Goal: Task Accomplishment & Management: Manage account settings

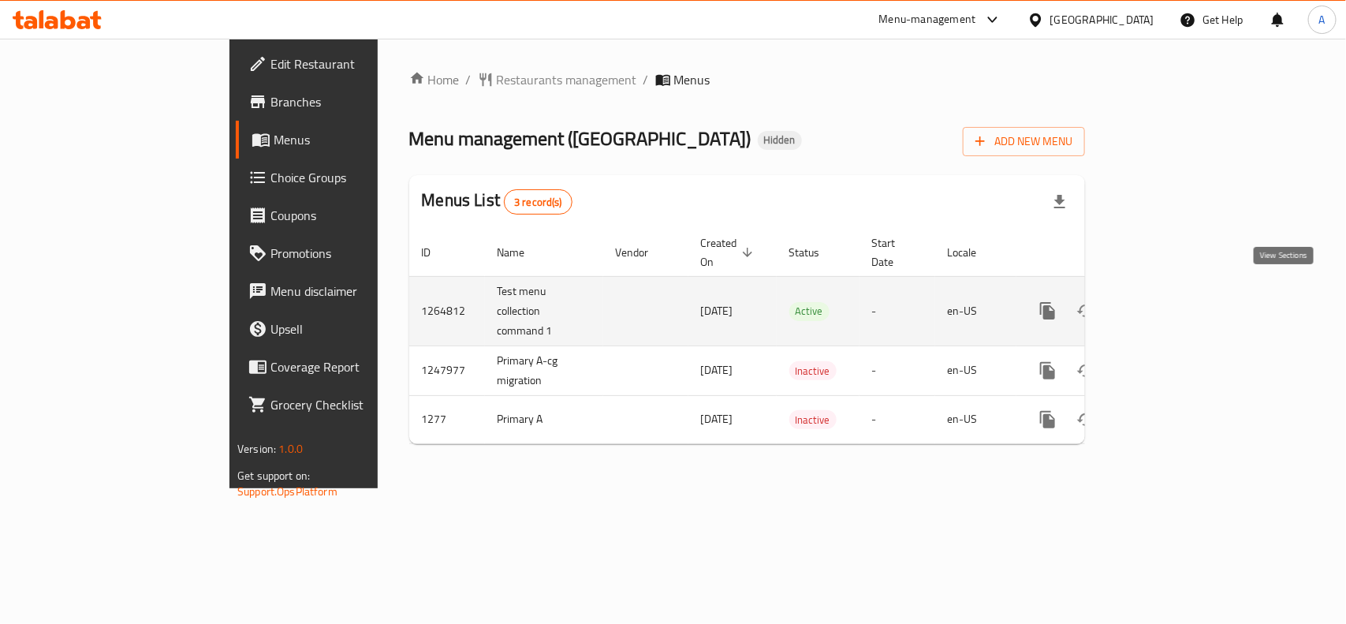
click at [1169, 304] on icon "enhanced table" at bounding box center [1161, 311] width 14 height 14
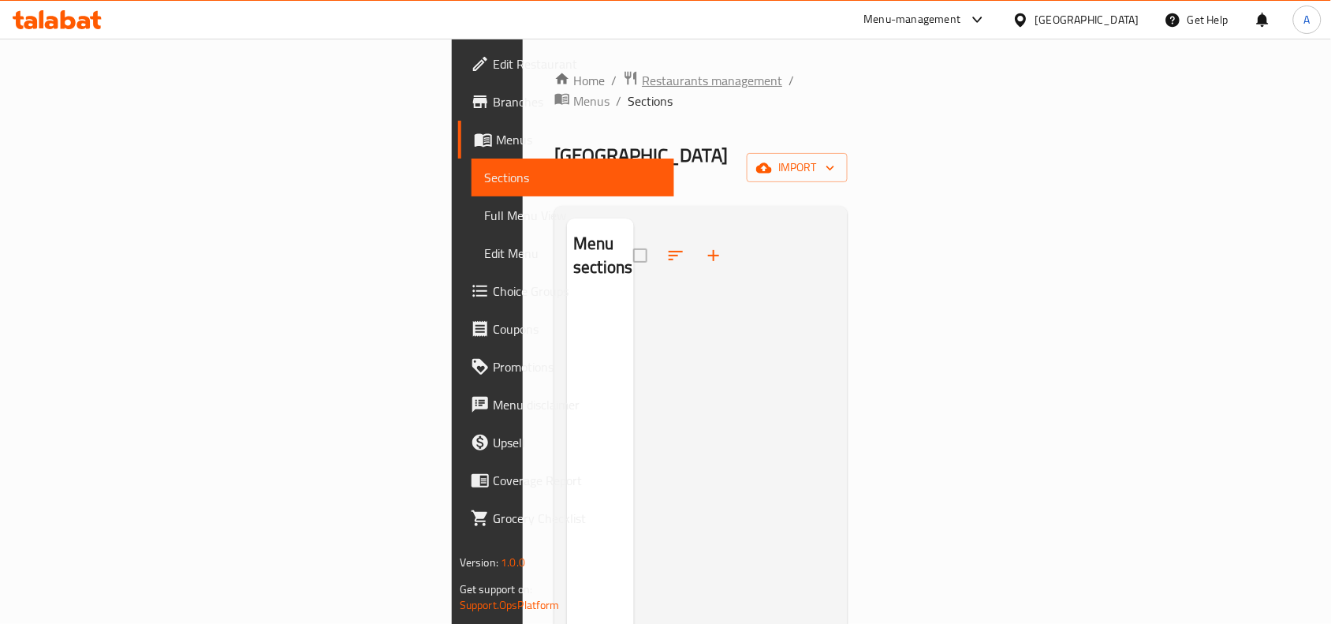
click at [642, 80] on span "Restaurants management" at bounding box center [712, 80] width 140 height 19
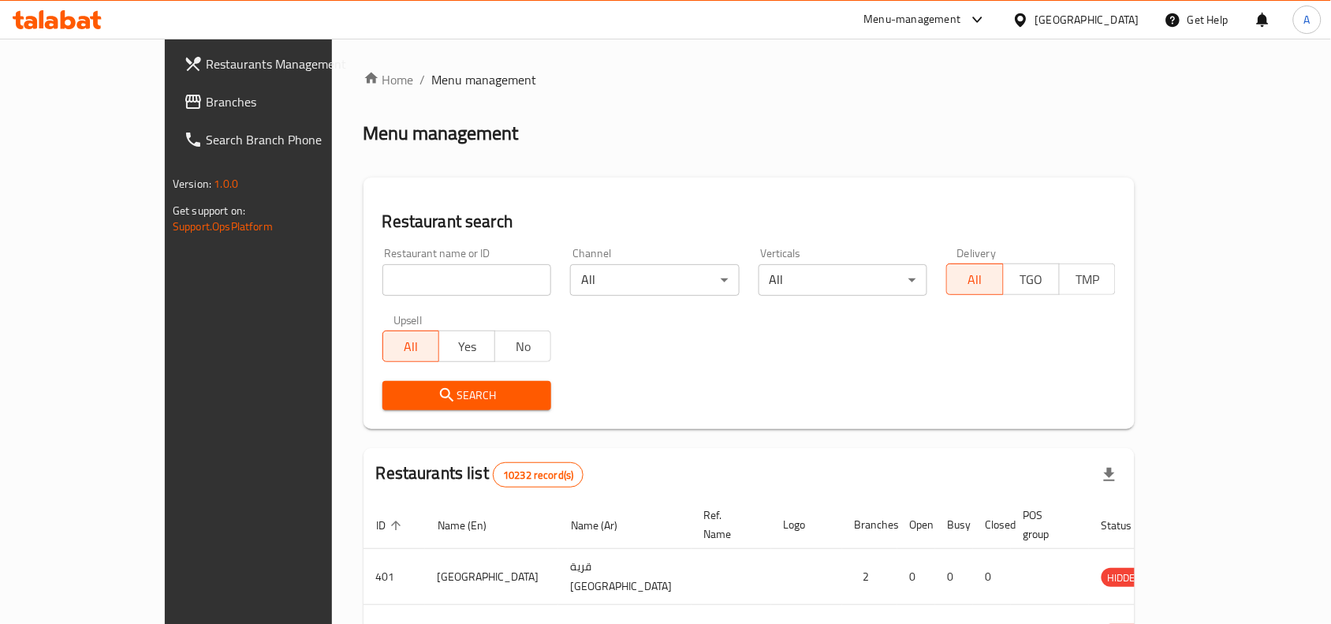
click at [206, 110] on span "Branches" at bounding box center [290, 101] width 169 height 19
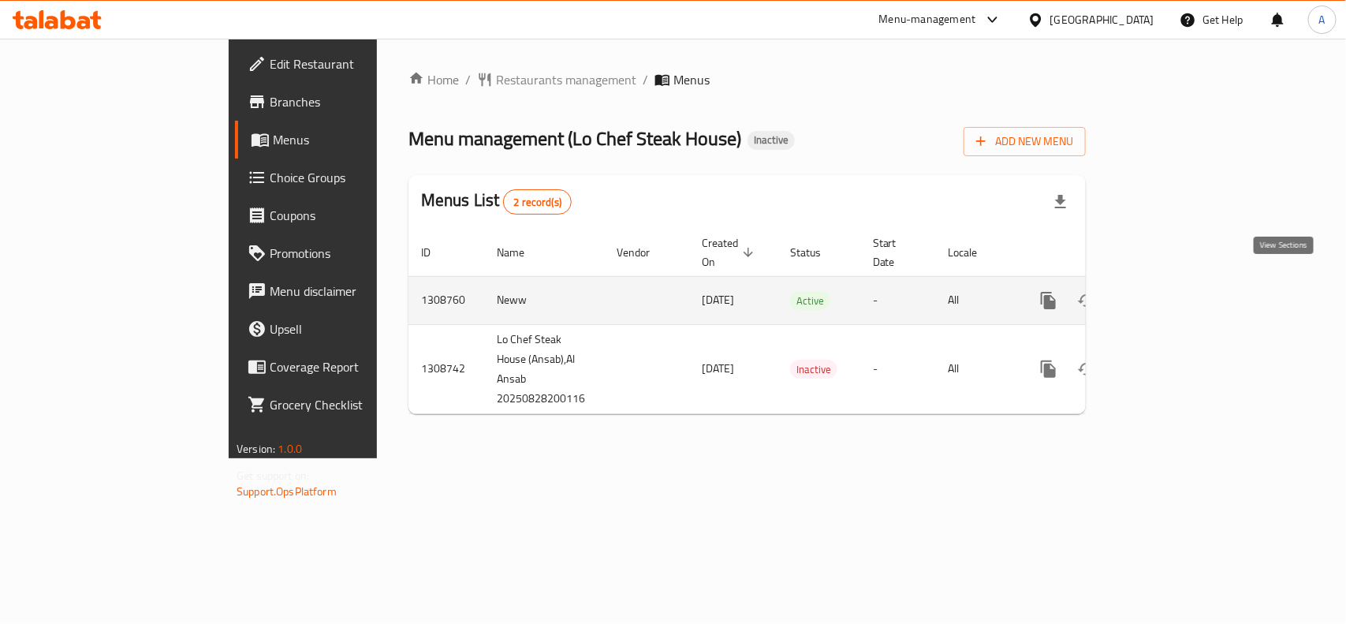
click at [1172, 291] on icon "enhanced table" at bounding box center [1162, 300] width 19 height 19
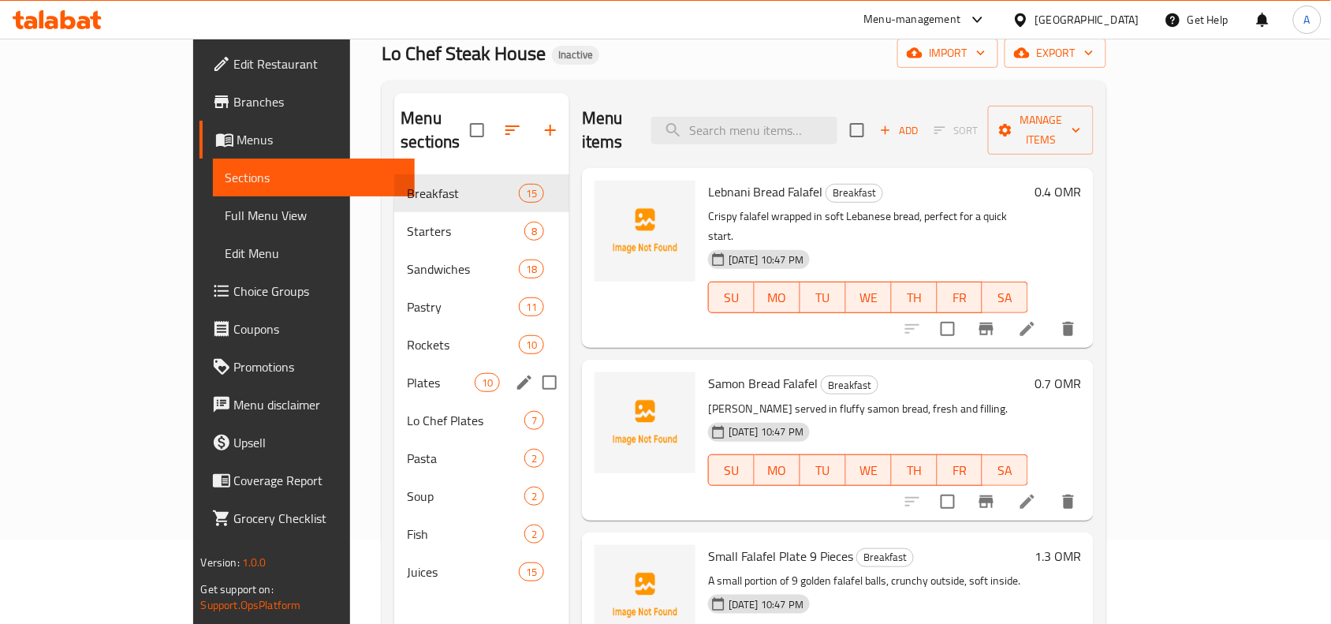
scroll to position [197, 0]
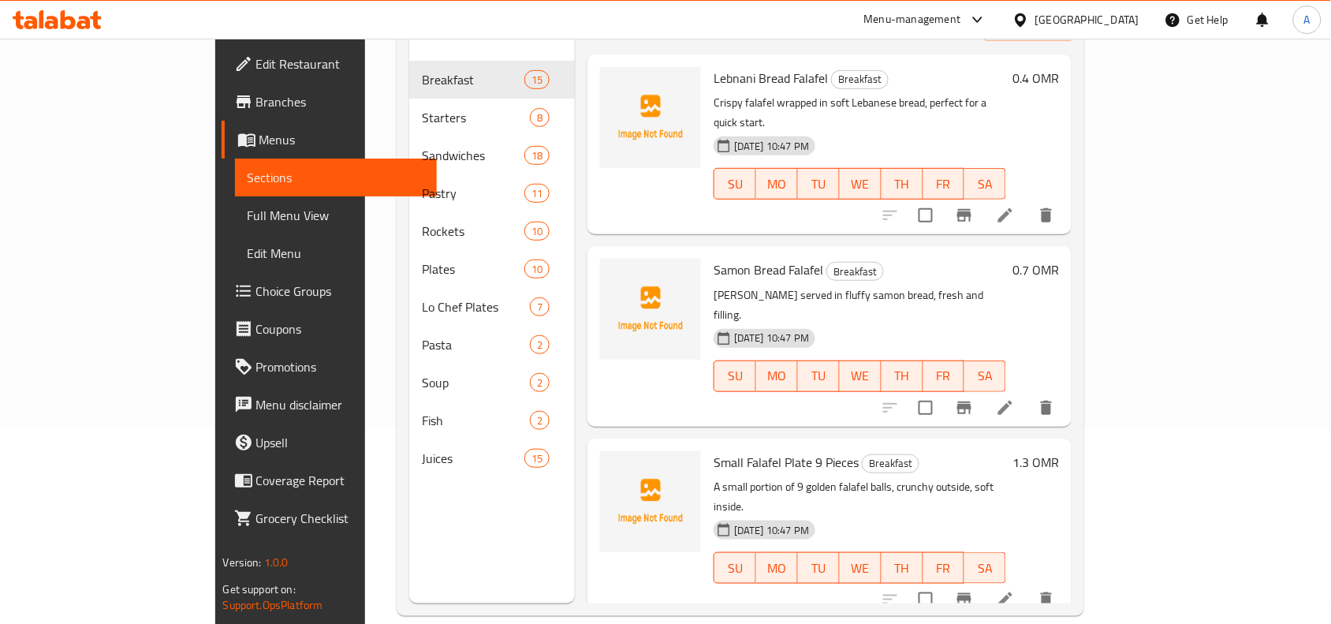
click at [994, 252] on div "Samon Bread Falafel Breakfast Falafel served in fluffy samon bread, fresh and f…" at bounding box center [859, 335] width 305 height 167
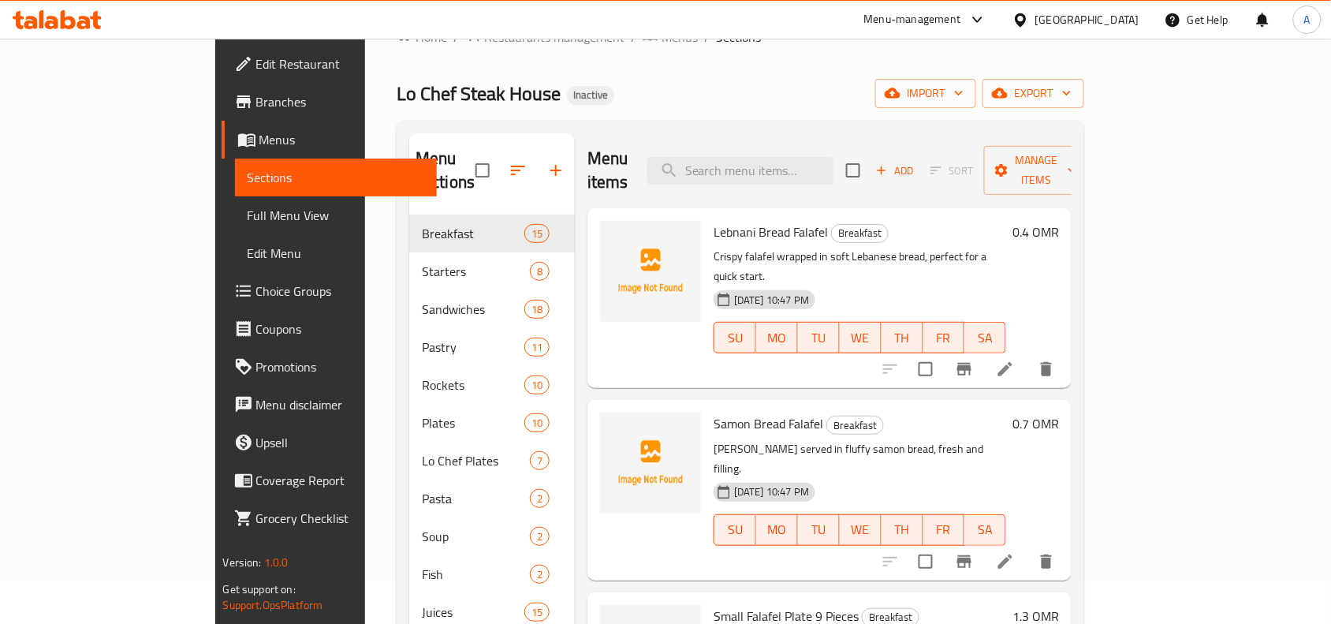
scroll to position [0, 0]
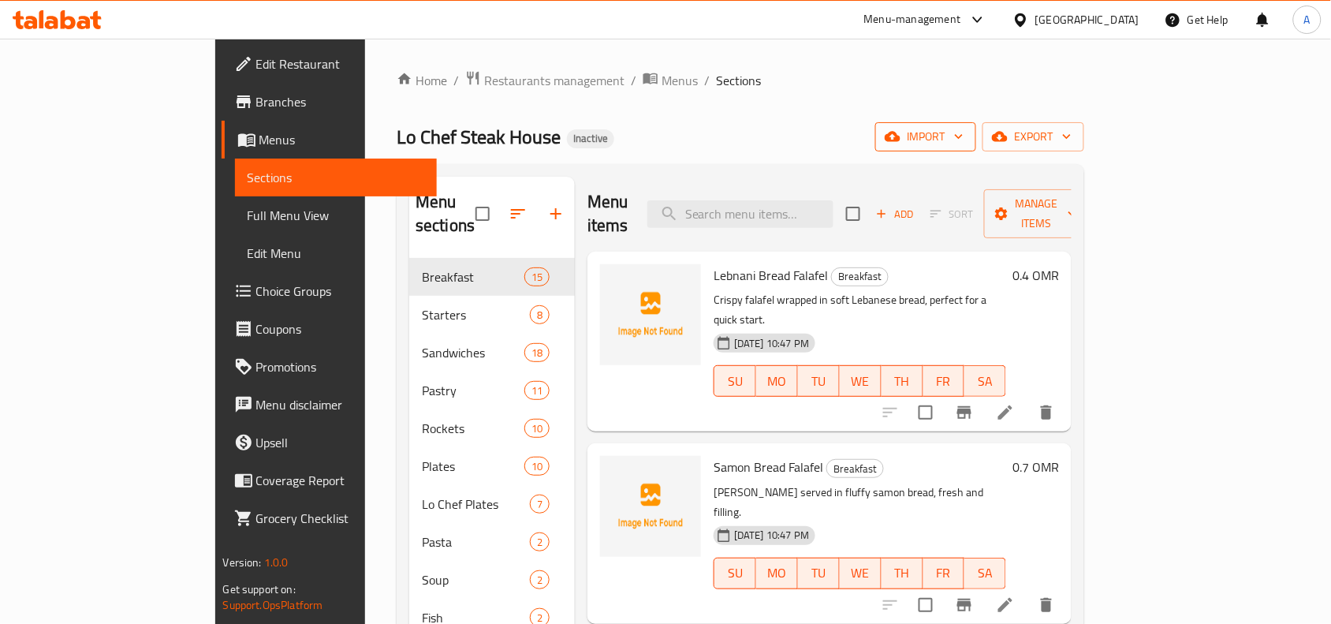
click at [964, 134] on span "import" at bounding box center [926, 137] width 76 height 20
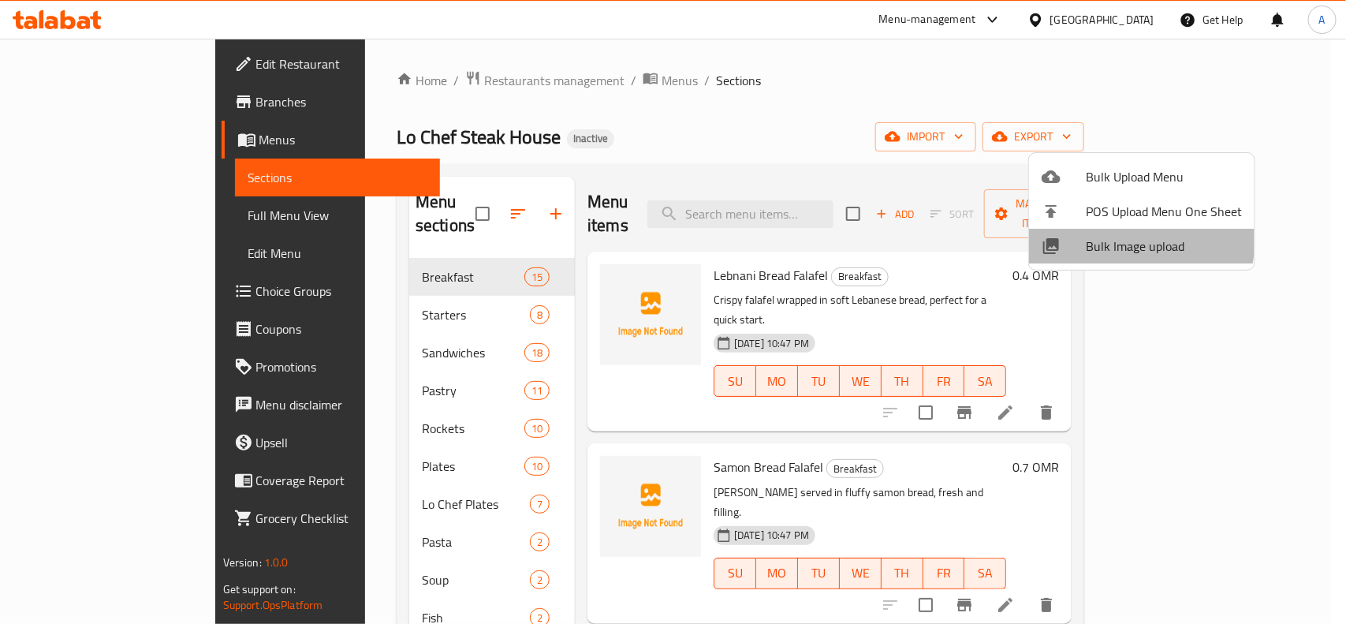
click at [1098, 237] on span "Bulk Image upload" at bounding box center [1164, 246] width 156 height 19
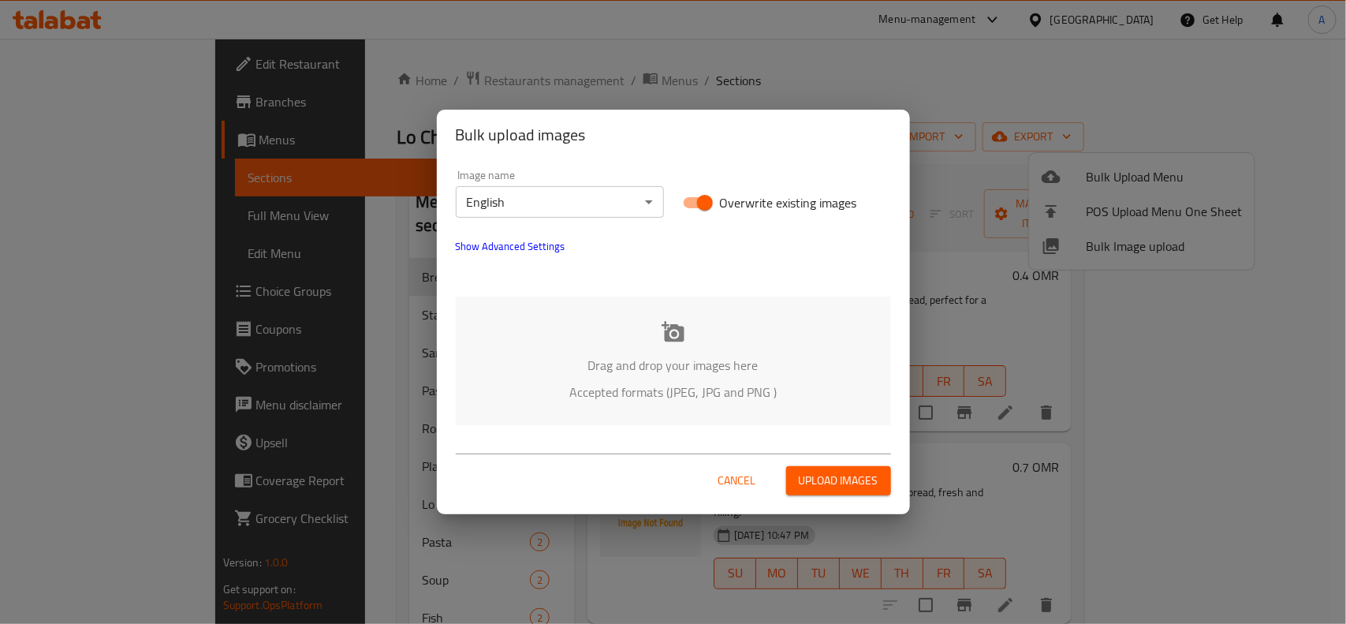
click at [730, 490] on span "Cancel" at bounding box center [737, 481] width 38 height 20
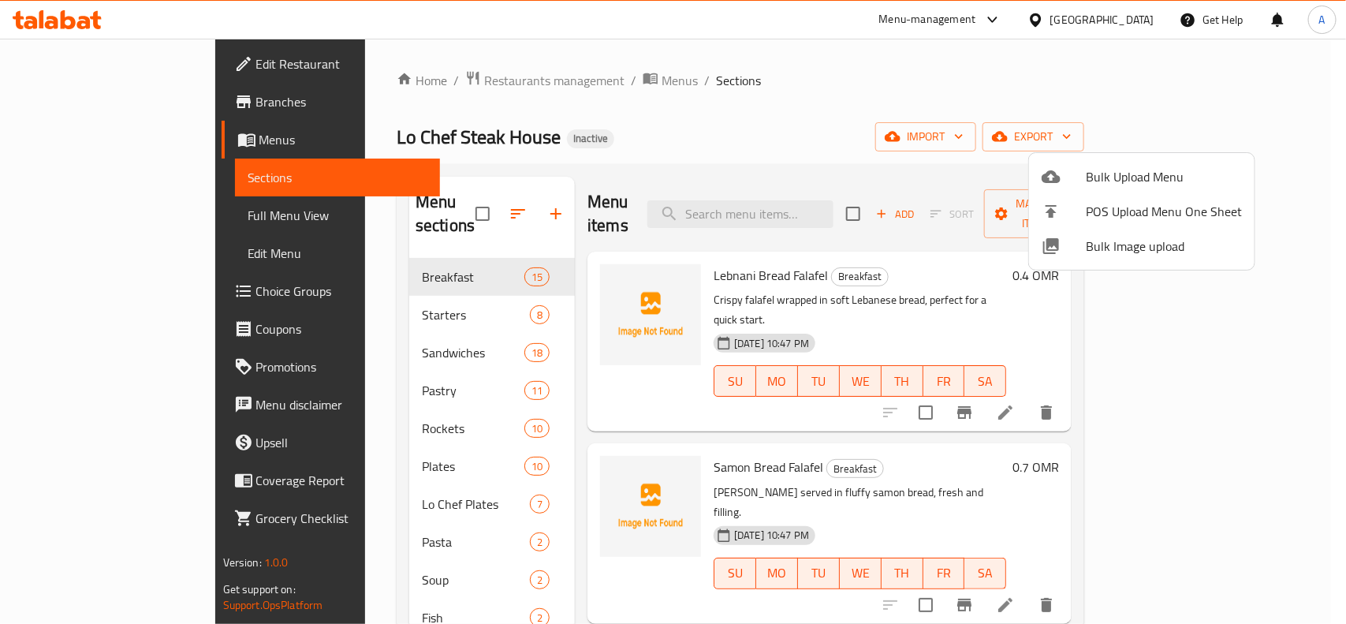
click at [1140, 172] on span "Bulk Upload Menu" at bounding box center [1164, 176] width 156 height 19
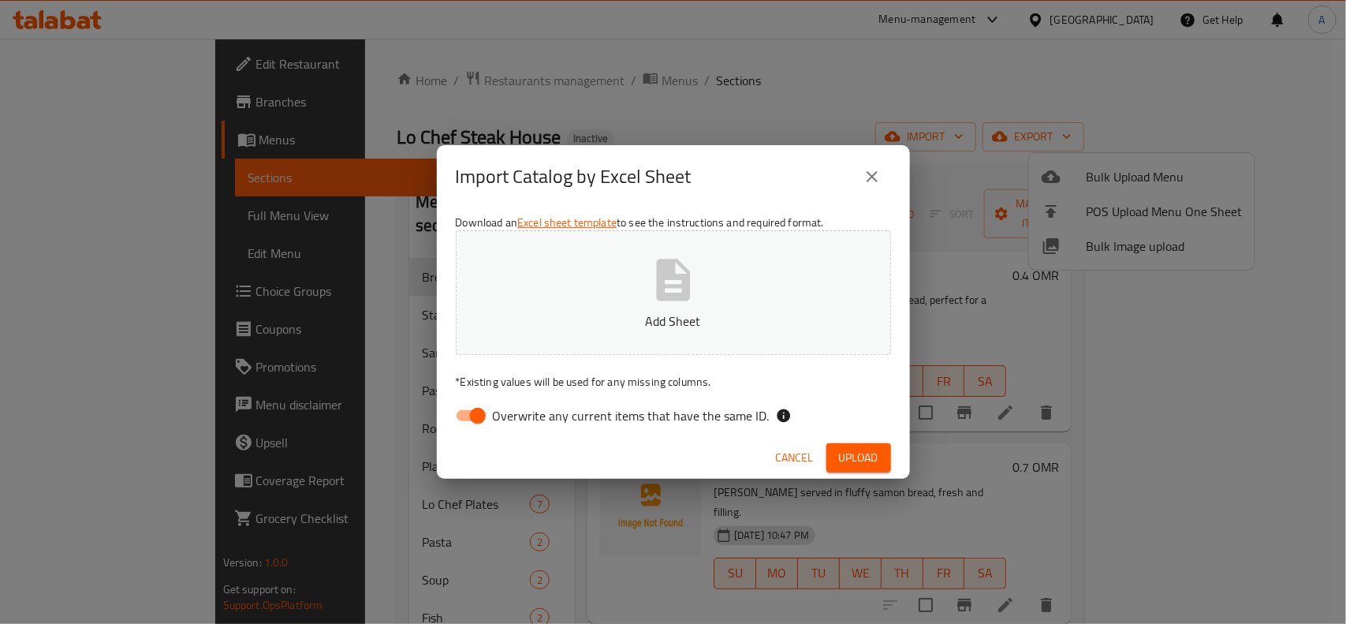
click at [479, 416] on input "Overwrite any current items that have the same ID." at bounding box center [478, 416] width 90 height 30
checkbox input "false"
click at [684, 300] on icon "button" at bounding box center [673, 280] width 34 height 42
click at [844, 456] on span "Upload" at bounding box center [858, 458] width 39 height 20
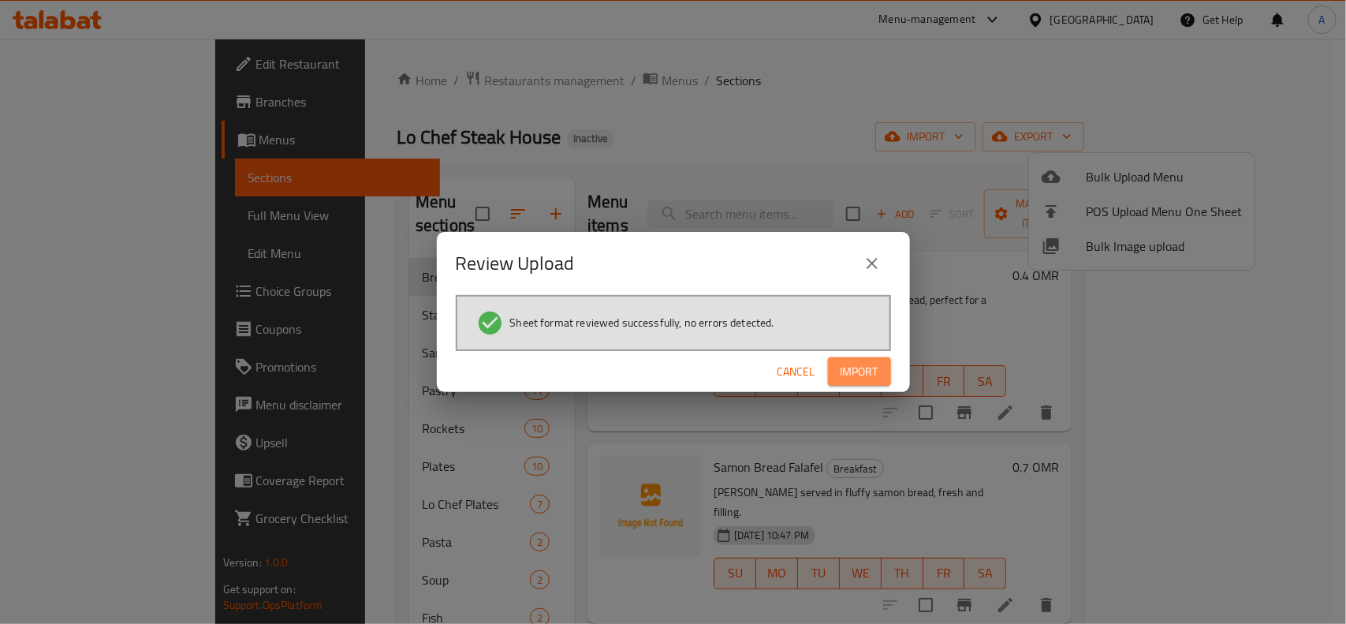
click at [872, 377] on span "Import" at bounding box center [860, 372] width 38 height 20
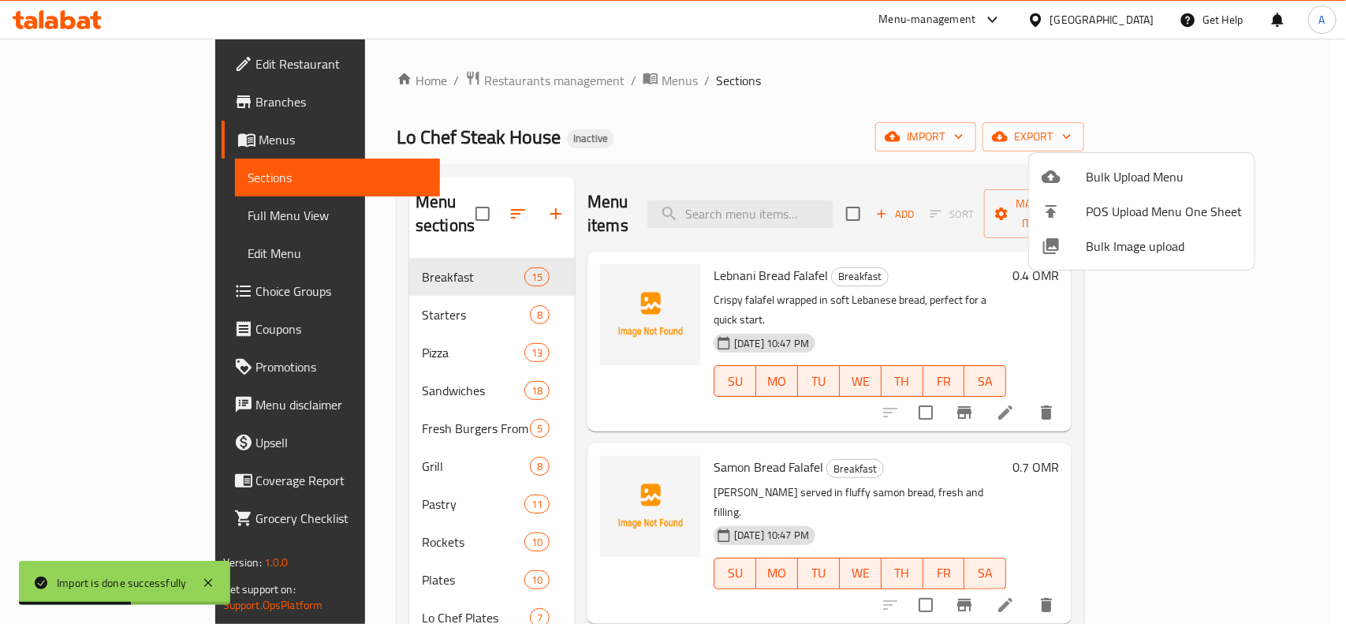
click at [355, 319] on div at bounding box center [673, 312] width 1346 height 624
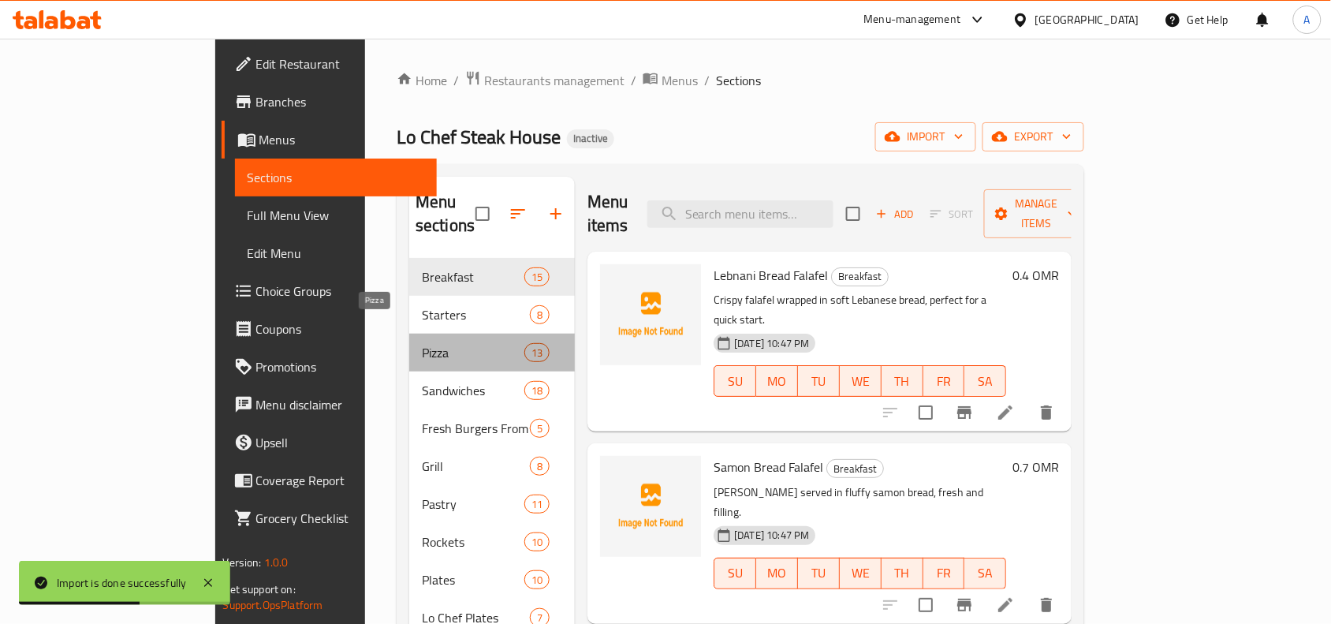
click at [422, 343] on span "Pizza" at bounding box center [473, 352] width 103 height 19
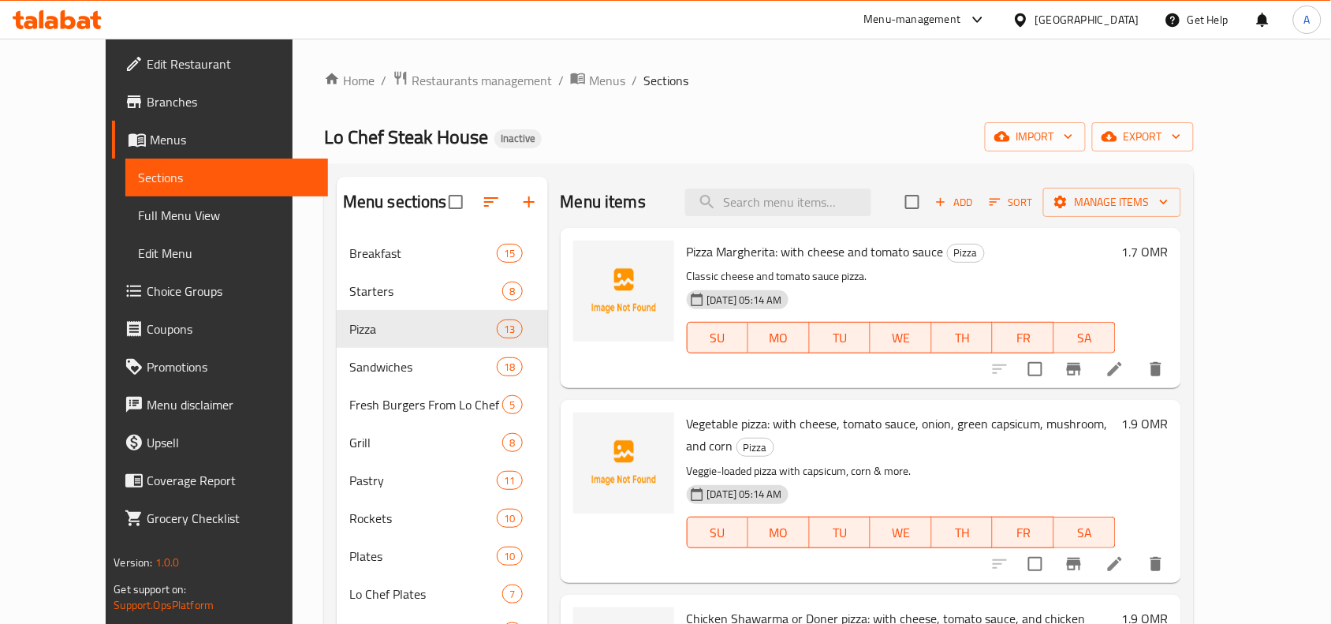
click at [1137, 368] on li at bounding box center [1115, 369] width 44 height 28
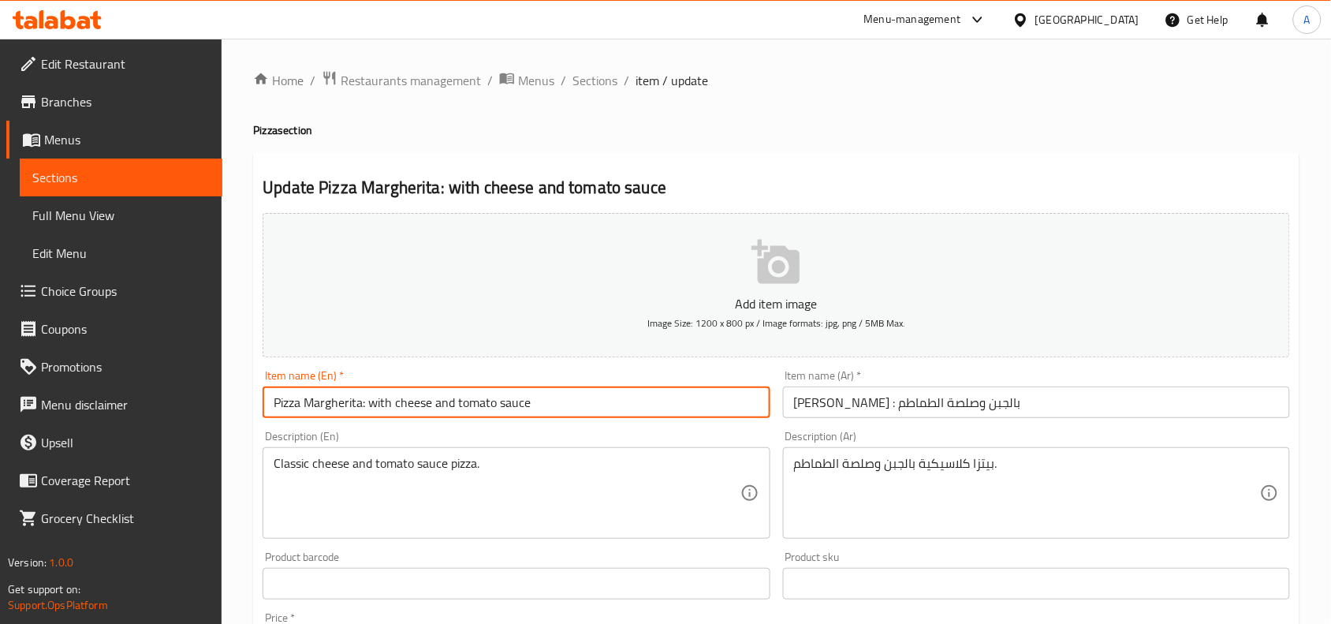
drag, startPoint x: 363, startPoint y: 408, endPoint x: 540, endPoint y: 424, distance: 178.1
click at [540, 424] on div "Add item image Image Size: 1200 x 800 px / Image formats: jpg, png / 5MB Max. I…" at bounding box center [776, 547] width 1040 height 680
type input "Pizza Margherita"
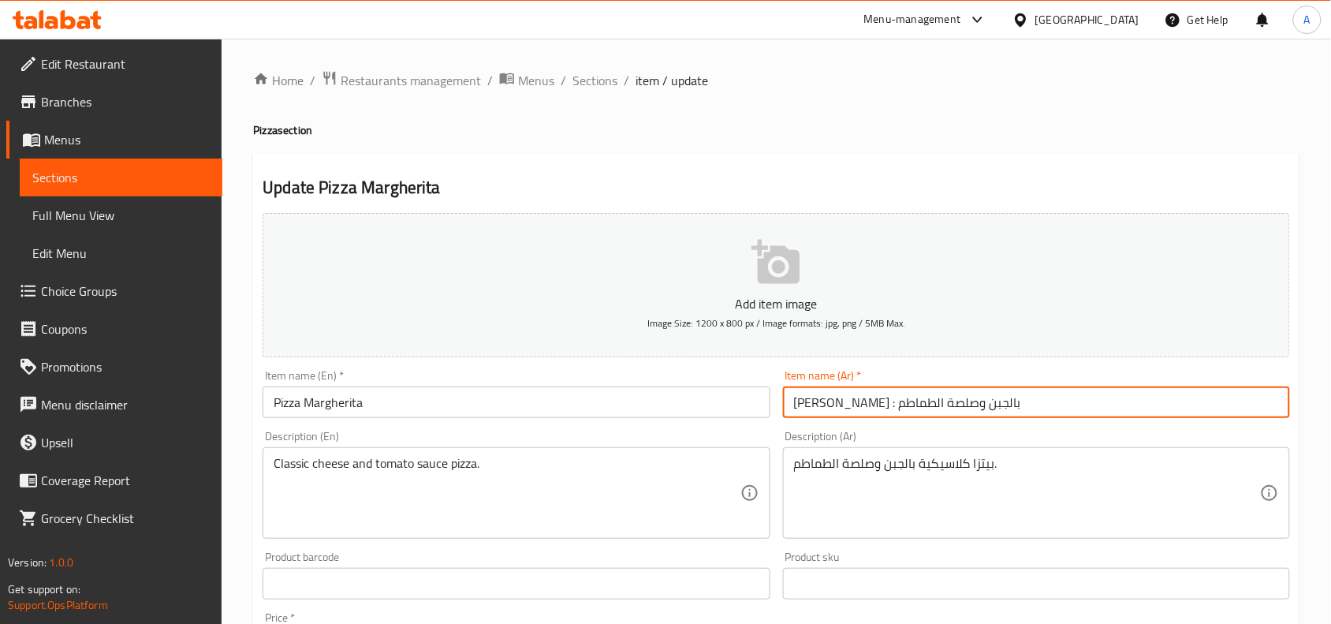
drag, startPoint x: 920, startPoint y: 406, endPoint x: 789, endPoint y: 412, distance: 131.0
click at [789, 412] on input "بيتزا مارجريتا : بالجبن وصلصة الطماطم" at bounding box center [1036, 402] width 507 height 32
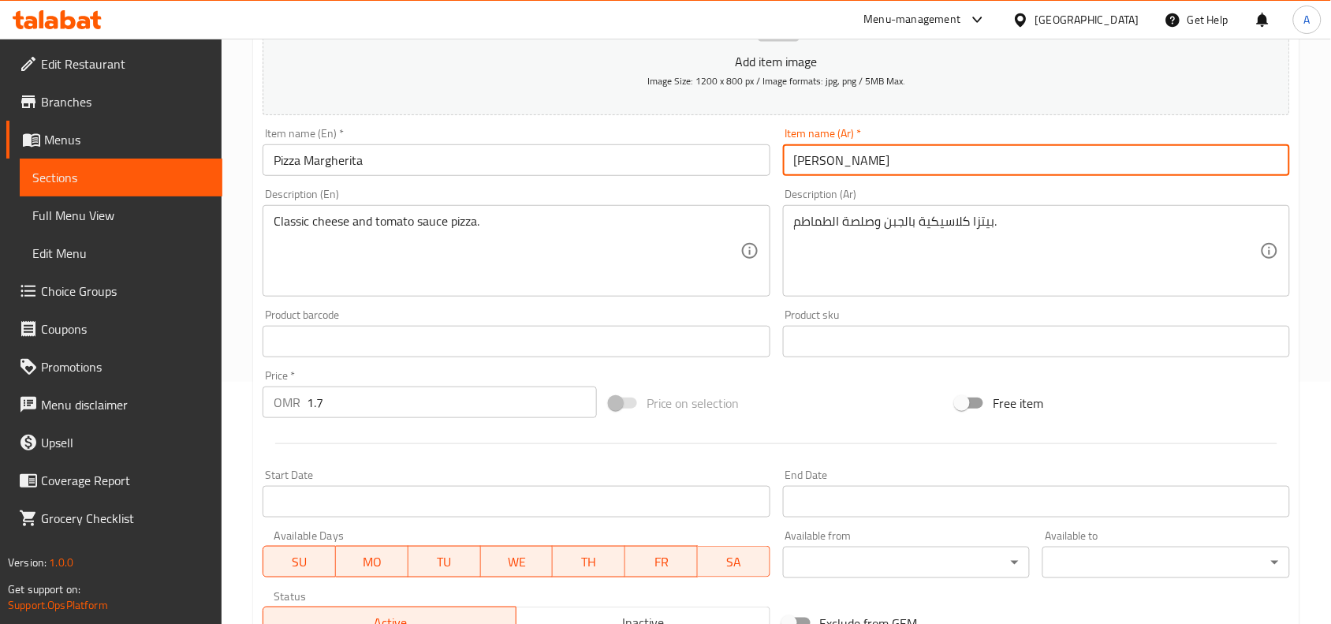
scroll to position [487, 0]
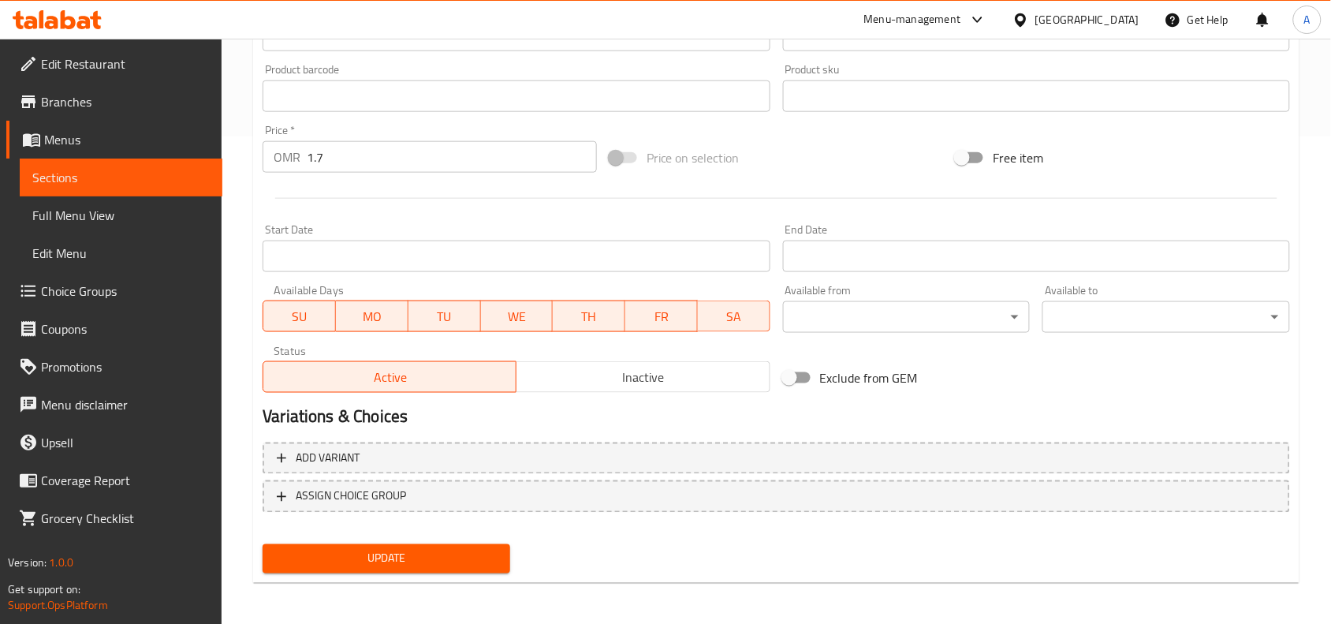
type input "[PERSON_NAME]"
click at [466, 576] on div "Update" at bounding box center [386, 559] width 260 height 42
click at [467, 566] on button "Update" at bounding box center [387, 558] width 248 height 29
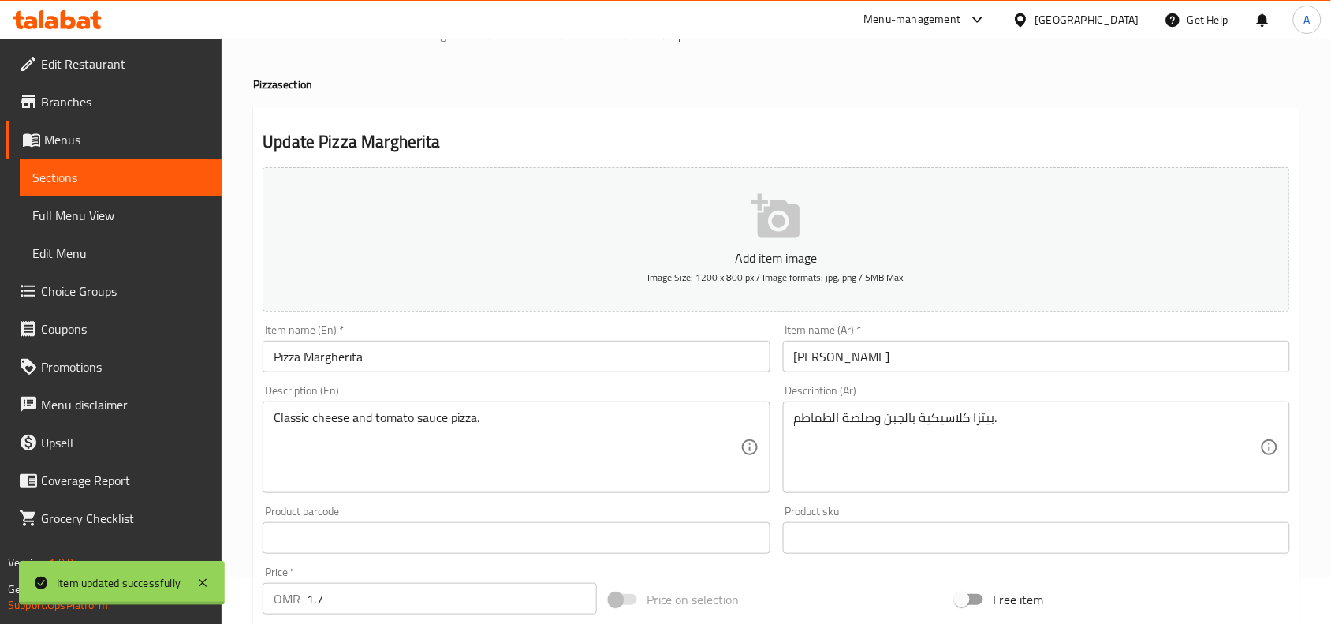
scroll to position [0, 0]
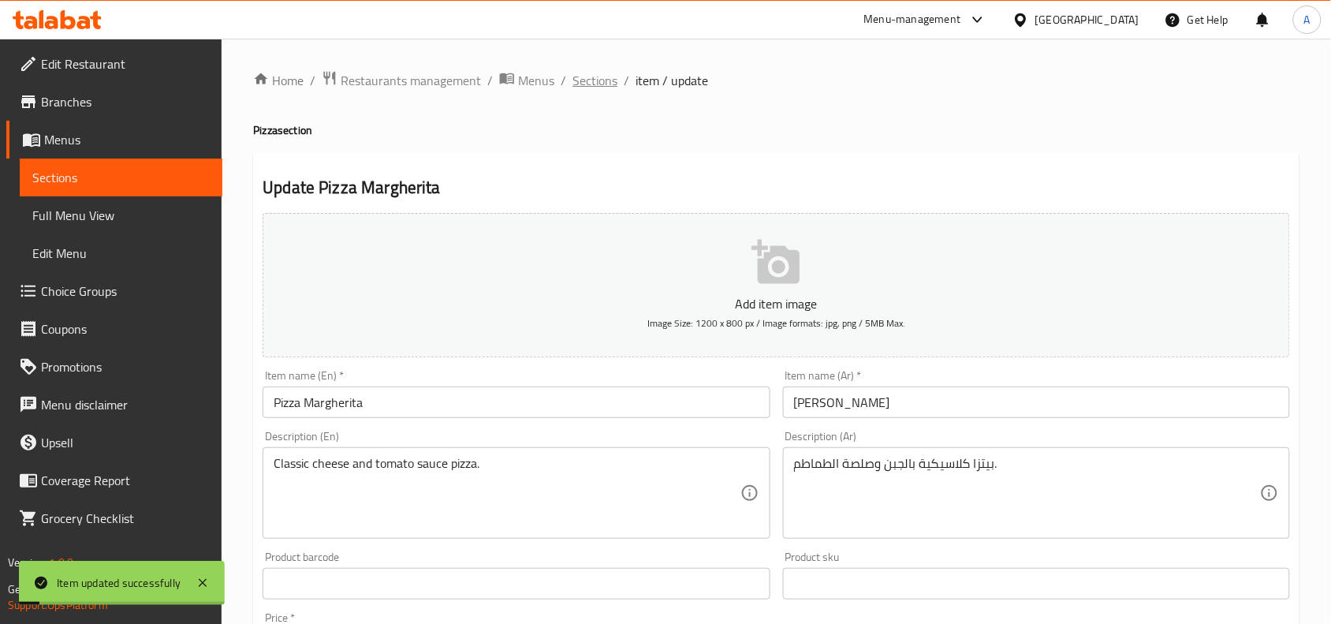
click at [594, 85] on span "Sections" at bounding box center [595, 80] width 45 height 19
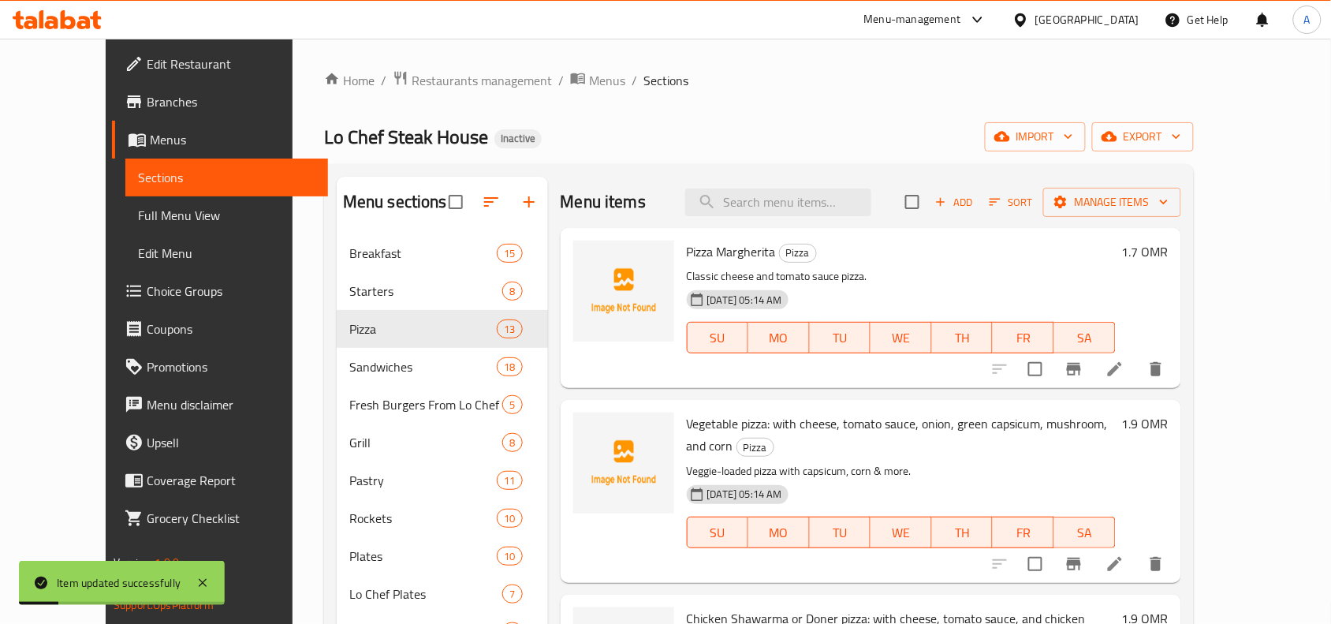
scroll to position [99, 0]
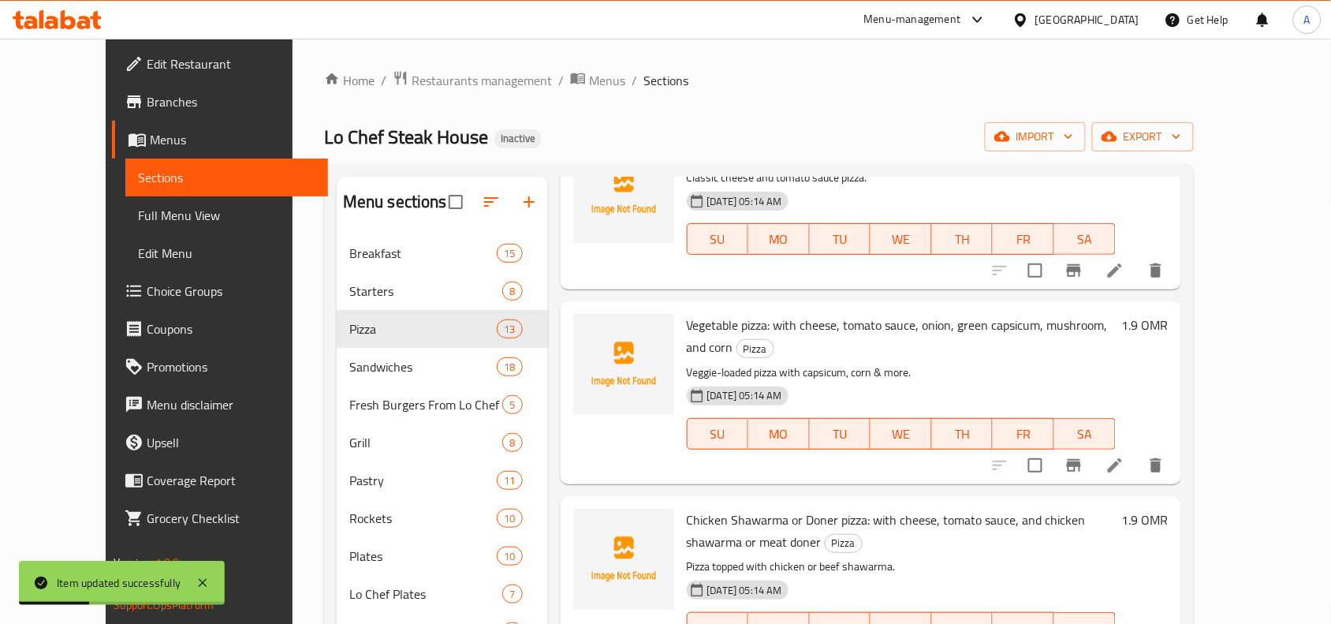
click at [1125, 456] on icon at bounding box center [1115, 465] width 19 height 19
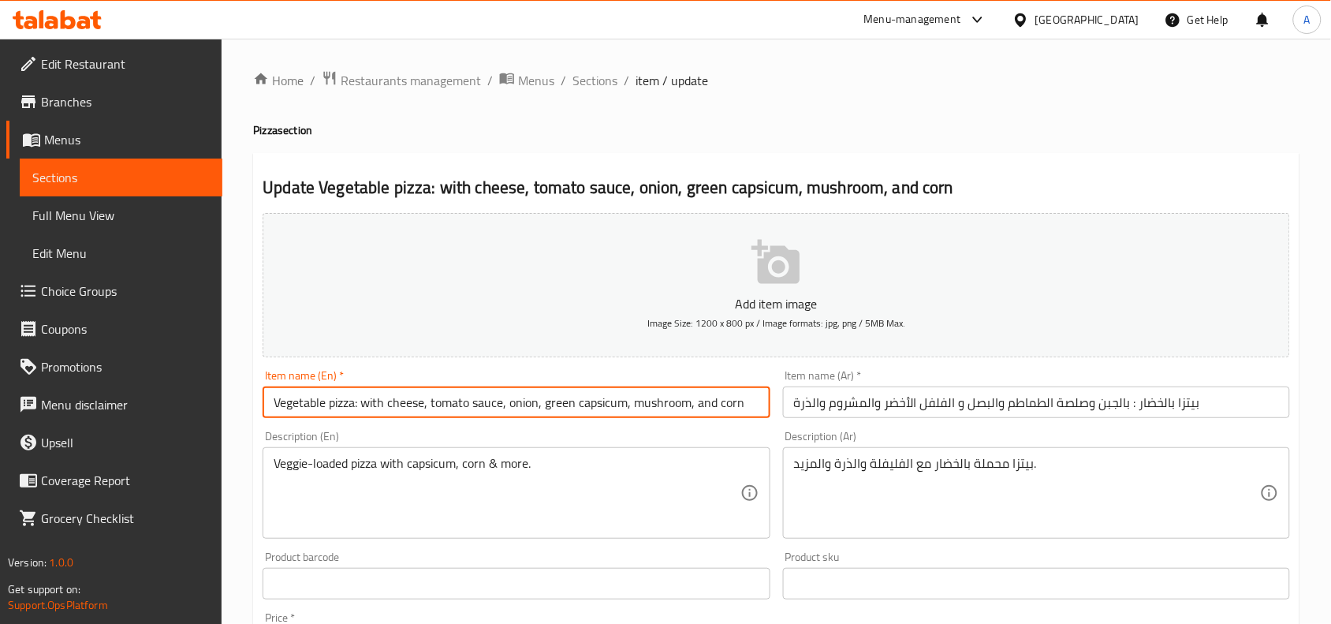
drag, startPoint x: 446, startPoint y: 412, endPoint x: 765, endPoint y: 412, distance: 319.4
click at [765, 412] on input "Vegetable pizza: with cheese, tomato sauce, onion, green capsicum, mushroom, an…" at bounding box center [516, 402] width 507 height 32
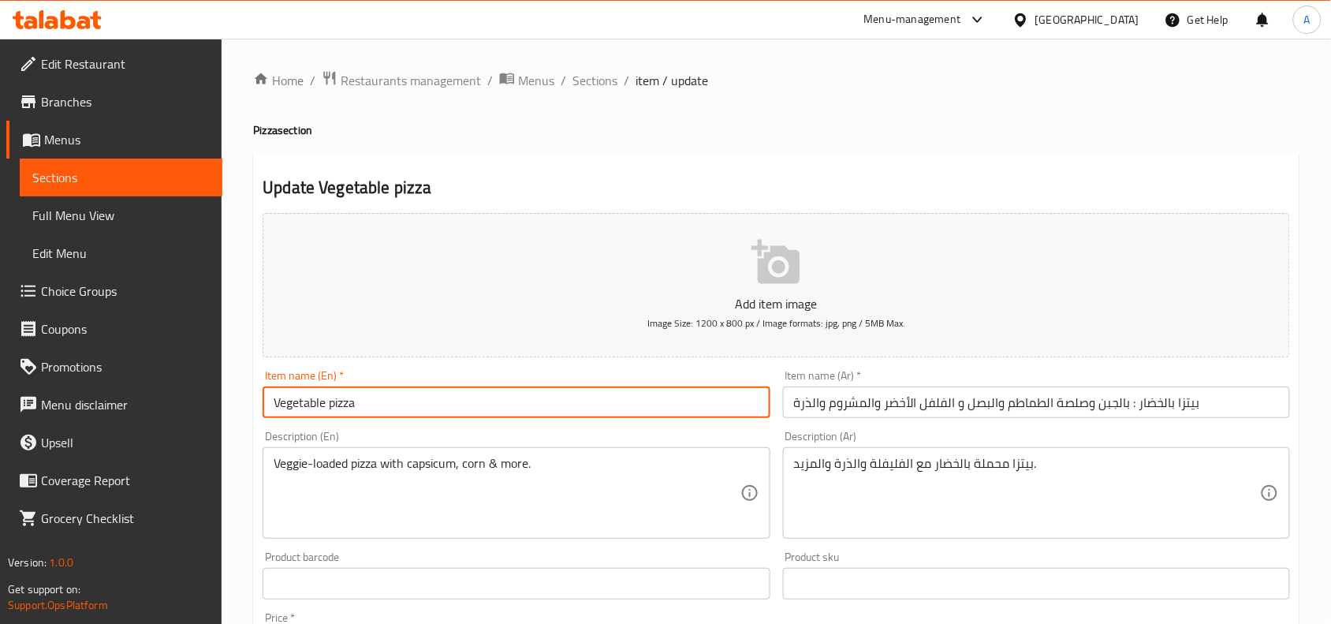
type input "Vegetable pizza"
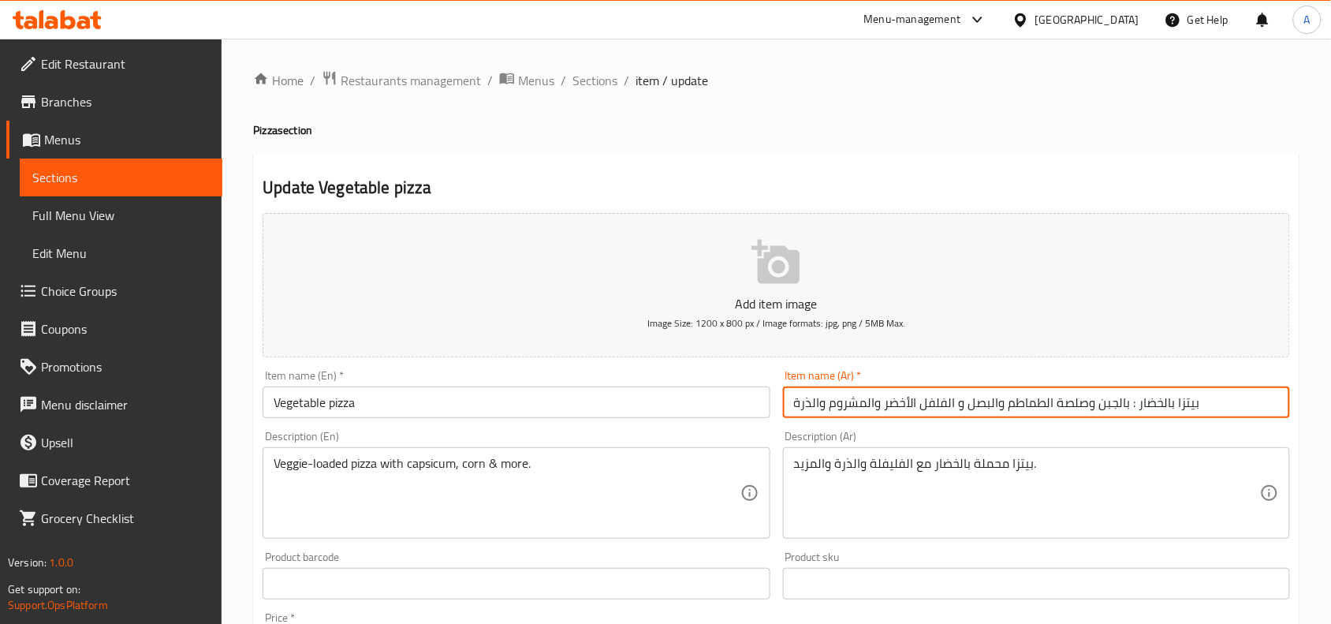
drag, startPoint x: 1138, startPoint y: 404, endPoint x: 1033, endPoint y: 416, distance: 105.5
click at [1035, 414] on input "بيتزا بالخضار : بالجبن وصلصة الطماطم والبصل و الفلفل الأخضر والمشروم والذرة" at bounding box center [1036, 402] width 507 height 32
click at [1033, 416] on input "بيتزا بالخضار : بالجبن وصلصة الطماطم والبصل و الفلفل الأخضر والمشروم والذرة" at bounding box center [1036, 402] width 507 height 32
drag, startPoint x: 1136, startPoint y: 406, endPoint x: 770, endPoint y: 402, distance: 365.9
click at [773, 402] on div "Add item image Image Size: 1200 x 800 px / Image formats: jpg, png / 5MB Max. I…" at bounding box center [776, 547] width 1040 height 680
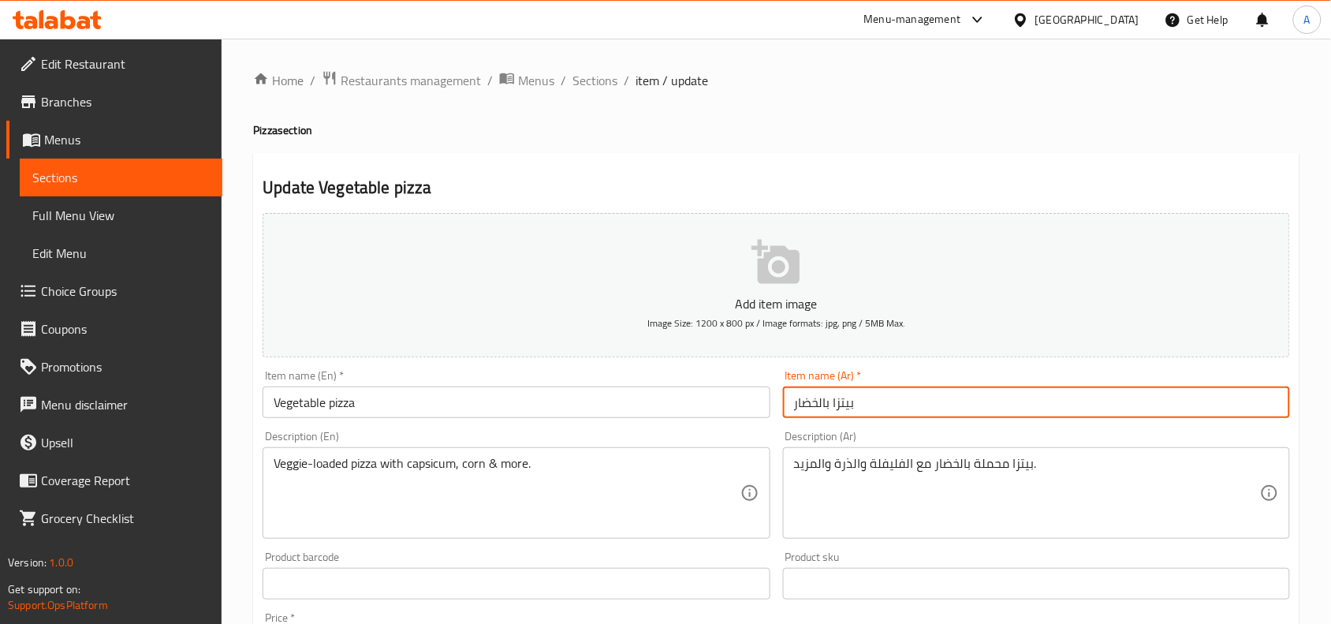
type input "بيتزا بالخضار"
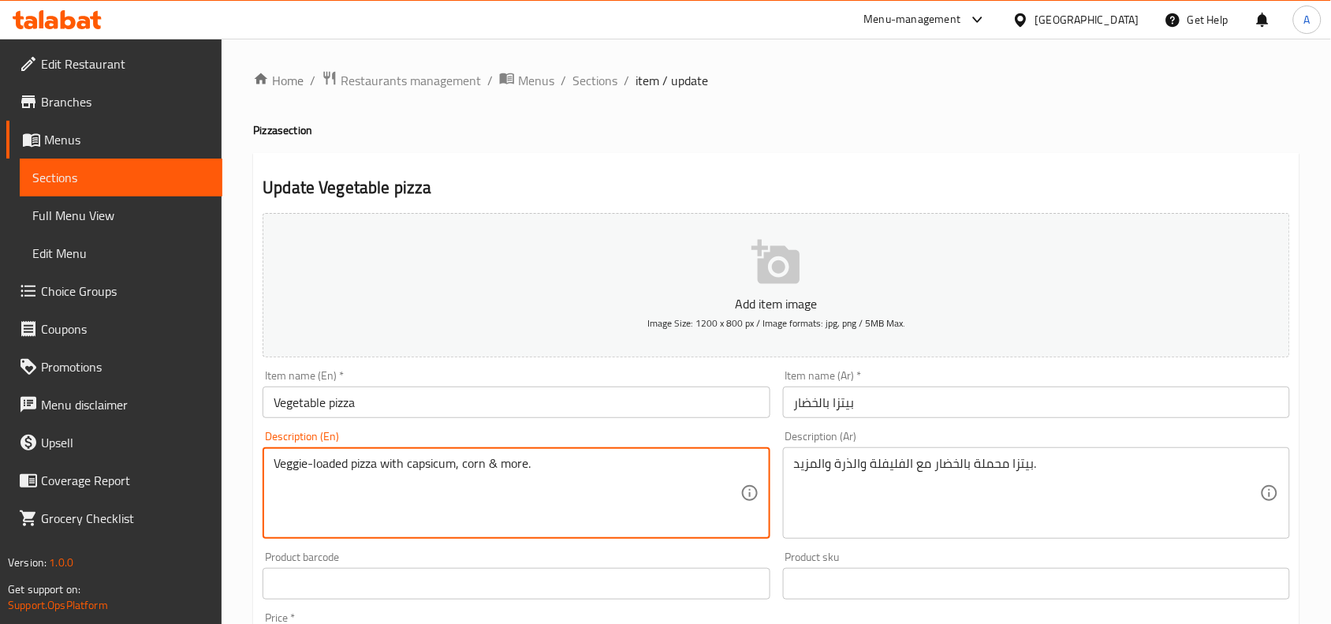
click at [606, 472] on textarea "Veggie-loaded pizza with capsicum, corn & more." at bounding box center [507, 493] width 466 height 75
paste textarea "with cheese, tomato sauce, onion, green capsicum, mushroom, and corn"
click at [617, 479] on textarea "with cheese, tomato sauce, onion, green capsicum, mushroom, and corn" at bounding box center [507, 493] width 466 height 75
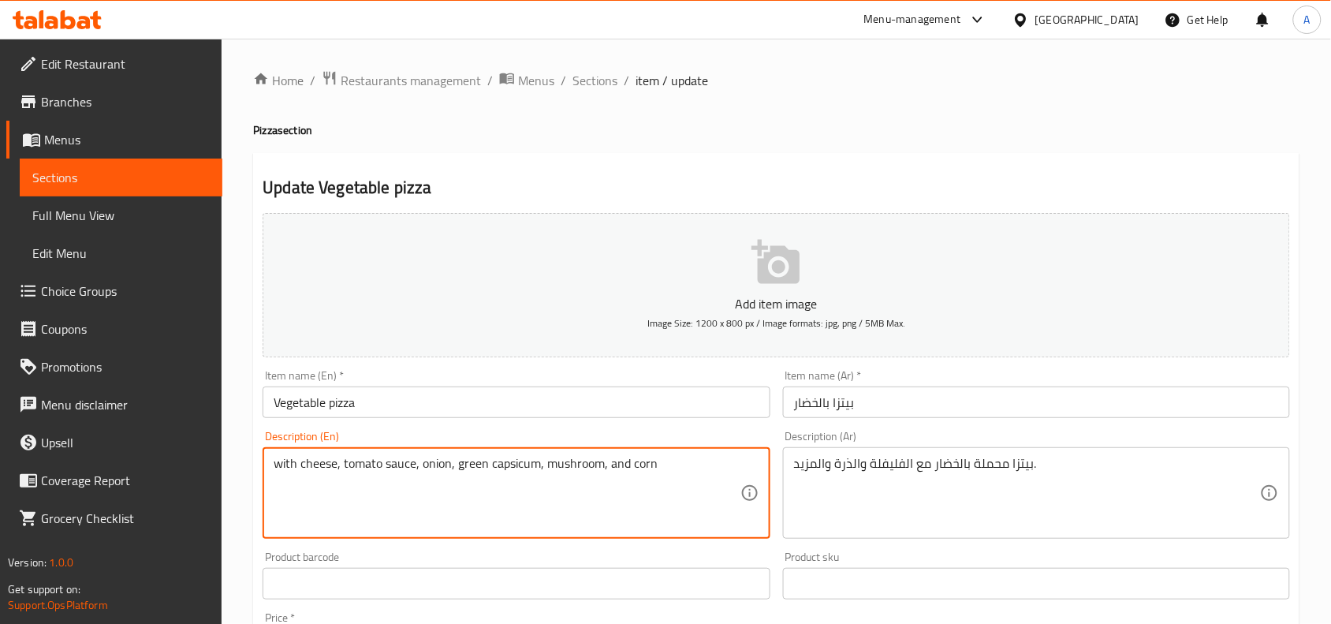
click at [617, 479] on textarea "with cheese, tomato sauce, onion, green capsicum, mushroom, and corn" at bounding box center [507, 493] width 466 height 75
type textarea "with cheese, tomato sauce, onion, green capsicum, mushroom, and corn"
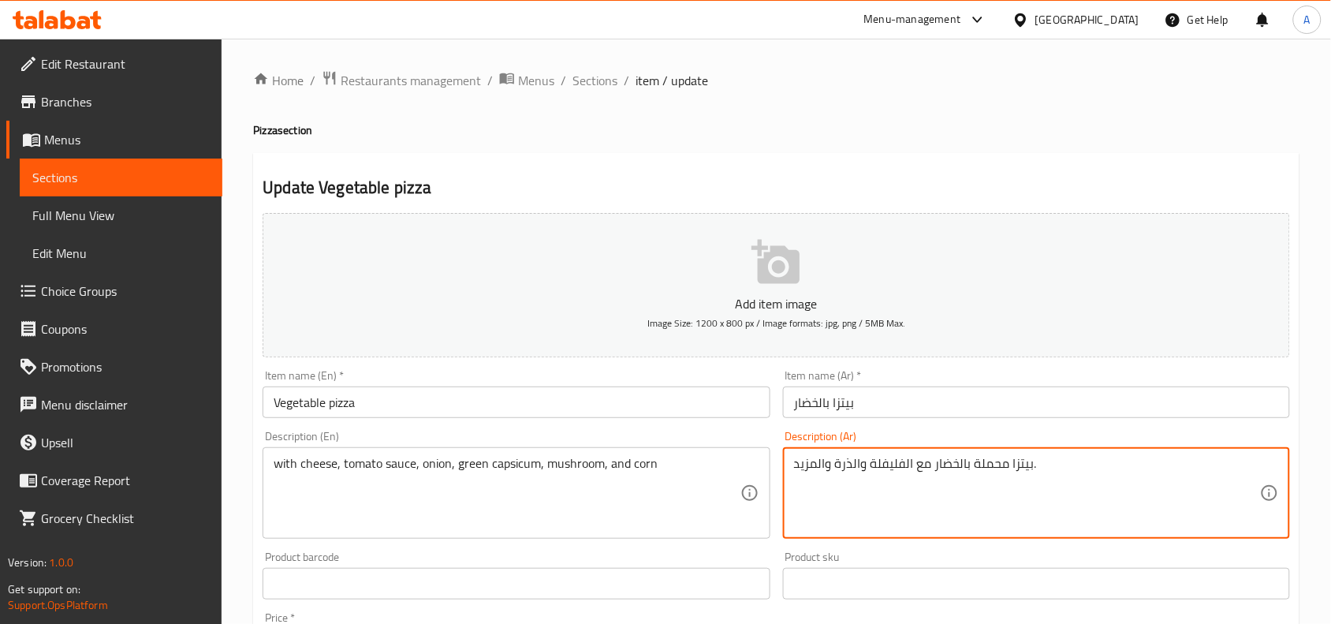
click at [841, 470] on textarea "بيتزا محملة بالخضار مع الفليفلة والذرة والمزيد." at bounding box center [1027, 493] width 466 height 75
click at [842, 469] on textarea "بيتزا محملة بالخضار مع الفليفلة والذرة والمزيد." at bounding box center [1027, 493] width 466 height 75
paste textarea "مع الجبن وصلصة الطماطم والبصل والفلفل الأخضر والفطر والذرة"
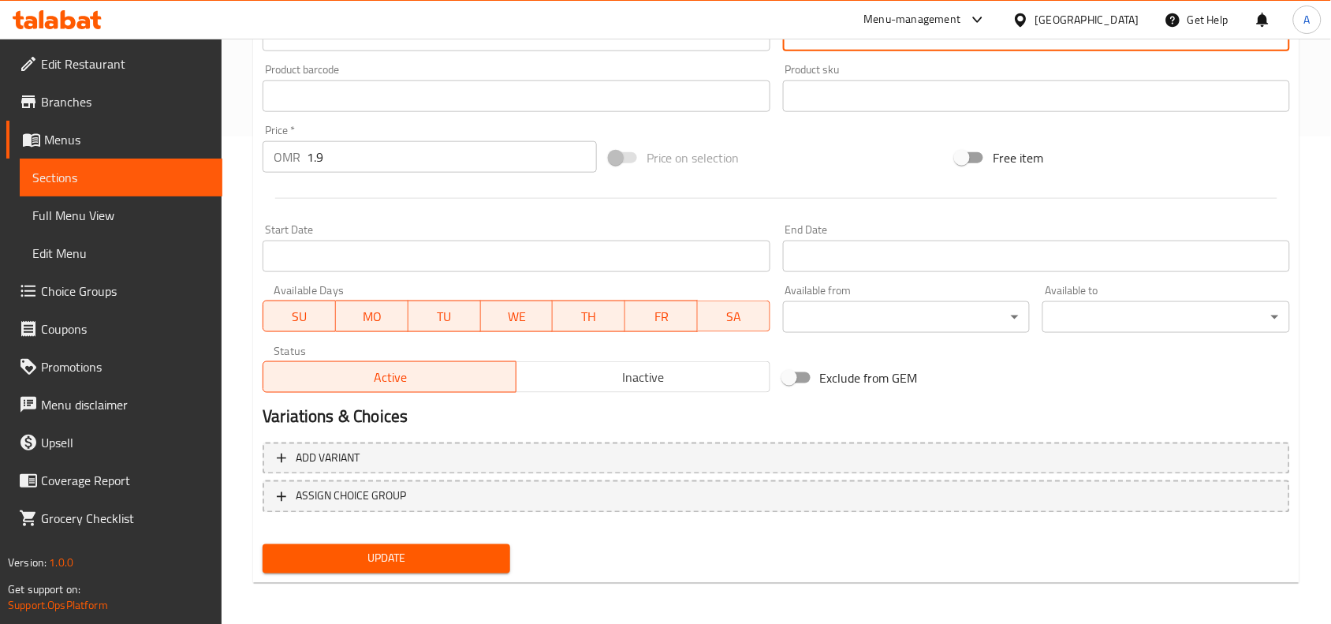
type textarea "مع الجبن وصلصة الطماطم والبصل والفلفل الأخضر والفطر والذرة"
click at [442, 557] on span "Update" at bounding box center [386, 559] width 222 height 20
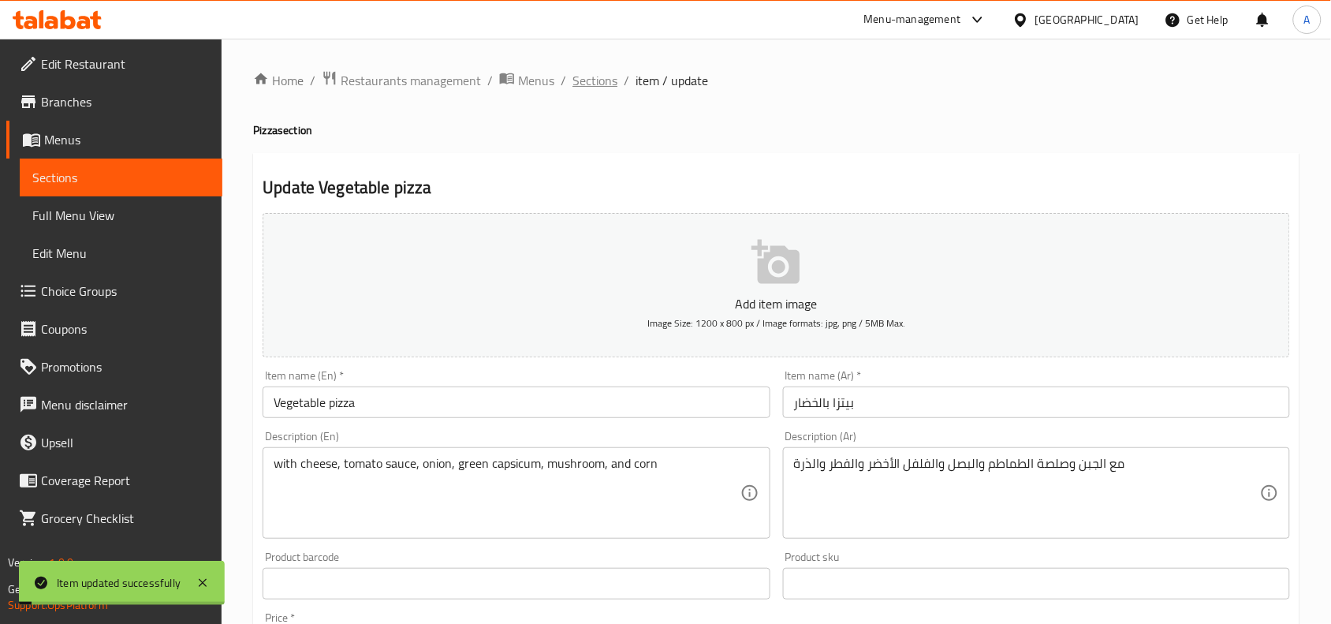
click at [587, 76] on span "Sections" at bounding box center [595, 80] width 45 height 19
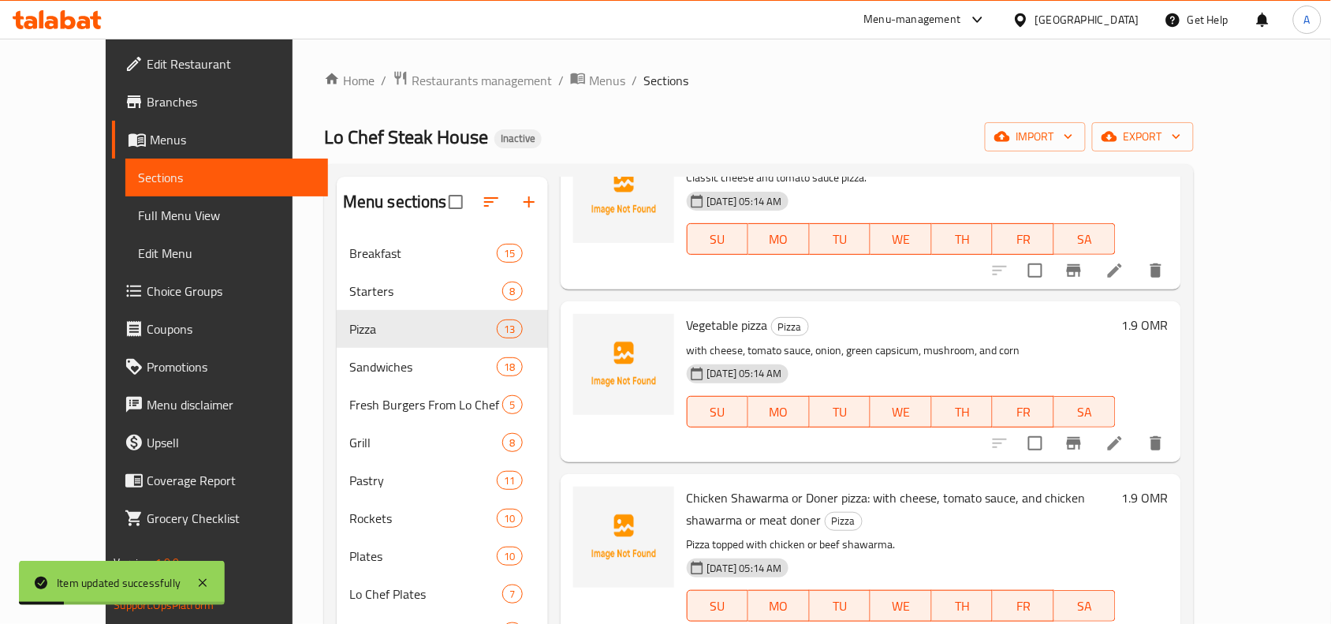
scroll to position [197, 0]
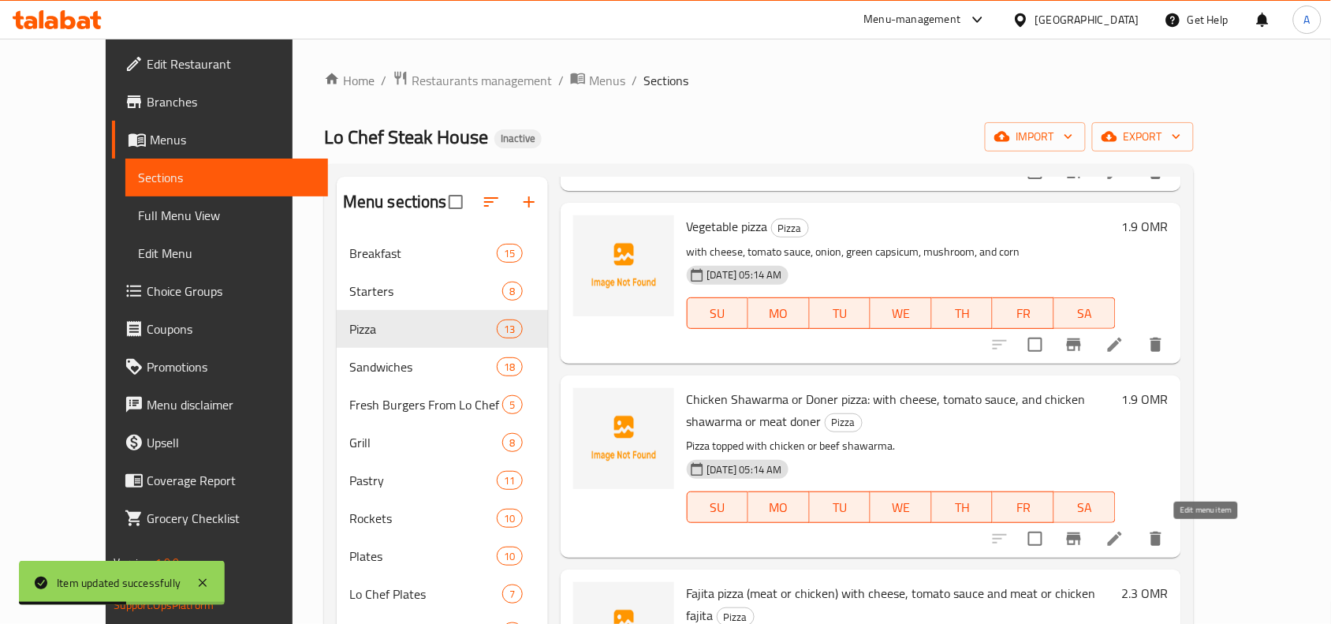
click at [1125, 543] on icon at bounding box center [1115, 538] width 19 height 19
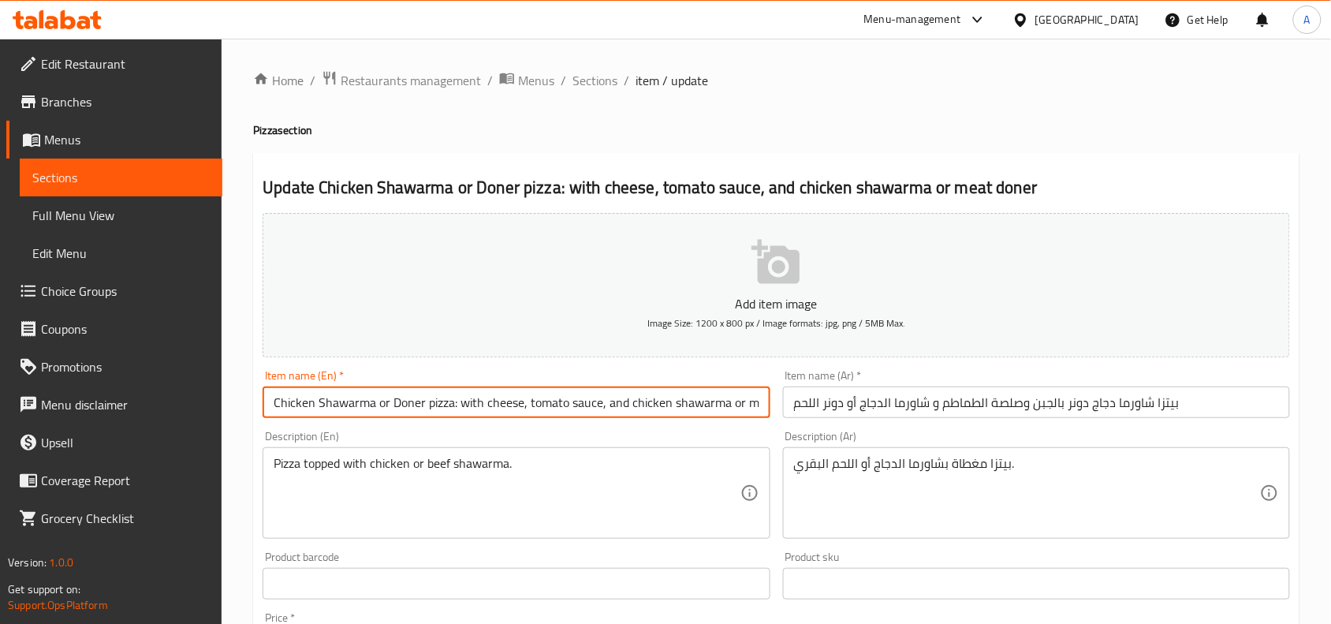
scroll to position [0, 45]
drag, startPoint x: 460, startPoint y: 411, endPoint x: 778, endPoint y: 401, distance: 318.8
click at [778, 401] on div "Add item image Image Size: 1200 x 800 px / Image formats: jpg, png / 5MB Max. I…" at bounding box center [776, 547] width 1040 height 680
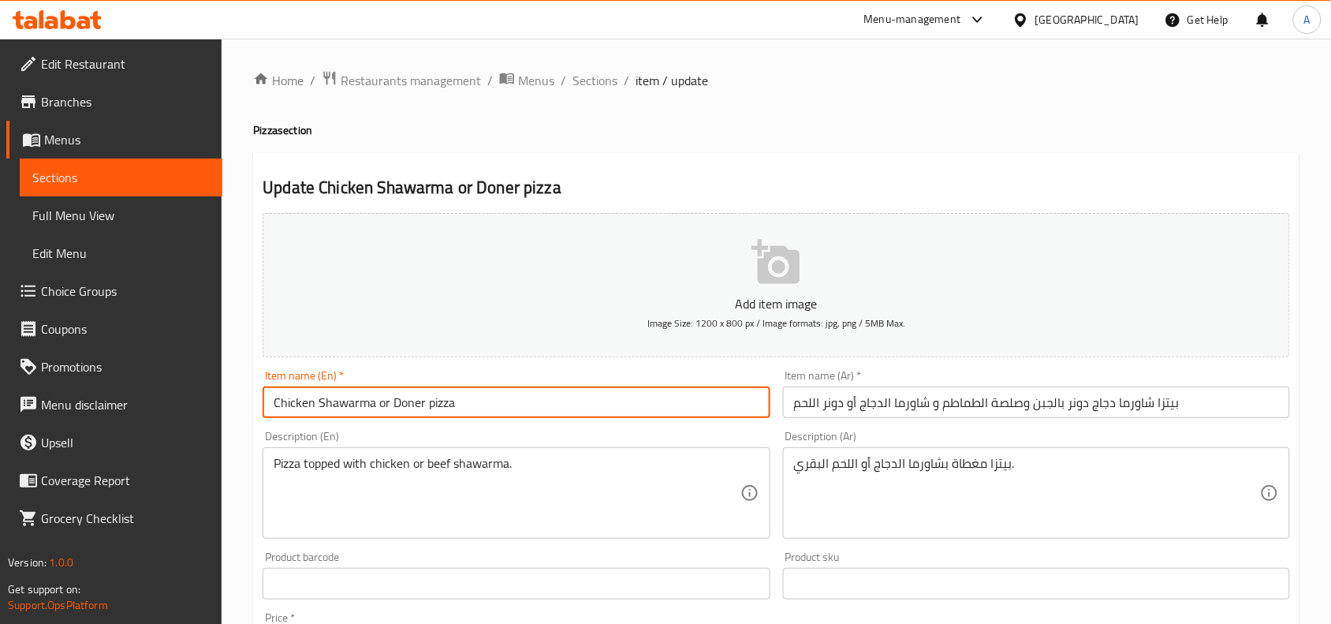
type input "Chicken Shawarma or Doner pizza"
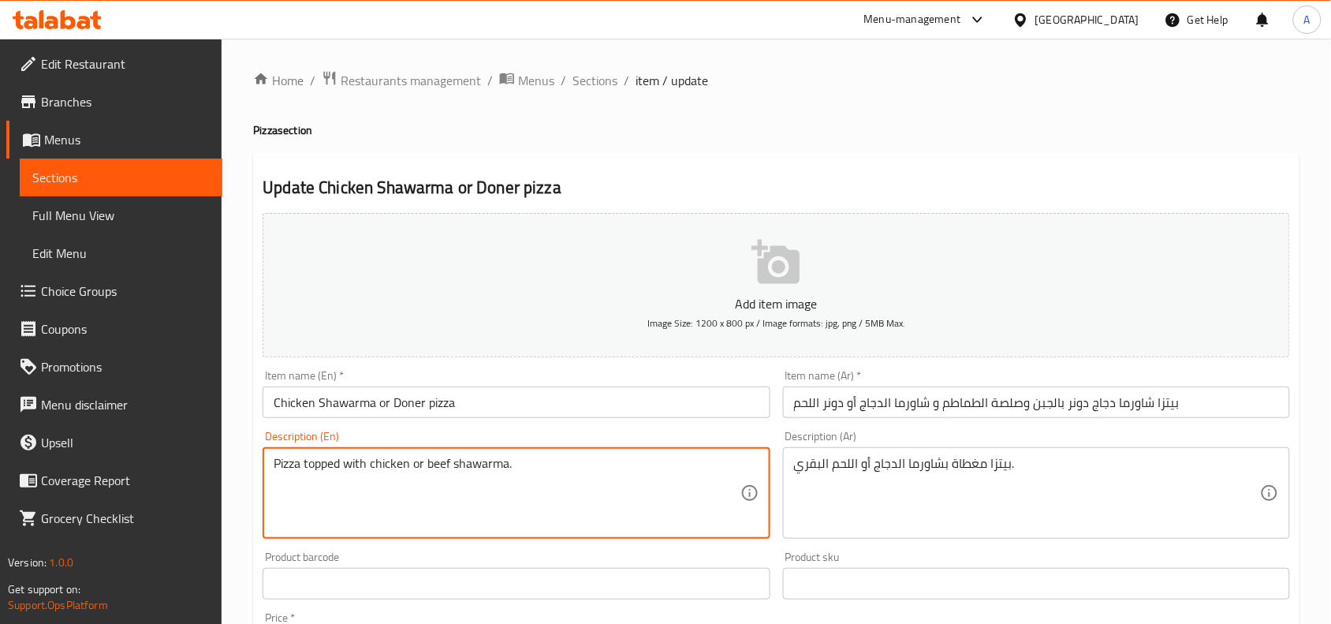
click at [568, 468] on textarea "Pizza topped with chicken or beef shawarma." at bounding box center [507, 493] width 466 height 75
paste textarea "with cheese, tomato sauce, and chicken shawarma or meat doner"
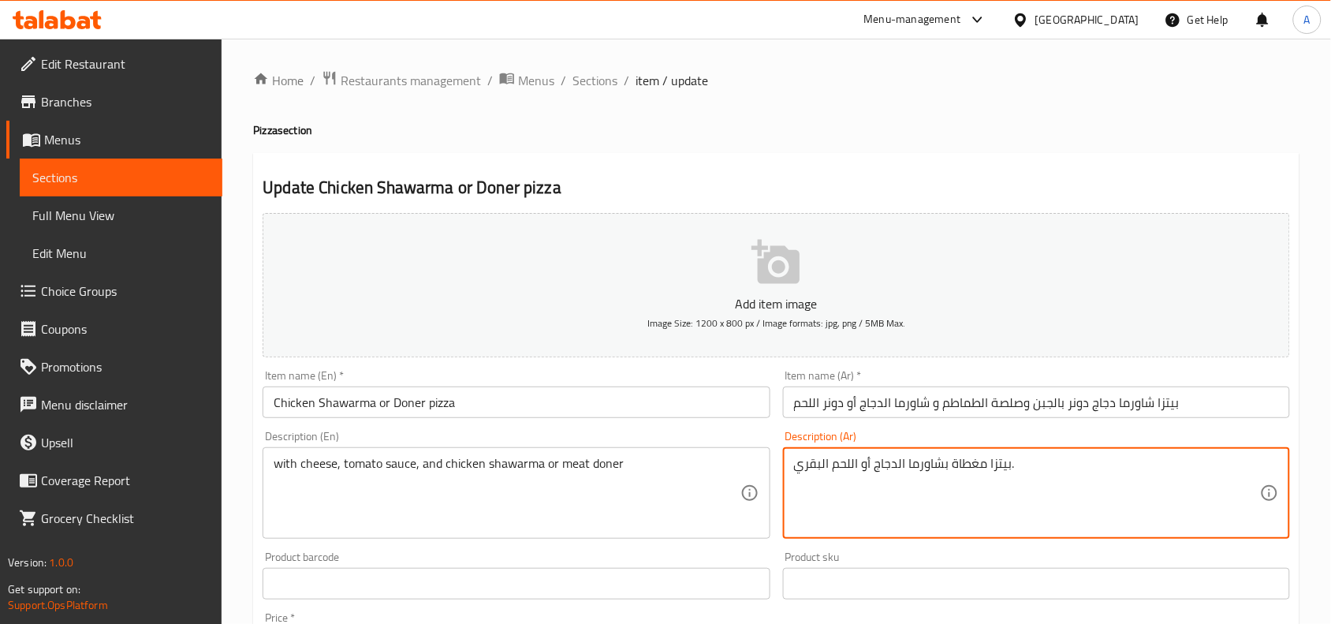
click at [917, 470] on textarea "بيتزا مغطاة بشاورما الدجاج أو اللحم البقري." at bounding box center [1027, 493] width 466 height 75
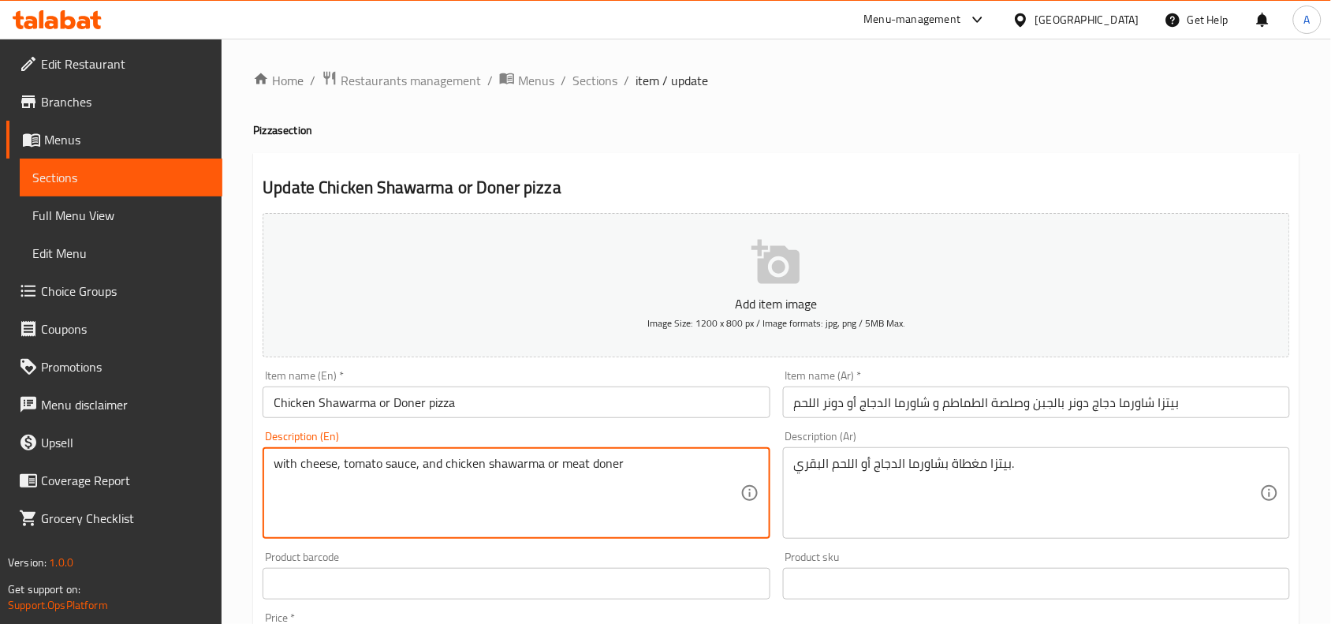
click at [572, 469] on textarea "with cheese, tomato sauce, and chicken shawarma or meat doner" at bounding box center [507, 493] width 466 height 75
type textarea "with cheese, tomato sauce, and chicken shawarma or beef doner"
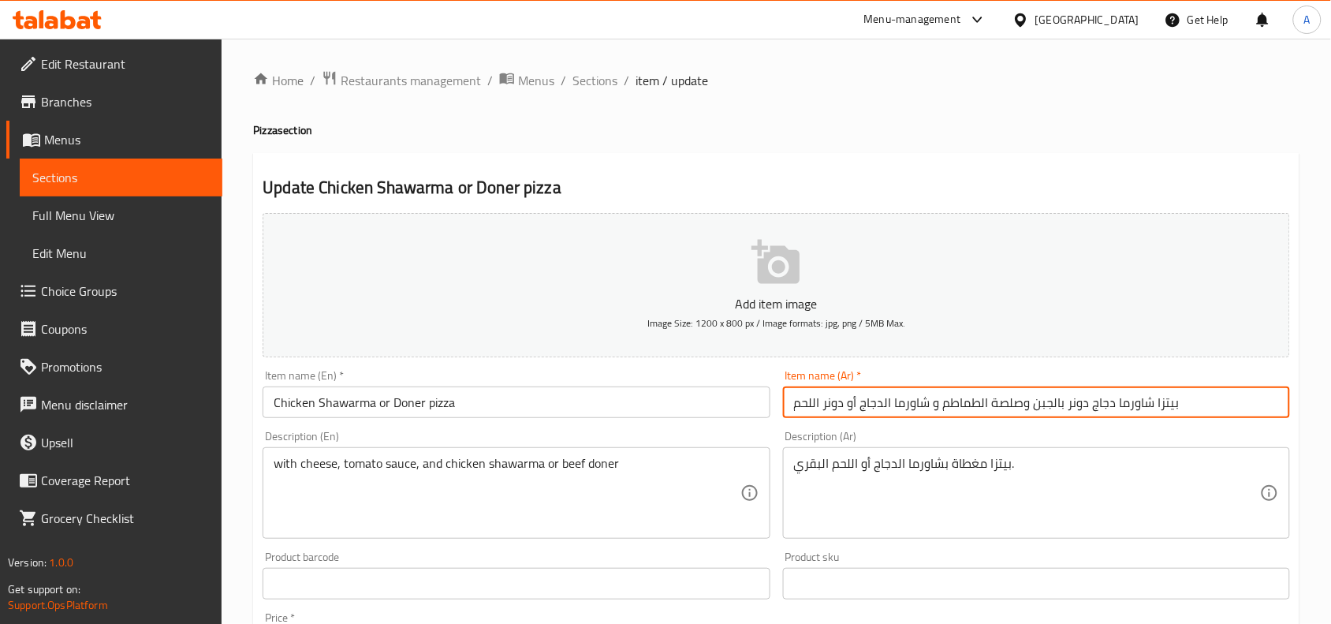
click at [1092, 408] on input "بيتزا شاورما دجاج دونر بالجبن وصلصة الطماطم و شاورما الدجاج أو دونر اللحم" at bounding box center [1036, 402] width 507 height 32
type input "f"
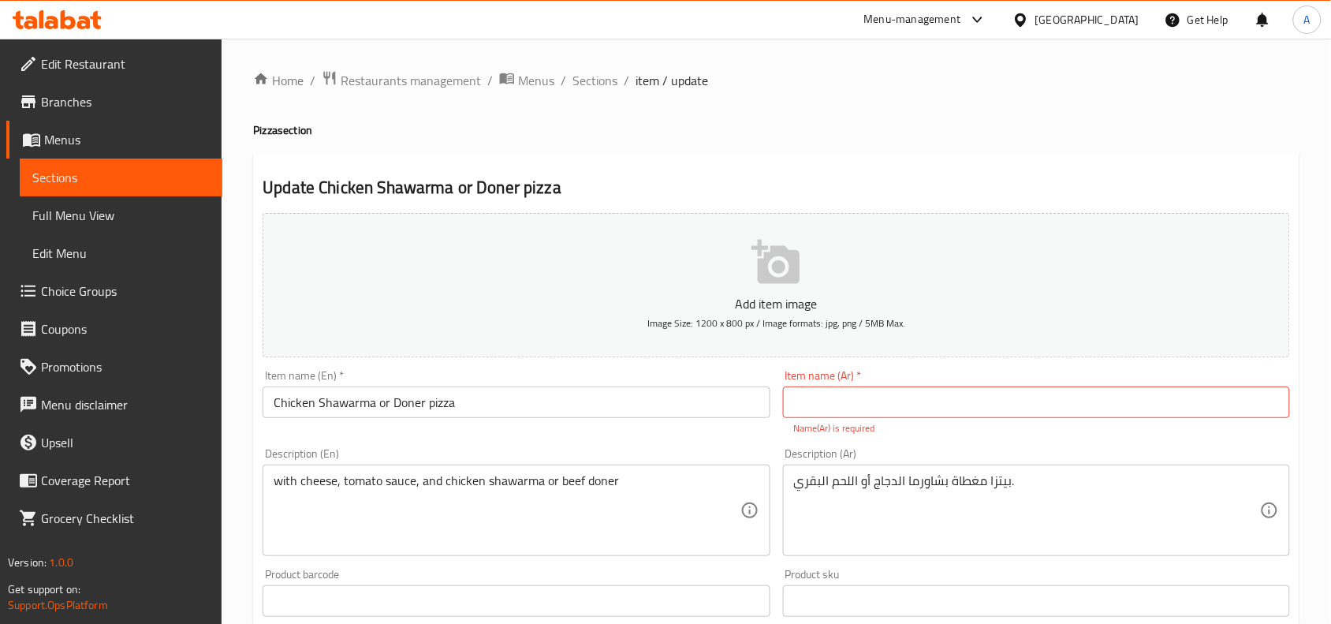
click at [1089, 420] on div "Item name (Ar)   * Item name (Ar) * Name(Ar) is required" at bounding box center [1036, 402] width 507 height 65
click at [1045, 403] on input "text" at bounding box center [1036, 402] width 507 height 32
type input "f"
type input "بيتزا شاورما دجاج أو دونر لحم بقري"
click at [747, 485] on div "with cheese, tomato sauce, and chicken shawarma or beef doner Description (En)" at bounding box center [516, 509] width 507 height 91
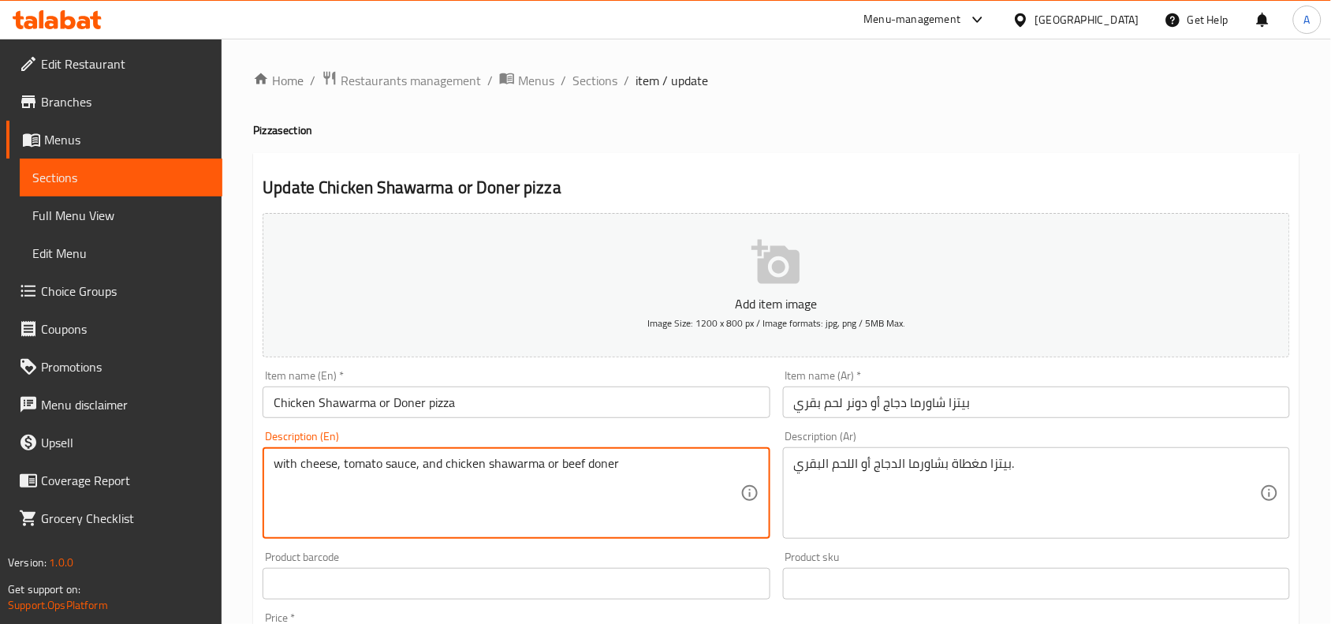
click at [629, 473] on textarea "with cheese, tomato sauce, and chicken shawarma or beef doner" at bounding box center [507, 493] width 466 height 75
click at [940, 449] on div "بيتزا مغطاة بشاورما الدجاج أو اللحم البقري. Description (Ar)" at bounding box center [1036, 492] width 507 height 91
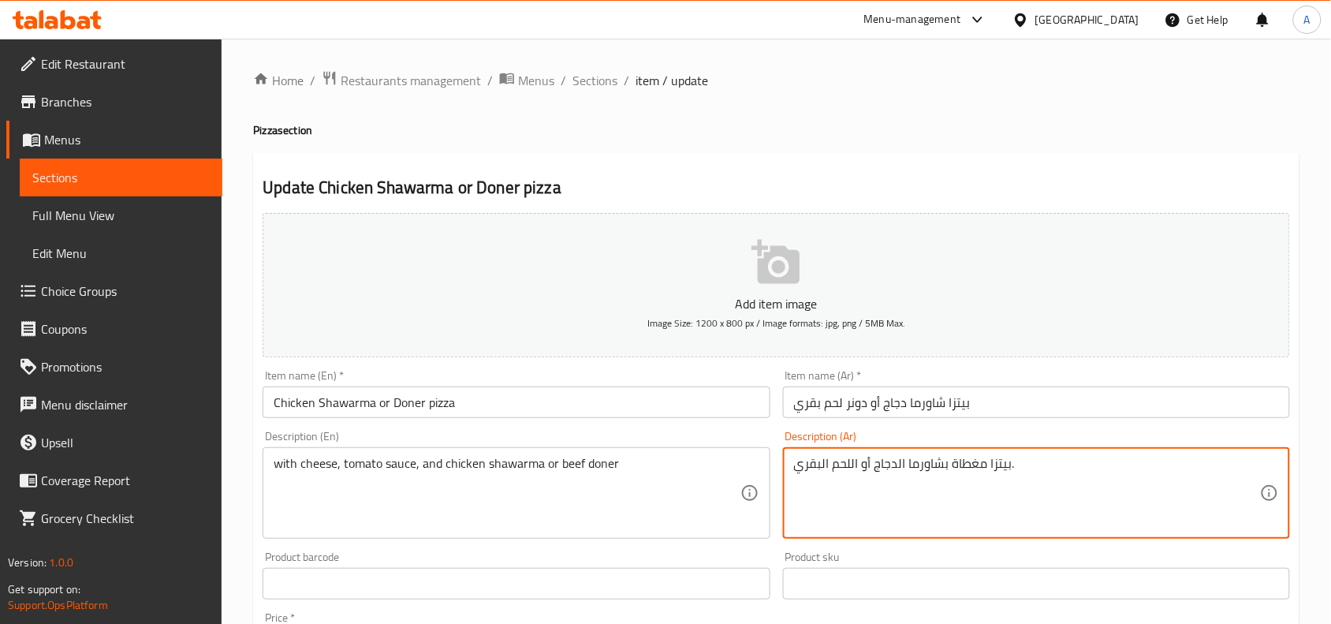
click at [940, 449] on div "بيتزا مغطاة بشاورما الدجاج أو اللحم البقري. Description (Ar)" at bounding box center [1036, 492] width 507 height 91
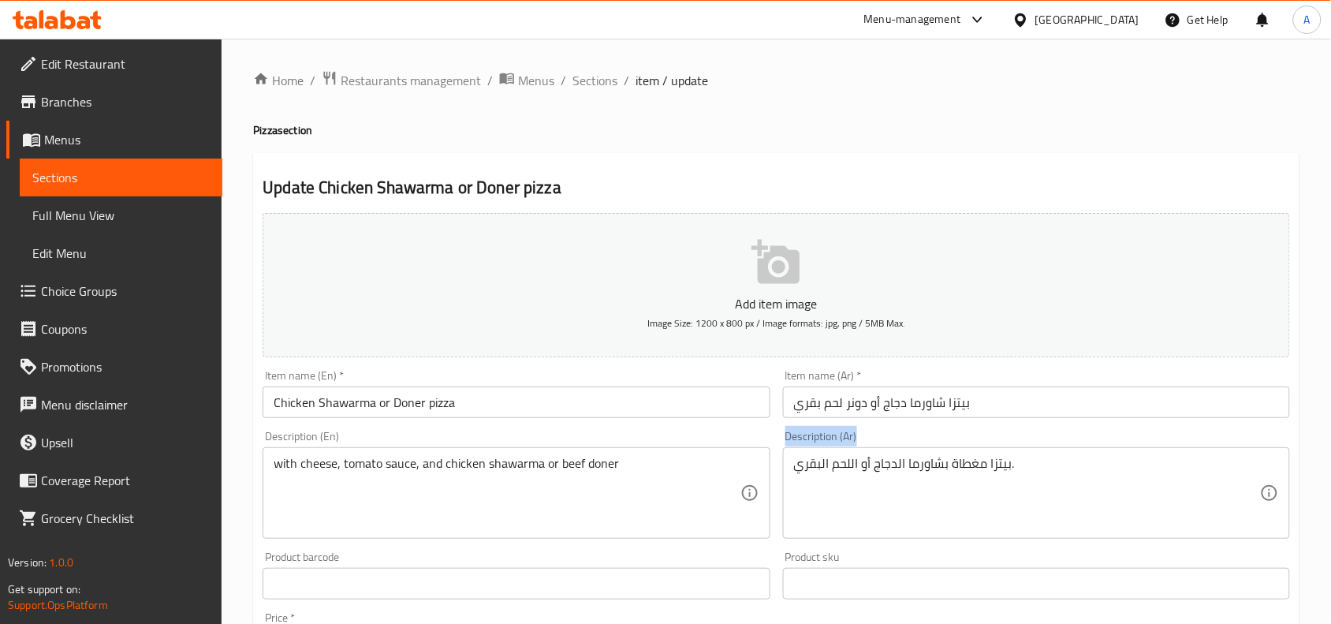
click at [940, 449] on div "بيتزا مغطاة بشاورما الدجاج أو اللحم البقري. Description (Ar)" at bounding box center [1036, 492] width 507 height 91
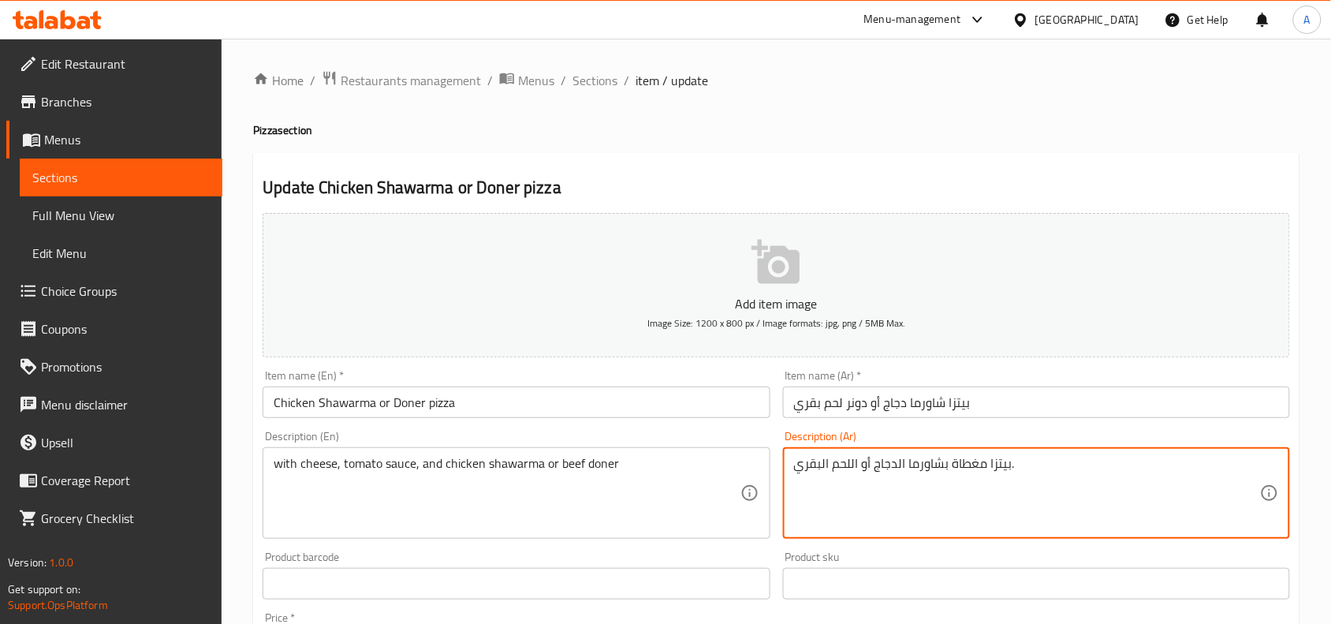
paste textarea "مع الجبن وصلصة الطماطم وشاورما الدجاج أو دونر اللحم البقري"
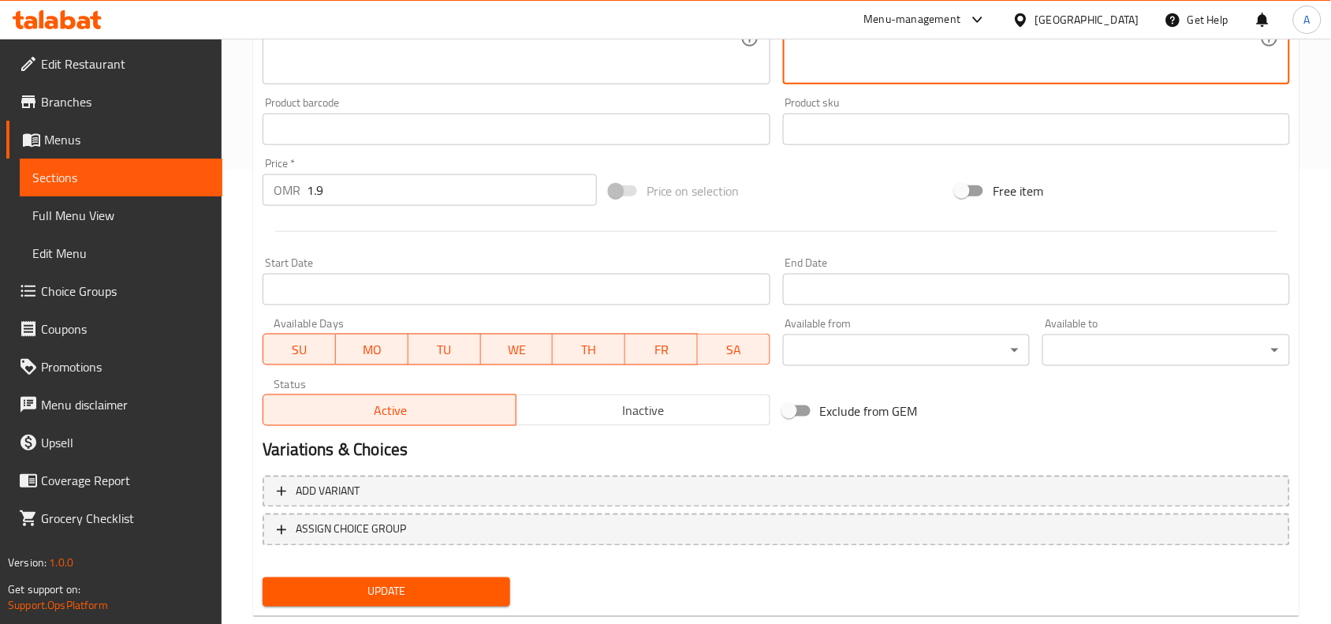
scroll to position [487, 0]
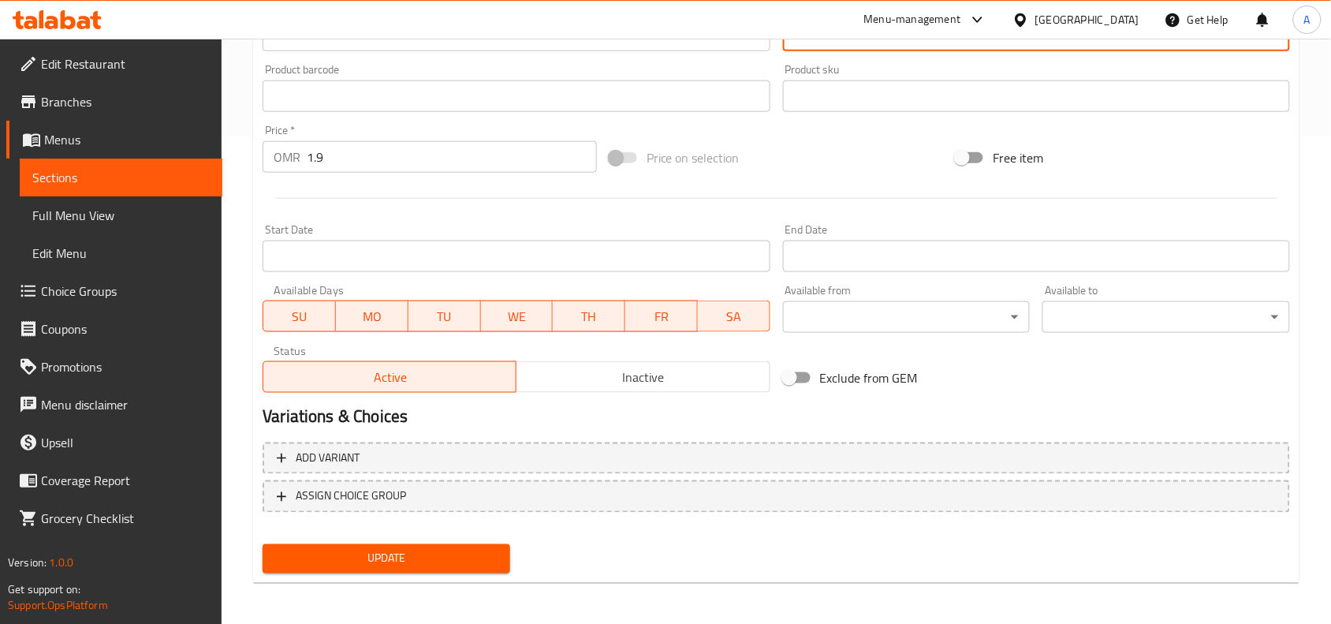
type textarea "مع الجبن وصلصة الطماطم وشاورما الدجاج أو دونر اللحم البقري"
click at [481, 554] on span "Update" at bounding box center [386, 559] width 222 height 20
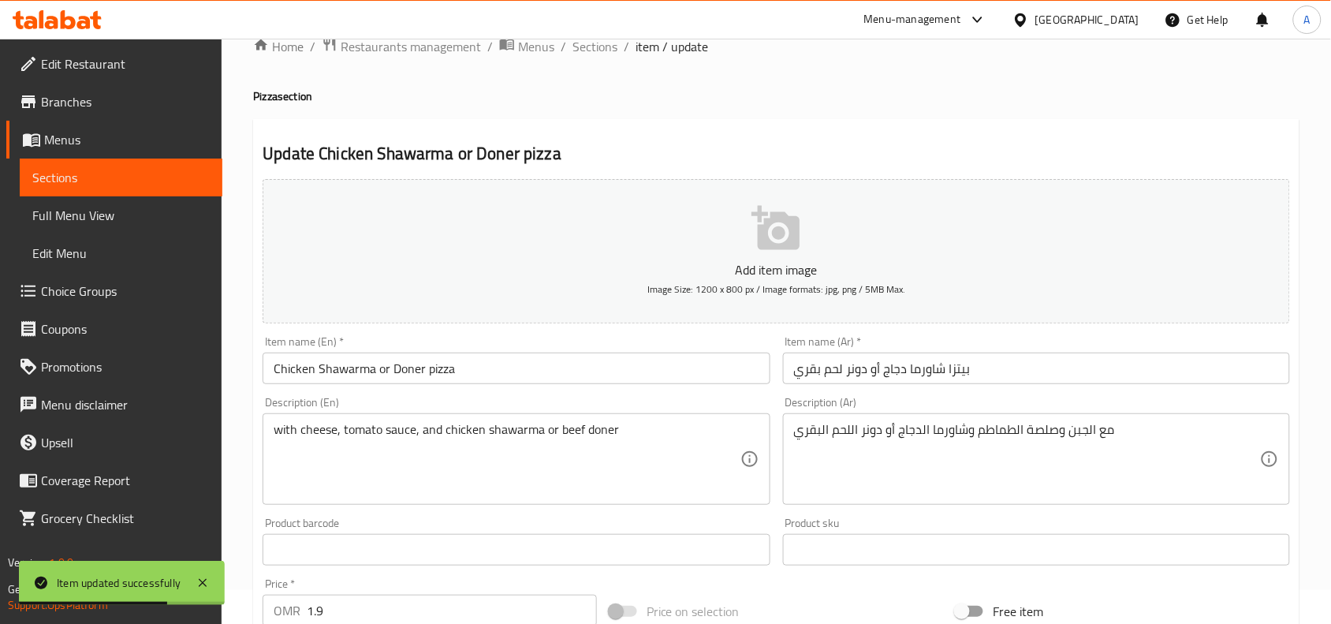
scroll to position [0, 0]
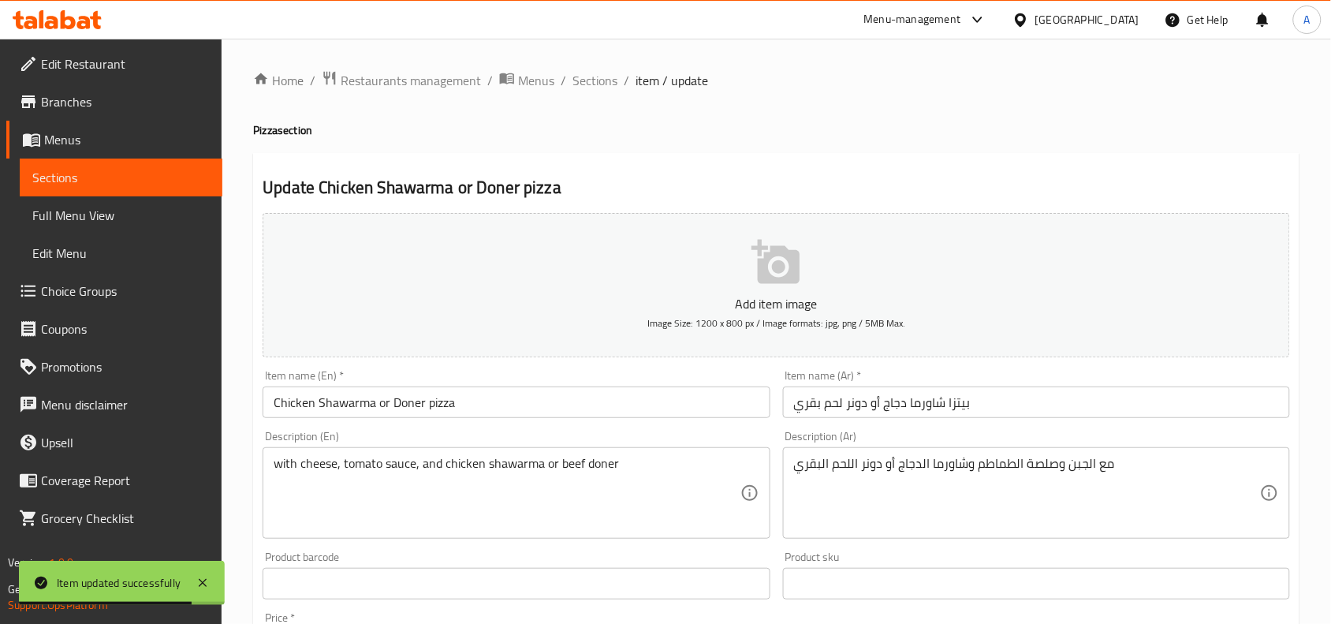
click at [415, 407] on input "Chicken Shawarma or Doner pizza" at bounding box center [516, 402] width 507 height 32
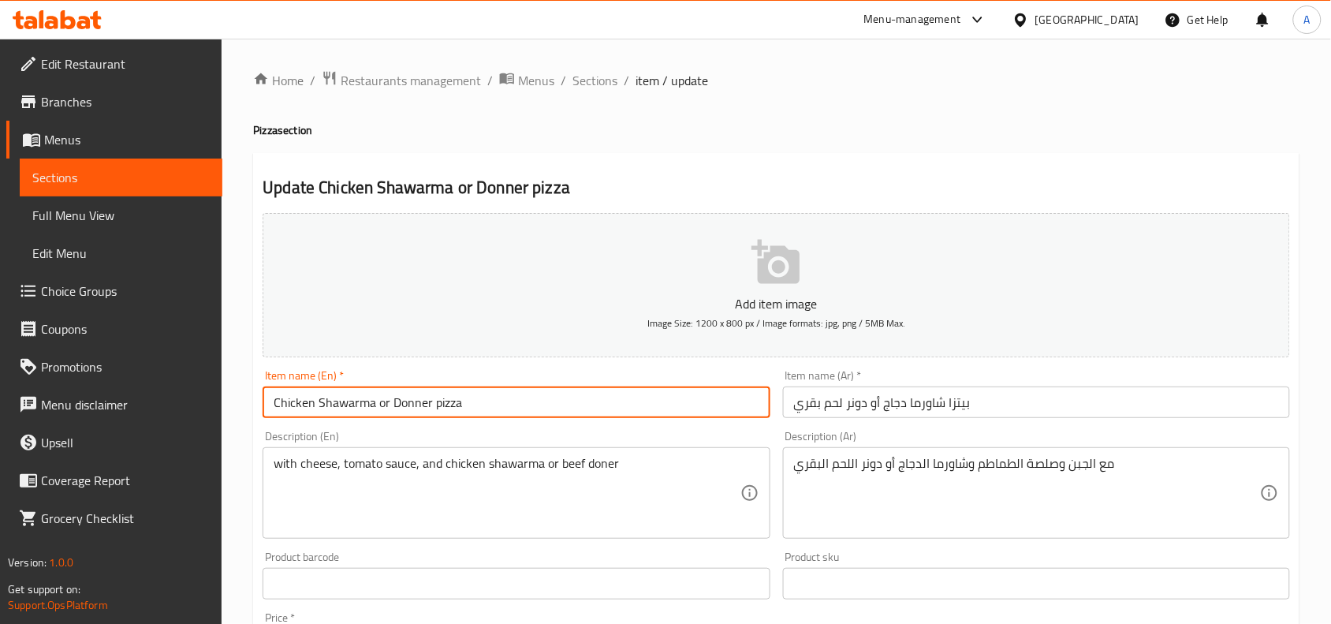
click at [416, 412] on input "Chicken Shawarma or Donner pizza" at bounding box center [516, 402] width 507 height 32
type input "Chicken Shawarma or Donner pizza"
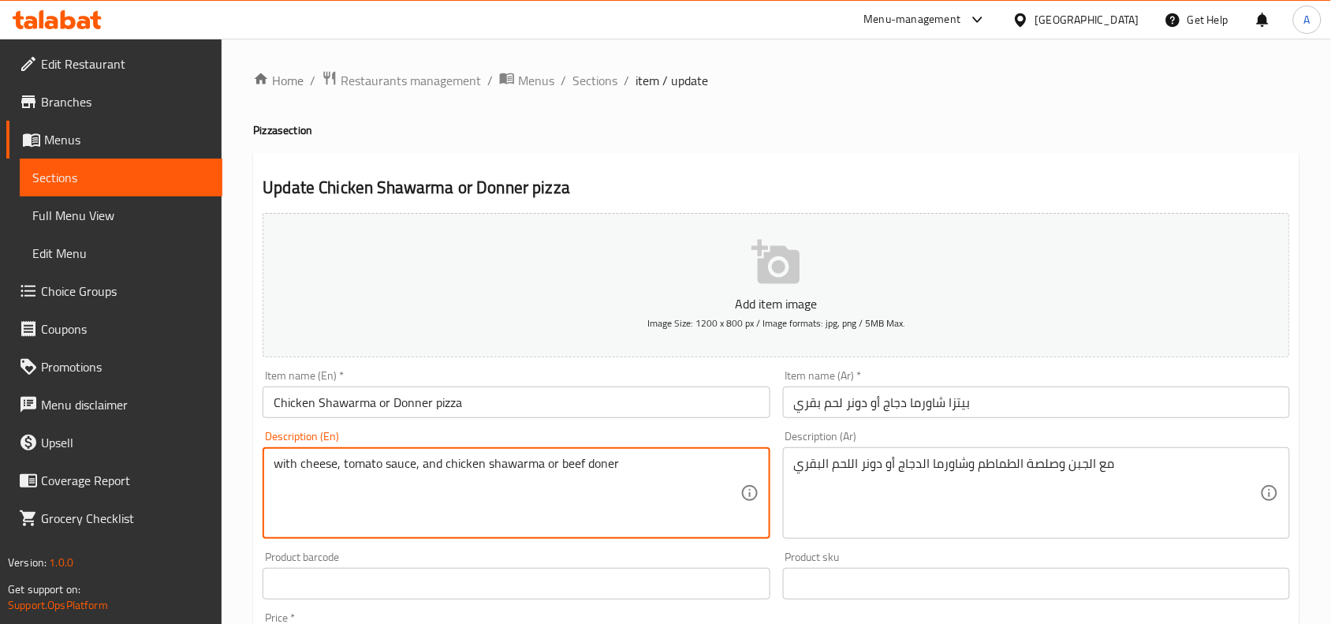
click at [598, 465] on textarea "with cheese, tomato sauce, and chicken shawarma or beef doner" at bounding box center [507, 493] width 466 height 75
paste textarea "Donner"
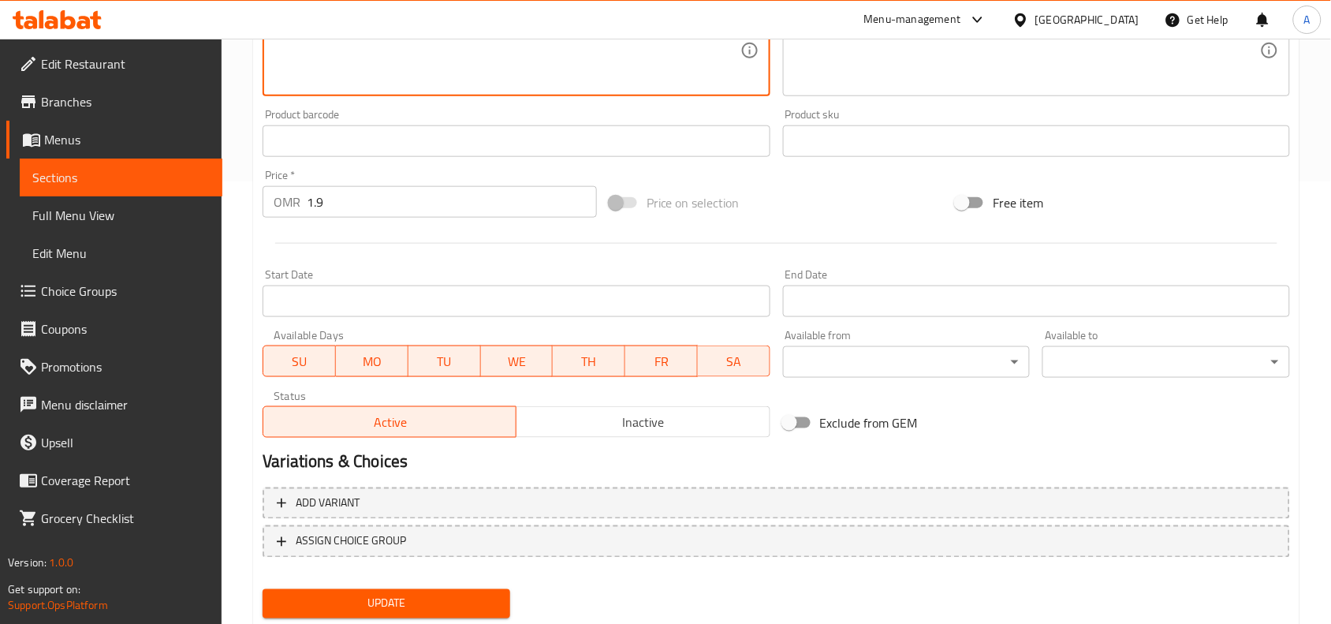
scroll to position [487, 0]
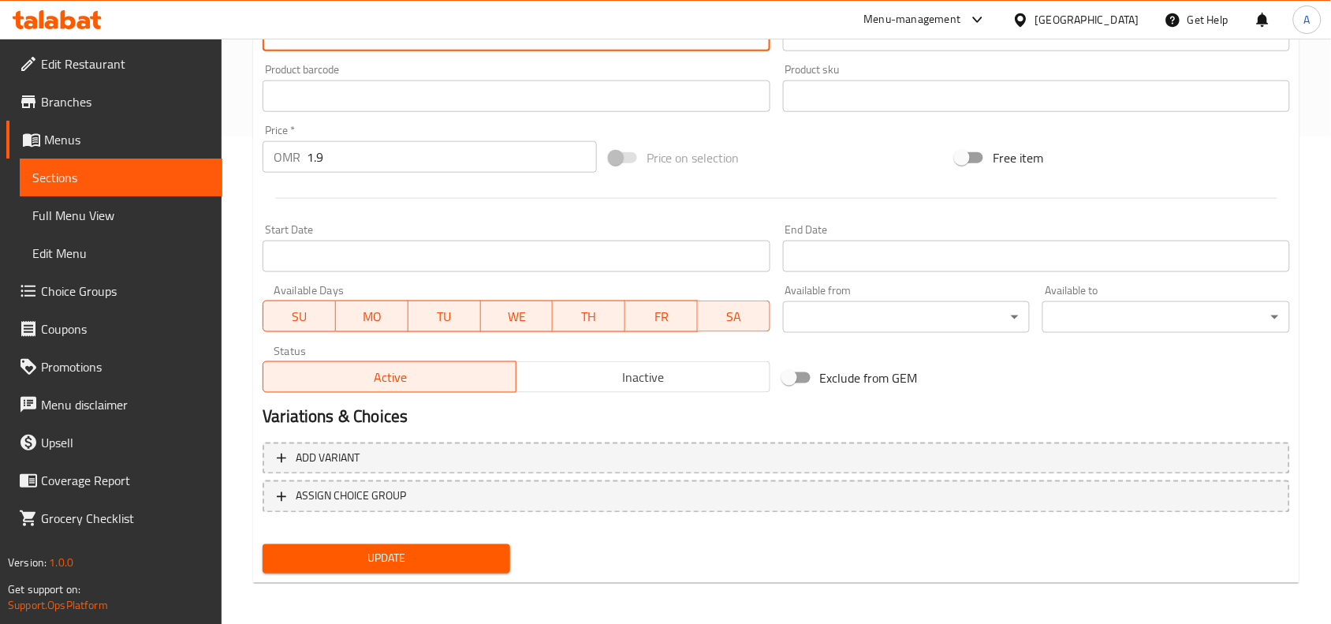
type textarea "with cheese, tomato sauce, and chicken shawarma or beef Donner"
click at [415, 561] on span "Update" at bounding box center [386, 559] width 222 height 20
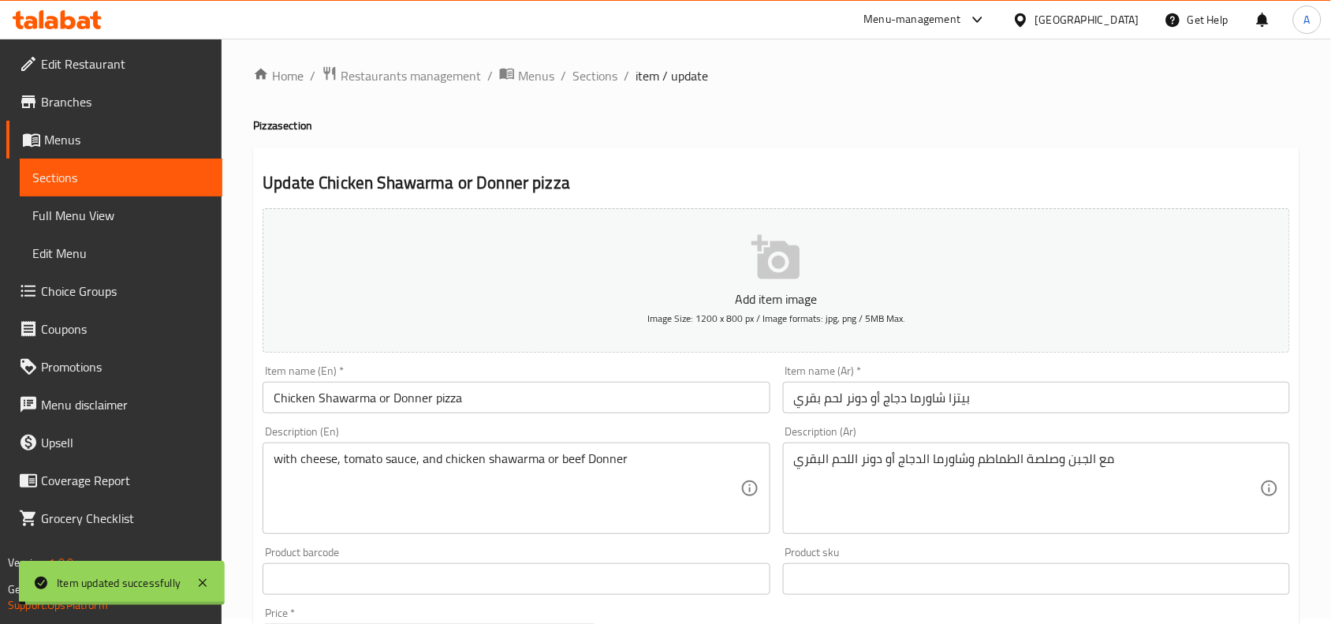
scroll to position [0, 0]
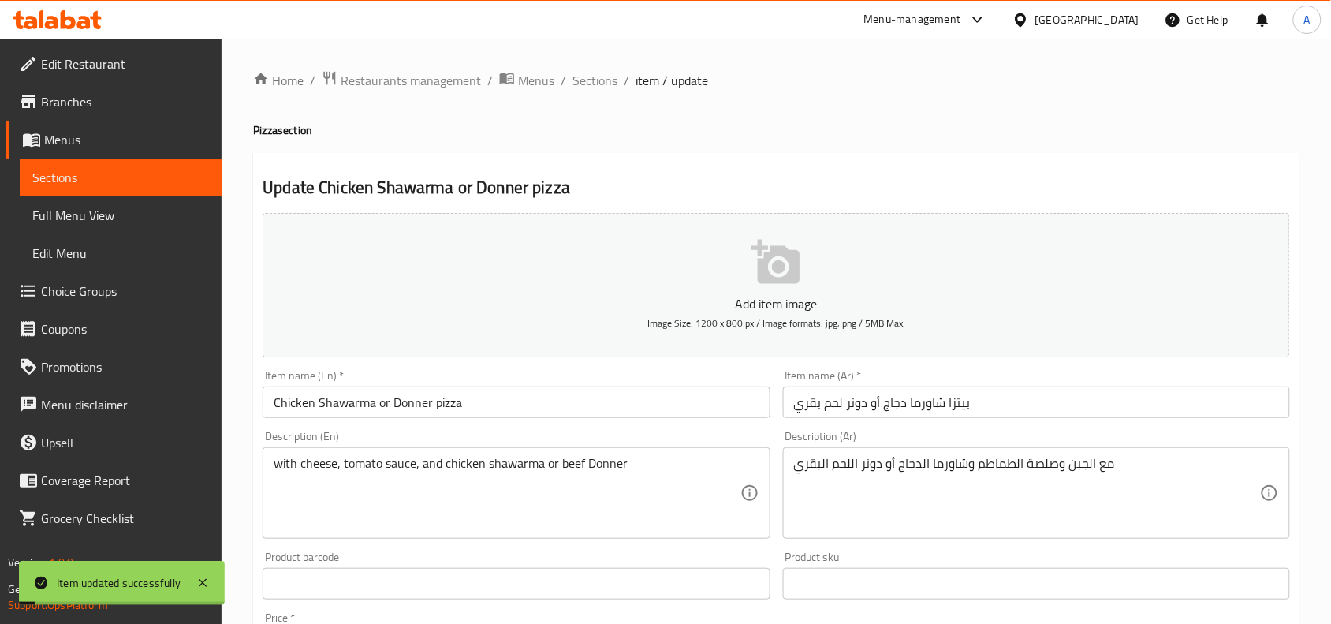
click at [416, 427] on div "Description (En) with cheese, tomato sauce, and chicken shawarma or beef Donner…" at bounding box center [516, 484] width 520 height 121
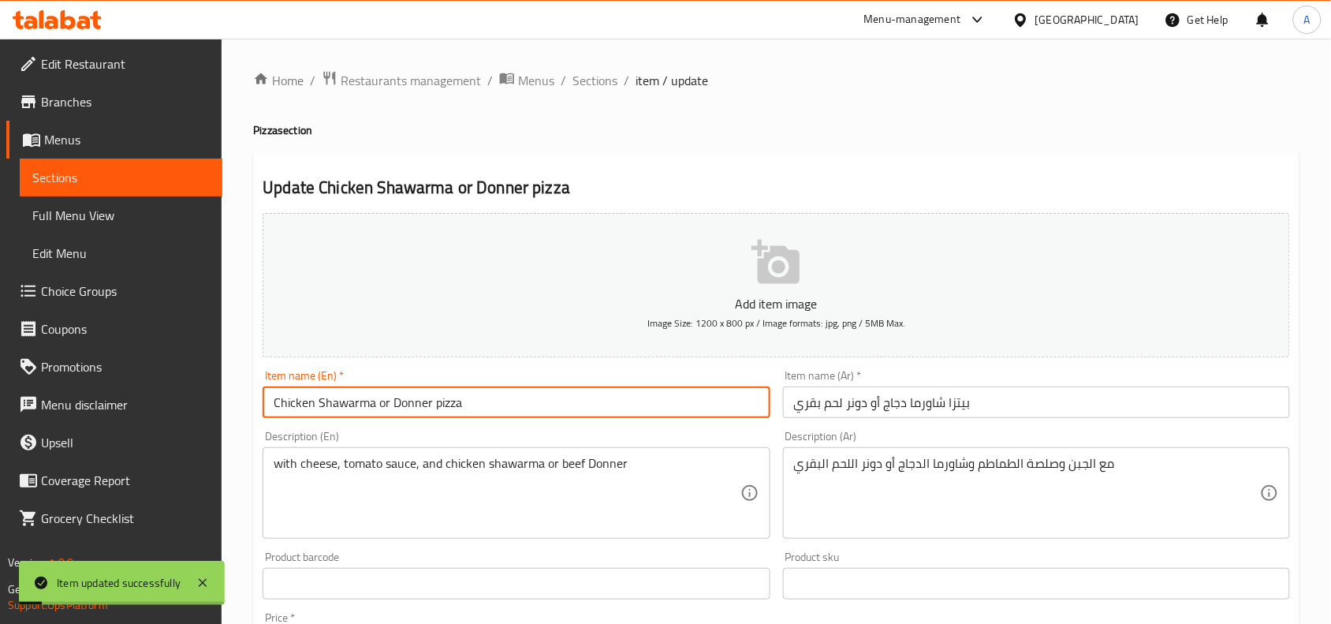
click at [419, 412] on input "Chicken Shawarma or Donner pizza" at bounding box center [516, 402] width 507 height 32
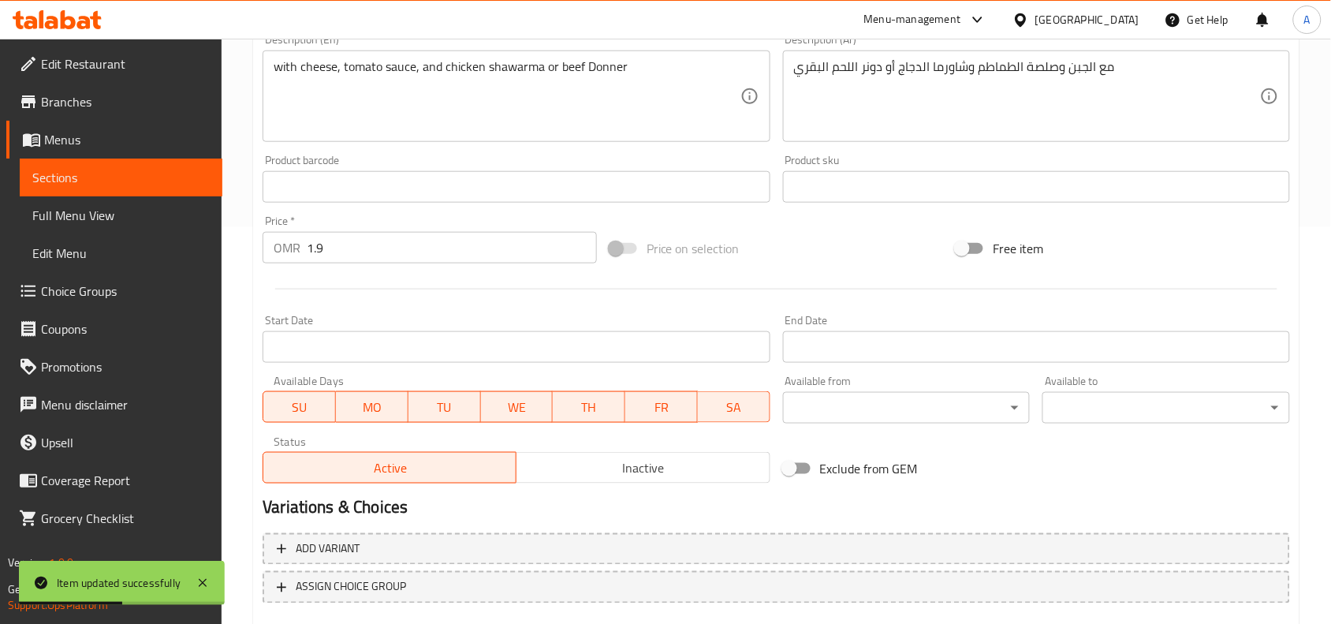
scroll to position [487, 0]
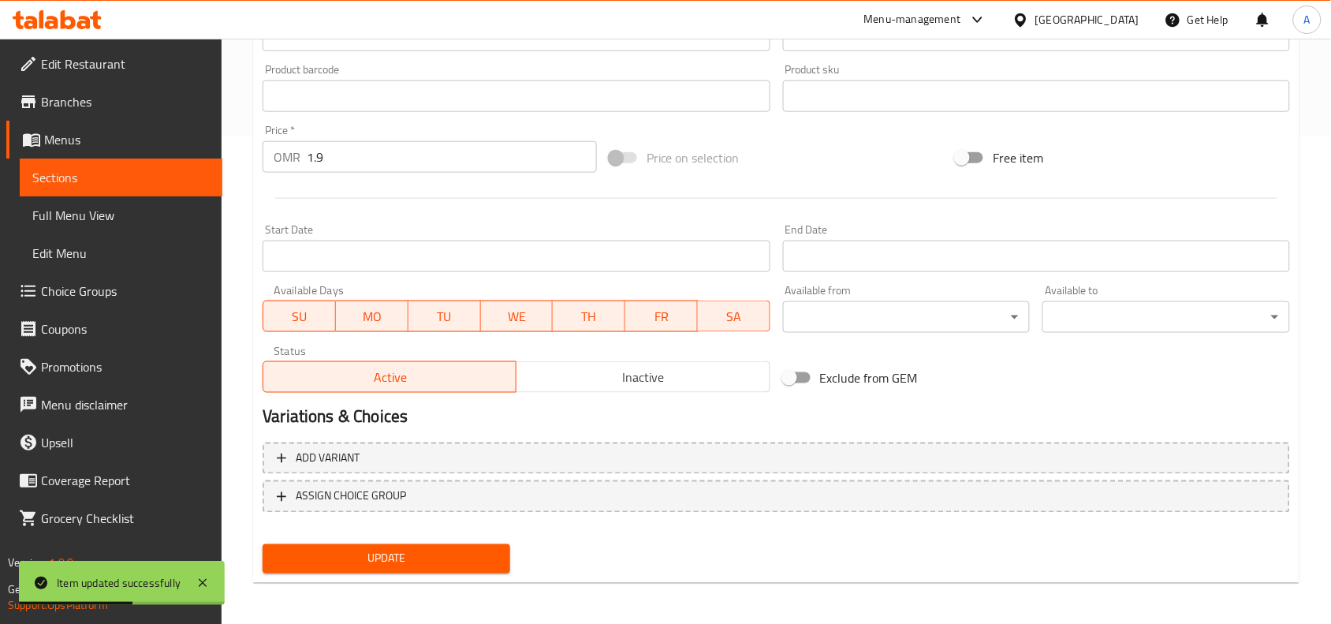
click at [453, 549] on span "Update" at bounding box center [386, 559] width 222 height 20
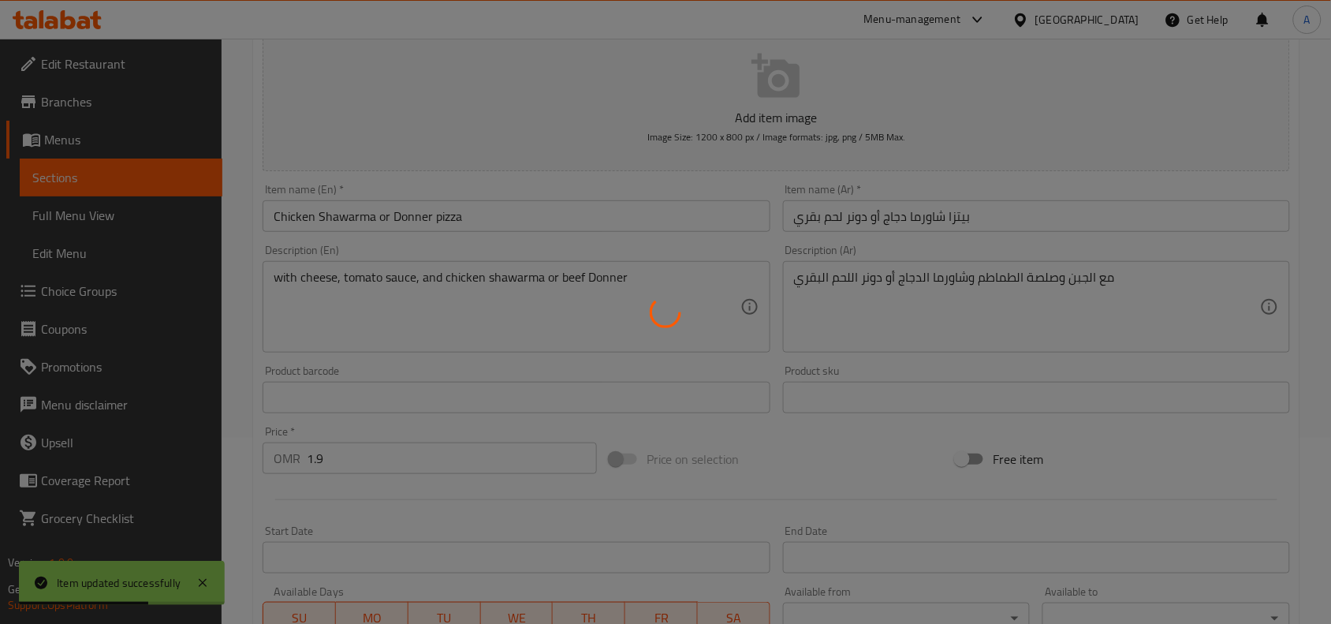
scroll to position [0, 0]
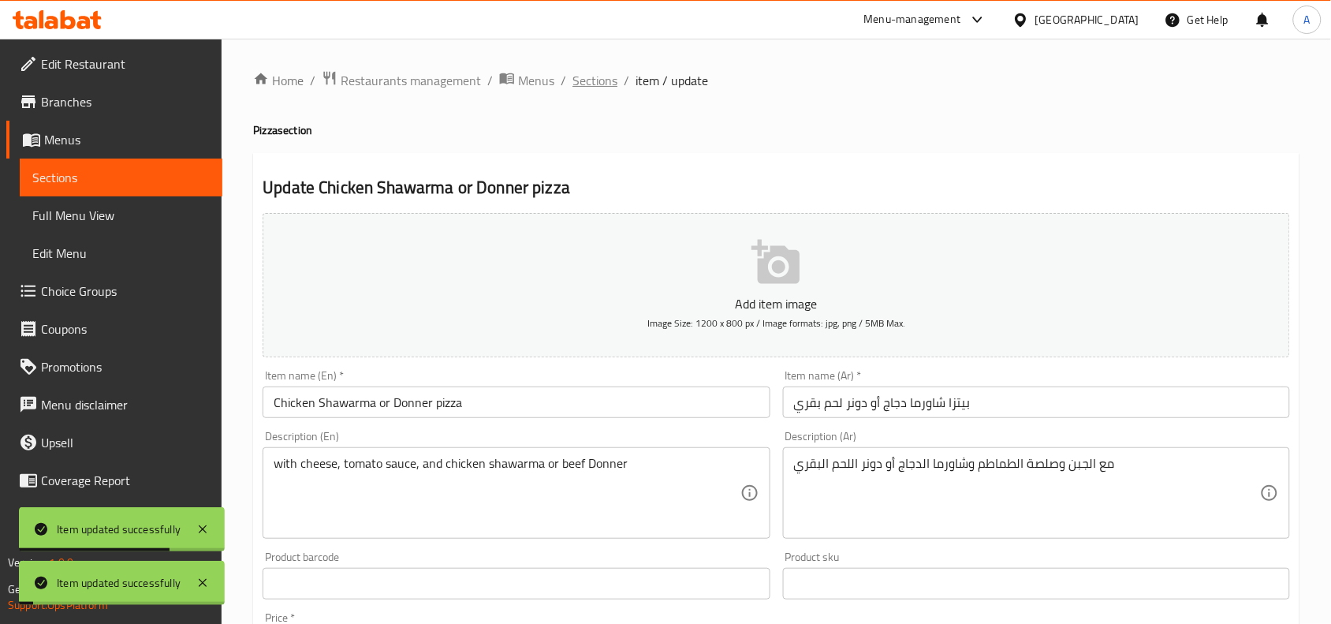
click at [605, 83] on span "Sections" at bounding box center [595, 80] width 45 height 19
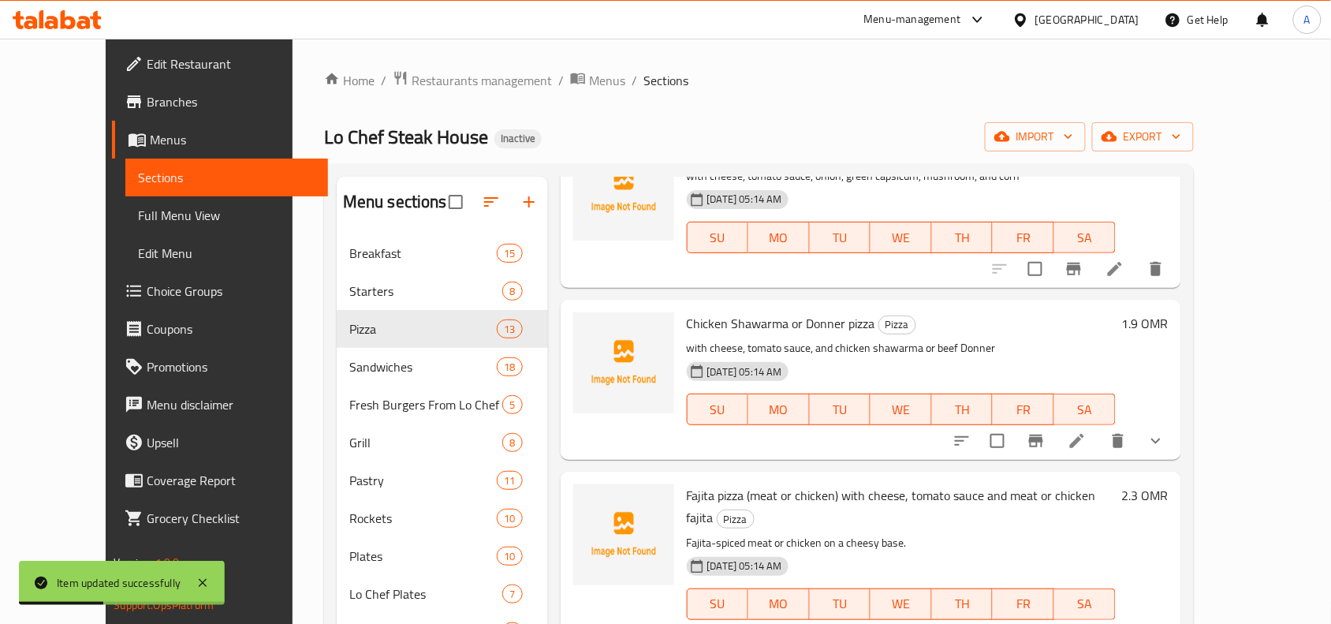
scroll to position [296, 0]
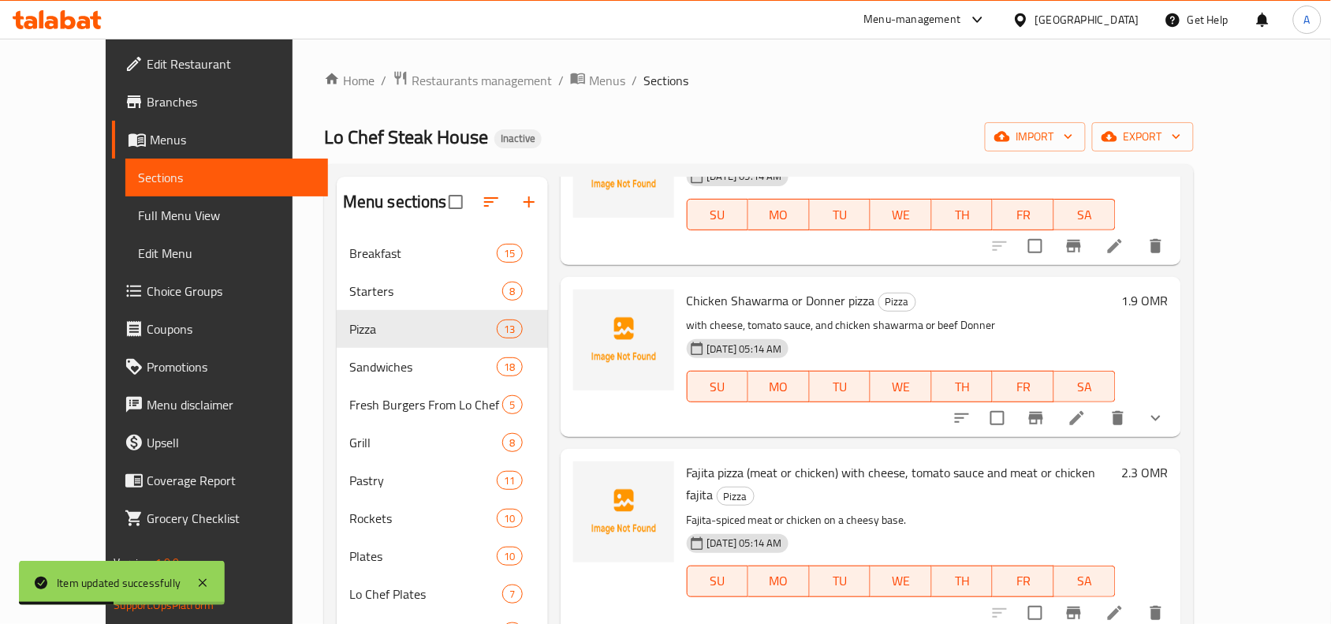
click at [1166, 423] on icon "show more" at bounding box center [1156, 417] width 19 height 19
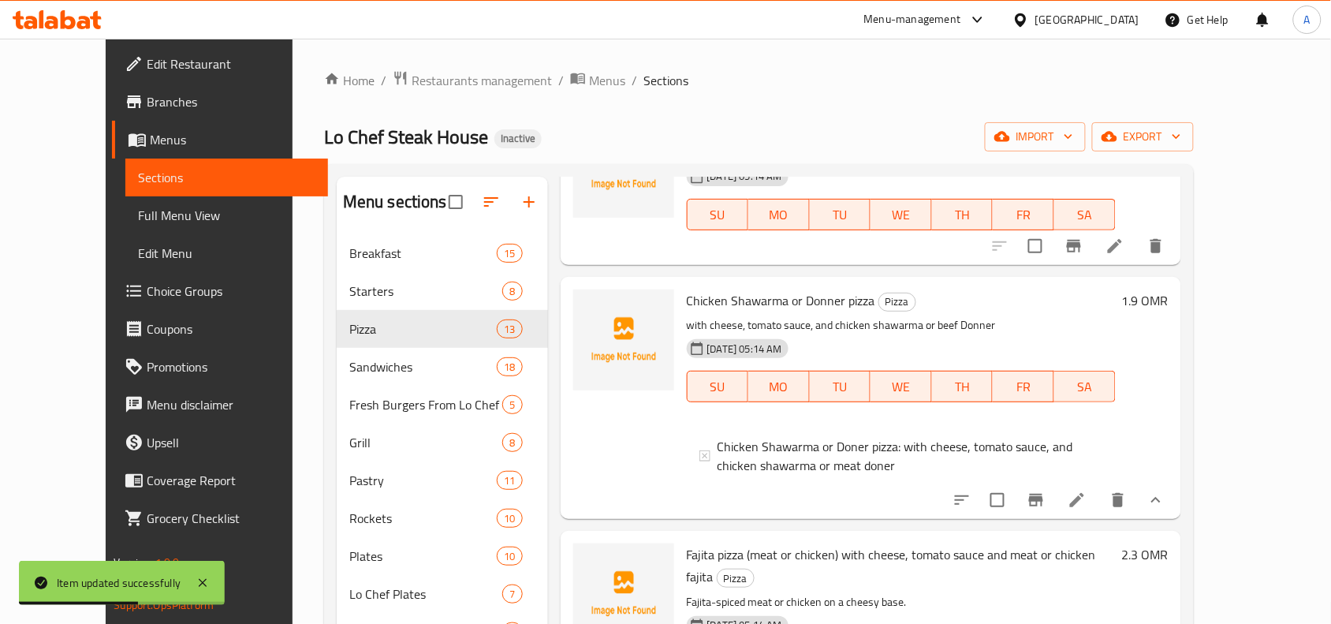
click at [1166, 509] on icon "show more" at bounding box center [1156, 500] width 19 height 19
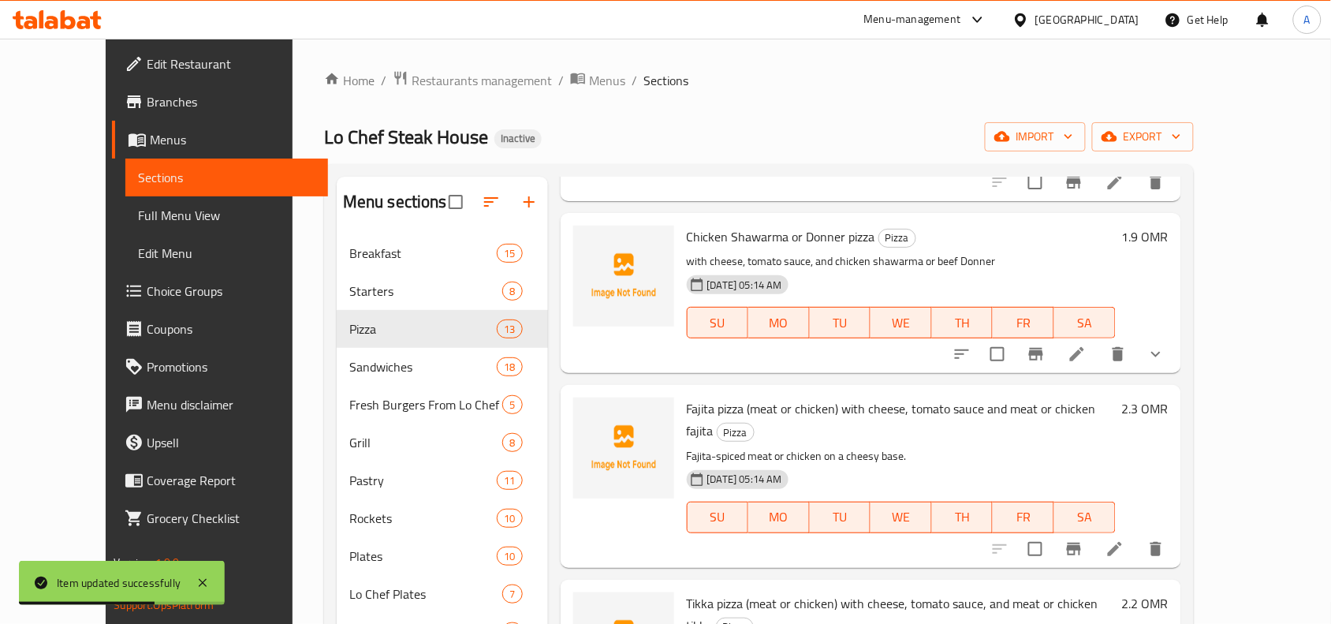
scroll to position [394, 0]
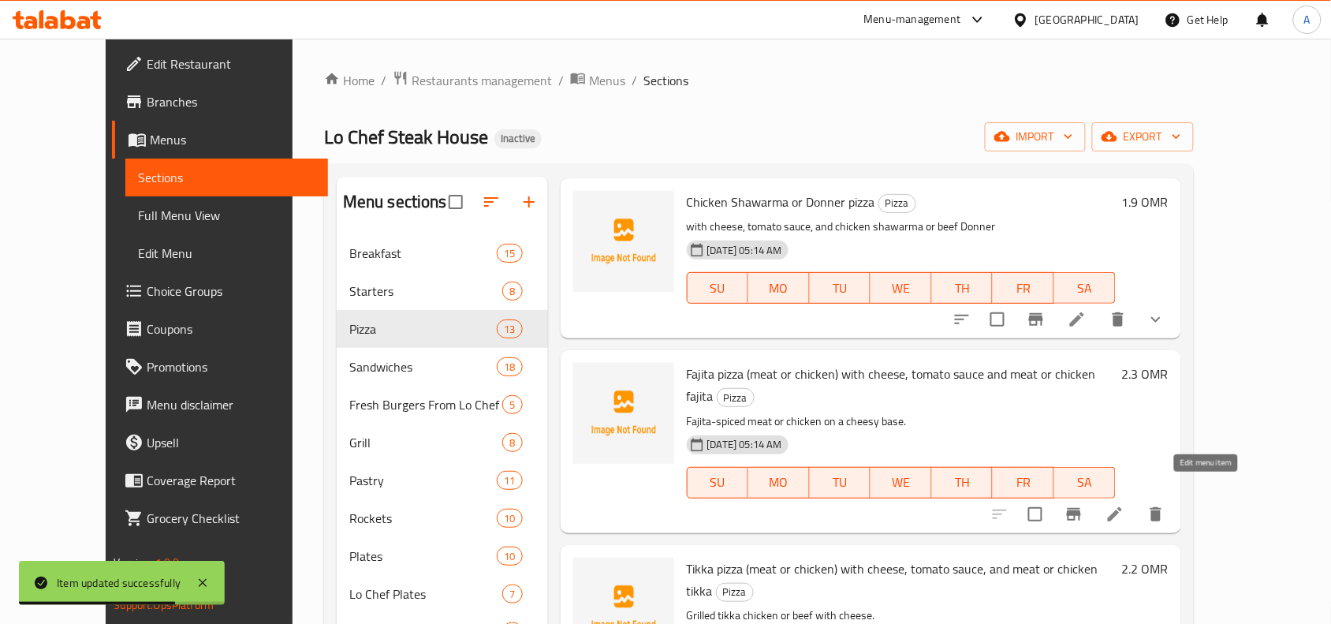
click at [1122, 507] on icon at bounding box center [1115, 514] width 14 height 14
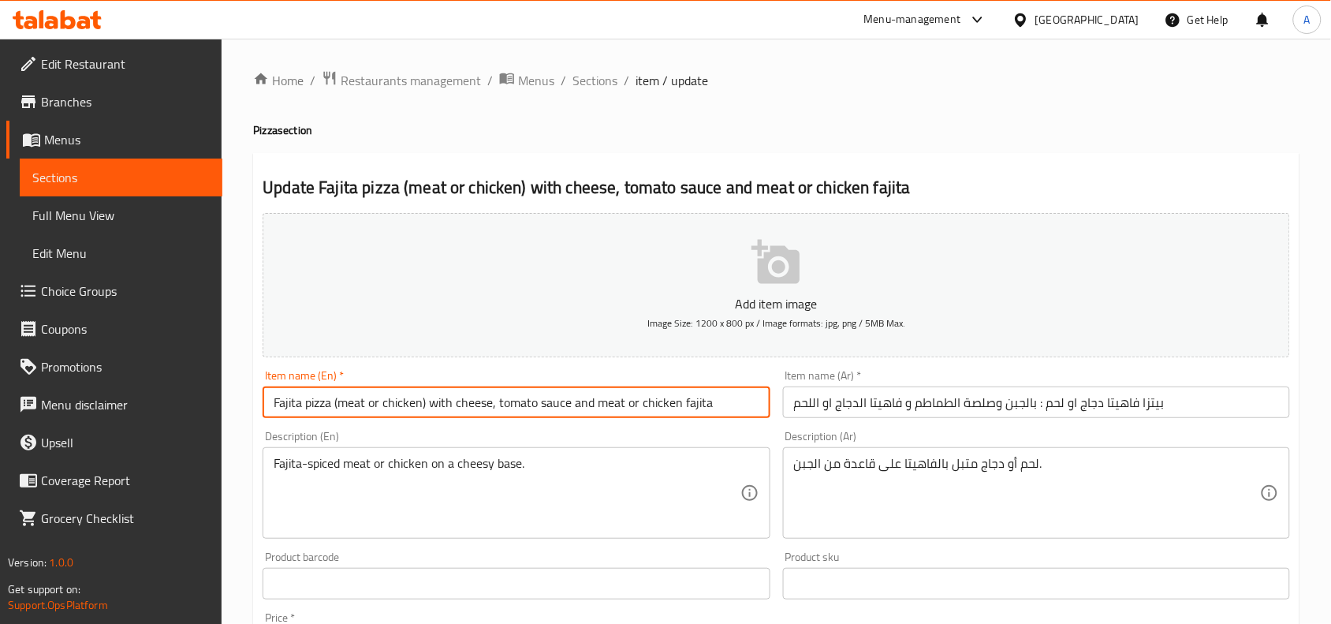
drag, startPoint x: 435, startPoint y: 408, endPoint x: 729, endPoint y: 416, distance: 295.0
click at [729, 416] on input "Fajita pizza (meat or chicken) with cheese, tomato sauce and meat or chicken fa…" at bounding box center [516, 402] width 507 height 32
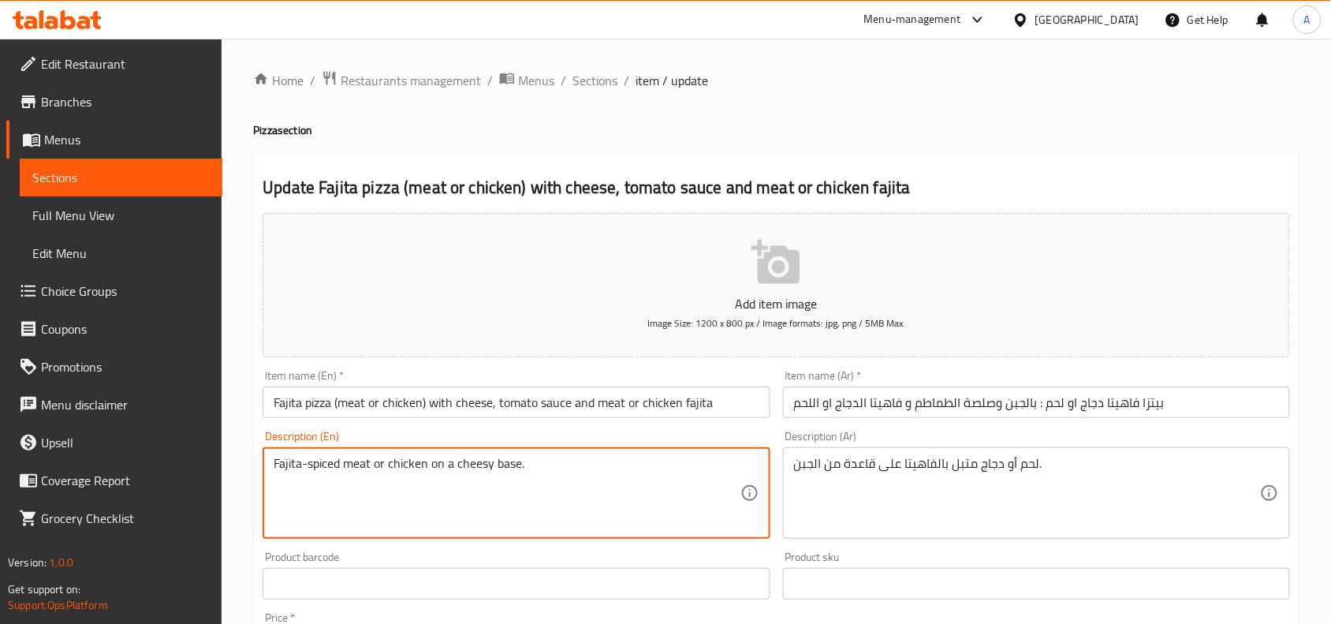
click at [379, 472] on textarea "Fajita-spiced meat or chicken on a cheesy base." at bounding box center [507, 493] width 466 height 75
paste textarea "with cheese, tomato sauce and meat or chicken fajita"
click at [438, 464] on textarea "with cheese, tomato sauce and meat or chicken fajita" at bounding box center [507, 493] width 466 height 75
click at [604, 476] on textarea "with cheese, tomato sauce and spiced meat or chicken fajita" at bounding box center [507, 493] width 466 height 75
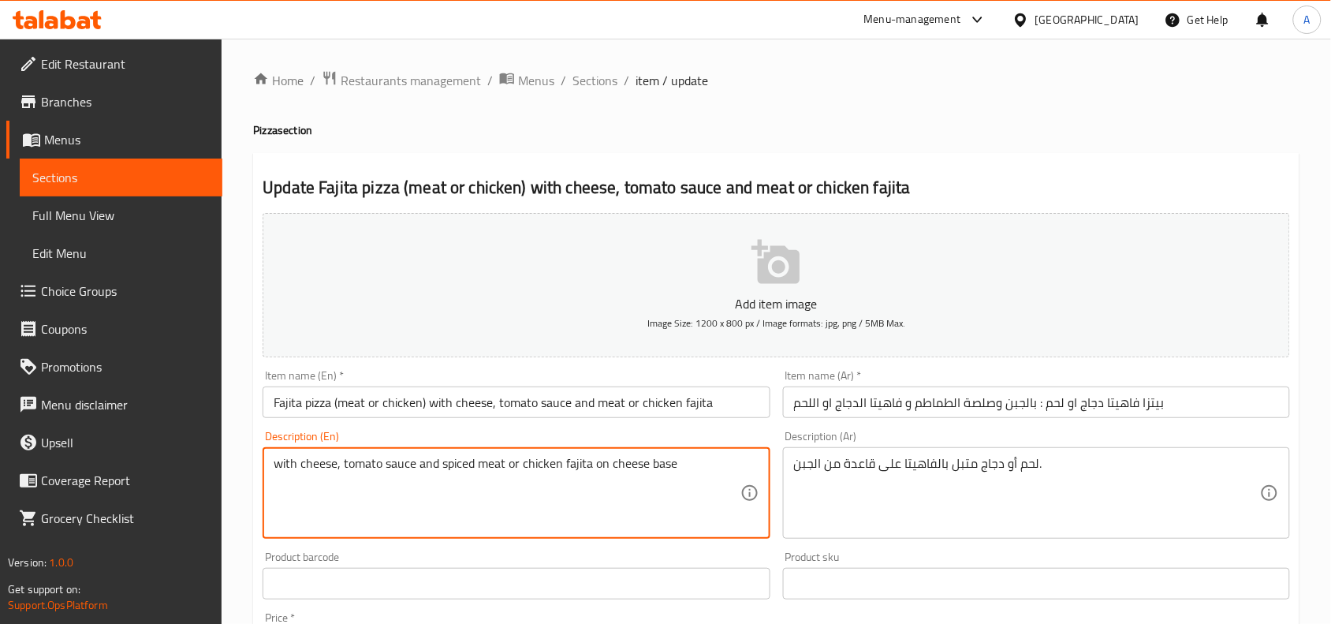
click at [616, 468] on textarea "with cheese, tomato sauce and spiced meat or chicken fajita on cheese base" at bounding box center [507, 493] width 466 height 75
click at [519, 507] on textarea "with cheese, tomato sauce and spiced meat or chicken fajita on cheese base" at bounding box center [507, 493] width 466 height 75
click at [568, 464] on textarea "with cheese, tomato sauce and spiced meat or chicken fajita on cheese base" at bounding box center [507, 493] width 466 height 75
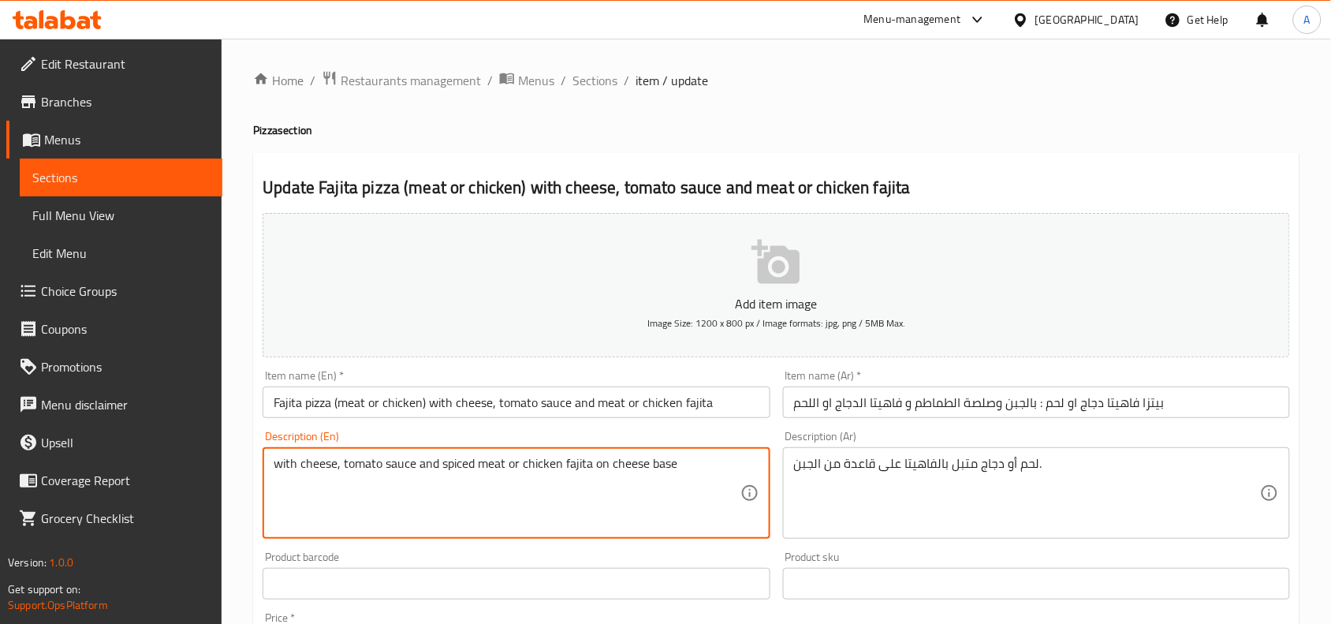
click at [568, 464] on textarea "with cheese, tomato sauce and spiced meat or chicken fajita on cheese base" at bounding box center [507, 493] width 466 height 75
click at [505, 467] on textarea "with cheese, tomato sauce and spiced meat or chicken fajita on cheese base" at bounding box center [507, 493] width 466 height 75
paste textarea "fajita"
click at [609, 471] on textarea "with cheese, tomato sauce and spiced meat fajita or chicken fajita on cheese ba…" at bounding box center [507, 493] width 466 height 75
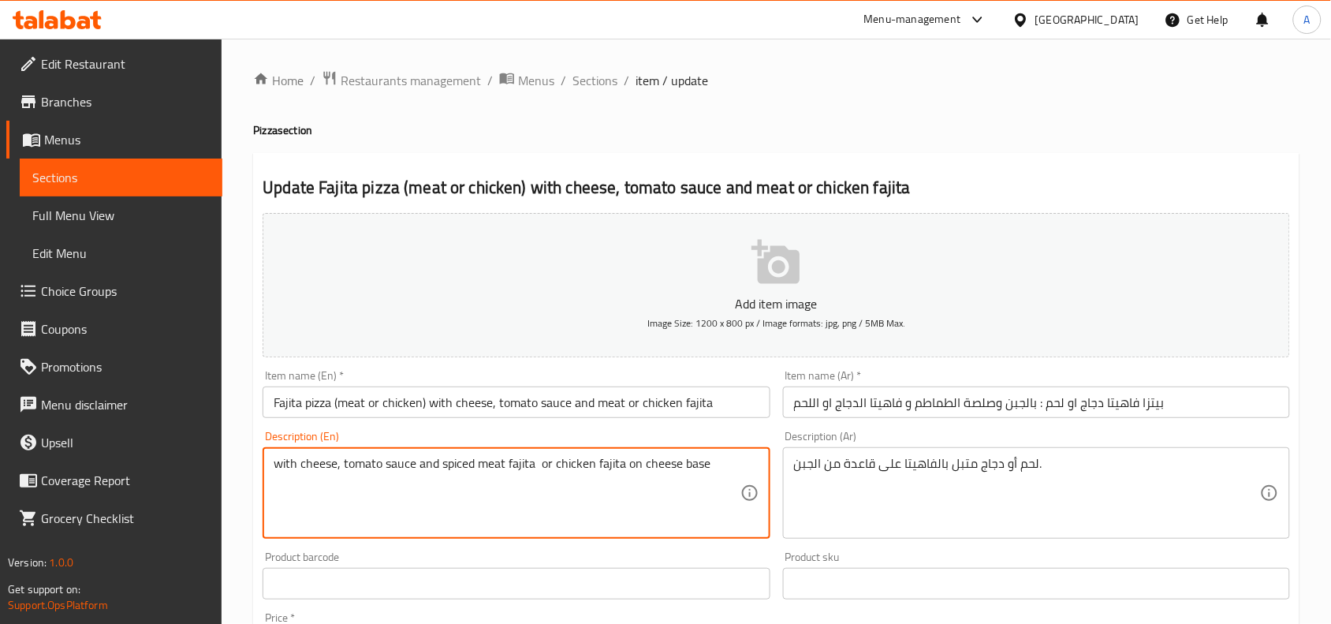
click at [609, 471] on textarea "with cheese, tomato sauce and spiced meat fajita or chicken fajita on cheese ba…" at bounding box center [507, 493] width 466 height 75
type textarea "with cheese, tomato sauce and spiced meat fajita or chicken fajita on cheese ba…"
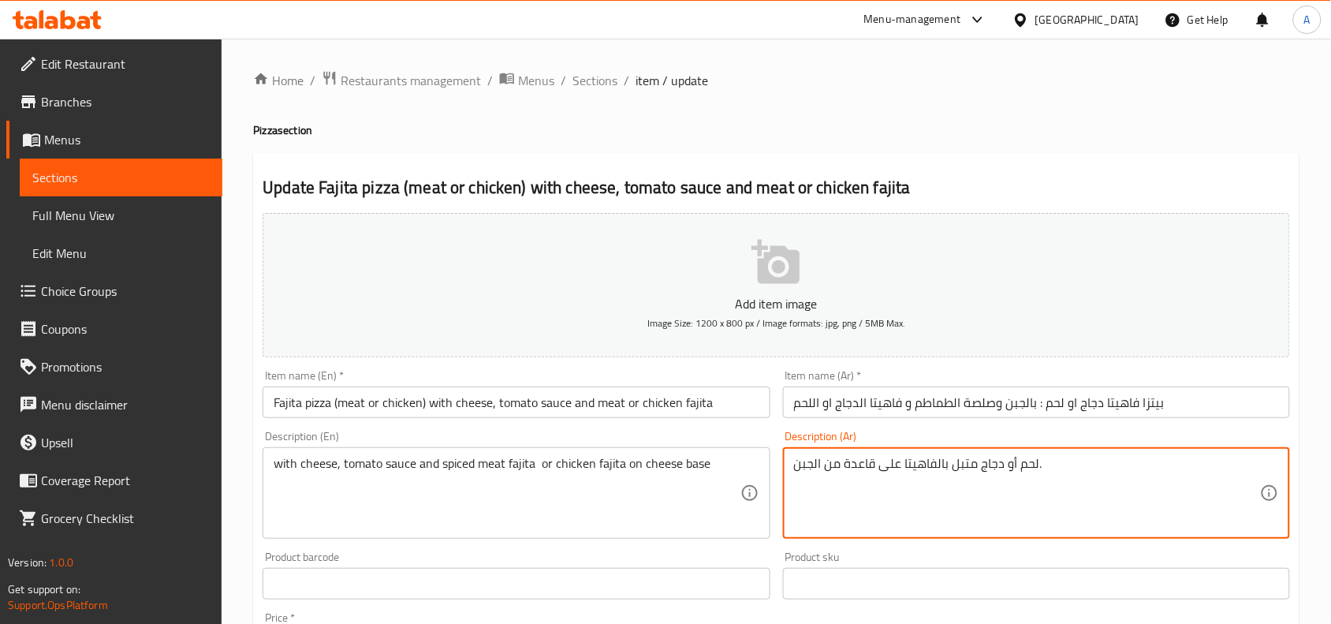
click at [896, 472] on textarea "لحم أو دجاج متبل بالفاهيتا على قاعدة من الجبن." at bounding box center [1027, 493] width 466 height 75
paste textarea "ع الجبن وصلصة الطماطم وفاهيتا اللحم المتبلة أو فاهيتا الدجاج على قاعدة الجبن"
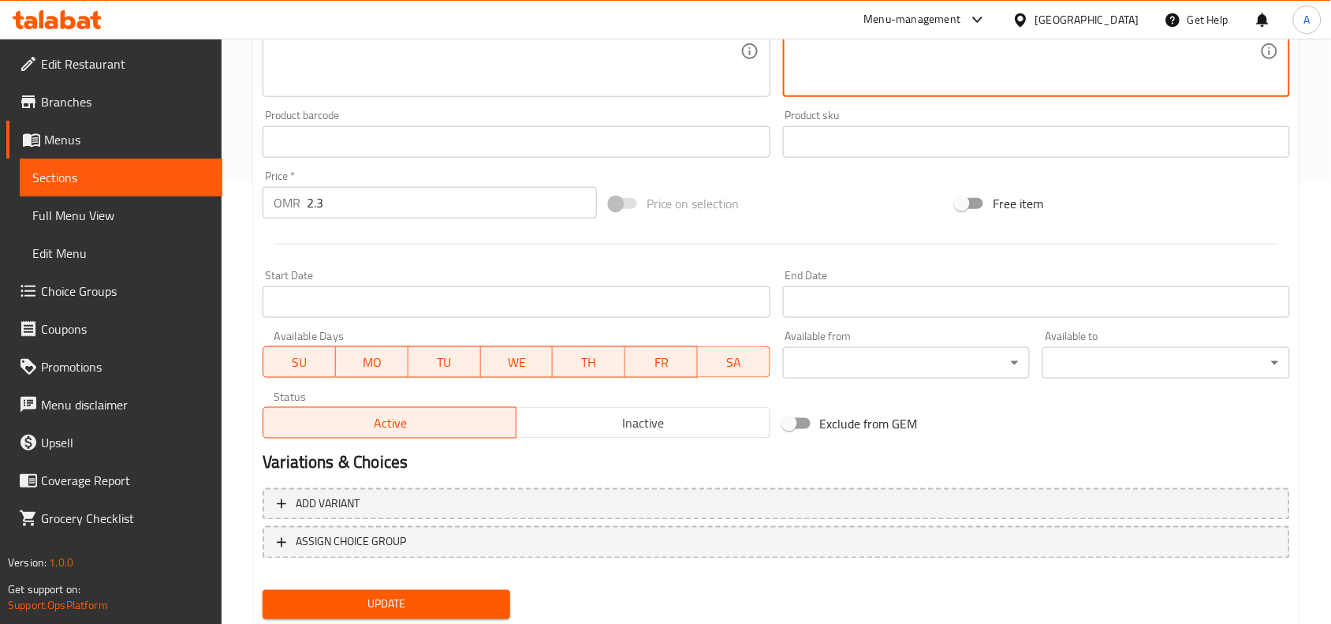
scroll to position [487, 0]
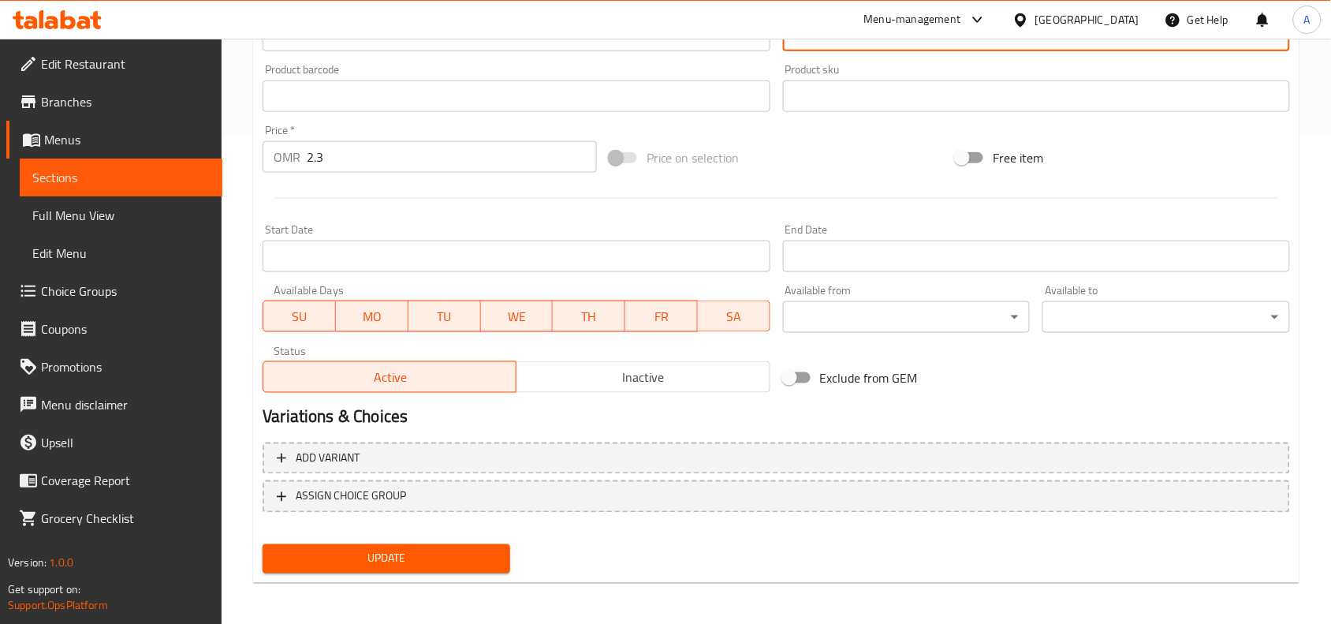
type textarea "مع الجبن وصلصة الطماطم وفاهيتا اللحم المتبلة أو فاهيتا الدجاج على قاعدة الجبن"
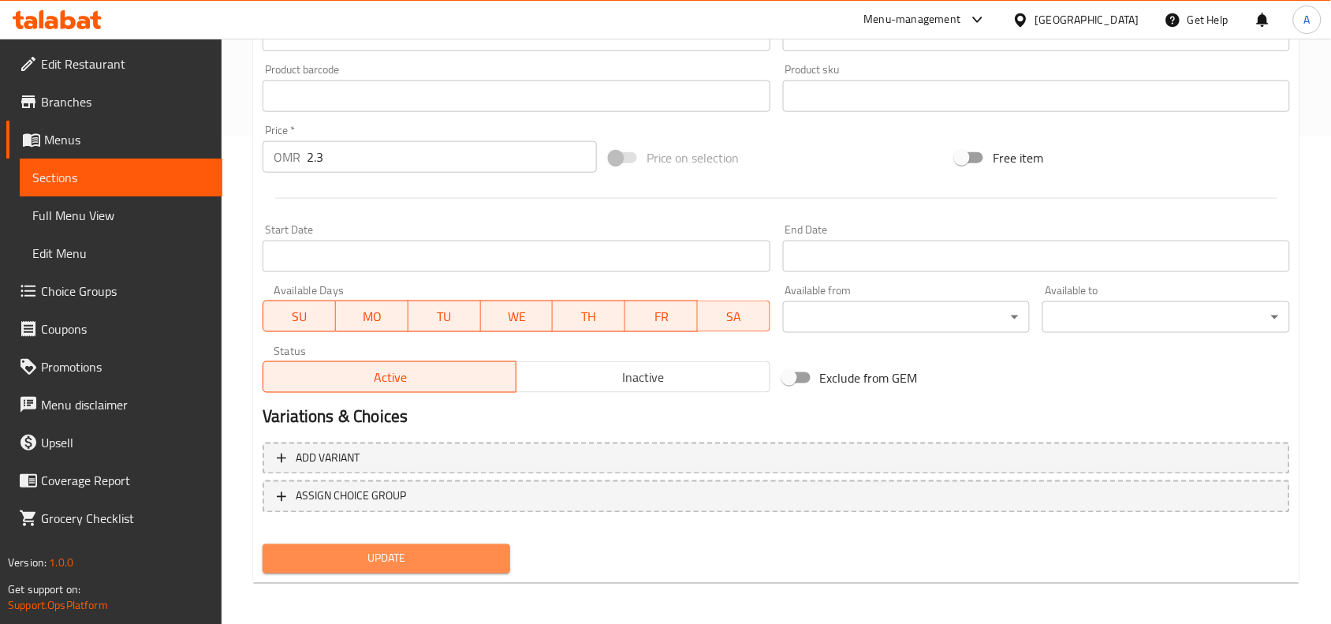
click at [439, 549] on span "Update" at bounding box center [386, 559] width 222 height 20
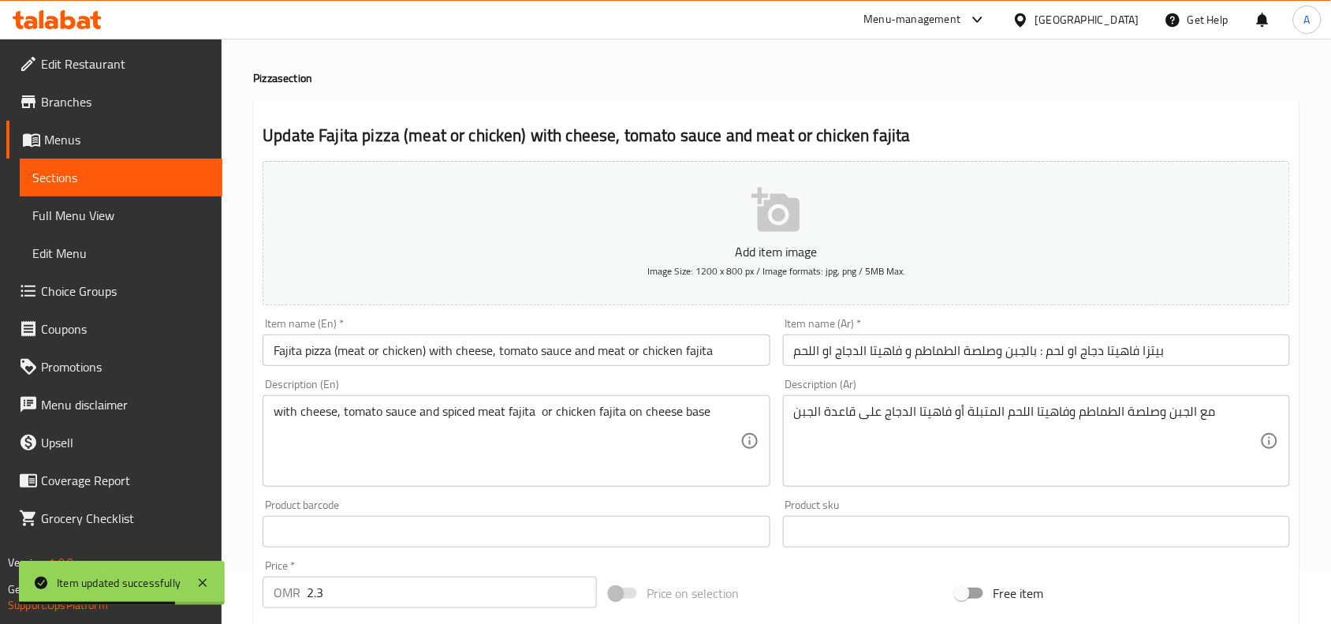
scroll to position [0, 0]
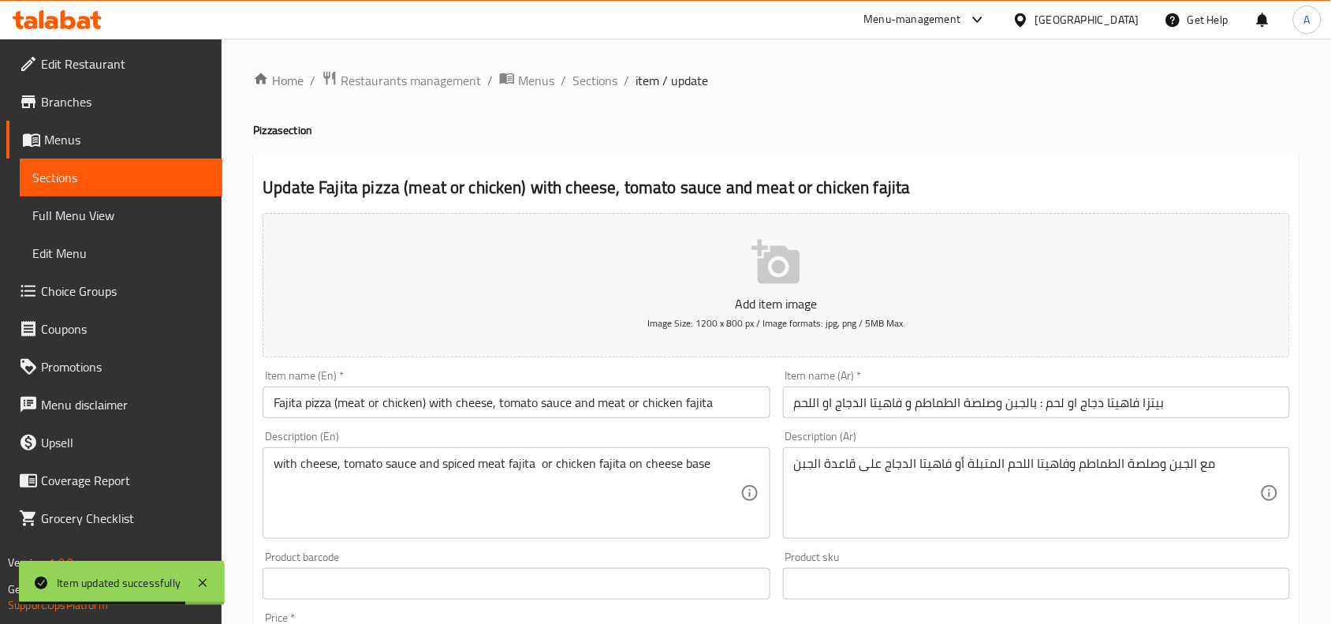
click at [375, 396] on input "Fajita pizza (meat or chicken) with cheese, tomato sauce and meat or chicken fa…" at bounding box center [516, 402] width 507 height 32
click at [560, 442] on div "Description (En) with cheese, tomato sauce and spiced meat fajita or chicken fa…" at bounding box center [516, 485] width 507 height 108
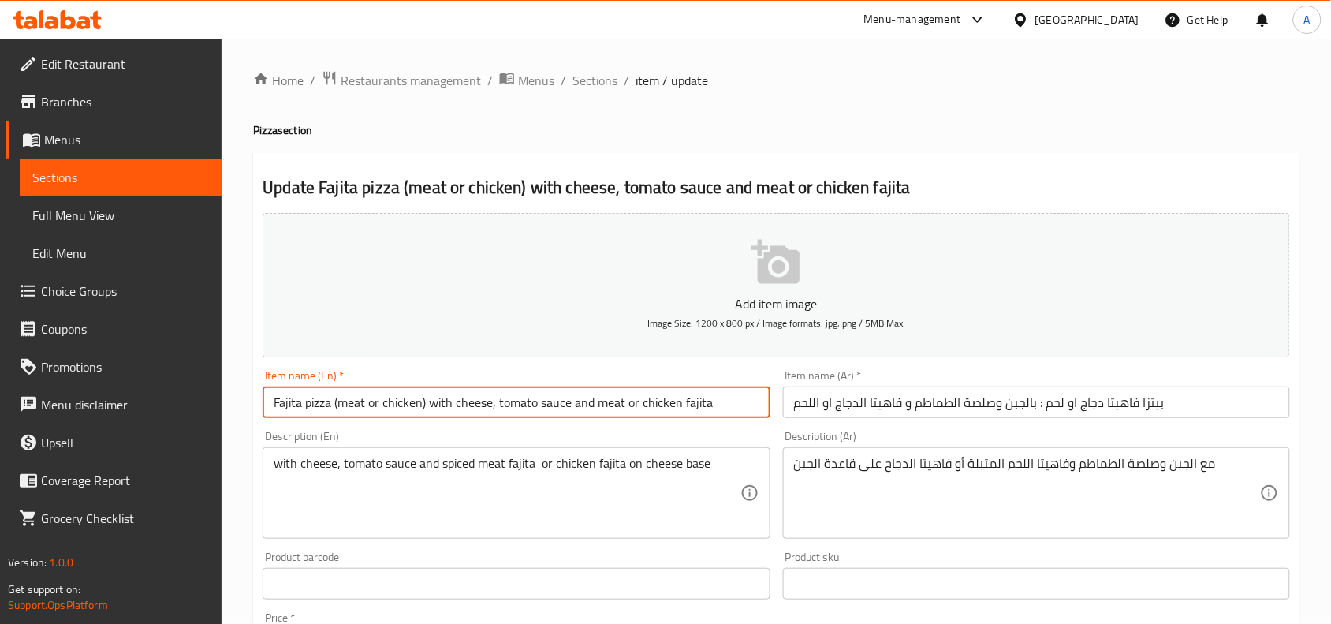
drag, startPoint x: 428, startPoint y: 408, endPoint x: 746, endPoint y: 405, distance: 317.8
click at [746, 405] on input "Fajita pizza (meat or chicken) with cheese, tomato sauce and meat or chicken fa…" at bounding box center [516, 402] width 507 height 32
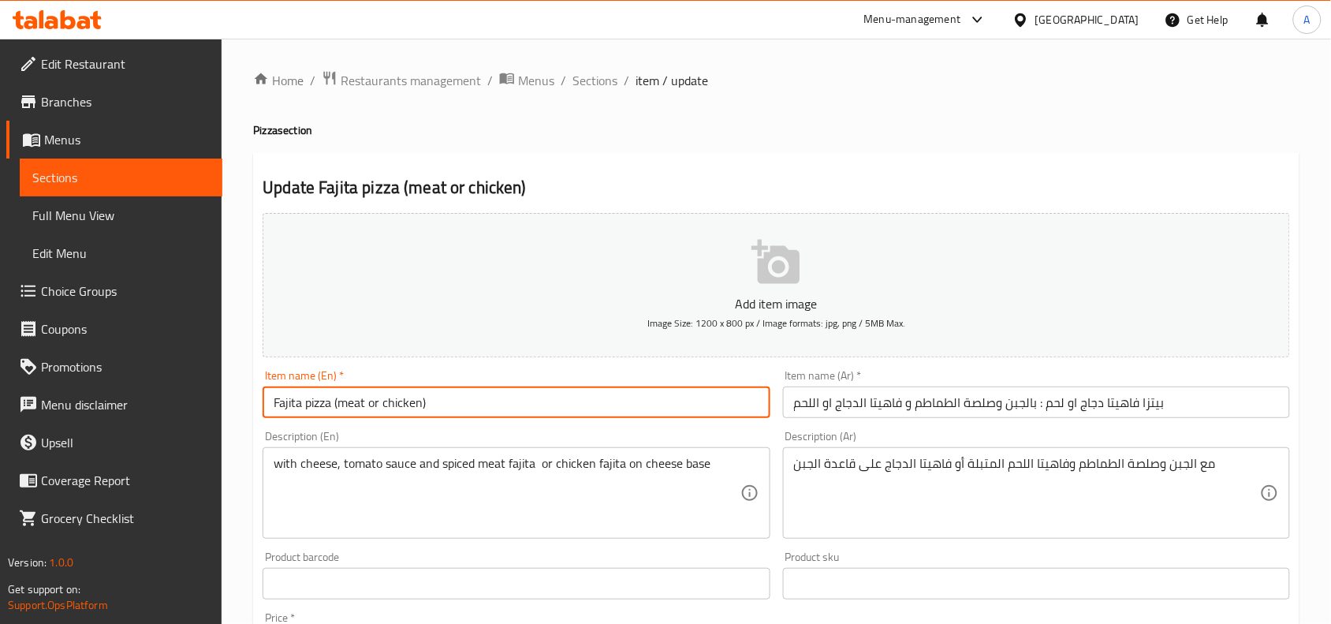
type input "Fajita pizza (meat or chicken)"
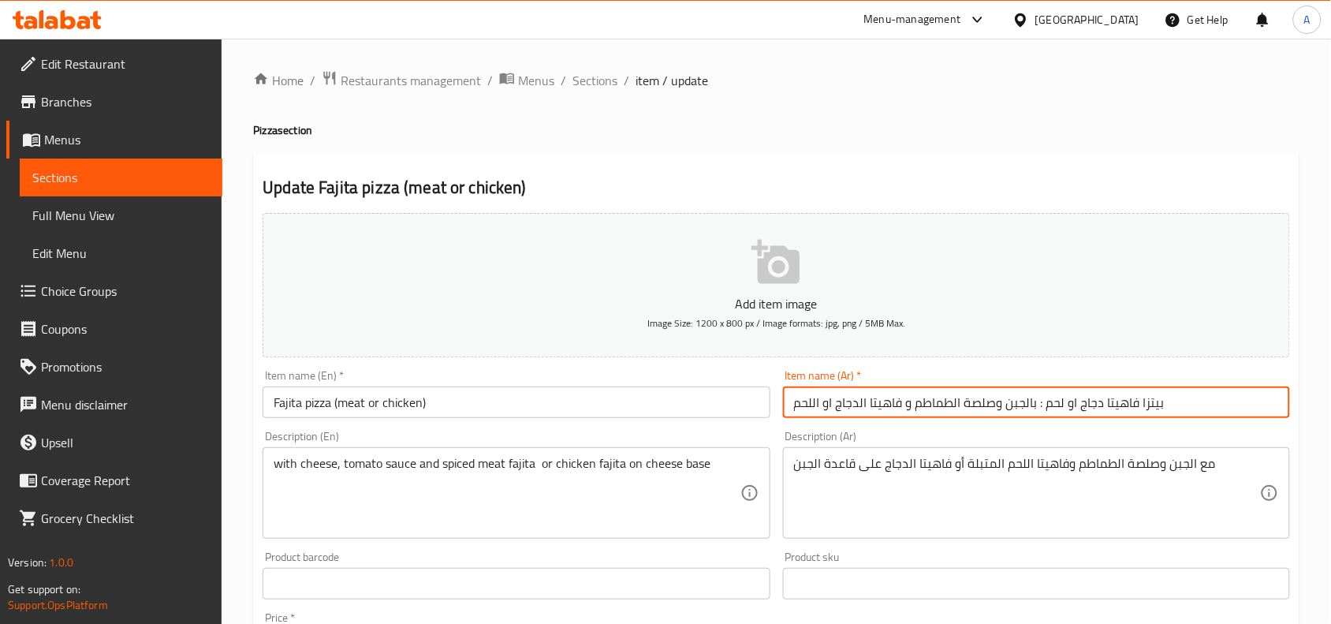
drag, startPoint x: 1035, startPoint y: 403, endPoint x: 767, endPoint y: 411, distance: 267.4
click at [767, 411] on div "Add item image Image Size: 1200 x 800 px / Image formats: jpg, png / 5MB Max. I…" at bounding box center [776, 547] width 1040 height 680
type input "بيتزا فاهيتا دجاج او لحم"
click at [678, 156] on div "Update Fajita pizza (meat or chicken) Add item image Image Size: 1200 x 800 px …" at bounding box center [776, 612] width 1046 height 918
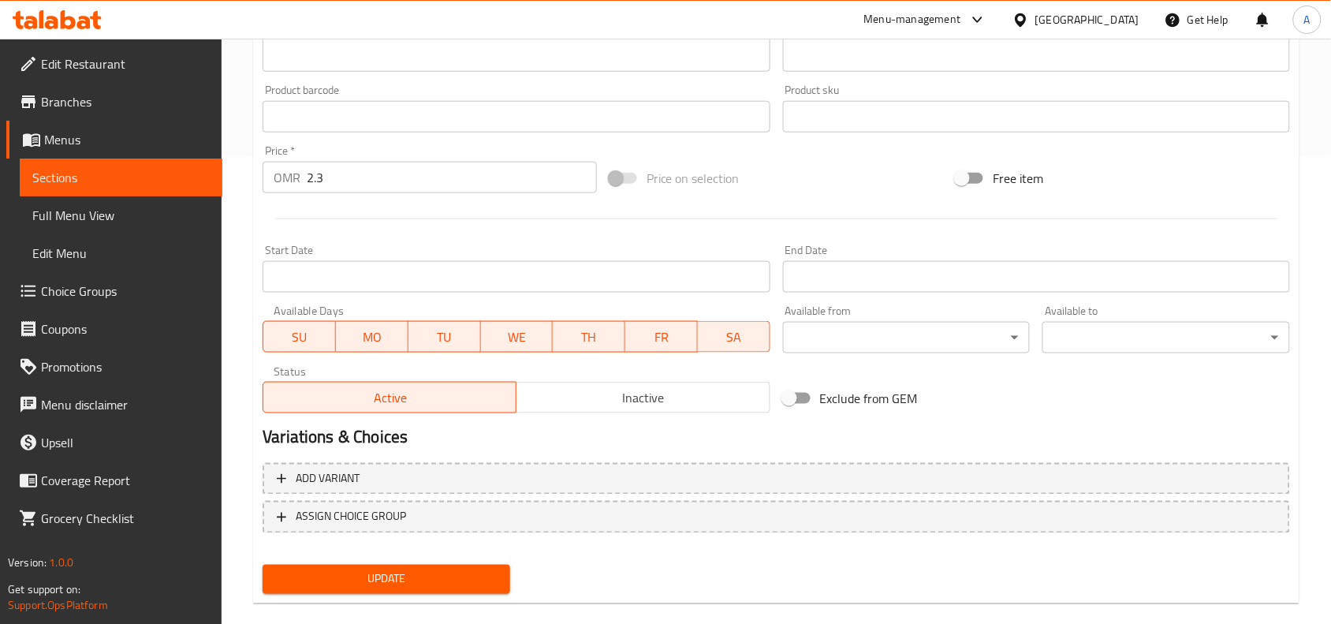
scroll to position [487, 0]
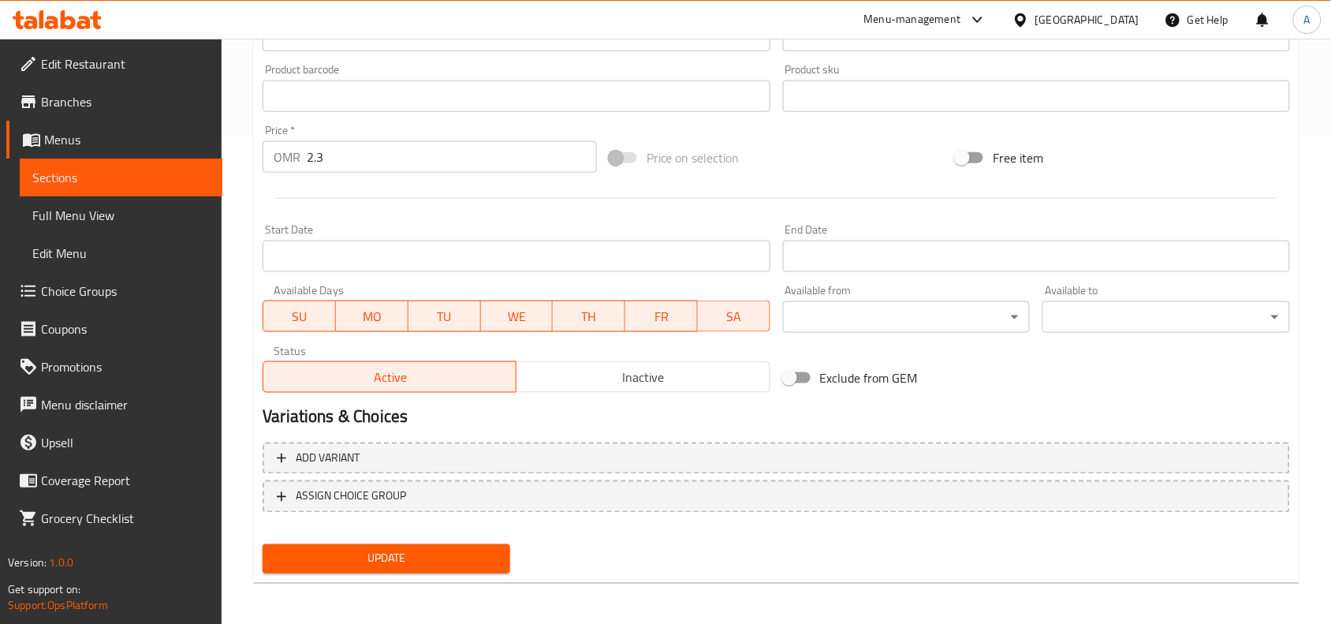
click at [431, 552] on span "Update" at bounding box center [386, 559] width 222 height 20
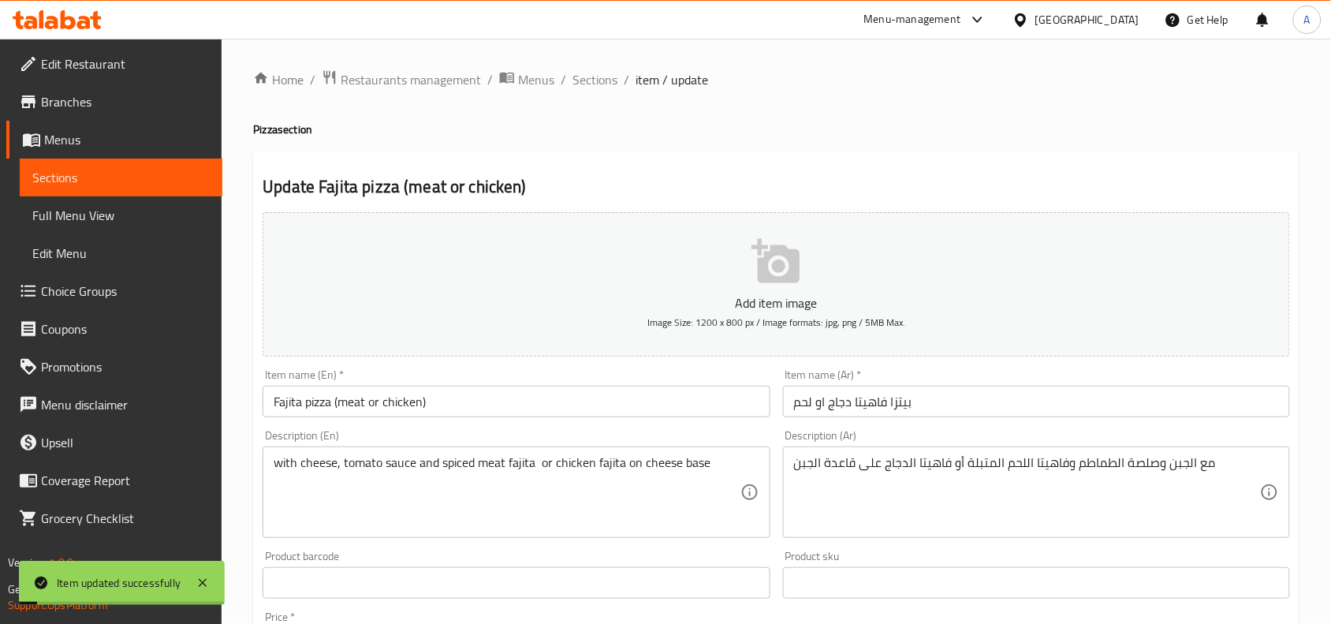
scroll to position [0, 0]
click at [436, 412] on input "Fajita pizza (meat or chicken)" at bounding box center [516, 402] width 507 height 32
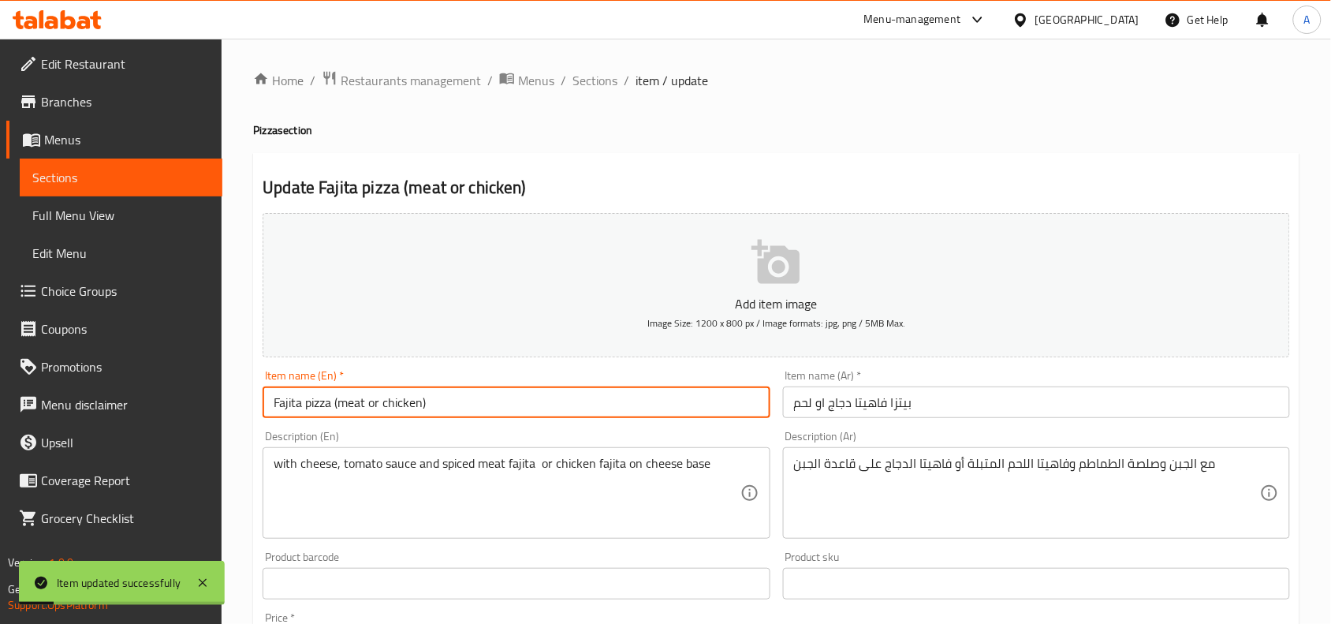
click at [436, 412] on input "Fajita pizza (meat or chicken)" at bounding box center [516, 402] width 507 height 32
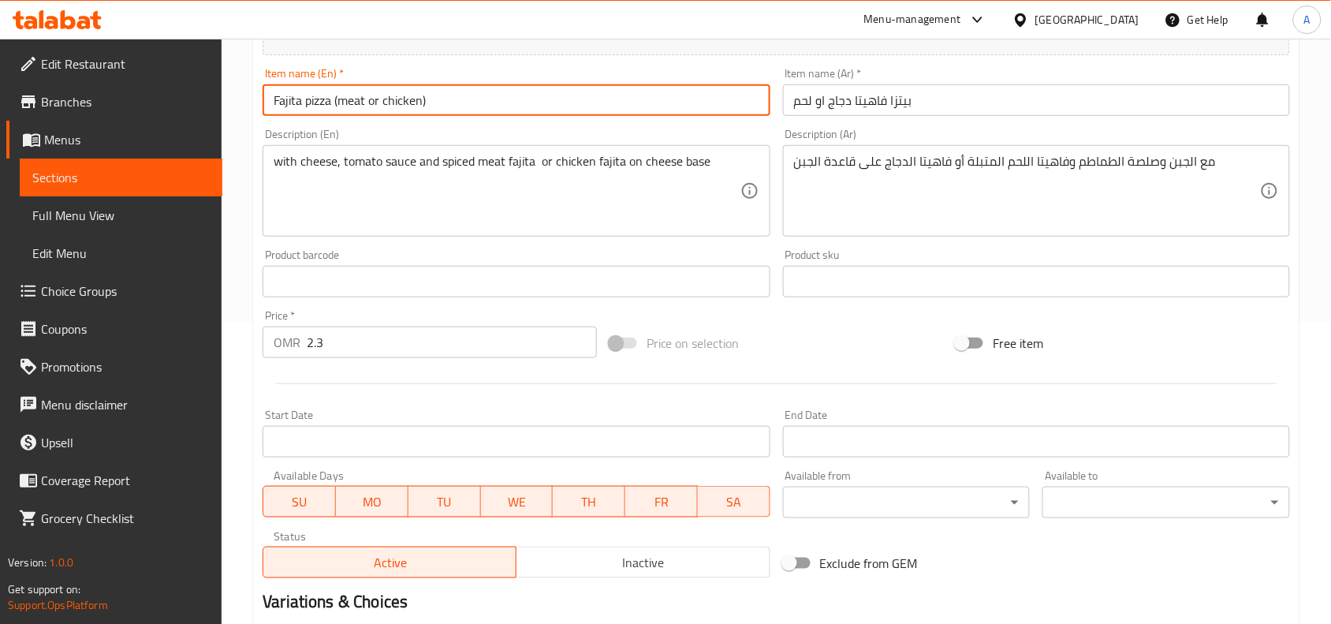
scroll to position [487, 0]
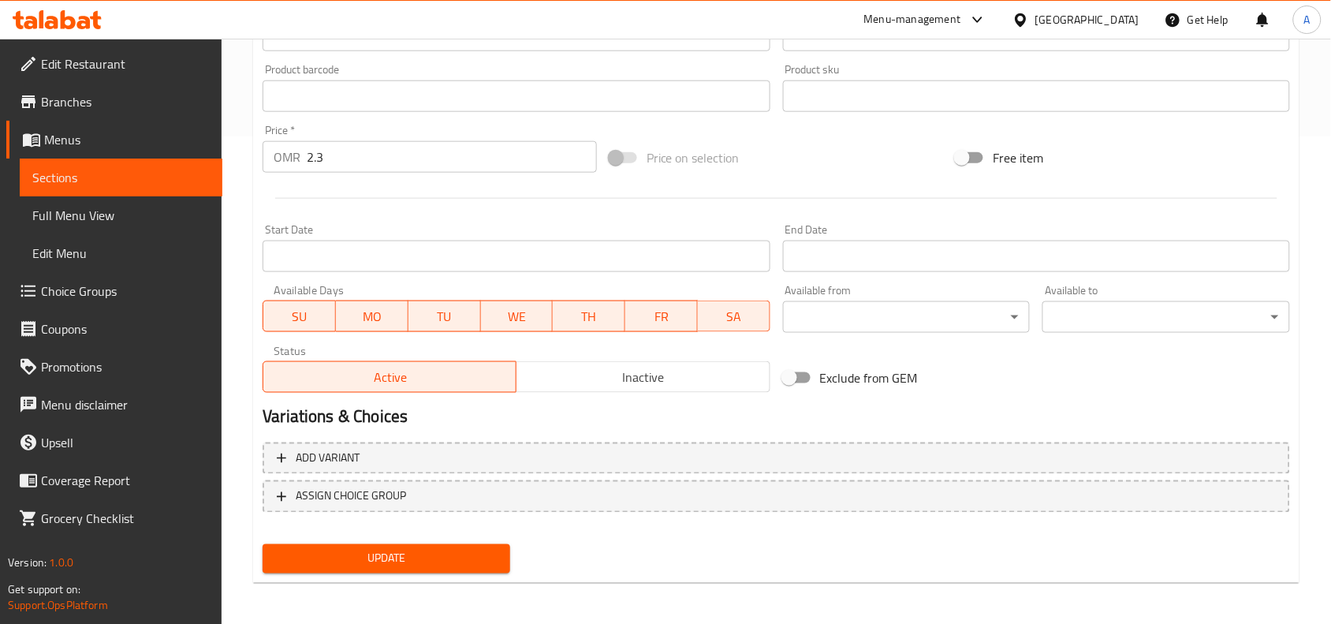
click at [446, 549] on span "Update" at bounding box center [386, 559] width 222 height 20
click at [422, 552] on span "Update" at bounding box center [386, 559] width 222 height 20
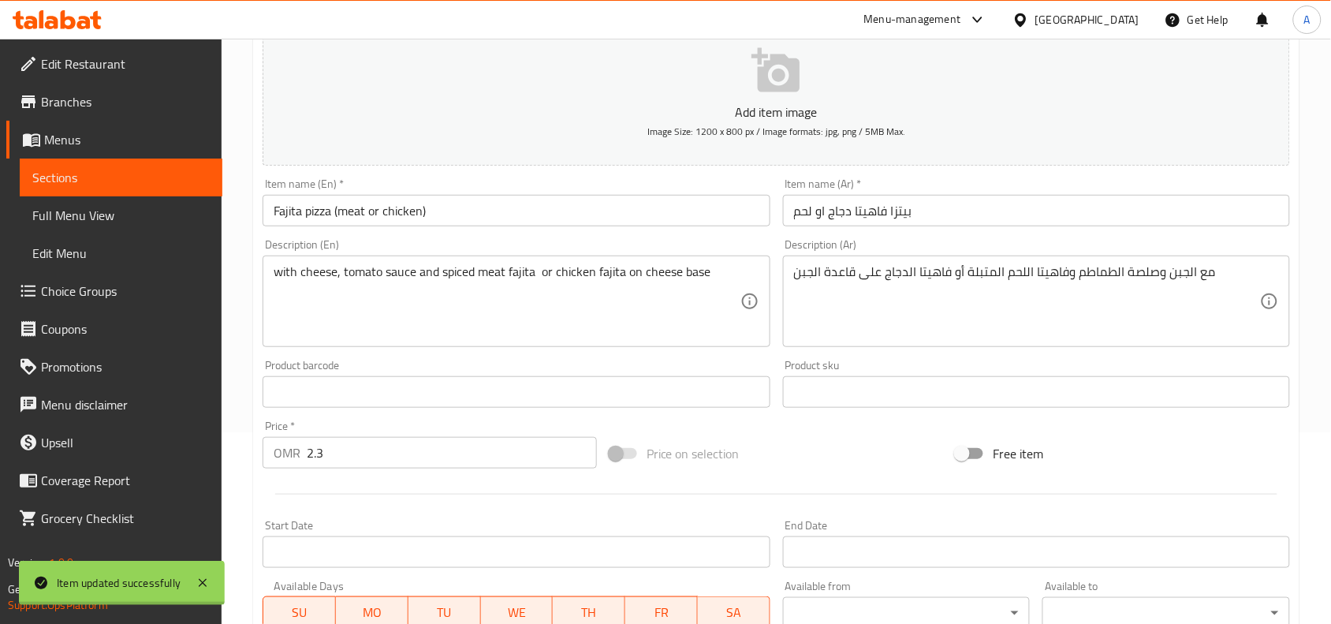
scroll to position [0, 0]
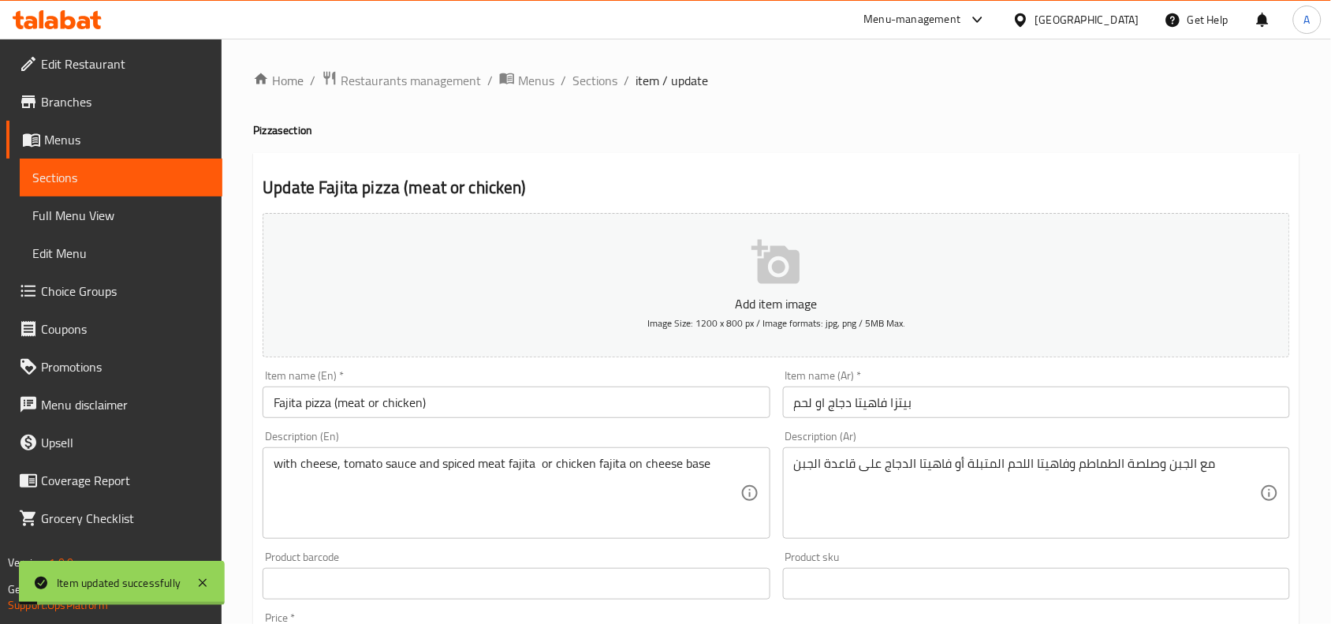
click at [607, 91] on div "Home / Restaurants management / Menus / Sections / item / update Pizza section …" at bounding box center [776, 576] width 1046 height 1013
click at [604, 87] on span "Sections" at bounding box center [595, 80] width 45 height 19
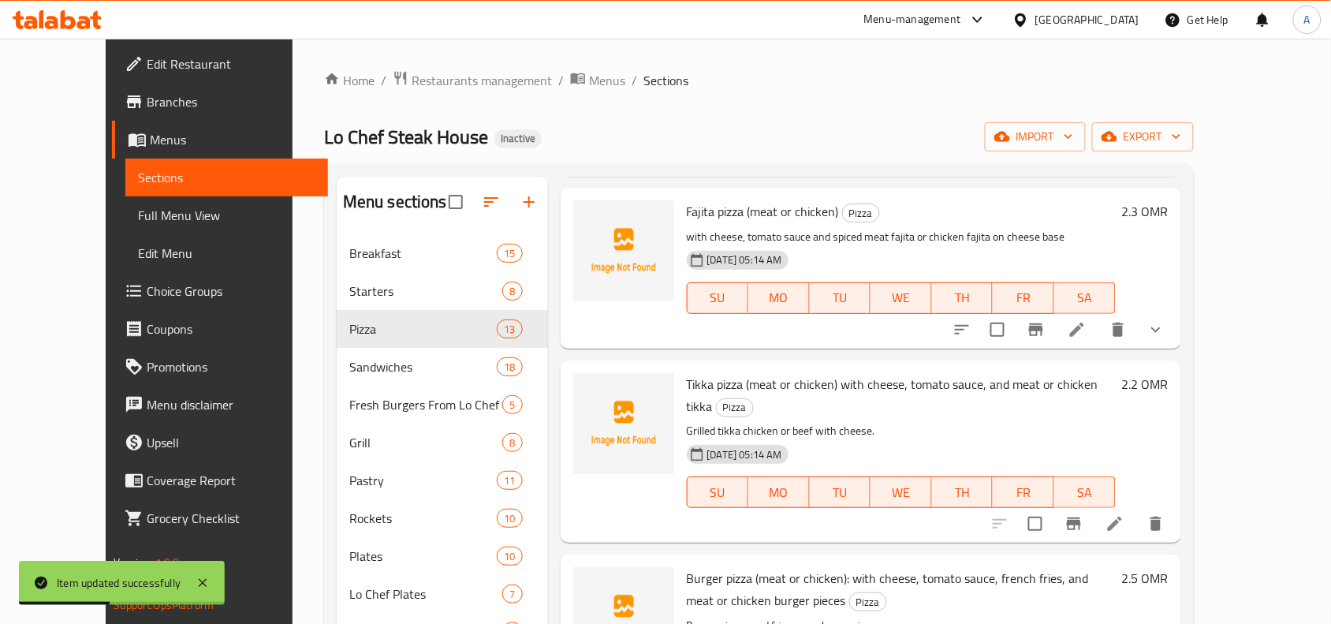
scroll to position [591, 0]
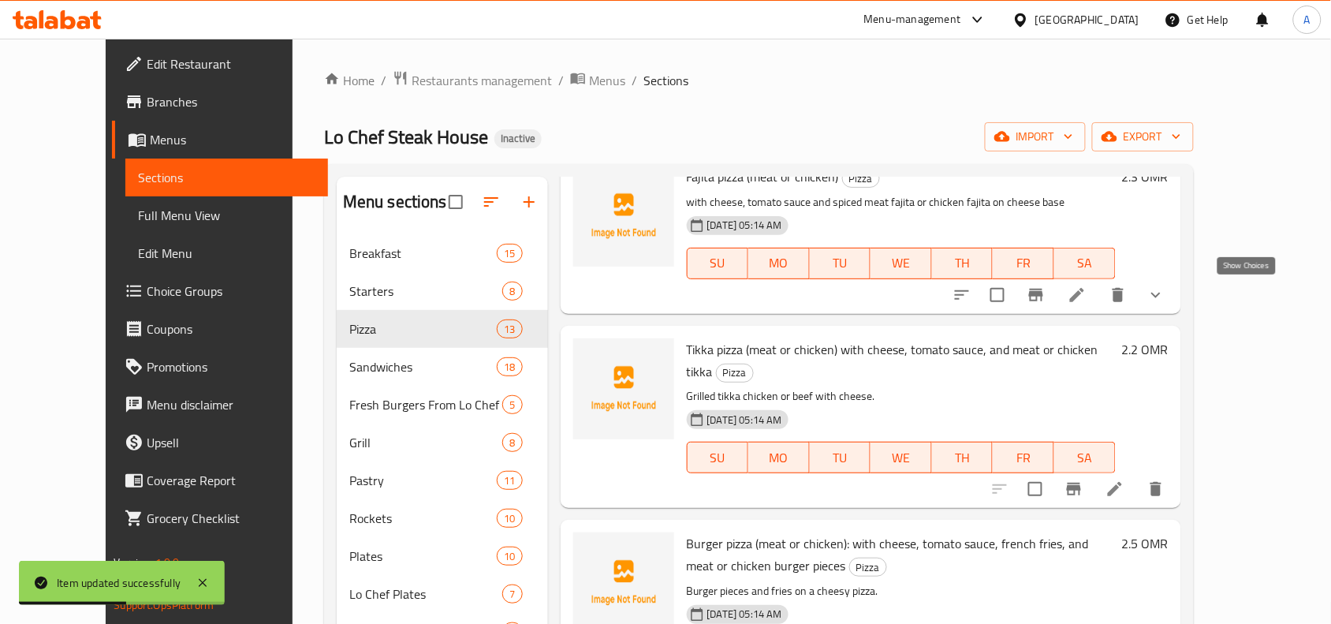
click at [1166, 297] on icon "show more" at bounding box center [1156, 294] width 19 height 19
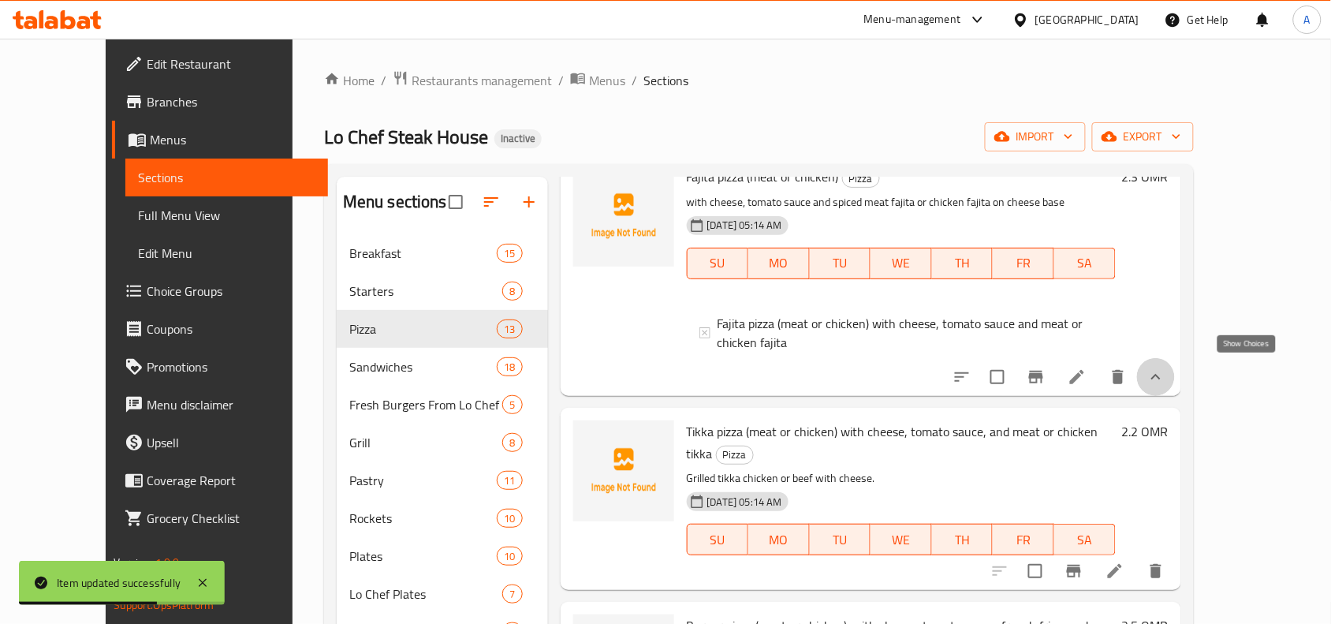
click at [1166, 379] on icon "show more" at bounding box center [1156, 376] width 19 height 19
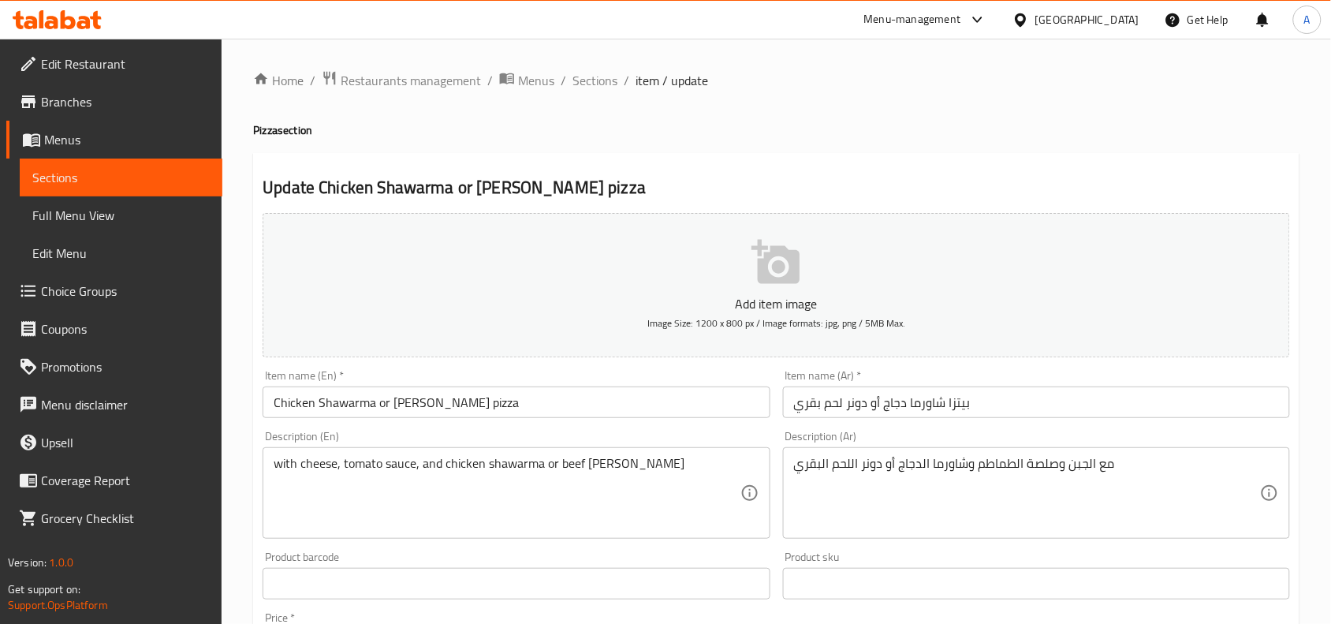
click at [119, 296] on span "Choice Groups" at bounding box center [125, 291] width 169 height 19
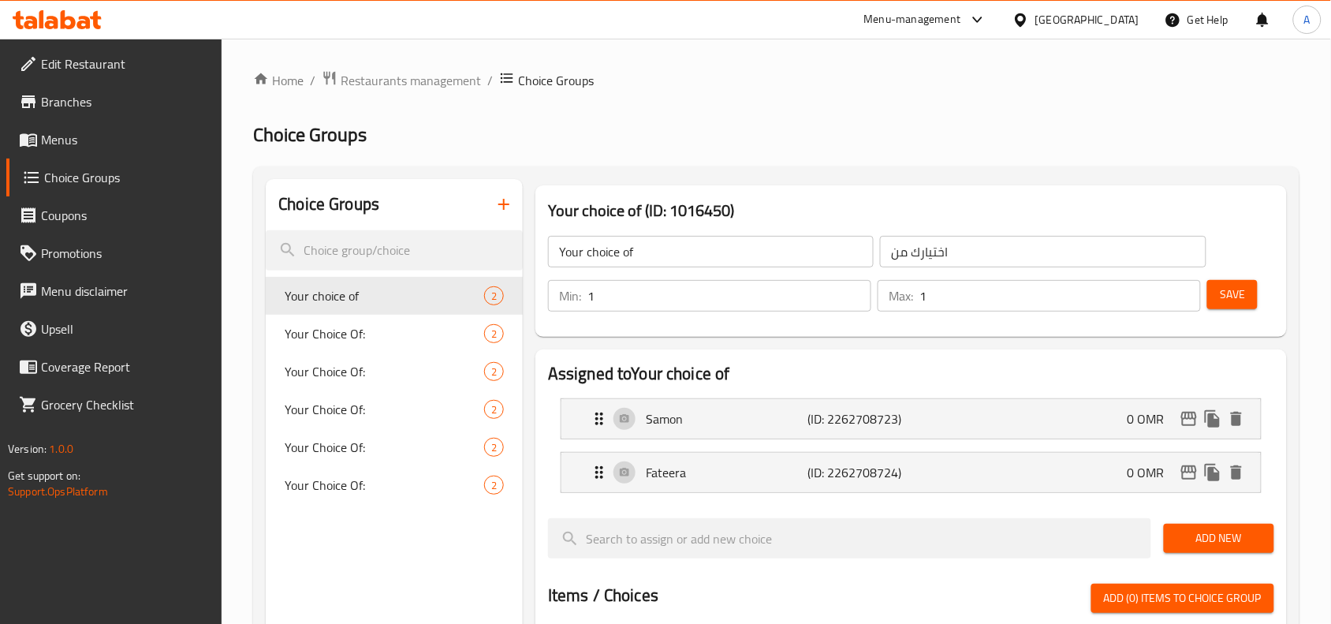
click at [510, 214] on icon "button" at bounding box center [503, 204] width 19 height 19
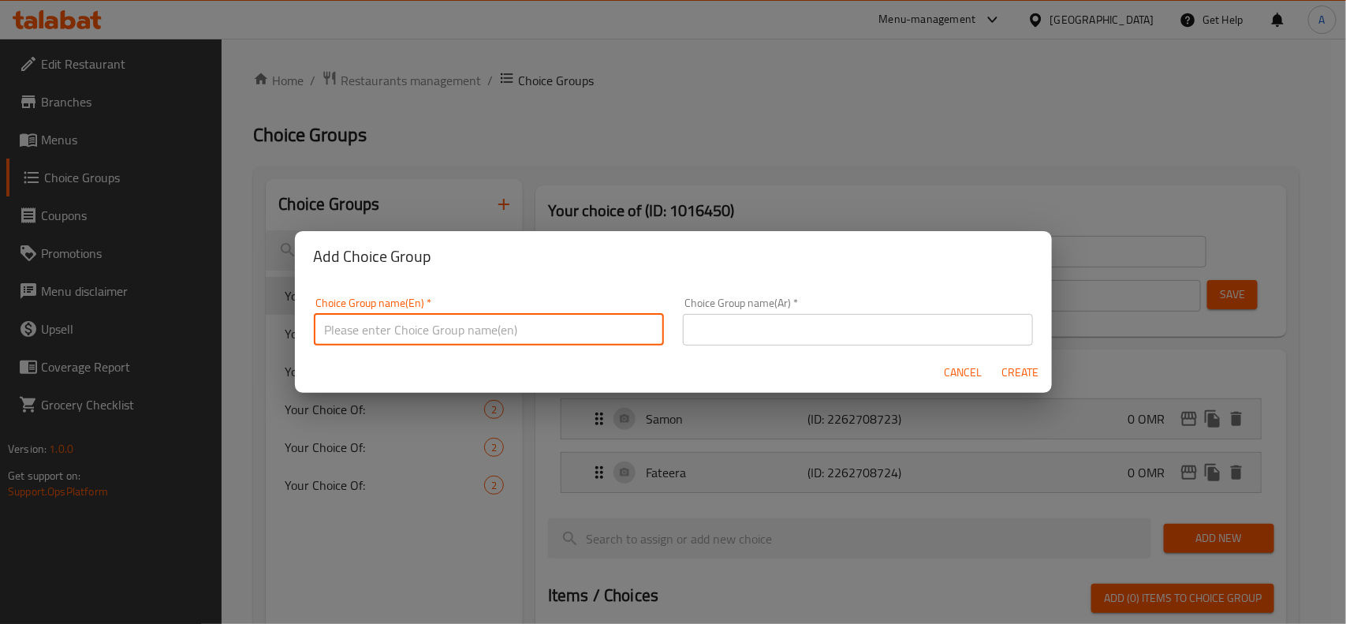
click at [415, 330] on input "text" at bounding box center [489, 330] width 350 height 32
type input "Please Choose"
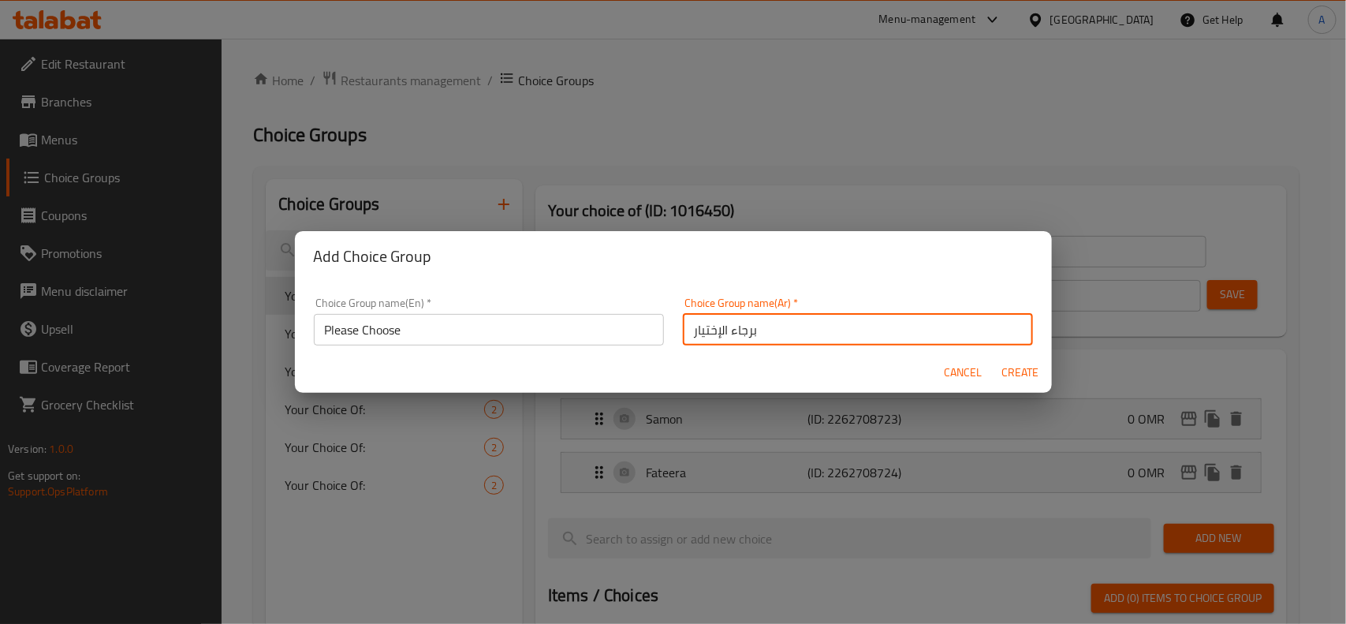
type input "برجاء الإختيار"
click at [1039, 379] on span "Create" at bounding box center [1021, 373] width 38 height 20
type input "Please Choose"
type input "برجاء الإختيار"
type input "0"
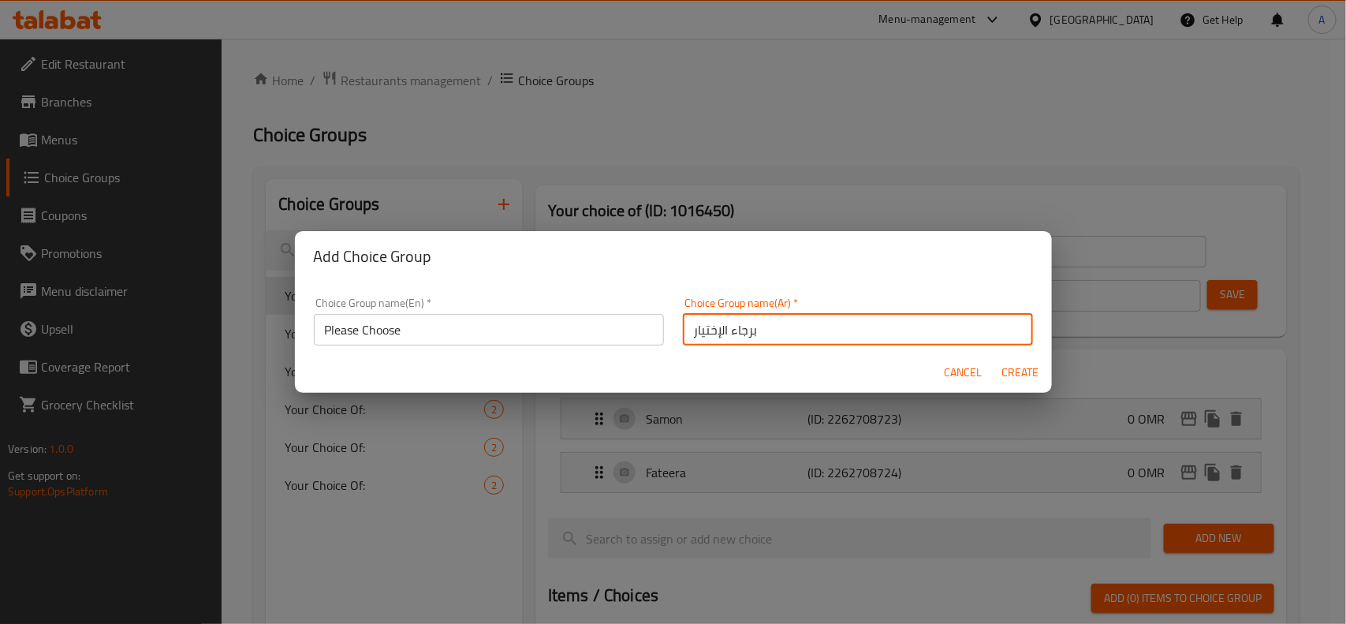
type input "0"
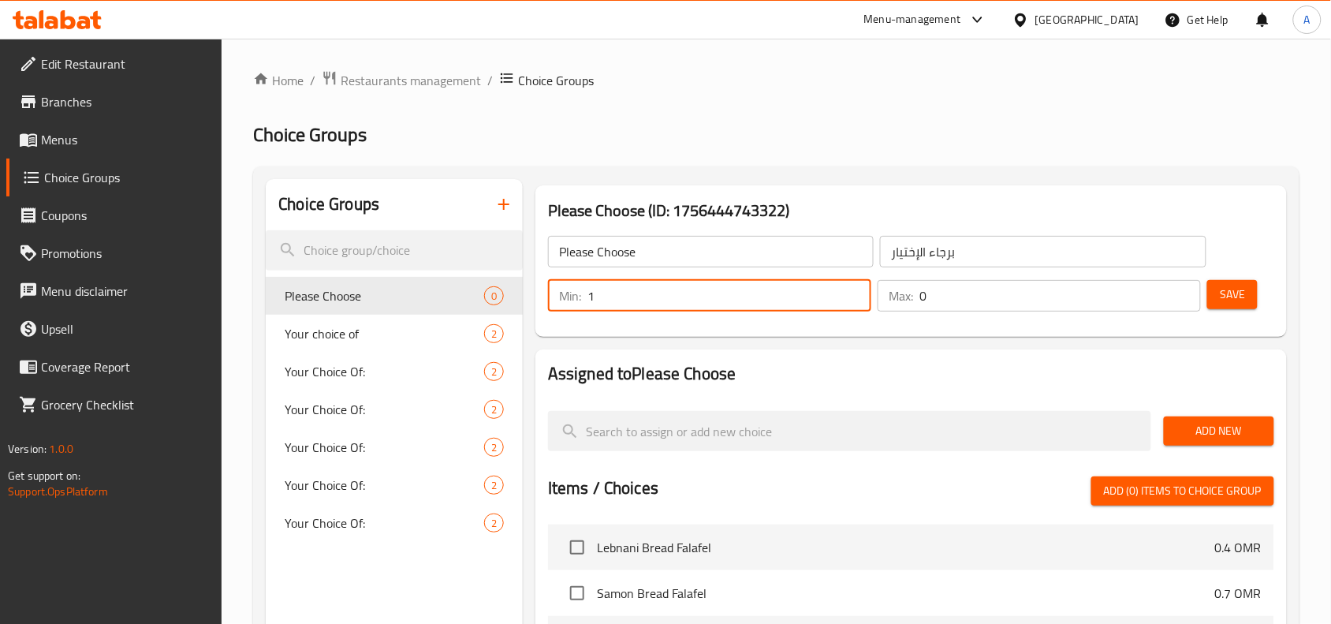
click at [860, 293] on input "1" at bounding box center [729, 296] width 284 height 32
click at [854, 293] on input "2" at bounding box center [729, 296] width 284 height 32
type input "1"
click at [854, 305] on input "1" at bounding box center [729, 296] width 284 height 32
type input "1"
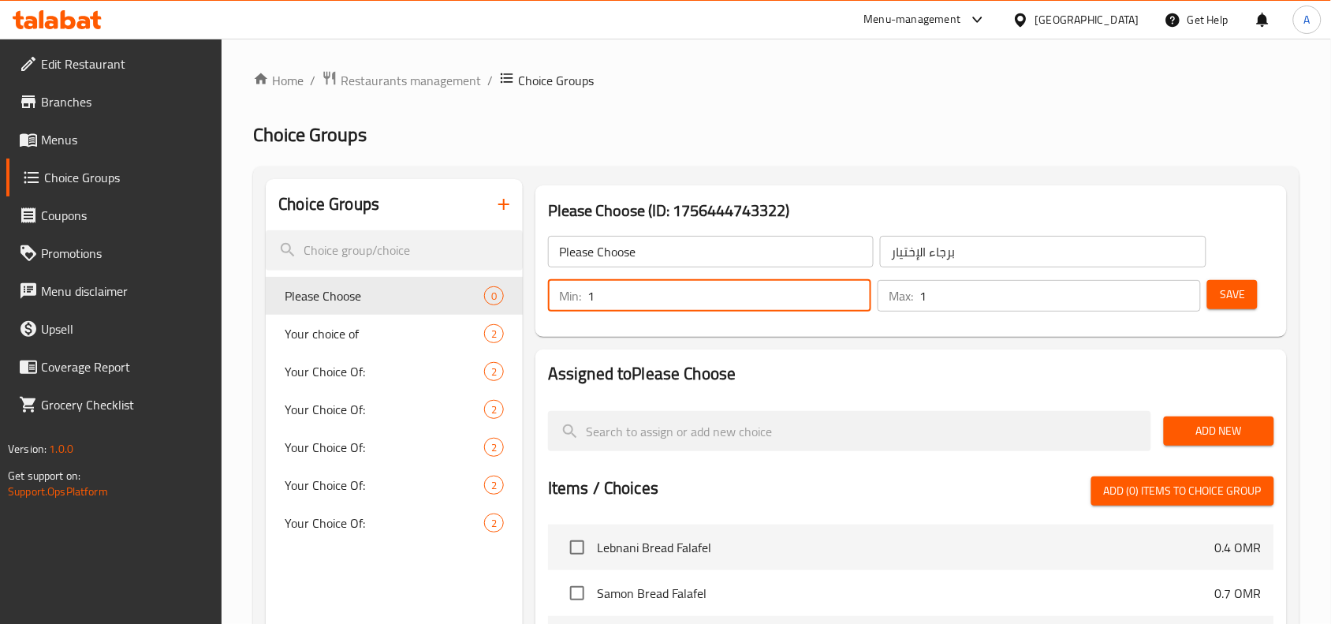
click at [1181, 292] on input "1" at bounding box center [1060, 296] width 282 height 32
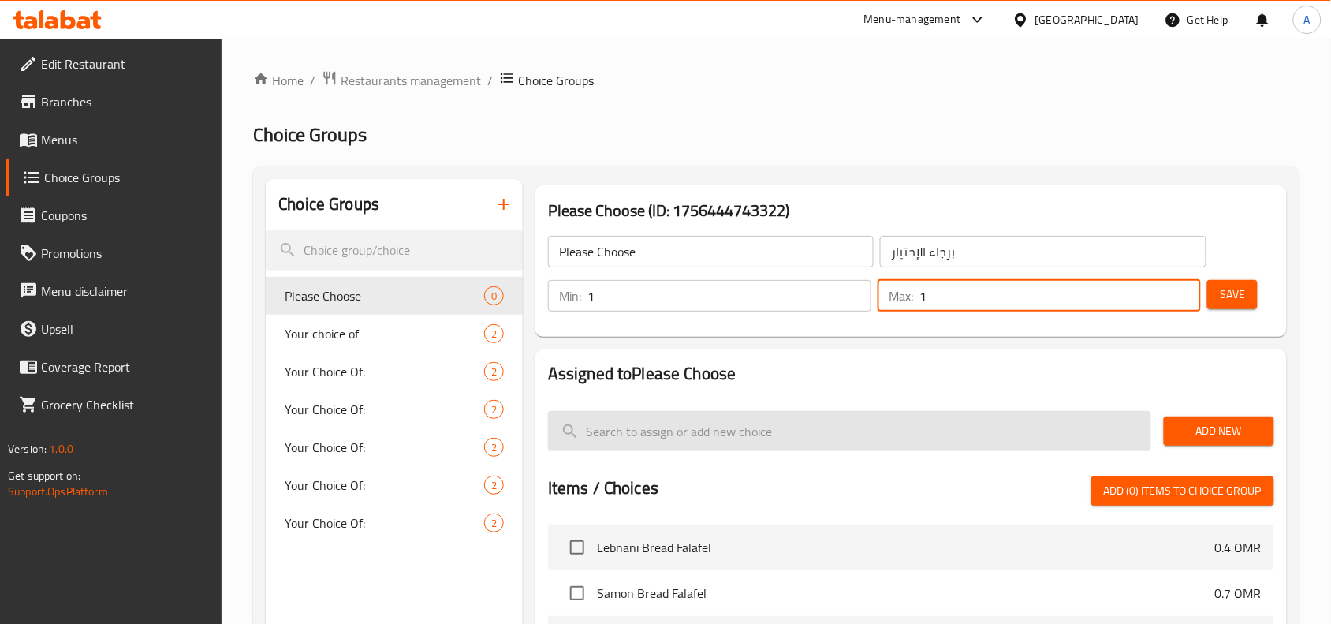
drag, startPoint x: 1207, startPoint y: 420, endPoint x: 1148, endPoint y: 435, distance: 60.4
click at [1205, 422] on span "Add New" at bounding box center [1219, 431] width 85 height 20
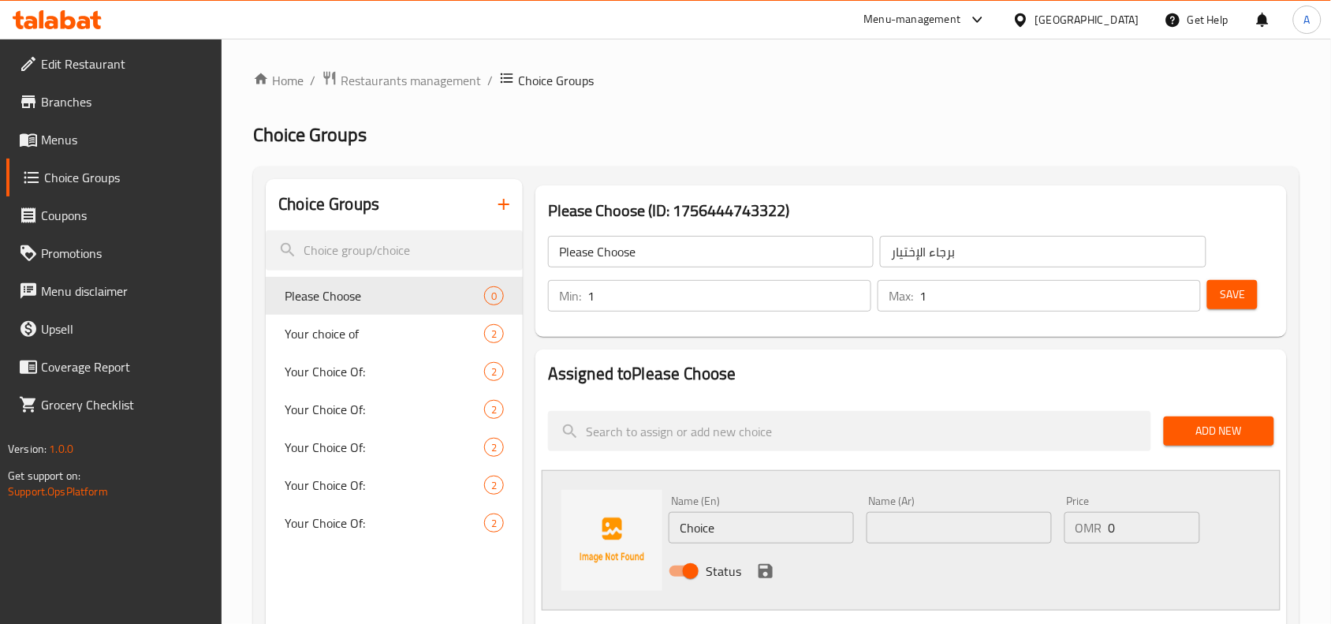
click at [793, 517] on input "Choice" at bounding box center [761, 528] width 185 height 32
click at [793, 518] on input "Choice" at bounding box center [761, 528] width 185 height 32
type input "c"
type input "Chicken Shawerma"
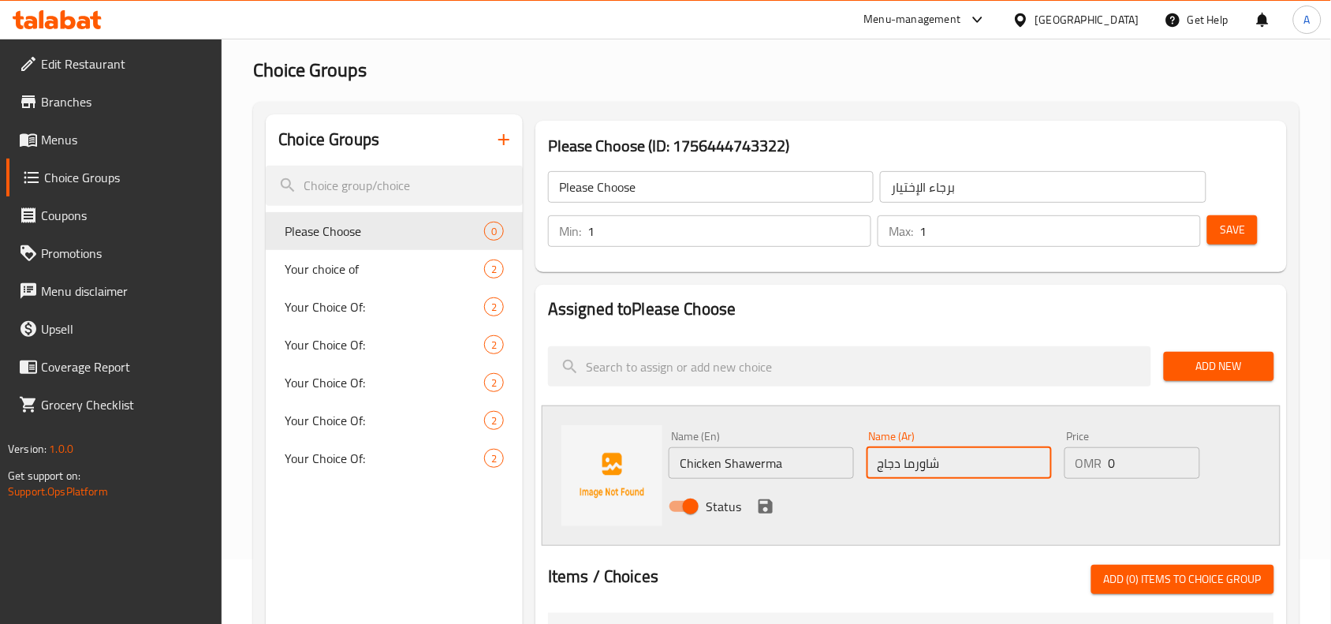
scroll to position [99, 0]
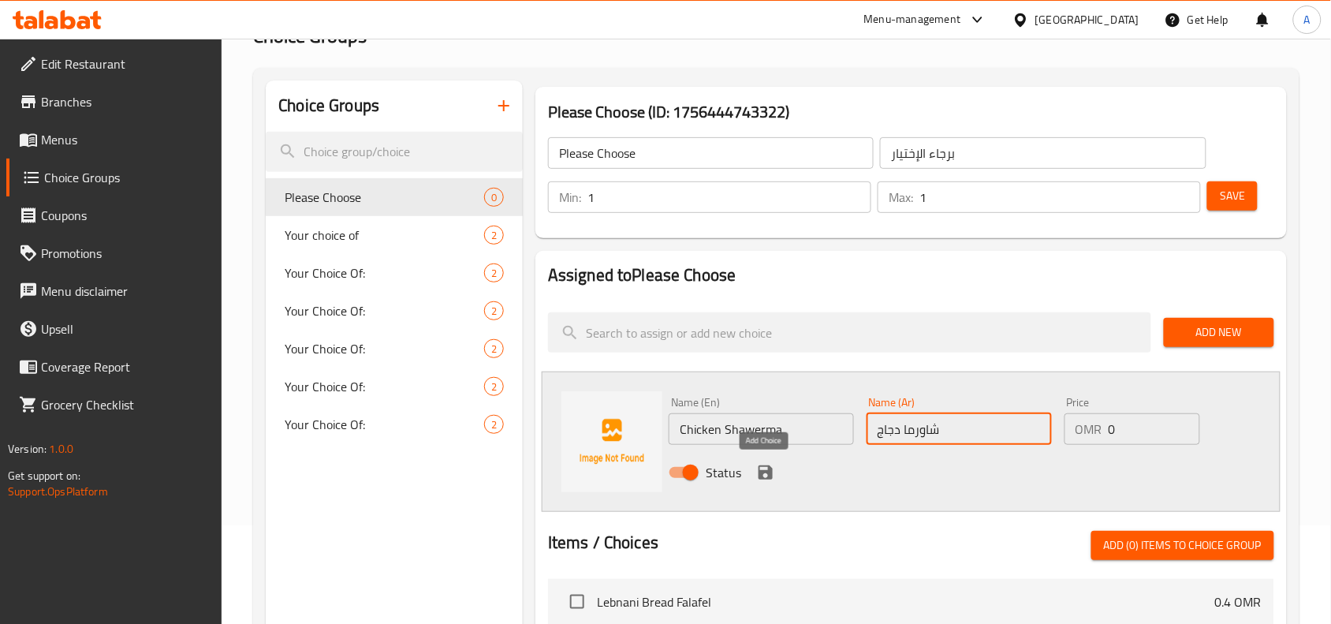
type input "شاورما دجاج"
click at [765, 478] on icon "save" at bounding box center [766, 472] width 14 height 14
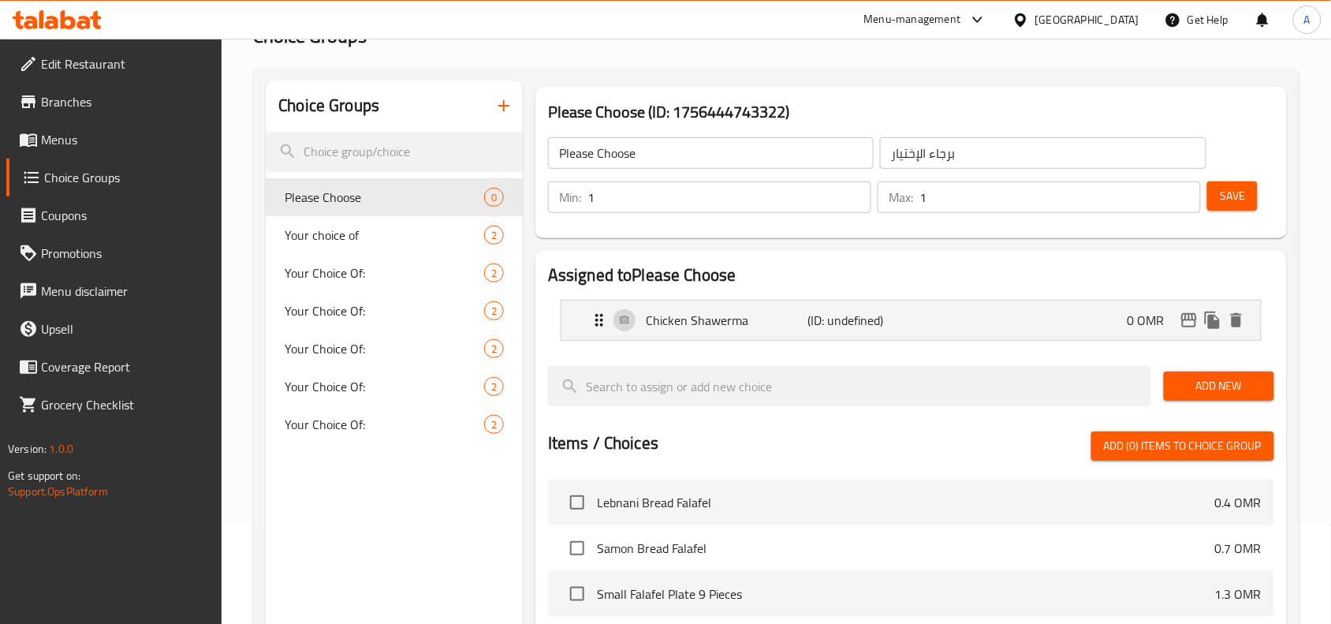
click at [1230, 397] on button "Add New" at bounding box center [1219, 385] width 110 height 29
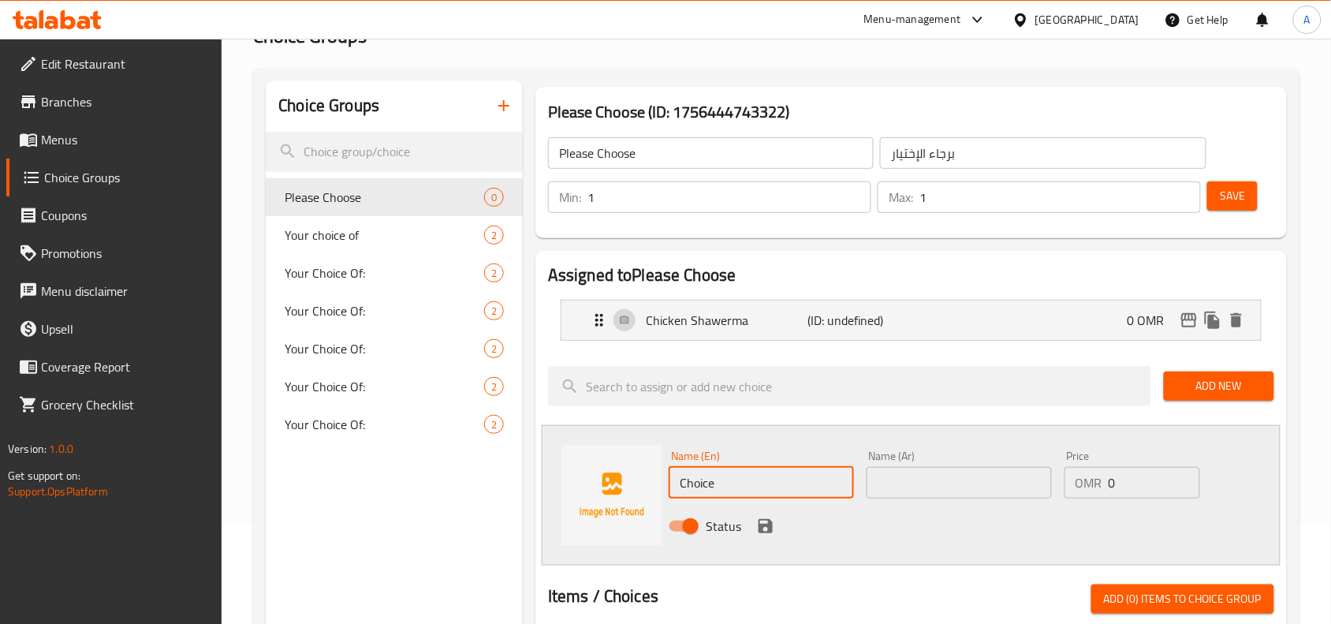
click at [775, 487] on input "Choice" at bounding box center [761, 483] width 185 height 32
type input "Donner Beef"
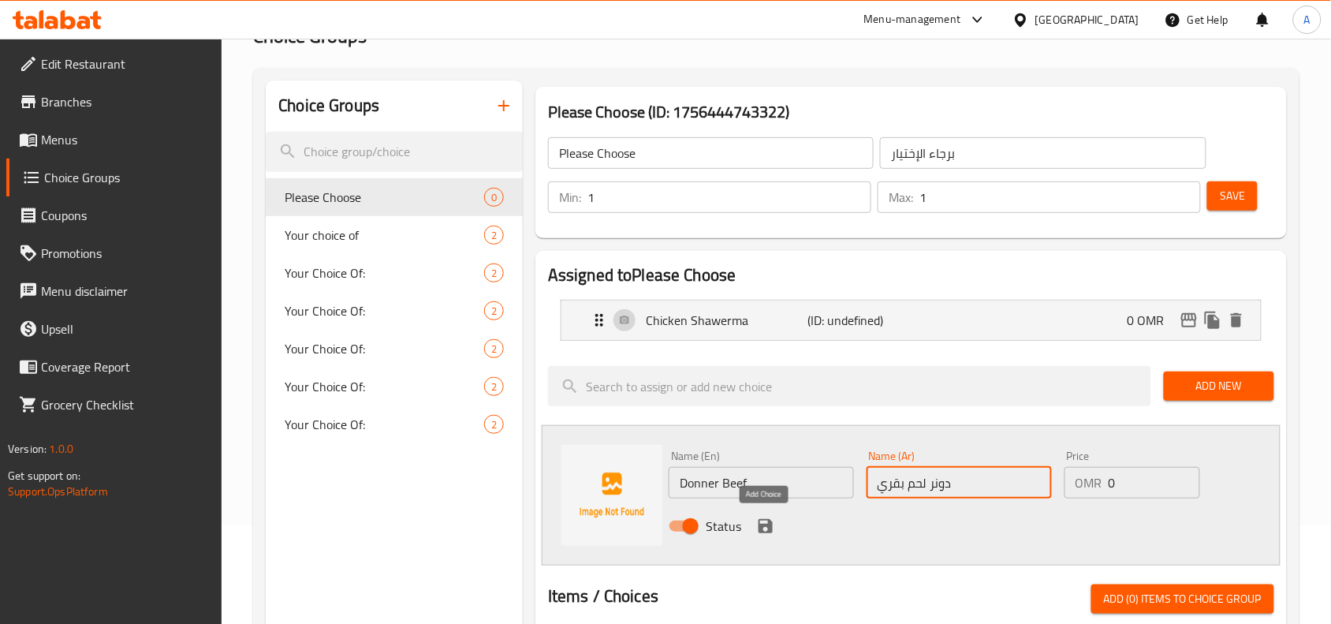
type input "دونر لحم بقري"
click at [767, 521] on icon "save" at bounding box center [765, 526] width 19 height 19
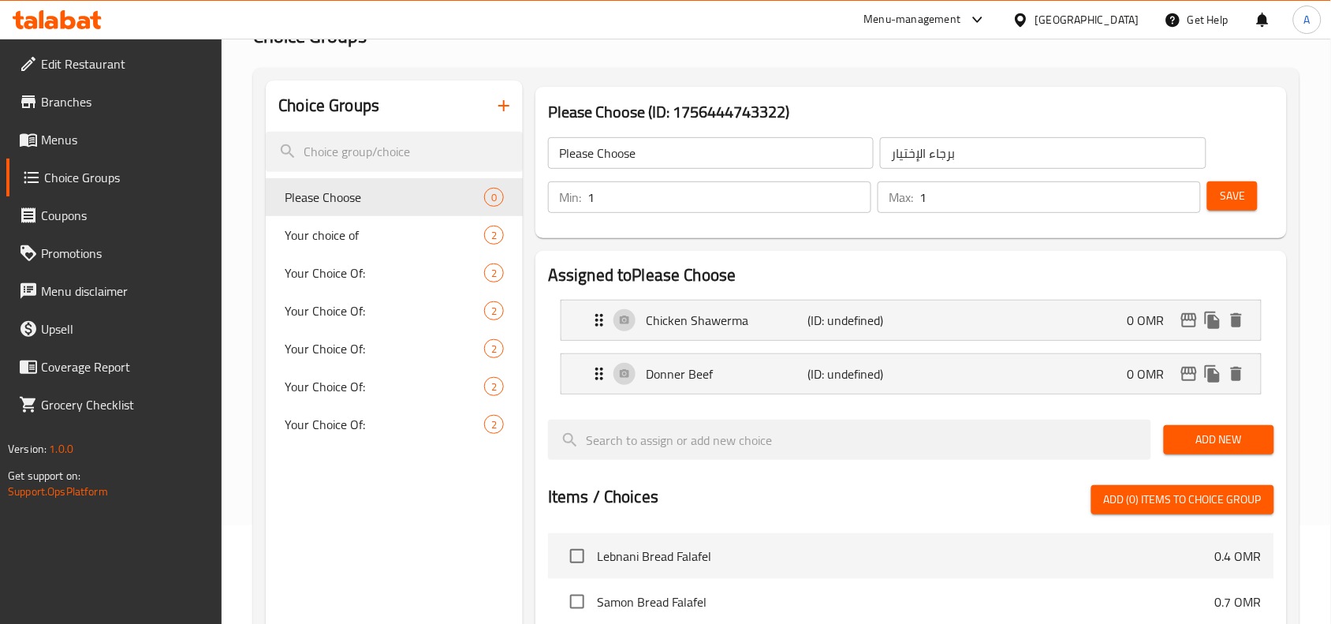
click at [1235, 193] on span "Save" at bounding box center [1232, 196] width 25 height 20
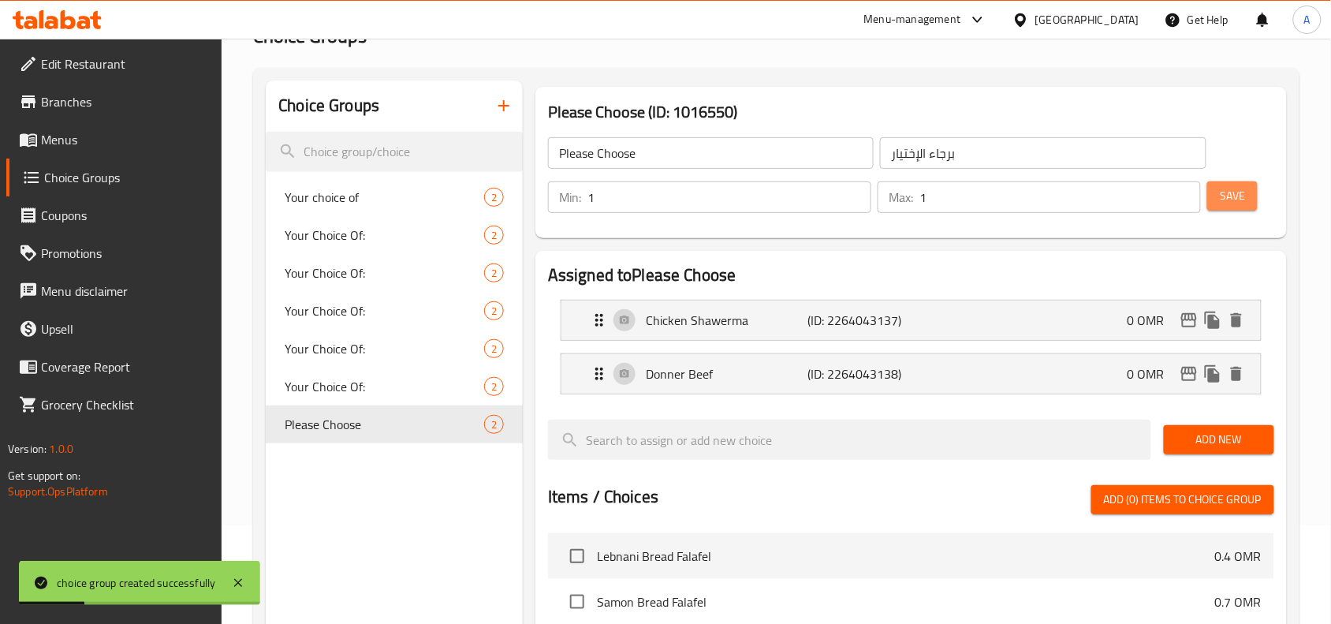
click at [1244, 200] on span "Save" at bounding box center [1232, 196] width 25 height 20
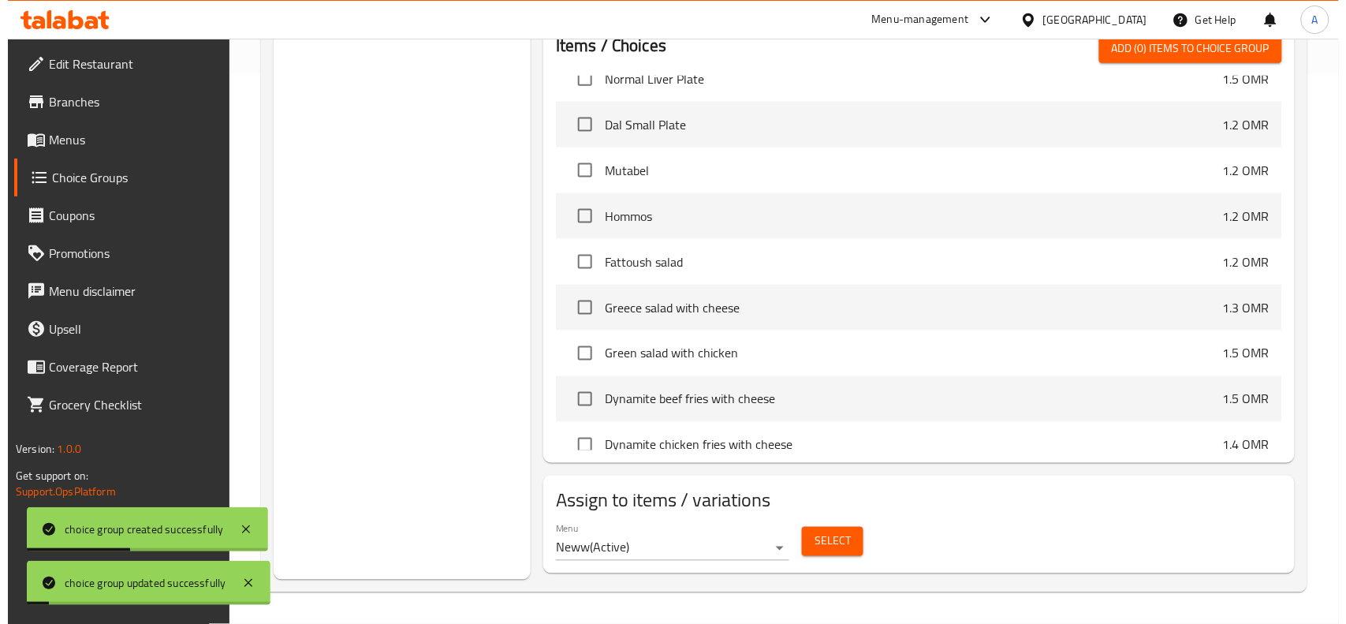
scroll to position [789, 0]
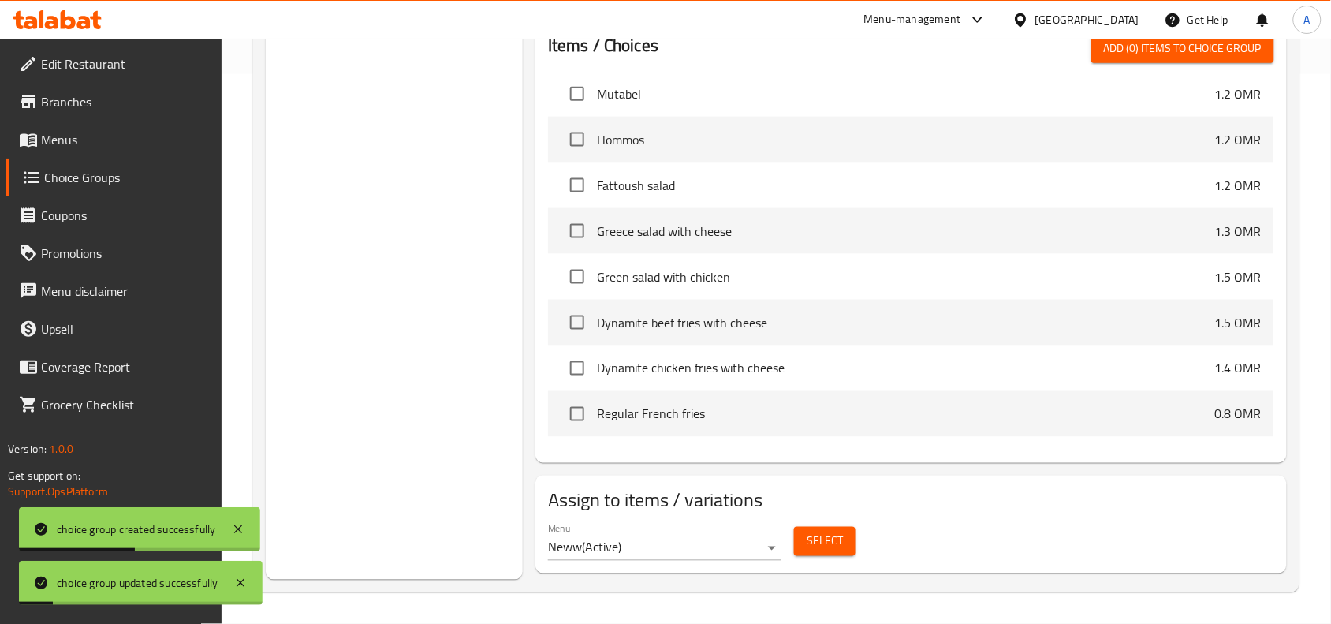
click at [818, 536] on span "Select" at bounding box center [825, 542] width 36 height 20
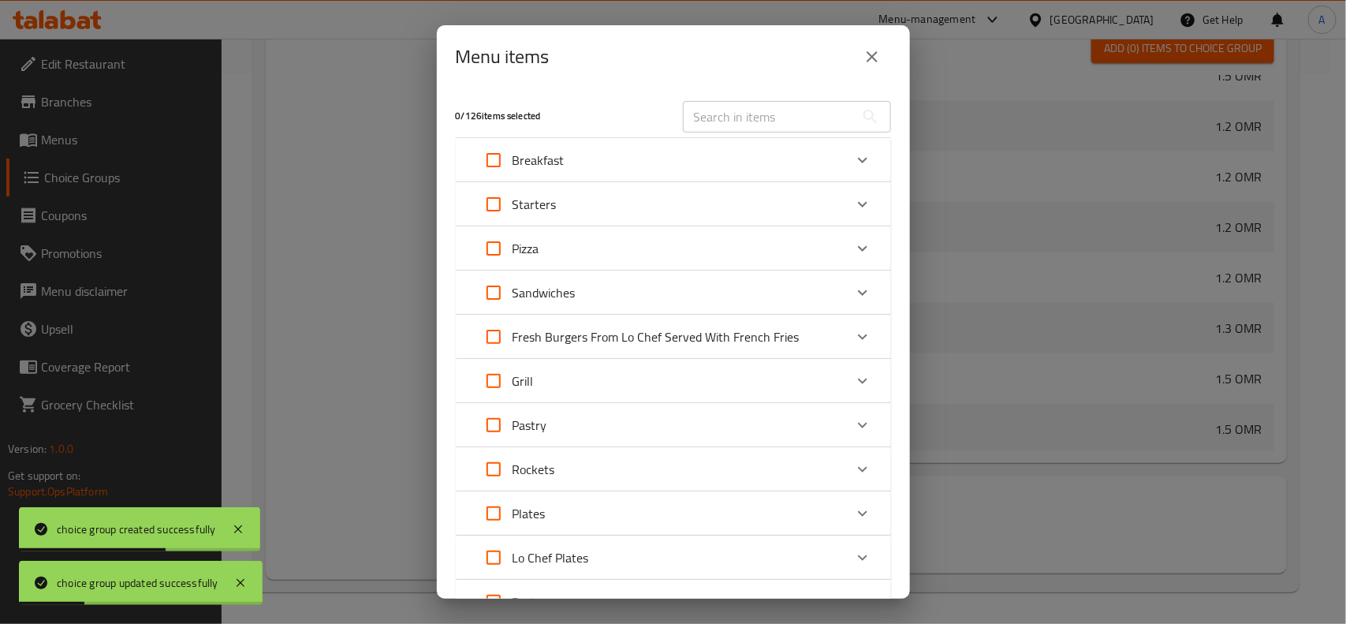
click at [747, 124] on input "text" at bounding box center [769, 117] width 172 height 32
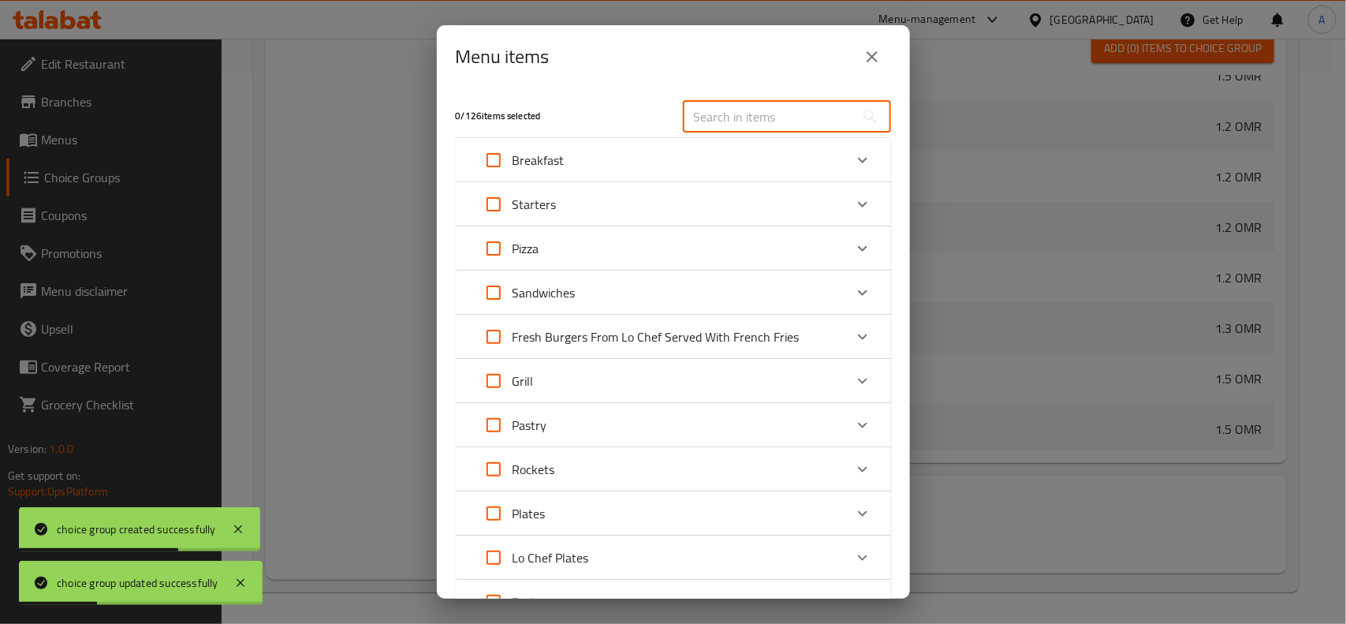
paste input "Chicken Shawarma or Donner pizza"
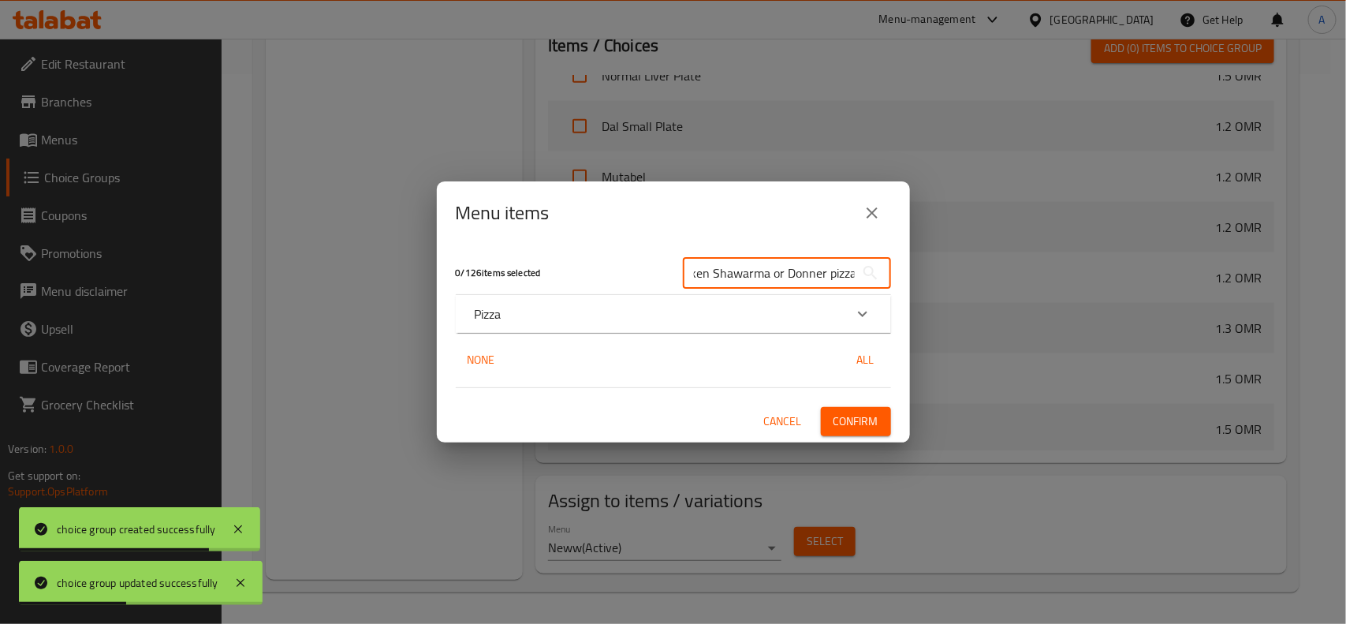
type input "Chicken Shawarma or Donner pizza"
click at [632, 302] on div "Pizza" at bounding box center [673, 314] width 435 height 38
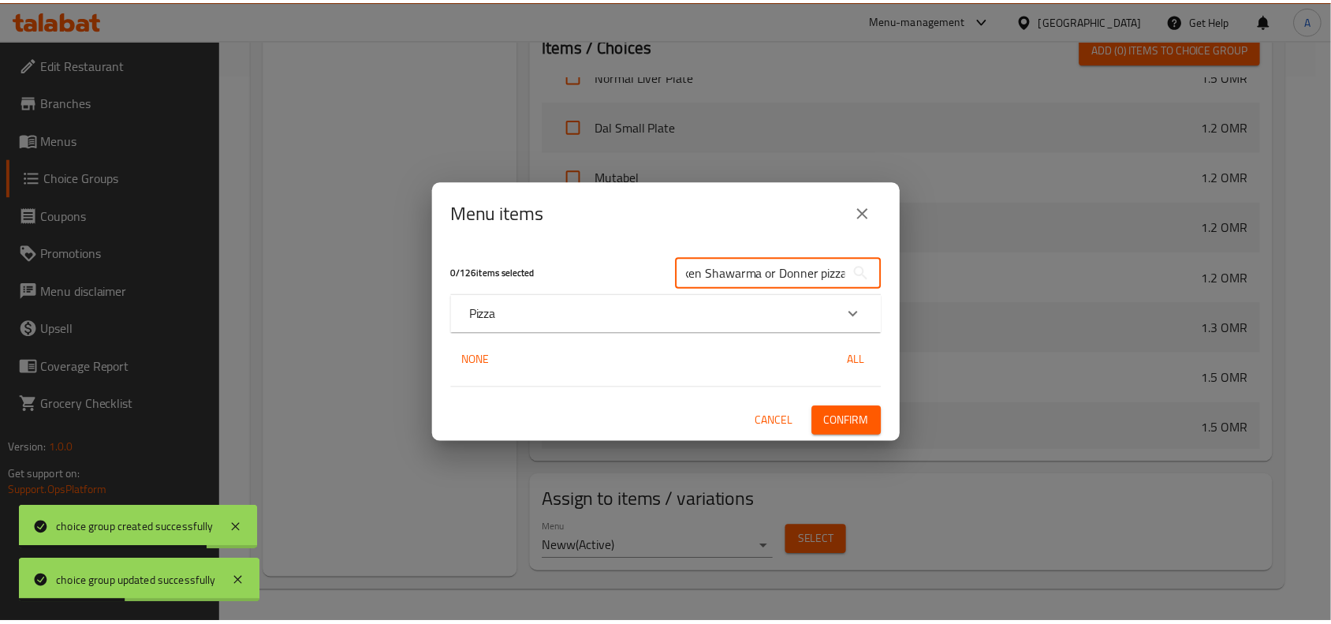
scroll to position [0, 0]
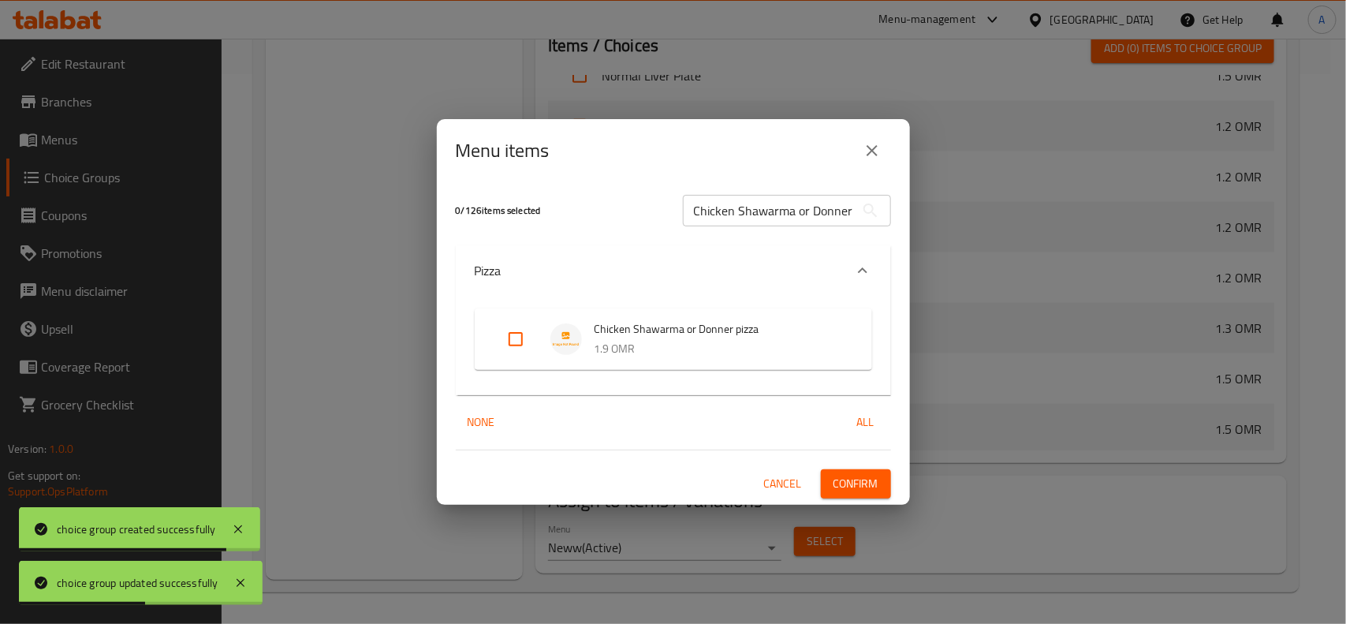
click at [509, 337] on input "Expand" at bounding box center [516, 339] width 38 height 38
checkbox input "true"
click at [864, 487] on span "Confirm" at bounding box center [856, 484] width 45 height 20
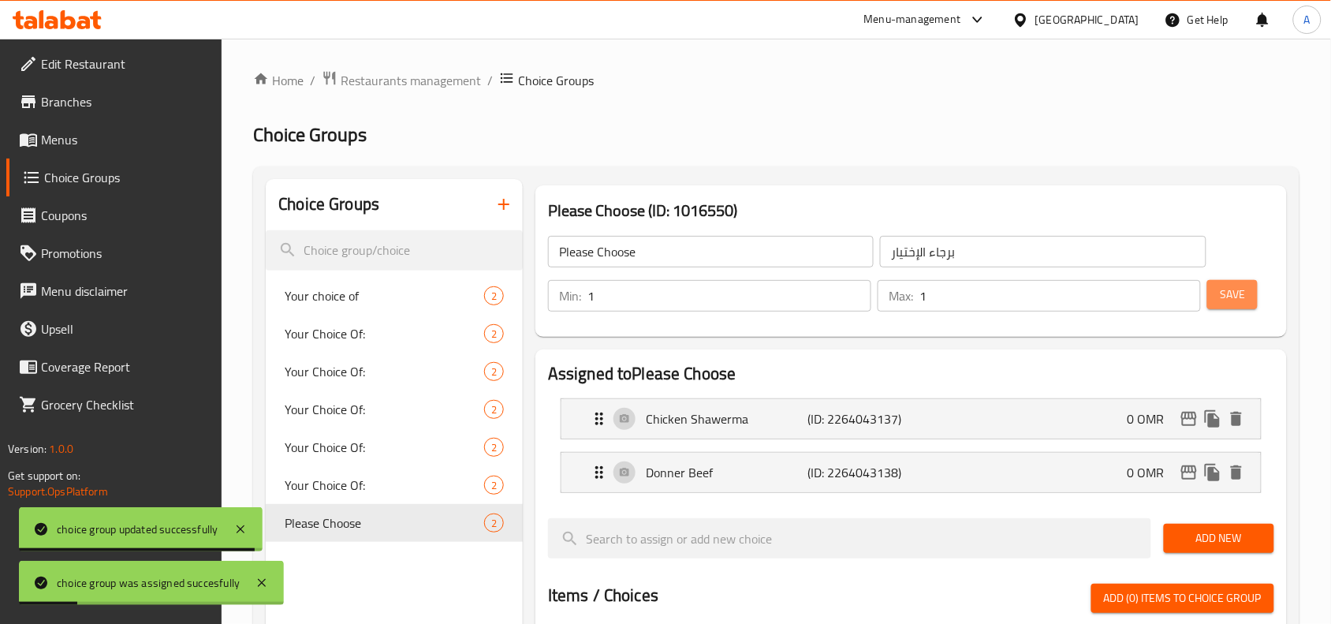
click at [1234, 297] on span "Save" at bounding box center [1232, 295] width 25 height 20
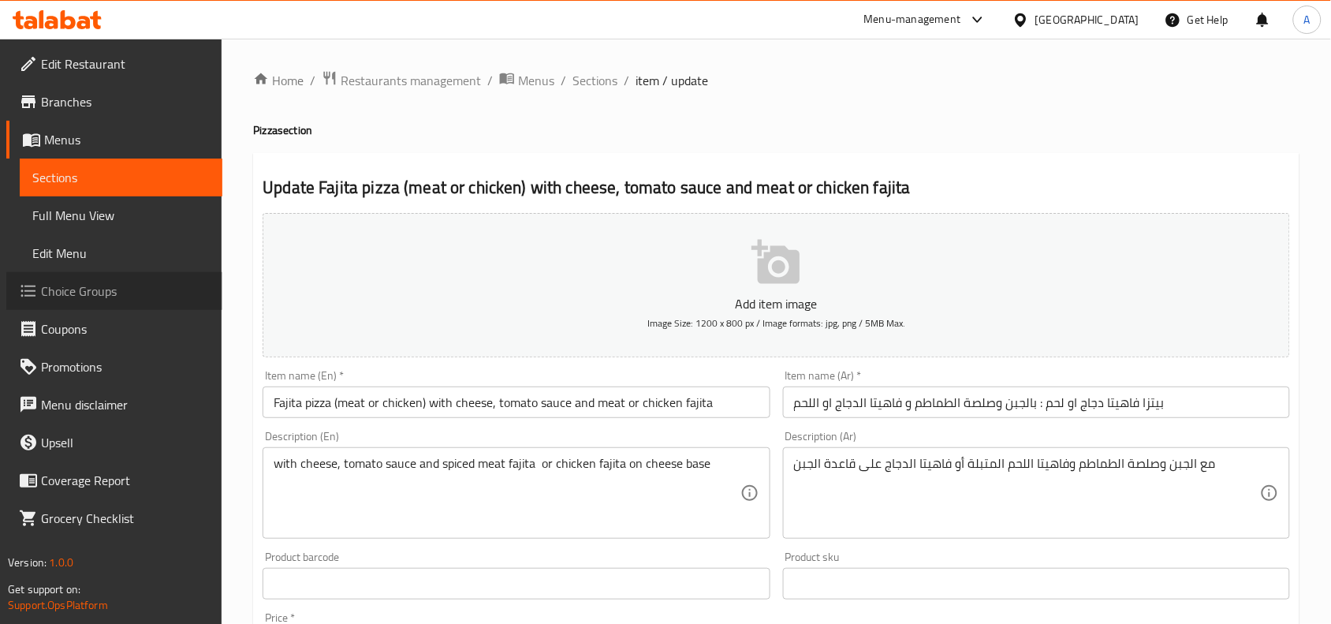
click at [104, 285] on span "Choice Groups" at bounding box center [125, 291] width 169 height 19
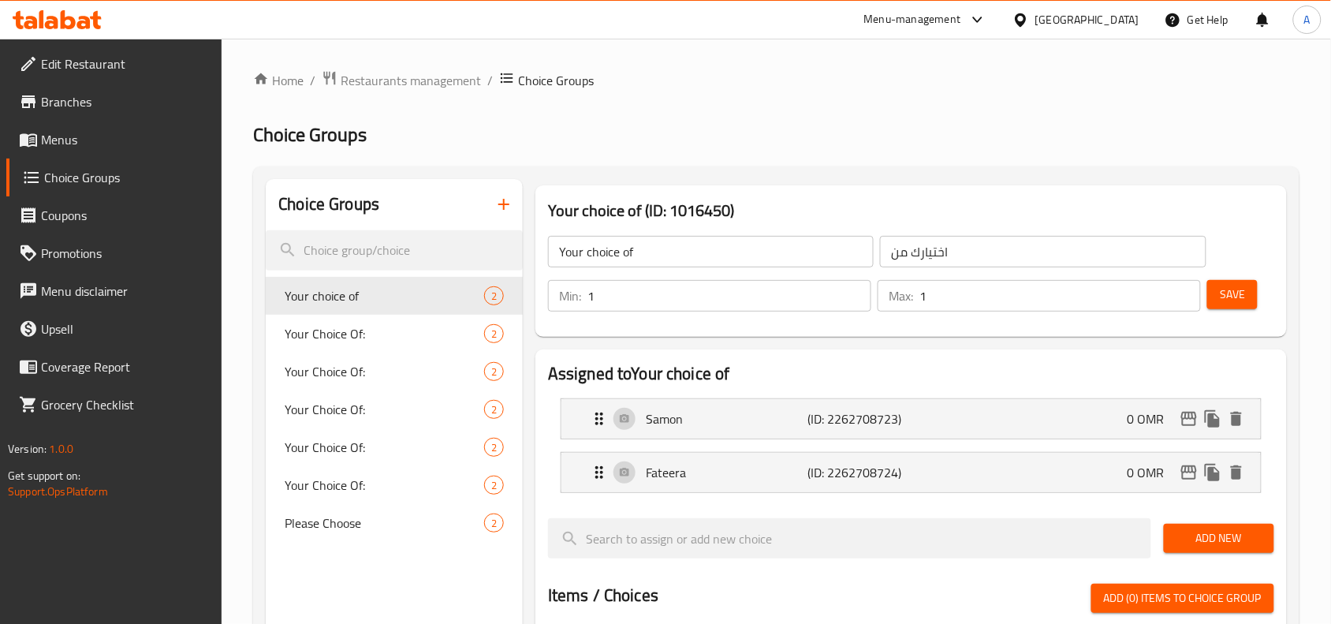
click at [495, 210] on icon "button" at bounding box center [503, 204] width 19 height 19
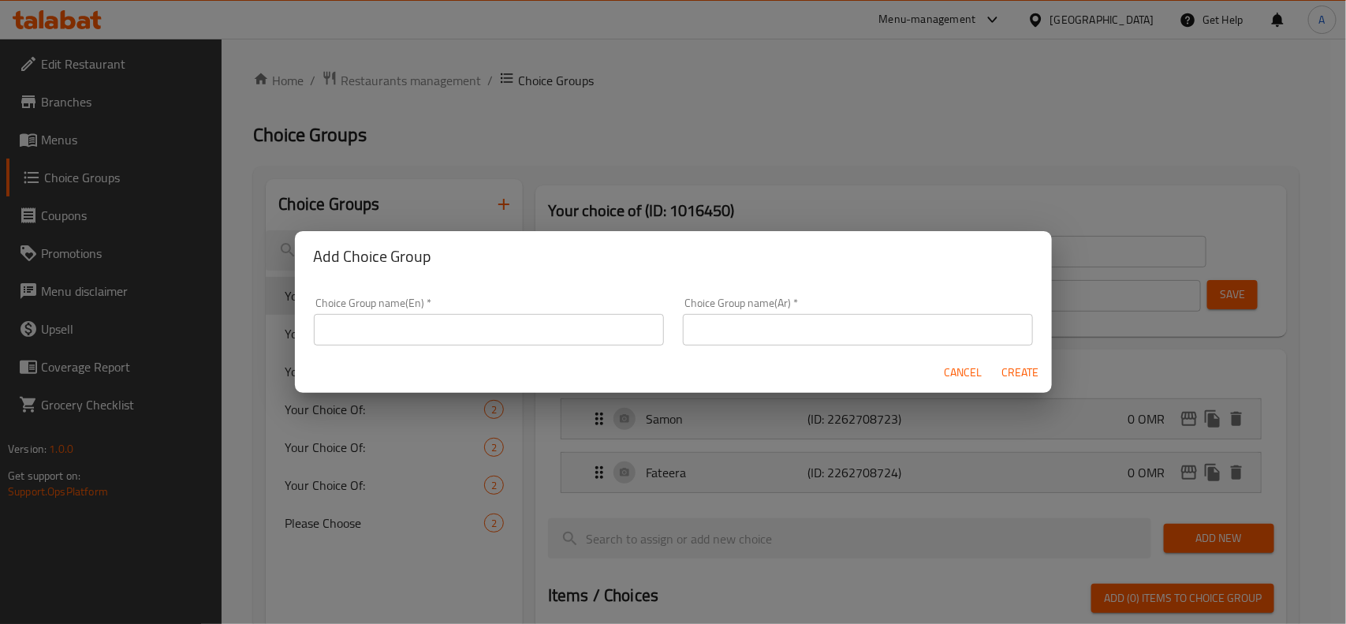
click at [432, 347] on div "Choice Group name(En)   * Choice Group name(En) *" at bounding box center [488, 321] width 369 height 67
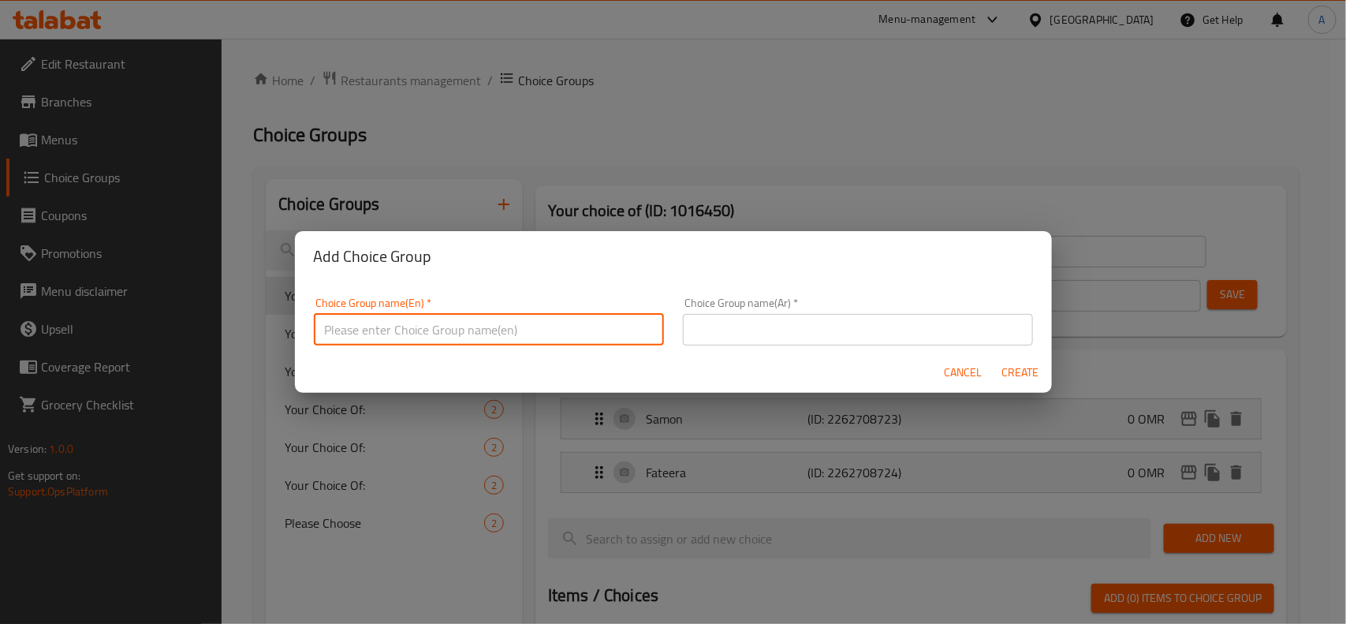
click at [435, 332] on input "text" at bounding box center [489, 330] width 350 height 32
type input "؛"
type input "Please Select"
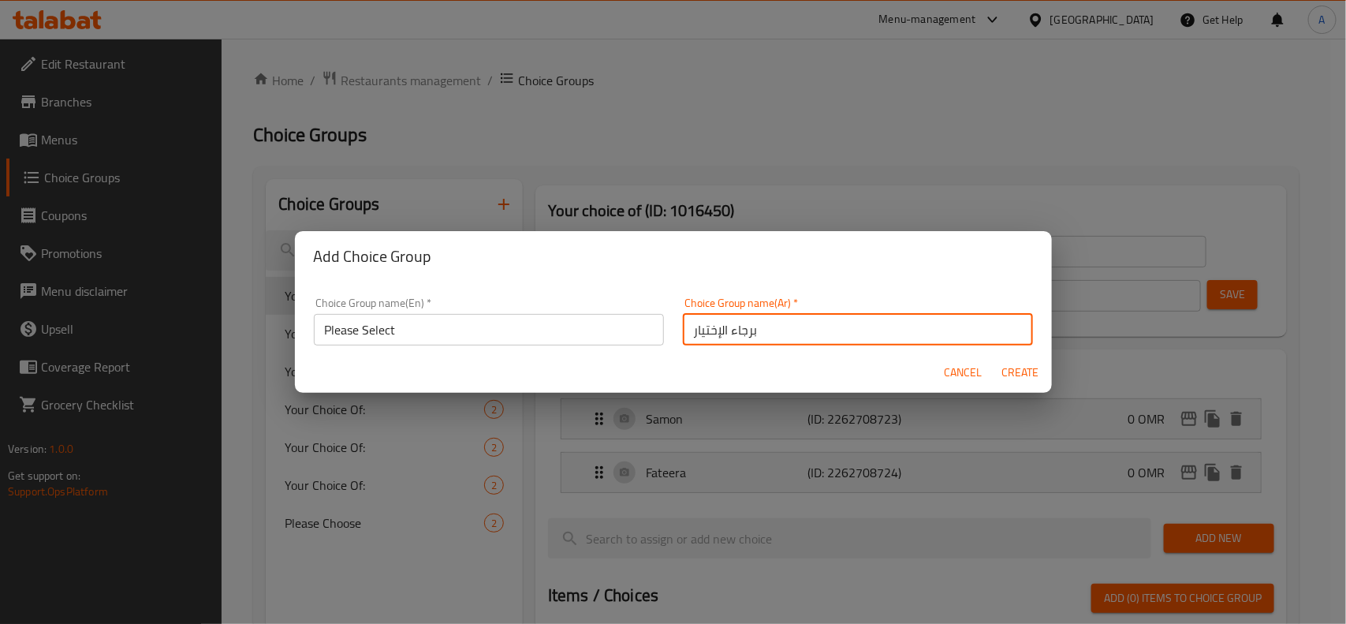
type input "برجاء الإختيار"
click at [1021, 377] on span "Create" at bounding box center [1021, 373] width 38 height 20
type input "Please Select"
type input "برجاء الإختيار"
type input "0"
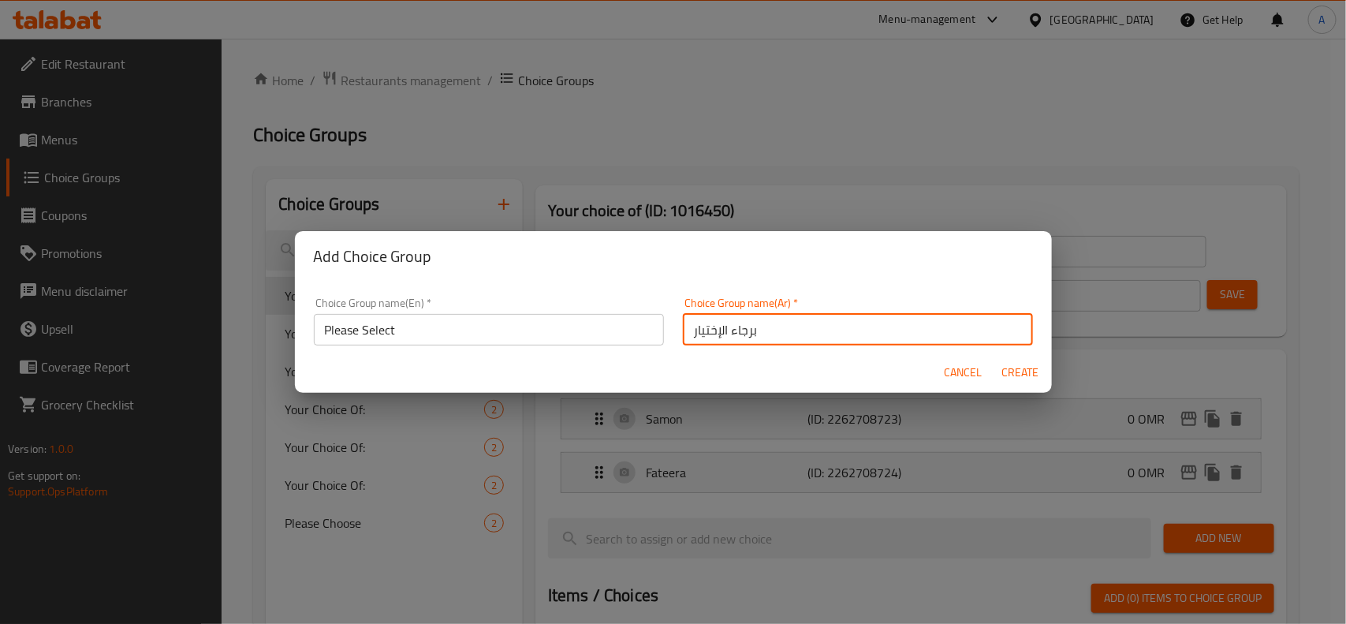
type input "0"
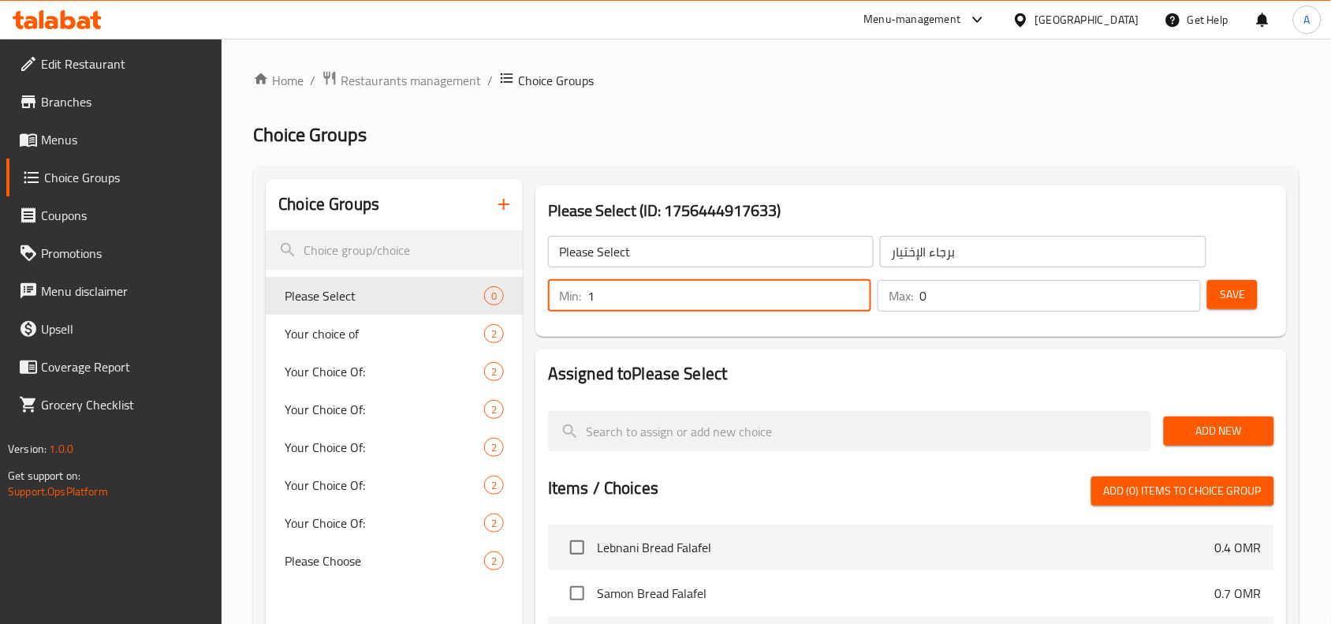
type input "1"
click at [858, 289] on input "1" at bounding box center [729, 296] width 284 height 32
type input "1"
click at [1183, 288] on input "1" at bounding box center [1060, 296] width 282 height 32
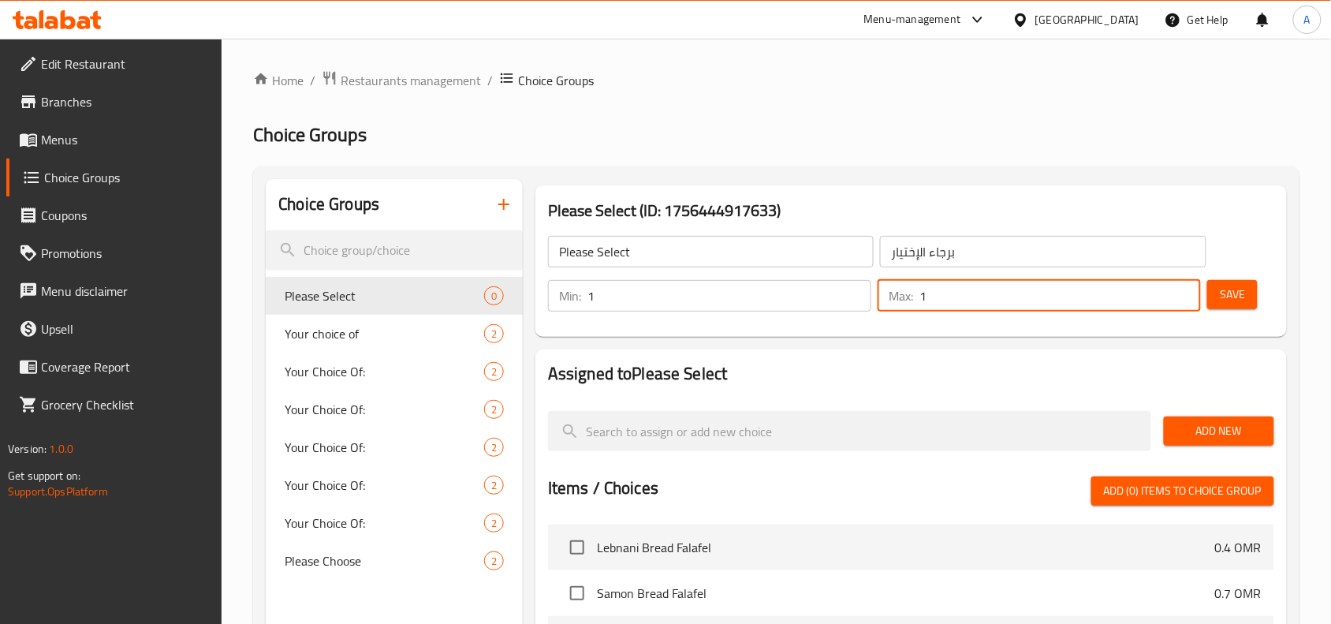
click at [1230, 434] on span "Add New" at bounding box center [1219, 431] width 85 height 20
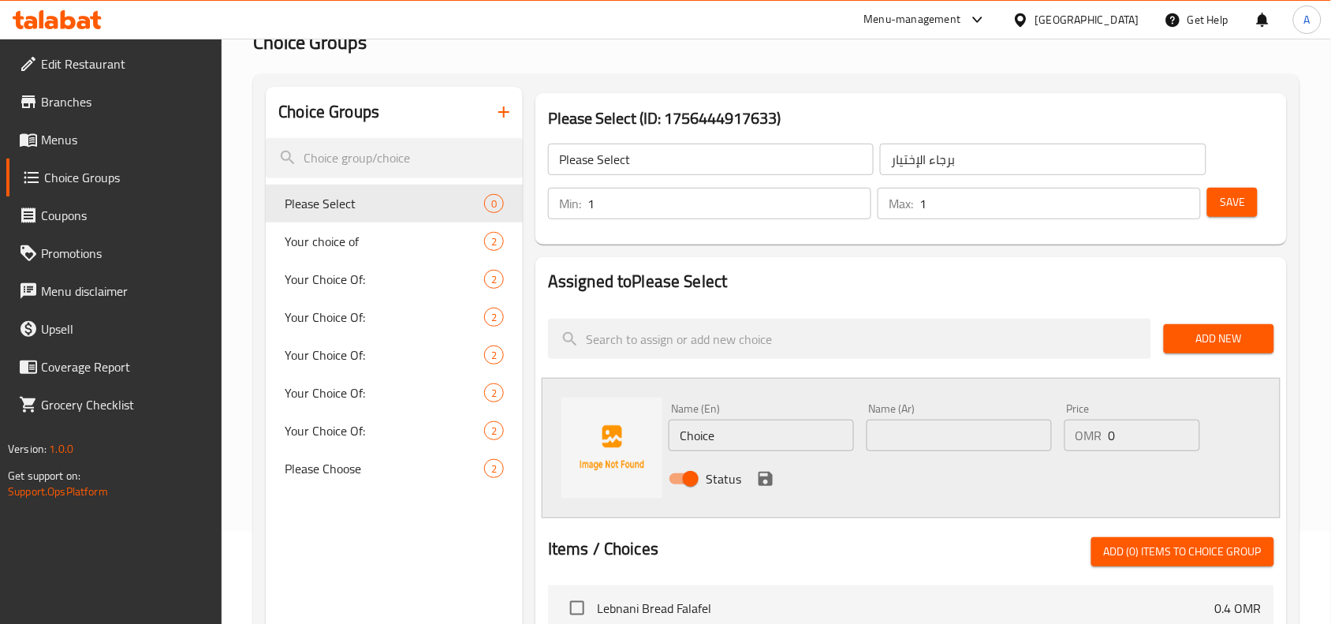
scroll to position [197, 0]
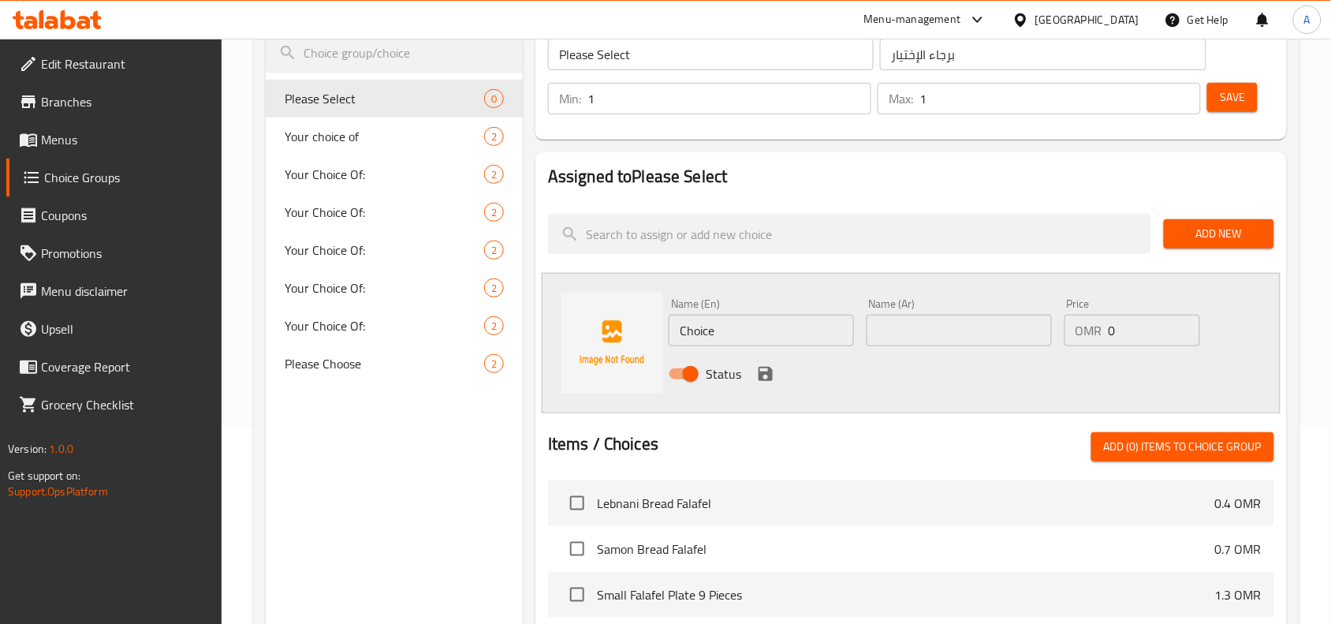
click at [786, 311] on div "Name (En) Choice Name (En)" at bounding box center [761, 322] width 185 height 48
click at [778, 337] on input "Choice" at bounding box center [761, 331] width 185 height 32
type input "Meat Fajita"
type input "فاهيتا لحم"
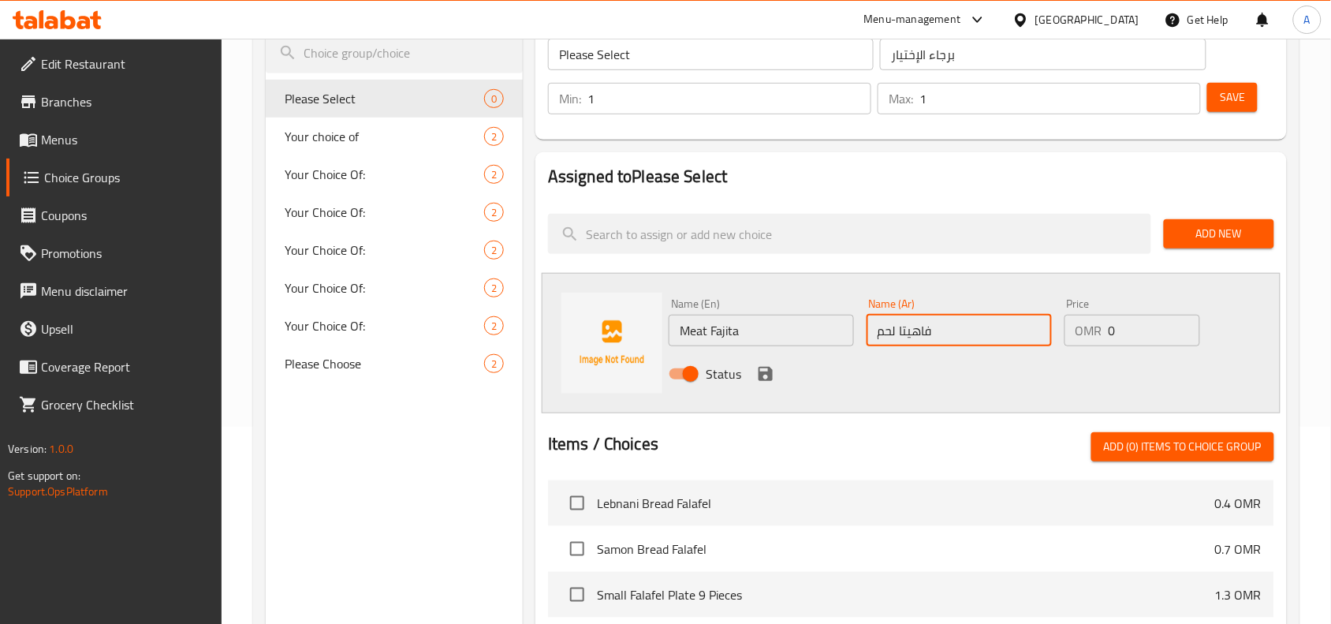
click at [769, 372] on icon "save" at bounding box center [766, 374] width 14 height 14
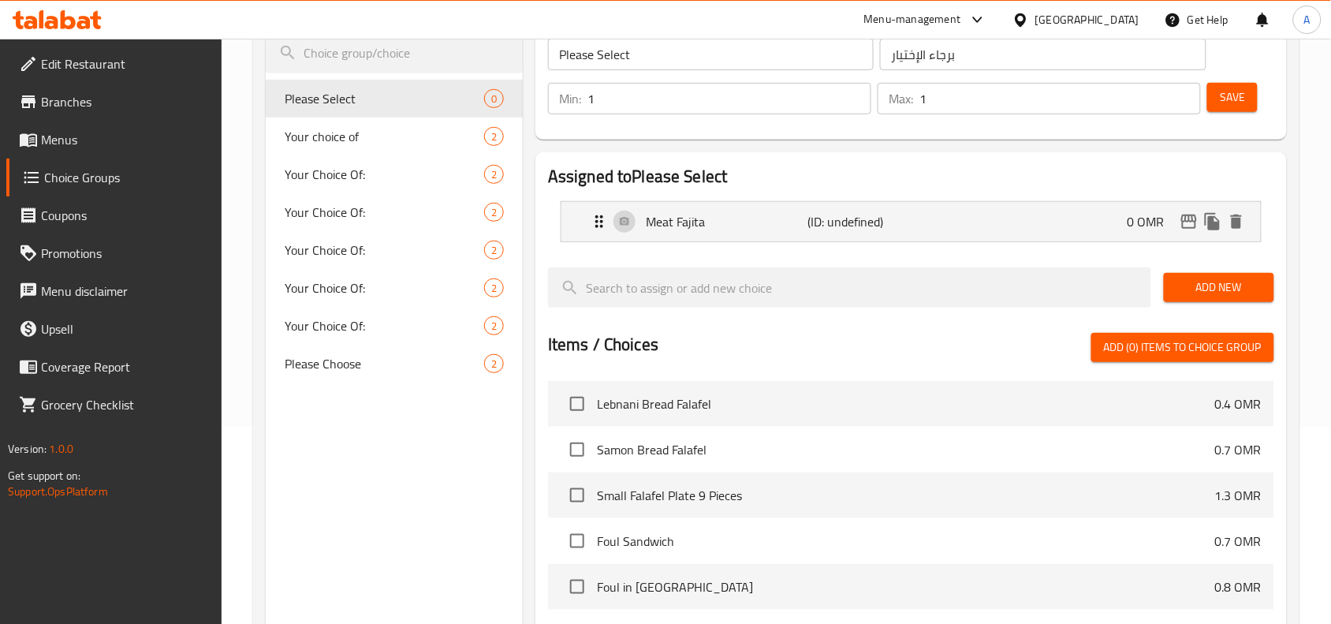
click at [1177, 286] on span "Add New" at bounding box center [1219, 288] width 85 height 20
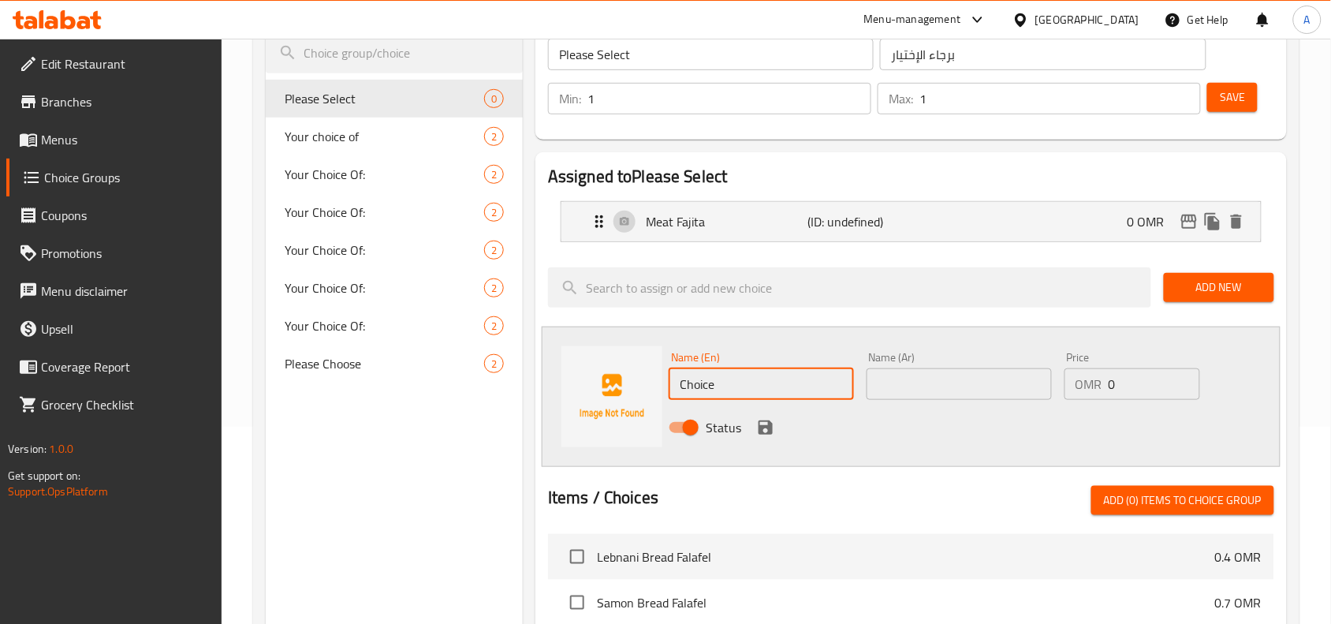
click at [785, 386] on input "Choice" at bounding box center [761, 384] width 185 height 32
type input "chicken Fajita"
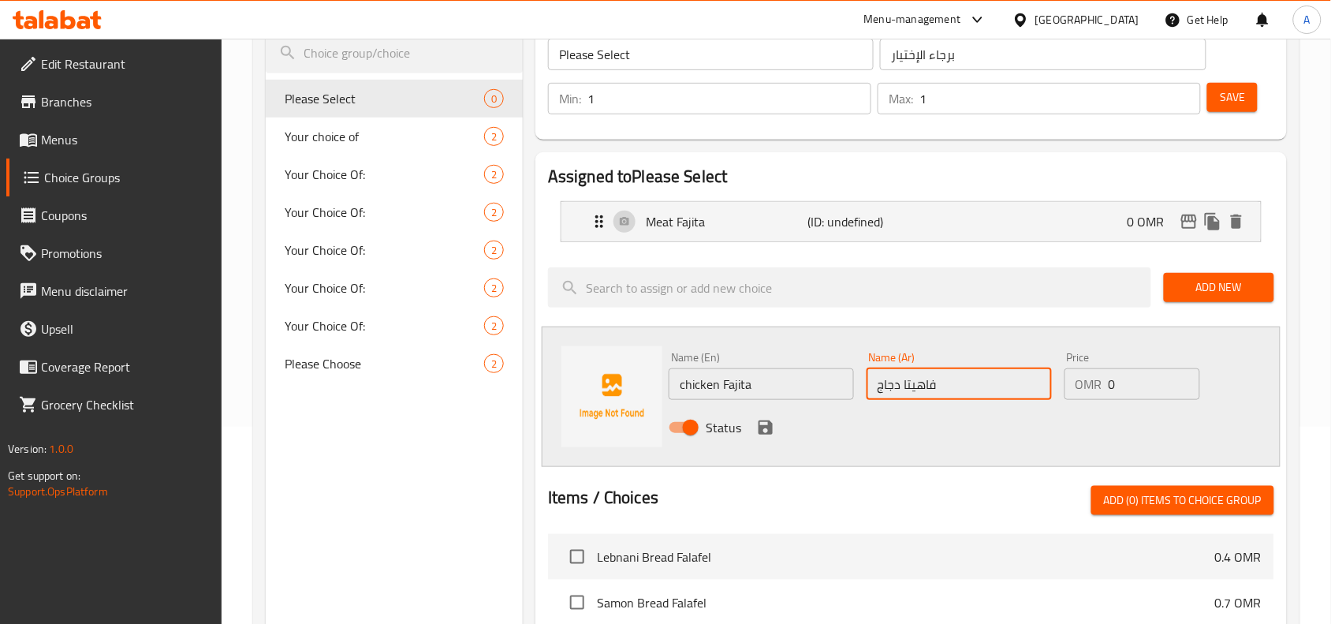
type input "فاهيتا دجاج"
click at [782, 423] on div "Status" at bounding box center [958, 427] width 593 height 43
click at [766, 423] on icon "save" at bounding box center [765, 427] width 19 height 19
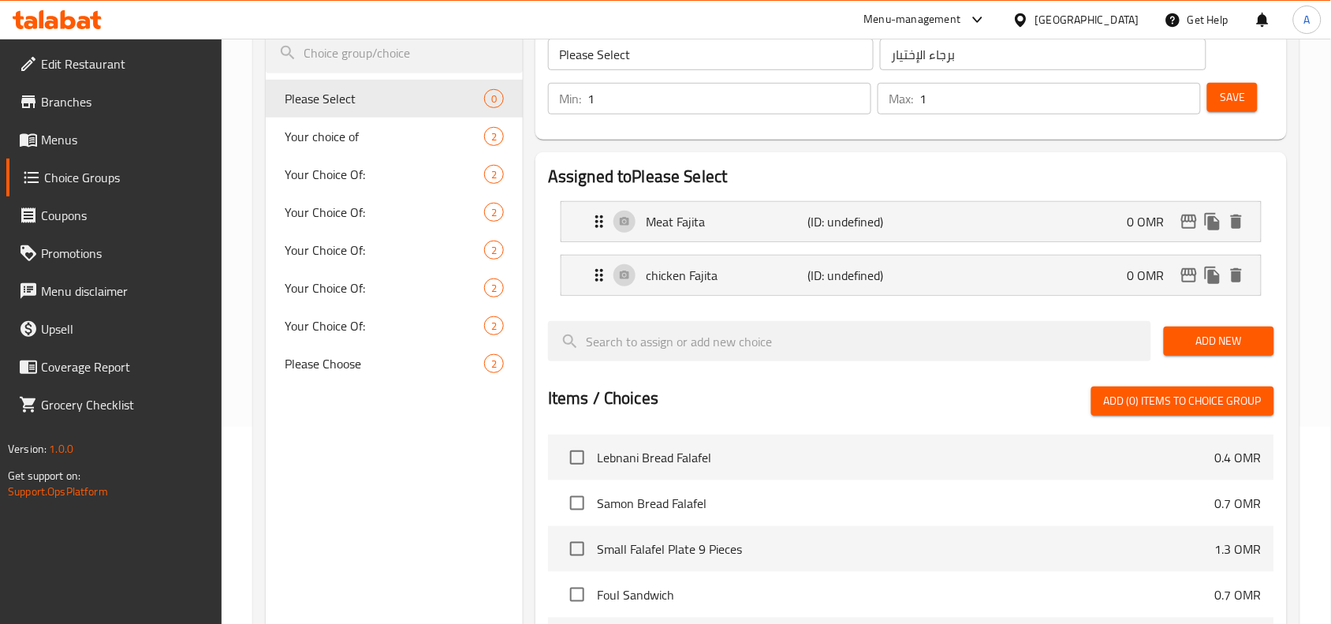
click at [1251, 112] on div "Save" at bounding box center [1234, 99] width 61 height 38
click at [1243, 108] on button "Save" at bounding box center [1232, 97] width 50 height 29
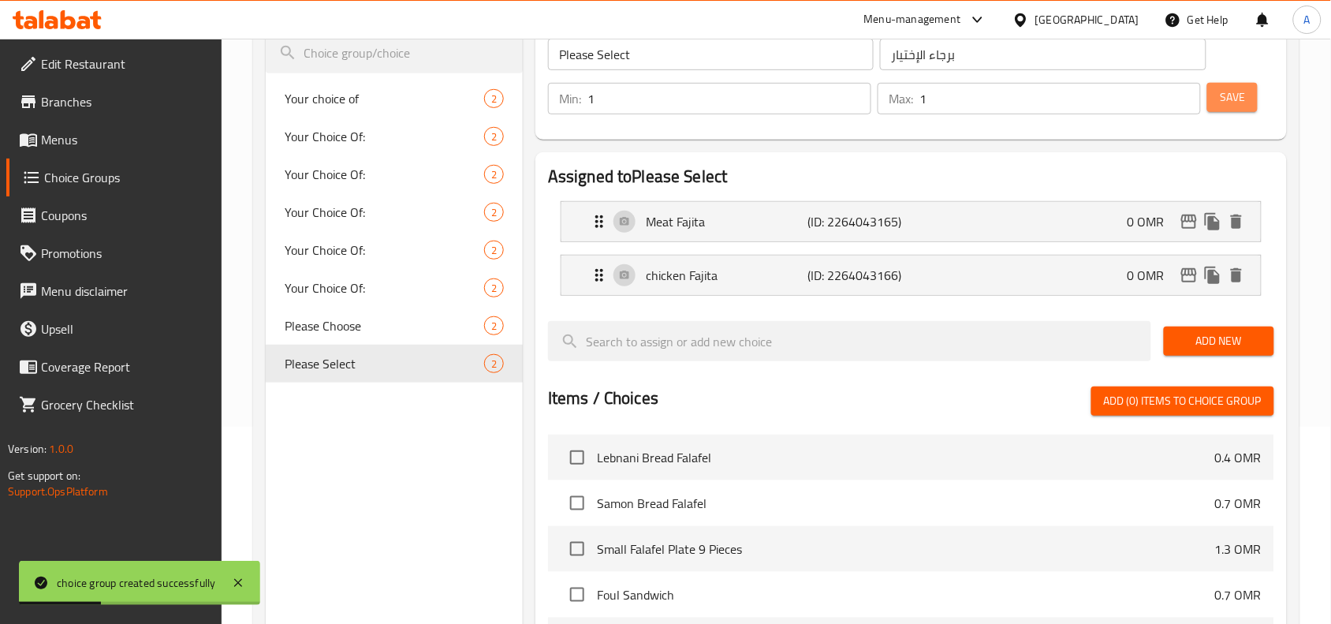
click at [1227, 97] on span "Save" at bounding box center [1232, 98] width 25 height 20
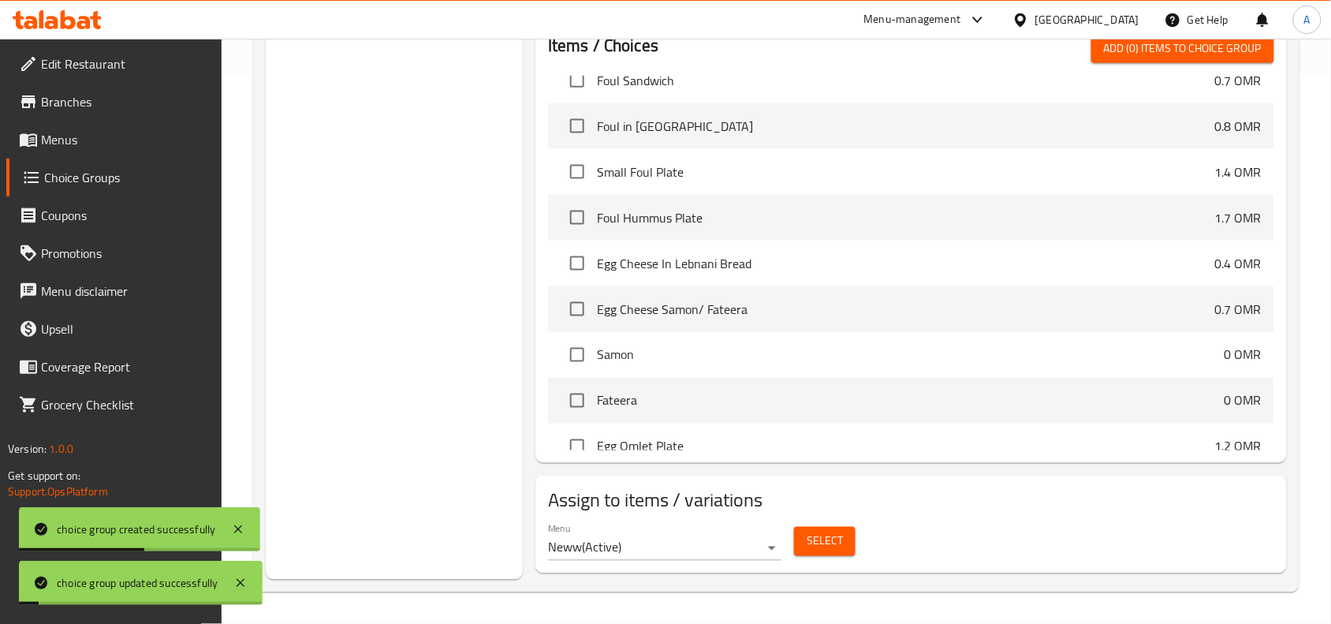
scroll to position [296, 0]
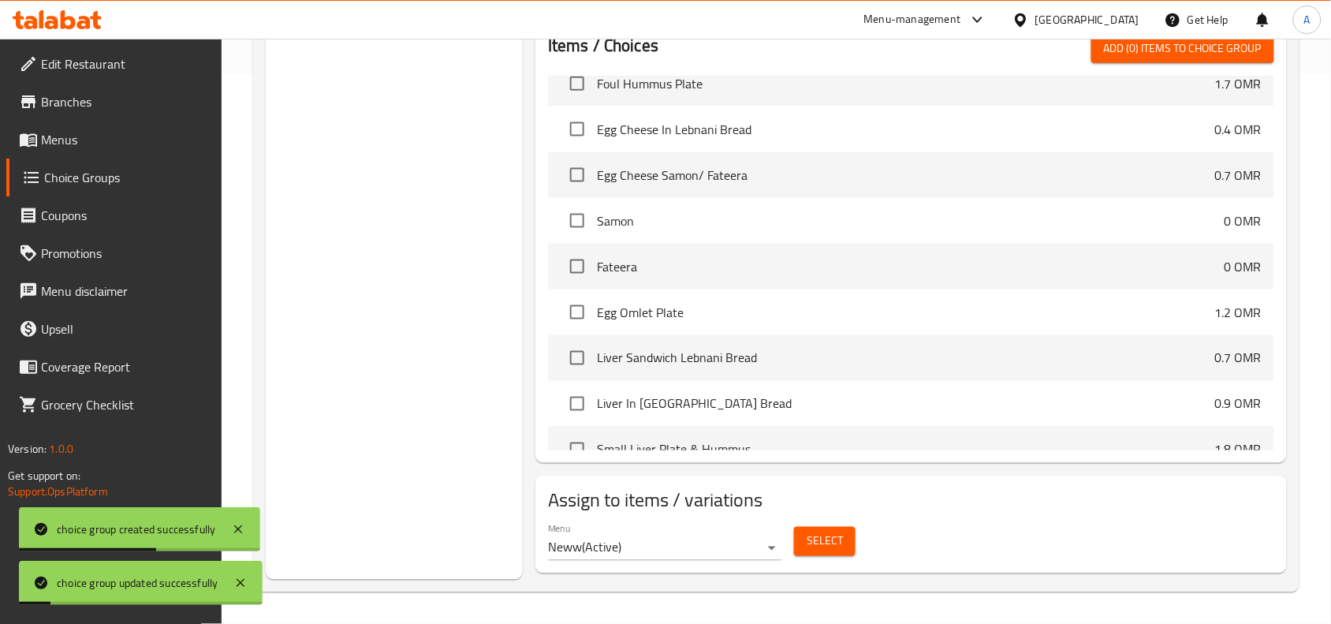
click at [816, 535] on span "Select" at bounding box center [825, 542] width 36 height 20
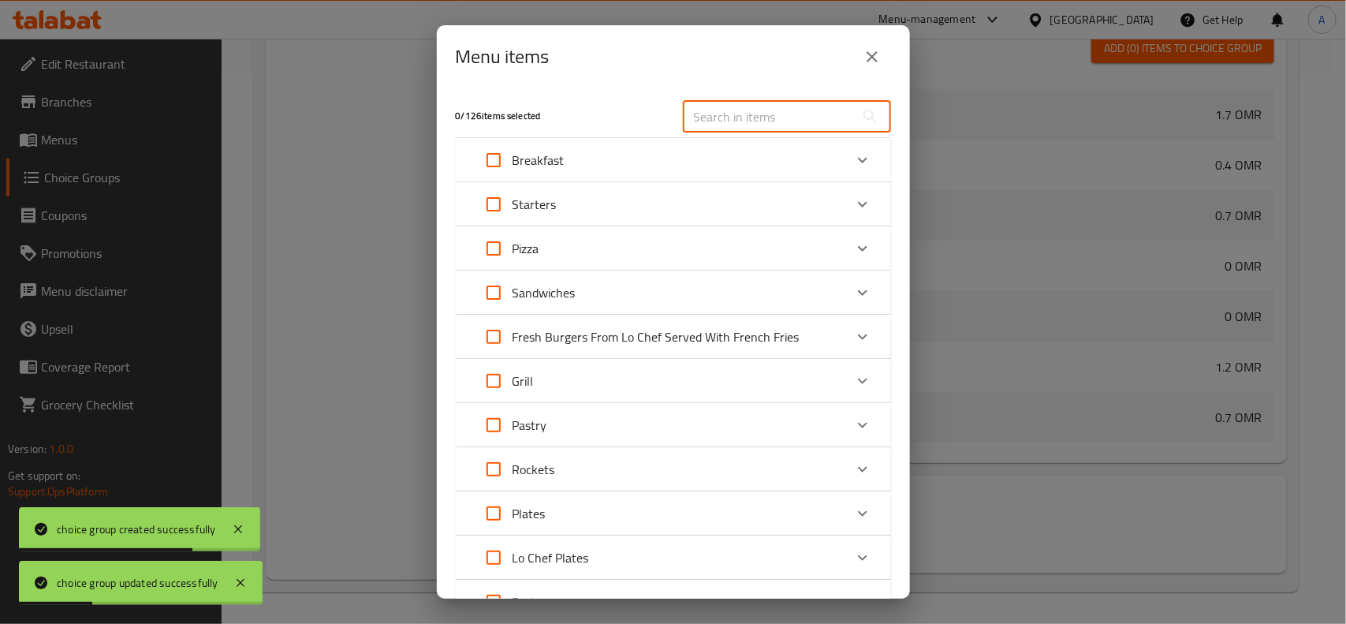
click at [770, 118] on input "text" at bounding box center [769, 117] width 172 height 32
paste input "Fajita pizza (meat or chicken)"
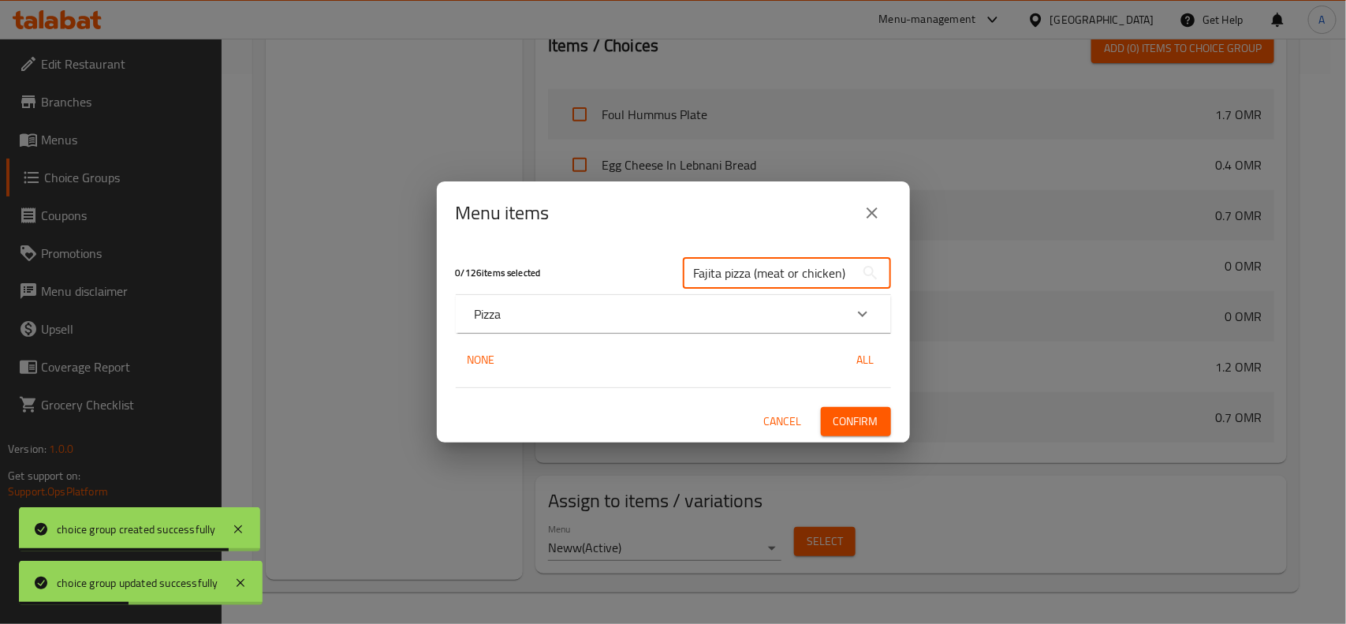
type input "Fajita pizza (meat or chicken)"
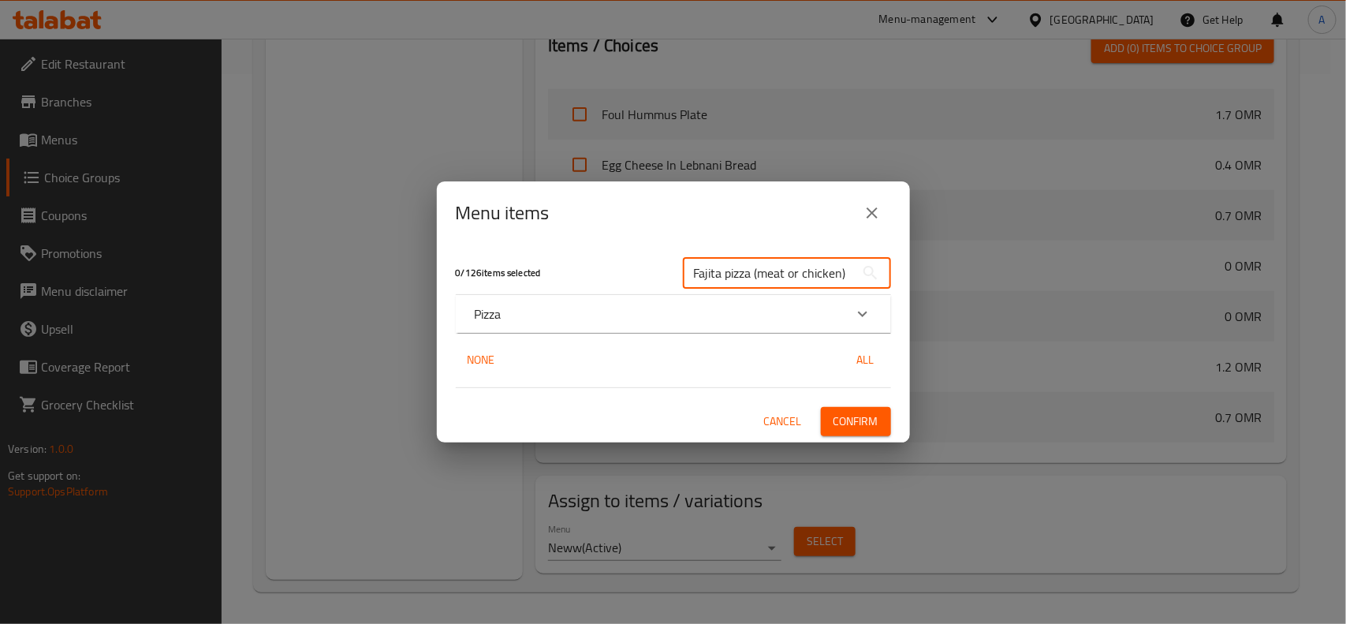
click at [676, 312] on div "Pizza" at bounding box center [659, 313] width 369 height 19
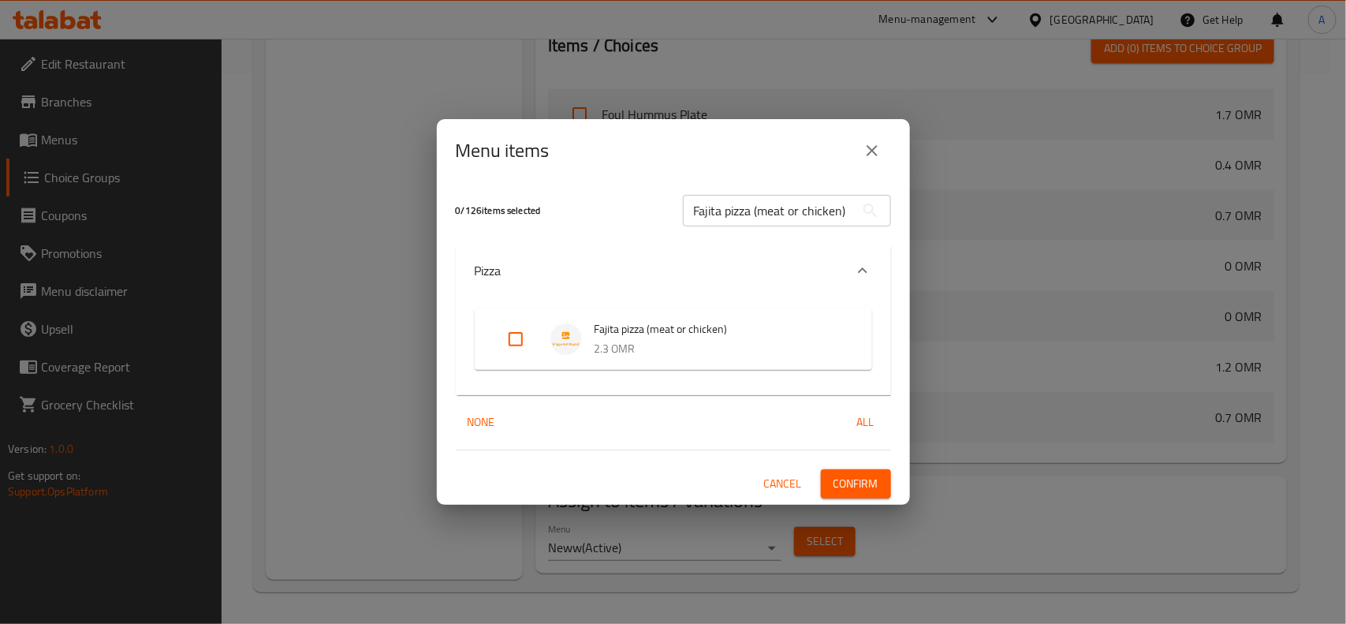
click at [498, 334] on input "Expand" at bounding box center [516, 339] width 38 height 38
checkbox input "true"
click at [860, 489] on span "Confirm" at bounding box center [856, 484] width 45 height 20
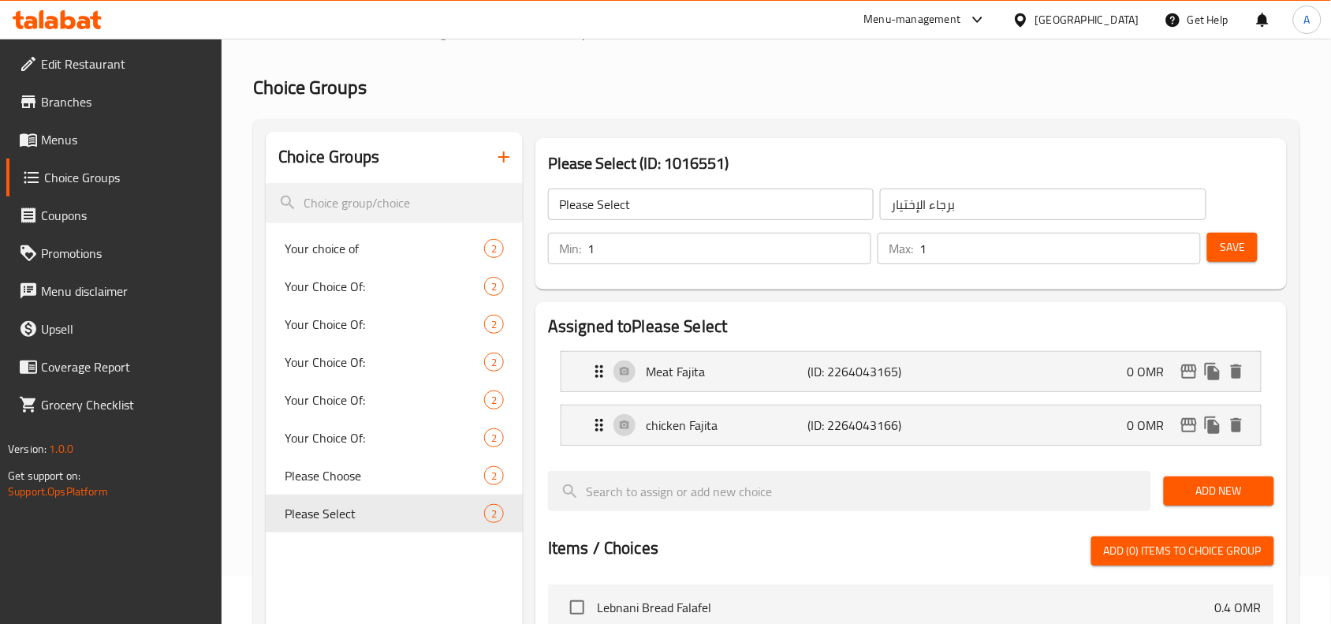
scroll to position [0, 0]
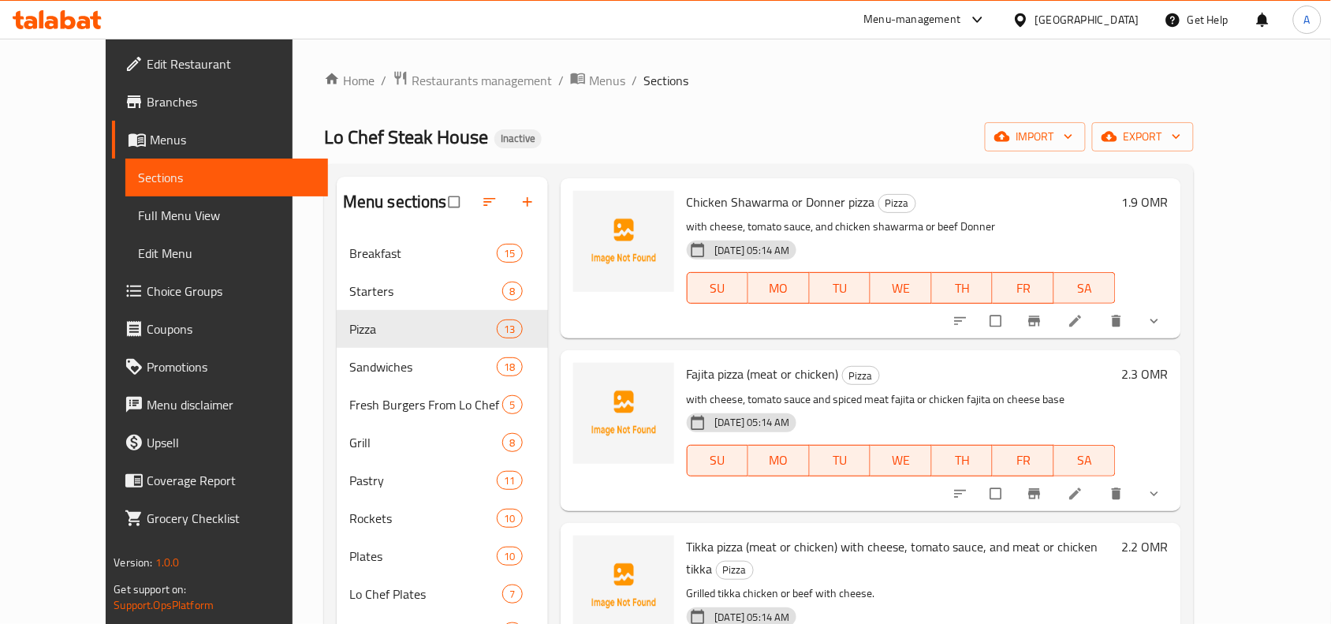
scroll to position [493, 0]
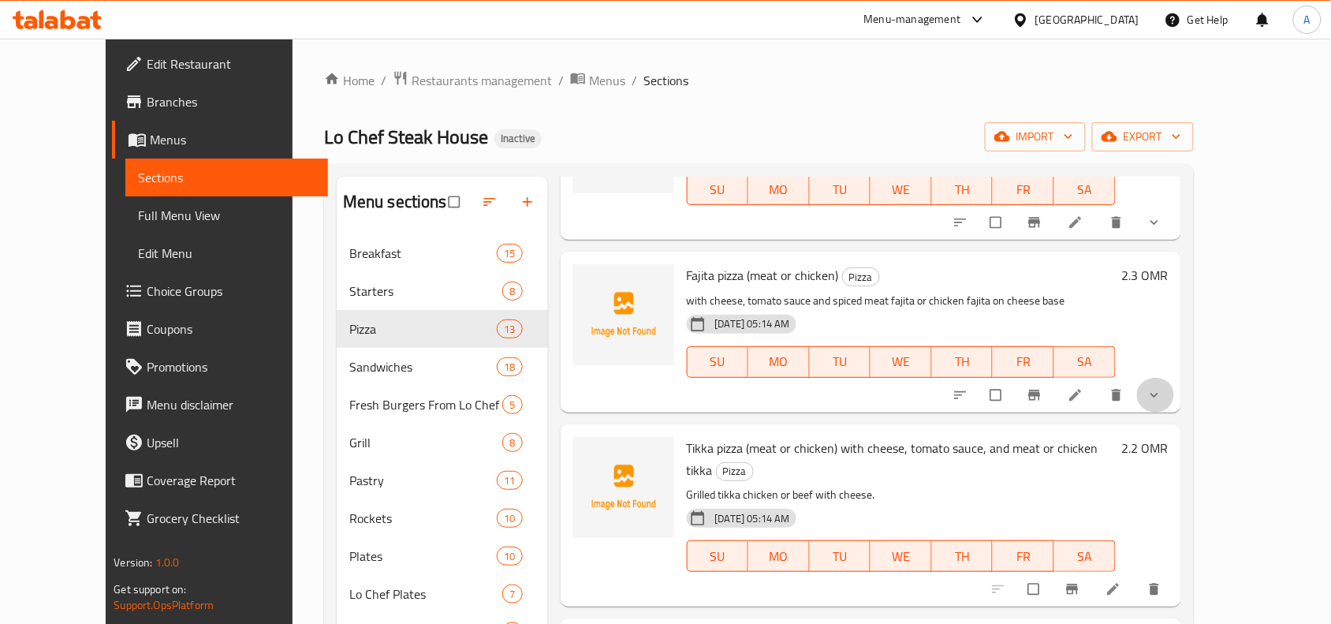
click at [1175, 408] on button "show more" at bounding box center [1156, 395] width 38 height 35
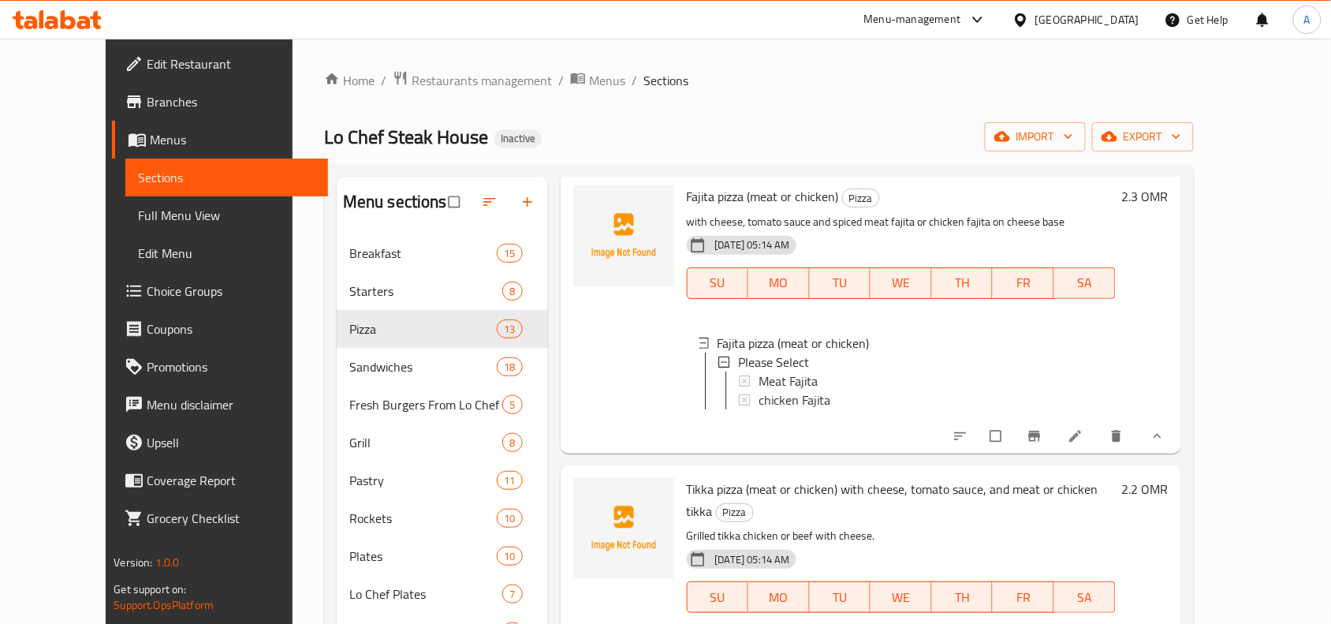
scroll to position [690, 0]
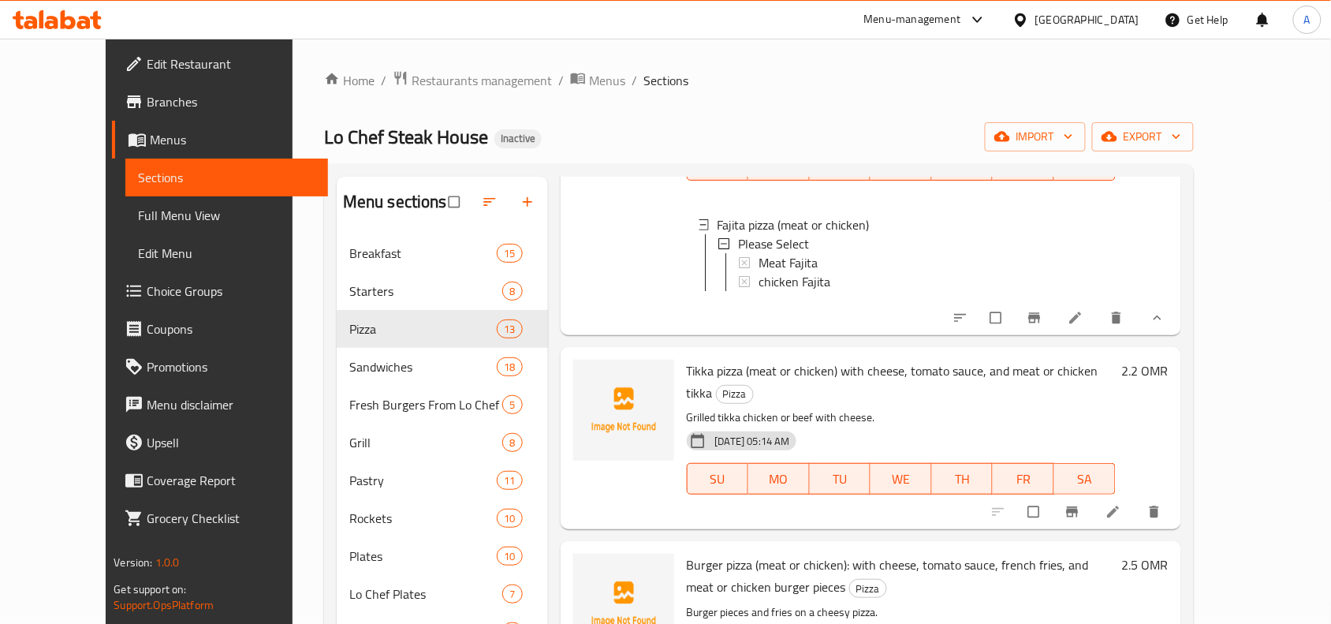
click at [1175, 335] on button "show more" at bounding box center [1156, 317] width 38 height 35
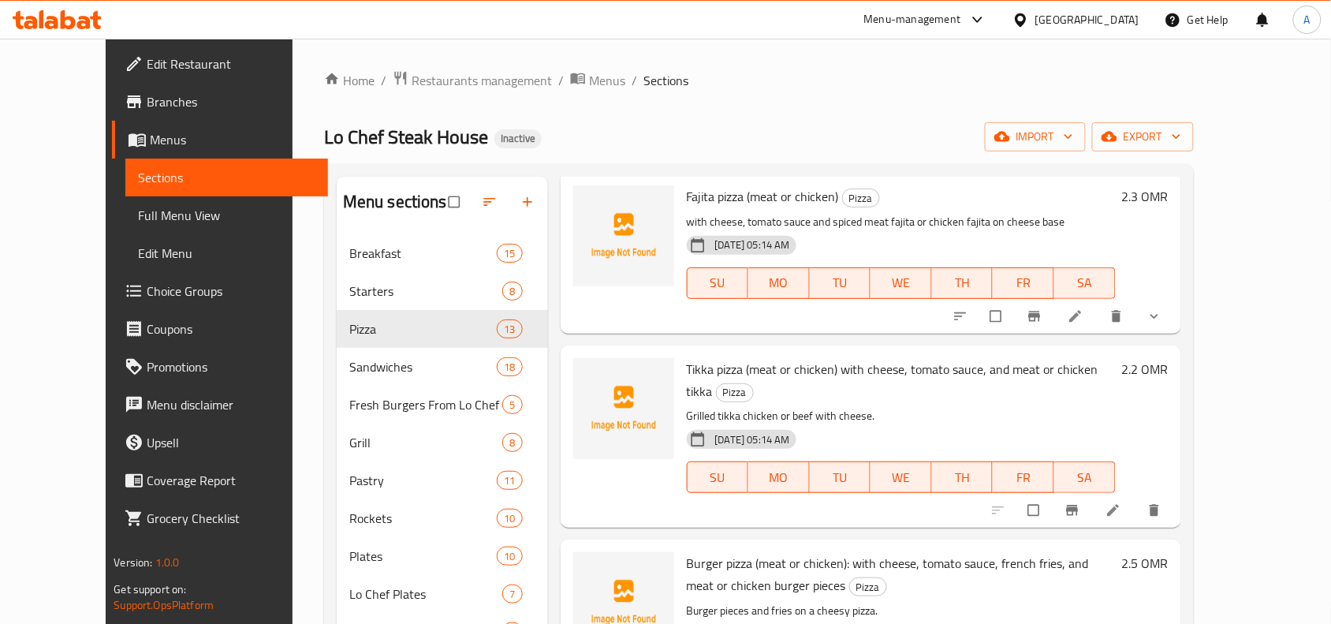
scroll to position [591, 0]
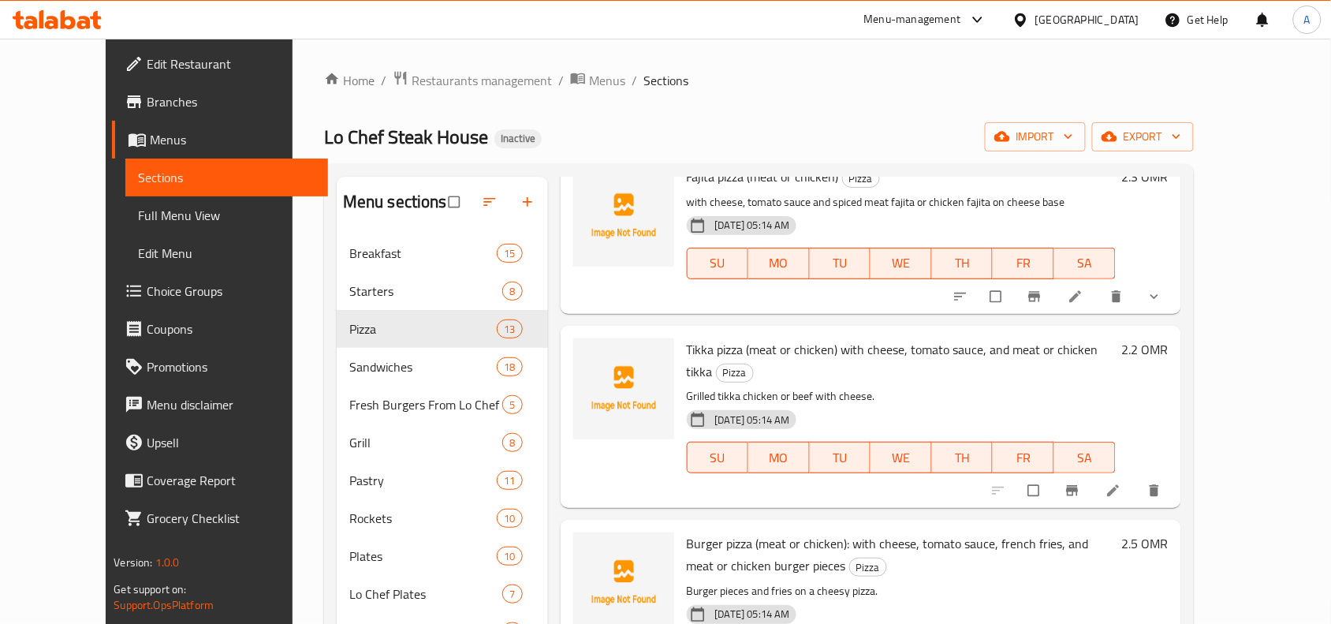
click at [1137, 478] on li at bounding box center [1115, 490] width 44 height 25
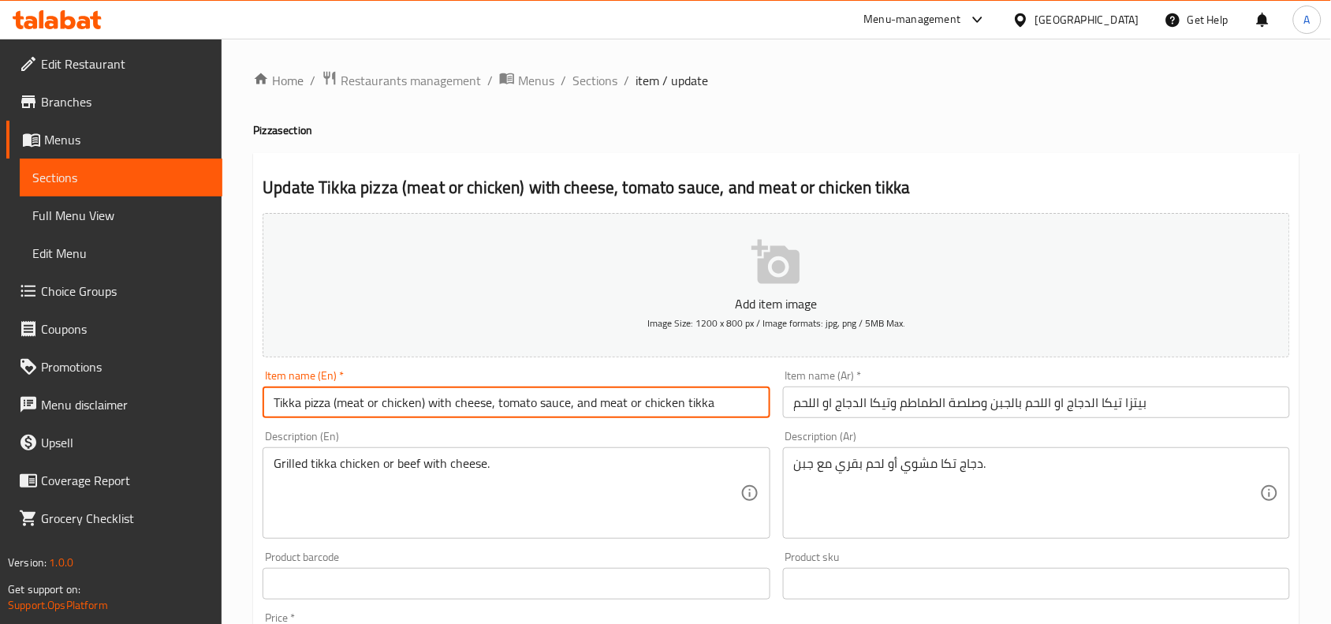
drag, startPoint x: 431, startPoint y: 407, endPoint x: 742, endPoint y: 403, distance: 311.5
click at [742, 403] on input "Tikka pizza (meat or chicken) with cheese, tomato sauce, and meat or chicken ti…" at bounding box center [516, 402] width 507 height 32
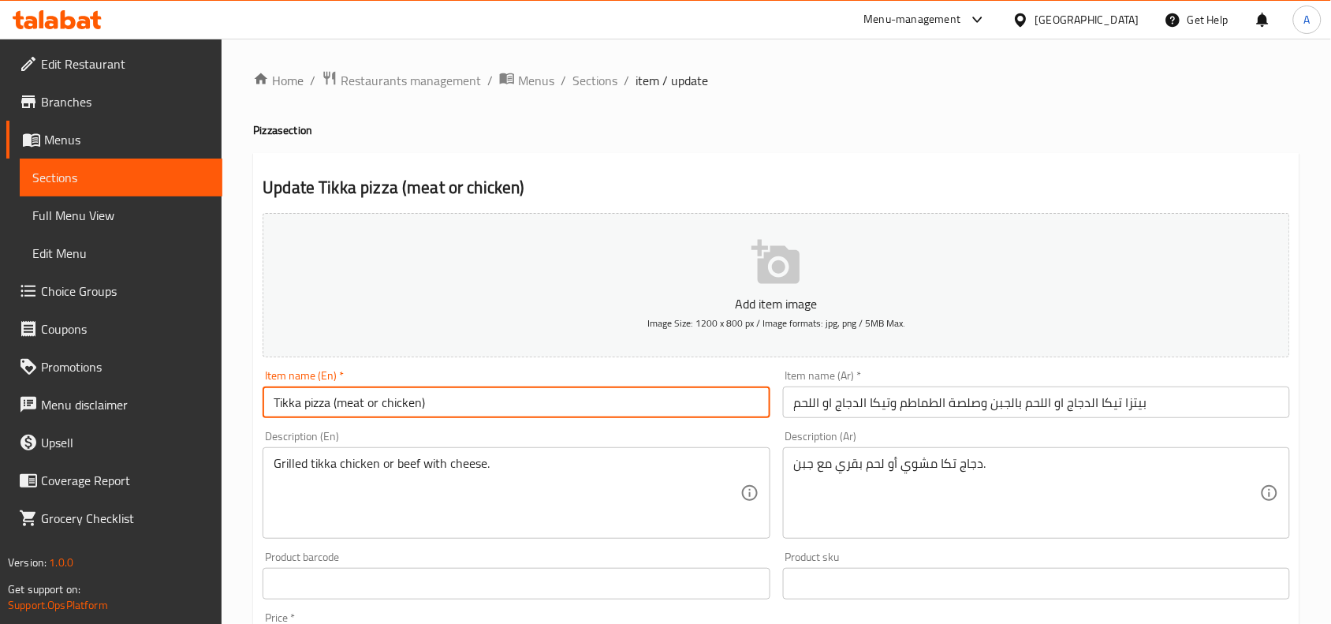
type input "Tikka pizza (meat or chicken)"
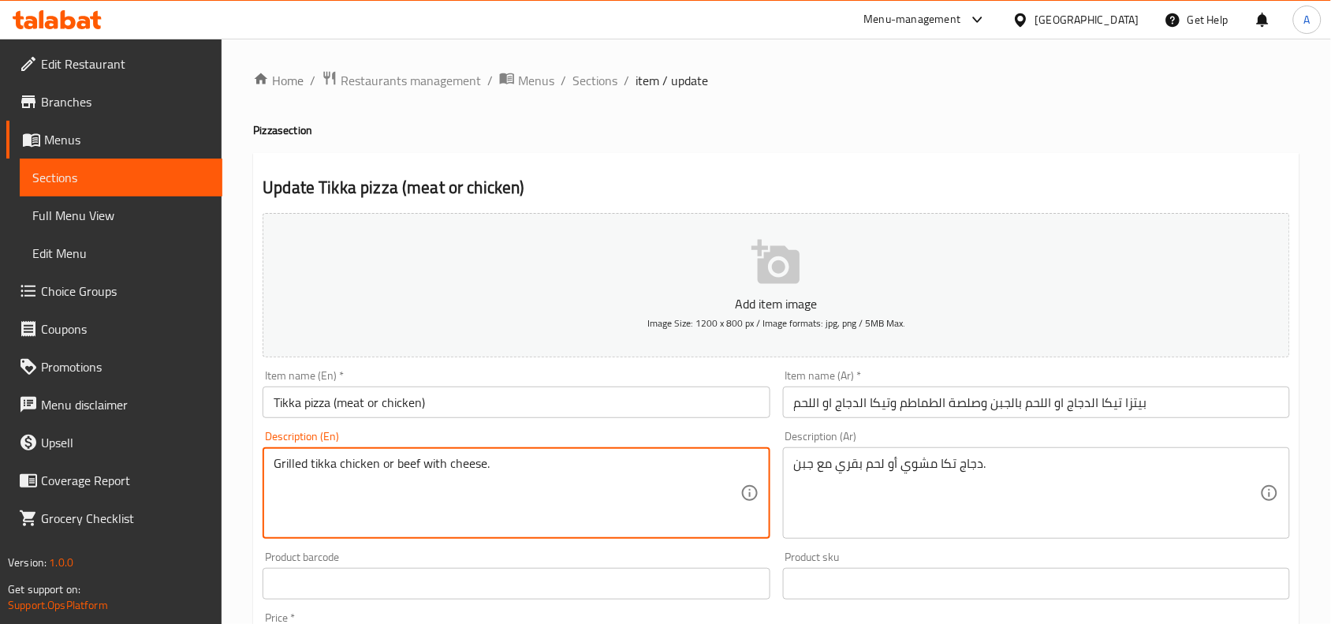
click at [439, 468] on textarea "Grilled tikka chicken or beef with cheese." at bounding box center [507, 493] width 466 height 75
paste textarea "with cheese, tomato sauce, and meat or chicken tikka"
drag, startPoint x: 442, startPoint y: 466, endPoint x: 440, endPoint y: 490, distance: 23.8
click at [442, 466] on textarea "with cheese, tomato sauce, and meat or chicken tikka" at bounding box center [507, 493] width 466 height 75
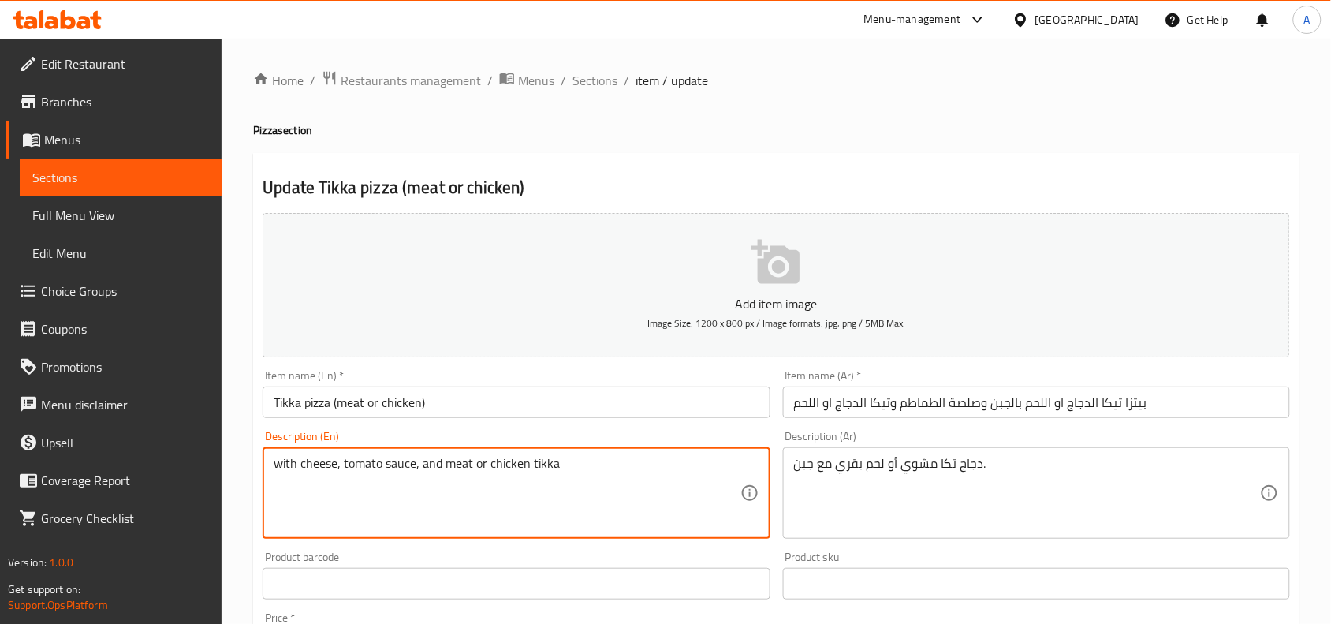
click at [440, 479] on textarea "with cheese, tomato sauce, and meat or chicken tikka" at bounding box center [507, 493] width 466 height 75
type textarea "with cheese, tomato sauce, and grilled meat or chicken tikka"
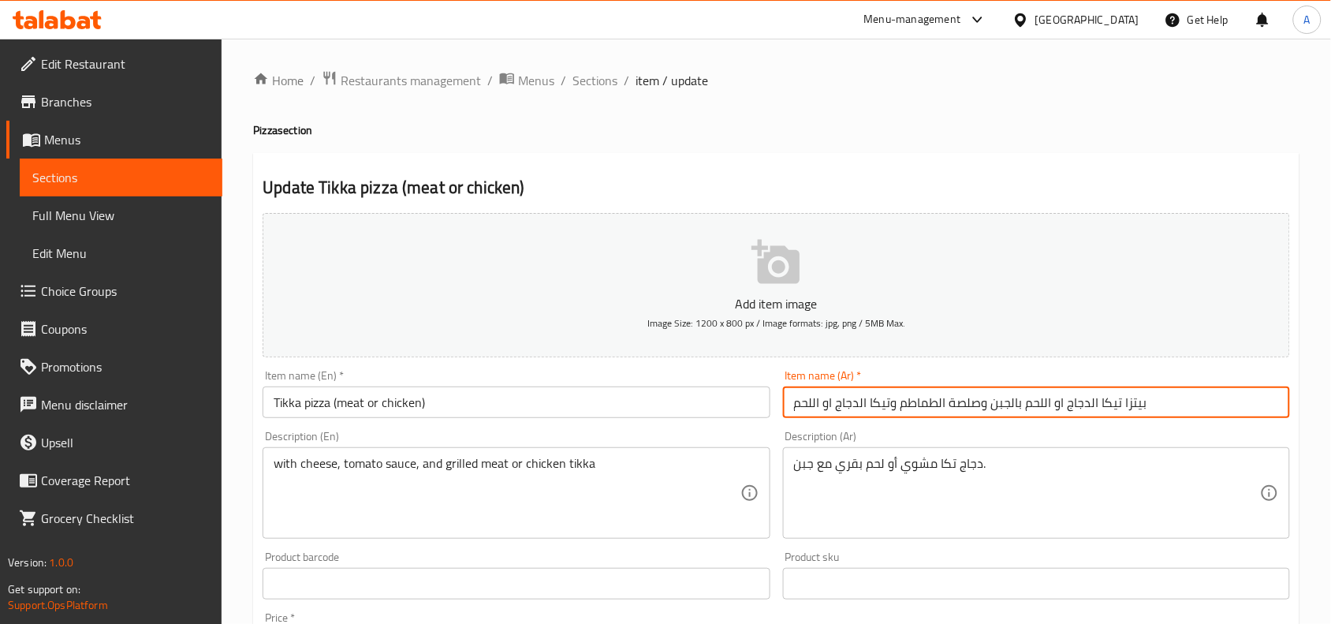
drag, startPoint x: 1023, startPoint y: 407, endPoint x: 787, endPoint y: 408, distance: 235.8
click at [787, 408] on input "بيتزا تيكا الدجاج او اللحم بالجبن وصلصة الطماطم وتيكا الدجاج او اللحم" at bounding box center [1036, 402] width 507 height 32
type input "بيتزا تيكا الدجاج او اللحم"
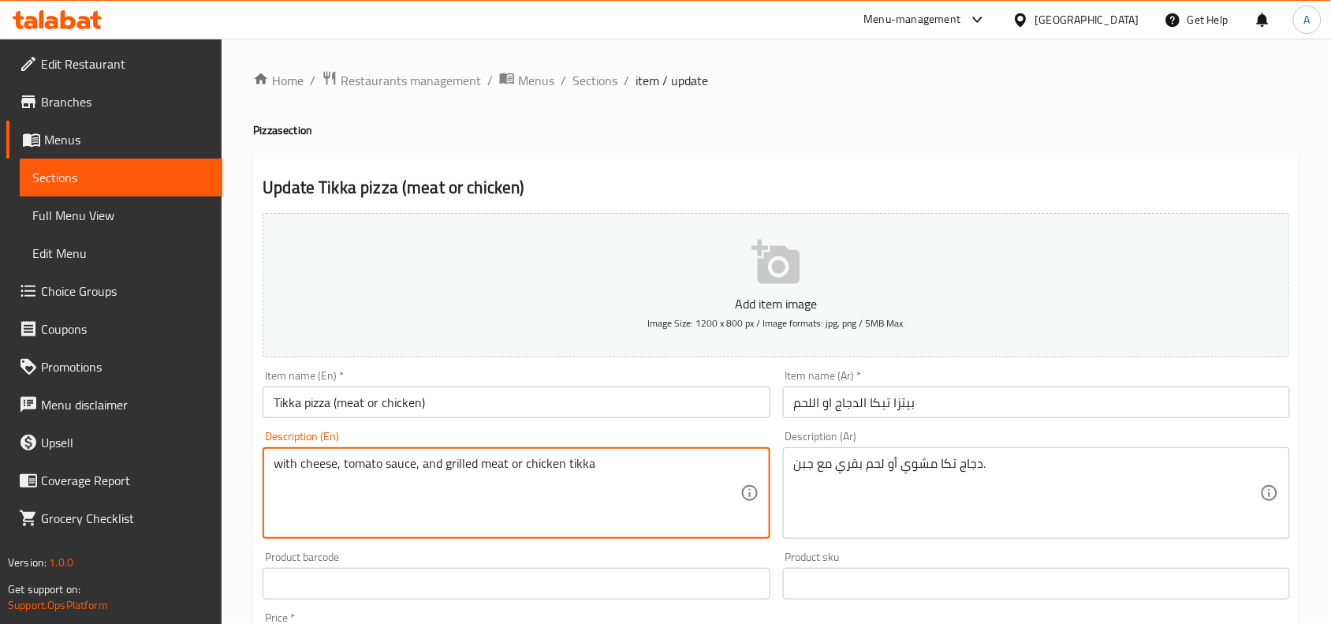
click at [570, 461] on textarea "with cheese, tomato sauce, and grilled meat or chicken tikka" at bounding box center [507, 493] width 466 height 75
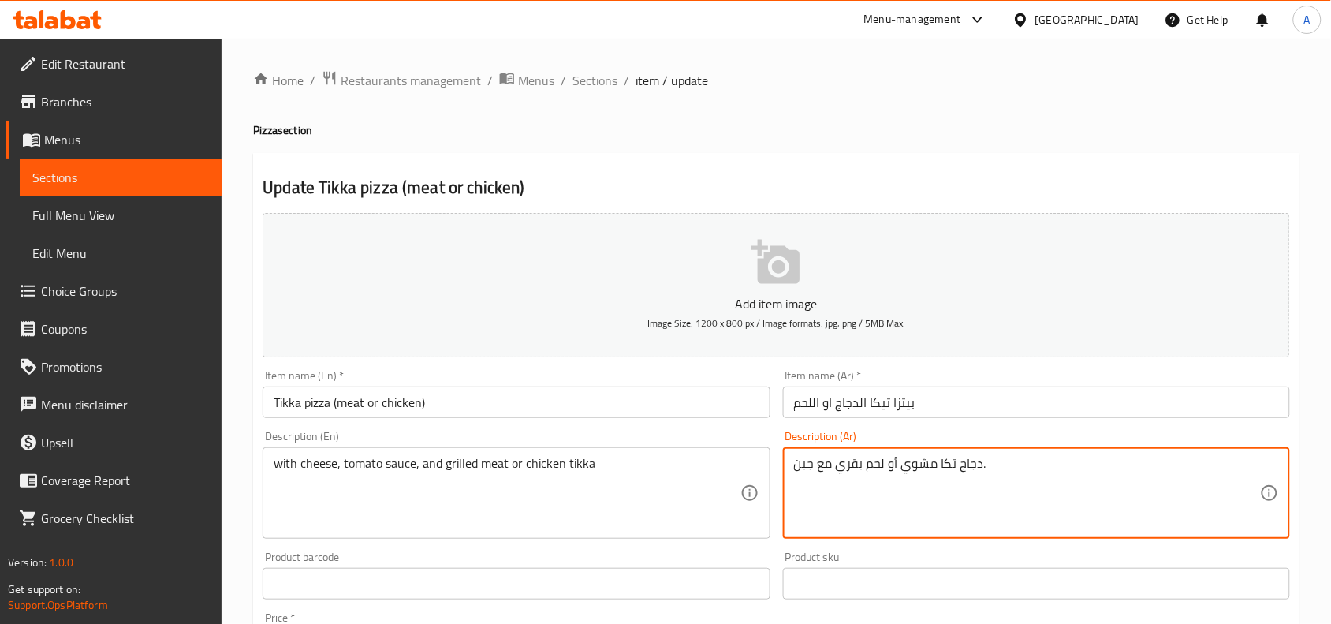
click at [860, 467] on textarea "دجاج تكا مشوي أو لحم بقري مع جبن." at bounding box center [1027, 493] width 466 height 75
paste textarea "مع الجبن وصلصة الطماطم واللحم المشوي أو دجاج تيكا"
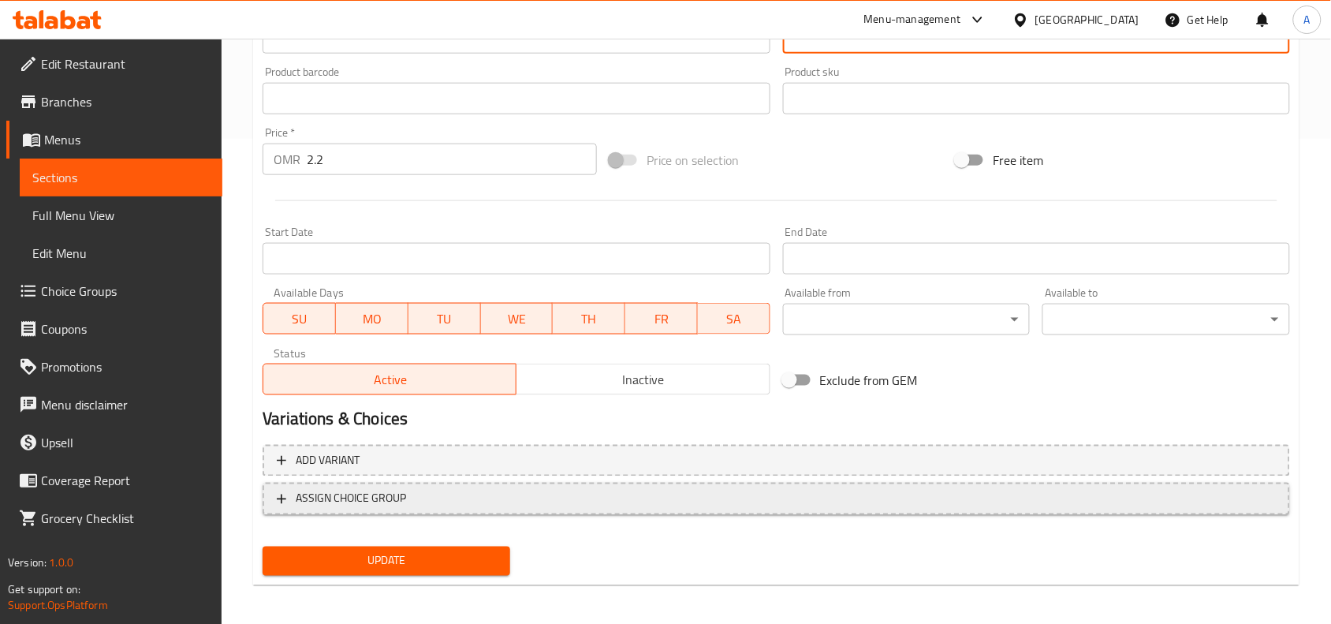
scroll to position [487, 0]
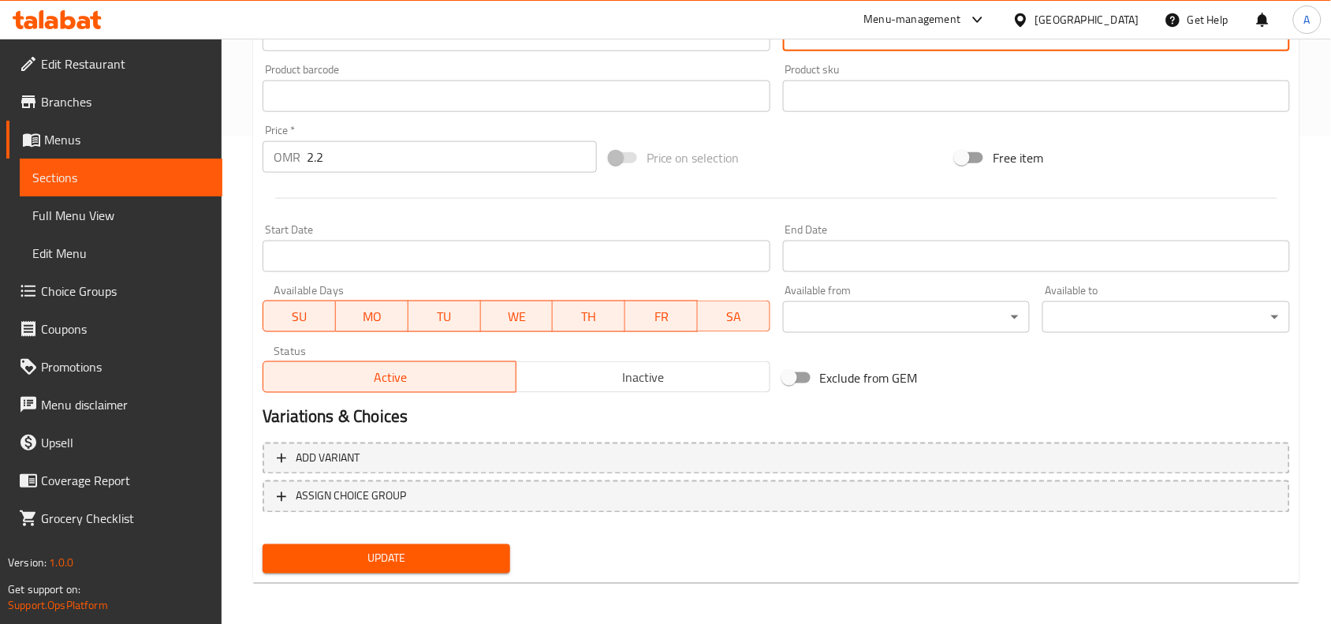
type textarea "مع الجبن وصلصة الطماطم واللحم المشوي أو دجاج تيكا"
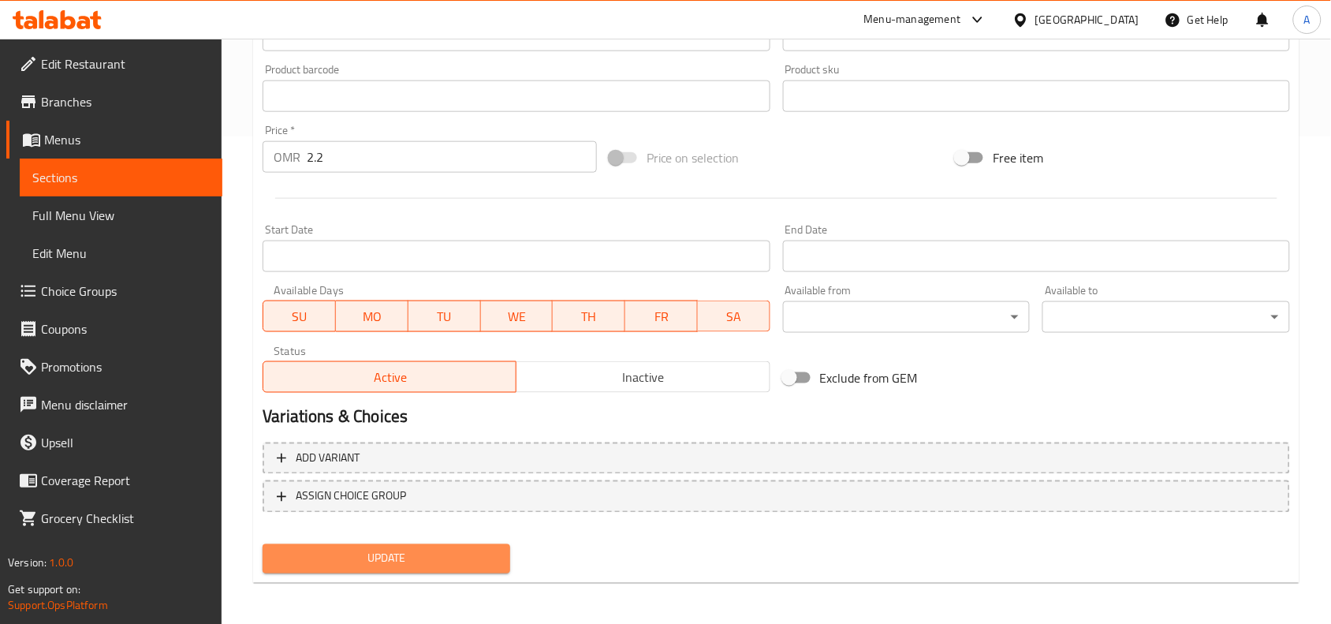
click at [469, 545] on button "Update" at bounding box center [387, 558] width 248 height 29
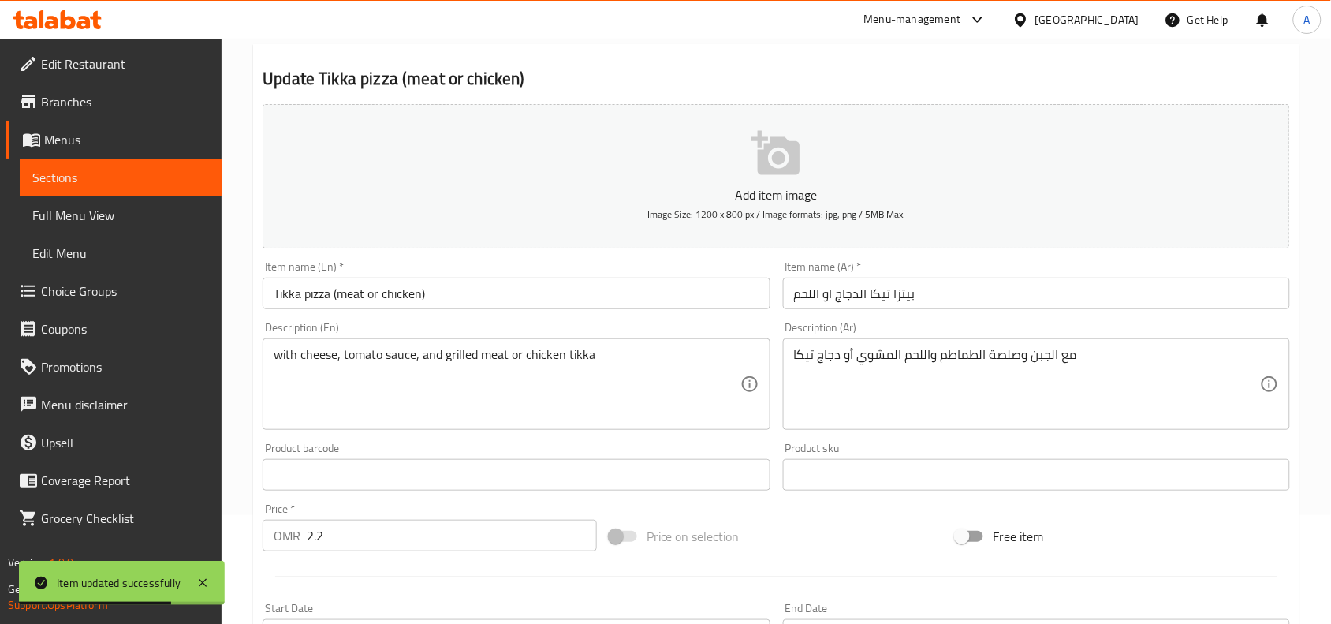
scroll to position [0, 0]
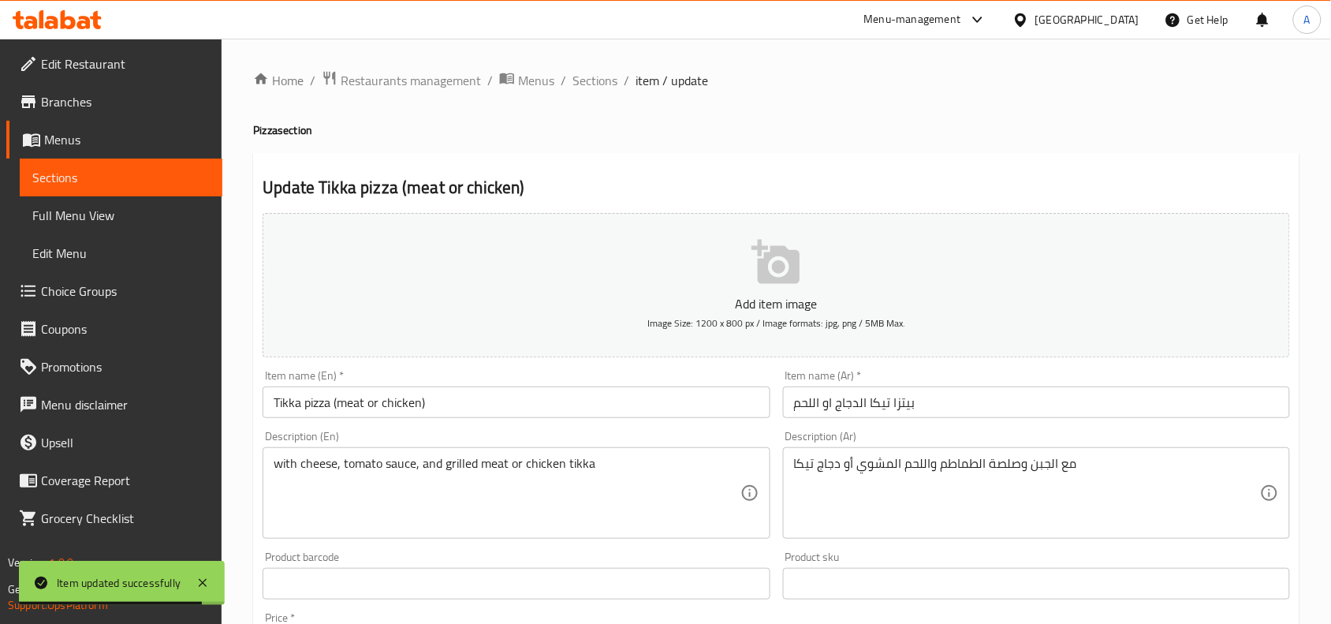
click at [460, 404] on input "Tikka pizza (meat or chicken)" at bounding box center [516, 402] width 507 height 32
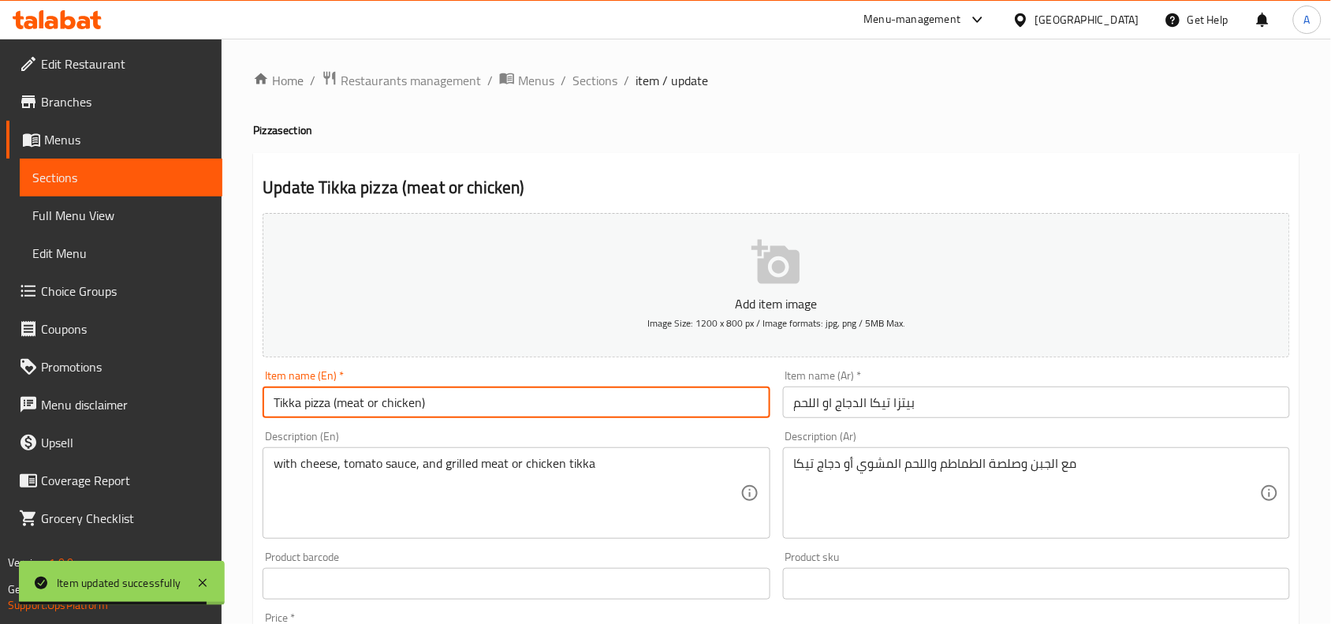
click at [460, 404] on input "Tikka pizza (meat or chicken)" at bounding box center [516, 402] width 507 height 32
click at [444, 401] on input "Tikka pizza (meat or chicken)" at bounding box center [516, 402] width 507 height 32
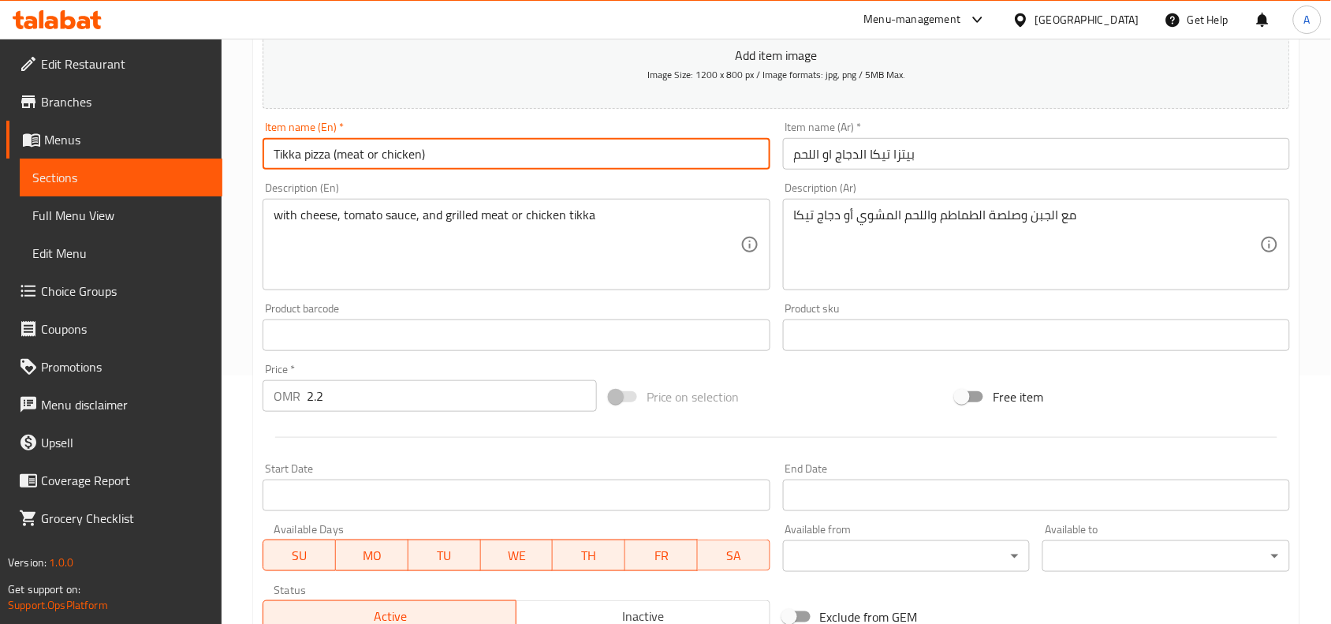
scroll to position [487, 0]
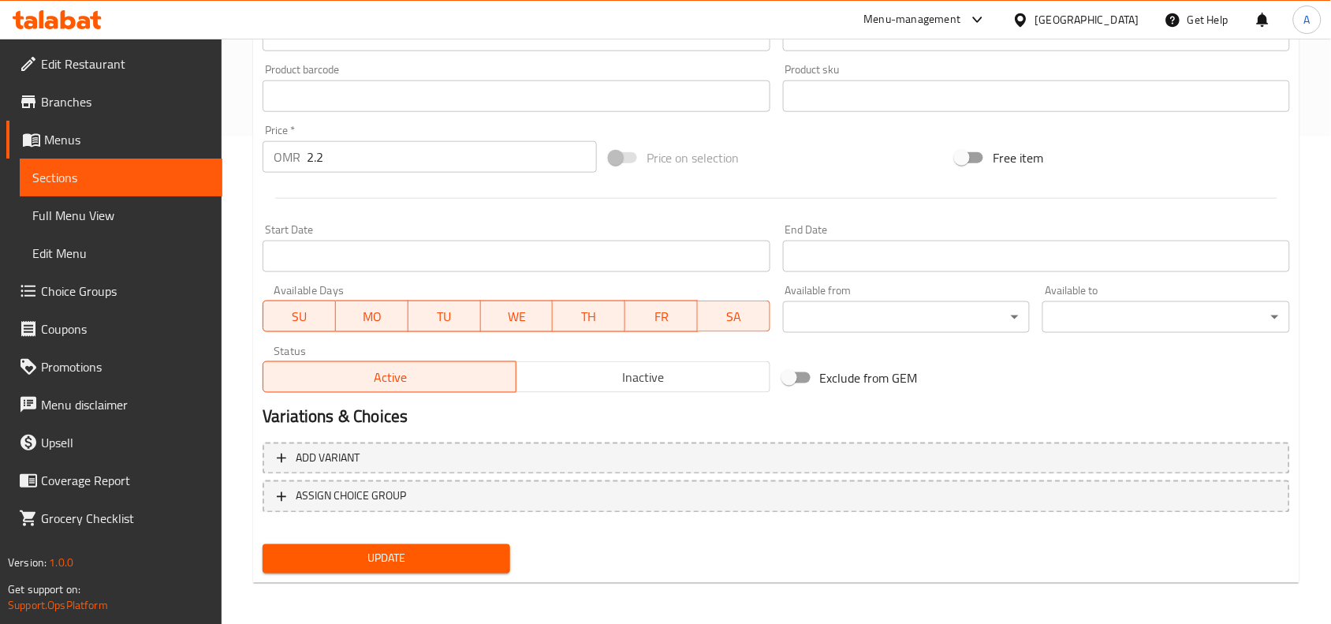
click at [411, 550] on span "Update" at bounding box center [386, 559] width 222 height 20
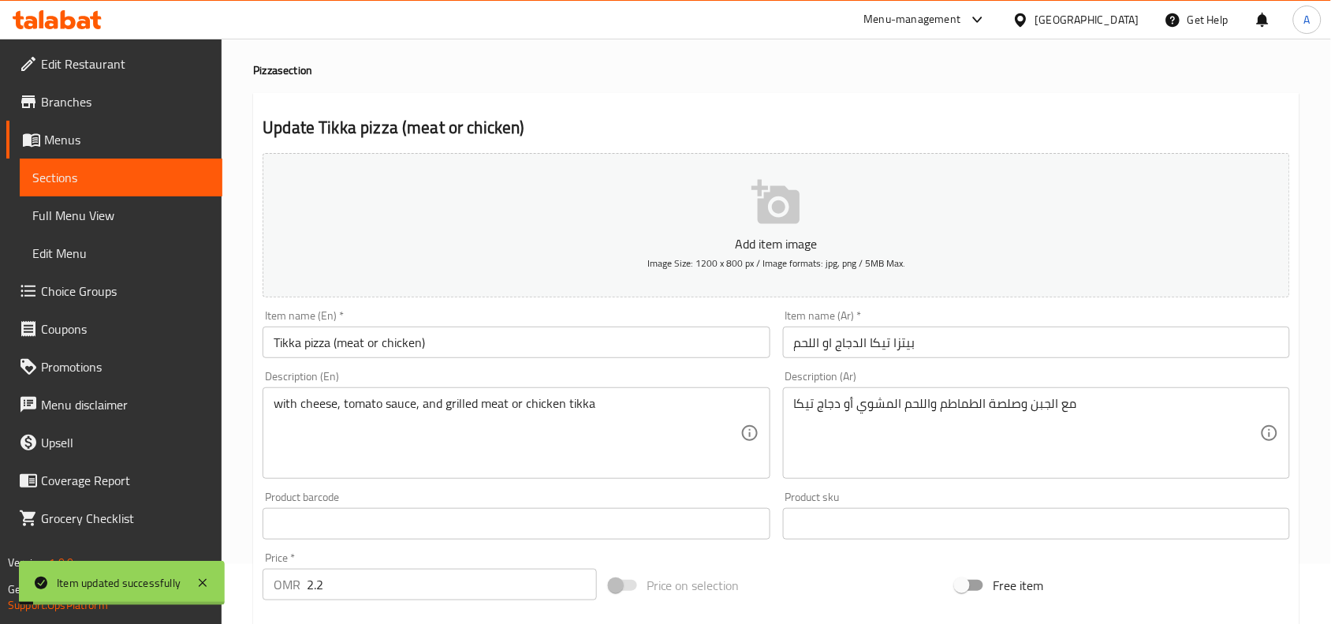
scroll to position [0, 0]
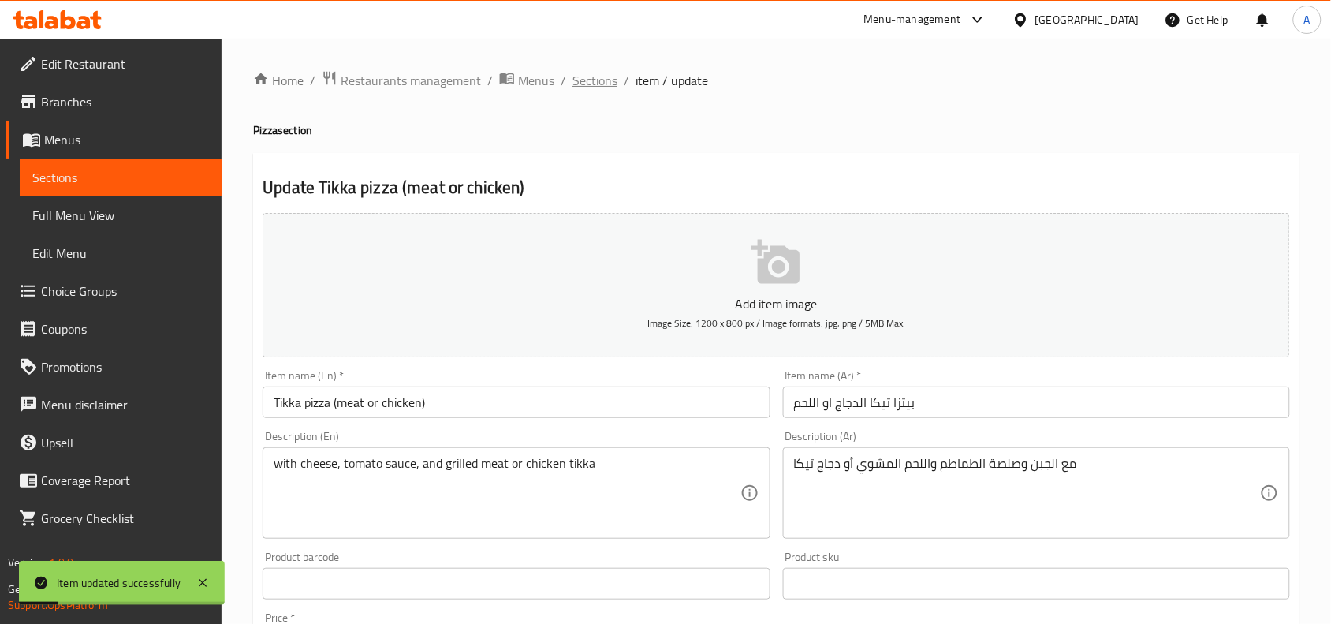
click at [590, 72] on span "Sections" at bounding box center [595, 80] width 45 height 19
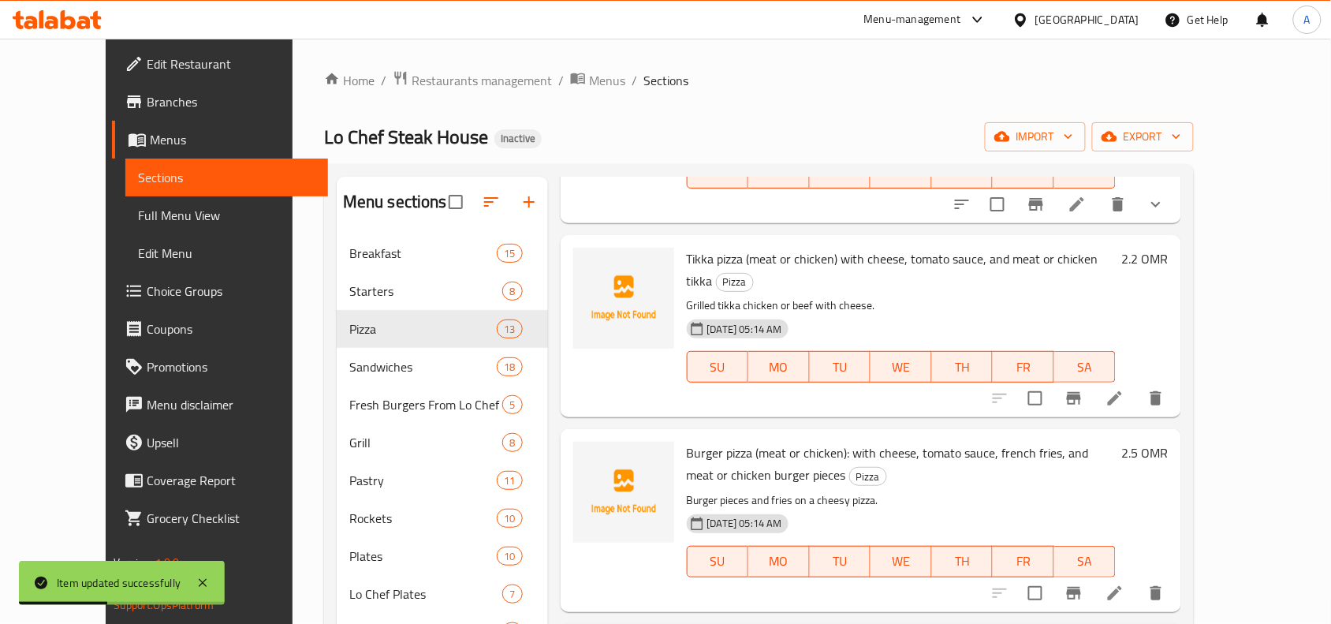
scroll to position [690, 0]
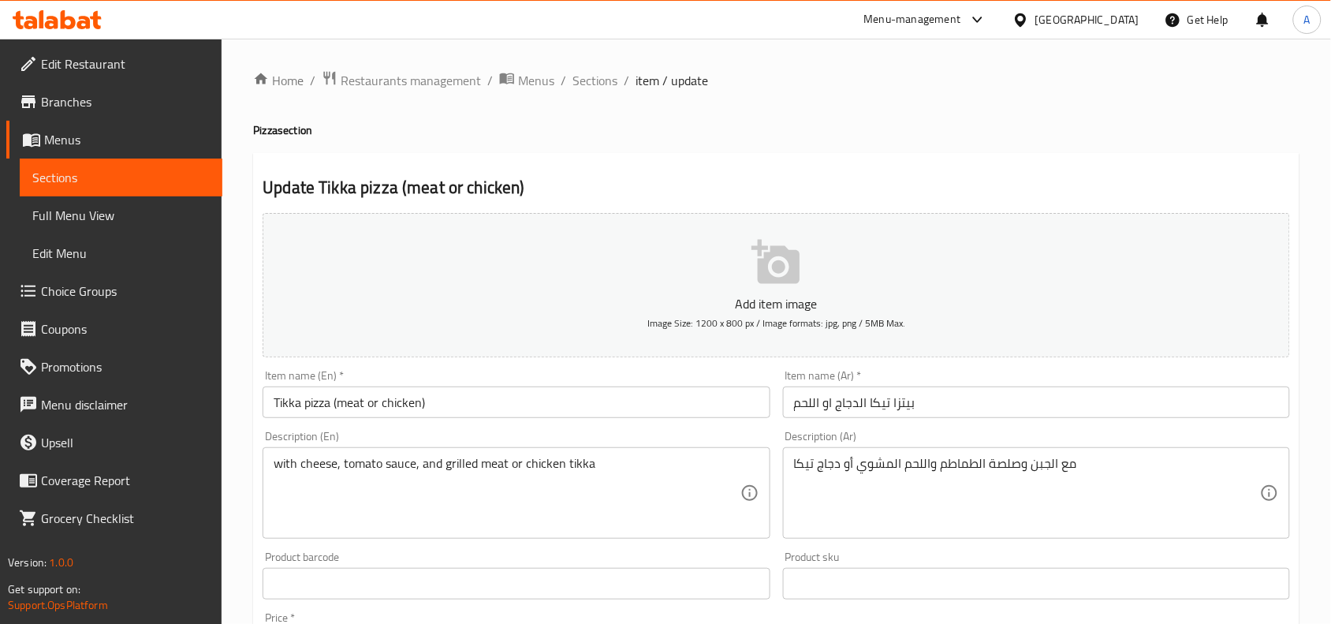
click at [129, 276] on link "Choice Groups" at bounding box center [114, 291] width 216 height 38
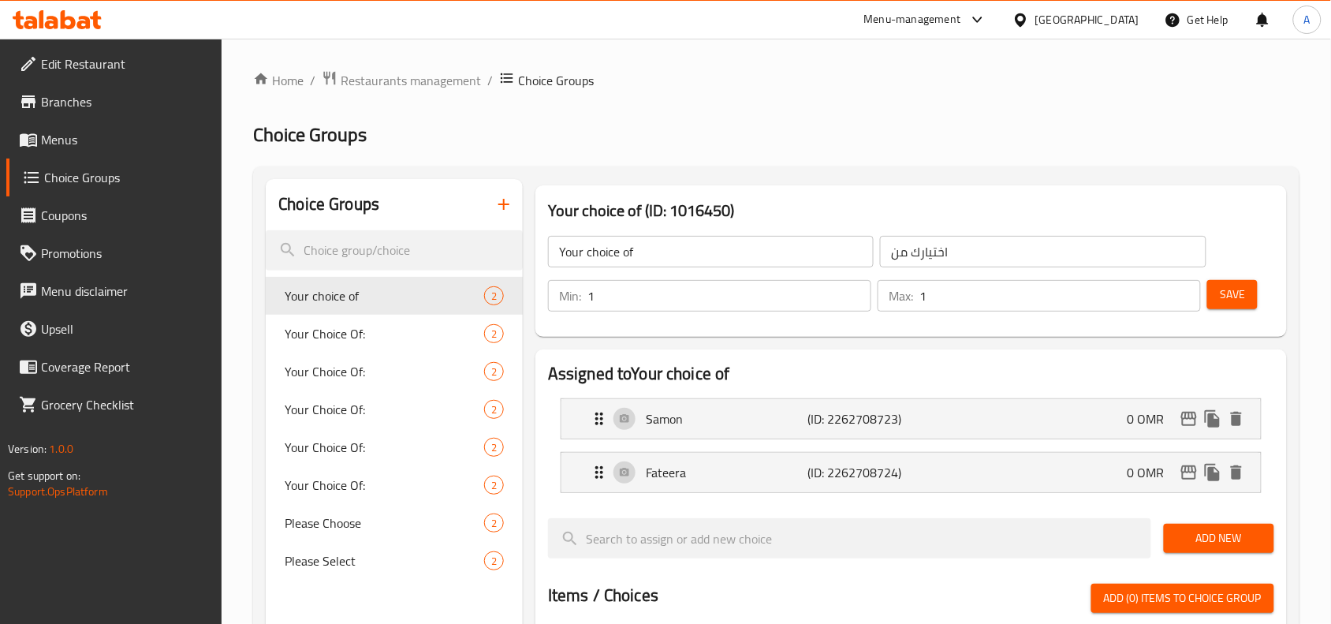
click at [495, 195] on icon "button" at bounding box center [503, 204] width 19 height 19
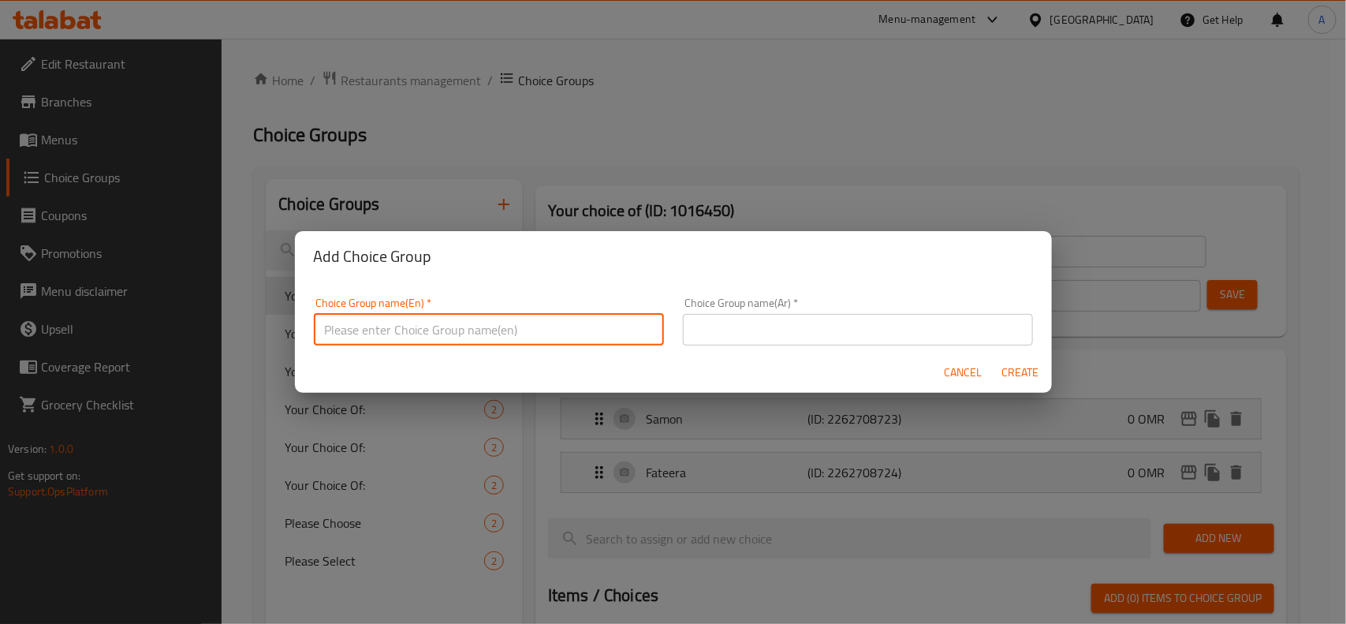
click at [427, 330] on input "text" at bounding box center [489, 330] width 350 height 32
type input "Your choice Of:"
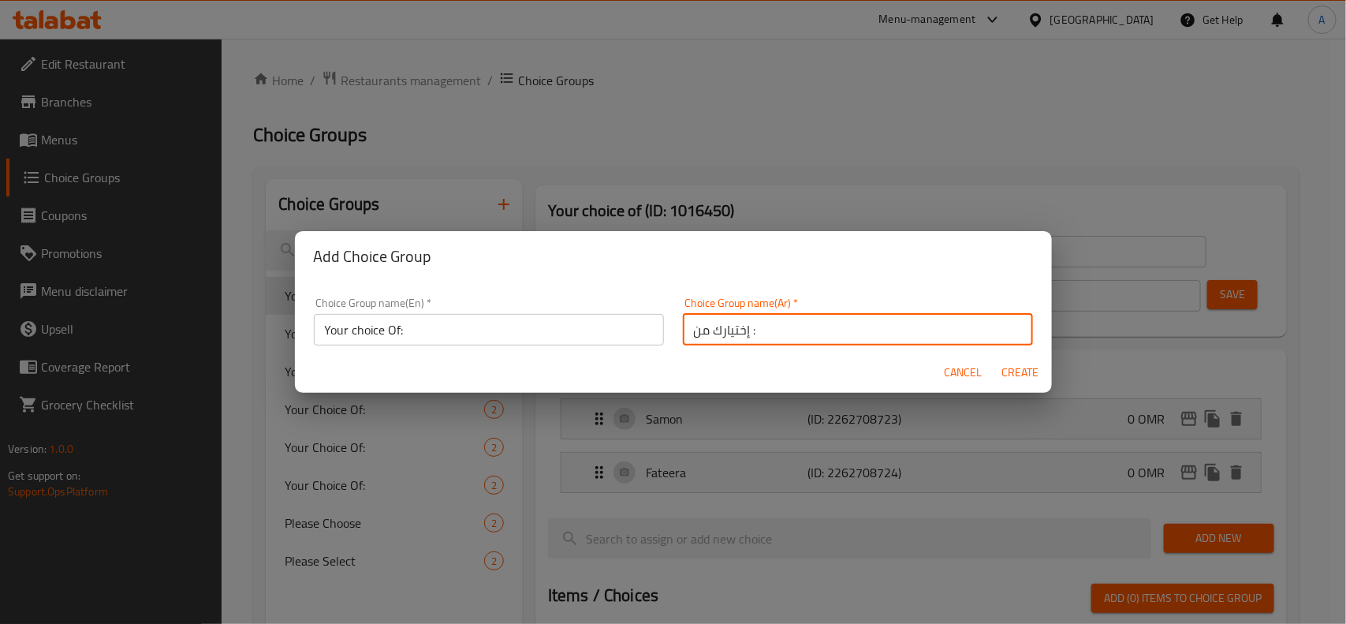
type input "إختيارك من :"
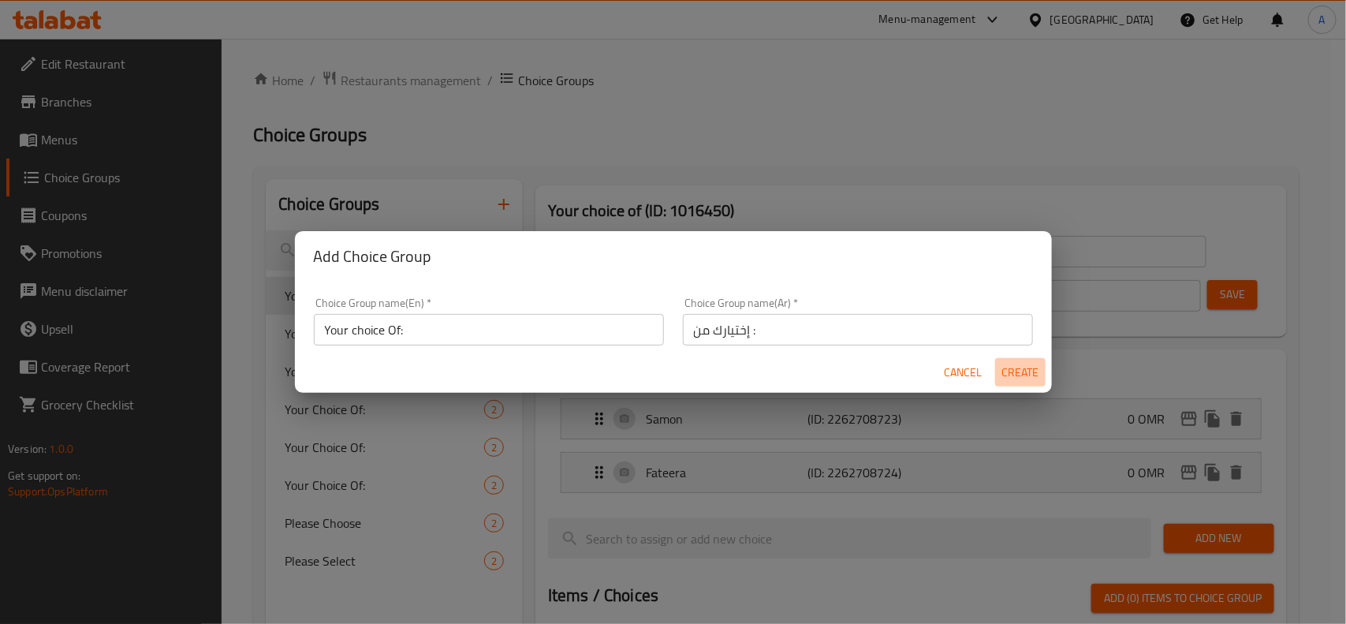
click at [1024, 375] on span "Create" at bounding box center [1021, 373] width 38 height 20
type input "Your choice Of:"
type input "إختيارك من :"
type input "0"
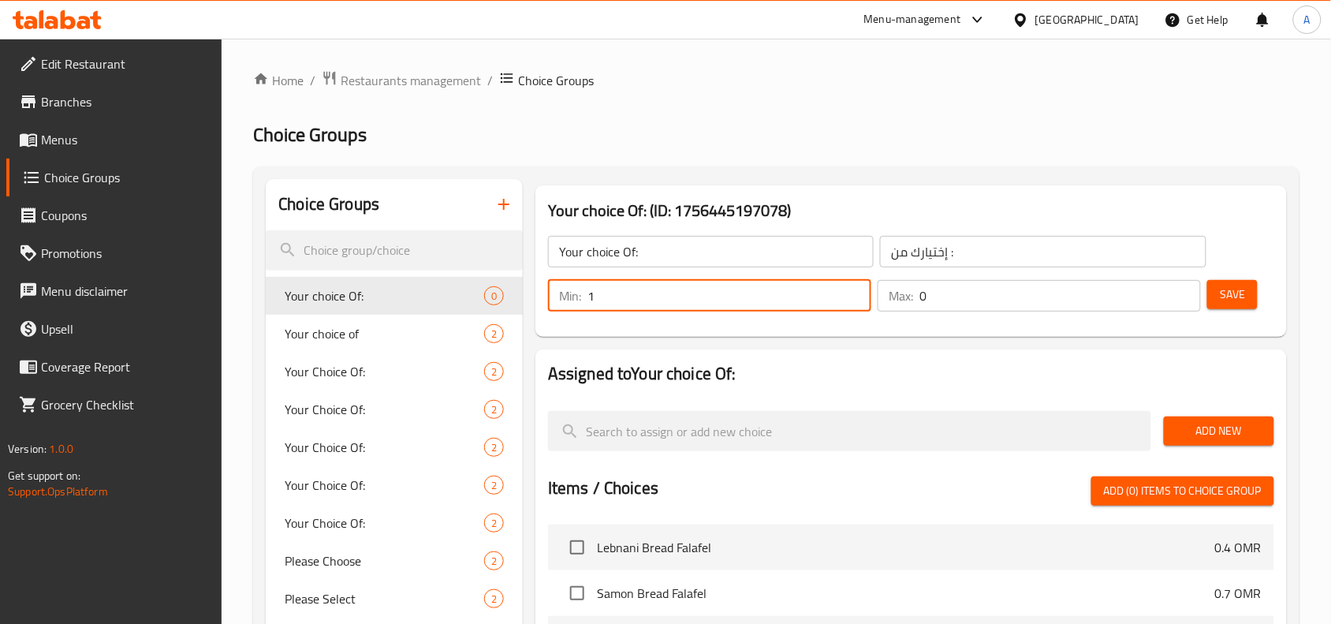
type input "1"
click at [852, 292] on input "1" at bounding box center [729, 296] width 284 height 32
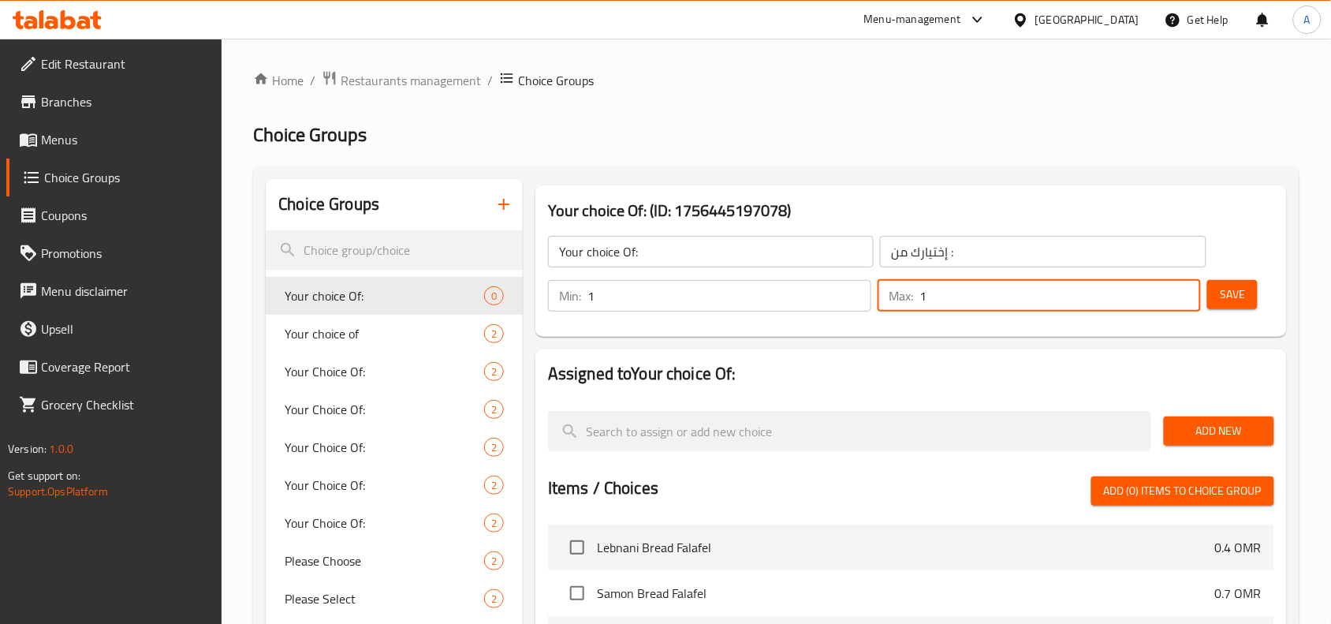
type input "1"
click at [1188, 289] on input "1" at bounding box center [1060, 296] width 282 height 32
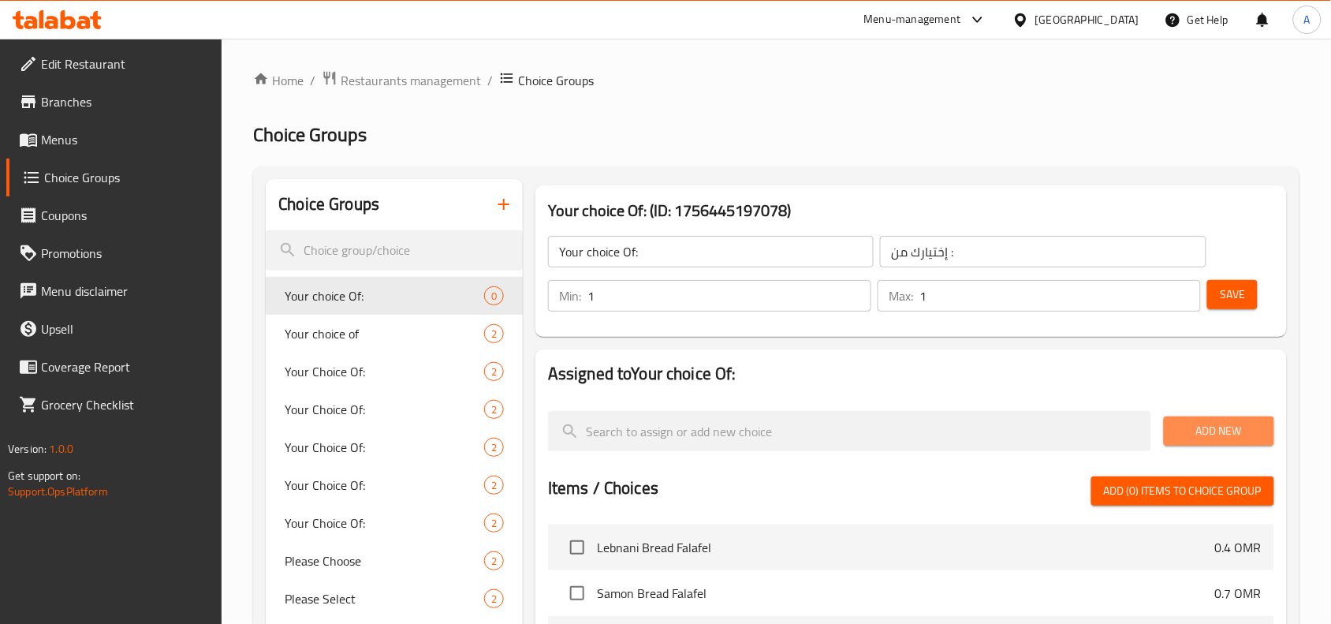
click at [1199, 423] on span "Add New" at bounding box center [1219, 431] width 85 height 20
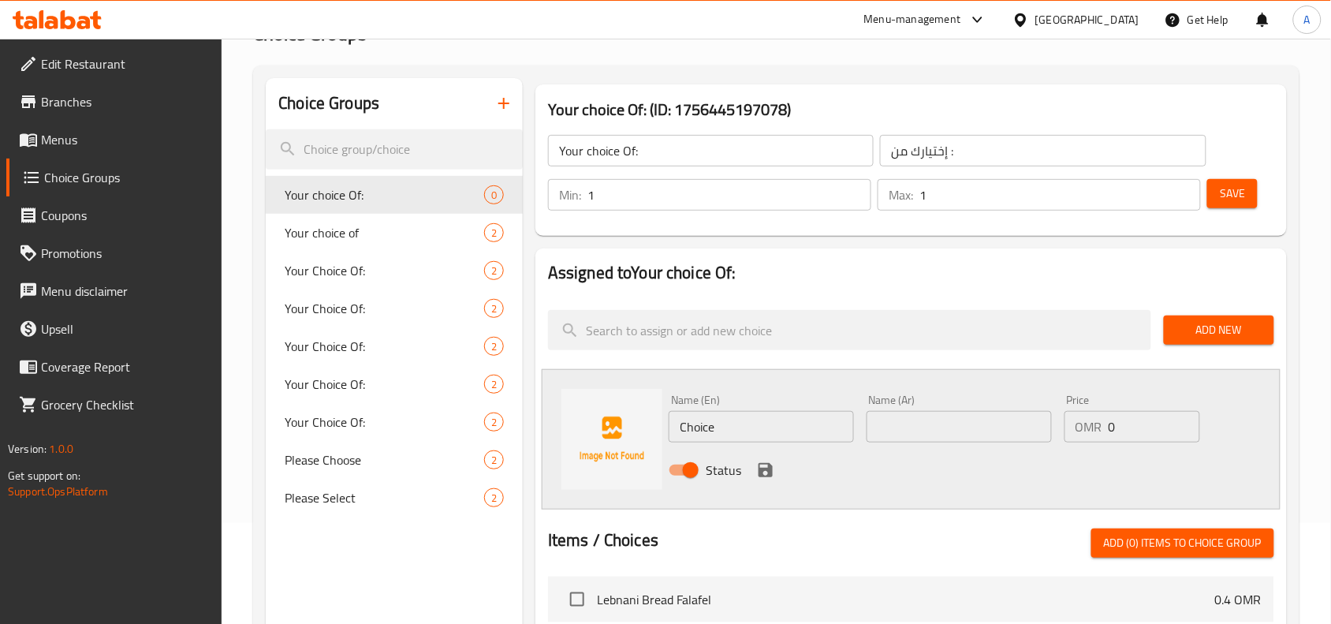
scroll to position [197, 0]
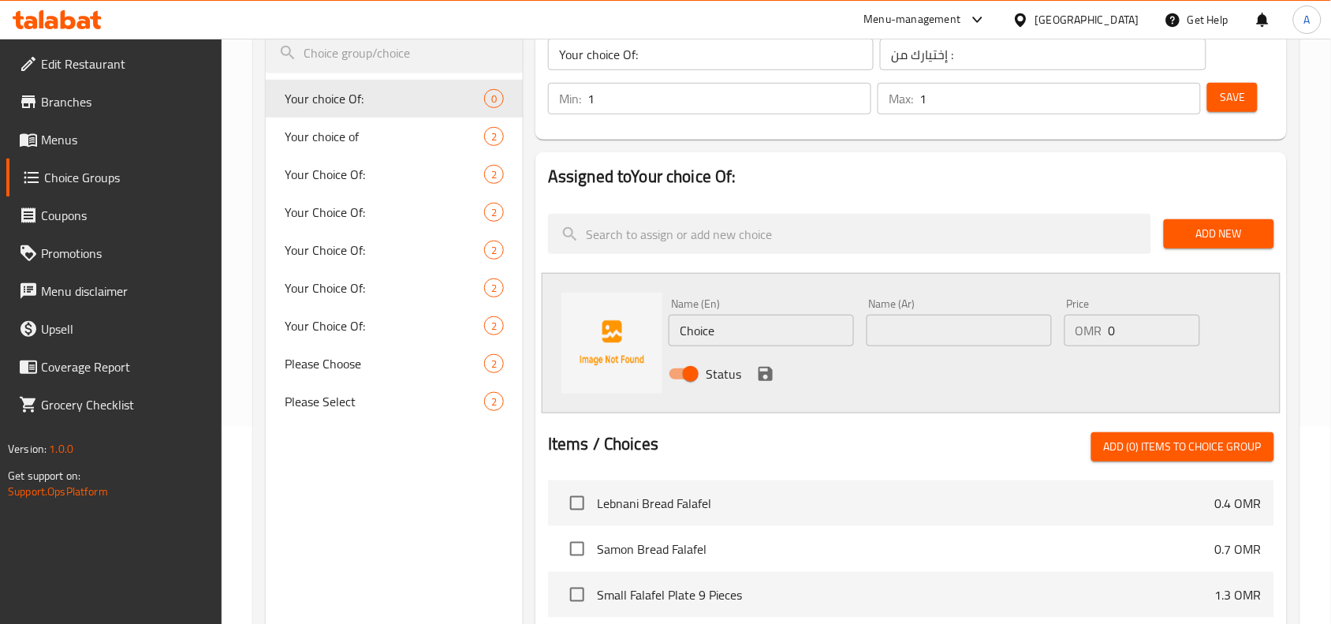
click at [737, 343] on input "Choice" at bounding box center [761, 331] width 185 height 32
type input "Meat"
type input "لحم"
click at [767, 372] on icon "save" at bounding box center [766, 374] width 14 height 14
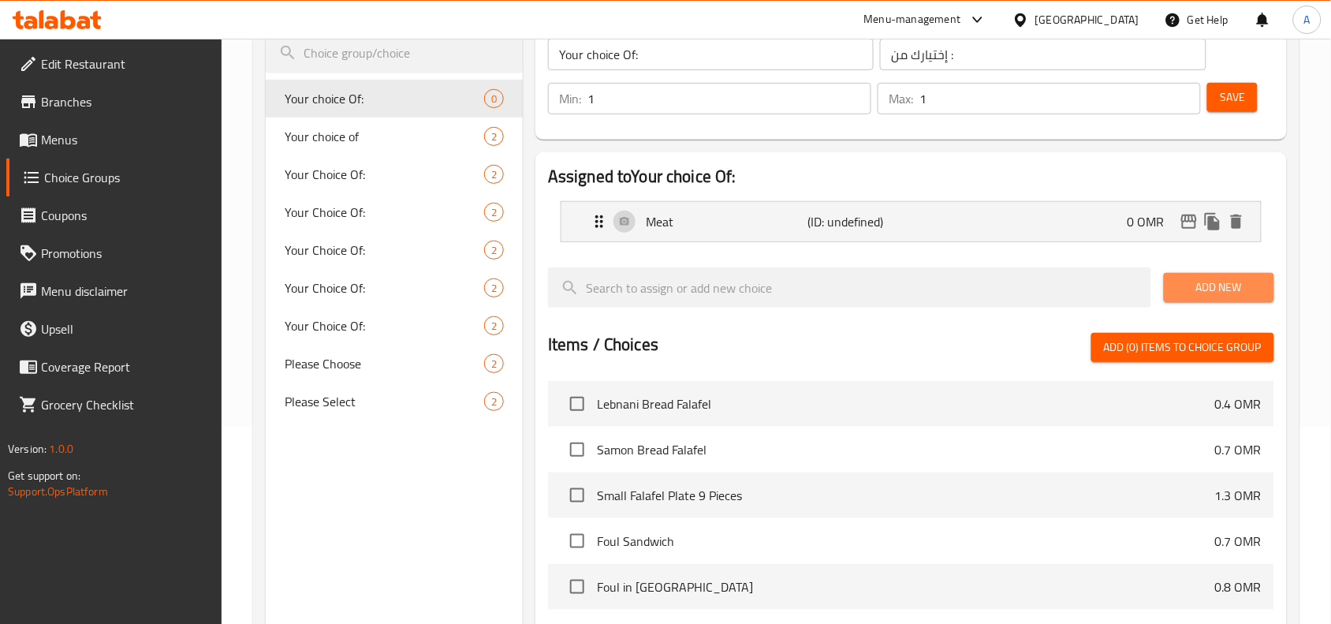
click at [1211, 278] on span "Add New" at bounding box center [1219, 288] width 85 height 20
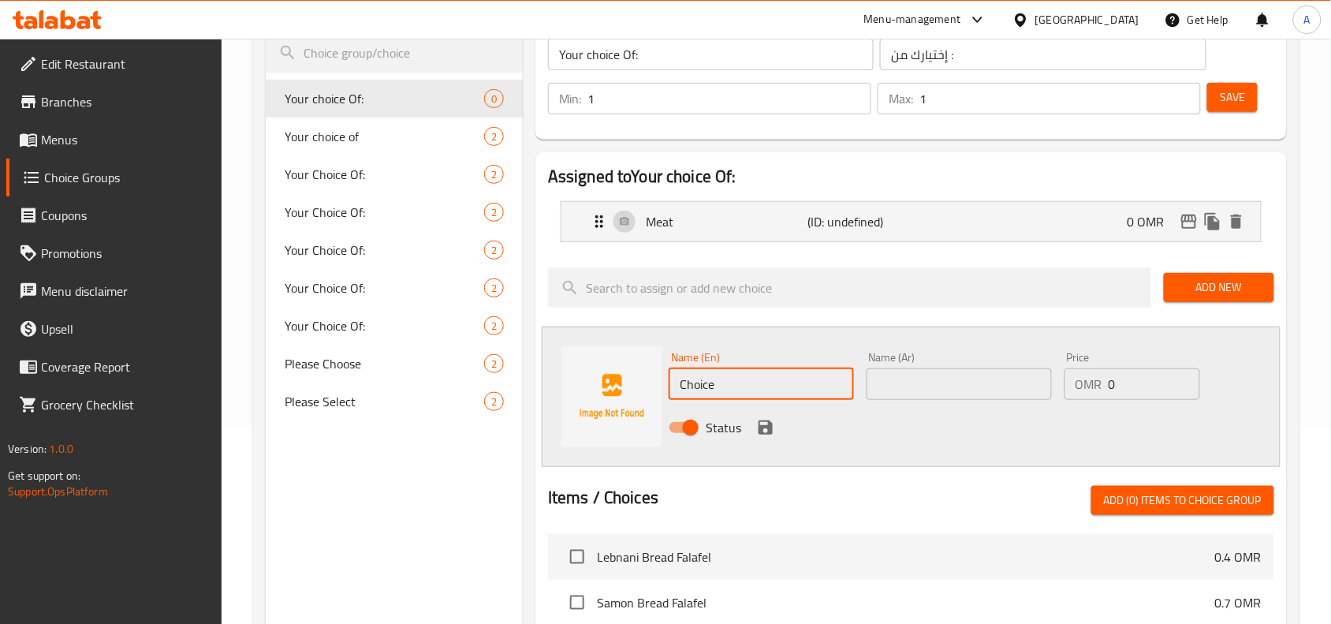
click at [763, 393] on input "Choice" at bounding box center [761, 384] width 185 height 32
type input "h"
type input "Chicken"
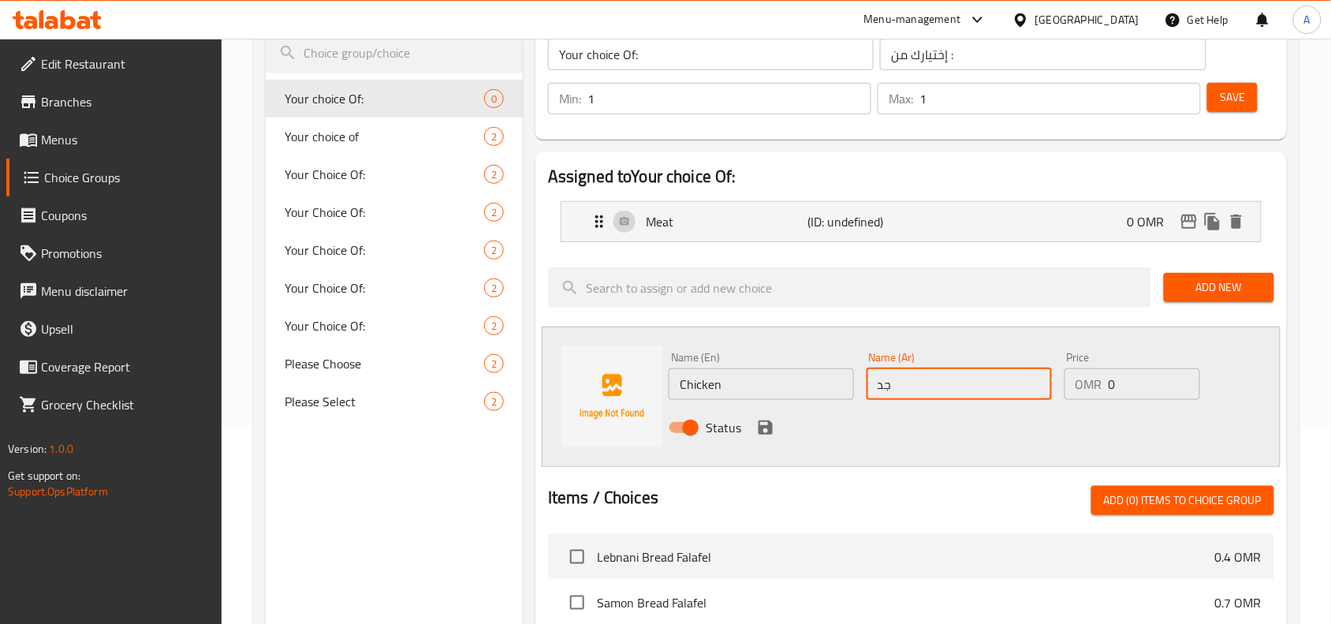
type input "ج"
type input "دجاج"
click at [765, 420] on icon "save" at bounding box center [766, 427] width 14 height 14
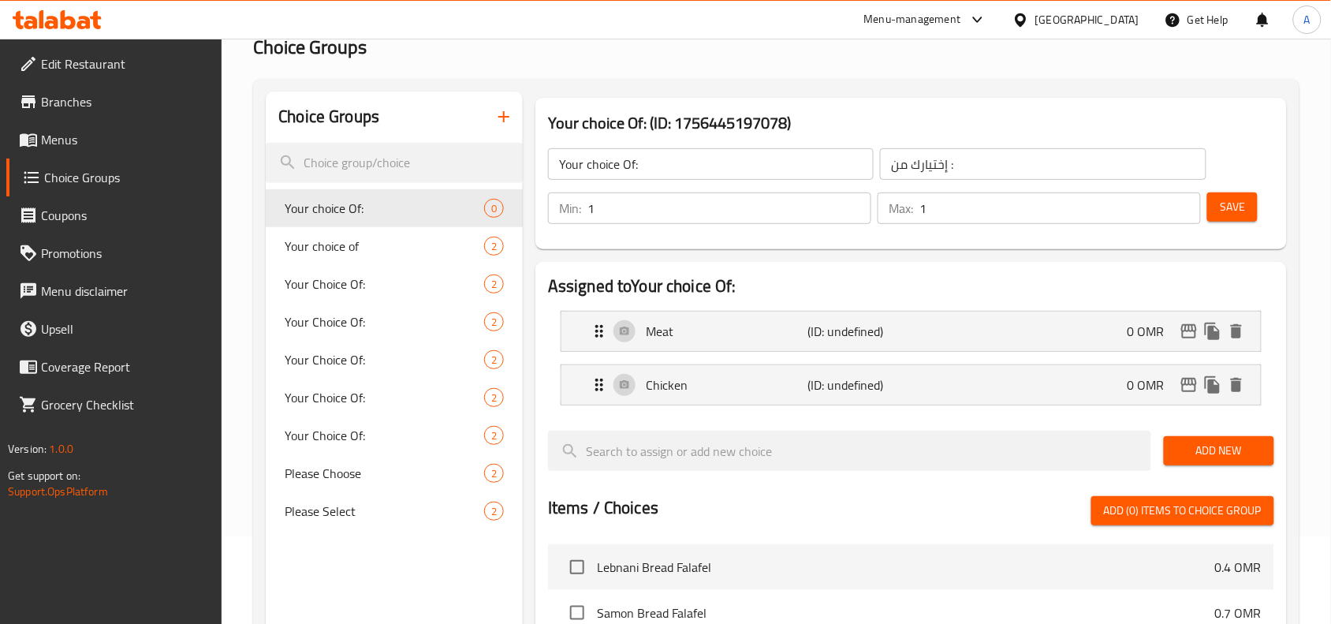
scroll to position [0, 0]
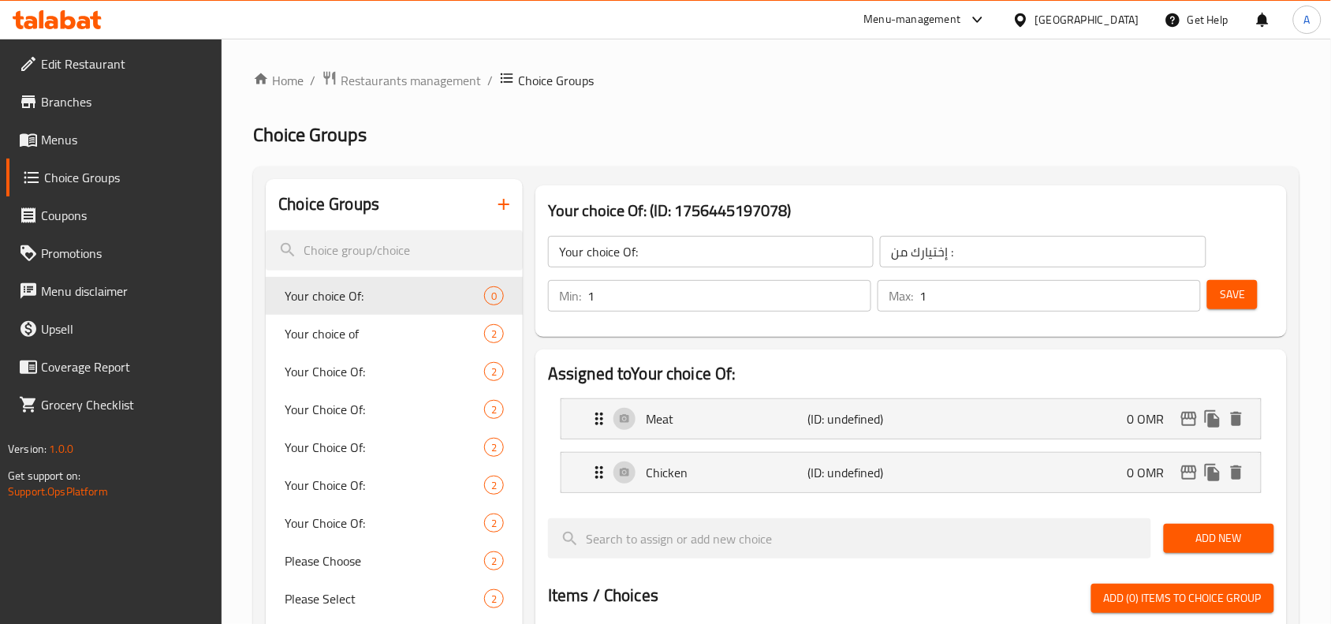
click at [1246, 302] on button "Save" at bounding box center [1232, 294] width 50 height 29
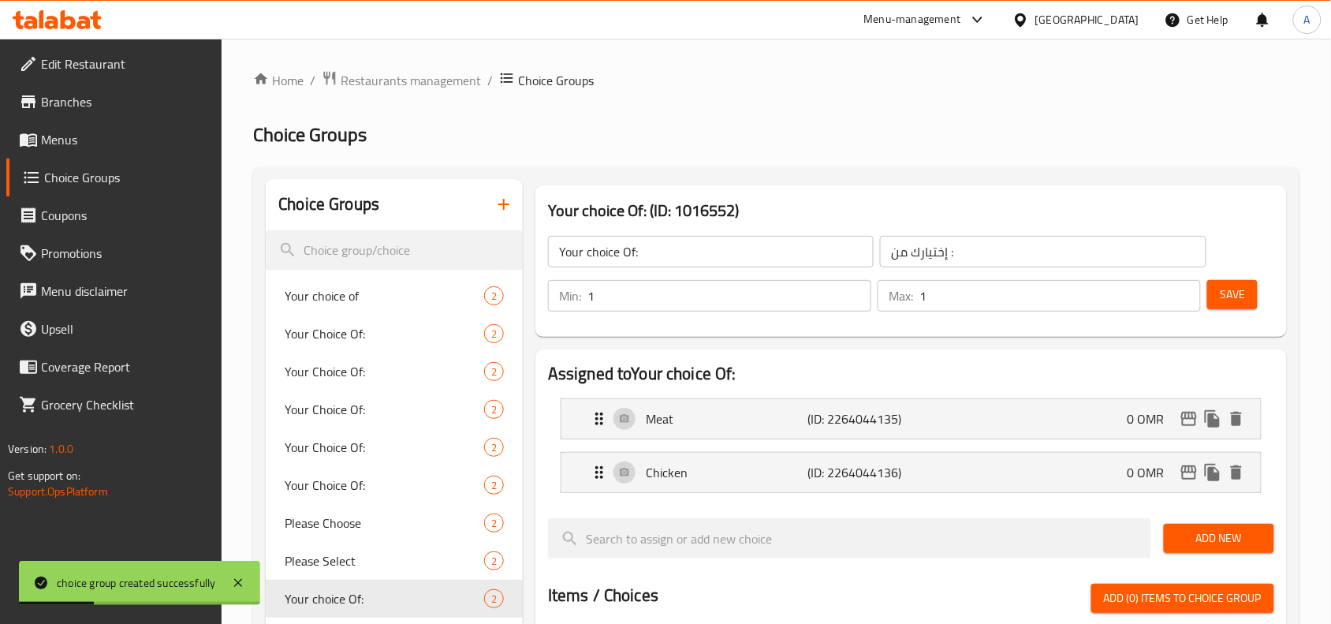
click at [1243, 281] on button "Save" at bounding box center [1232, 294] width 50 height 29
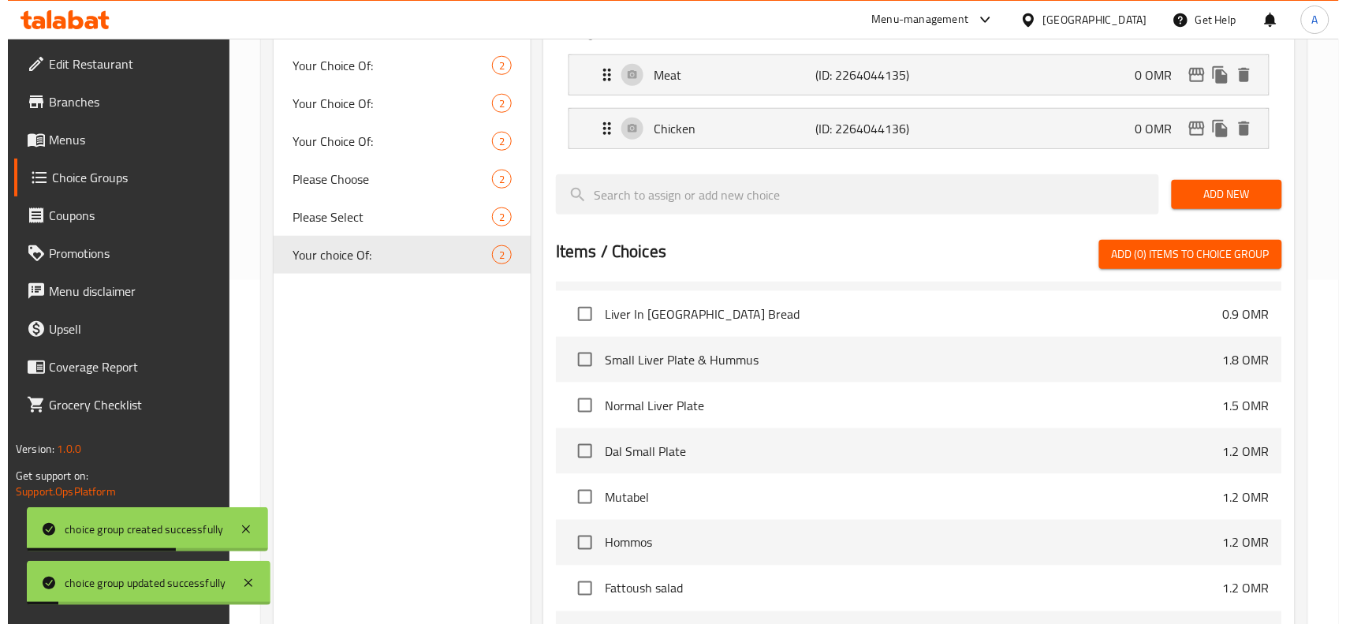
scroll to position [550, 0]
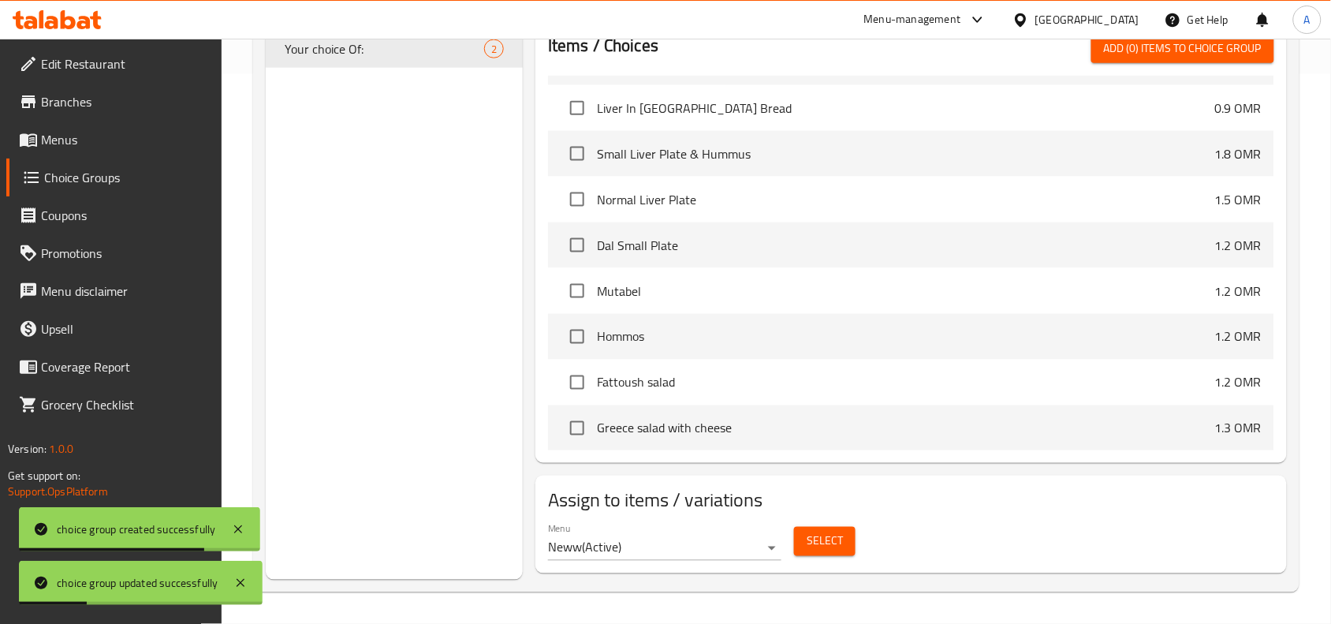
click at [822, 550] on span "Select" at bounding box center [825, 542] width 36 height 20
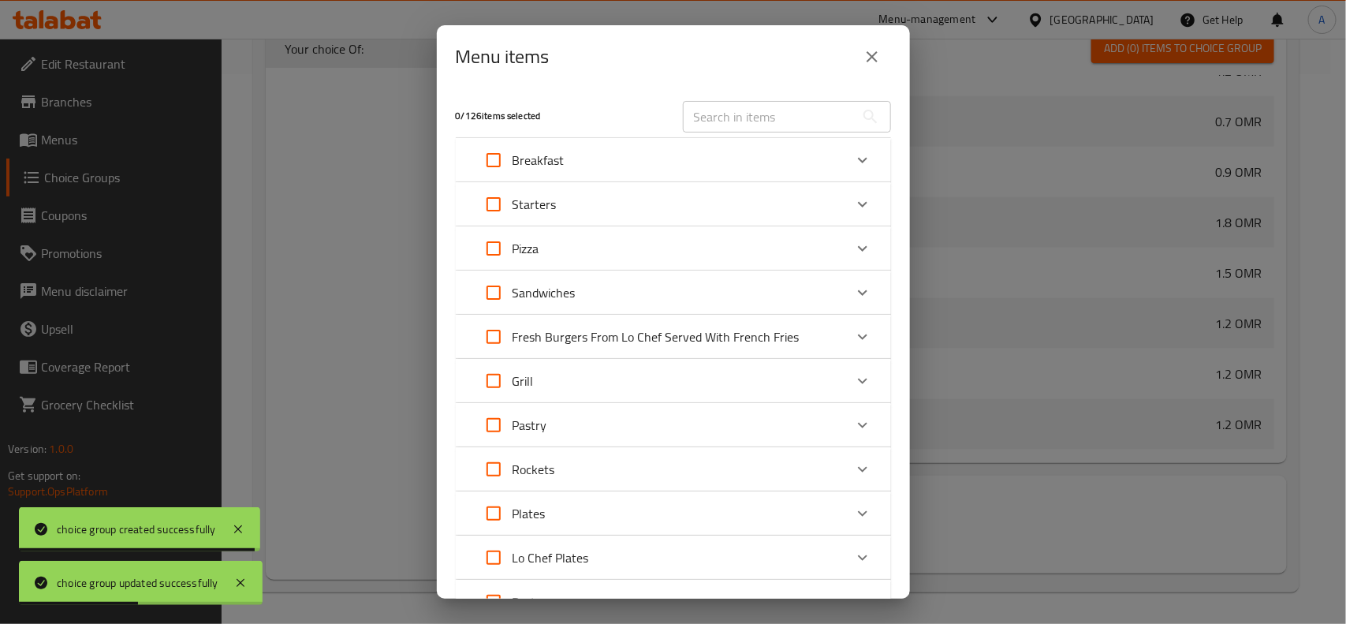
click at [655, 235] on div "Pizza" at bounding box center [659, 248] width 369 height 38
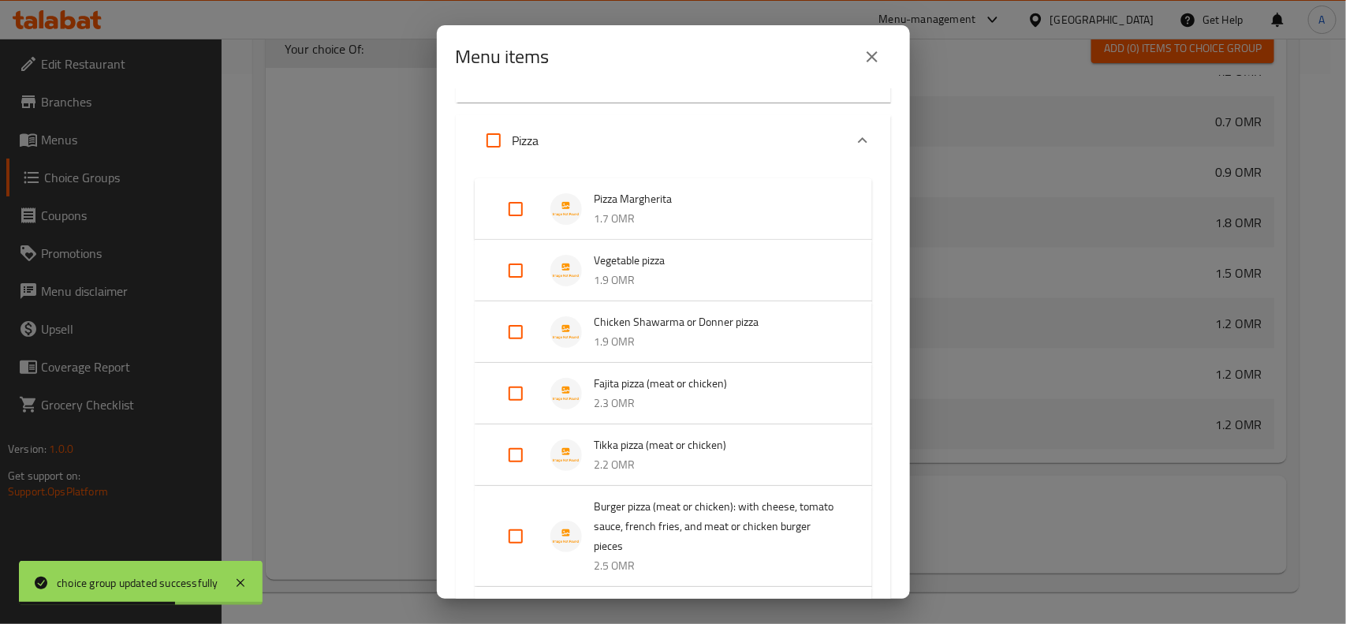
scroll to position [197, 0]
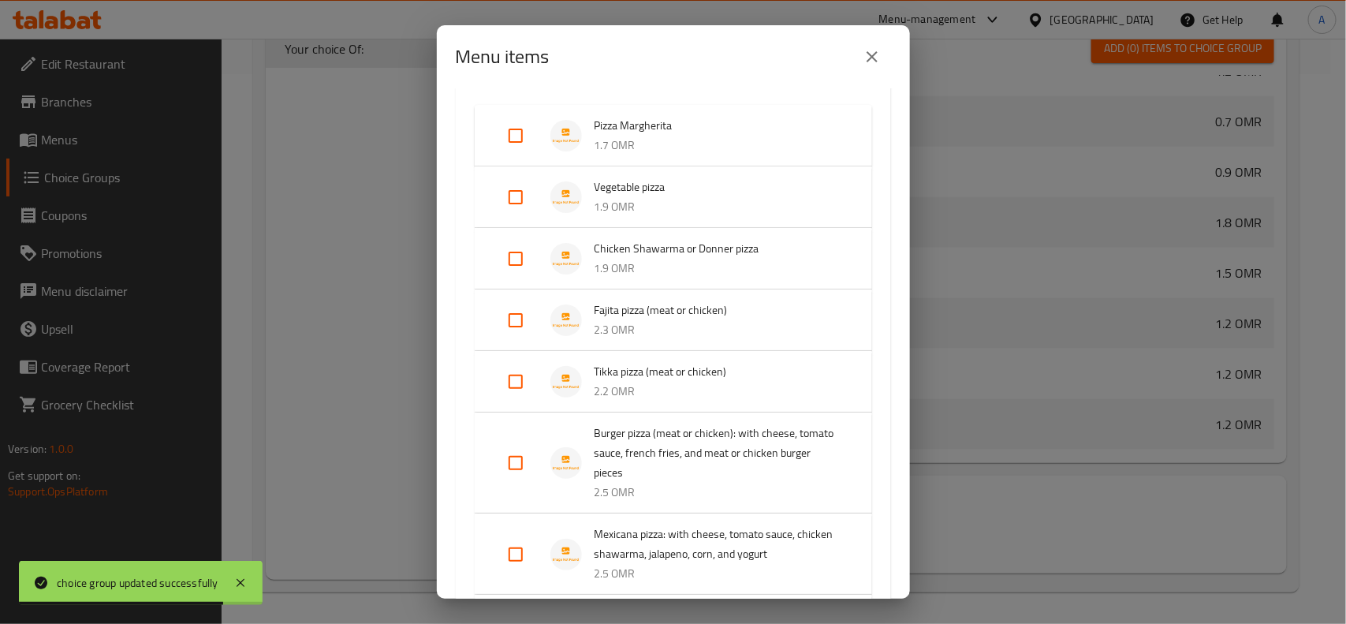
click at [513, 379] on input "Expand" at bounding box center [516, 382] width 38 height 38
checkbox input "true"
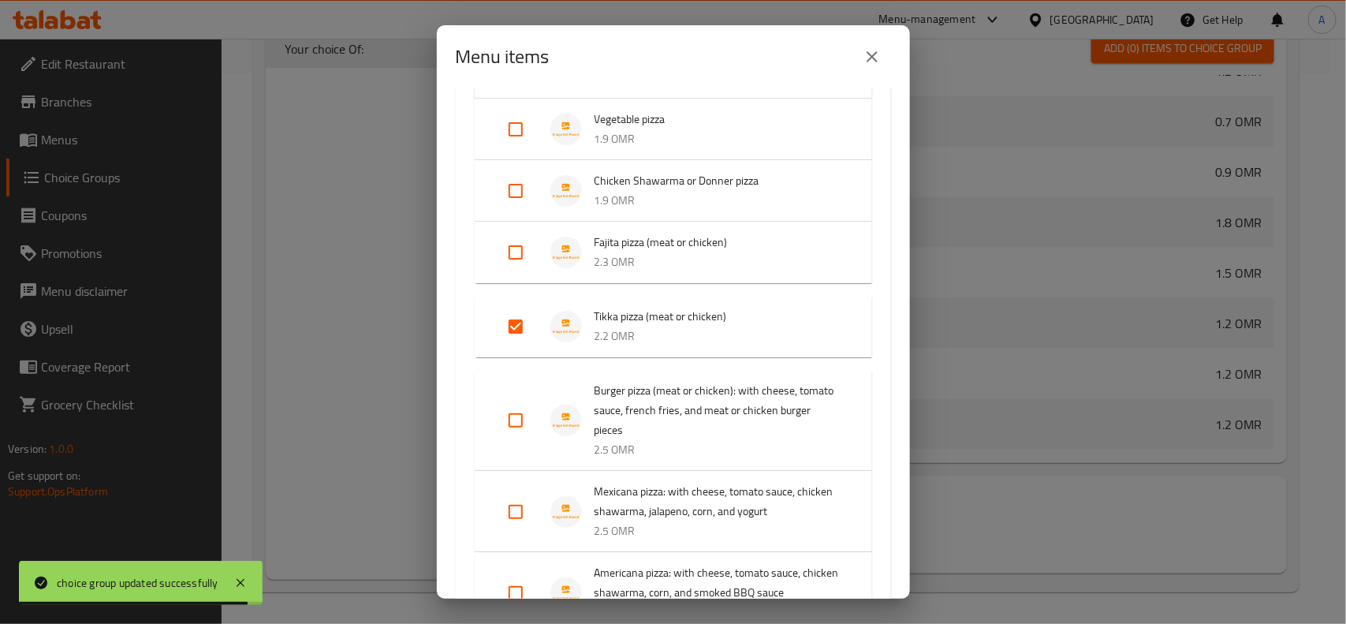
scroll to position [296, 0]
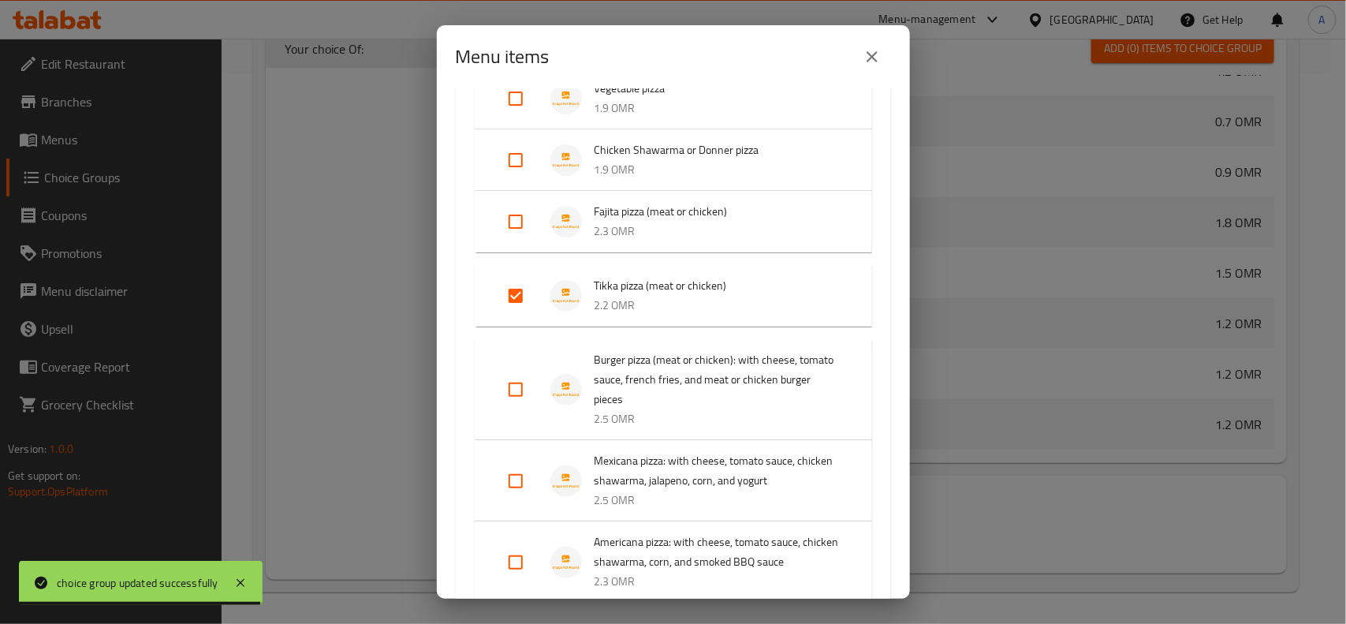
click at [515, 394] on input "Expand" at bounding box center [516, 390] width 38 height 38
checkbox input "true"
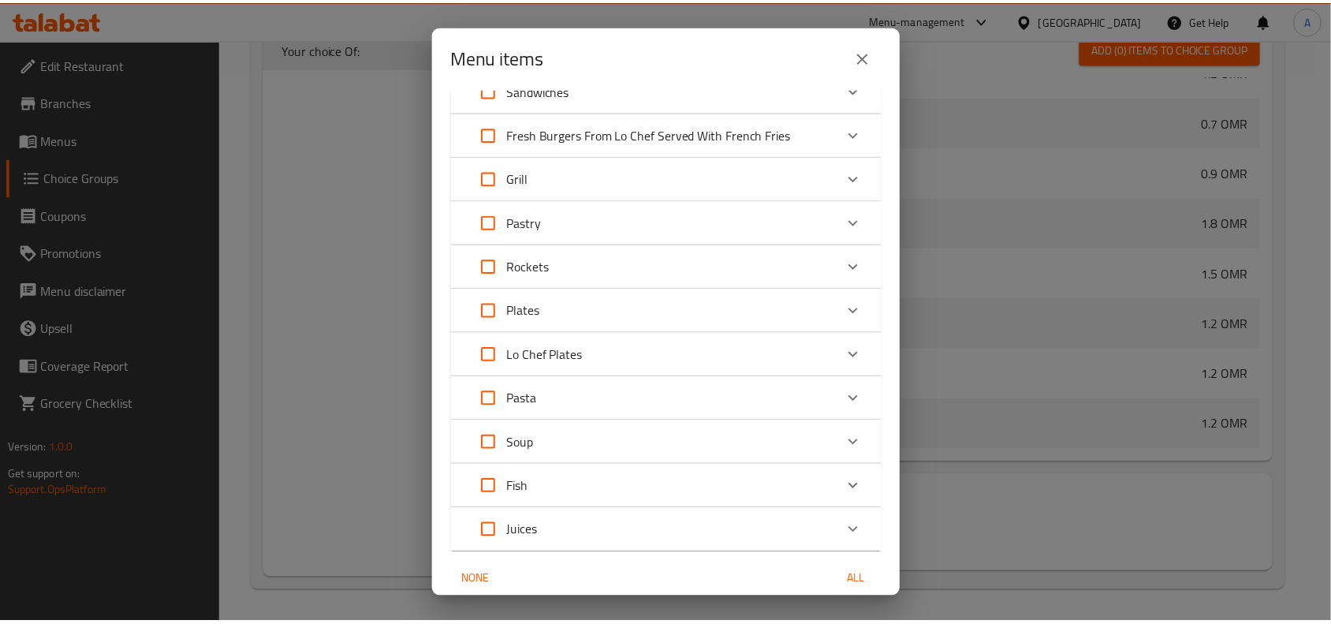
scroll to position [1349, 0]
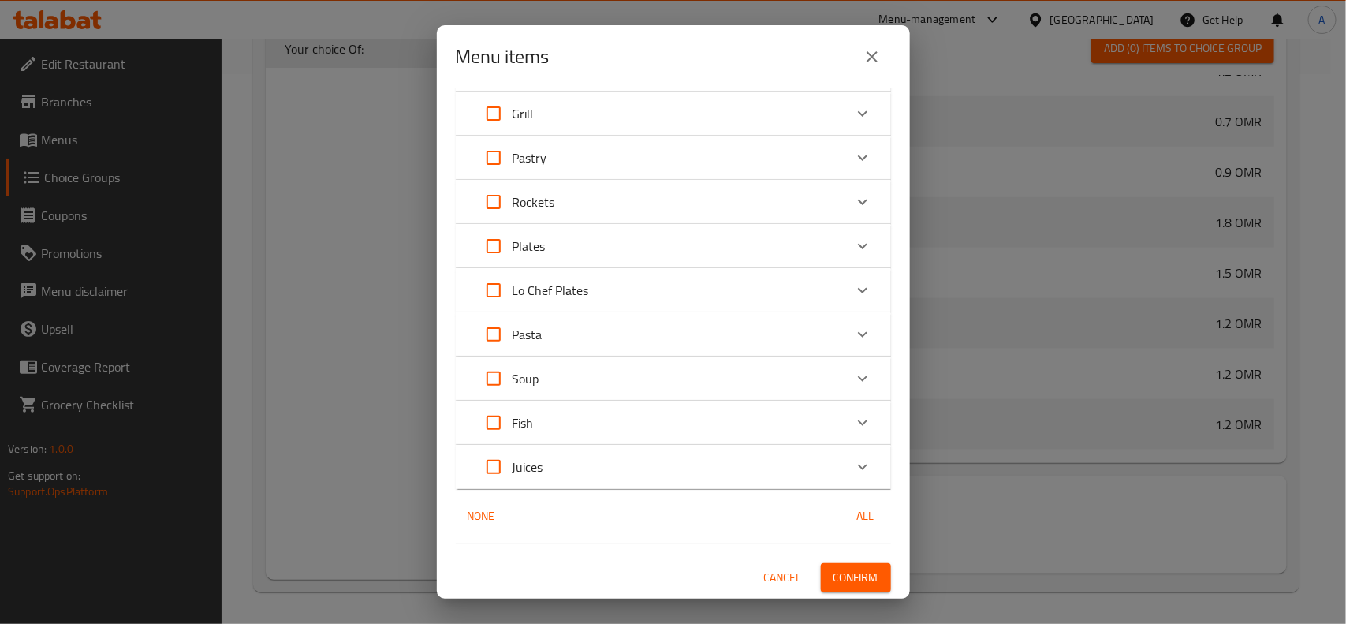
drag, startPoint x: 832, startPoint y: 576, endPoint x: 840, endPoint y: 572, distance: 8.8
click at [834, 576] on span "Confirm" at bounding box center [856, 578] width 45 height 20
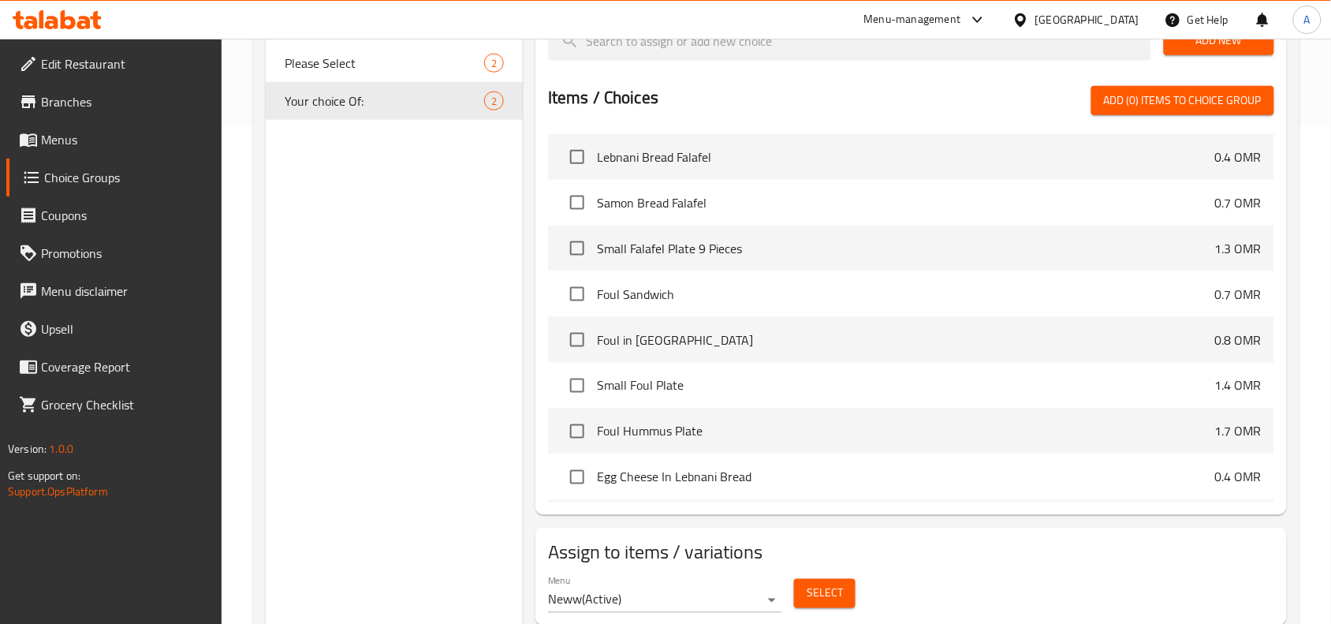
scroll to position [451, 0]
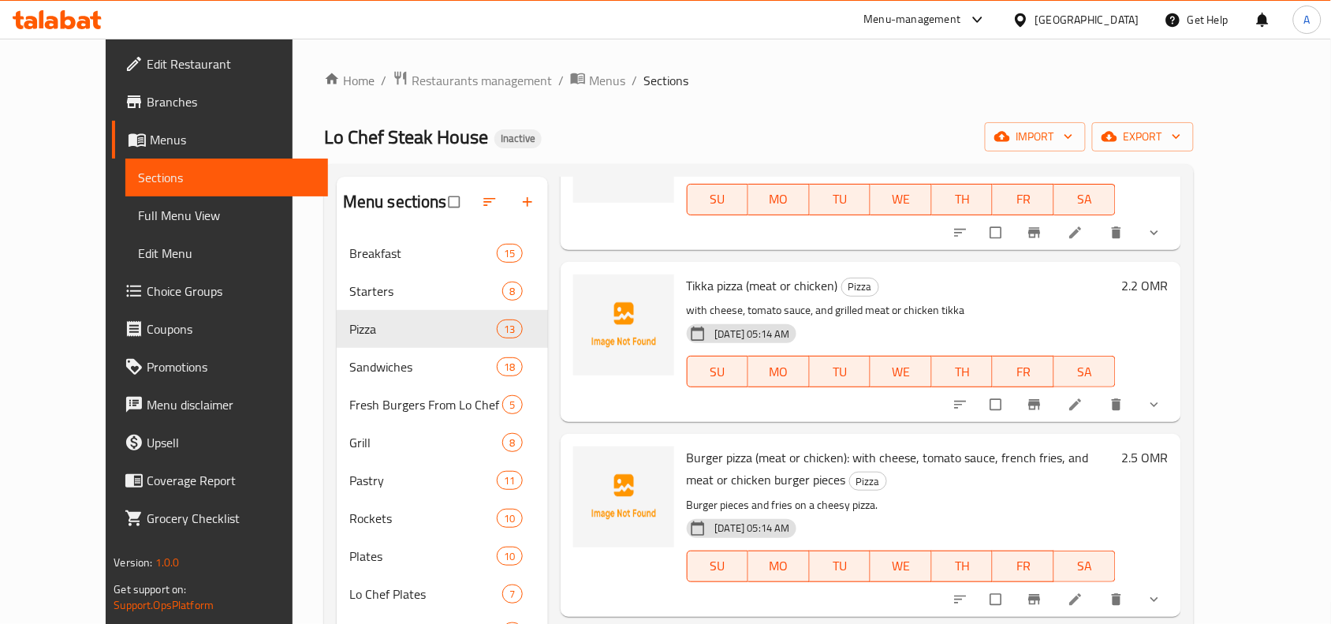
scroll to position [690, 0]
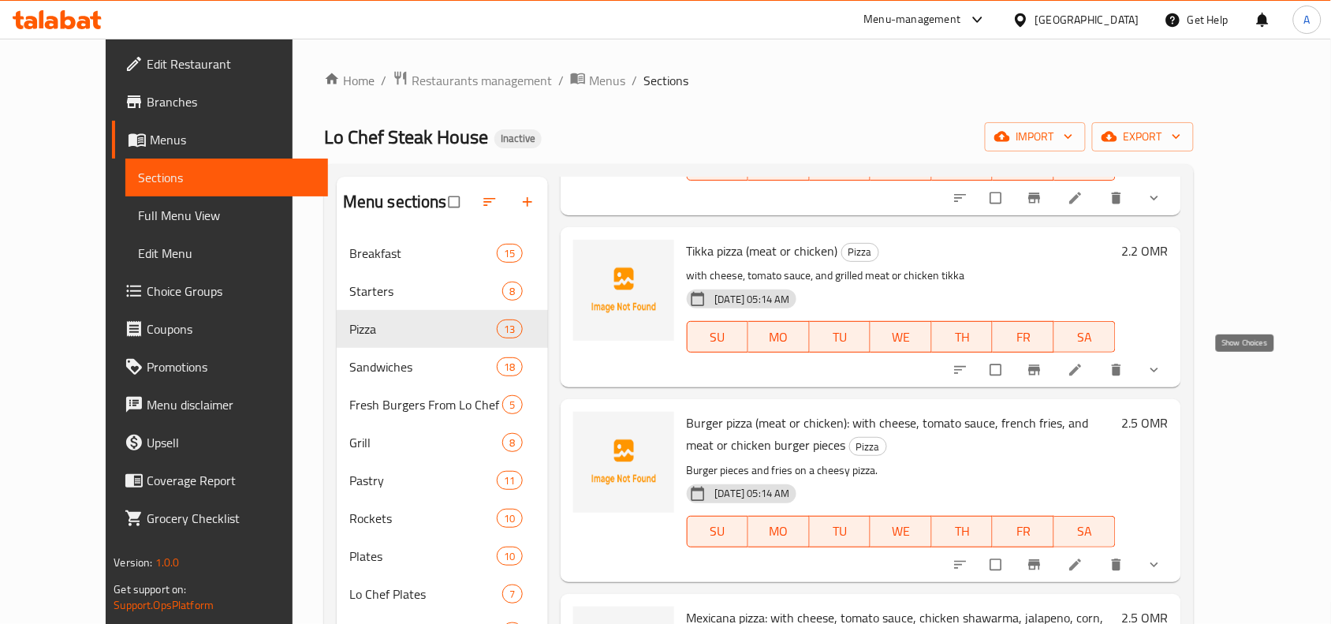
click at [1162, 375] on icon "show more" at bounding box center [1155, 370] width 16 height 16
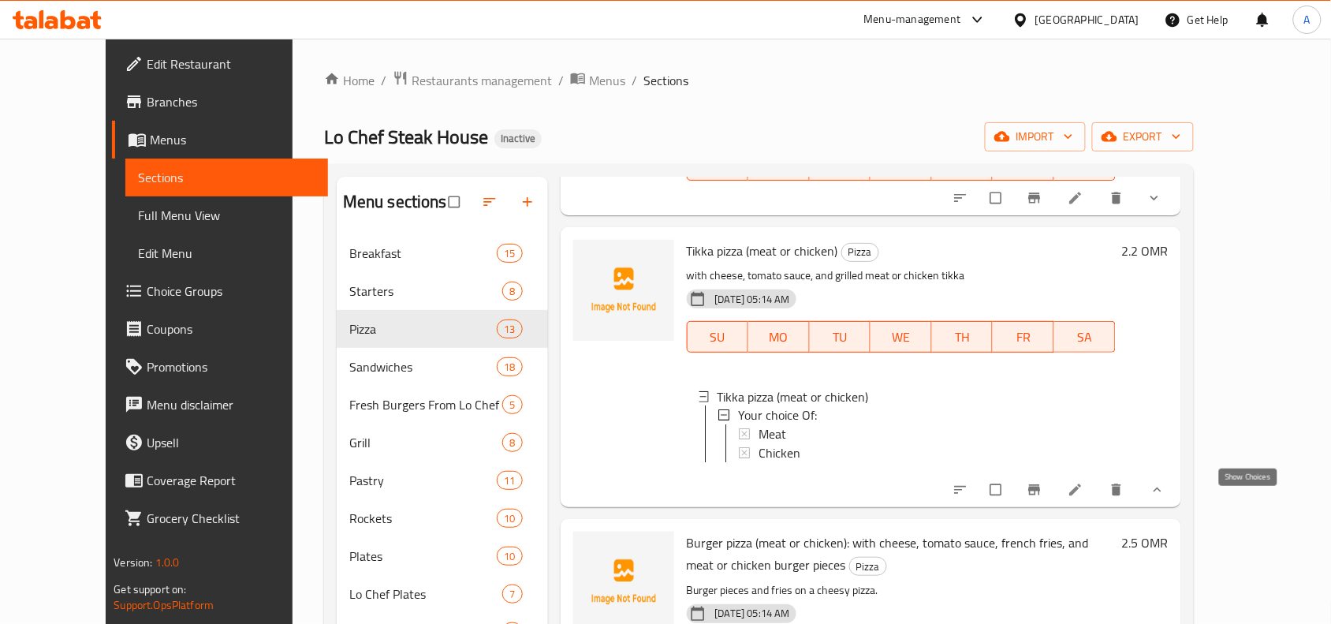
click at [1166, 498] on icon "show more" at bounding box center [1158, 490] width 16 height 16
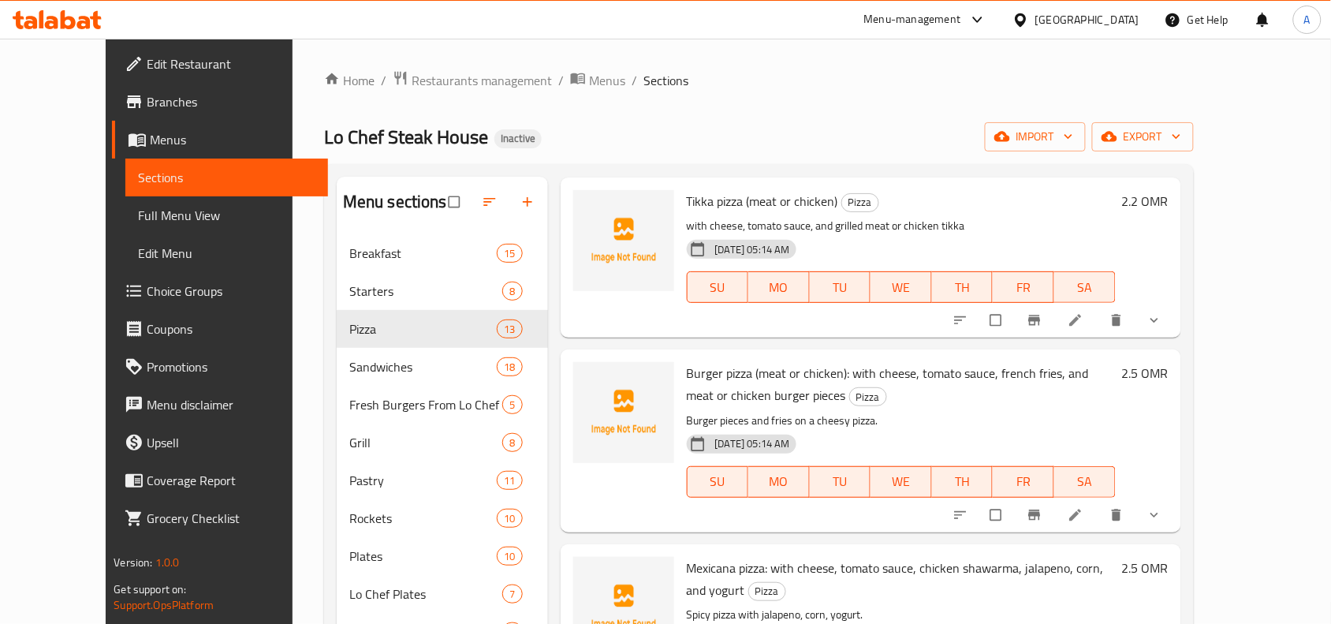
scroll to position [789, 0]
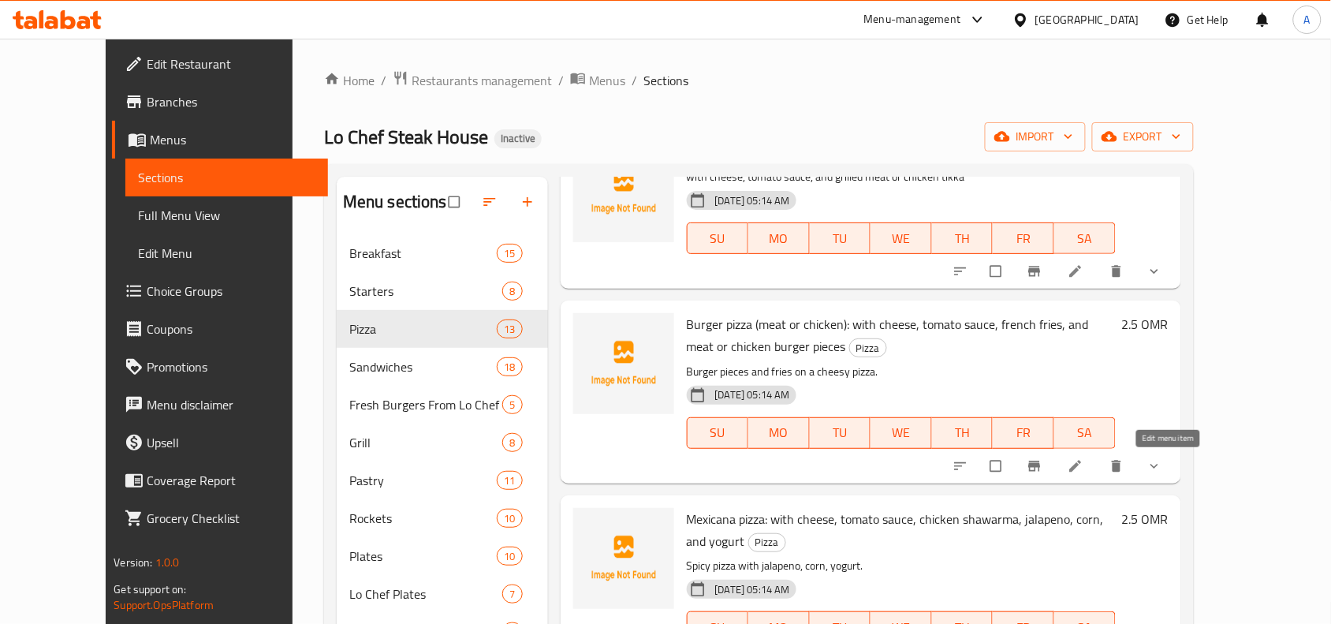
click at [1081, 470] on icon at bounding box center [1075, 466] width 12 height 12
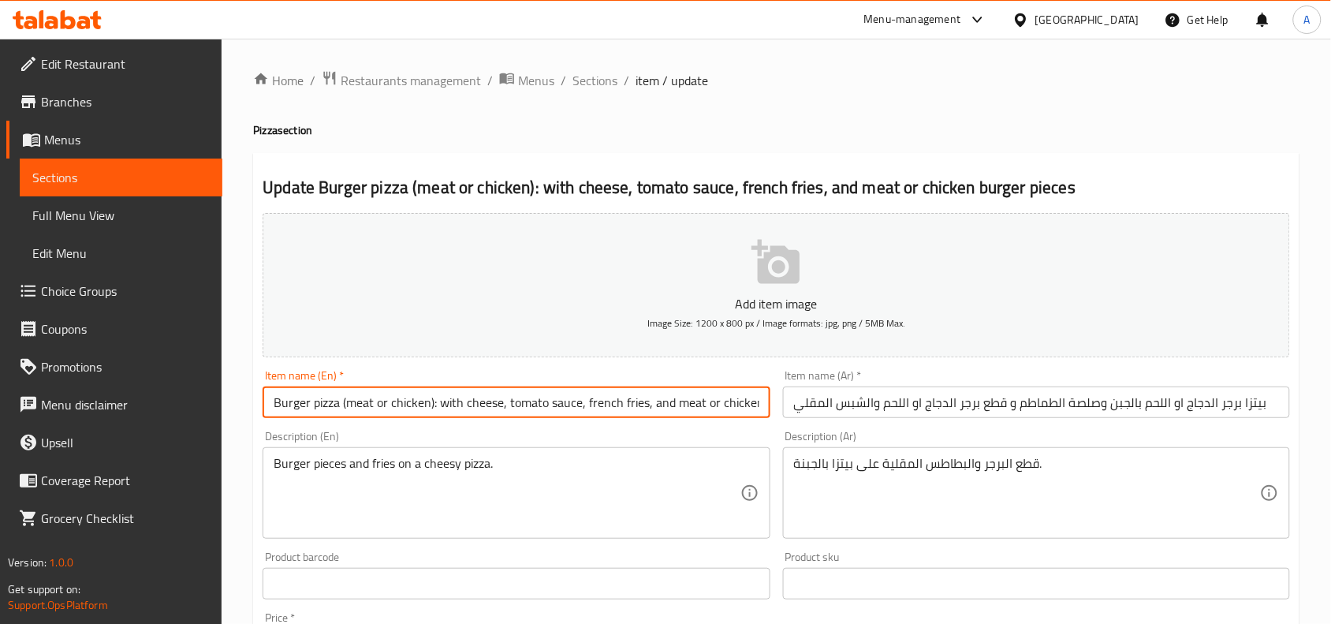
drag, startPoint x: 444, startPoint y: 407, endPoint x: 487, endPoint y: 408, distance: 43.4
click at [487, 408] on input "Burger pizza (meat or chicken): with cheese, tomato sauce, french fries, and me…" at bounding box center [516, 402] width 507 height 32
click at [452, 408] on input "Burger pizza (meat or chicken): with cheese, tomato sauce, french fries, and me…" at bounding box center [516, 402] width 507 height 32
drag, startPoint x: 439, startPoint y: 412, endPoint x: 759, endPoint y: 411, distance: 320.2
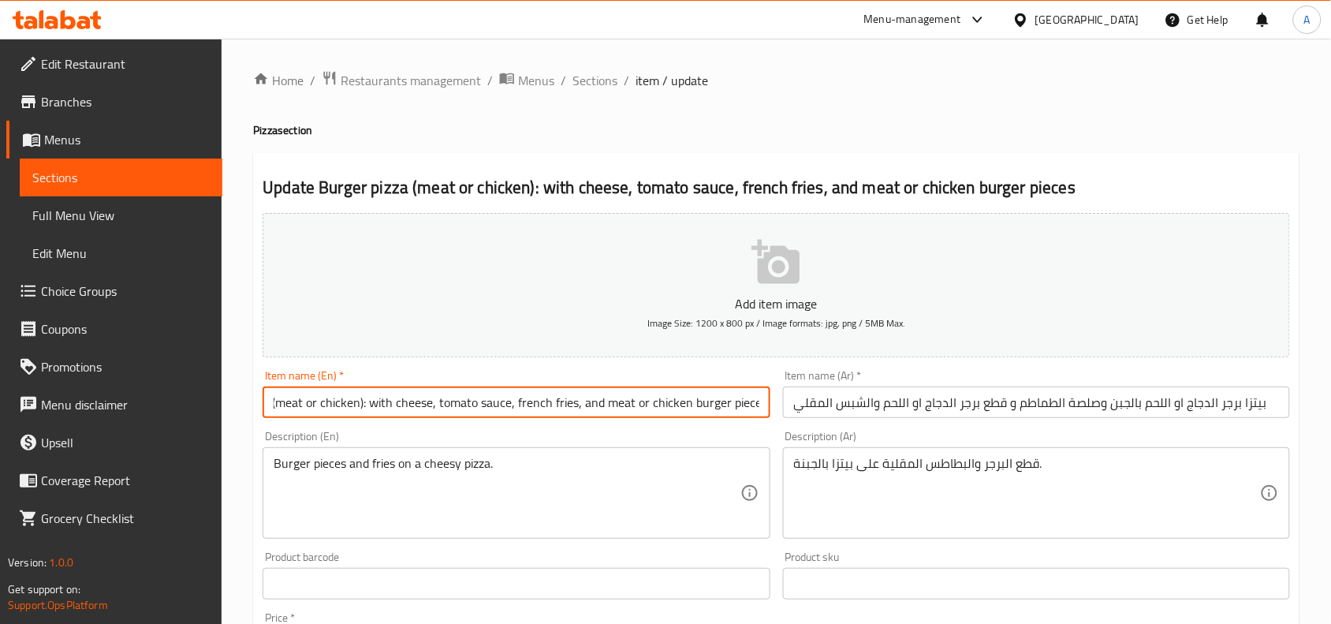
click at [767, 408] on input "Burger pizza (meat or chicken): with cheese, tomato sauce, french fries, and me…" at bounding box center [516, 402] width 507 height 32
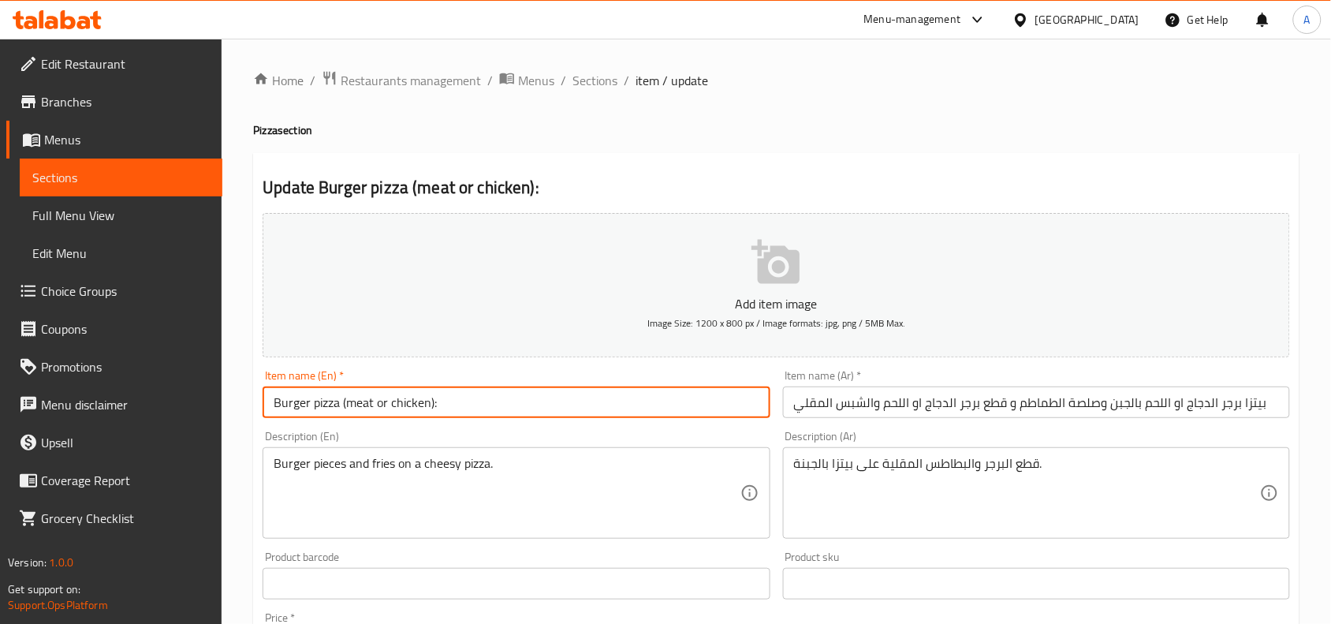
scroll to position [0, 0]
type input "Burger pizza (meat or chicken)"
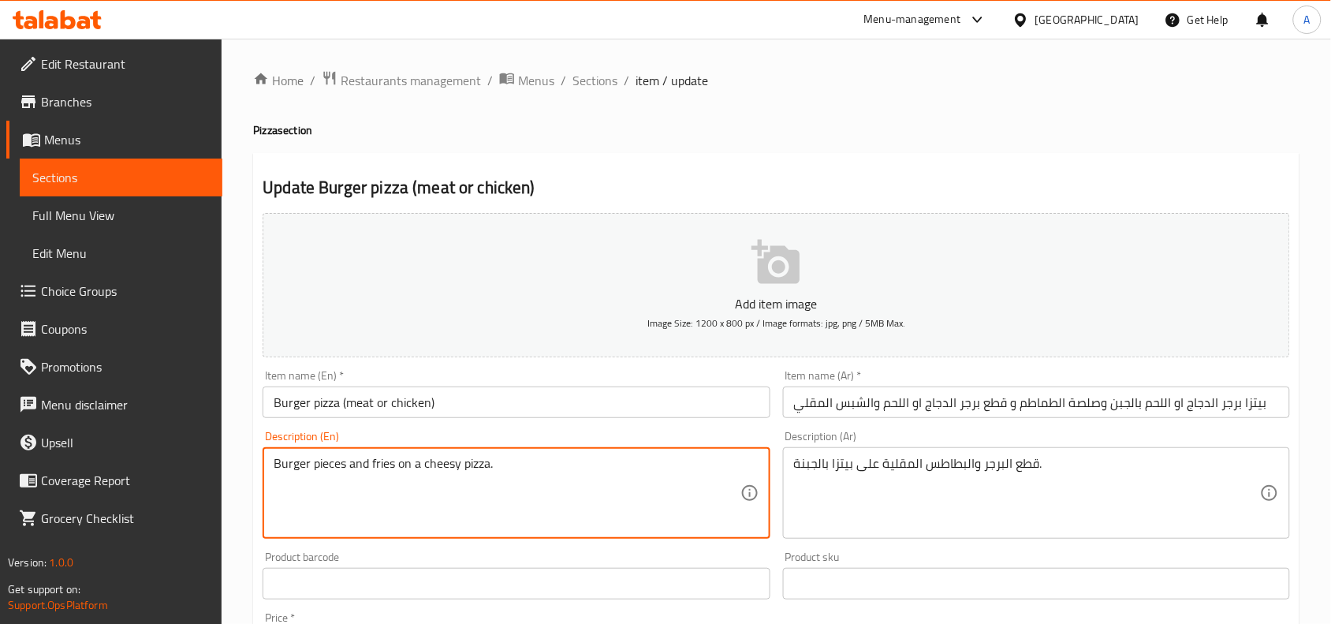
click at [526, 470] on textarea "Burger pieces and fries on a cheesy pizza." at bounding box center [507, 493] width 466 height 75
paste textarea "with cheese, tomato sauce, french fries, and meat or chicken burger pieces"
type textarea "with cheese, tomato sauce, french fries, and meat or chicken burger pieces"
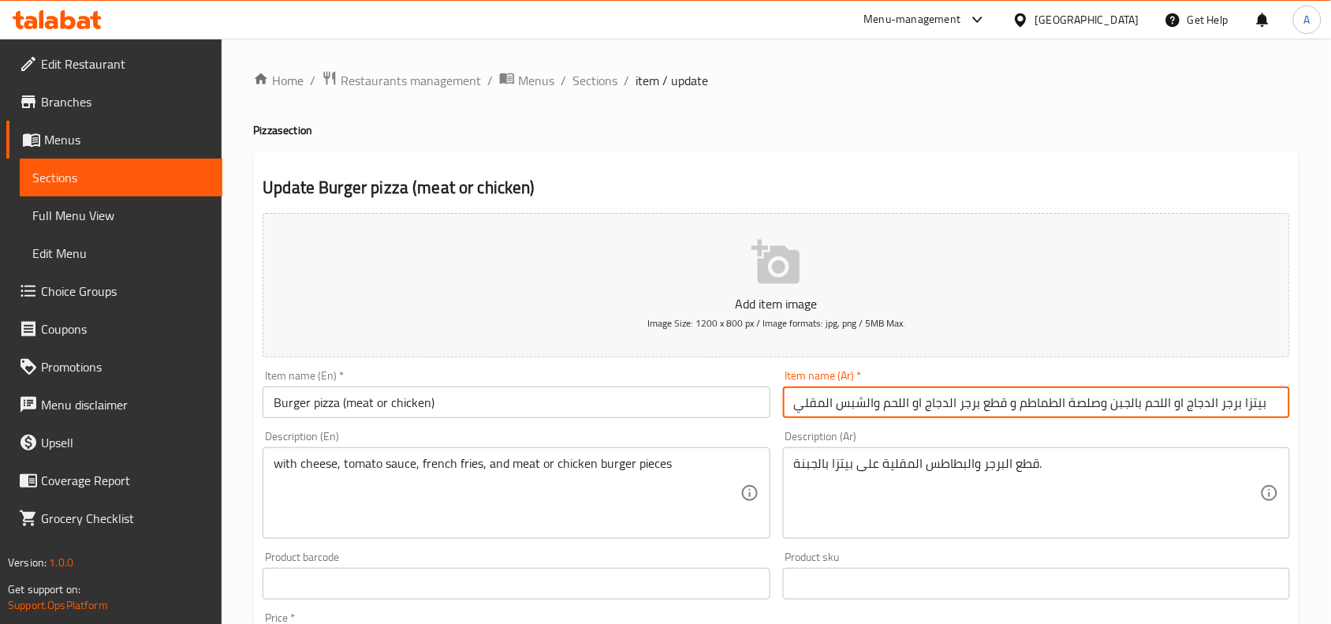
drag, startPoint x: 1142, startPoint y: 405, endPoint x: 765, endPoint y: 408, distance: 377.0
click at [765, 408] on div "Add item image Image Size: 1200 x 800 px / Image formats: jpg, png / 5MB Max. I…" at bounding box center [776, 547] width 1040 height 680
type input "بيتزا برجر الدجاج او اللحم"
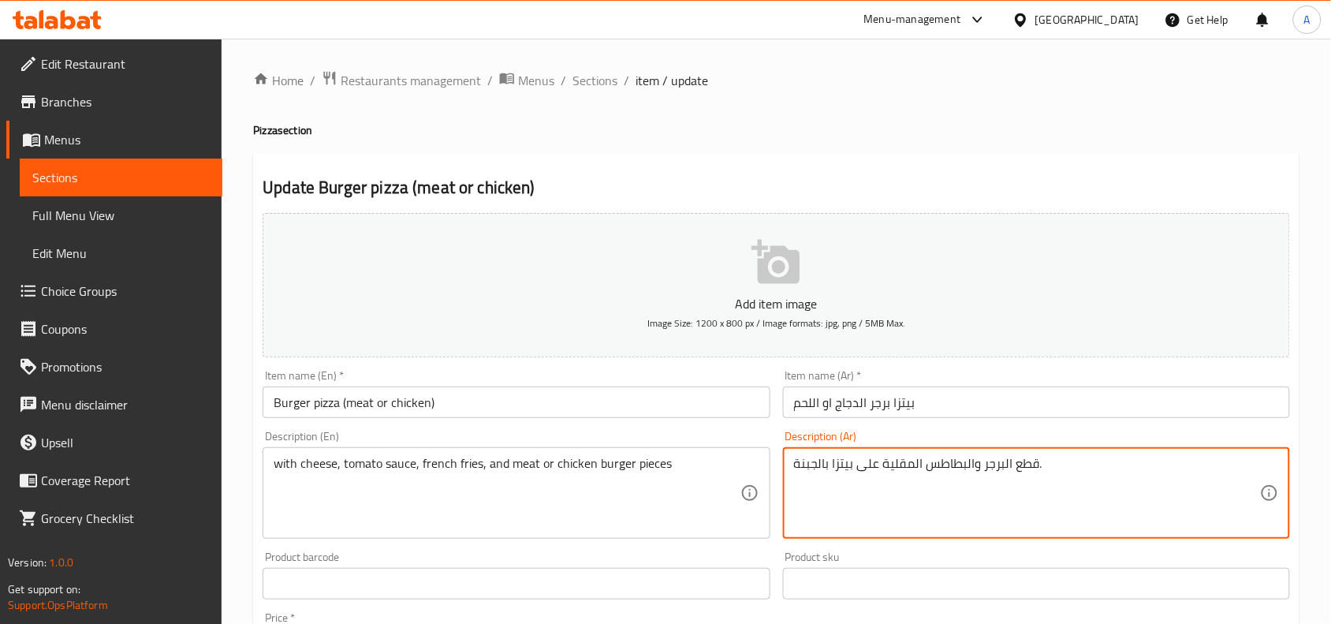
click at [939, 470] on textarea "قطع البرجر والبطاطس المقلية على بيتزا بالجبنة." at bounding box center [1027, 493] width 466 height 75
paste textarea "بالجبن وصلصة الطماطم و قطع برجر الدجاج او اللحم والشبس المقلي"
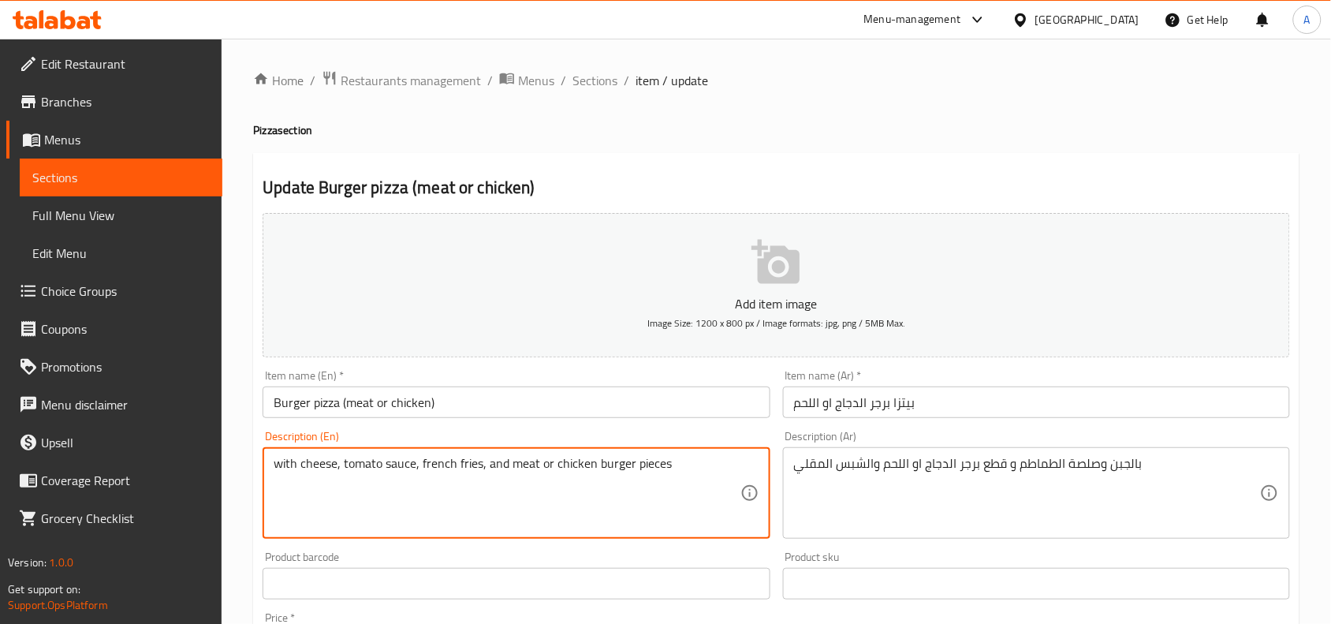
click at [591, 466] on textarea "with cheese, tomato sauce, french fries, and meat or chicken burger pieces" at bounding box center [507, 493] width 466 height 75
click at [849, 473] on textarea "بالجبن وصلصة الطماطم و قطع برجر الدجاج او اللحم والشبس المقلي" at bounding box center [1027, 493] width 466 height 75
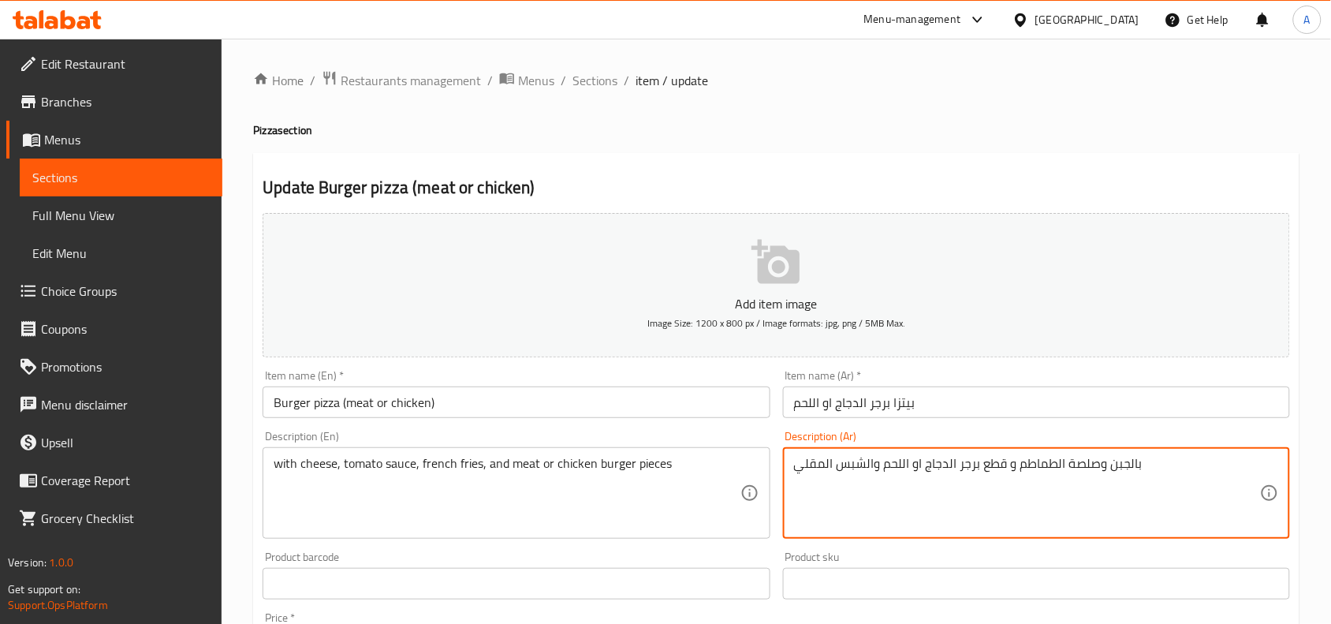
click at [849, 473] on textarea "بالجبن وصلصة الطماطم و قطع برجر الدجاج او اللحم والشبس المقلي" at bounding box center [1027, 493] width 466 height 75
paste textarea "مع الجبن وصلصة الطماطم والبطاطس المقلية وقطع برجر اللحم أو الدجاج"
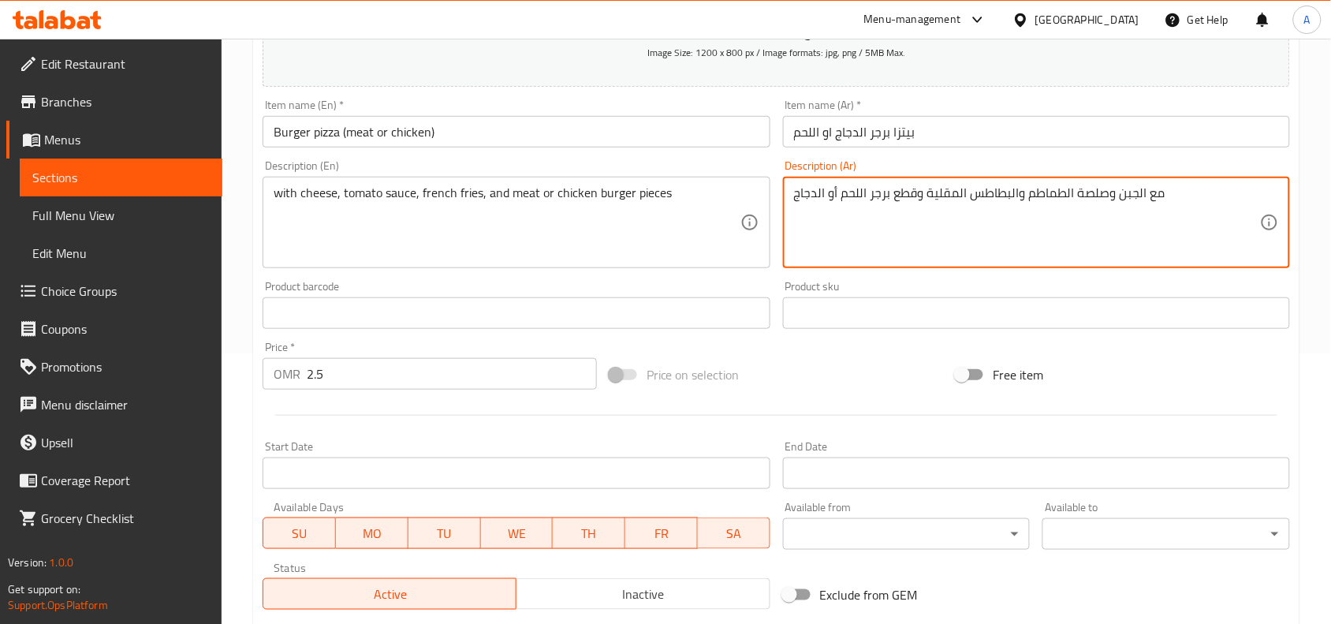
scroll to position [515, 0]
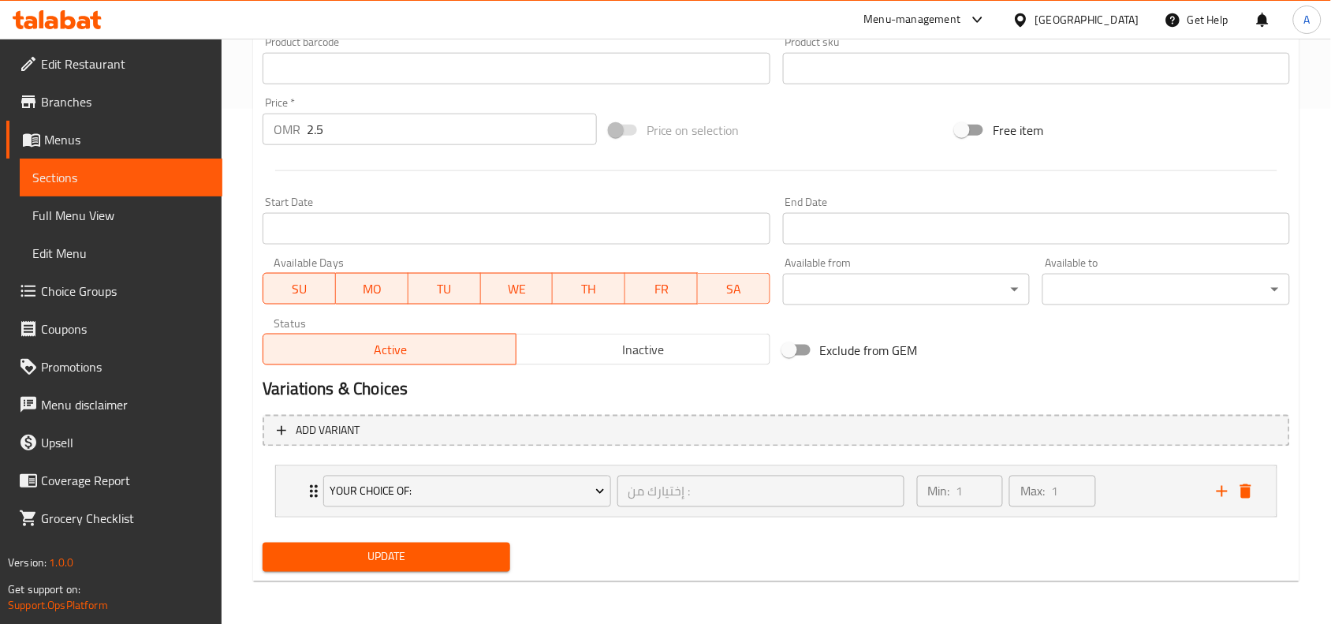
type textarea "مع الجبن وصلصة الطماطم والبطاطس المقلية وقطع برجر اللحم أو الدجاج"
click at [423, 557] on span "Update" at bounding box center [386, 557] width 222 height 20
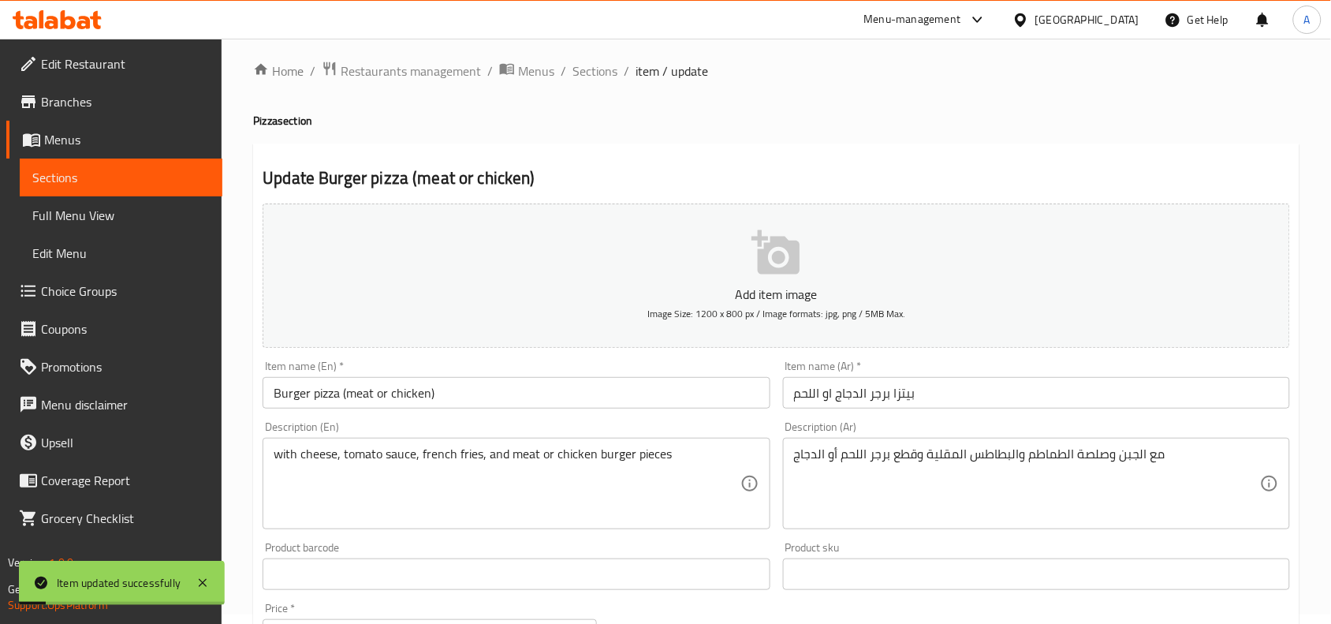
scroll to position [0, 0]
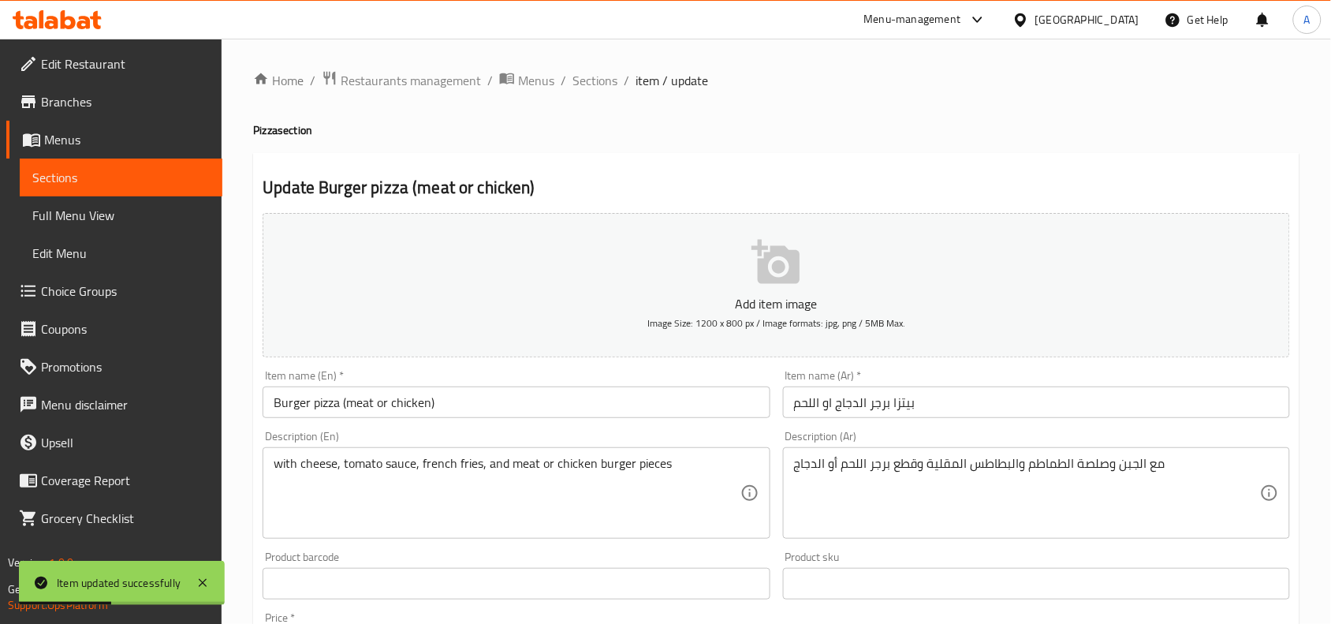
drag, startPoint x: 599, startPoint y: 84, endPoint x: 601, endPoint y: 96, distance: 11.9
click at [599, 84] on span "Sections" at bounding box center [595, 80] width 45 height 19
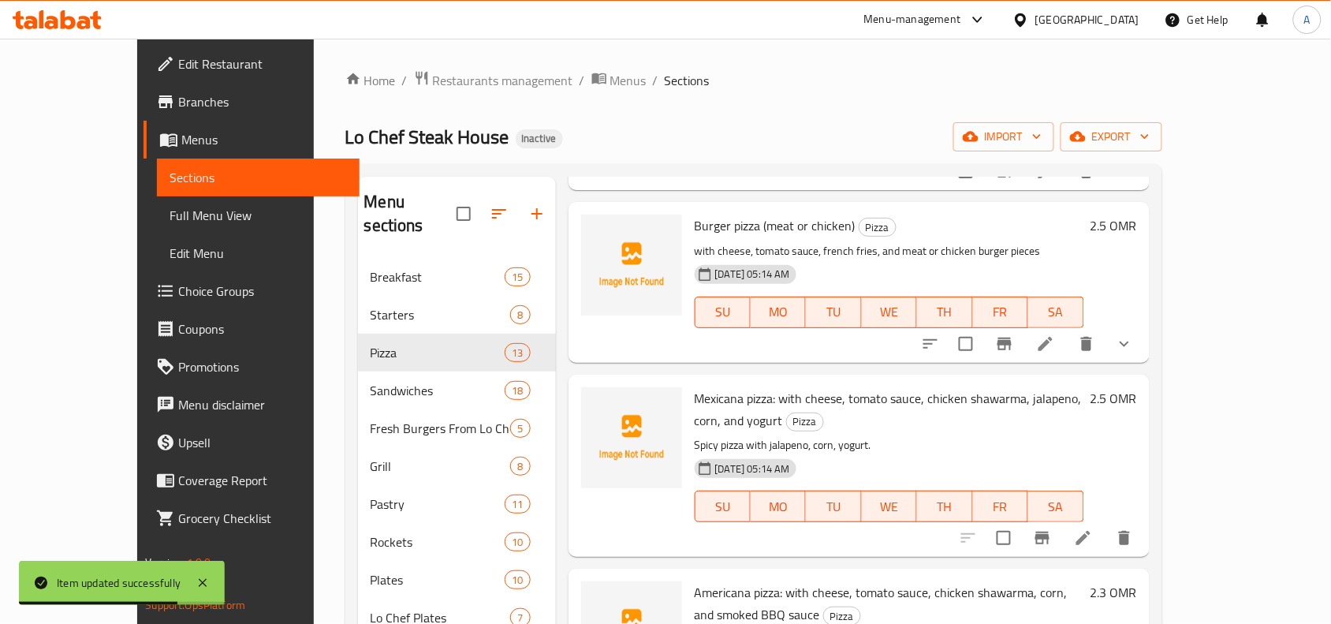
scroll to position [986, 0]
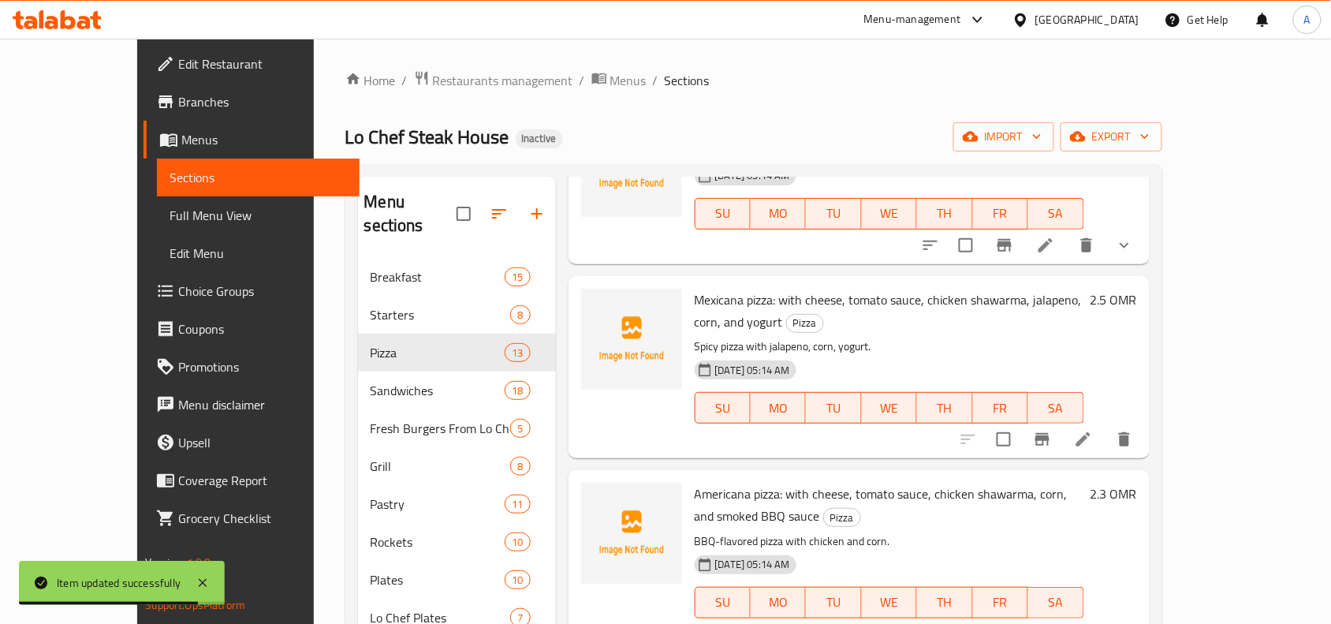
click at [1091, 432] on icon at bounding box center [1083, 439] width 14 height 14
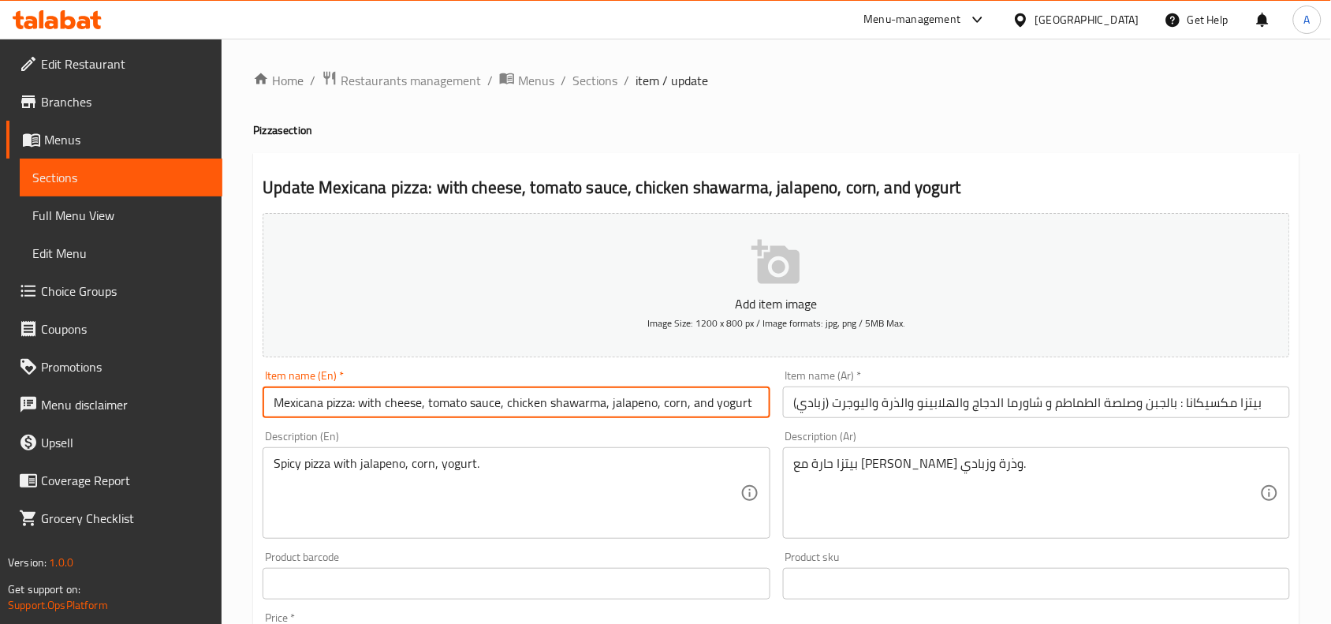
drag, startPoint x: 692, startPoint y: 405, endPoint x: 778, endPoint y: 411, distance: 86.2
click at [778, 411] on div "Add item image Image Size: 1200 x 800 px / Image formats: jpg, png / 5MB Max. I…" at bounding box center [776, 547] width 1040 height 680
click at [274, 411] on input "Mexicana pizza: with cheese, tomato sauce, chicken shawarma, jalapeno, corn, an…" at bounding box center [516, 402] width 507 height 32
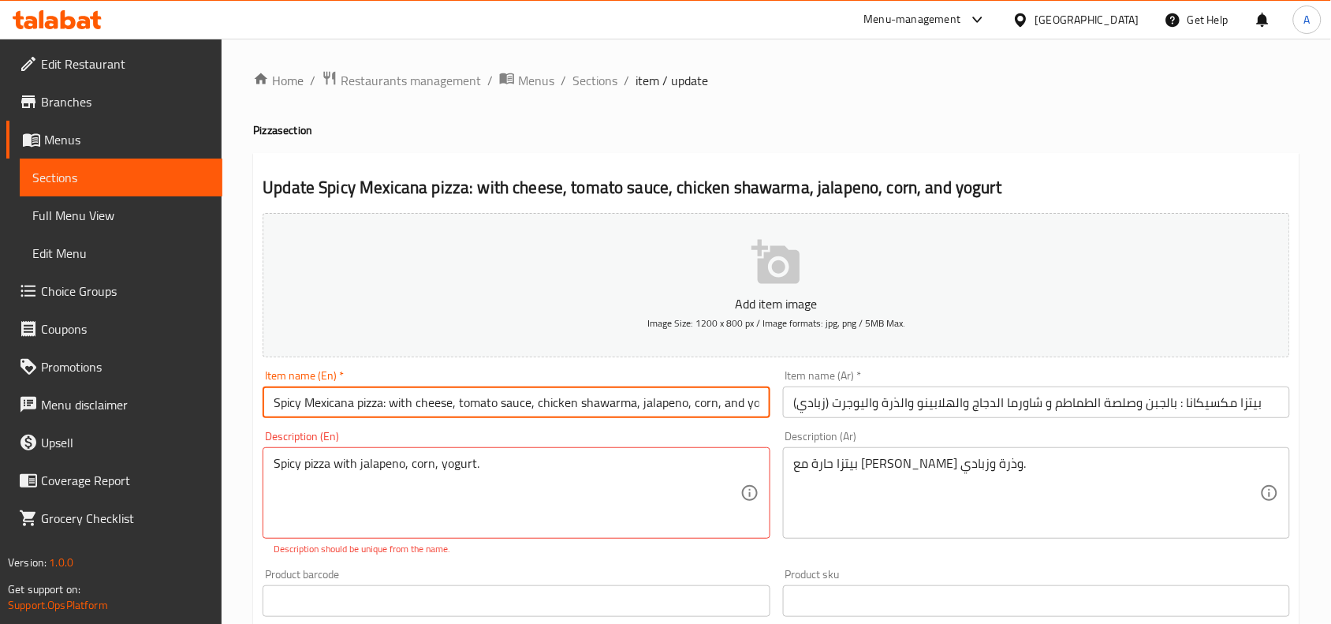
drag, startPoint x: 385, startPoint y: 408, endPoint x: 389, endPoint y: 447, distance: 39.6
click at [387, 422] on div "Item name (En)   * Spicy Mexicana pizza: with cheese, tomato sauce, chicken sha…" at bounding box center [516, 394] width 520 height 61
drag, startPoint x: 390, startPoint y: 407, endPoint x: 763, endPoint y: 418, distance: 372.4
click at [763, 418] on input "Spicy Mexicana pizza with cheese, tomato sauce, chicken shawarma, jalapeno, cor…" at bounding box center [516, 402] width 507 height 32
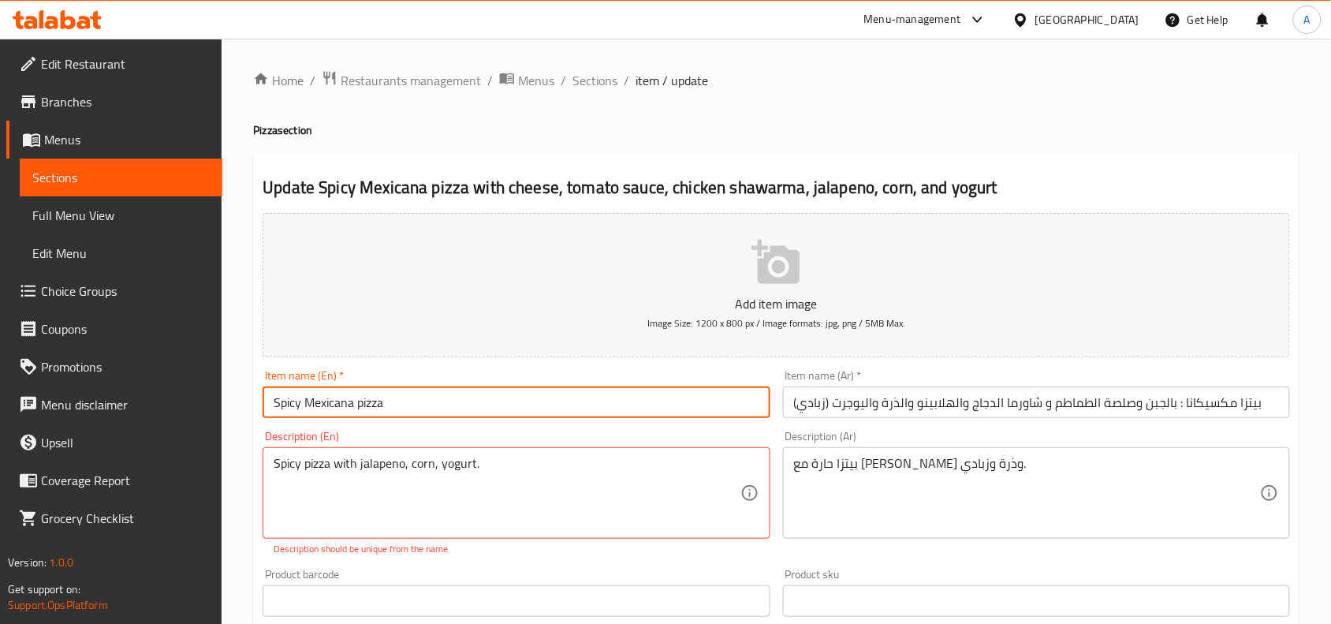
scroll to position [0, 0]
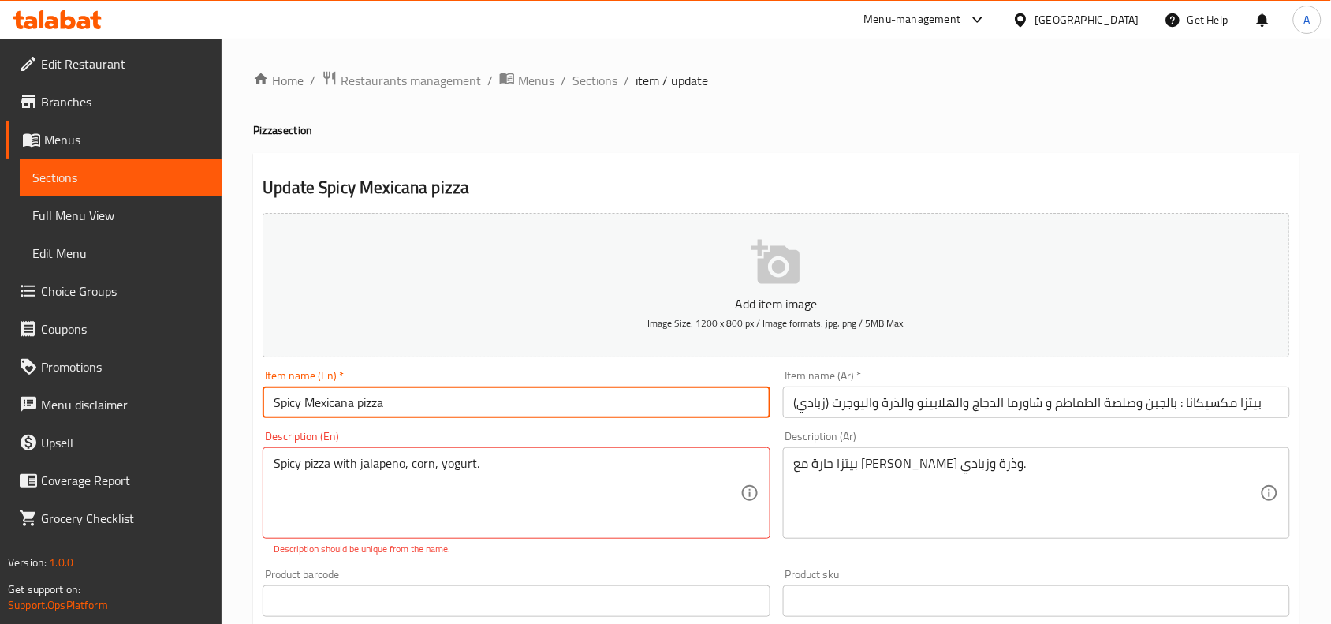
type input "Spicy Mexicana pizza"
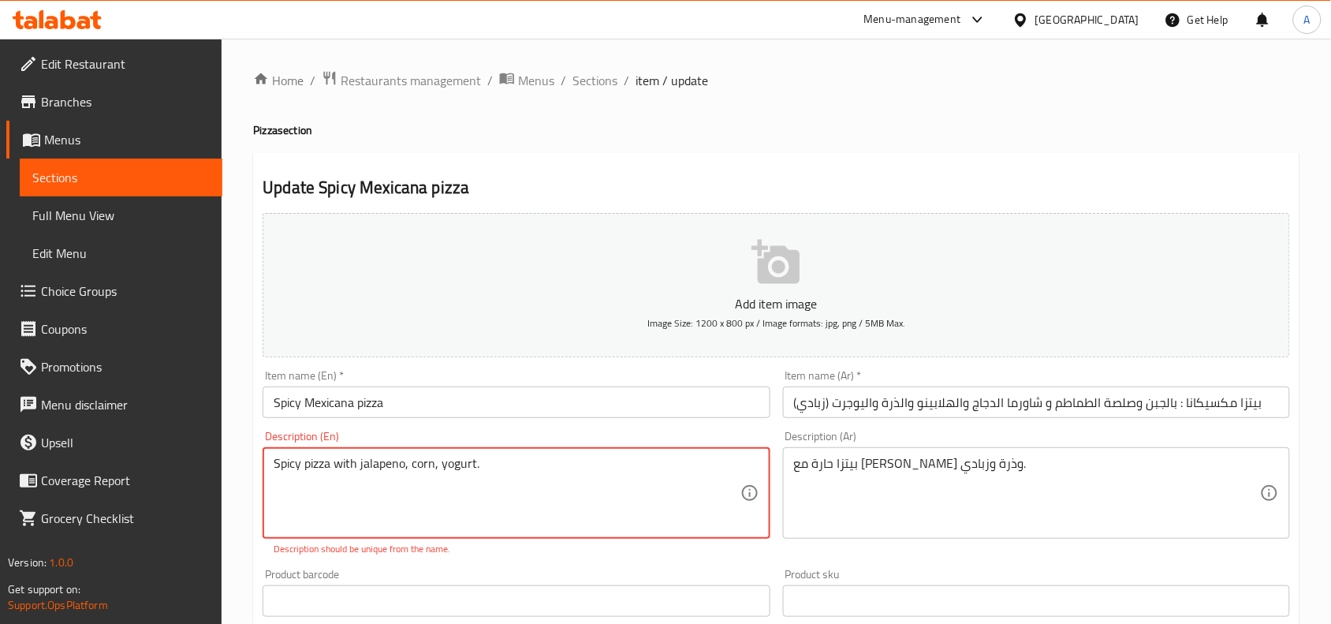
click at [577, 468] on textarea "Spicy pizza with jalapeno, corn, yogurt." at bounding box center [507, 493] width 466 height 75
paste textarea "with cheese, tomato sauce, chicken shawarma, jalapeno, corn, and yogurt"
type textarea "with cheese, tomato sauce, chicken shawarma, jalapeno, corn, and yogurt"
click at [546, 566] on div "Product barcode Product barcode" at bounding box center [516, 592] width 520 height 61
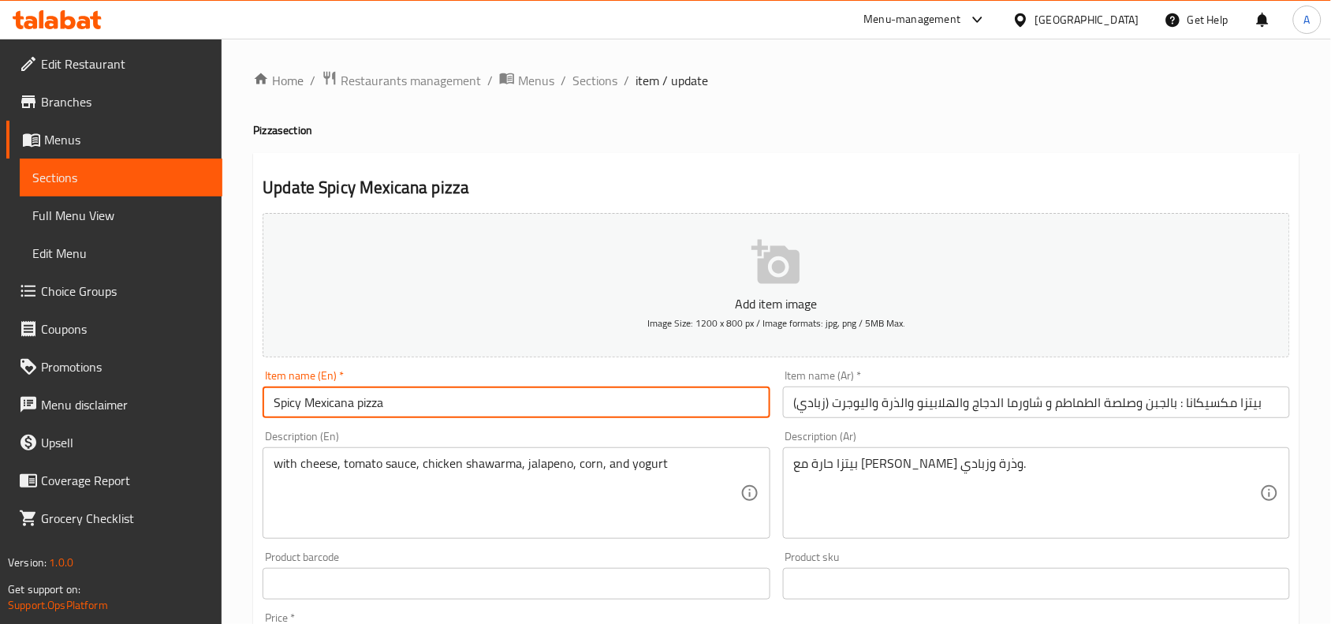
click at [470, 416] on input "Spicy Mexicana pizza" at bounding box center [516, 402] width 507 height 32
click at [972, 403] on input "بيتزا مكسيكانا : بالجبن وصلصة الطماطم و شاورما الدجاج والهلابينو والذرة واليوجر…" at bounding box center [1036, 402] width 507 height 32
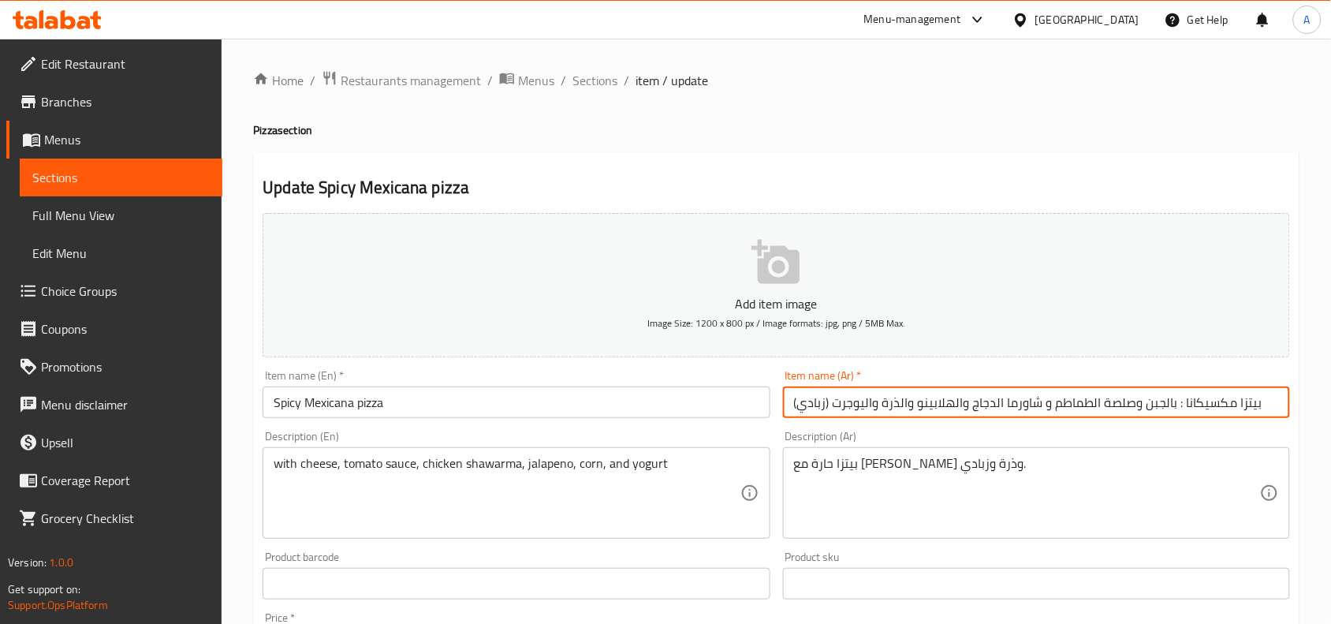
click at [972, 407] on input "بيتزا مكسيكانا : بالجبن وصلصة الطماطم و شاورما الدجاج والهلابينو والذرة واليوجر…" at bounding box center [1036, 402] width 507 height 32
paste input "ية حارة"
type input "بيتزا مكسيكية حارة"
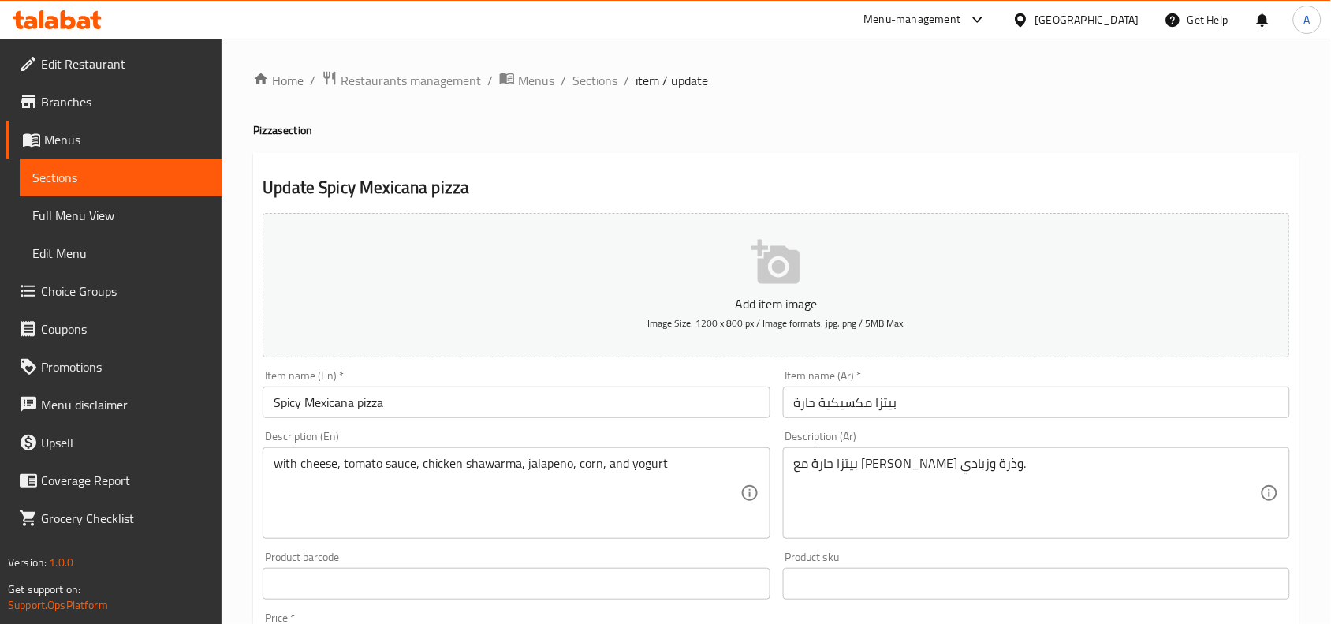
click at [651, 450] on div "with cheese, tomato sauce, chicken shawarma, jalapeno, corn, and yogurt Descrip…" at bounding box center [516, 492] width 507 height 91
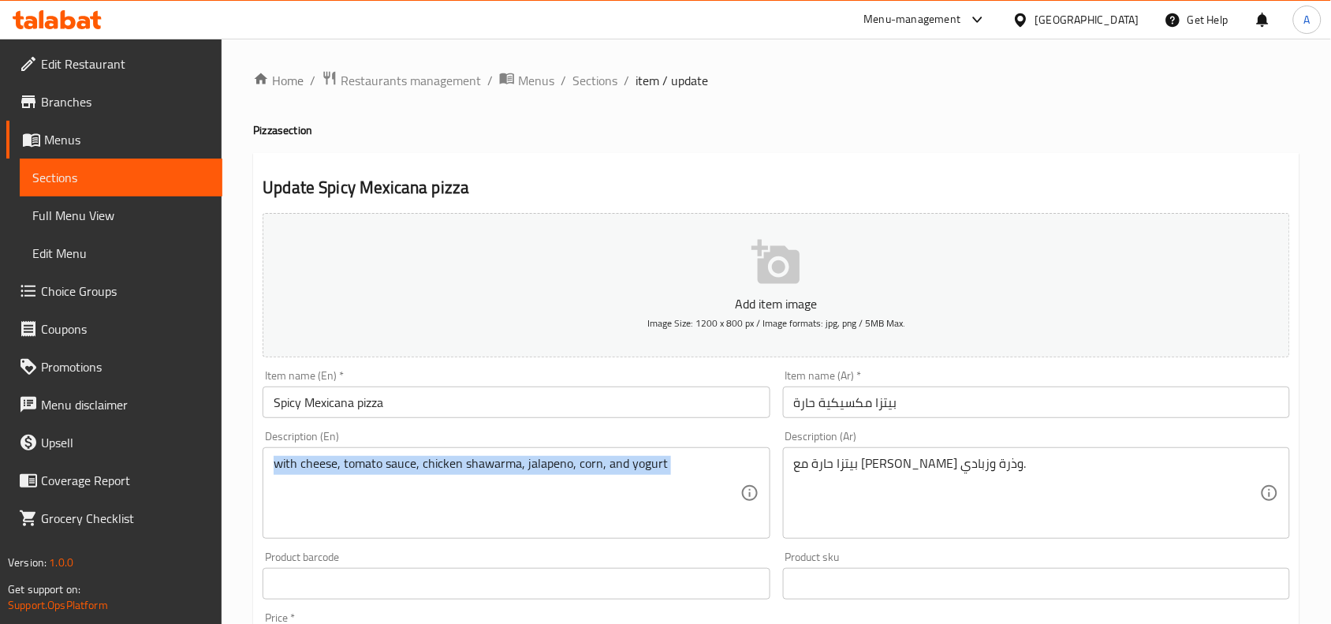
click at [651, 450] on div "with cheese, tomato sauce, chicken shawarma, jalapeno, corn, and yogurt Descrip…" at bounding box center [516, 492] width 507 height 91
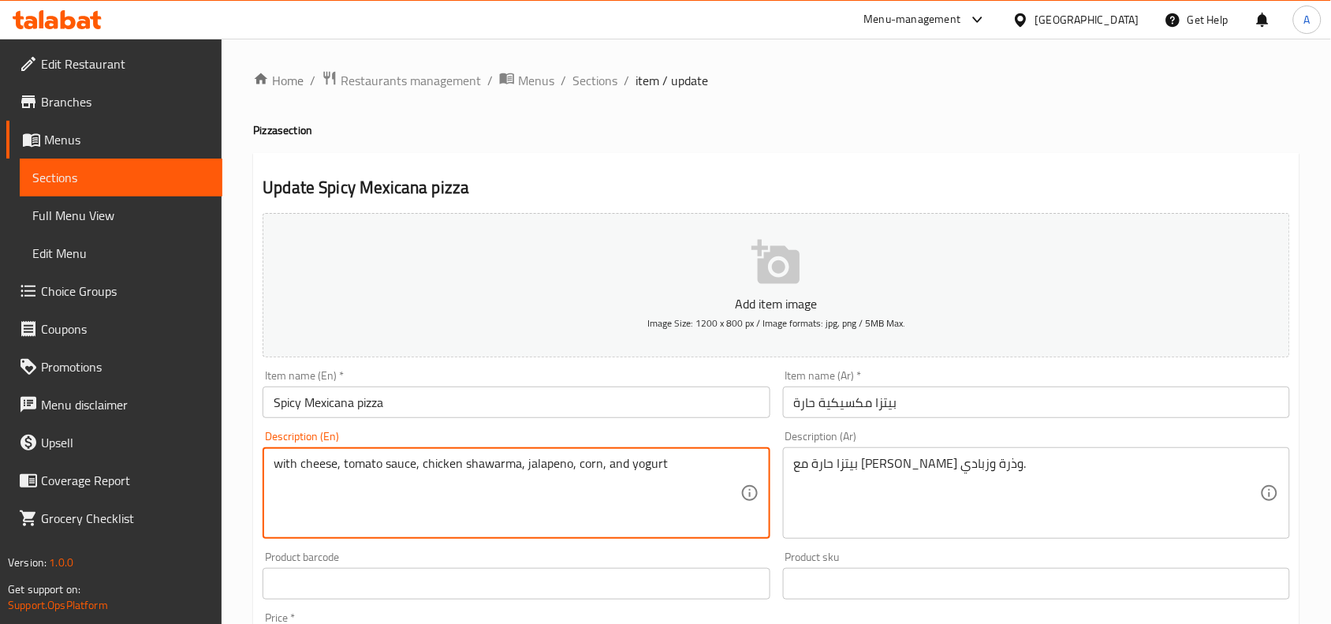
click at [649, 459] on textarea "with cheese, tomato sauce, chicken shawarma, jalapeno, corn, and yogurt" at bounding box center [507, 493] width 466 height 75
click at [649, 460] on textarea "with cheese, tomato sauce, chicken shawarma, jalapeno, corn, and yogurt" at bounding box center [507, 493] width 466 height 75
click at [856, 451] on div "بيتزا حارة مع [PERSON_NAME] وذرة وزبادي. Description (Ar)" at bounding box center [1036, 492] width 507 height 91
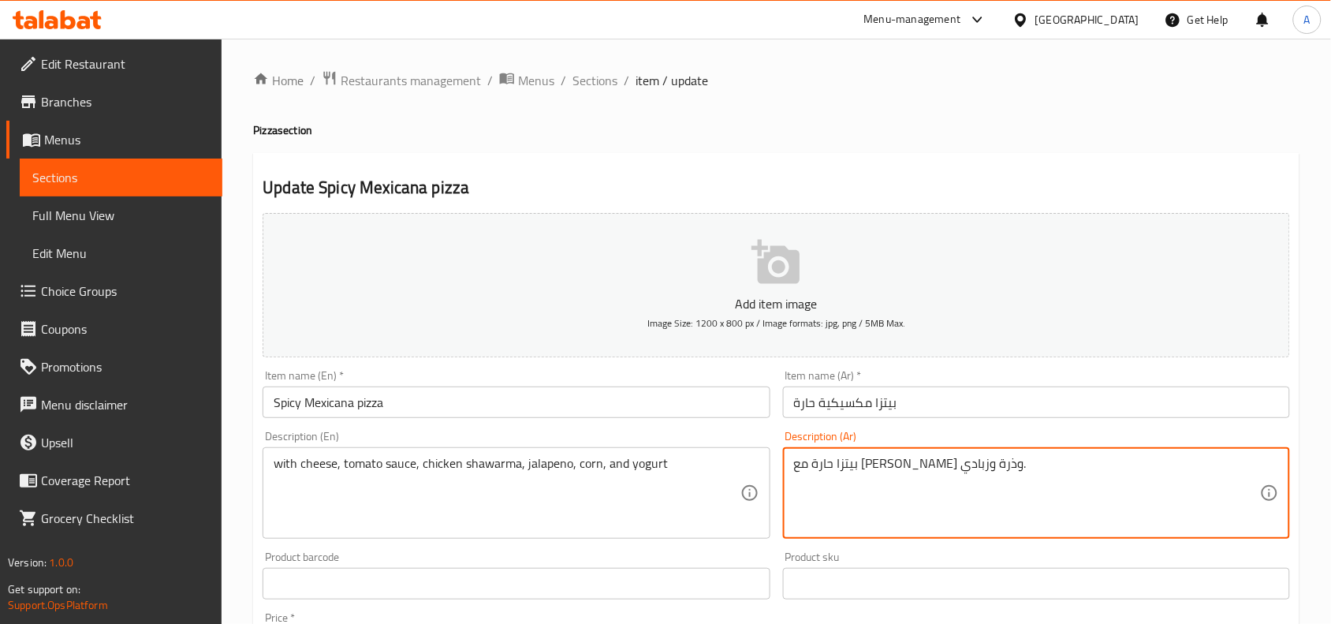
click at [856, 453] on div "بيتزا حارة مع [PERSON_NAME] وذرة وزبادي. Description (Ar)" at bounding box center [1036, 492] width 507 height 91
click at [856, 462] on textarea "بيتزا حارة مع [PERSON_NAME] وذرة وزبادي." at bounding box center [1027, 493] width 466 height 75
paste textarea "مع الجبن وصلصة الطماطم وشاورما الدجاج والفلفل الحار والذرة والزبادي"
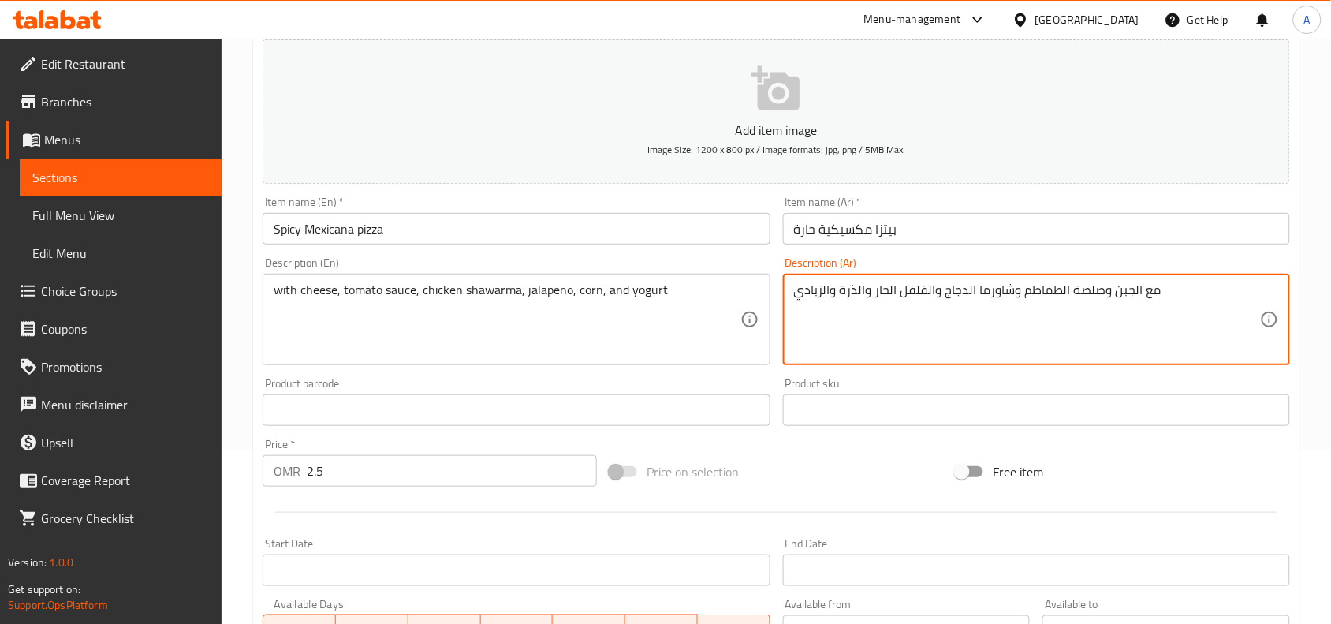
scroll to position [487, 0]
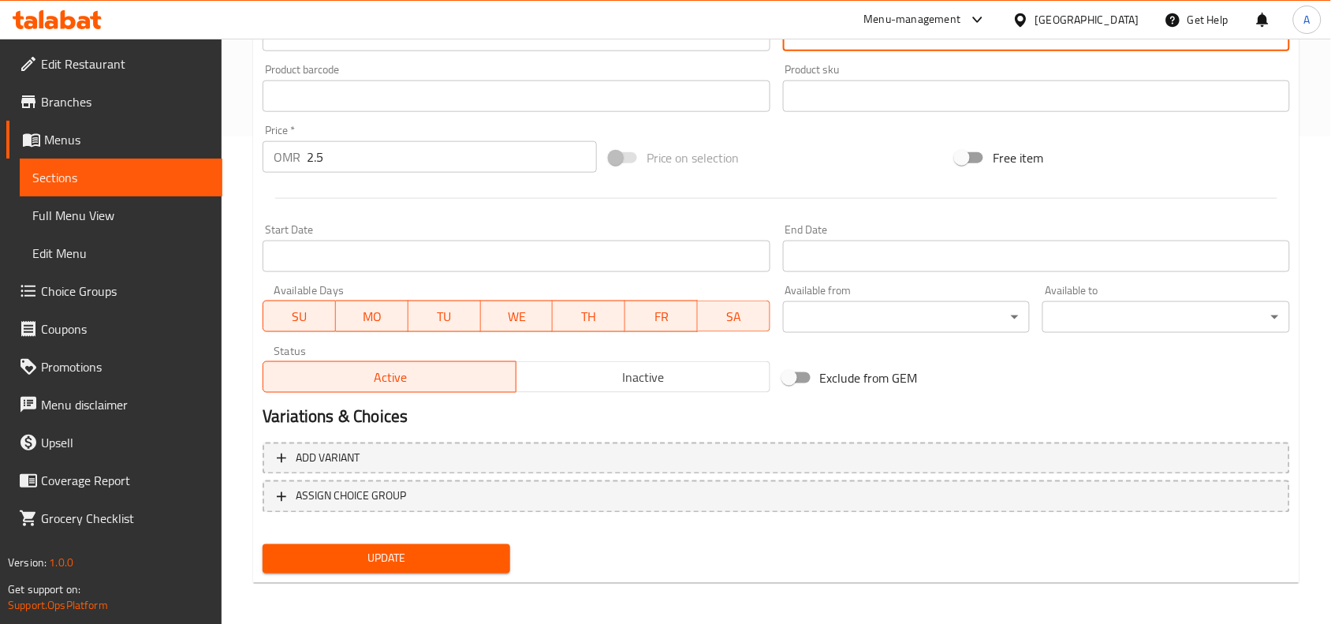
type textarea "مع الجبن وصلصة الطماطم وشاورما الدجاج والفلفل الحار والذرة والزبادي"
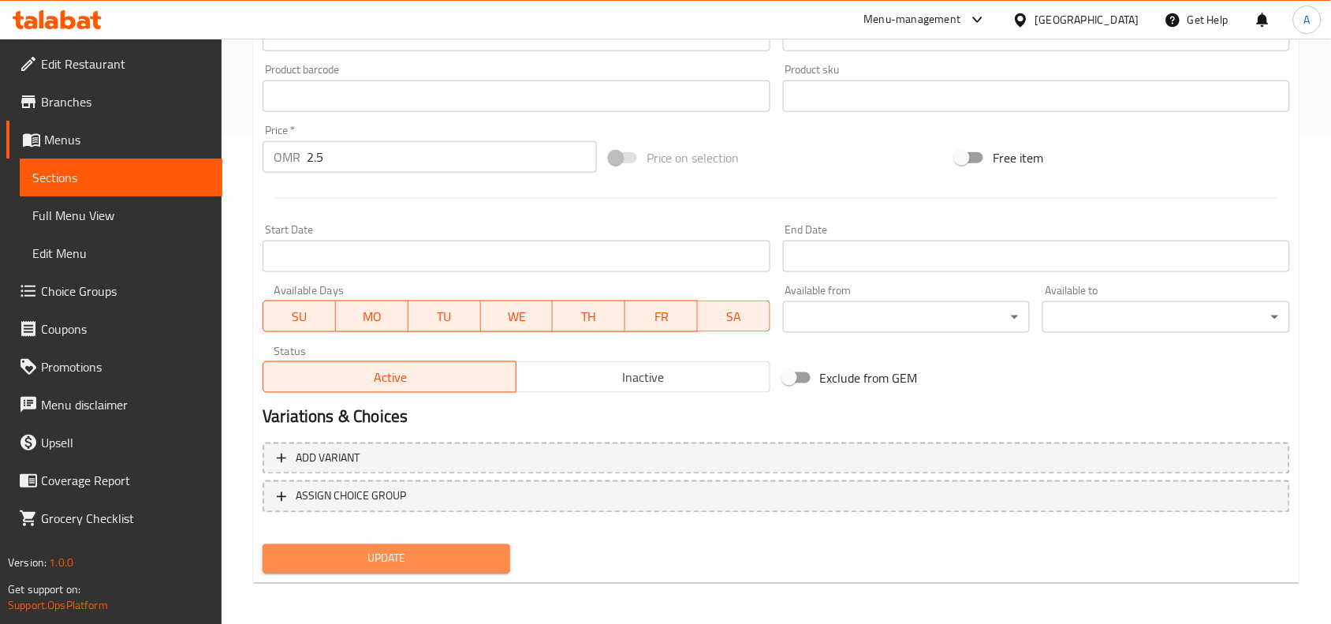
click at [454, 553] on span "Update" at bounding box center [386, 559] width 222 height 20
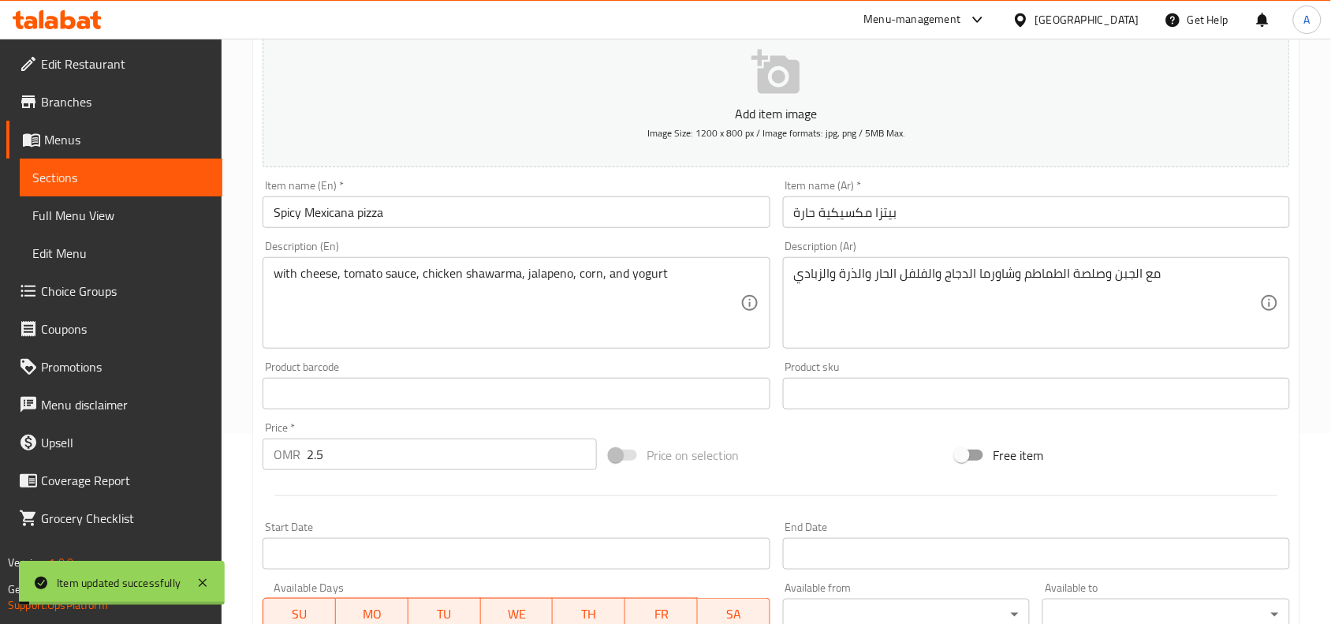
scroll to position [0, 0]
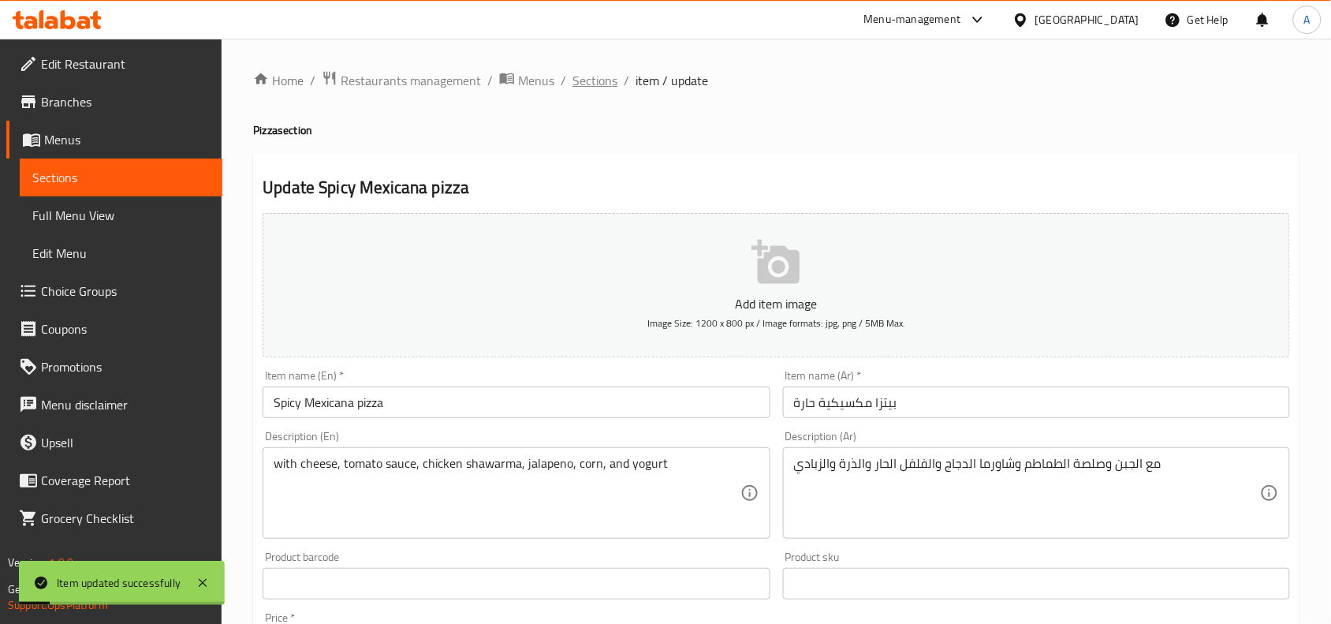
click at [598, 83] on span "Sections" at bounding box center [595, 80] width 45 height 19
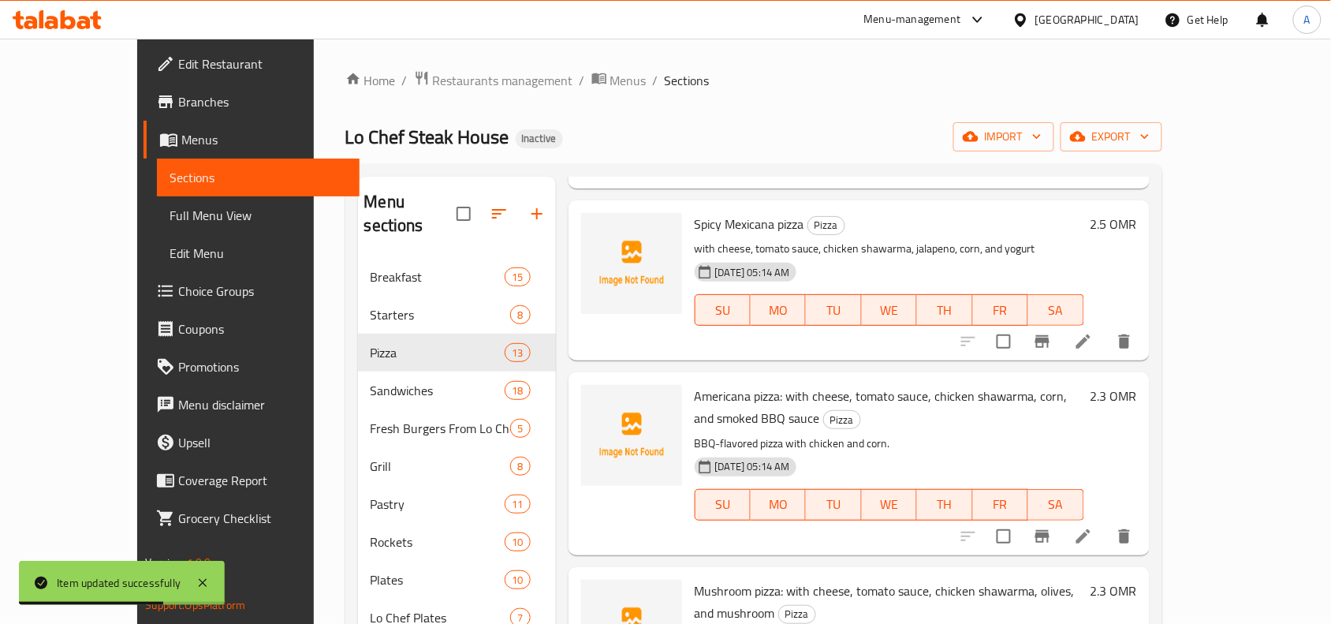
scroll to position [1084, 0]
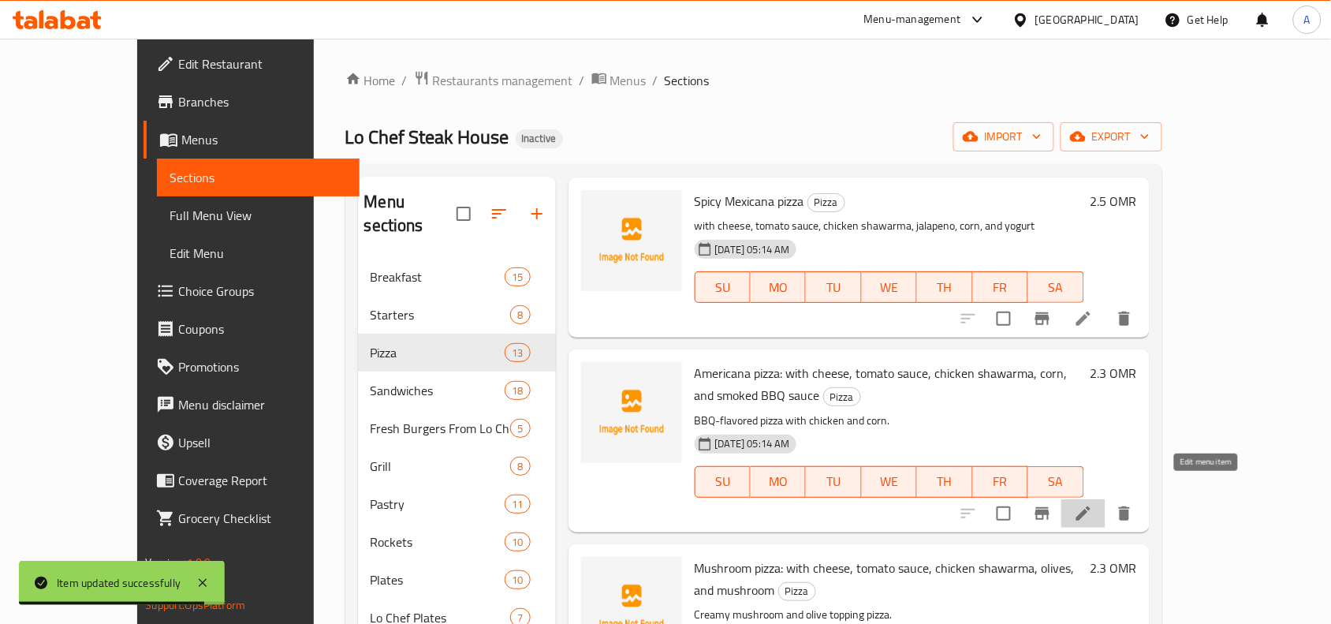
click at [1091, 506] on icon at bounding box center [1083, 513] width 14 height 14
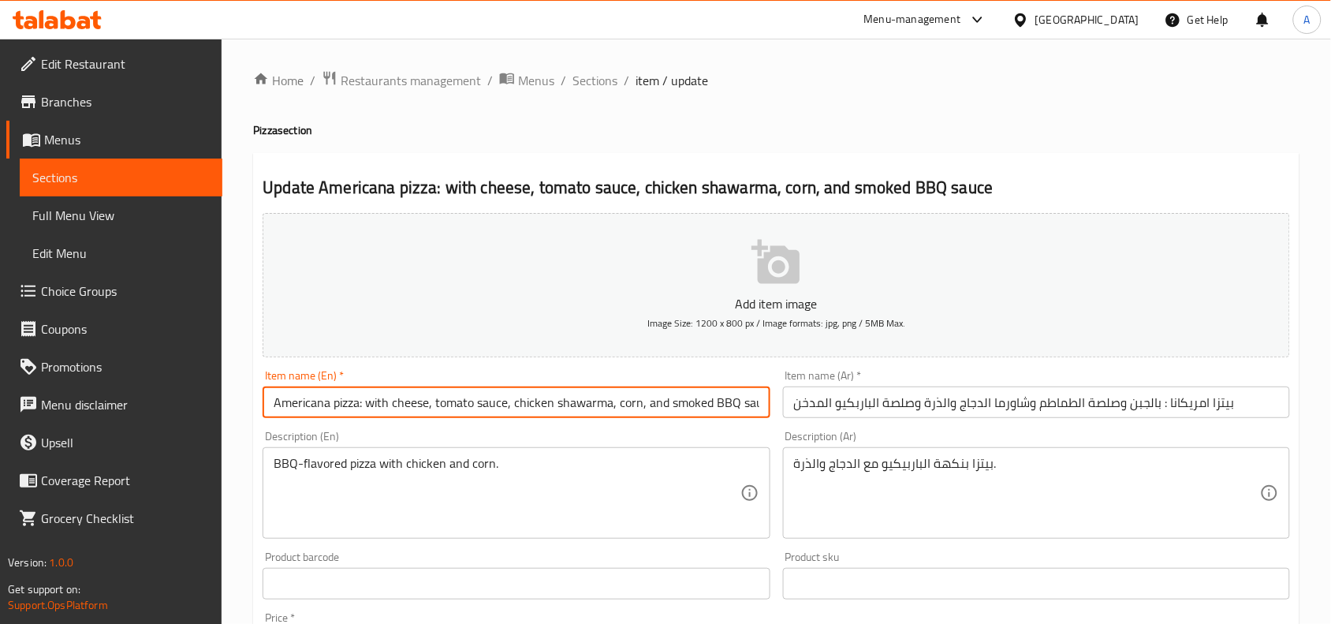
scroll to position [0, 9]
drag, startPoint x: 710, startPoint y: 406, endPoint x: 771, endPoint y: 410, distance: 61.6
click at [771, 410] on div "Item name (En)   * Americana pizza: with cheese, tomato sauce, chicken shawarma…" at bounding box center [516, 394] width 520 height 61
drag, startPoint x: 355, startPoint y: 412, endPoint x: 248, endPoint y: 412, distance: 106.5
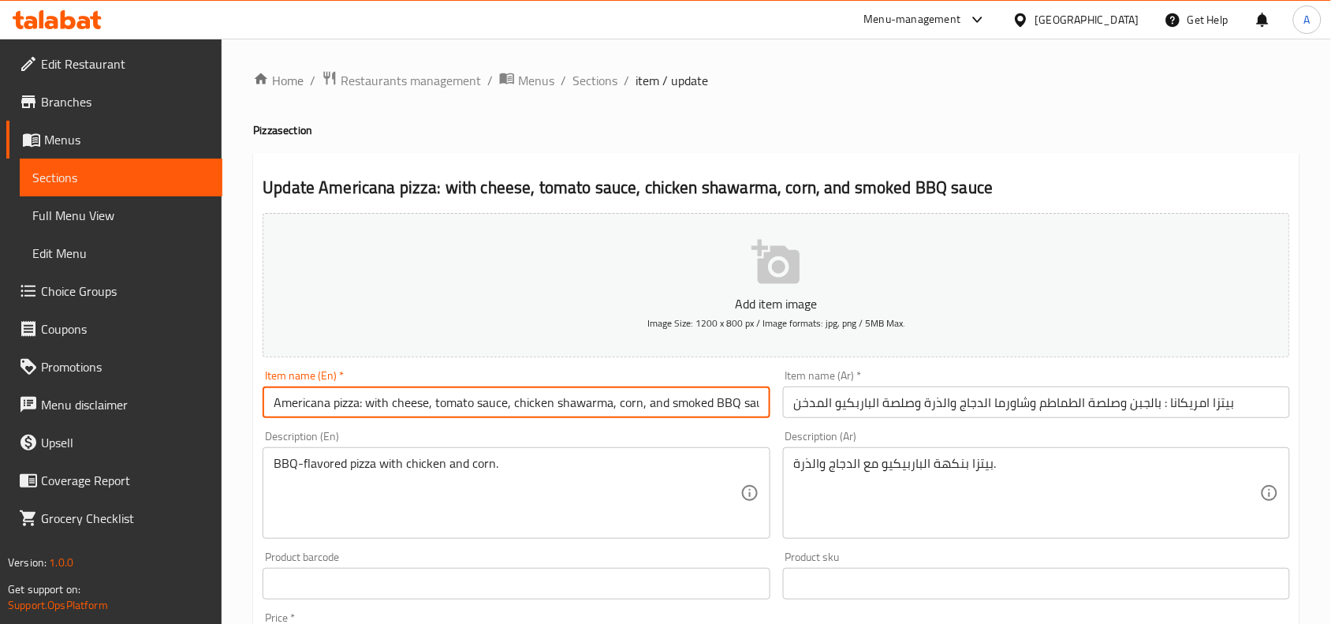
click at [248, 412] on div "Home / Restaurants management / Menus / Sections / item / update Pizza section …" at bounding box center [777, 577] width 1110 height 1076
click at [398, 427] on div "Description (En) BBQ-flavored pizza with chicken and corn. Description (En)" at bounding box center [516, 484] width 520 height 121
click at [365, 410] on input "Americana pizza: with cheese, tomato sauce, chicken shawarma, corn, and smoked …" at bounding box center [516, 402] width 507 height 32
drag, startPoint x: 364, startPoint y: 410, endPoint x: 763, endPoint y: 419, distance: 399.1
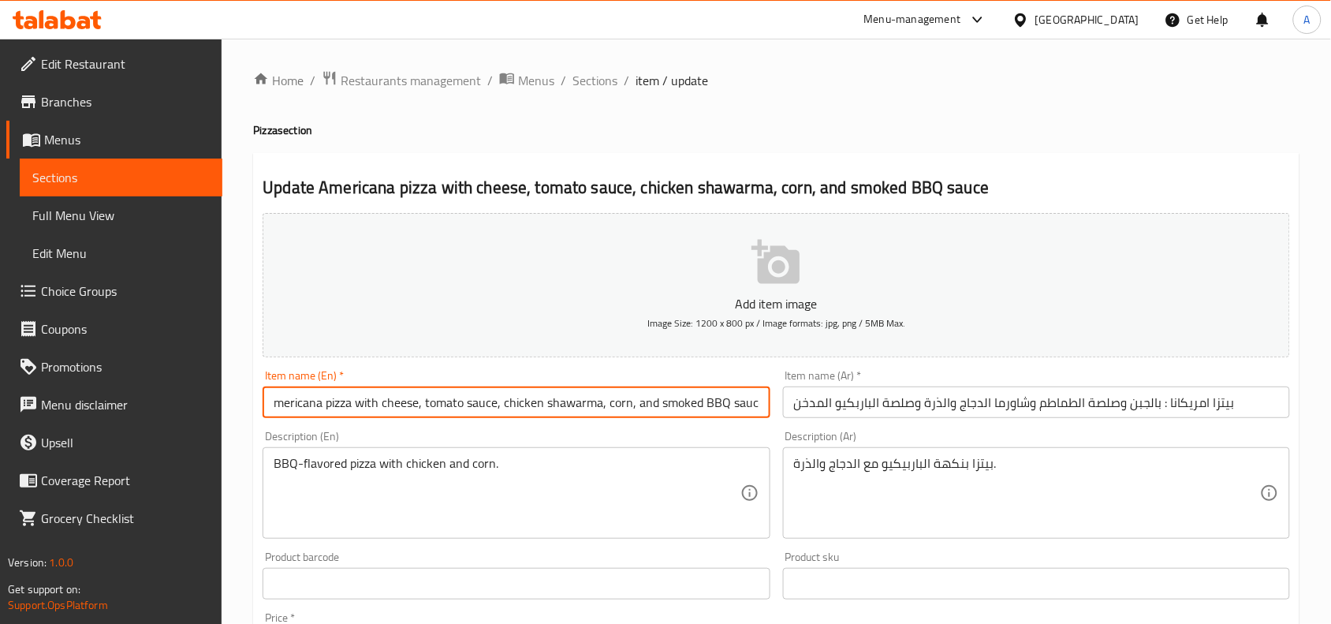
click at [763, 419] on div "Item name (En)   * Americana pizza with cheese, tomato sauce, chicken shawarma,…" at bounding box center [516, 394] width 520 height 61
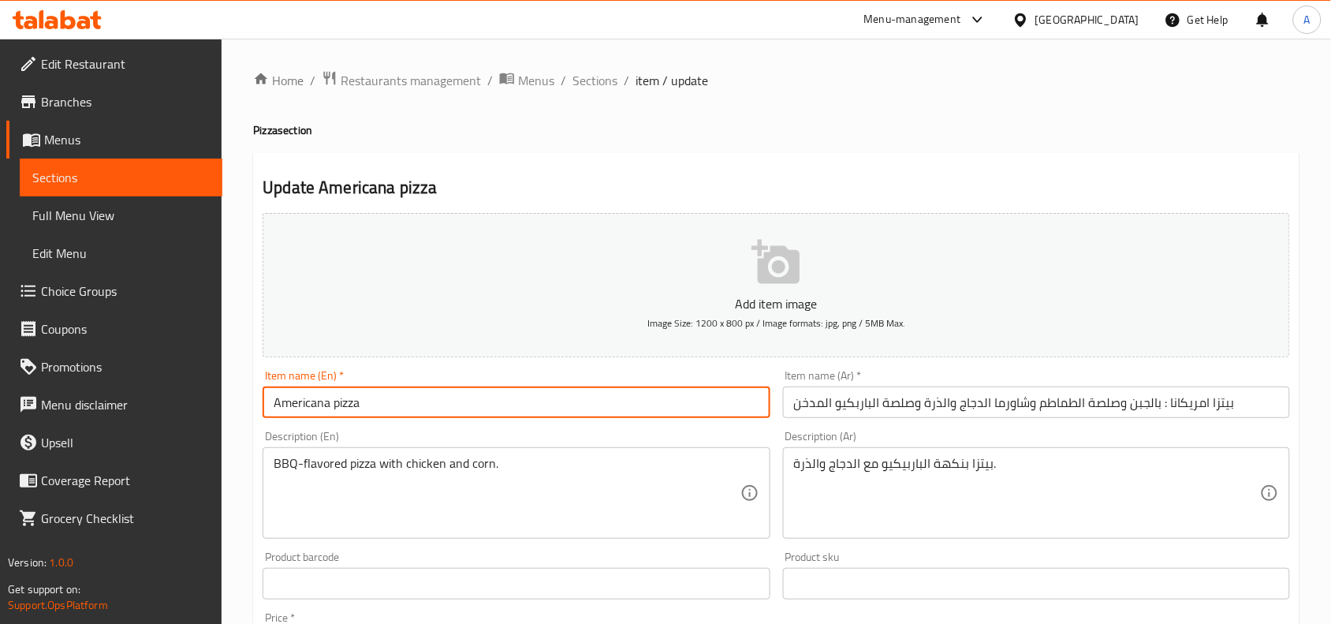
scroll to position [0, 0]
type input "Americana pizza"
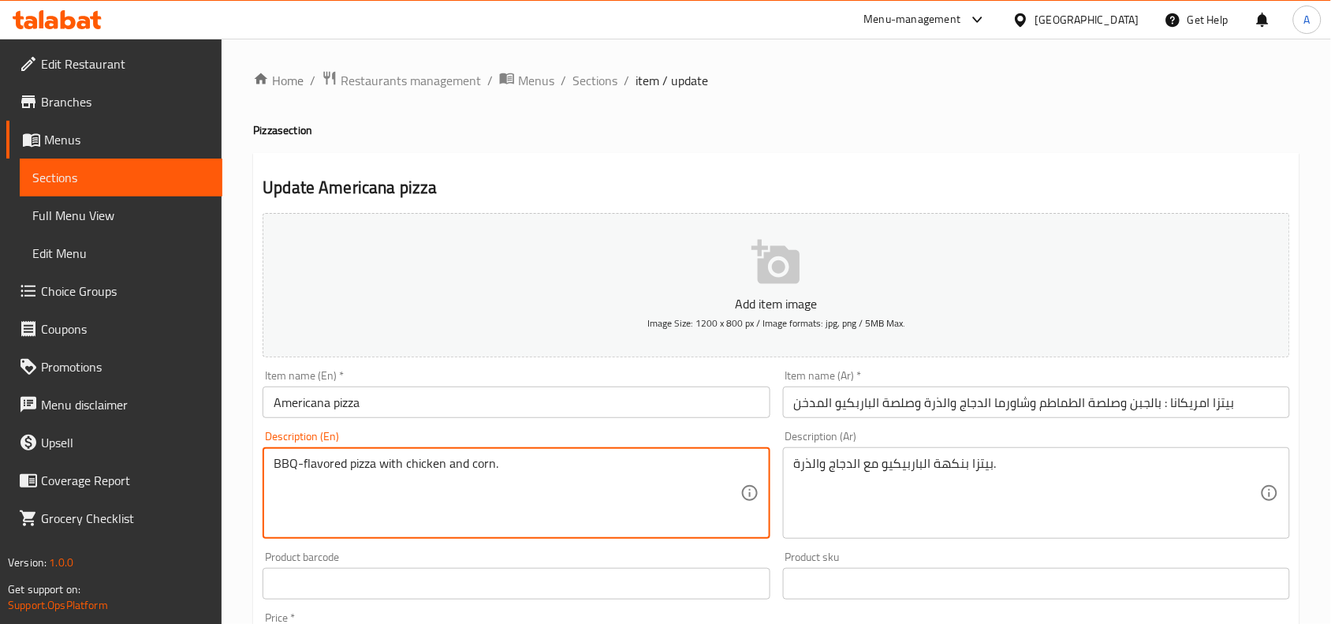
click at [494, 469] on textarea "BBQ-flavored pizza with chicken and corn." at bounding box center [507, 493] width 466 height 75
paste textarea "with cheese, tomato sauce, chicken shawarma, corn, and smoked BBQ sauce"
type textarea "with cheese, tomato sauce, chicken shawarma, corn, and smoked BBQ sauce"
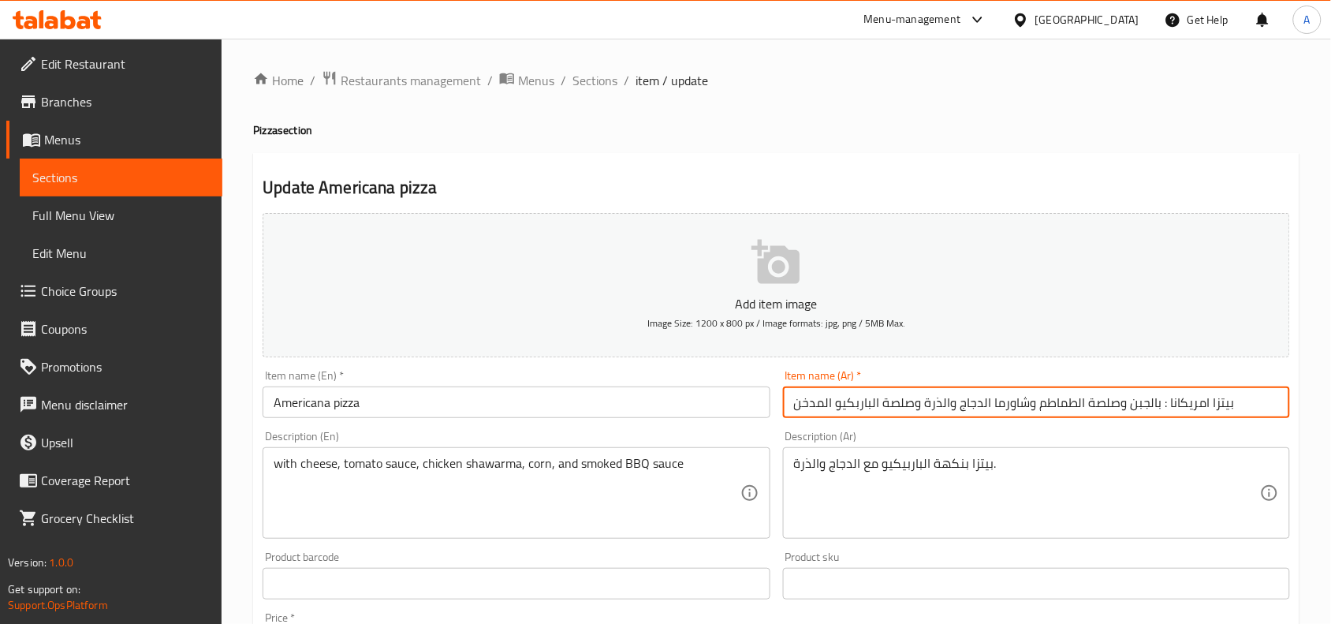
click at [867, 408] on input "بيتزا امريكانا : بالجبن وصلصة الطماطم وشاورما الدجاج والذرة وصلصة الباربكيو الم…" at bounding box center [1036, 402] width 507 height 32
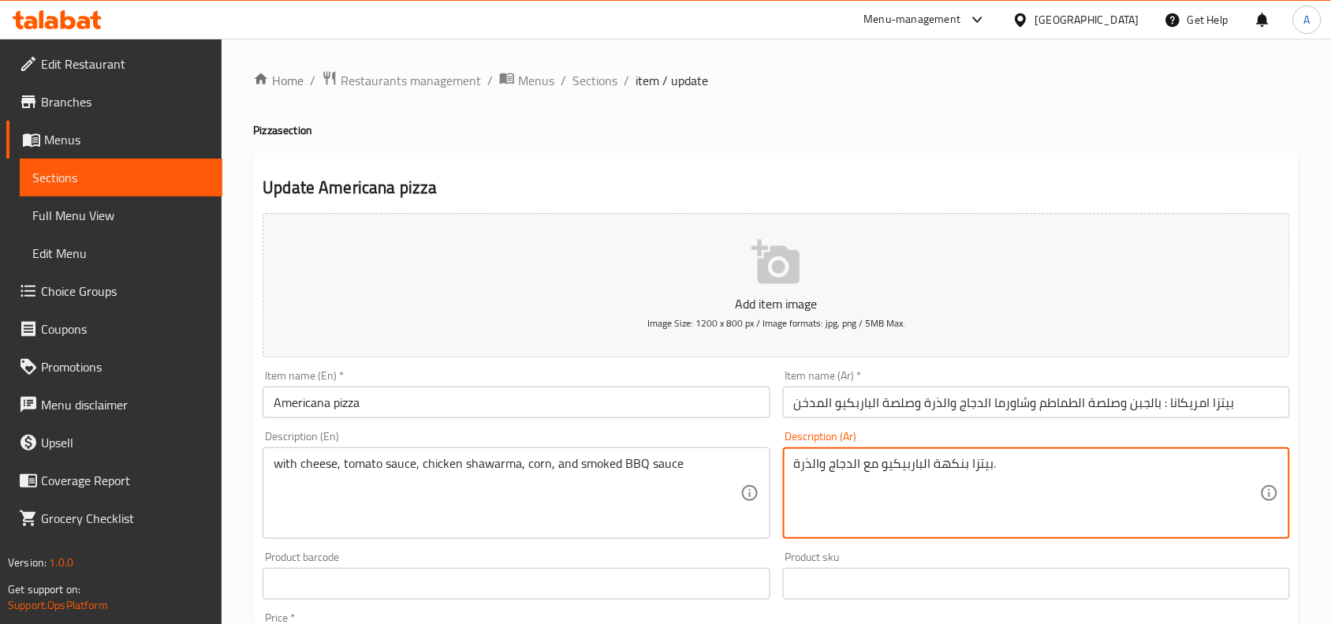
click at [880, 464] on textarea "بيتزا بنكهة الباربيكيو مع الدجاج والذرة." at bounding box center [1027, 493] width 466 height 75
paste textarea "مع الجبن وصلصة الطماطم وشاورما الدجاج والذرة وصلصة الشواء المدخنة"
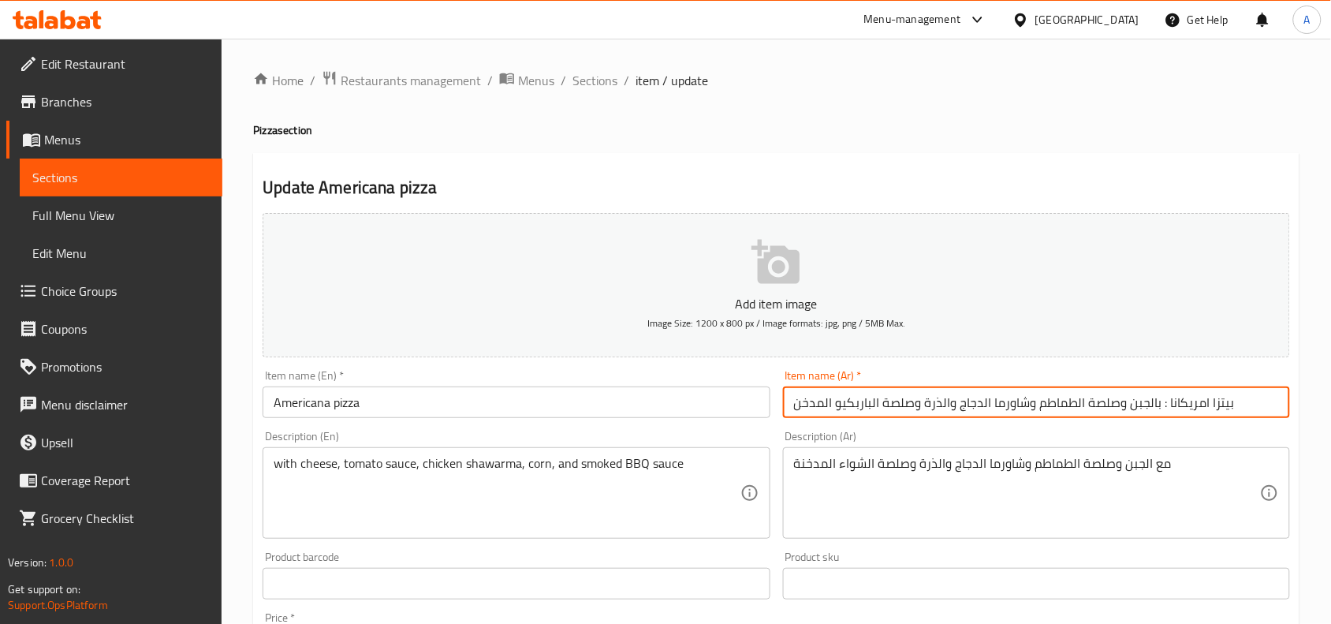
click at [869, 412] on input "بيتزا امريكانا : بالجبن وصلصة الطماطم وشاورما الدجاج والذرة وصلصة الباربكيو الم…" at bounding box center [1036, 402] width 507 height 32
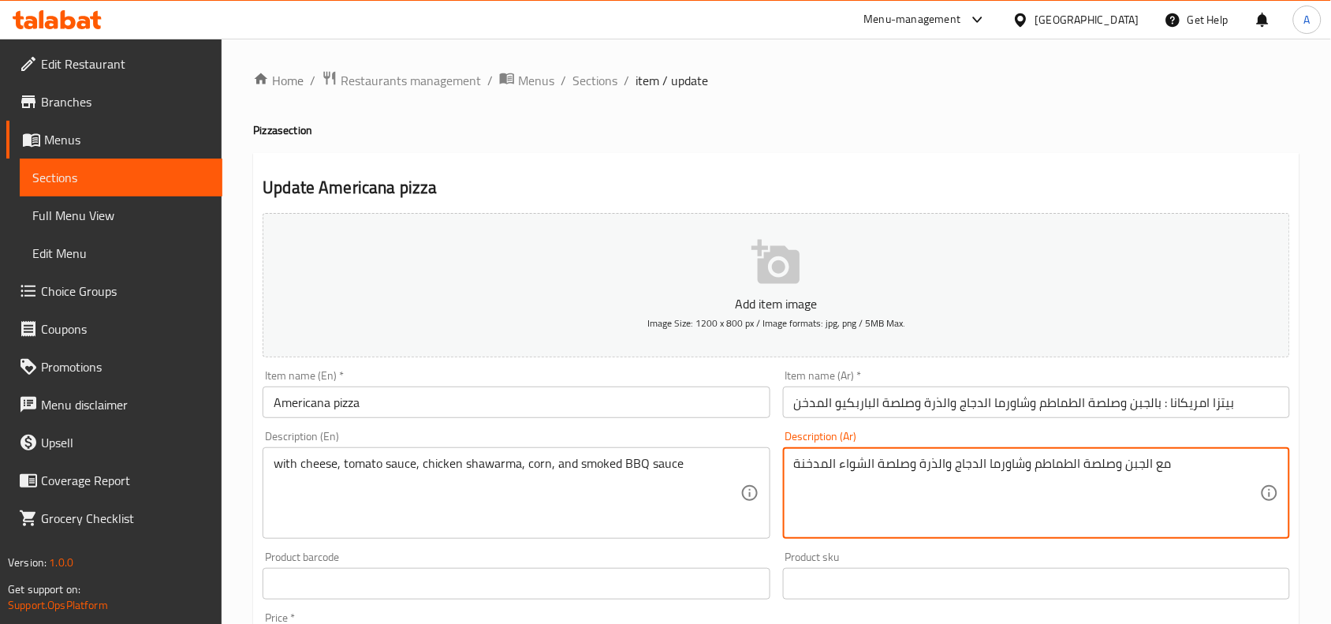
click at [856, 473] on textarea "مع الجبن وصلصة الطماطم وشاورما الدجاج والذرة وصلصة الشواء المدخنة" at bounding box center [1027, 493] width 466 height 75
paste textarea "اربكيو"
type textarea "مع الجبن وصلصة الطماطم وشاورما الدجاج والذرة وصلصة الباربكيو المدخنة"
click at [860, 405] on input "بيتزا امريكانا : بالجبن وصلصة الطماطم وشاورما الدجاج والذرة وصلصة الباربكيو الم…" at bounding box center [1036, 402] width 507 height 32
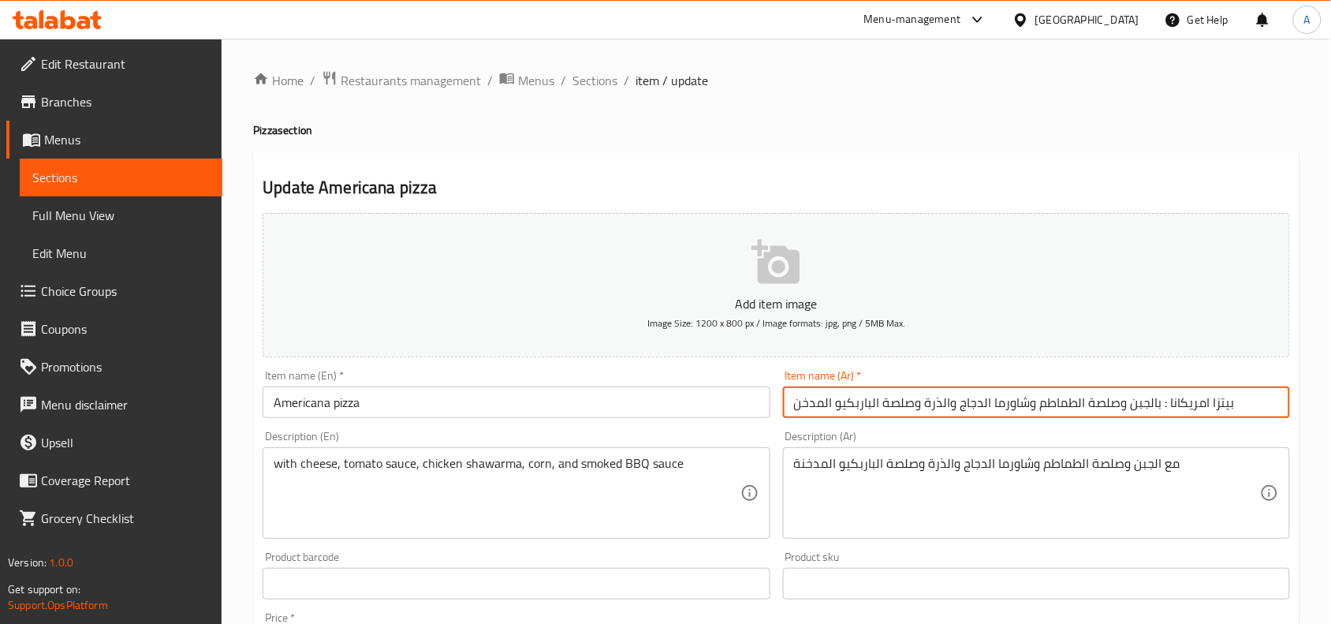
click at [860, 405] on input "بيتزا امريكانا : بالجبن وصلصة الطماطم وشاورما الدجاج والذرة وصلصة الباربكيو الم…" at bounding box center [1036, 402] width 507 height 32
click at [900, 416] on input "بيتزا امريكانا : بالجبن وصلصة الطماطم وشاورما الدجاج والذرة وصلصة الباربكيو الم…" at bounding box center [1036, 402] width 507 height 32
drag, startPoint x: 1162, startPoint y: 405, endPoint x: 674, endPoint y: 395, distance: 487.4
click at [683, 395] on div "Add item image Image Size: 1200 x 800 px / Image formats: jpg, png / 5MB Max. I…" at bounding box center [776, 547] width 1040 height 680
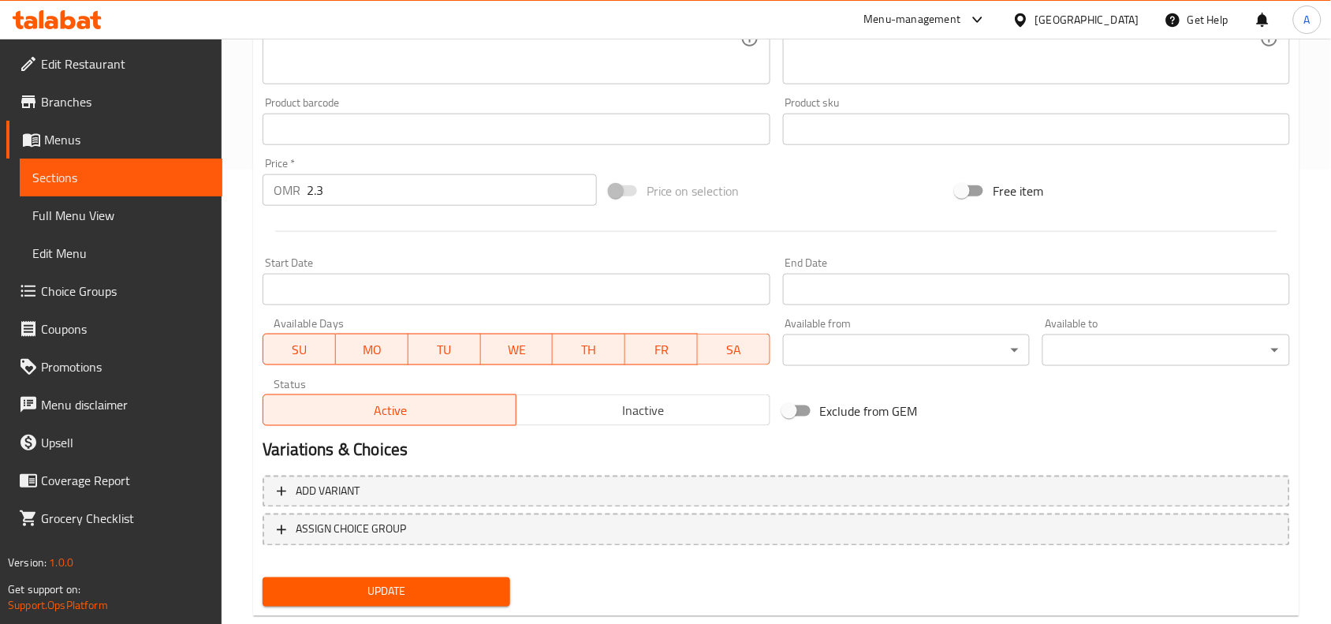
scroll to position [487, 0]
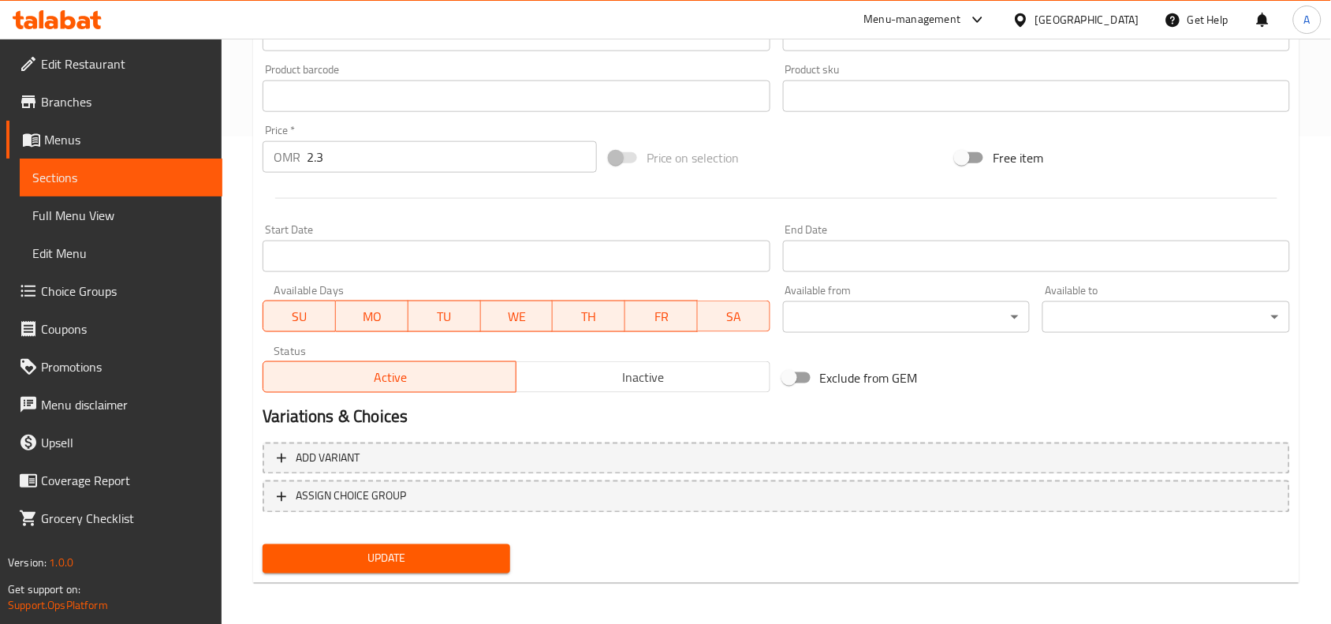
type input "[PERSON_NAME]"
click at [458, 558] on span "Update" at bounding box center [386, 559] width 222 height 20
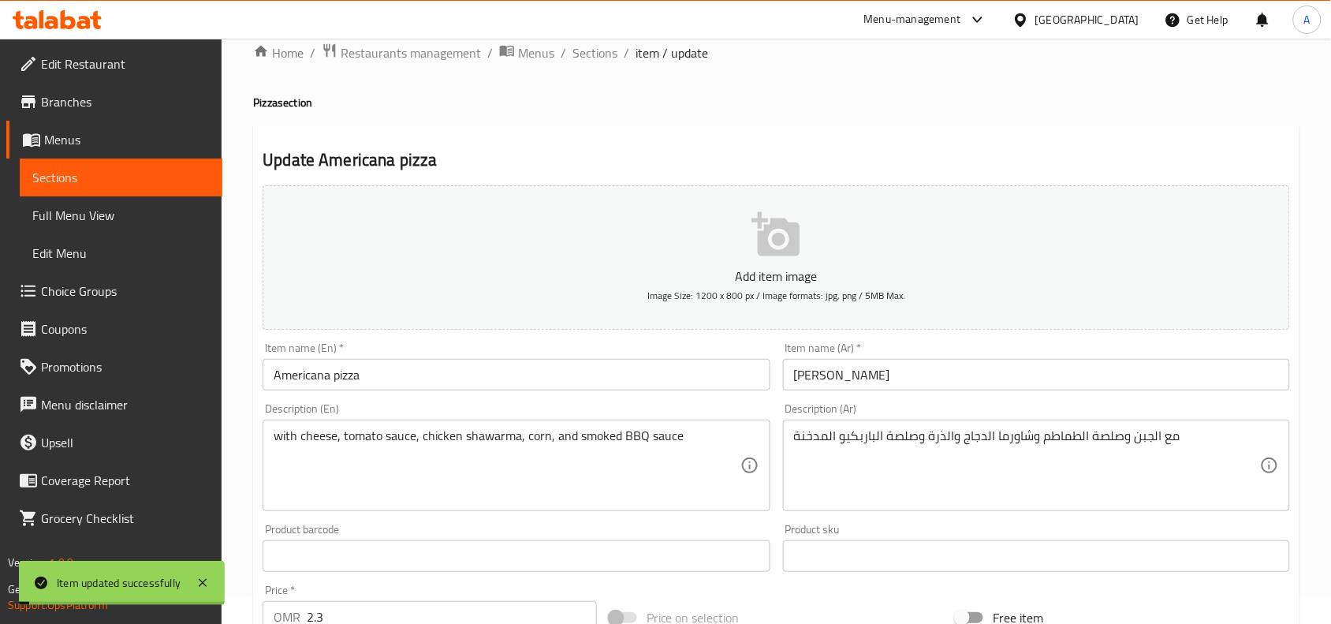
scroll to position [0, 0]
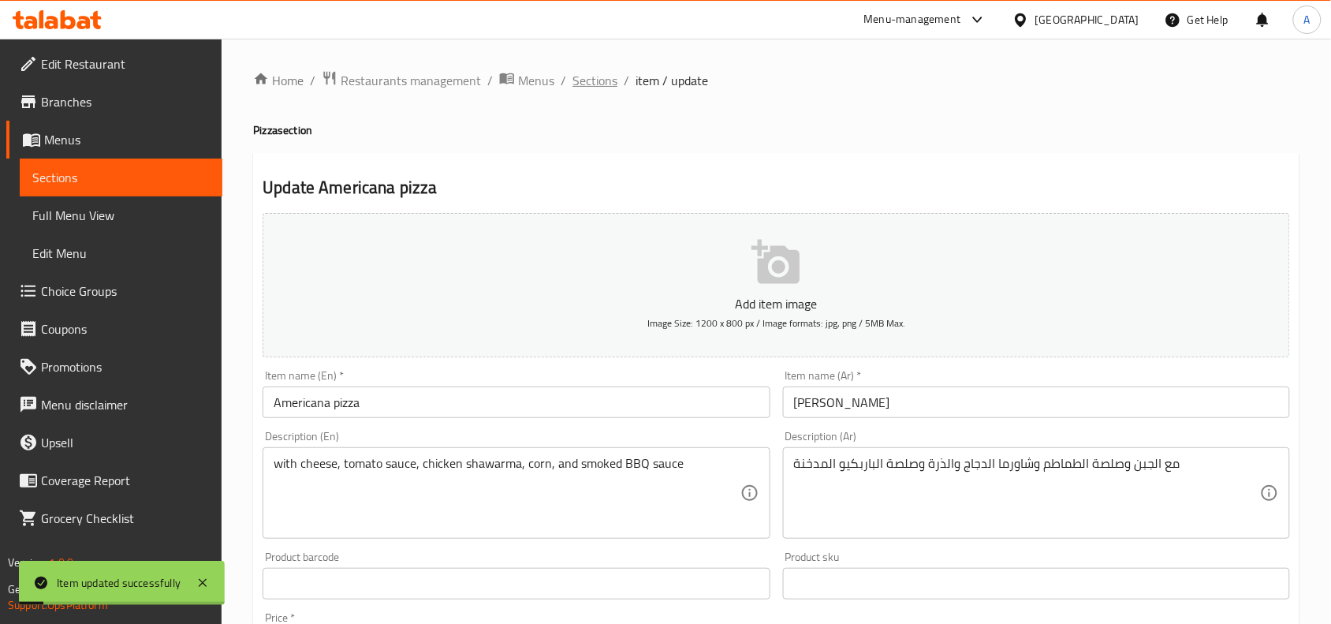
click at [601, 84] on span "Sections" at bounding box center [595, 80] width 45 height 19
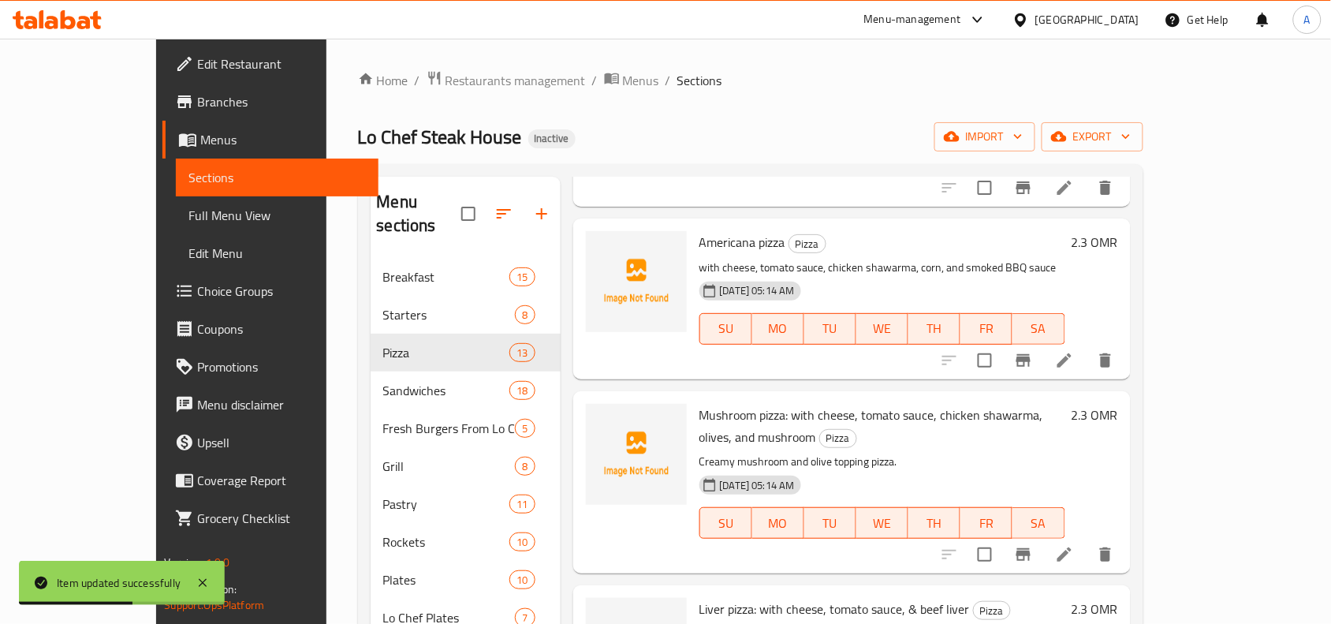
scroll to position [1281, 0]
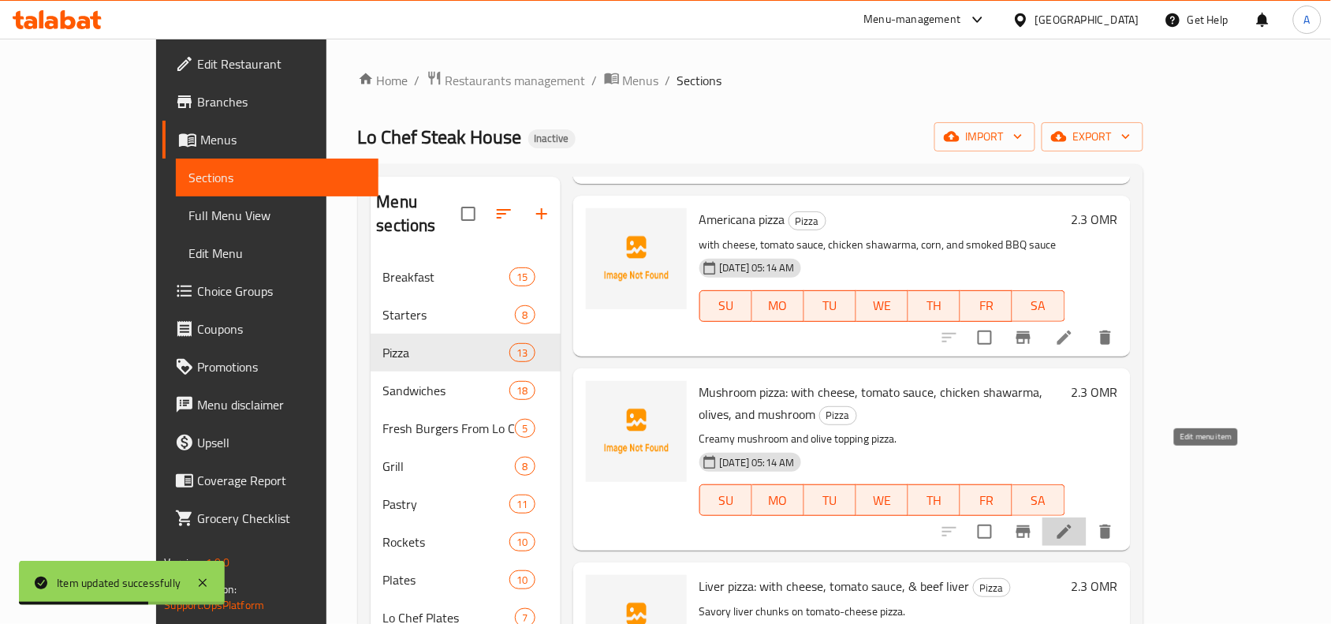
click at [1074, 522] on icon at bounding box center [1064, 531] width 19 height 19
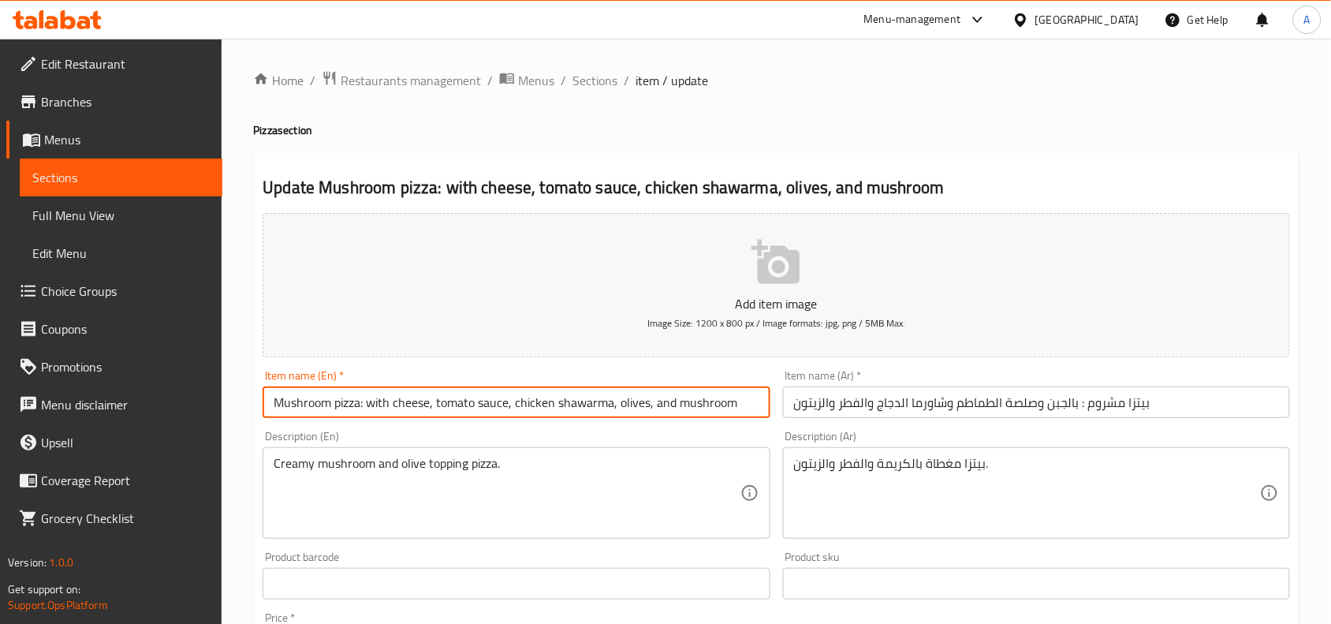
drag, startPoint x: 707, startPoint y: 412, endPoint x: 753, endPoint y: 411, distance: 46.5
click at [753, 411] on input "Mushroom pizza: with cheese, tomato sauce, chicken shawarma, olives, and mushro…" at bounding box center [516, 402] width 507 height 32
drag, startPoint x: 367, startPoint y: 410, endPoint x: 758, endPoint y: 406, distance: 390.4
click at [758, 406] on input "Mushroom pizza: with cheese, tomato sauce, chicken shawarma, olives, and mushro…" at bounding box center [516, 402] width 507 height 32
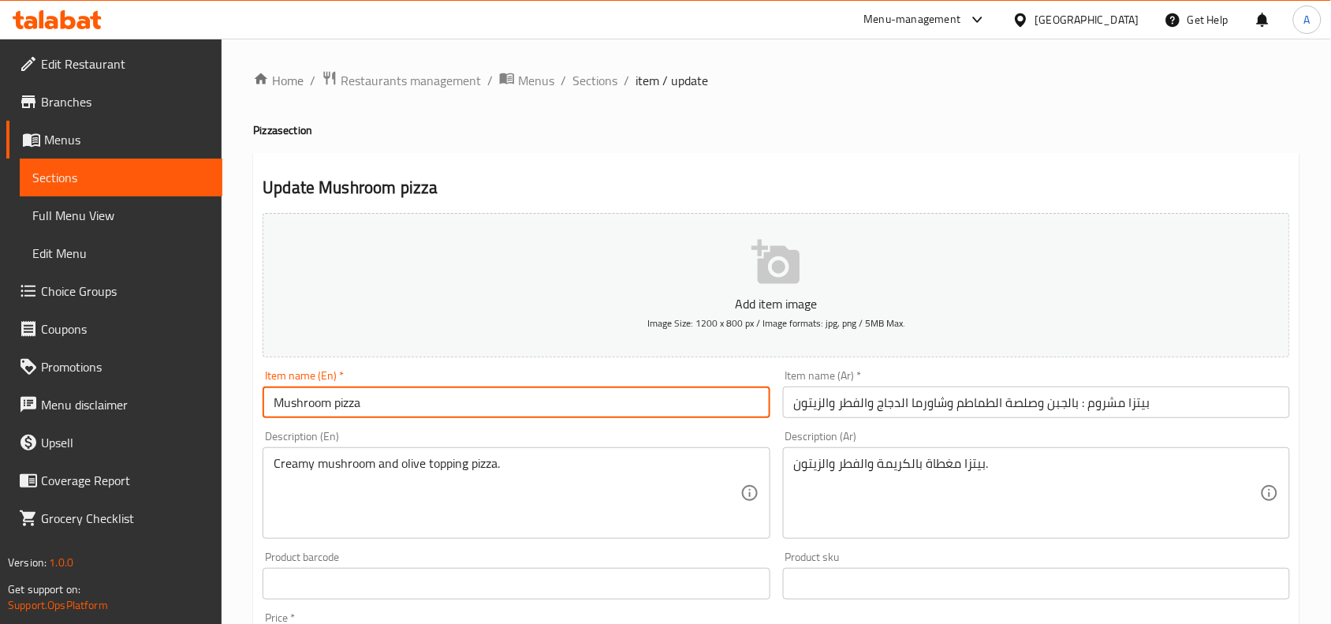
type input "Mushroom pizza"
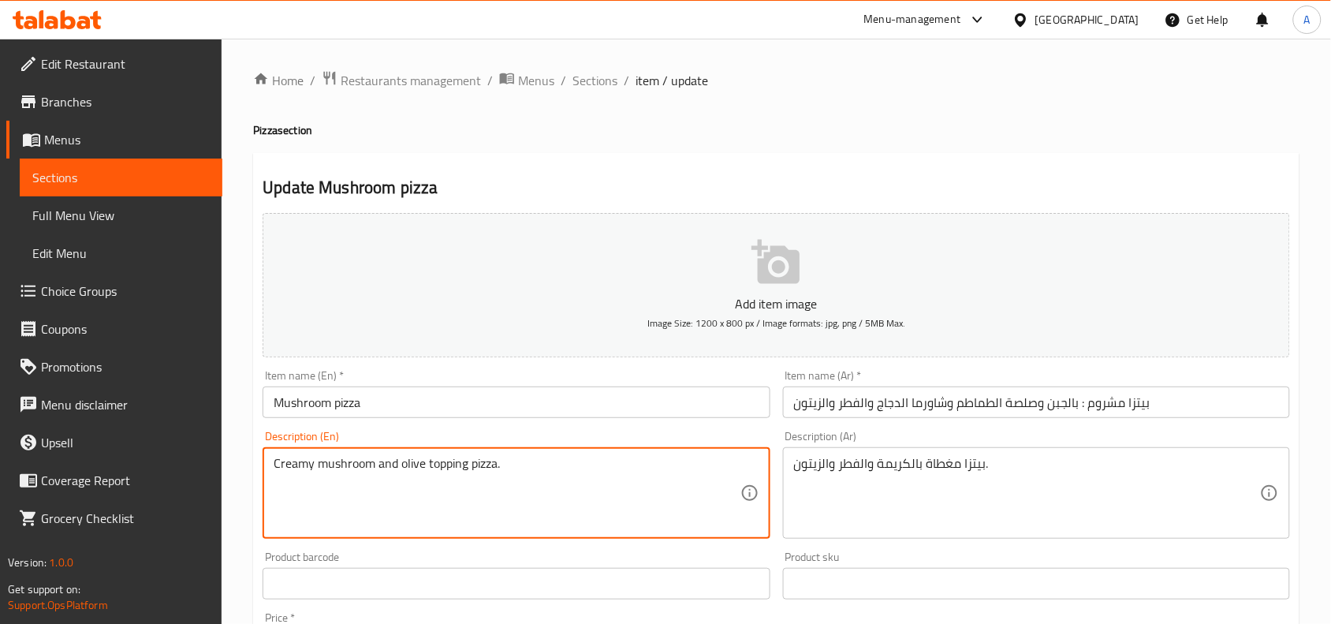
click at [458, 466] on textarea "Creamy mushroom and olive topping pizza." at bounding box center [507, 493] width 466 height 75
paste textarea "with cheese, tomato sauce, chicken shawarma, olives, and mushroom"
drag, startPoint x: 581, startPoint y: 467, endPoint x: 576, endPoint y: 494, distance: 28.0
click at [578, 478] on textarea "with cheese, tomato sauce, chicken shawarma, olives, and mushroom" at bounding box center [507, 493] width 466 height 75
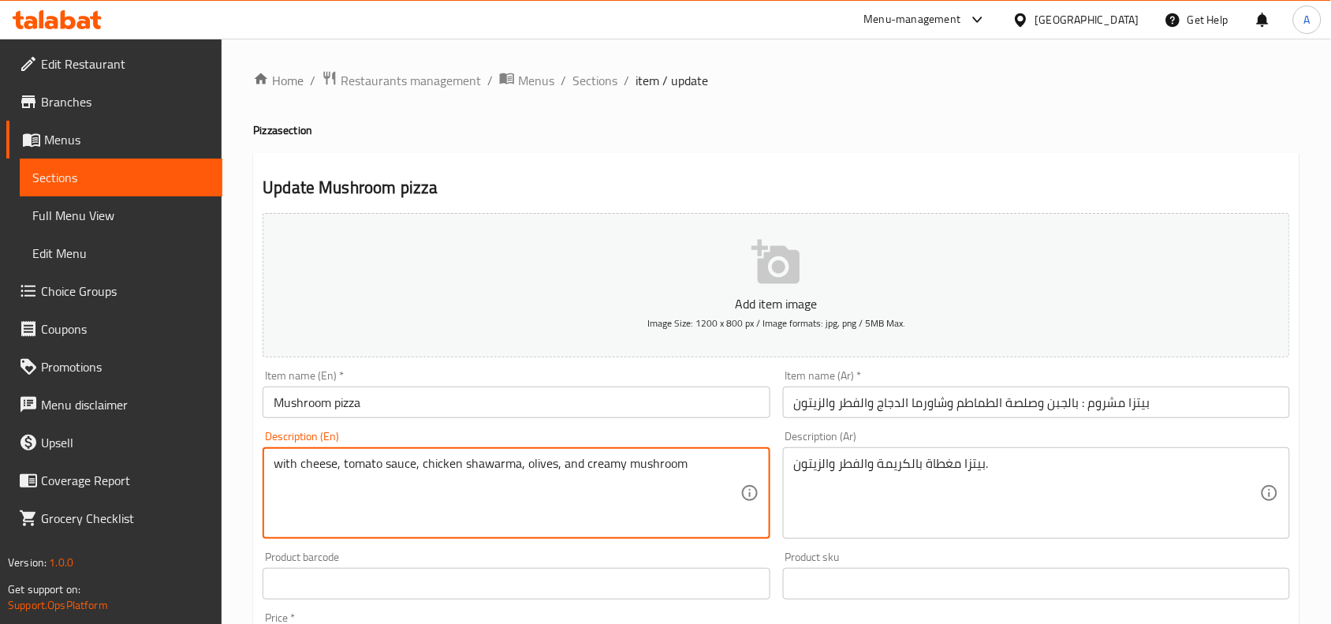
type textarea "with cheese, tomato sauce, chicken shawarma, olives, and creamy mushroom"
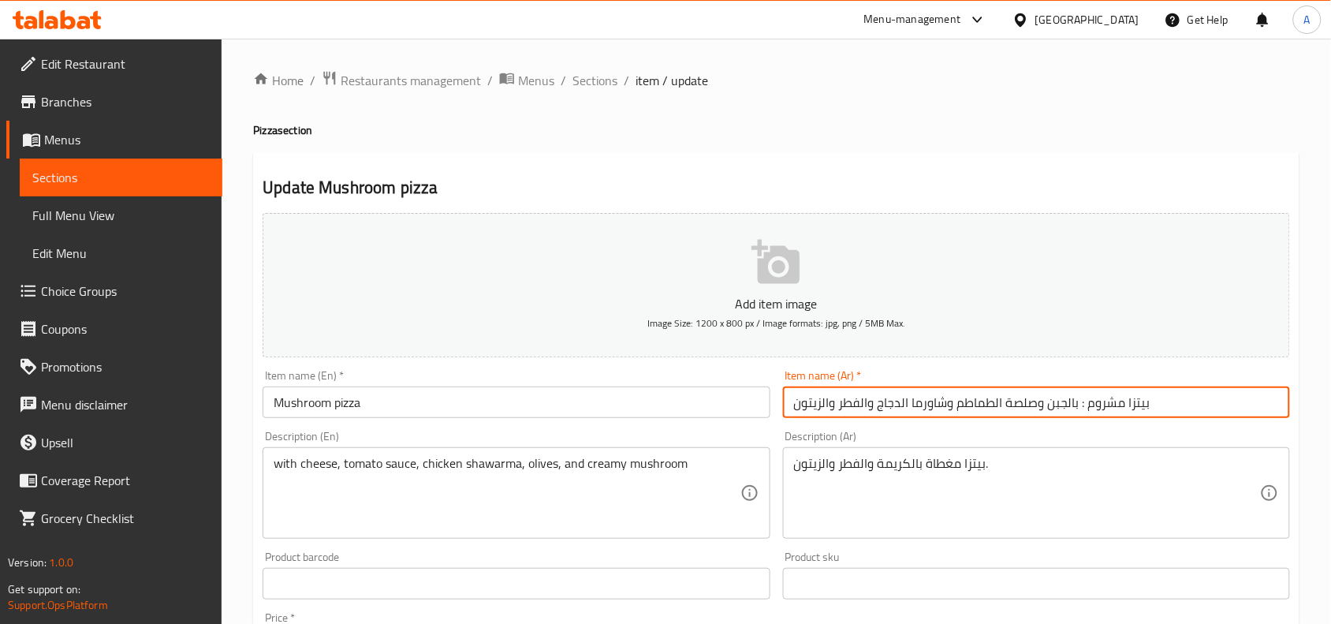
drag, startPoint x: 1087, startPoint y: 405, endPoint x: 740, endPoint y: 397, distance: 347.1
click at [763, 397] on div "Add item image Image Size: 1200 x 800 px / Image formats: jpg, png / 5MB Max. I…" at bounding box center [776, 547] width 1040 height 680
type input "بيتزا مشروم"
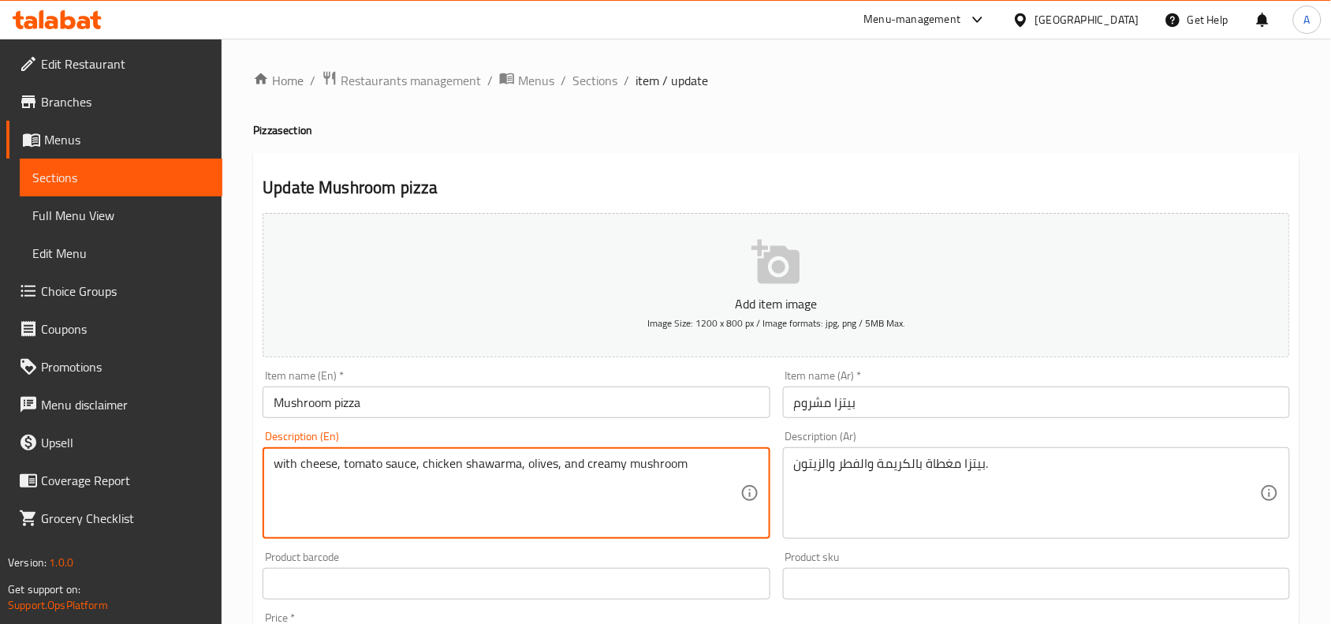
click at [561, 465] on textarea "with cheese, tomato sauce, chicken shawarma, olives, and creamy mushroom" at bounding box center [507, 493] width 466 height 75
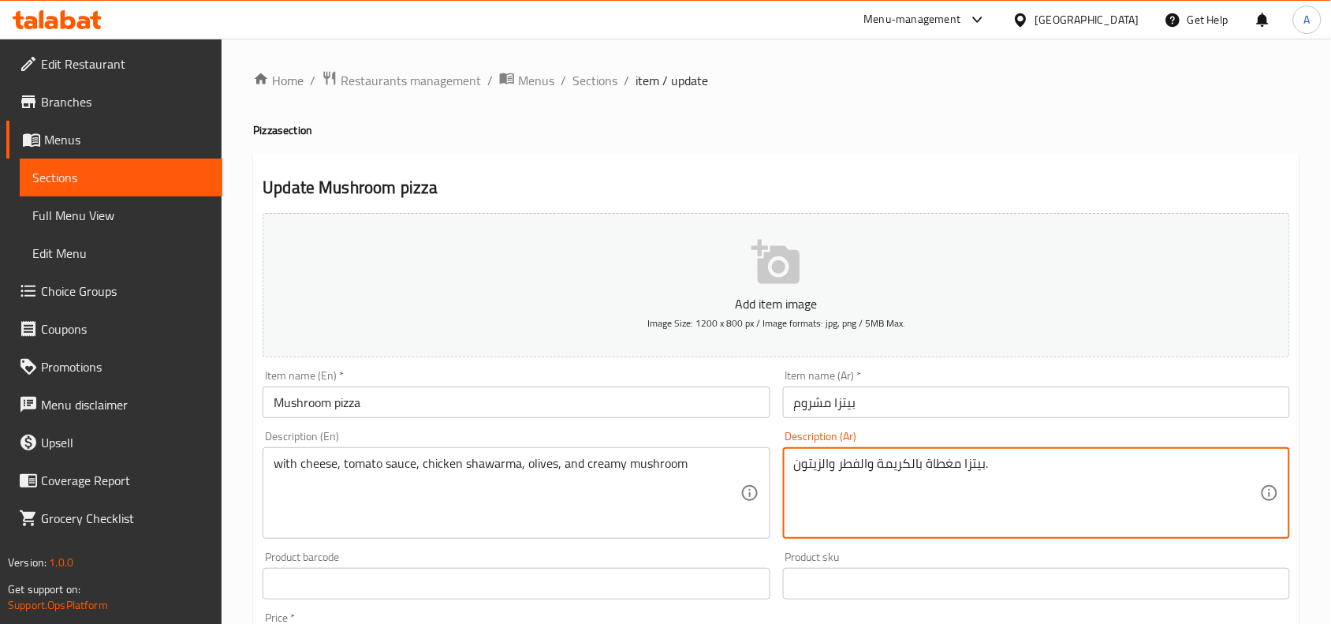
click at [853, 474] on textarea "بيتزا مغطاة بالكريمة والفطر والزيتون." at bounding box center [1027, 493] width 466 height 75
click at [853, 472] on textarea "بيتزا مغطاة بالكريمة والفطر والزيتون." at bounding box center [1027, 493] width 466 height 75
paste textarea "مع الجبن وصلصة الطماطم وشاورما الدجاج والزيتون والفطر الكريمي"
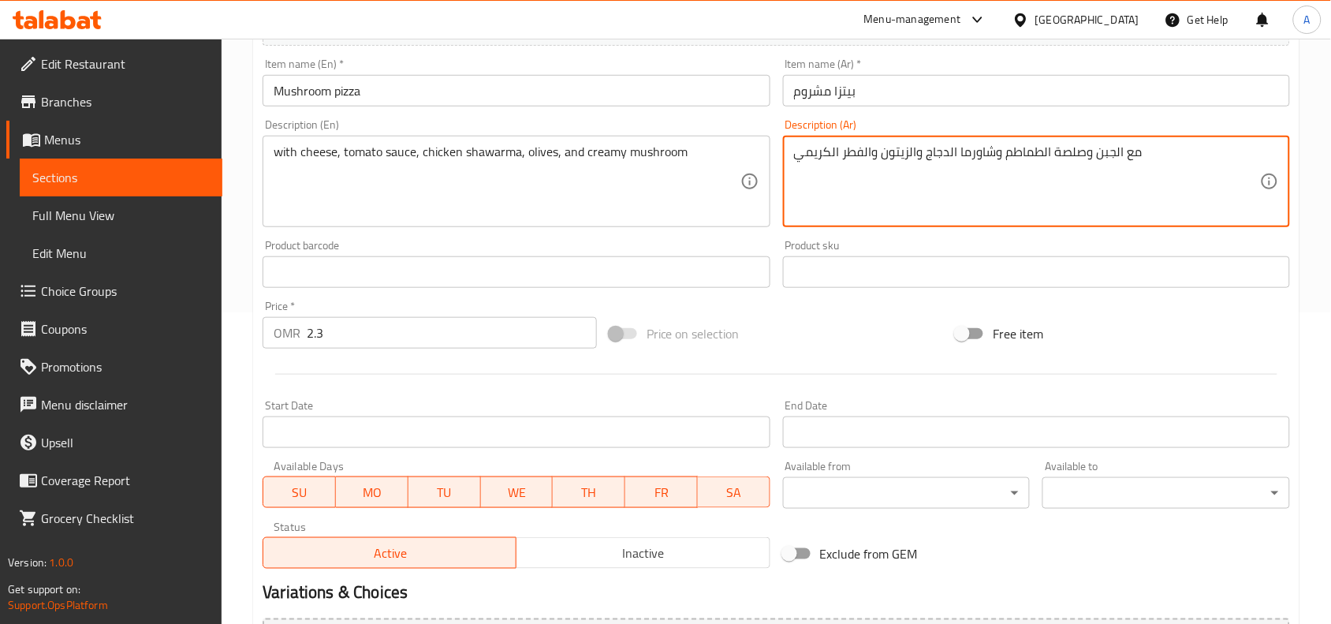
scroll to position [487, 0]
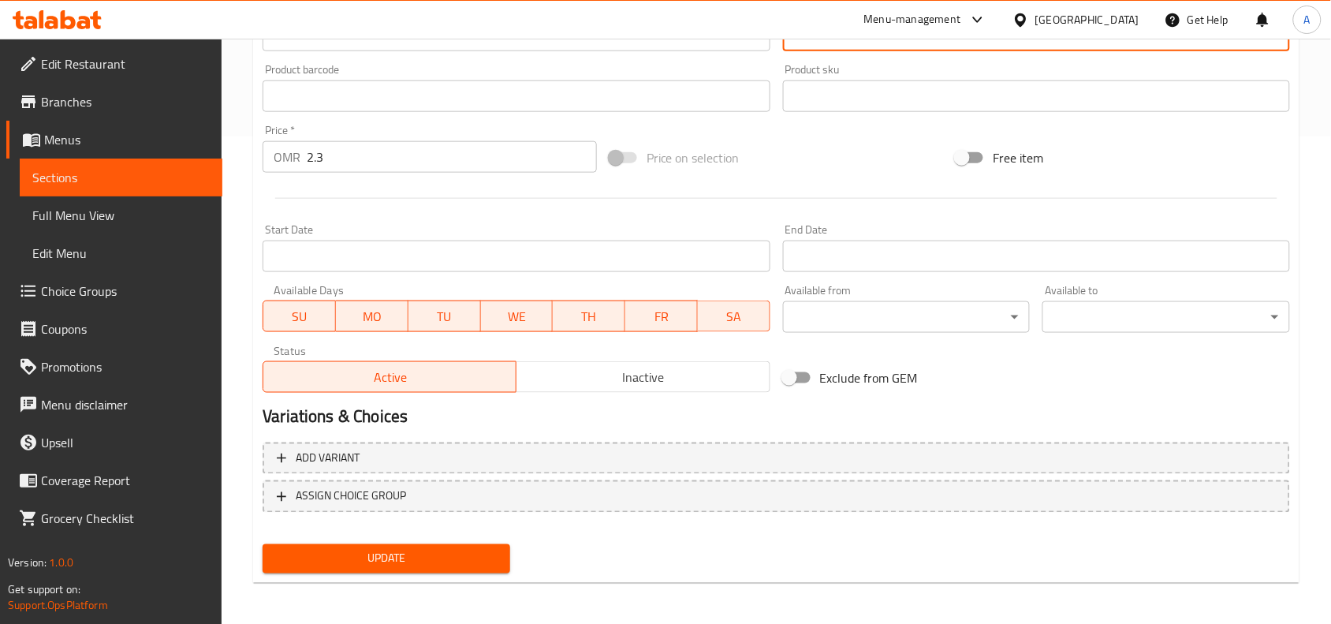
type textarea "مع الجبن وصلصة الطماطم وشاورما الدجاج والزيتون والفطر الكريمي"
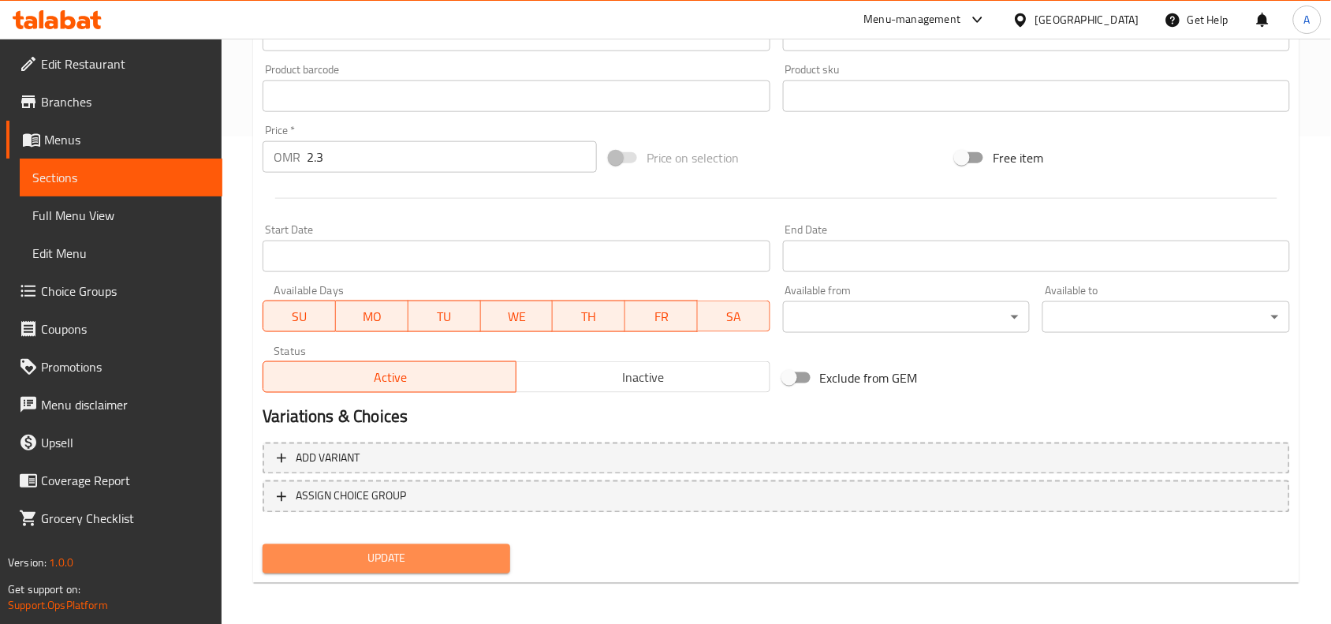
click at [491, 558] on span "Update" at bounding box center [386, 559] width 222 height 20
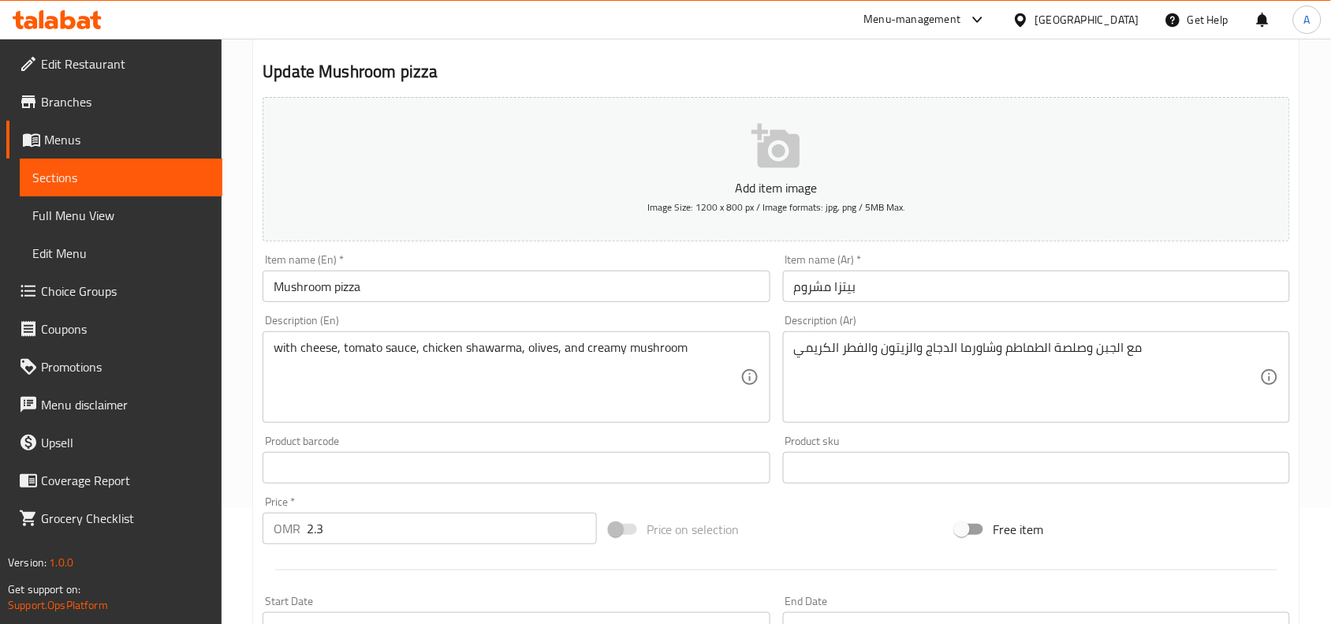
scroll to position [93, 0]
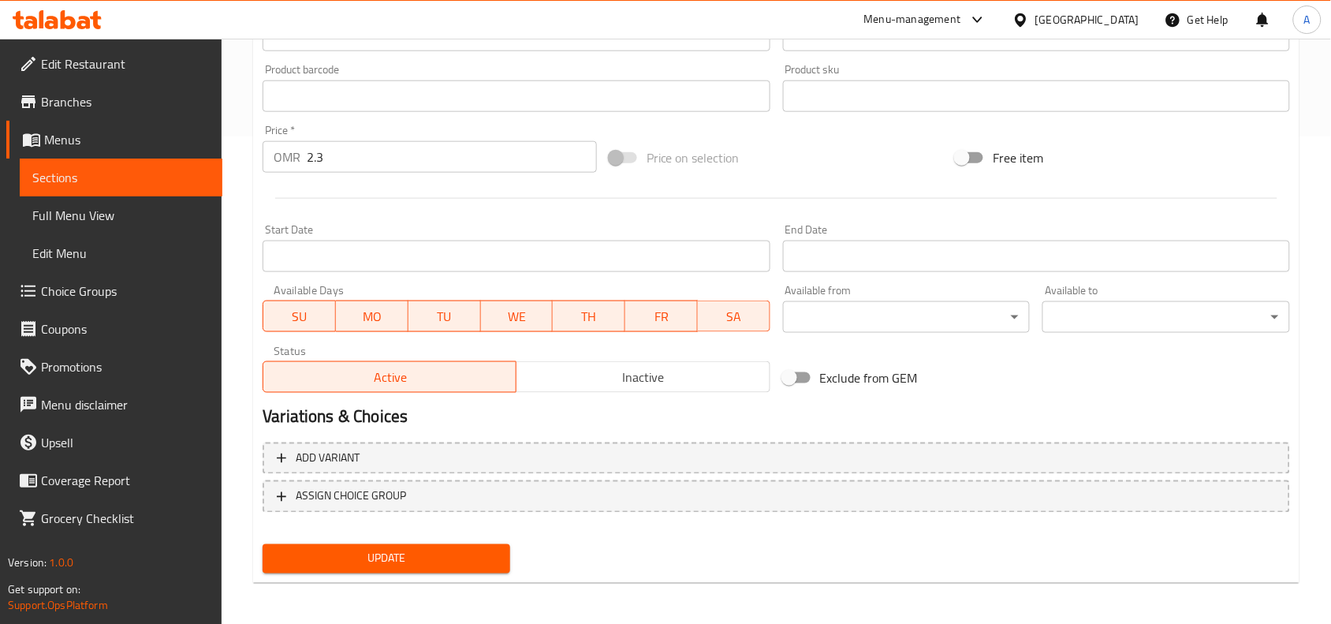
click at [471, 549] on span "Update" at bounding box center [386, 559] width 222 height 20
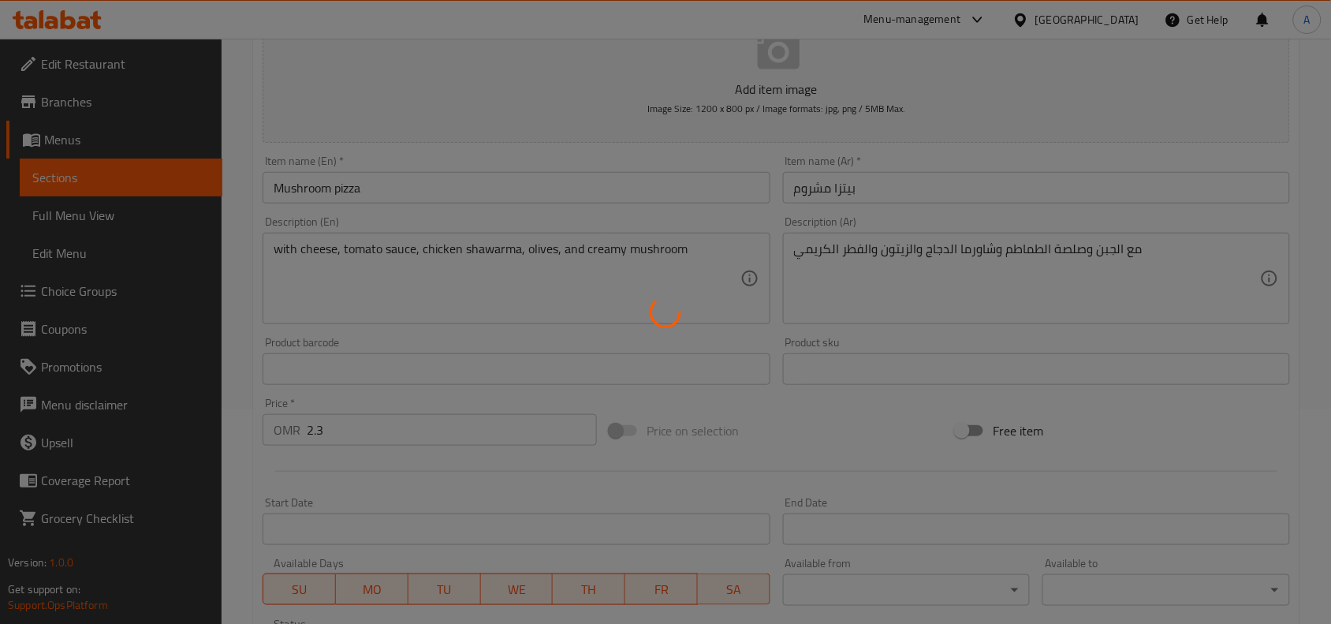
scroll to position [192, 0]
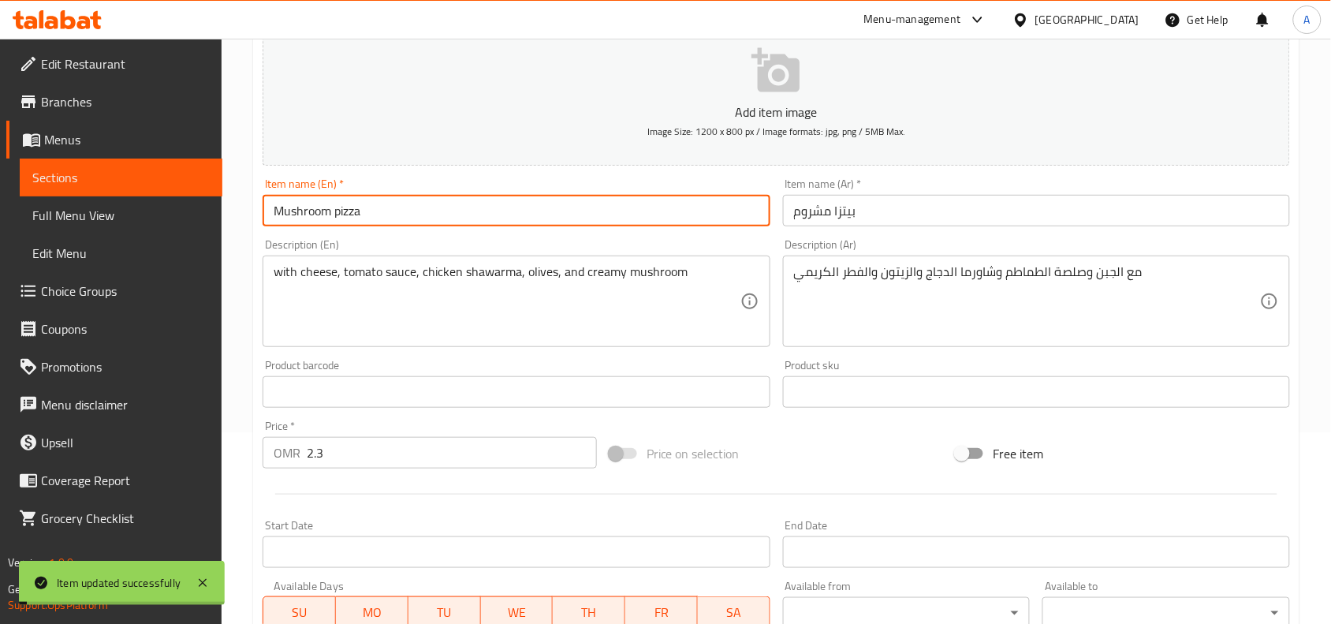
click at [375, 214] on input "Mushroom pizza" at bounding box center [516, 211] width 507 height 32
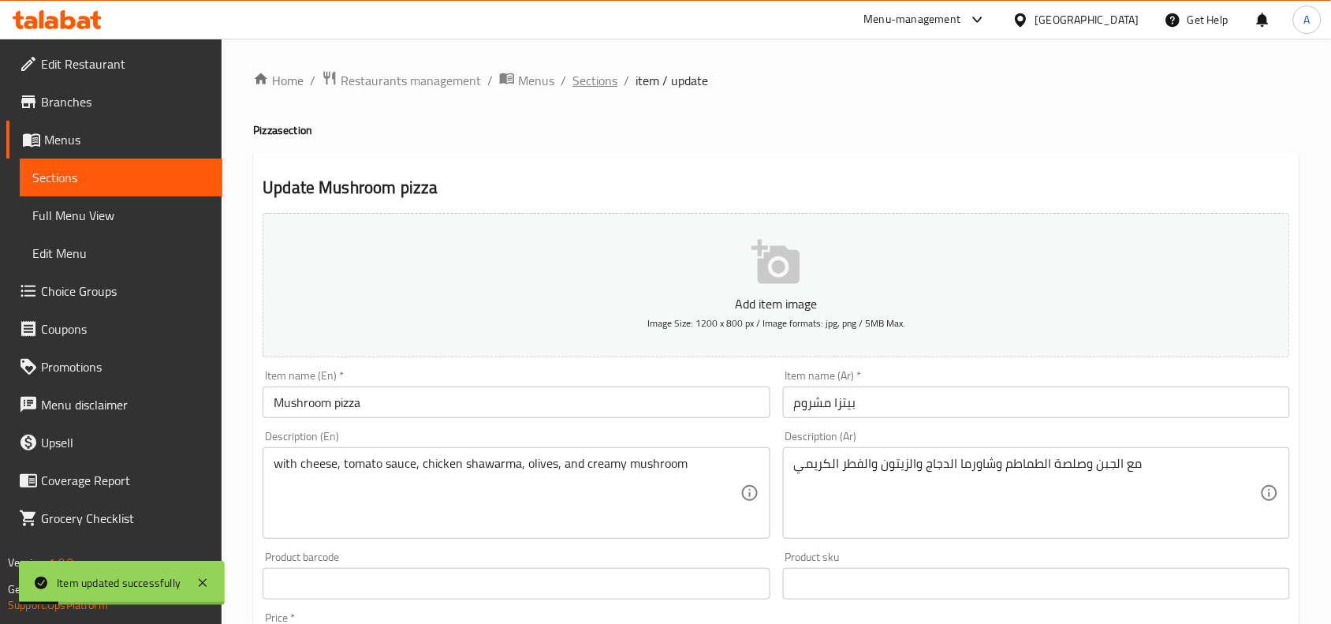
click at [592, 88] on span "Sections" at bounding box center [595, 80] width 45 height 19
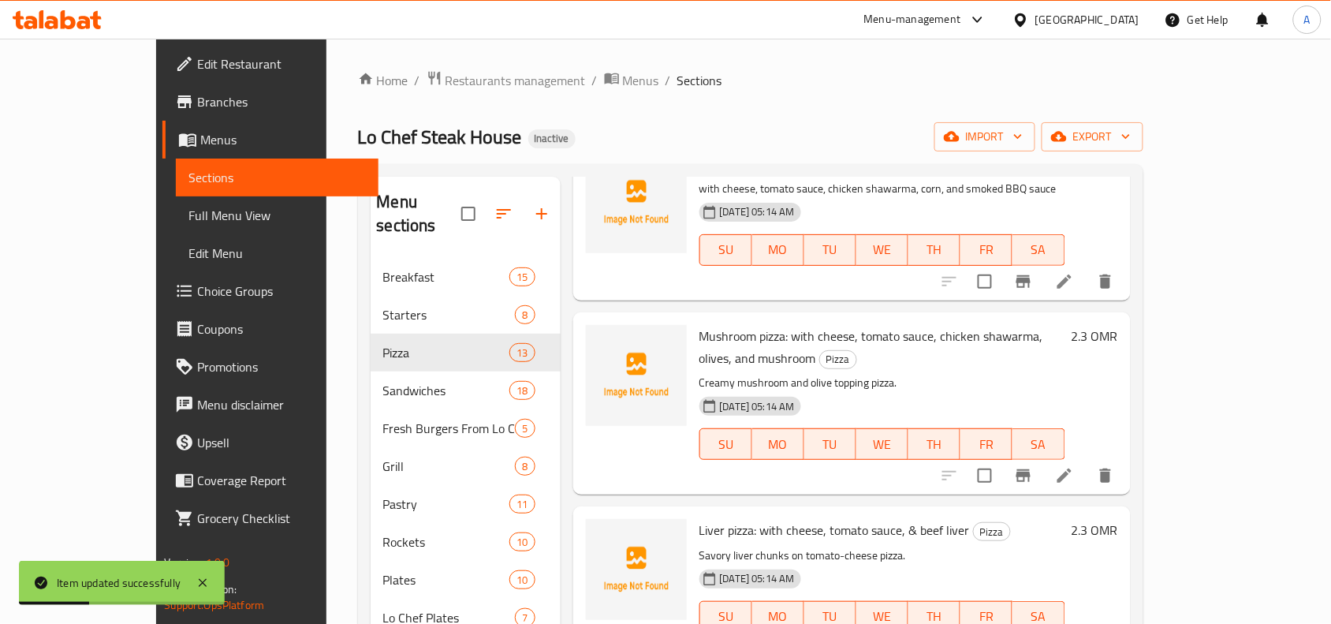
scroll to position [1436, 0]
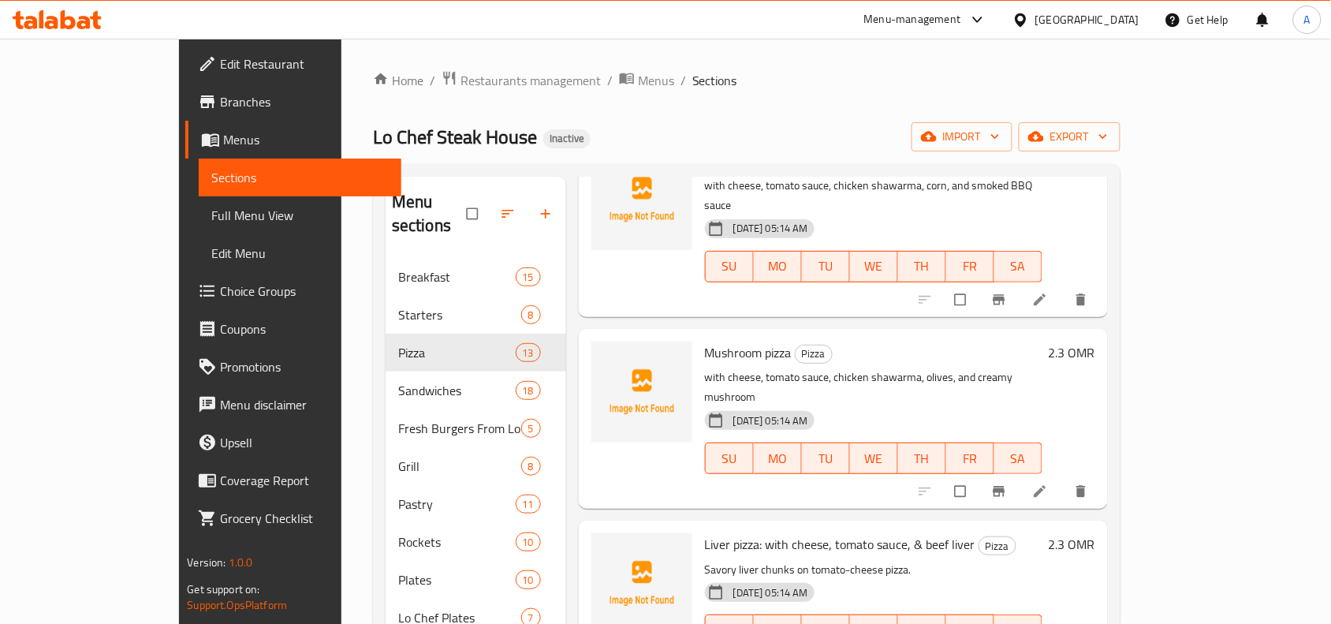
scroll to position [1479, 0]
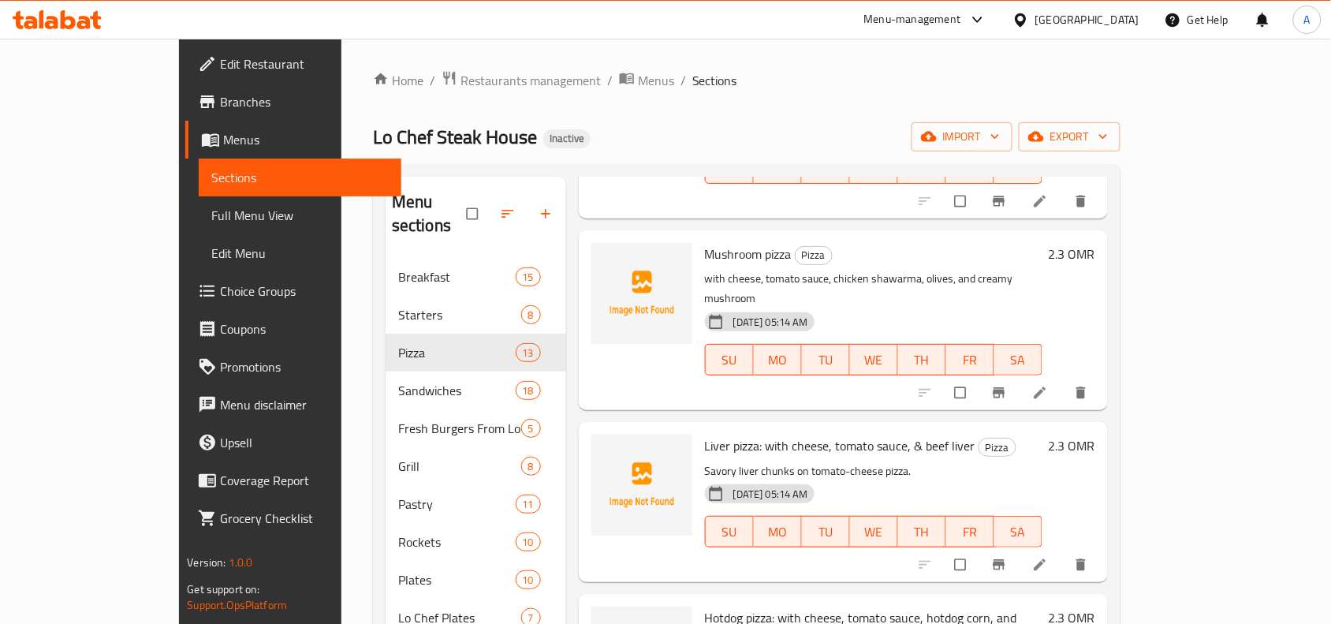
click at [1048, 557] on icon at bounding box center [1040, 565] width 16 height 16
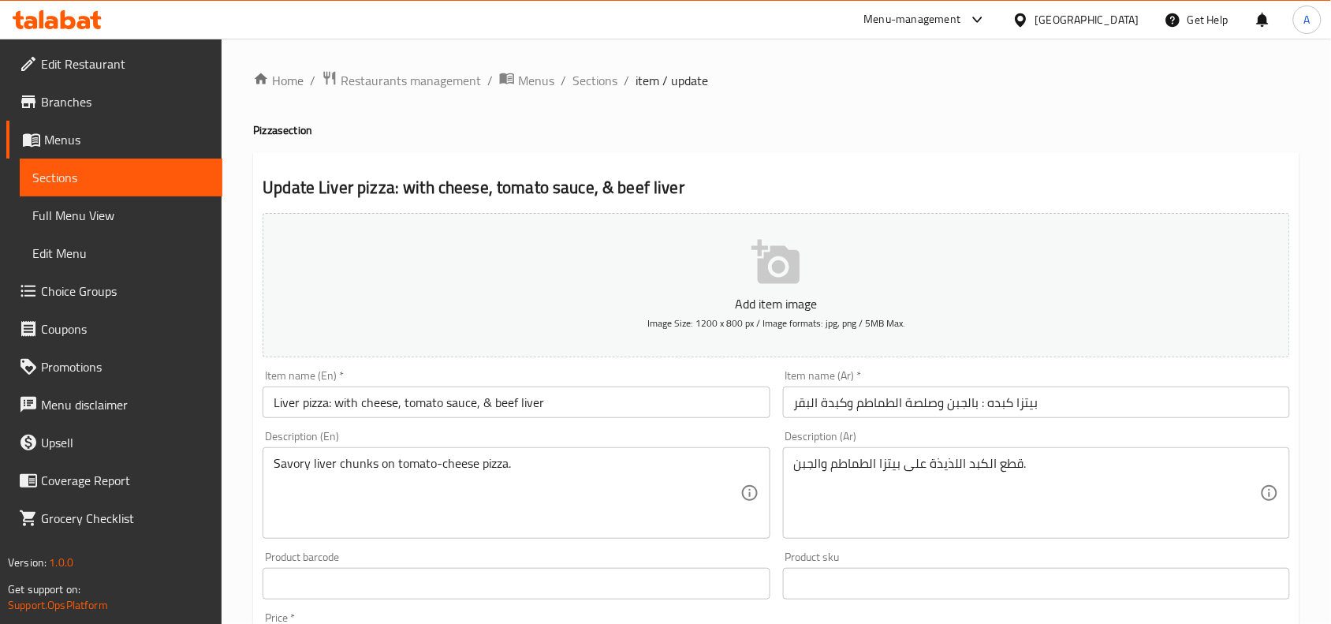
click at [270, 407] on input "Liver pizza: with cheese, tomato sauce, & beef liver" at bounding box center [516, 402] width 507 height 32
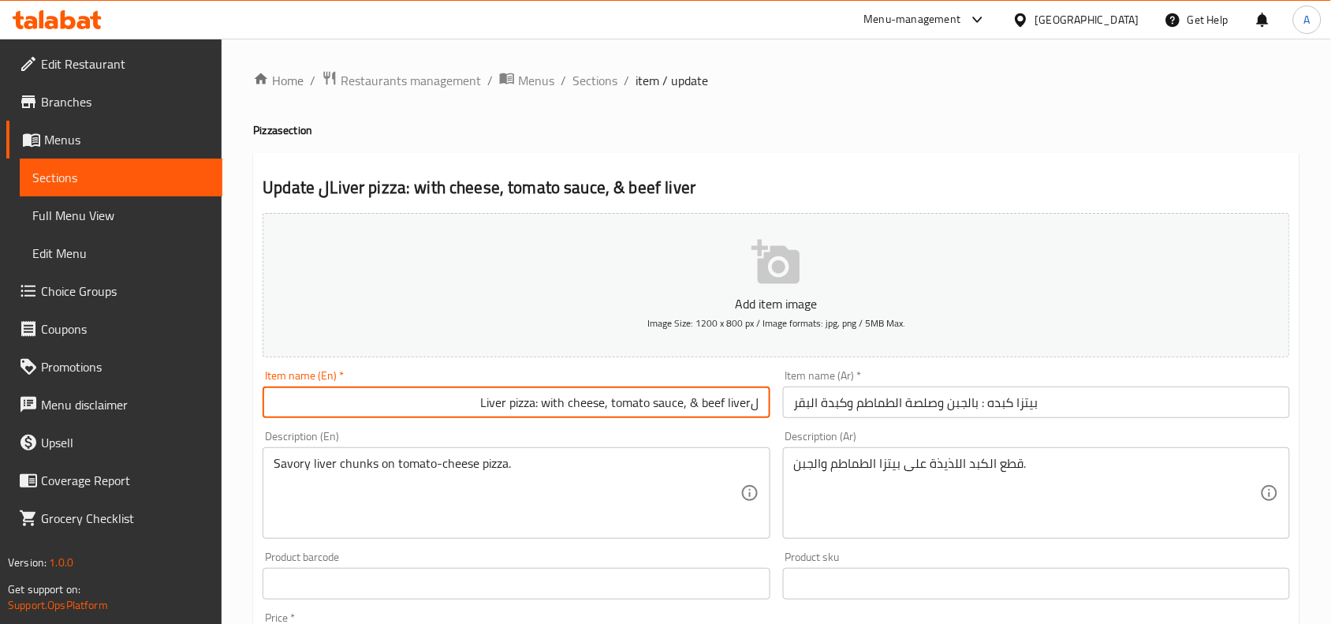
type input "Liver pizza: with cheese, tomato sauce, & beef liver"
click at [584, 388] on input "Liver pizza: with cheese, tomato sauce, & beef liver" at bounding box center [516, 402] width 507 height 32
click at [589, 390] on input "Liver pizza: with cheese, tomato sauce, & beef liver" at bounding box center [516, 402] width 507 height 32
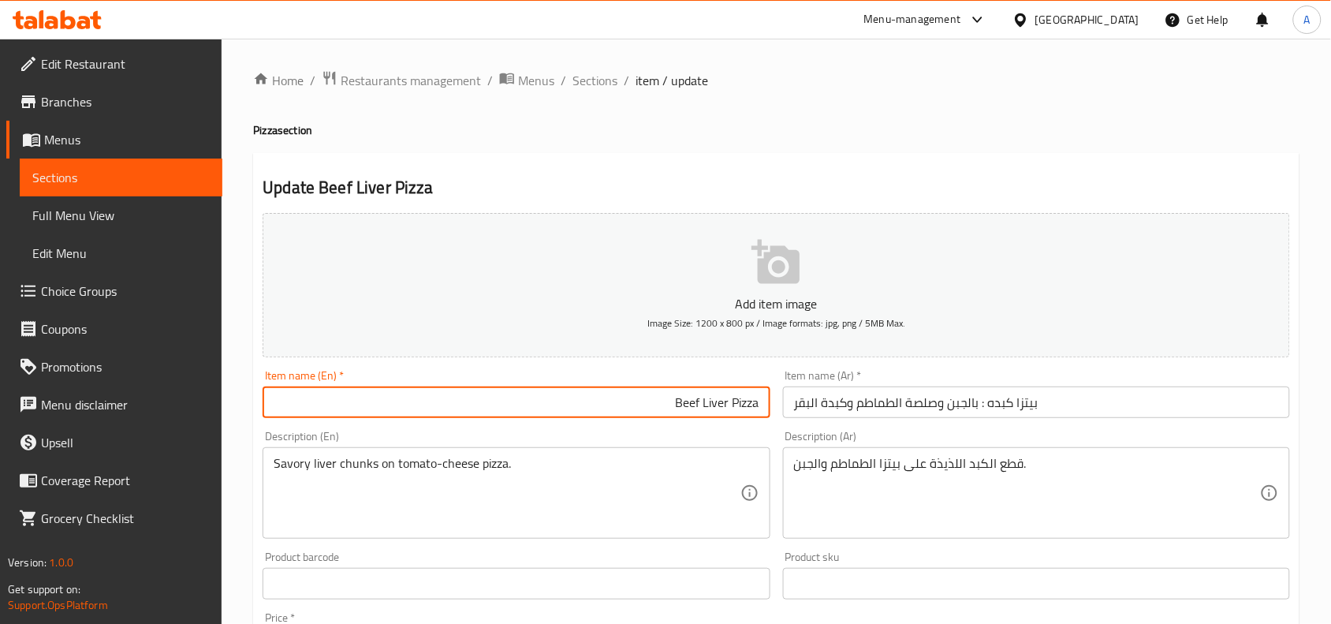
type input "Beef Liver Pizza"
click at [881, 399] on input "بيتزا كبده : بالجبن وصلصة الطماطم وكبدة البقر" at bounding box center [1036, 402] width 507 height 32
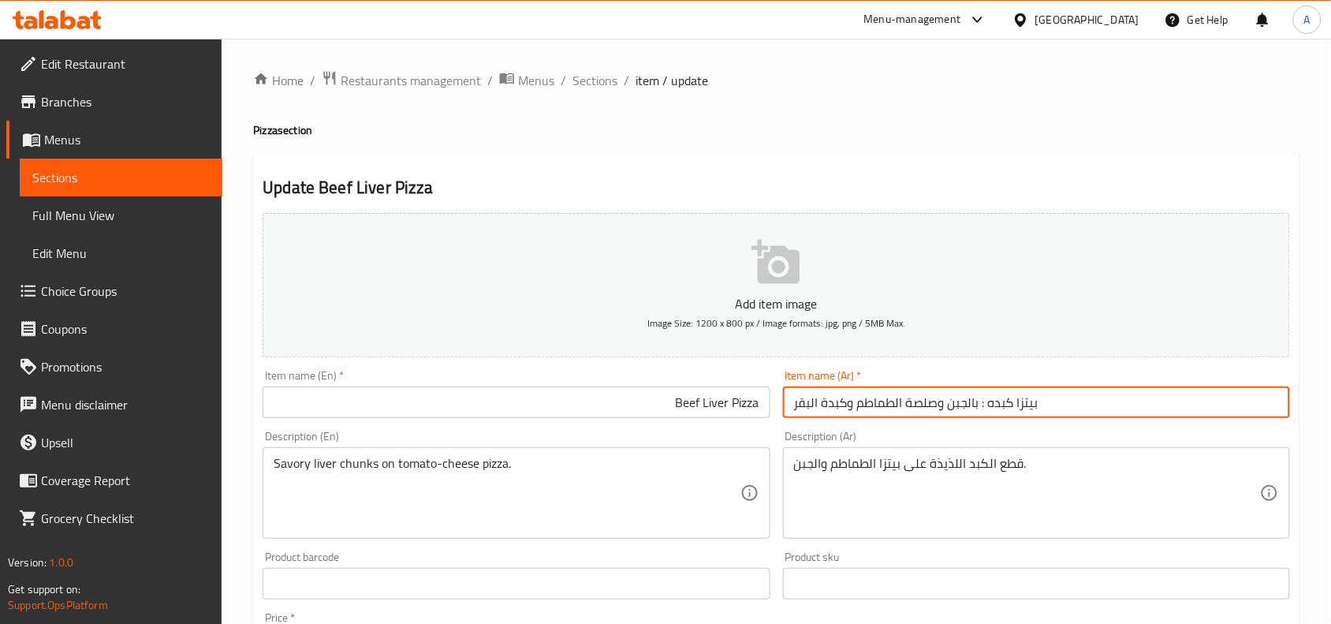
click at [881, 399] on input "بيتزا كبده : بالجبن وصلصة الطماطم وكبدة البقر" at bounding box center [1036, 402] width 507 height 32
type input "بيتزا كبدة بقري"
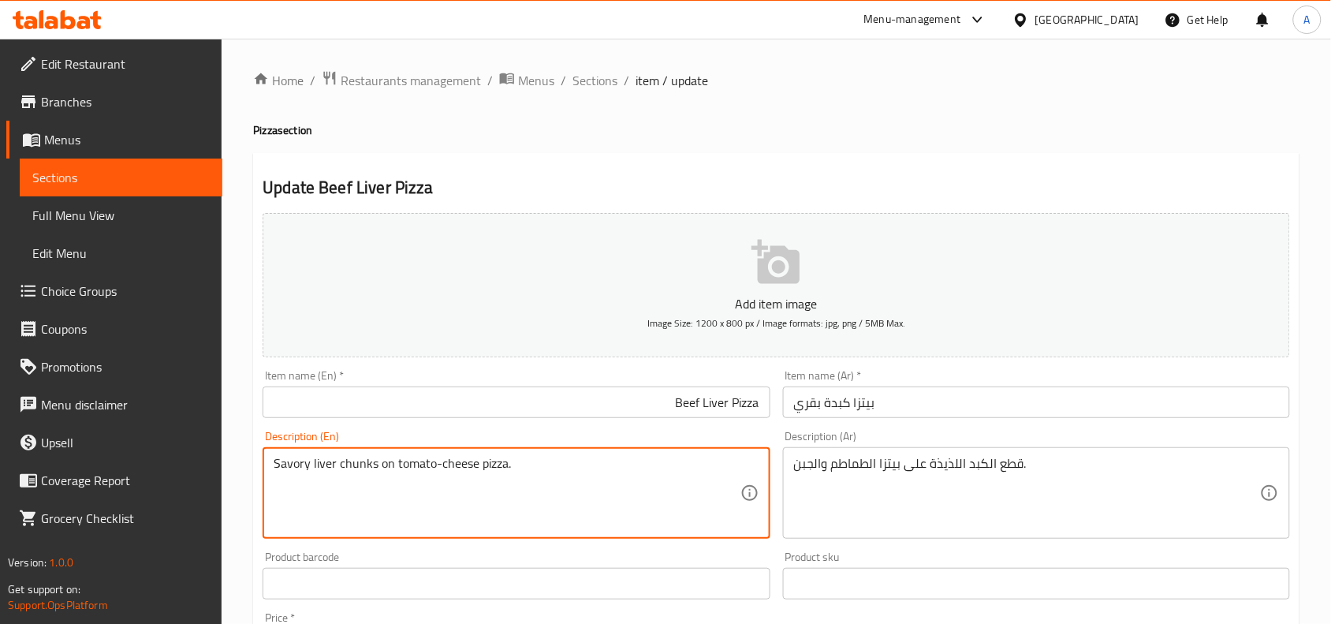
click at [517, 479] on textarea "Savory liver chunks on tomato-cheese pizza." at bounding box center [507, 493] width 466 height 75
click at [525, 472] on textarea "Savory liver chunks on tomato-cheese pizza." at bounding box center [507, 493] width 466 height 75
click at [436, 469] on textarea "Savory liver chunks on tomato-cheese pizza." at bounding box center [507, 493] width 466 height 75
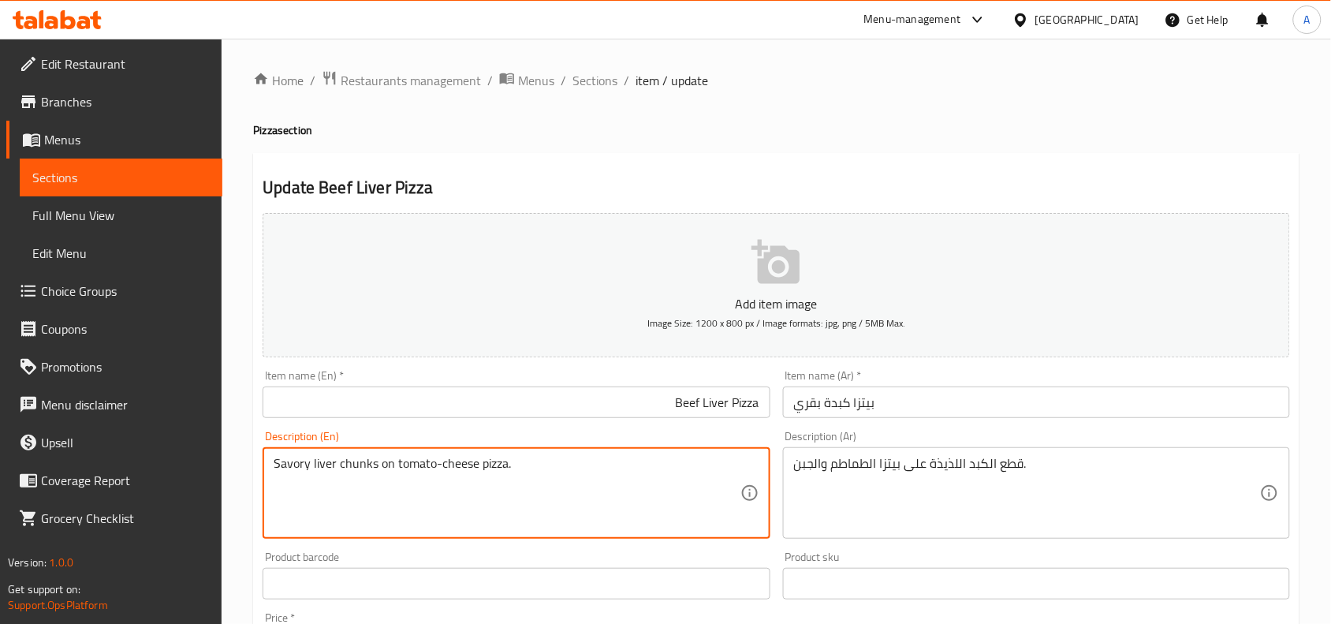
click at [432, 469] on textarea "Savory liver chunks on tomato-cheese pizza." at bounding box center [507, 493] width 466 height 75
click at [498, 469] on textarea "Savory liver chunks on tomato sauce and -cheese pizza." at bounding box center [507, 493] width 466 height 75
click at [538, 465] on textarea "Savory liver chunks on tomato sauce and cheese pizza." at bounding box center [507, 493] width 466 height 75
drag, startPoint x: 538, startPoint y: 465, endPoint x: 544, endPoint y: 521, distance: 56.3
click at [541, 472] on textarea "Savory liver chunks on tomato sauce and cheese pizza." at bounding box center [507, 493] width 466 height 75
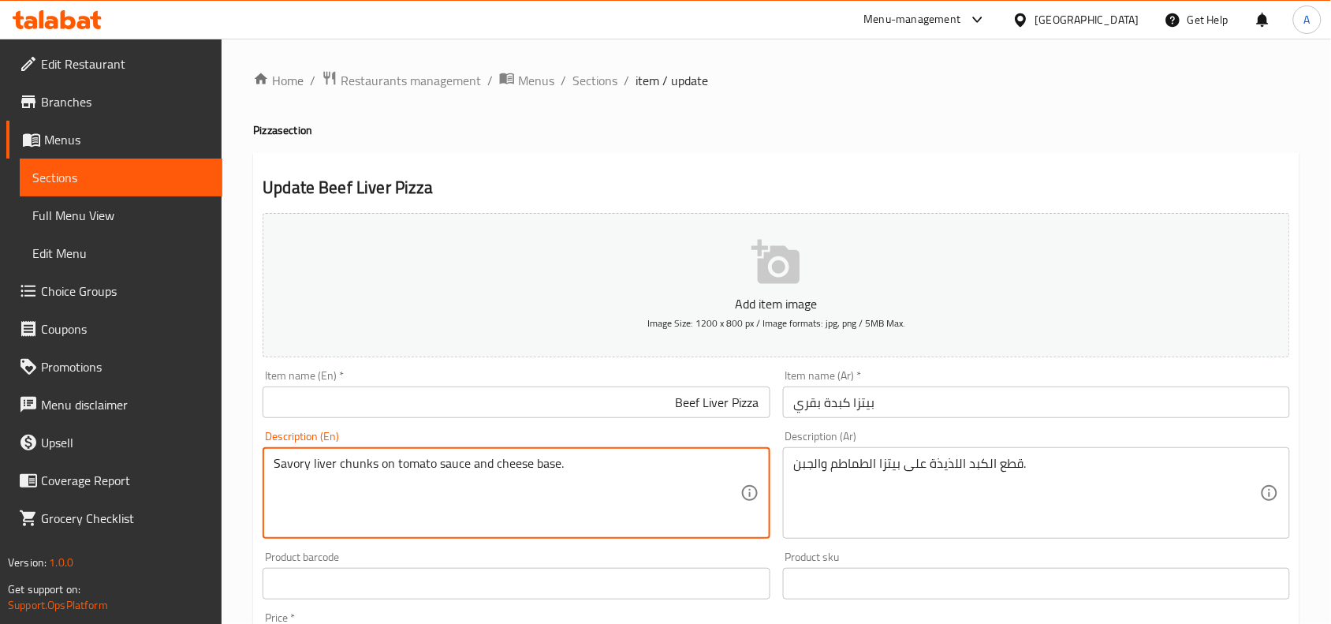
click at [529, 459] on textarea "Savory liver chunks on tomato sauce and cheese base." at bounding box center [507, 493] width 466 height 75
type textarea "Savory liver chunks on tomato sauce and cheese base."
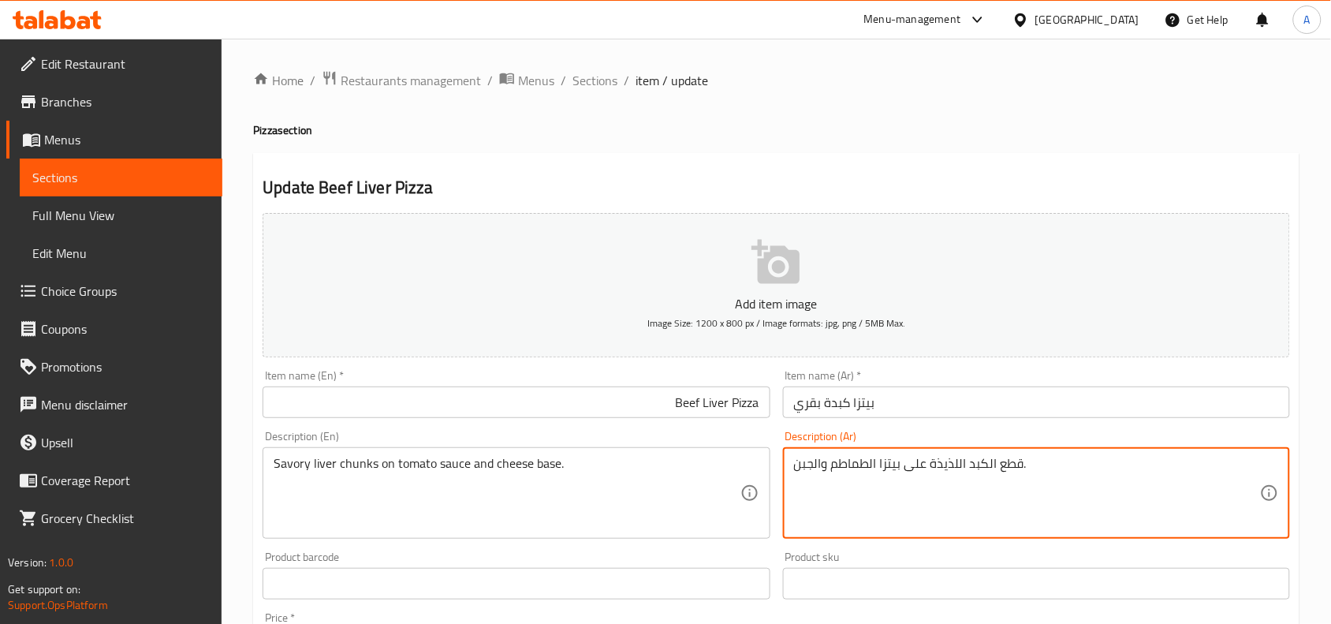
click at [901, 468] on textarea "قطع الكبد اللذيذة على بيتزا الطماطم والجبن." at bounding box center [1027, 493] width 466 height 75
paste textarea "لصة الطماطم وقاعدة"
click at [998, 468] on textarea "قطع الكبد اللذيذة على صلصة الطماطم وقاعدة الجبن." at bounding box center [1027, 493] width 466 height 75
drag, startPoint x: 998, startPoint y: 468, endPoint x: 998, endPoint y: 494, distance: 26.0
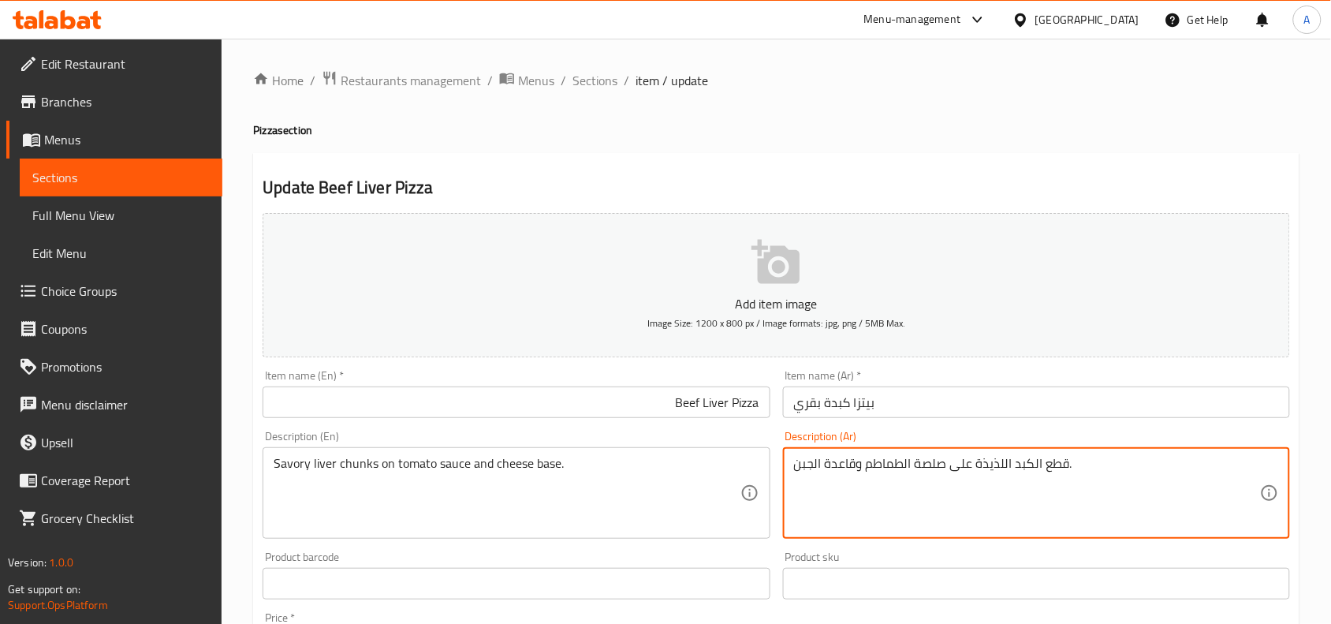
click at [998, 490] on textarea "قطع الكبد اللذيذة على صلصة الطماطم وقاعدة الجبن." at bounding box center [1027, 493] width 466 height 75
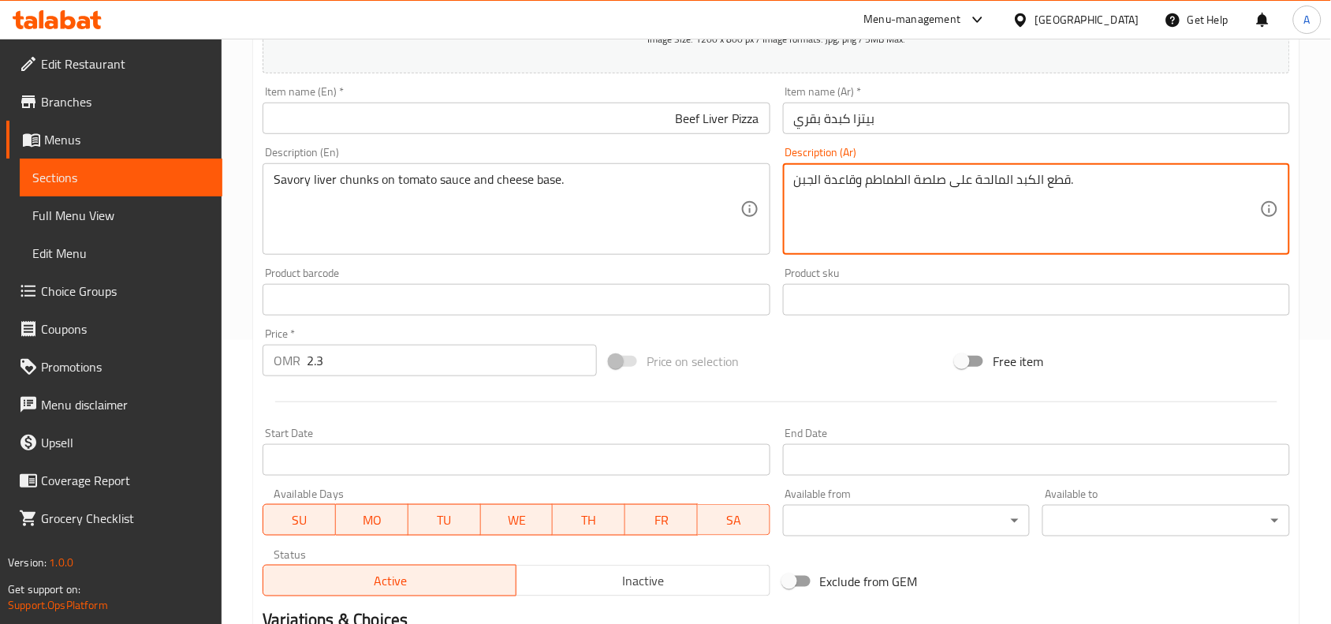
scroll to position [487, 0]
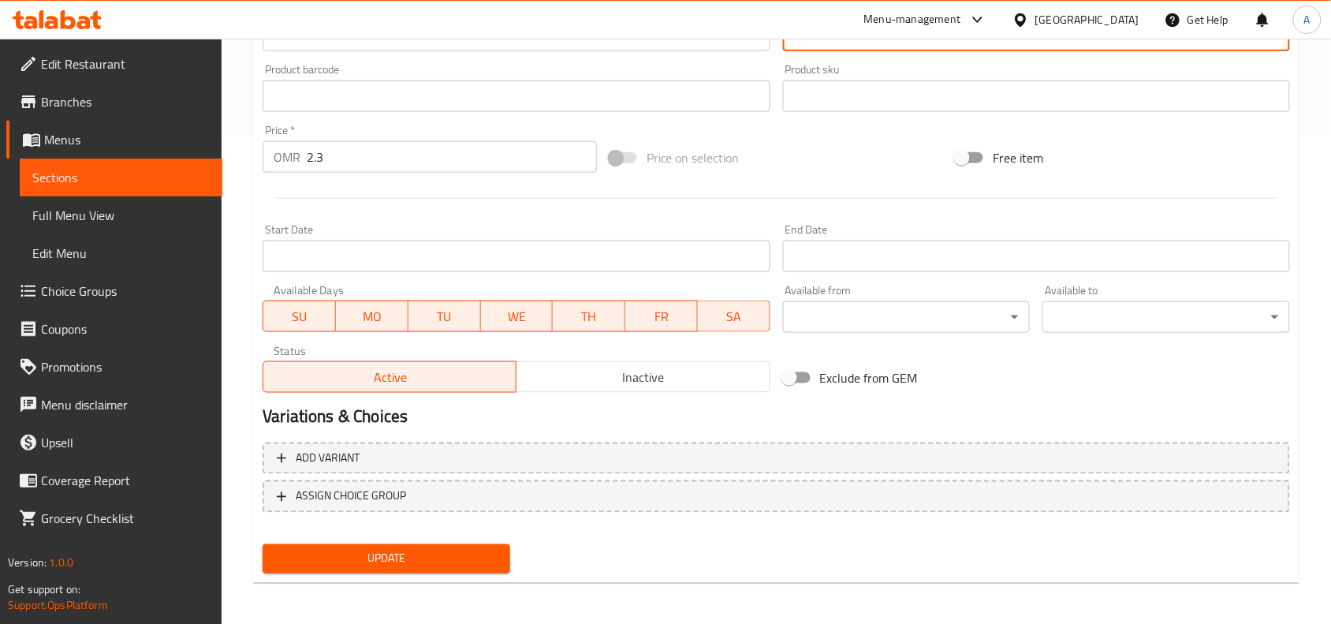
type textarea "قطع الكبد المالحة على صلصة الطماطم وقاعدة الجبن."
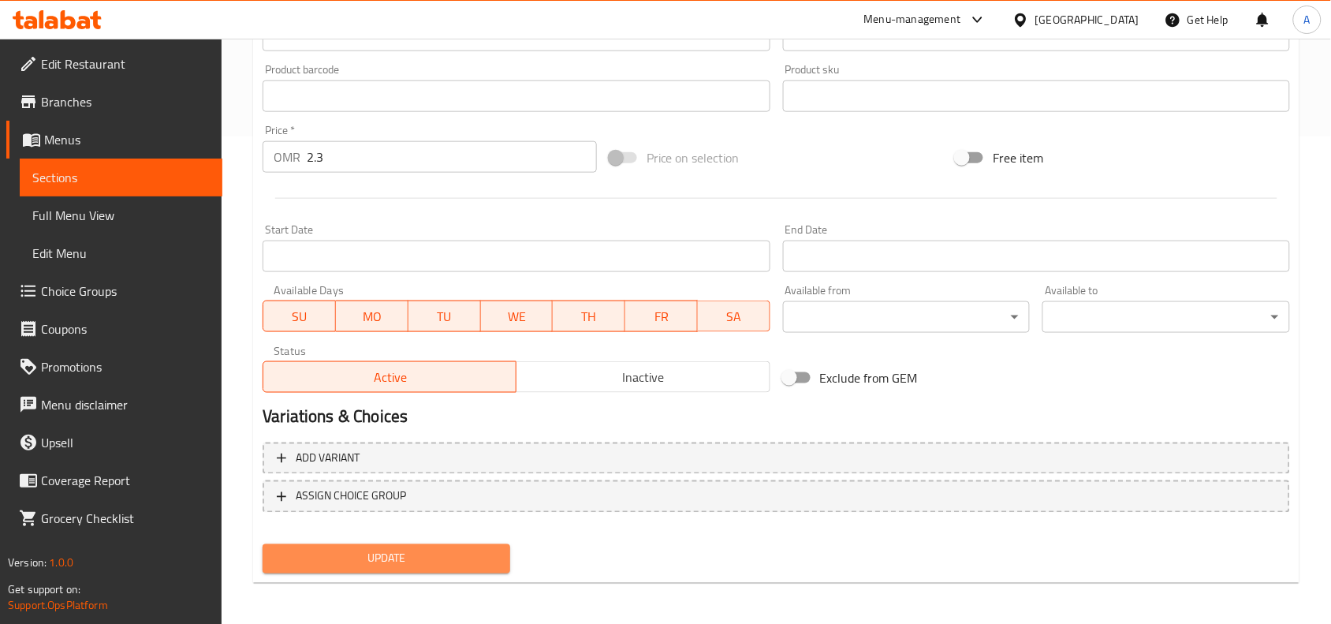
click at [450, 550] on span "Update" at bounding box center [386, 559] width 222 height 20
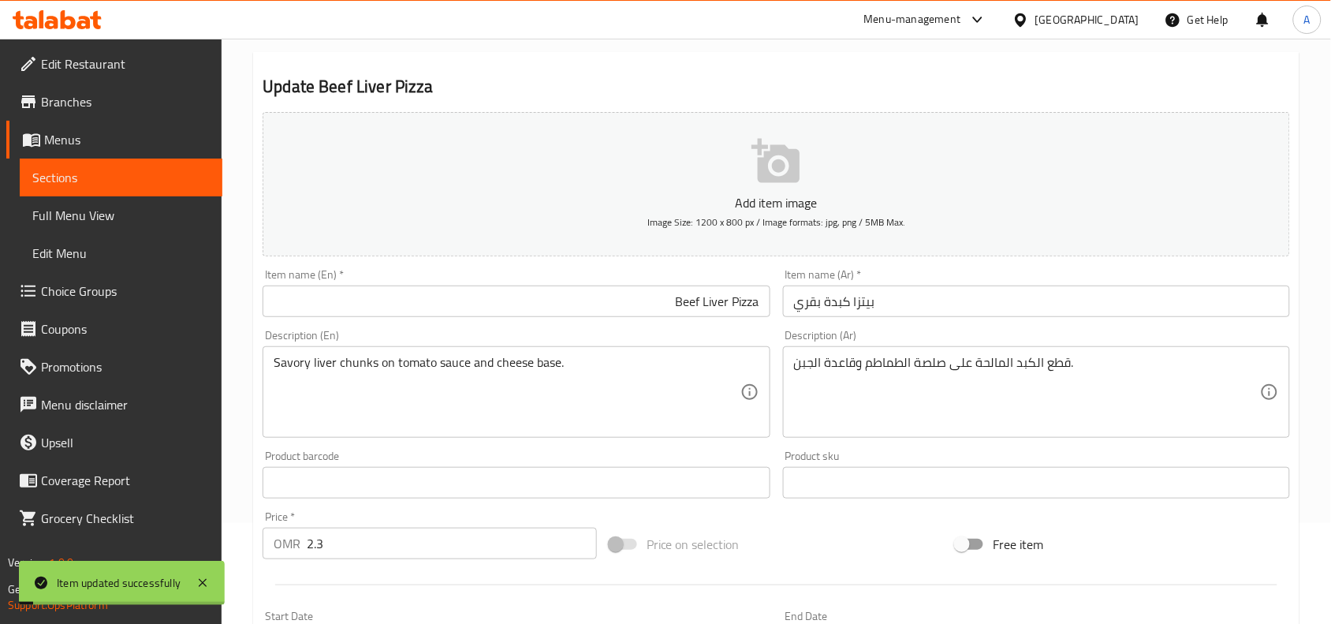
scroll to position [0, 0]
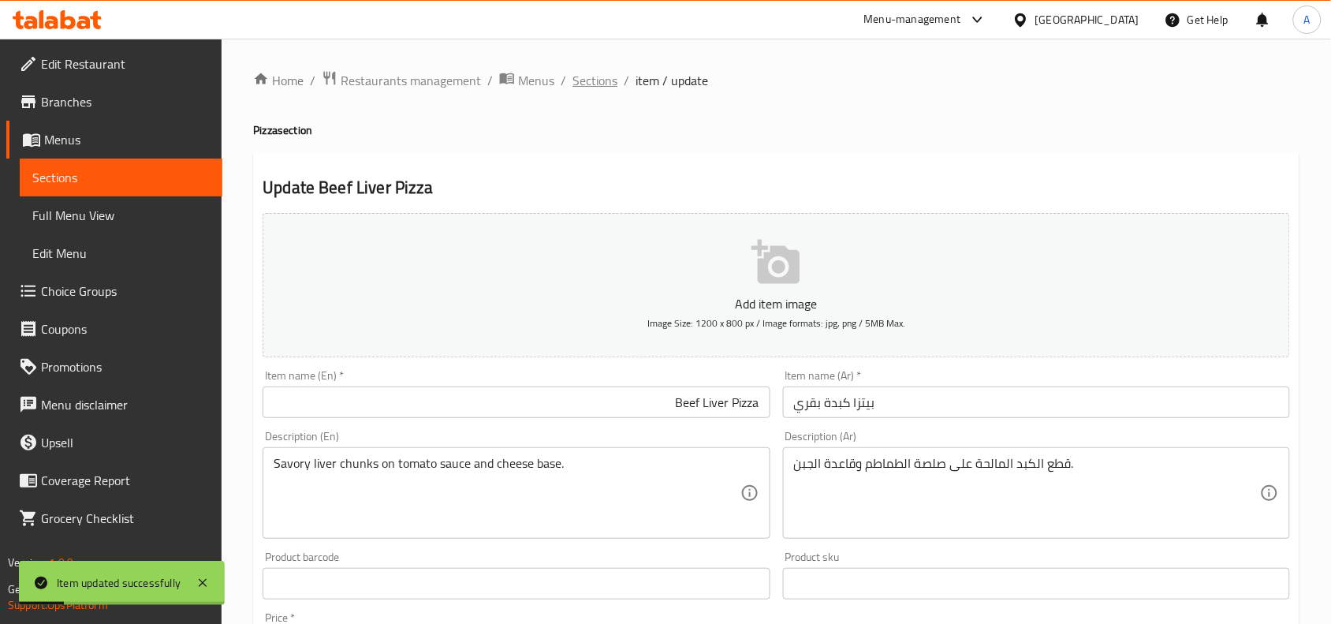
click at [606, 81] on span "Sections" at bounding box center [595, 80] width 45 height 19
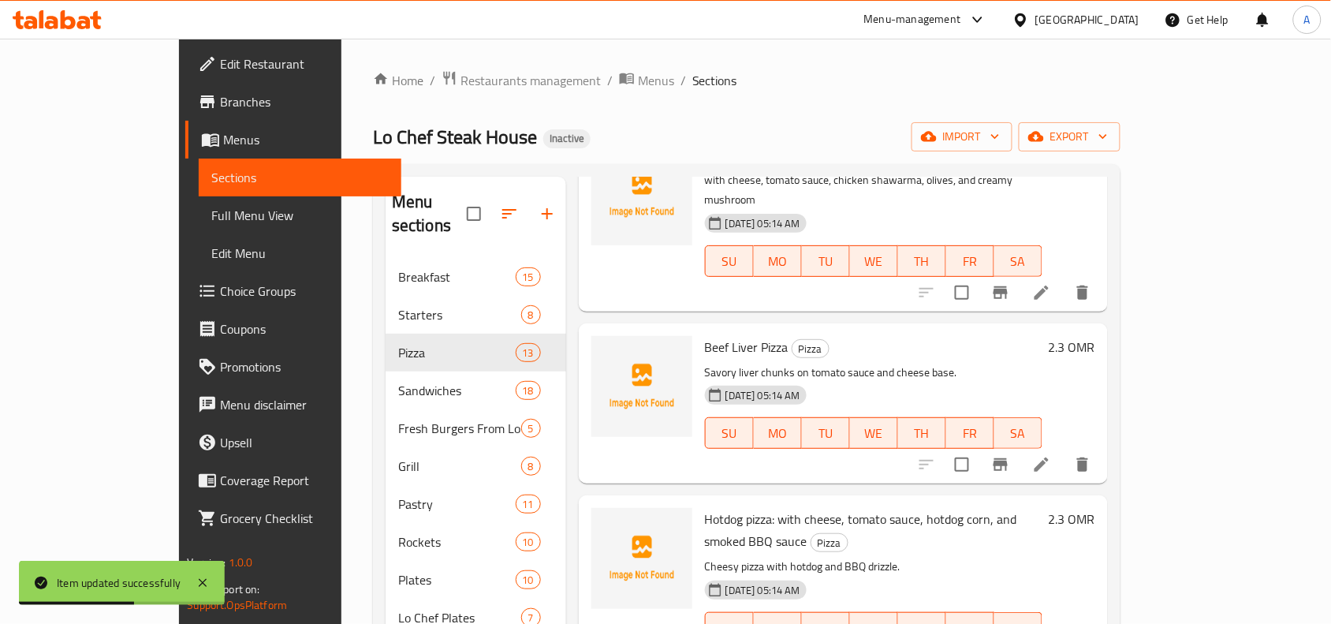
scroll to position [1654, 0]
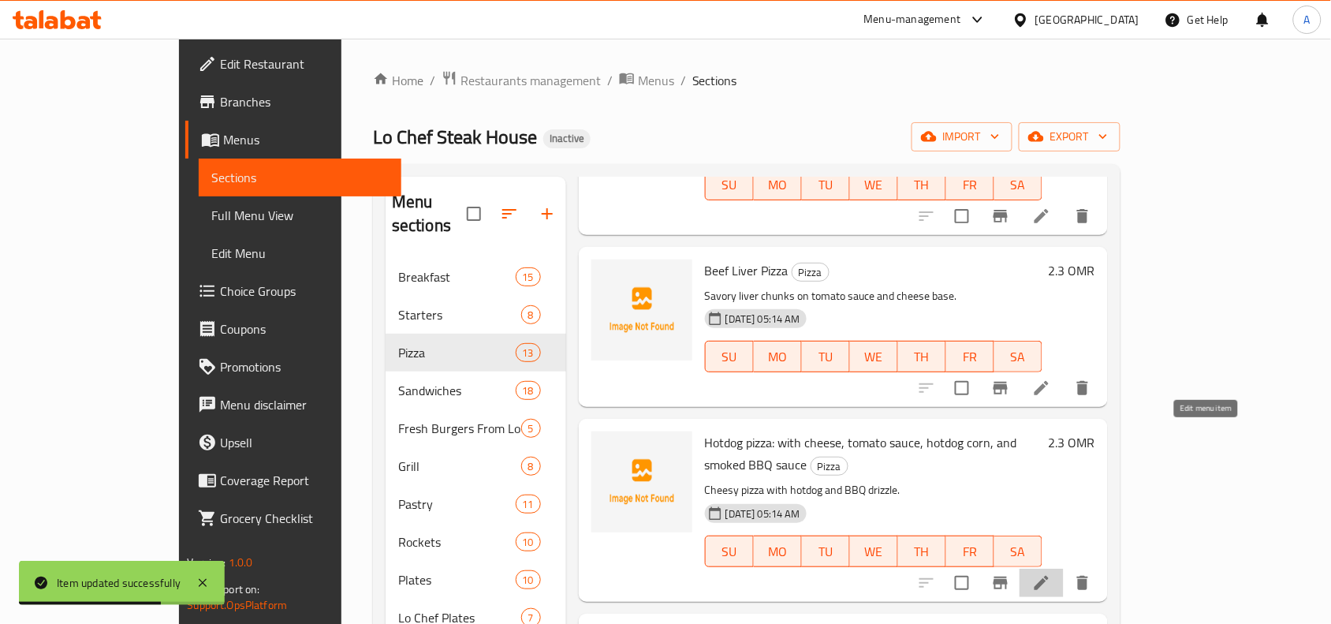
click at [1051, 573] on icon at bounding box center [1041, 582] width 19 height 19
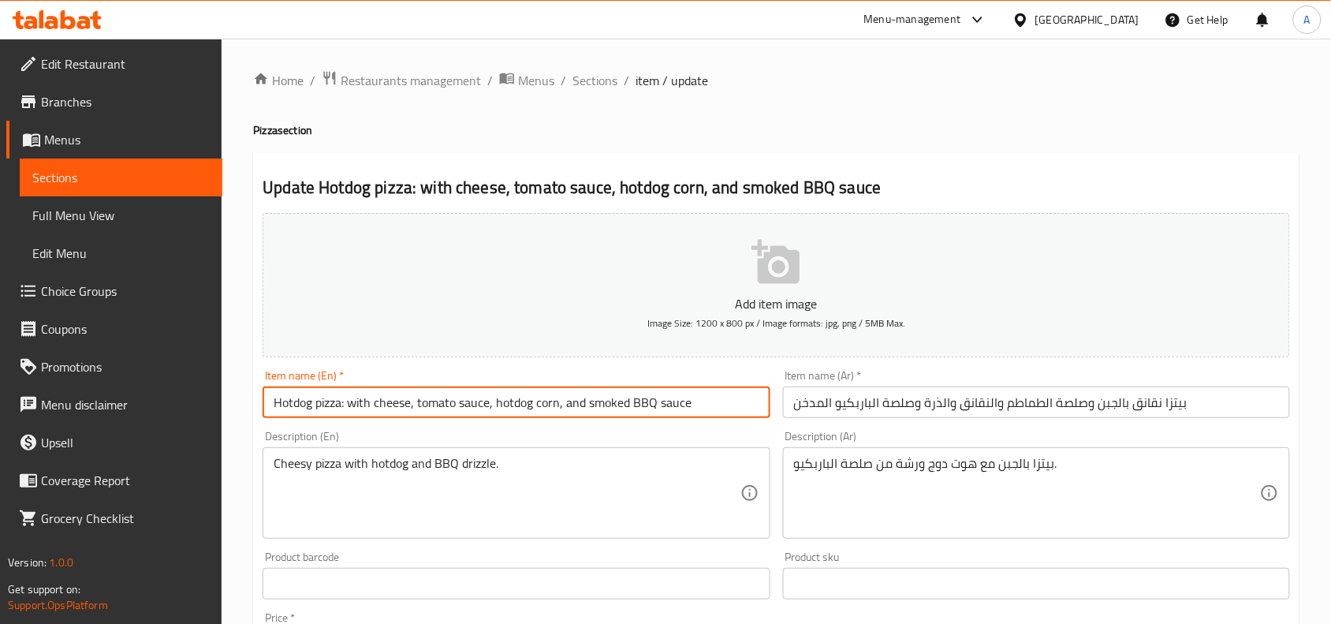
click at [347, 408] on input "Hotdog pizza: with cheese, tomato sauce, hotdog corn, and smoked BBQ sauce" at bounding box center [516, 402] width 507 height 32
drag, startPoint x: 347, startPoint y: 405, endPoint x: 715, endPoint y: 394, distance: 368.4
click at [715, 394] on input "Hotdog pizza with cheese, tomato sauce, hotdog corn, and smoked BBQ sauce" at bounding box center [516, 402] width 507 height 32
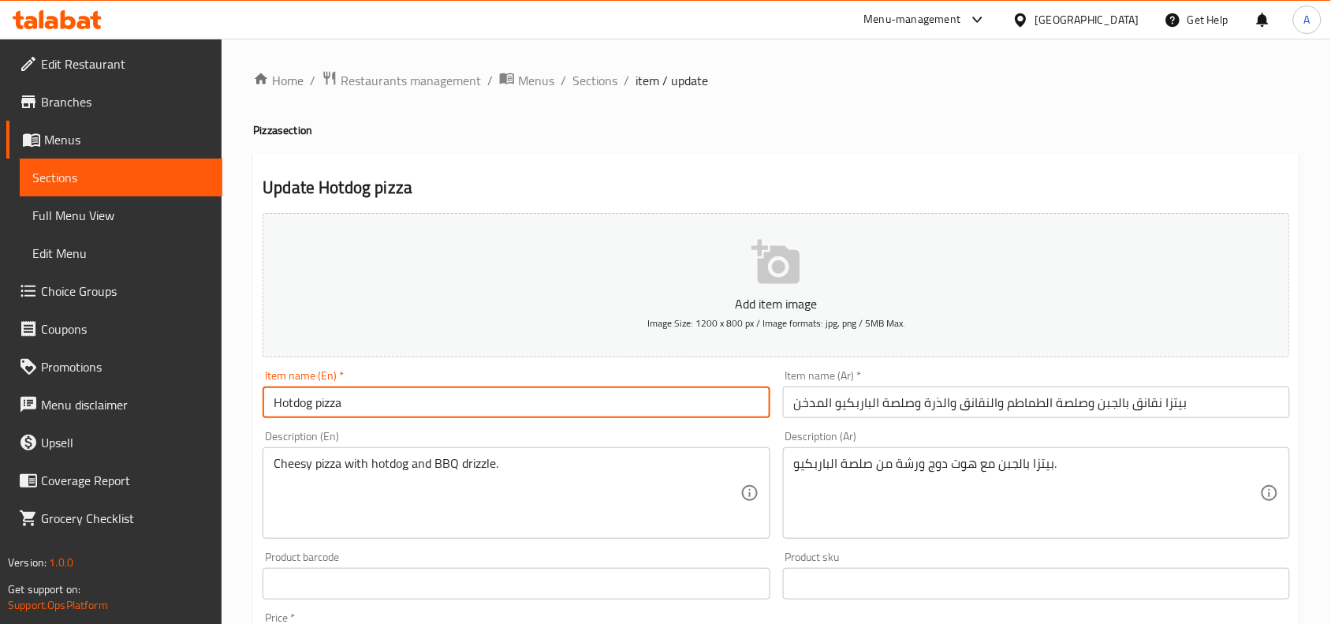
type input "Hotdog pizza"
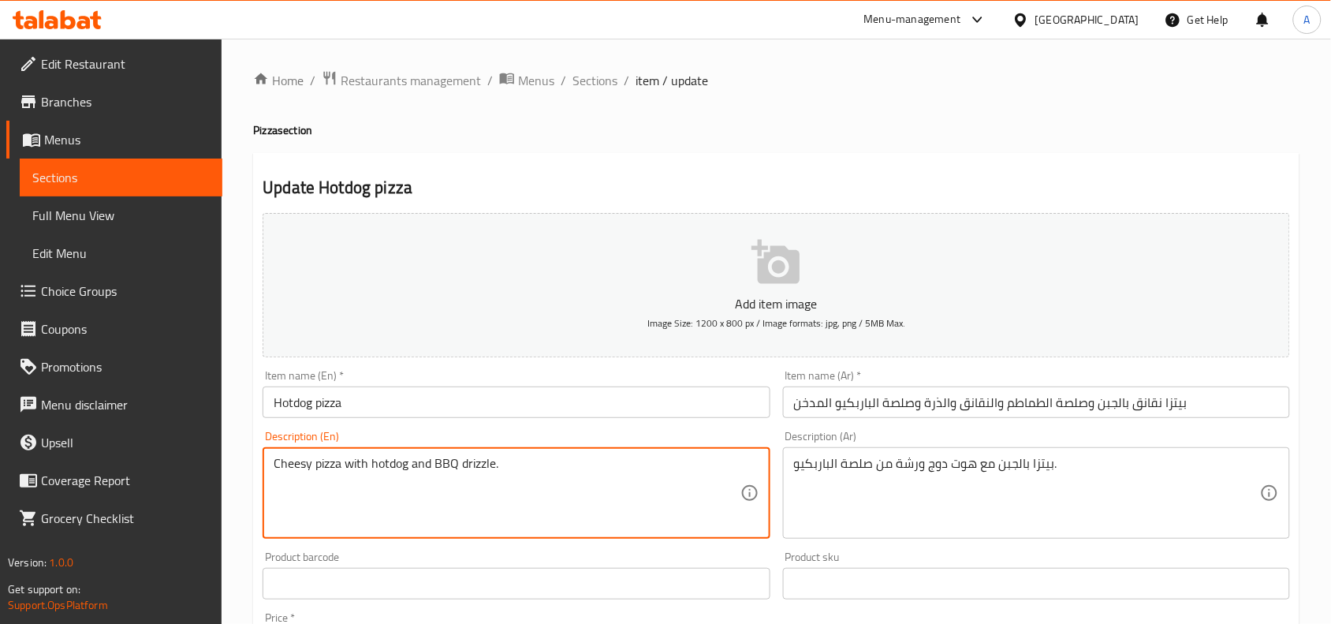
click at [479, 466] on textarea "Cheesy pizza with hotdog and BBQ drizzle." at bounding box center [507, 493] width 466 height 75
paste textarea "with cheese, tomato sauce, hotdog corn, and smoked BBQ sauce"
type textarea "with cheese, tomato sauce, hotdog corn, and smoked BBQ sauce"
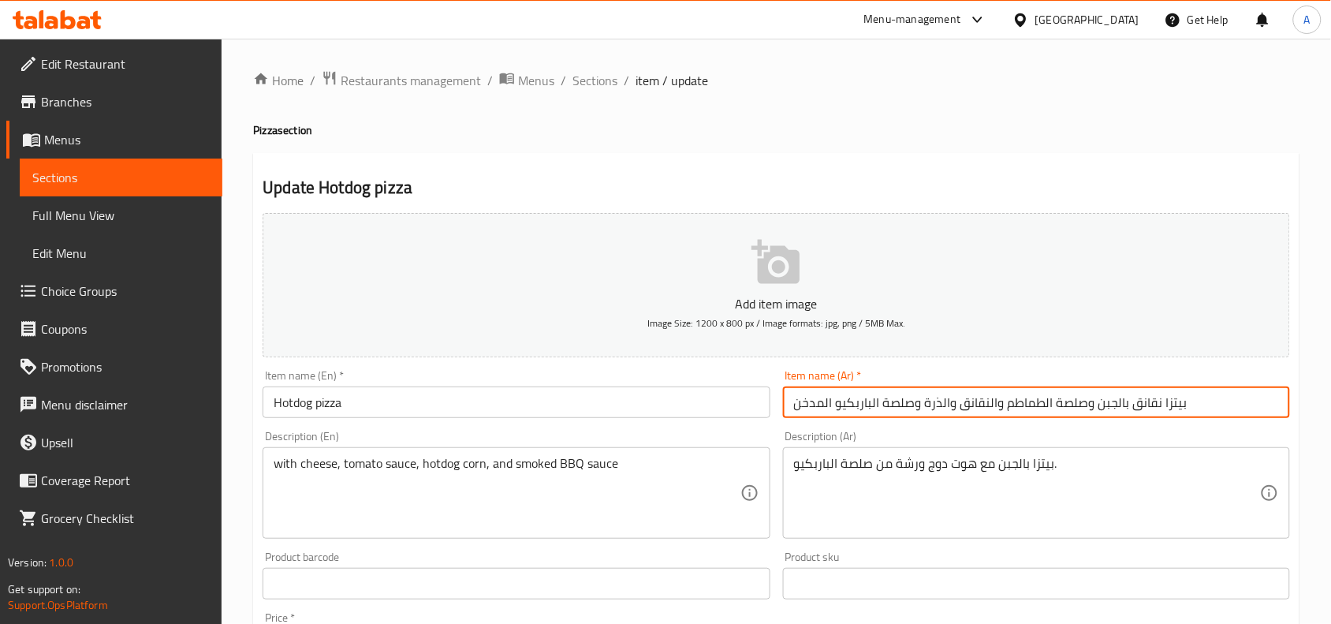
drag, startPoint x: 1128, startPoint y: 407, endPoint x: 791, endPoint y: 415, distance: 337.6
click at [791, 415] on input "بيتزا نقانق بالجبن وصلصة الطماطم والنقانق والذرة وصلصة الباربكيو المدخن" at bounding box center [1036, 402] width 507 height 32
type input "بيتزا نقانق"
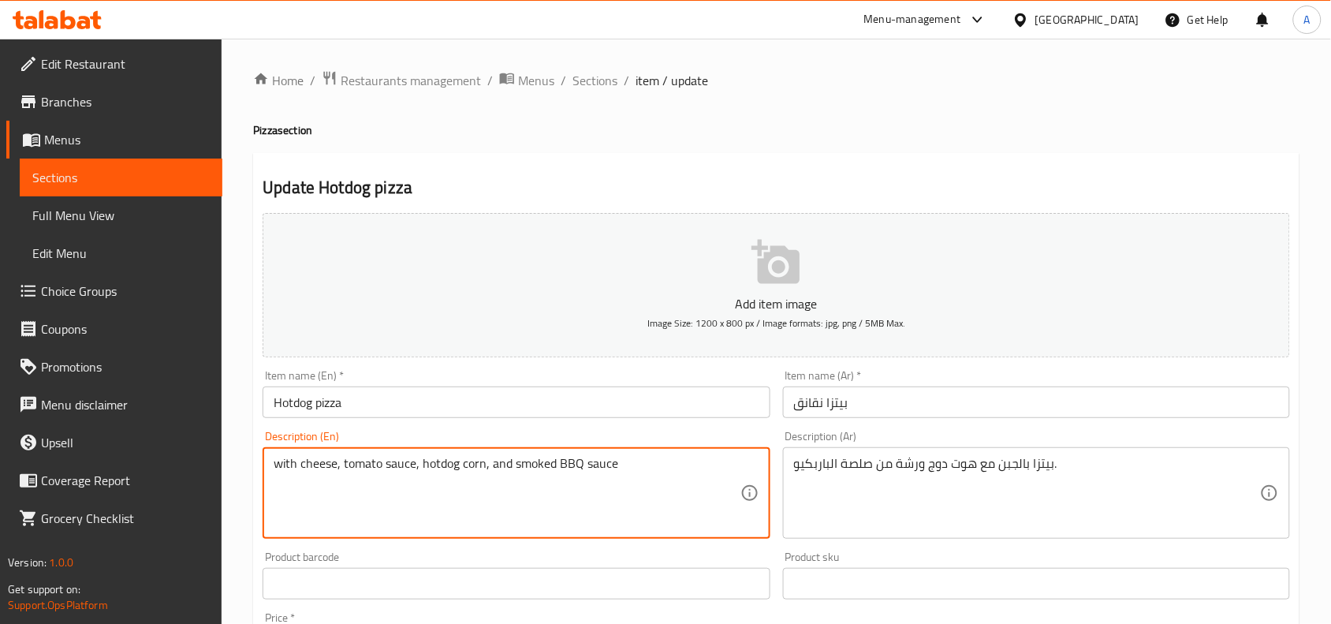
click at [566, 462] on textarea "with cheese, tomato sauce, hotdog corn, and smoked BBQ sauce" at bounding box center [507, 493] width 466 height 75
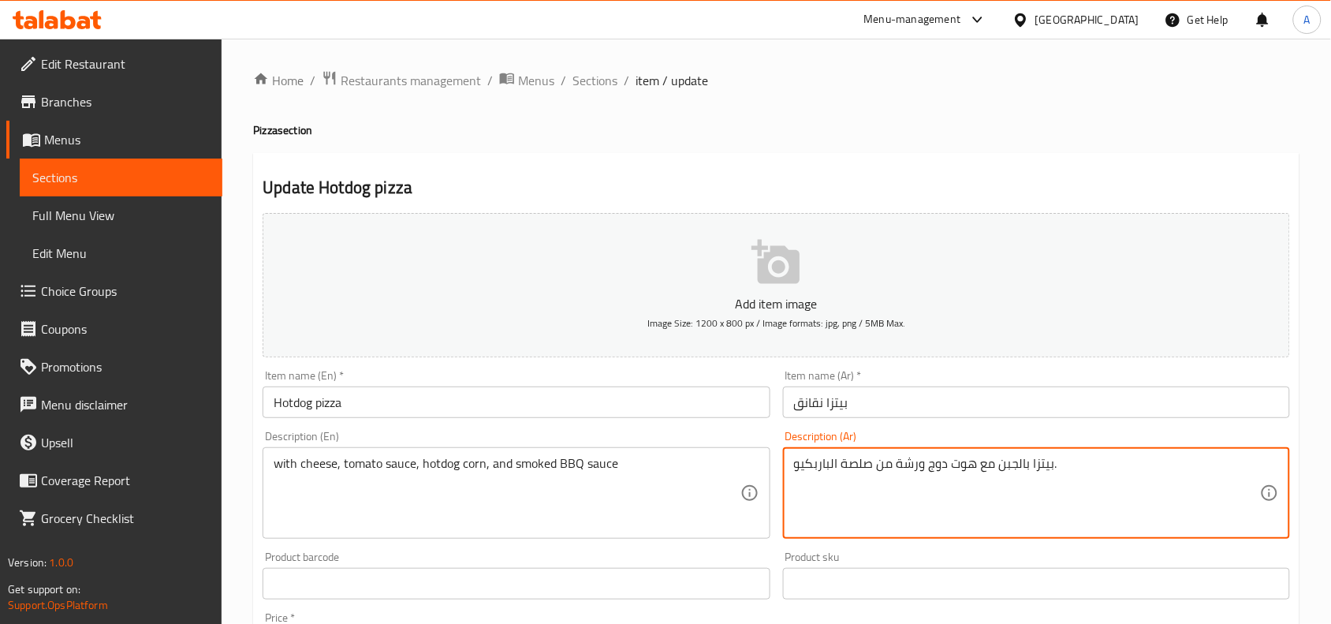
click at [964, 468] on textarea "بيتزا بالجبن مع هوت دوج ورشة من صلصة الباربكيو." at bounding box center [1027, 493] width 466 height 75
paste textarea "مع الجبن وصلصة الطماطم وذرة الهوت دوج وصلصة الشواء المدخنة"
drag, startPoint x: 995, startPoint y: 471, endPoint x: 976, endPoint y: 473, distance: 19.1
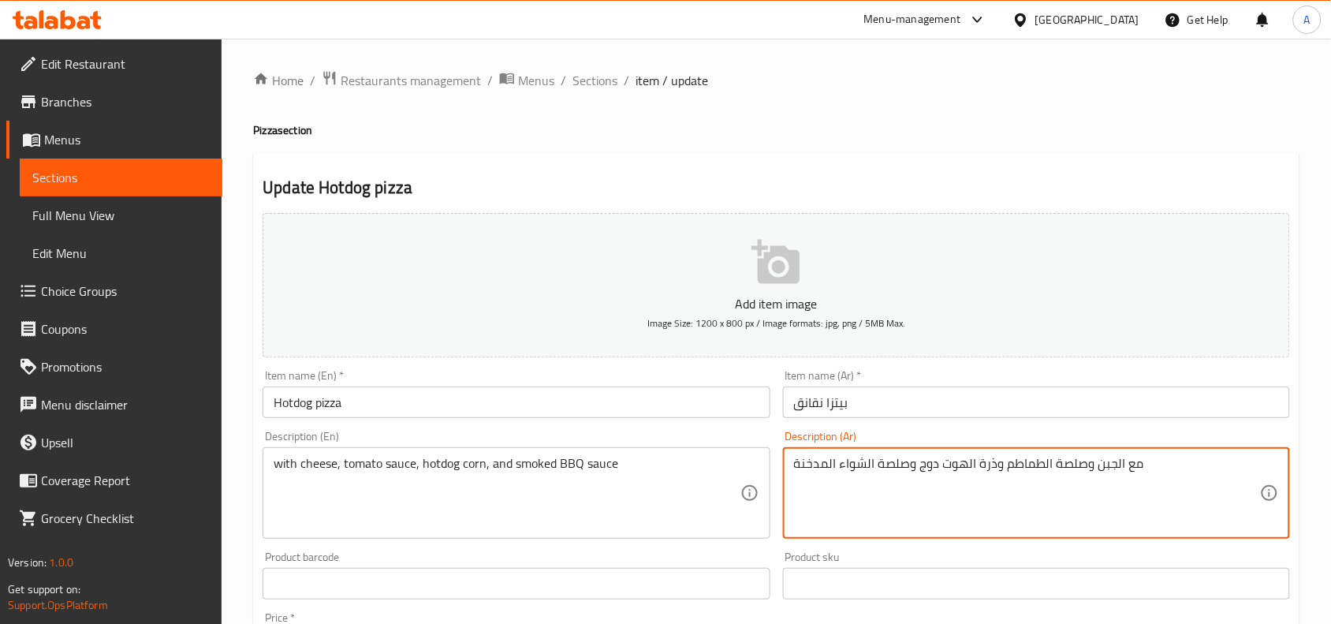
click at [976, 473] on textarea "مع الجبن وصلصة الطماطم وذرة الهوت دوج وصلصة الشواء المدخنة" at bounding box center [1027, 493] width 466 height 75
click at [864, 463] on textarea "مع الجبن وصلصة الطماطم وكورن الهوت دوج وصلصة الشواء المدخنة" at bounding box center [1027, 493] width 466 height 75
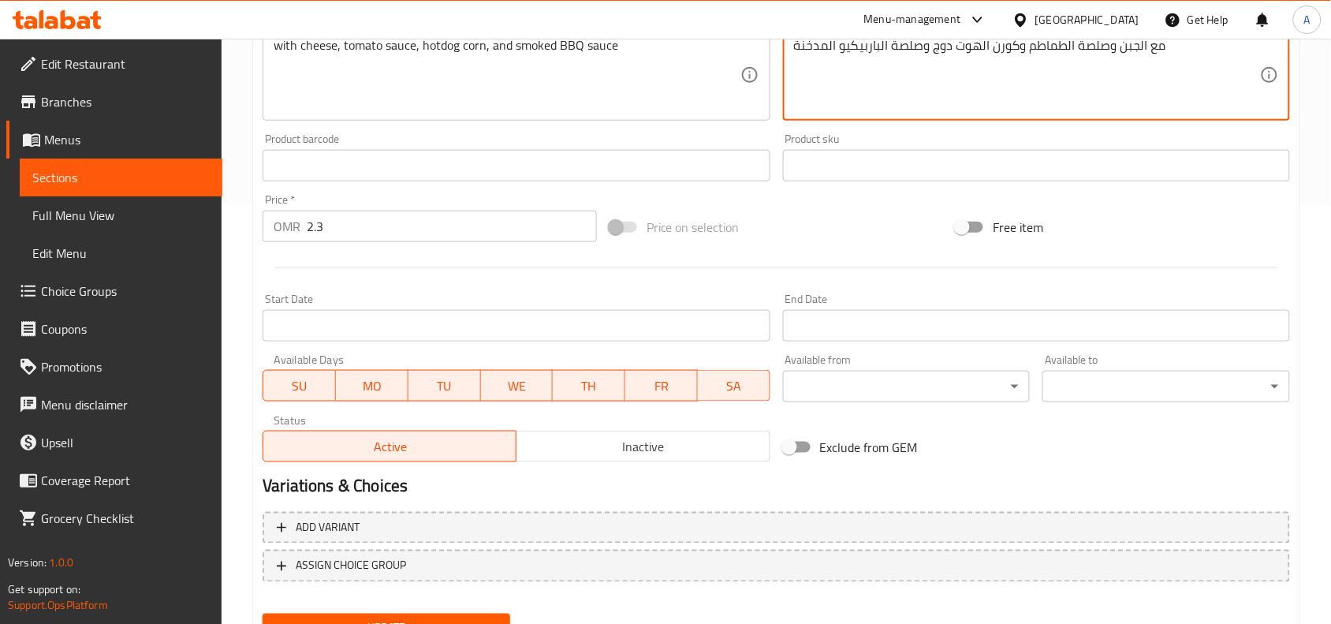
scroll to position [487, 0]
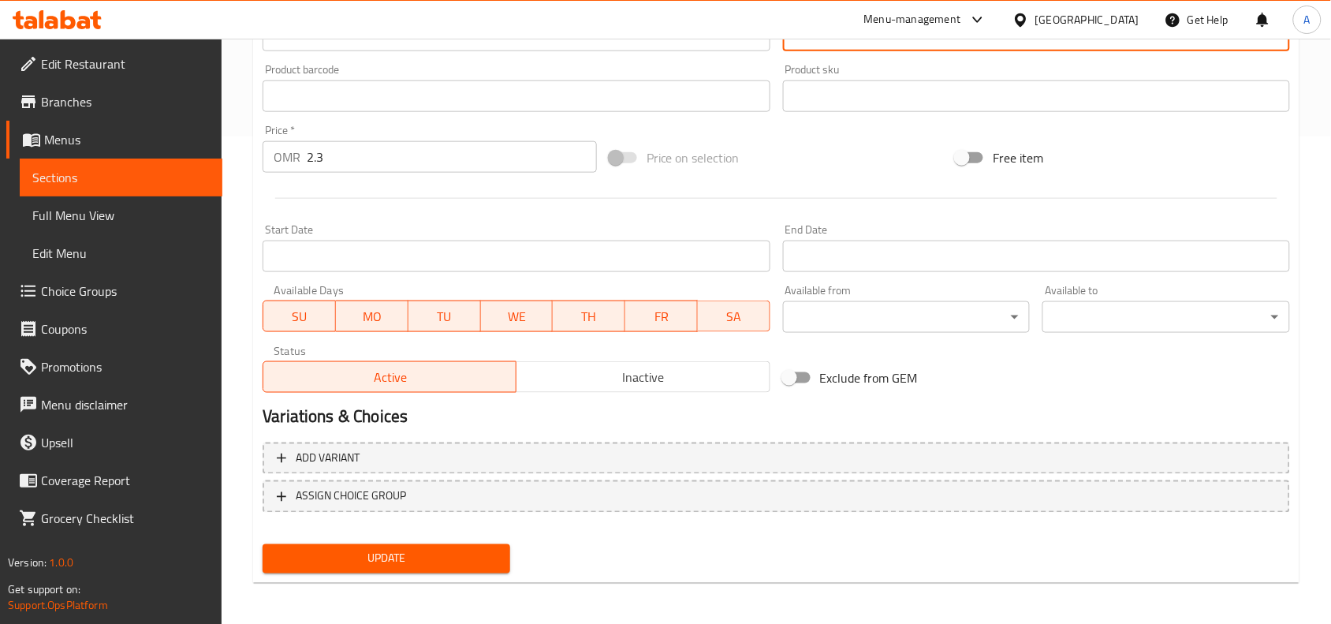
type textarea "مع الجبن وصلصة الطماطم وكورن الهوت دوج وصلصة الباربيكيو المدخنة"
drag, startPoint x: 487, startPoint y: 554, endPoint x: 453, endPoint y: 554, distance: 33.1
click at [485, 554] on span "Update" at bounding box center [386, 559] width 222 height 20
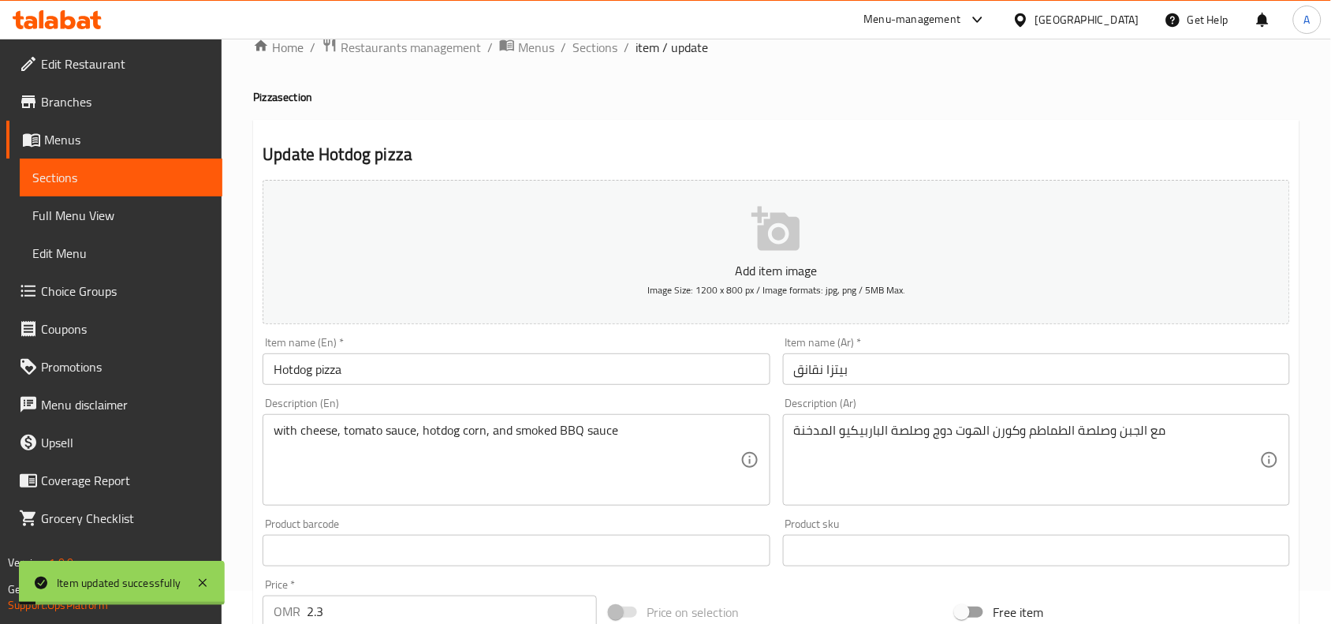
scroll to position [0, 0]
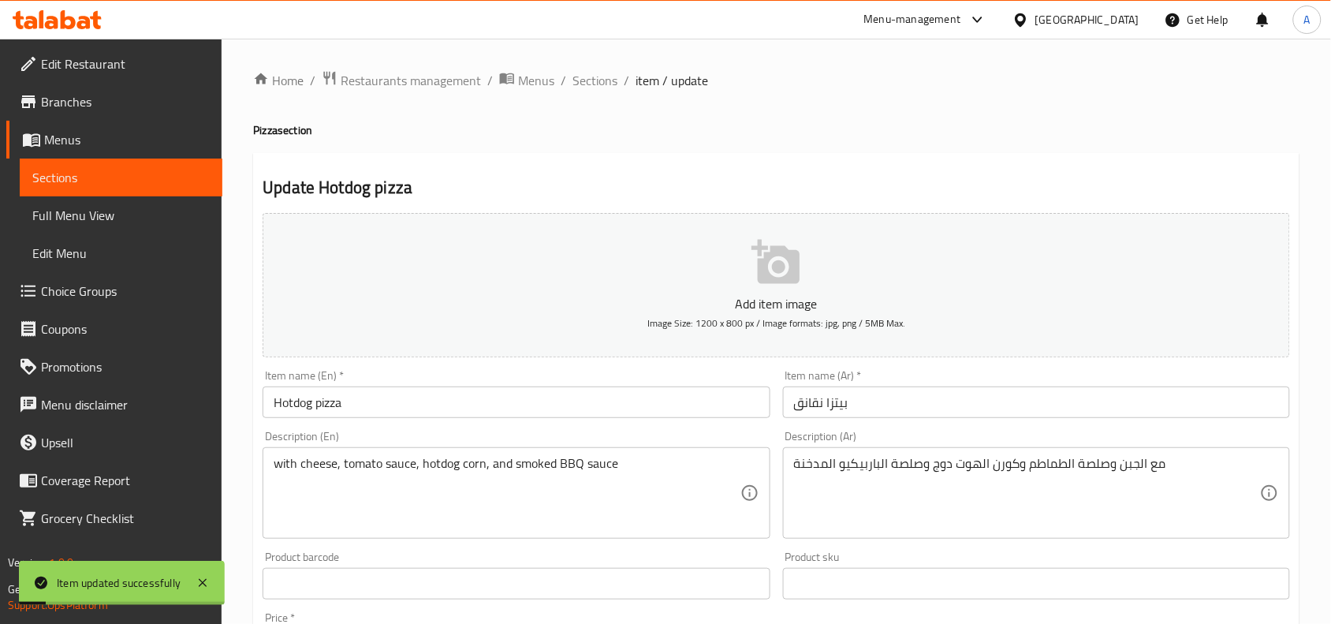
click at [363, 406] on input "Hotdog pizza" at bounding box center [516, 402] width 507 height 32
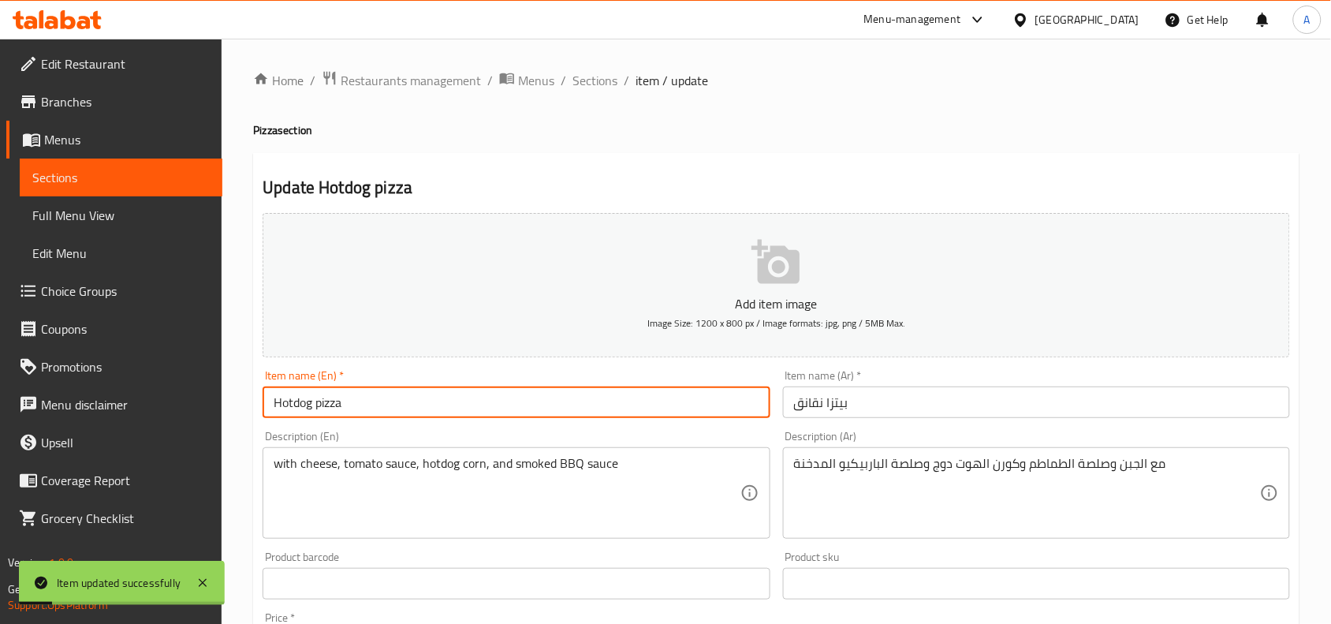
click at [363, 406] on input "Hotdog pizza" at bounding box center [516, 402] width 507 height 32
click at [587, 81] on span "Sections" at bounding box center [595, 80] width 45 height 19
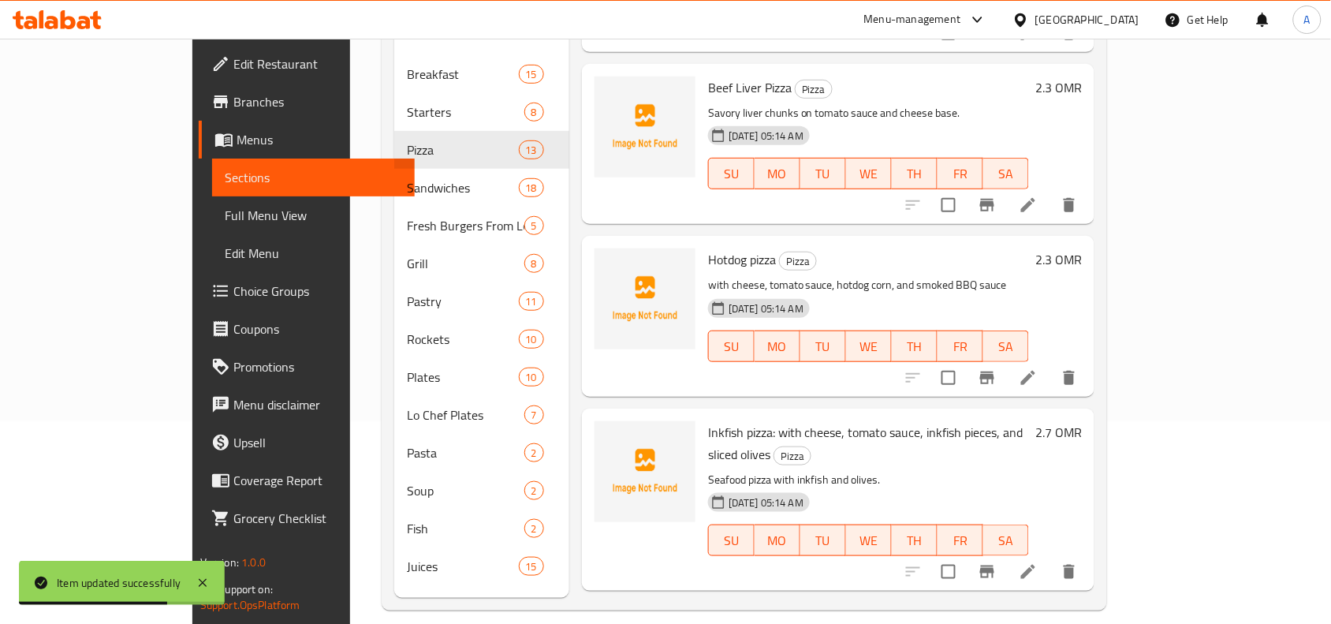
scroll to position [222, 0]
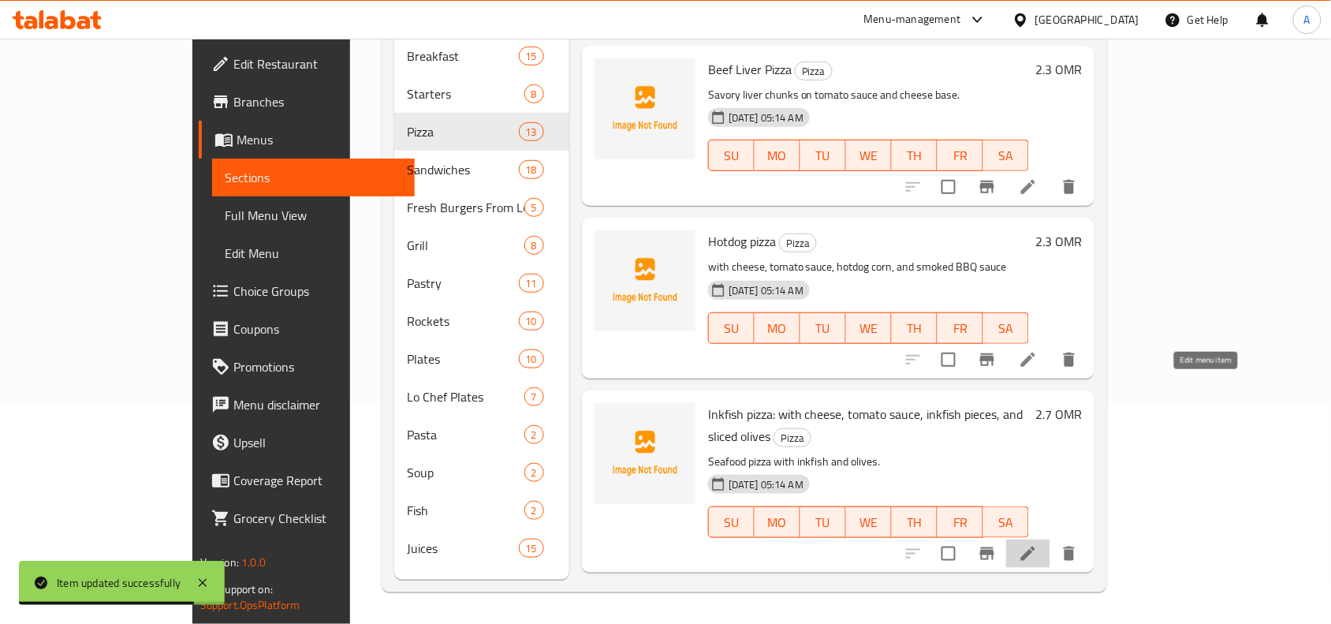
click at [1035, 546] on icon at bounding box center [1028, 553] width 14 height 14
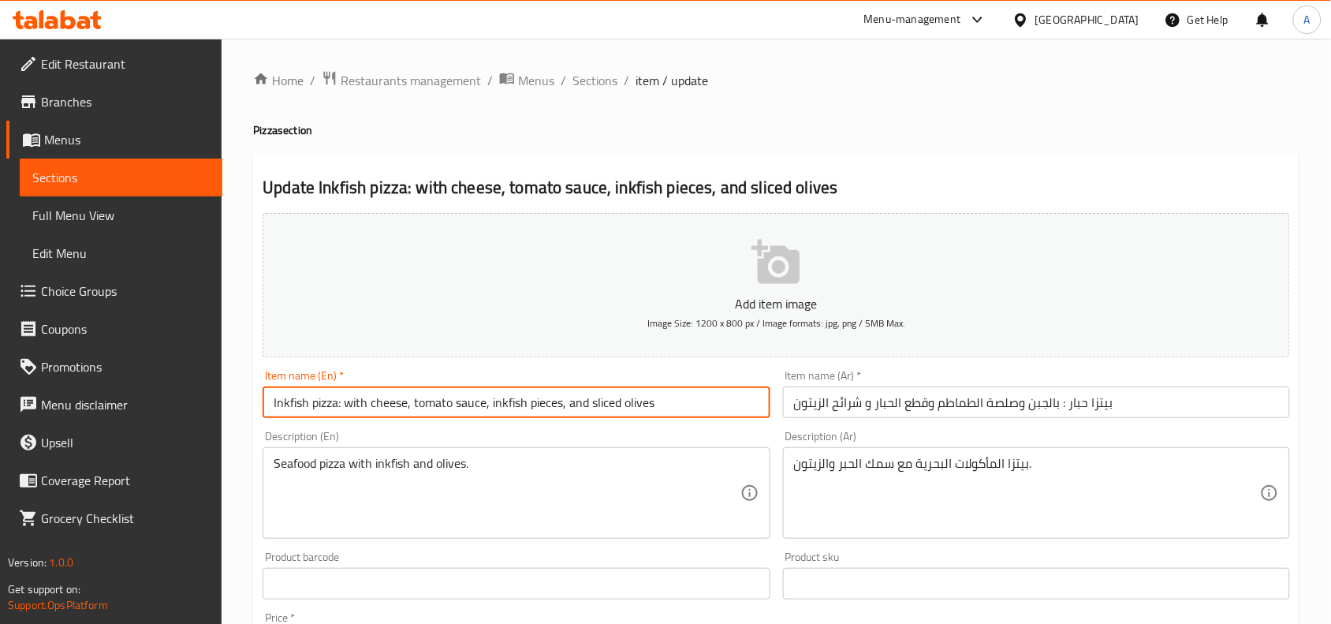
drag, startPoint x: 357, startPoint y: 408, endPoint x: 726, endPoint y: 406, distance: 368.3
click at [730, 407] on input "Inkfish pizza: with cheese, tomato sauce, inkfish pieces, and sliced olives" at bounding box center [516, 402] width 507 height 32
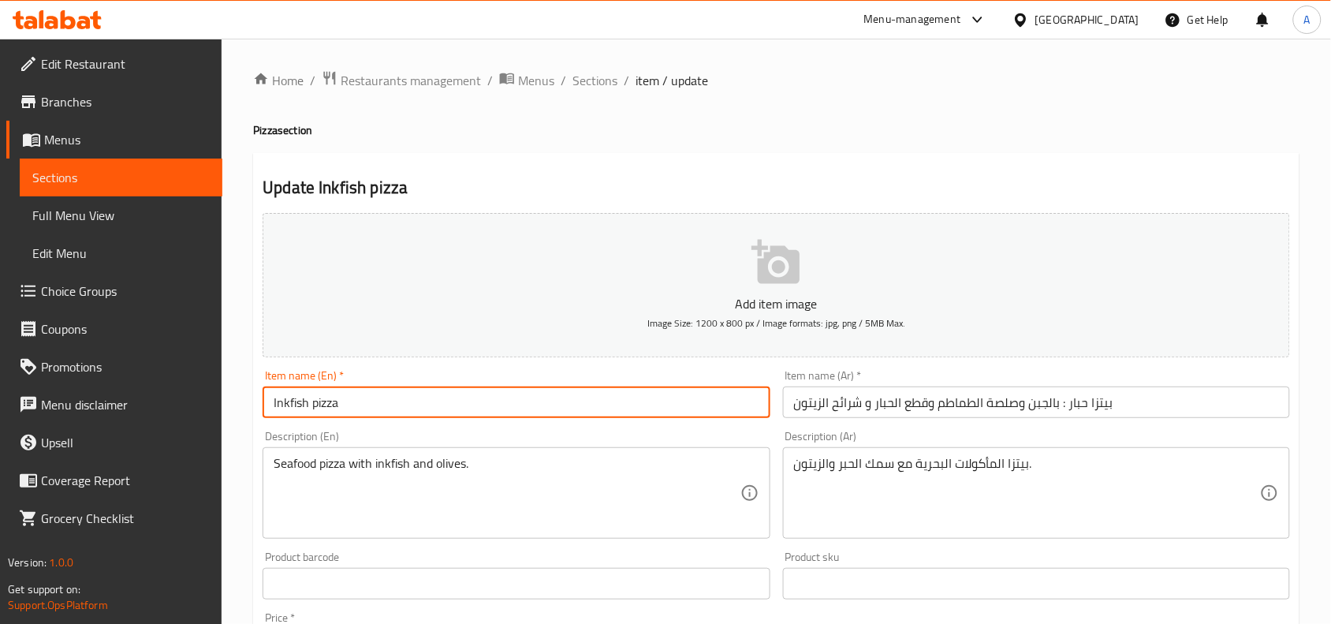
type input "Inkfish pizza"
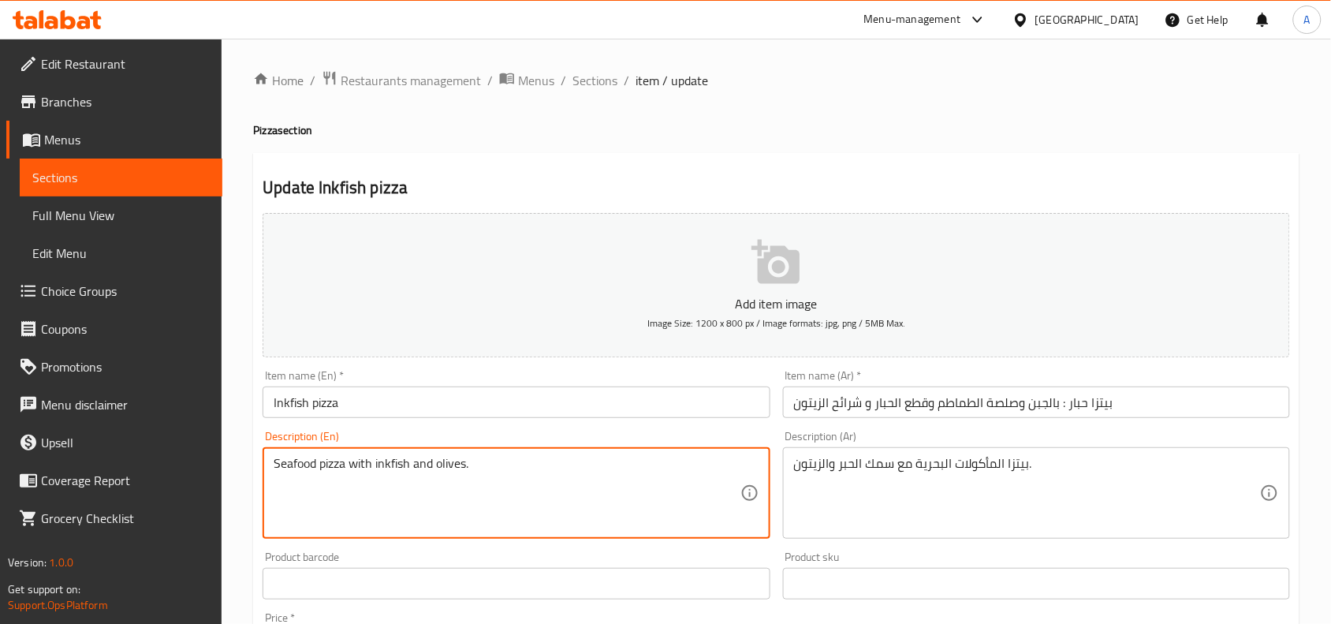
click at [457, 476] on textarea "Seafood pizza with inkfish and olives." at bounding box center [507, 493] width 466 height 75
paste textarea "ith cheese, tomato sauce, inkfish pieces, and sliced olives"
type textarea "ith cheese, tomato sauce, inkfish pieces, and sliced olives"
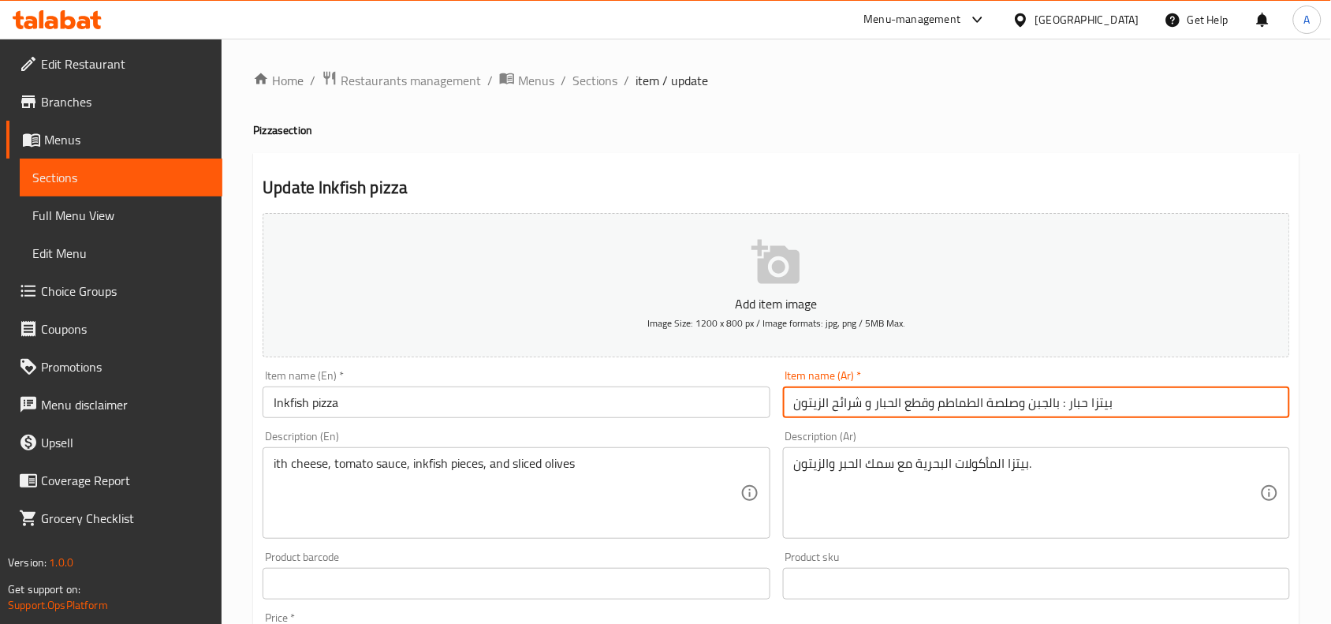
drag, startPoint x: 1065, startPoint y: 406, endPoint x: 797, endPoint y: 414, distance: 268.2
click at [797, 414] on input "بيتزا حبار : بالجبن وصلصة الطماطم وقطع الحبار و شرائح الزيتون" at bounding box center [1036, 402] width 507 height 32
drag, startPoint x: 800, startPoint y: 407, endPoint x: 825, endPoint y: 405, distance: 24.6
click at [825, 405] on input "بيتزا حبار : بالجبن وصلصة الطماطم وقطع الحبار و شرائح الزيتون" at bounding box center [1036, 402] width 507 height 32
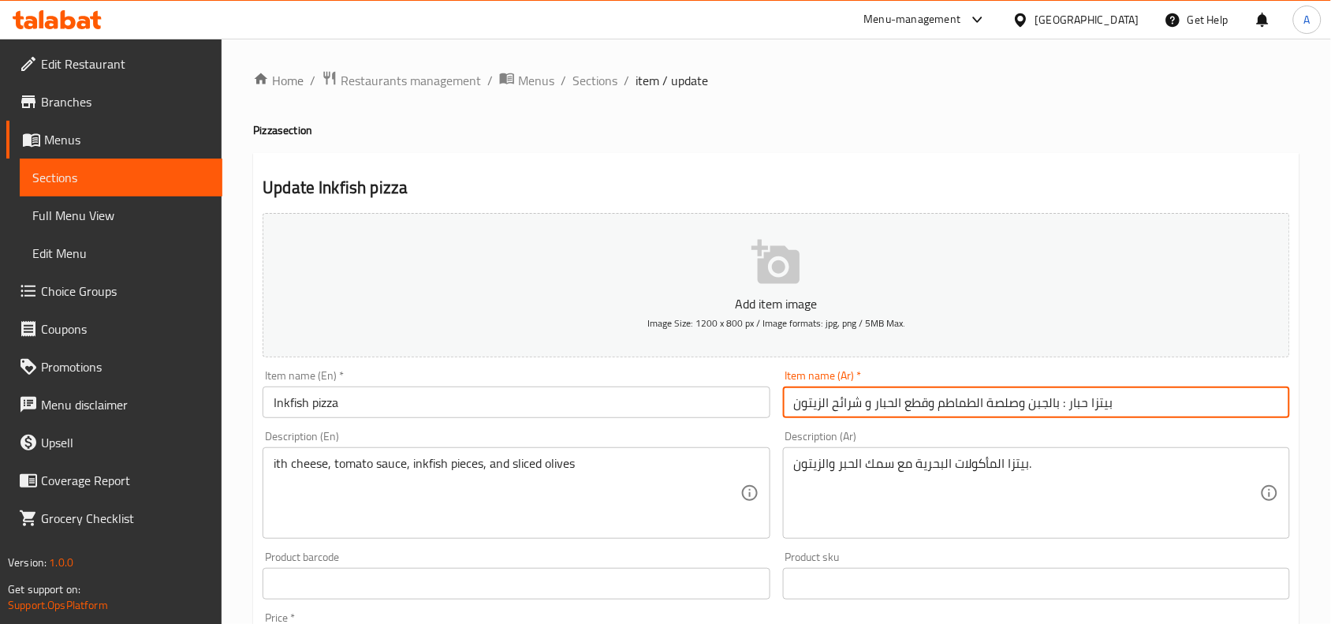
click at [800, 405] on input "بيتزا حبار : بالجبن وصلصة الطماطم وقطع الحبار و شرائح الزيتون" at bounding box center [1036, 402] width 507 height 32
drag, startPoint x: 834, startPoint y: 412, endPoint x: 1073, endPoint y: 424, distance: 240.1
click at [1073, 424] on div "Add item image Image Size: 1200 x 800 px / Image formats: jpg, png / 5MB Max. I…" at bounding box center [776, 547] width 1040 height 680
click at [1047, 410] on input "بيتزا حبار : بالجبن وصلصة الطماطم وقطع الحبار و شرائح الزيتون" at bounding box center [1036, 402] width 507 height 32
drag, startPoint x: 1066, startPoint y: 405, endPoint x: 775, endPoint y: 405, distance: 291.0
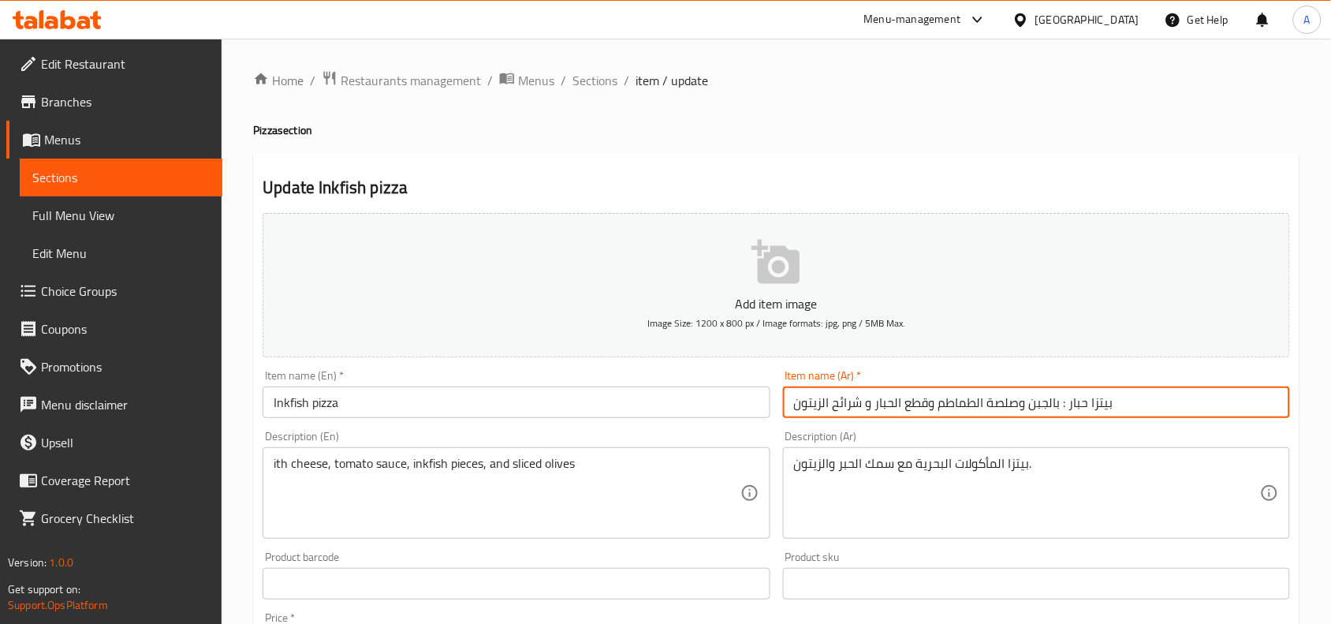
click at [775, 405] on div "Add item image Image Size: 1200 x 800 px / Image formats: jpg, png / 5MB Max. I…" at bounding box center [776, 547] width 1040 height 680
click at [289, 412] on input "Inkfish pizza" at bounding box center [516, 402] width 507 height 32
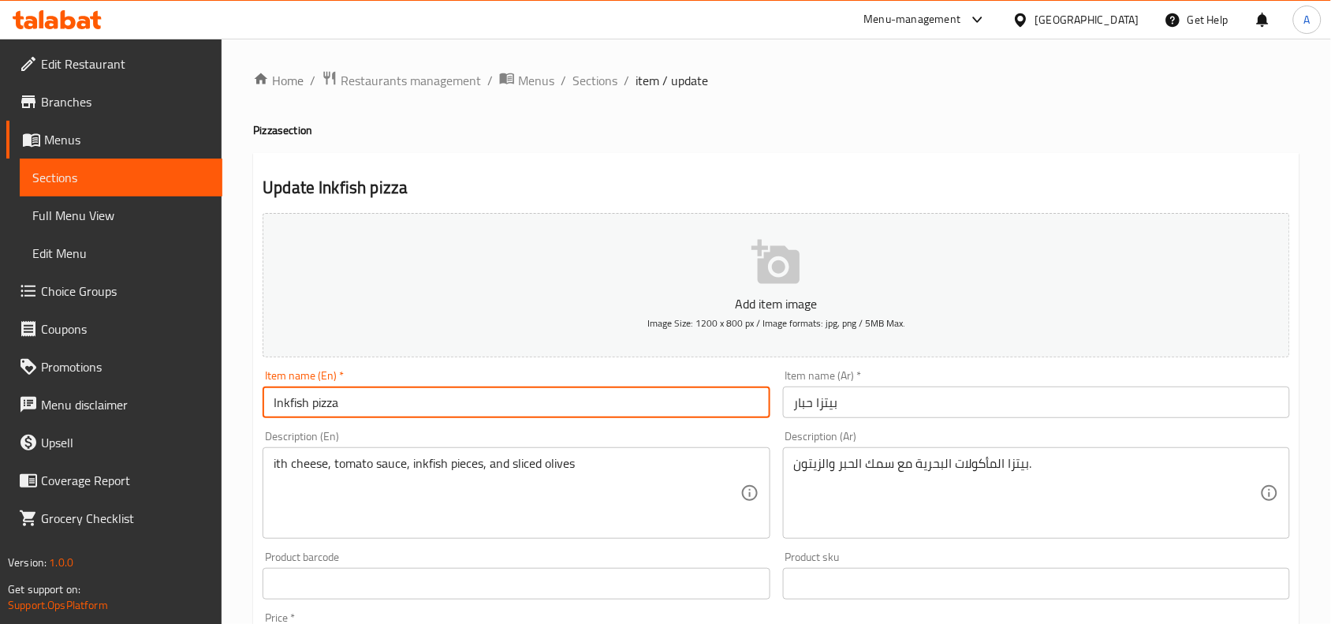
click at [289, 412] on input "Inkfish pizza" at bounding box center [516, 402] width 507 height 32
click at [328, 412] on input "Inkfish pizza" at bounding box center [516, 402] width 507 height 32
click at [329, 411] on input "Inkfish pizza" at bounding box center [516, 402] width 507 height 32
click at [808, 415] on input "بيتزا حبار" at bounding box center [1036, 402] width 507 height 32
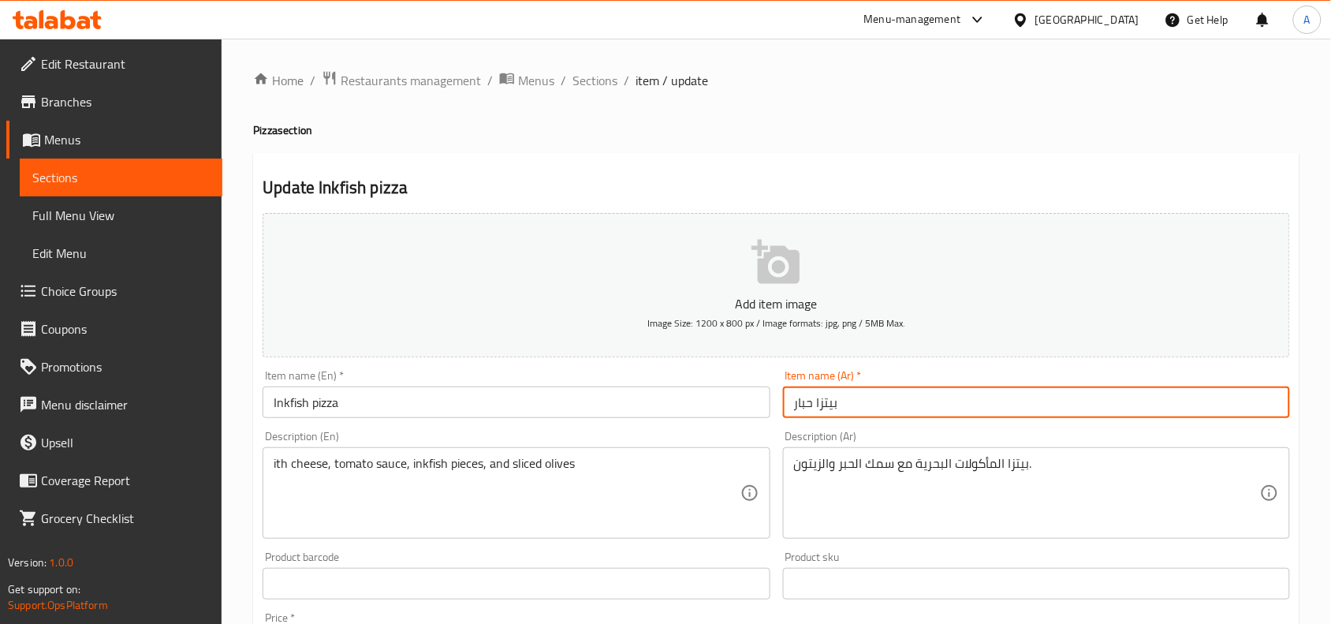
click at [808, 415] on input "بيتزا حبار" at bounding box center [1036, 402] width 507 height 32
paste input "نكفيش"
type input "بيتزا إنكفيش"
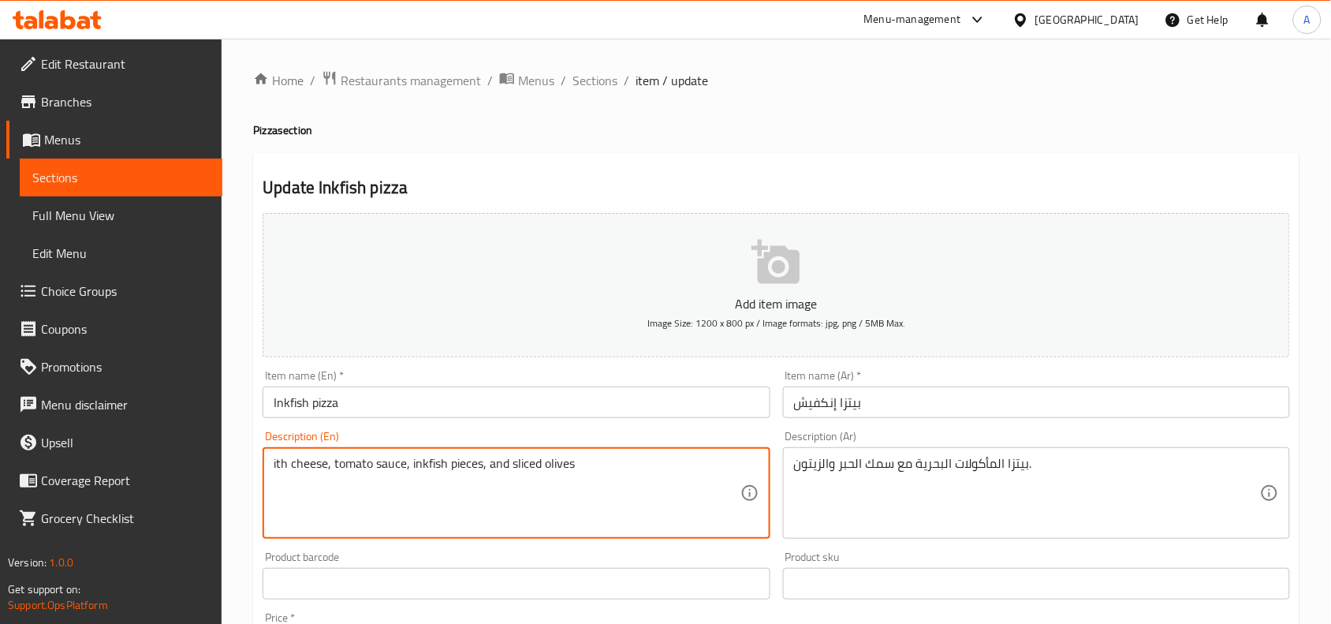
drag, startPoint x: 289, startPoint y: 469, endPoint x: 248, endPoint y: 472, distance: 41.1
click at [270, 471] on div "ith cheese, tomato sauce, inkfish pieces, and sliced olives Description (En)" at bounding box center [516, 492] width 507 height 91
click at [270, 469] on div "ith cheese, tomato sauce, inkfish pieces, and sliced olives Description (En)" at bounding box center [516, 492] width 507 height 91
click at [411, 472] on textarea "with cheese, tomato sauce, inkfish pieces, and sliced olives" at bounding box center [507, 493] width 466 height 75
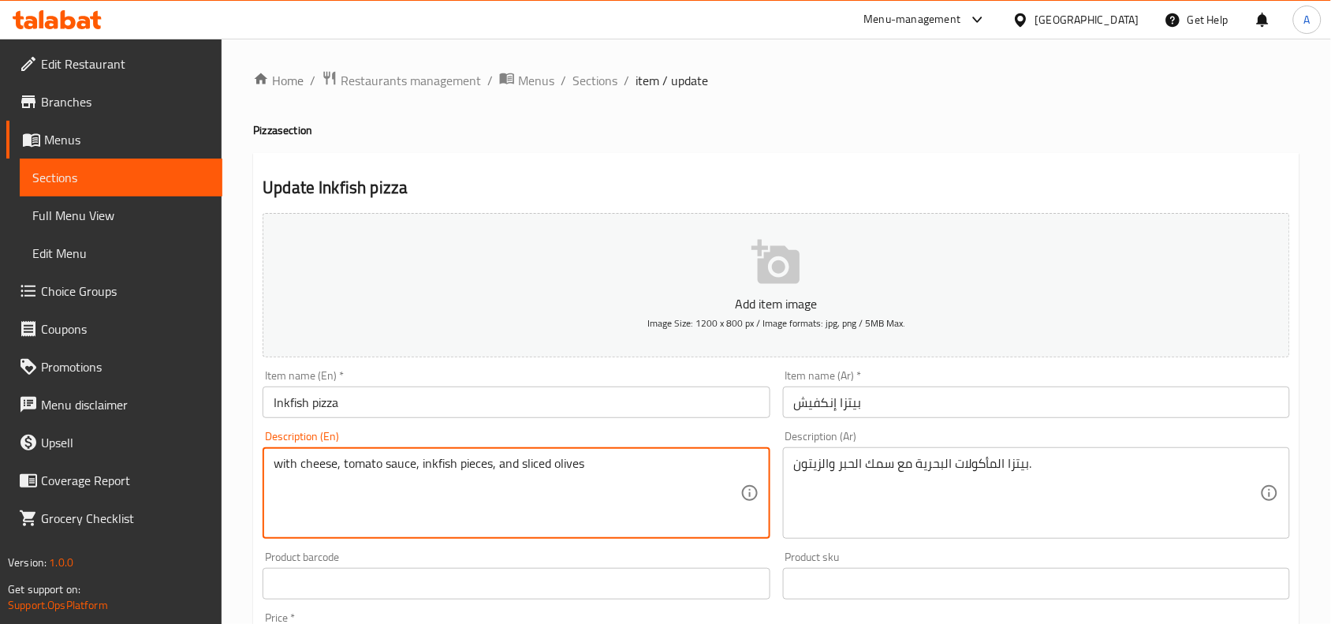
click at [411, 472] on textarea "with cheese, tomato sauce, inkfish pieces, and sliced olives" at bounding box center [507, 493] width 466 height 75
type textarea "with cheese, tomato sauce, inkfish pieces, and sliced olives"
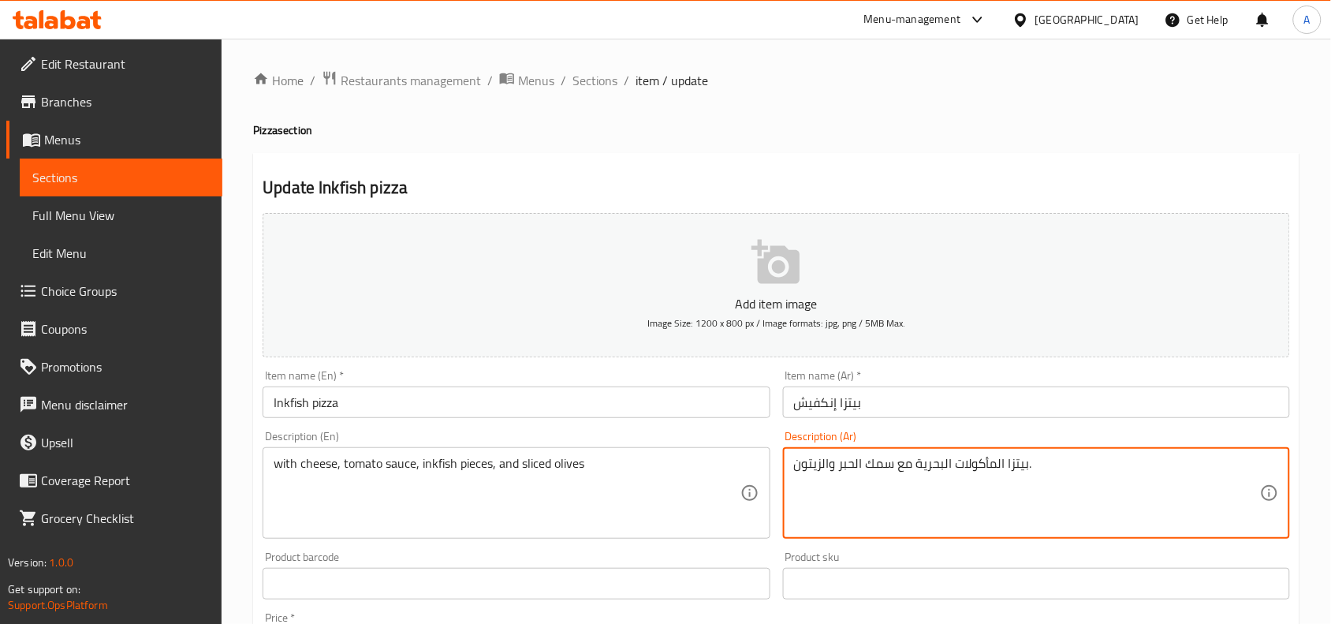
click at [877, 463] on textarea "بيتزا المأكولات البحرية مع سمك الحبر والزيتون." at bounding box center [1027, 493] width 466 height 75
paste textarea "مع الجبن وصلصة الطماطم وقطع السمك الحبري والزيتون المقطع"
click at [820, 408] on input "بيتزا إنكفيش" at bounding box center [1036, 402] width 507 height 32
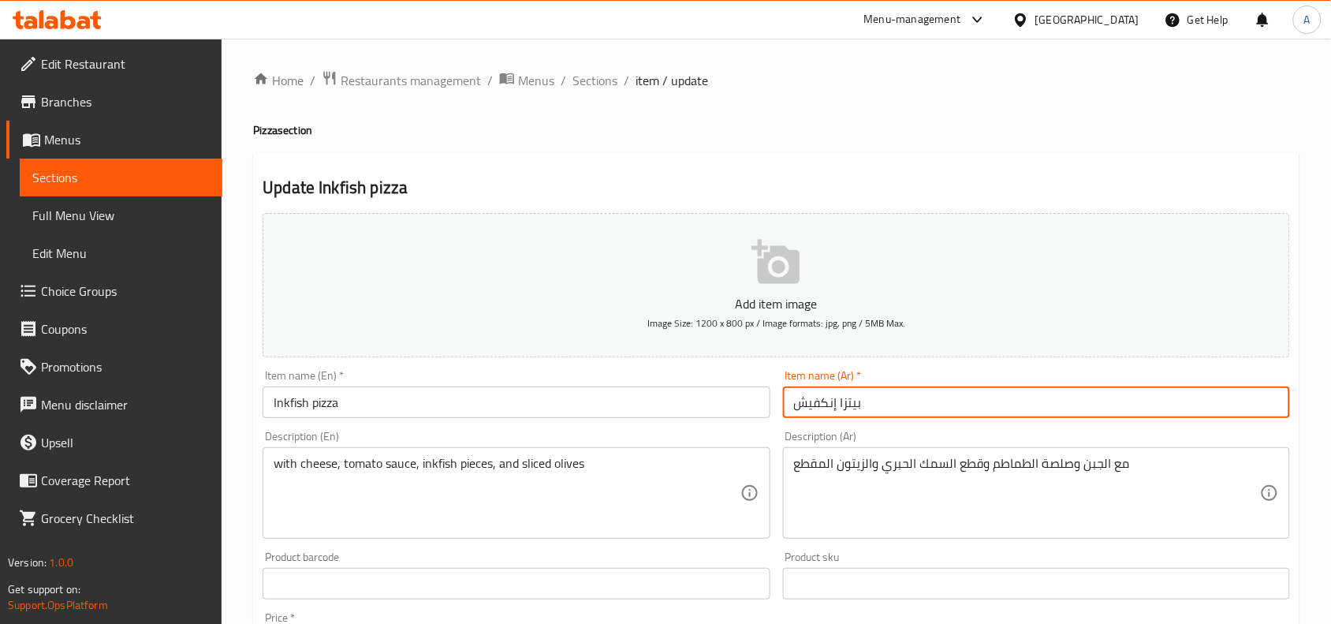
click at [820, 408] on input "بيتزا إنكفيش" at bounding box center [1036, 402] width 507 height 32
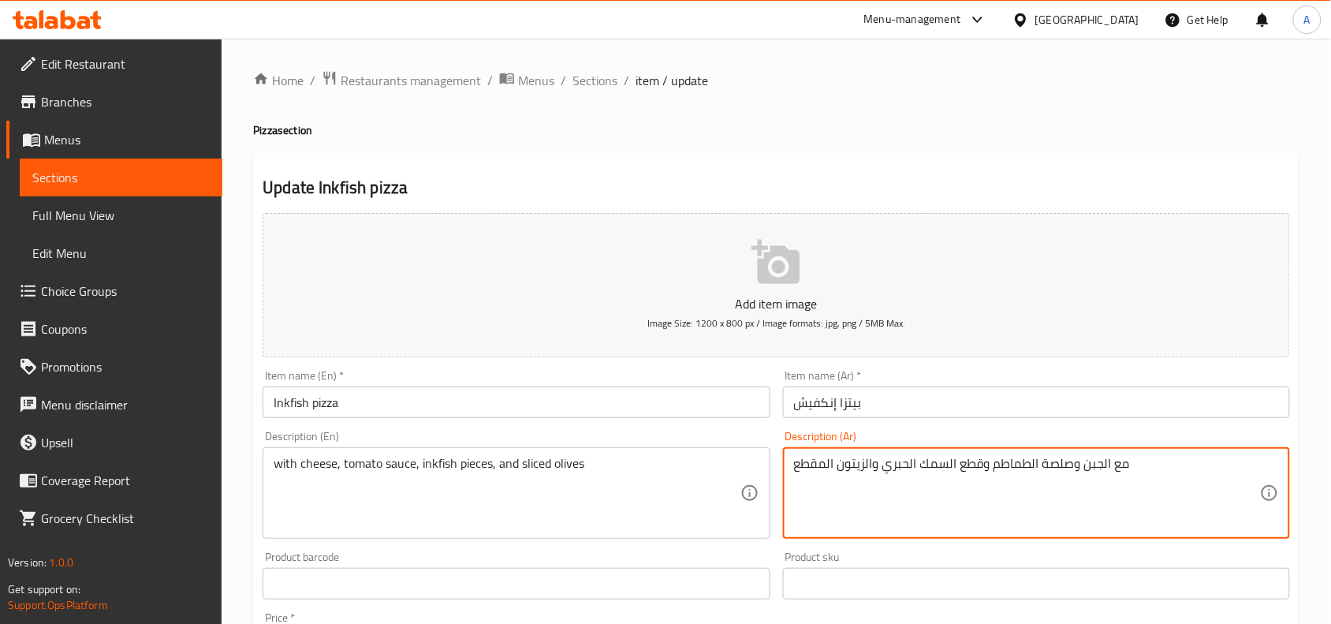
drag, startPoint x: 957, startPoint y: 465, endPoint x: 884, endPoint y: 475, distance: 73.2
click at [884, 475] on textarea "مع الجبن وصلصة الطماطم وقطع السمك الحبري والزيتون المقطع" at bounding box center [1027, 493] width 466 height 75
paste textarea "نكفيش"
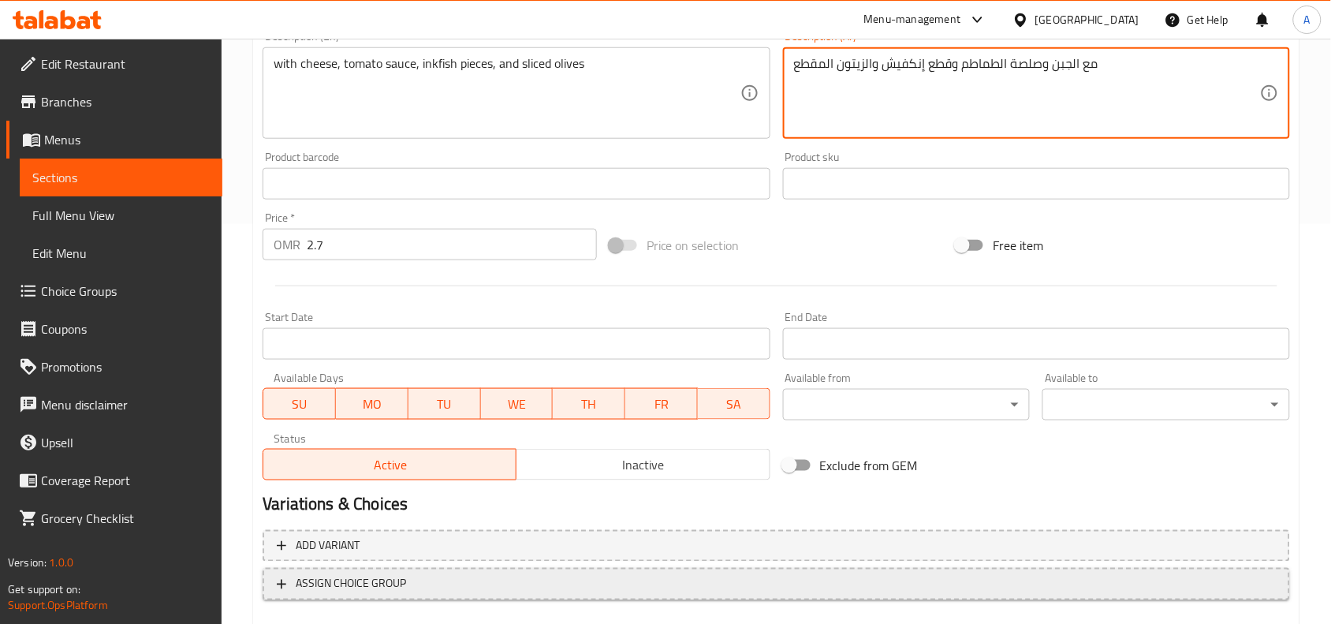
scroll to position [487, 0]
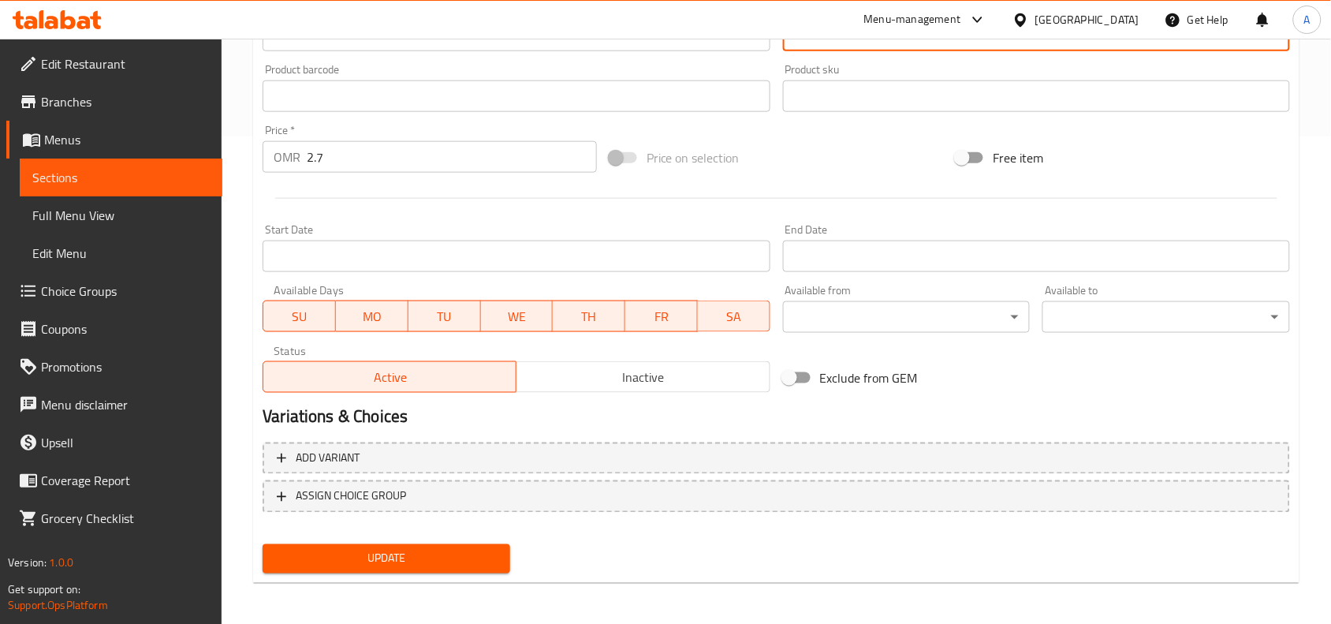
type textarea "مع الجبن وصلصة الطماطم وقطع إنكفيش والزيتون المقطع"
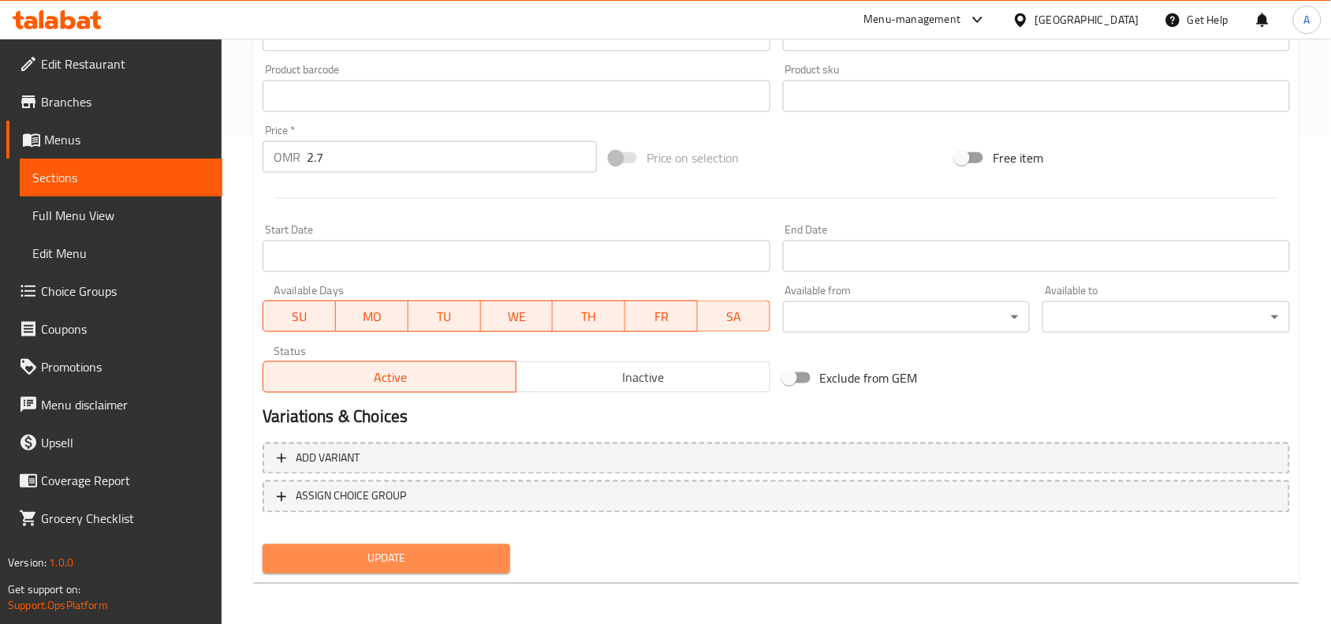
click at [451, 552] on span "Update" at bounding box center [386, 559] width 222 height 20
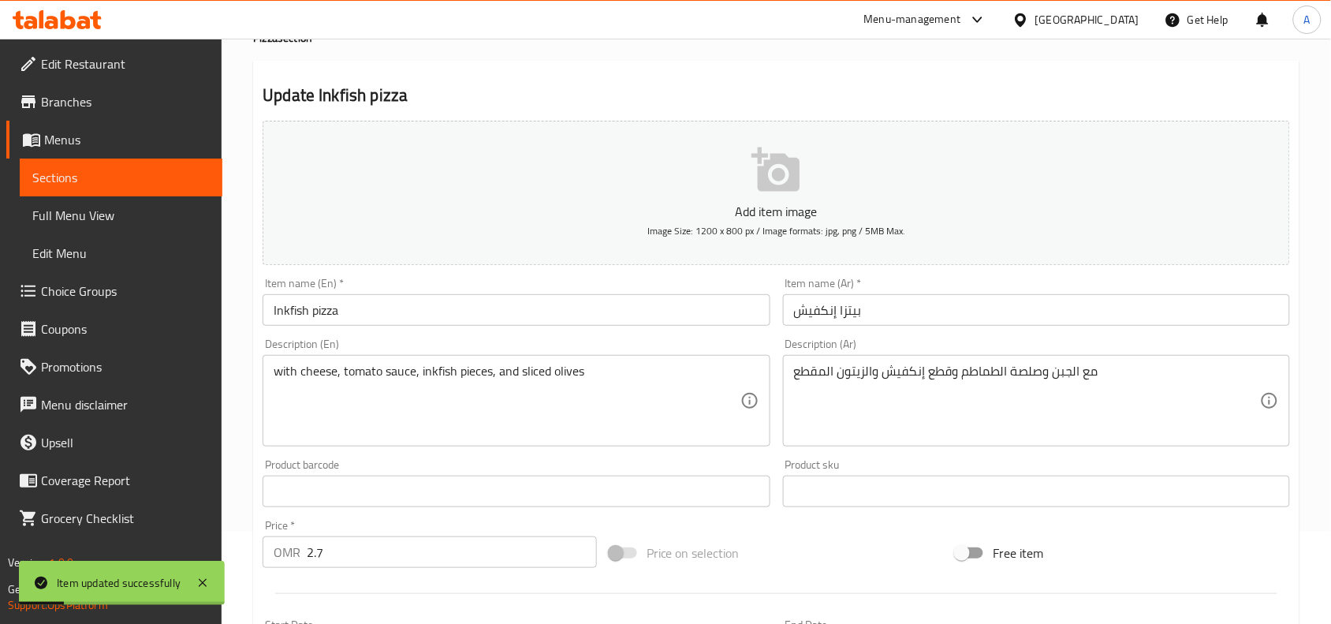
scroll to position [0, 0]
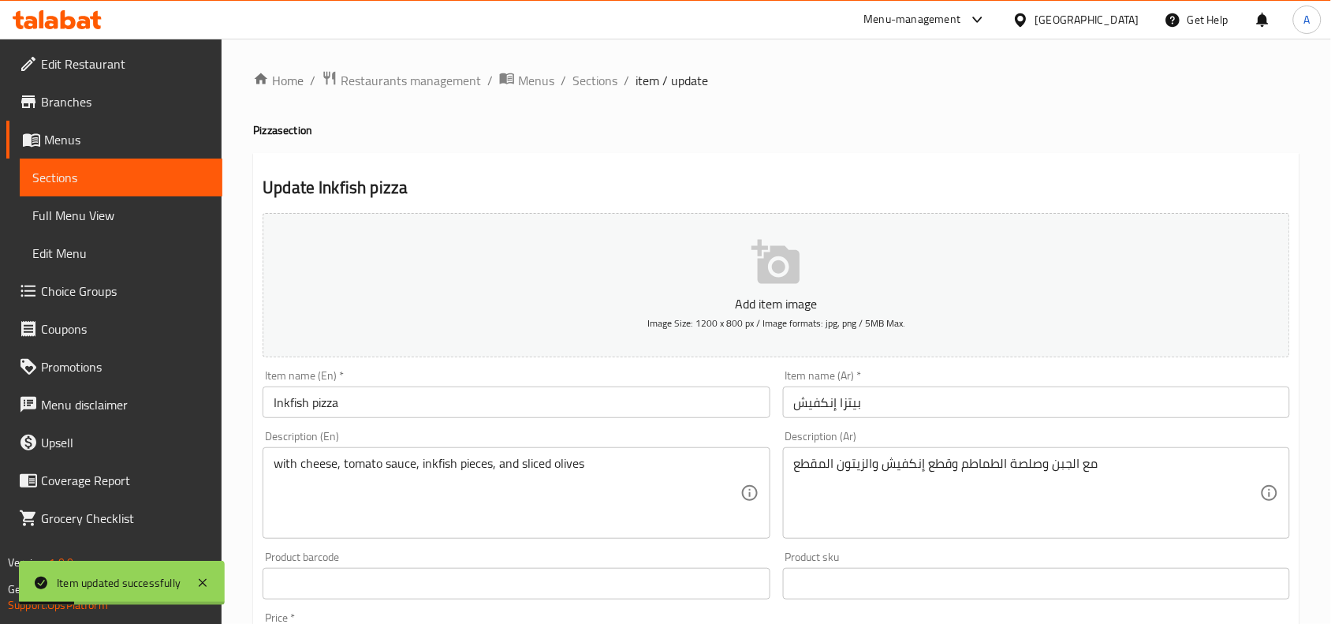
click at [423, 415] on input "Inkfish pizza" at bounding box center [516, 402] width 507 height 32
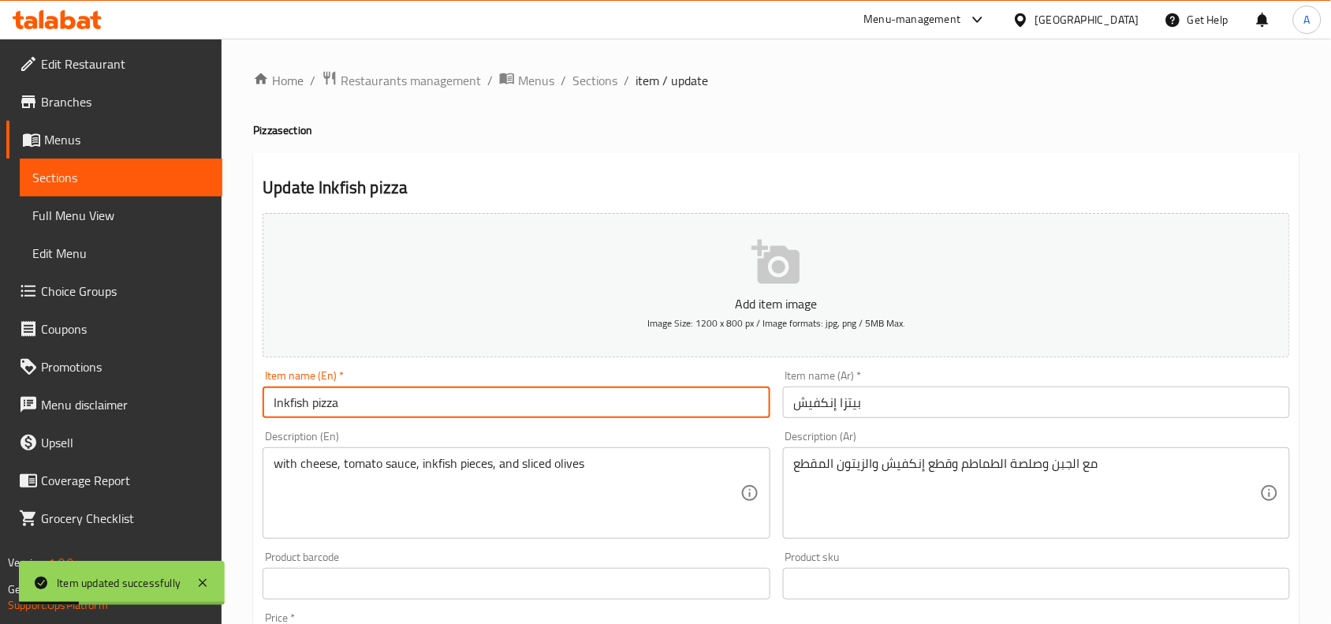
click at [423, 415] on input "Inkfish pizza" at bounding box center [516, 402] width 507 height 32
drag, startPoint x: 423, startPoint y: 415, endPoint x: 452, endPoint y: 379, distance: 45.4
click at [423, 415] on input "Inkfish pizza" at bounding box center [516, 402] width 507 height 32
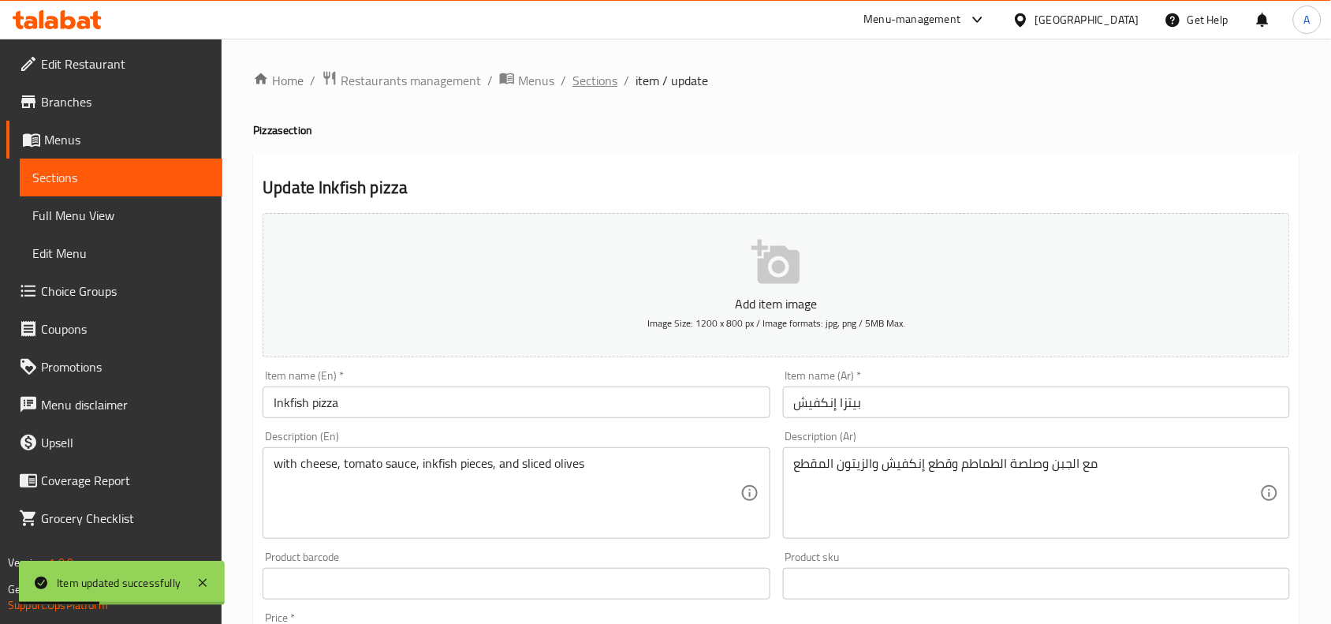
click at [601, 85] on span "Sections" at bounding box center [595, 80] width 45 height 19
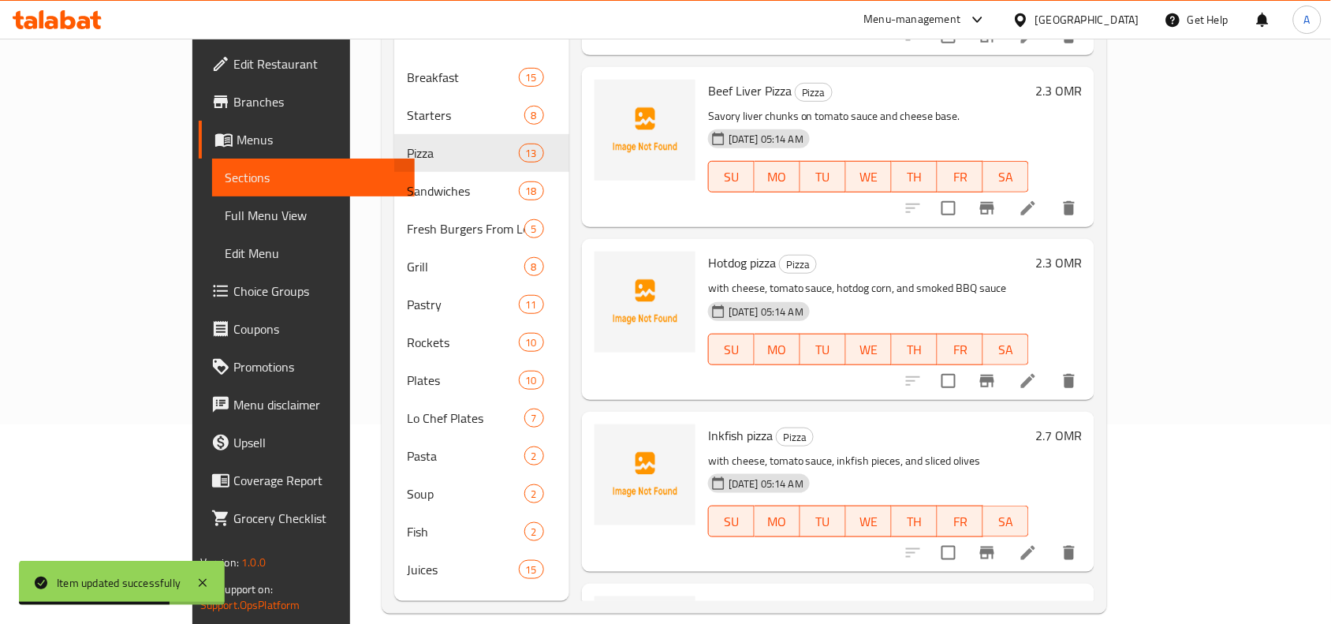
scroll to position [222, 0]
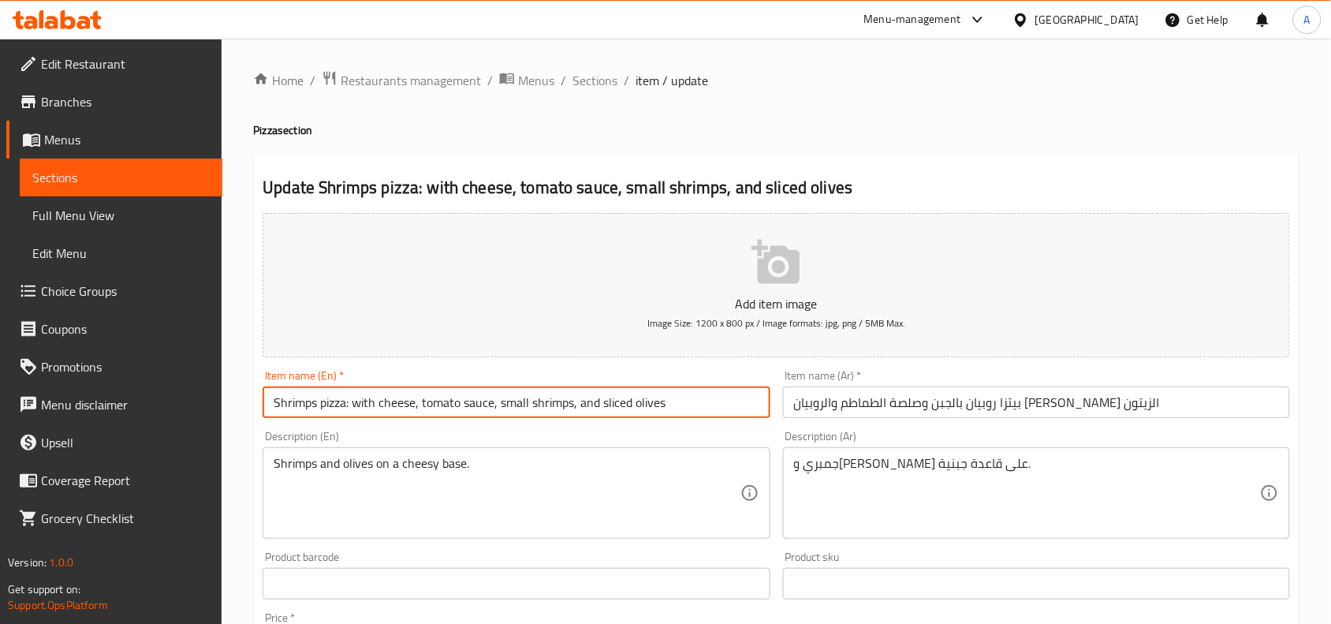
click at [352, 408] on input "Shrimps pizza: with cheese, tomato sauce, small shrimps, and sliced olives" at bounding box center [516, 402] width 507 height 32
drag, startPoint x: 352, startPoint y: 408, endPoint x: 702, endPoint y: 386, distance: 350.0
click at [702, 386] on input "Shrimps pizza with cheese, tomato sauce, small shrimps, and sliced olives" at bounding box center [516, 402] width 507 height 32
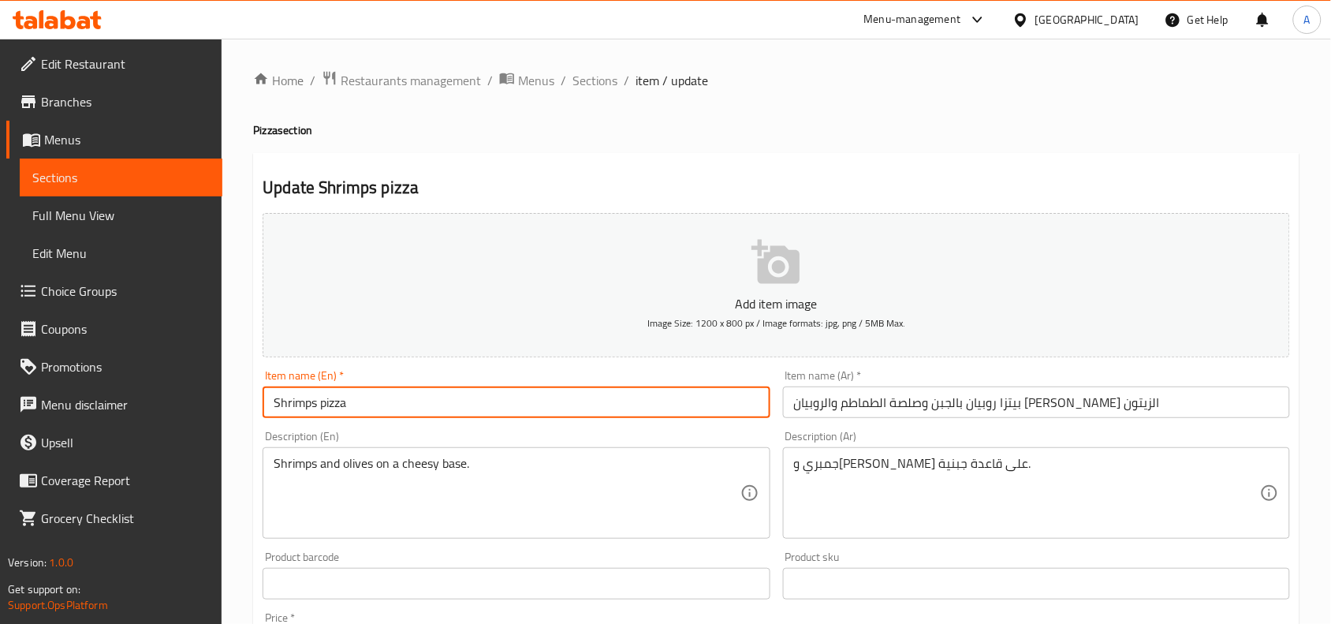
type input "Shrimps pizza"
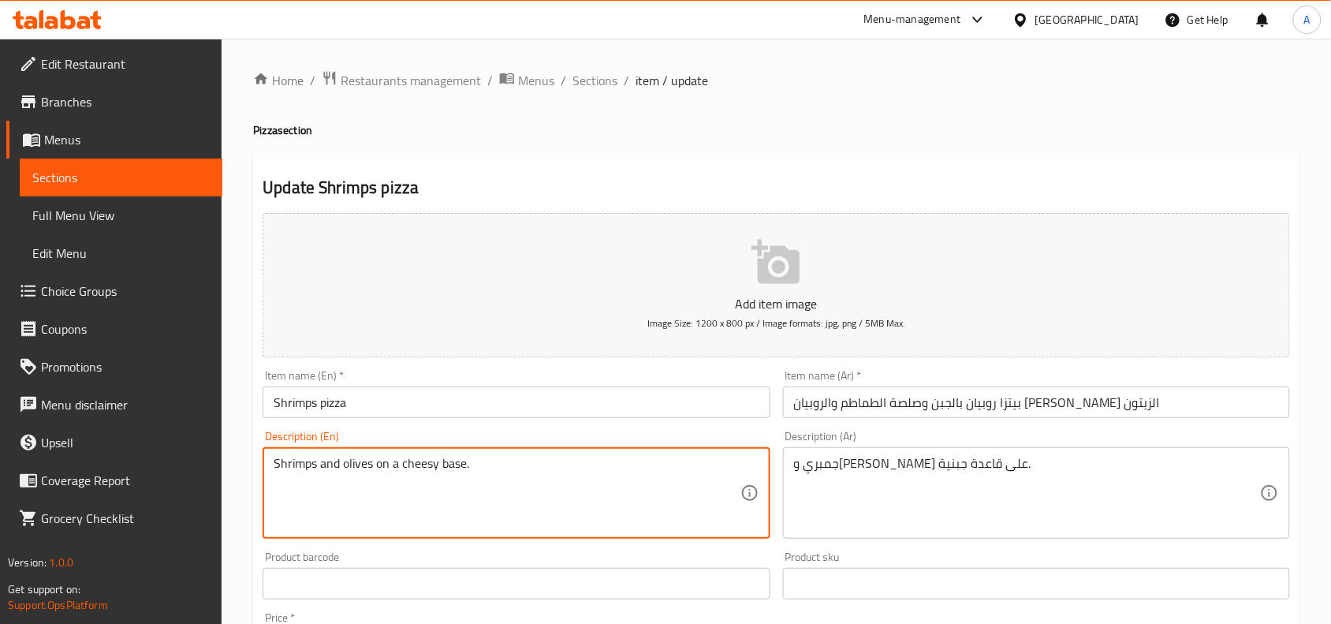
click at [467, 478] on textarea "Shrimps and olives on a cheesy base." at bounding box center [507, 493] width 466 height 75
paste textarea "with cheese, tomato sauce, small shrimps, and sliced olives"
type textarea "with cheese, tomato sauce, small shrimps, and sliced olives"
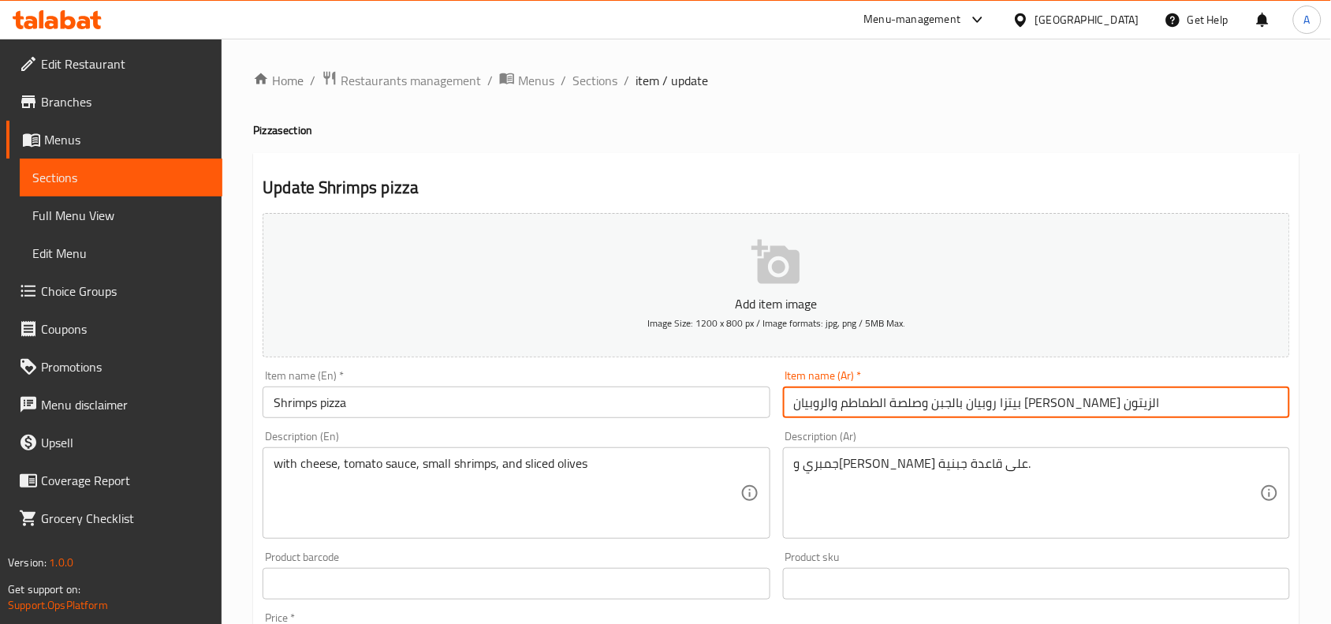
drag, startPoint x: 1083, startPoint y: 407, endPoint x: 707, endPoint y: 404, distance: 376.2
click at [707, 404] on div "Add item image Image Size: 1200 x 800 px / Image formats: jpg, png / 5MB Max. I…" at bounding box center [776, 547] width 1040 height 680
type input "بيتزا روبيان"
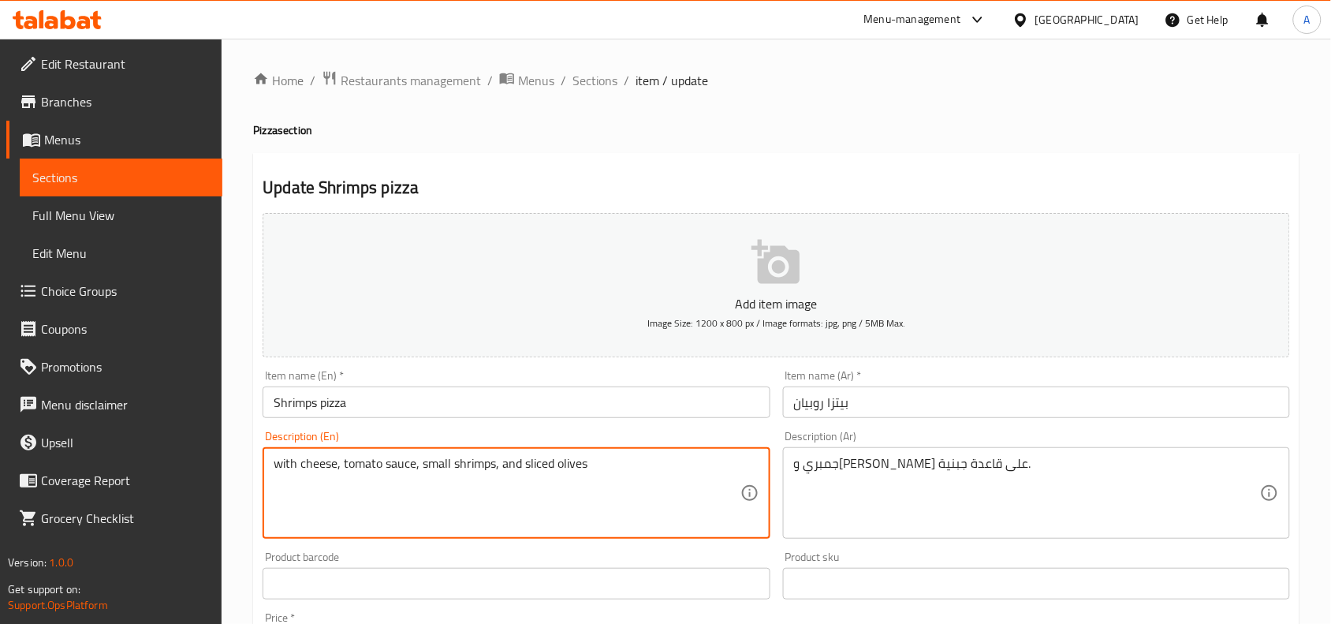
click at [546, 463] on textarea "with cheese, tomato sauce, small shrimps, and sliced olives" at bounding box center [507, 493] width 466 height 75
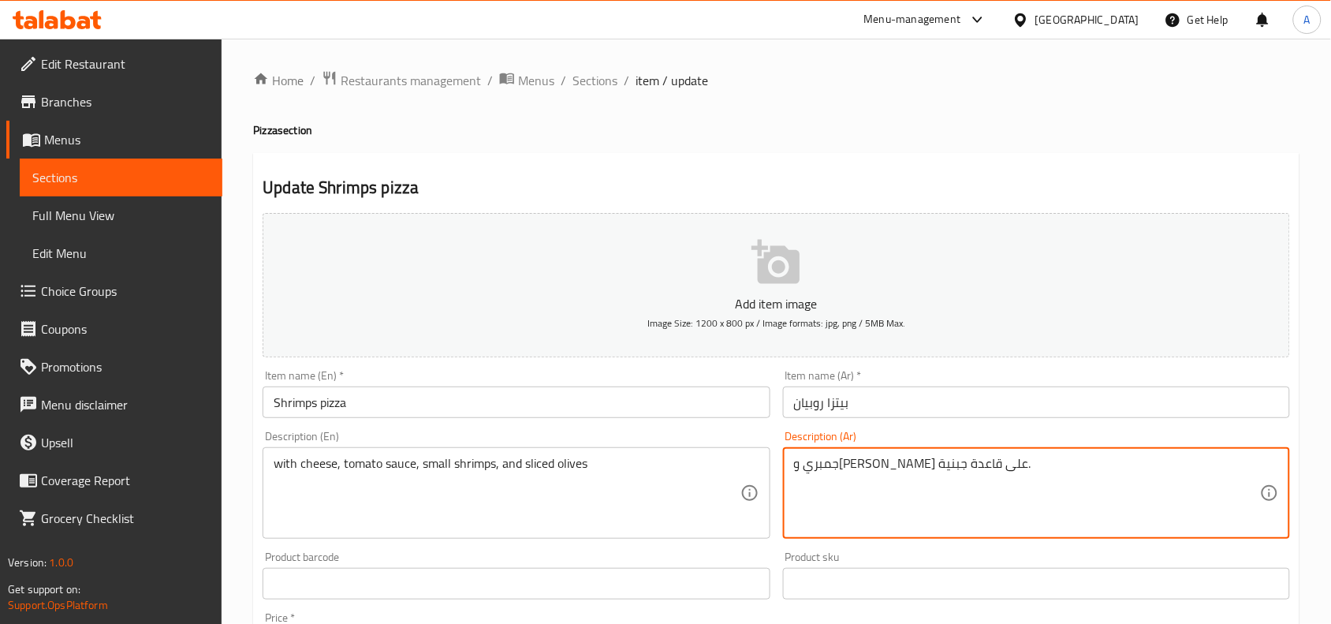
click at [834, 465] on textarea "جمبري وزيتون على قاعدة جبنية." at bounding box center [1027, 493] width 466 height 75
paste textarea "مع الجبن وصلصة الطماطم والروبيان الصغير والزيتون المقطع"
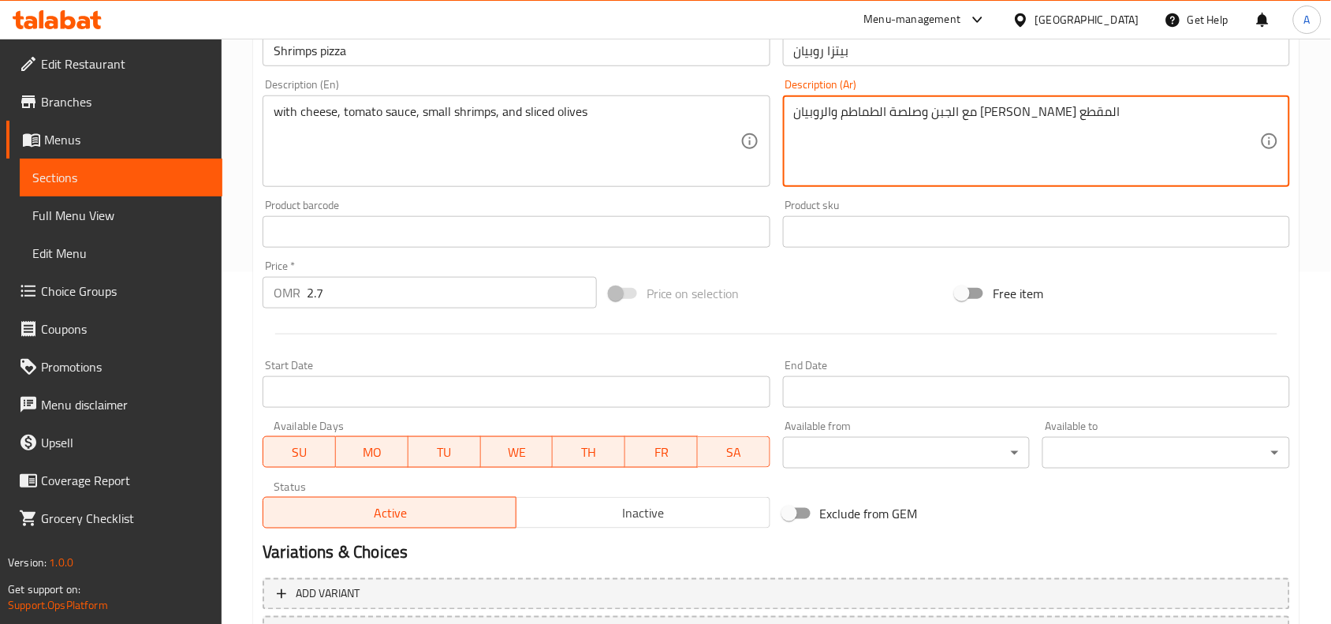
scroll to position [192, 0]
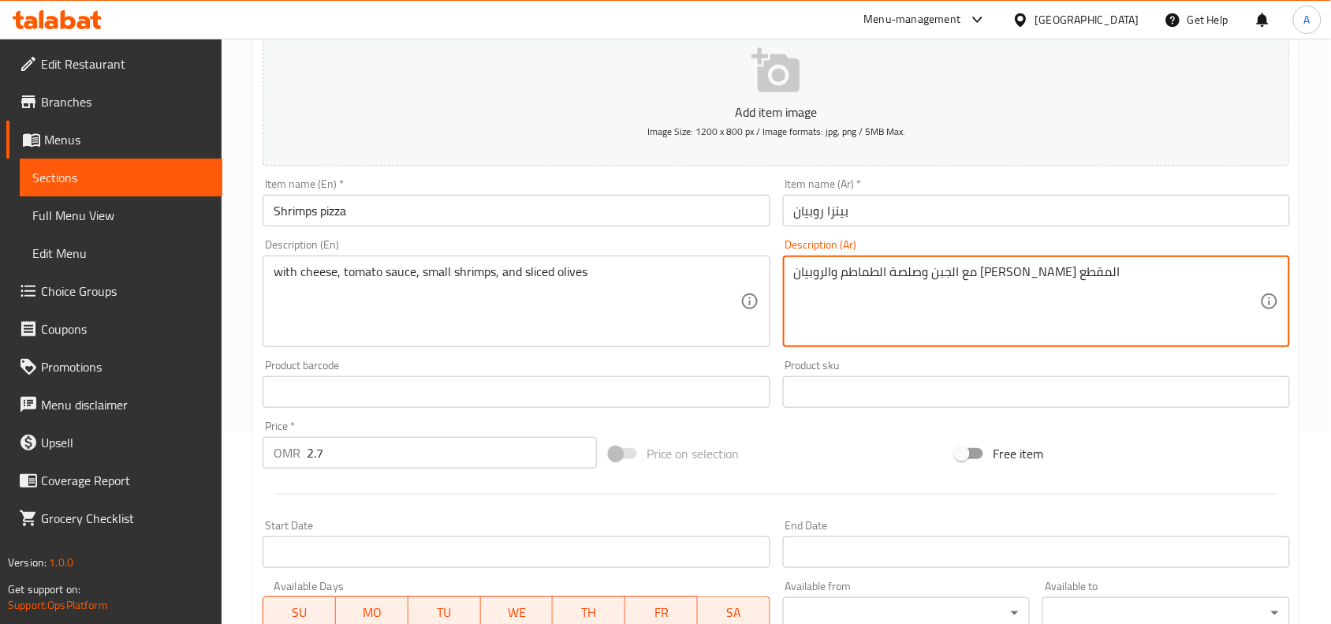
click at [819, 278] on textarea "مع الجبن وصلصة الطماطم والروبيان الصغير والزيتون المقطع" at bounding box center [1027, 301] width 466 height 75
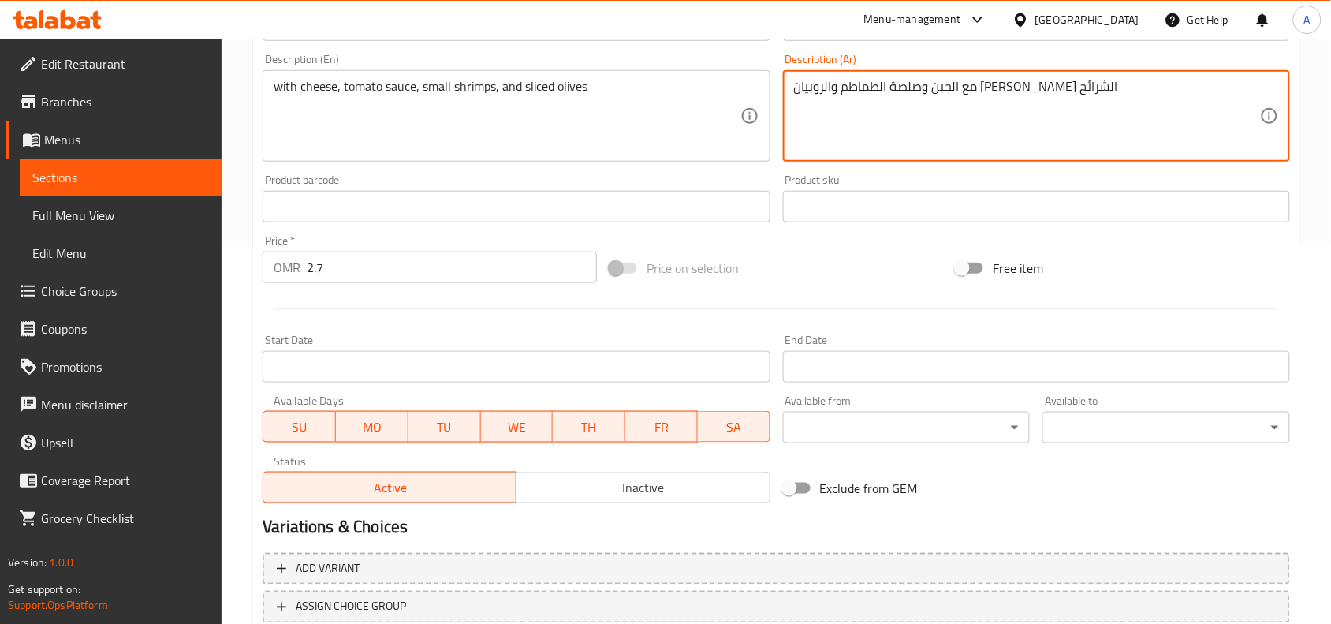
scroll to position [487, 0]
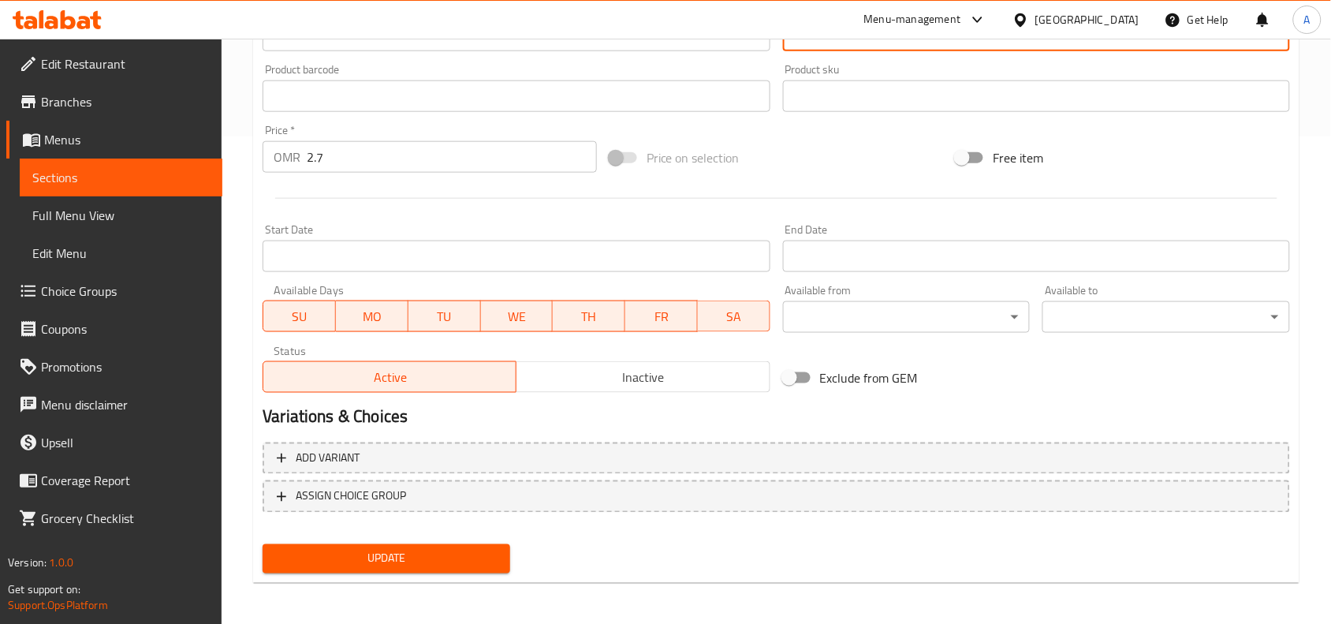
type textarea "مع الجبن وصلصة الطماطم والروبيان الصغير والزيتون الشرائح"
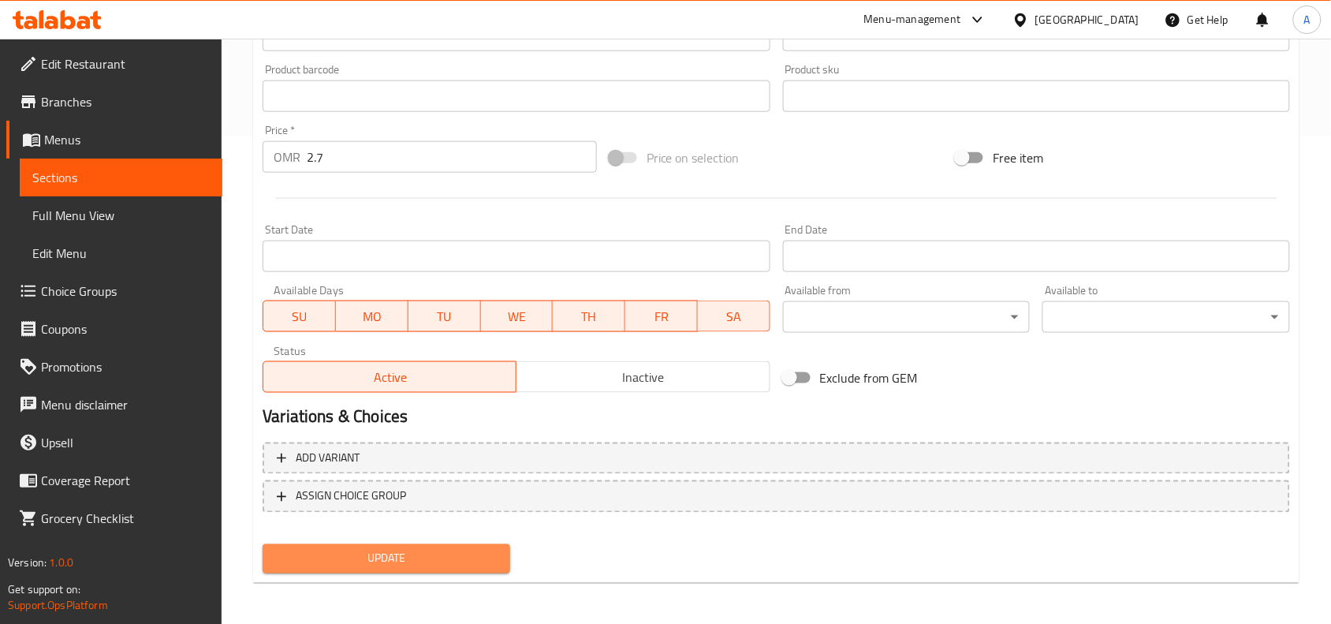
click at [448, 544] on button "Update" at bounding box center [387, 558] width 248 height 29
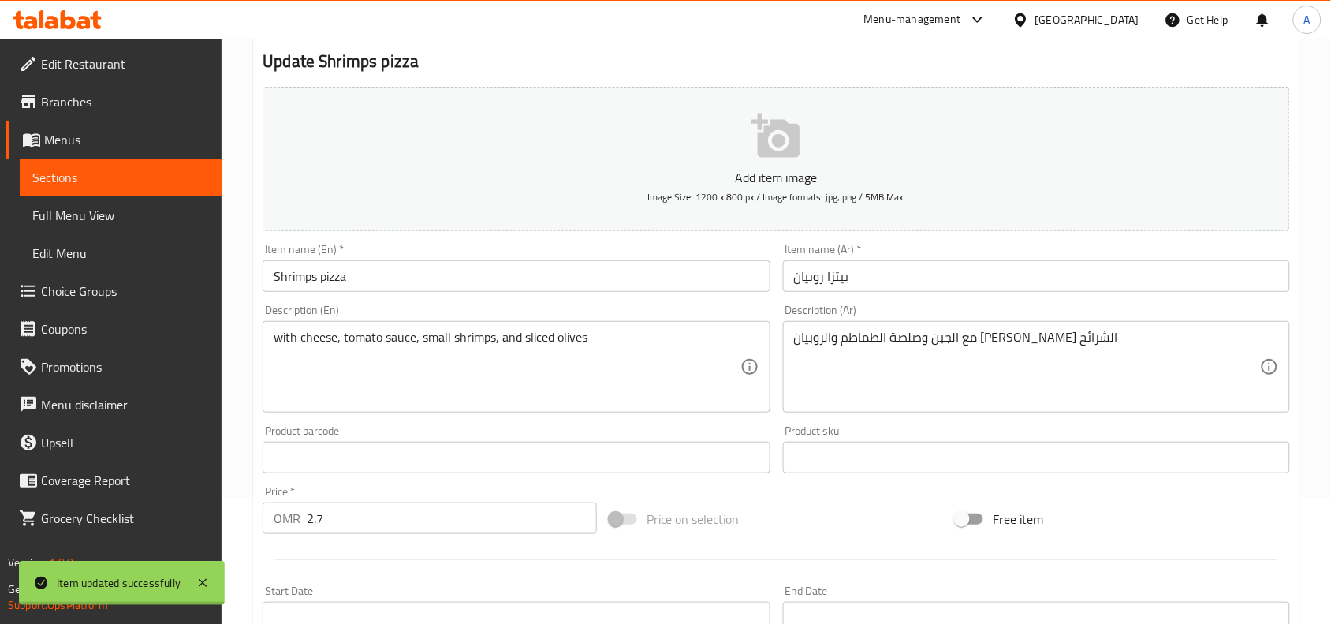
scroll to position [0, 0]
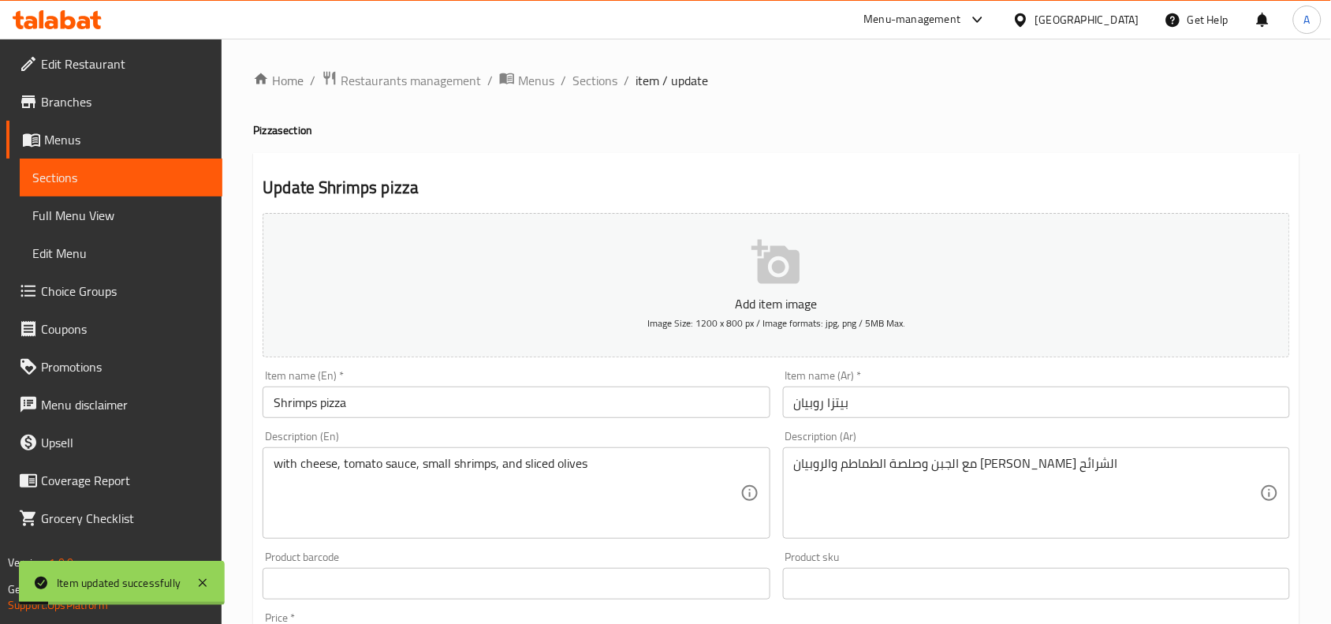
click at [593, 88] on span "Sections" at bounding box center [595, 80] width 45 height 19
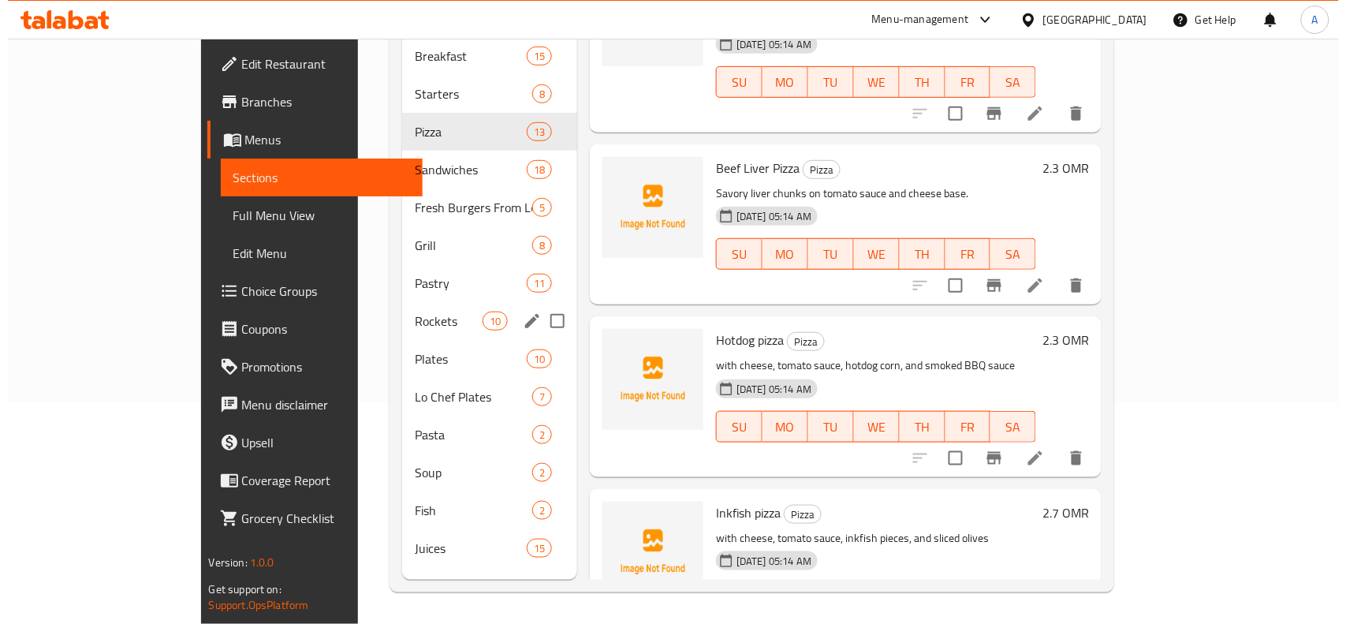
scroll to position [123, 0]
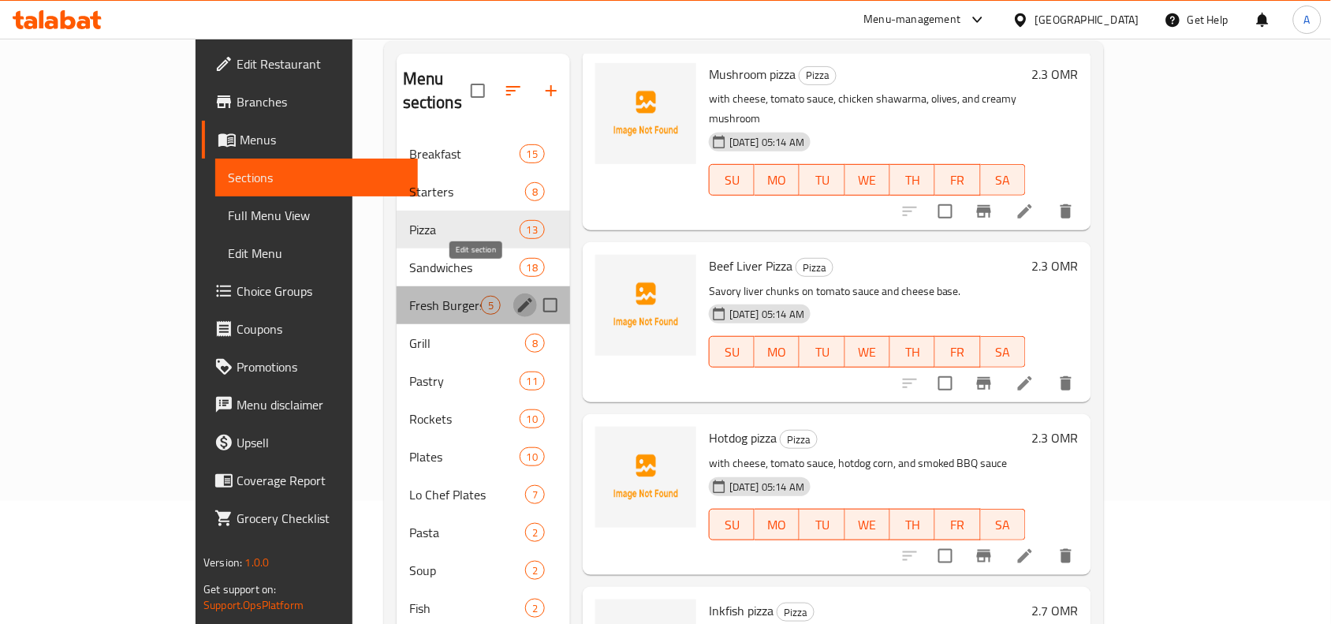
click at [516, 296] on icon "edit" at bounding box center [525, 305] width 19 height 19
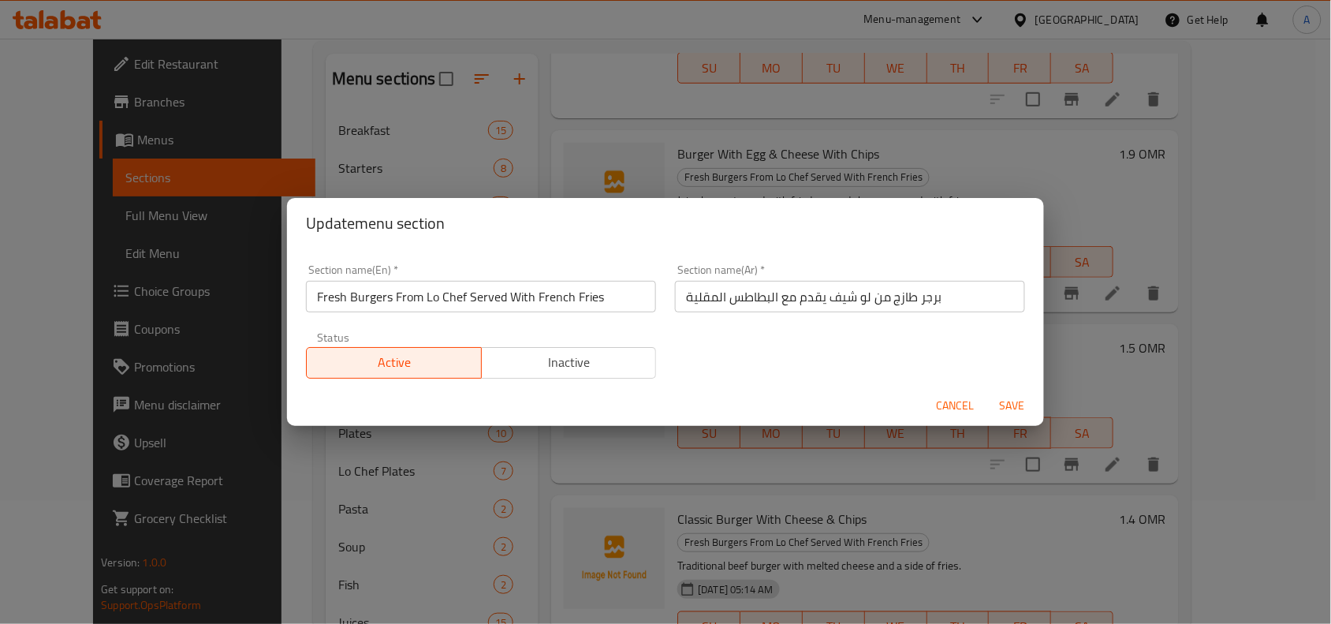
scroll to position [274, 0]
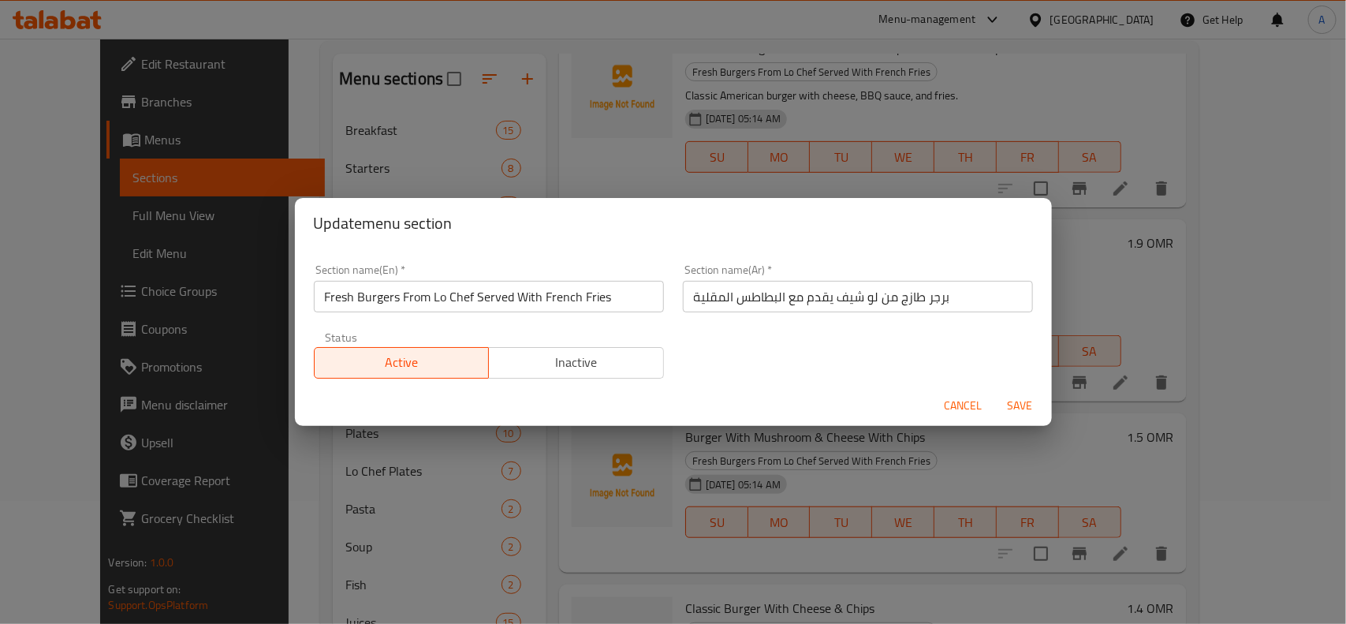
drag, startPoint x: 956, startPoint y: 406, endPoint x: 942, endPoint y: 412, distance: 14.8
click at [957, 407] on span "Cancel" at bounding box center [964, 406] width 38 height 20
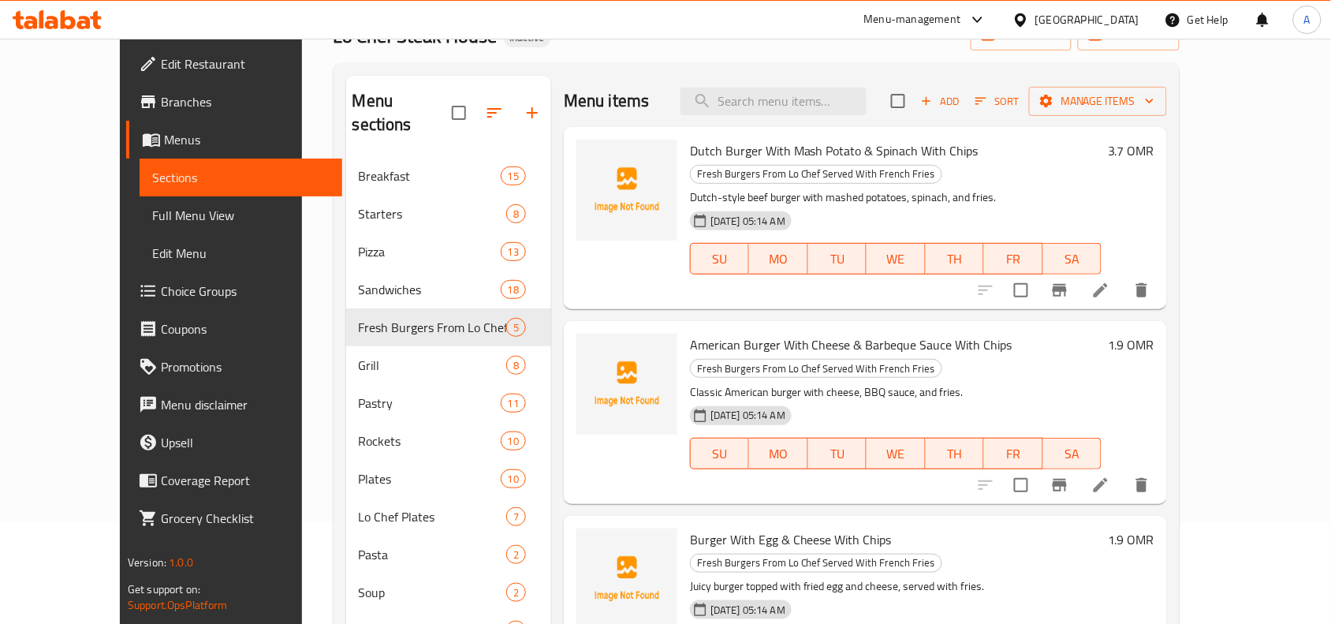
scroll to position [0, 0]
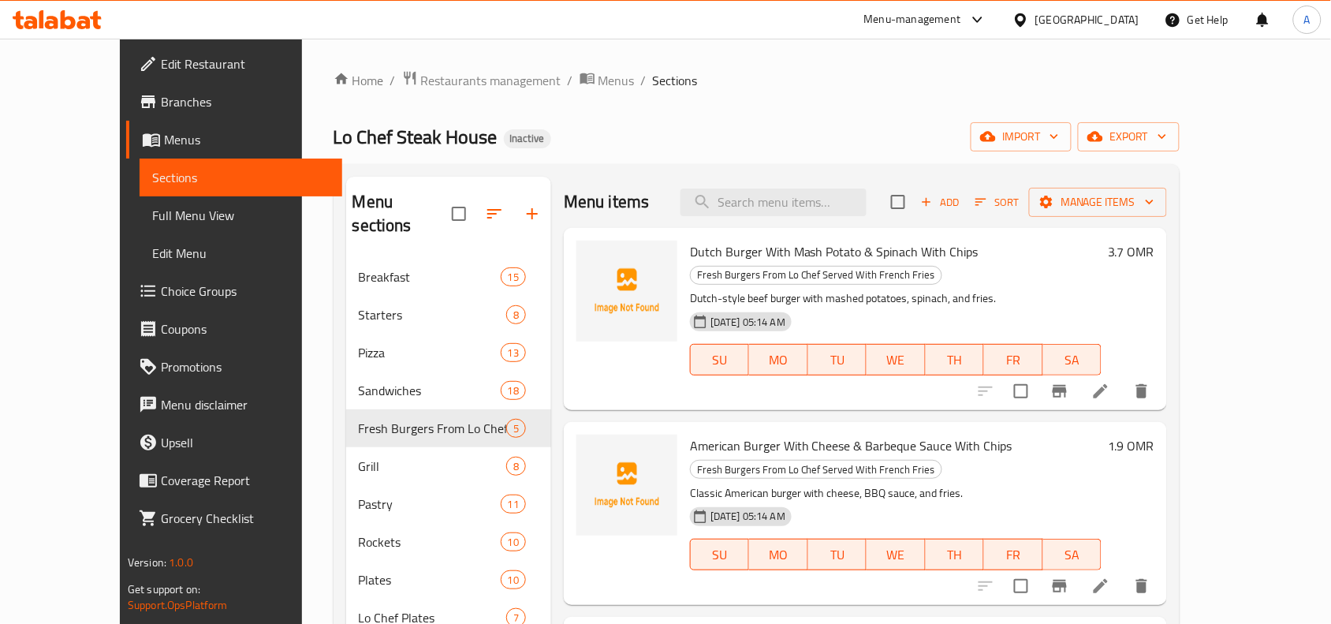
click at [1110, 382] on icon at bounding box center [1100, 391] width 19 height 19
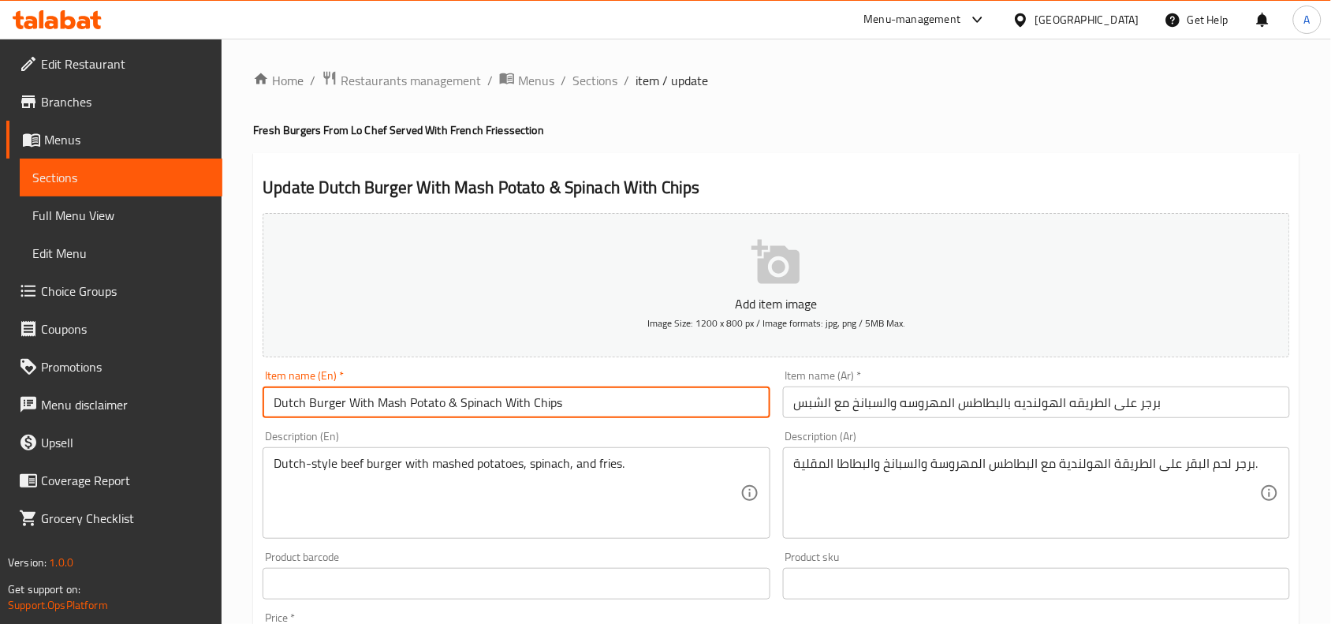
drag, startPoint x: 349, startPoint y: 408, endPoint x: 589, endPoint y: 408, distance: 240.5
click at [589, 408] on input "Dutch Burger With Mash Potato & Spinach With Chips" at bounding box center [516, 402] width 507 height 32
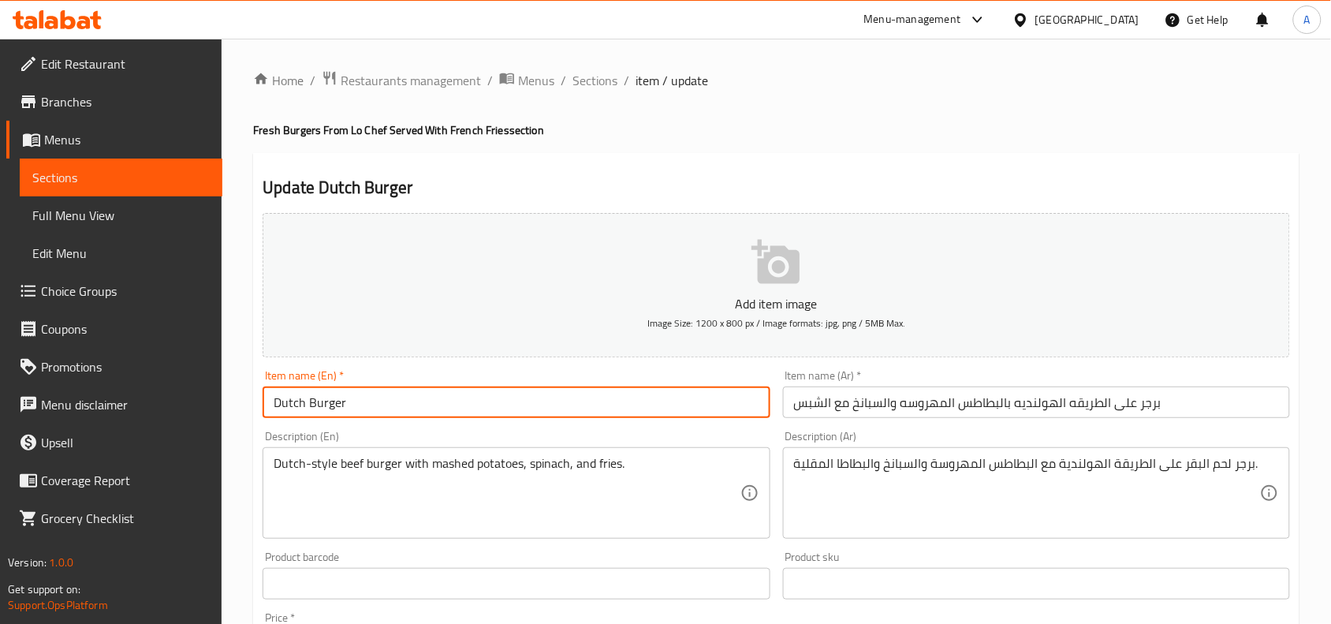
type input "Dutch Burger"
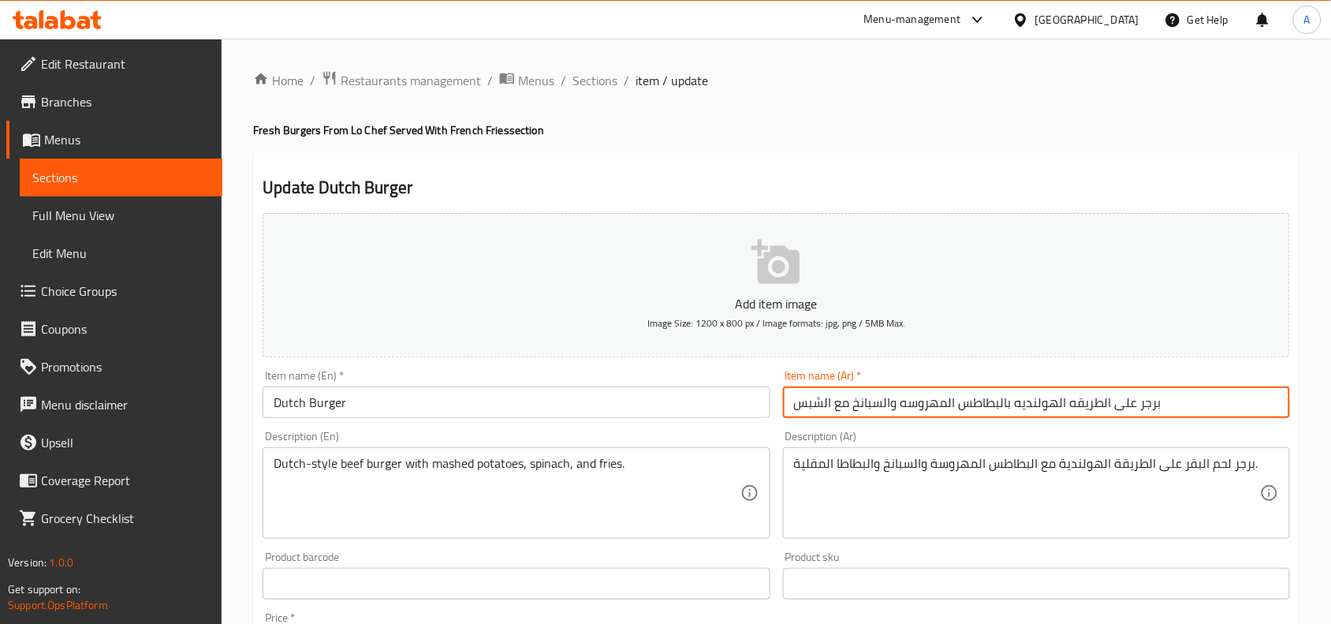
drag, startPoint x: 1008, startPoint y: 405, endPoint x: 741, endPoint y: 423, distance: 267.2
click at [742, 422] on div "Add item image Image Size: 1200 x 800 px / Image formats: jpg, png / 5MB Max. I…" at bounding box center [776, 547] width 1040 height 680
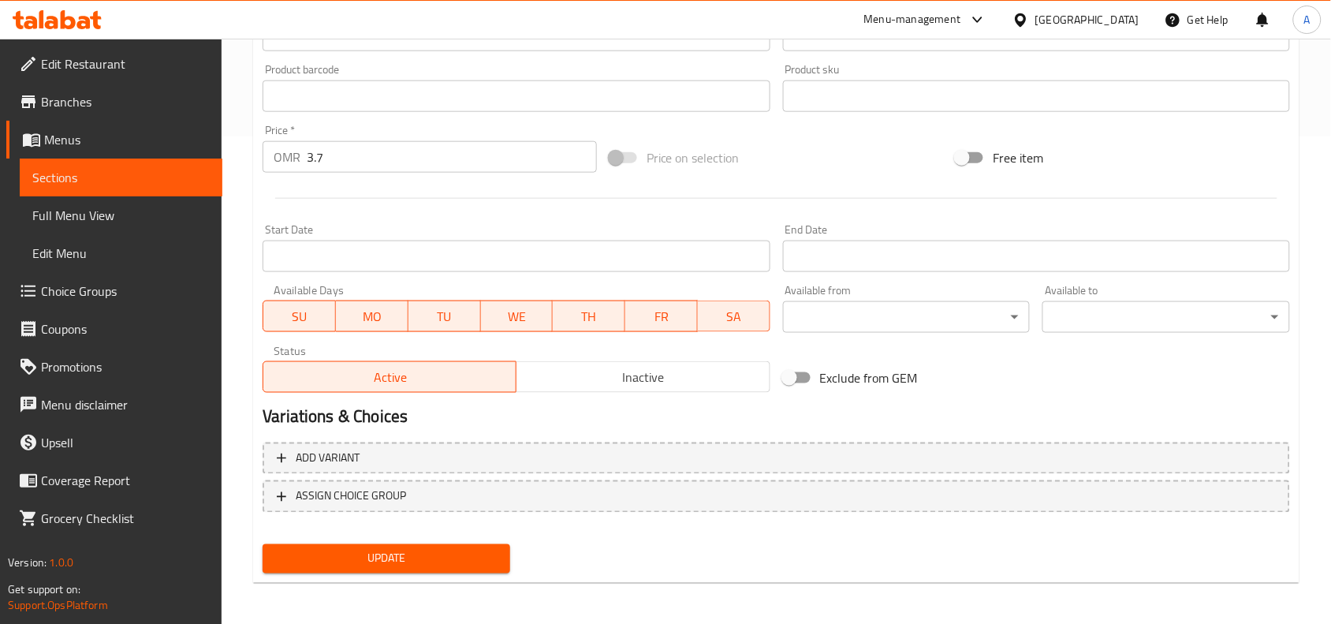
type input "برجر على الطريقه الهولنديه"
click at [477, 557] on span "Update" at bounding box center [386, 559] width 222 height 20
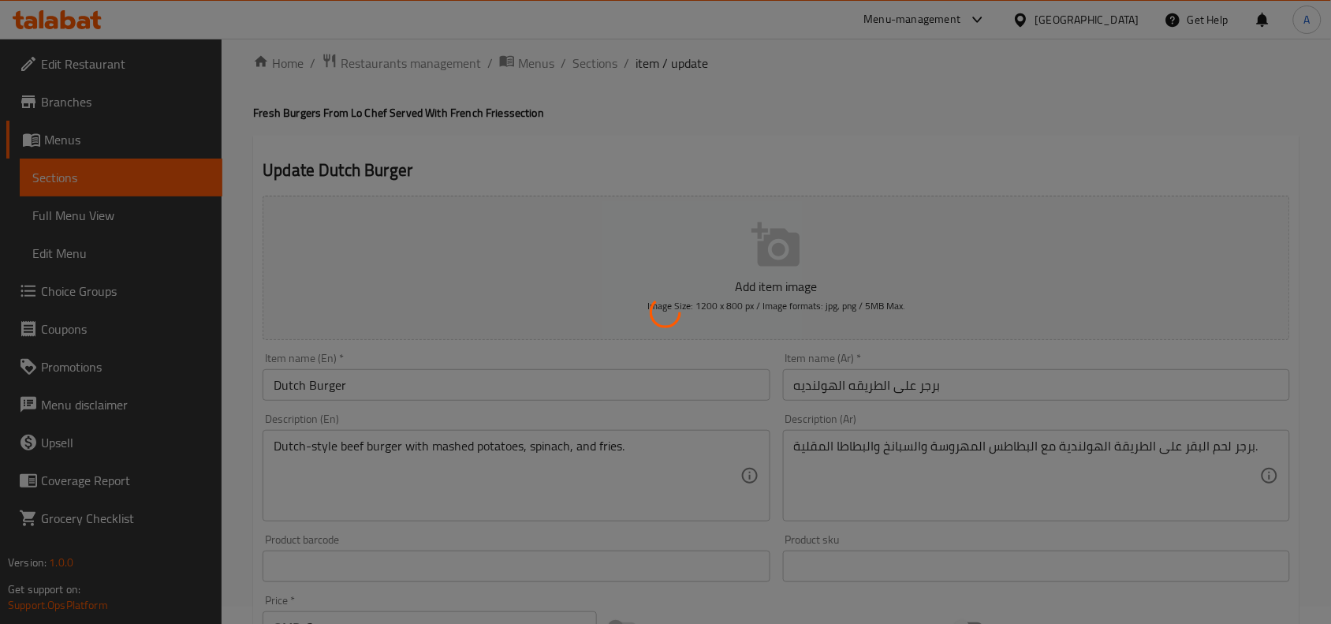
scroll to position [0, 0]
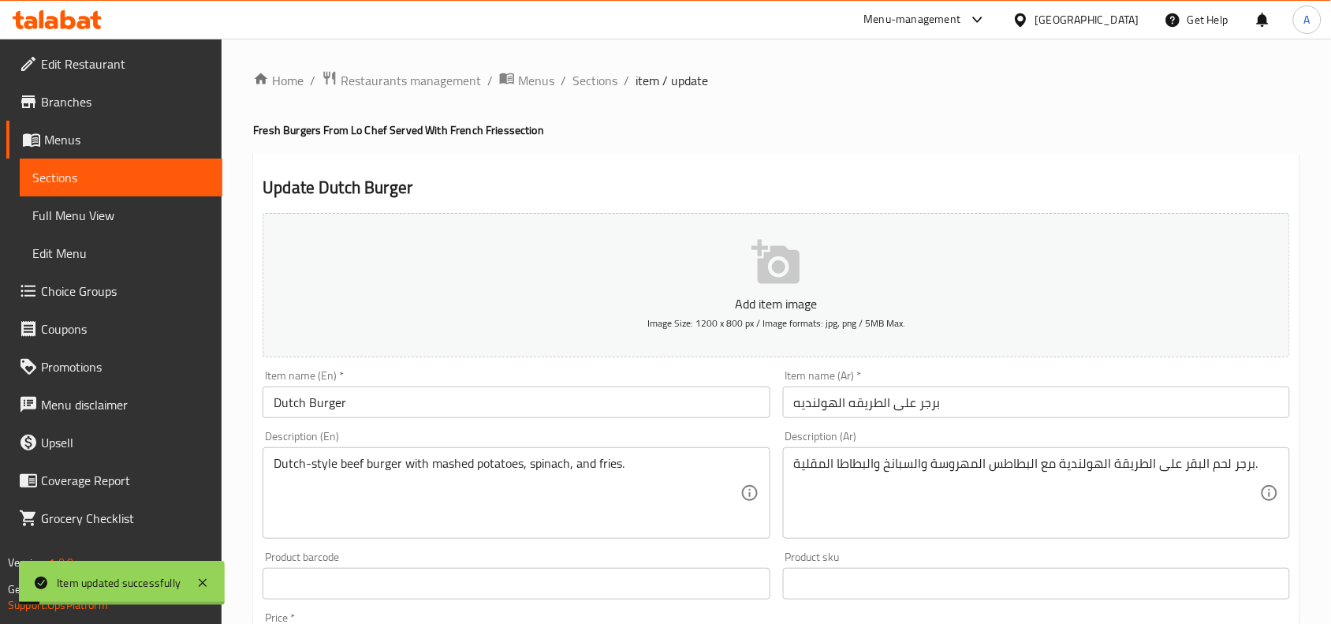
click at [590, 92] on div "Home / Restaurants management / Menus / Sections / item / update Fresh Burgers …" at bounding box center [776, 576] width 1046 height 1013
click at [590, 91] on div "Home / Restaurants management / Menus / Sections / item / update Fresh Burgers …" at bounding box center [776, 576] width 1046 height 1013
click at [593, 85] on span "Sections" at bounding box center [595, 80] width 45 height 19
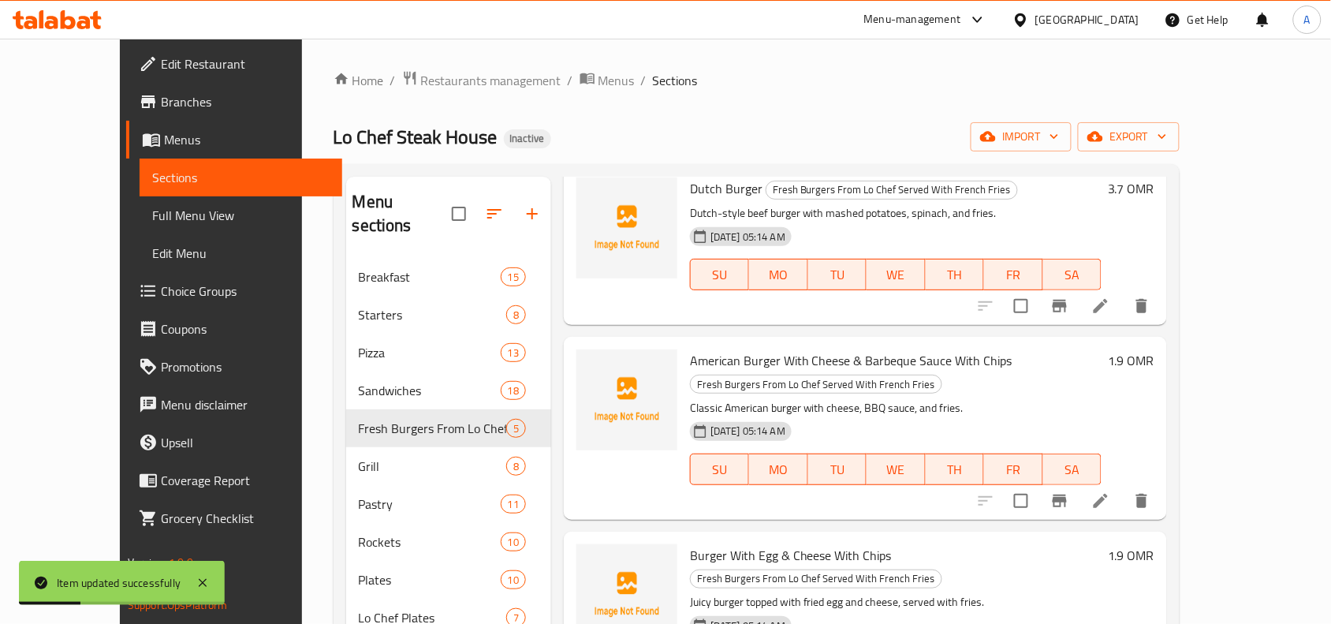
scroll to position [99, 0]
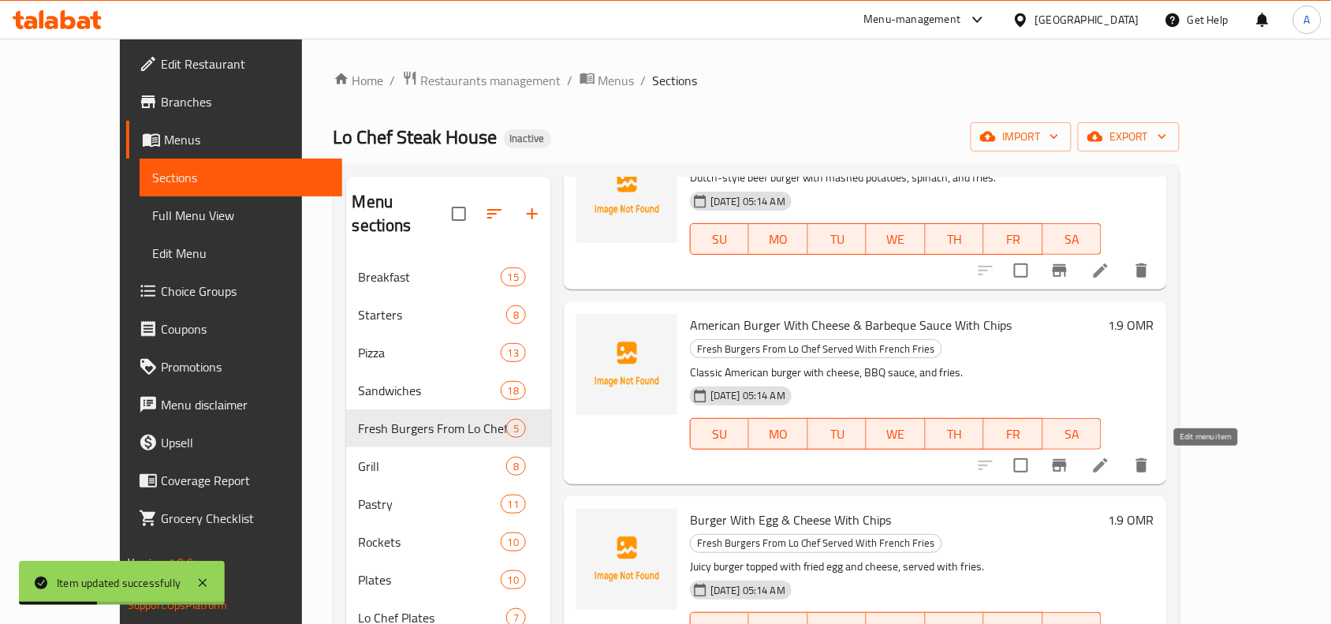
click at [1108, 467] on icon at bounding box center [1101, 465] width 14 height 14
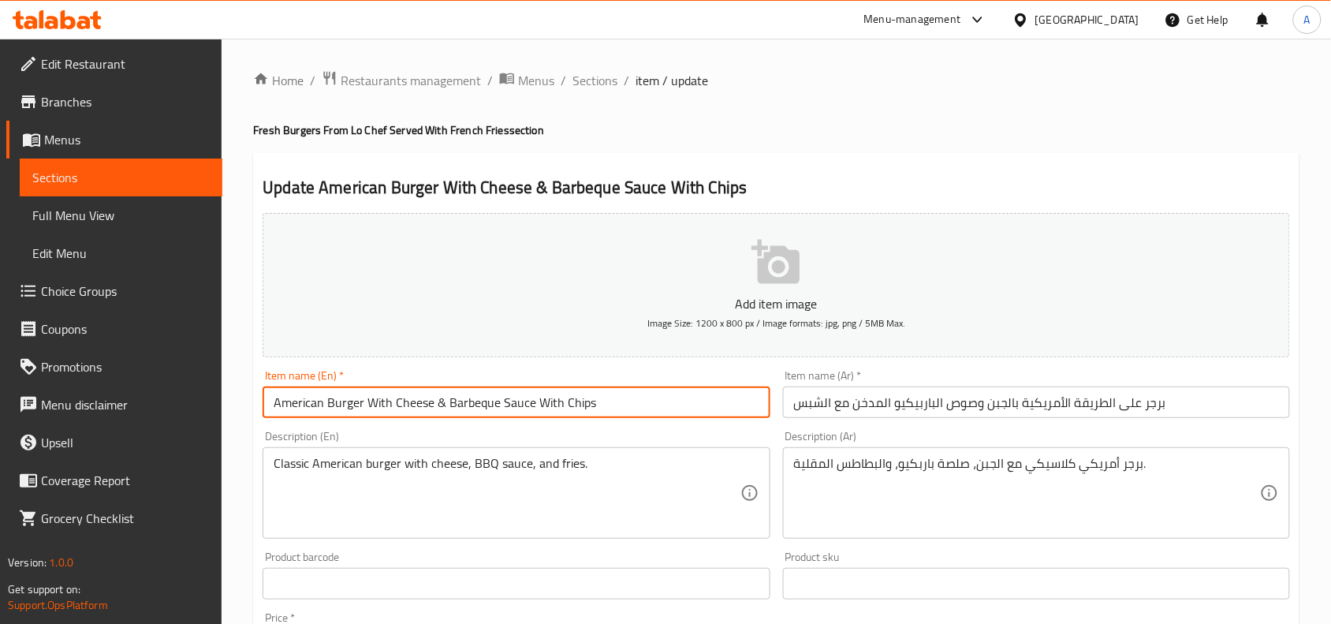
drag, startPoint x: 367, startPoint y: 405, endPoint x: 621, endPoint y: 405, distance: 253.1
click at [621, 405] on input "American Burger With Cheese & Barbeque Sauce With Chips" at bounding box center [516, 402] width 507 height 32
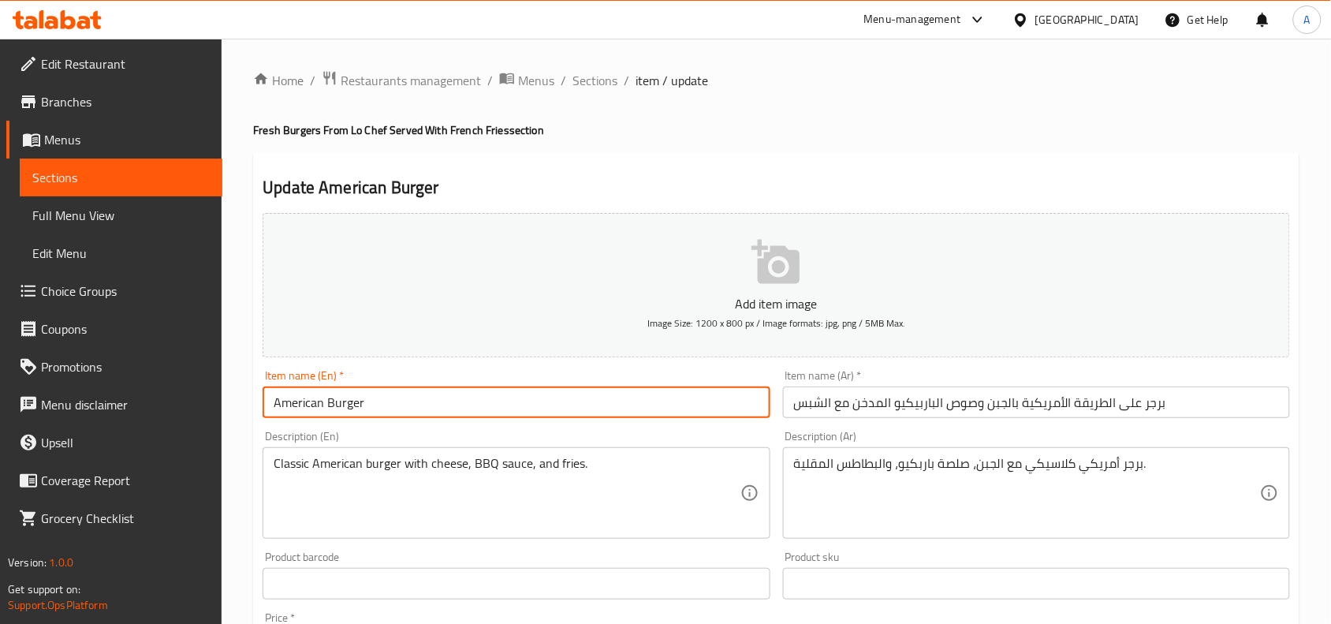
type input "American Burger"
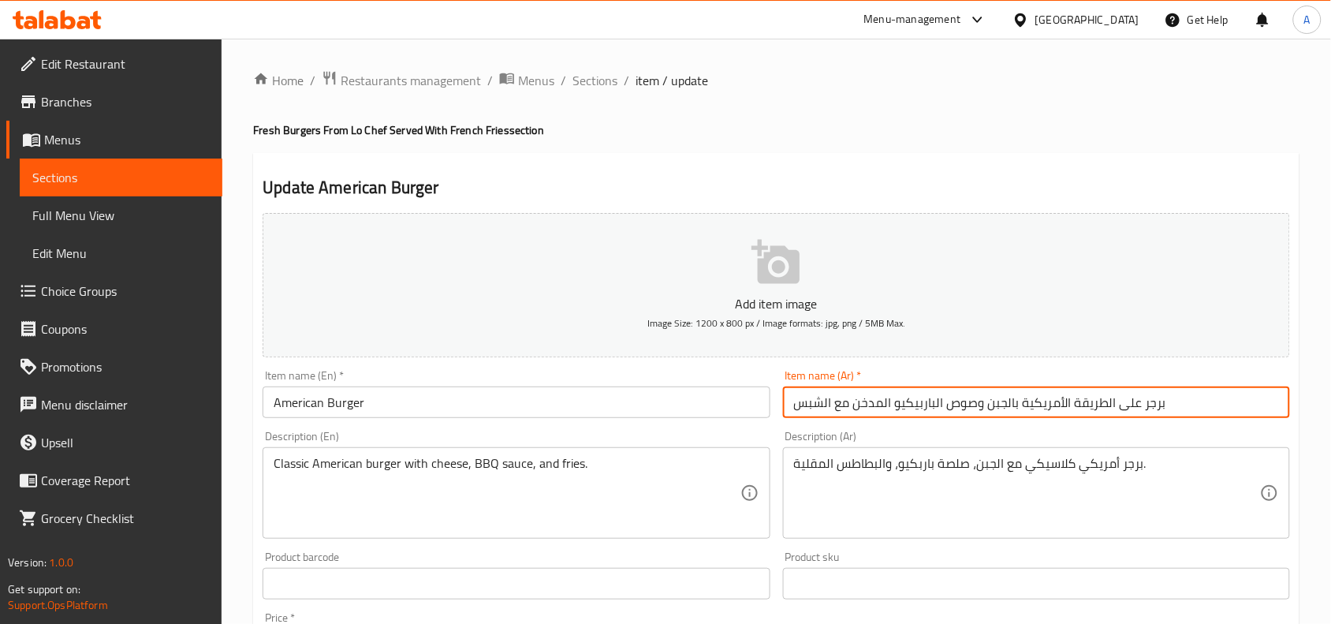
drag, startPoint x: 1016, startPoint y: 410, endPoint x: 755, endPoint y: 416, distance: 260.3
click at [755, 420] on div "Add item image Image Size: 1200 x 800 px / Image formats: jpg, png / 5MB Max. I…" at bounding box center [776, 547] width 1040 height 680
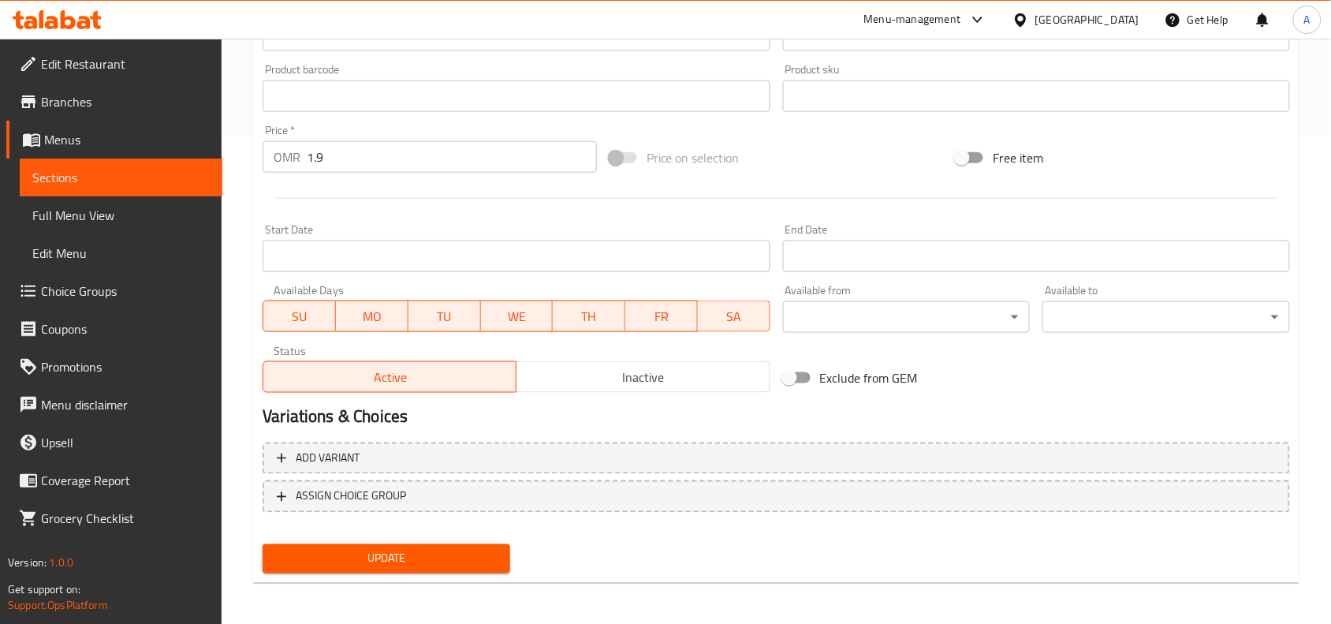
type input "برجر على الطريقة الأمريكية"
click at [477, 553] on span "Update" at bounding box center [386, 559] width 222 height 20
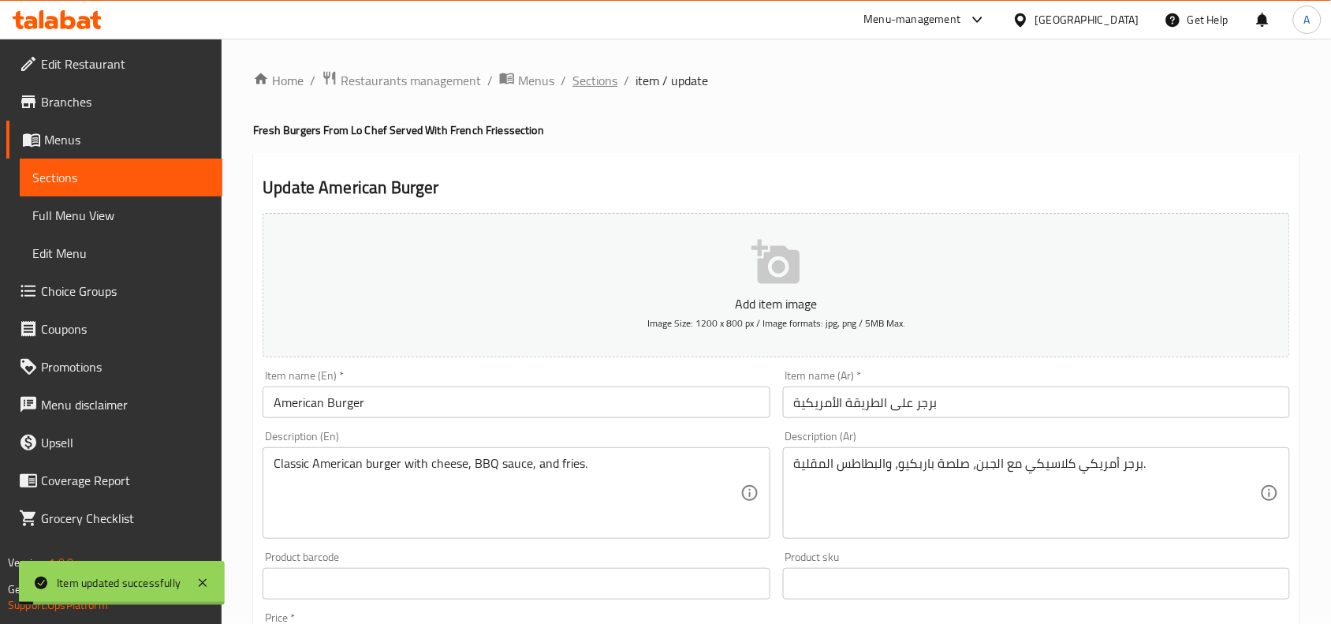
click at [594, 81] on span "Sections" at bounding box center [595, 80] width 45 height 19
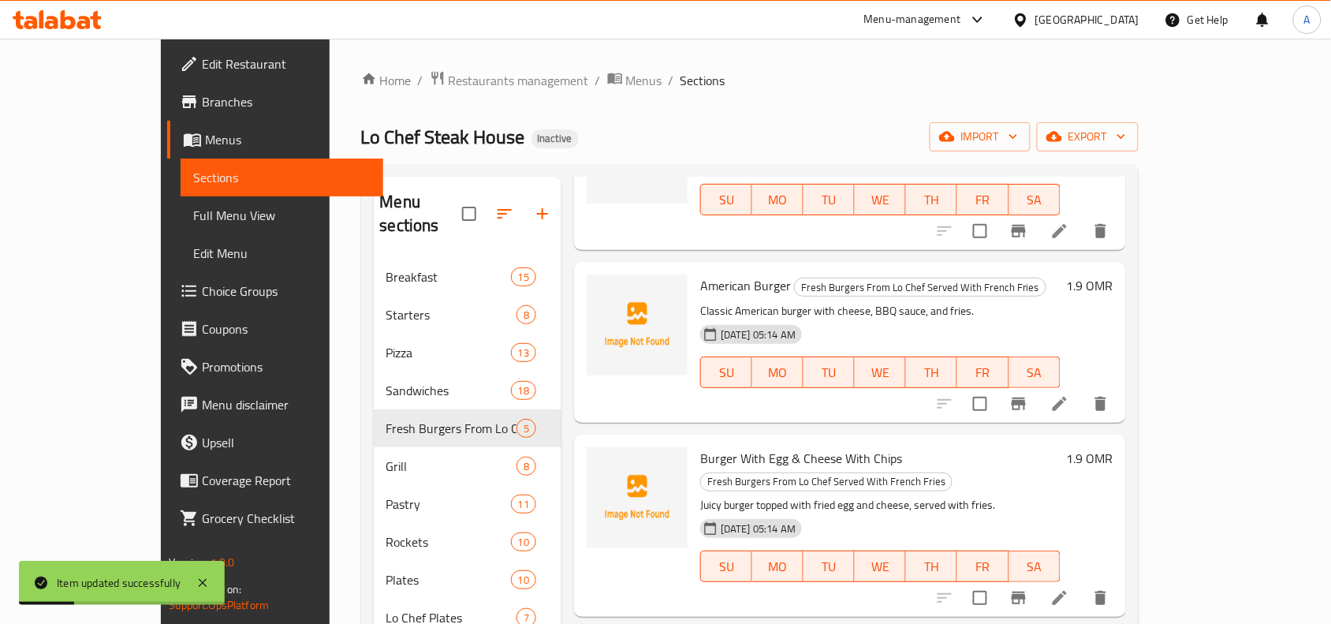
scroll to position [197, 0]
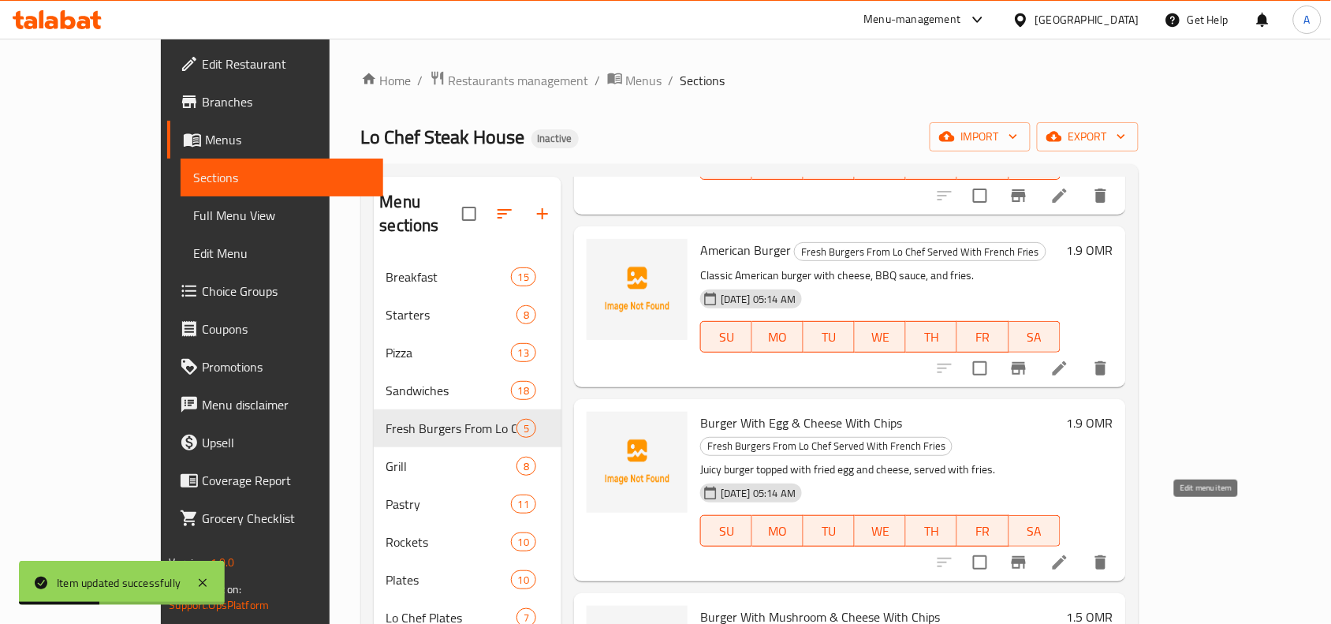
click at [1069, 553] on icon at bounding box center [1059, 562] width 19 height 19
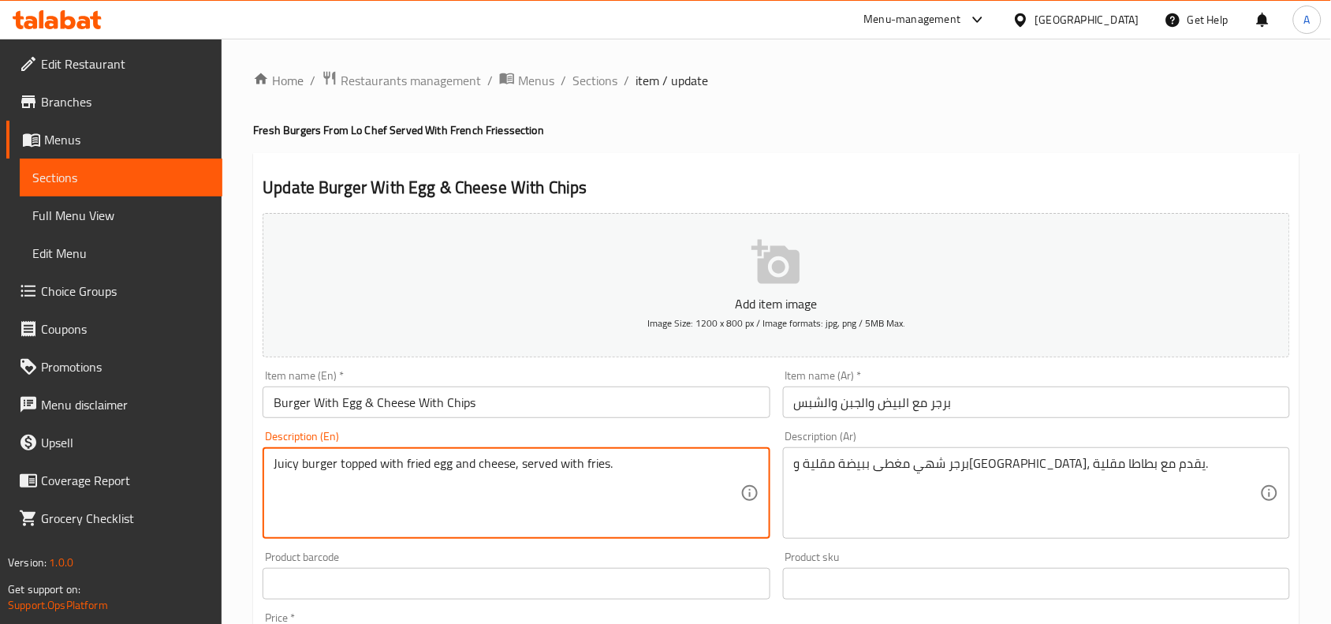
click at [601, 465] on textarea "Juicy burger topped with fried egg and cheese, served with fries." at bounding box center [507, 493] width 466 height 75
click at [462, 412] on input "Burger With Egg & Cheese With Chips" at bounding box center [516, 402] width 507 height 32
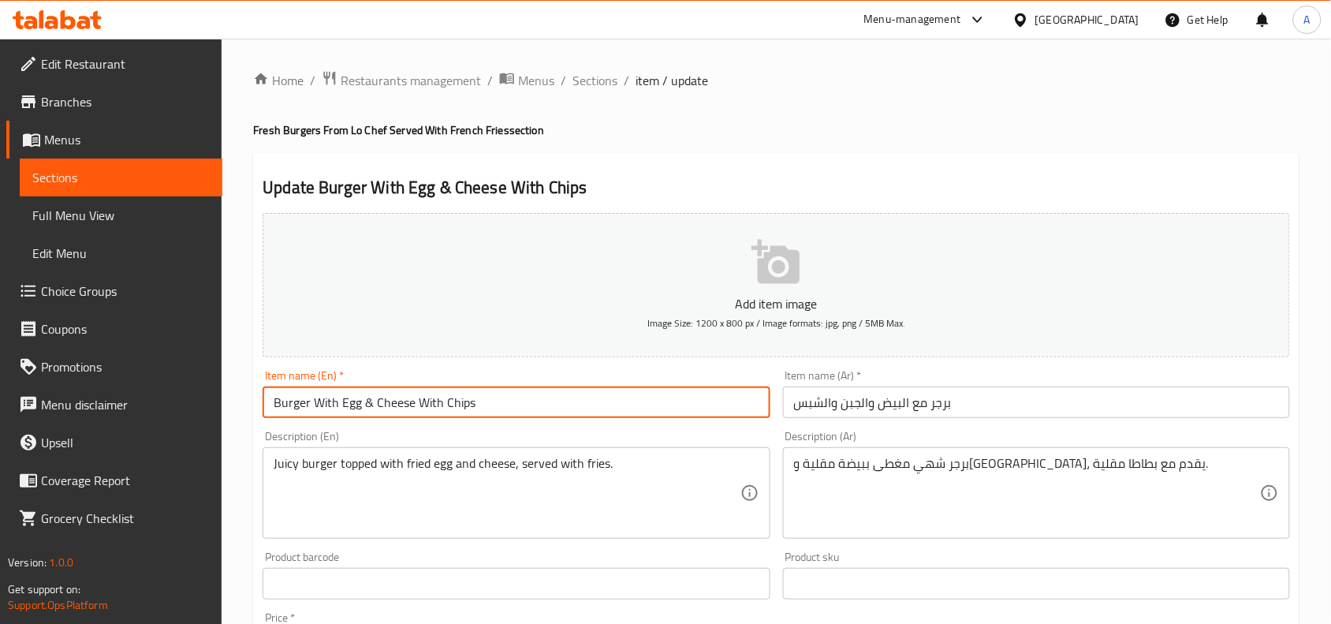
click at [462, 412] on input "Burger With Egg & Cheese With Chips" at bounding box center [516, 402] width 507 height 32
paste input "frie"
type input "Burger With Egg & Cheese With fries"
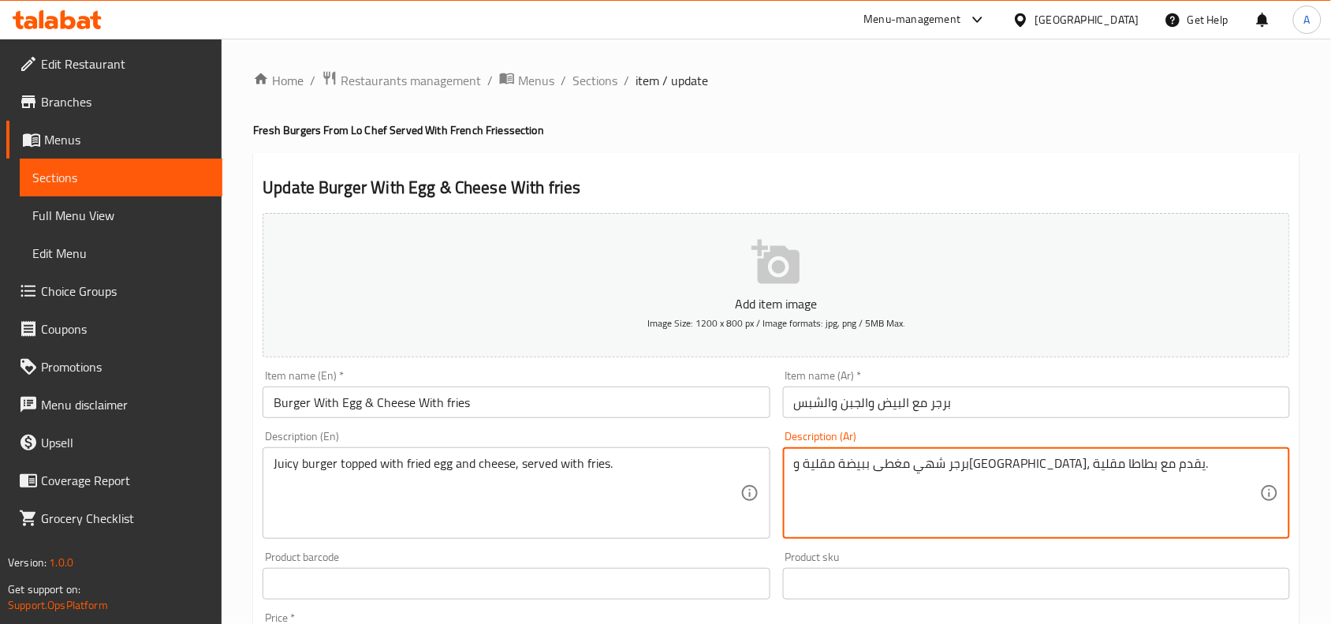
drag, startPoint x: 858, startPoint y: 468, endPoint x: 795, endPoint y: 472, distance: 63.2
click at [478, 428] on div "Description (En) Juicy burger topped with fried egg and cheese, served with fri…" at bounding box center [516, 484] width 520 height 121
drag, startPoint x: 864, startPoint y: 470, endPoint x: 791, endPoint y: 471, distance: 72.6
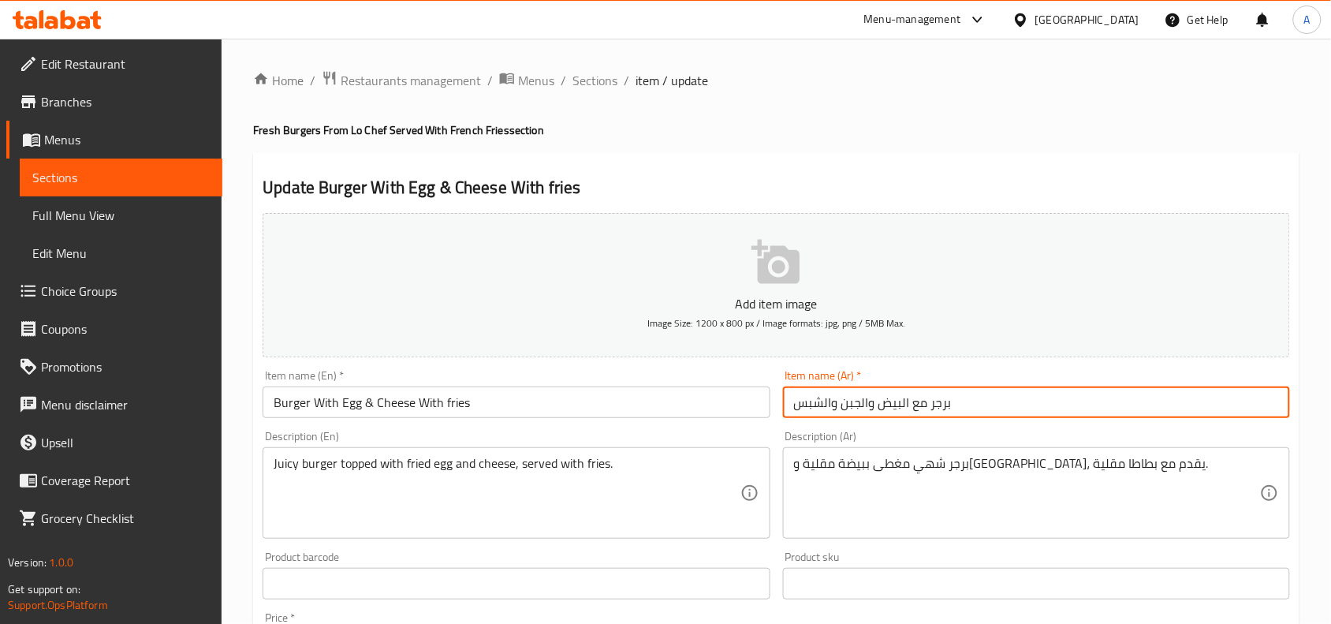
click at [834, 403] on input "برجر مع البيض والجبن والشبس" at bounding box center [1036, 402] width 507 height 32
drag, startPoint x: 834, startPoint y: 403, endPoint x: 816, endPoint y: 410, distance: 18.7
click at [816, 410] on input "برجر مع البيض والجبن والشبس" at bounding box center [1036, 402] width 507 height 32
drag, startPoint x: 834, startPoint y: 406, endPoint x: 794, endPoint y: 411, distance: 40.5
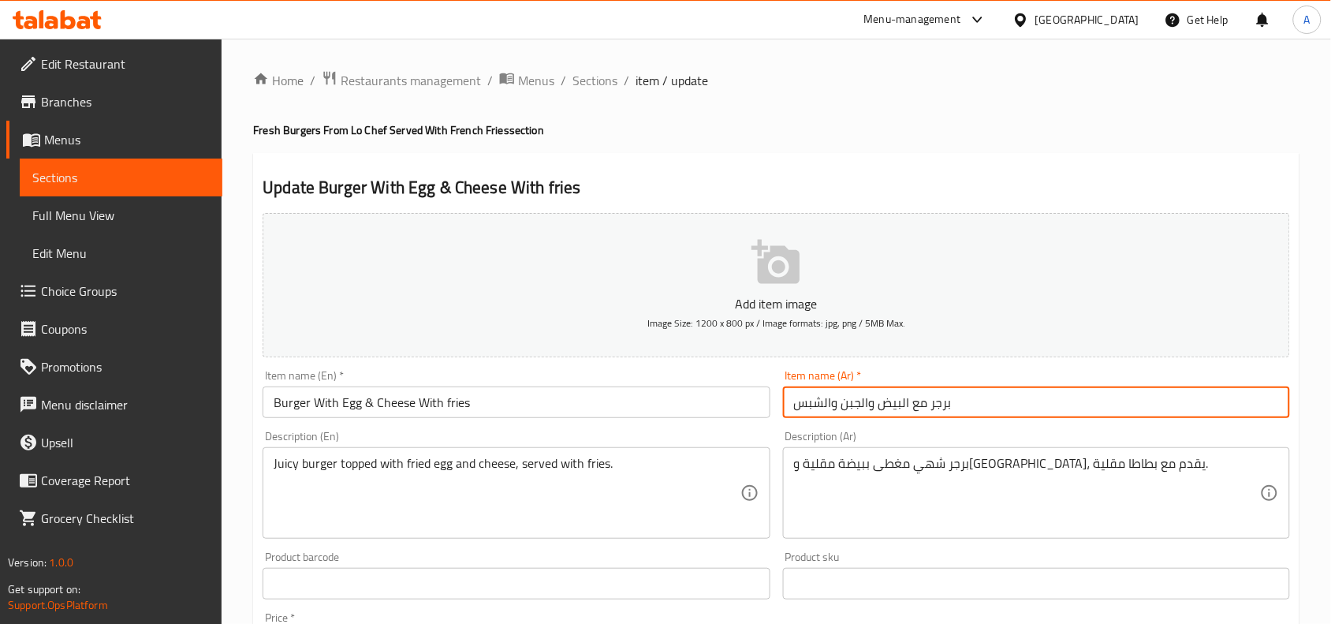
click at [794, 411] on input "برجر مع البيض والجبن والشبس" at bounding box center [1036, 402] width 507 height 32
paste input "بطاطا مقلية"
click at [858, 405] on input "برجر مع البيض والجبن بطاطا مقلية" at bounding box center [1036, 402] width 507 height 32
type input "برجر مع البيض والجبن وبطاطا مقلية"
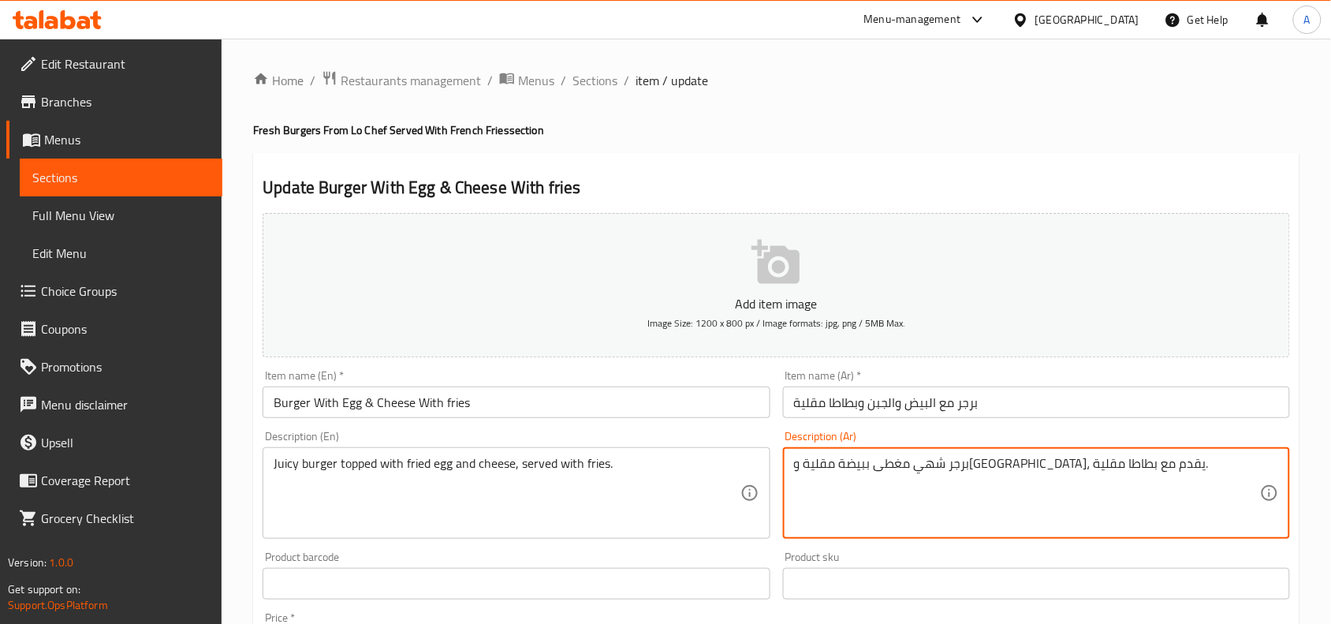
click at [1078, 471] on textarea "برجر شهي مغطى ببيضة مقلية وجبنة، يقدم مع بطاطا مقلية." at bounding box center [1027, 493] width 466 height 75
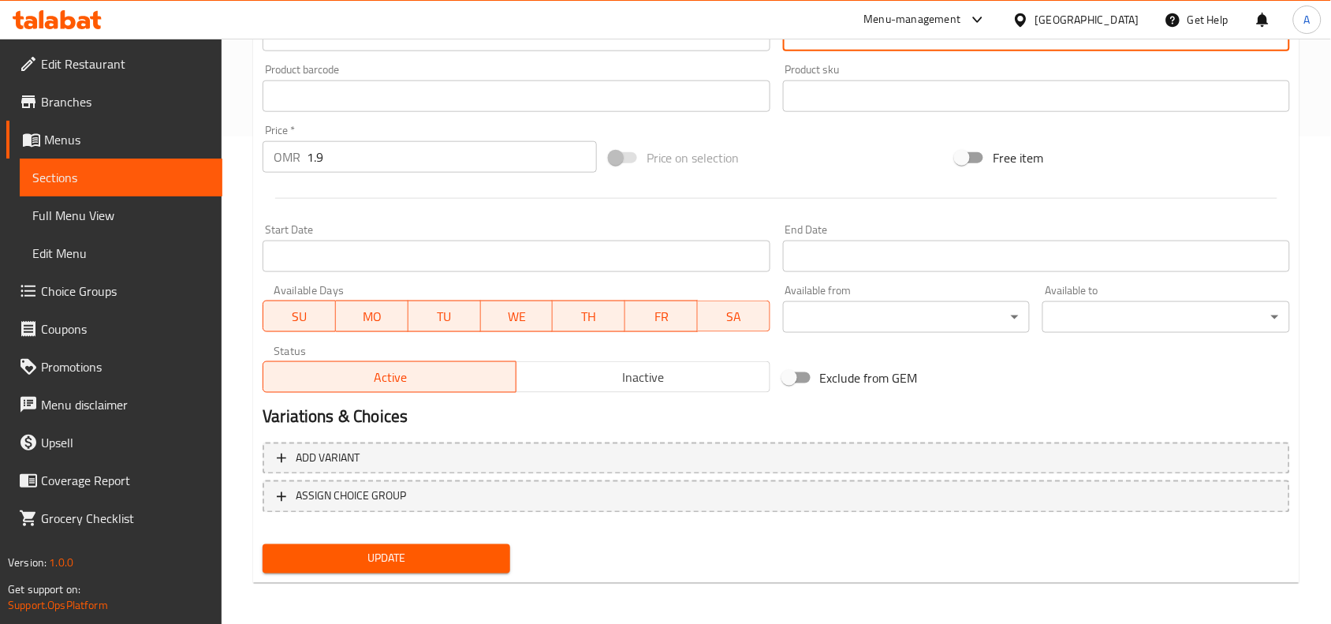
type textarea "برجر جوسي مغطى ببيضة مقلية وجبنة، يقدم مع بطاطا مقلية."
click at [461, 560] on span "Update" at bounding box center [386, 559] width 222 height 20
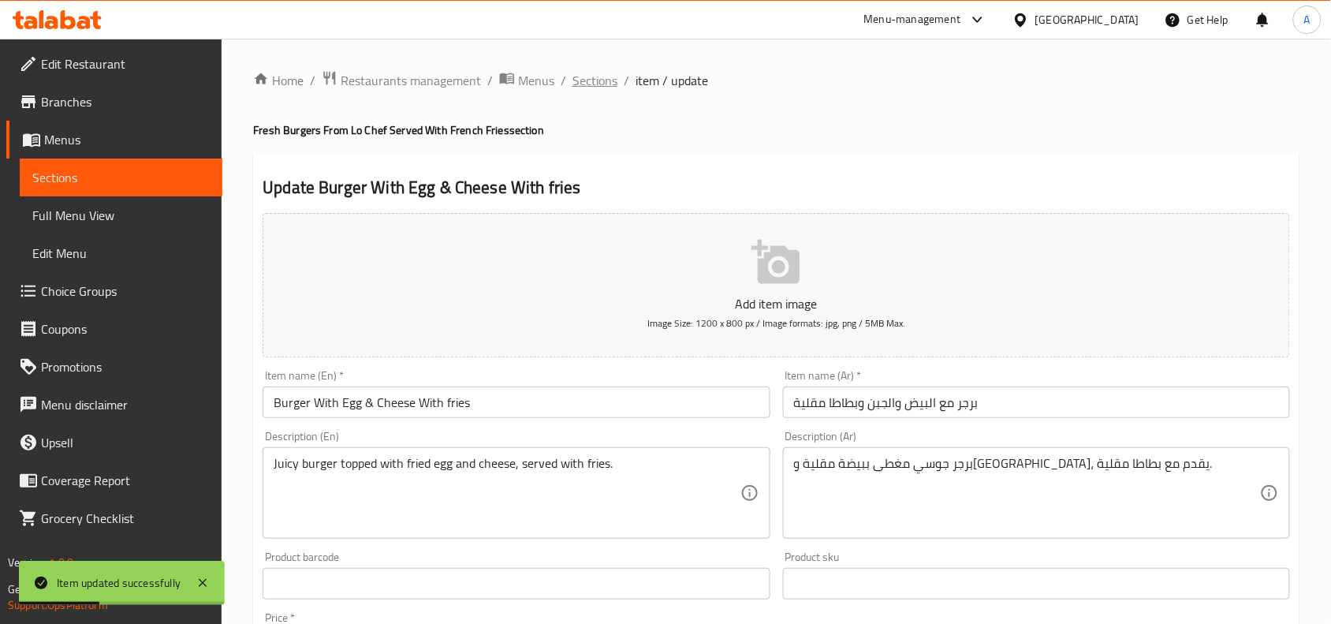
click at [591, 79] on span "Sections" at bounding box center [595, 80] width 45 height 19
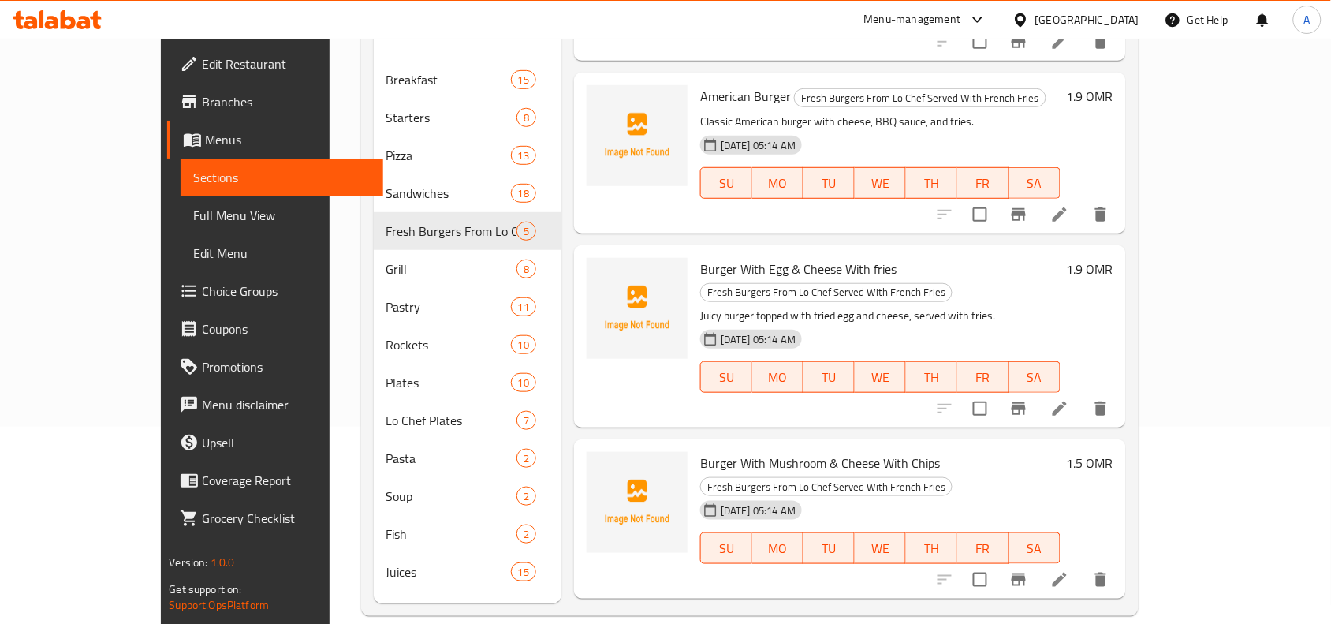
scroll to position [252, 0]
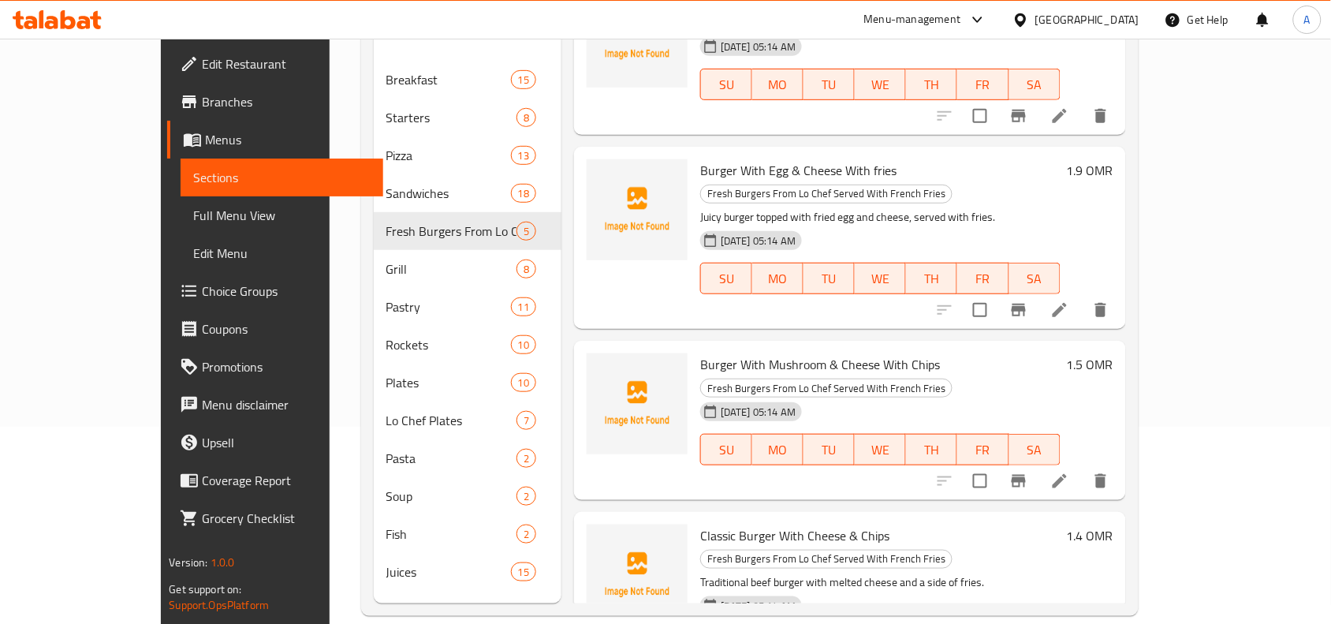
click at [1082, 467] on li at bounding box center [1060, 481] width 44 height 28
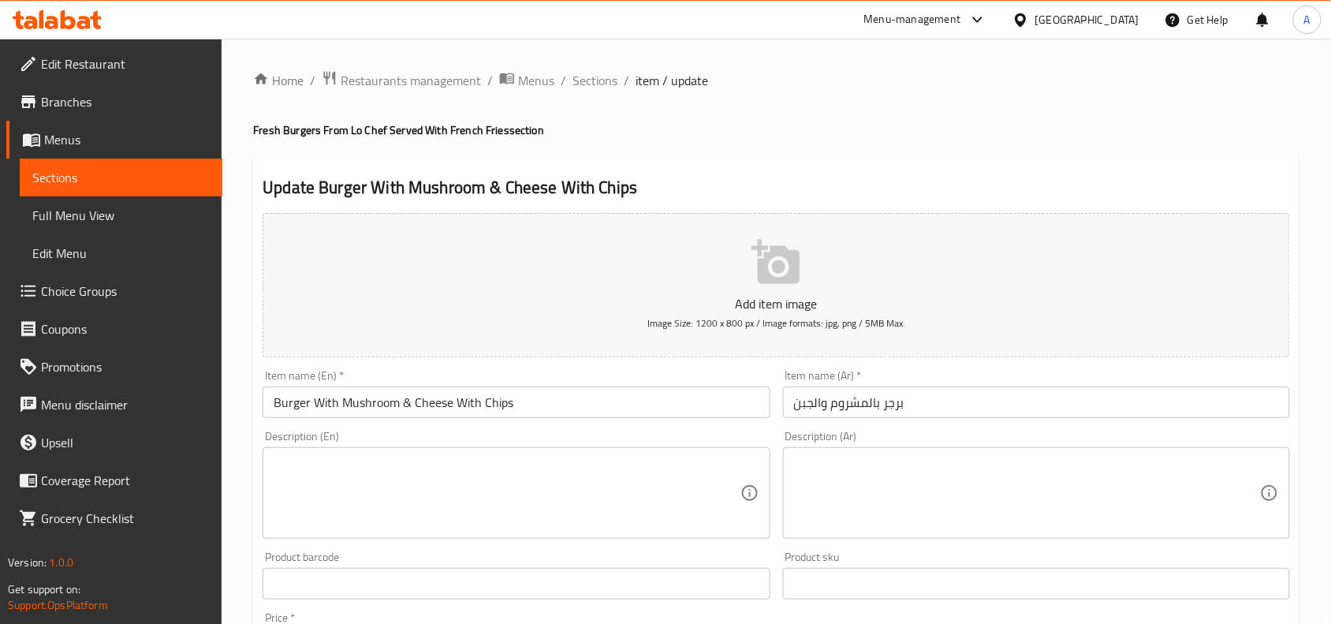
click at [448, 474] on textarea at bounding box center [507, 493] width 466 height 75
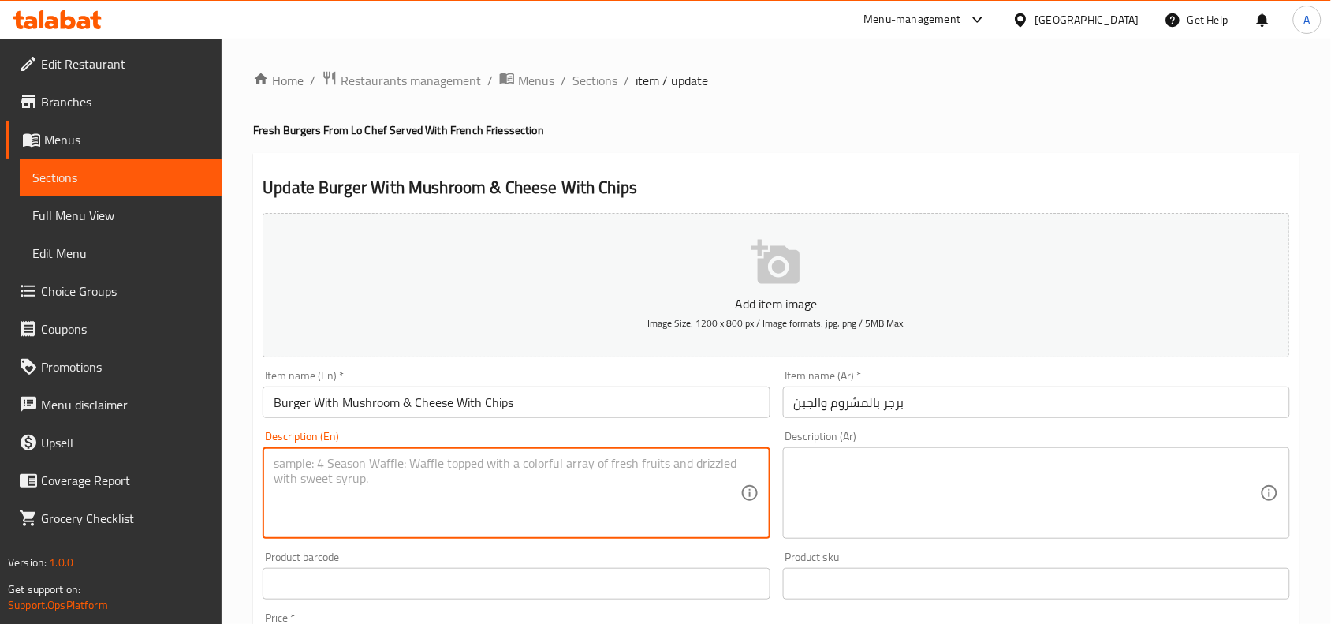
paste textarea "Beef burger loaded with sautéed mushrooms, cheese, and fries."
drag, startPoint x: 431, startPoint y: 466, endPoint x: 431, endPoint y: 489, distance: 22.9
click at [431, 474] on textarea "Beef burger loaded with sautéed mushrooms, cheese, and fries." at bounding box center [507, 493] width 466 height 75
click at [587, 465] on textarea "Beef burger loaded with sauteed mushrooms, cheese, and fries." at bounding box center [507, 493] width 466 height 75
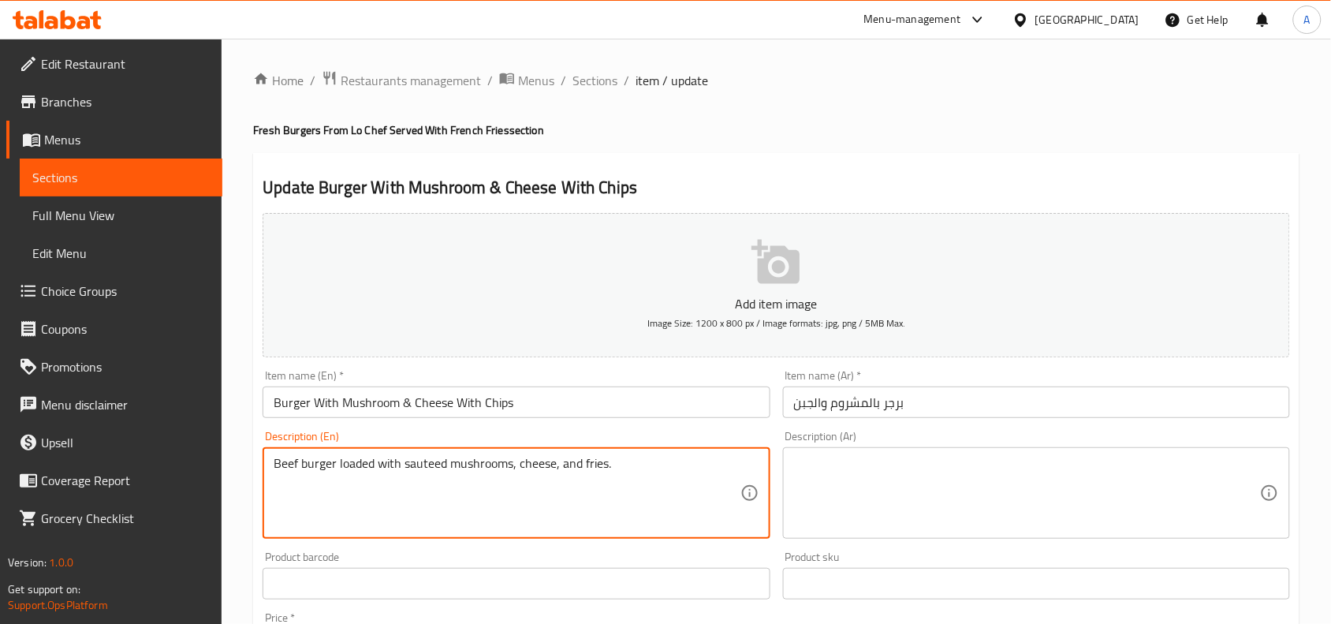
type textarea "Beef burger loaded with sauteed mushrooms, cheese, and fries."
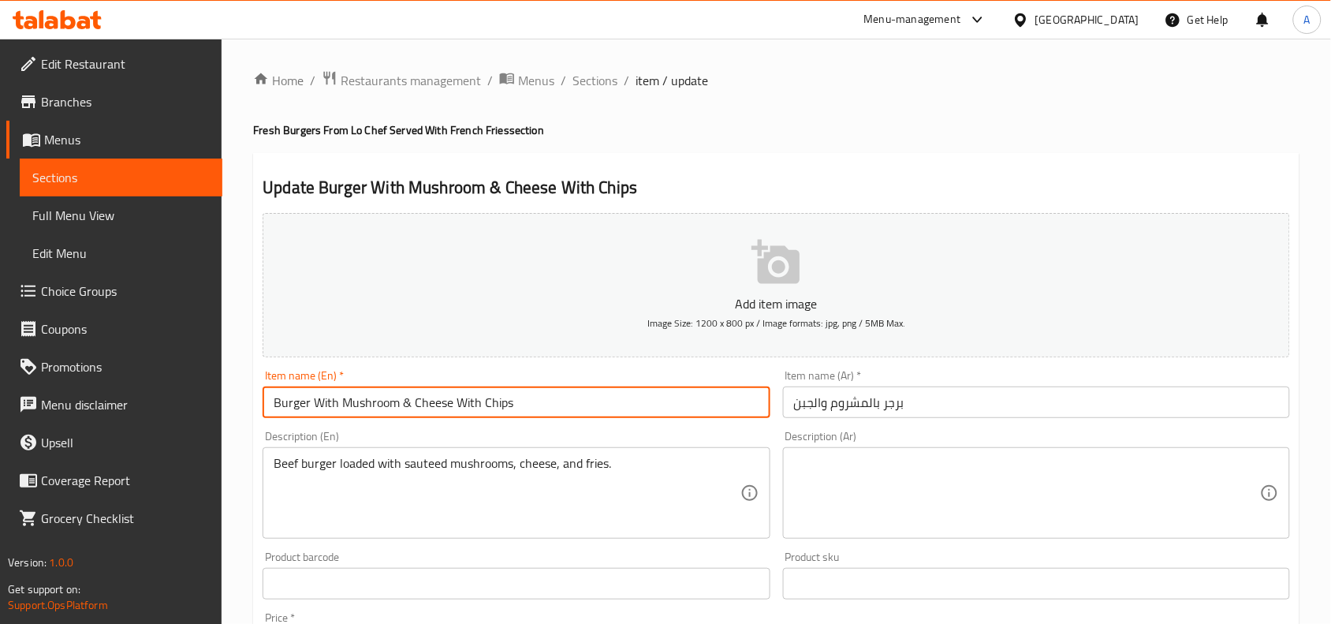
click at [499, 412] on input "Burger With Mushroom & Cheese With Chips" at bounding box center [516, 402] width 507 height 32
paste input "frie"
type input "Burger With Mushroom & Cheese With fries"
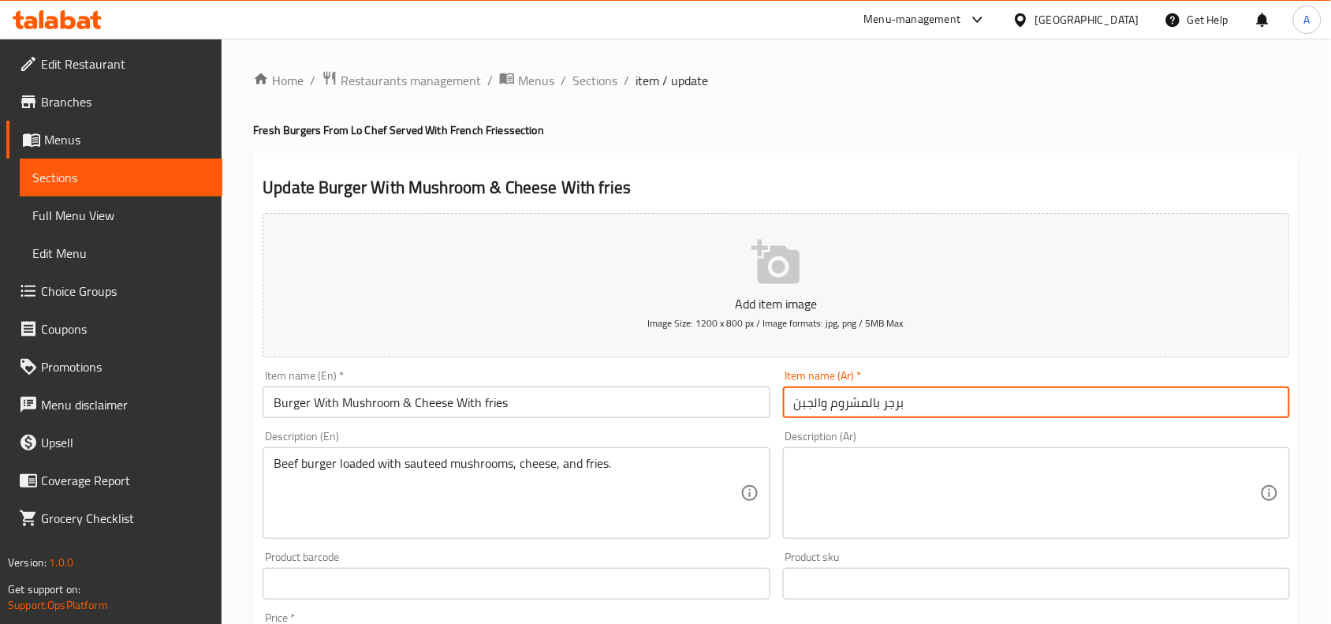
click at [916, 412] on input "برجر بالمشروم والجبن" at bounding box center [1036, 402] width 507 height 32
type input "برجر بالمشروم والجبن وبطاطا مقليه"
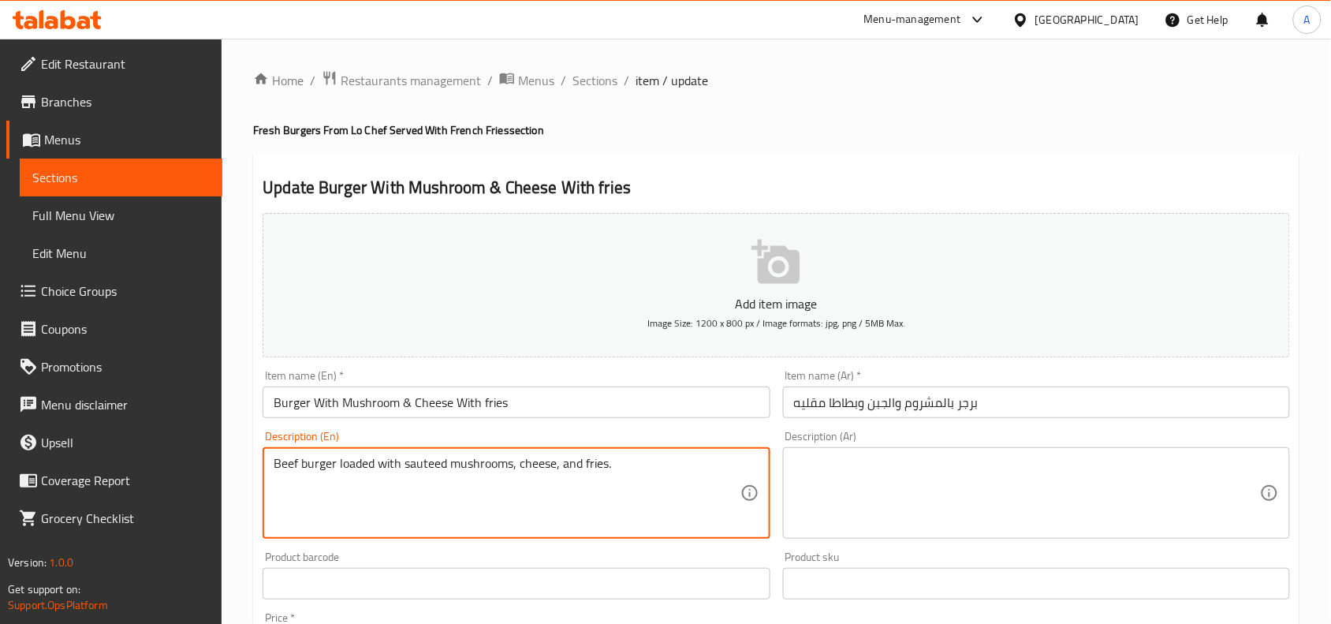
click at [673, 456] on textarea "Beef burger loaded with sauteed mushrooms, cheese, and fries." at bounding box center [507, 493] width 466 height 75
click at [887, 489] on textarea at bounding box center [1027, 493] width 466 height 75
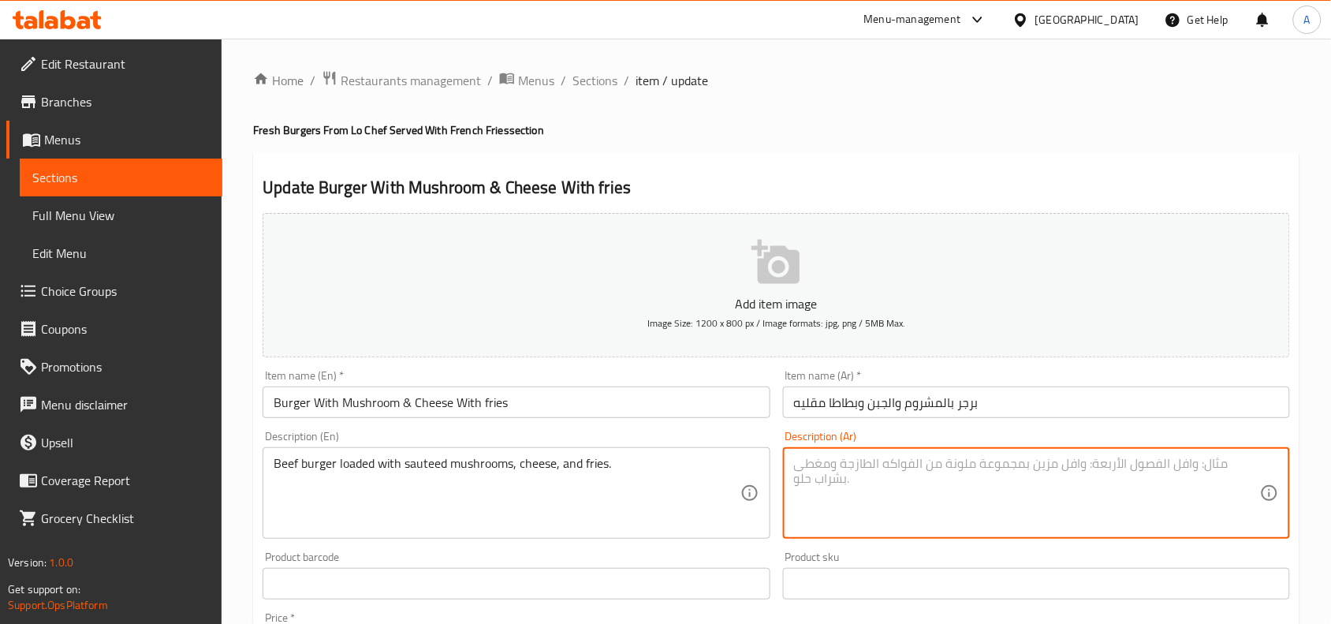
paste textarea "برجر لحم البقر المحشو بالفطر المقلي والجبن والبطاطس المقلية."
click at [1075, 467] on textarea "برجر لحم البقر المحشو بالفطر المقلي والجبن والبطاطس المقلية." at bounding box center [1027, 493] width 466 height 75
click at [1027, 466] on textarea "برجر لحم بقري المحشو بالفطر المقلي والجبن والبطاطس المقلية." at bounding box center [1027, 493] width 466 height 75
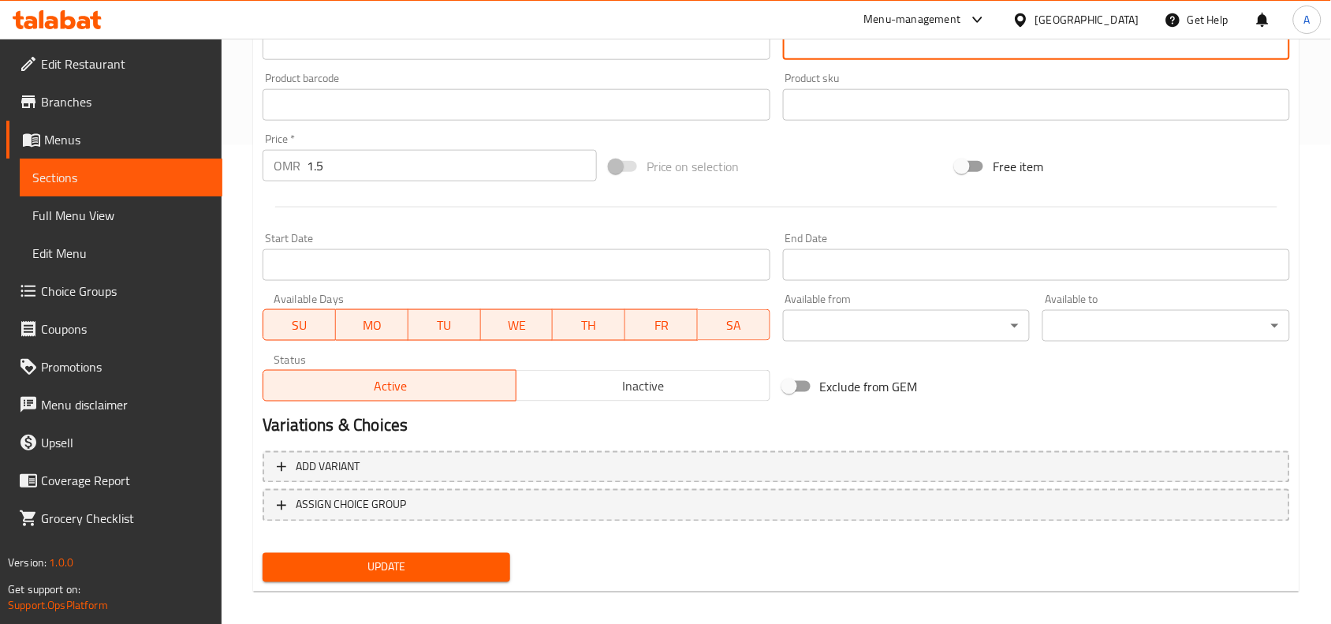
scroll to position [487, 0]
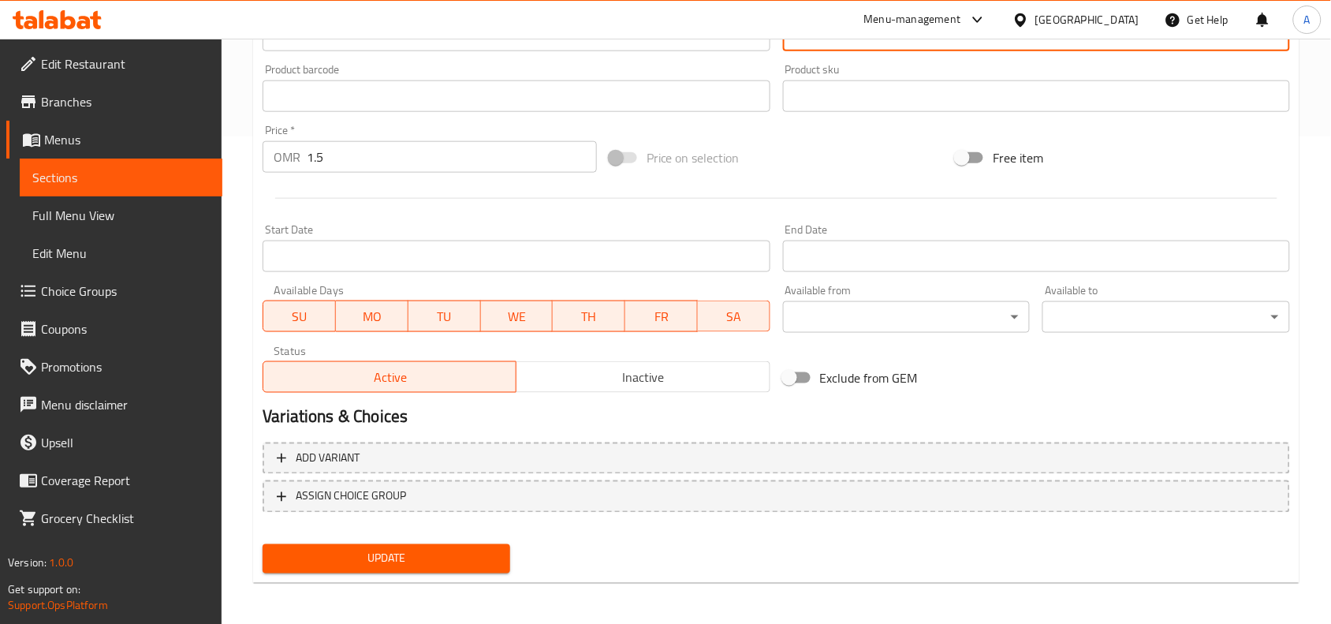
type textarea "برجر لحم بقري لوديد بالفطر المقلي والجبن والبطاطس المقلية."
click at [470, 566] on button "Update" at bounding box center [387, 558] width 248 height 29
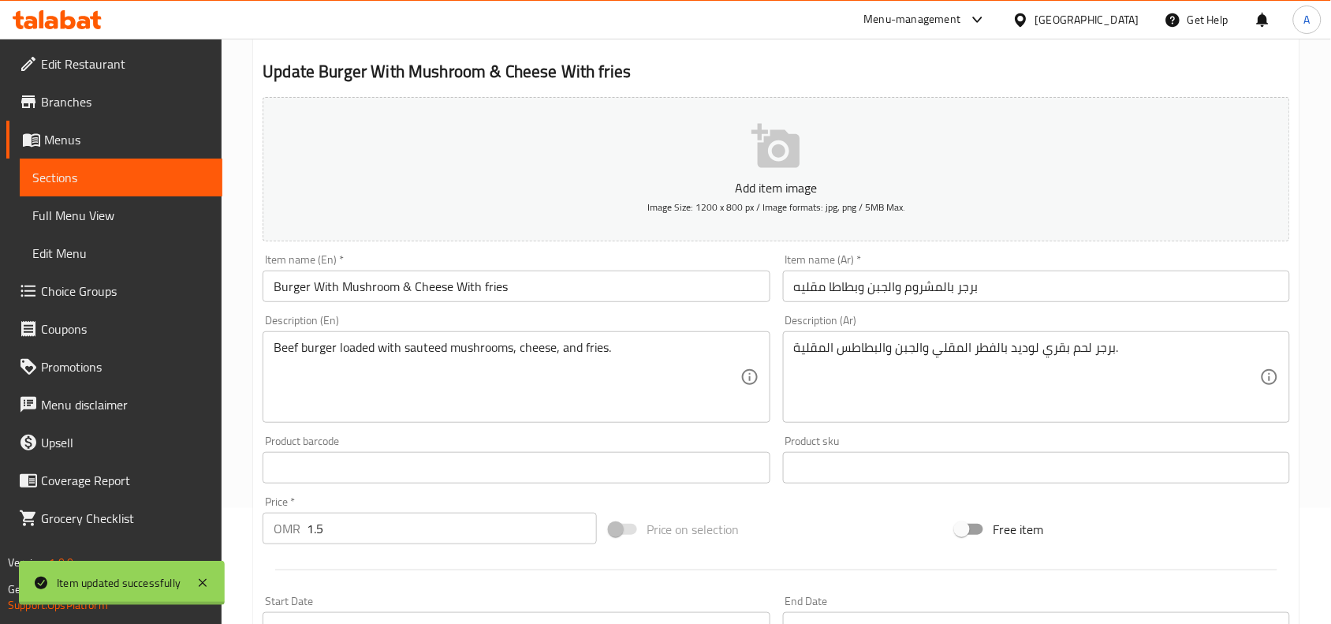
scroll to position [93, 0]
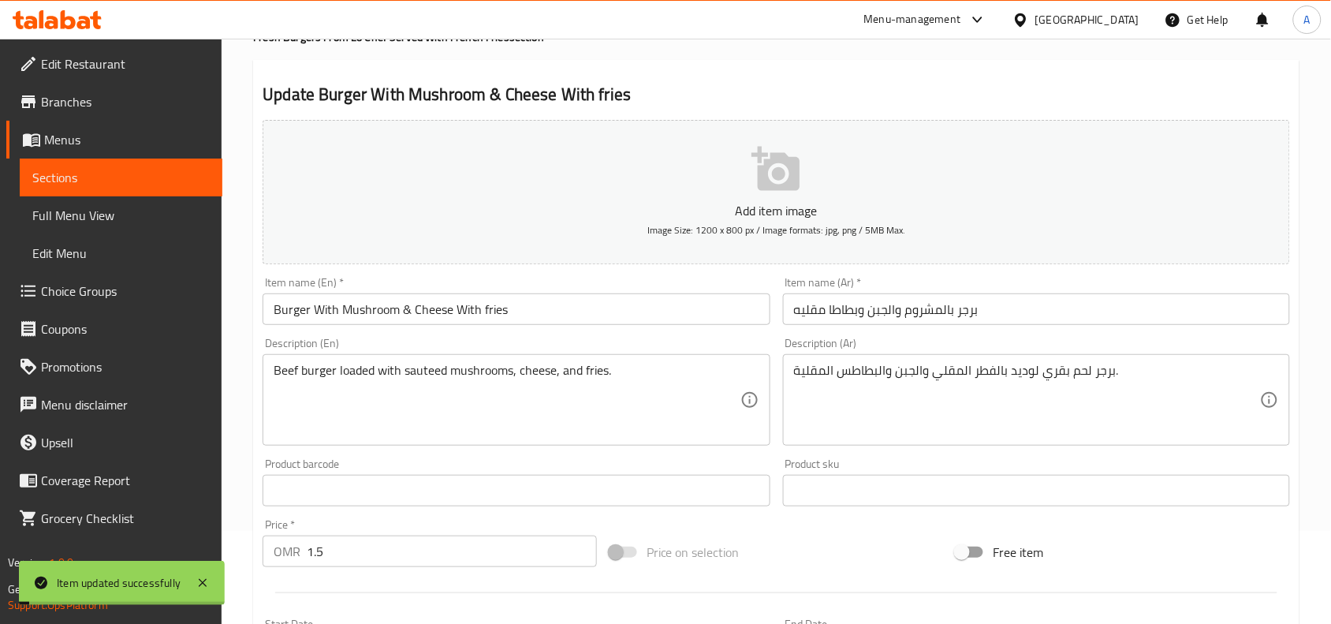
click at [458, 316] on input "Burger With Mushroom & Cheese With fries" at bounding box center [516, 309] width 507 height 32
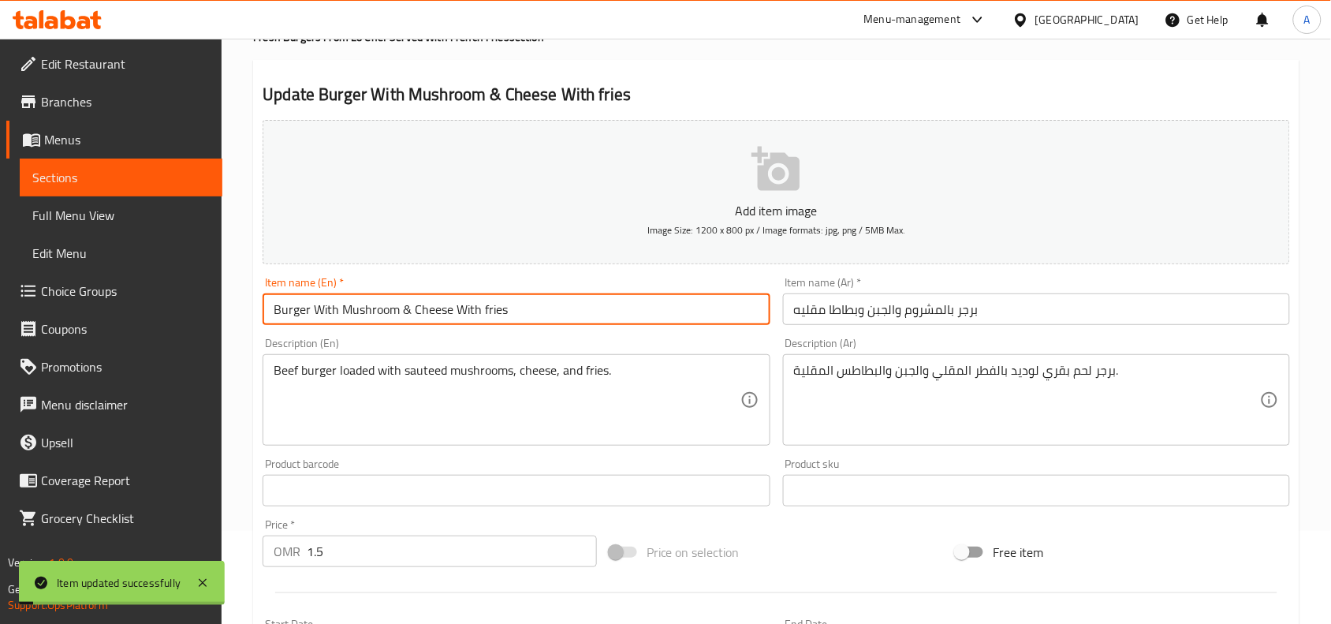
click at [458, 316] on input "Burger With Mushroom & Cheese With fries" at bounding box center [516, 309] width 507 height 32
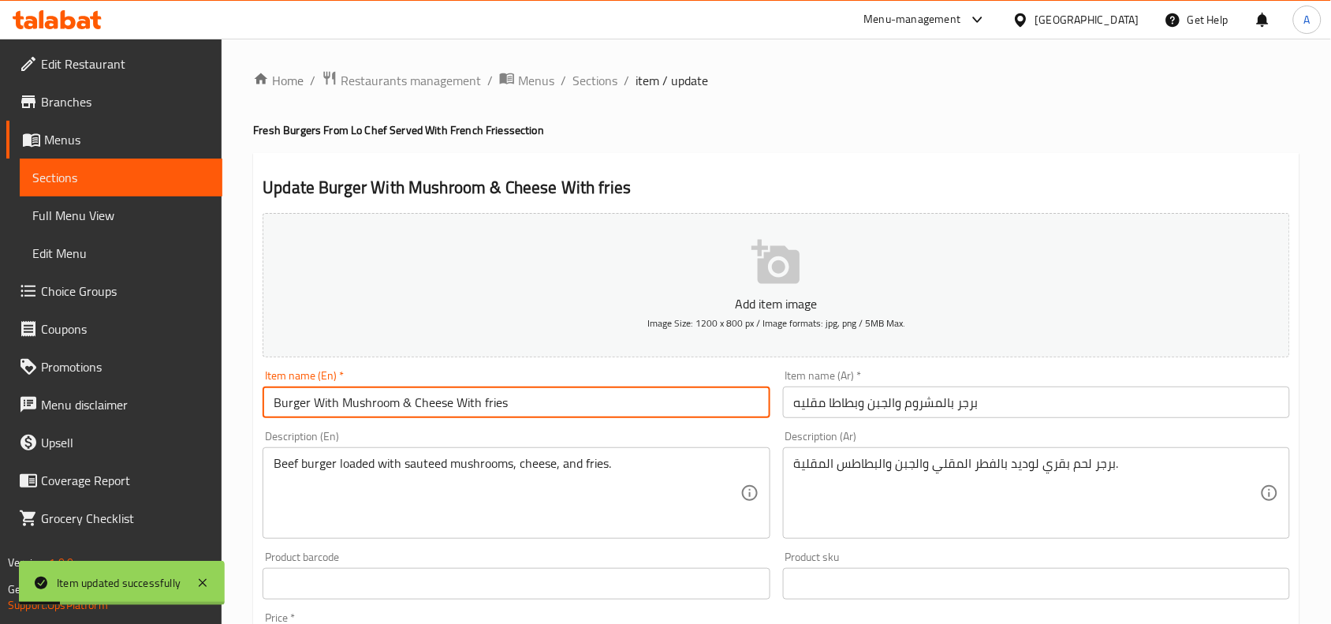
click at [599, 96] on div "Home / Restaurants management / Menus / Sections / item / update Fresh Burgers …" at bounding box center [776, 576] width 1046 height 1013
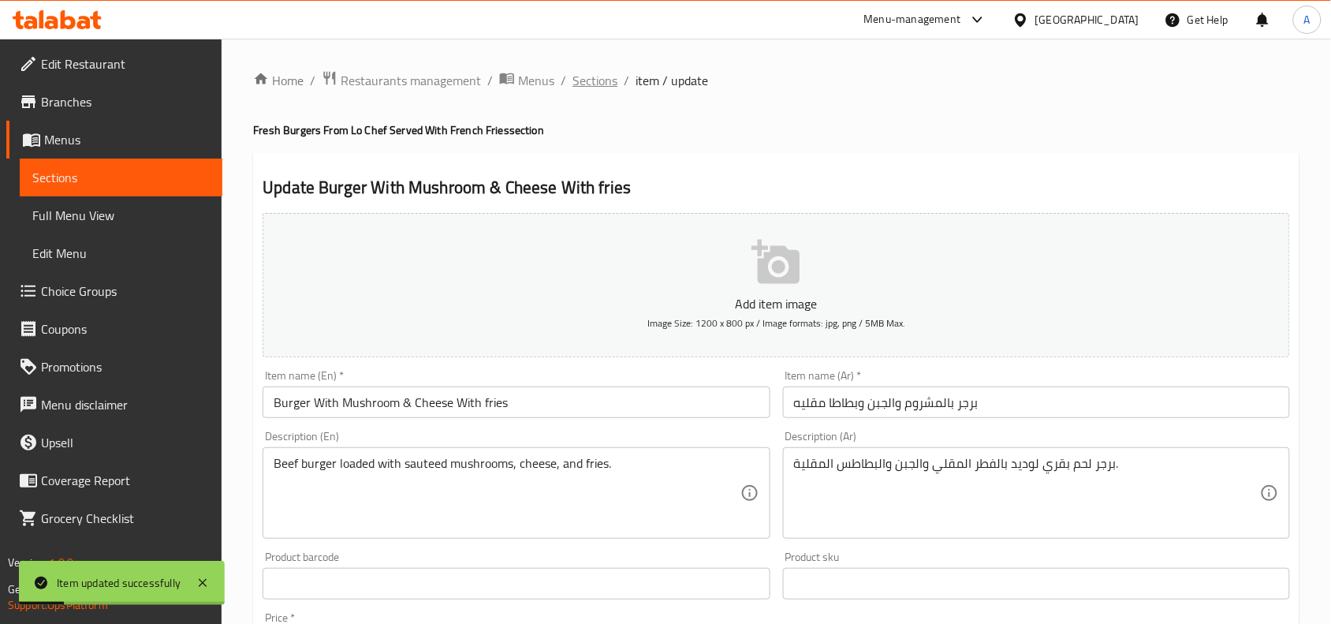
click at [601, 77] on span "Sections" at bounding box center [595, 80] width 45 height 19
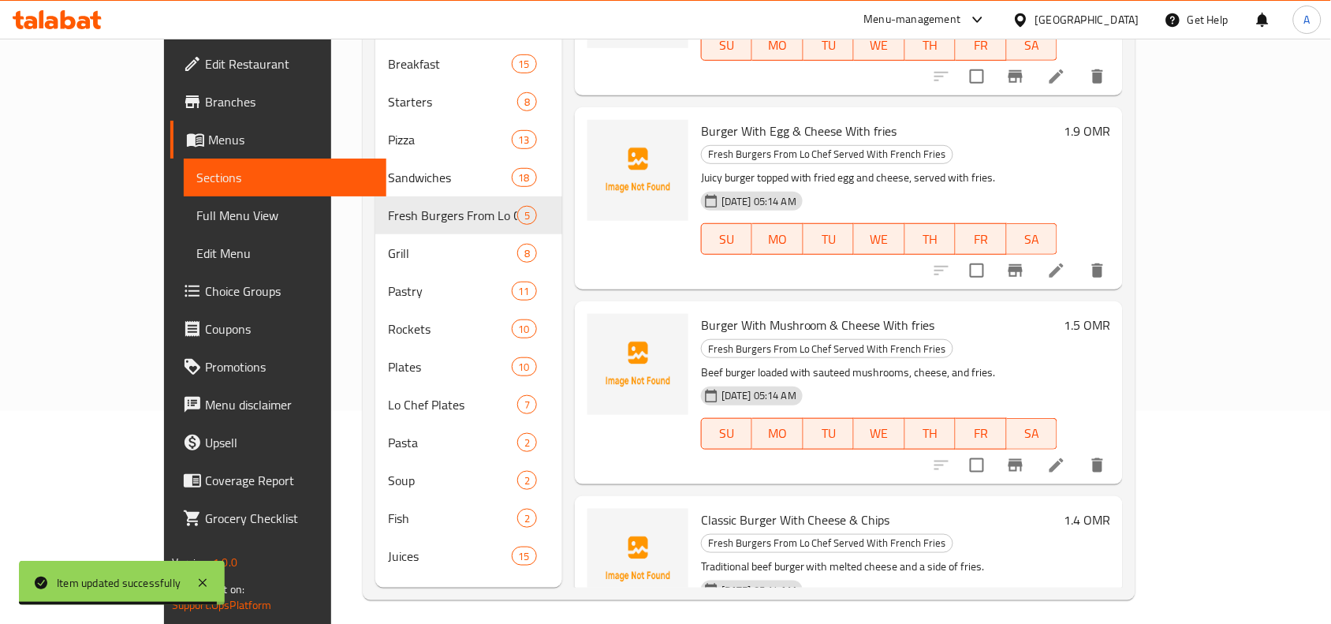
scroll to position [222, 0]
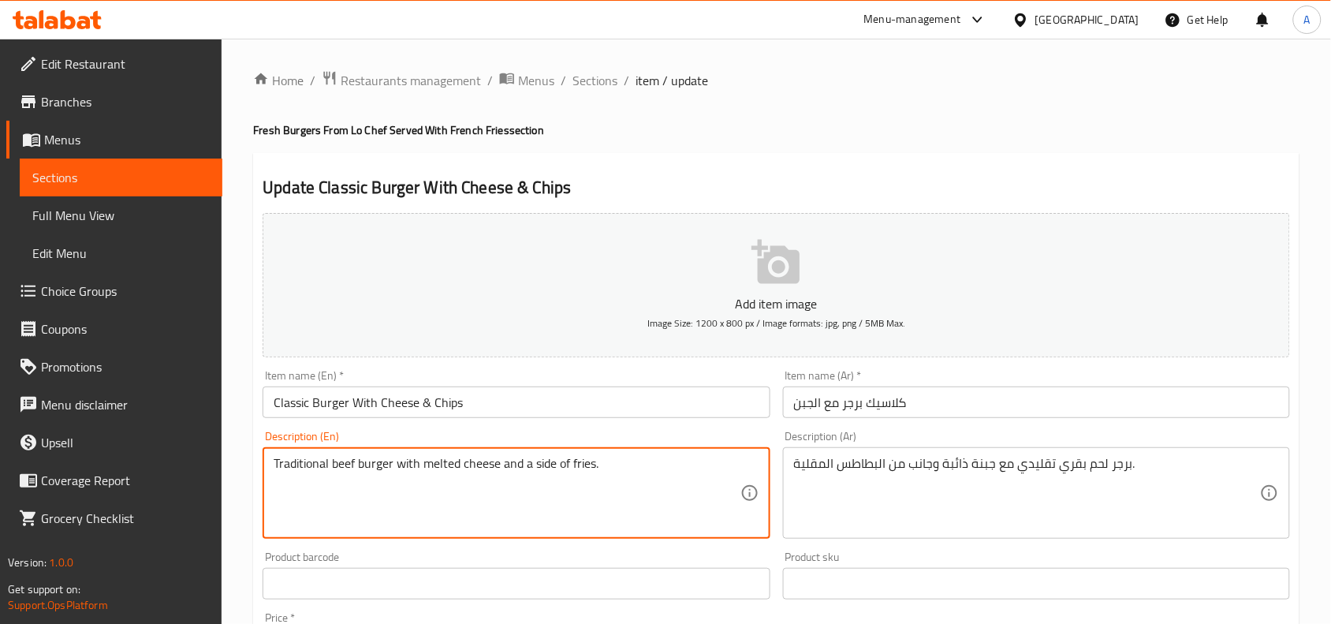
click at [580, 470] on textarea "Traditional beef burger with melted cheese and a side of fries." at bounding box center [507, 493] width 466 height 75
click at [447, 404] on input "Classic Burger With Cheese & Chips" at bounding box center [516, 402] width 507 height 32
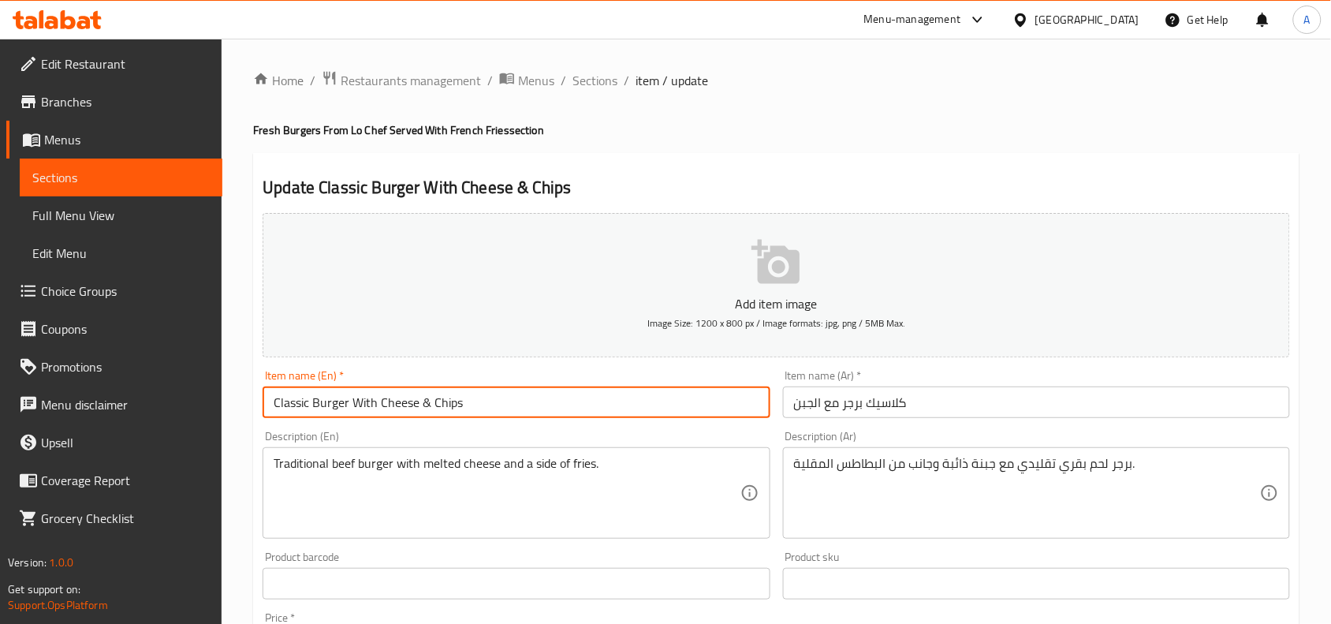
paste input "Burger With Mushroom & Cheese With frie"
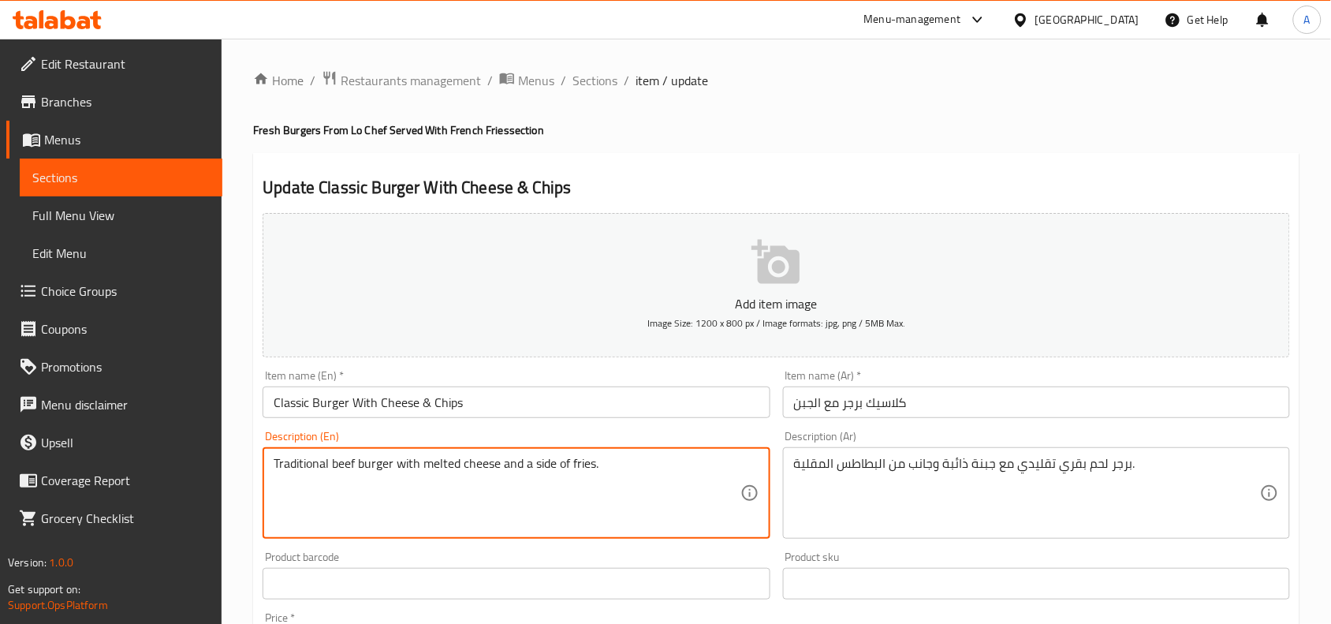
click at [580, 465] on textarea "Traditional beef burger with melted cheese and a side of fries." at bounding box center [507, 493] width 466 height 75
click at [440, 405] on input "Classic Burger With Cheese & Chips" at bounding box center [516, 402] width 507 height 32
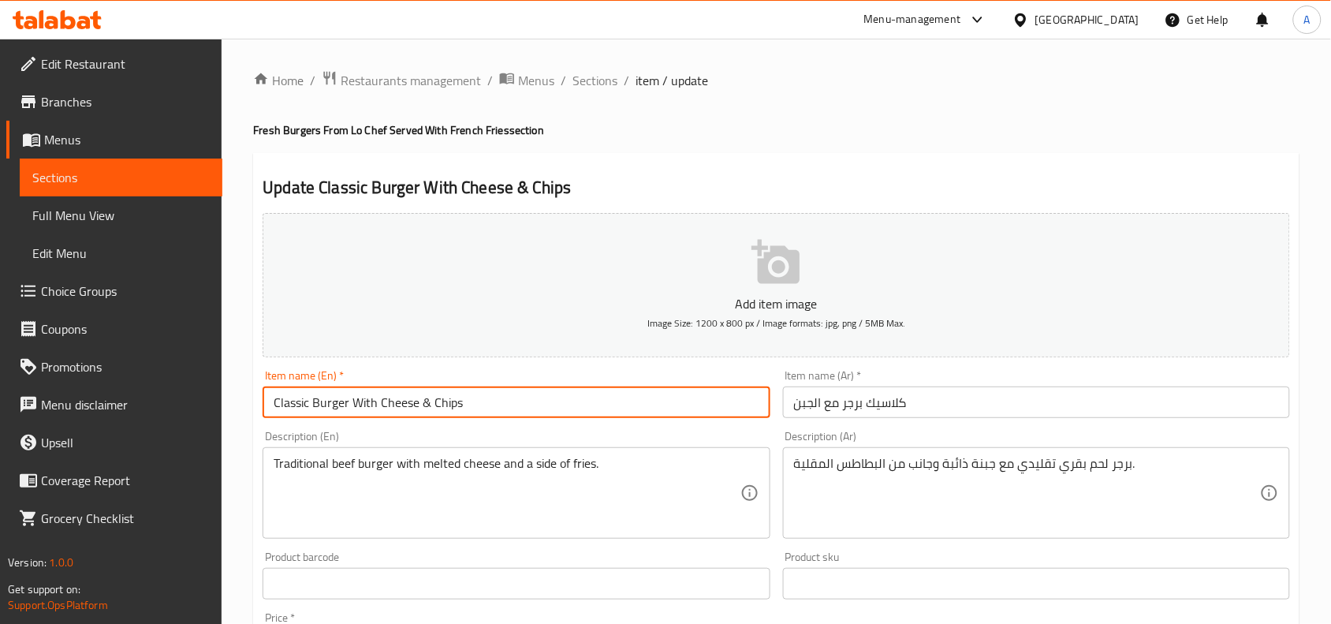
click at [440, 405] on input "Classic Burger With Cheese & Chips" at bounding box center [516, 402] width 507 height 32
paste input "frie"
type input "Classic Burger With Cheese & fries"
click at [911, 408] on input "كلاسيك برجر مع الجبن" at bounding box center [1036, 402] width 507 height 32
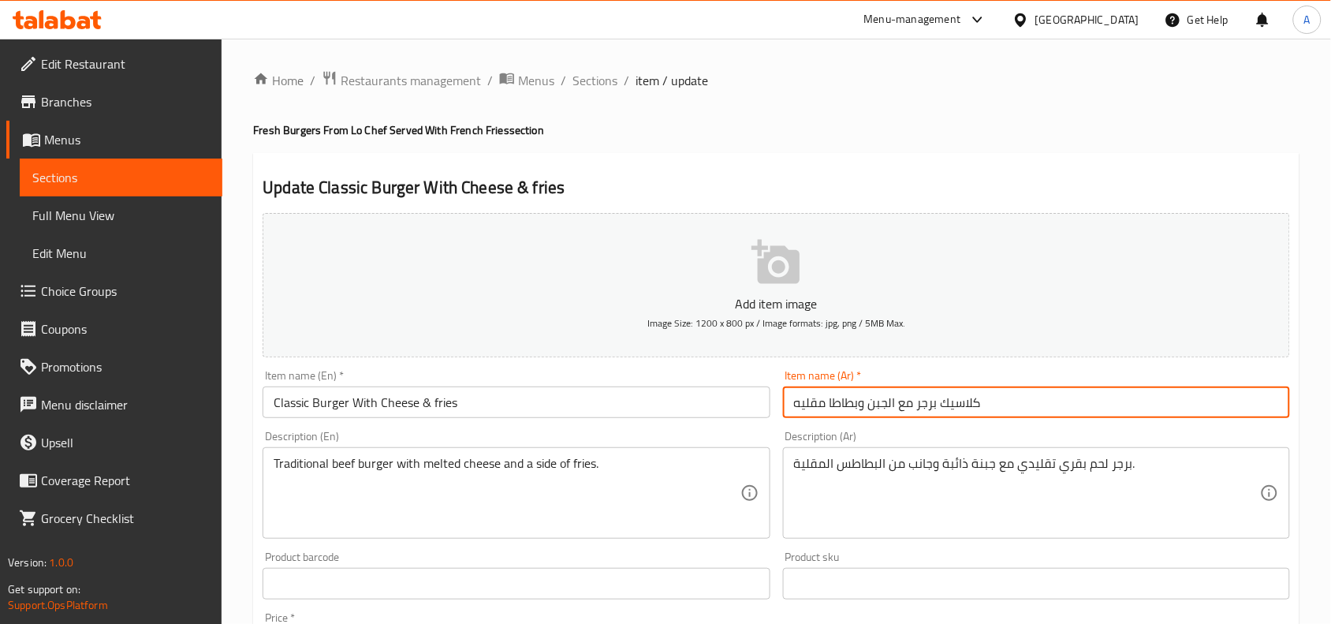
click at [840, 411] on input "كلاسيك برجر مع الجبن وبطاطا مقليه" at bounding box center [1036, 402] width 507 height 32
type input "كلاسيك برجر مع الجبن وبطاطا مقليه"
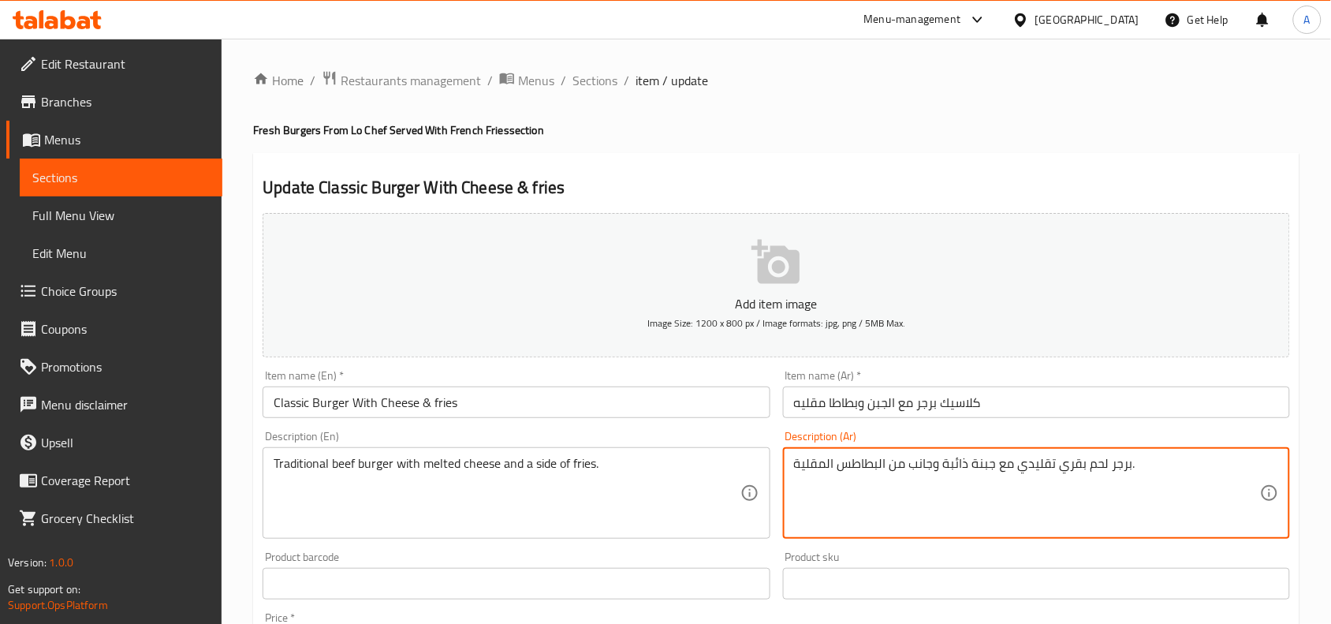
click at [838, 481] on textarea "برجر لحم بقري تقليدي مع جبنة ذائبة وجانب من البطاطس المقلية." at bounding box center [1027, 493] width 466 height 75
click at [845, 465] on textarea "برجر لحم بقري تقليدي مع جبنة ذائبة وجانب من البطاطس المقلية." at bounding box center [1027, 493] width 466 height 75
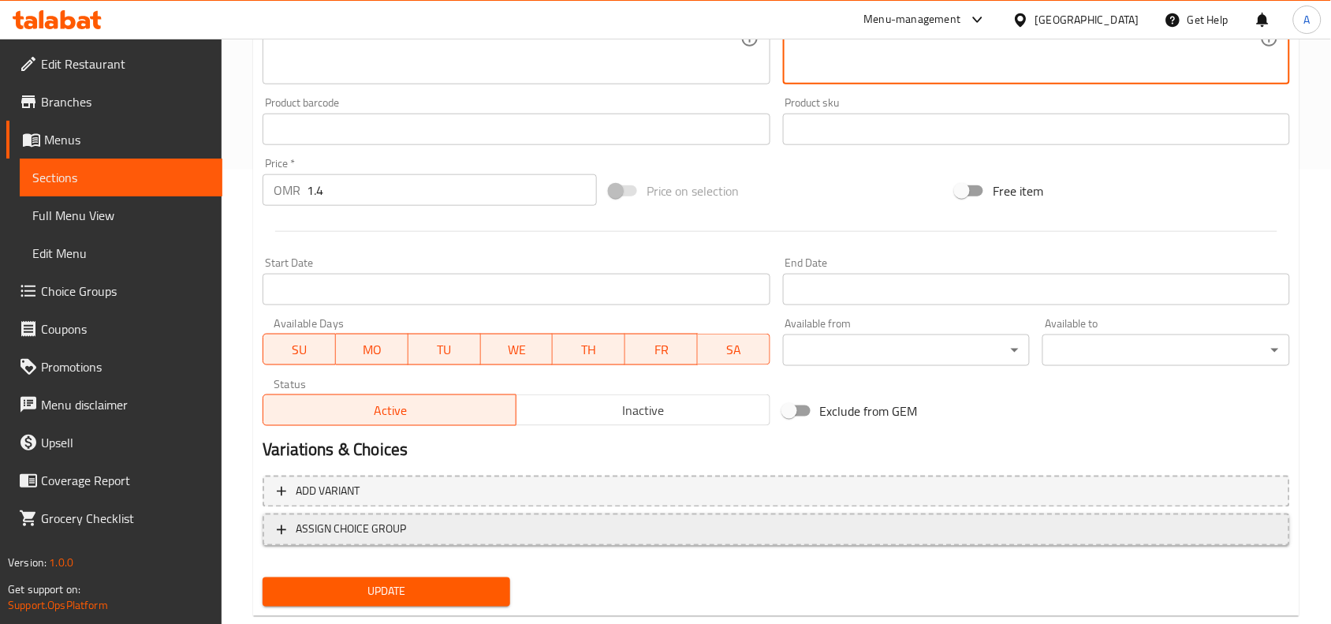
scroll to position [487, 0]
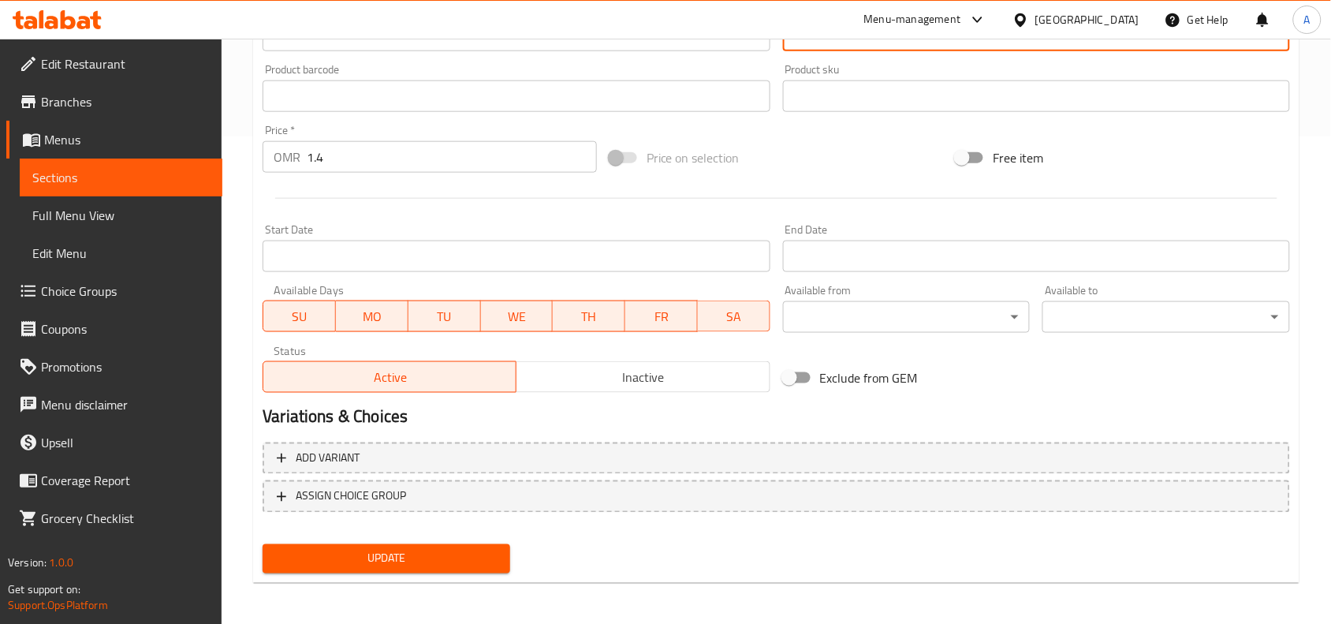
click at [457, 550] on button "Update" at bounding box center [387, 558] width 248 height 29
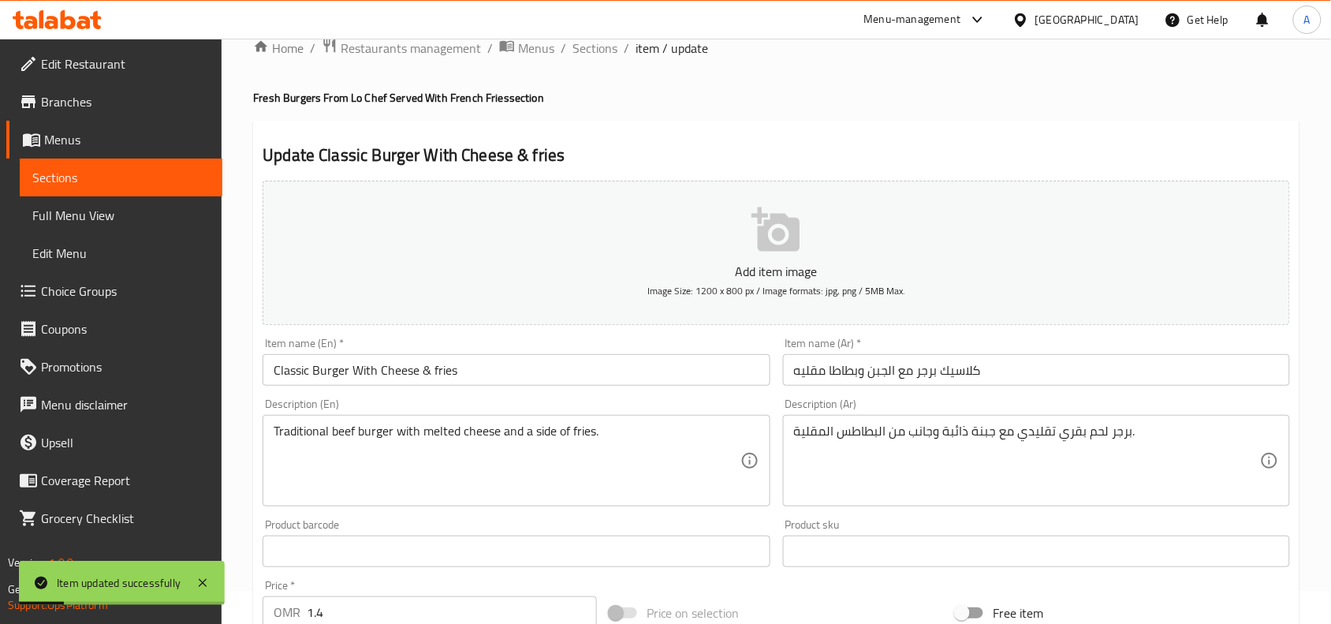
scroll to position [0, 0]
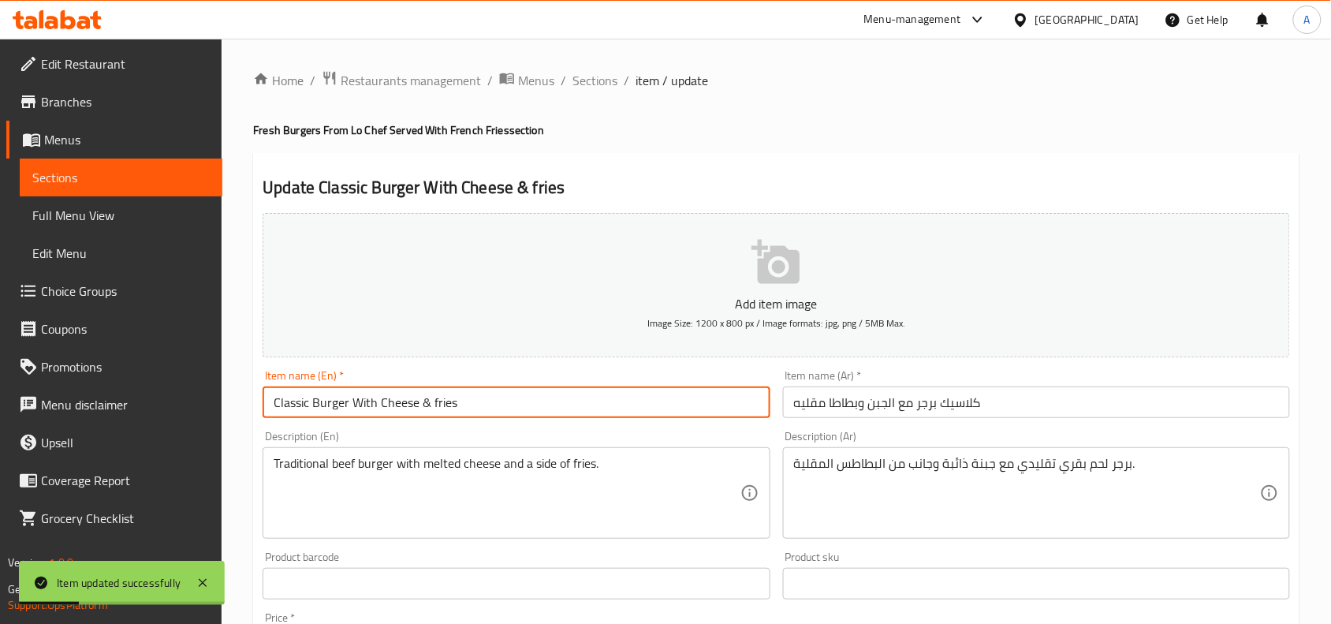
click at [435, 408] on input "Classic Burger With Cheese & fries" at bounding box center [516, 402] width 507 height 32
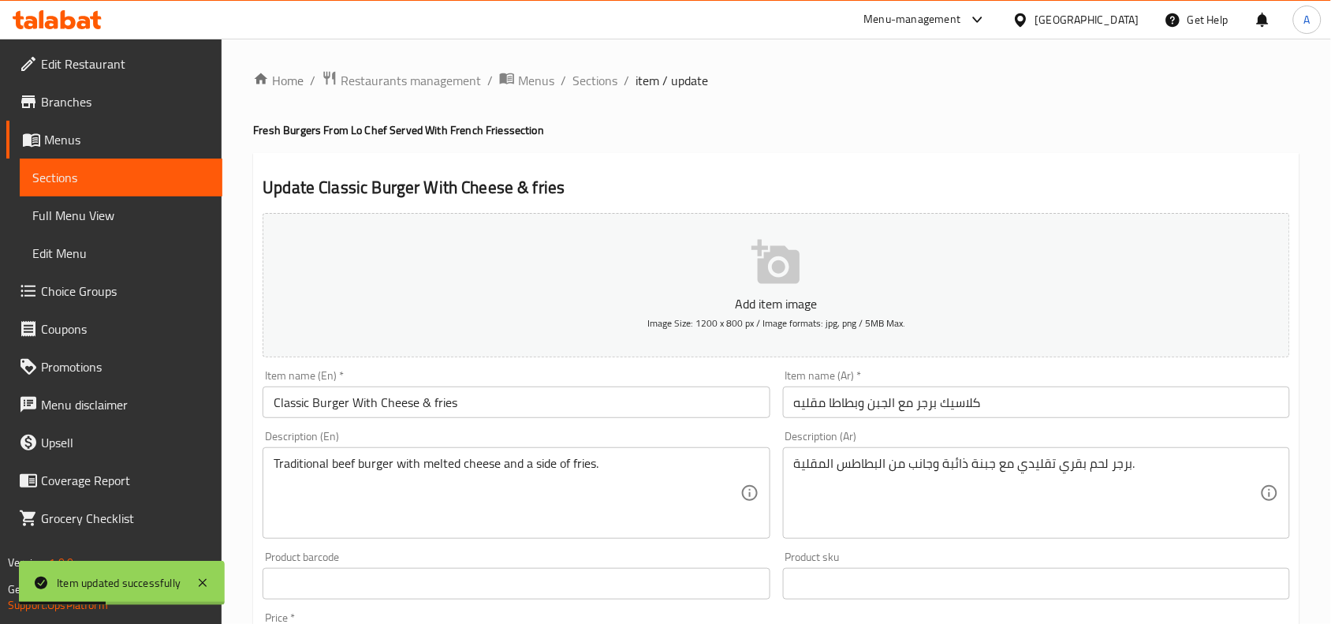
click at [608, 99] on div "Home / Restaurants management / Menus / Sections / item / update Fresh Burgers …" at bounding box center [776, 576] width 1046 height 1013
click at [608, 84] on span "Sections" at bounding box center [595, 80] width 45 height 19
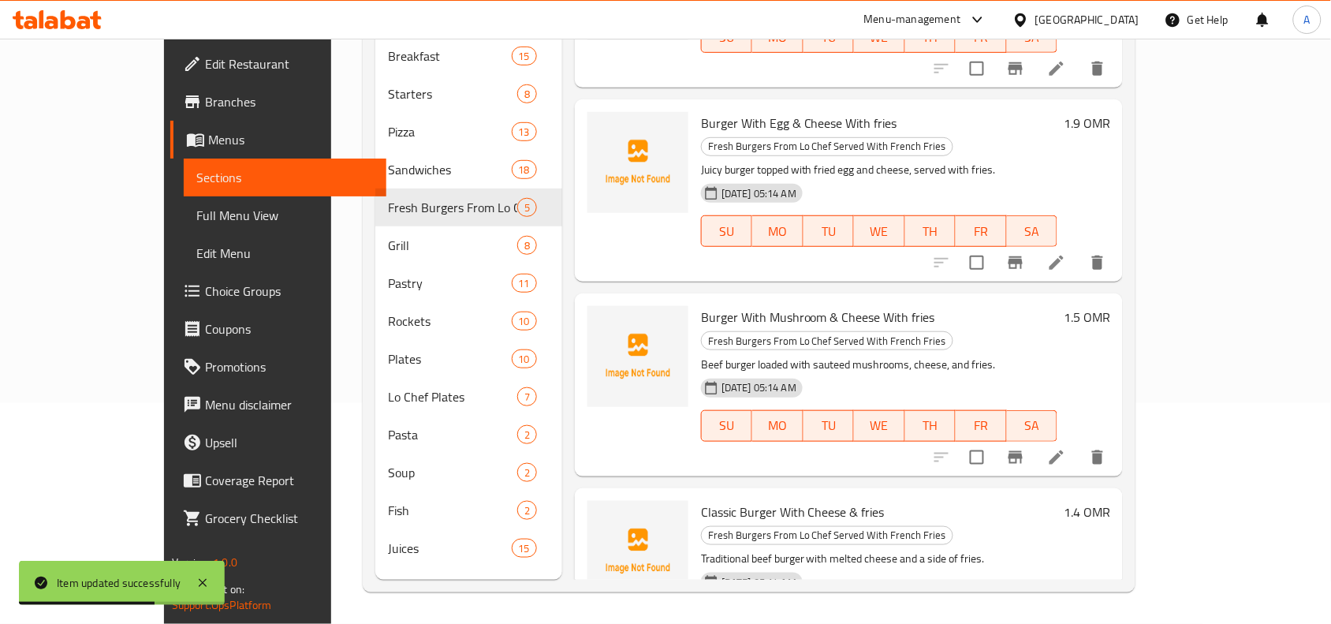
scroll to position [222, 0]
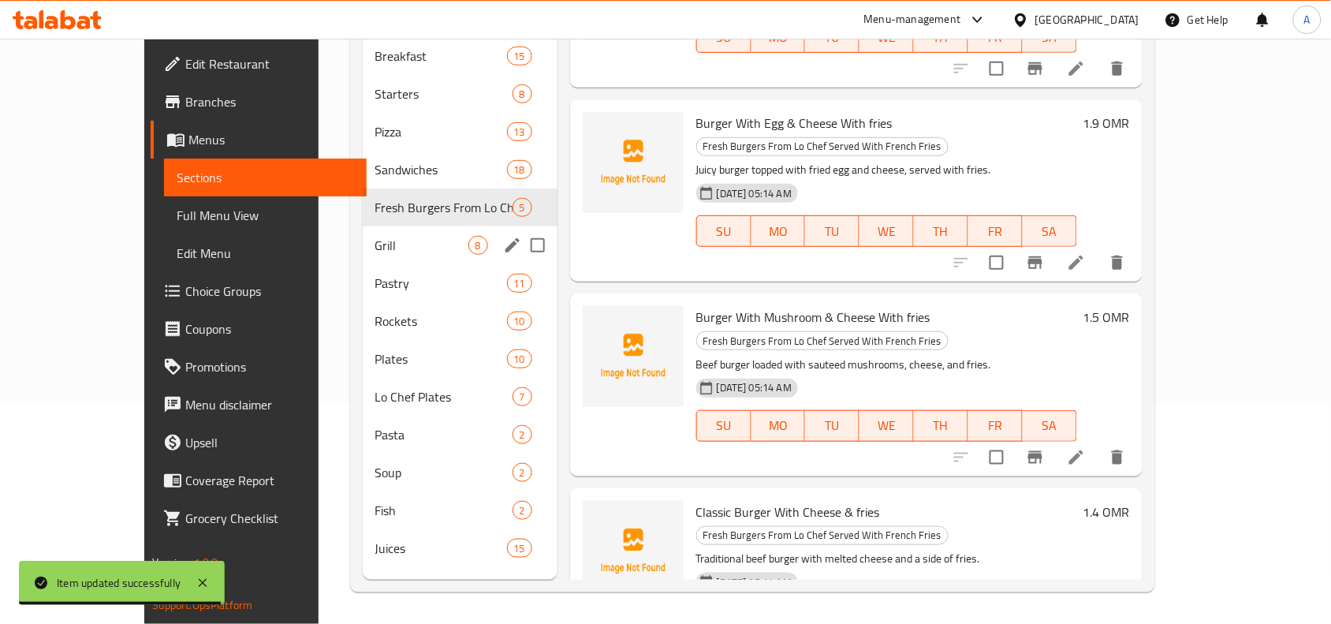
click at [363, 235] on div "Grill 8" at bounding box center [460, 245] width 195 height 38
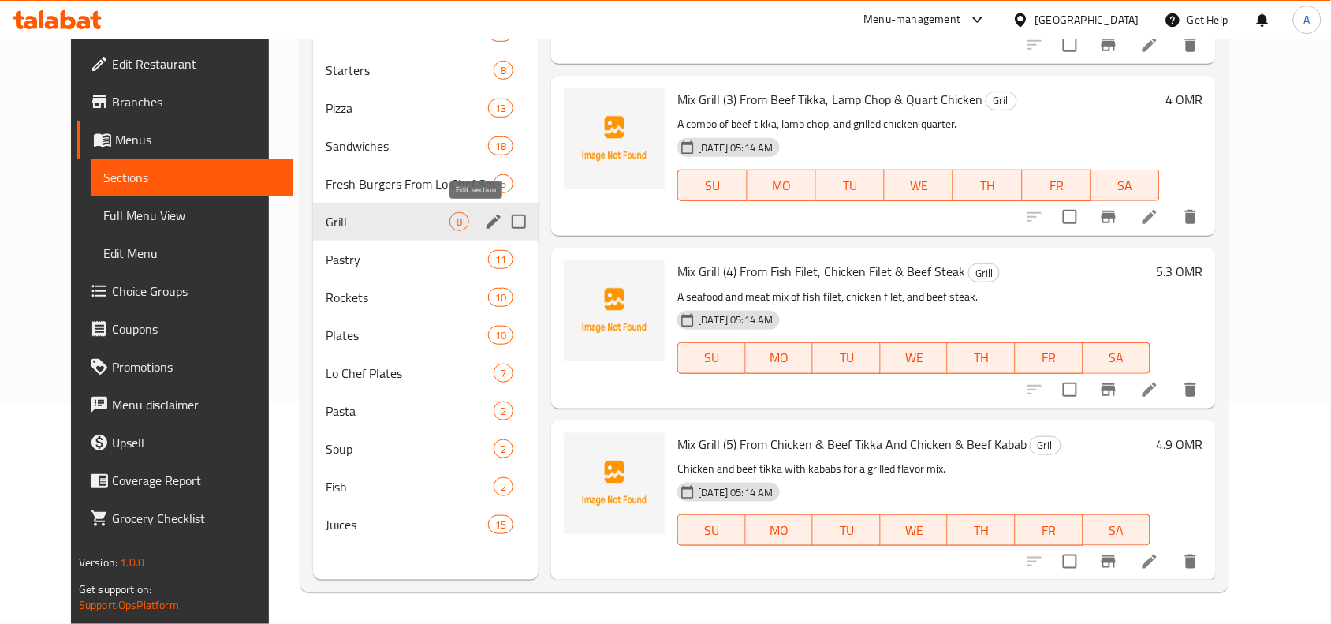
click at [484, 223] on icon "edit" at bounding box center [493, 221] width 19 height 19
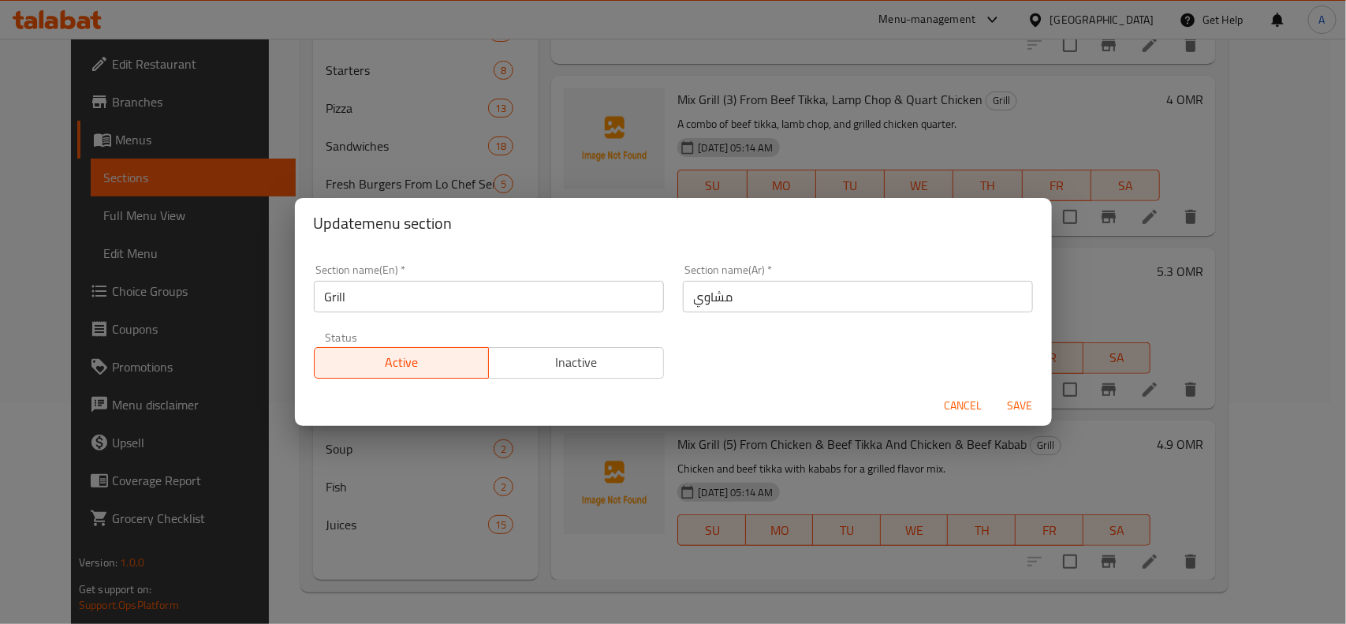
click at [948, 405] on span "Cancel" at bounding box center [964, 406] width 38 height 20
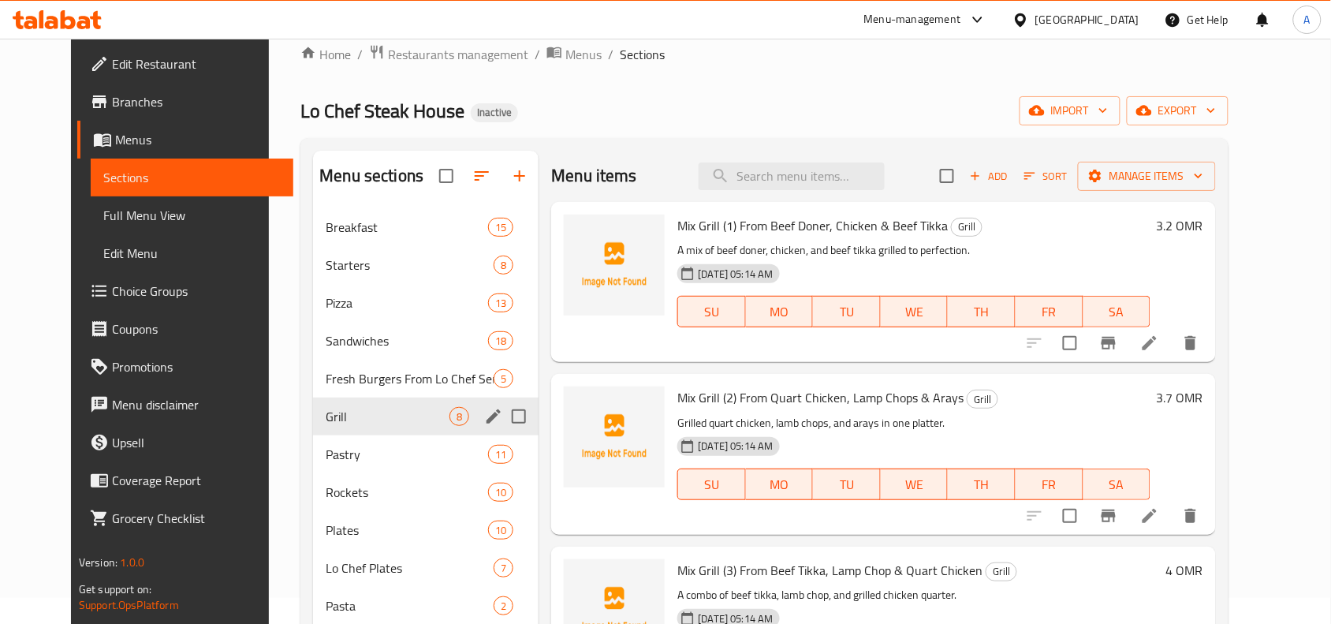
scroll to position [24, 0]
click at [1157, 344] on icon at bounding box center [1150, 345] width 14 height 14
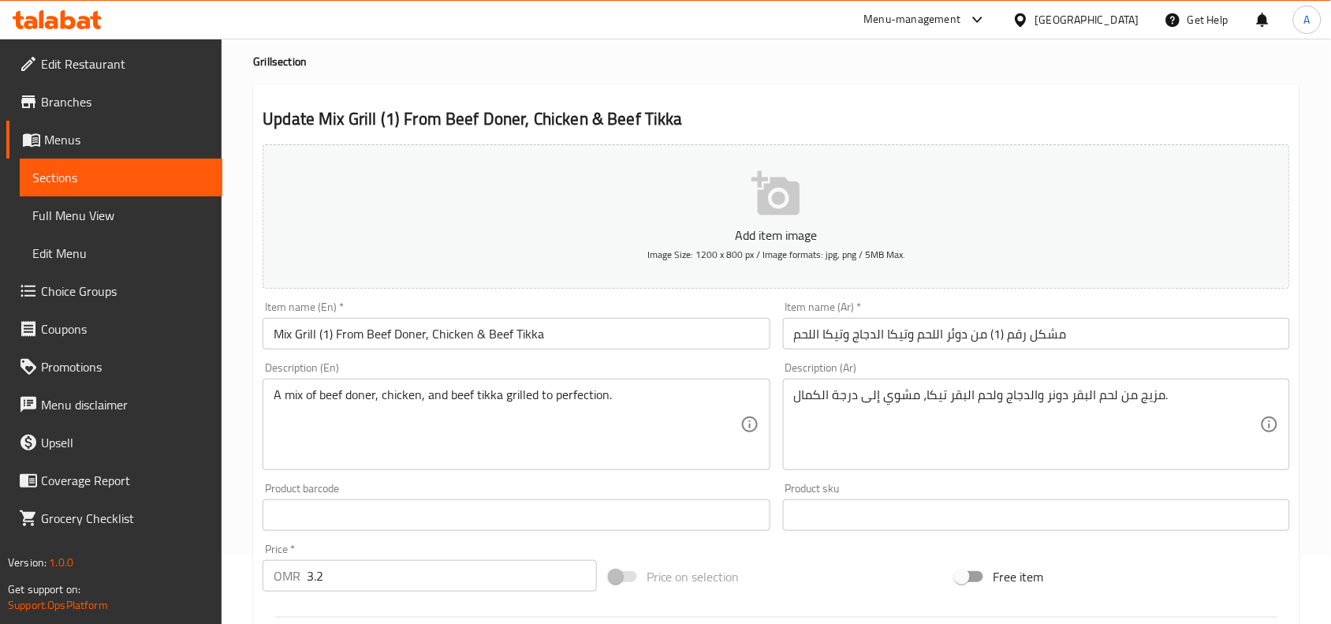
scroll to position [99, 0]
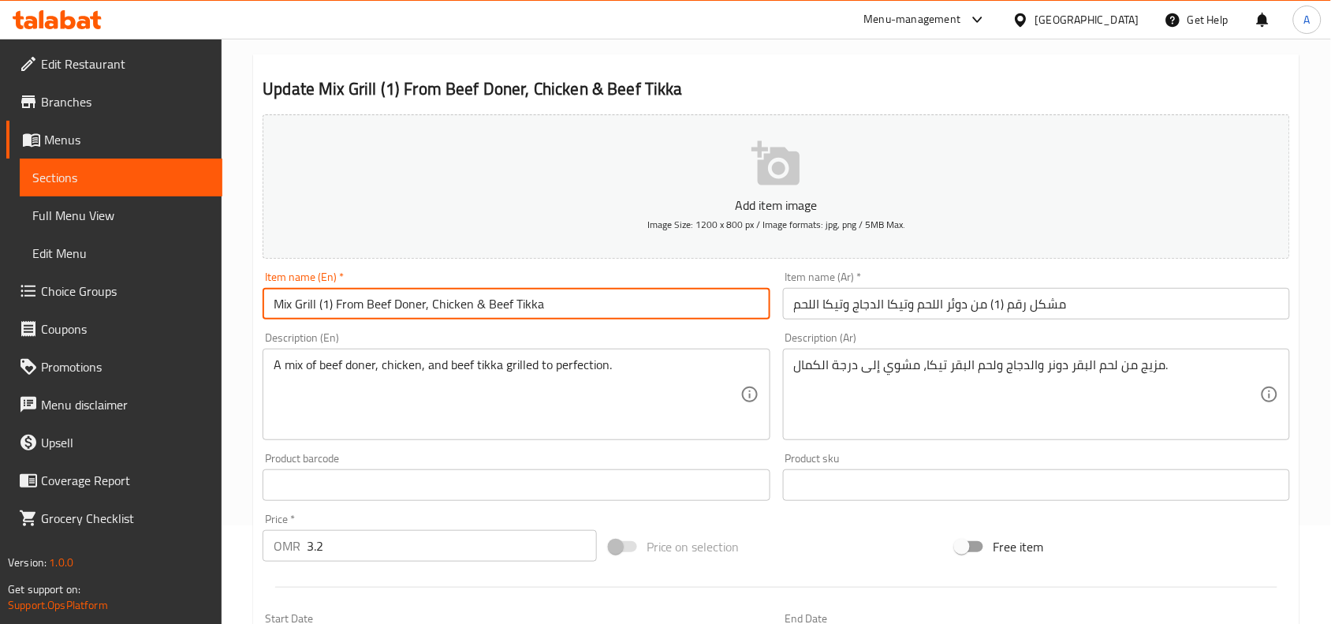
drag, startPoint x: 331, startPoint y: 304, endPoint x: 478, endPoint y: 288, distance: 147.5
click at [478, 288] on input "Mix Grill (1) From Beef Doner, Chicken & Beef Tikka" at bounding box center [516, 304] width 507 height 32
click at [483, 292] on input "Mix Grill (1) From Beef Doner, Chicken & Beef Tikka" at bounding box center [516, 304] width 507 height 32
drag, startPoint x: 560, startPoint y: 305, endPoint x: 338, endPoint y: 316, distance: 222.7
click at [338, 316] on input "Mix Grill (1) From Beef Doner, Chicken & Beef Tikka" at bounding box center [516, 304] width 507 height 32
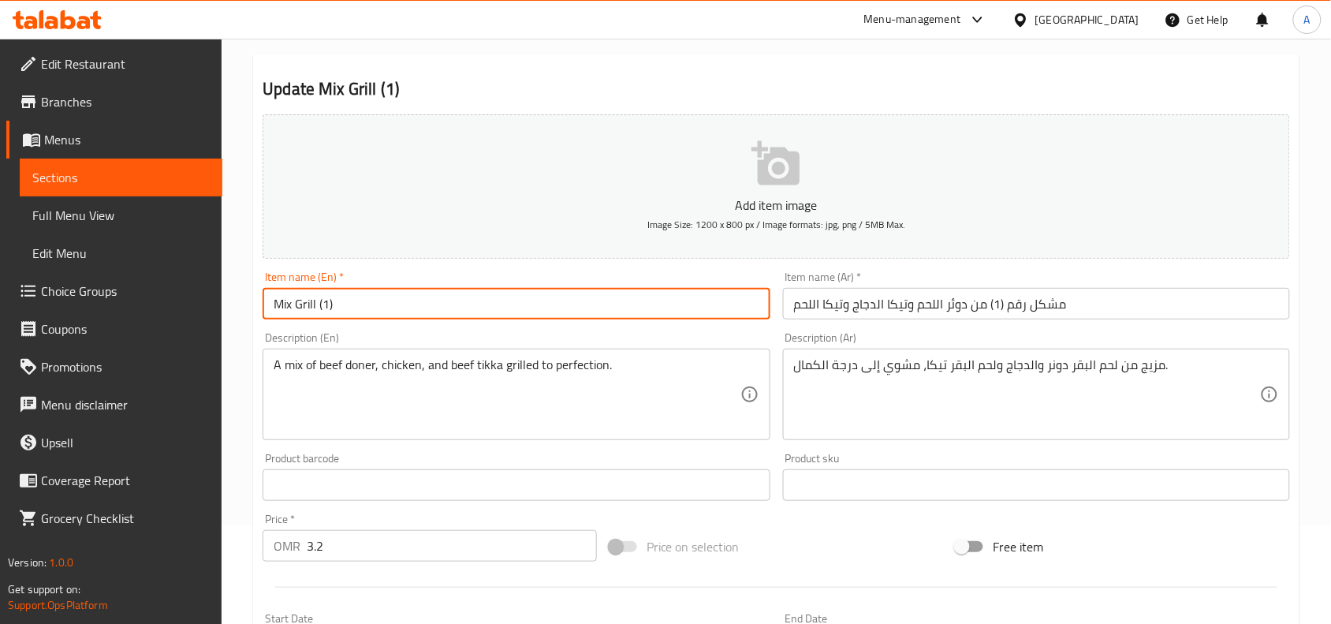
type input "Mix Grill (1)"
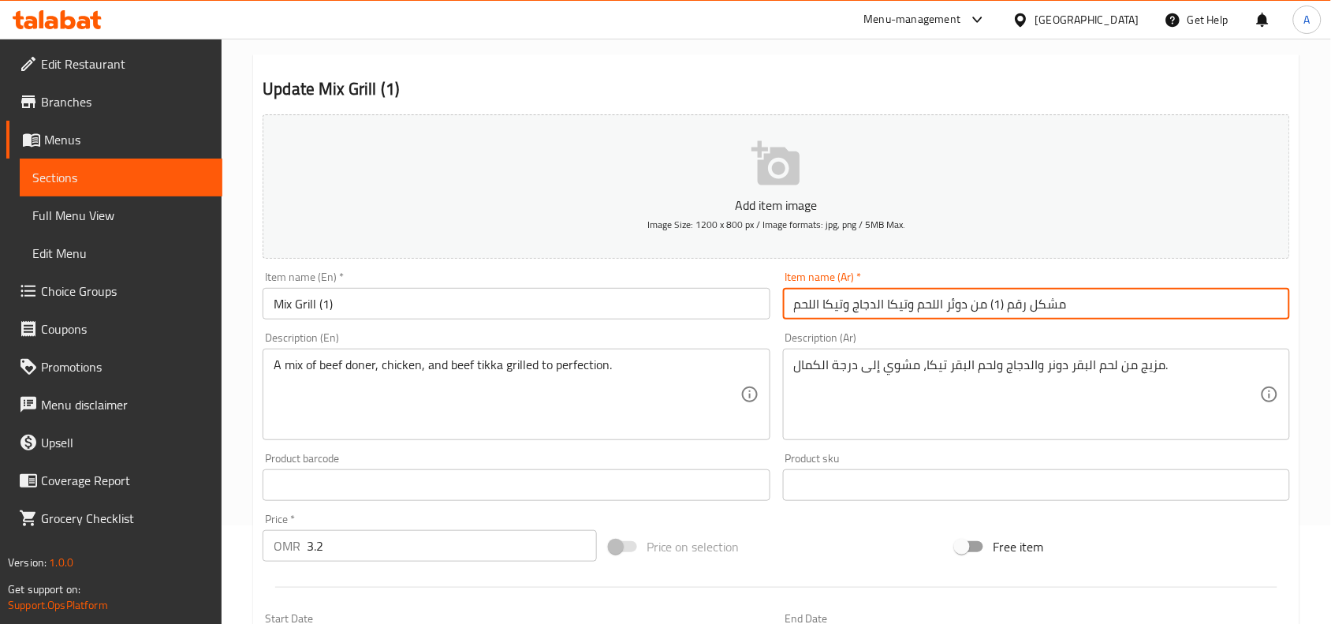
click at [1013, 302] on input "مشكل رقم (1) من دوئر اللحم وتيكا الدجاج وتيكا اللحم" at bounding box center [1036, 304] width 507 height 32
type input "ميكس جريل 1"
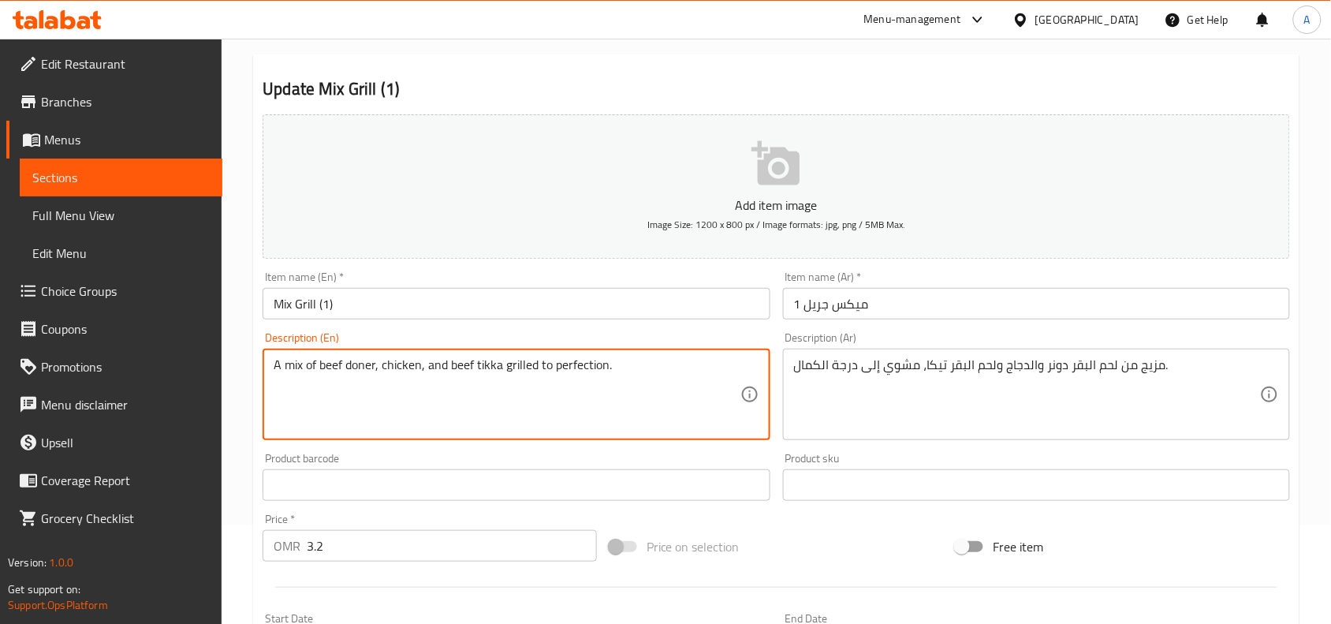
click at [569, 371] on textarea "A mix of beef doner, chicken, and beef tikka grilled to perfection." at bounding box center [507, 394] width 466 height 75
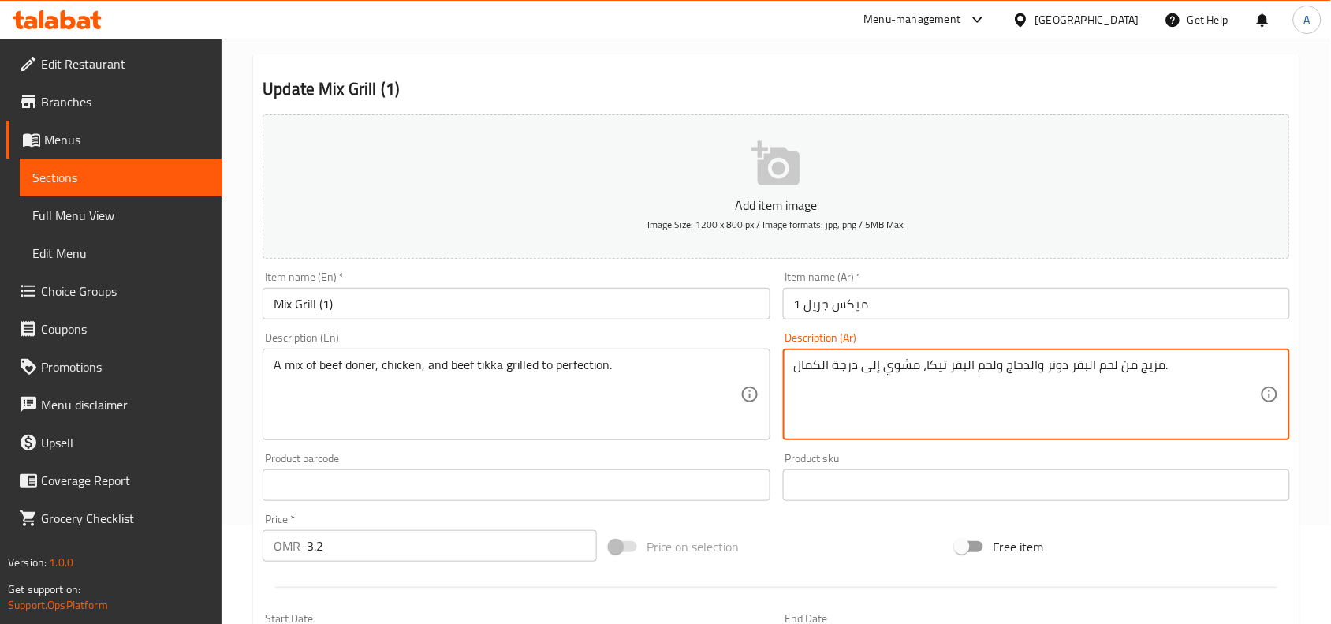
click at [972, 364] on textarea "مزيج من لحم البقر دونر والدجاج ولحم البقر تيكا، مشوي إلى درجة الكمال." at bounding box center [1027, 394] width 466 height 75
paste textarea "المشوية إلى حد"
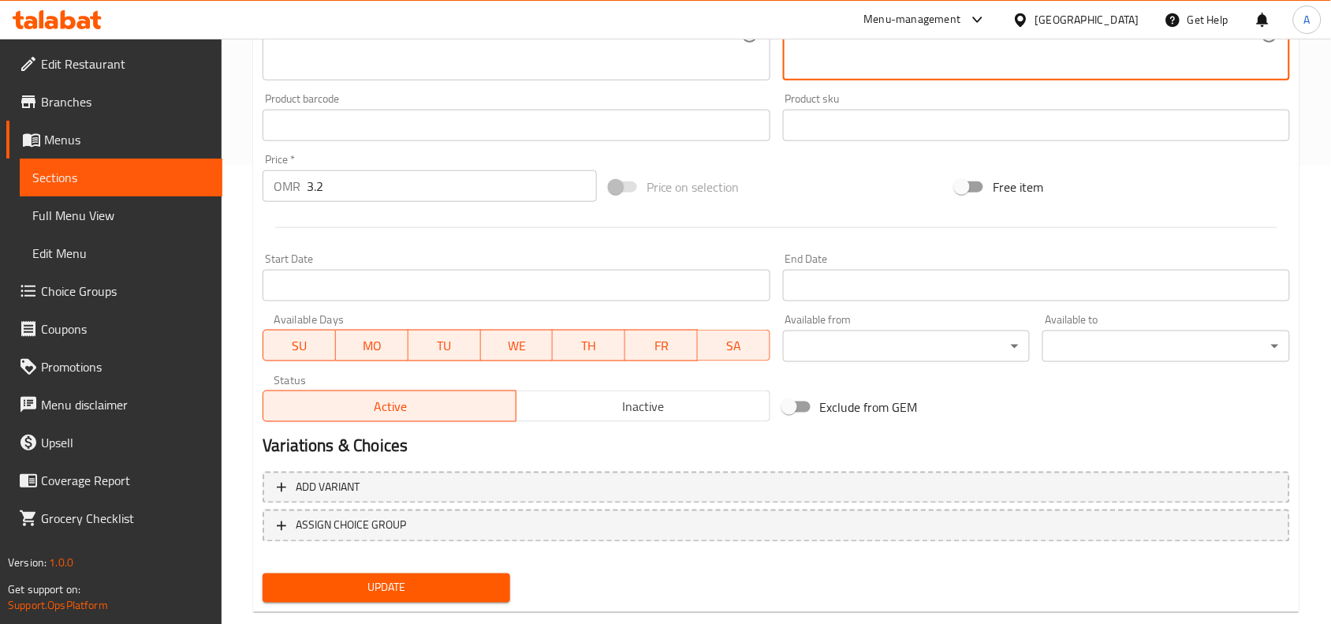
scroll to position [487, 0]
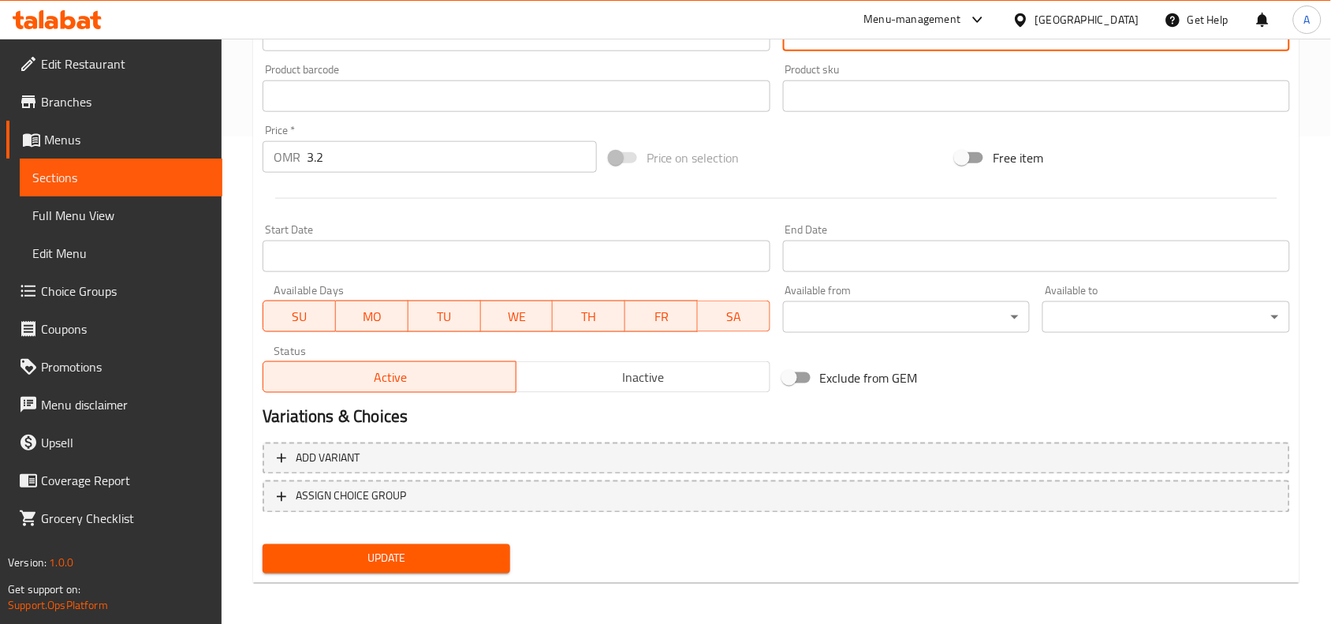
type textarea "مزيج من لحم البقر دونر والدجاج ولحم البقر تيكا المشوية إلى حد الكمال."
click at [451, 550] on span "Update" at bounding box center [386, 559] width 222 height 20
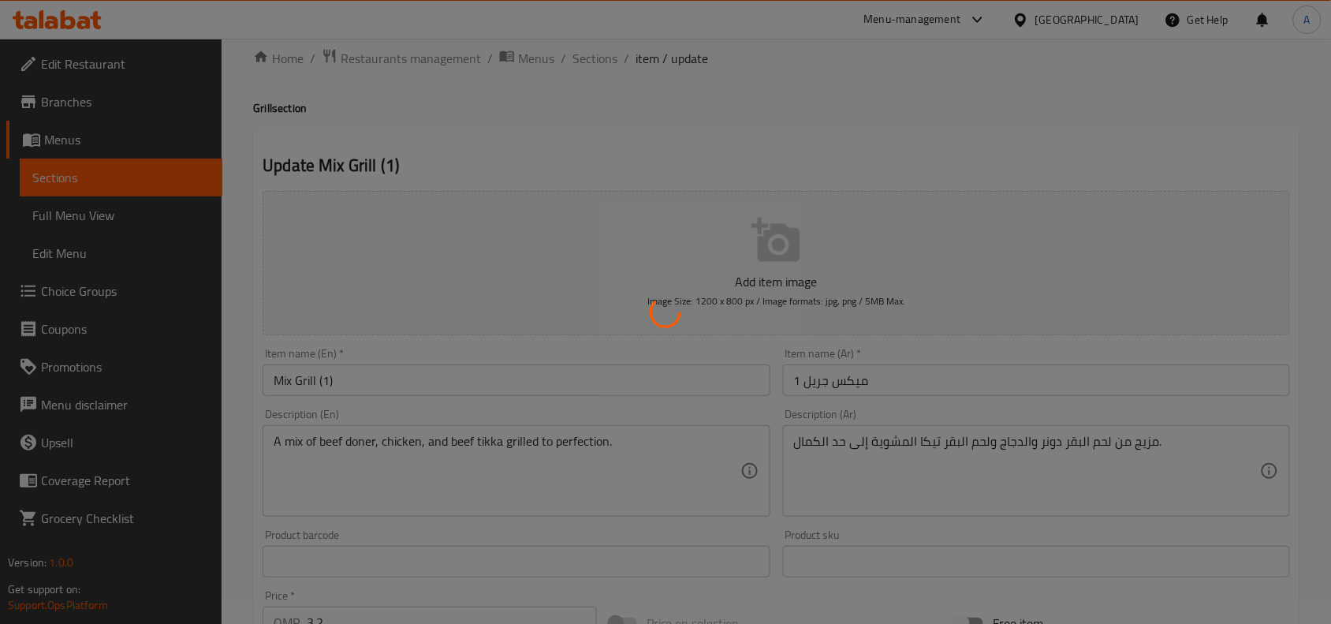
scroll to position [0, 0]
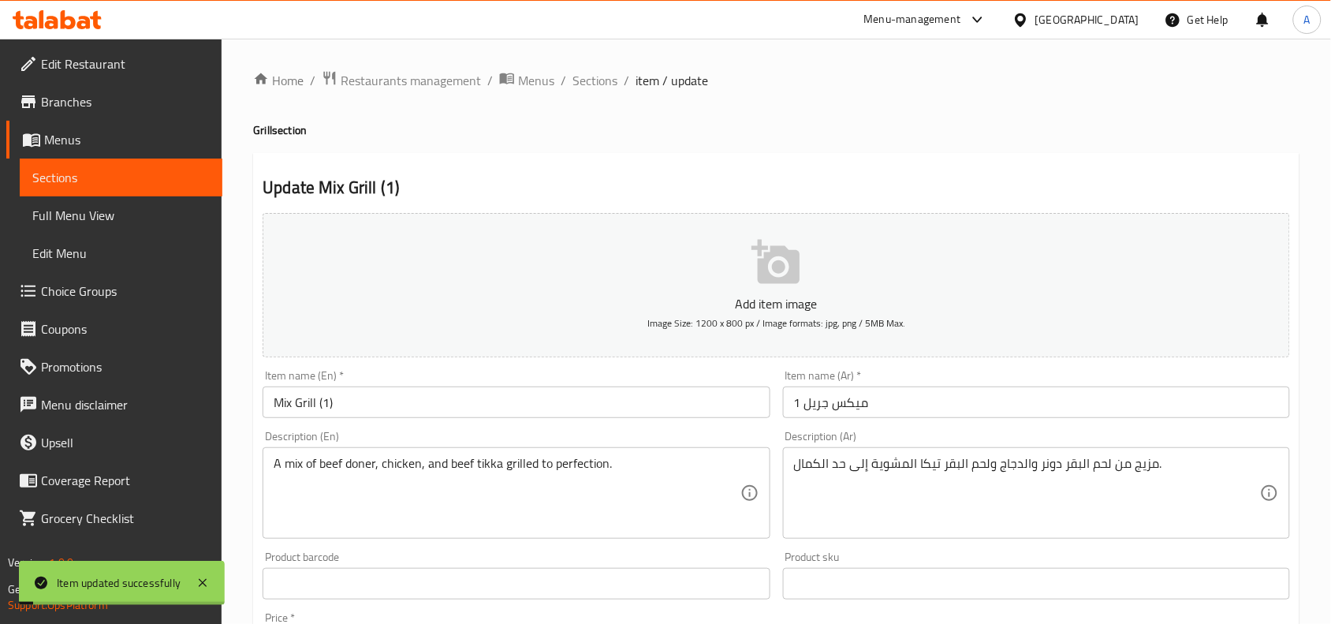
drag, startPoint x: 608, startPoint y: 83, endPoint x: 601, endPoint y: 93, distance: 12.5
click at [608, 83] on span "Sections" at bounding box center [595, 80] width 45 height 19
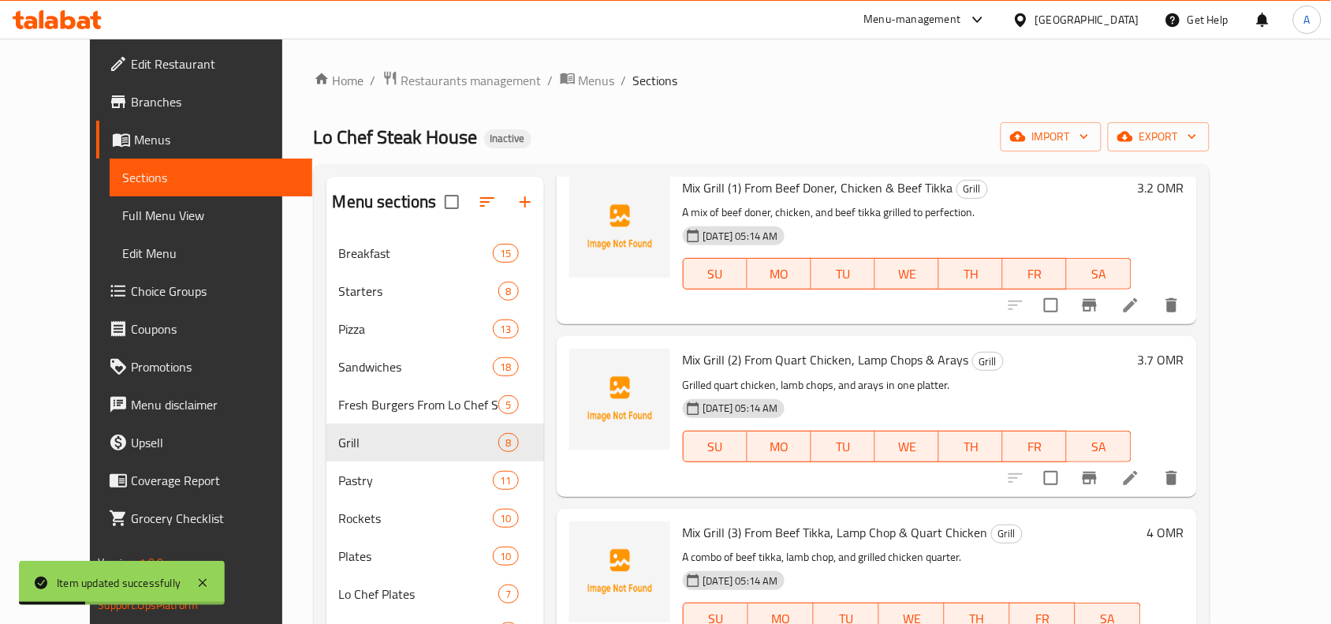
scroll to position [99, 0]
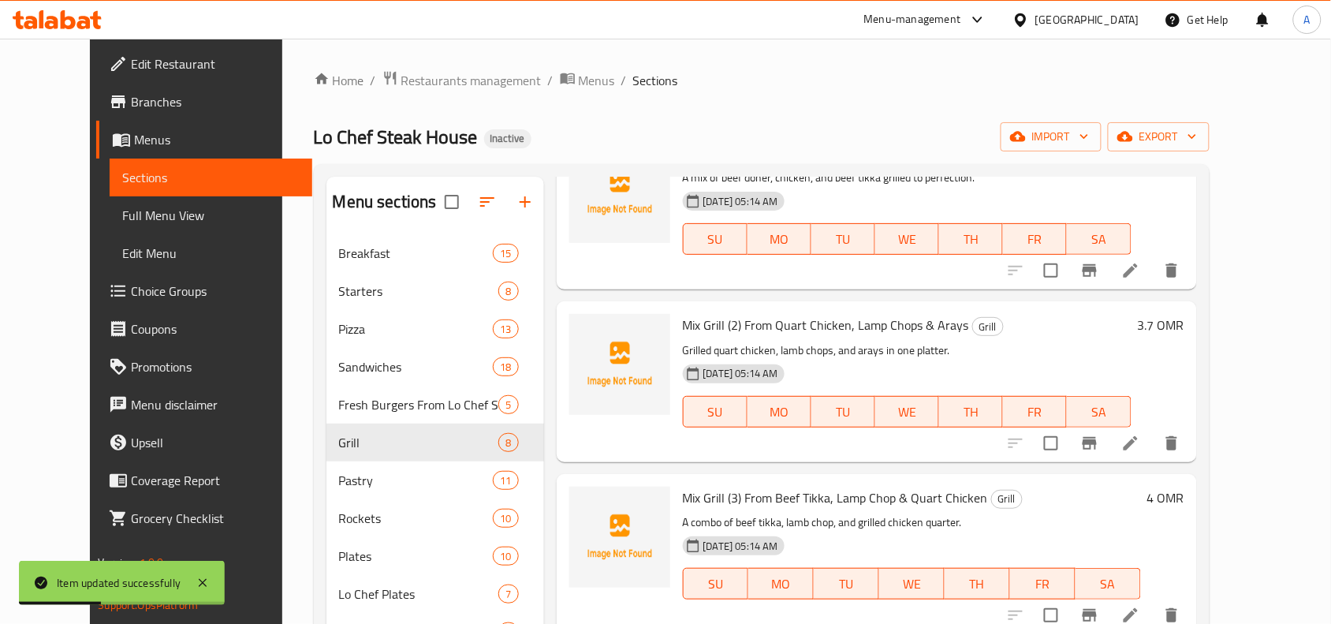
click at [1140, 444] on icon at bounding box center [1130, 443] width 19 height 19
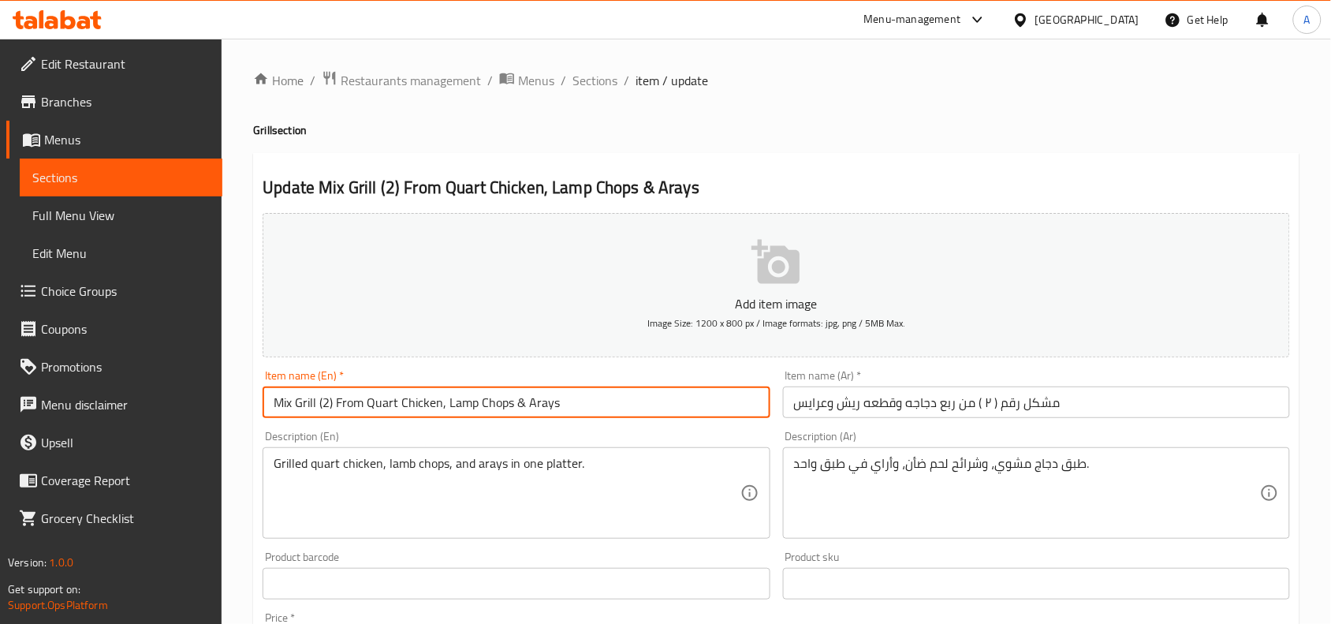
drag, startPoint x: 338, startPoint y: 405, endPoint x: 598, endPoint y: 410, distance: 260.3
click at [598, 410] on input "Mix Grill (2) From Quart Chicken, Lamp Chops & Arays" at bounding box center [516, 402] width 507 height 32
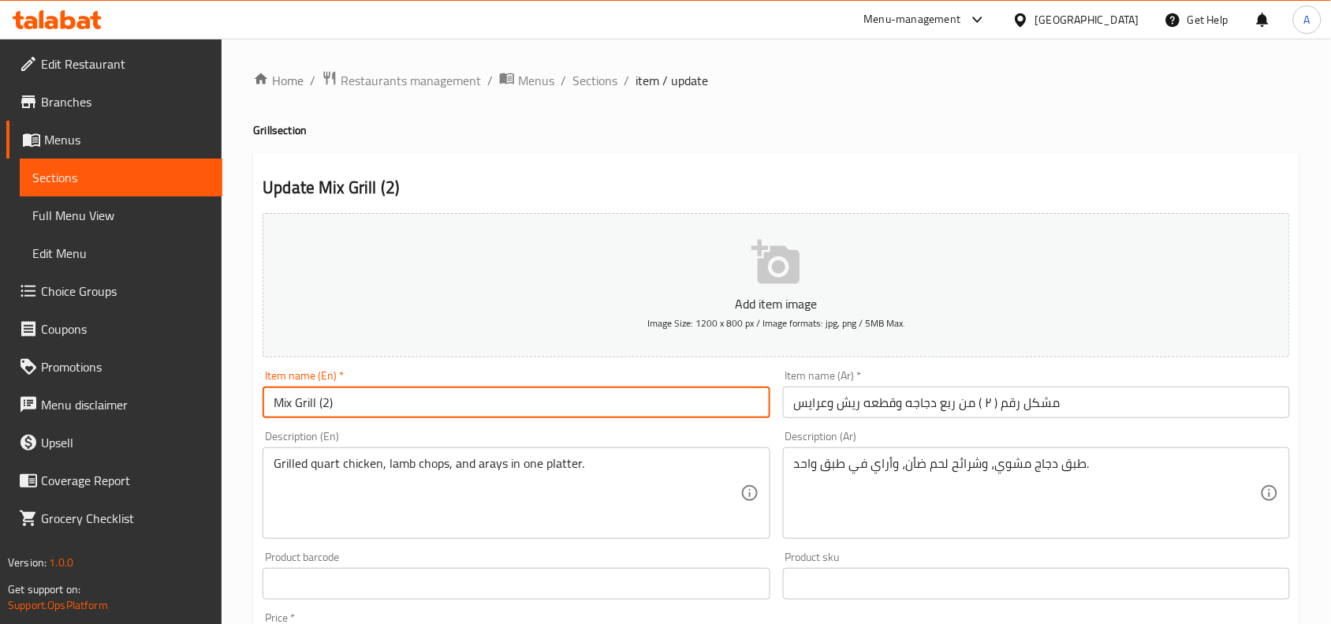
type input "Mix Grill (2)"
click at [893, 388] on input "مشكل رقم ( ۲ ) من ربع دجاجه وقطعه ریش وعرايس" at bounding box center [1036, 402] width 507 height 32
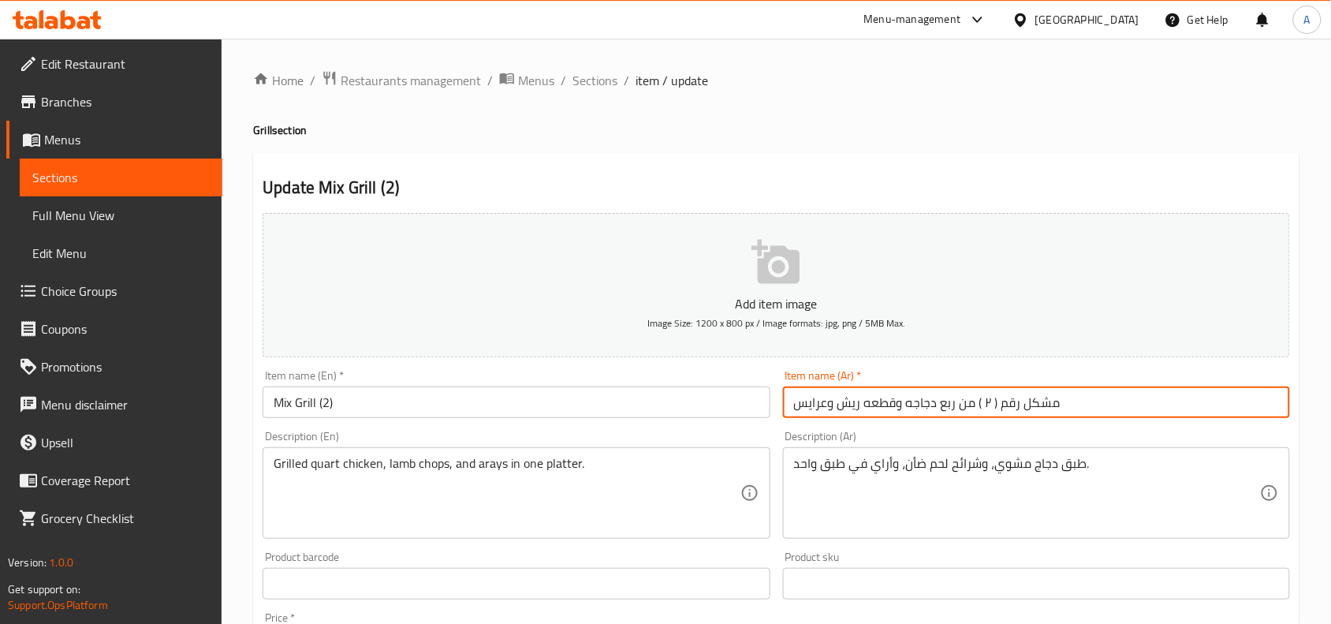
click at [892, 398] on input "مشكل رقم ( ۲ ) من ربع دجاجه وقطعه ریش وعرايس" at bounding box center [1036, 402] width 507 height 32
click at [892, 399] on input "مشكل رقم ( ۲ ) من ربع دجاجه وقطعه ریش وعرايس" at bounding box center [1036, 402] width 507 height 32
type input "ميكس جريل 2"
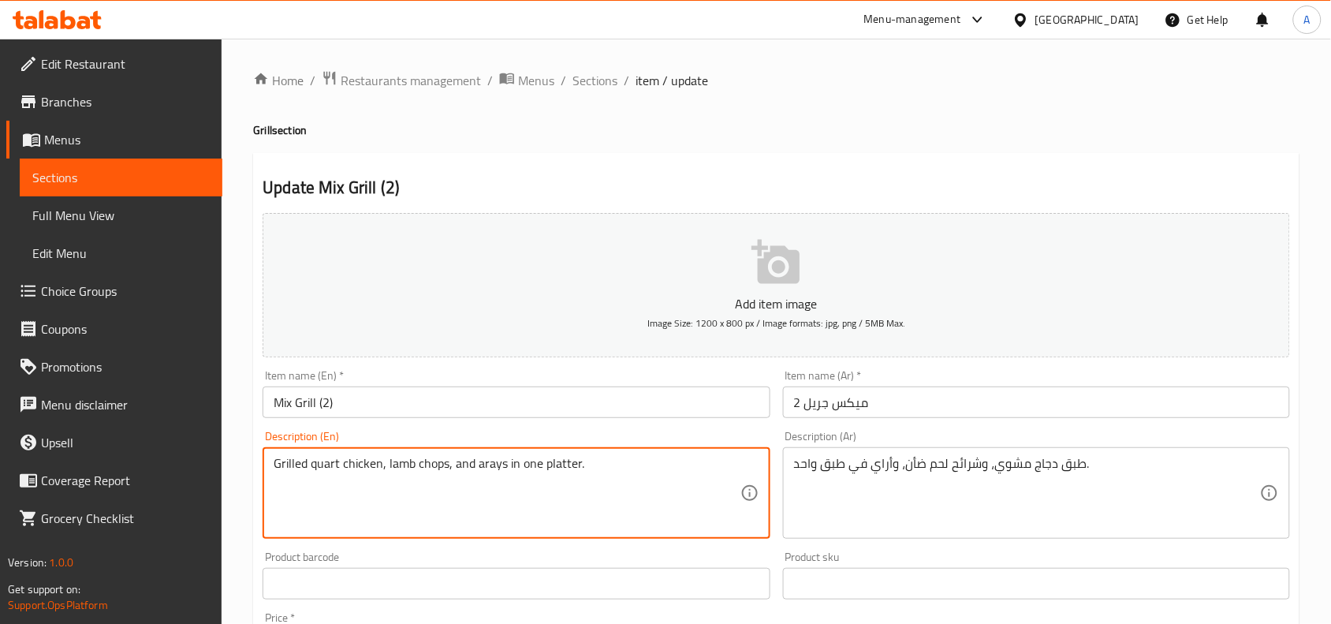
click at [573, 466] on textarea "Grilled quart chicken, lamb chops, and arays in one platter." at bounding box center [507, 493] width 466 height 75
click at [570, 465] on textarea "Grilled quart chicken, lamb chops, and arays in one platter." at bounding box center [507, 493] width 466 height 75
click at [569, 466] on textarea "Grilled quart chicken, lamb chops, and arays in one platter." at bounding box center [507, 493] width 466 height 75
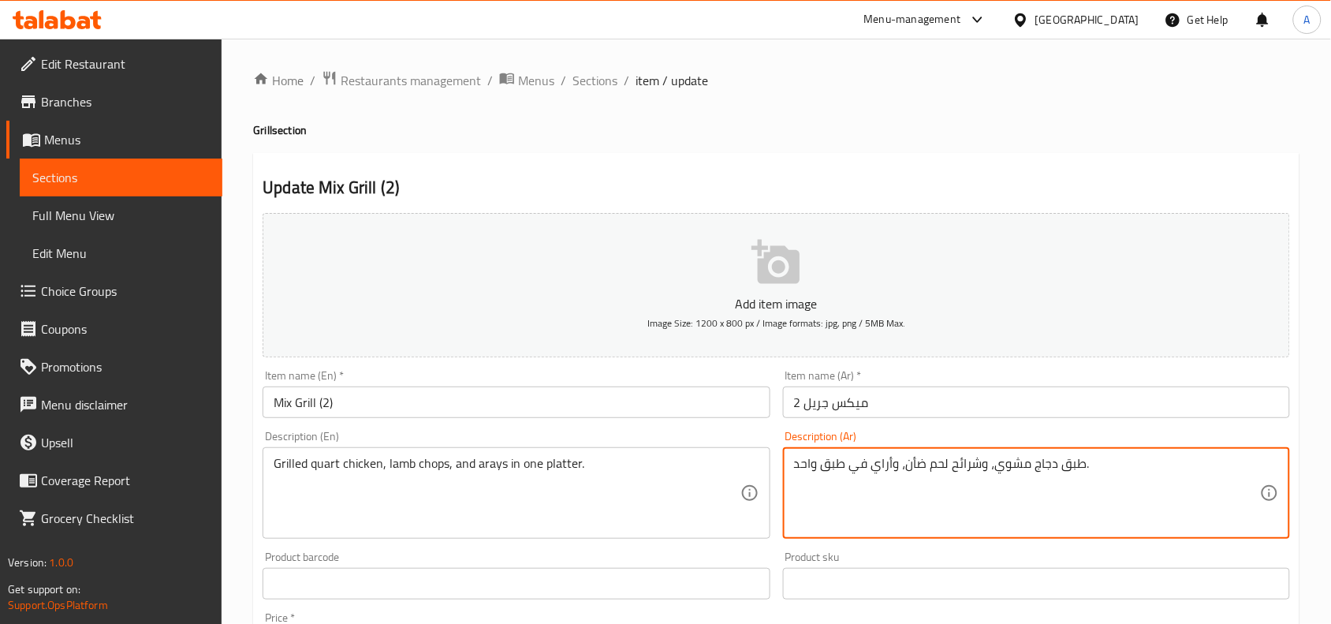
click at [953, 470] on textarea "طبق دجاج مشوي، وشرائح لحم ضأن، وأراي في طبق واحد." at bounding box center [1027, 493] width 466 height 75
paste textarea "بع دجاجة مشوية، وشرائح لحم ضأن، وشرائح من الخضار"
drag, startPoint x: 955, startPoint y: 470, endPoint x: 866, endPoint y: 472, distance: 89.1
click at [866, 472] on textarea "ربع دجاجة مشوية، وشرائح لحم ضأن، وشرائح من الخضار في طبق واحد." at bounding box center [1027, 493] width 466 height 75
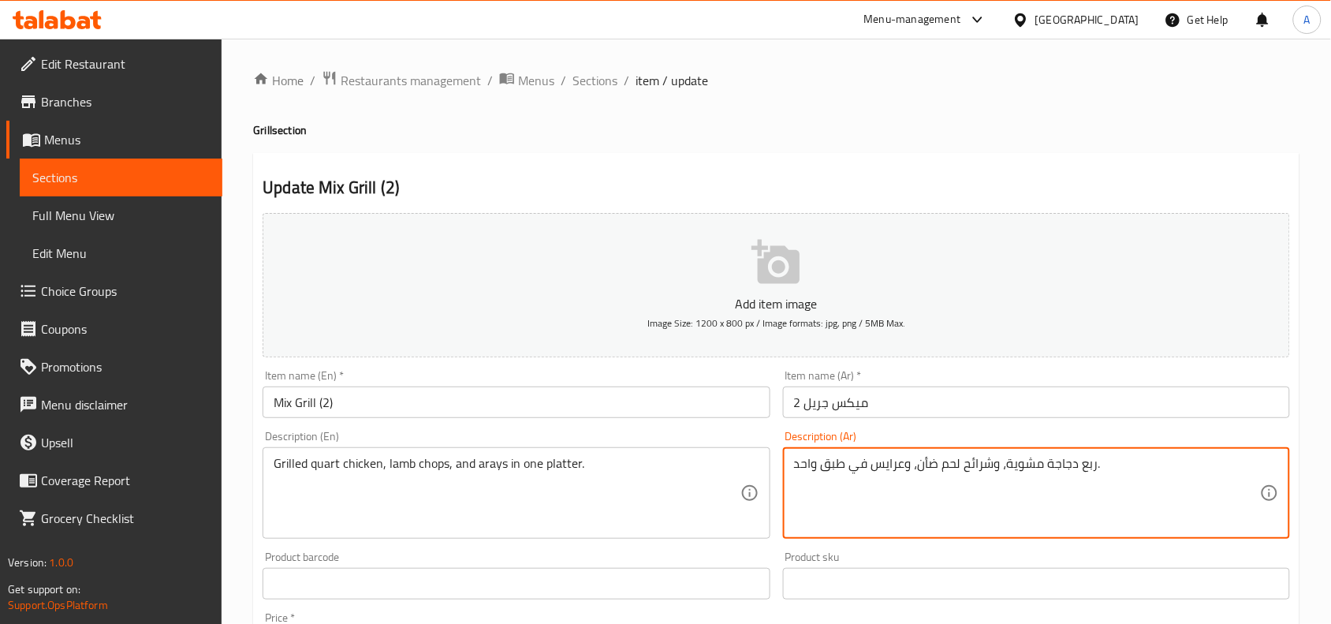
type textarea "ربع دجاجة مشوية، وشرائح لحم ضأن، وعرايس في طبق واحد."
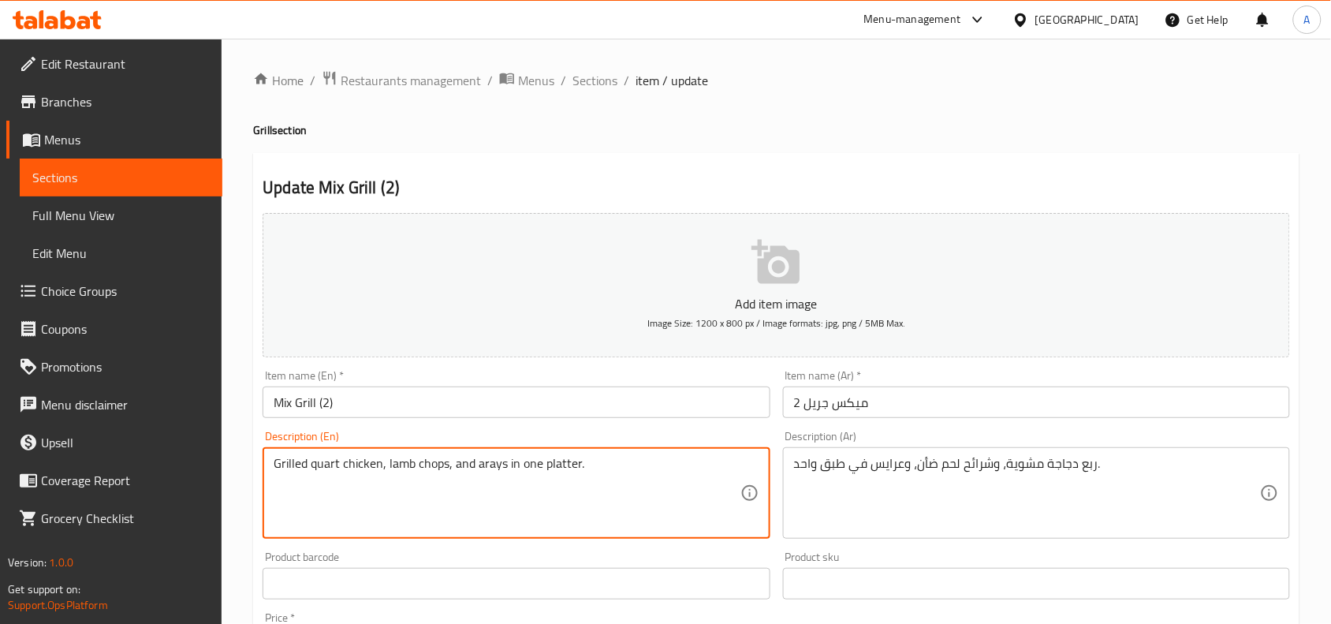
click at [489, 461] on textarea "Grilled quart chicken, lamb chops, and arays in one platter." at bounding box center [507, 493] width 466 height 75
click at [599, 487] on textarea "Grilled quart chicken, lamb chops, and arays in one platter." at bounding box center [507, 493] width 466 height 75
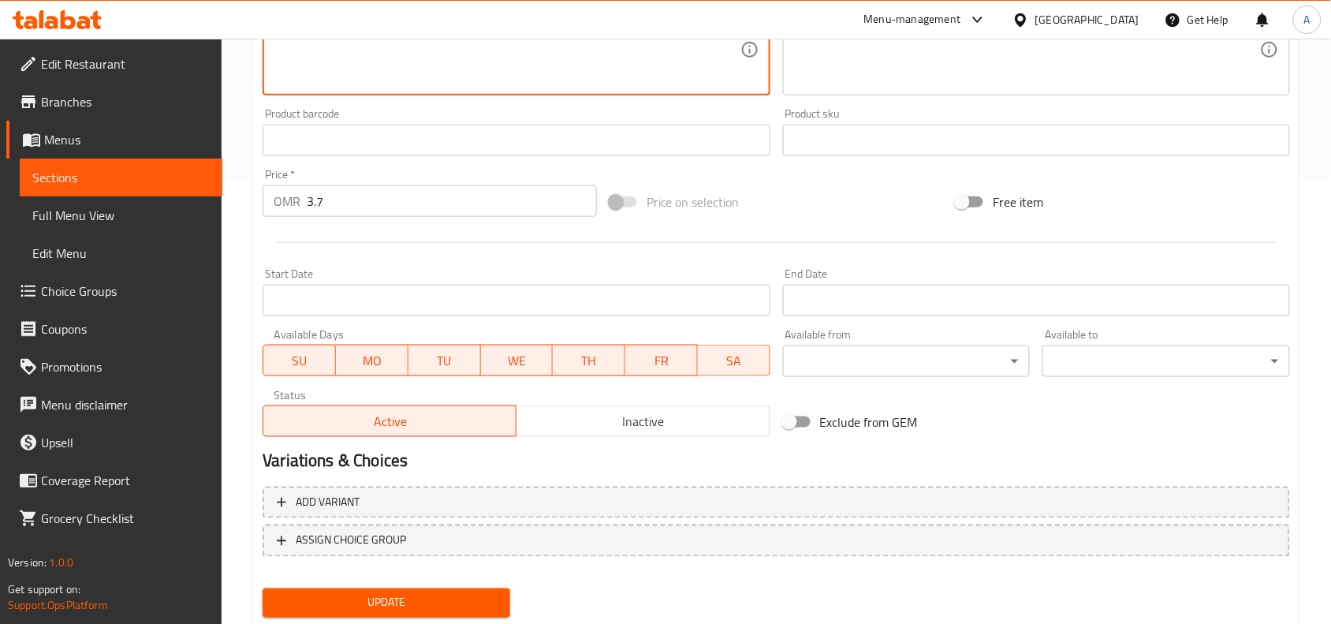
scroll to position [487, 0]
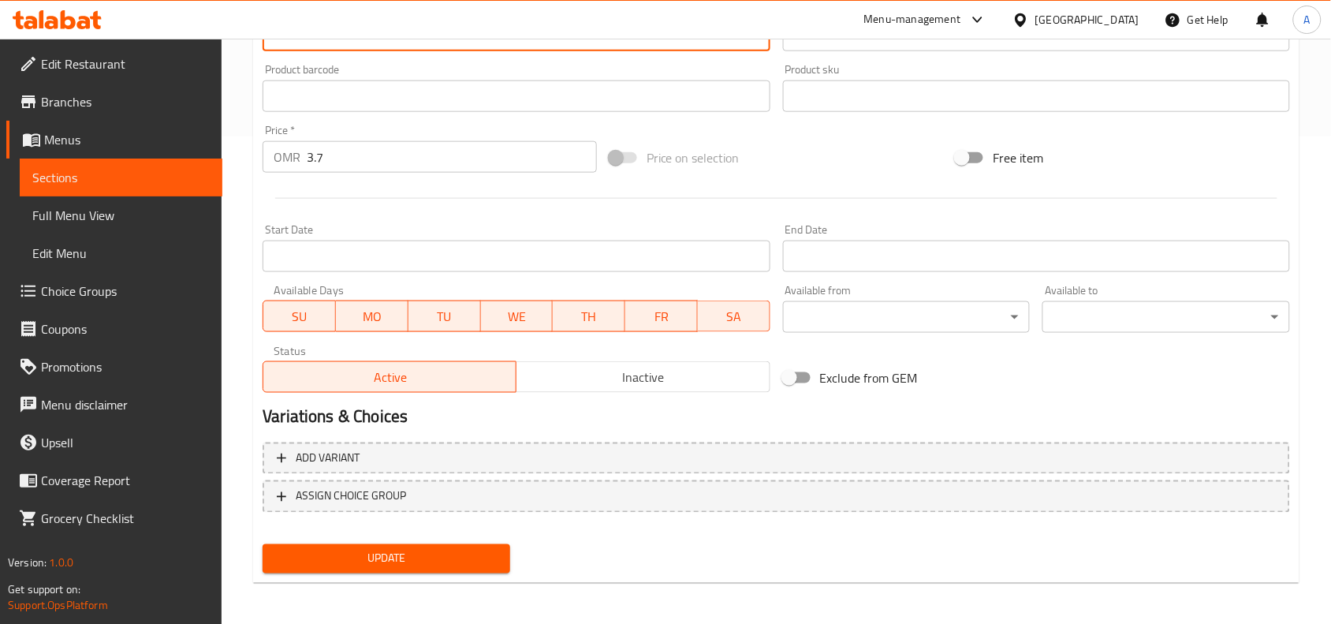
click at [489, 549] on span "Update" at bounding box center [386, 559] width 222 height 20
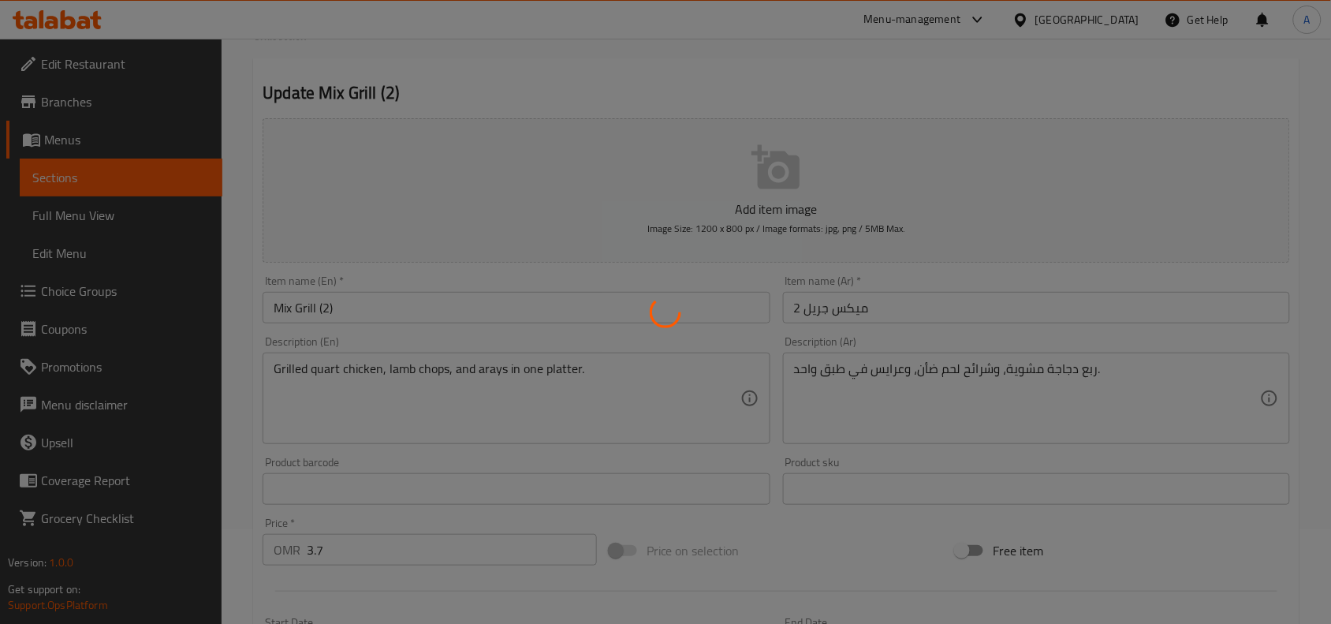
scroll to position [0, 0]
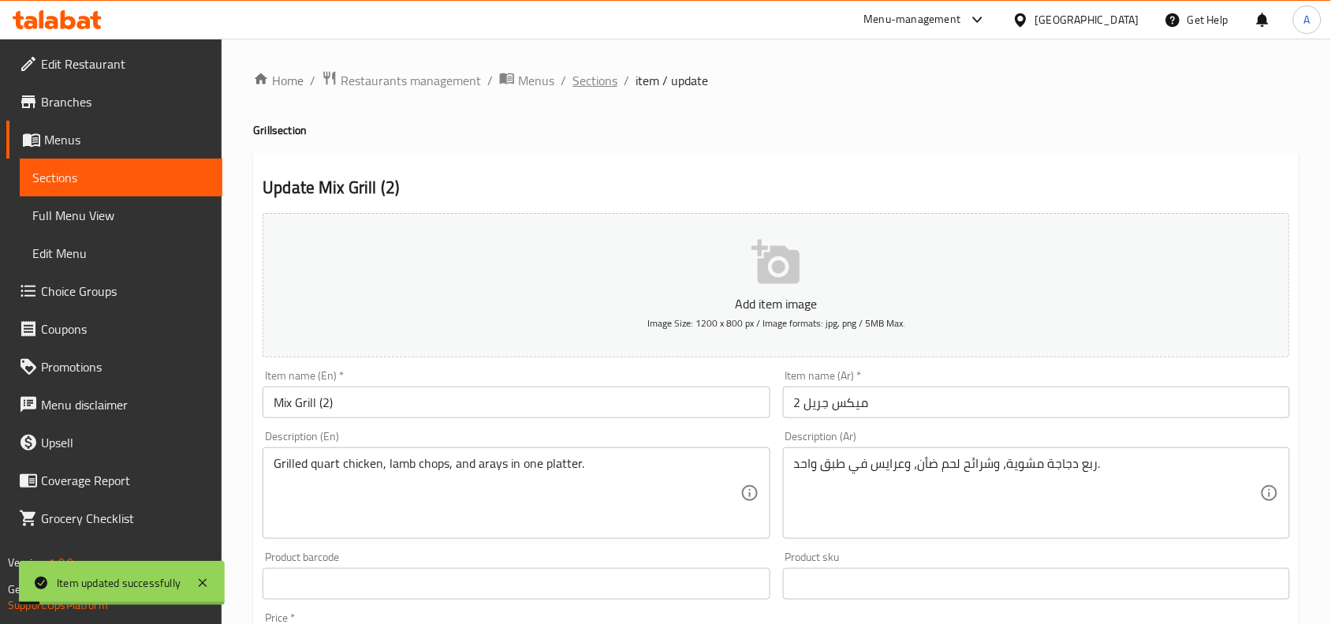
click at [598, 85] on span "Sections" at bounding box center [595, 80] width 45 height 19
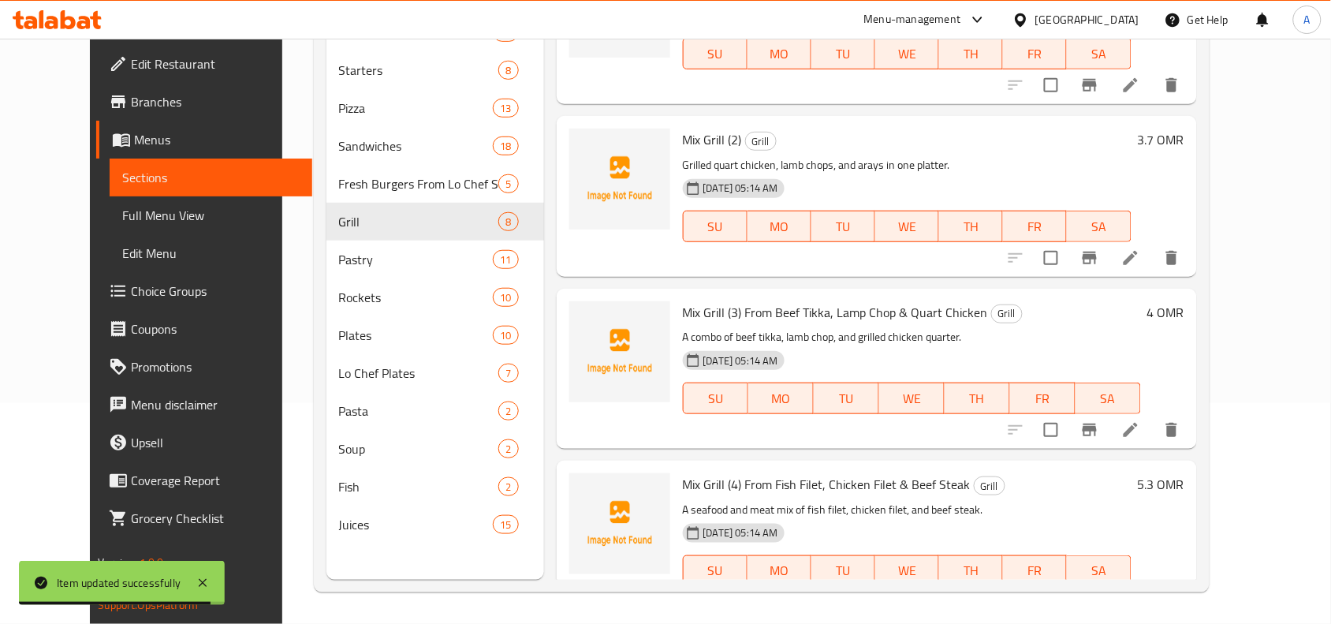
scroll to position [99, 0]
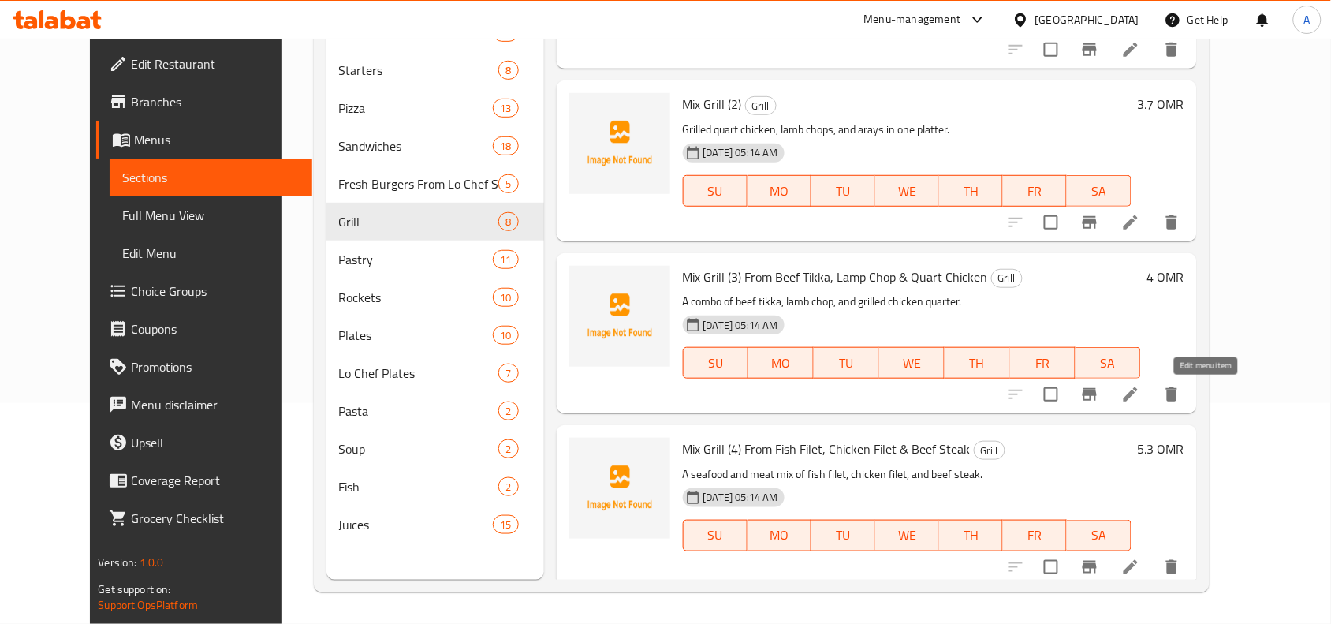
click at [1140, 393] on icon at bounding box center [1130, 394] width 19 height 19
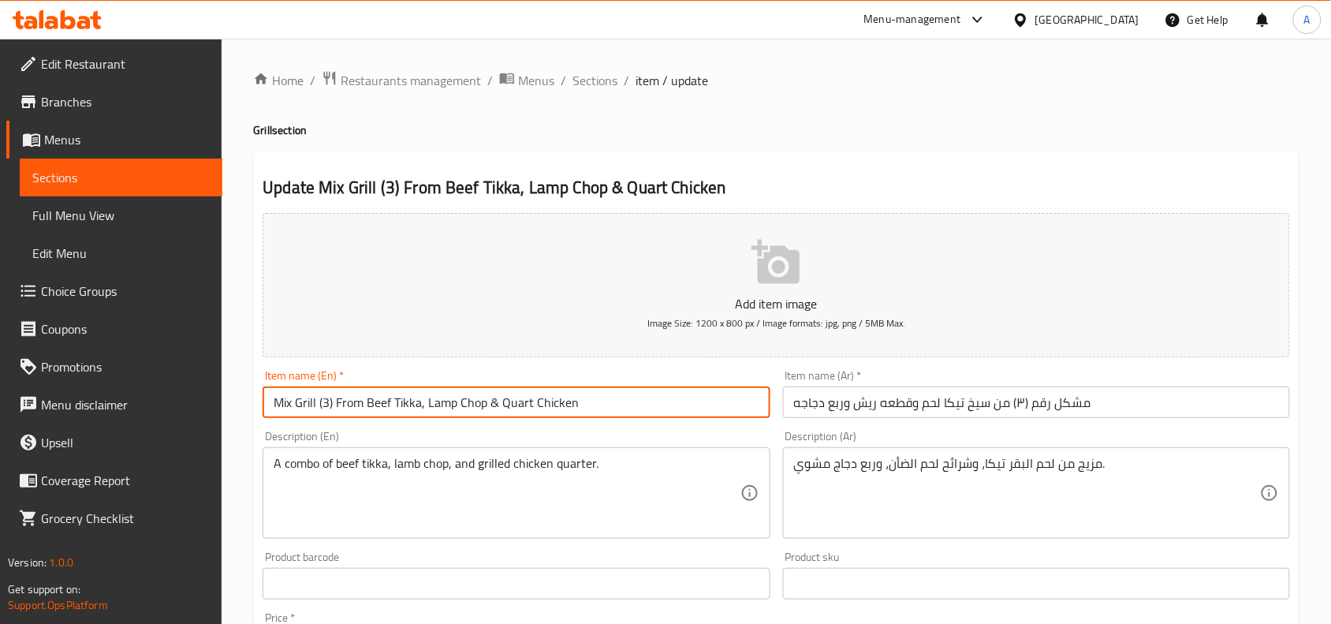
drag, startPoint x: 348, startPoint y: 407, endPoint x: 677, endPoint y: 395, distance: 329.1
click at [677, 395] on input "Mix Grill (3) From Beef Tikka, Lamp Chop & Quart Chicken" at bounding box center [516, 402] width 507 height 32
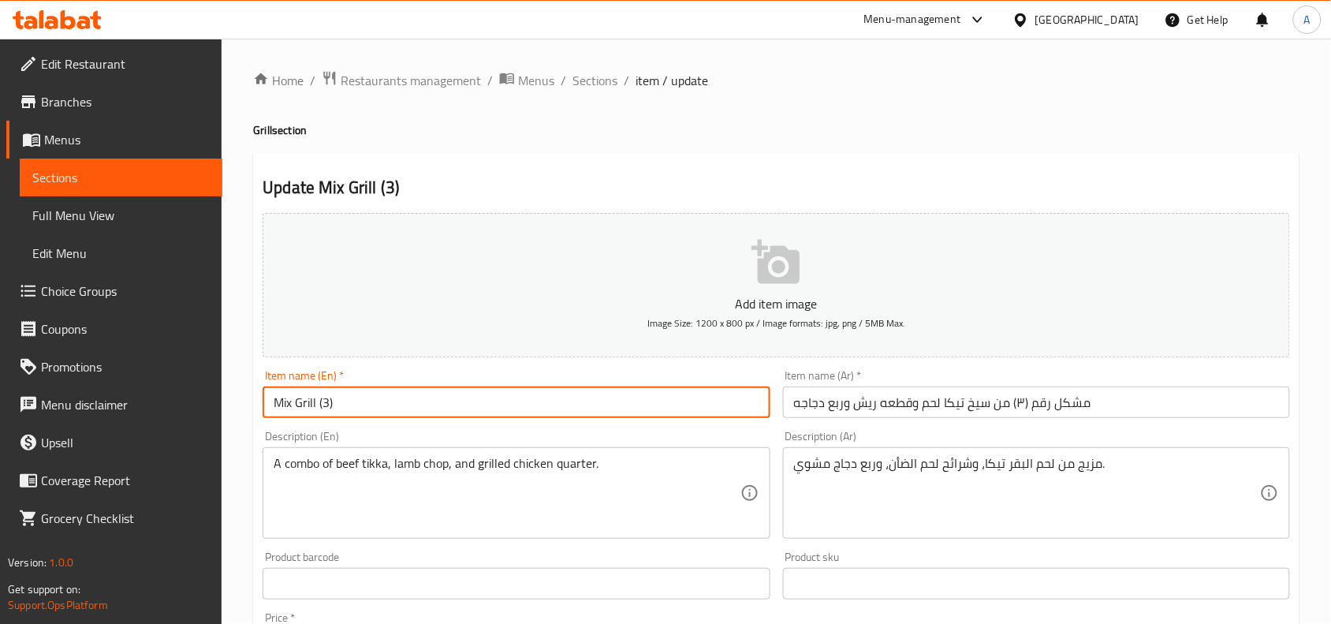
type input "Mix Grill (3)"
click at [1020, 401] on input "مشكل رقم (۳) من سيخ تيكا لحم وقطعه ريش وربع دجاجه" at bounding box center [1036, 402] width 507 height 32
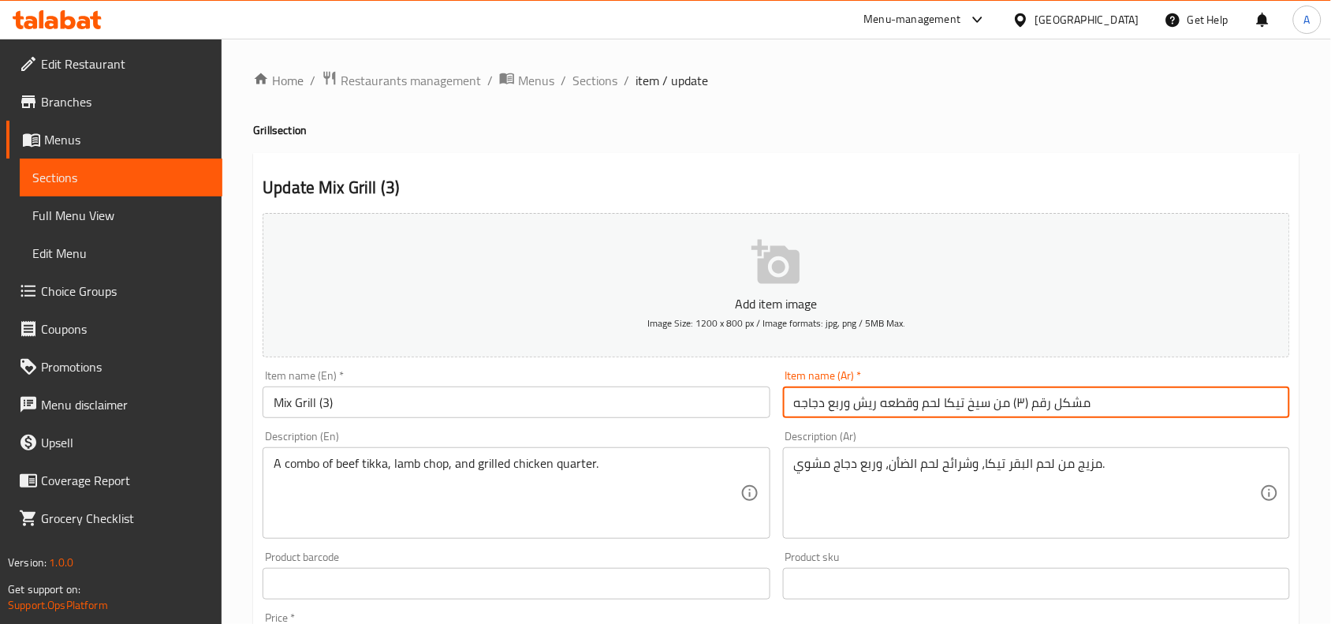
click at [1020, 401] on input "مشكل رقم (۳) من سيخ تيكا لحم وقطعه ريش وربع دجاجه" at bounding box center [1036, 402] width 507 height 32
click at [1020, 399] on input "مشكل رقم (۳) من سيخ تيكا لحم وقطعه ريش وربع دجاجه" at bounding box center [1036, 402] width 507 height 32
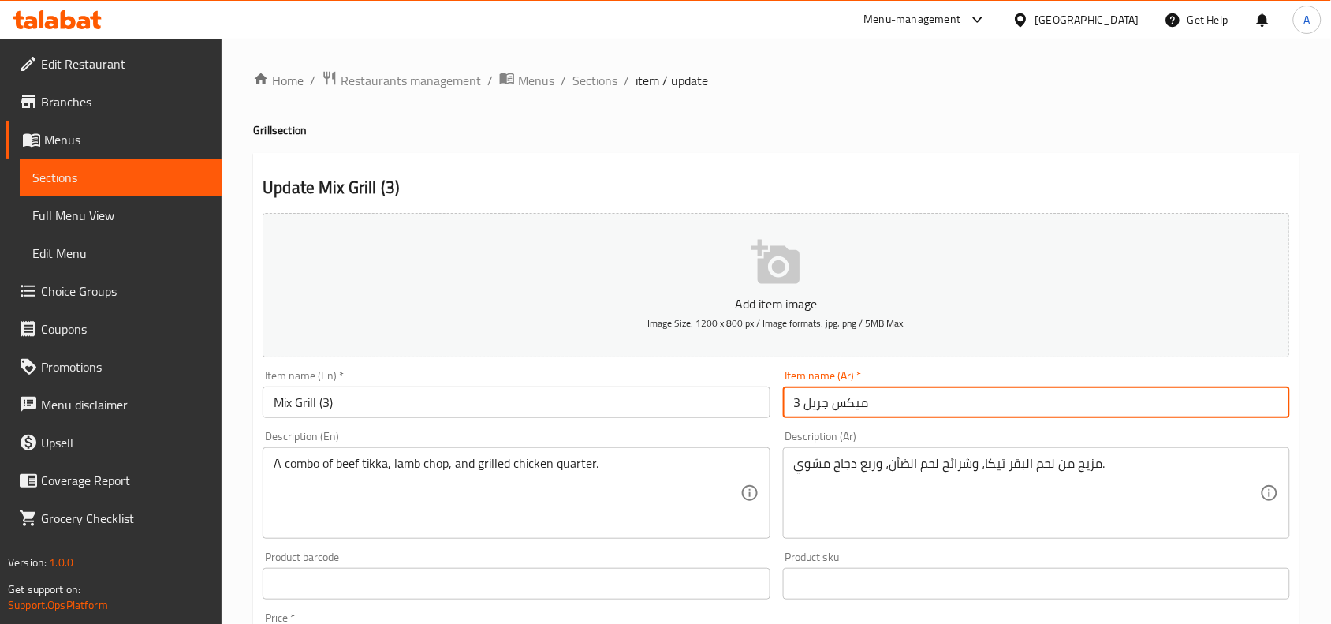
type input "ميكس جريل 3"
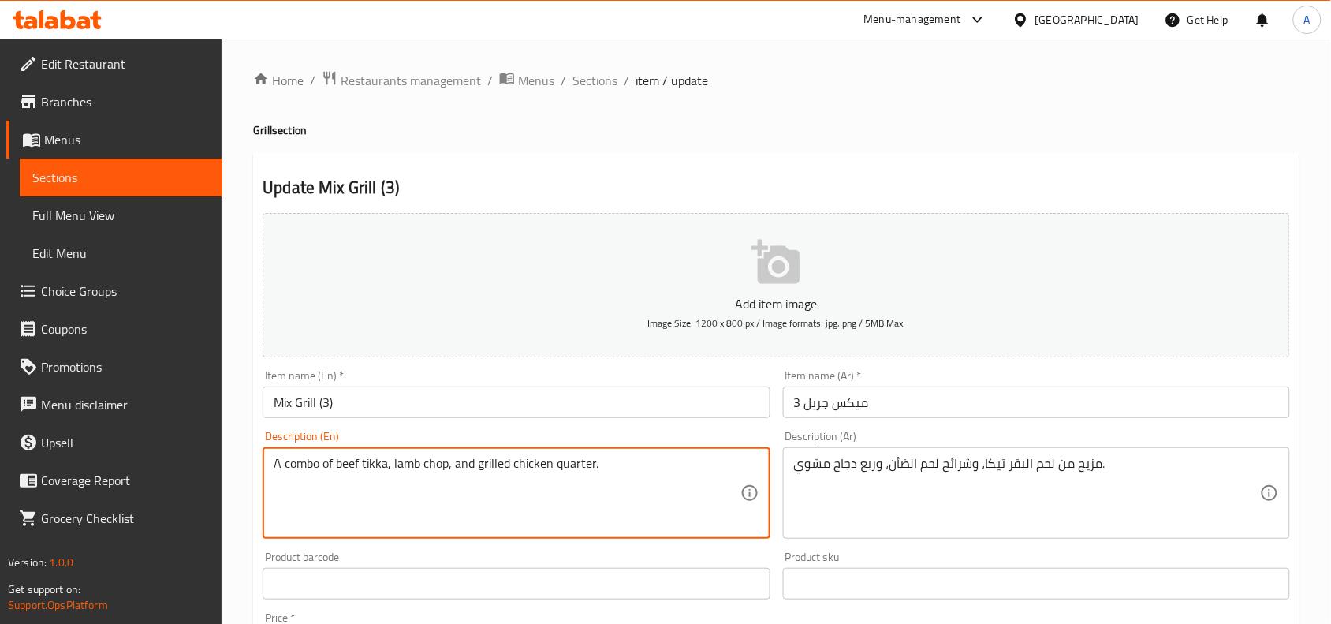
click at [522, 468] on textarea "A combo of beef tikka, lamb chop, and grilled chicken quarter." at bounding box center [507, 493] width 466 height 75
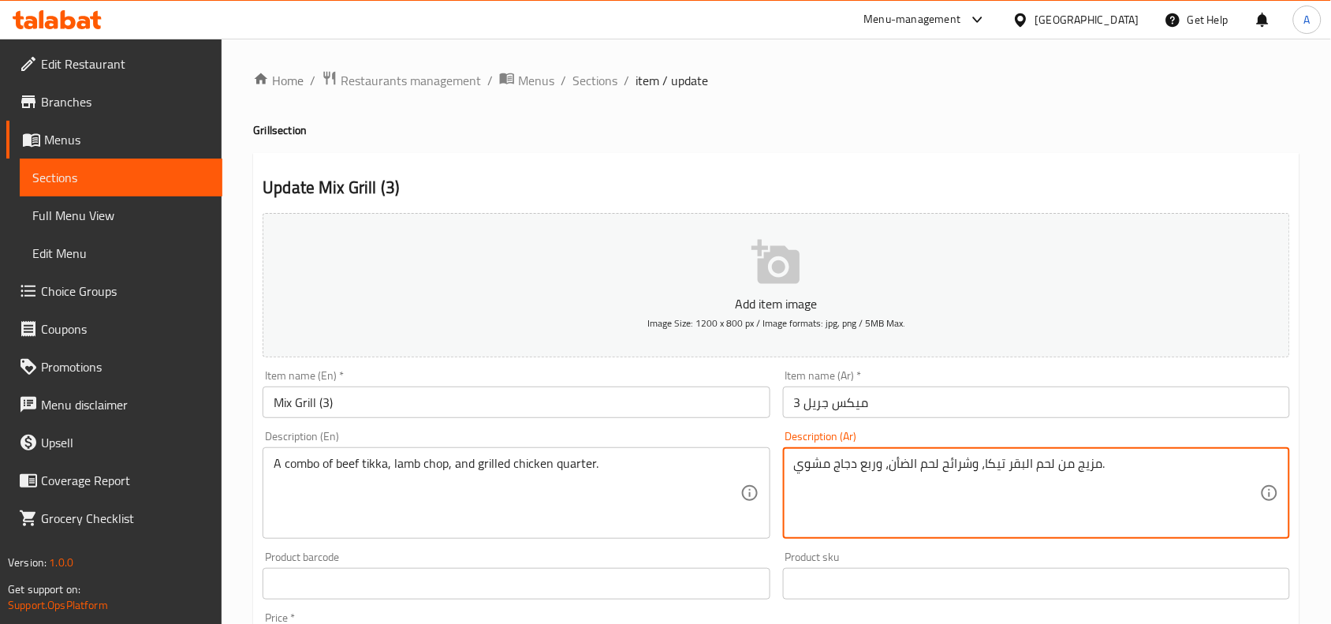
click at [893, 460] on textarea "مزيج من لحم البقر تيكا، وشرائح لحم الضأن، وربع دجاج مشوي." at bounding box center [1027, 493] width 466 height 75
click at [1088, 466] on textarea "مزيج من لحم البقر تيكا، وشرائح لحم الضأن، وربع دجاج مشوي." at bounding box center [1027, 493] width 466 height 75
drag, startPoint x: 1088, startPoint y: 466, endPoint x: 1085, endPoint y: 479, distance: 13.0
click at [1087, 464] on textarea "مزيج من لحم البقر تيكا، وشرائح لحم الضأن، وربع دجاج مشوي." at bounding box center [1027, 493] width 466 height 75
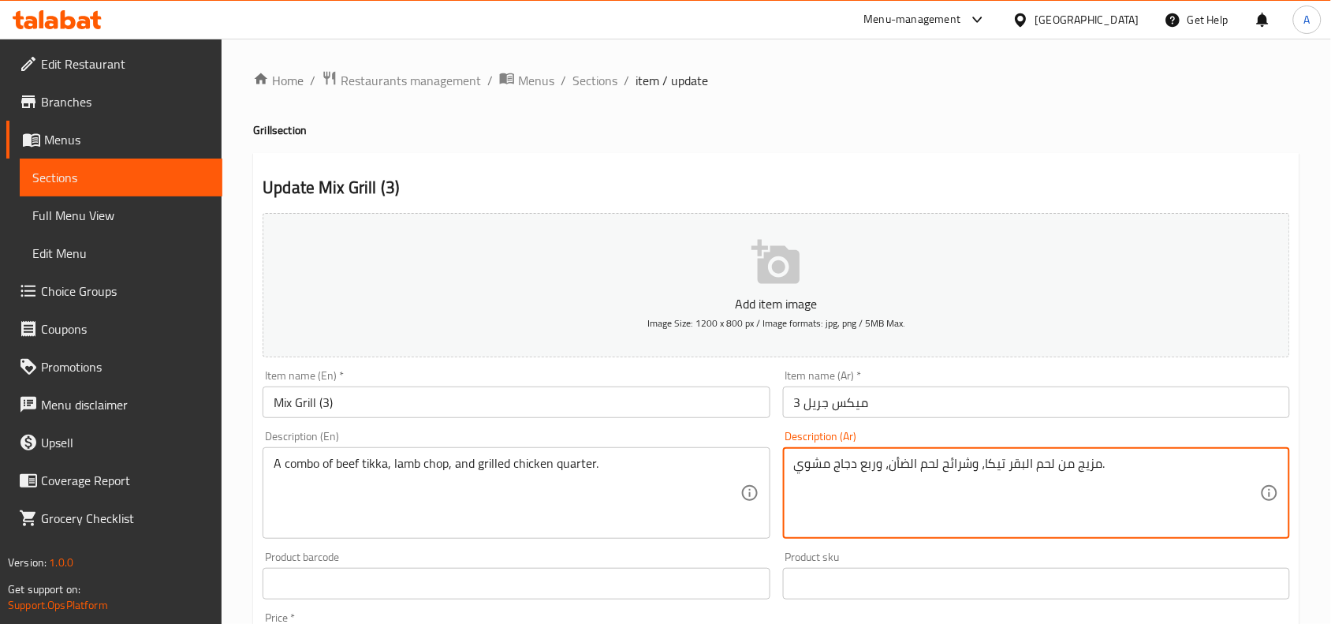
click at [1102, 459] on textarea "مزيج من لحم البقر تيكا، وشرائح لحم الضأن، وربع دجاج مشوي." at bounding box center [1027, 493] width 466 height 75
click at [1095, 465] on textarea "مزيج من لحم البقر تيكا، وشرائح لحم الضأن، وربع دجاج مشوي." at bounding box center [1027, 493] width 466 height 75
click at [1095, 464] on textarea "مزيج من لحم البقر تيكا، وشرائح لحم الضأن، وربع دجاج مشوي." at bounding box center [1027, 493] width 466 height 75
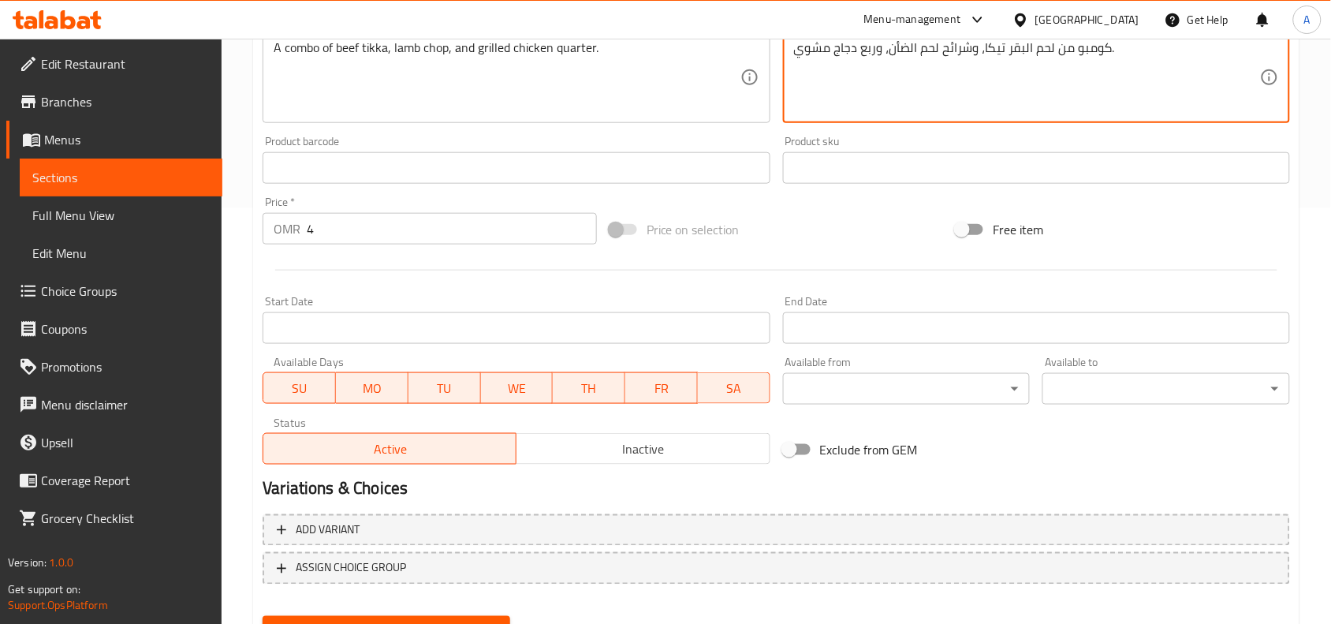
scroll to position [487, 0]
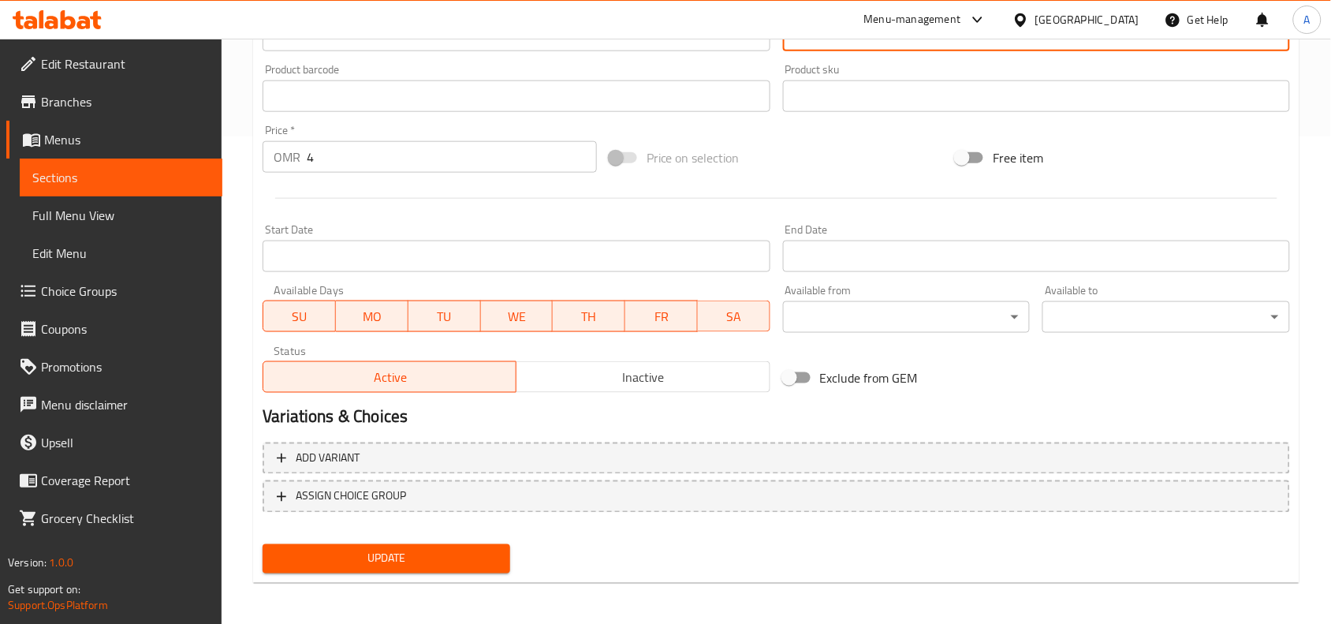
type textarea "كومبو من لحم البقر تيكا، وشرائح لحم الضأن، وربع دجاج مشوي."
click at [444, 544] on button "Update" at bounding box center [387, 558] width 248 height 29
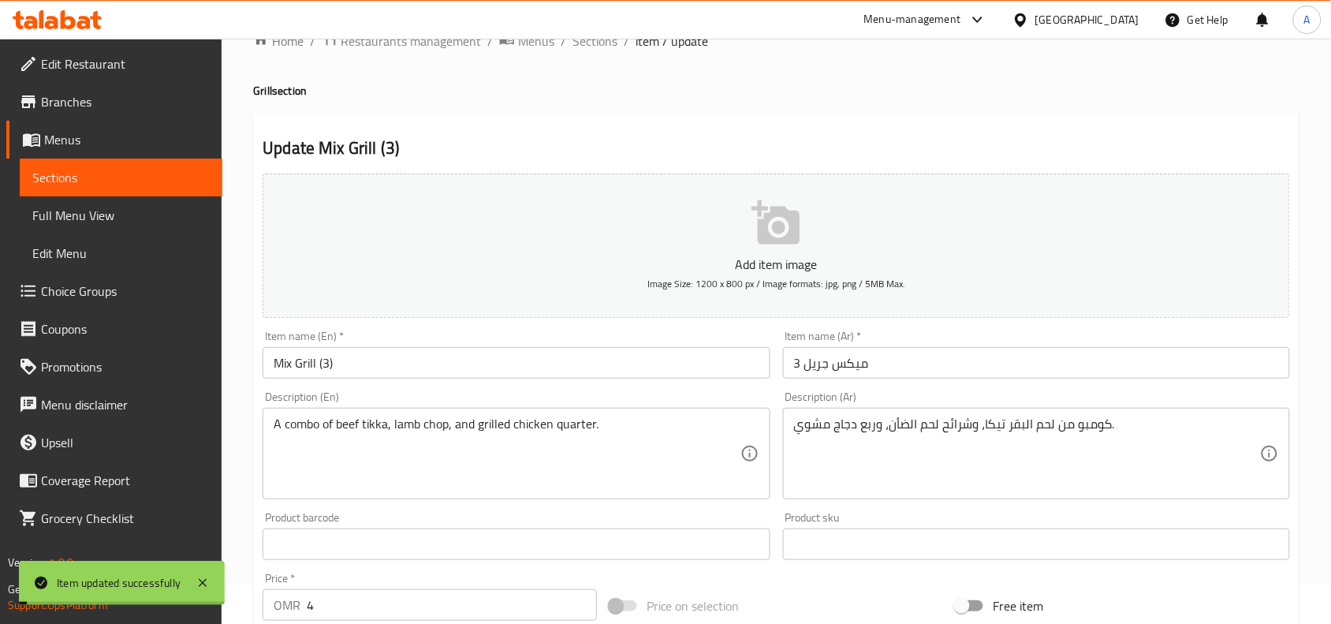
scroll to position [0, 0]
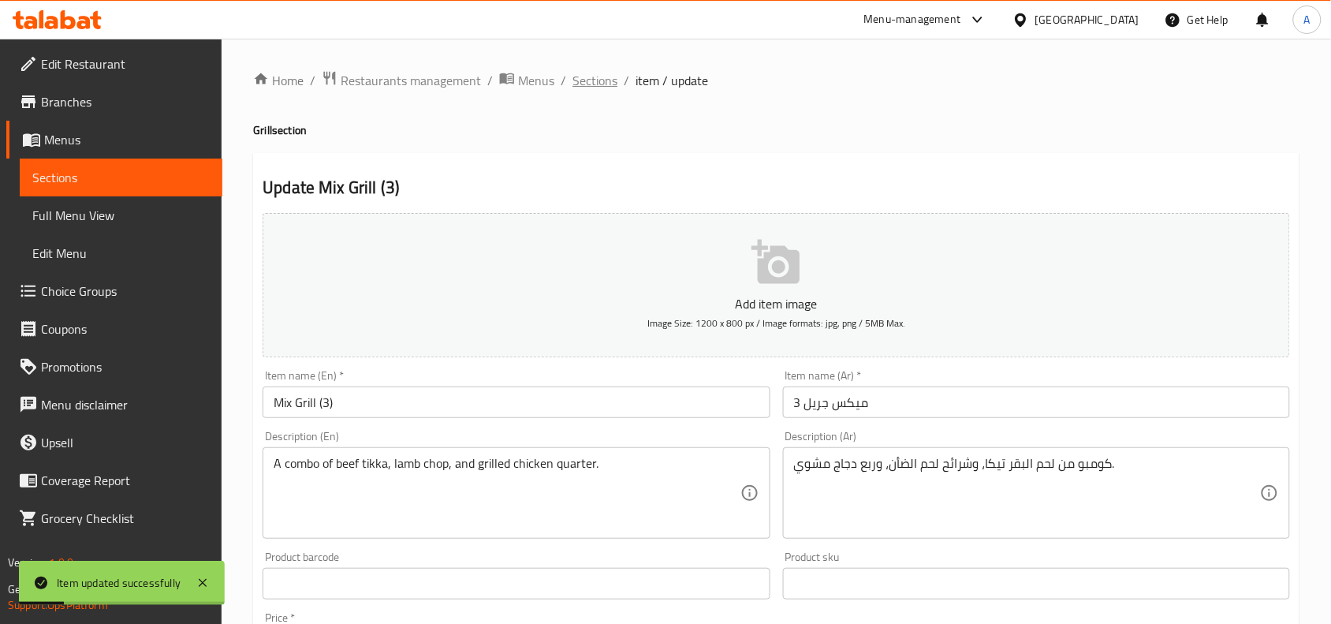
click at [611, 84] on span "Sections" at bounding box center [595, 80] width 45 height 19
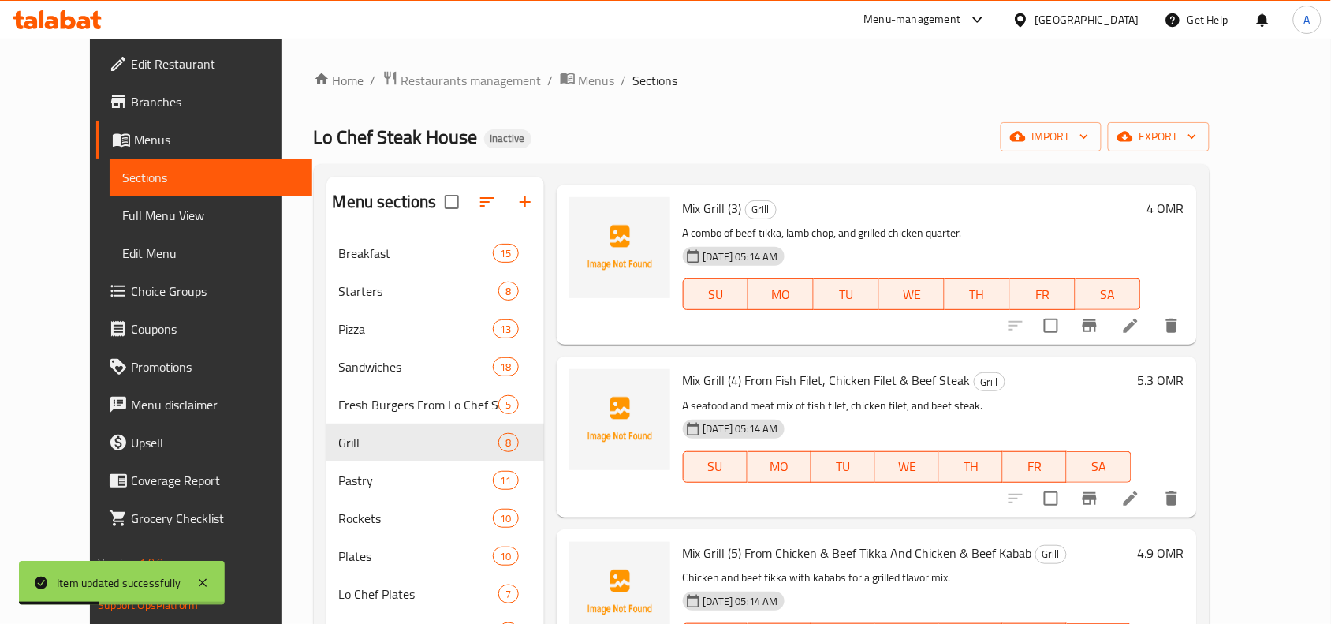
scroll to position [394, 0]
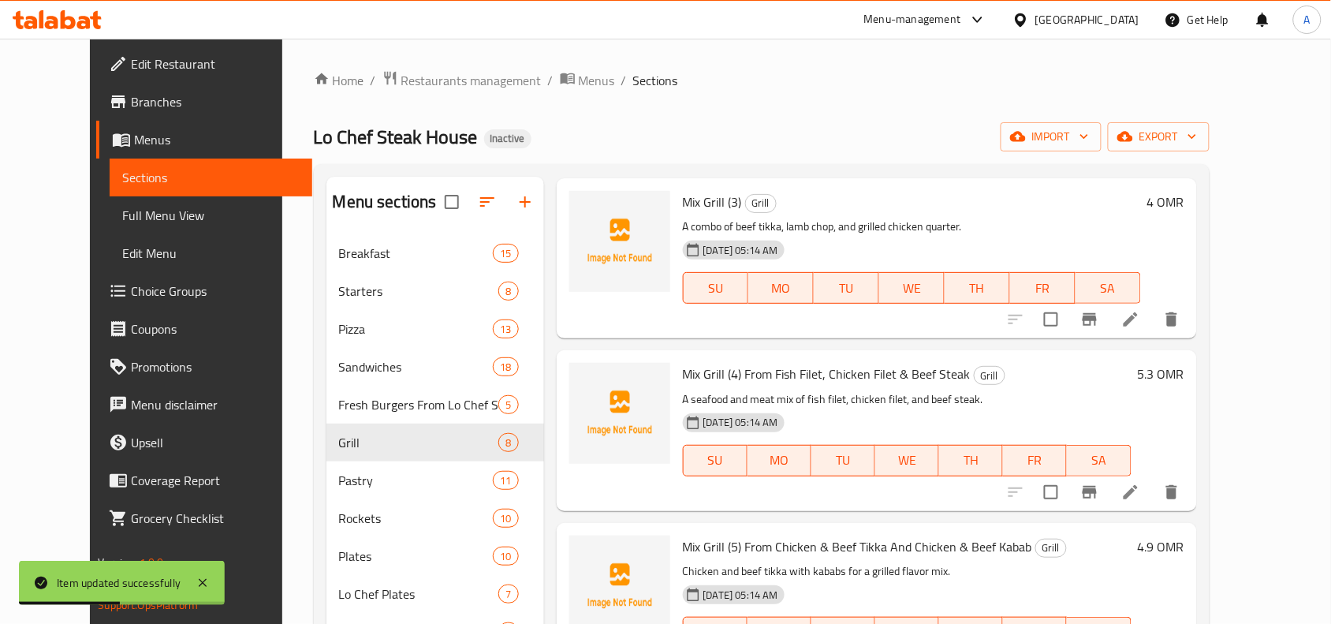
click at [1140, 501] on icon at bounding box center [1130, 492] width 19 height 19
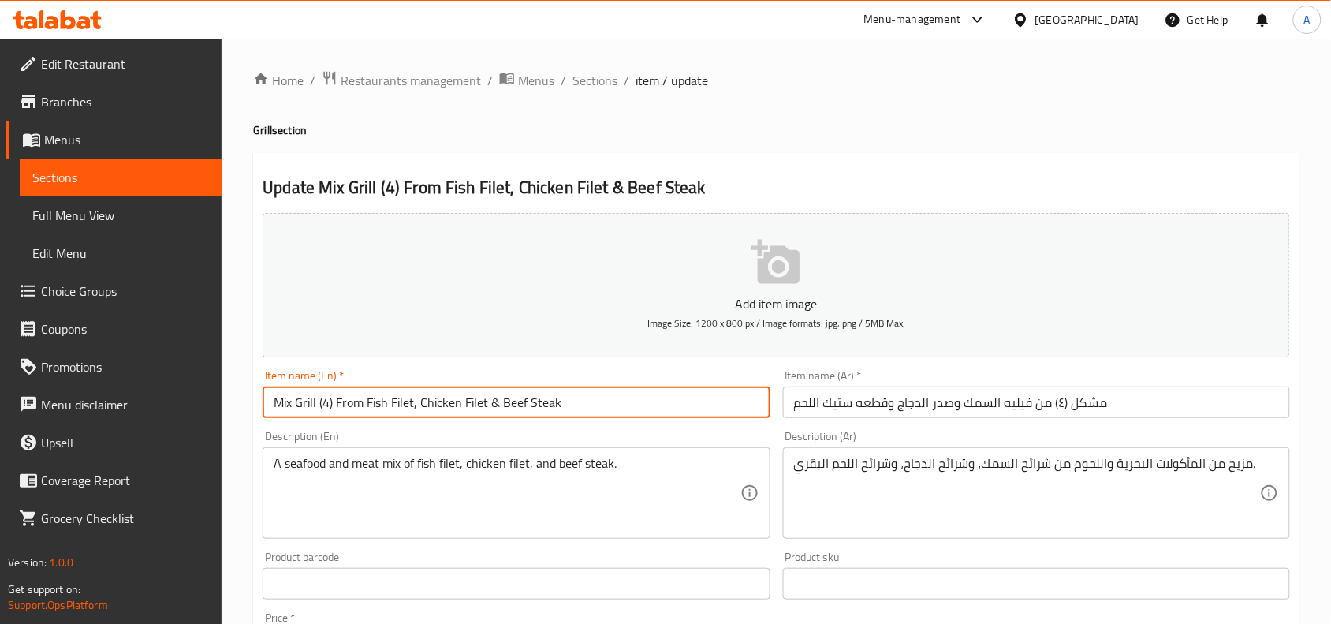
drag, startPoint x: 339, startPoint y: 403, endPoint x: 385, endPoint y: 401, distance: 45.8
click at [385, 401] on input "Mix Grill (4) From Fish Filet, Chicken Filet & Beef Steak" at bounding box center [516, 402] width 507 height 32
click at [338, 399] on input "Mix Grill (4) From Fish Filet, Chicken Filet & Beef Steak" at bounding box center [516, 402] width 507 height 32
drag, startPoint x: 349, startPoint y: 403, endPoint x: 580, endPoint y: 386, distance: 232.4
click at [580, 386] on input "Mix Grill (4) From Fish Filet, Chicken Filet & Beef Steak" at bounding box center [516, 402] width 507 height 32
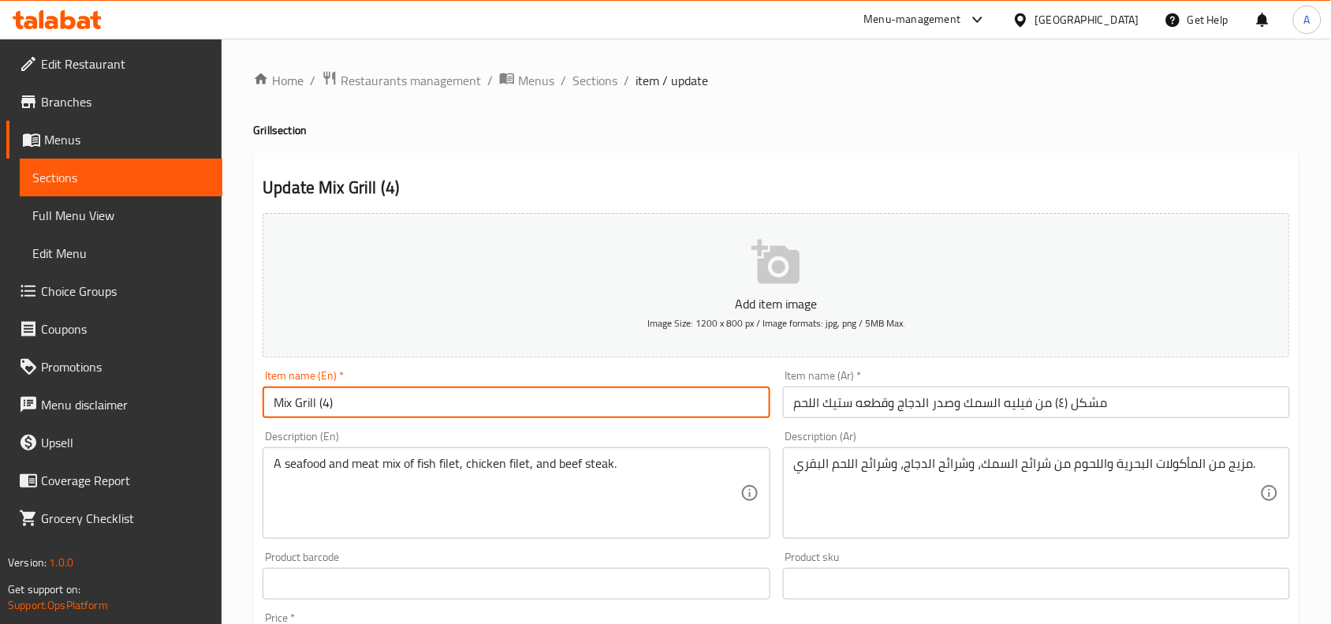
type input "Mix Grill (4)"
click at [1069, 404] on input "مشكل (٤) من فيليه السمك وصدر الدجاج وقطعه ستيك اللحم" at bounding box center [1036, 402] width 507 height 32
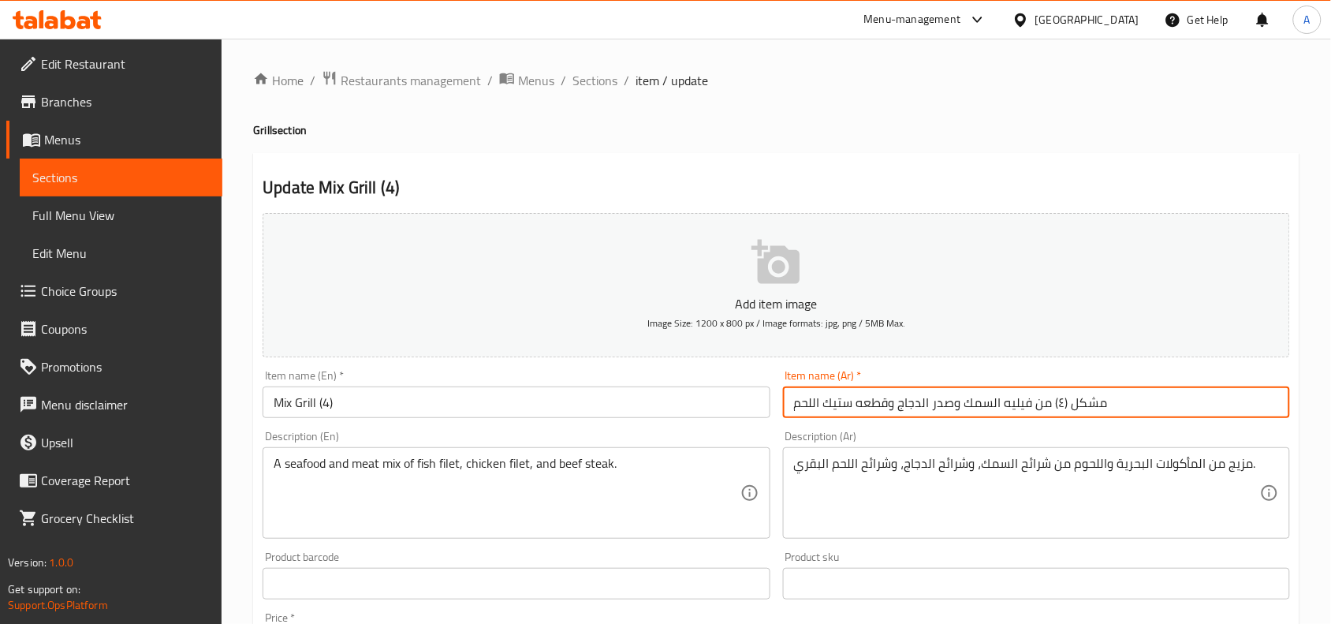
drag, startPoint x: 1069, startPoint y: 403, endPoint x: 1074, endPoint y: 393, distance: 11.3
click at [1070, 400] on input "مشكل (٤) من فيليه السمك وصدر الدجاج وقطعه ستيك اللحم" at bounding box center [1036, 402] width 507 height 32
drag, startPoint x: 1074, startPoint y: 393, endPoint x: 1078, endPoint y: 384, distance: 9.5
click at [1078, 385] on div "Item name (Ar)   * مشكل (٤) من فيليه السمك وصدر الدجاج وقطعه ستيك اللحم Item na…" at bounding box center [1036, 394] width 507 height 48
click at [1061, 398] on input "مشكل (٤) من فيليه السمك وصدر الدجاج وقطعه ستيك اللحم" at bounding box center [1036, 402] width 507 height 32
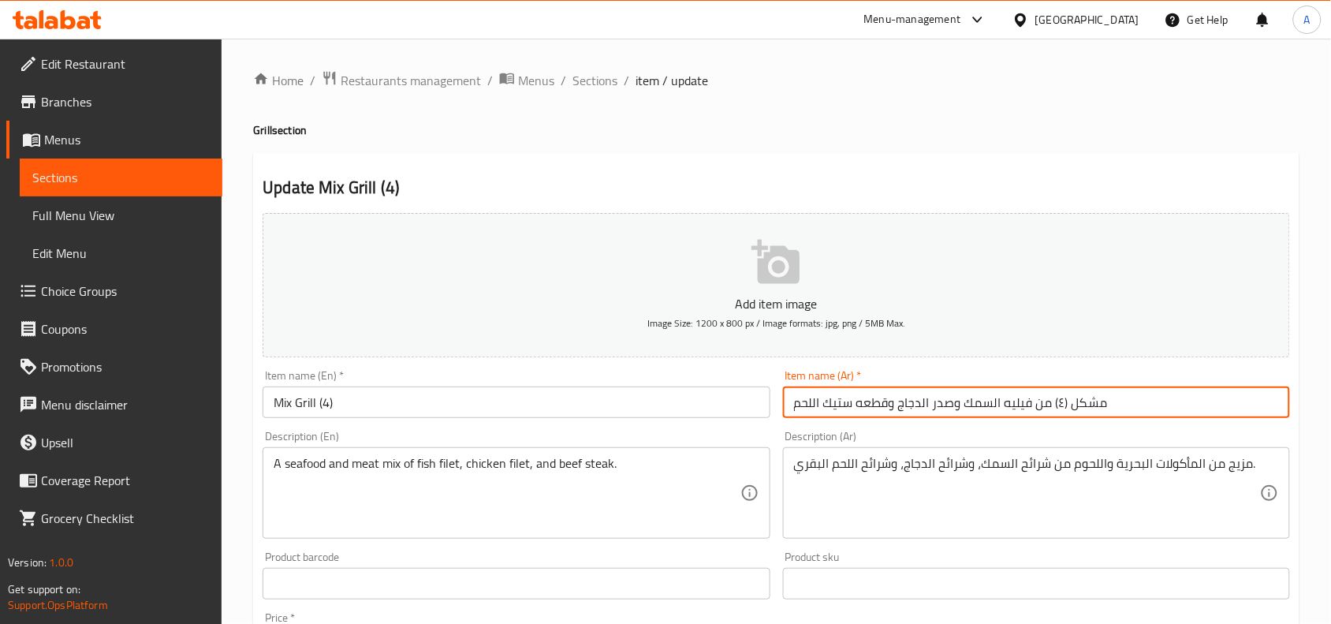
click at [1061, 398] on input "مشكل (٤) من فيليه السمك وصدر الدجاج وقطعه ستيك اللحم" at bounding box center [1036, 402] width 507 height 32
type input "ميكس جريل 4"
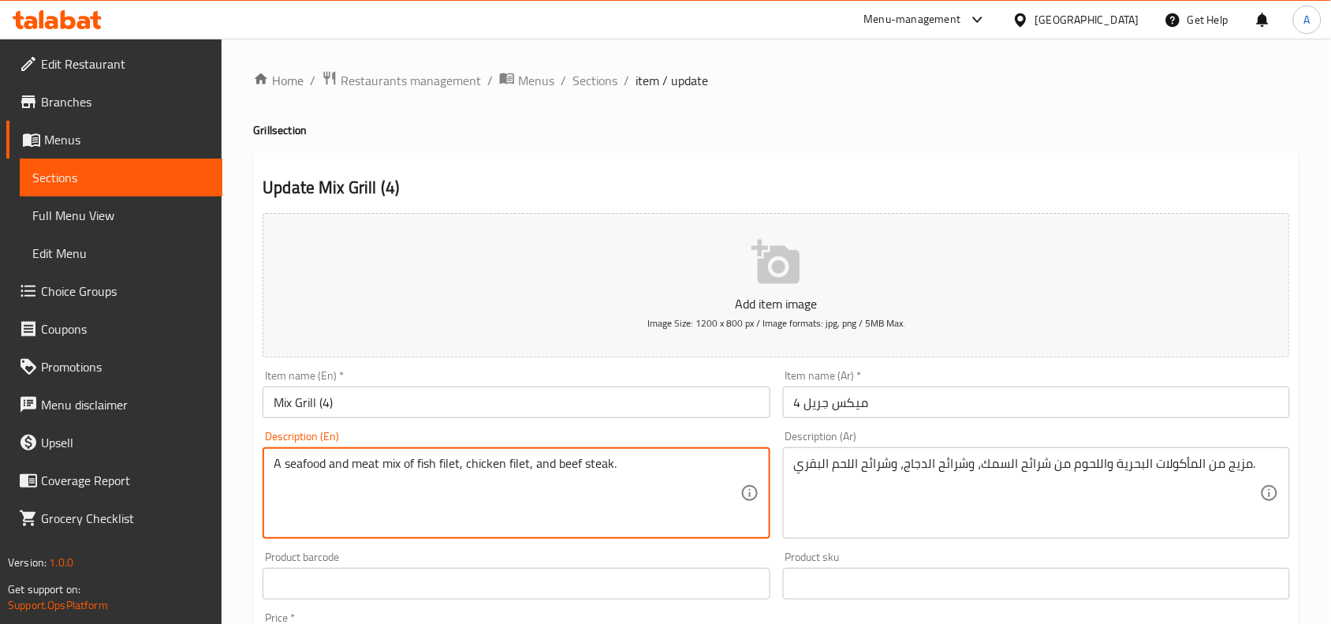
click at [594, 473] on textarea "A seafood and meat mix of fish filet, chicken filet, and beef steak." at bounding box center [507, 493] width 466 height 75
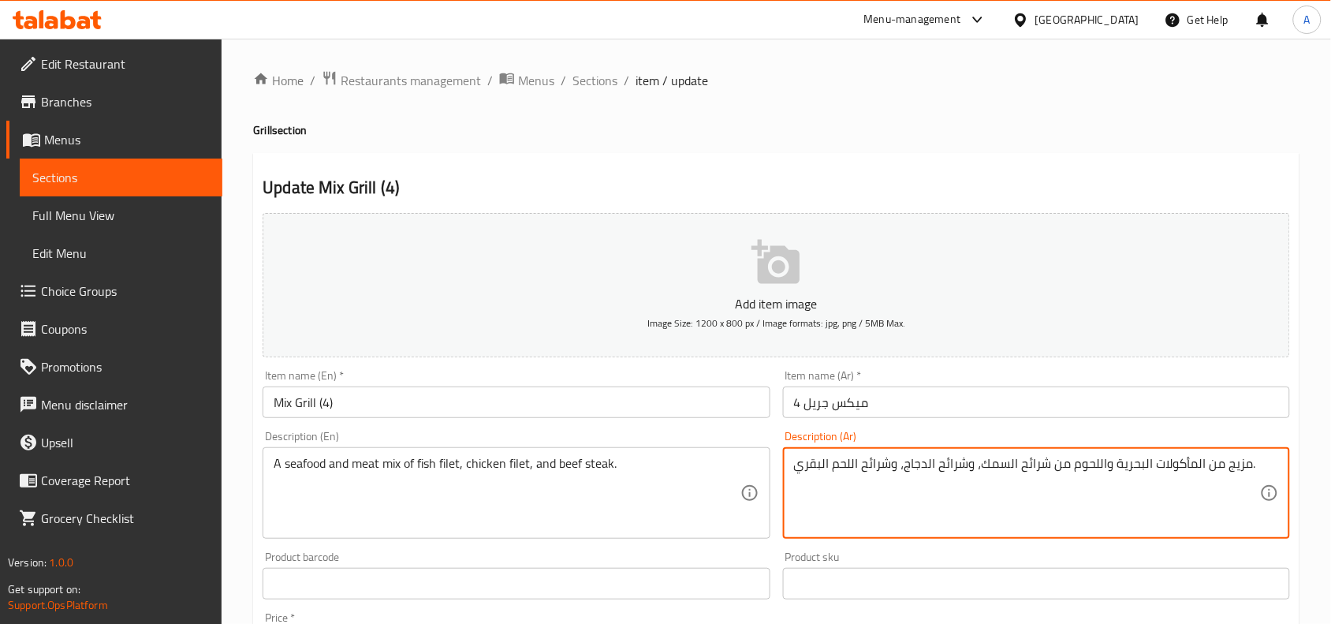
click at [980, 479] on textarea "مزيج من المأكولات البحرية واللحوم من شرائح السمك، وشرائح الدجاج، وشرائح اللحم ا…" at bounding box center [1027, 493] width 466 height 75
click at [1037, 470] on textarea "مزيج من المأكولات البحرية واللحوم من شرائح السمك، وشرائح الدجاج، وشرائح اللحم ا…" at bounding box center [1027, 493] width 466 height 75
click at [1046, 463] on textarea "مزيج من المأكولات البحرية واللحوم من شرائح السمك، وشرائح الدجاج، وشرائح اللحم ا…" at bounding box center [1027, 493] width 466 height 75
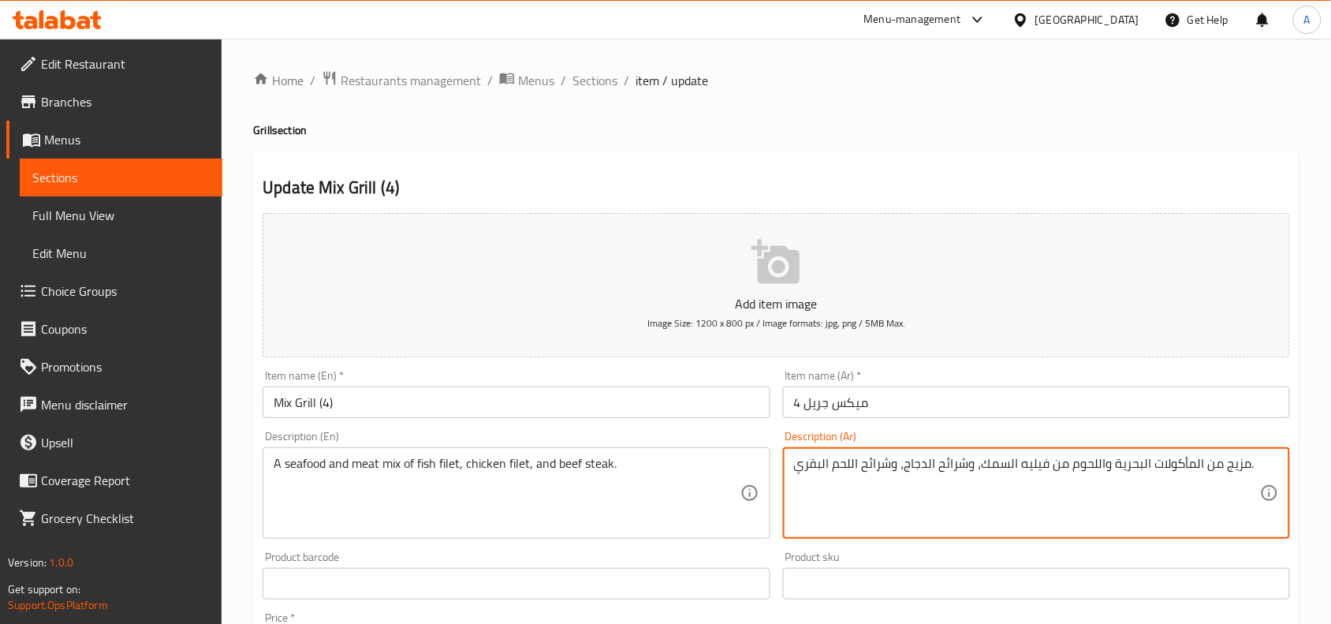
click at [952, 469] on textarea "مزيج من المأكولات البحرية واللحوم من فيليه السمك، وشرائح الدجاج، وشرائح اللحم ا…" at bounding box center [1027, 493] width 466 height 75
drag, startPoint x: 891, startPoint y: 466, endPoint x: 862, endPoint y: 467, distance: 29.2
click at [862, 467] on textarea "مزيج من المأكولات البحرية واللحوم من فيليه السمك، فيليه الدجاج، وشرائح اللحم ال…" at bounding box center [1027, 493] width 466 height 75
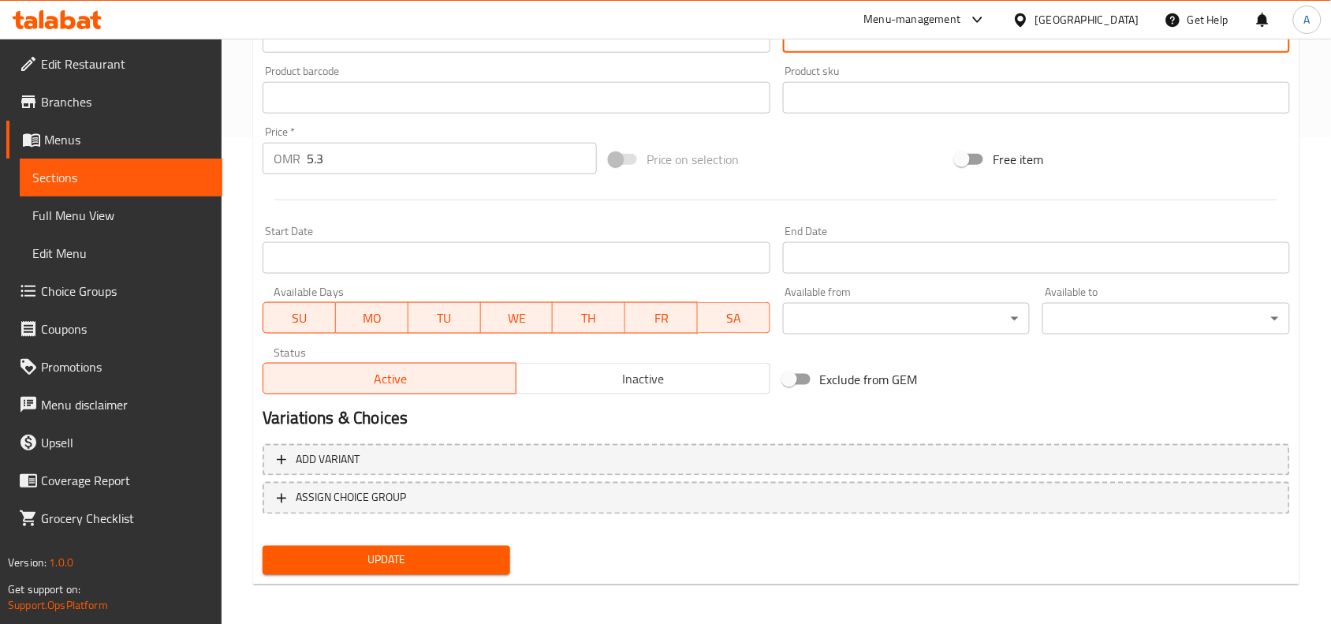
scroll to position [487, 0]
type textarea "مزيج من المأكولات البحرية واللحوم من فيليه السمك، فيليه الدجاج، وستيك اللحم الب…"
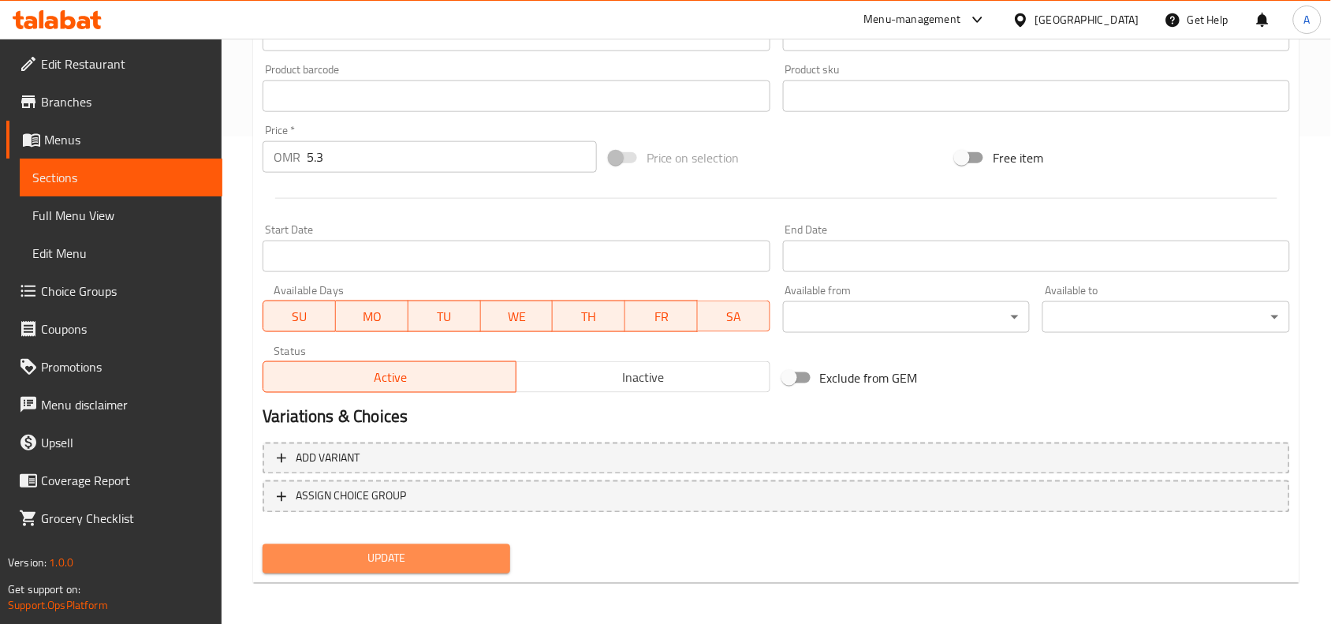
click at [408, 560] on span "Update" at bounding box center [386, 559] width 222 height 20
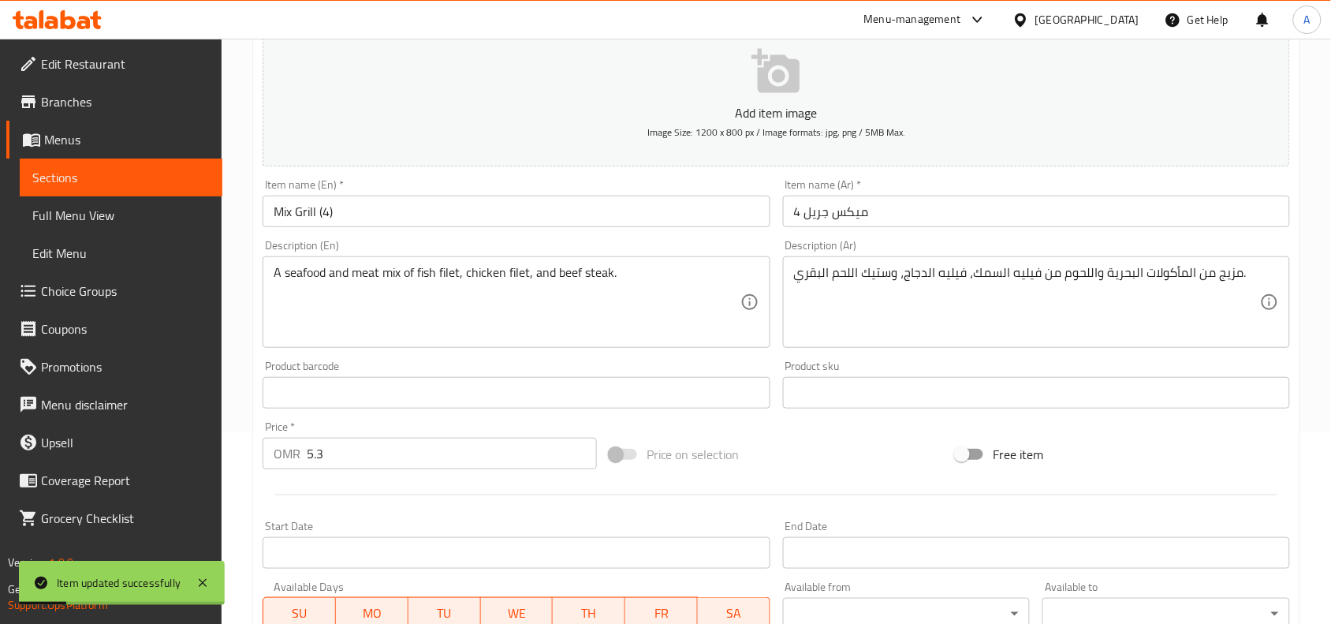
scroll to position [0, 0]
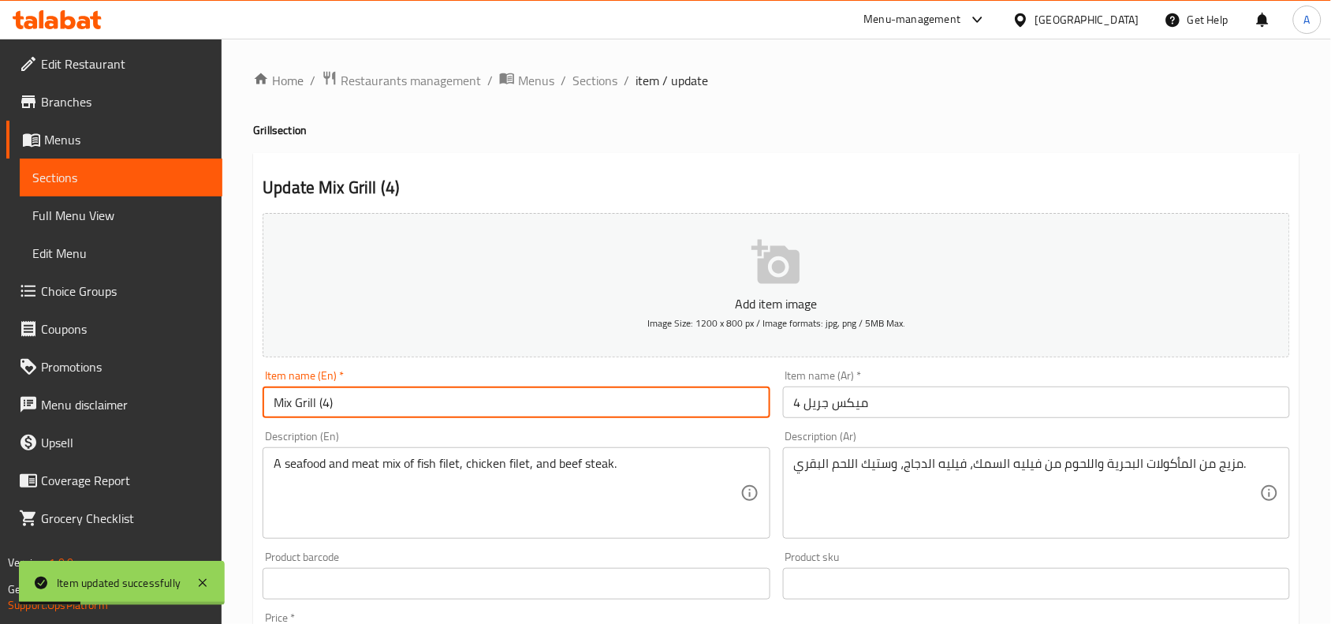
click at [373, 410] on input "Mix Grill (4)" at bounding box center [516, 402] width 507 height 32
drag, startPoint x: 587, startPoint y: 83, endPoint x: 584, endPoint y: 91, distance: 9.5
click at [587, 83] on span "Sections" at bounding box center [595, 80] width 45 height 19
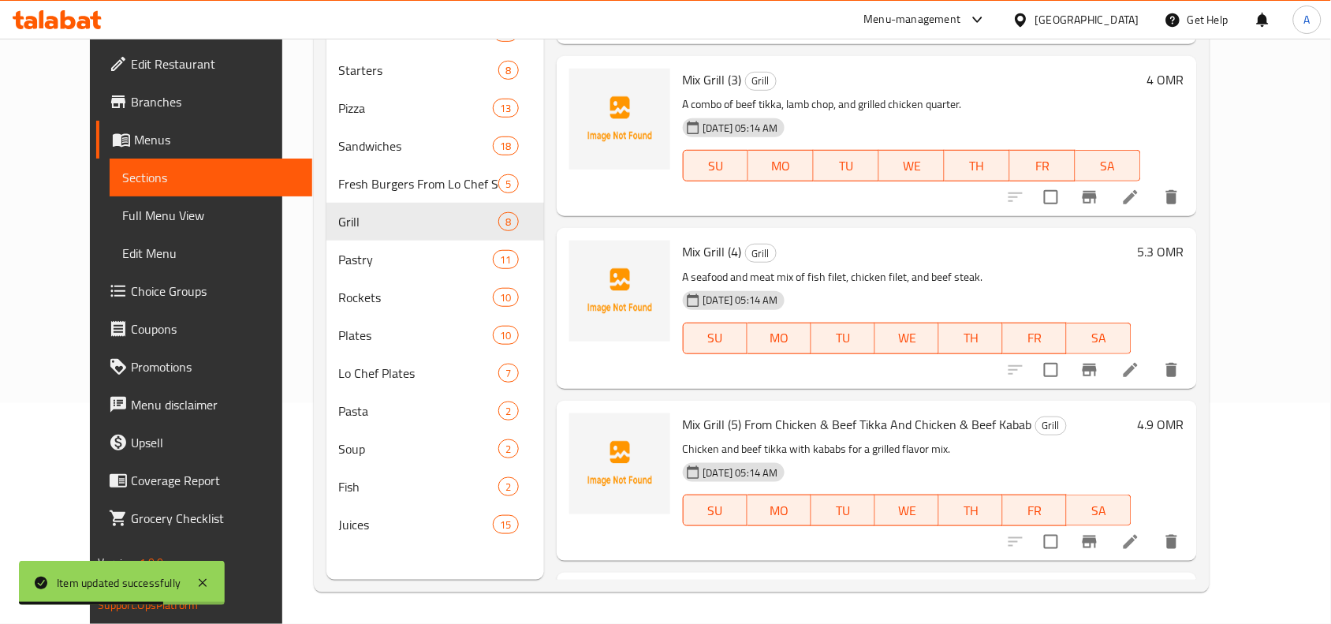
scroll to position [394, 0]
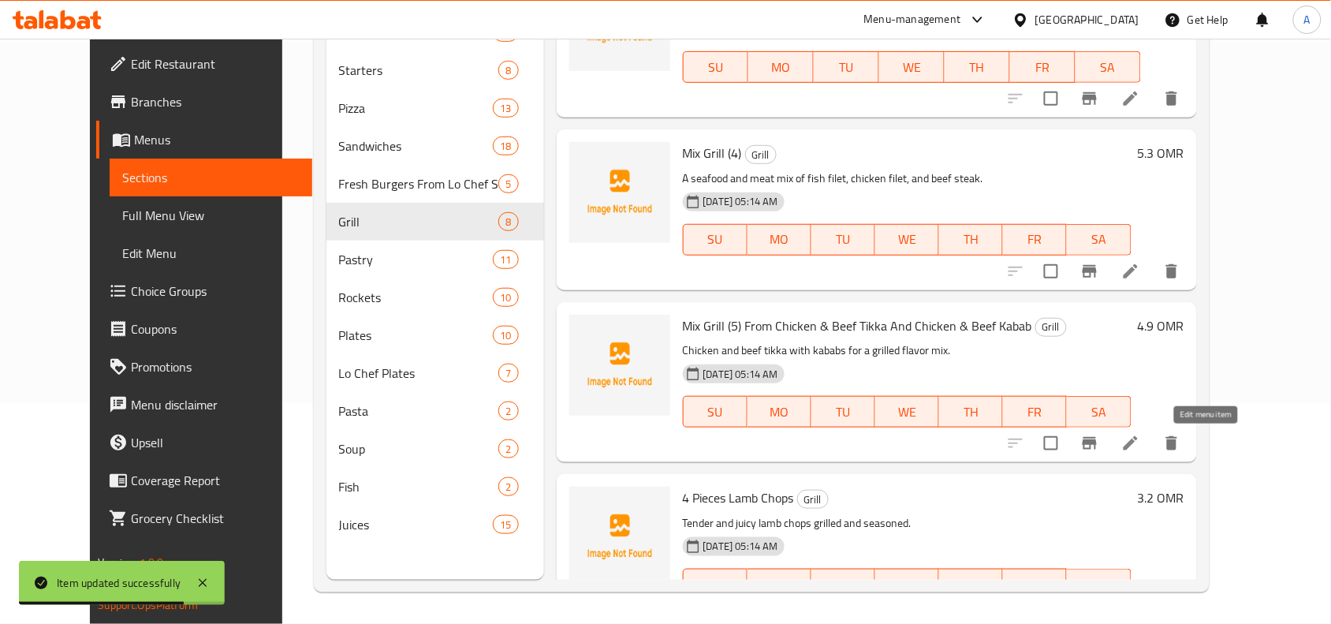
click at [1140, 439] on icon at bounding box center [1130, 443] width 19 height 19
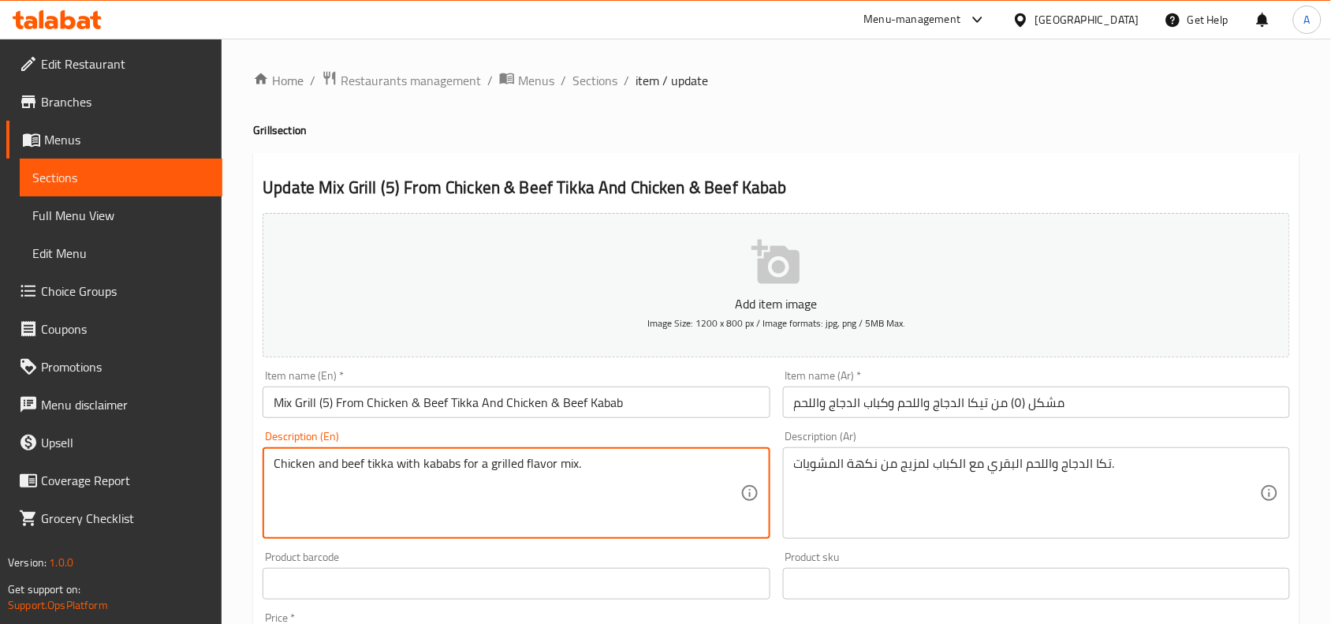
click at [418, 466] on textarea "Chicken and beef tikka with kababs for a grilled flavor mix." at bounding box center [507, 493] width 466 height 75
type textarea "Chicken and beef tikka with chicken and beef kababs for a grilled flavor mix."
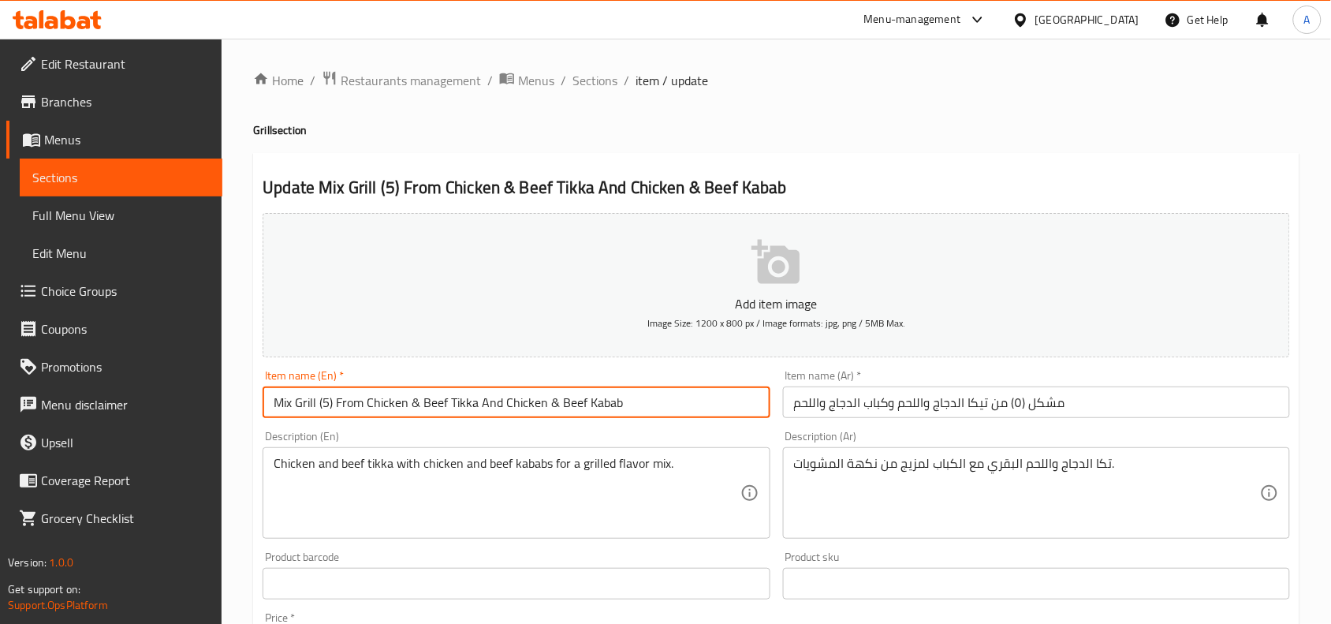
drag, startPoint x: 338, startPoint y: 403, endPoint x: 632, endPoint y: 395, distance: 294.2
click at [632, 395] on input "Mix Grill (5) From Chicken & Beef Tikka And Chicken & Beef Kabab" at bounding box center [516, 402] width 507 height 32
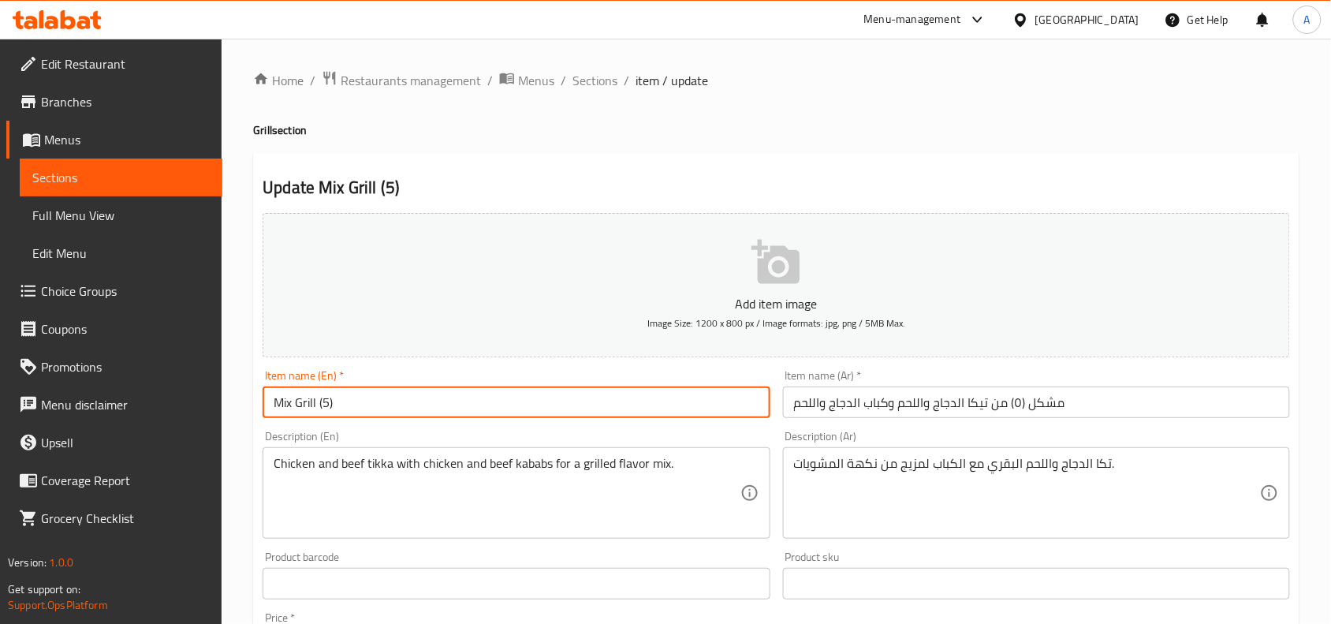
type input "Mix Grill (5)"
click at [950, 402] on input "مشكل (٥) من تيكا الدجاج واللحم وكباب الدجاج واللحم" at bounding box center [1036, 402] width 507 height 32
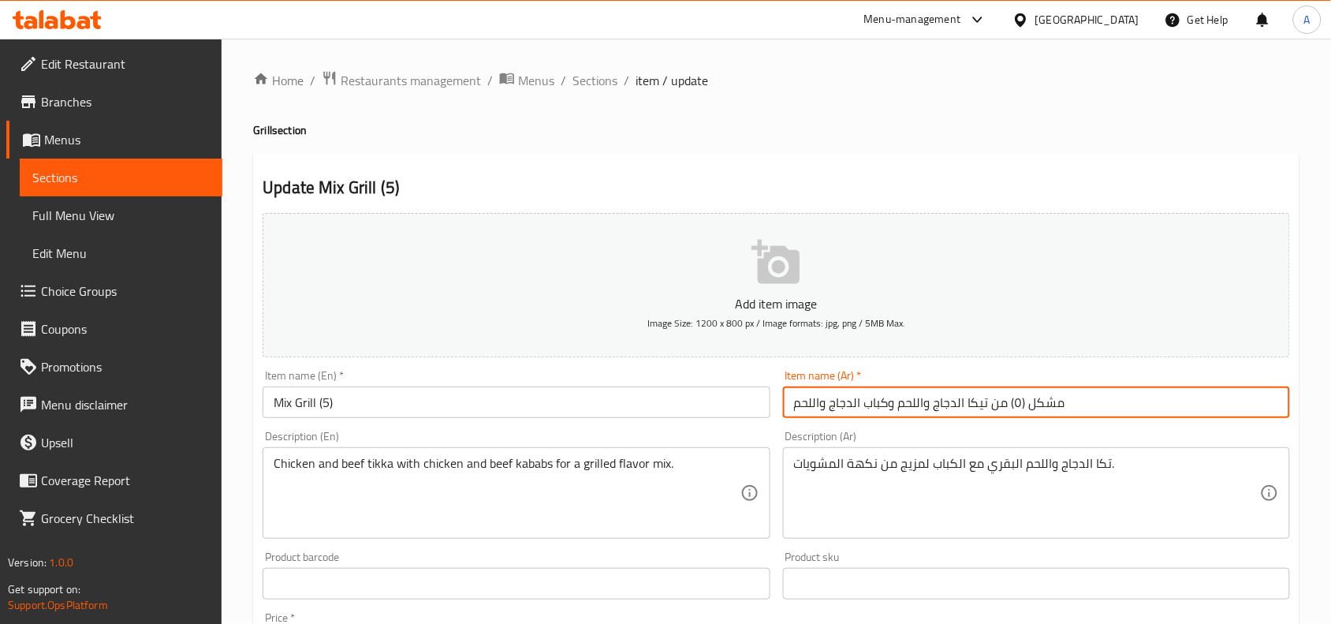
click at [950, 402] on input "مشكل (٥) من تيكا الدجاج واللحم وكباب الدجاج واللحم" at bounding box center [1036, 402] width 507 height 32
type input "l"
type input "ميكس جريل 5"
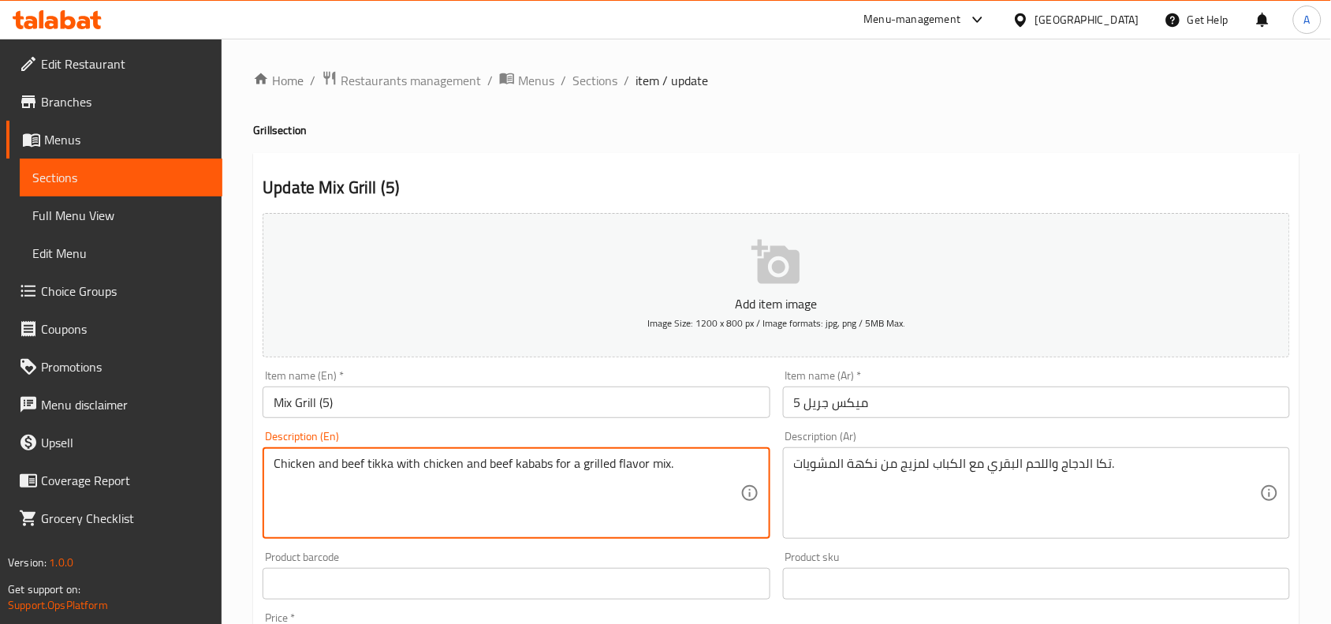
click at [623, 471] on textarea "Chicken and beef tikka with chicken and beef kababs for a grilled flavor mix." at bounding box center [507, 493] width 466 height 75
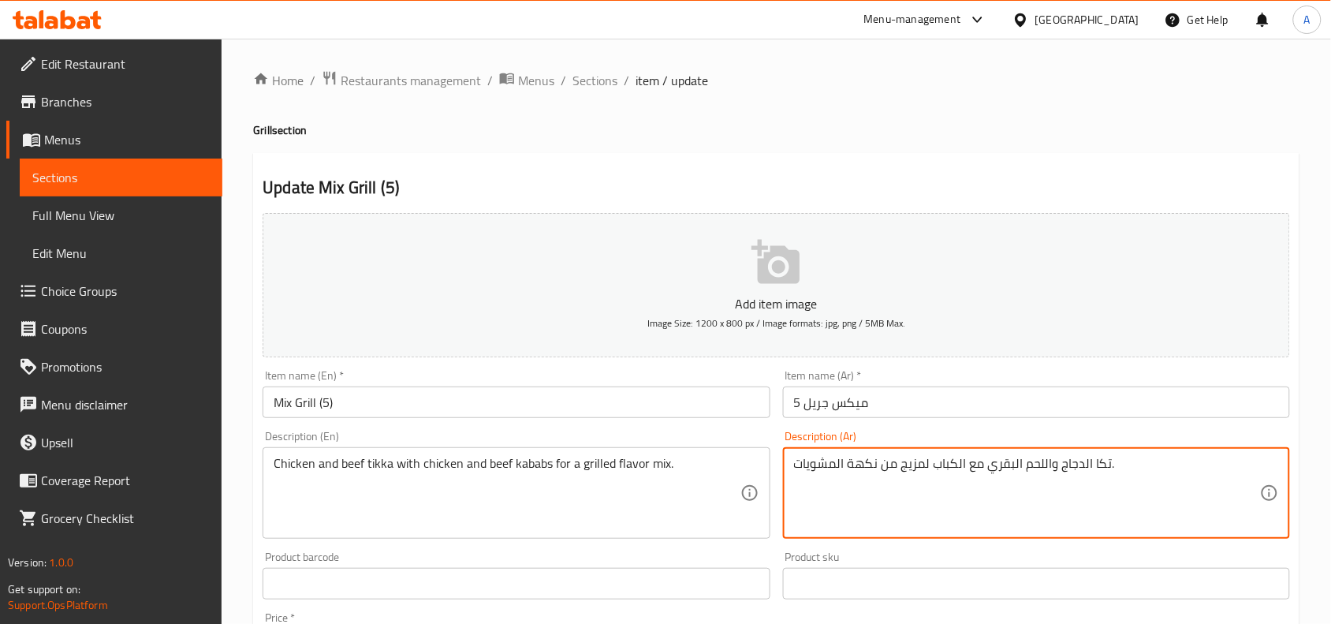
click at [954, 497] on textarea "تكا الدجاج واللحم البقري مع الكباب لمزيج من نكهة المشويات." at bounding box center [1027, 493] width 466 height 75
click at [953, 497] on textarea "تكا الدجاج واللحم البقري مع الكباب لمزيج من نكهة المشويات." at bounding box center [1027, 493] width 466 height 75
click at [960, 479] on textarea "تكا الدجاج واللحم البقري مع الكباب لمزيج من نكهة المشويات." at bounding box center [1027, 493] width 466 height 75
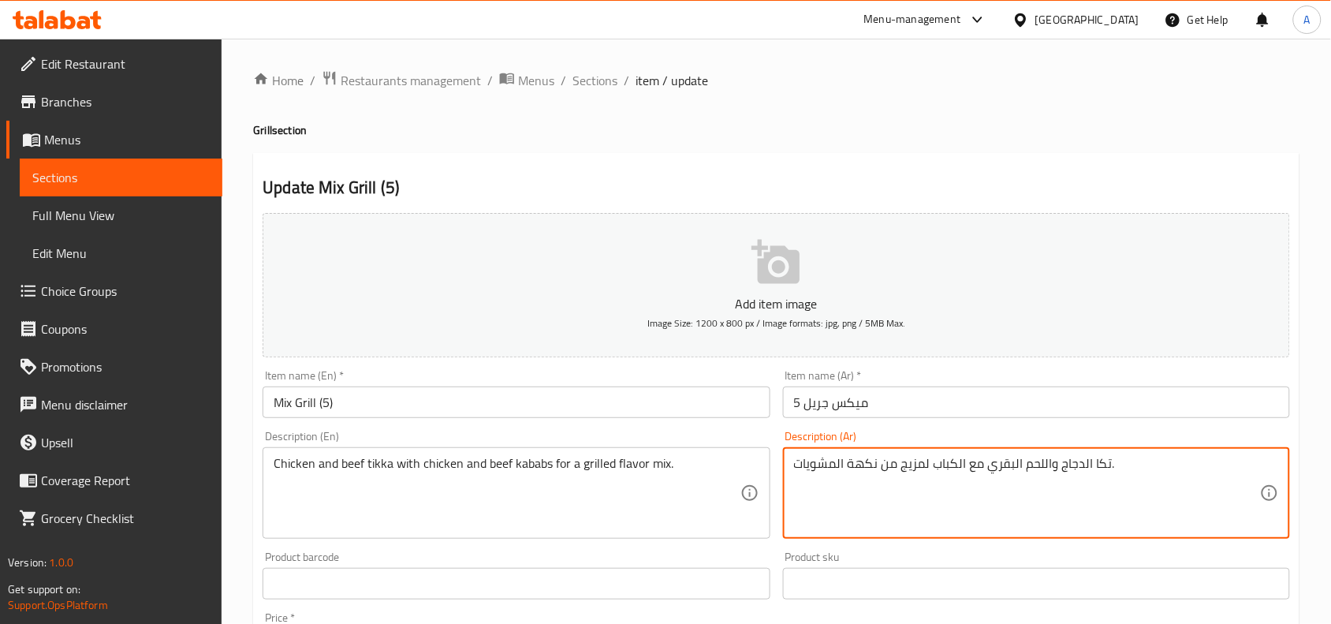
paste textarea "كباب الدجاج واللحم البقري"
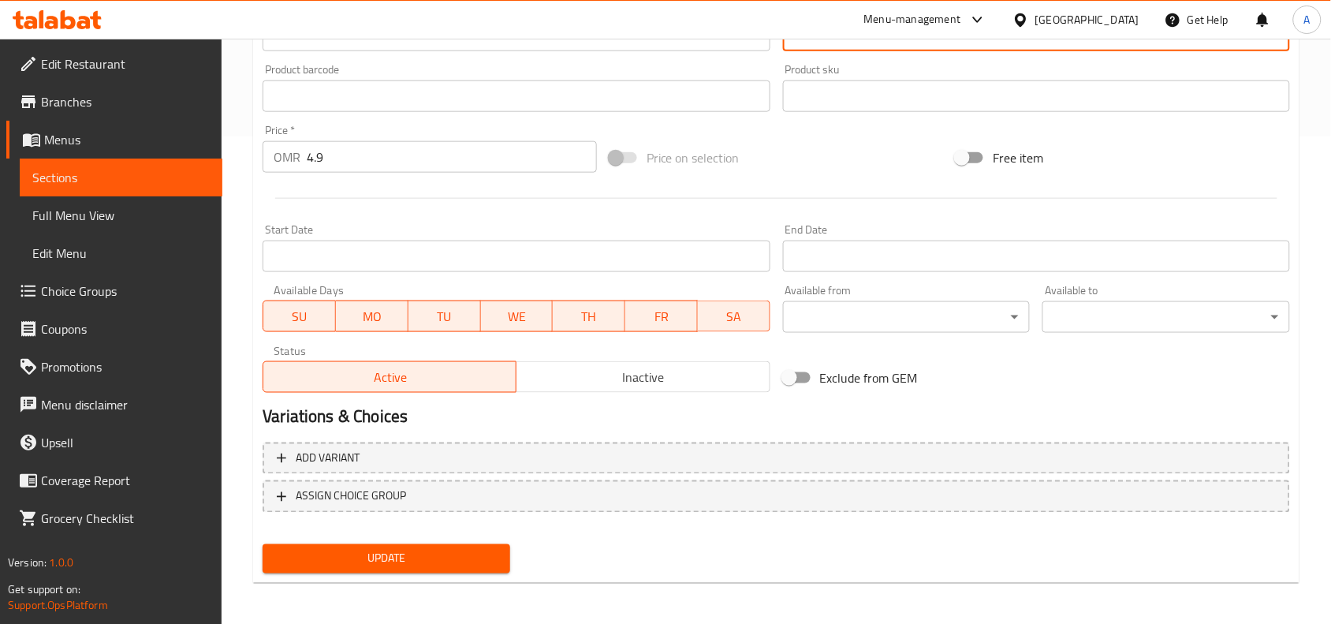
type textarea "تكا الدجاج واللحم البقري مع كباب الدجاج واللحم البقري لمزيج من نكهة المشويات."
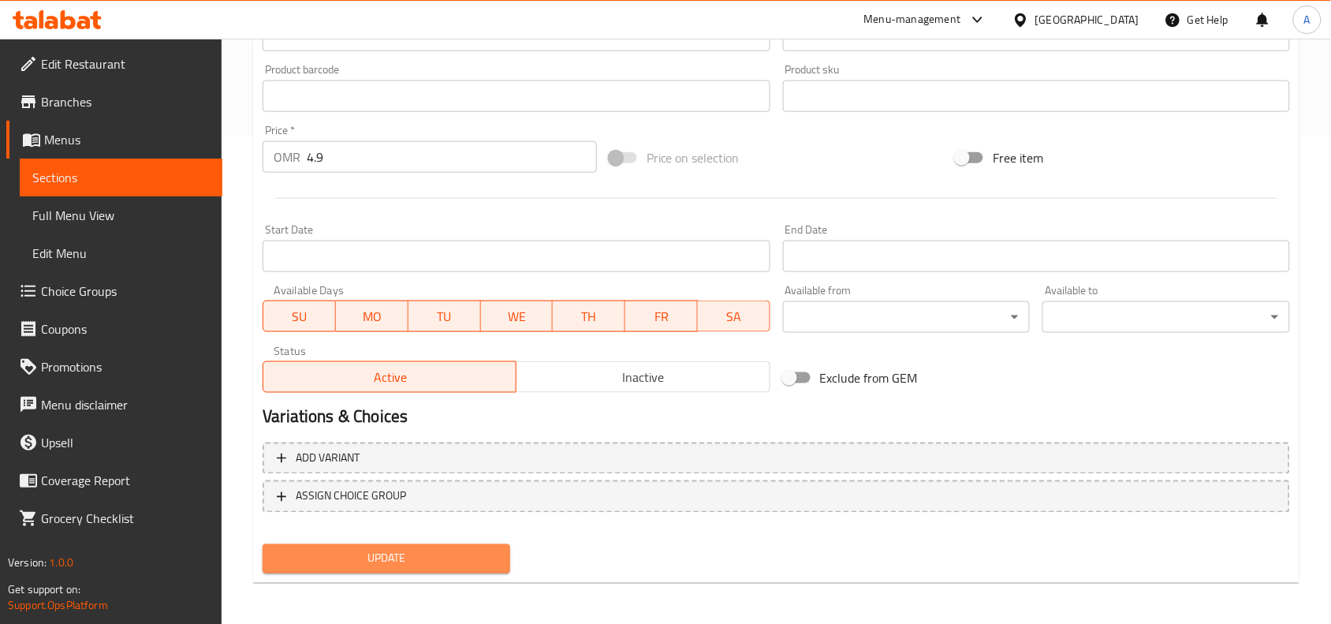
click at [448, 550] on span "Update" at bounding box center [386, 559] width 222 height 20
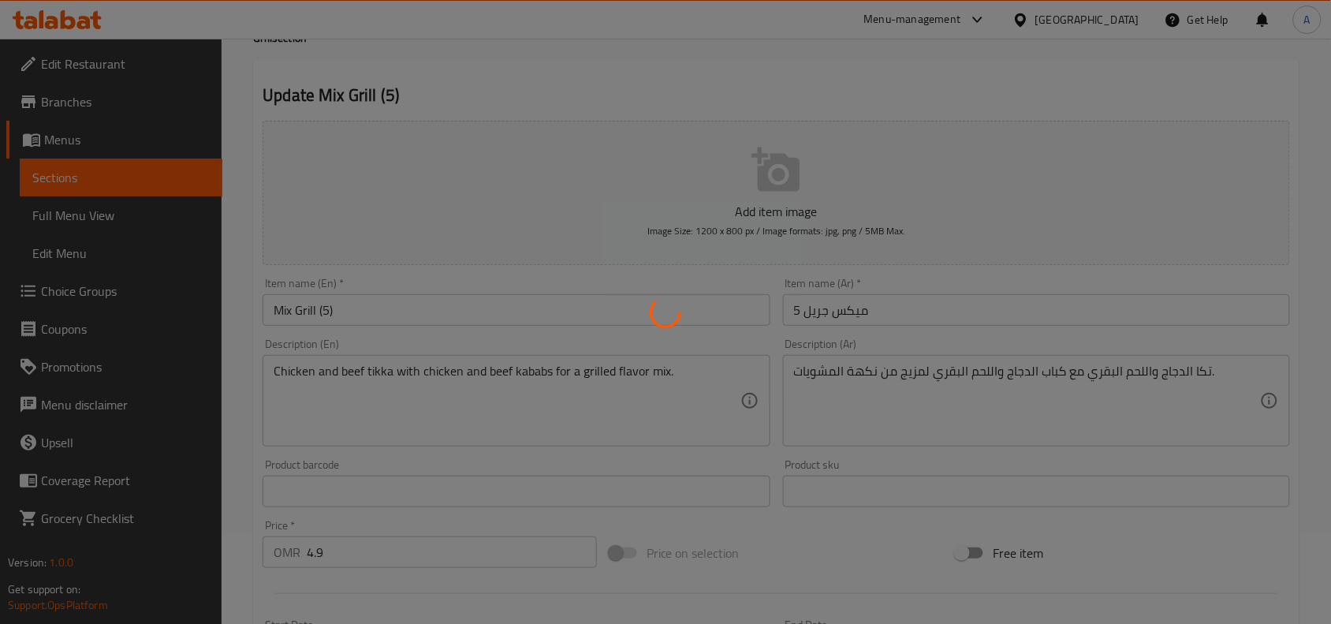
scroll to position [0, 0]
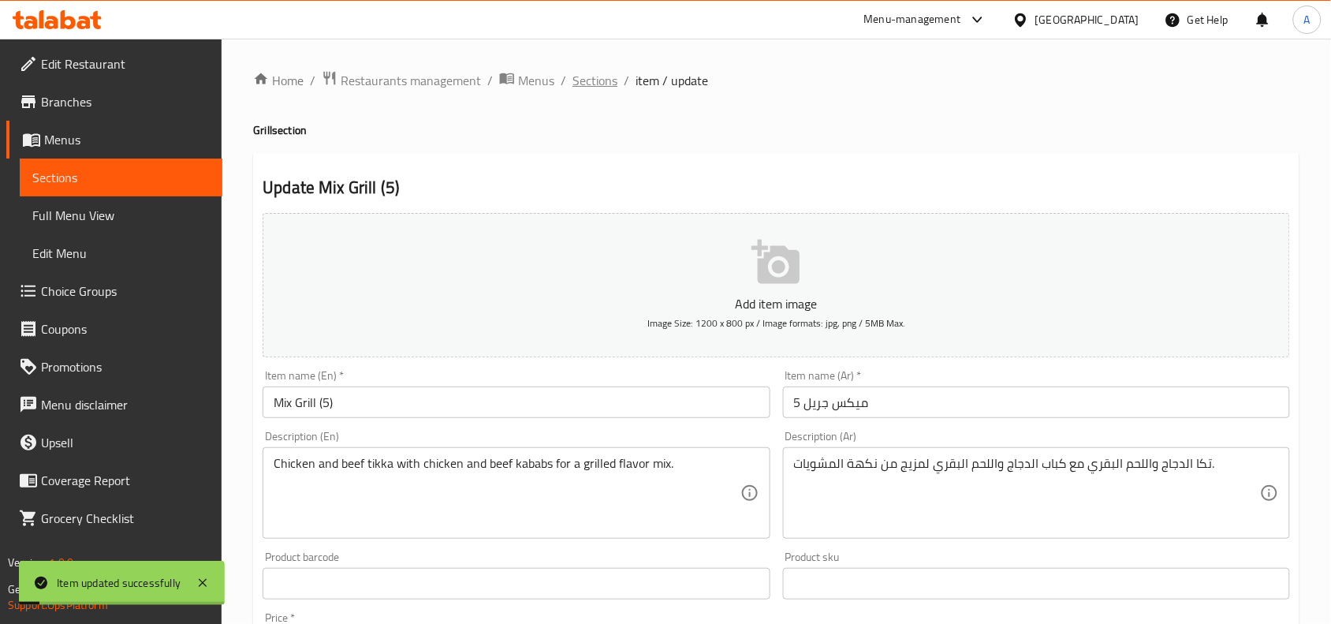
click at [603, 88] on span "Sections" at bounding box center [595, 80] width 45 height 19
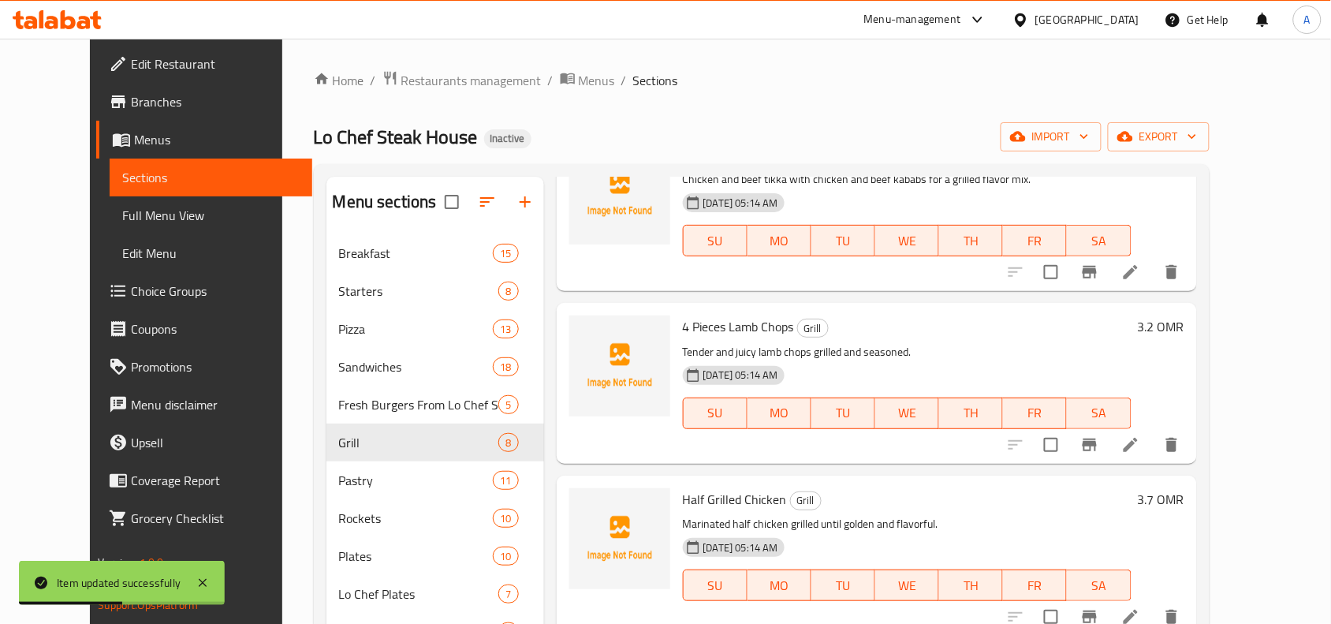
scroll to position [789, 0]
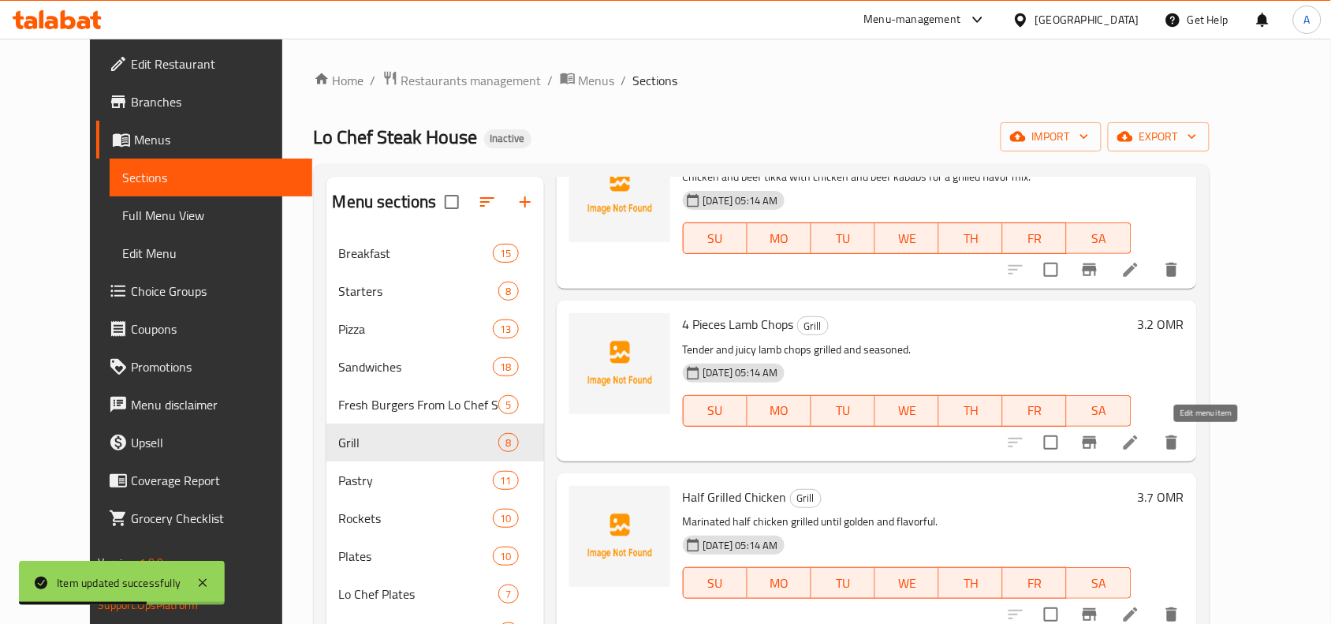
click at [1138, 446] on icon at bounding box center [1131, 442] width 14 height 14
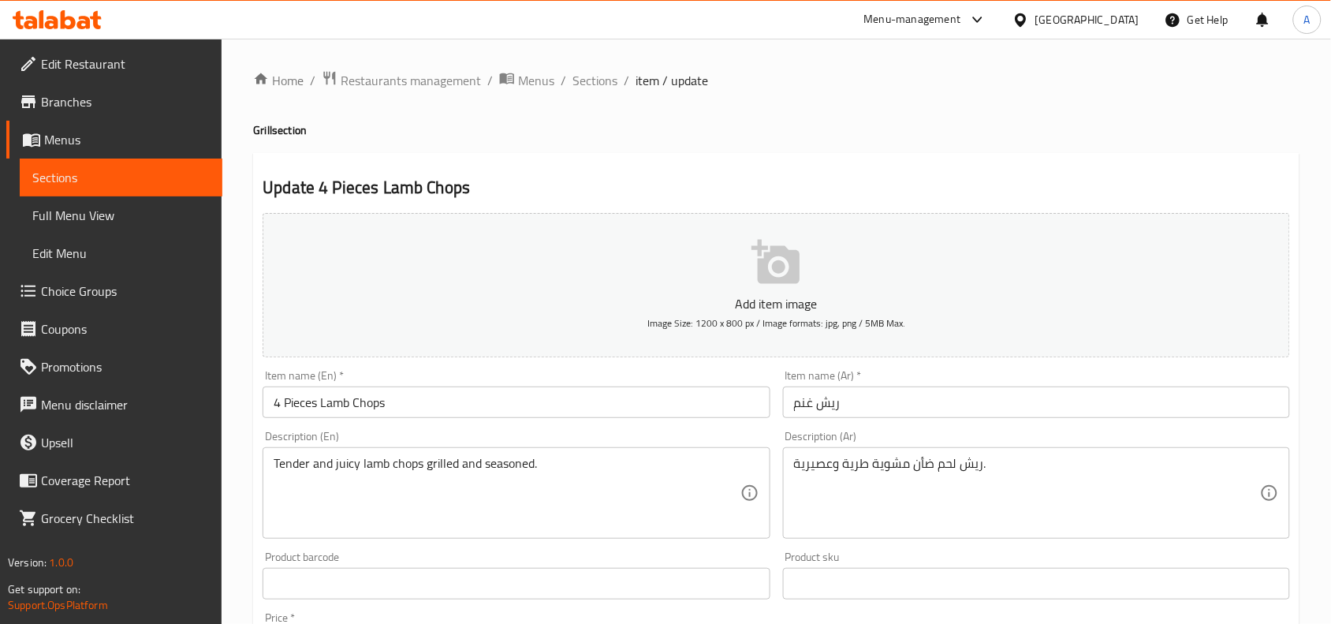
click at [817, 419] on div "Item name (Ar)   * ريش غنم Item name (Ar) *" at bounding box center [1037, 394] width 520 height 61
drag, startPoint x: 818, startPoint y: 416, endPoint x: 810, endPoint y: 411, distance: 9.6
click at [818, 416] on input "ريش غنم" at bounding box center [1036, 402] width 507 height 32
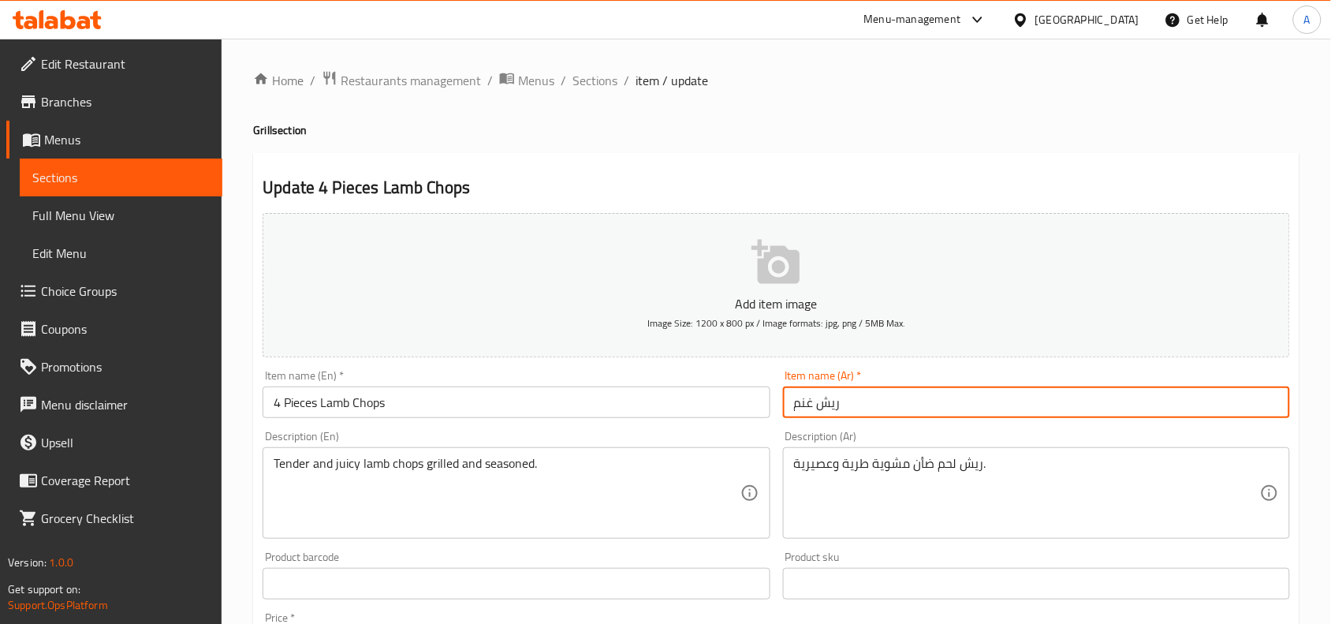
click at [808, 407] on input "ريش غنم" at bounding box center [1036, 402] width 507 height 32
type input "4 قطع ريش لحم ضأن"
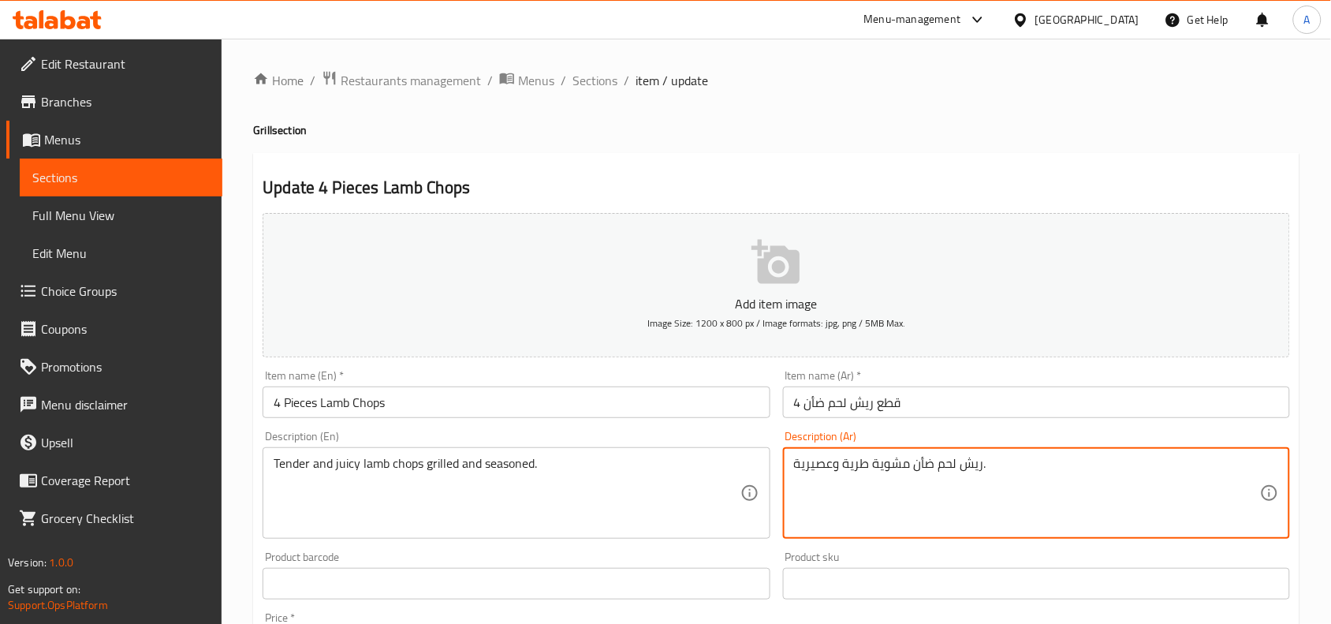
click at [897, 466] on textarea "ريش لحم ضأن مشوية طرية وعصيرية." at bounding box center [1027, 493] width 466 height 75
click at [988, 477] on textarea "ريش لحم ضأن جوسي طرية وعصيرية." at bounding box center [1027, 493] width 466 height 75
click at [987, 477] on textarea "ريش لحم ضأن جوسي طرية وعصيرية." at bounding box center [1027, 493] width 466 height 75
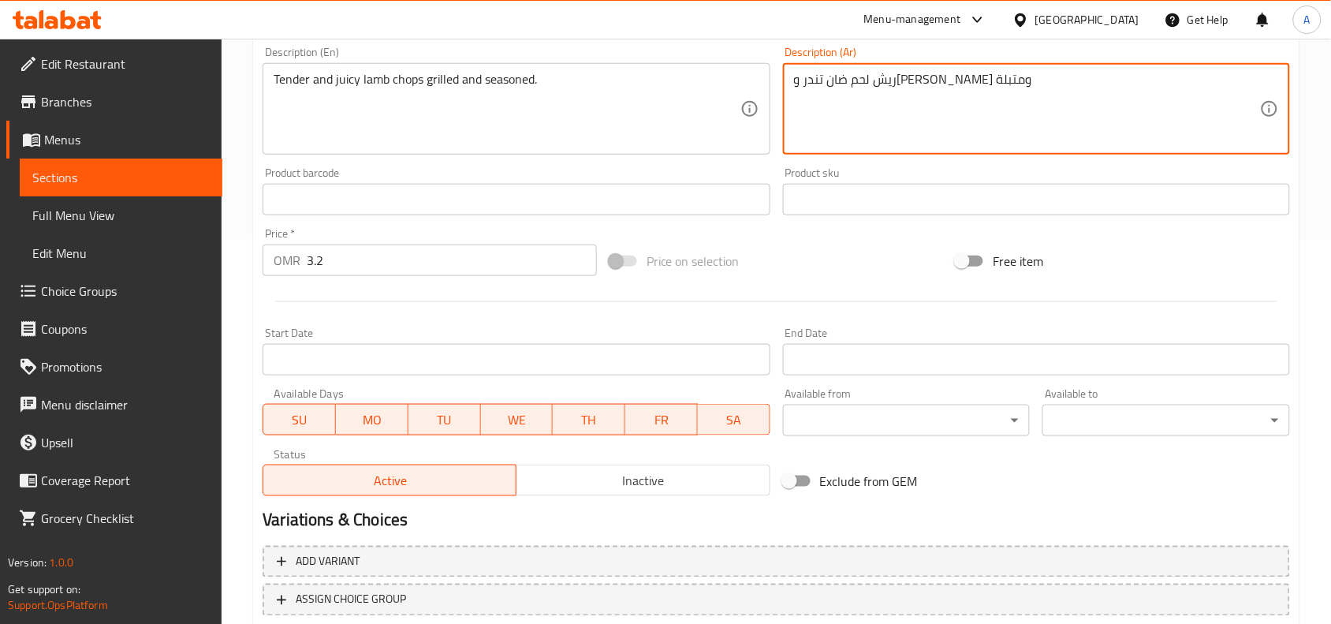
scroll to position [487, 0]
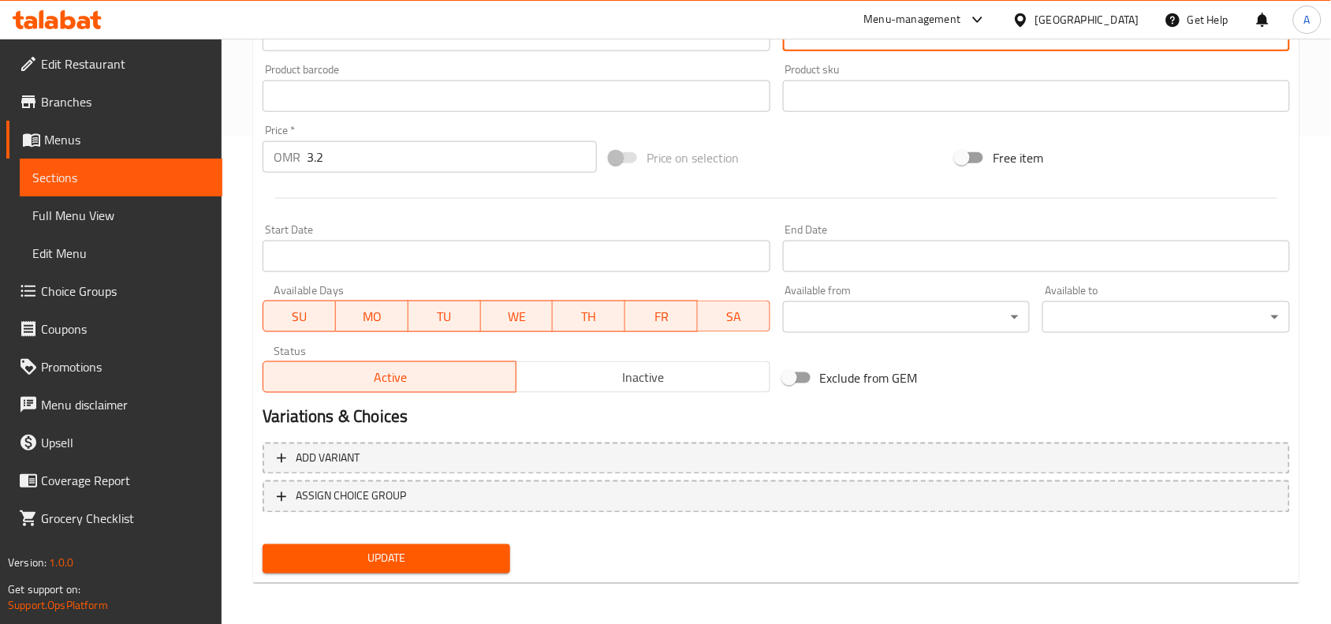
type textarea "ريش لحم ضان تندر وجوسي مشوية ومتبلة"
click at [447, 553] on span "Update" at bounding box center [386, 559] width 222 height 20
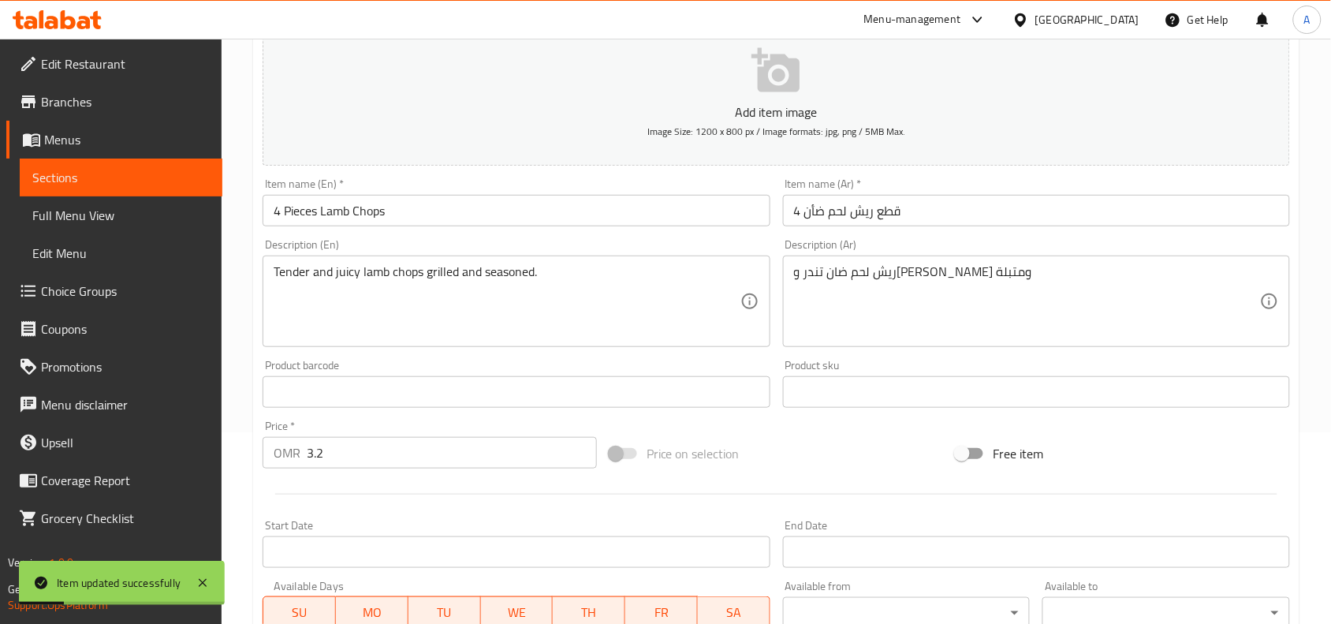
scroll to position [0, 0]
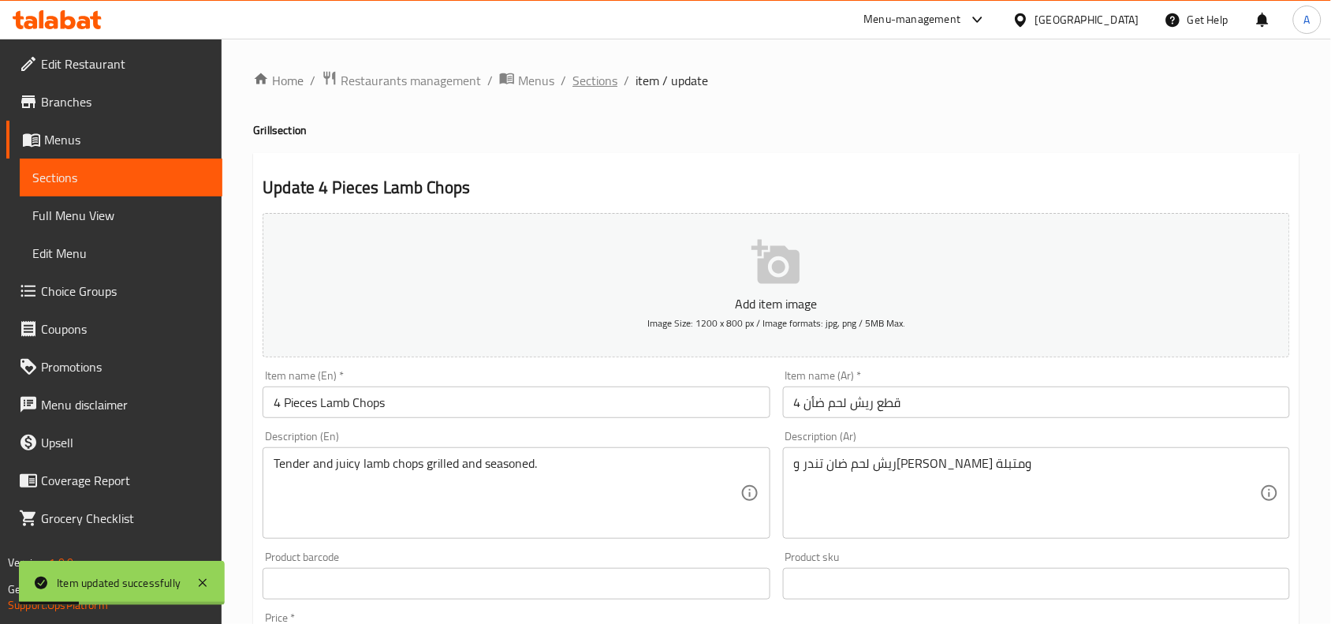
click at [591, 80] on span "Sections" at bounding box center [595, 80] width 45 height 19
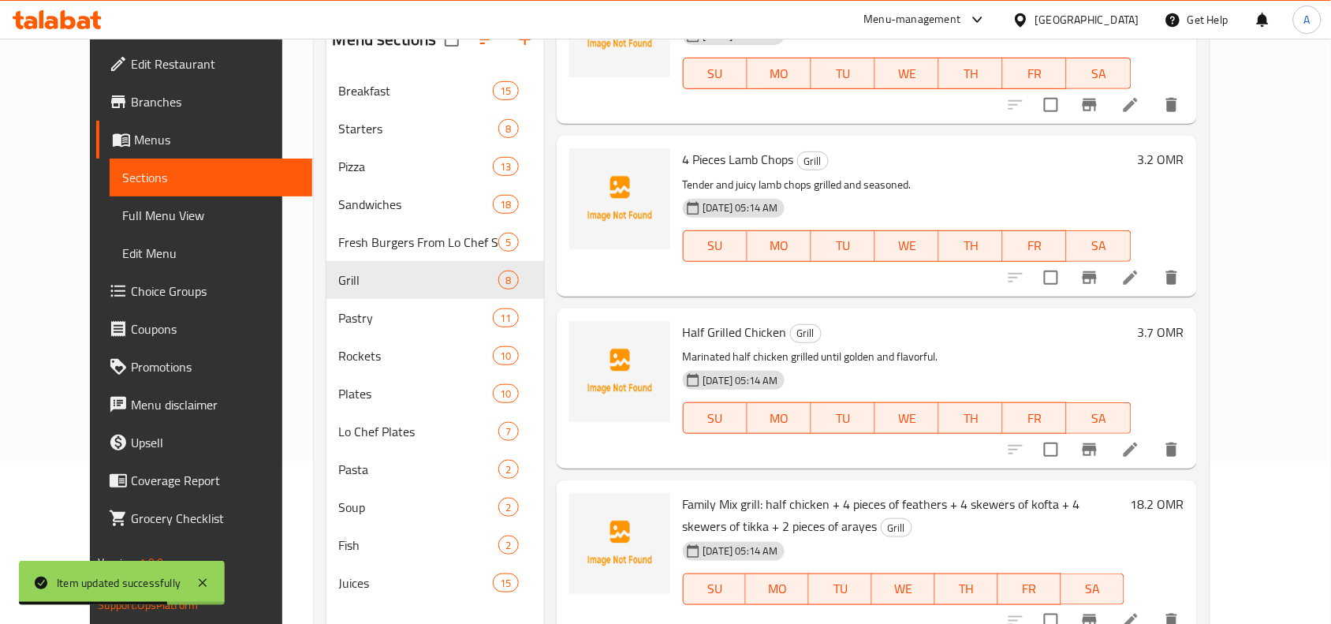
scroll to position [197, 0]
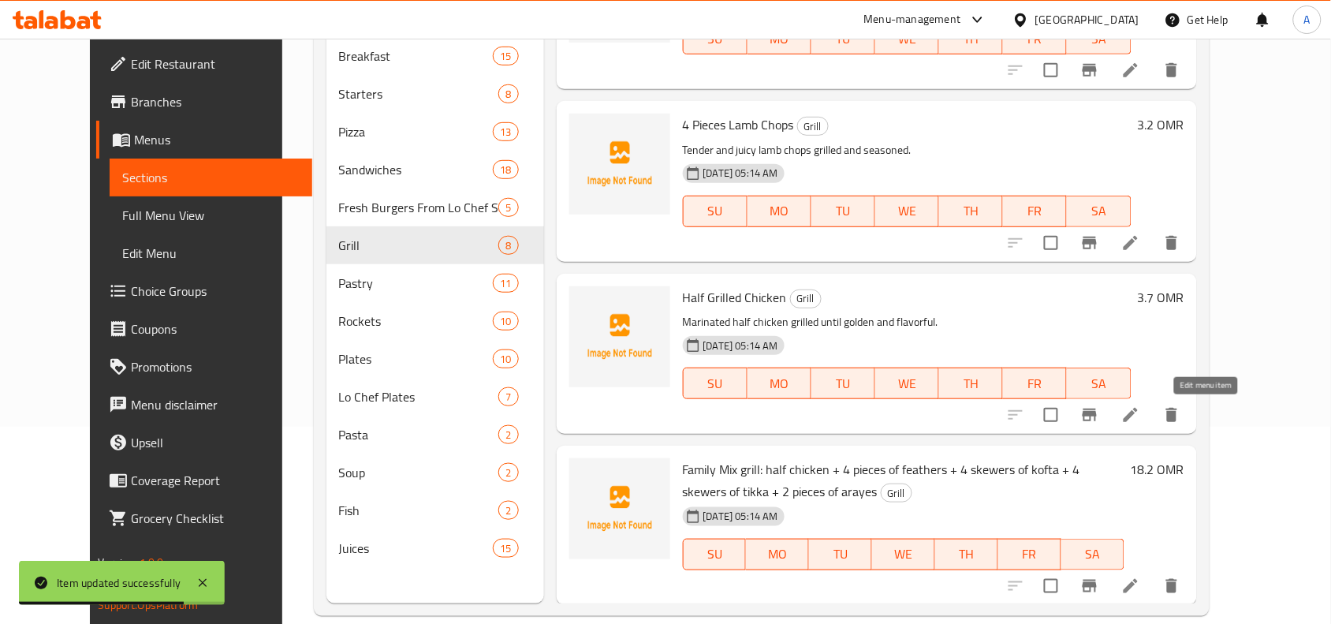
click at [1140, 422] on icon at bounding box center [1130, 414] width 19 height 19
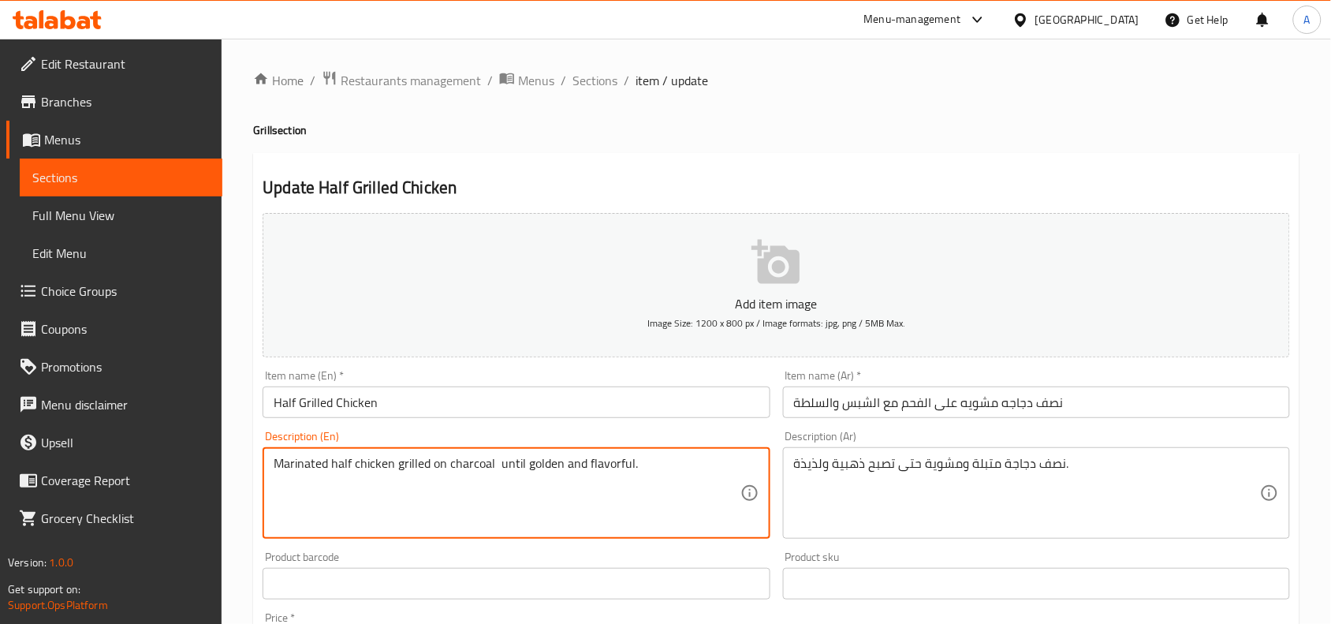
click at [465, 467] on textarea "Marinated half chicken grilled on charcoal until golden and flavorful." at bounding box center [507, 493] width 466 height 75
type textarea "Marinated half chicken grilled on charcoal until golden and flavorful."
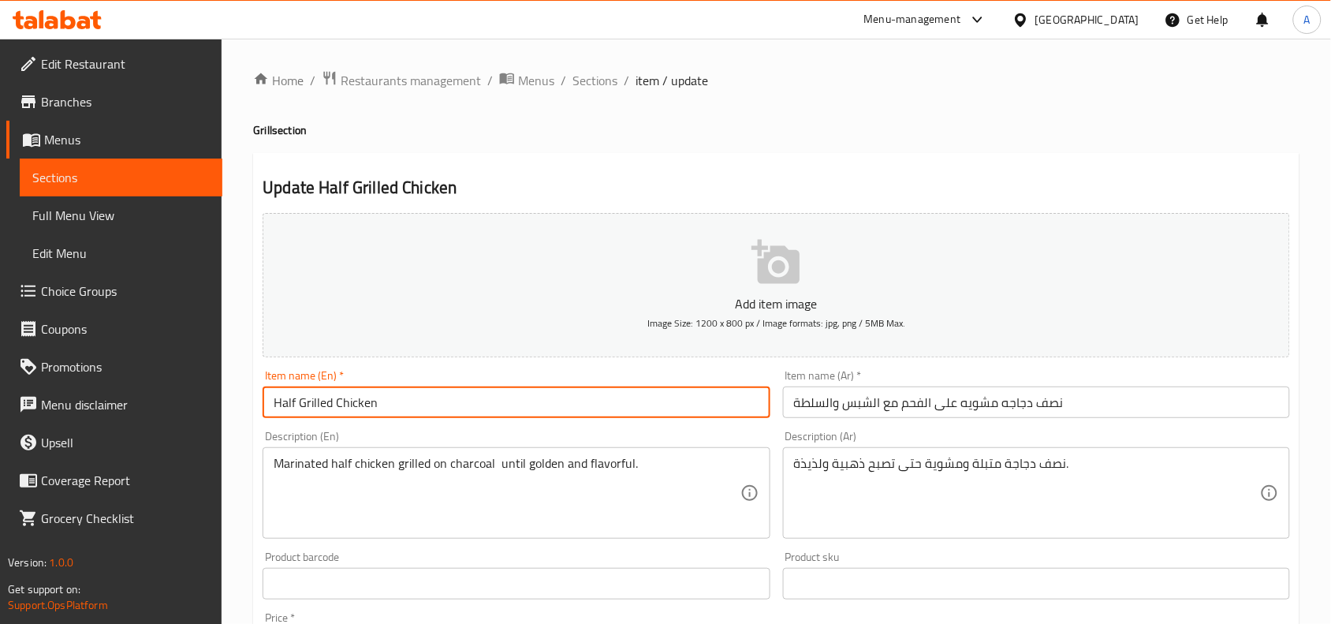
click at [297, 407] on input "Half Grilled Chicken" at bounding box center [516, 402] width 507 height 32
paste input "charcoal"
click at [465, 408] on input "Half charcoal Grilled Chicken" at bounding box center [516, 402] width 507 height 32
type input "Half charcoal Grilled Chicken with salad and chips"
click at [864, 406] on input "نصف دجاجه مشويه على الفحم مع الشبس والسلطة" at bounding box center [1036, 402] width 507 height 32
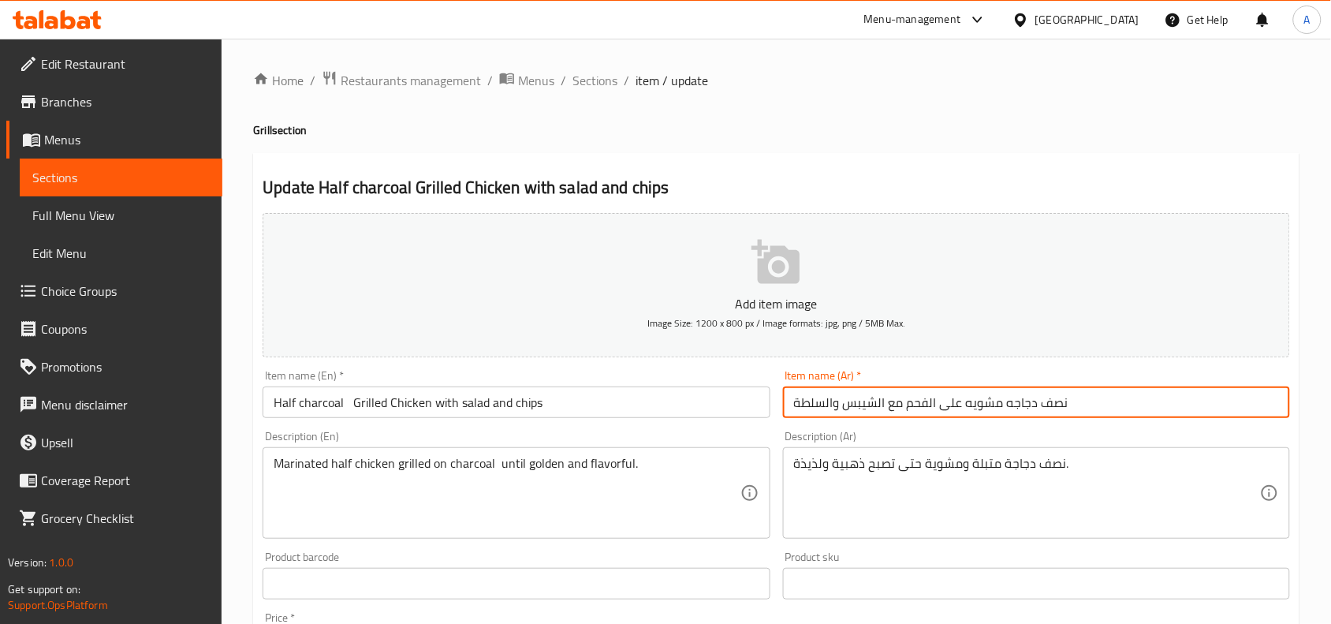
type input "نصف دجاجه مشويه على الفحم مع الشيبس والسلطة"
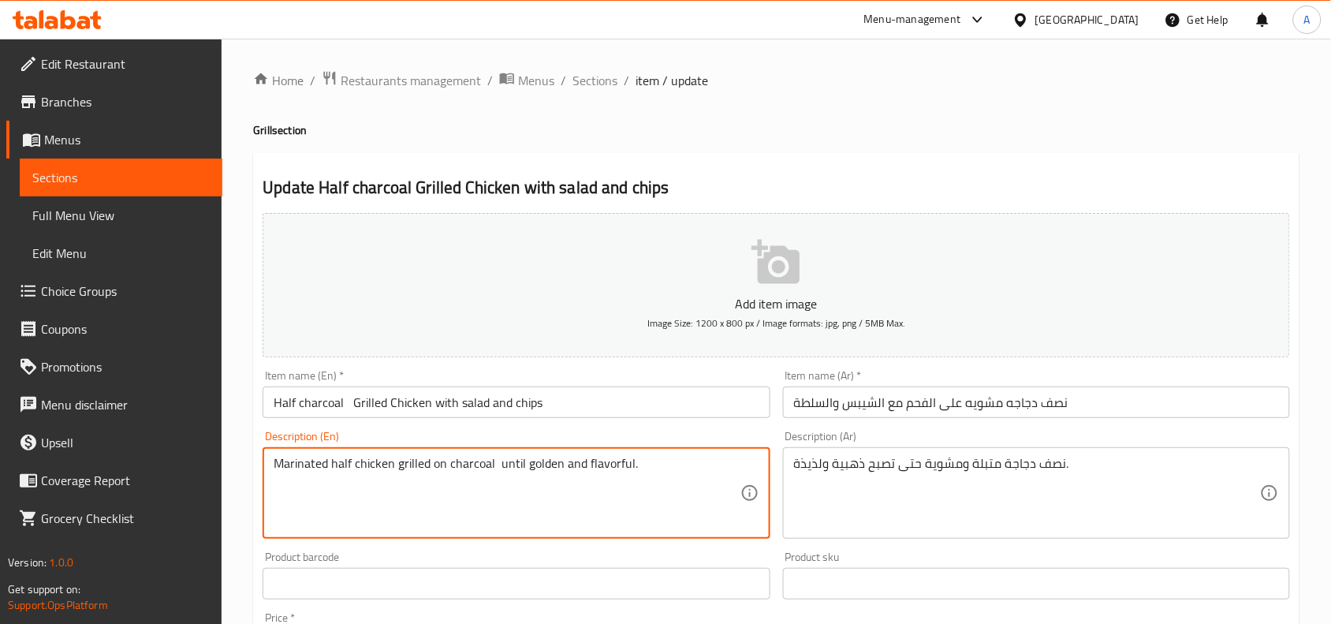
click at [578, 483] on textarea "Marinated half chicken grilled on charcoal until golden and flavorful." at bounding box center [507, 493] width 466 height 75
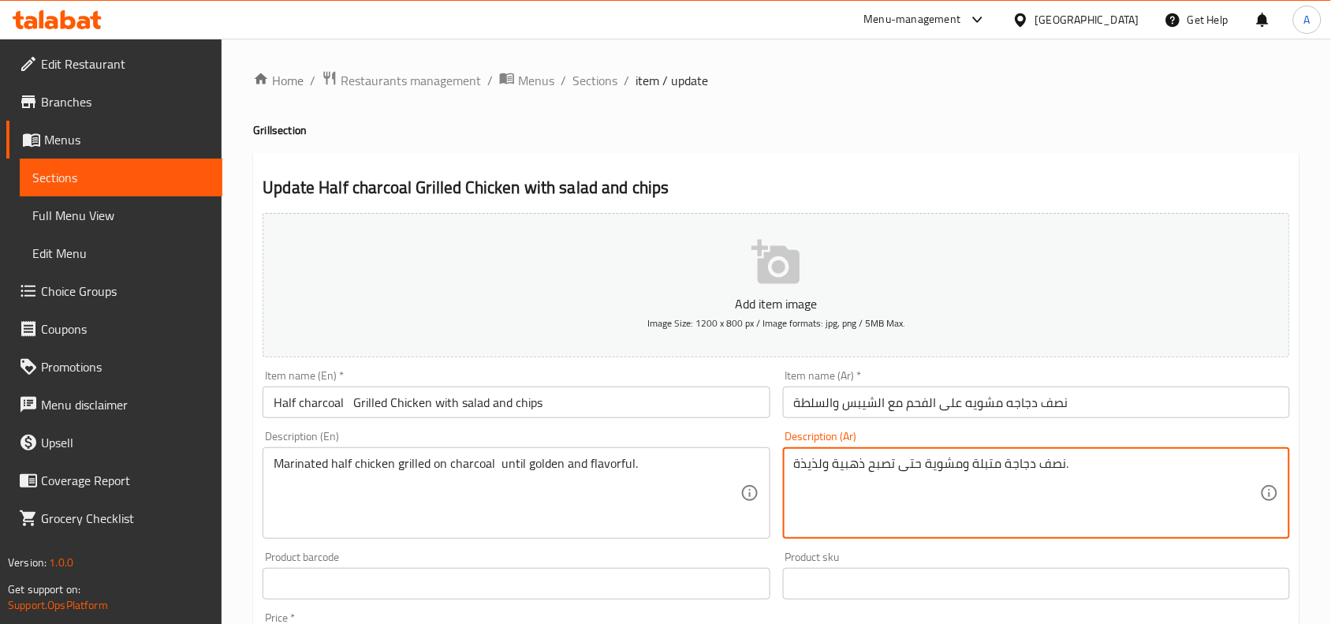
click at [923, 462] on textarea "نصف دجاجة متبلة ومشوية حتى تصبح ذهبية ولذيذة." at bounding box center [1027, 493] width 466 height 75
paste textarea "شوية على الفحم حتى تكتسب اللون الذهبي ونكهة مميز"
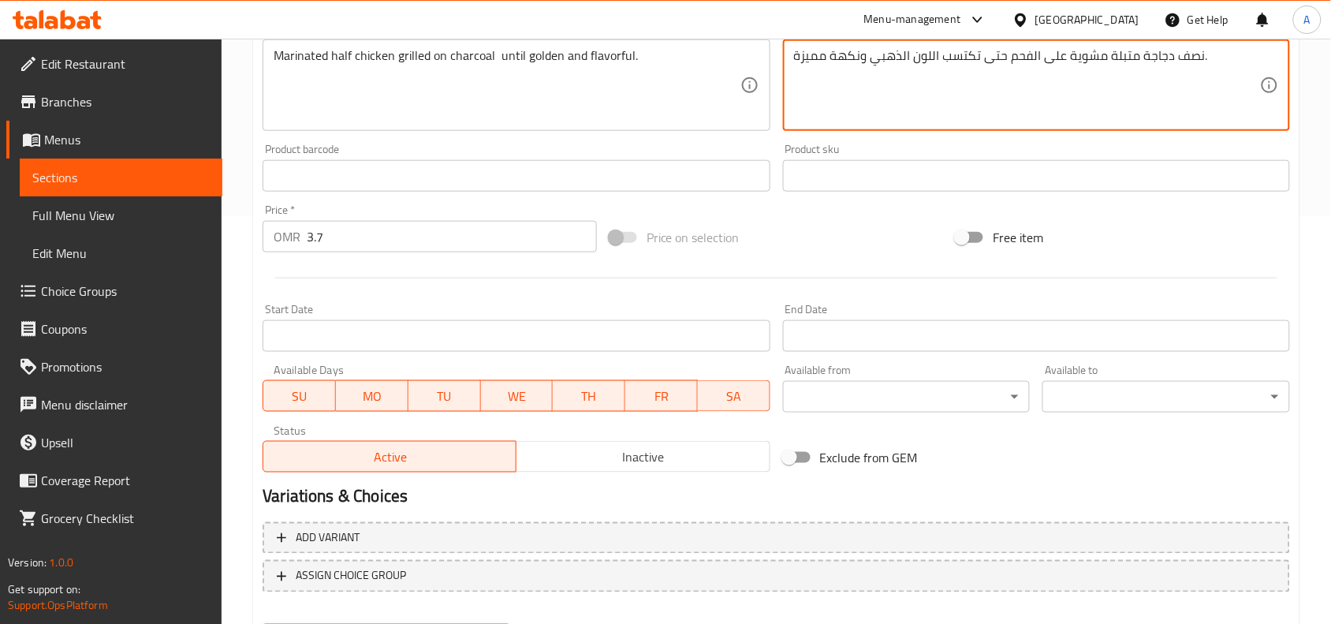
scroll to position [487, 0]
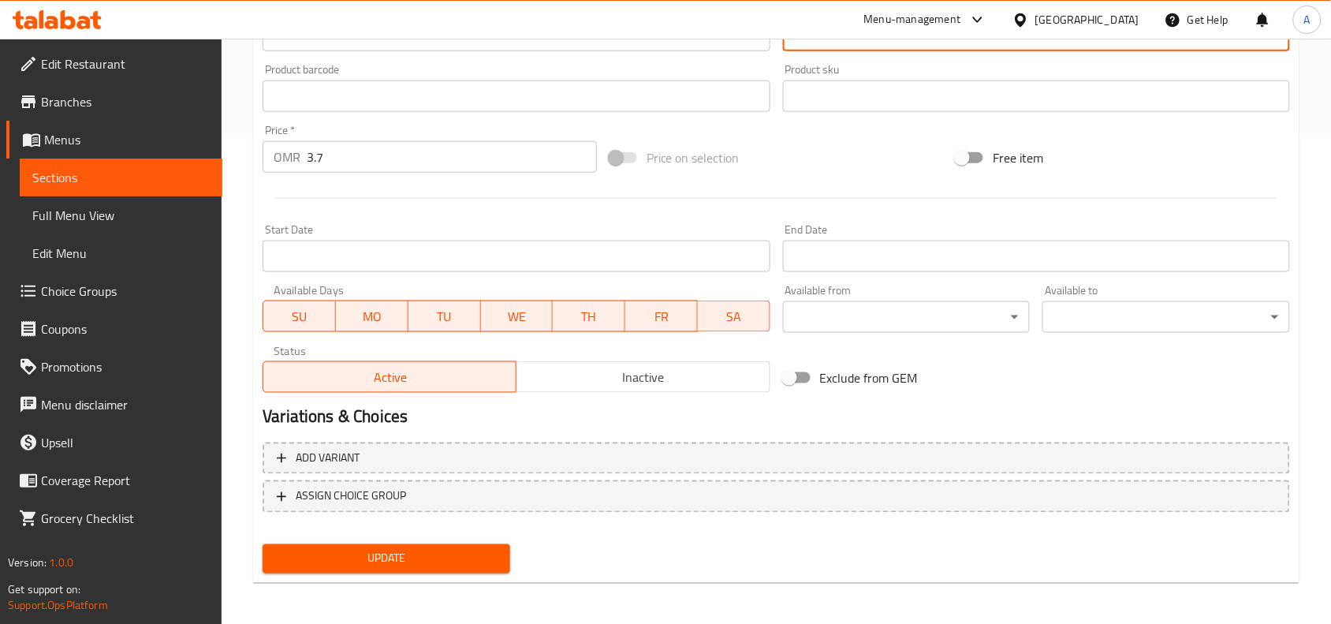
type textarea "نصف دجاجة متبلة مشوية على الفحم حتى تكتسب اللون الذهبي ونكهة مميزة."
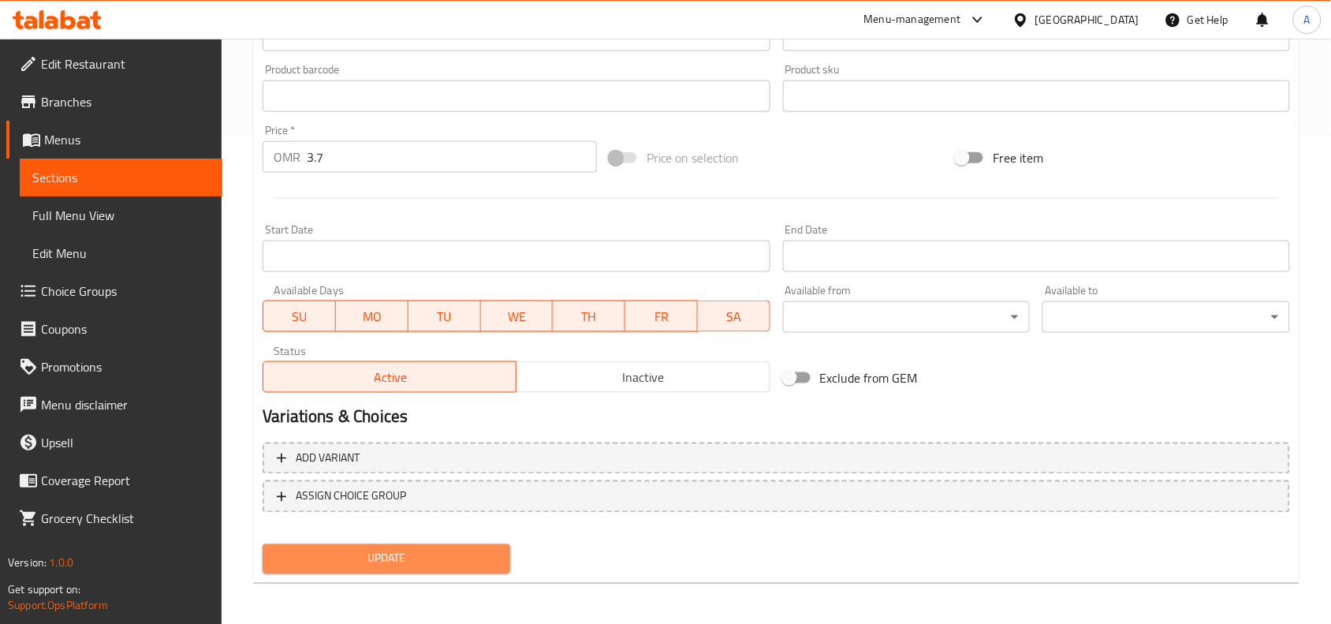
click at [428, 557] on span "Update" at bounding box center [386, 559] width 222 height 20
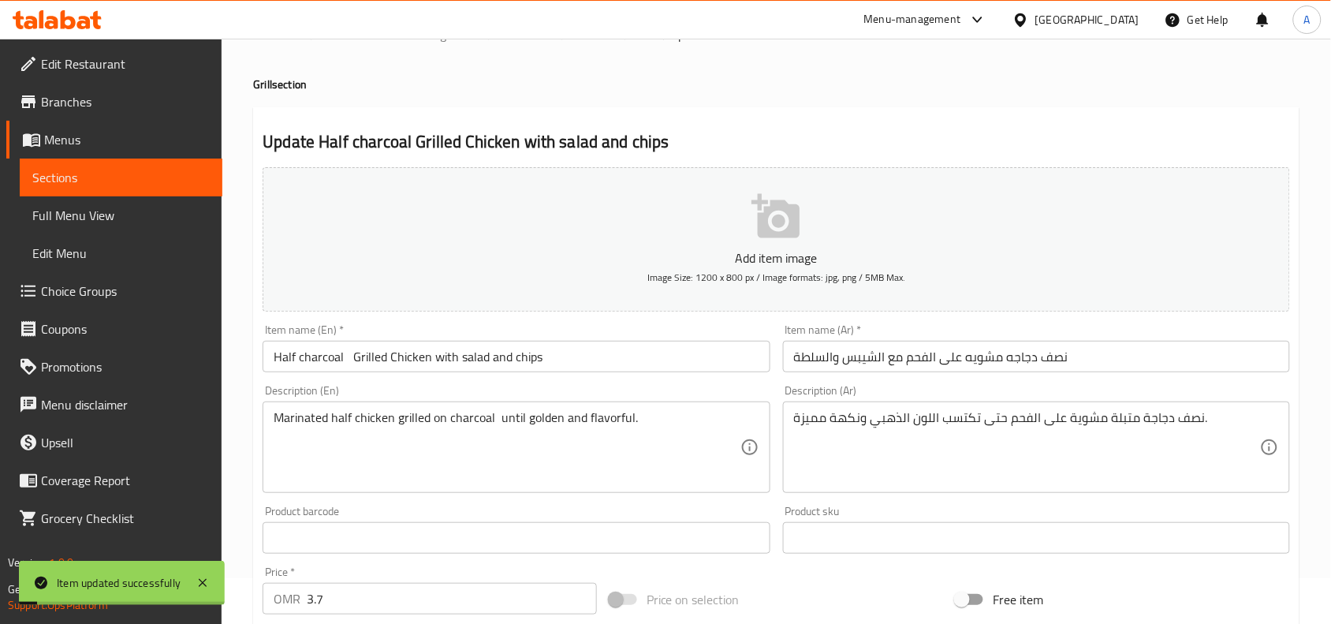
scroll to position [0, 0]
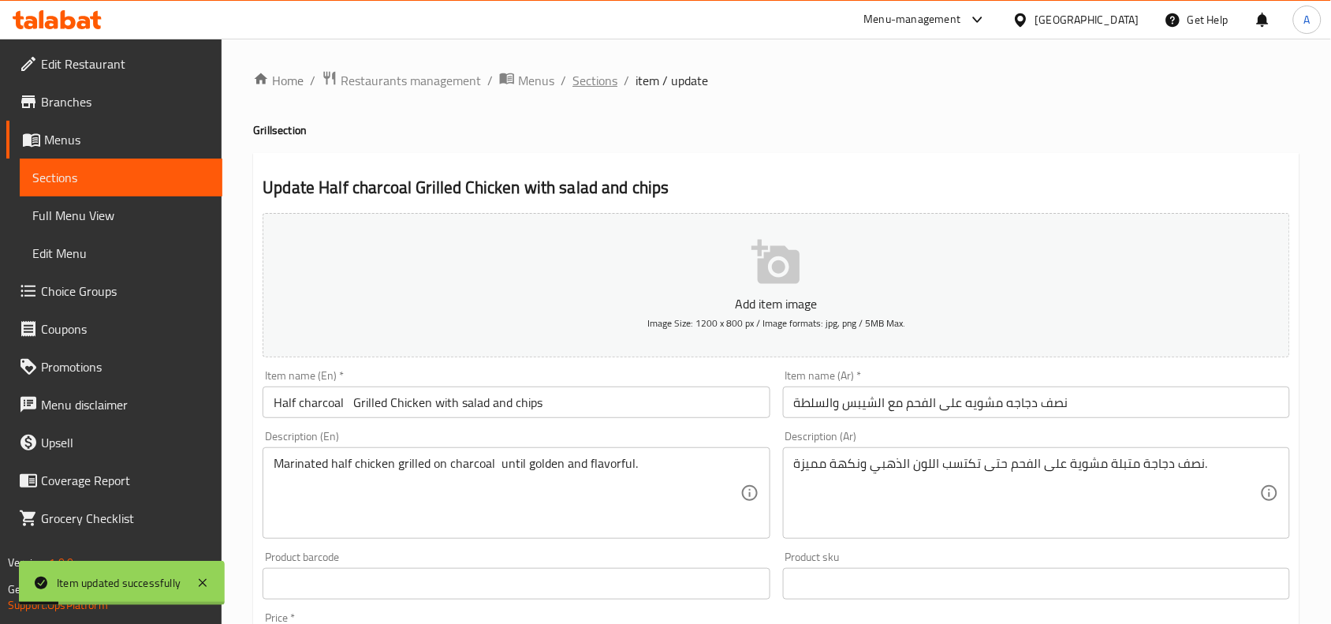
click at [597, 76] on span "Sections" at bounding box center [595, 80] width 45 height 19
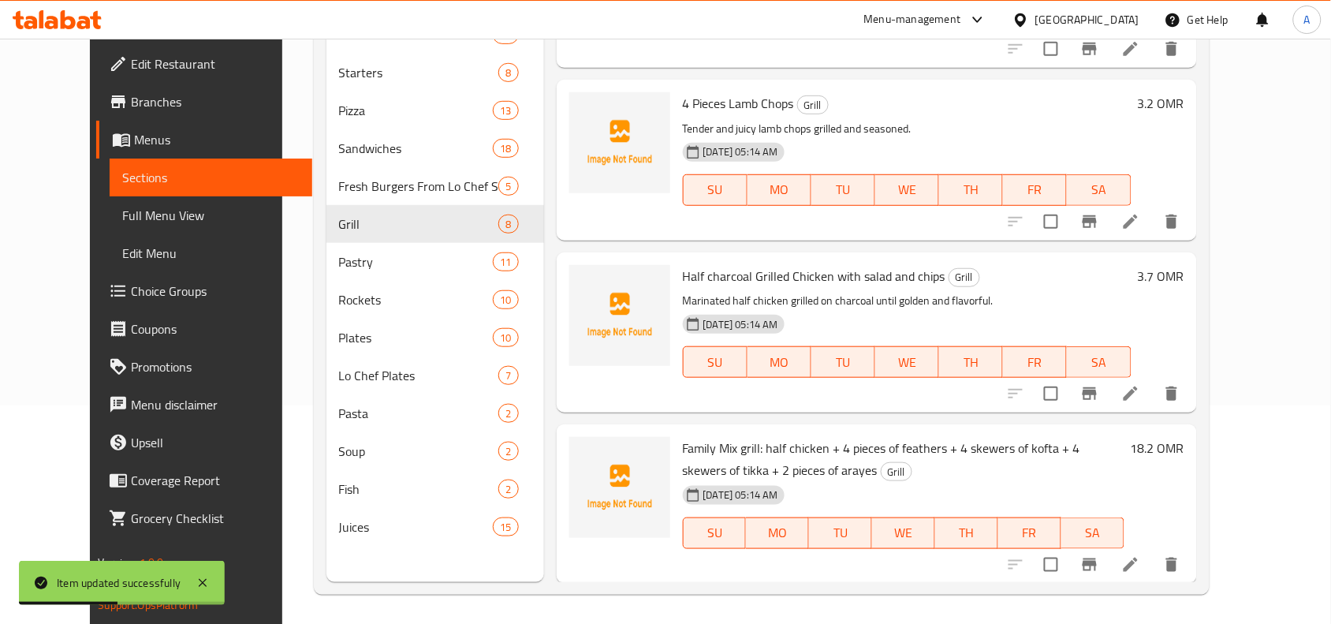
scroll to position [222, 0]
click at [1140, 569] on icon at bounding box center [1130, 562] width 19 height 19
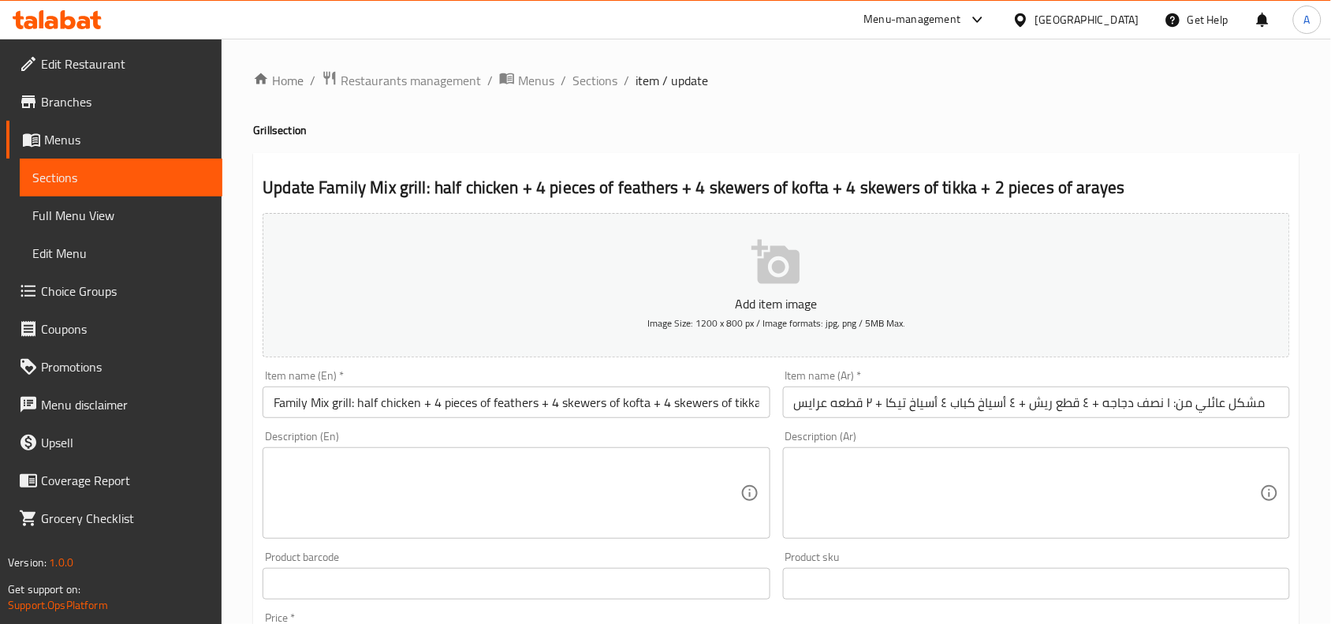
click at [416, 472] on textarea at bounding box center [507, 493] width 466 height 75
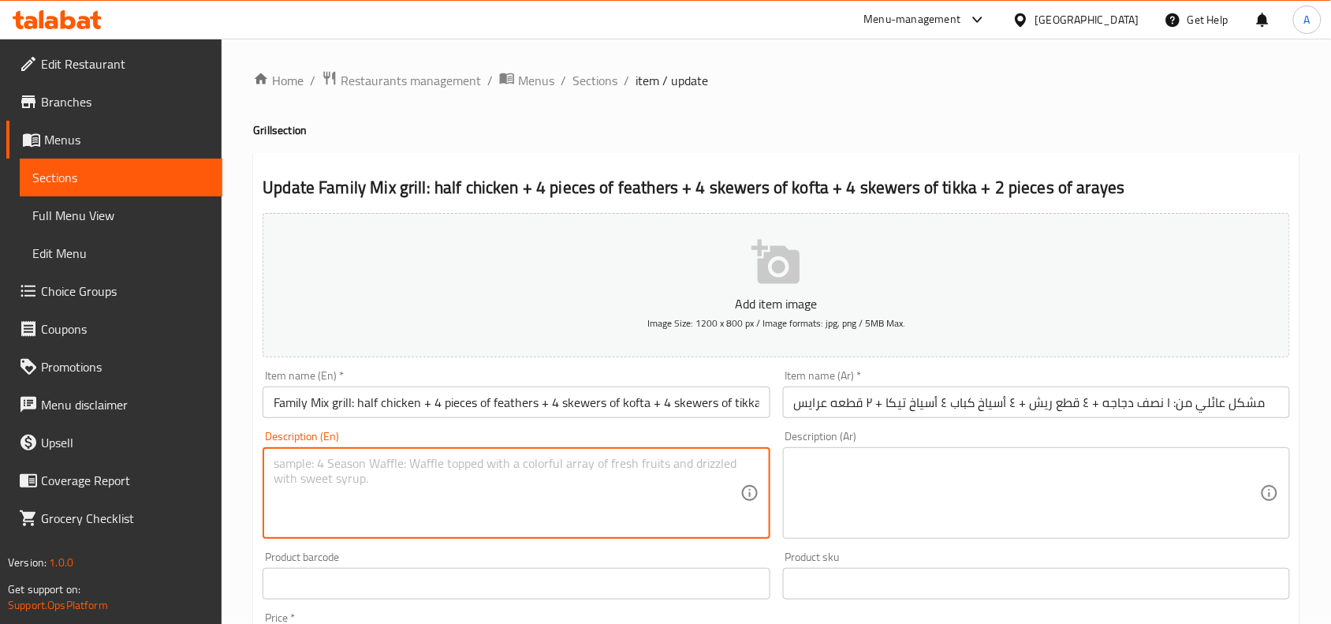
paste textarea "A feast of grilled chicken, kofta, tikka, and arays—perfect for sharing."
drag, startPoint x: 536, startPoint y: 469, endPoint x: 537, endPoint y: 495, distance: 26.0
click at [537, 479] on textarea "A feast of grilled chicken, kofta, tikka, and arays—perfect for sharing." at bounding box center [507, 493] width 466 height 75
type textarea "A feast of grilled chicken, kofta, tikka, and arays perfect for sharing."
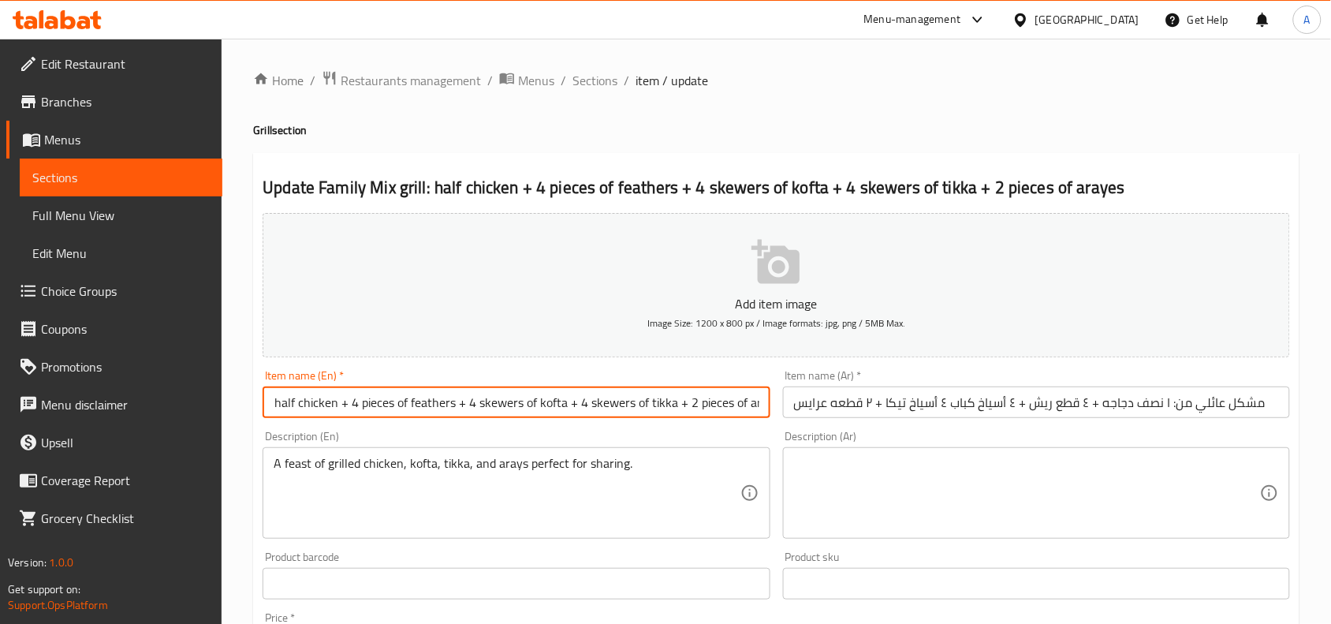
scroll to position [0, 103]
drag, startPoint x: 671, startPoint y: 408, endPoint x: 763, endPoint y: 416, distance: 92.6
click at [763, 416] on input "Family Mix grill: half chicken + 4 pieces of feathers + 4 skewers of kofta + 4 …" at bounding box center [516, 402] width 507 height 32
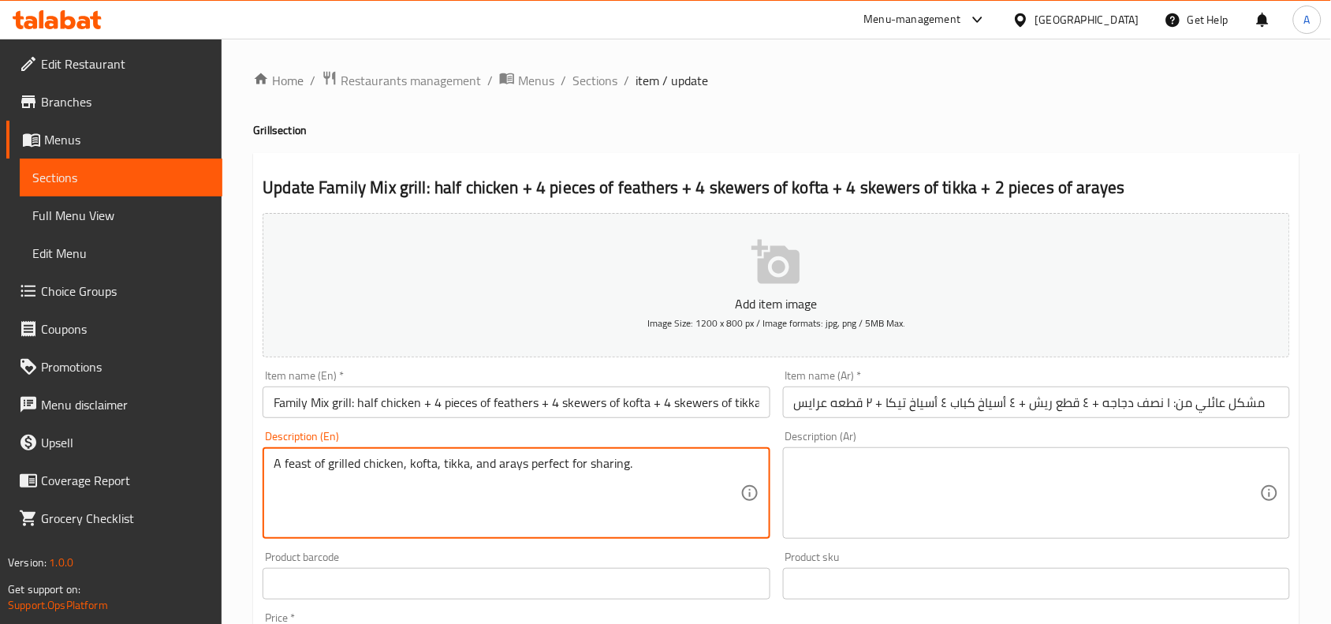
click at [592, 473] on textarea "A feast of grilled chicken, kofta, tikka, and arays perfect for sharing." at bounding box center [507, 493] width 466 height 75
click at [357, 412] on input "Family Mix grill: half chicken + 4 pieces of feathers + 4 skewers of kofta + 4 …" at bounding box center [516, 402] width 507 height 32
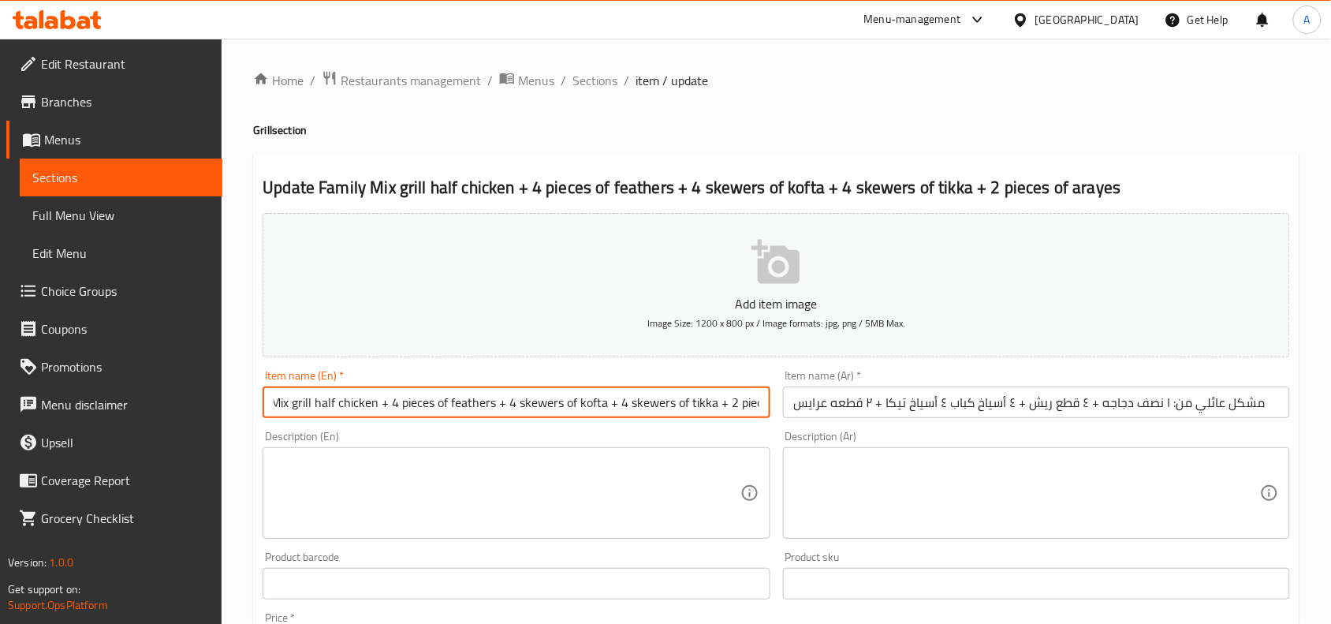
scroll to position [0, 100]
drag, startPoint x: 356, startPoint y: 405, endPoint x: 765, endPoint y: 412, distance: 408.6
click at [765, 412] on input "Family Mix grill half chicken + 4 pieces of feathers + 4 skewers of kofta + 4 s…" at bounding box center [516, 402] width 507 height 32
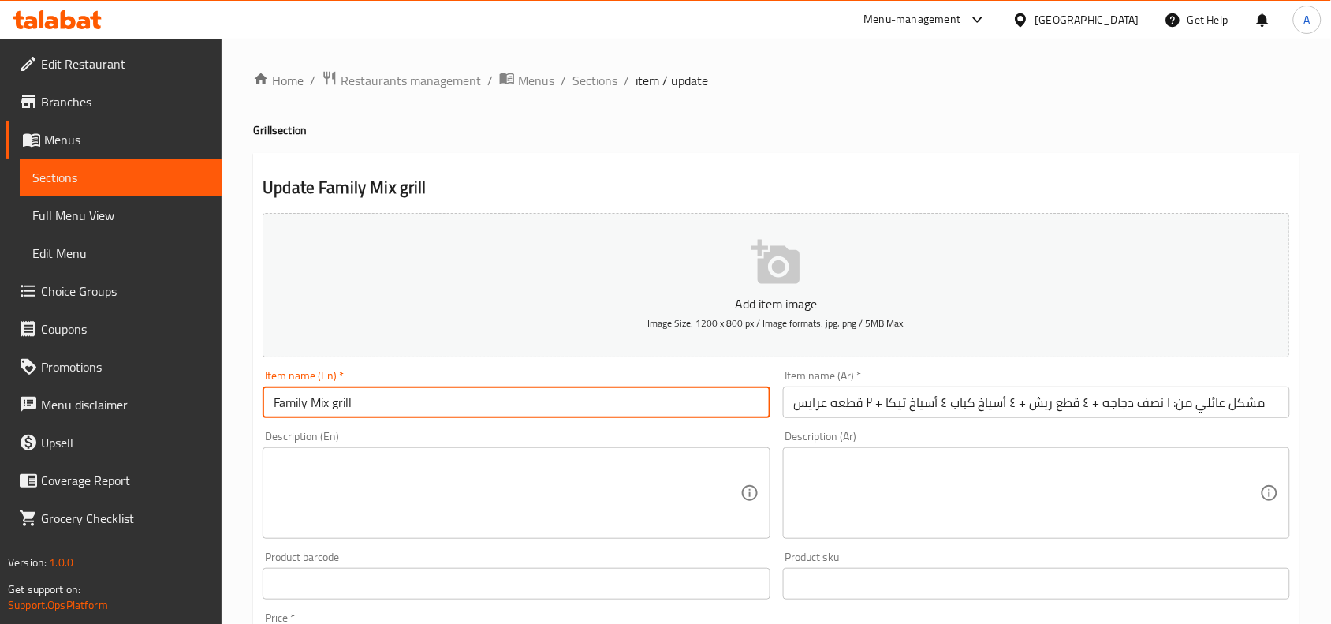
type input "Family Mix grill"
click at [601, 474] on textarea at bounding box center [507, 493] width 466 height 75
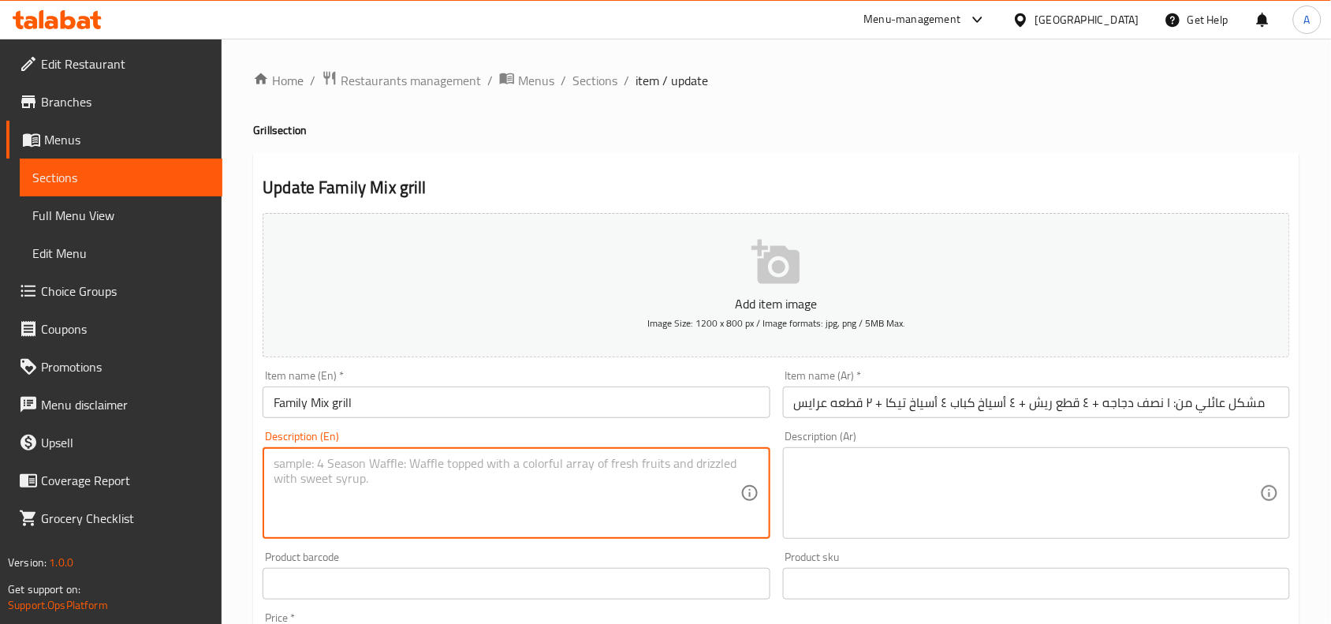
paste textarea "half chicken + 4 pieces of feathers + 4 skewers of kofta + 4 skewers of tikka +…"
type textarea "half chicken + 4 pieces of feathers + 4 skewers of kofta + 4 skewers of tikka +…"
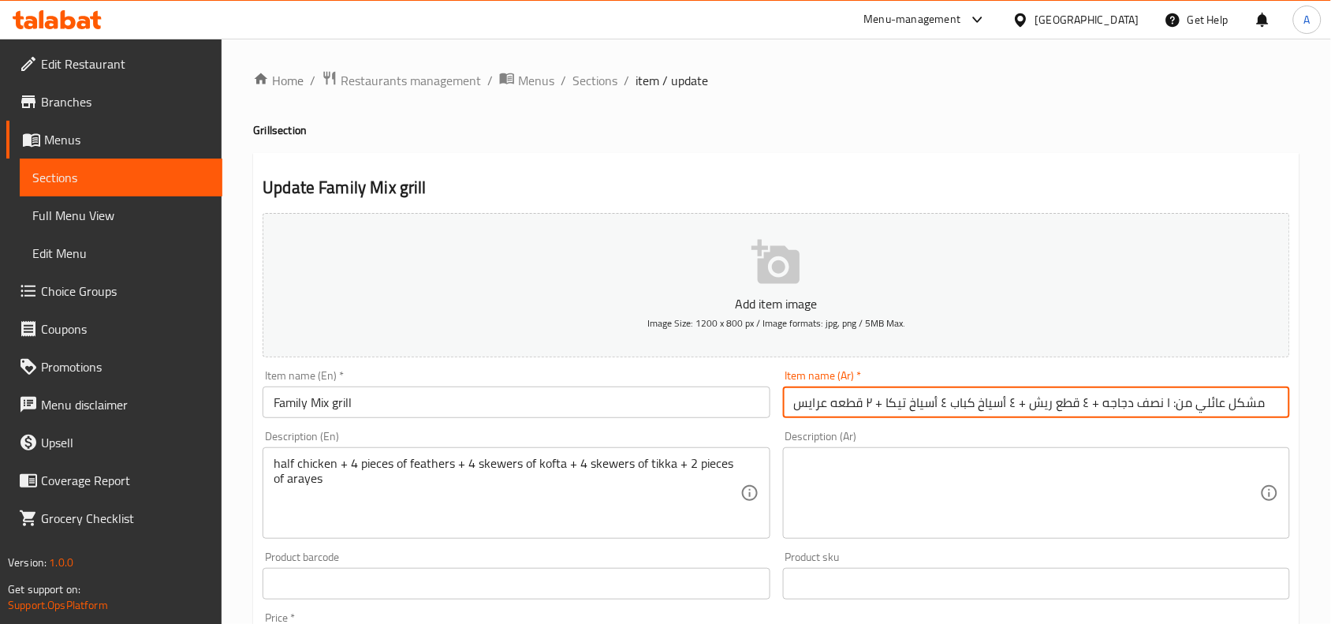
click at [1062, 404] on input "مشكل عائلي من: ا نصف دجاجه + ٤ قطع ريش + ٤ أسياخ كباب ٤ أسياخ تيكا + ۲ قطعه عرا…" at bounding box center [1036, 402] width 507 height 32
type input "ميكس جريل عائلي"
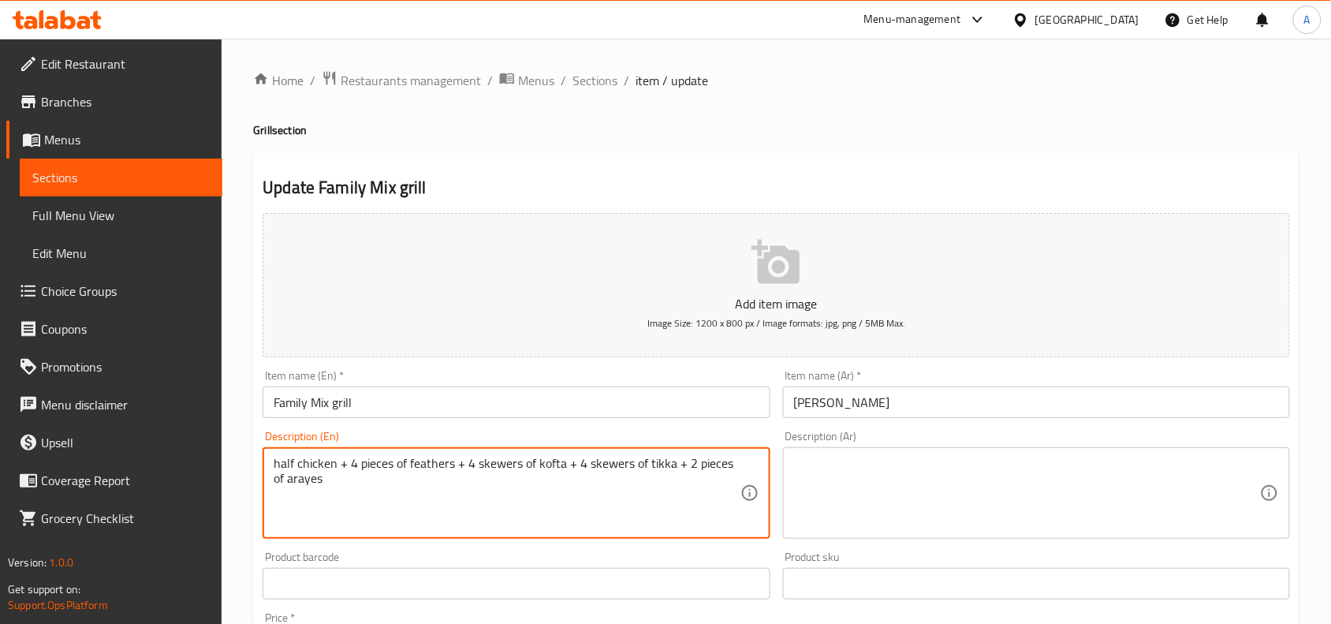
click at [700, 474] on textarea "half chicken + 4 pieces of feathers + 4 skewers of kofta + 4 skewers of tikka +…" at bounding box center [507, 493] width 466 height 75
type textarea "ؤ"
type textarea "half chicken + 4 pieces of feathers + 4 skewers of kofta + 4 skewers of tikka +…"
click at [426, 477] on textarea "half chicken + 4 pieces of feathers + 4 skewers of kofta + 4 skewers of tikka +…" at bounding box center [507, 493] width 466 height 75
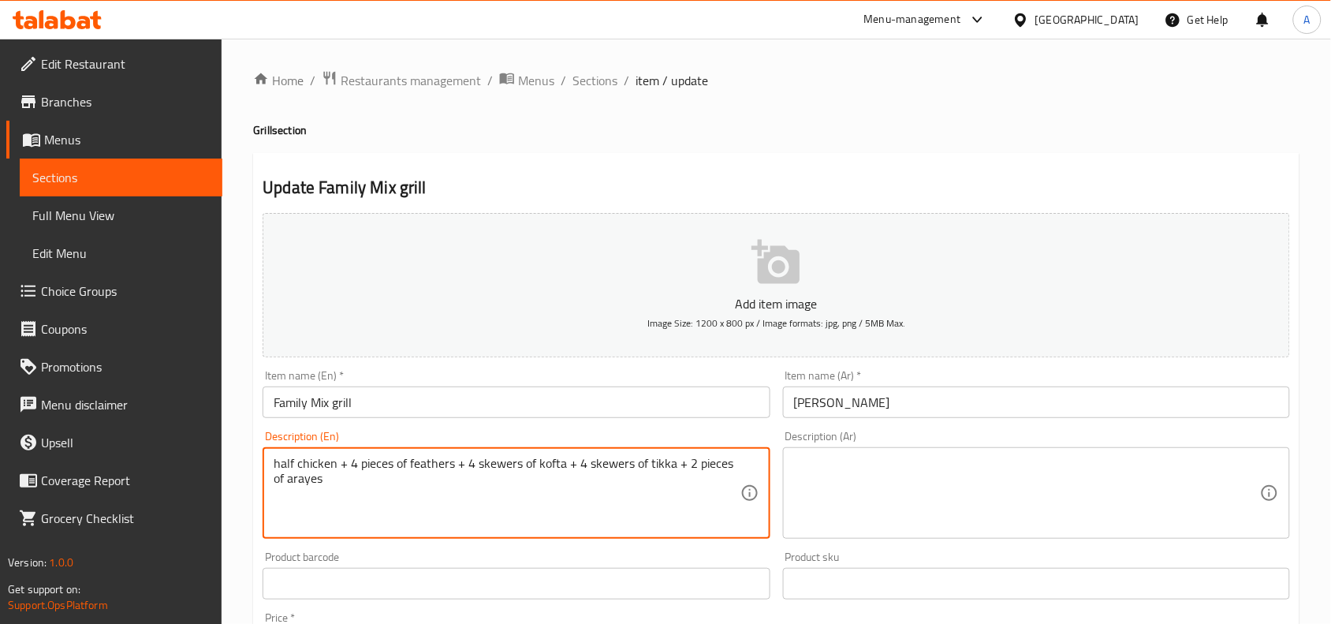
click at [422, 474] on textarea "half chicken + 4 pieces of feathers + 4 skewers of kofta + 4 skewers of tikka +…" at bounding box center [507, 493] width 466 height 75
click at [841, 469] on textarea at bounding box center [1027, 493] width 466 height 75
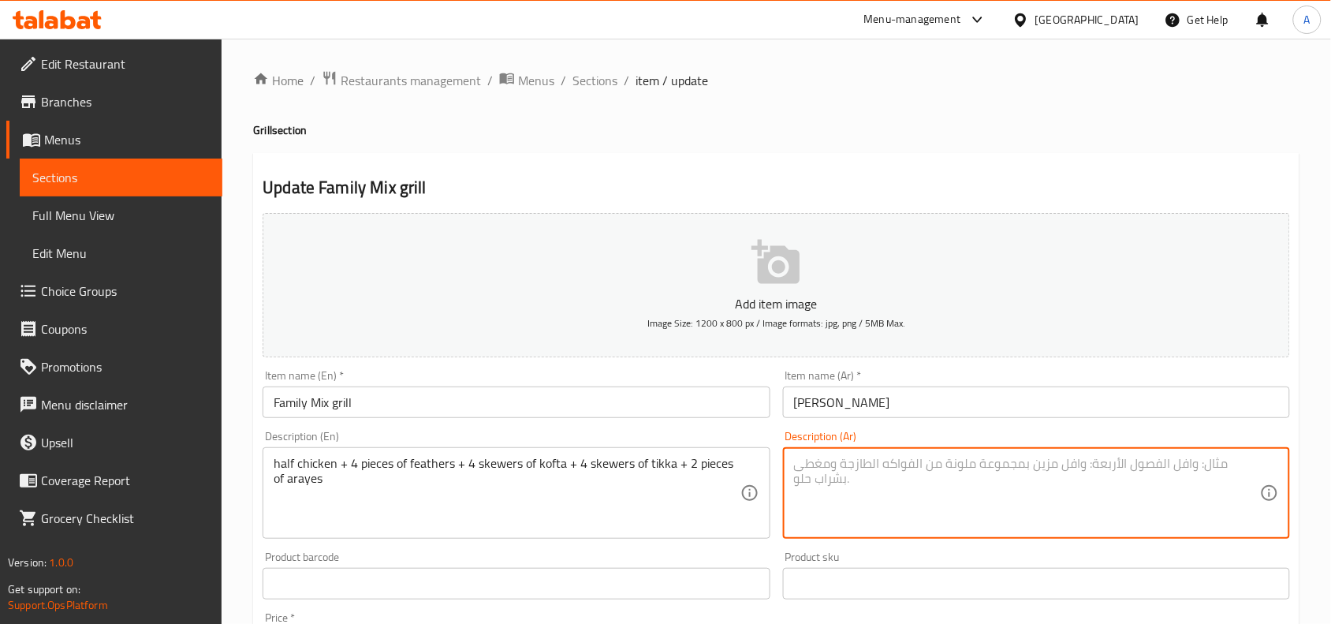
paste textarea "نصف دجاجة + 4 قطع ريش + 4 أسياخ كفتة + 4 أسياخ تكا + 2 قطعة عرايس"
type textarea "نصف دجاجة + 4 قطع ريش + 4 أسياخ كفتة + 4 أسياخ تكا + 2 قطعة عرايس"
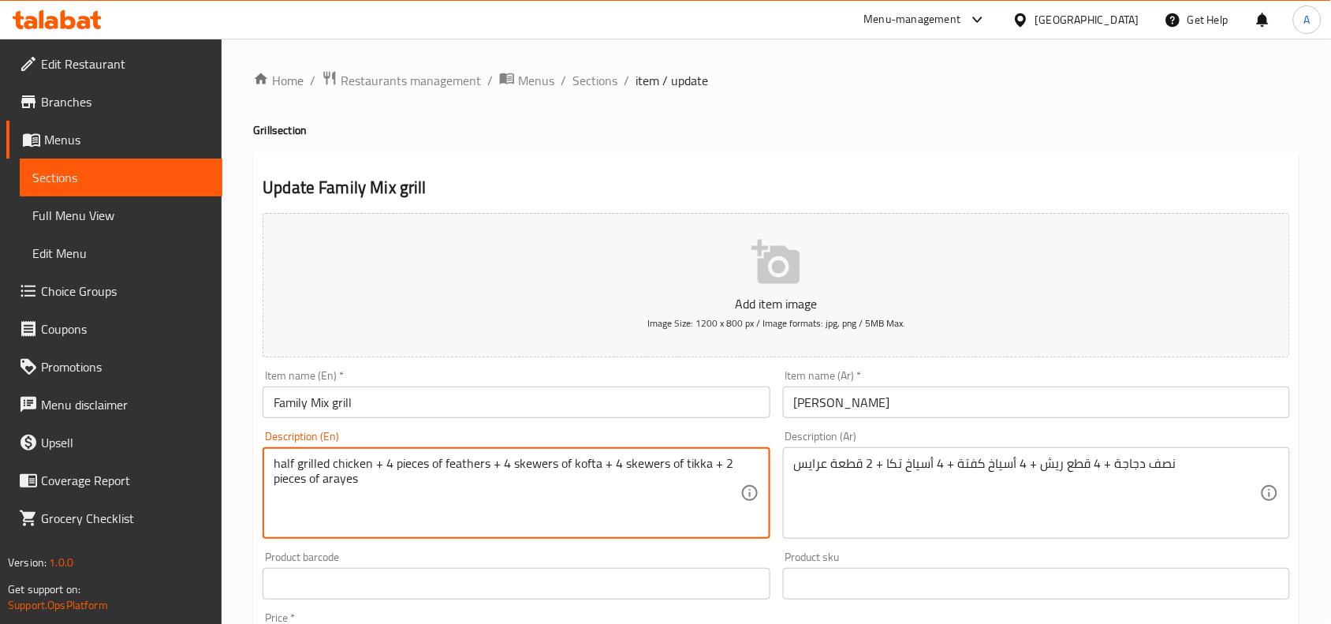
type textarea "half grilled chicken + 4 pieces of feathers + 4 skewers of kofta + 4 skewers of…"
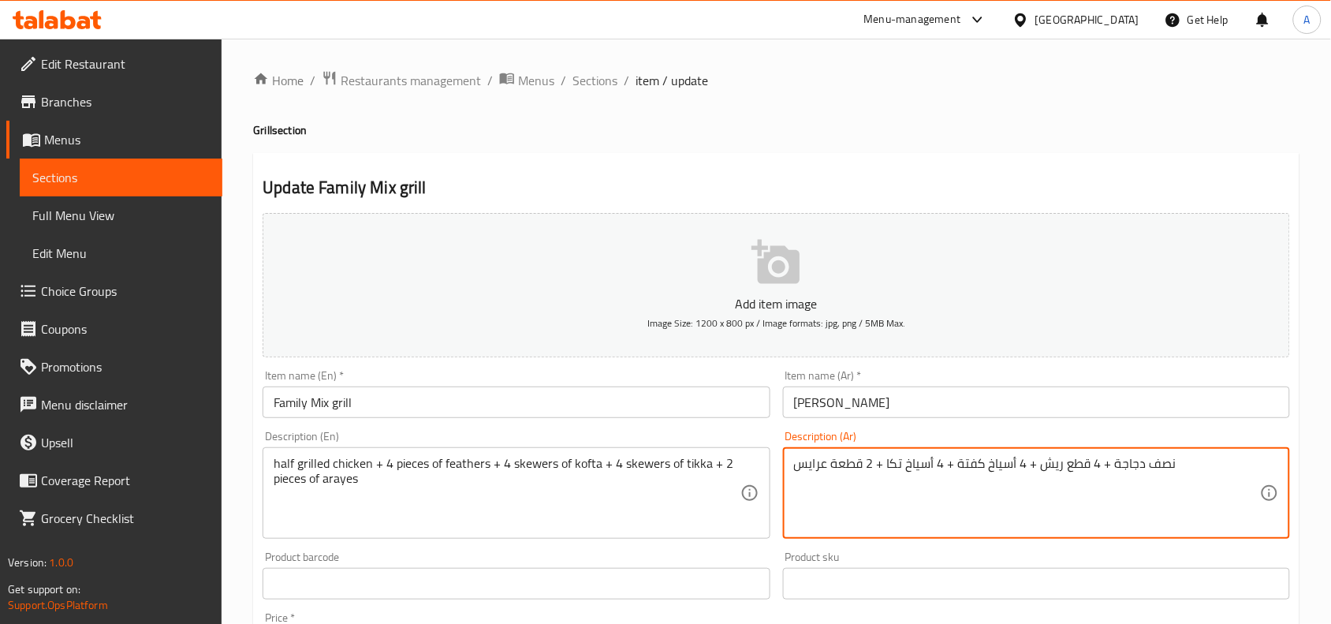
drag, startPoint x: 1109, startPoint y: 471, endPoint x: 1108, endPoint y: 483, distance: 11.9
click at [1109, 470] on textarea "نصف دجاجة + 4 قطع ريش + 4 أسياخ كفتة + 4 أسياخ تكا + 2 قطعة عرايس" at bounding box center [1027, 493] width 466 height 75
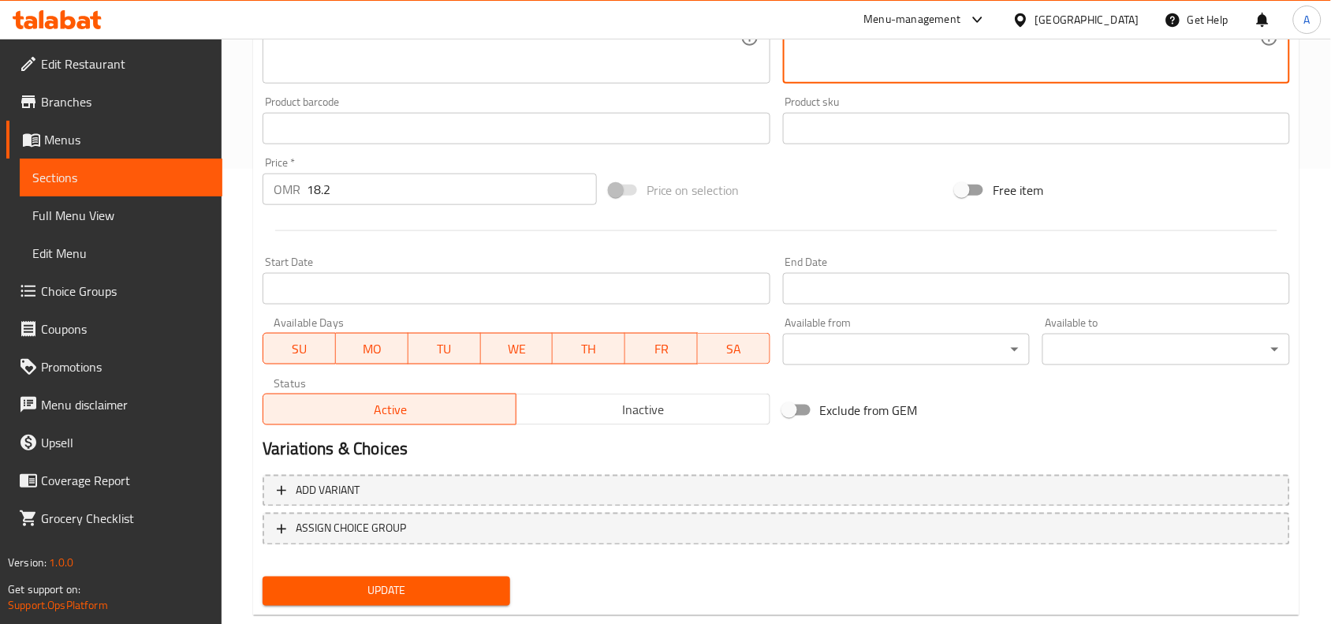
scroll to position [487, 0]
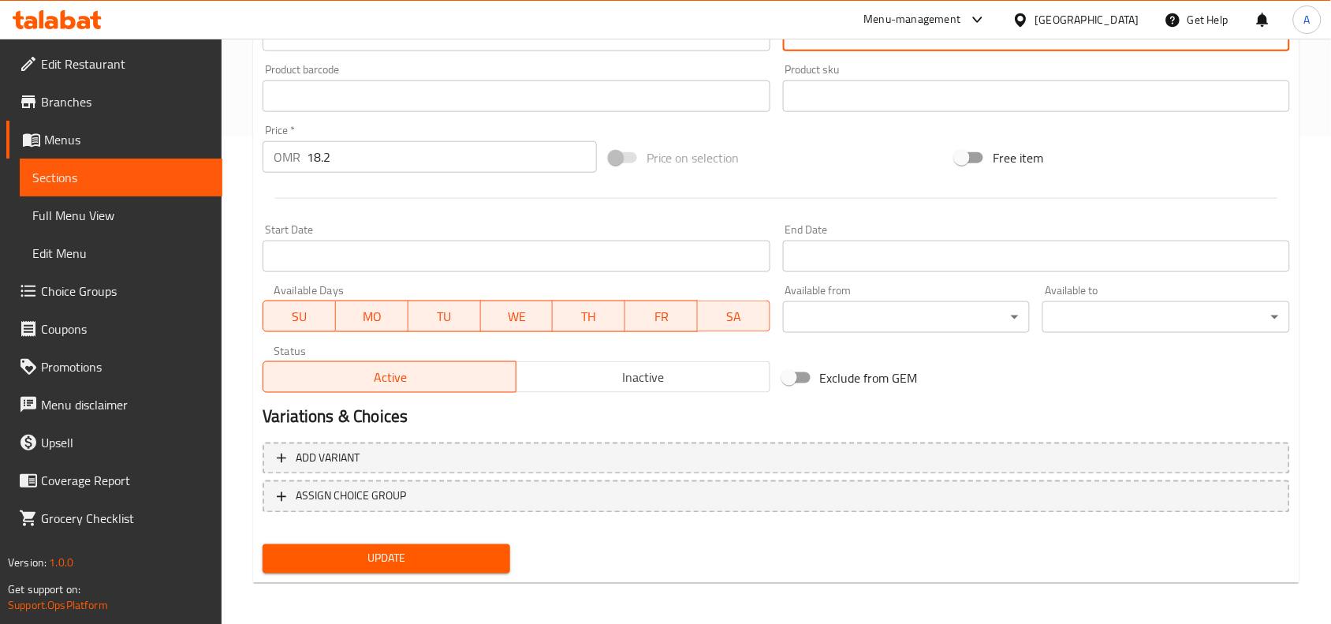
type textarea "نصف دجاجة مشوية + 4 قطع ريش + 4 أسياخ كفتة + 4 أسياخ تكا + 2 قطعة عرايس"
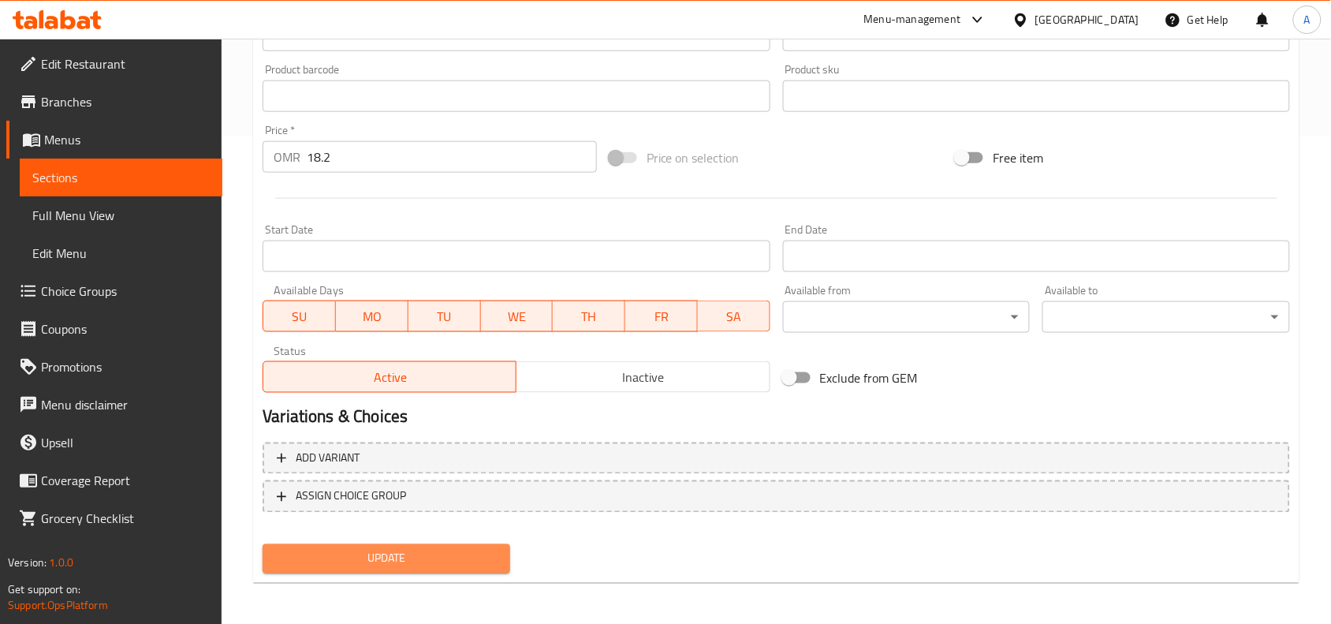
click at [461, 561] on span "Update" at bounding box center [386, 559] width 222 height 20
drag, startPoint x: 418, startPoint y: 554, endPoint x: 411, endPoint y: 513, distance: 41.6
click at [416, 554] on span "Update" at bounding box center [386, 559] width 222 height 20
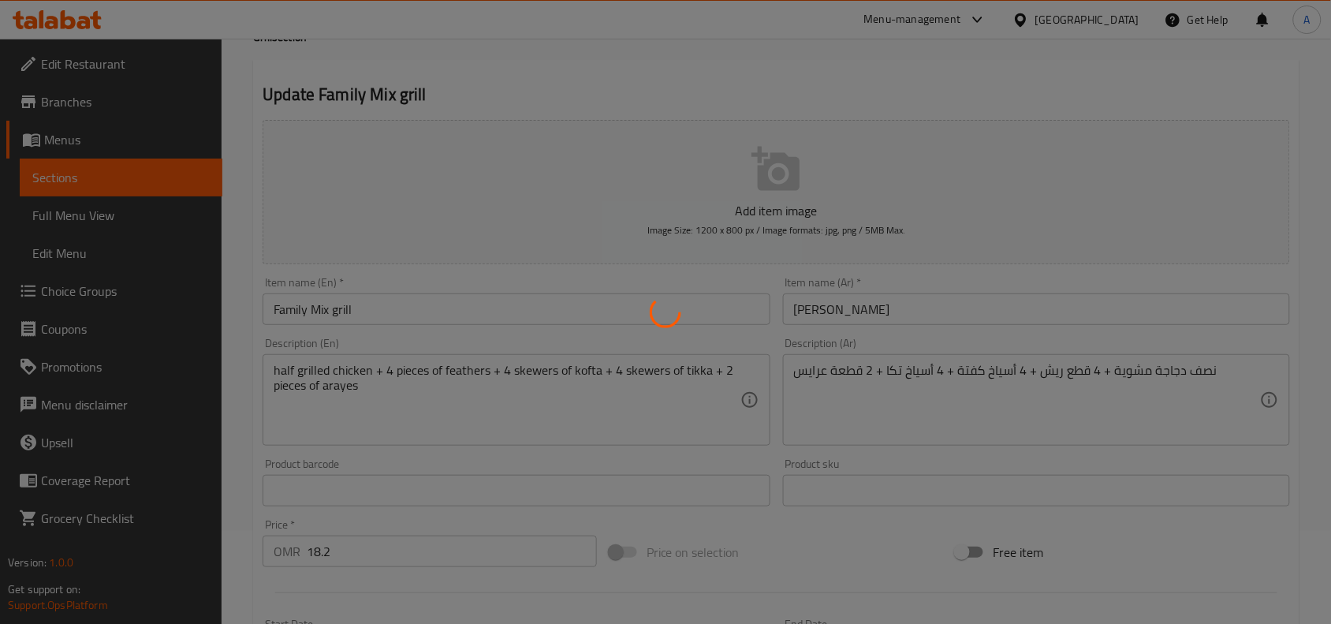
scroll to position [0, 0]
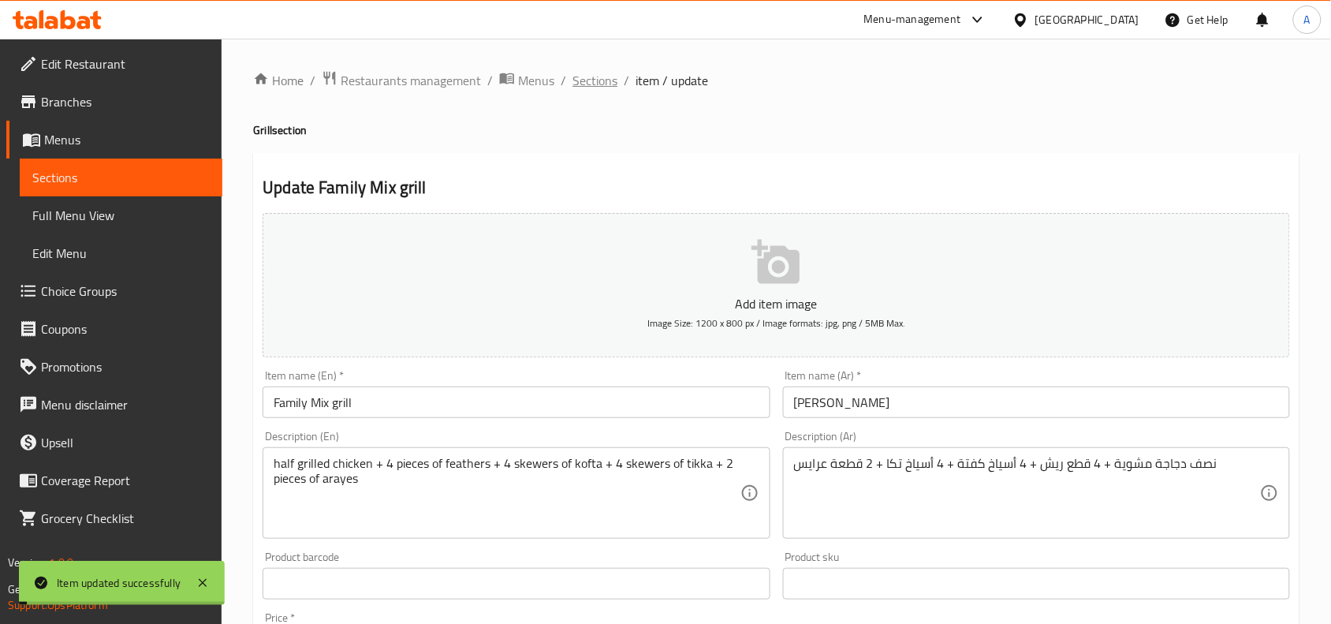
click at [593, 83] on span "Sections" at bounding box center [595, 80] width 45 height 19
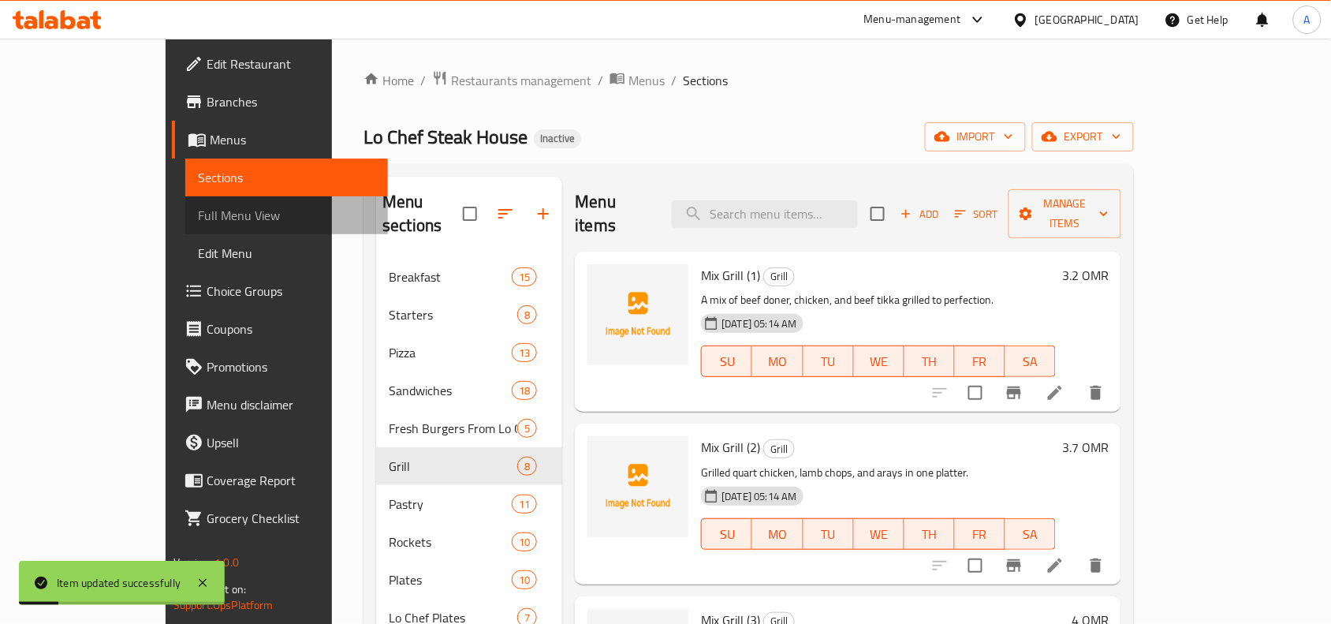
click at [198, 222] on span "Full Menu View" at bounding box center [286, 215] width 177 height 19
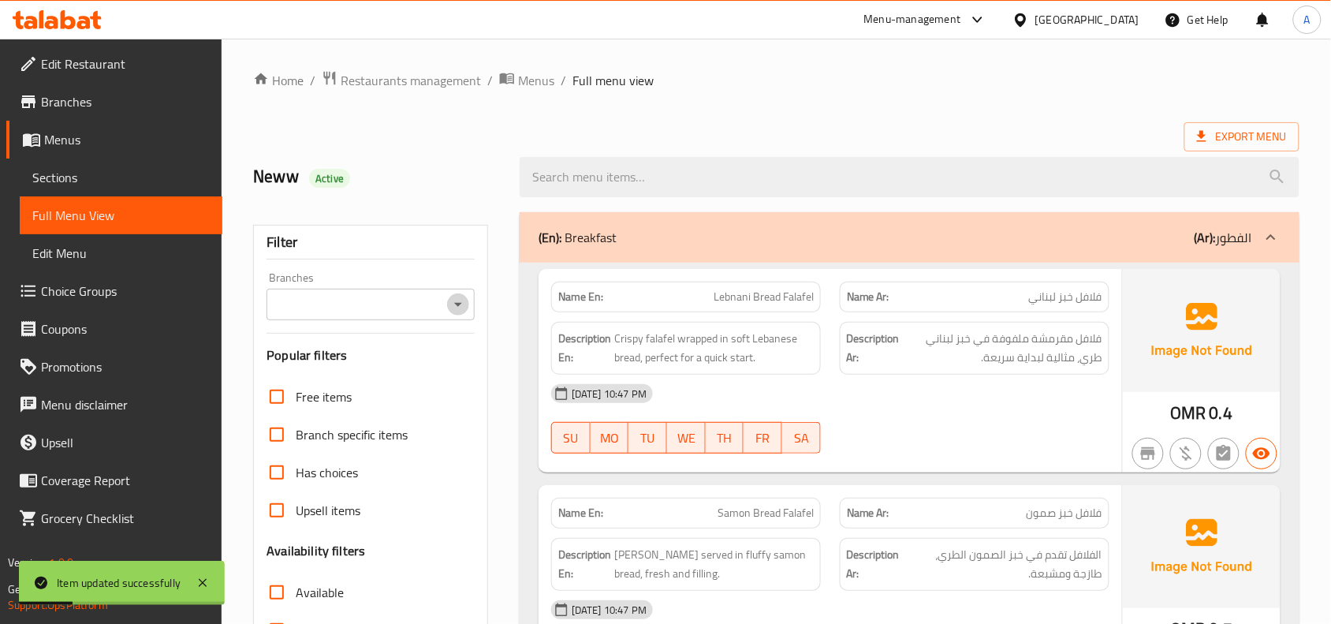
click at [456, 312] on icon "Open" at bounding box center [458, 304] width 19 height 19
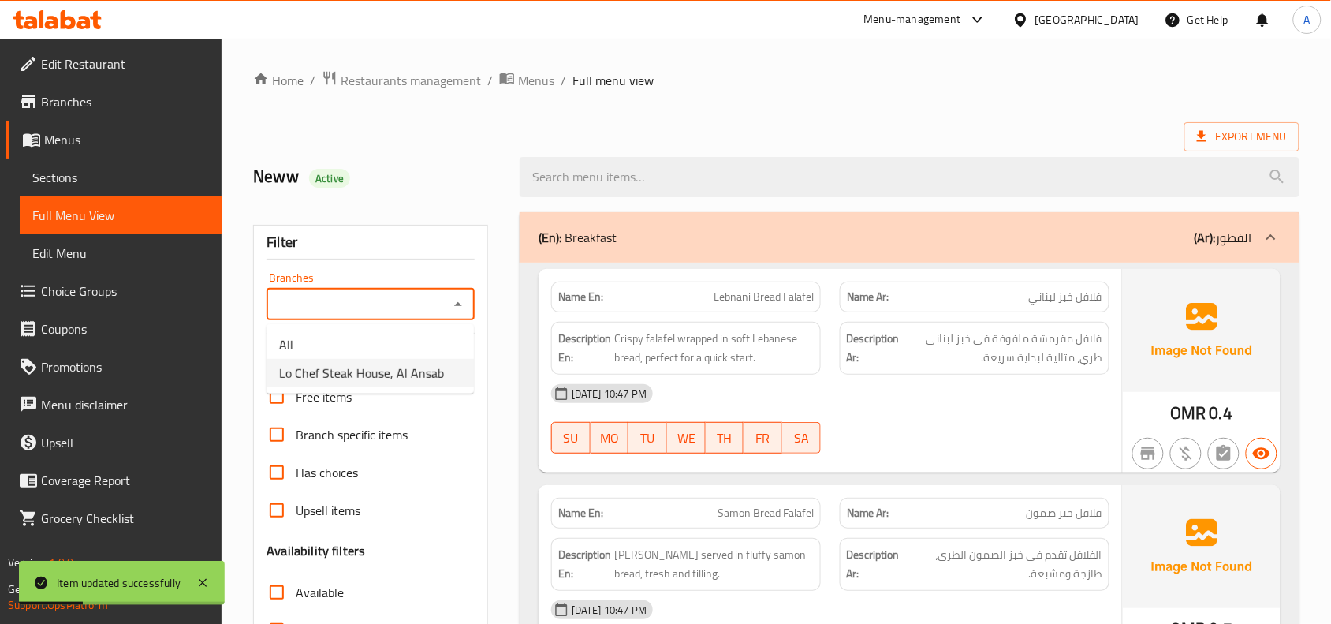
click at [381, 367] on span "Lo Chef Steak House, Al Ansab" at bounding box center [361, 373] width 165 height 19
type input "Lo Chef Steak House, Al Ansab"
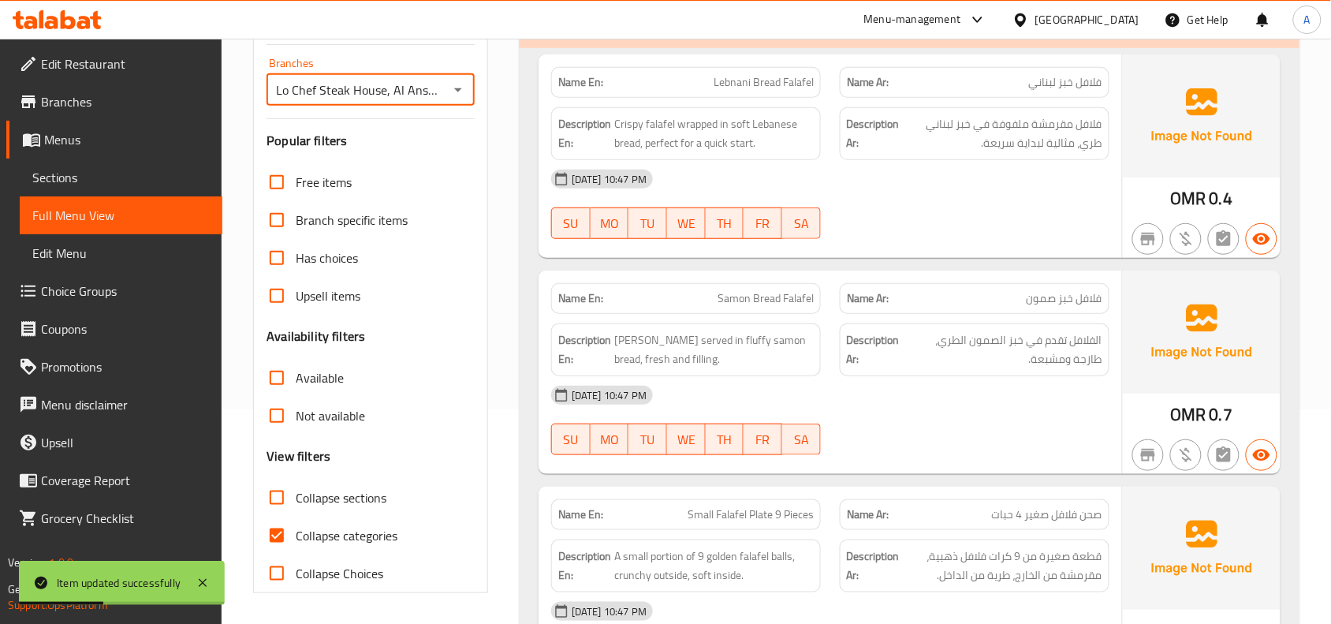
scroll to position [215, 0]
click at [282, 491] on input "Collapse sections" at bounding box center [277, 497] width 38 height 38
checkbox input "true"
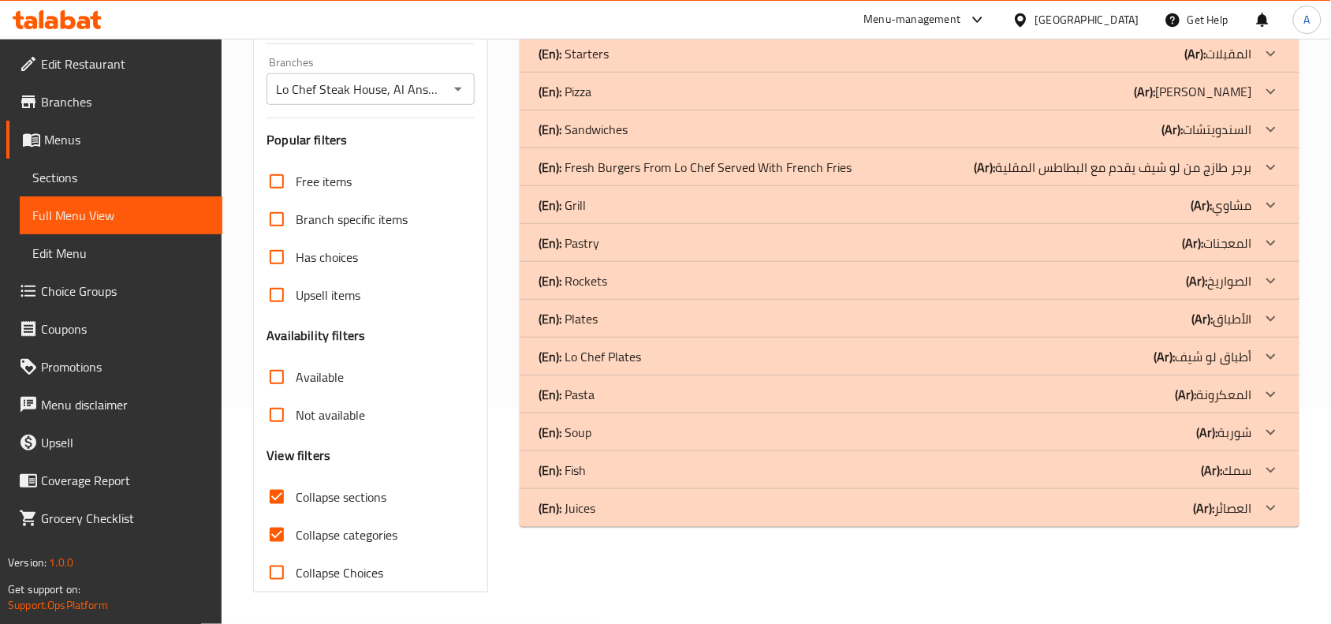
scroll to position [117, 0]
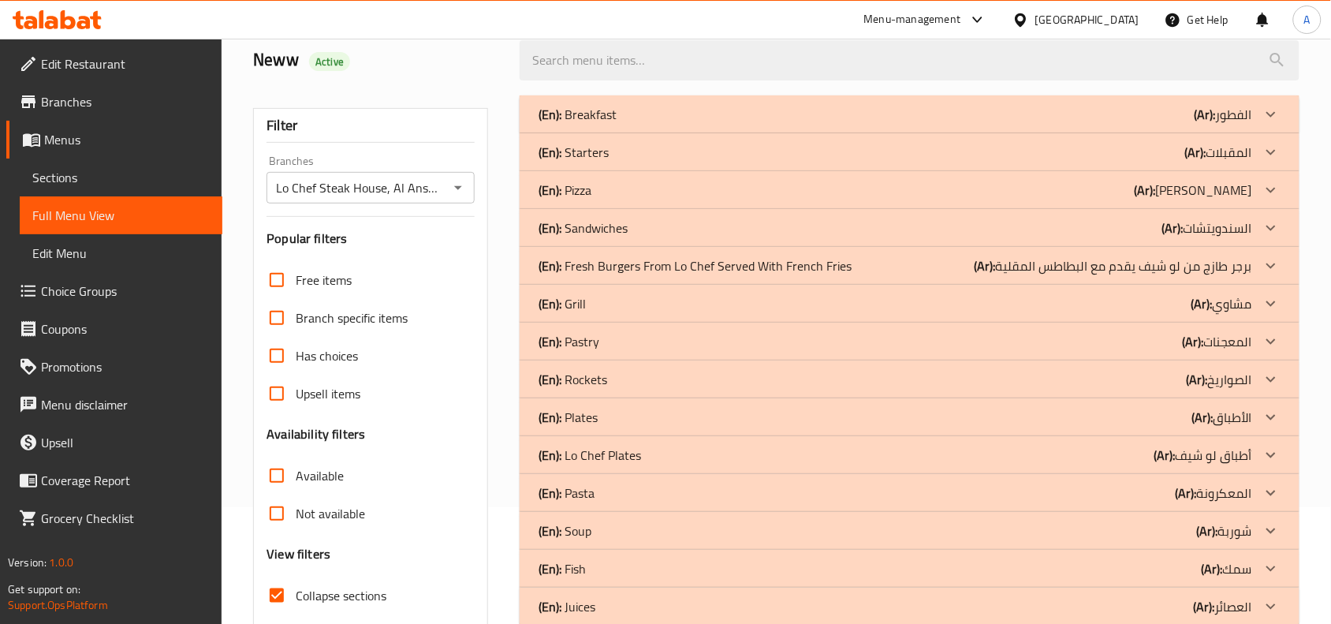
click at [714, 300] on div "(En): Grill (Ar): مشاوي" at bounding box center [896, 303] width 714 height 19
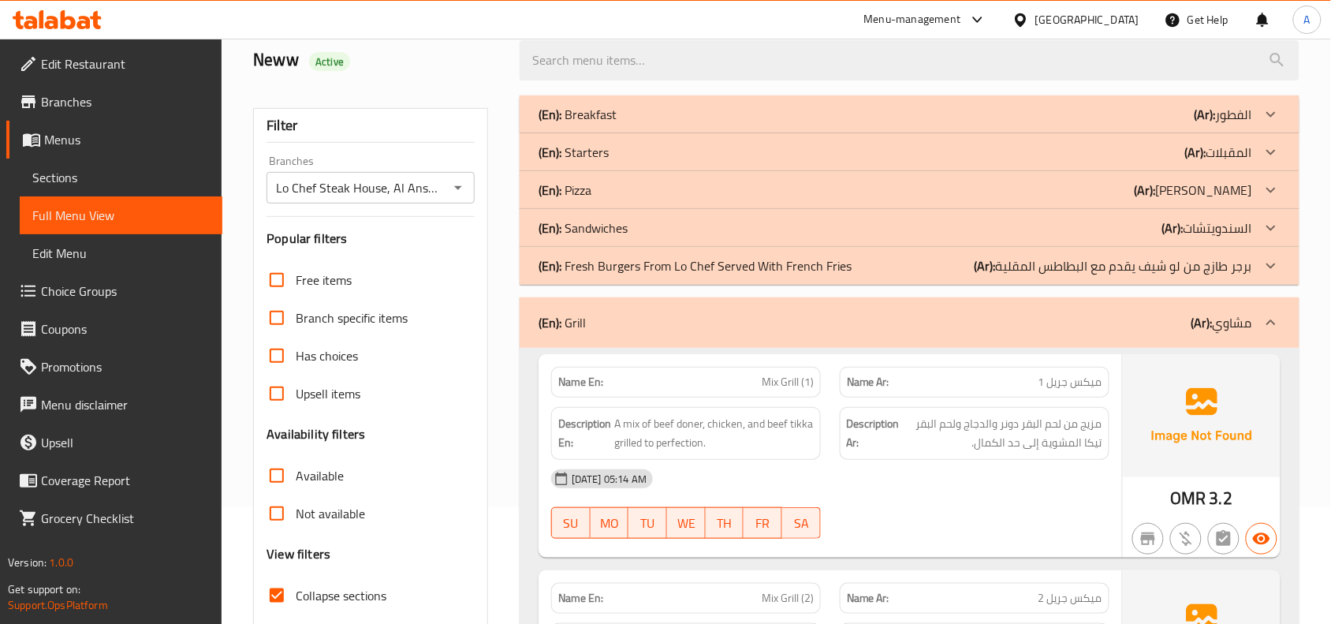
click at [824, 188] on div "(En): Pizza (Ar): بيتزا" at bounding box center [896, 190] width 714 height 19
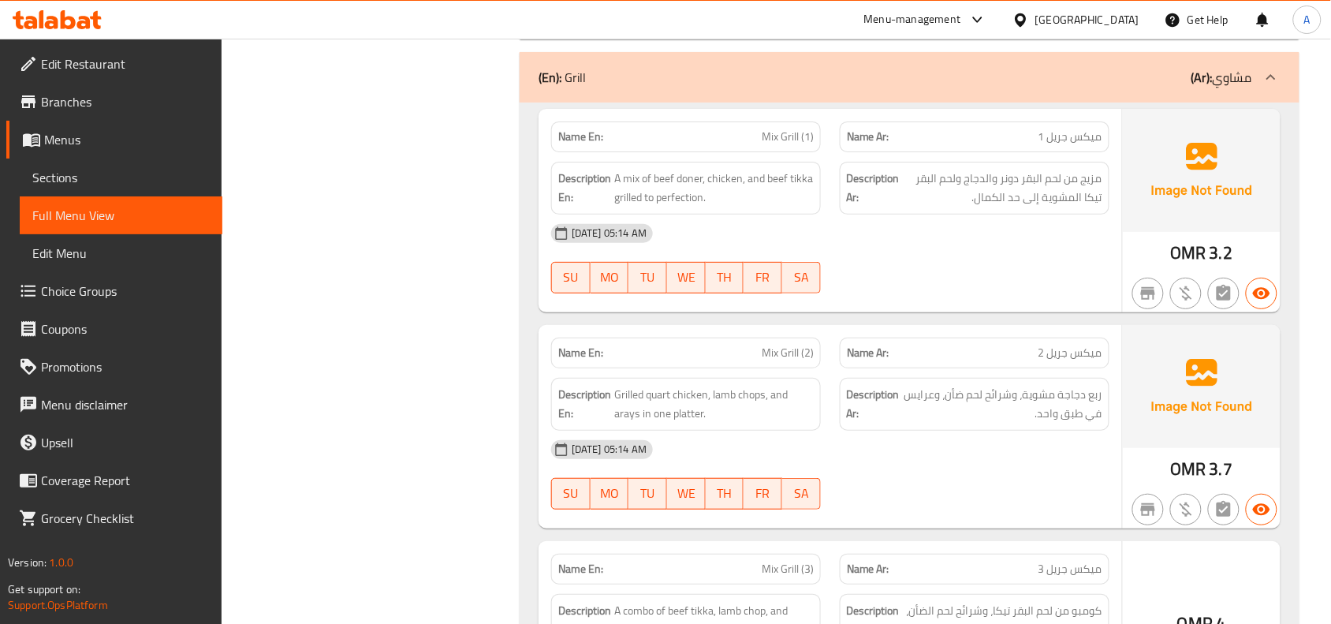
scroll to position [3370, 0]
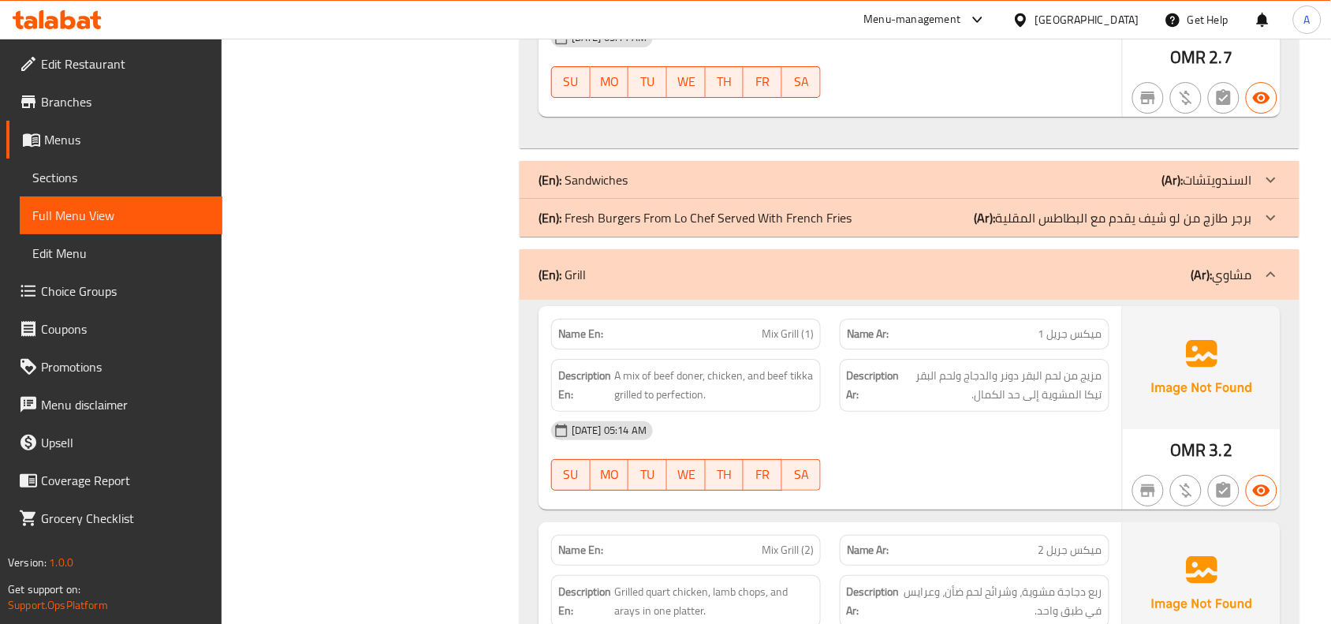
click at [857, 213] on div "(En): Fresh Burgers From Lo Chef Served With French Fries (Ar): برجر طازج من لو…" at bounding box center [896, 217] width 714 height 19
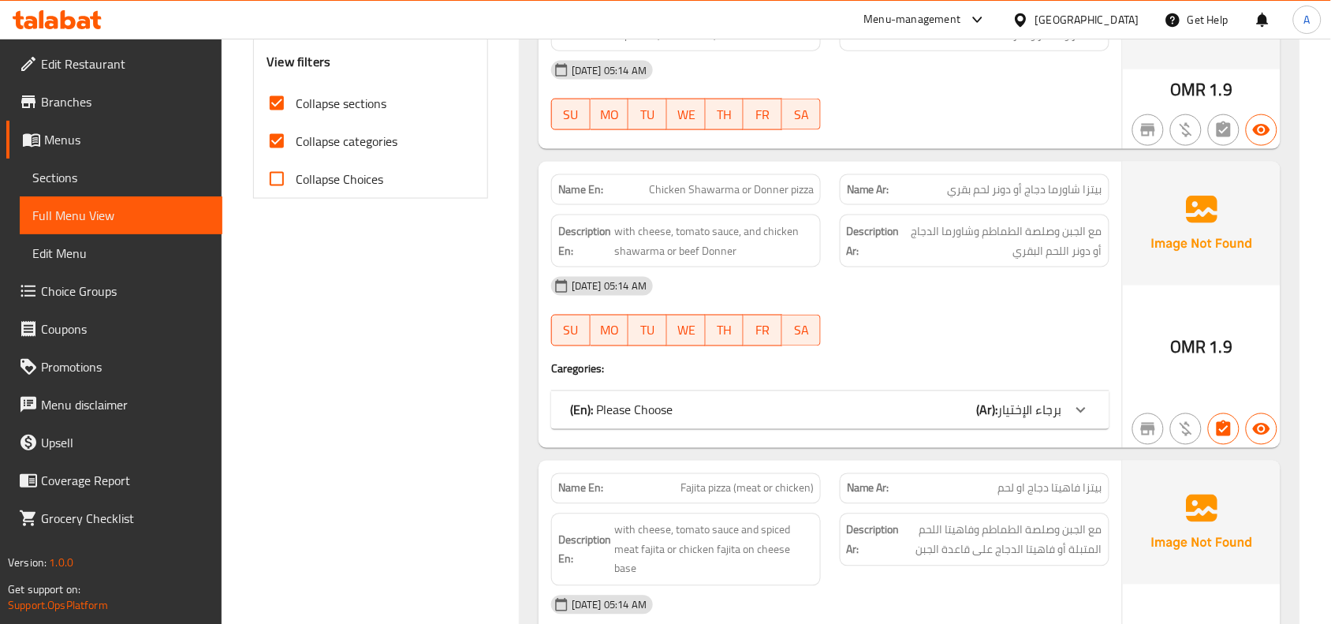
scroll to position [215, 0]
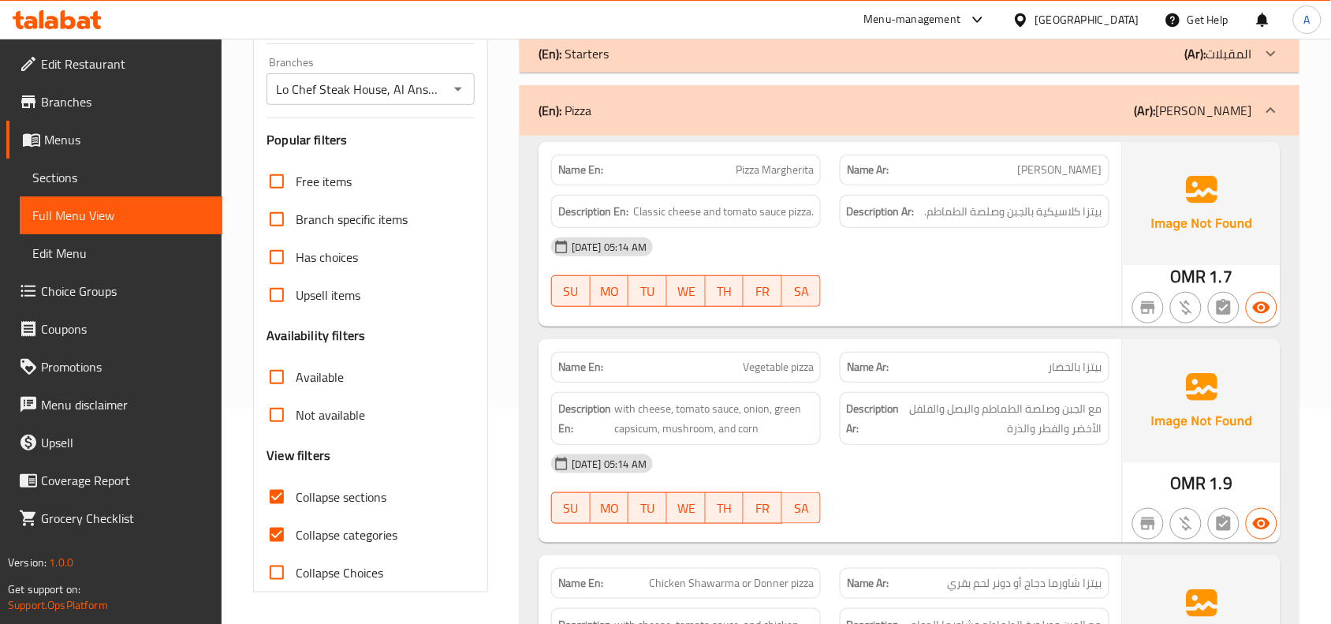
drag, startPoint x: 278, startPoint y: 527, endPoint x: 430, endPoint y: 546, distance: 152.7
click at [280, 528] on input "Collapse categories" at bounding box center [277, 535] width 38 height 38
checkbox input "false"
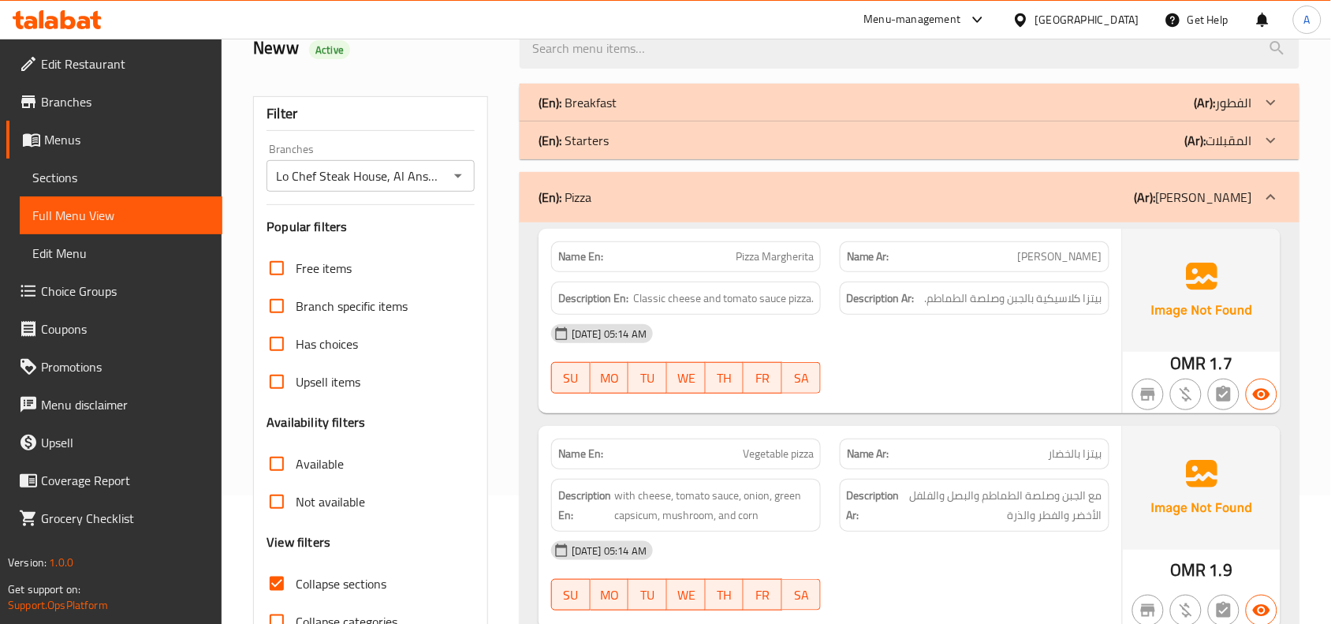
scroll to position [0, 0]
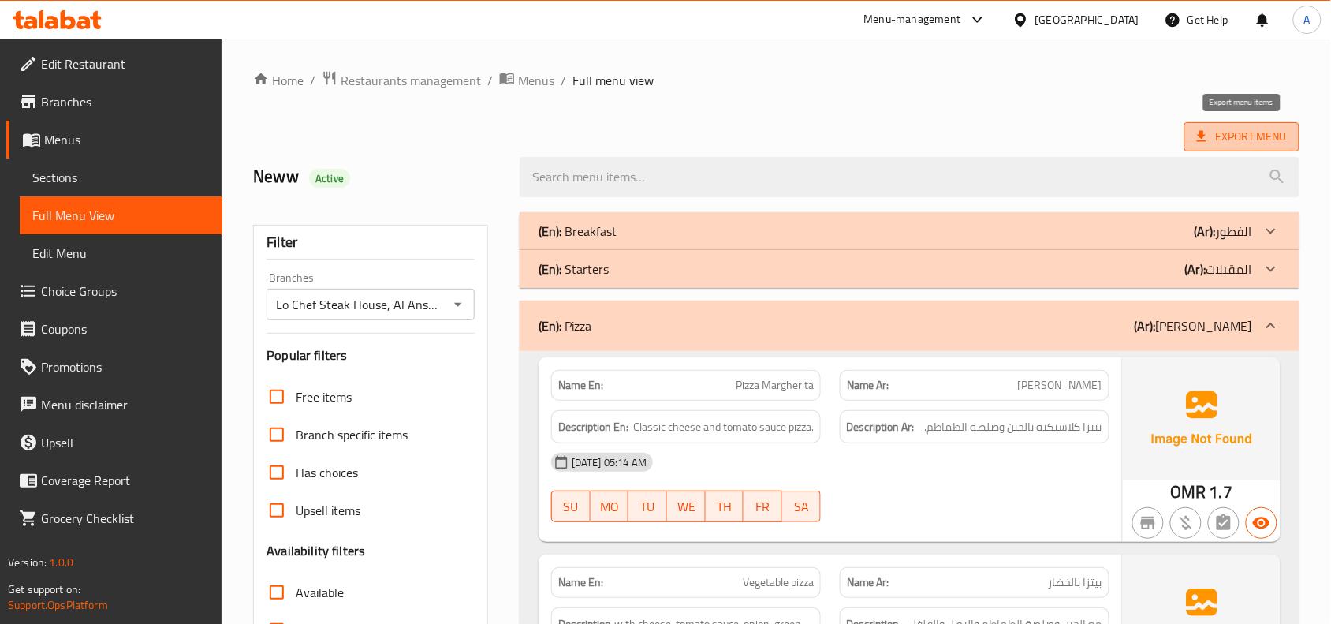
click at [1207, 147] on span "Export Menu" at bounding box center [1241, 136] width 115 height 29
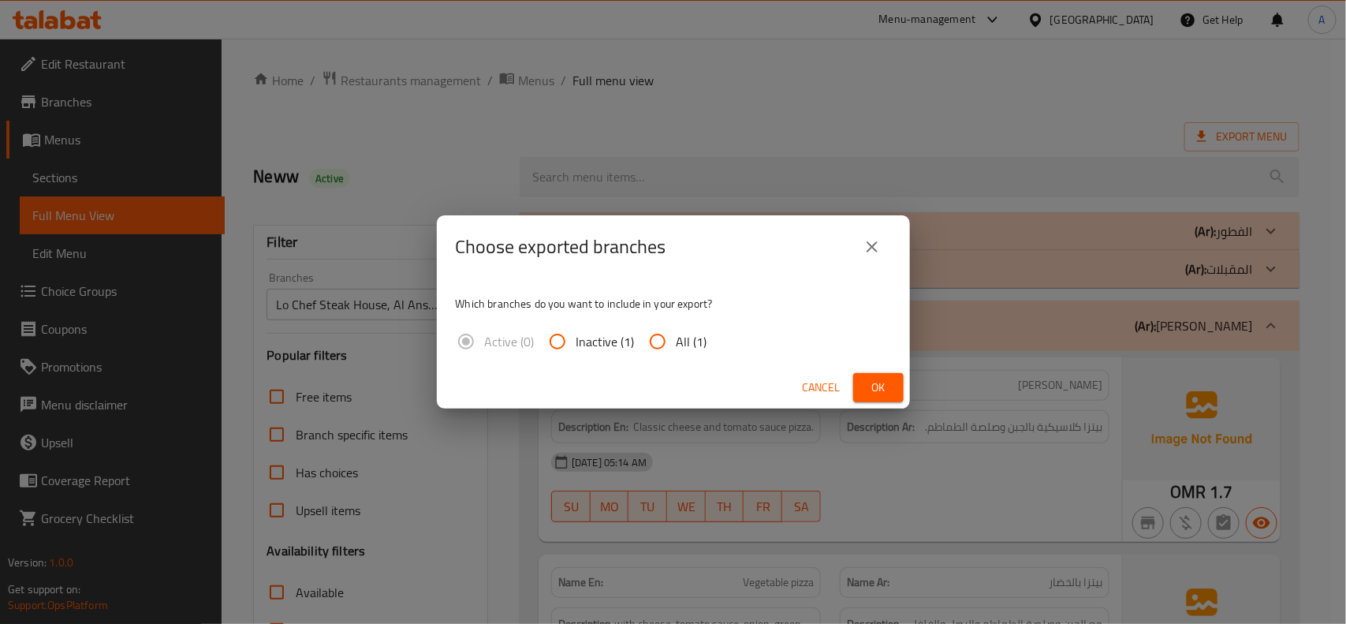
click at [658, 343] on input "All (1)" at bounding box center [658, 342] width 38 height 38
radio input "true"
click at [882, 375] on button "Ok" at bounding box center [878, 387] width 50 height 29
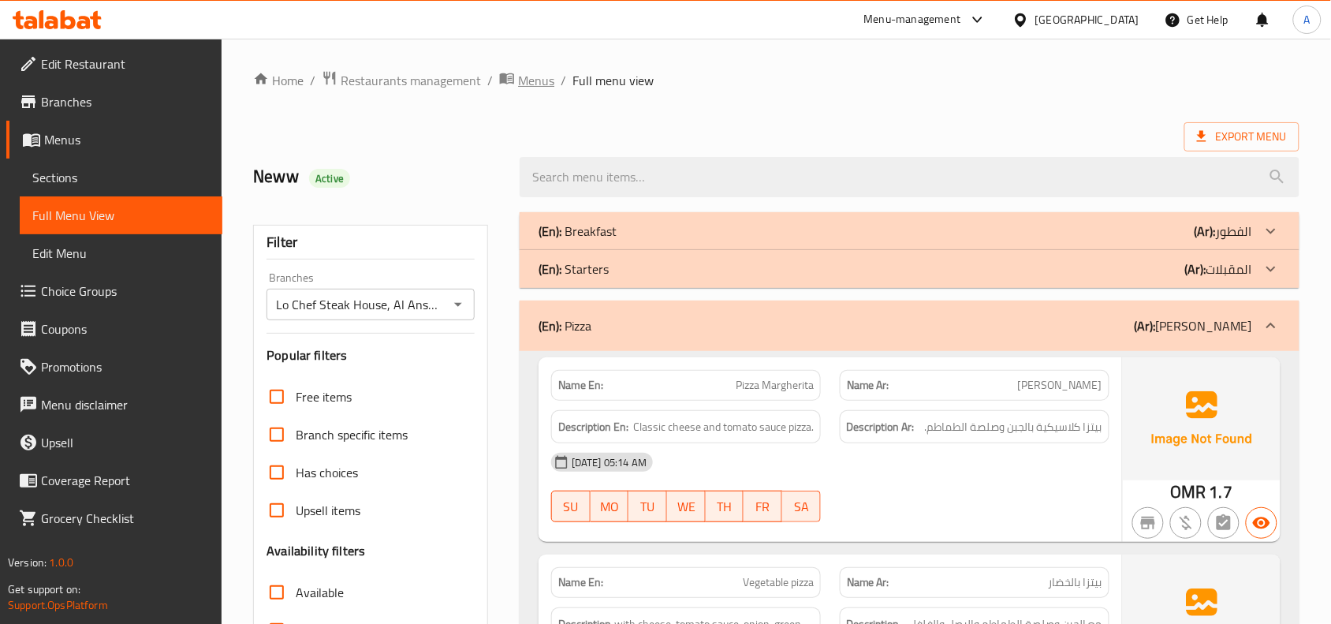
click at [518, 76] on span "Menus" at bounding box center [536, 80] width 36 height 19
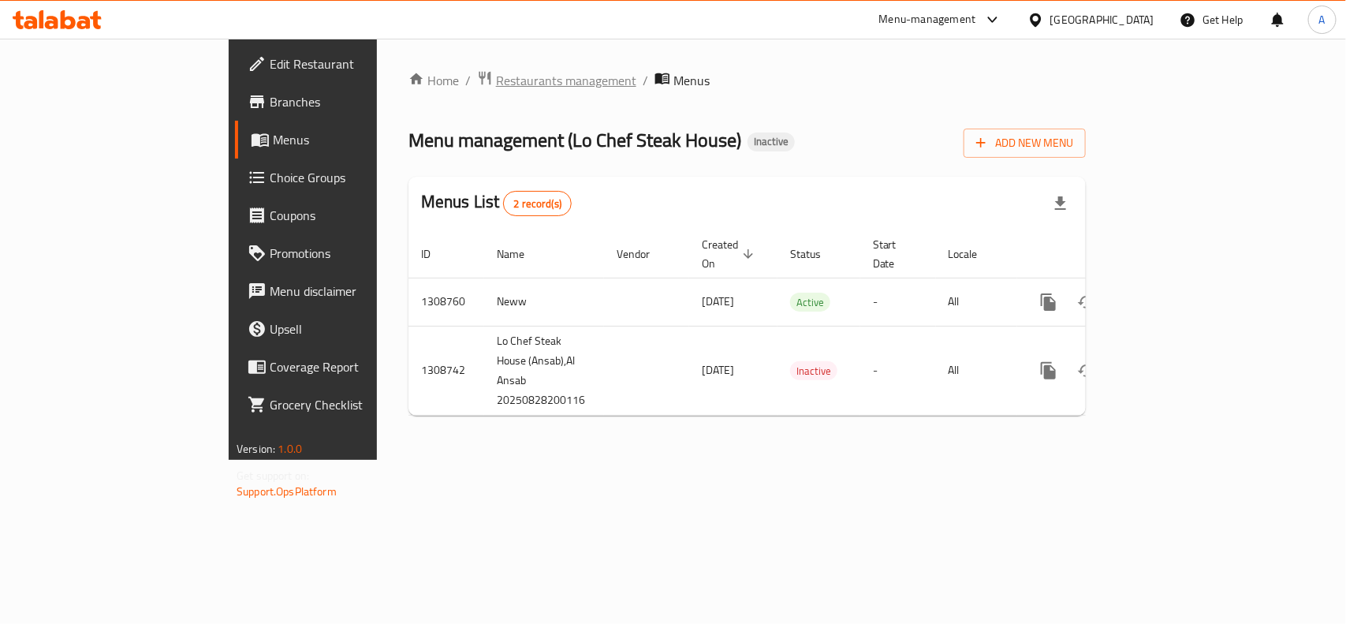
click at [496, 76] on span "Restaurants management" at bounding box center [566, 80] width 140 height 19
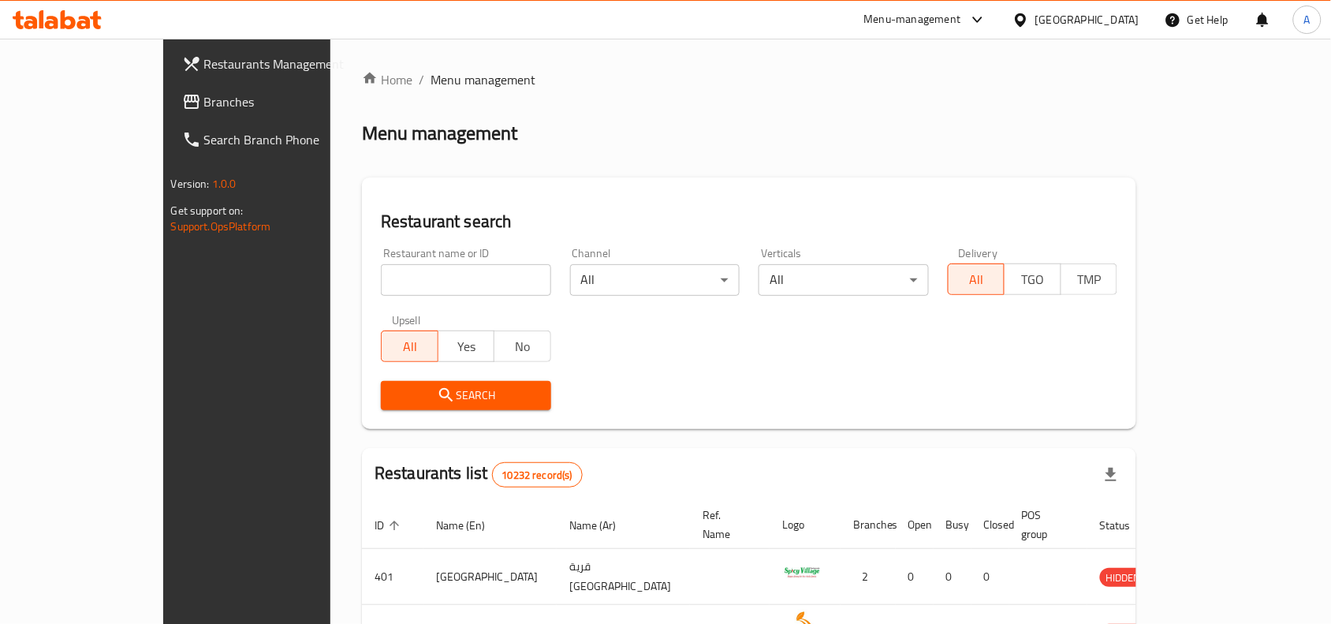
click at [1130, 22] on div "Oman" at bounding box center [1087, 19] width 104 height 17
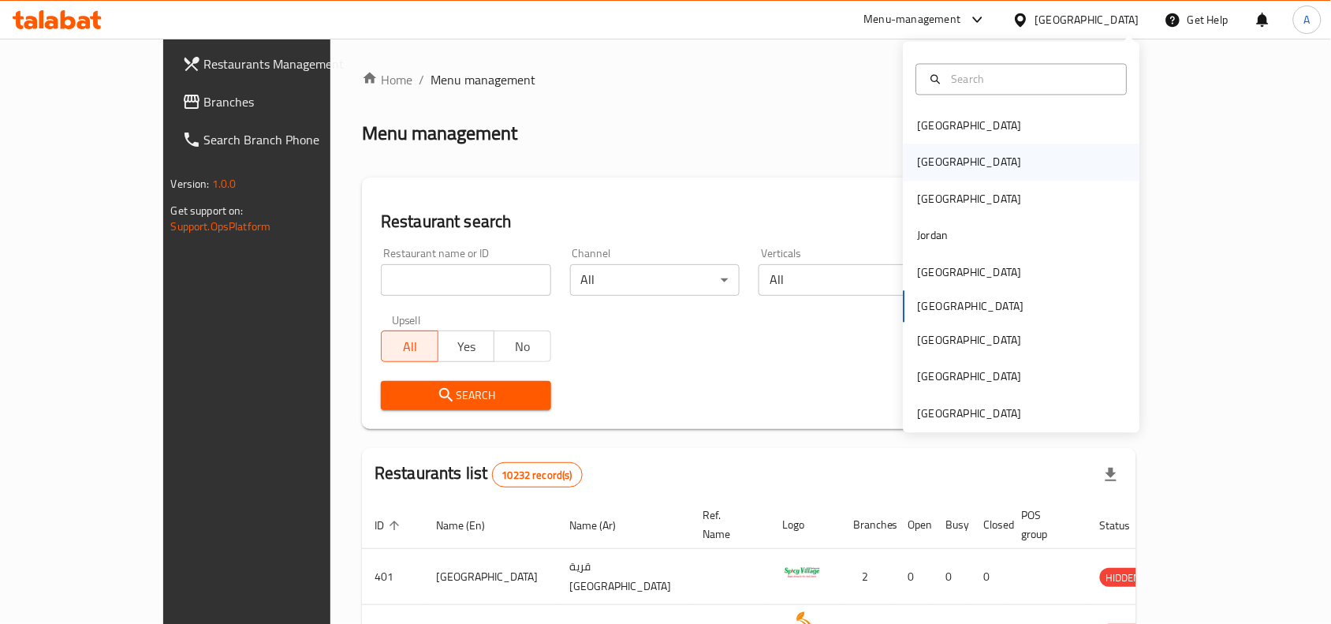
click at [958, 159] on div "[GEOGRAPHIC_DATA]" at bounding box center [1022, 162] width 237 height 36
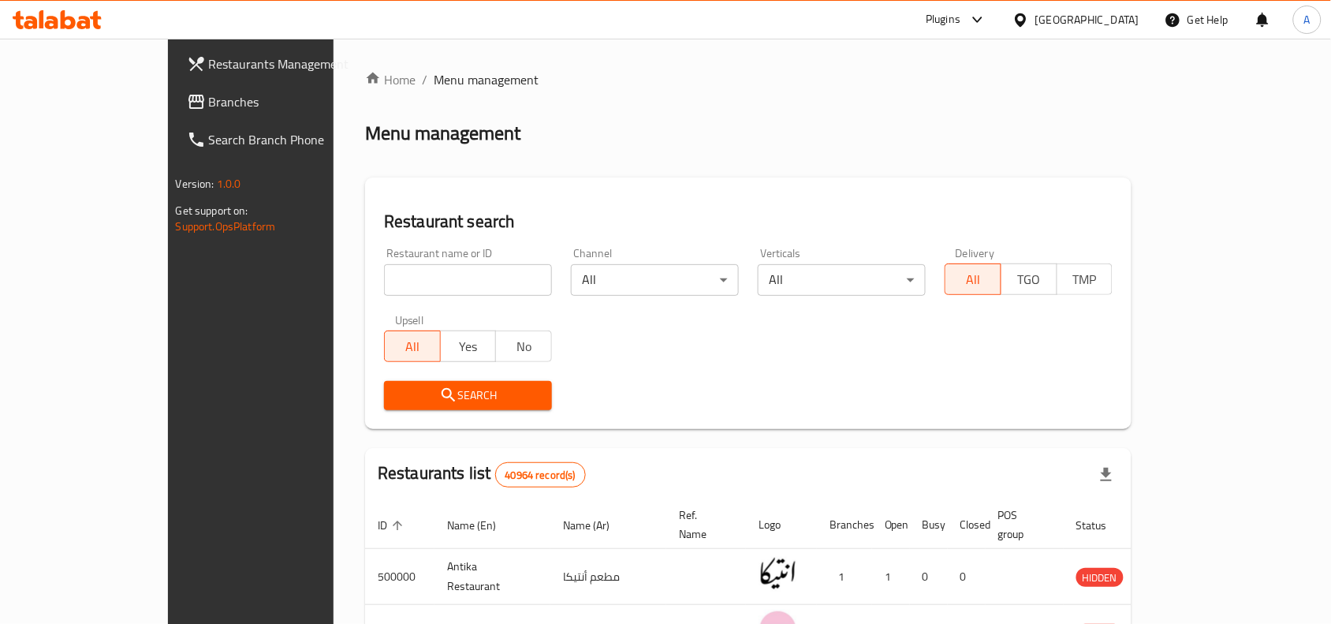
click at [209, 108] on span "Branches" at bounding box center [293, 101] width 169 height 19
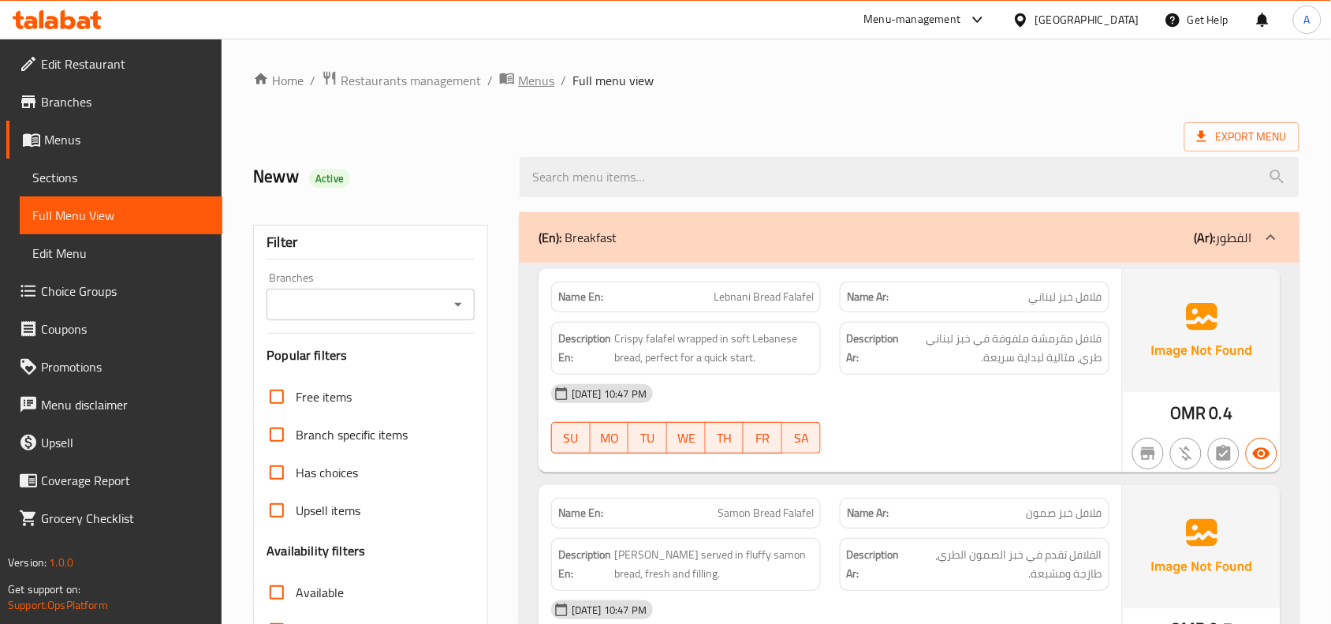
click at [529, 73] on span "Menus" at bounding box center [536, 80] width 36 height 19
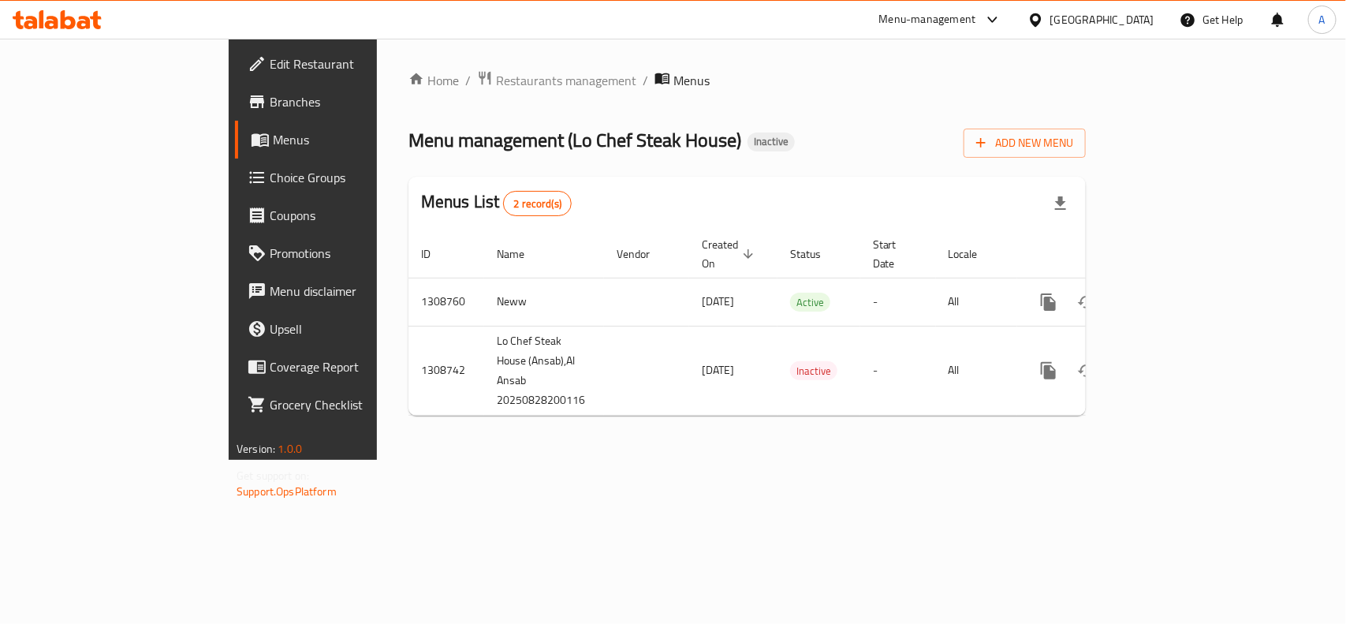
click at [526, 79] on div at bounding box center [673, 312] width 1346 height 624
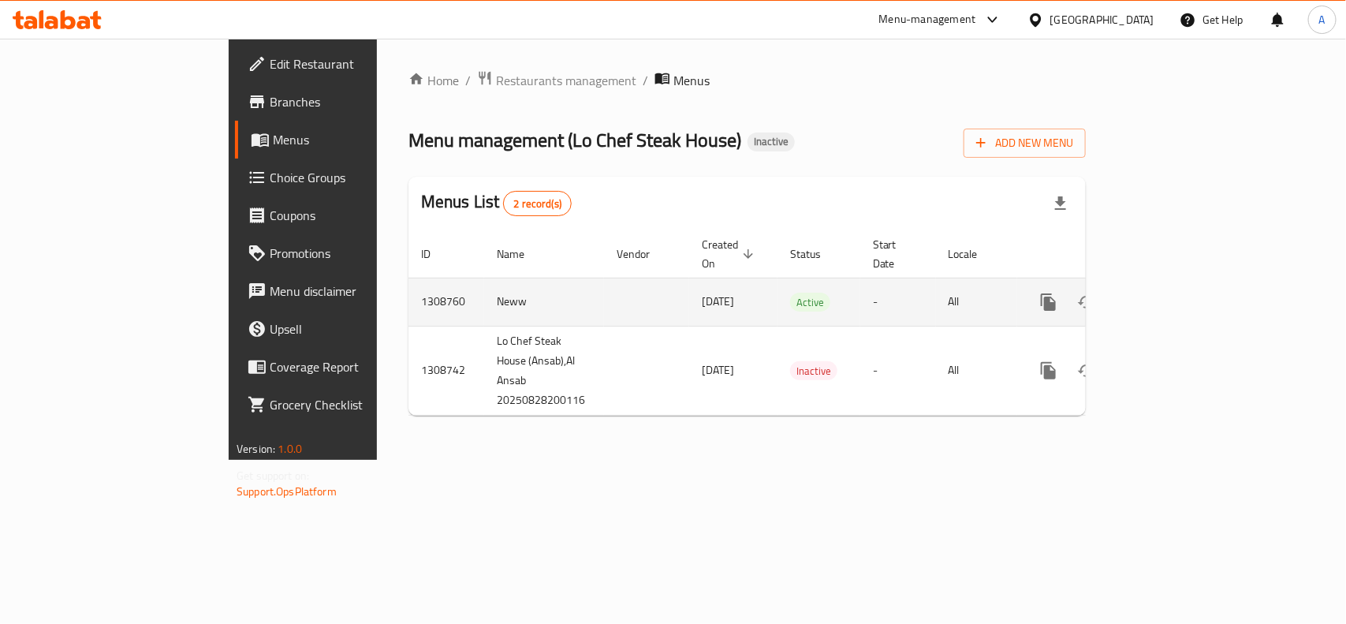
click at [1172, 293] on icon "enhanced table" at bounding box center [1162, 302] width 19 height 19
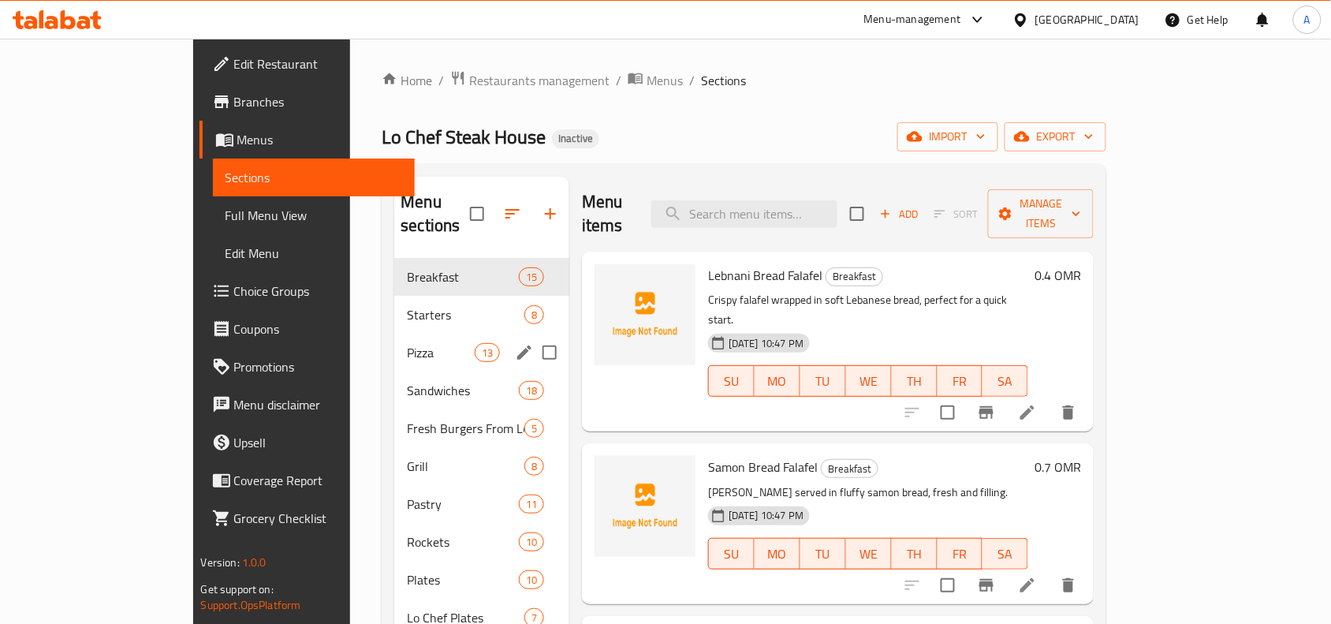
click at [394, 340] on div "Pizza 13" at bounding box center [481, 353] width 175 height 38
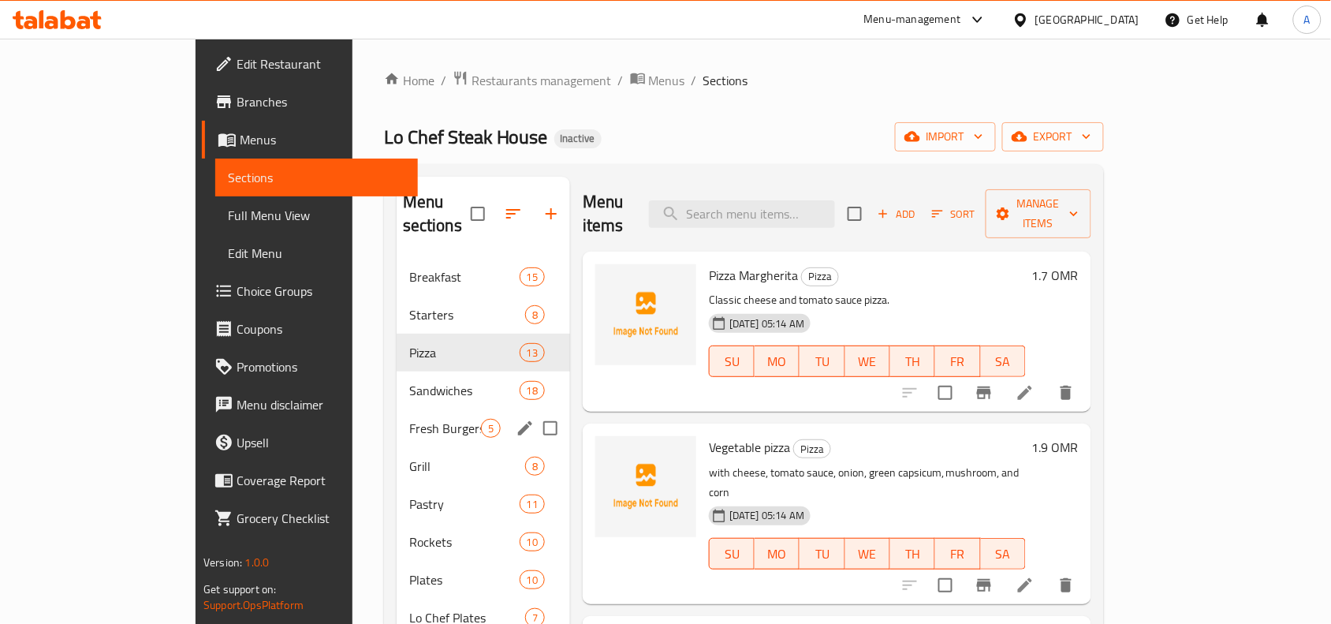
click at [482, 421] on span "5" at bounding box center [491, 428] width 18 height 15
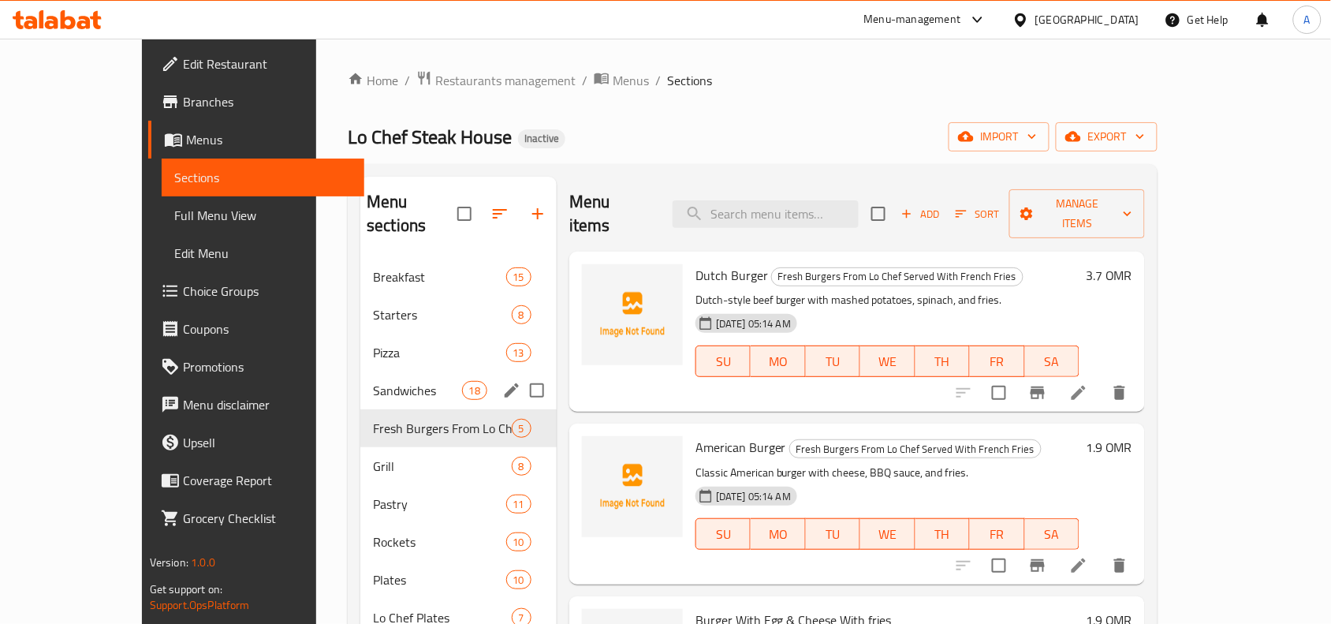
click at [360, 344] on div "Pizza 13" at bounding box center [458, 353] width 196 height 38
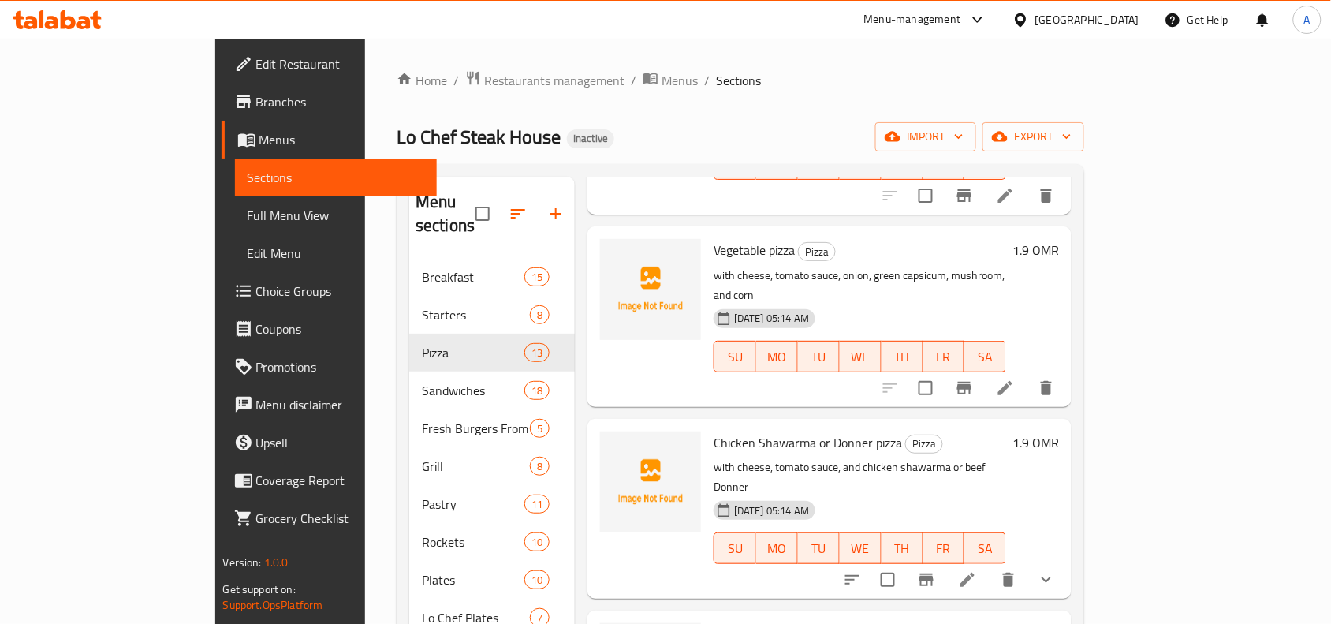
scroll to position [296, 0]
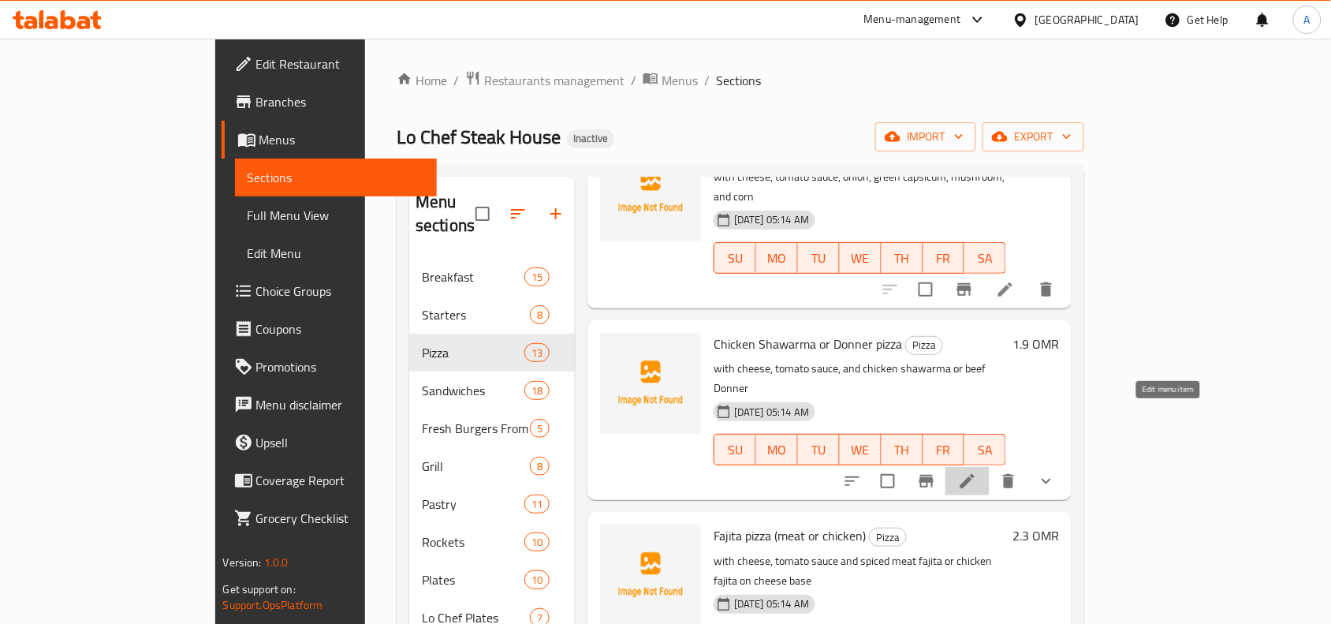
click at [977, 472] on icon at bounding box center [967, 481] width 19 height 19
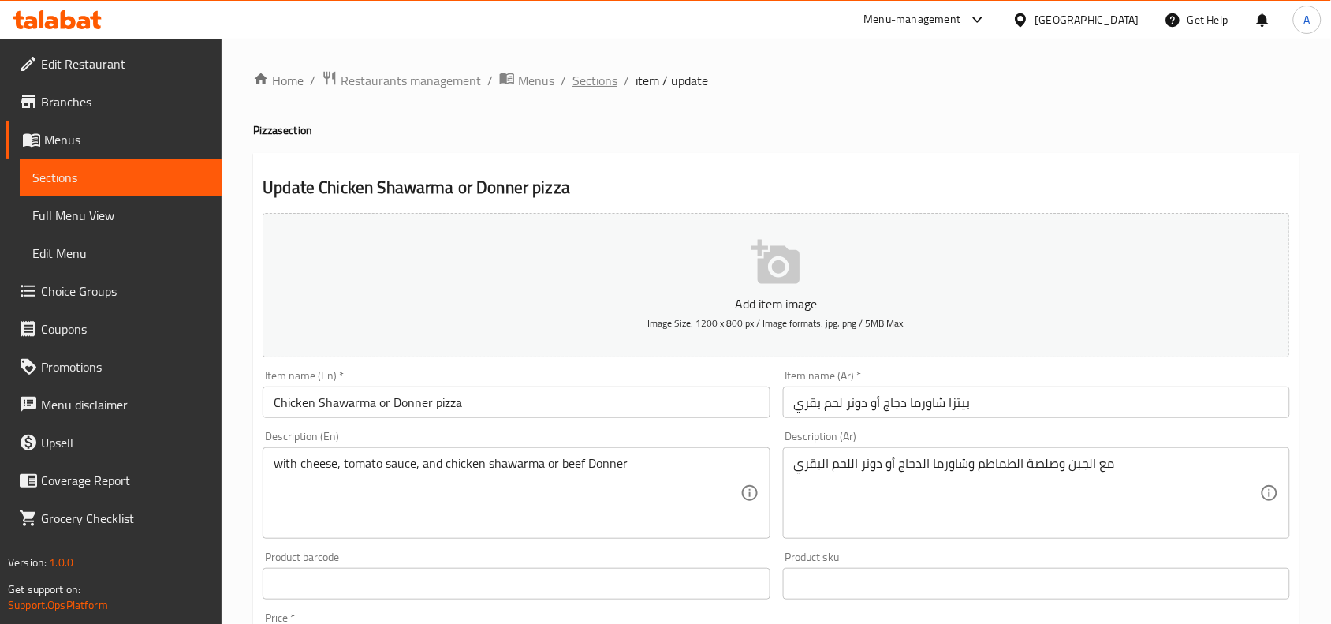
click at [601, 85] on span "Sections" at bounding box center [595, 80] width 45 height 19
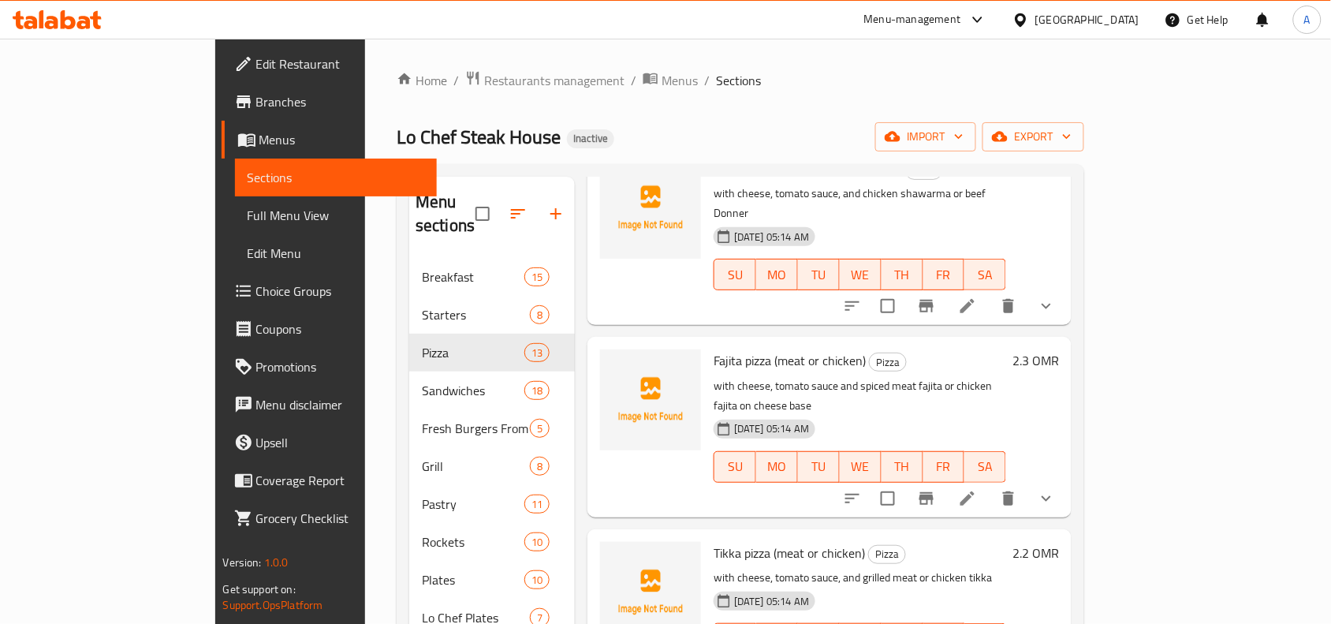
scroll to position [493, 0]
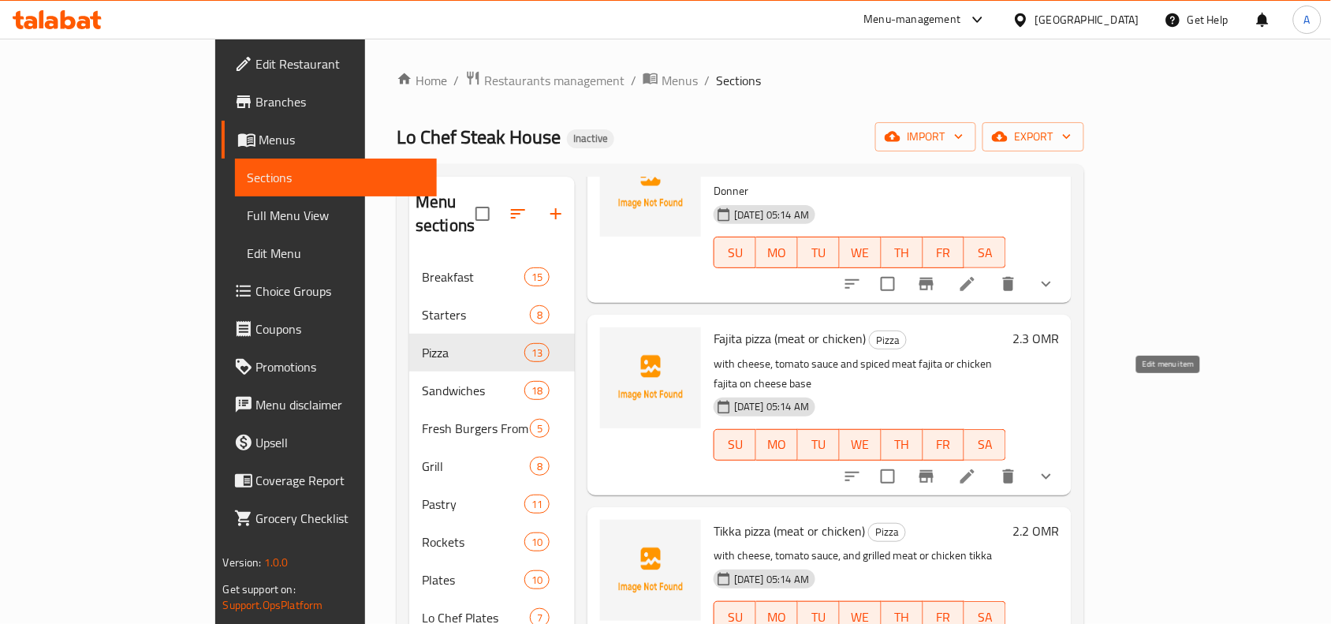
click at [975, 469] on icon at bounding box center [968, 476] width 14 height 14
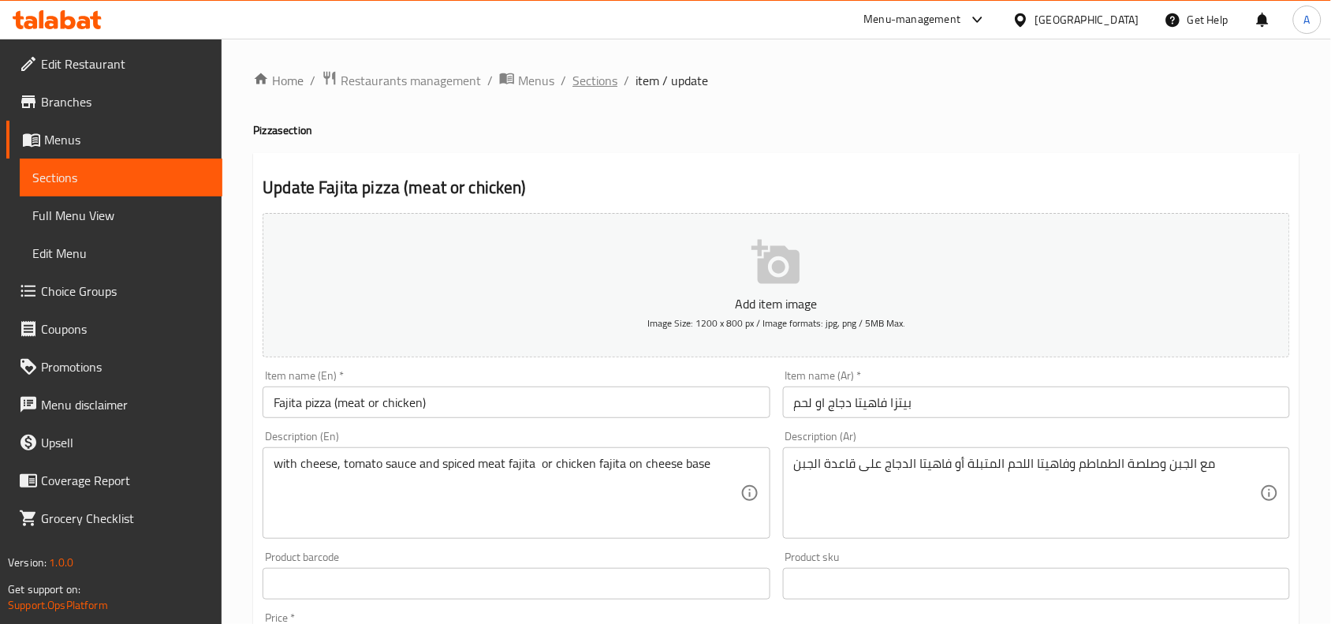
drag, startPoint x: 588, startPoint y: 89, endPoint x: 600, endPoint y: 111, distance: 25.0
click at [588, 88] on span "Sections" at bounding box center [595, 80] width 45 height 19
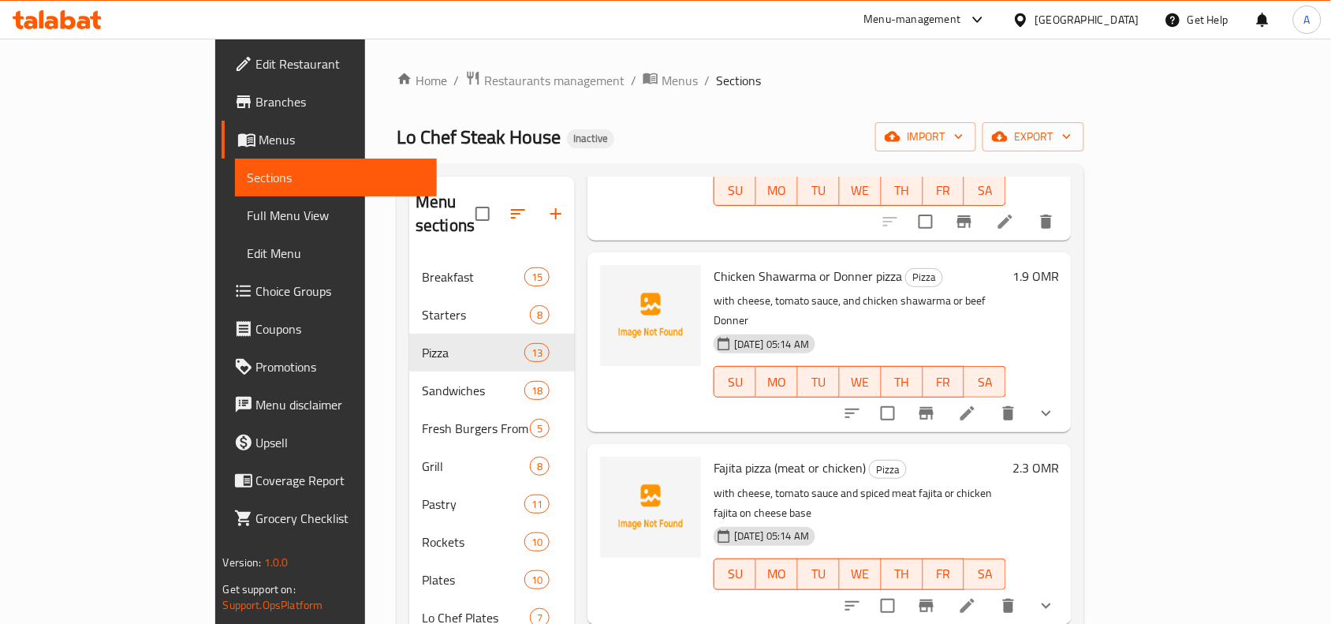
scroll to position [394, 0]
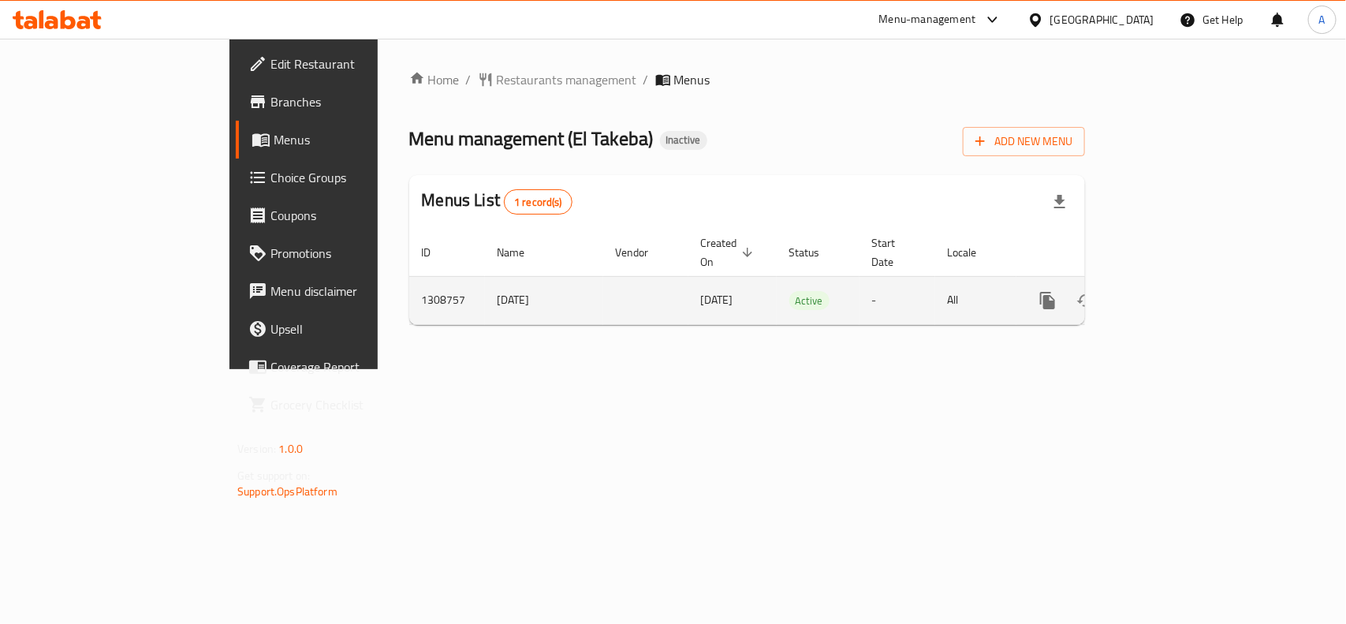
click at [1171, 291] on icon "enhanced table" at bounding box center [1161, 300] width 19 height 19
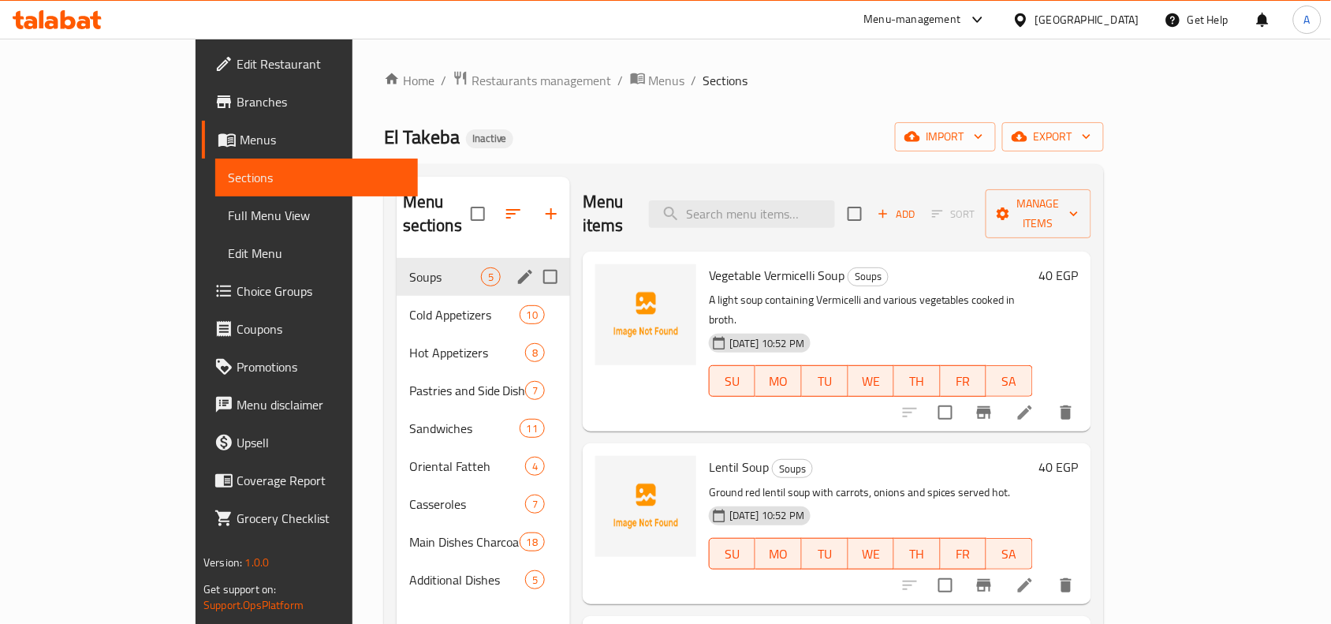
click at [534, 260] on input "Menu sections" at bounding box center [550, 276] width 33 height 33
checkbox input "true"
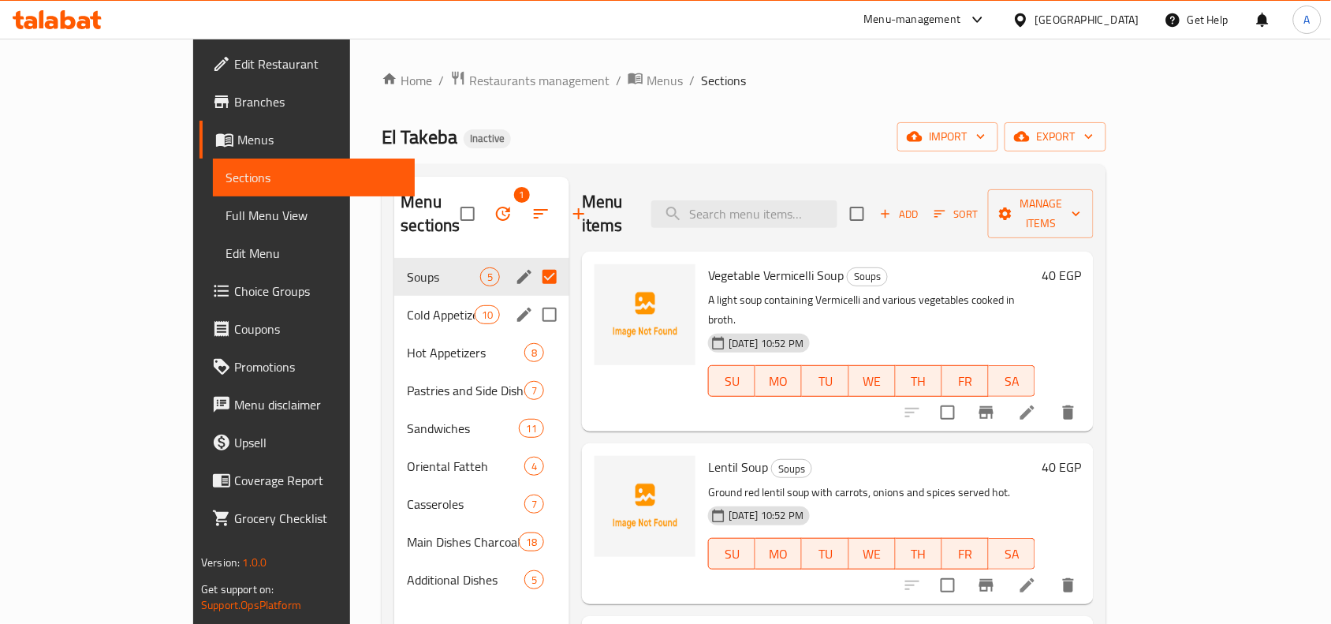
click at [533, 298] on input "Menu sections" at bounding box center [549, 314] width 33 height 33
checkbox input "true"
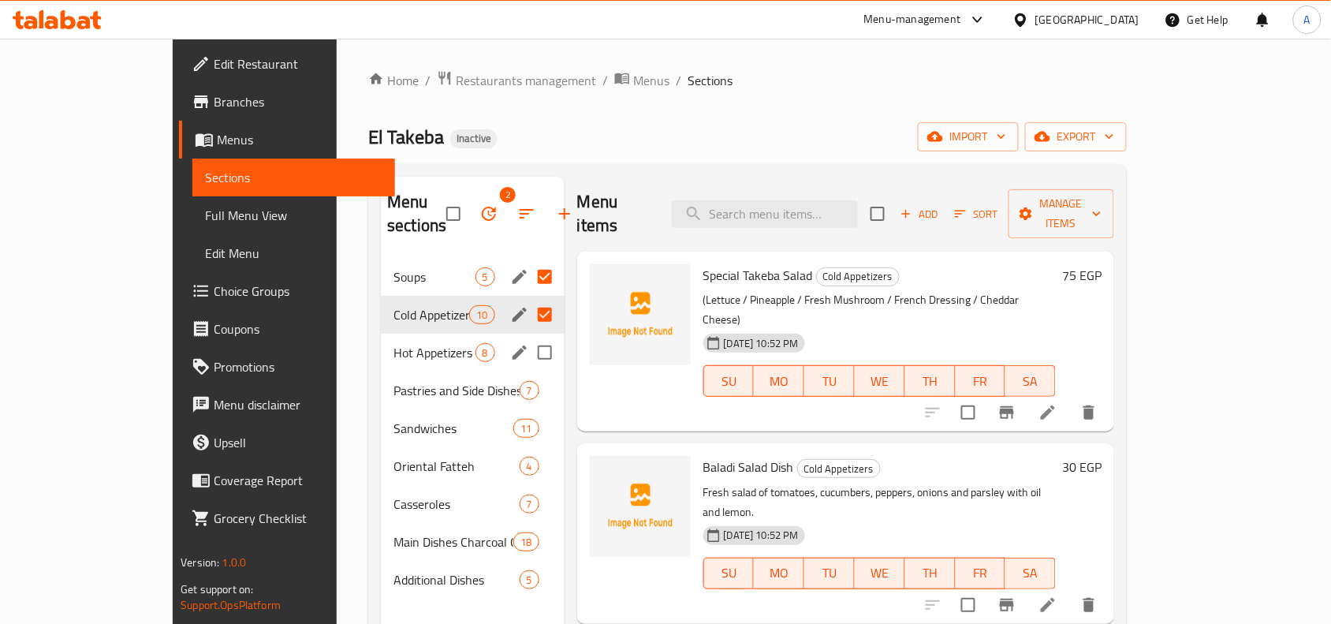
click at [528, 336] on input "Menu sections" at bounding box center [544, 352] width 33 height 33
checkbox input "true"
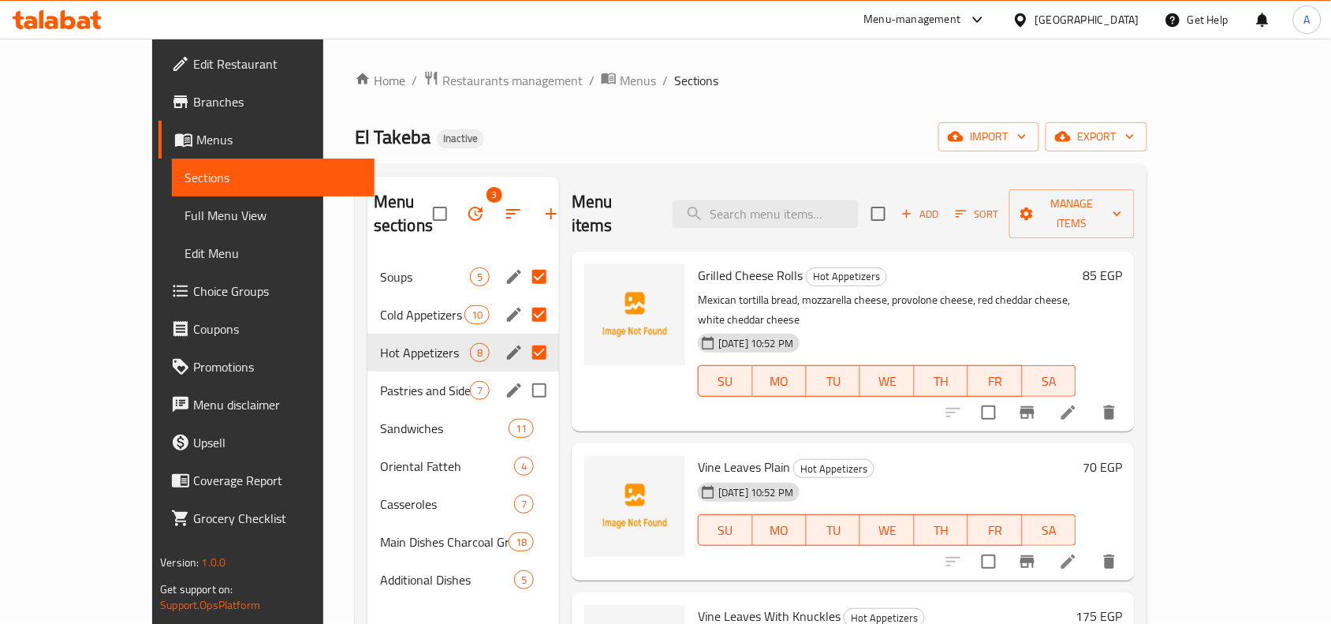
click at [523, 374] on input "Menu sections" at bounding box center [539, 390] width 33 height 33
checkbox input "true"
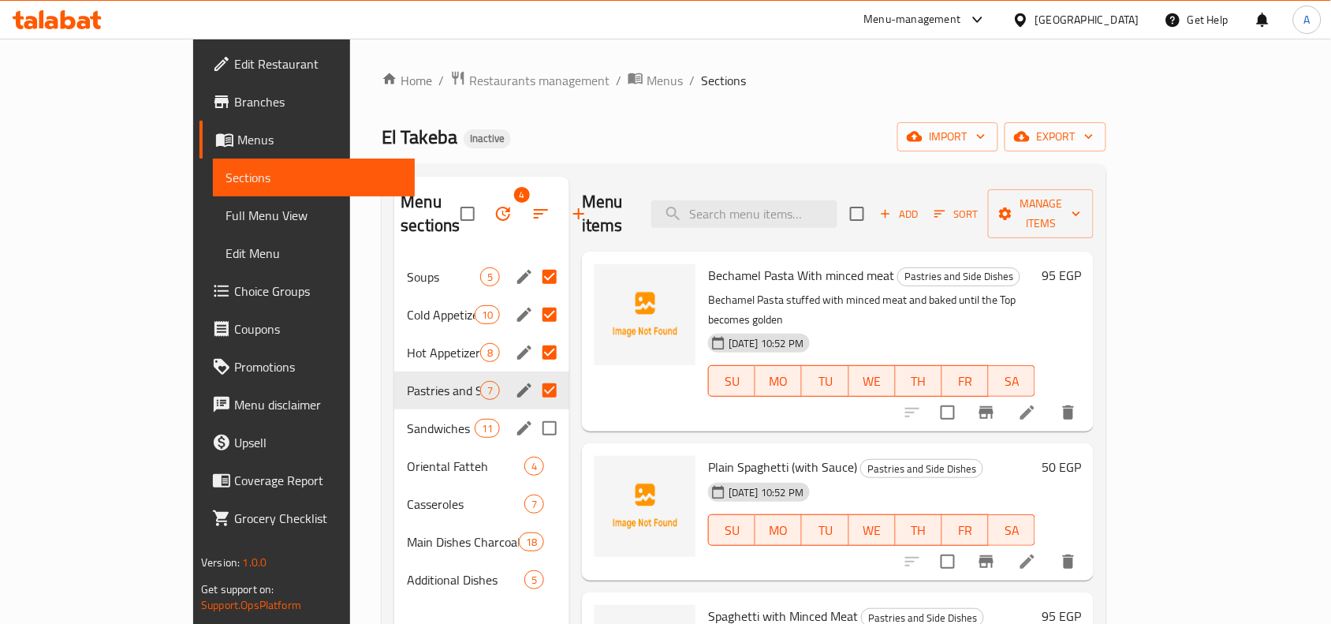
click at [533, 412] on input "Menu sections" at bounding box center [549, 428] width 33 height 33
checkbox input "true"
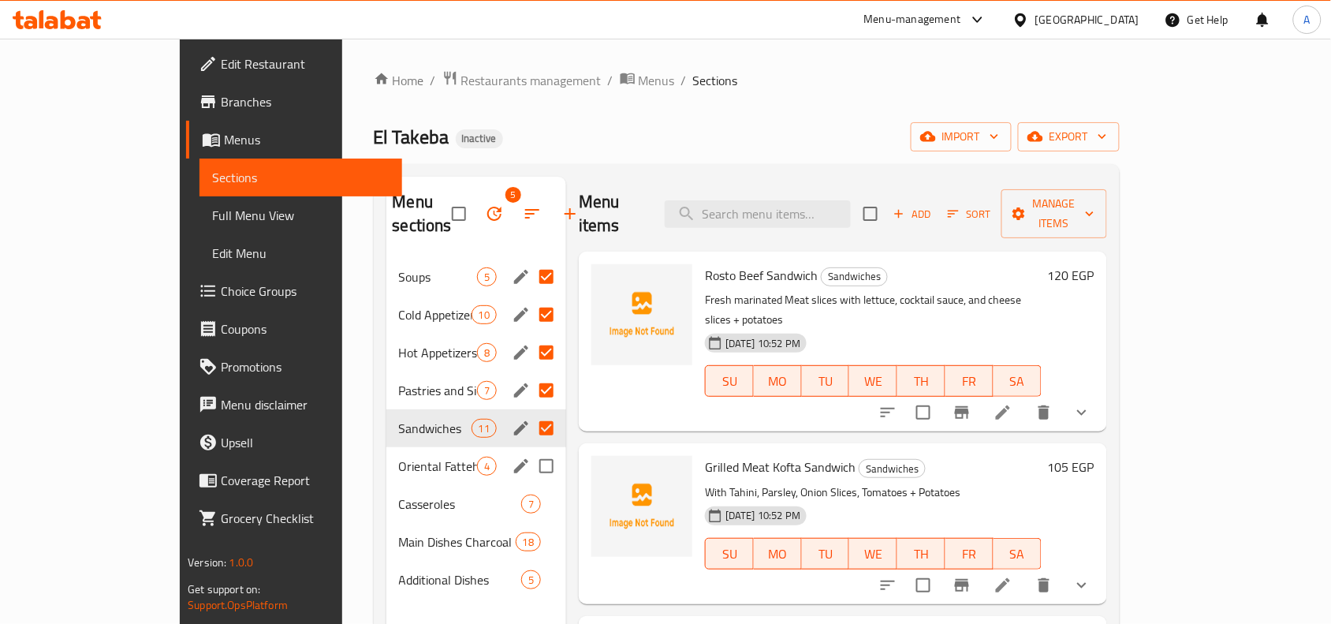
drag, startPoint x: 498, startPoint y: 442, endPoint x: 499, endPoint y: 465, distance: 22.9
click at [530, 449] on input "Menu sections" at bounding box center [546, 465] width 33 height 33
checkbox input "true"
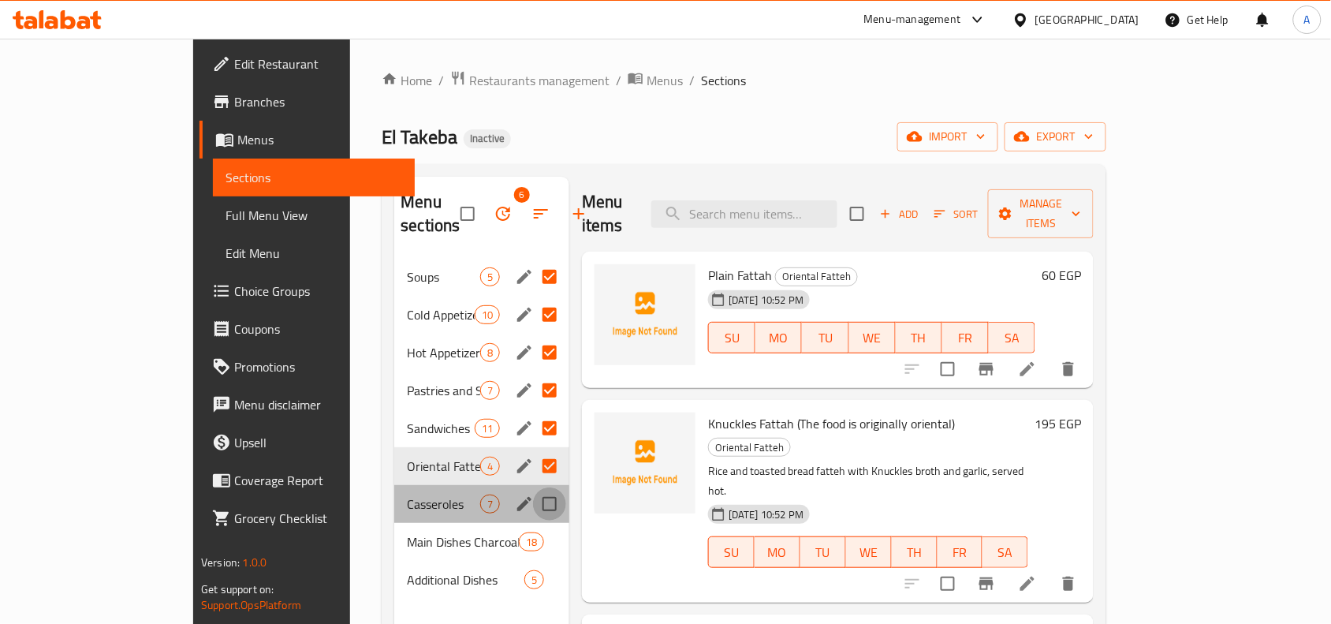
click at [533, 487] on input "Menu sections" at bounding box center [549, 503] width 33 height 33
checkbox input "true"
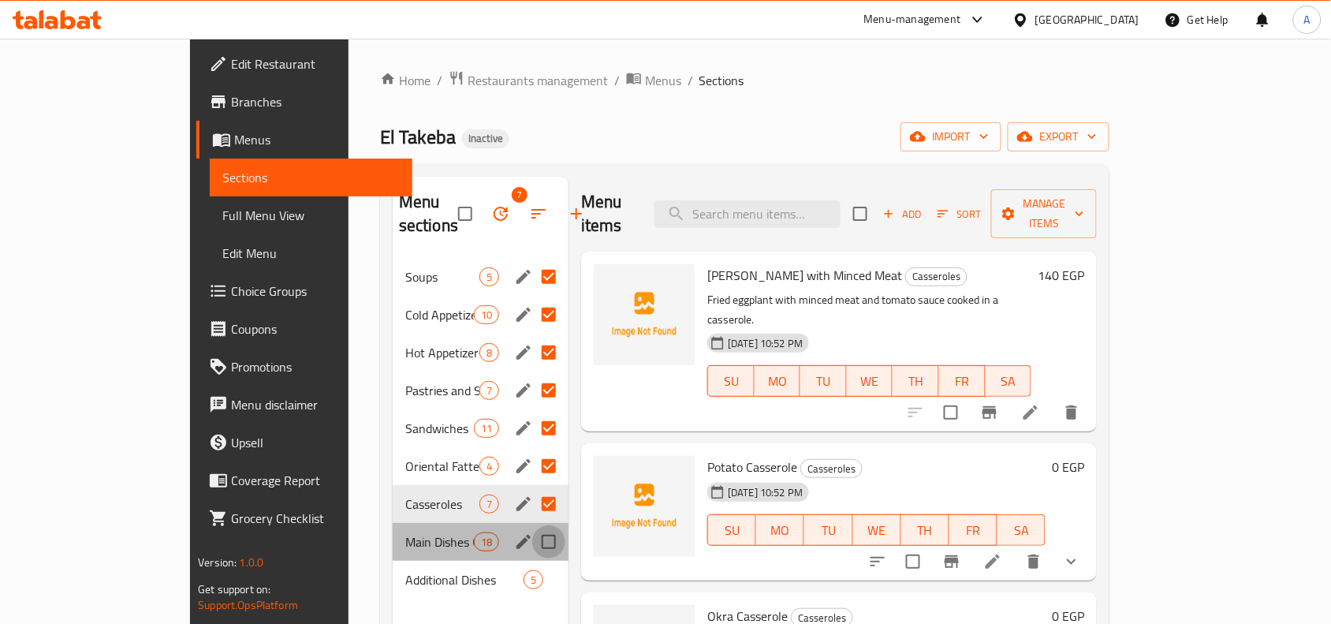
click at [532, 525] on input "Menu sections" at bounding box center [548, 541] width 33 height 33
checkbox input "true"
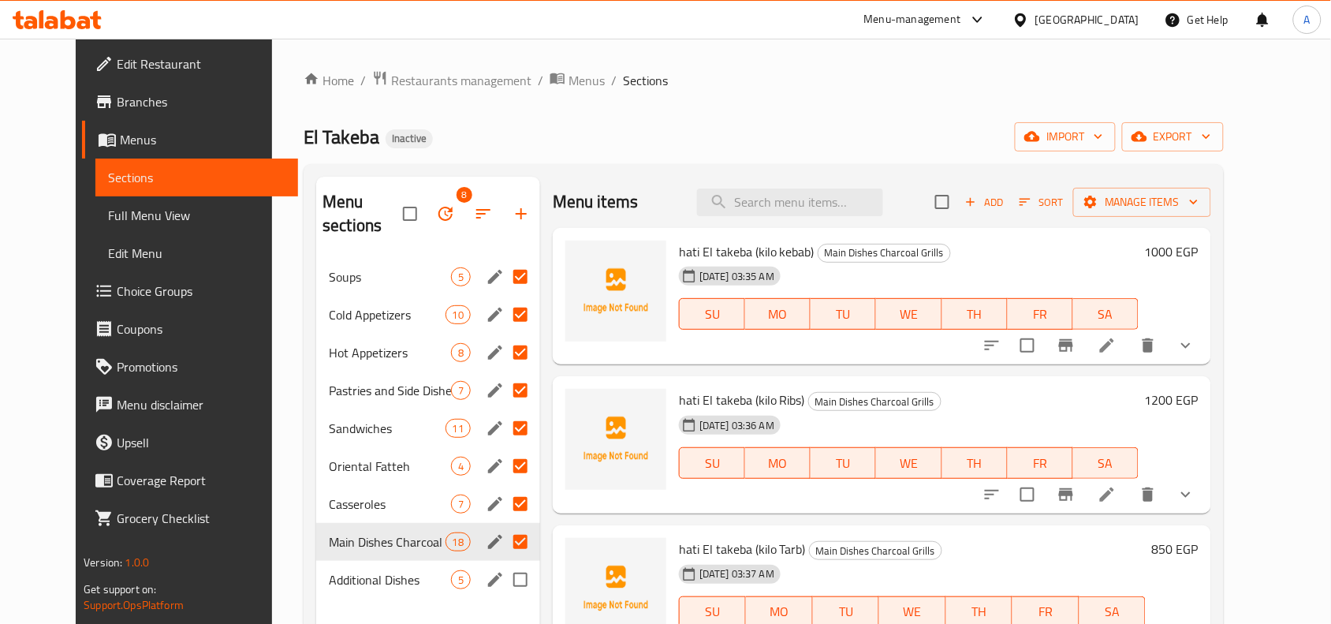
click at [504, 563] on input "Menu sections" at bounding box center [520, 579] width 33 height 33
checkbox input "true"
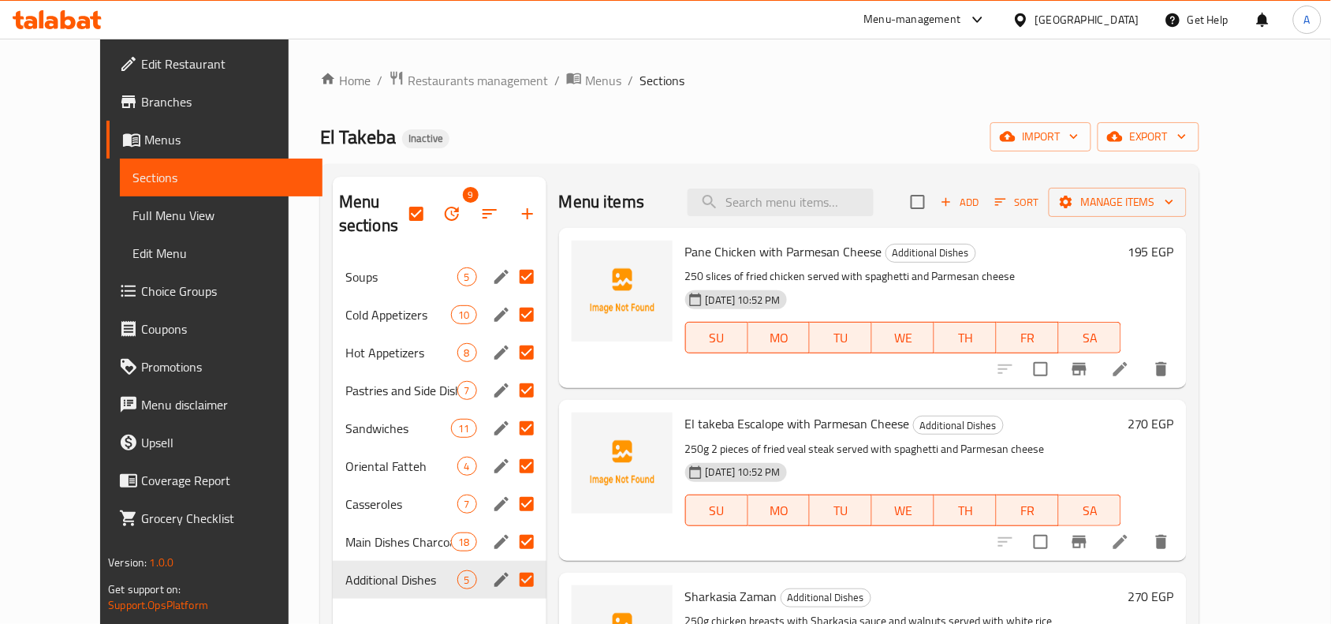
click at [494, 270] on icon "edit" at bounding box center [501, 277] width 14 height 14
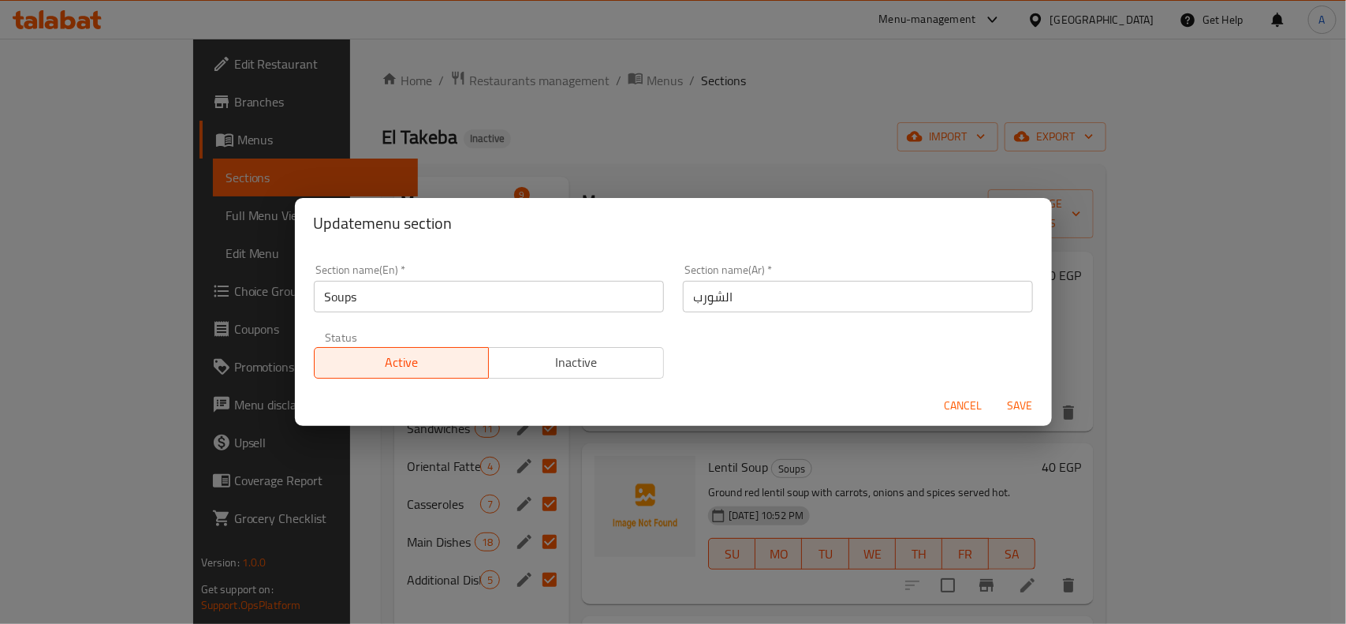
click at [448, 301] on input "Soups" at bounding box center [489, 297] width 350 height 32
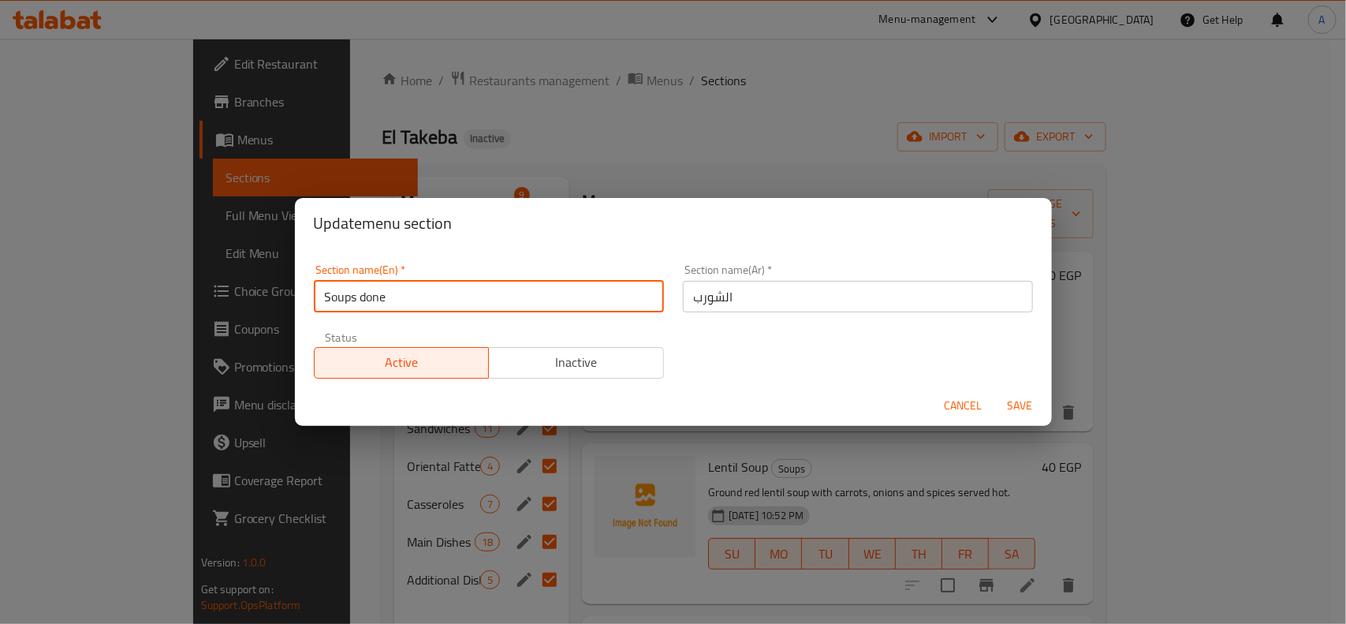
click at [382, 294] on input "Soups done" at bounding box center [489, 297] width 350 height 32
type input "Soups done"
click at [1016, 411] on span "Save" at bounding box center [1021, 406] width 38 height 20
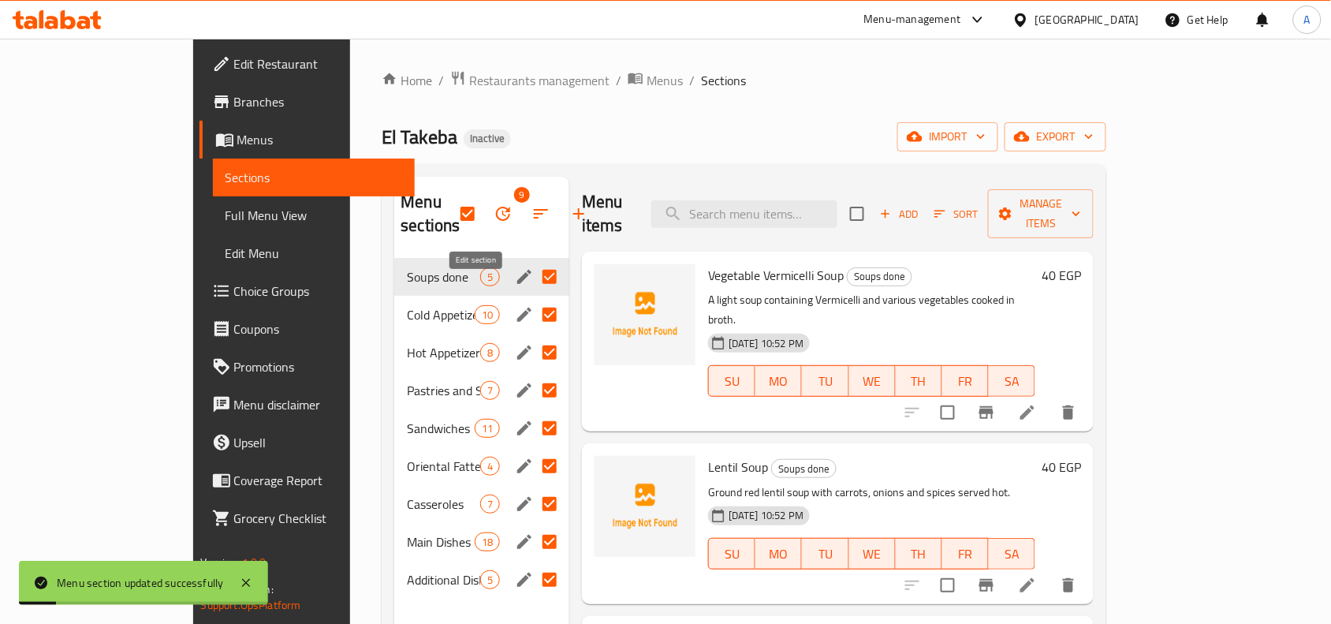
click at [515, 305] on icon "edit" at bounding box center [524, 314] width 19 height 19
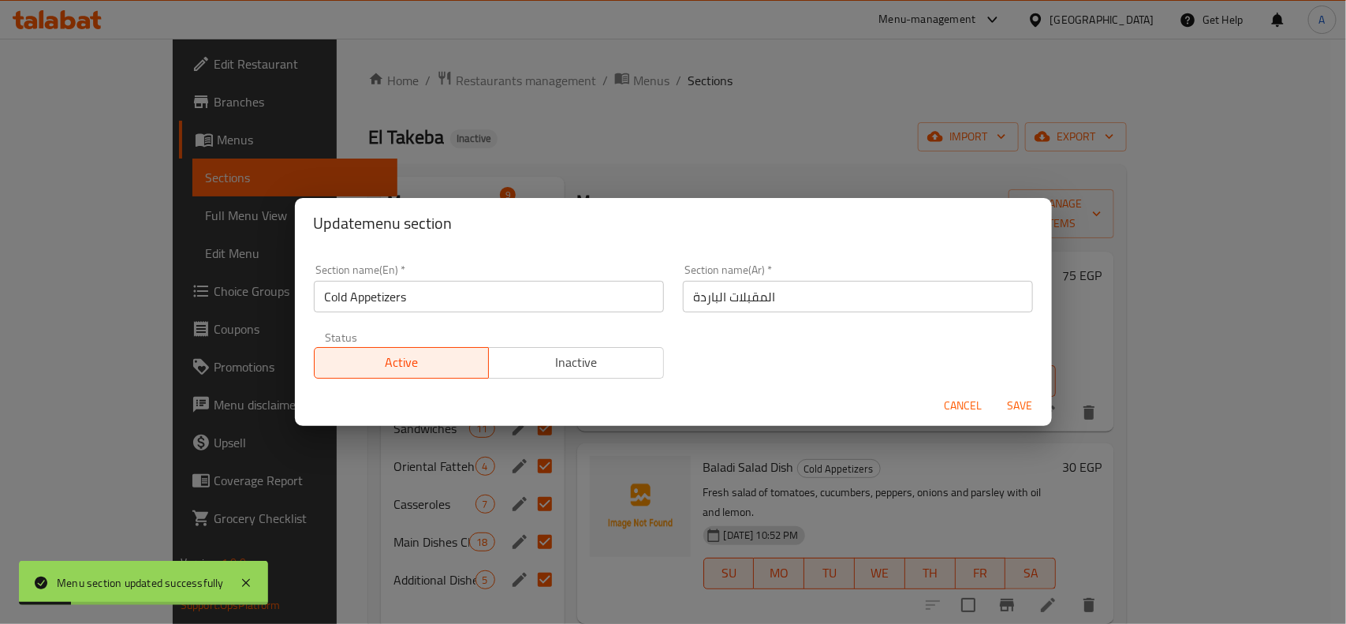
click at [420, 301] on input "Cold Appetizers" at bounding box center [489, 297] width 350 height 32
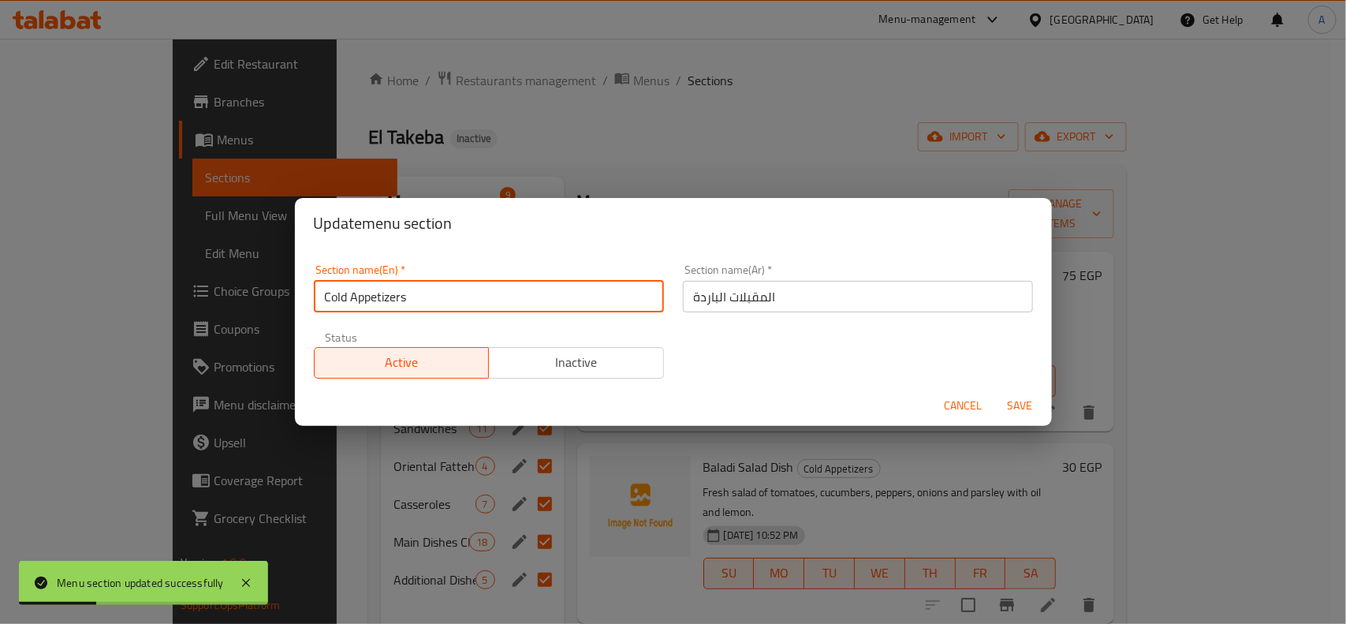
paste input "done"
type input "Cold Appetizers done"
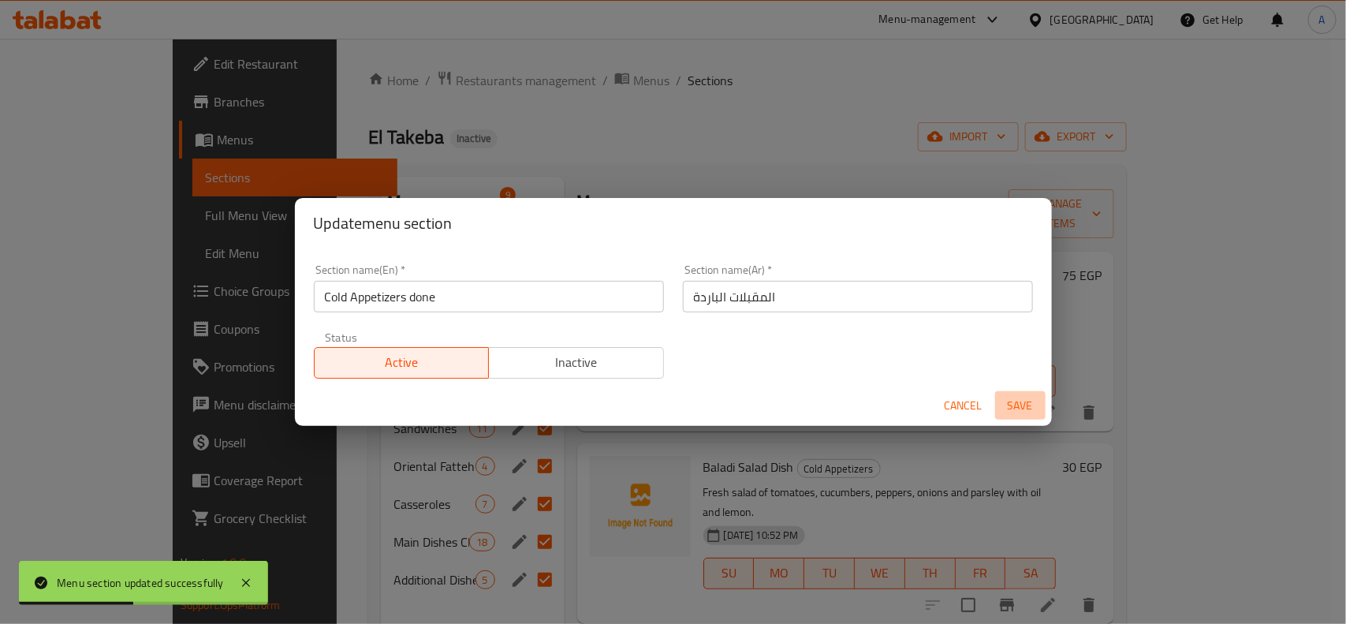
drag, startPoint x: 1009, startPoint y: 400, endPoint x: 974, endPoint y: 411, distance: 37.2
click at [1009, 401] on span "Save" at bounding box center [1021, 406] width 38 height 20
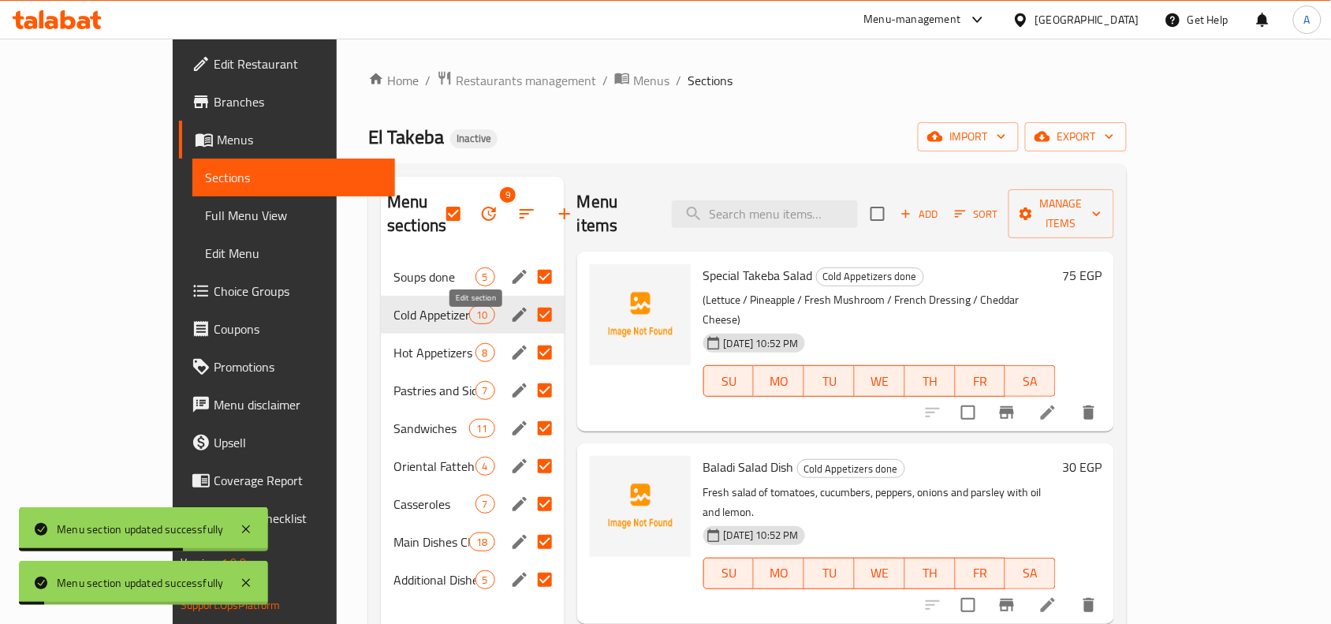
click at [510, 343] on icon "edit" at bounding box center [519, 352] width 19 height 19
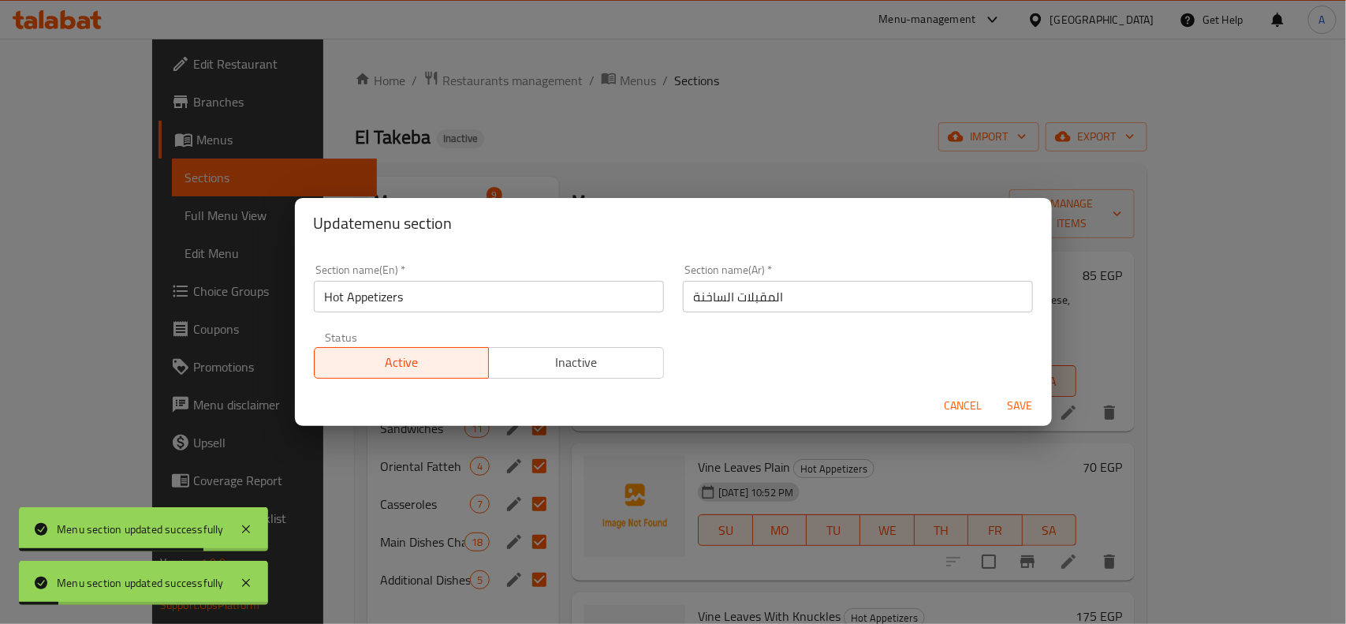
click at [518, 317] on div "Section name(En)   * Hot Appetizers Section name(En) *" at bounding box center [488, 288] width 369 height 67
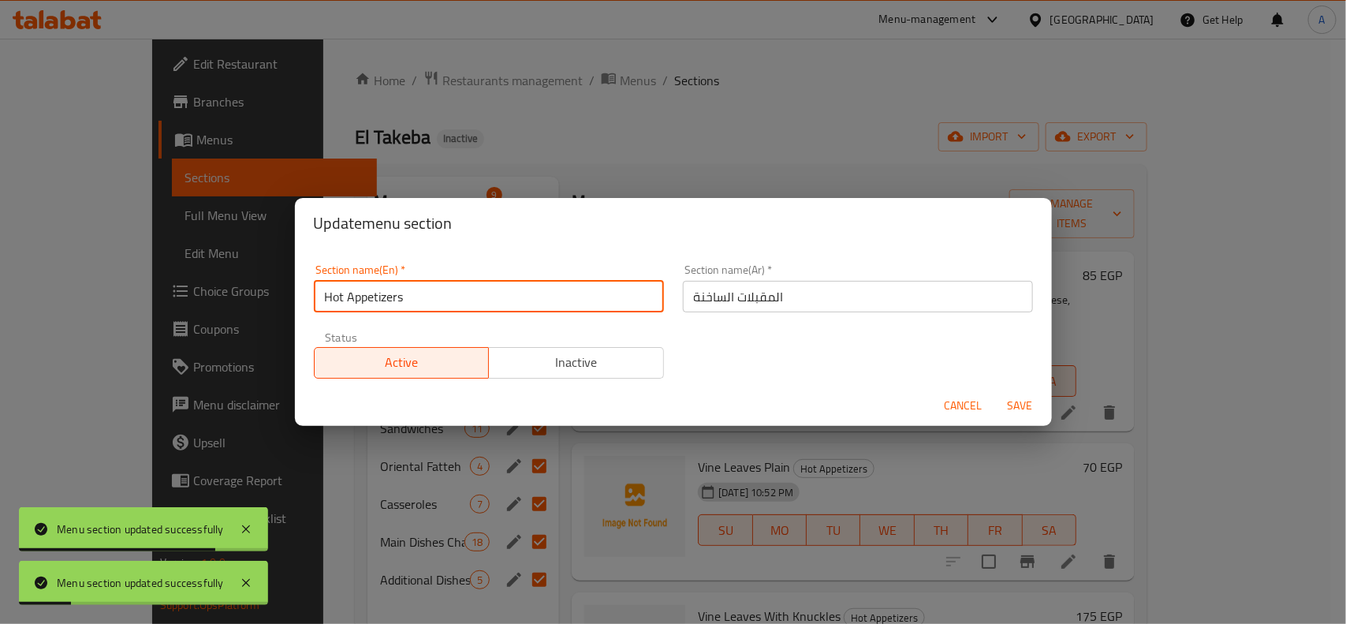
click at [517, 308] on input "Hot Appetizers" at bounding box center [489, 297] width 350 height 32
paste input "done"
type input "Hot Appetizers done"
click at [1030, 402] on span "Save" at bounding box center [1021, 406] width 38 height 20
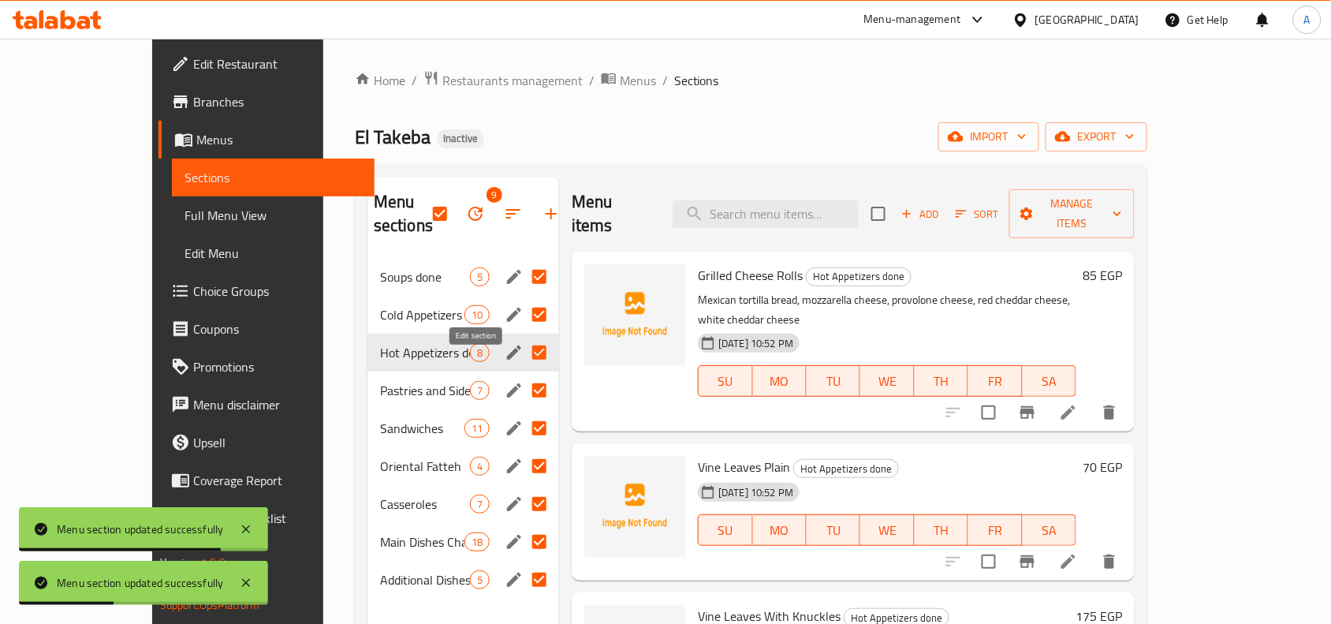
click at [505, 381] on icon "edit" at bounding box center [514, 390] width 19 height 19
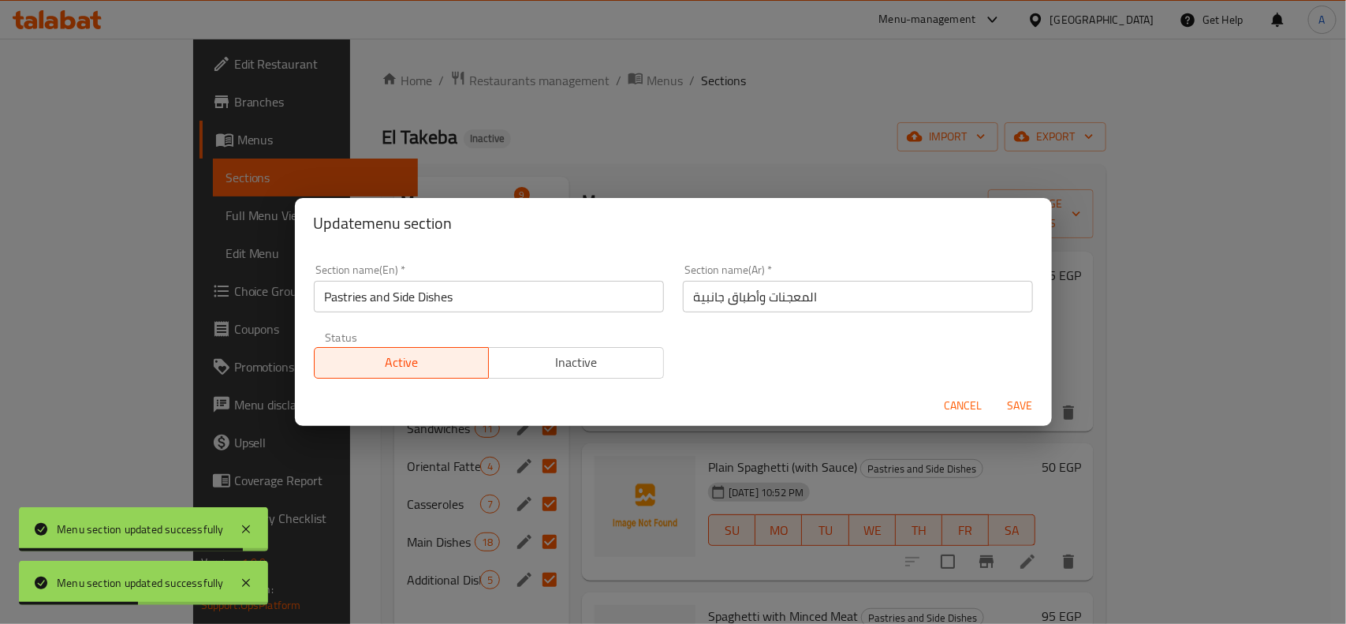
click at [510, 309] on input "Pastries and Side Dishes" at bounding box center [489, 297] width 350 height 32
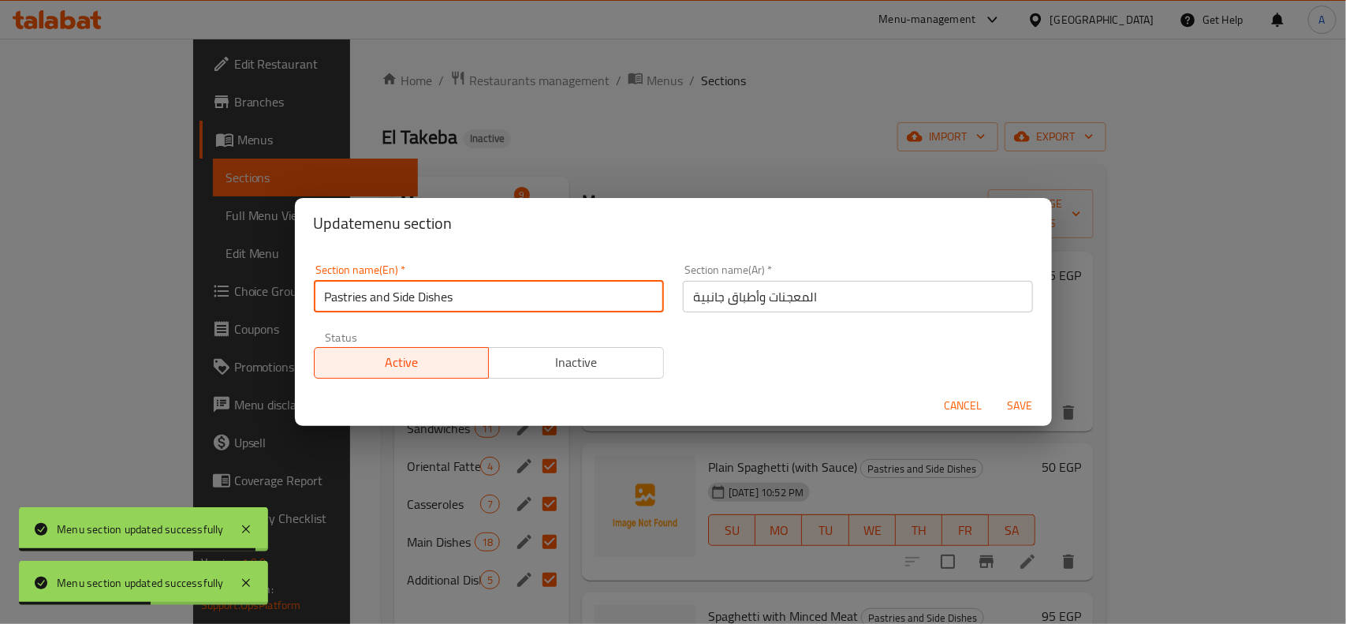
paste input "done"
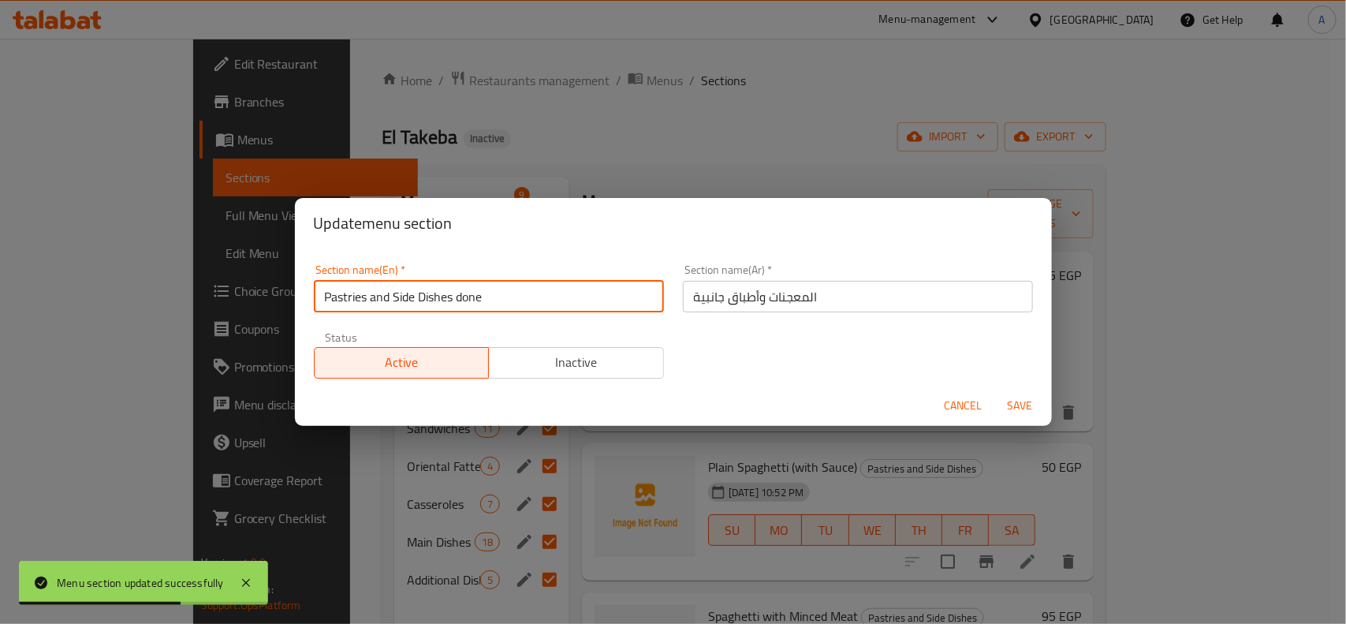
type input "Pastries and Side Dishes done"
drag, startPoint x: 1010, startPoint y: 398, endPoint x: 1006, endPoint y: 408, distance: 11.0
click at [1010, 399] on span "Save" at bounding box center [1021, 406] width 38 height 20
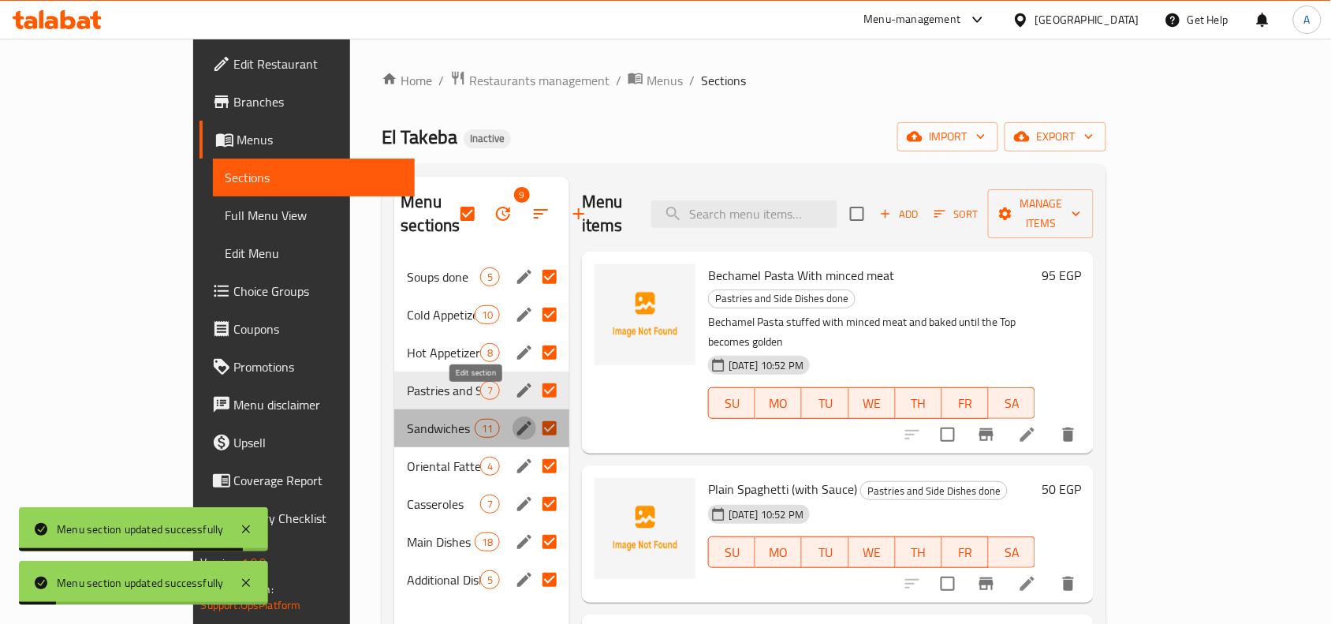
click at [515, 419] on icon "edit" at bounding box center [524, 428] width 19 height 19
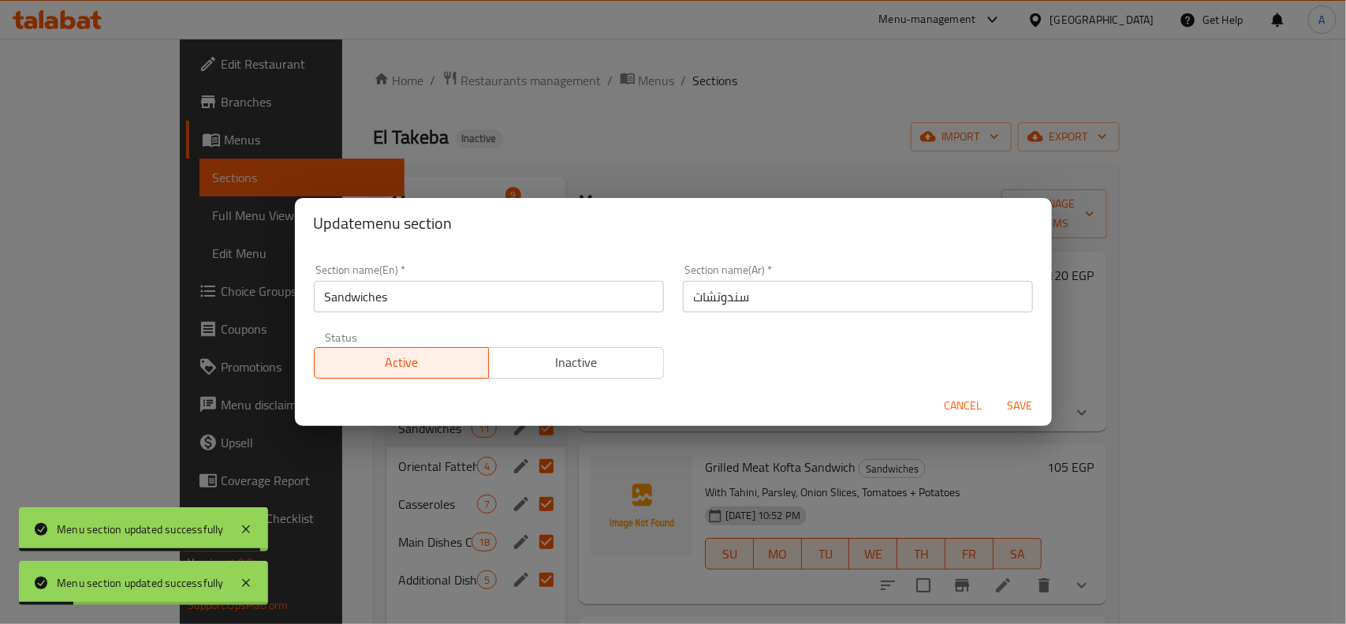
click at [509, 317] on div "Section name(En)   * Sandwiches Section name(En) *" at bounding box center [488, 288] width 369 height 67
click at [509, 309] on input "Sandwiches" at bounding box center [489, 297] width 350 height 32
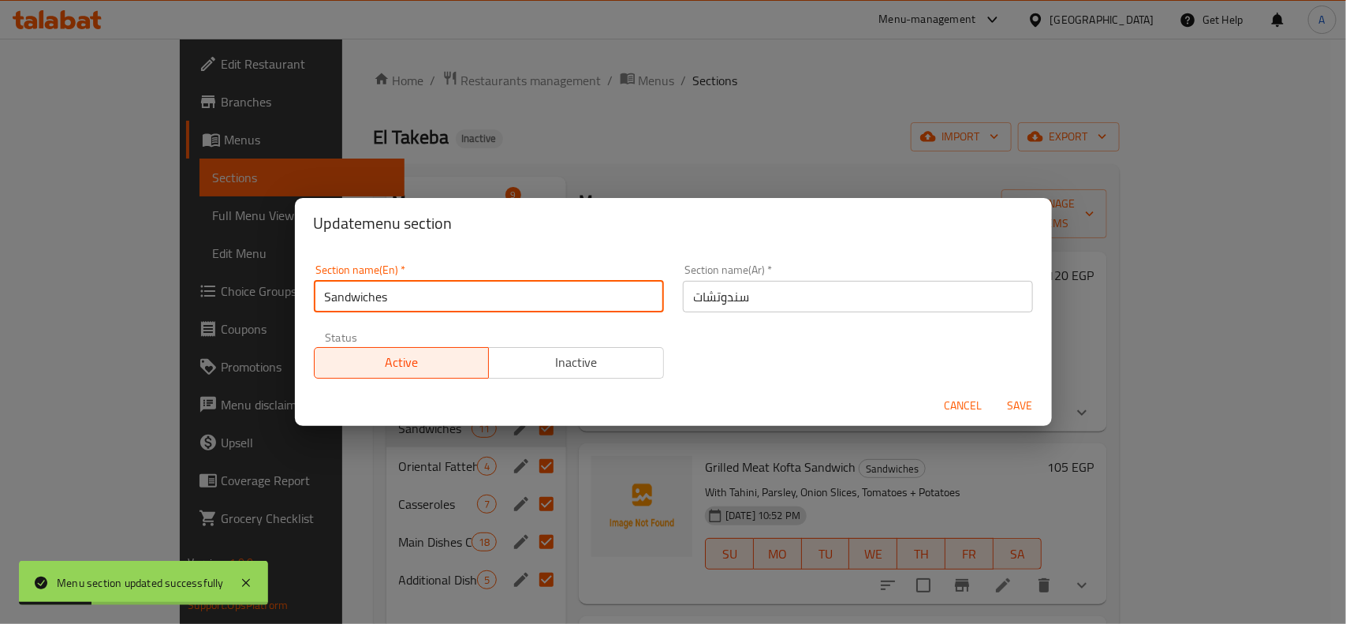
paste input "done"
type input "Sandwiches done"
click at [1015, 393] on button "Save" at bounding box center [1020, 405] width 50 height 29
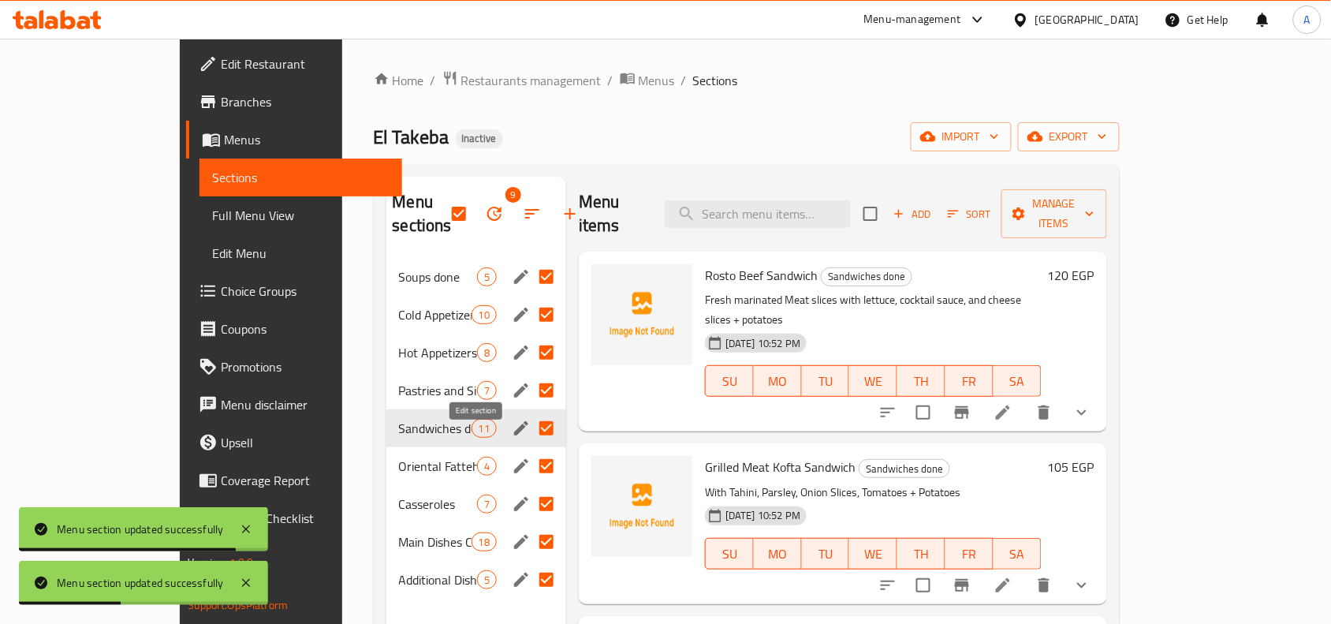
click at [512, 457] on icon "edit" at bounding box center [521, 466] width 19 height 19
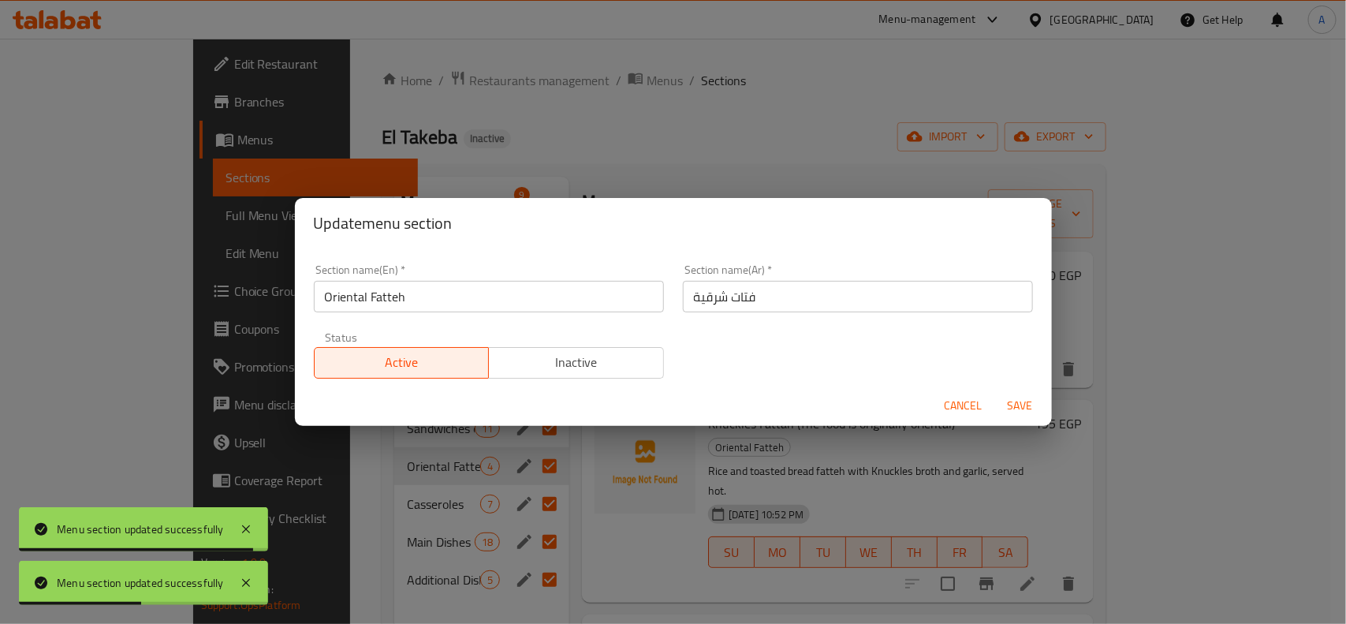
click at [485, 309] on input "Oriental Fatteh" at bounding box center [489, 297] width 350 height 32
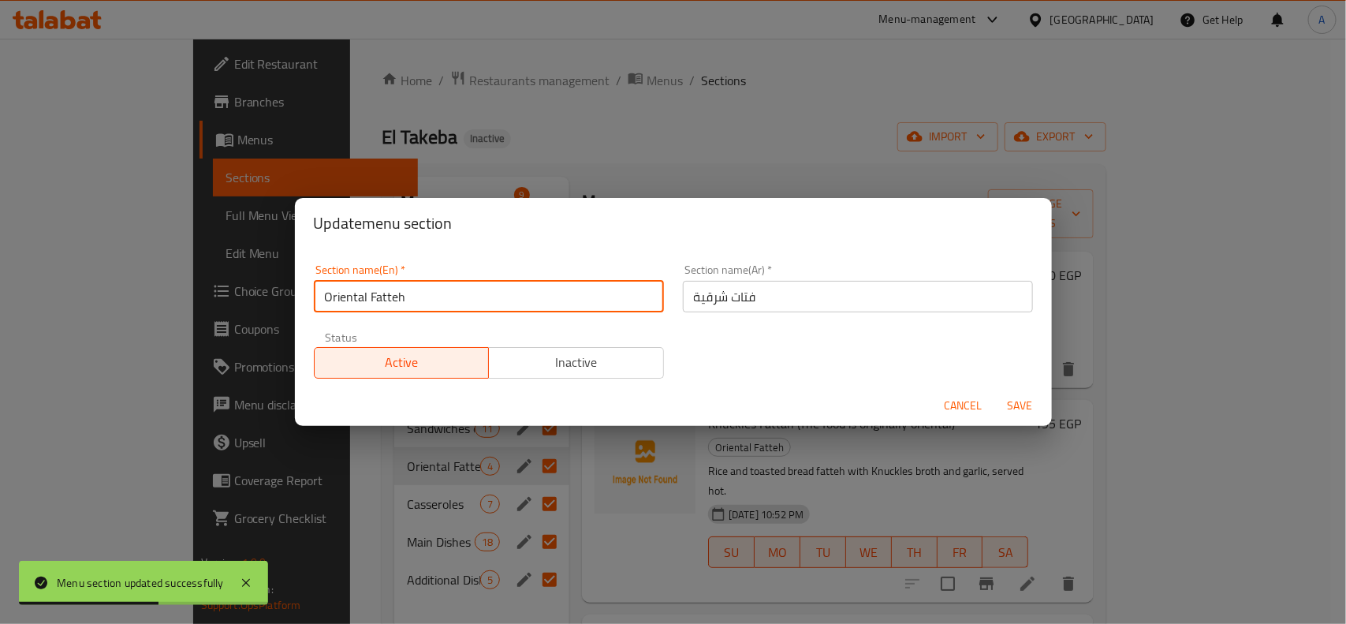
paste input "done"
type input "Oriental Fatteh done"
drag, startPoint x: 1029, startPoint y: 400, endPoint x: 1016, endPoint y: 404, distance: 14.0
click at [1029, 401] on span "Save" at bounding box center [1021, 406] width 38 height 20
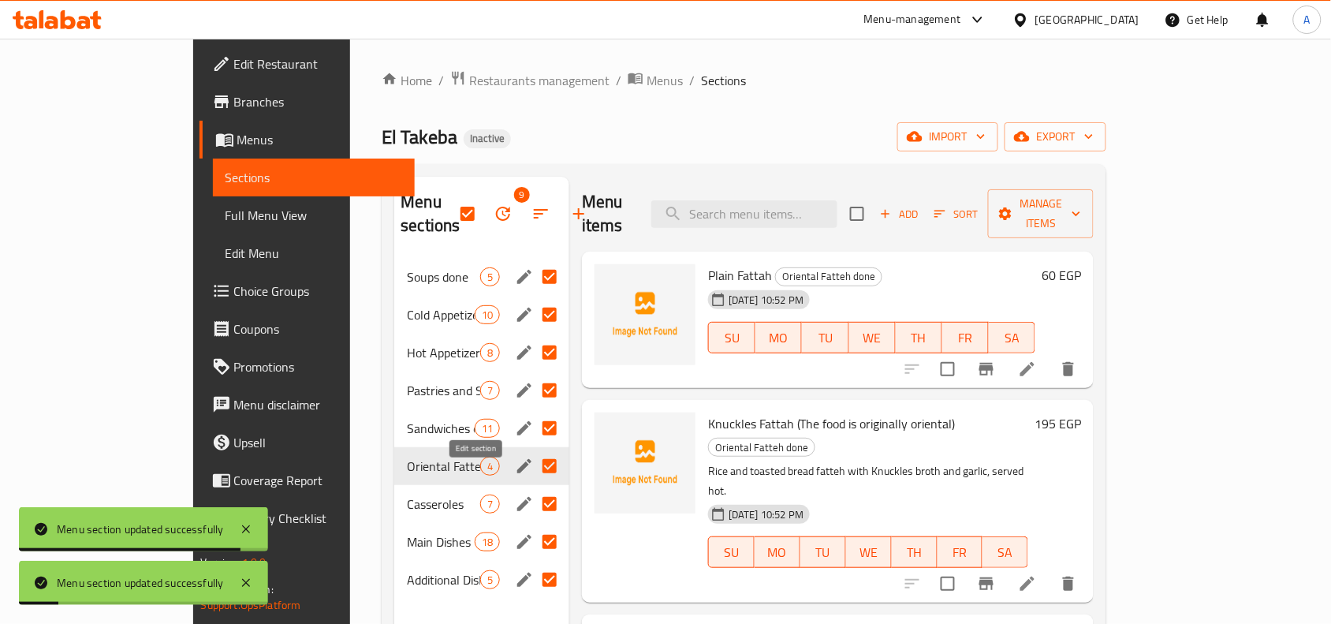
click at [517, 497] on icon "edit" at bounding box center [524, 504] width 14 height 14
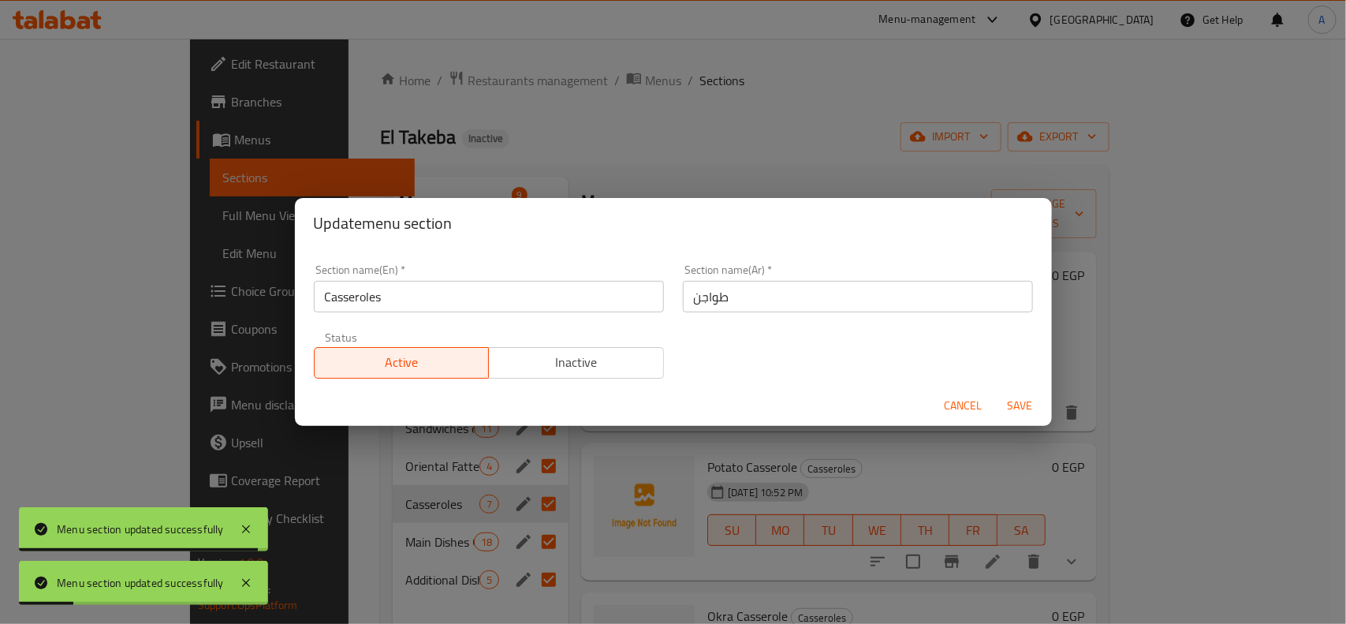
click at [451, 284] on input "Casseroles" at bounding box center [489, 297] width 350 height 32
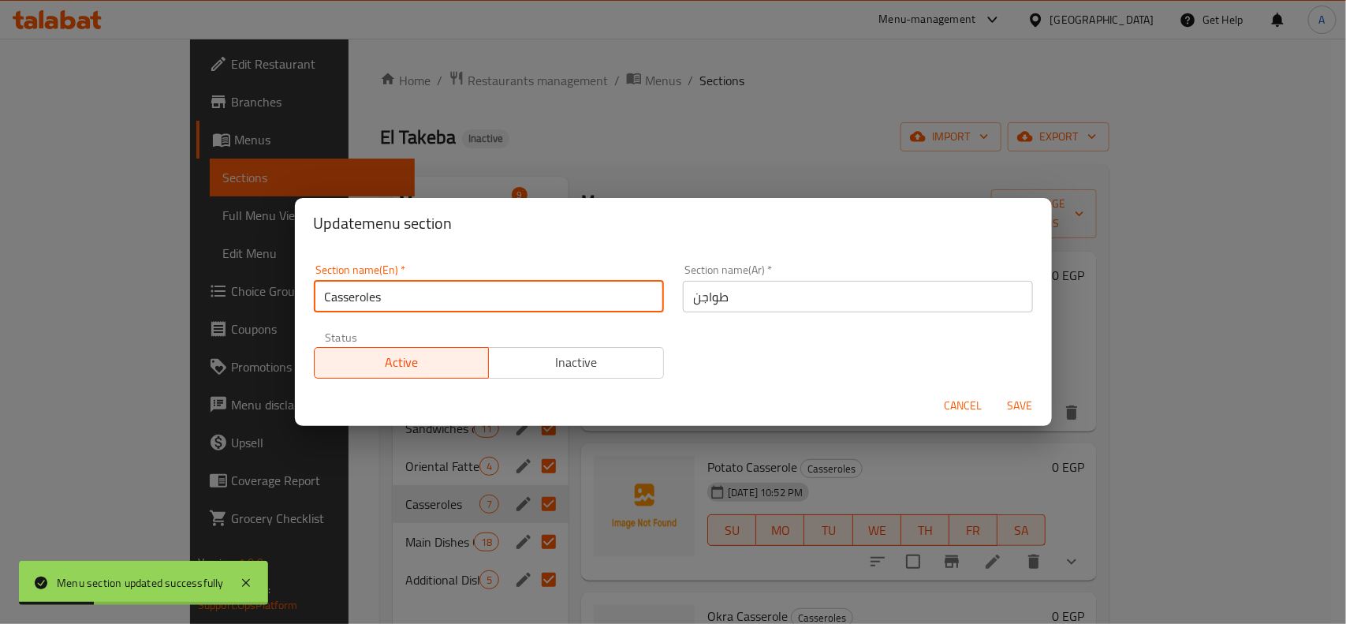
paste input "done"
type input "Casseroles done"
click at [1016, 396] on span "Save" at bounding box center [1021, 406] width 38 height 20
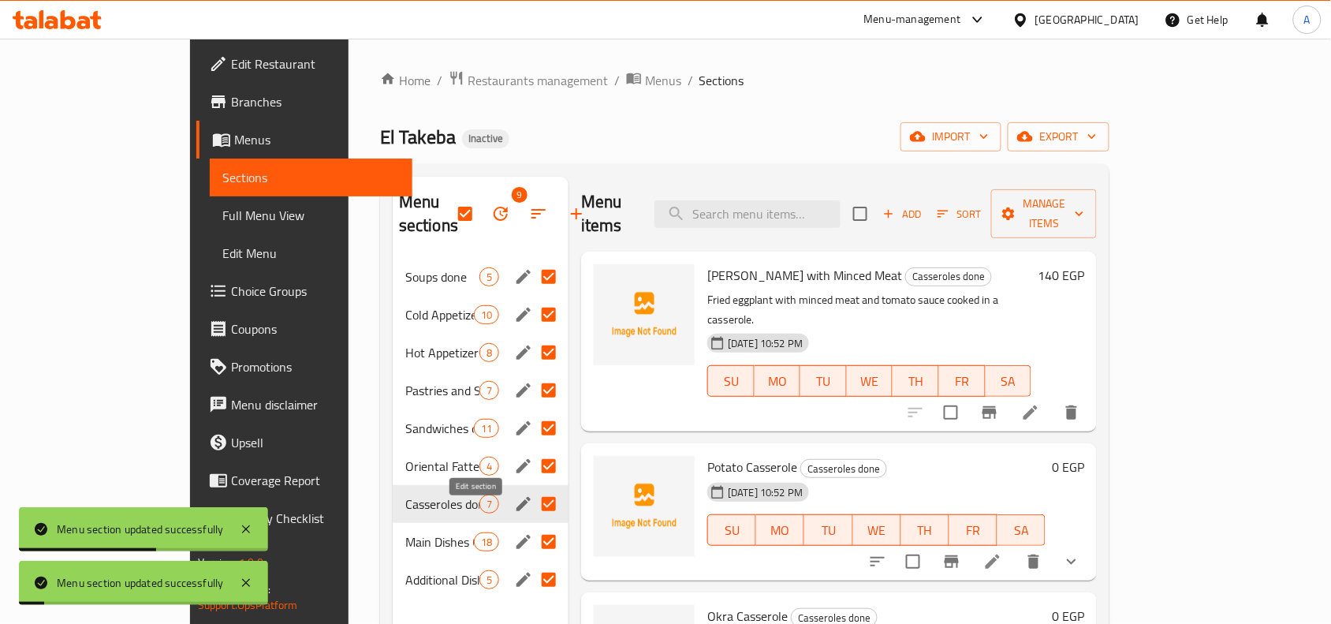
click at [514, 532] on icon "edit" at bounding box center [523, 541] width 19 height 19
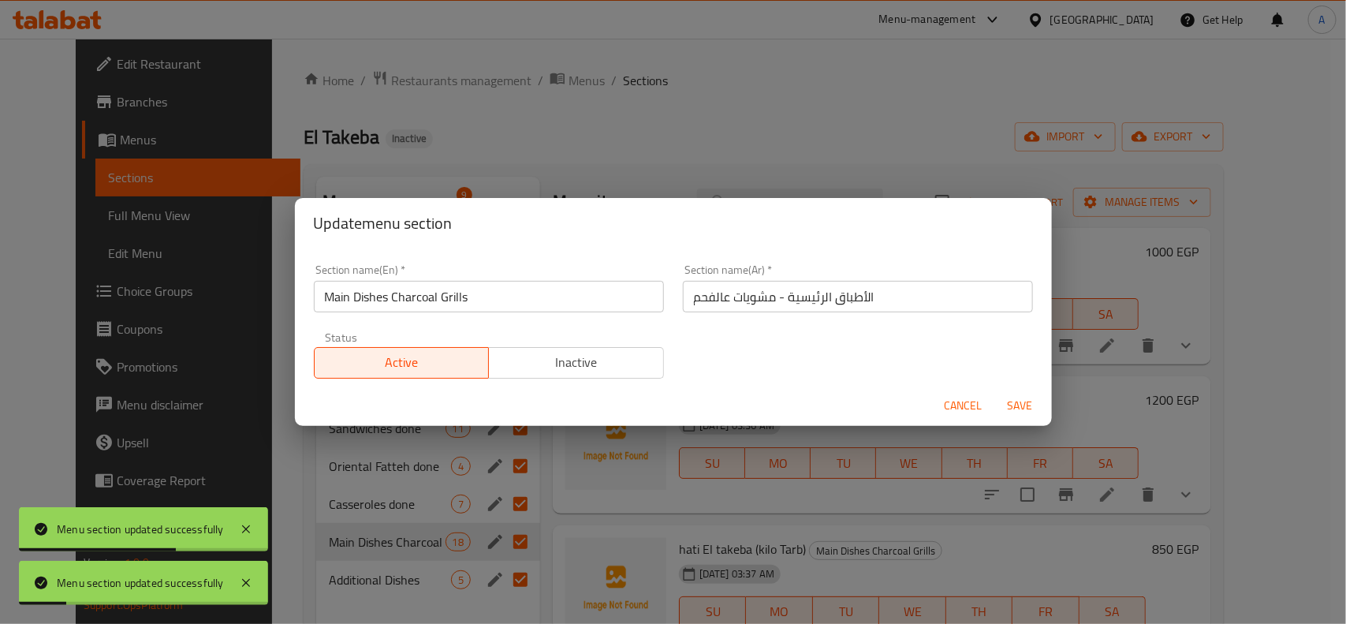
click at [472, 301] on input "Main Dishes Charcoal Grills" at bounding box center [489, 297] width 350 height 32
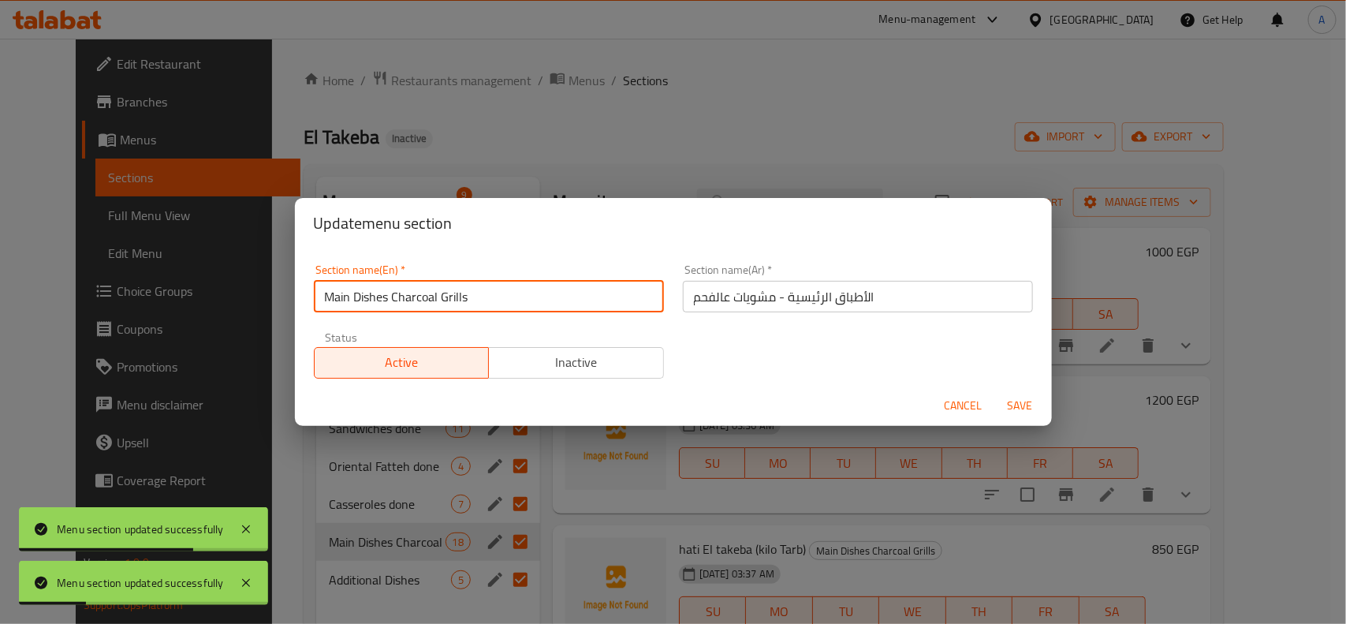
paste input "done"
type input "Main Dishes Charcoal Grills done"
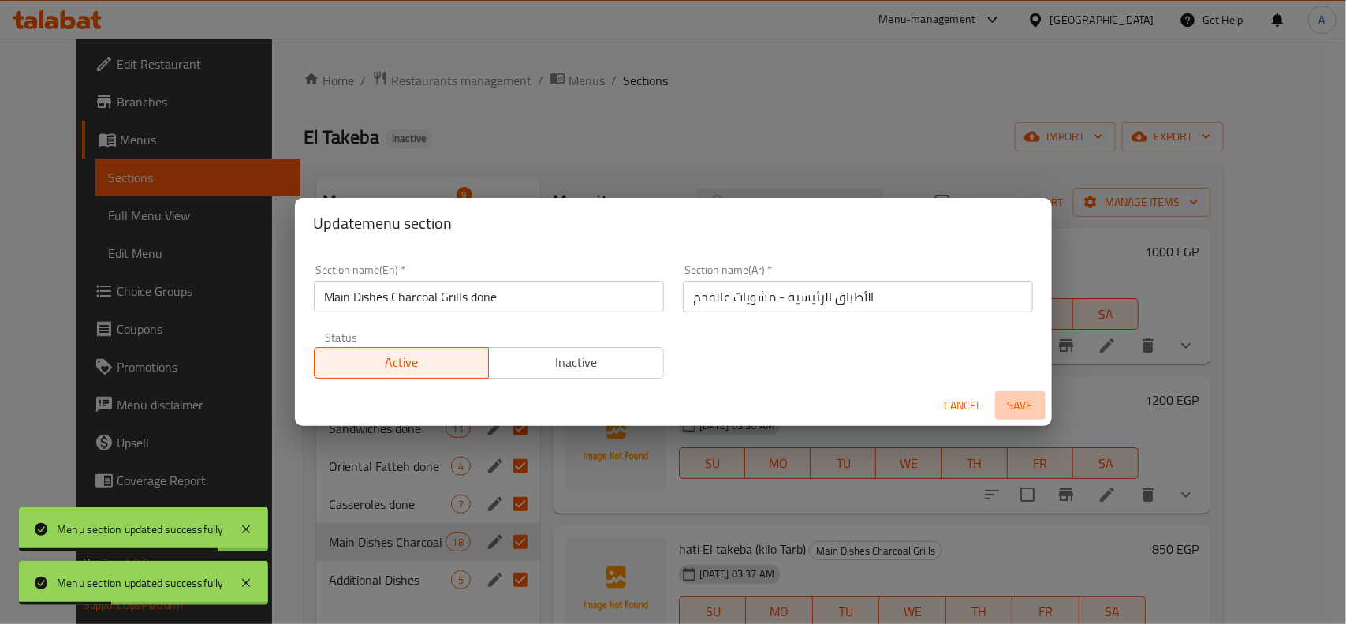
click at [1023, 414] on span "Save" at bounding box center [1021, 406] width 38 height 20
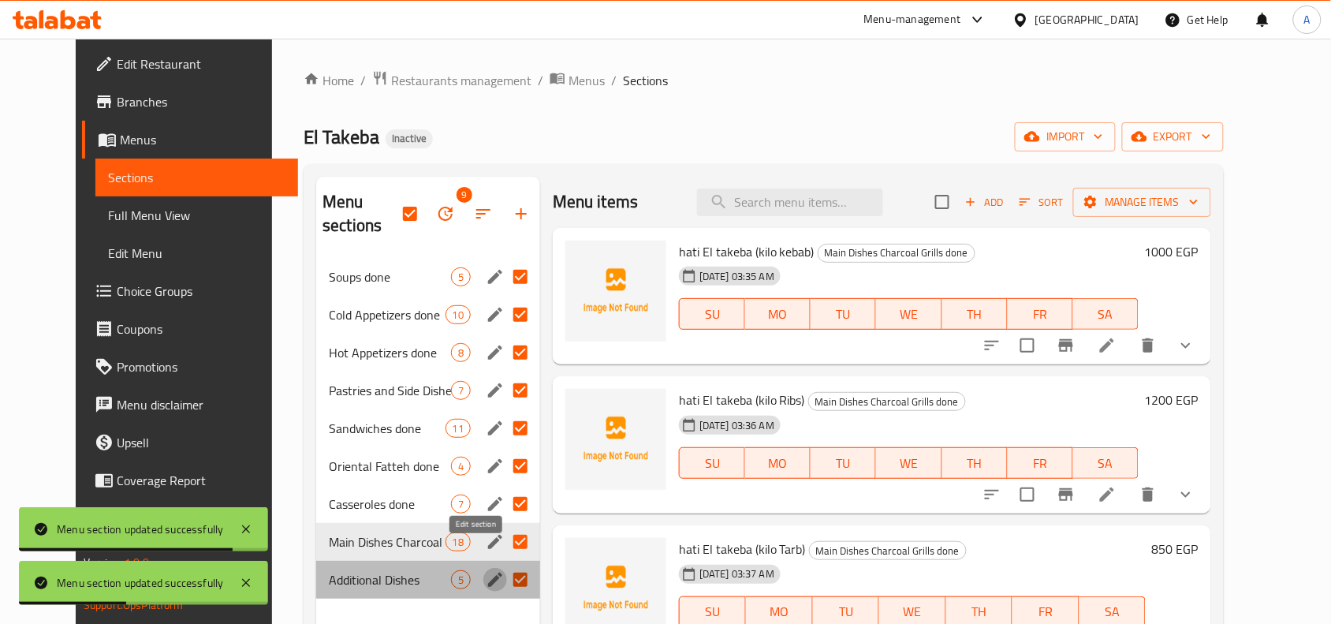
click at [488, 573] on icon "edit" at bounding box center [495, 580] width 14 height 14
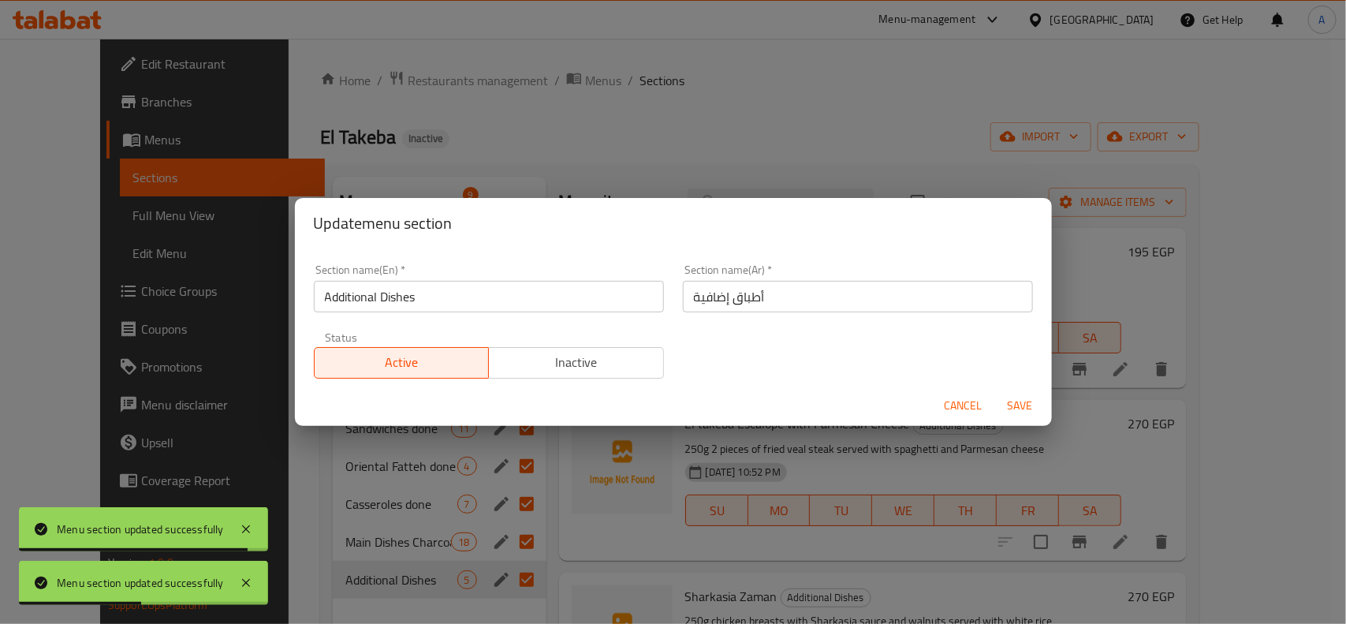
click at [469, 286] on input "Additional Dishes" at bounding box center [489, 297] width 350 height 32
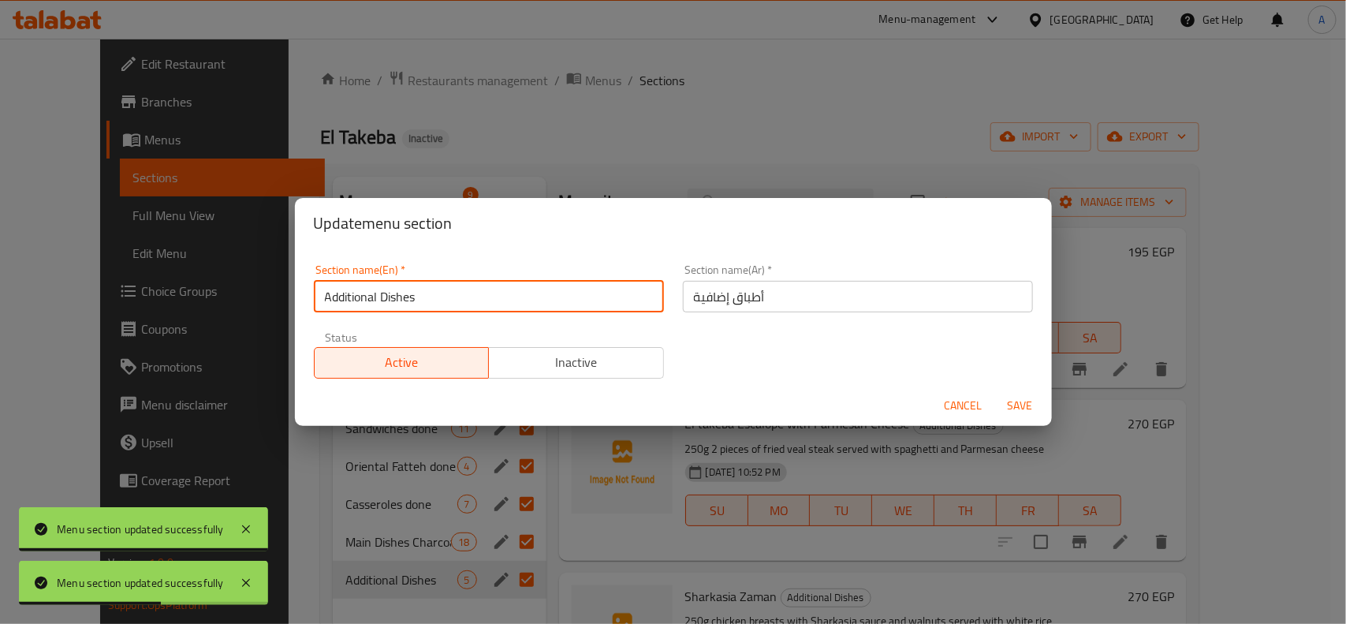
paste input "done"
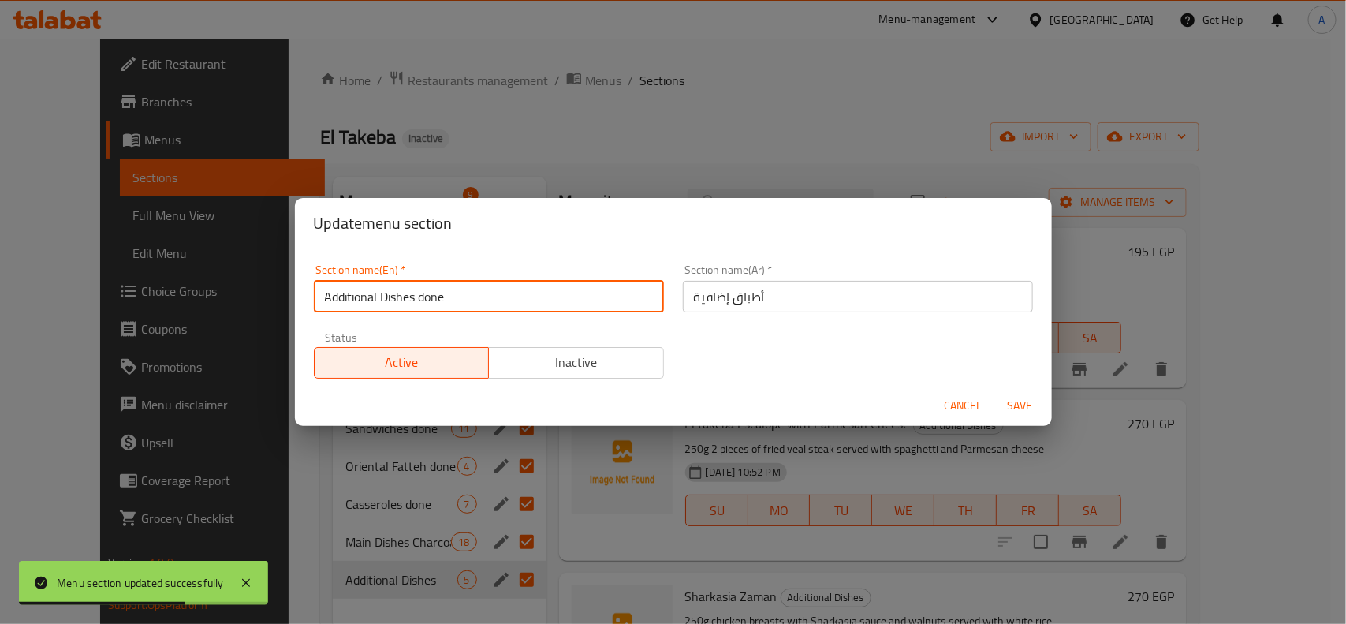
type input "Additional Dishes done"
click at [1010, 400] on span "Save" at bounding box center [1021, 406] width 38 height 20
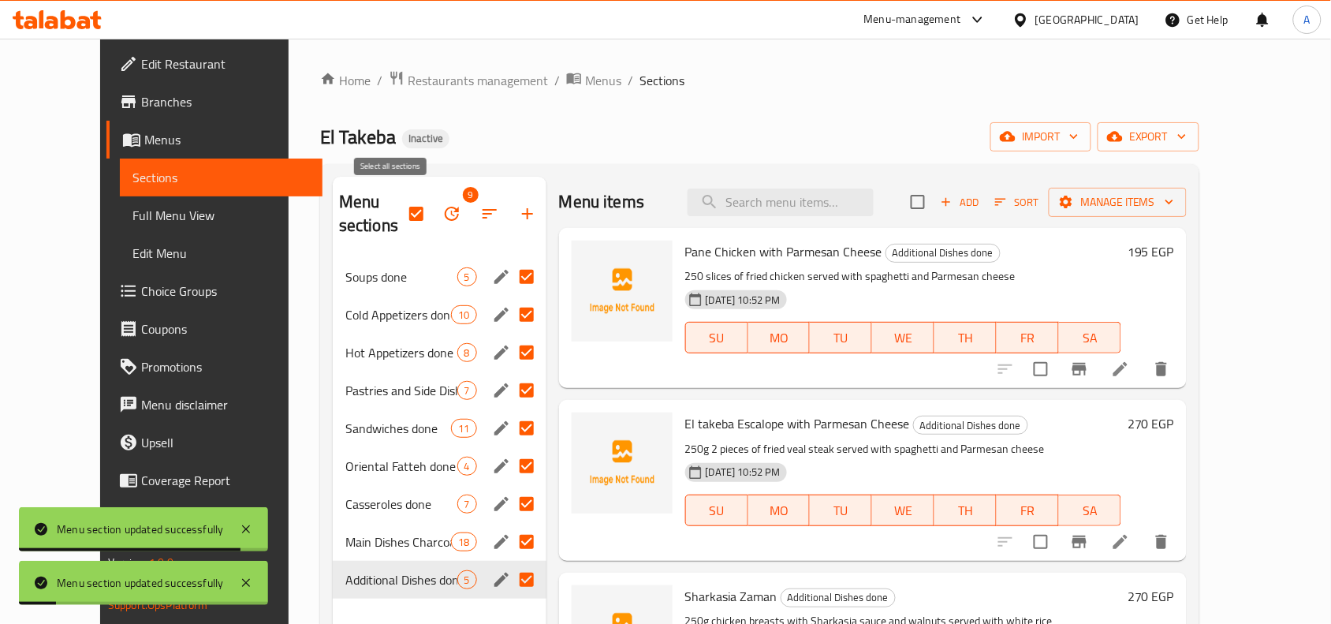
drag, startPoint x: 398, startPoint y: 213, endPoint x: 416, endPoint y: 214, distance: 18.2
click at [400, 211] on input "checkbox" at bounding box center [416, 213] width 33 height 33
checkbox input "false"
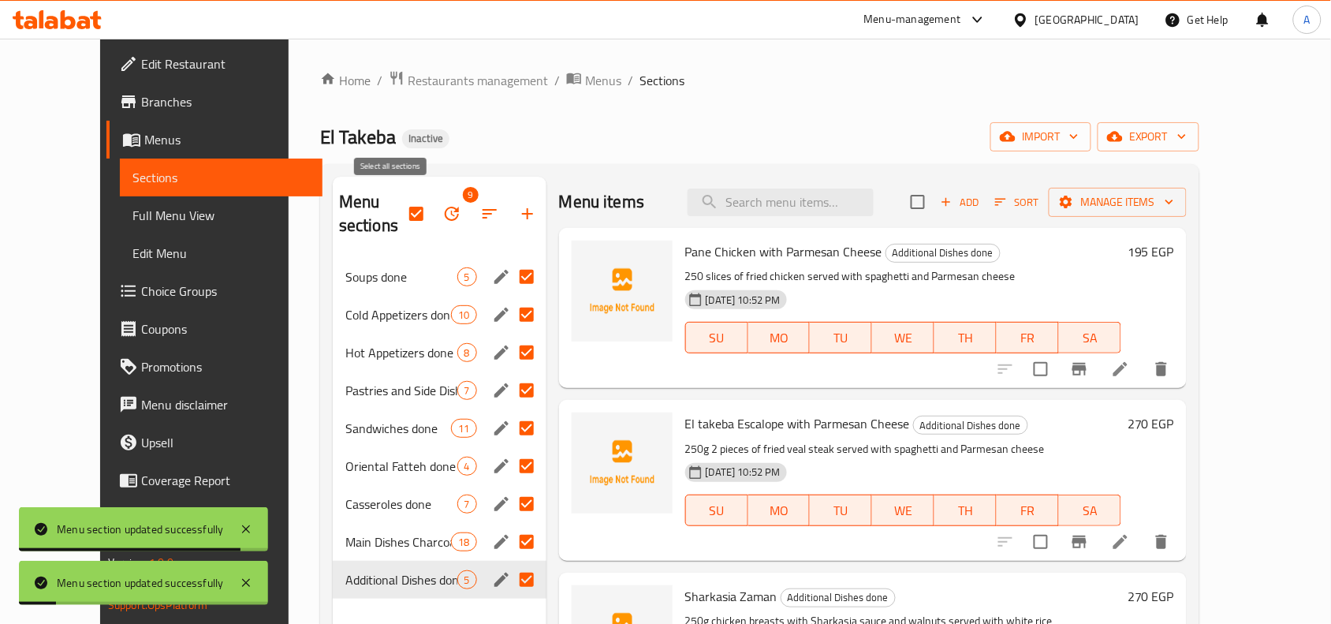
checkbox input "false"
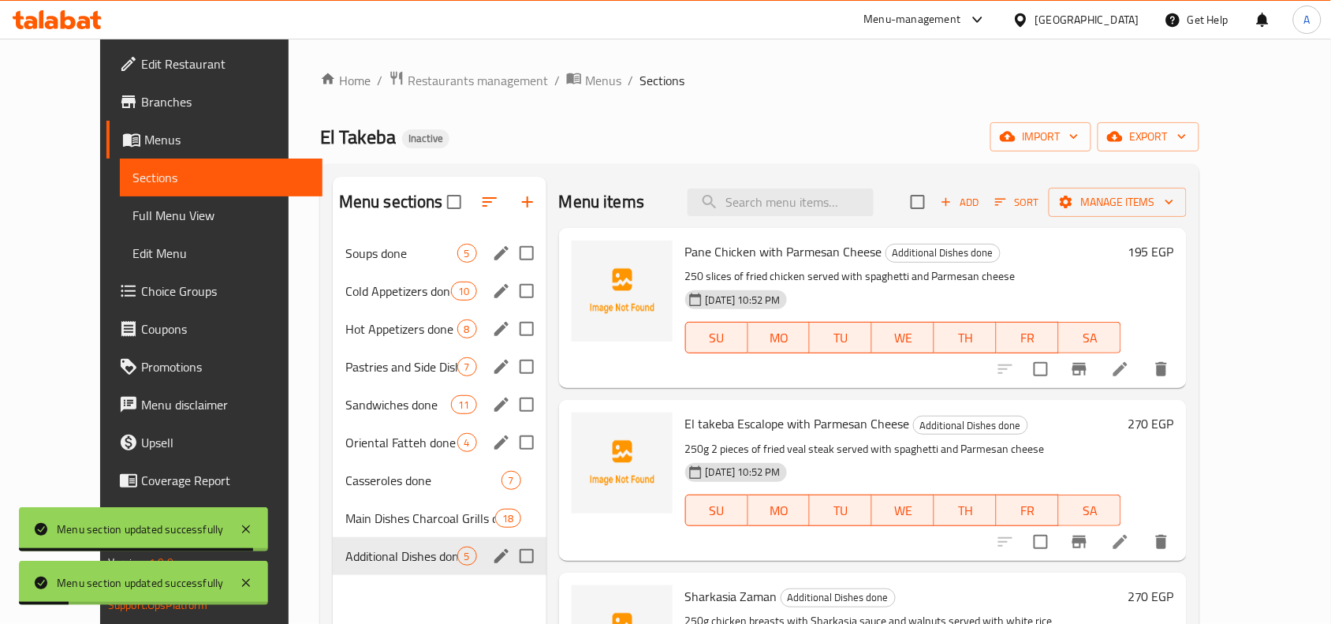
click at [715, 175] on div "Menu sections Soups done 5 Cold Appetizers done 10 Hot Appetizers done 8 Pastri…" at bounding box center [759, 488] width 879 height 649
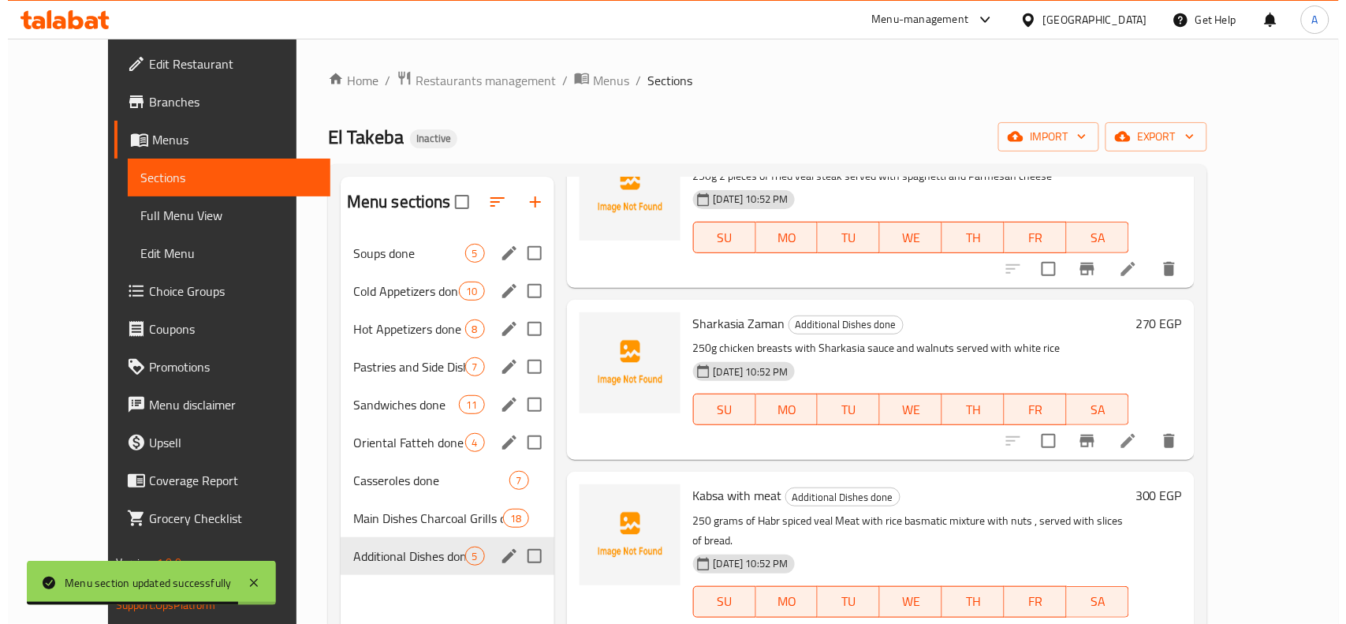
scroll to position [296, 0]
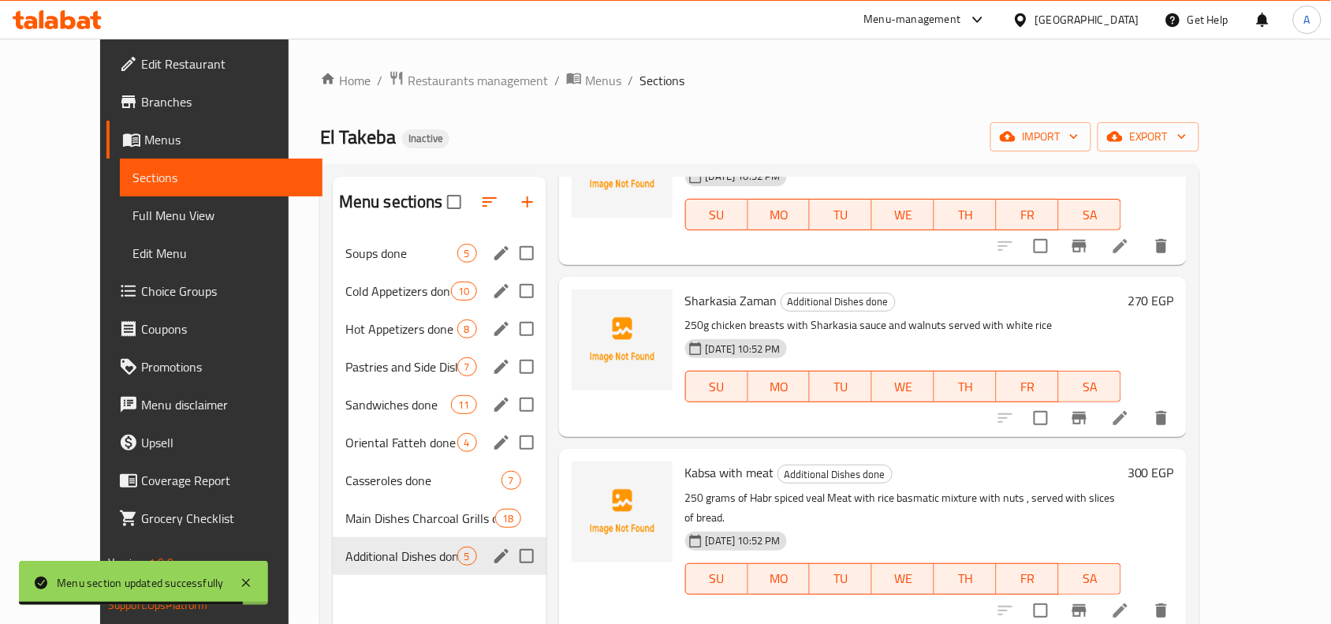
click at [696, 122] on div "El Takeba Inactive import export" at bounding box center [759, 136] width 879 height 29
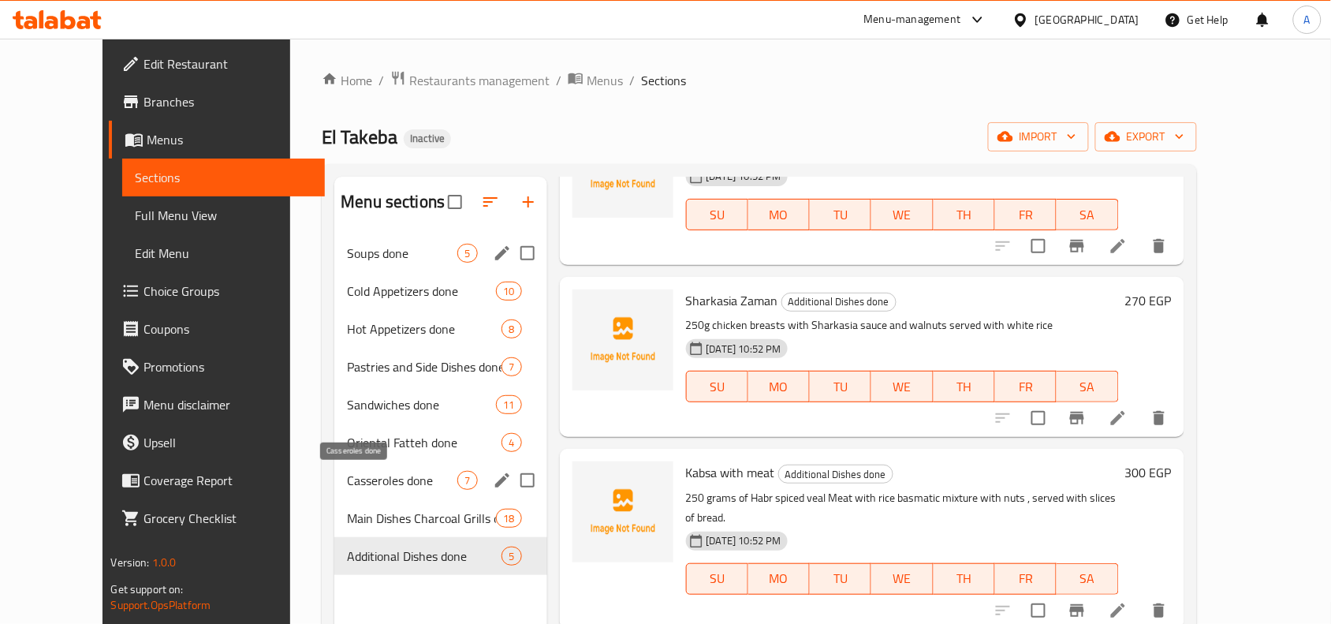
click at [371, 472] on span "Casseroles done" at bounding box center [402, 480] width 110 height 19
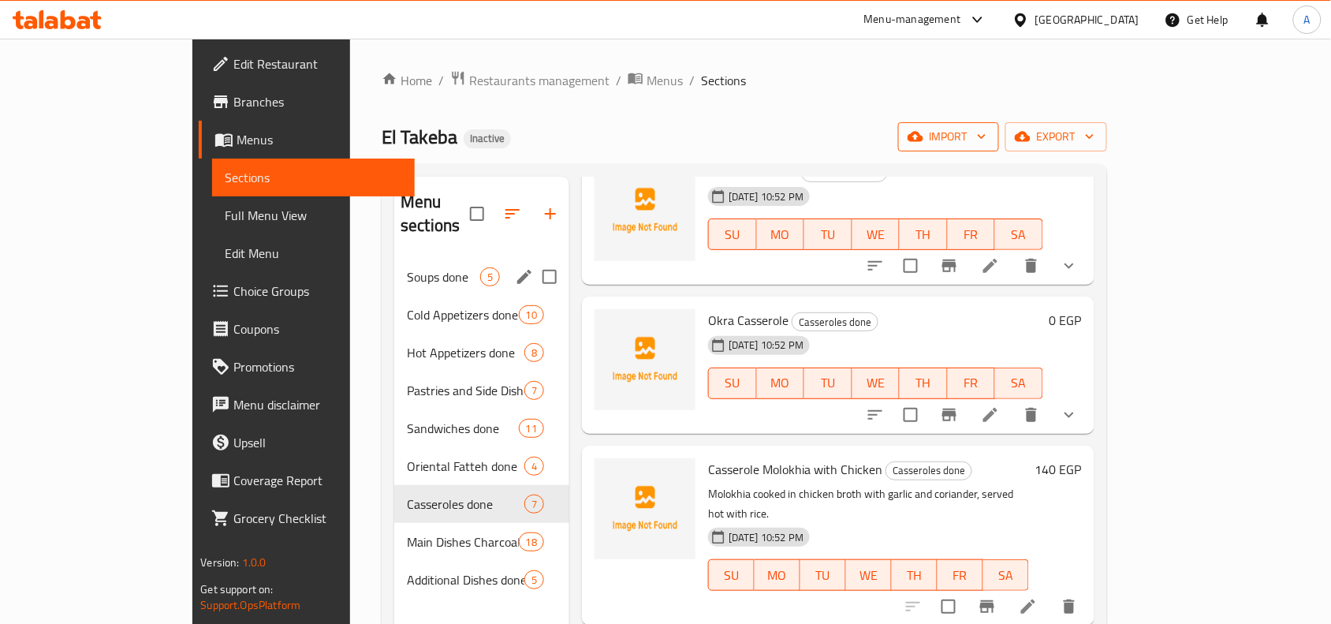
click at [987, 138] on span "import" at bounding box center [949, 137] width 76 height 20
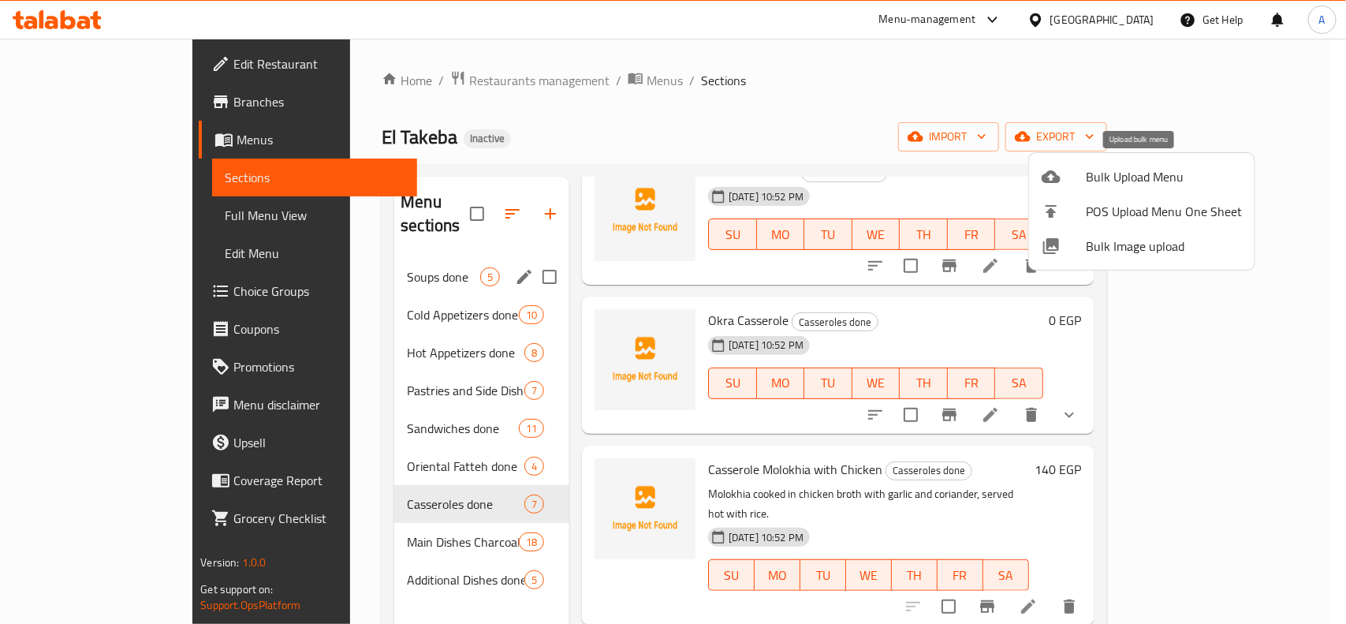
click at [1117, 181] on span "Bulk Upload Menu" at bounding box center [1164, 176] width 156 height 19
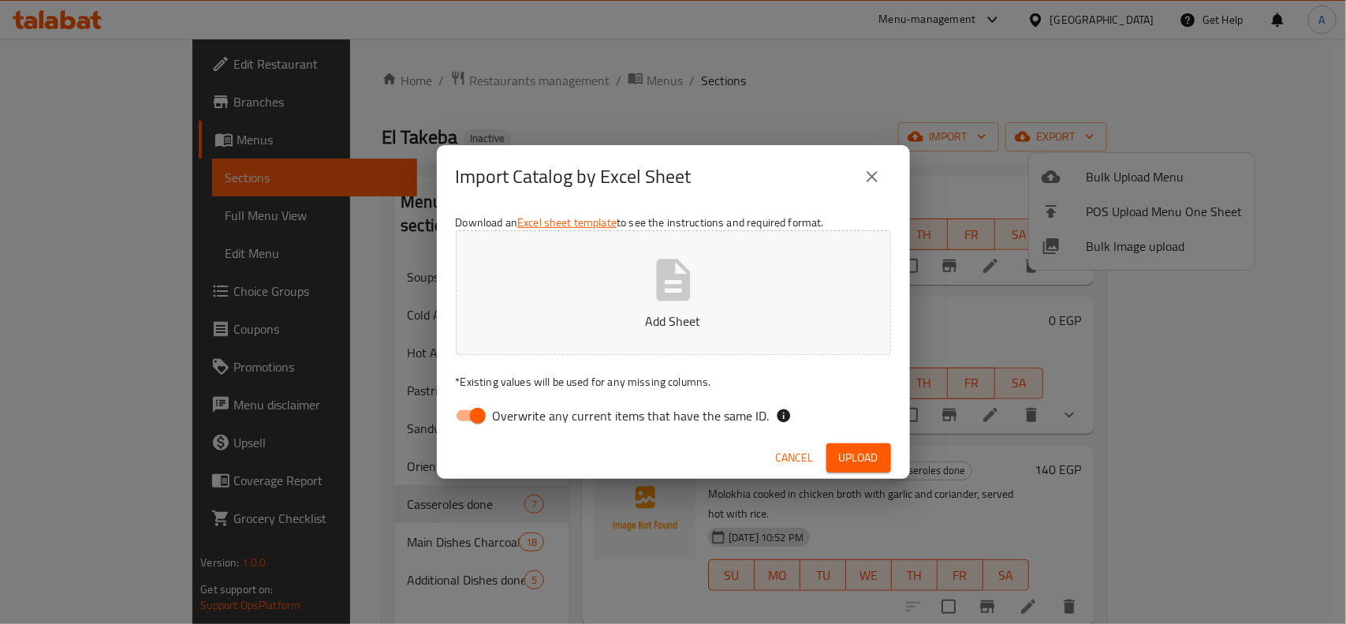
click at [472, 407] on input "Overwrite any current items that have the same ID." at bounding box center [478, 416] width 90 height 30
checkbox input "false"
click at [675, 293] on icon "button" at bounding box center [673, 280] width 34 height 42
click at [853, 460] on span "Upload" at bounding box center [858, 458] width 39 height 20
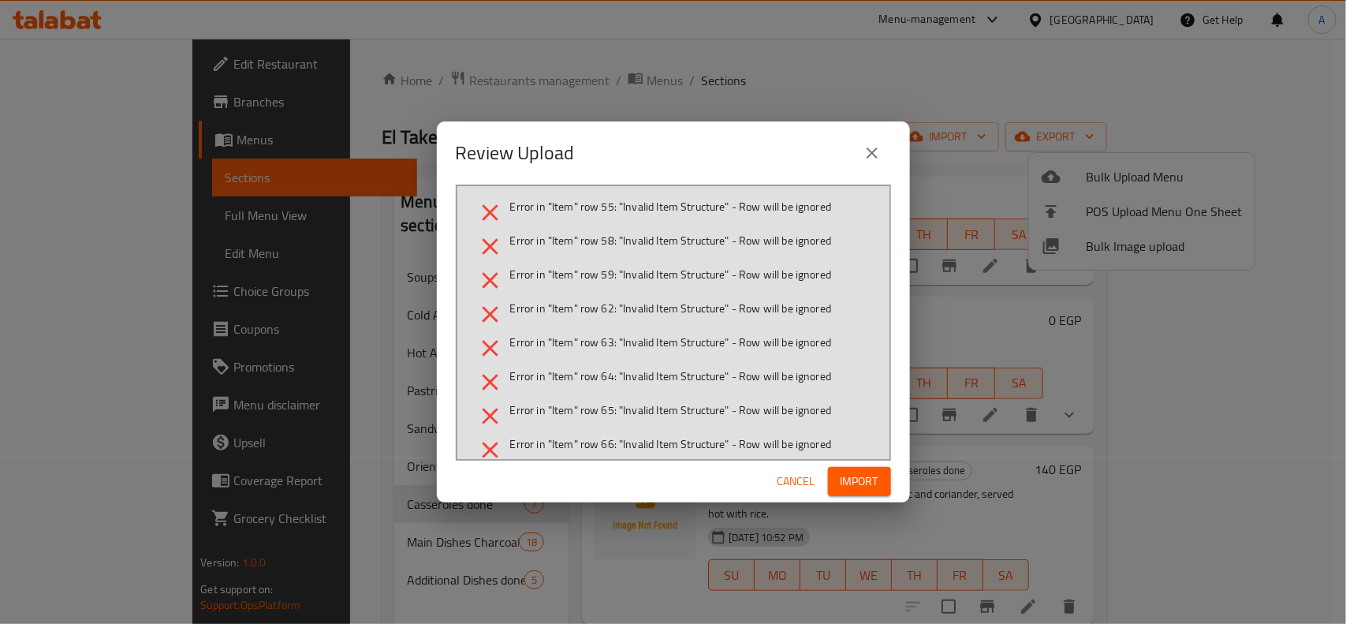
click at [854, 477] on span "Import" at bounding box center [860, 482] width 38 height 20
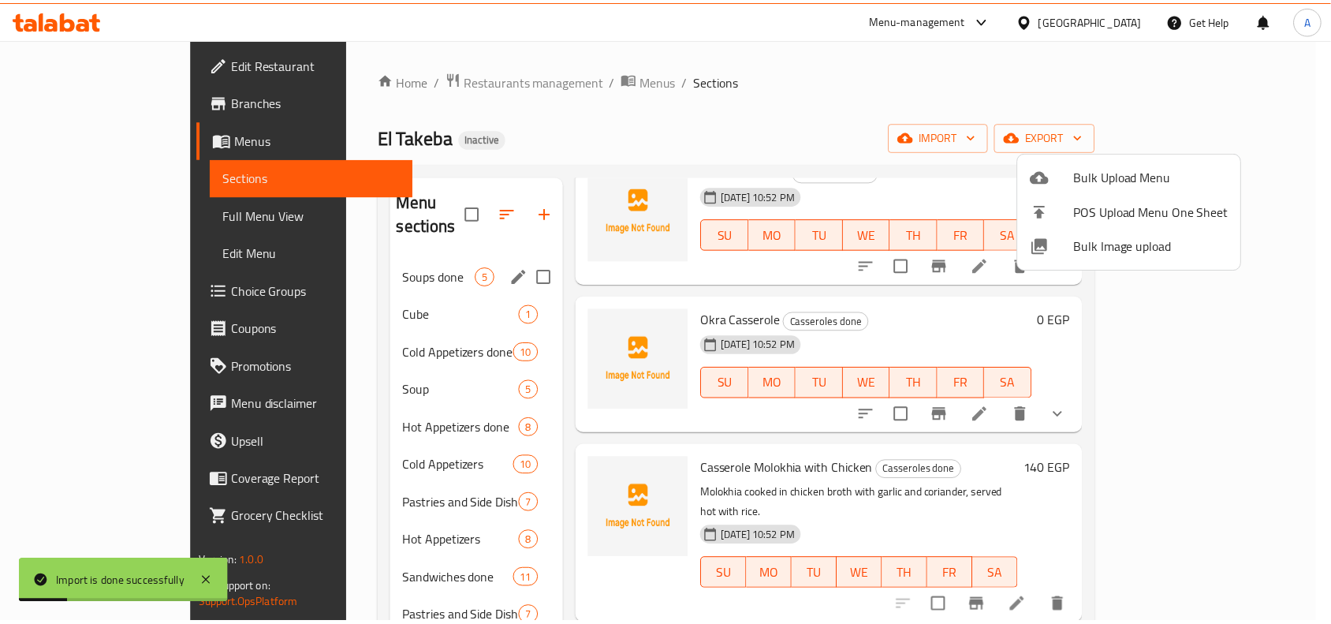
scroll to position [226, 0]
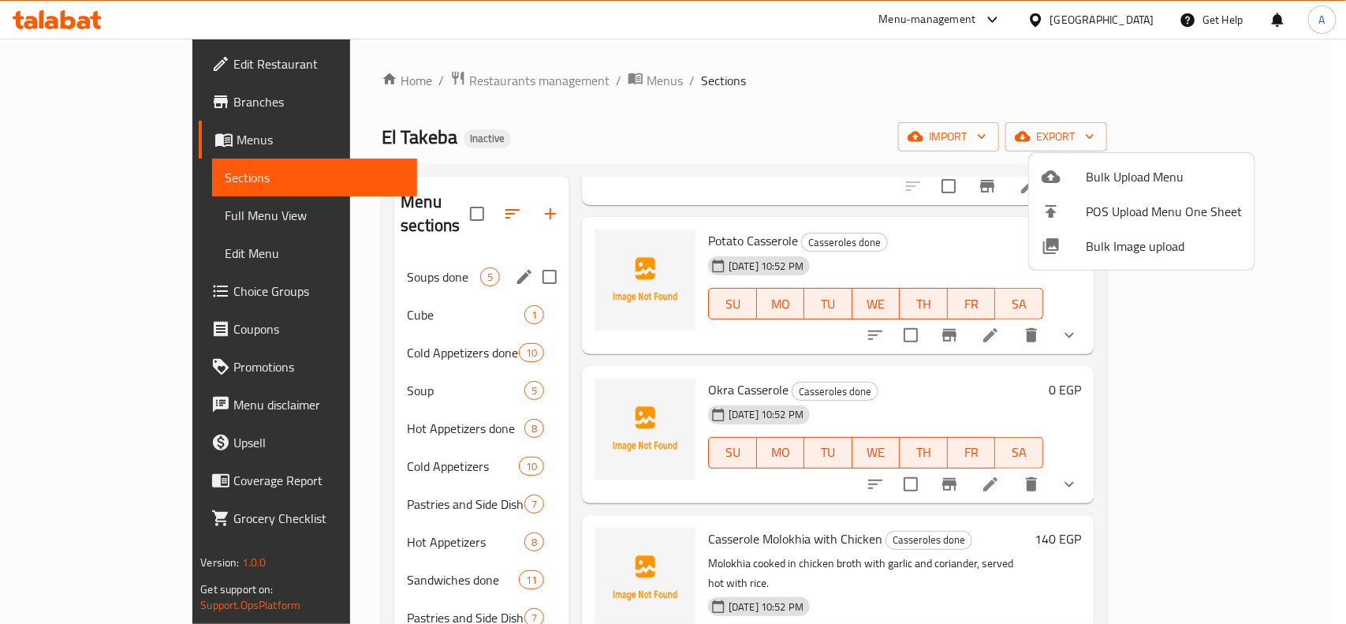
click at [325, 364] on div at bounding box center [673, 312] width 1346 height 624
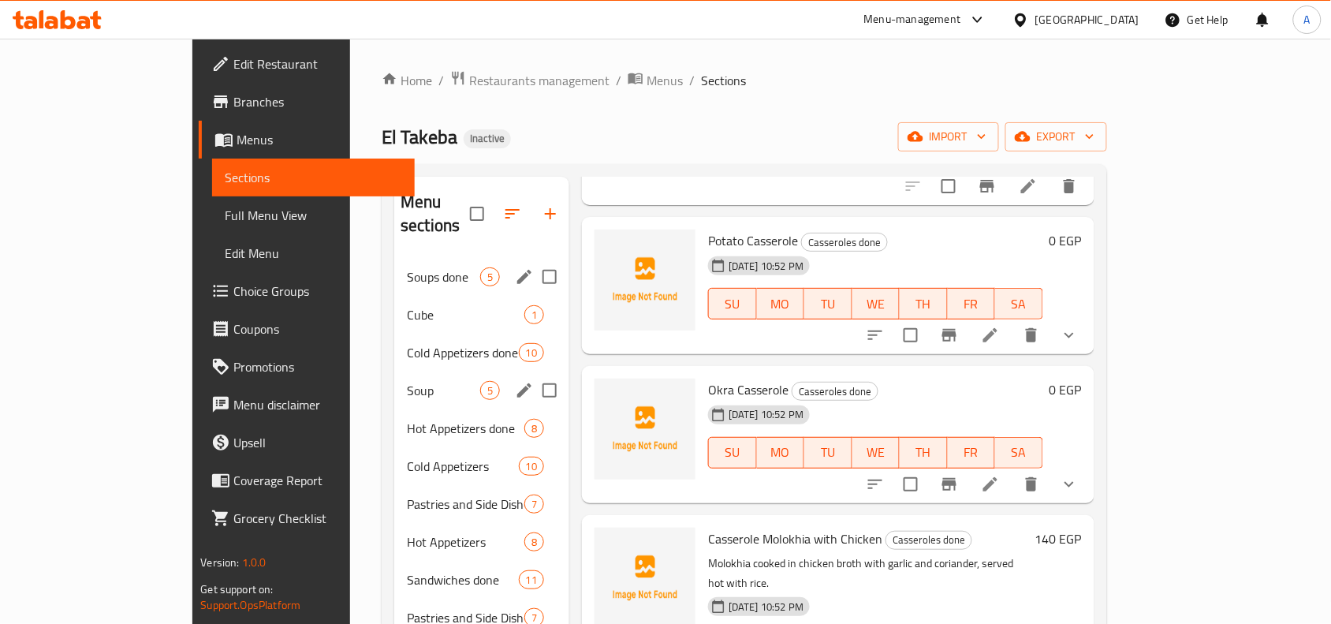
click at [533, 374] on input "Menu sections" at bounding box center [549, 390] width 33 height 33
checkbox input "true"
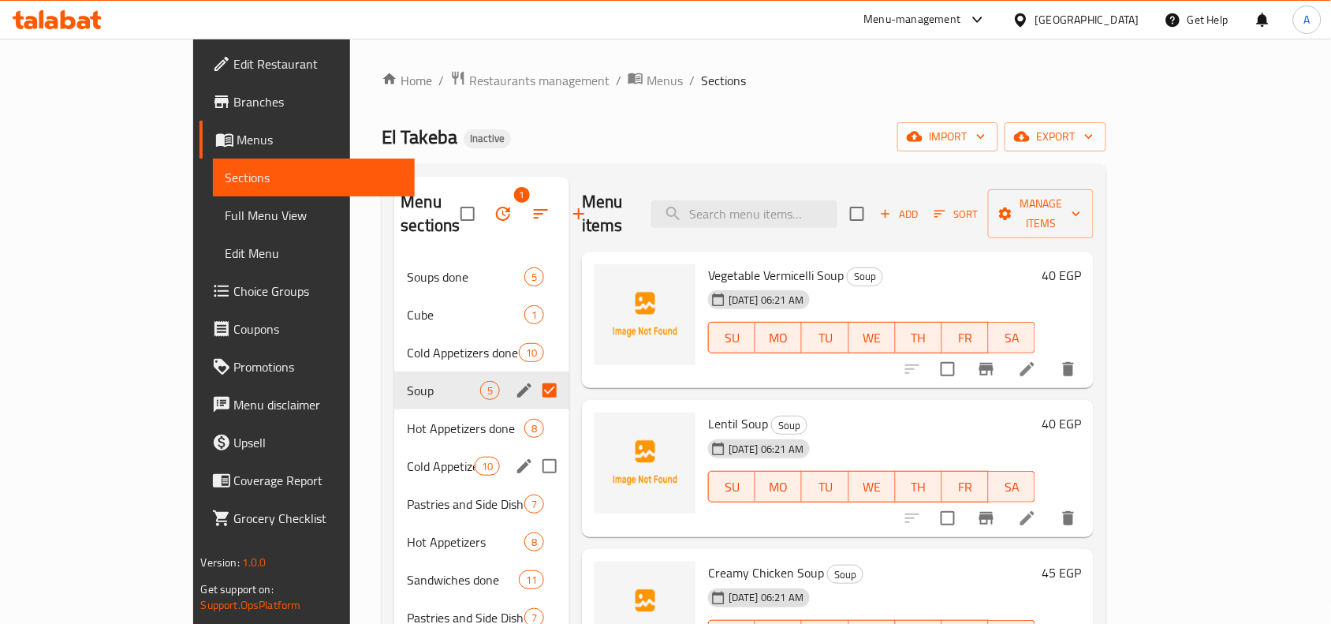
click at [533, 449] on input "Menu sections" at bounding box center [549, 465] width 33 height 33
checkbox input "true"
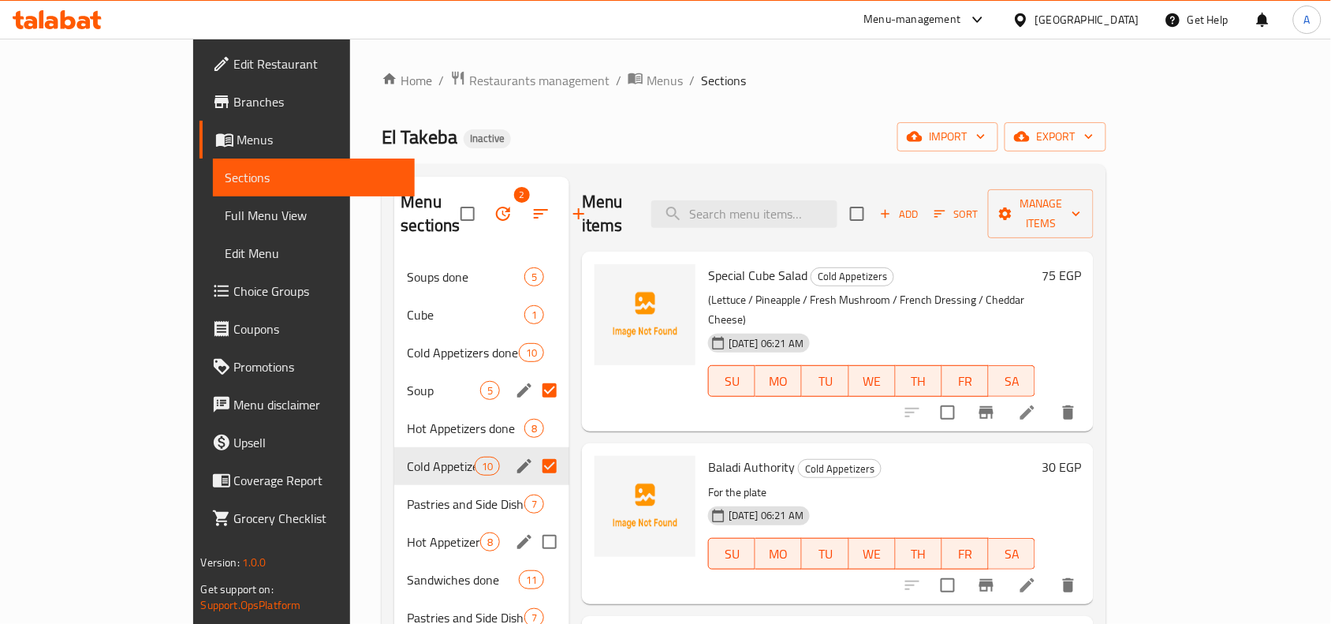
click at [533, 525] on input "Menu sections" at bounding box center [549, 541] width 33 height 33
checkbox input "true"
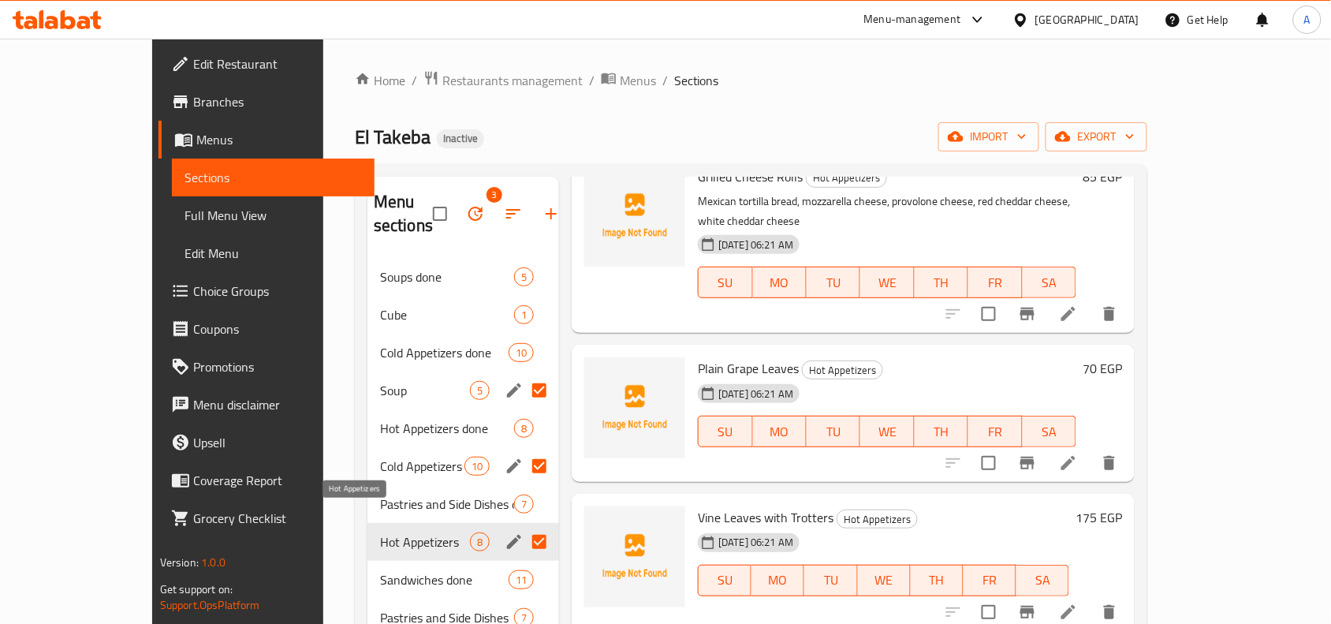
scroll to position [99, 0]
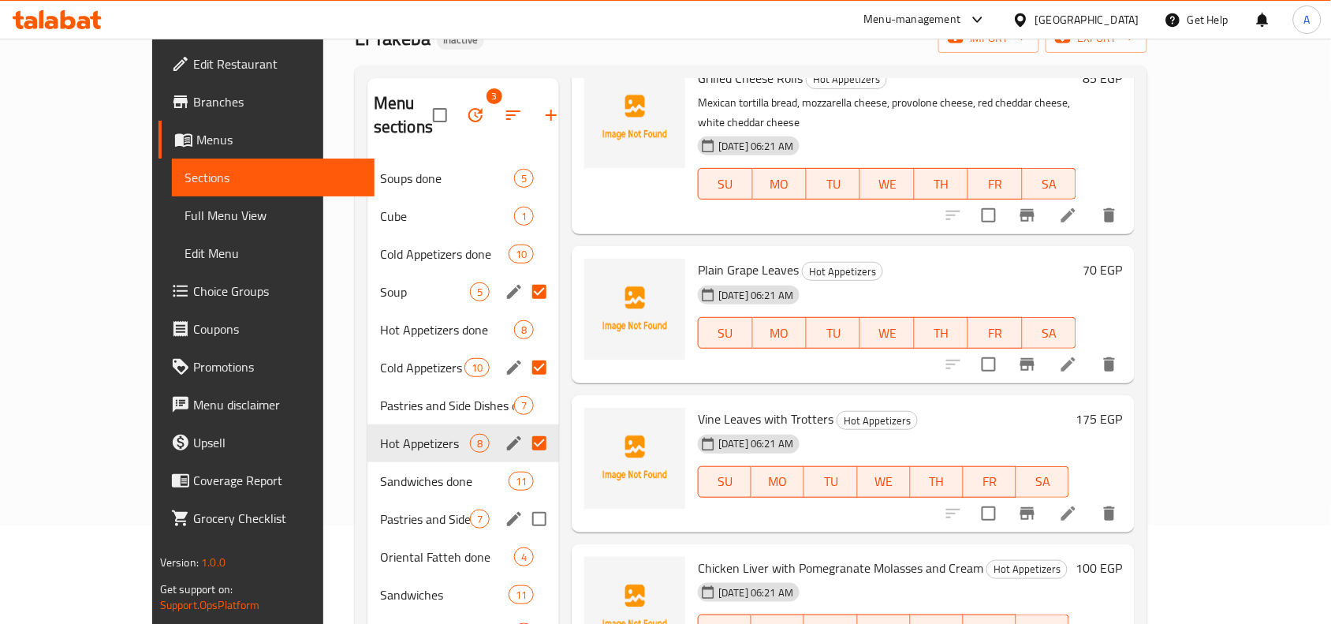
click at [523, 502] on input "Menu sections" at bounding box center [539, 518] width 33 height 33
checkbox input "true"
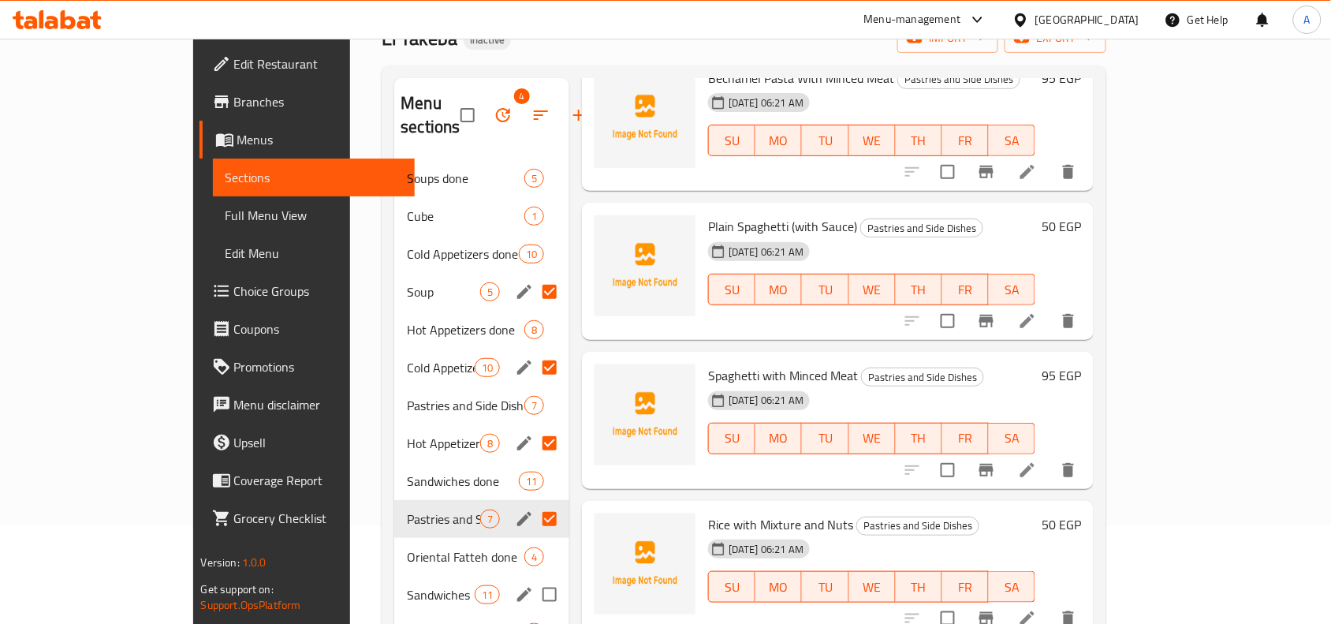
click at [533, 578] on input "Menu sections" at bounding box center [549, 594] width 33 height 33
checkbox input "true"
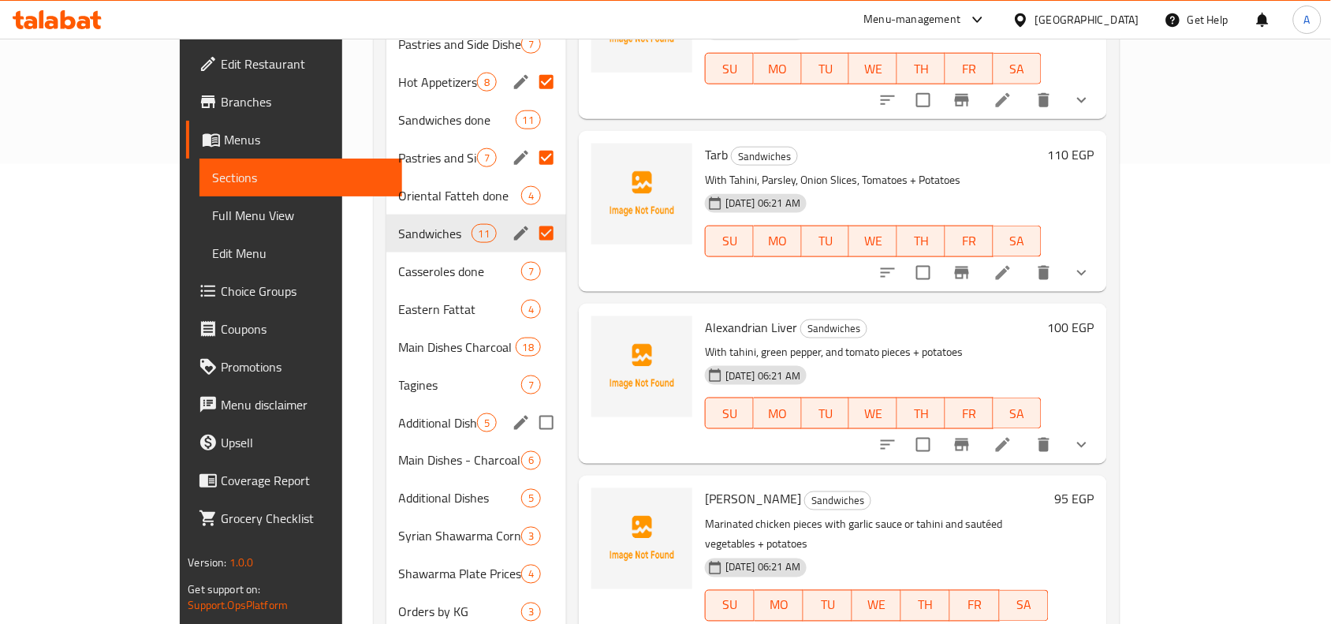
scroll to position [493, 0]
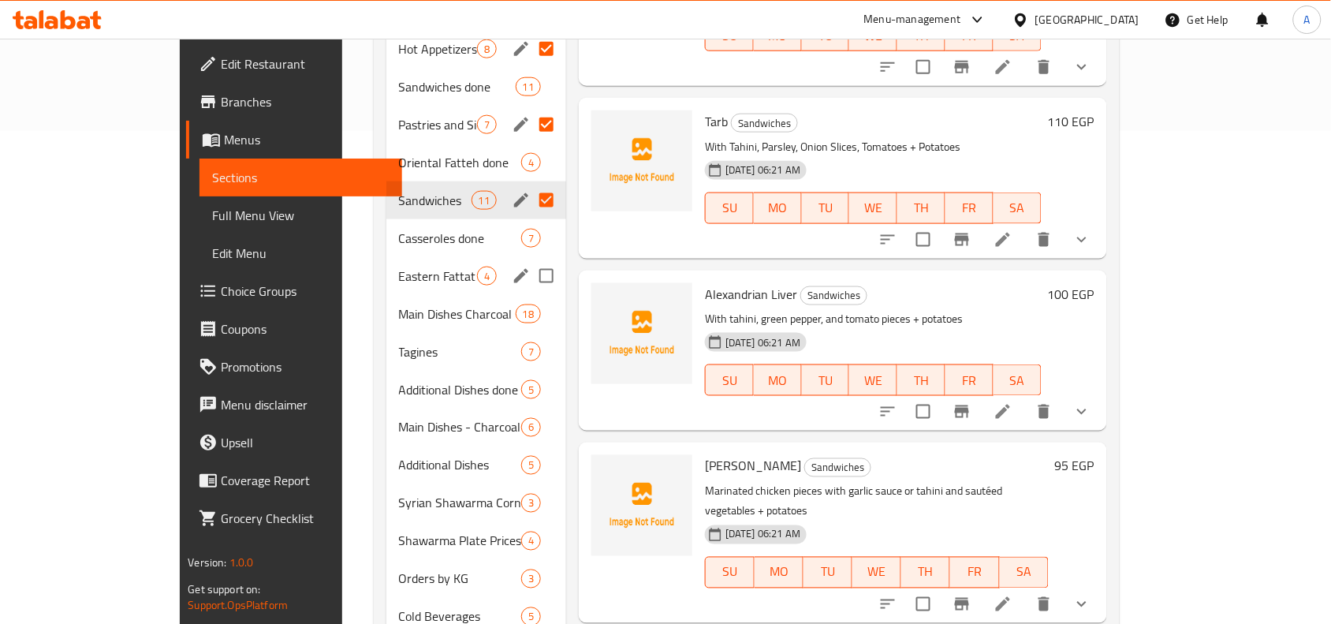
click at [530, 259] on input "Menu sections" at bounding box center [546, 275] width 33 height 33
checkbox input "true"
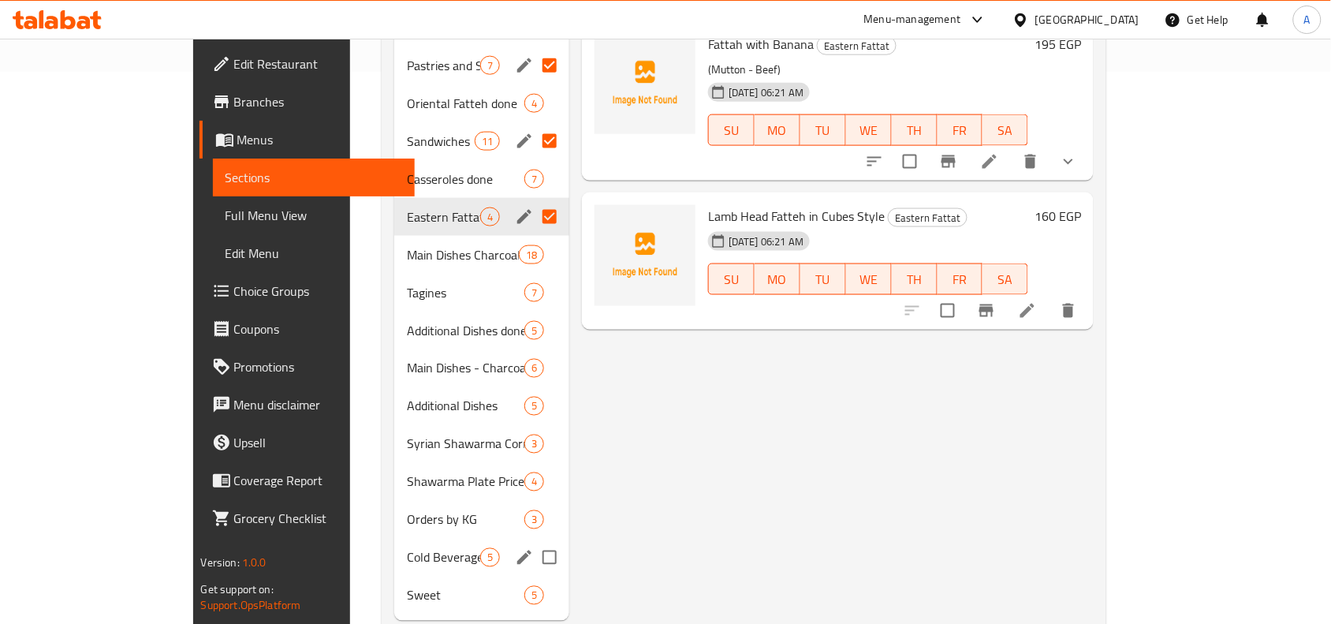
scroll to position [569, 0]
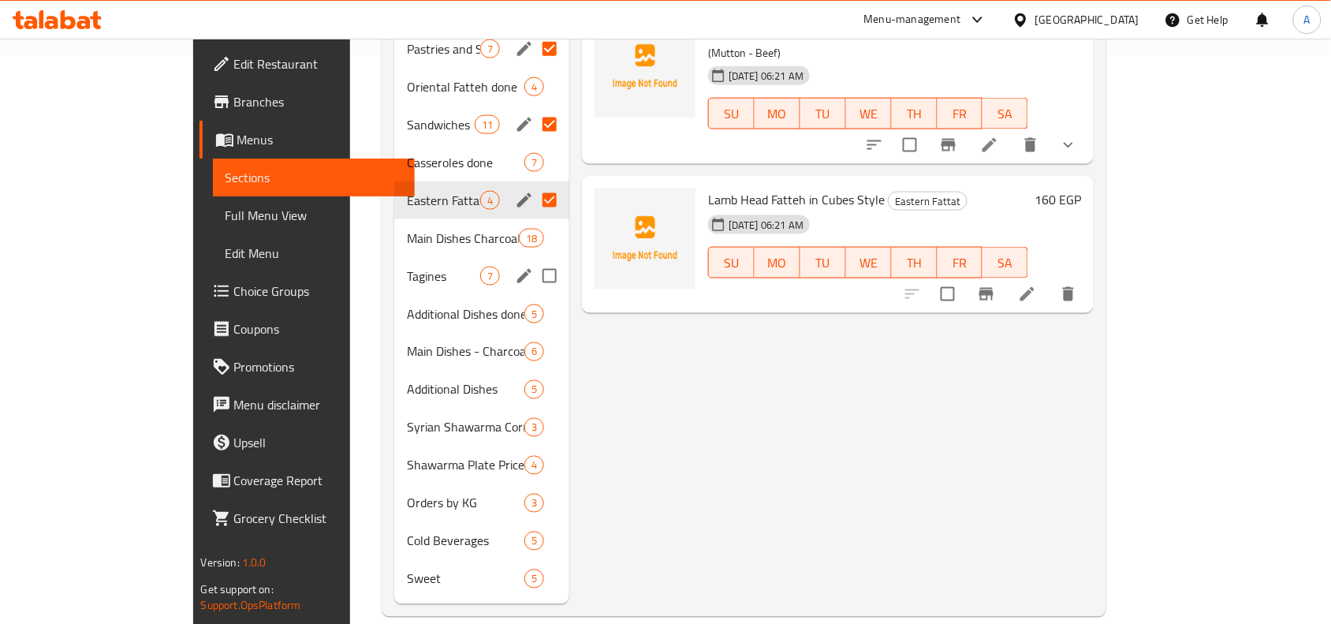
click at [533, 259] on input "Menu sections" at bounding box center [549, 275] width 33 height 33
checkbox input "true"
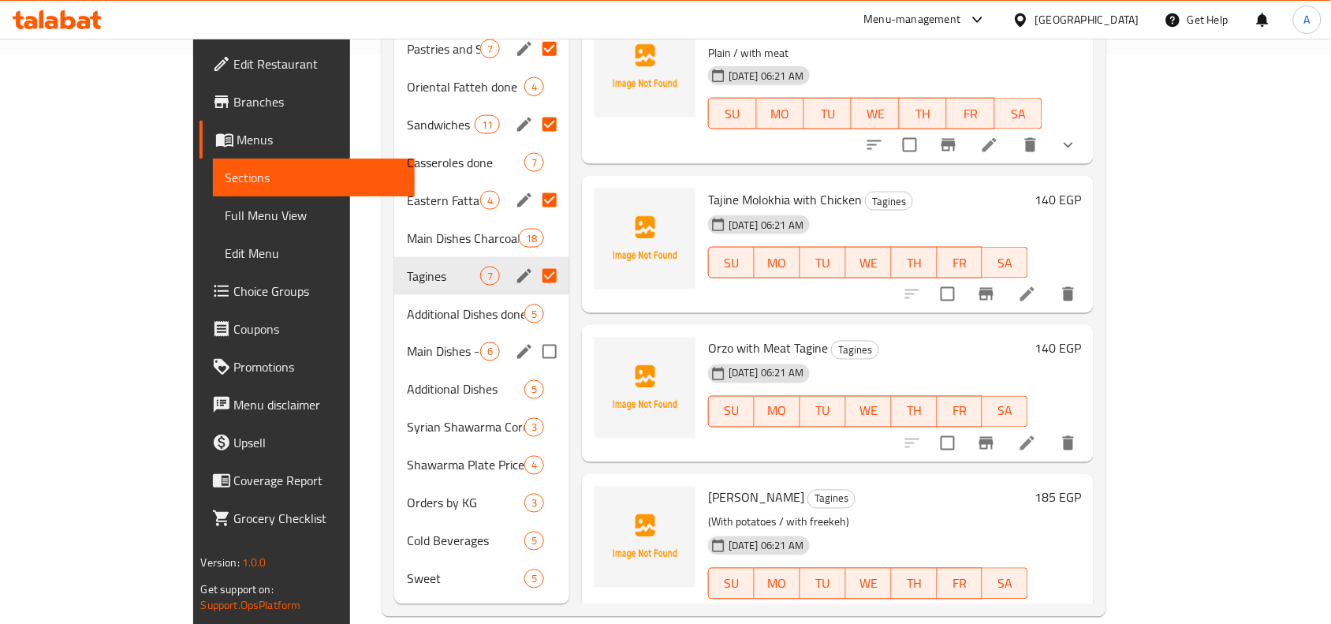
click at [533, 335] on input "Menu sections" at bounding box center [549, 351] width 33 height 33
checkbox input "true"
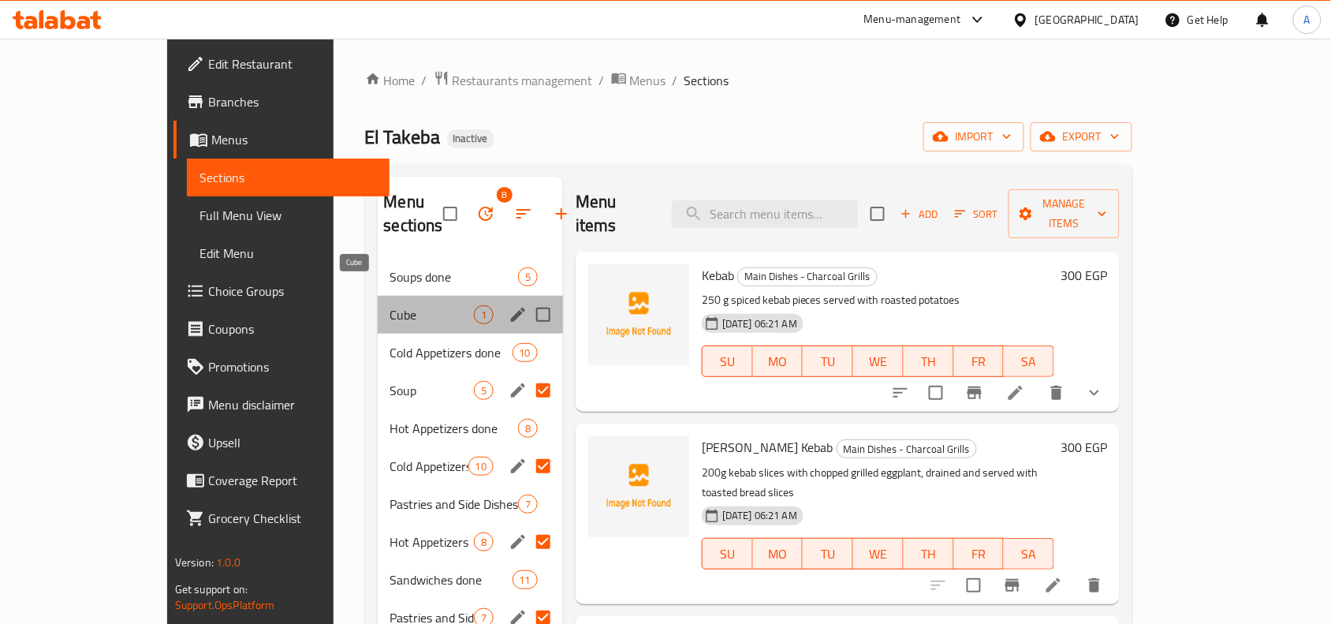
click at [412, 305] on span "Cube" at bounding box center [432, 314] width 84 height 19
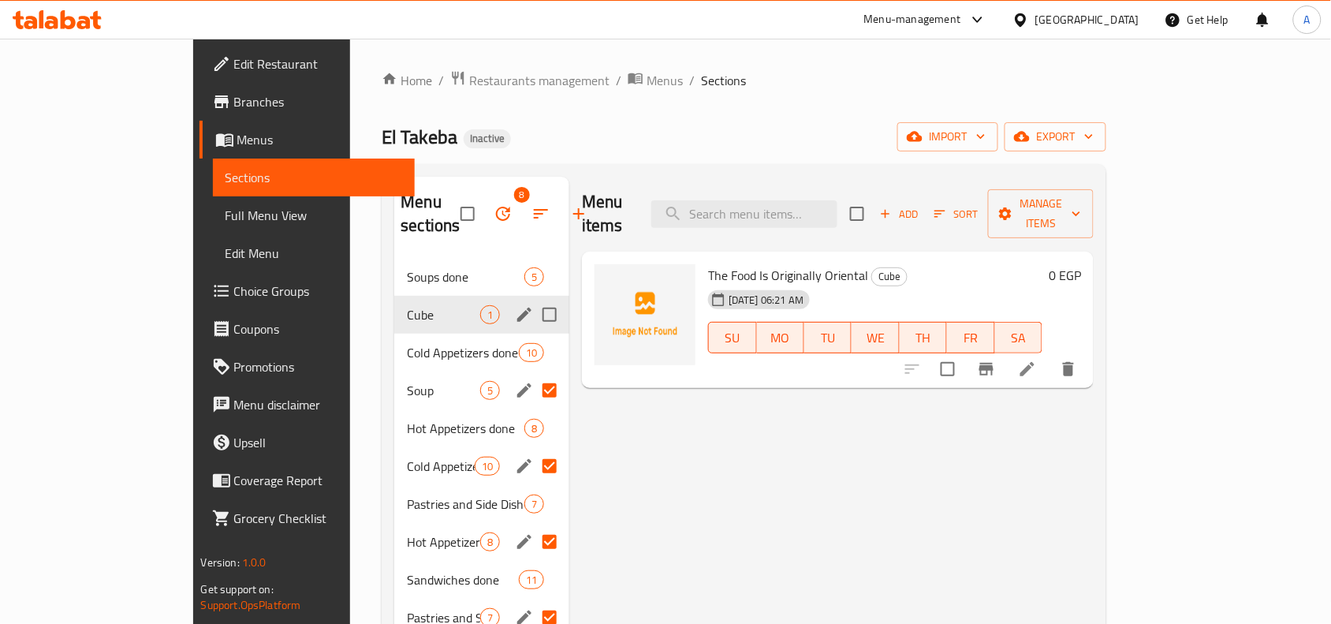
drag, startPoint x: 499, startPoint y: 297, endPoint x: 487, endPoint y: 297, distance: 11.8
click at [533, 298] on input "Menu sections" at bounding box center [549, 314] width 33 height 33
checkbox input "true"
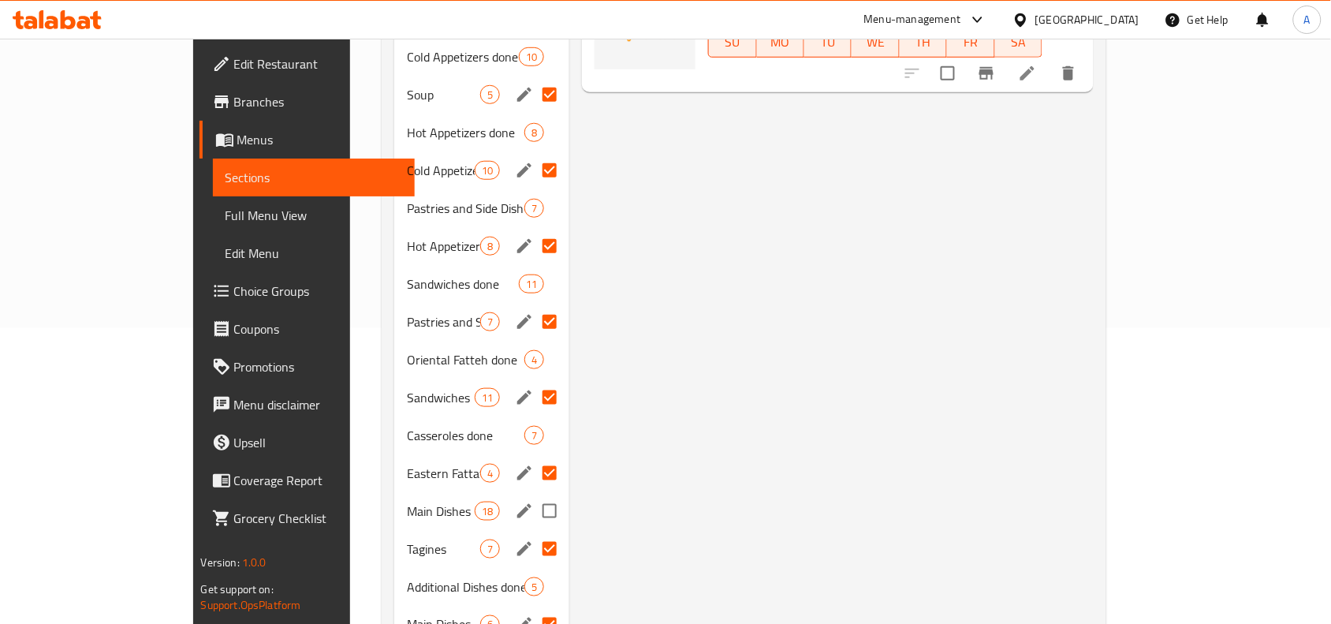
scroll to position [394, 0]
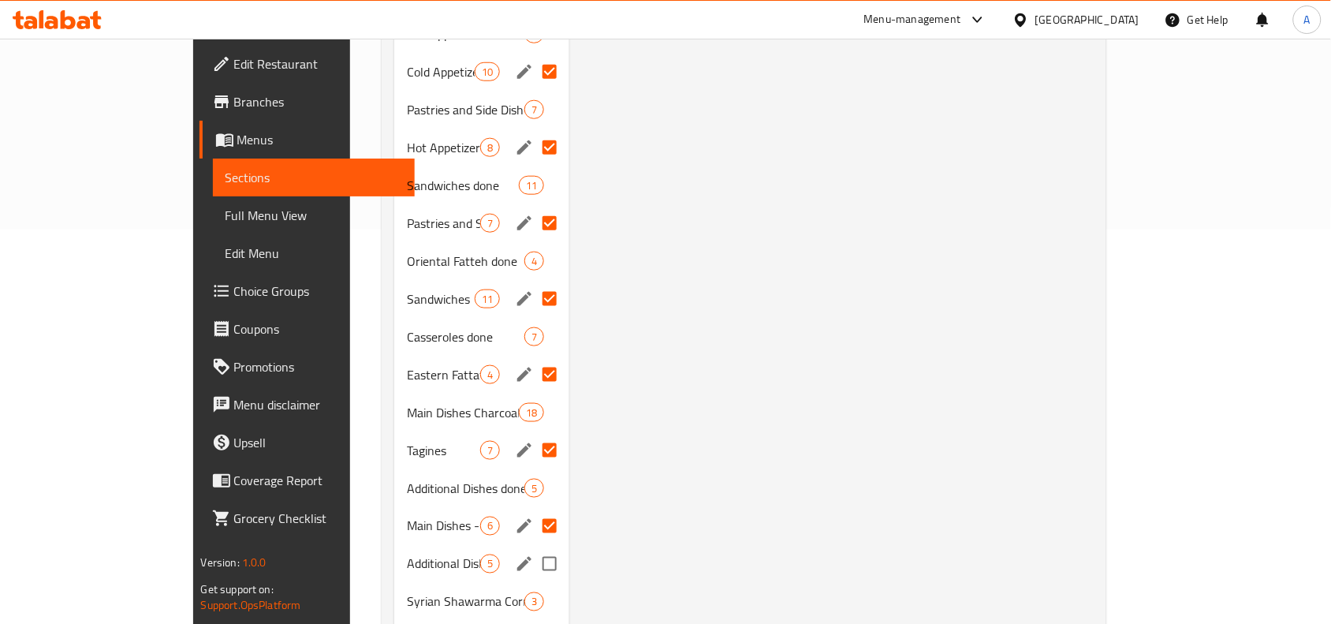
drag, startPoint x: 501, startPoint y: 543, endPoint x: 505, endPoint y: 550, distance: 9.2
click at [533, 547] on input "Menu sections" at bounding box center [549, 563] width 33 height 33
checkbox input "true"
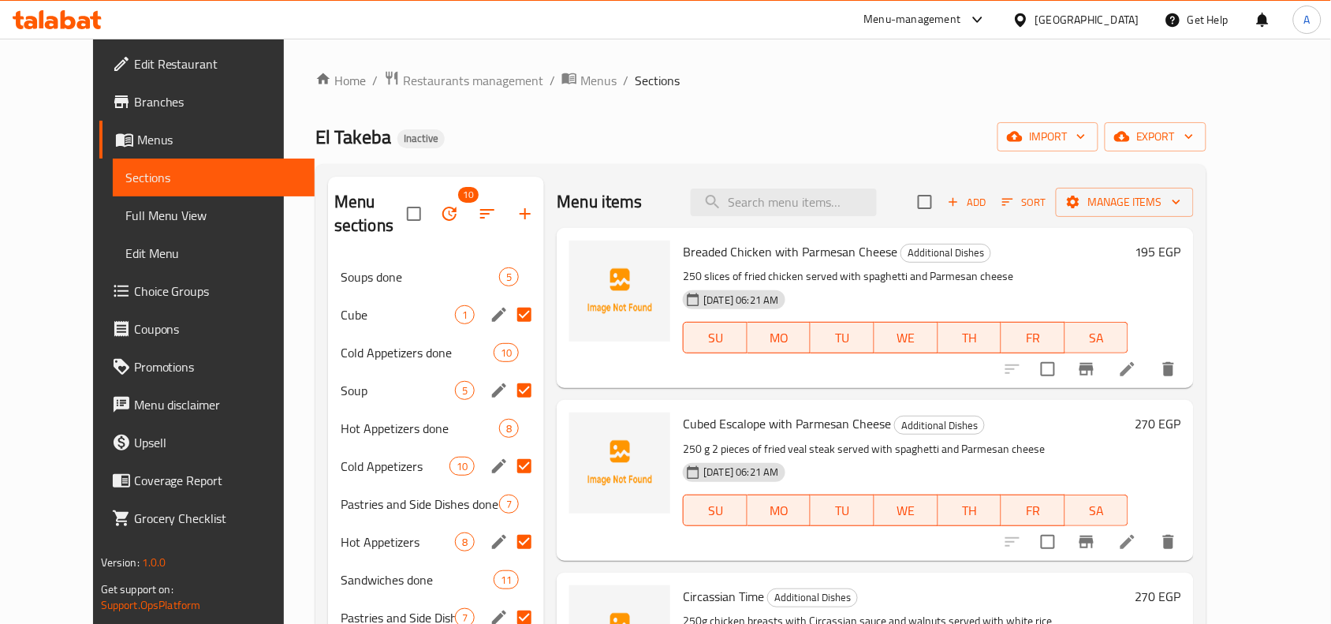
click at [440, 205] on icon "button" at bounding box center [449, 213] width 19 height 19
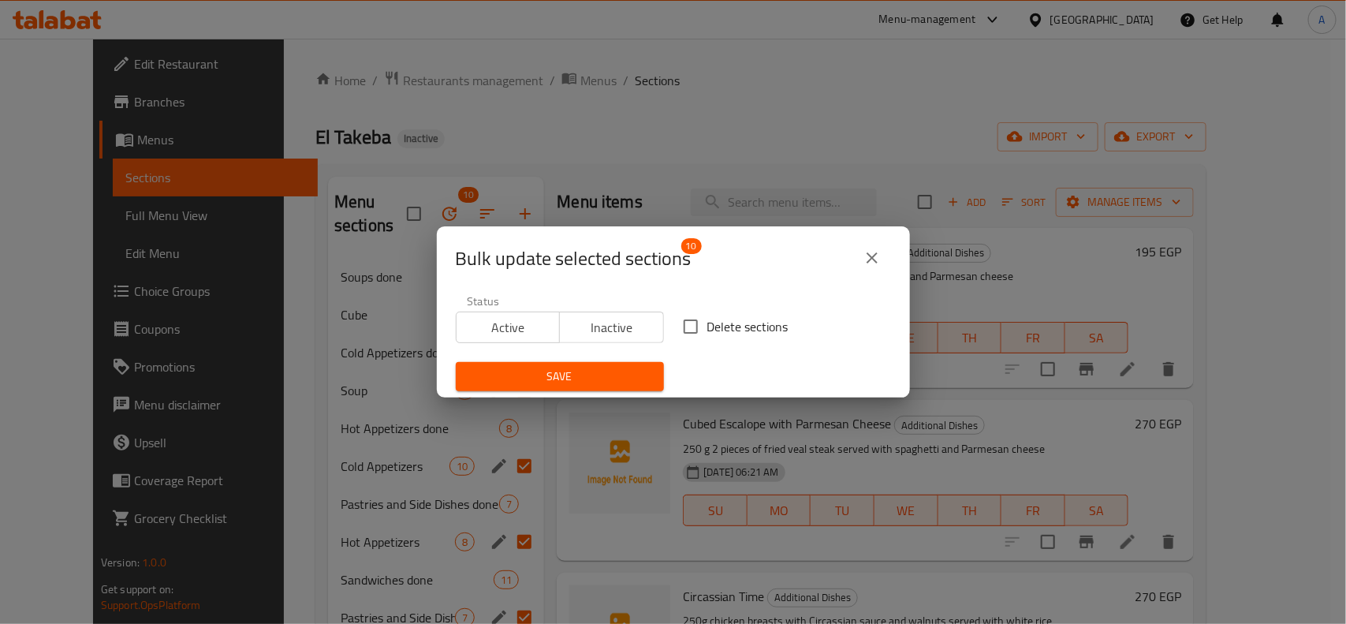
click at [691, 331] on input "Delete sections" at bounding box center [690, 326] width 33 height 33
checkbox input "true"
click at [625, 369] on span "Save" at bounding box center [559, 377] width 183 height 20
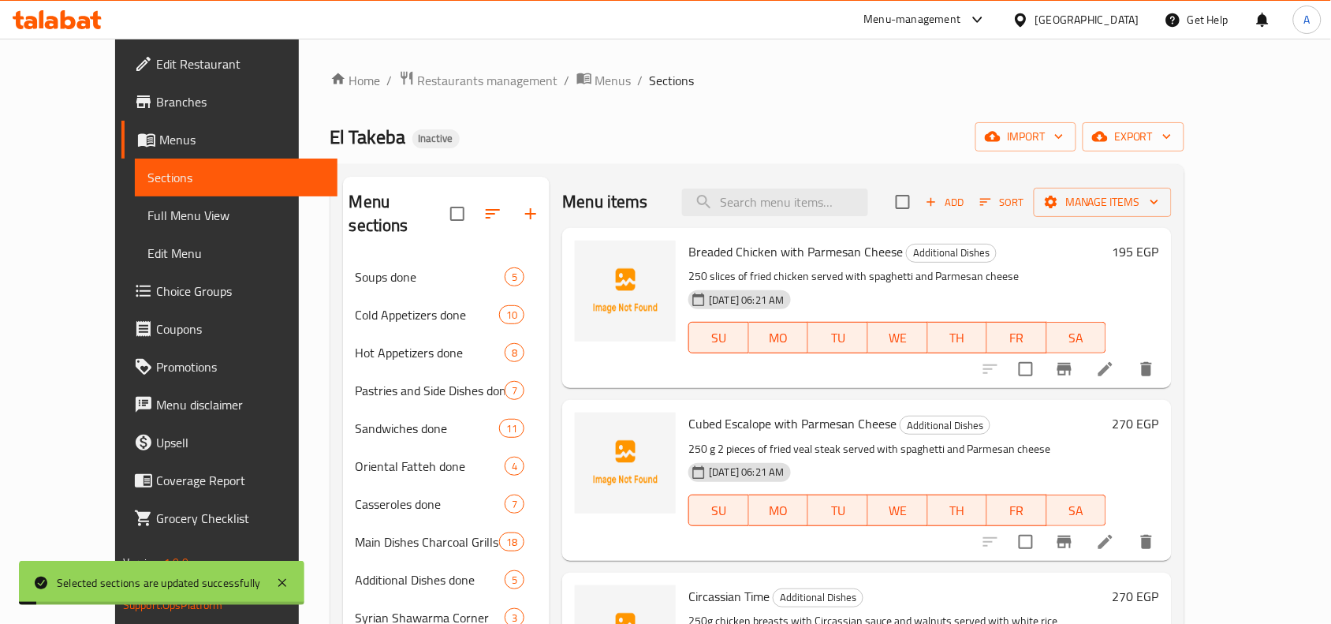
click at [608, 147] on div "El Takeba Inactive import export" at bounding box center [757, 136] width 855 height 29
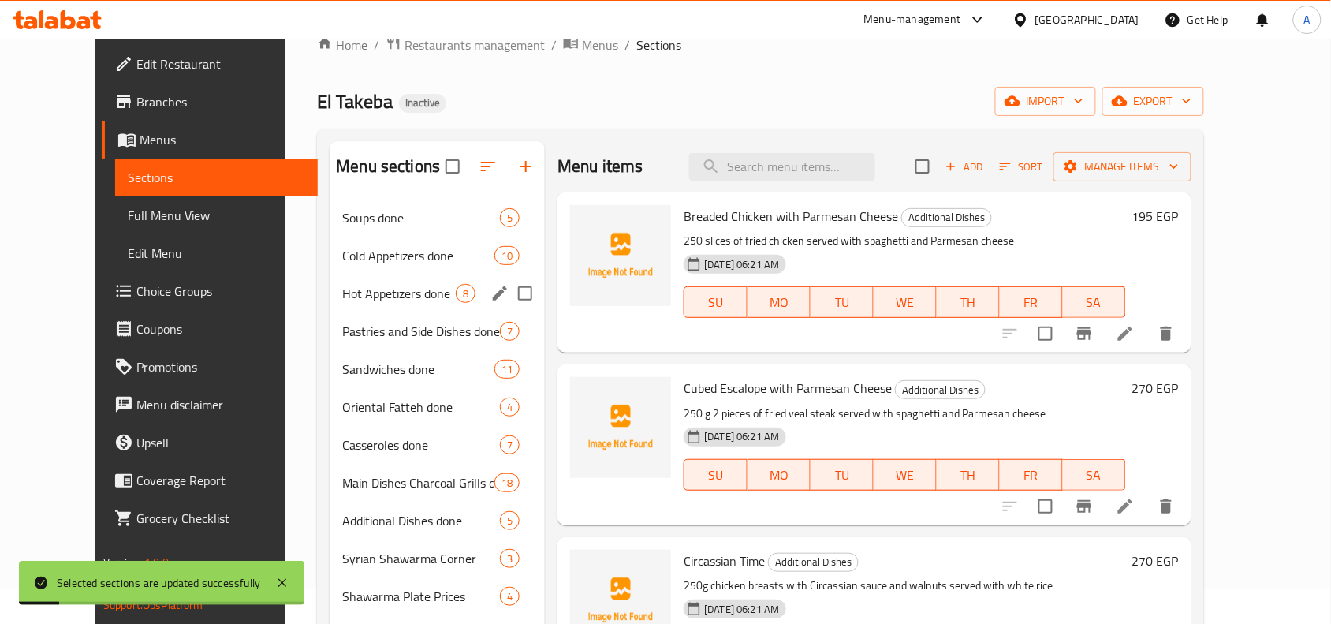
scroll to position [99, 0]
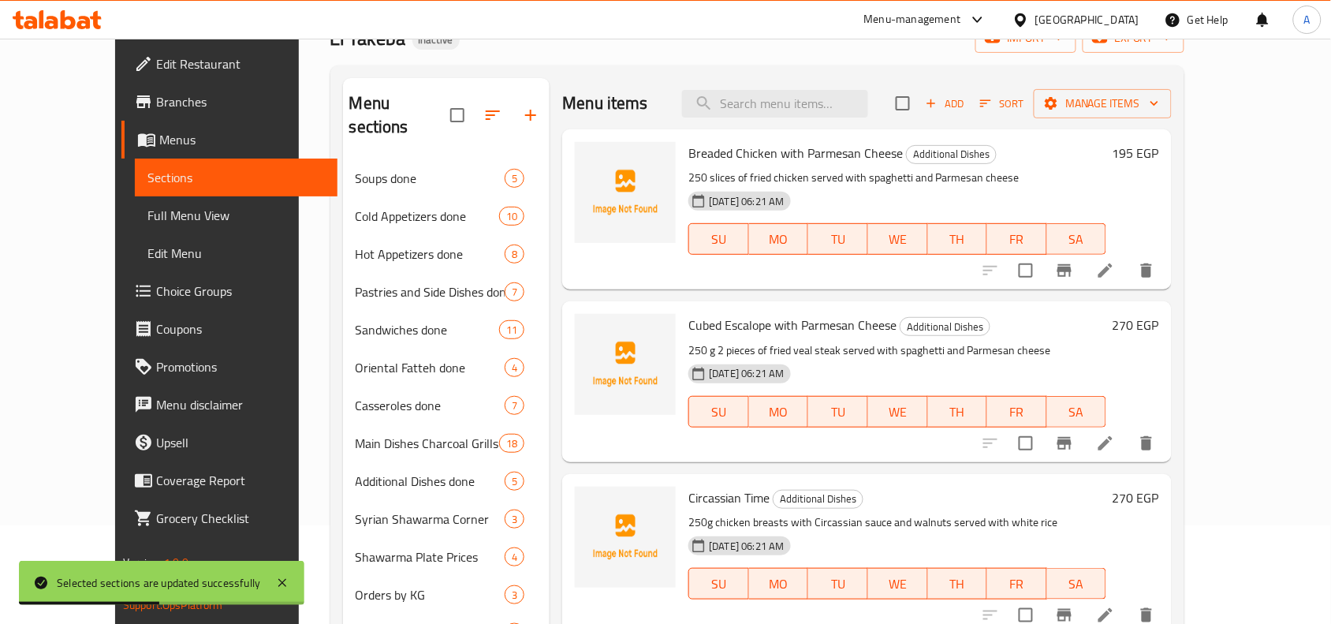
click at [621, 47] on div "El Takeba Inactive import export" at bounding box center [757, 38] width 855 height 29
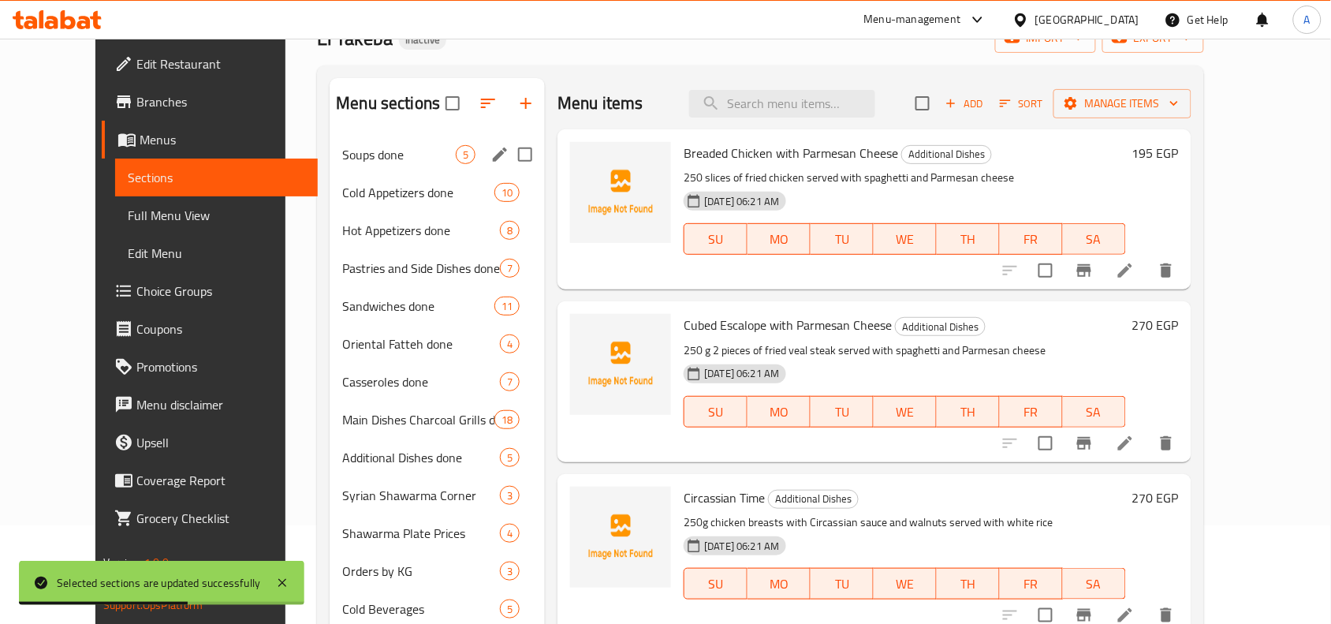
click at [509, 154] on input "Menu sections" at bounding box center [525, 154] width 33 height 33
checkbox input "true"
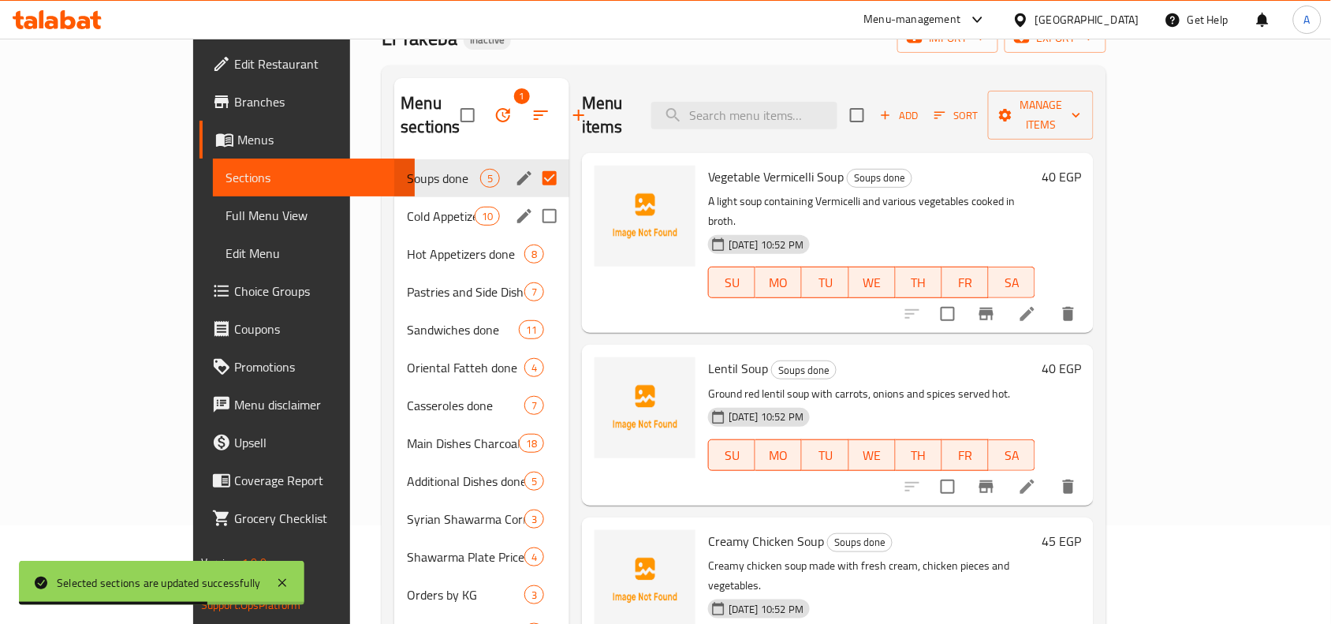
click at [533, 200] on input "Menu sections" at bounding box center [549, 216] width 33 height 33
checkbox input "true"
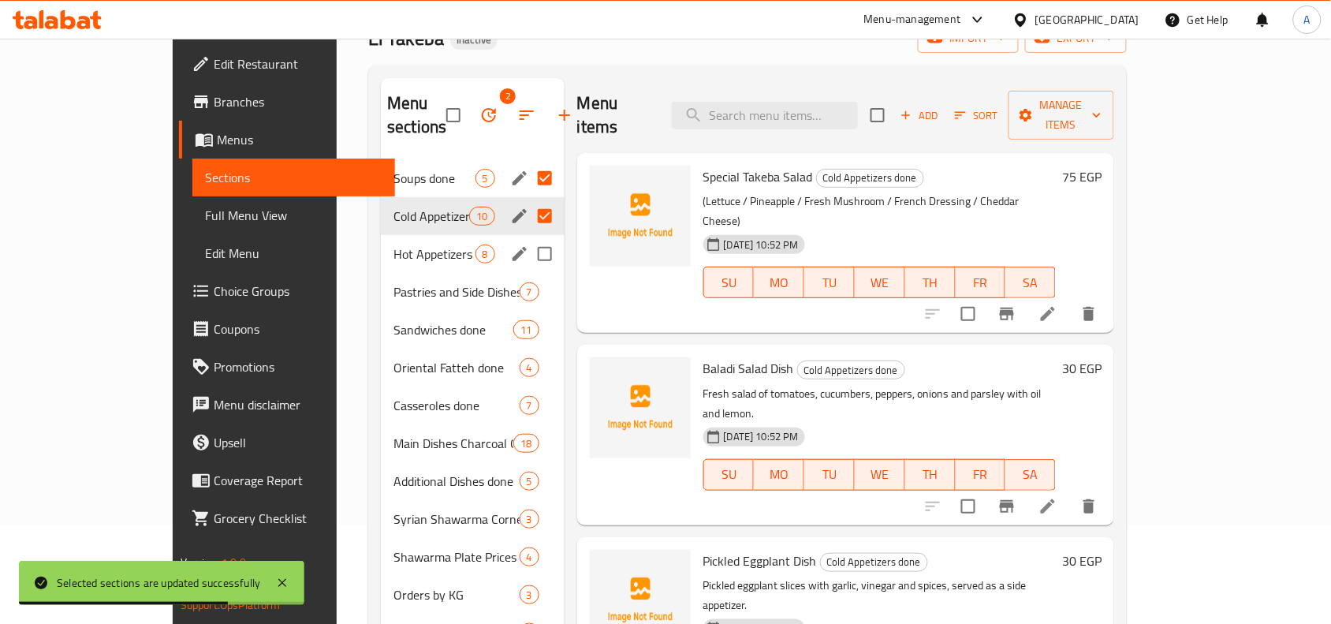
click at [528, 237] on input "Menu sections" at bounding box center [544, 253] width 33 height 33
checkbox input "true"
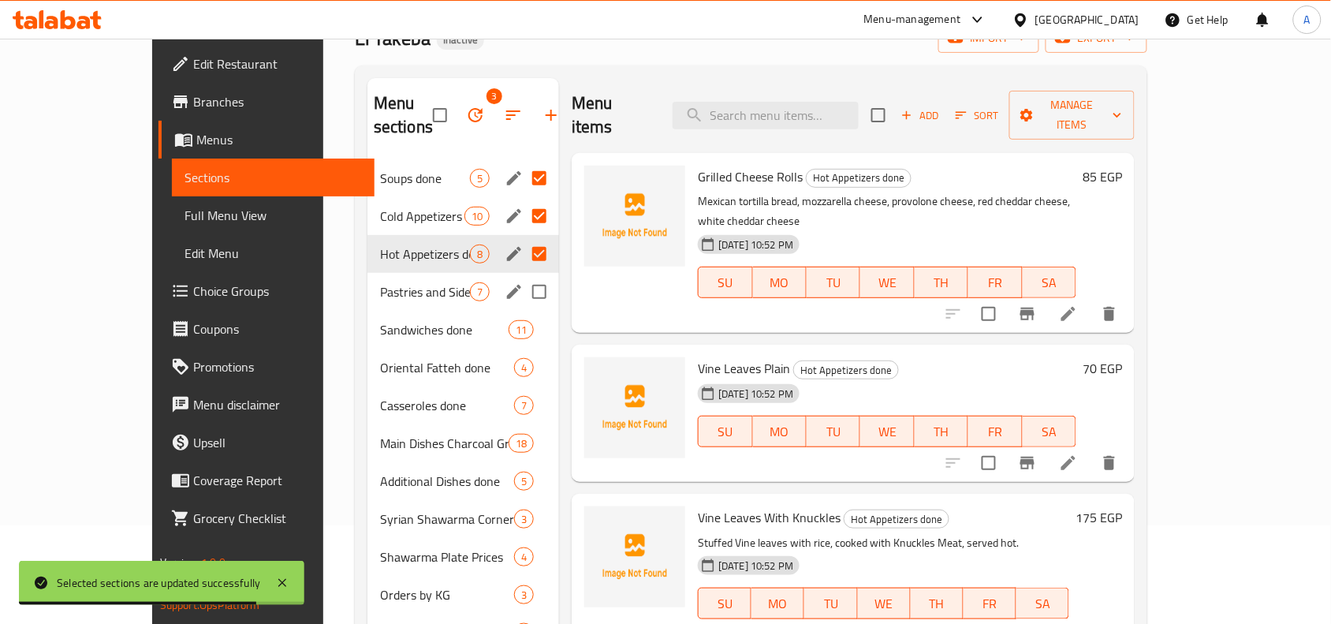
click at [523, 275] on input "Menu sections" at bounding box center [539, 291] width 33 height 33
checkbox input "true"
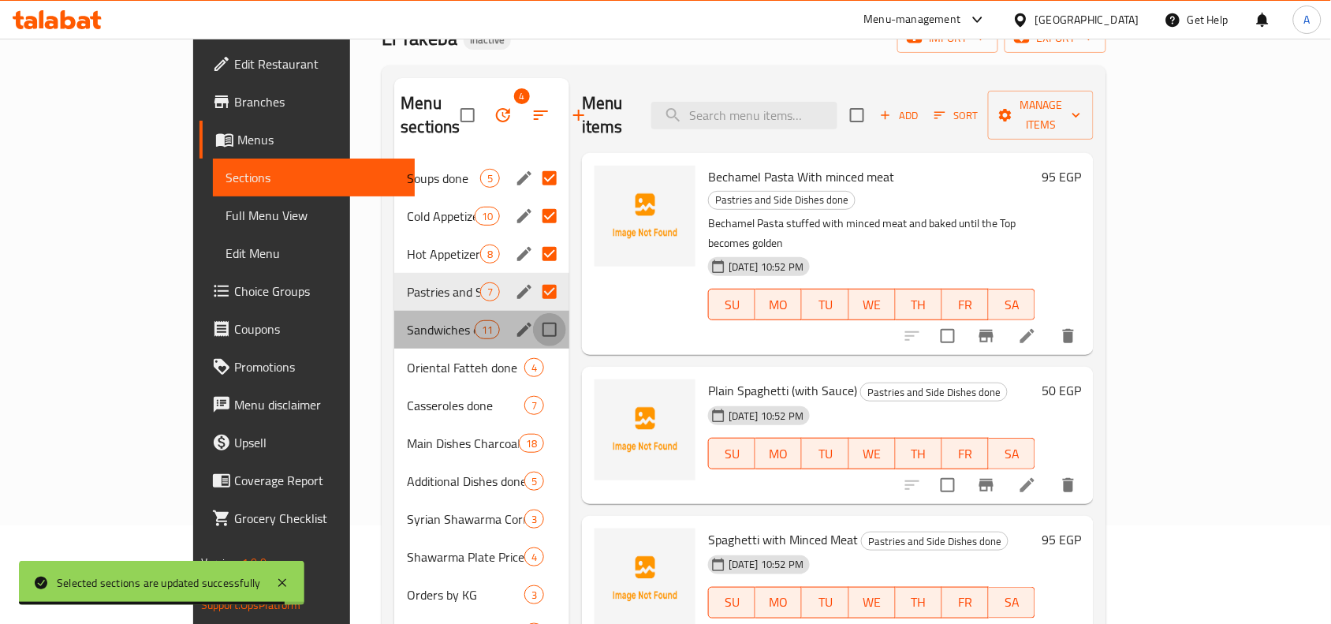
click at [533, 313] on input "Menu sections" at bounding box center [549, 329] width 33 height 33
checkbox input "true"
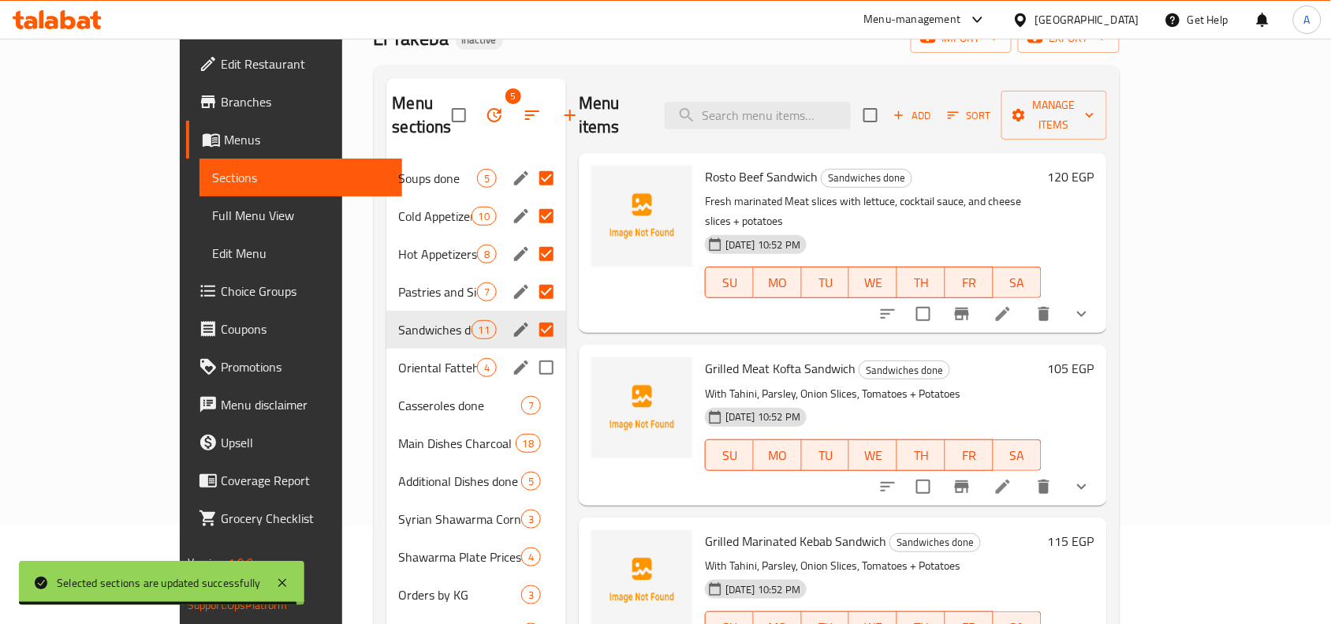
click at [530, 351] on input "Menu sections" at bounding box center [546, 367] width 33 height 33
checkbox input "true"
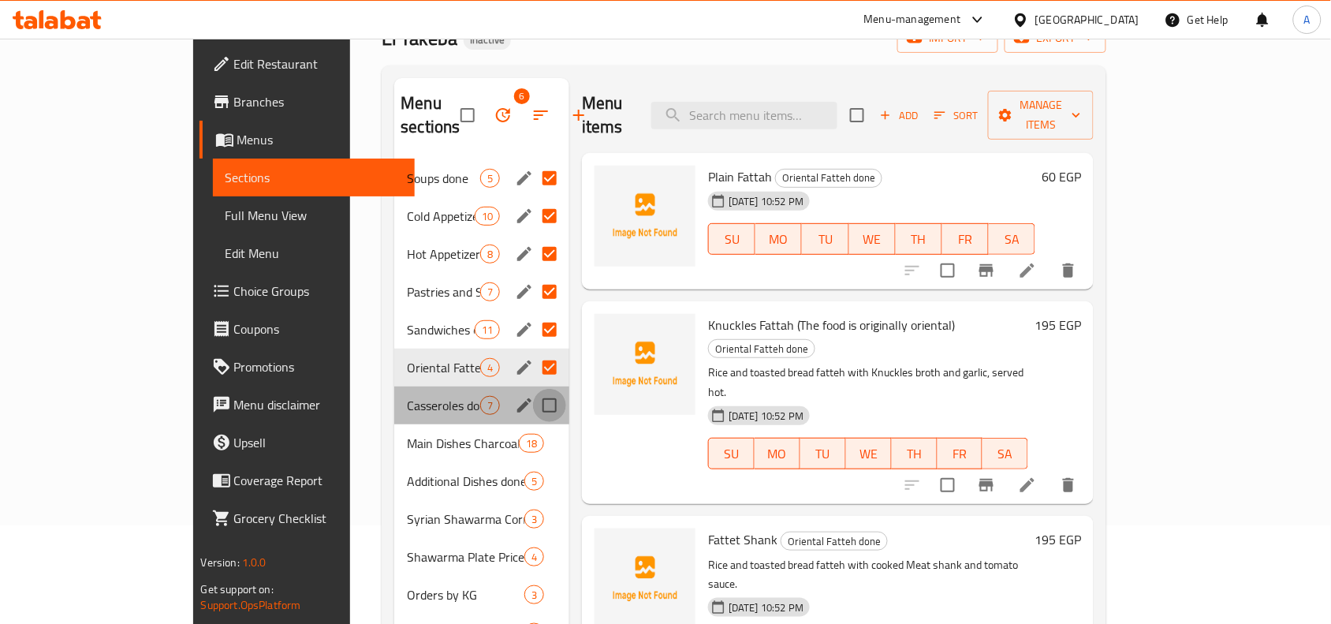
click at [533, 389] on input "Menu sections" at bounding box center [549, 405] width 33 height 33
checkbox input "true"
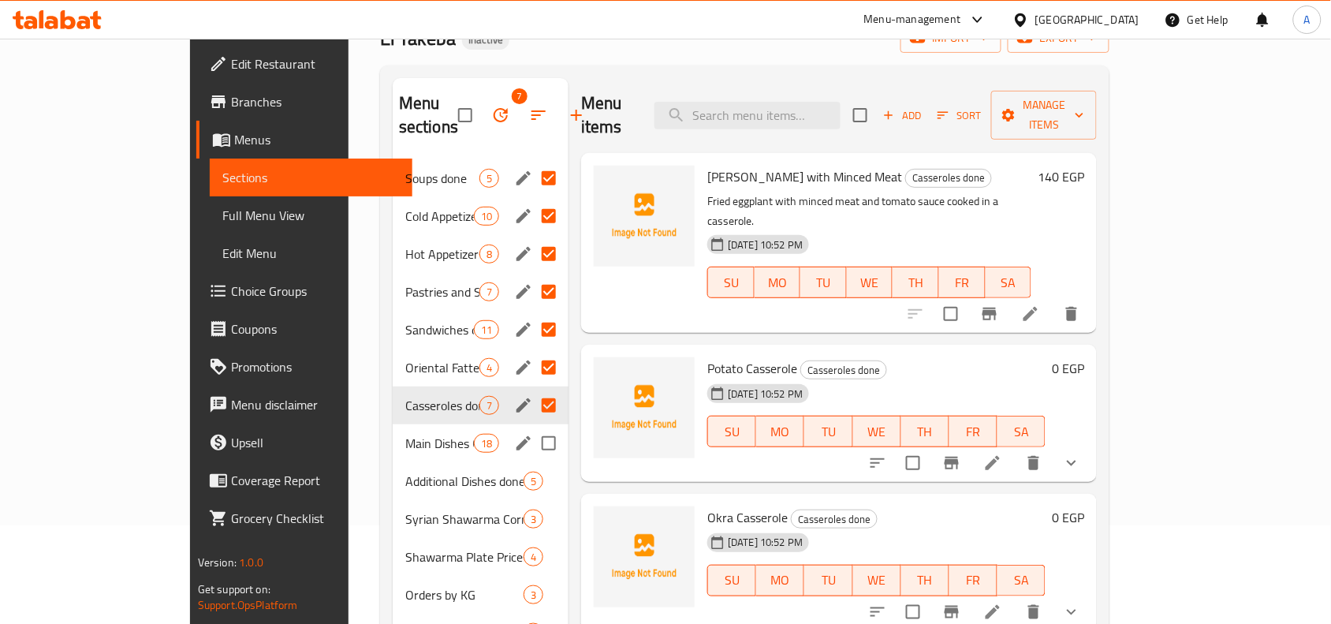
click at [532, 427] on input "Menu sections" at bounding box center [548, 443] width 33 height 33
checkbox input "true"
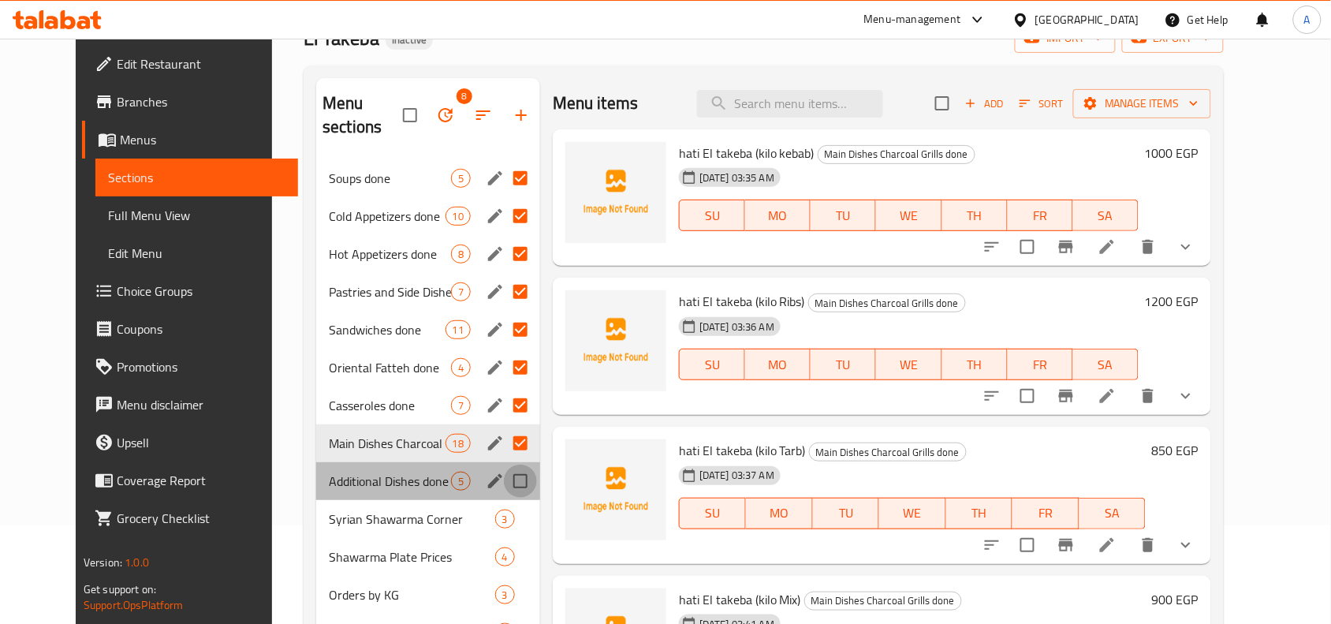
click at [504, 464] on input "Menu sections" at bounding box center [520, 480] width 33 height 33
checkbox input "true"
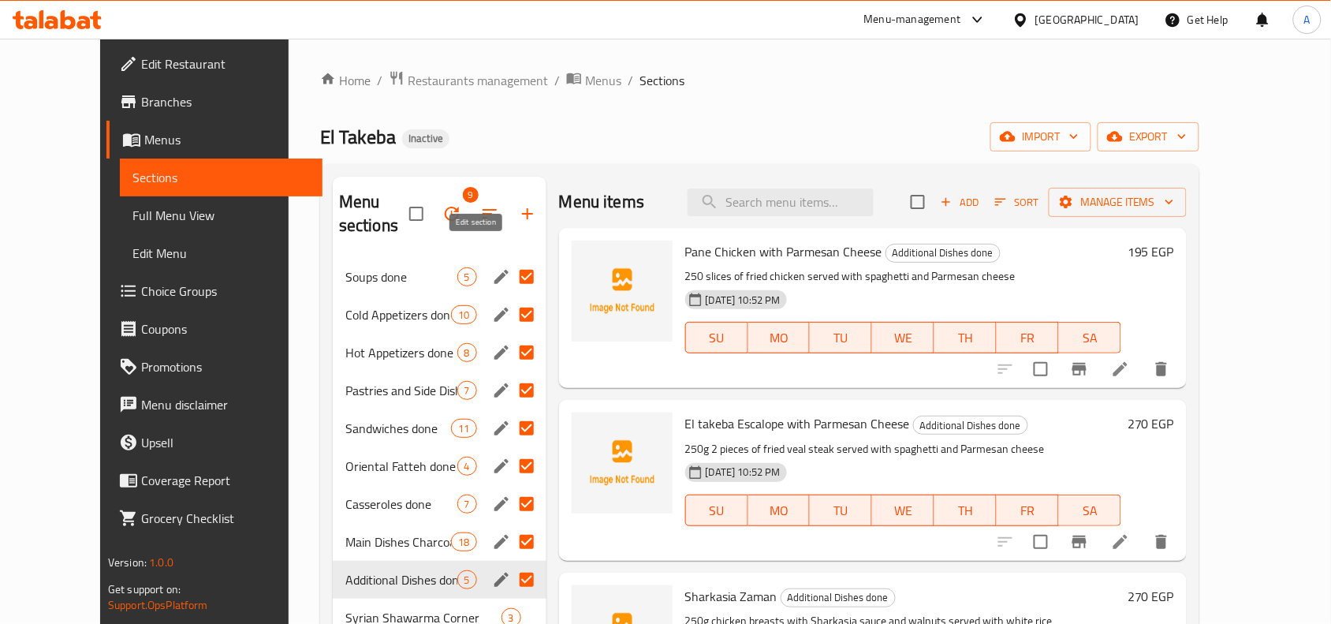
click at [494, 270] on icon "edit" at bounding box center [501, 277] width 14 height 14
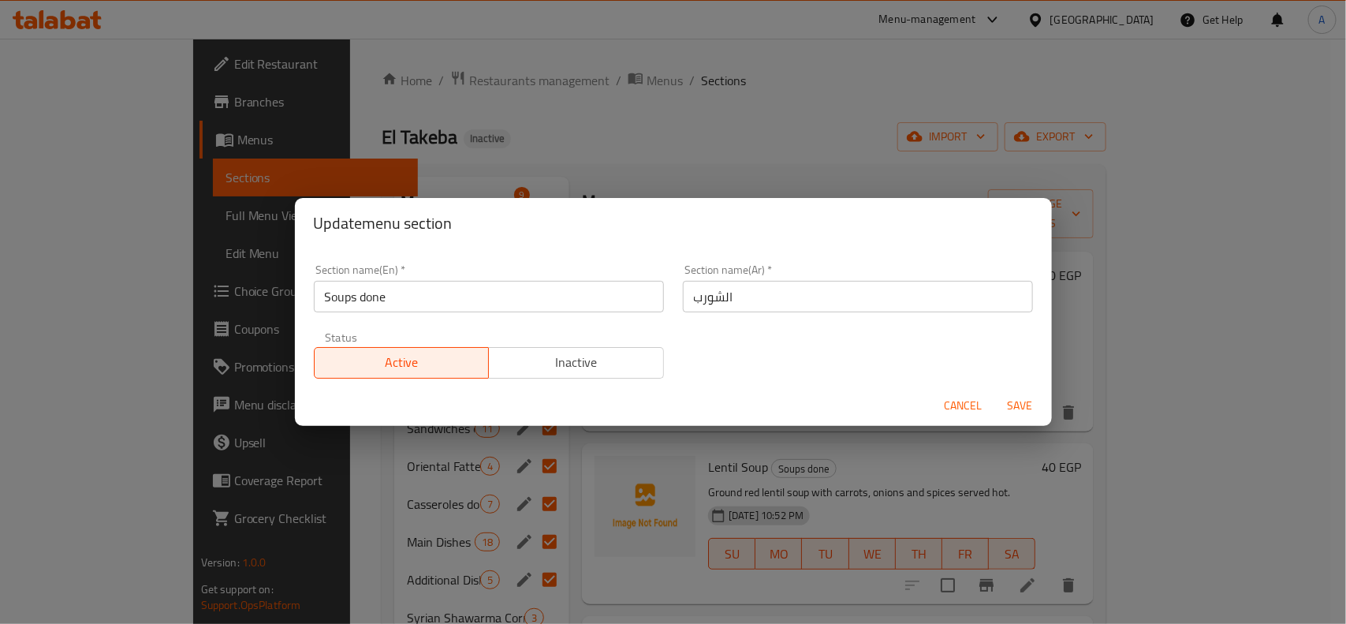
click at [379, 297] on input "Soups done" at bounding box center [489, 297] width 350 height 32
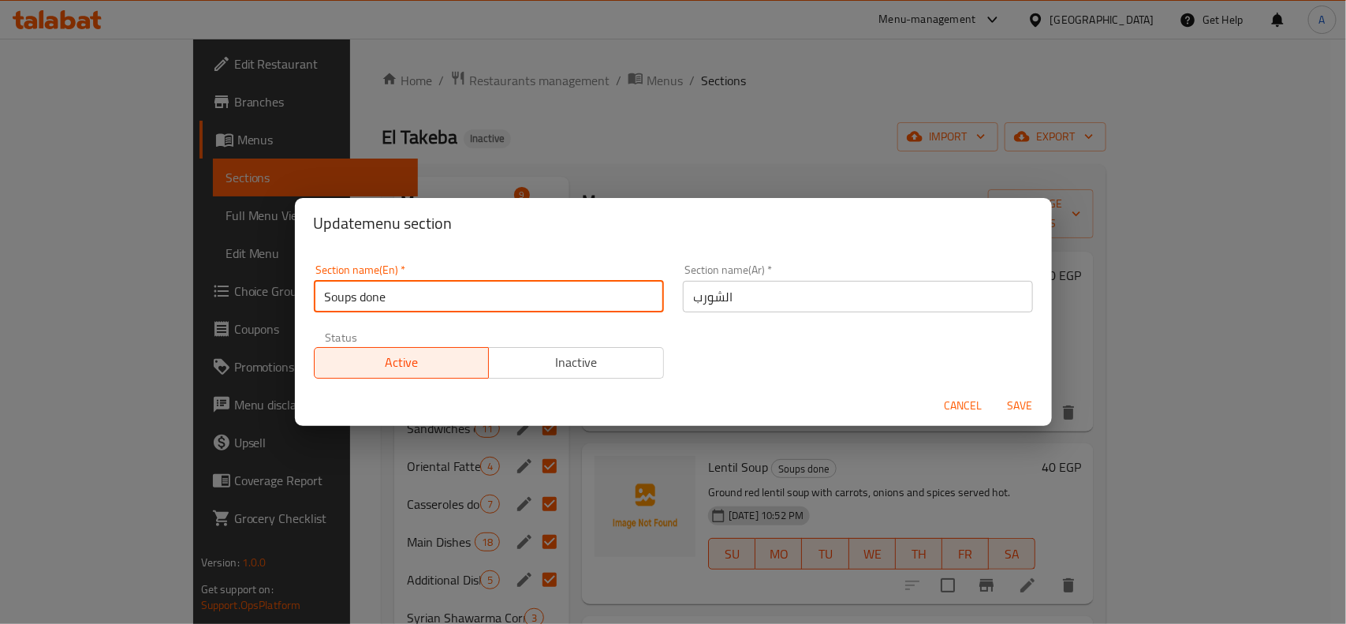
click at [379, 297] on input "Soups done" at bounding box center [489, 297] width 350 height 32
type input "Soups"
click at [1020, 402] on span "Save" at bounding box center [1021, 406] width 38 height 20
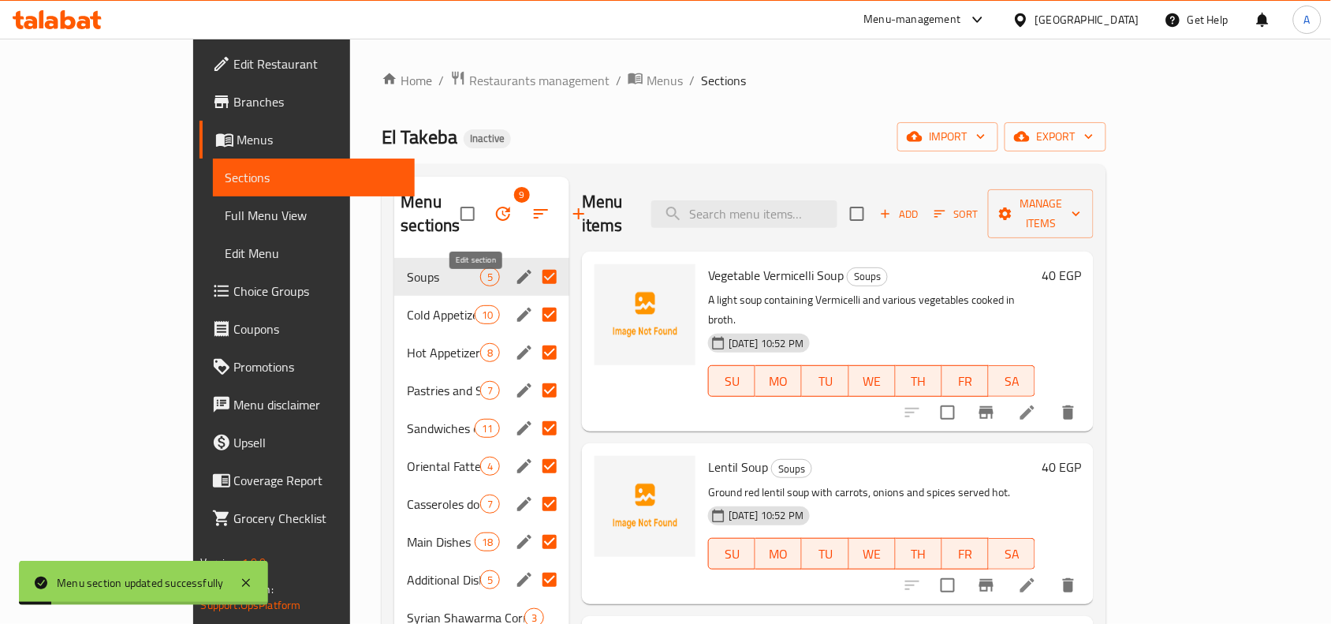
click at [517, 308] on icon "edit" at bounding box center [524, 315] width 14 height 14
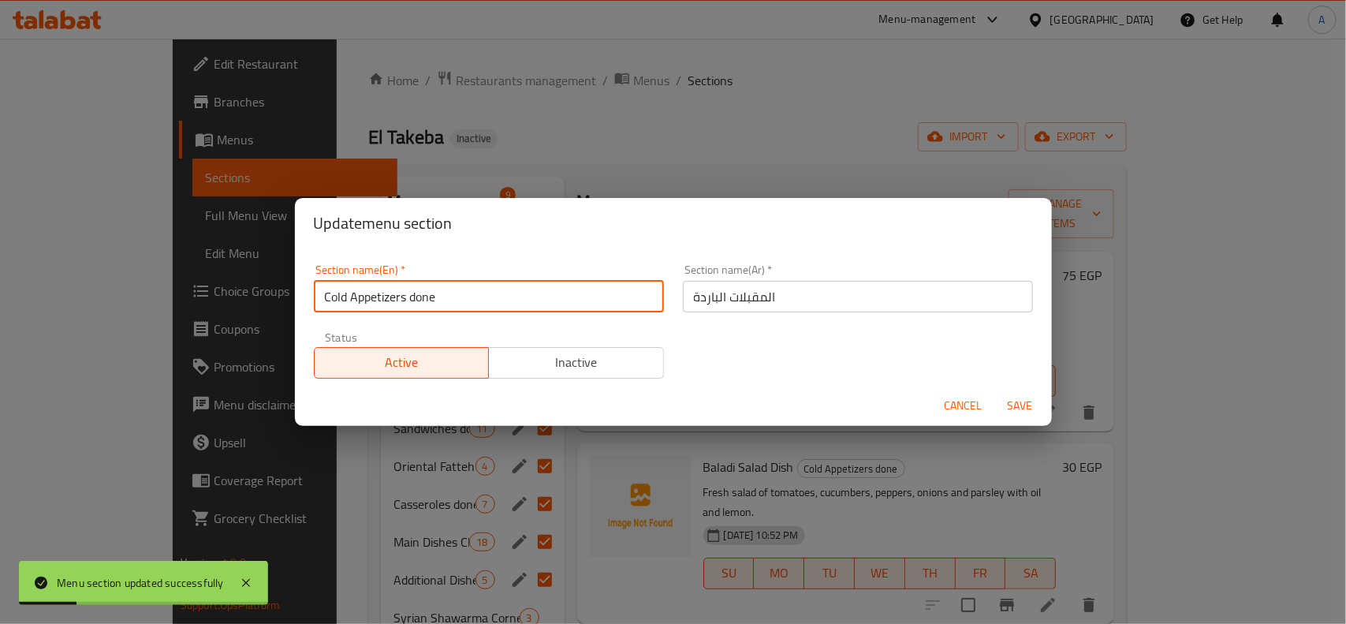
click at [423, 301] on input "Cold Appetizers done" at bounding box center [489, 297] width 350 height 32
click at [423, 300] on input "Cold Appetizers done" at bounding box center [489, 297] width 350 height 32
type input "Cold Appetizers"
click at [1026, 399] on span "Save" at bounding box center [1021, 406] width 38 height 20
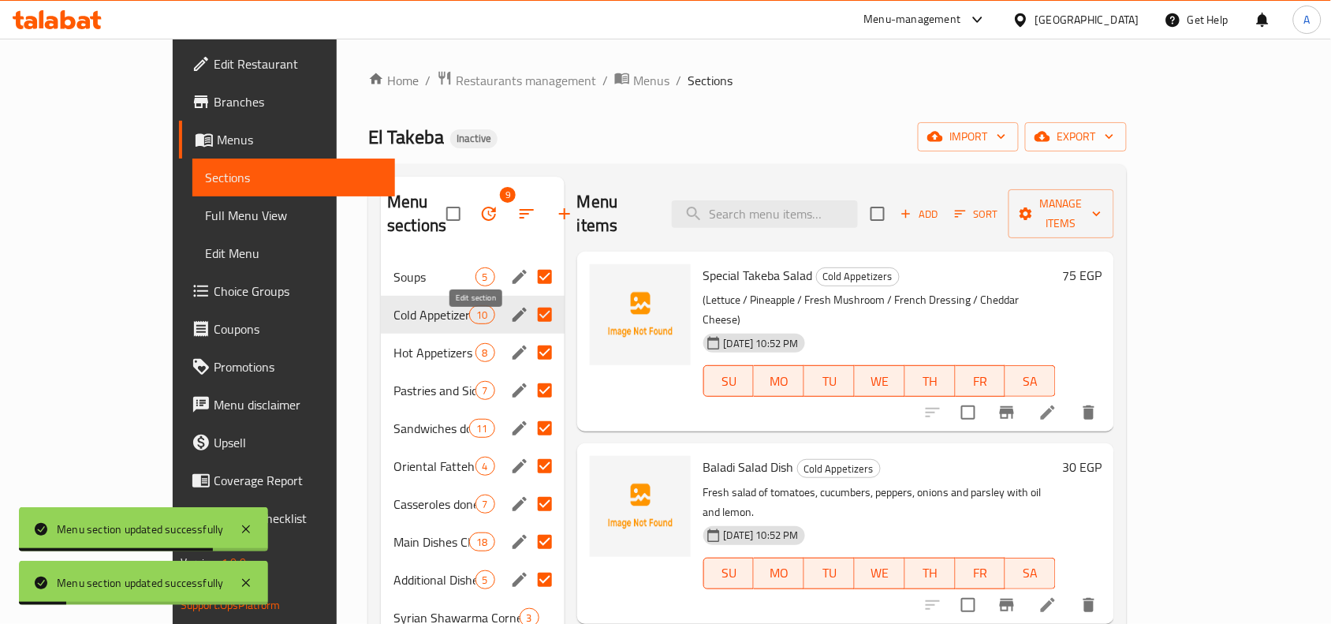
click at [510, 343] on icon "edit" at bounding box center [519, 352] width 19 height 19
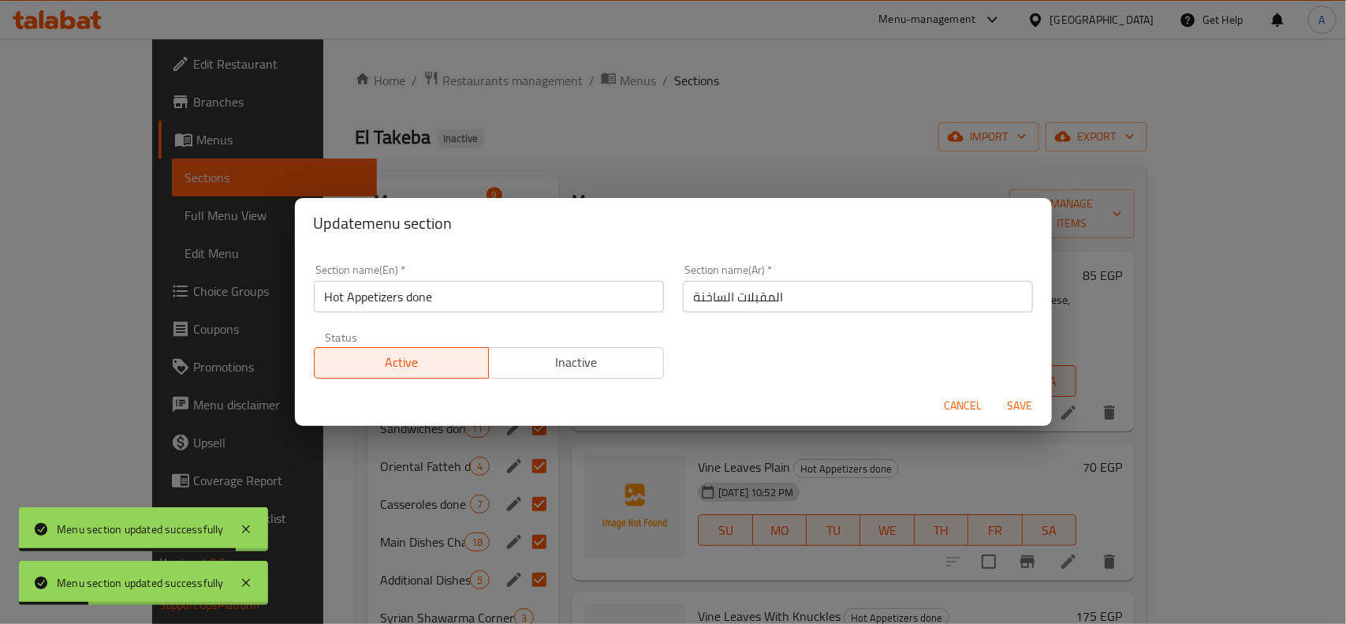
click at [422, 293] on input "Hot Appetizers done" at bounding box center [489, 297] width 350 height 32
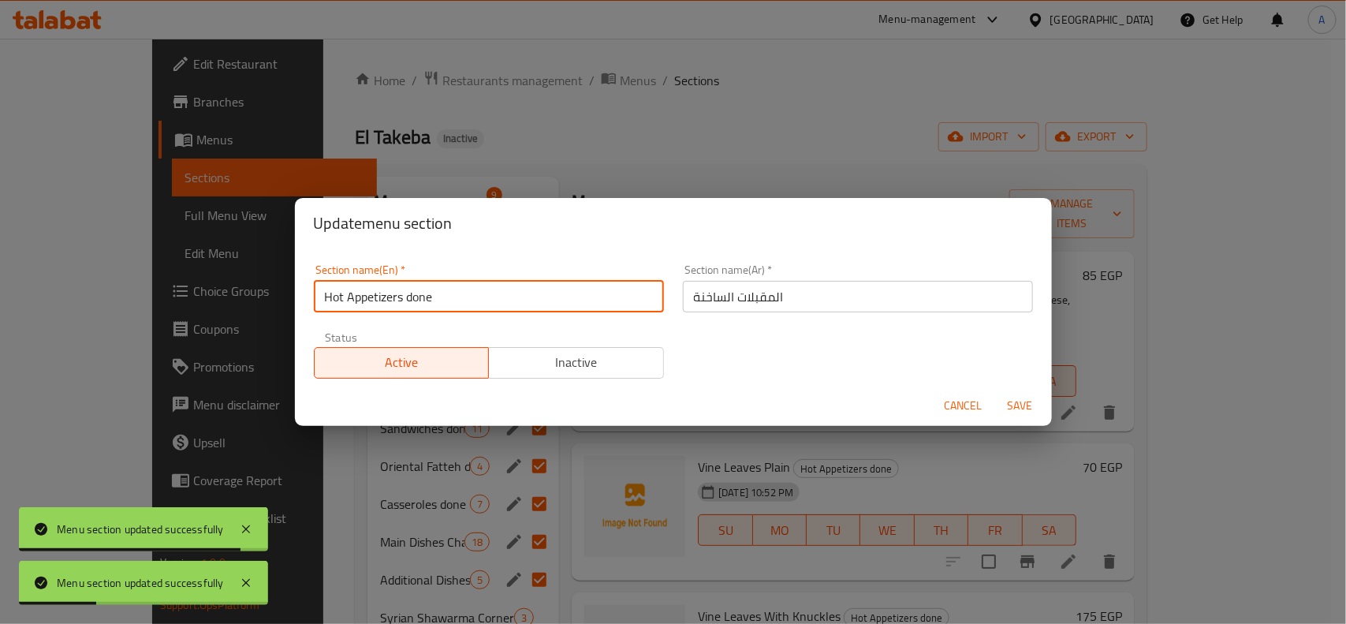
click at [422, 293] on input "Hot Appetizers done" at bounding box center [489, 297] width 350 height 32
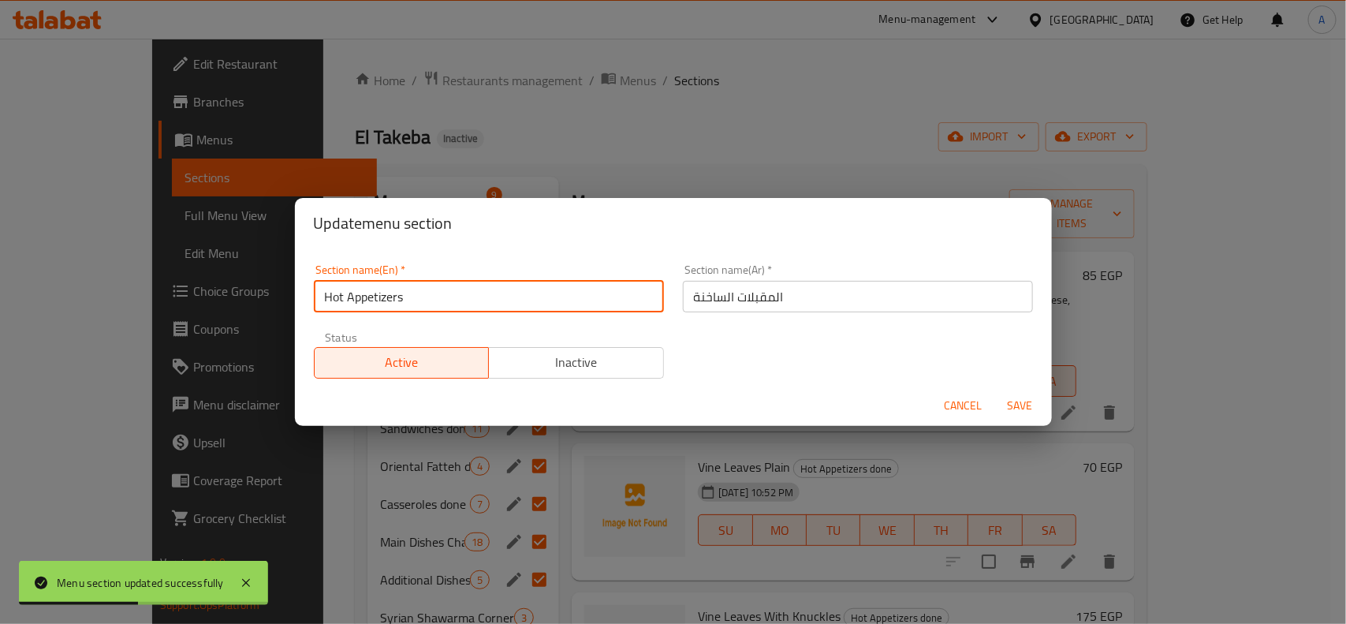
type input "Hot Appetizers"
click at [1023, 408] on span "Save" at bounding box center [1021, 406] width 38 height 20
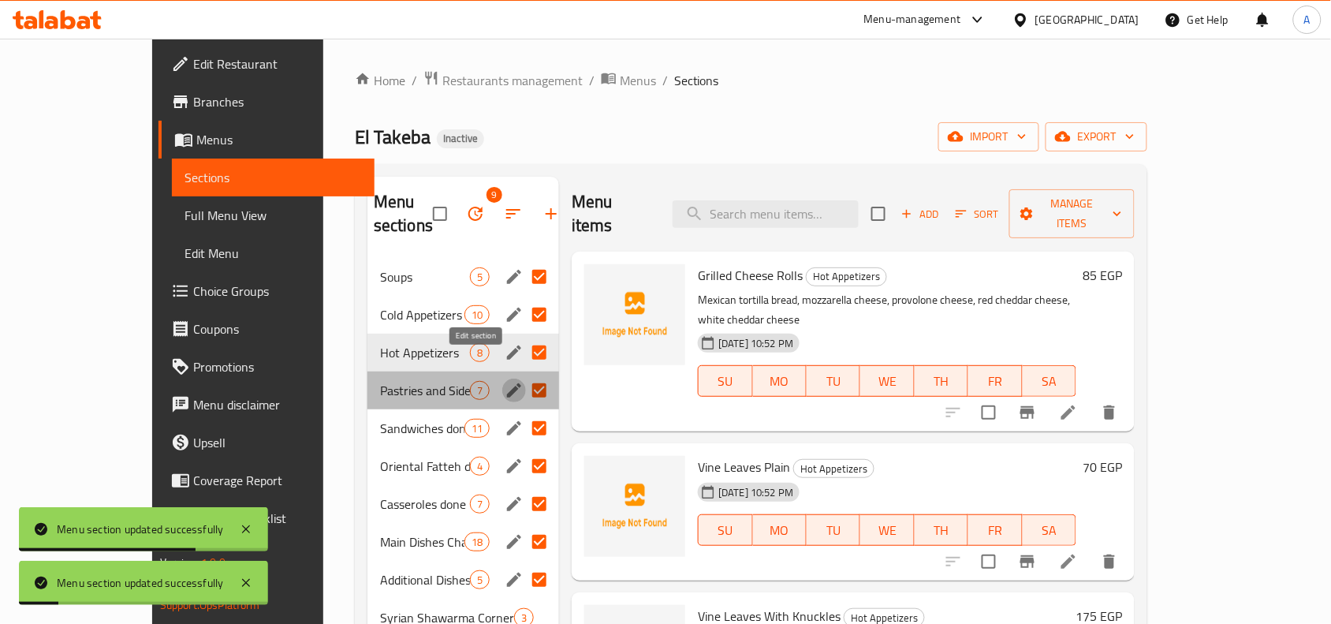
click at [507, 383] on icon "edit" at bounding box center [514, 390] width 14 height 14
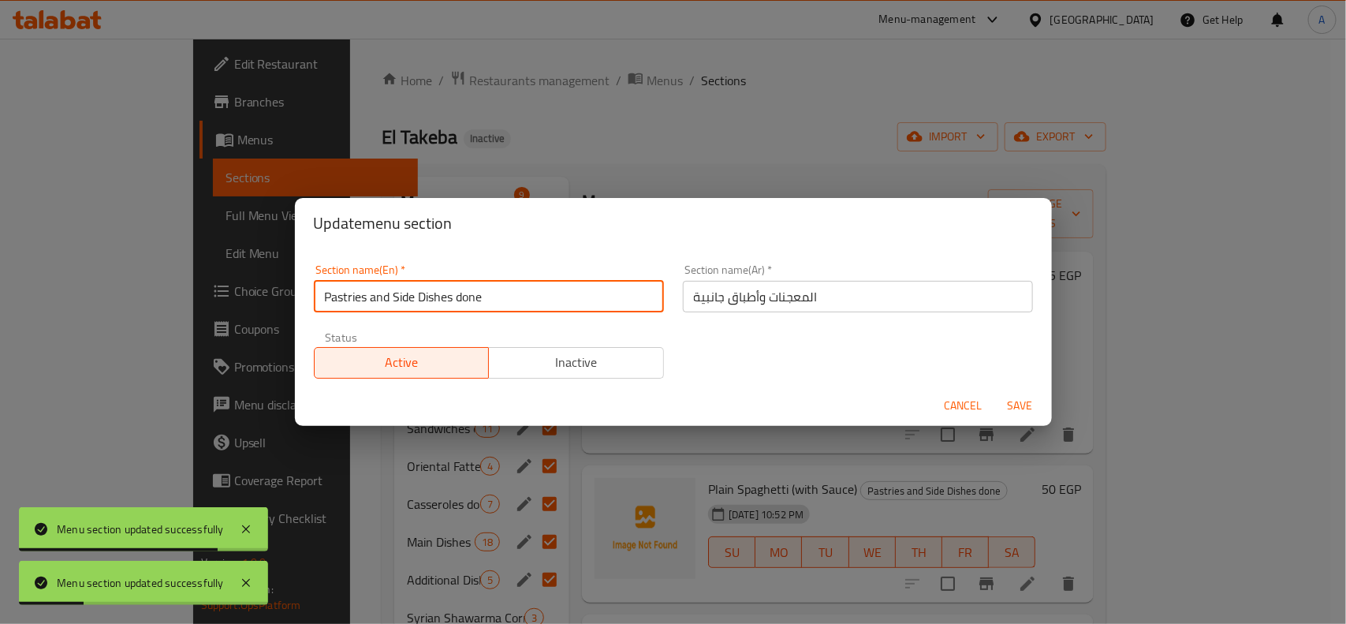
click at [464, 304] on input "Pastries and Side Dishes done" at bounding box center [489, 297] width 350 height 32
click at [465, 302] on input "Pastries and Side Dishes done" at bounding box center [489, 297] width 350 height 32
type input "Pastries and Side Dishes"
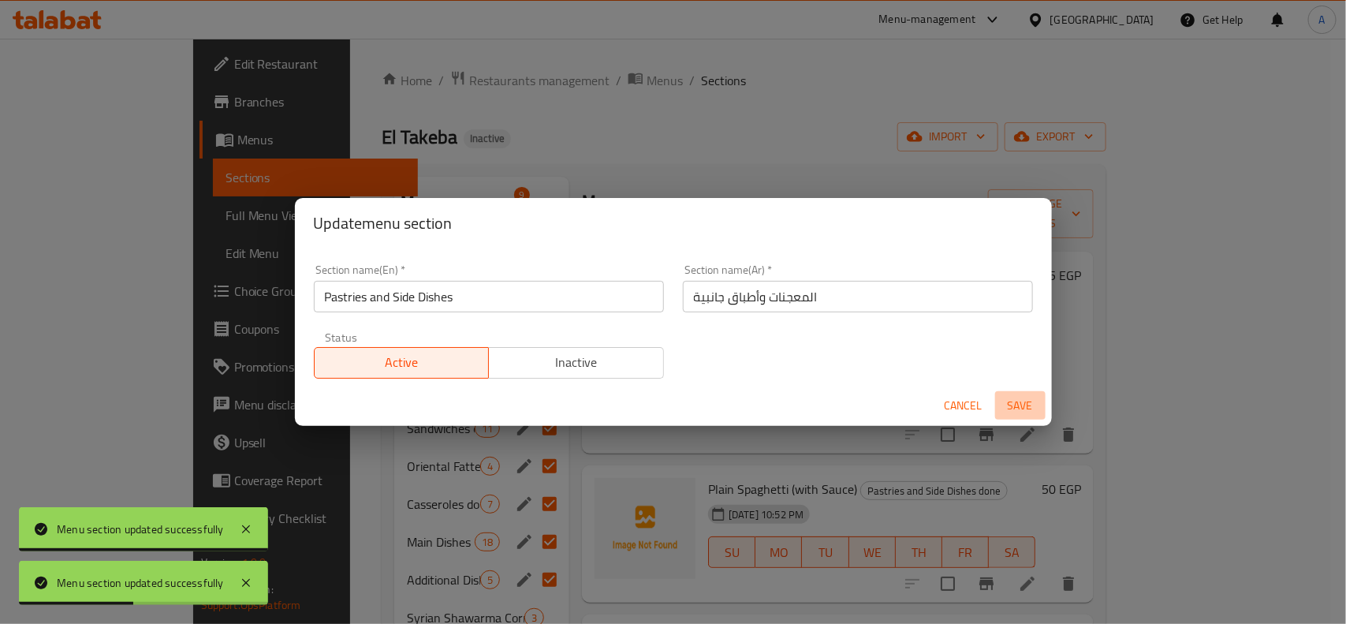
click at [1028, 412] on span "Save" at bounding box center [1021, 406] width 38 height 20
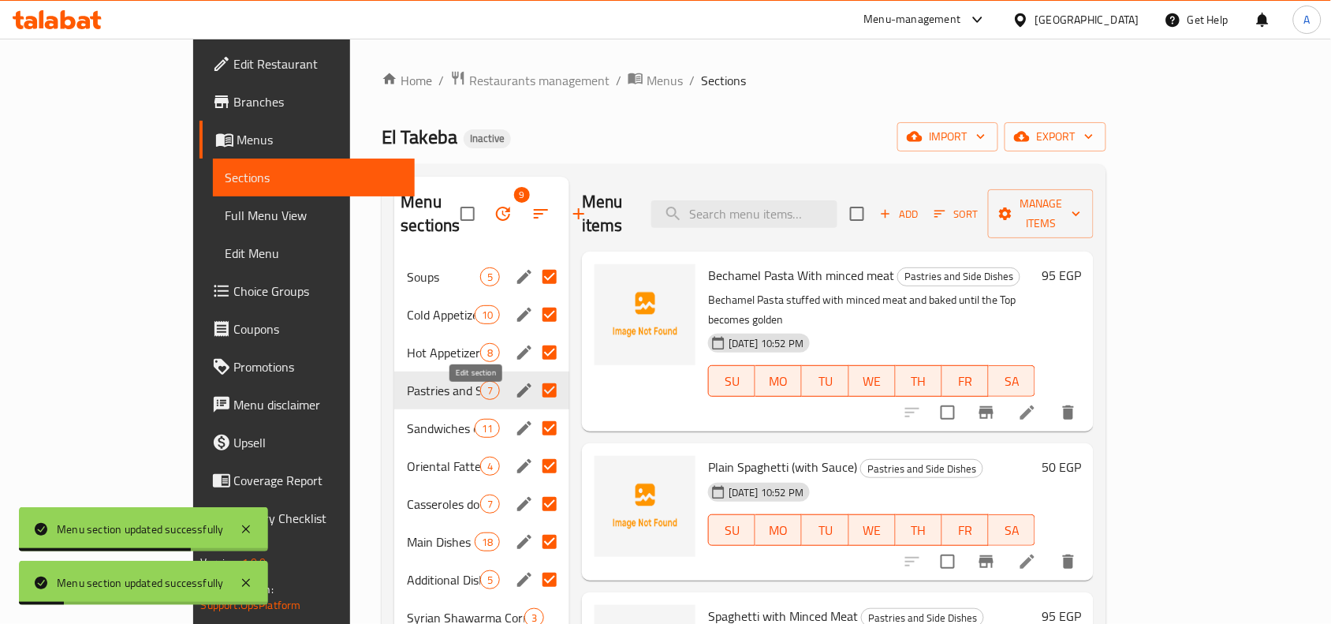
click at [515, 419] on icon "edit" at bounding box center [524, 428] width 19 height 19
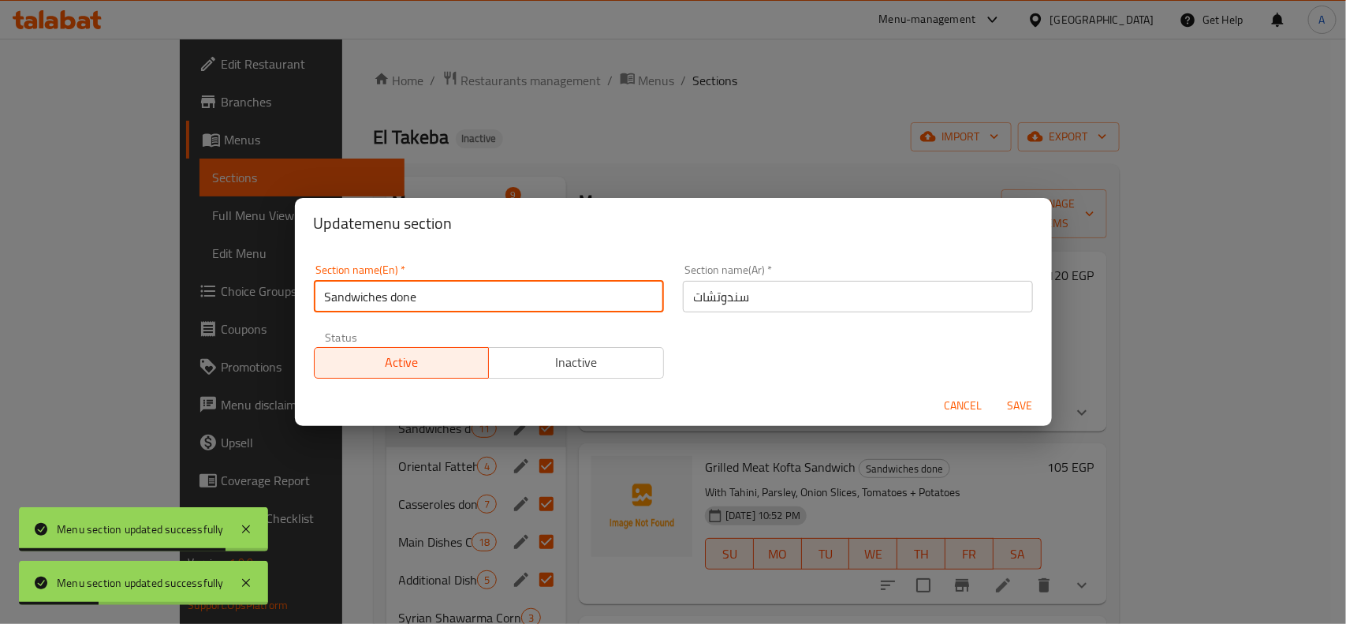
click at [406, 300] on input "Sandwiches done" at bounding box center [489, 297] width 350 height 32
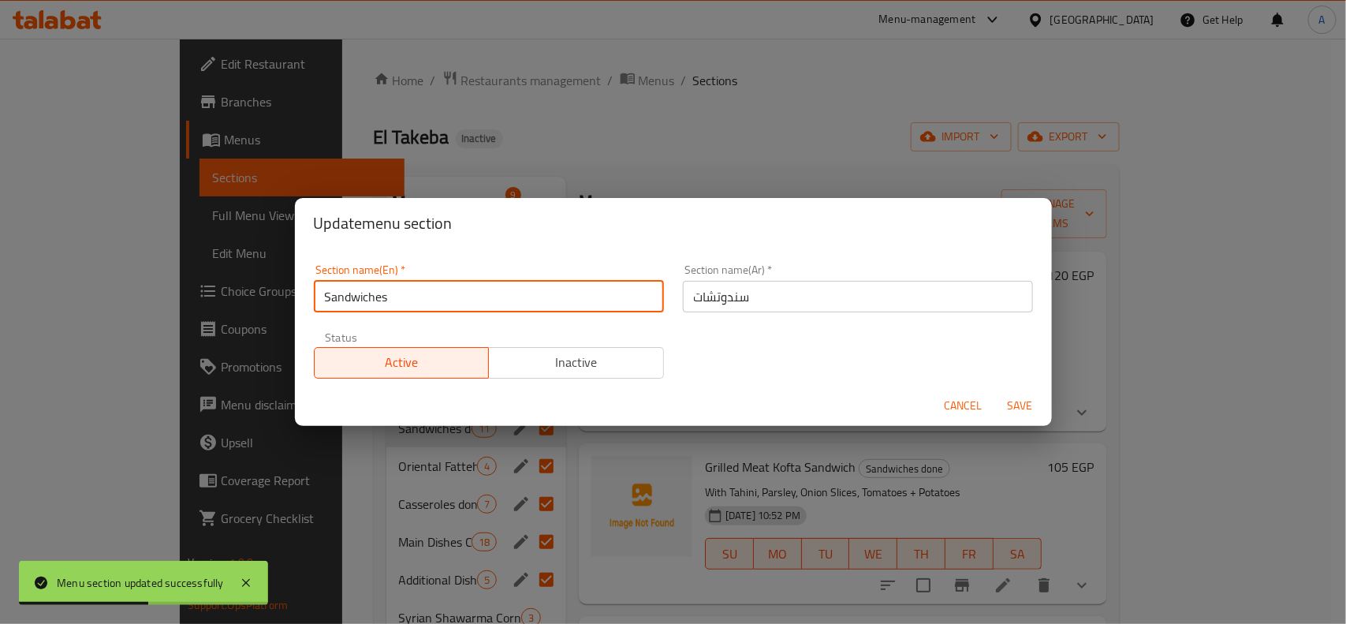
type input "Sandwiches"
click at [1020, 408] on span "Save" at bounding box center [1021, 406] width 38 height 20
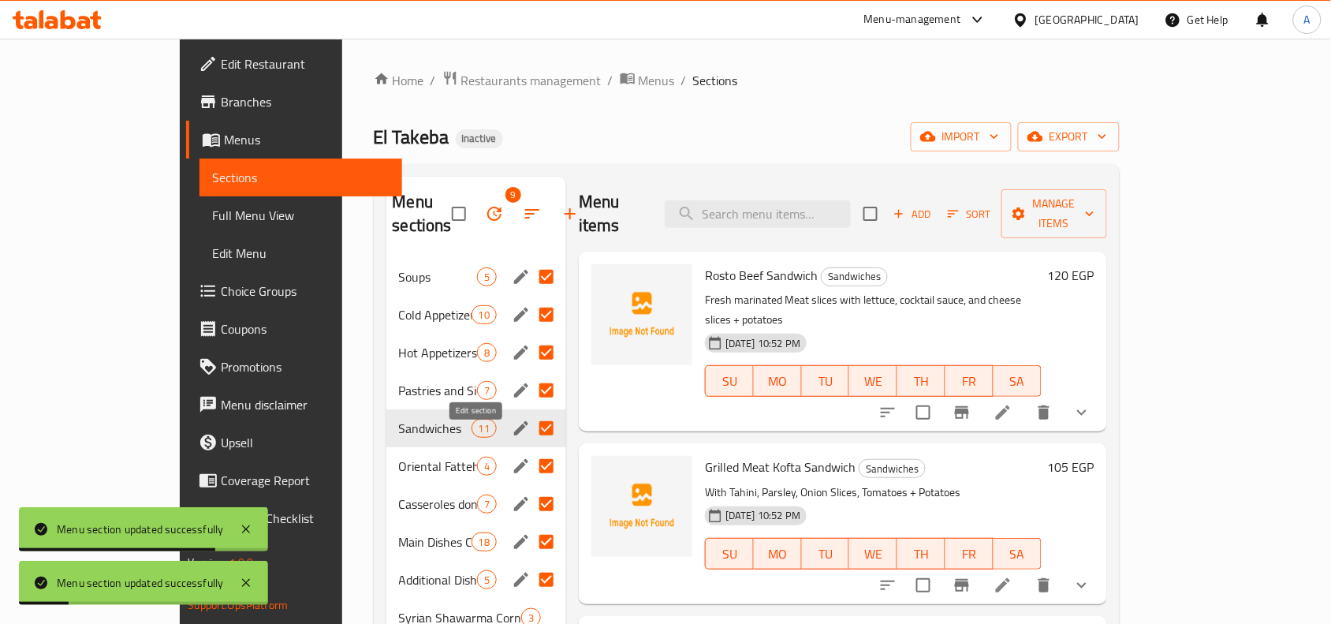
click at [512, 457] on icon "edit" at bounding box center [521, 466] width 19 height 19
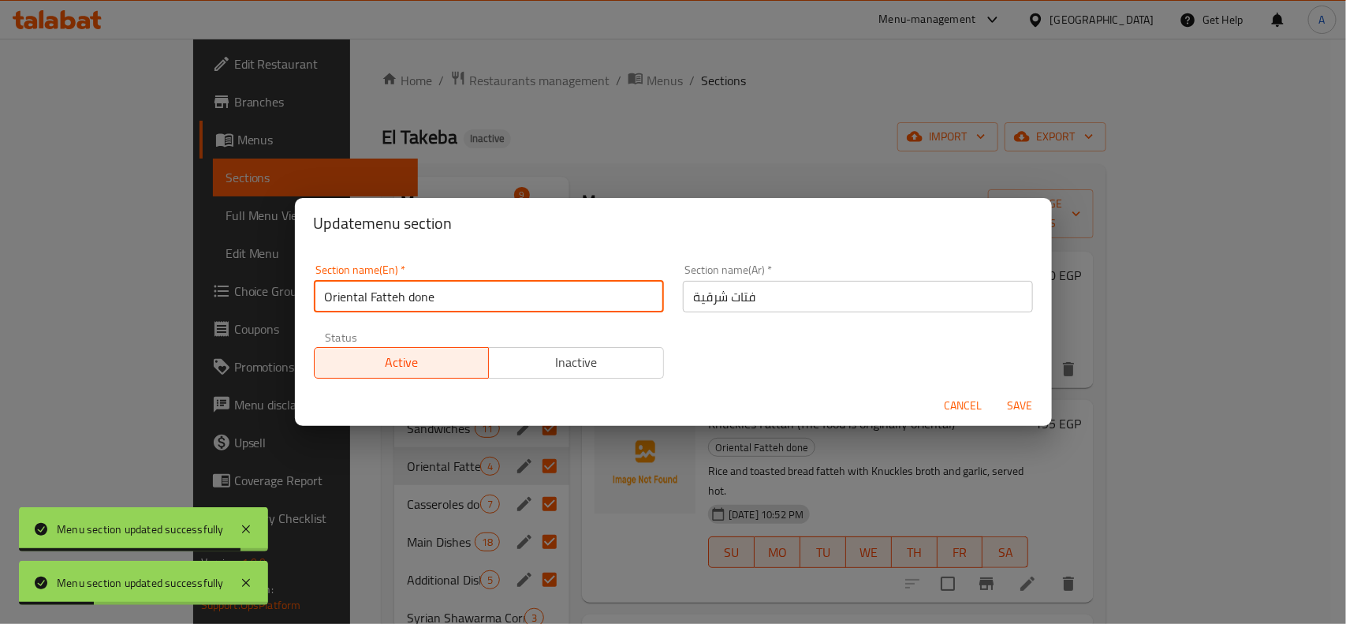
click at [420, 292] on input "Oriental Fatteh done" at bounding box center [489, 297] width 350 height 32
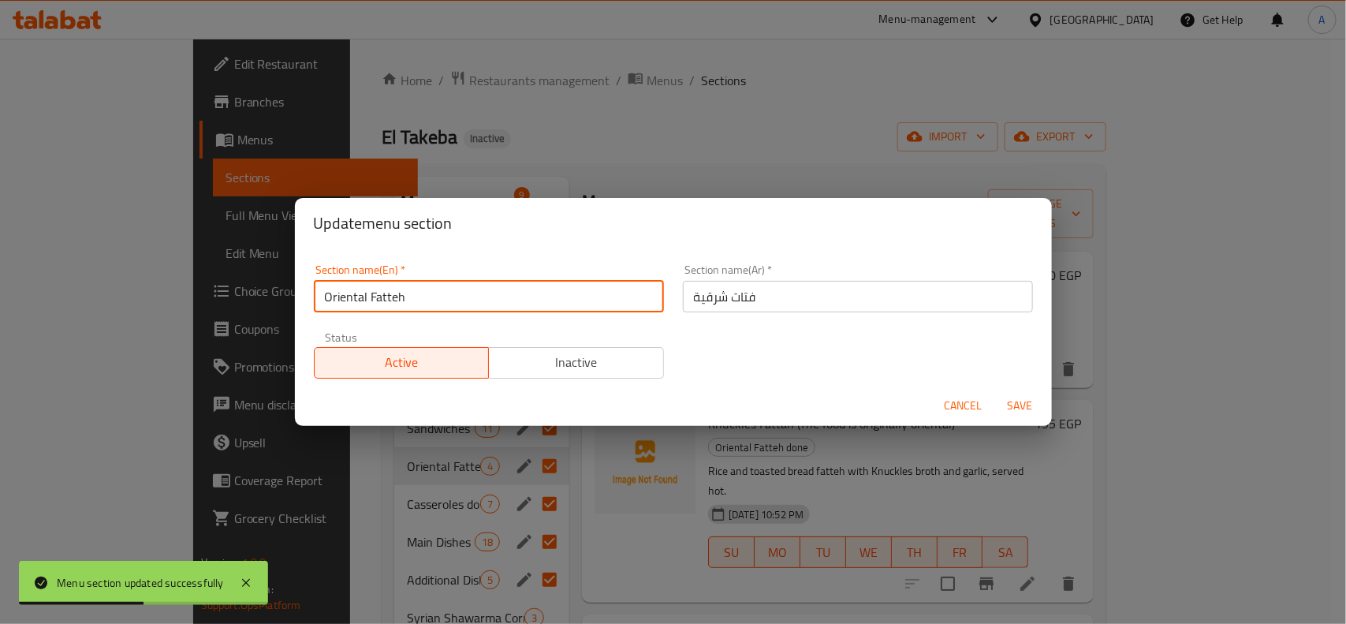
type input "Oriental Fatteh"
click at [1013, 408] on span "Save" at bounding box center [1021, 406] width 38 height 20
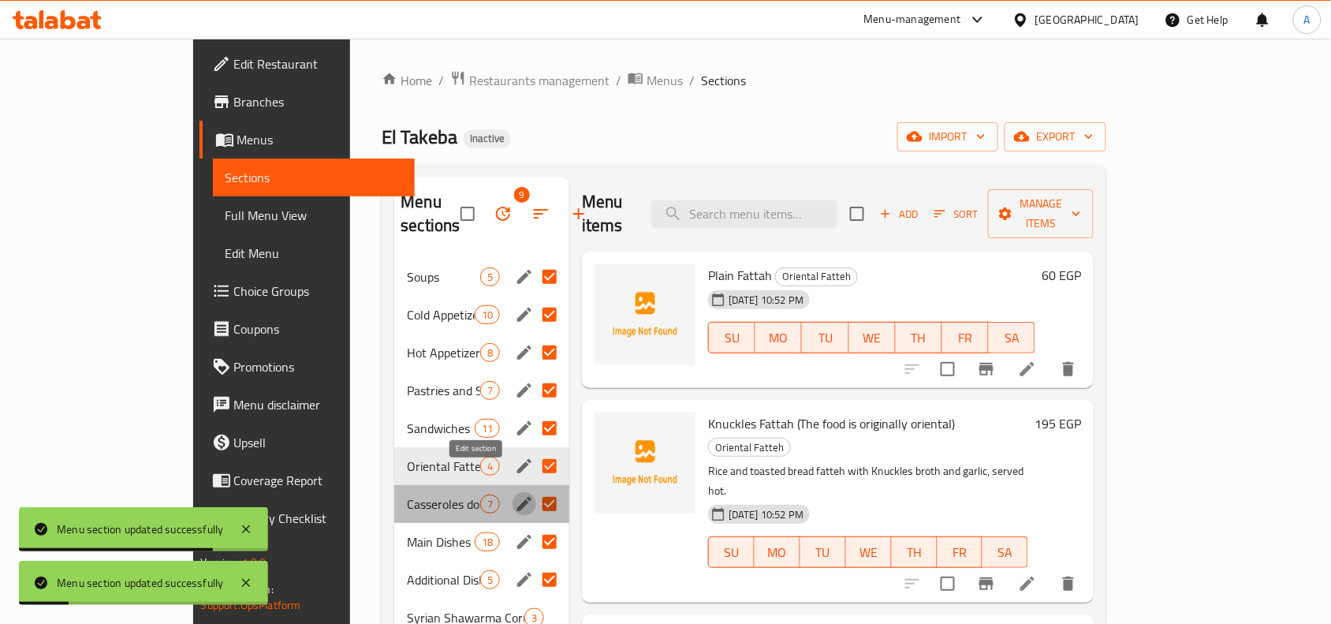
click at [517, 497] on icon "edit" at bounding box center [524, 504] width 14 height 14
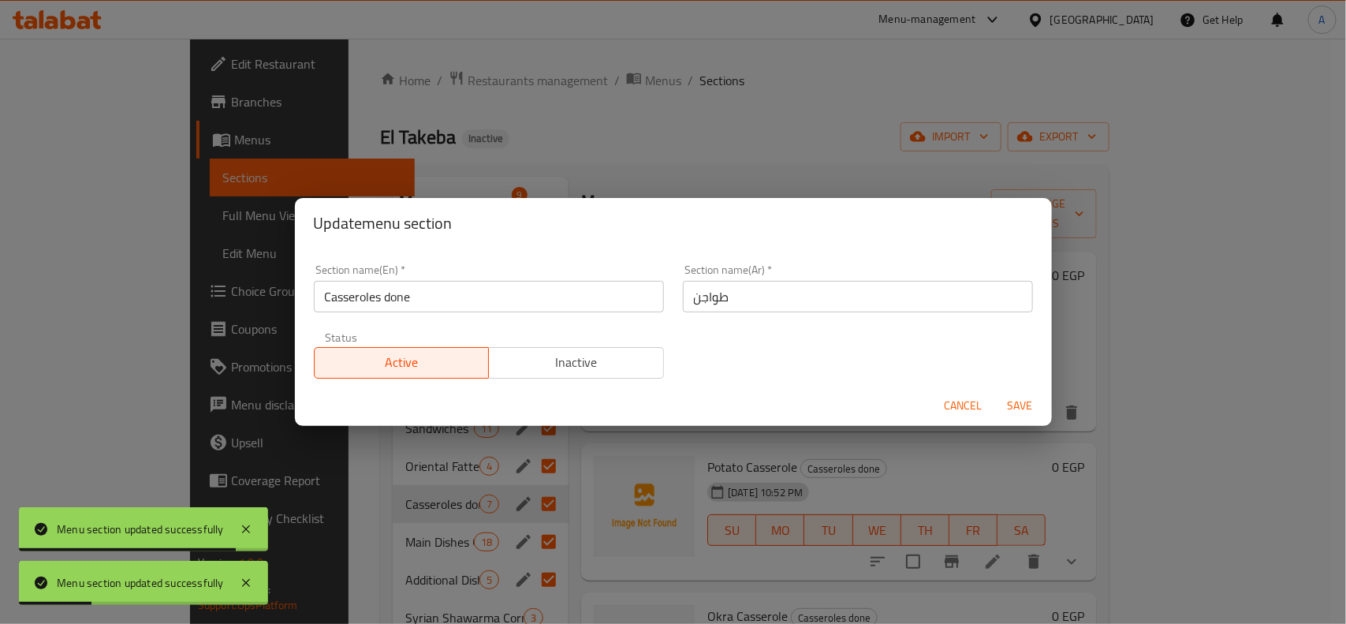
click at [407, 294] on input "Casseroles done" at bounding box center [489, 297] width 350 height 32
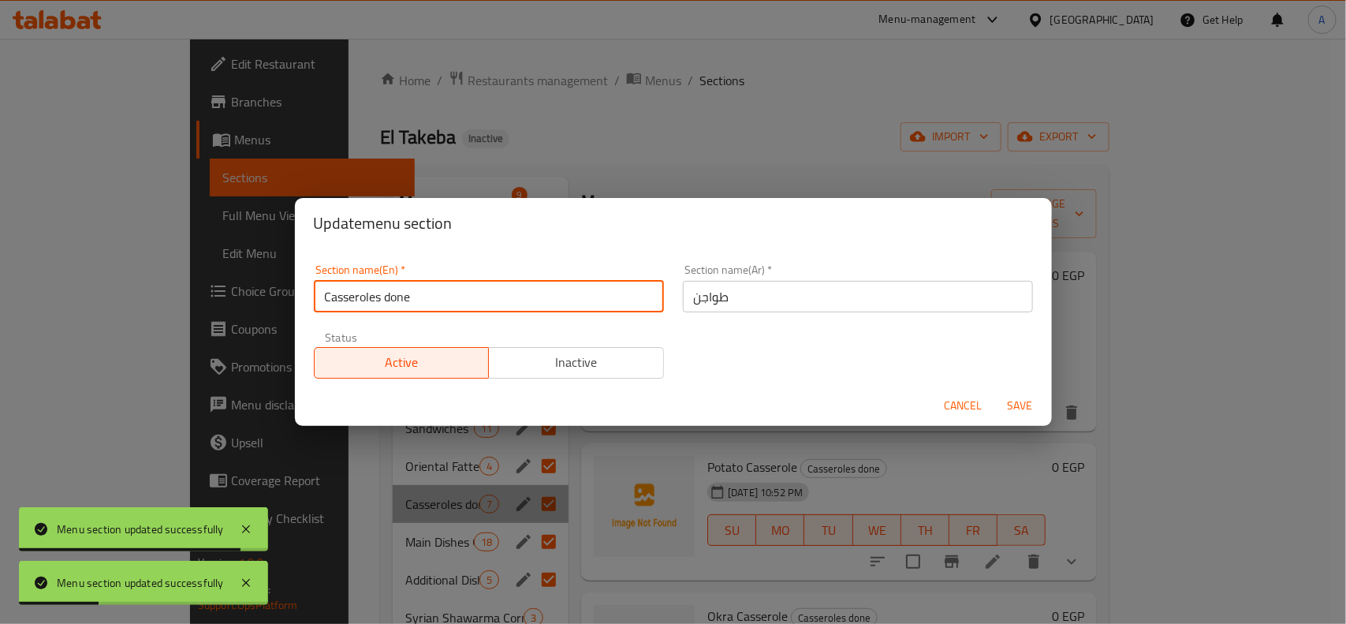
click at [406, 294] on input "Casseroles done" at bounding box center [489, 297] width 350 height 32
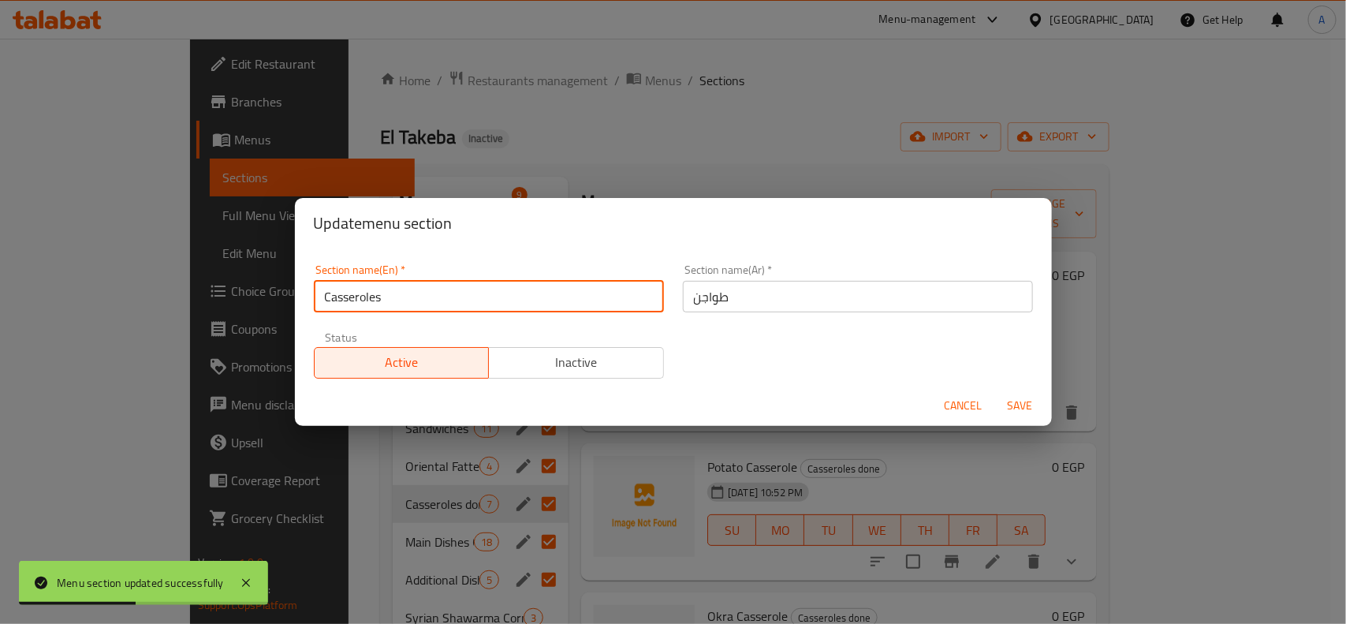
type input "Casseroles"
click at [1016, 411] on span "Save" at bounding box center [1021, 406] width 38 height 20
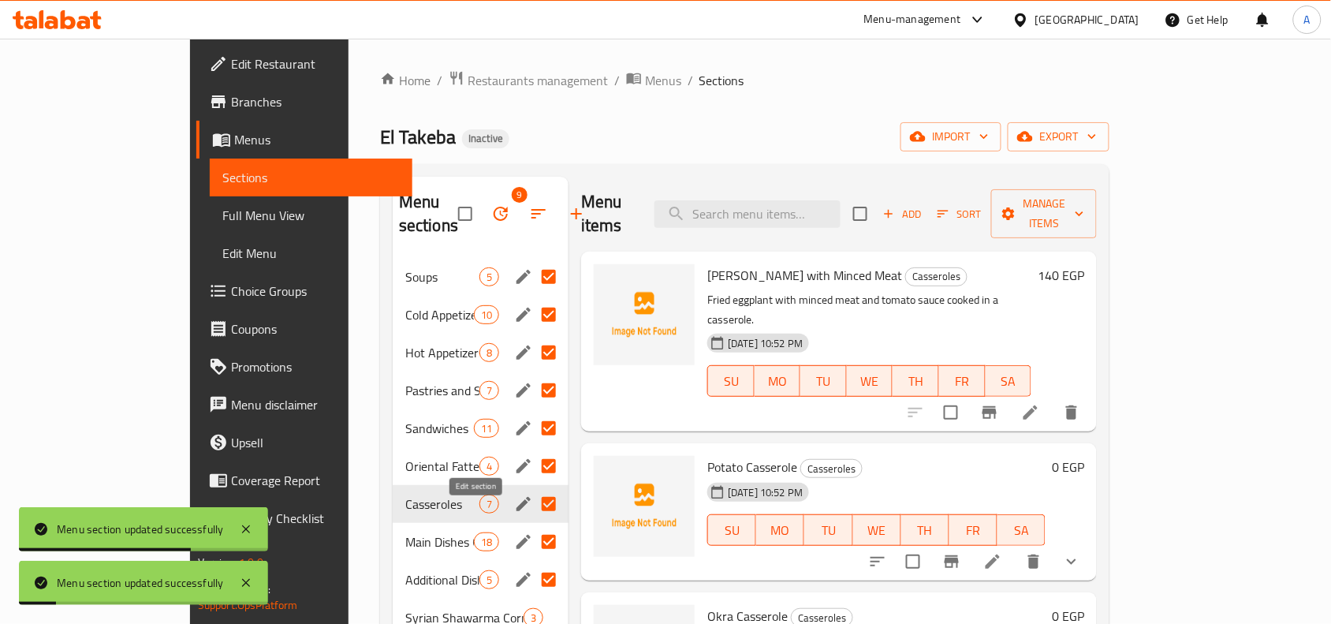
click at [517, 535] on icon "edit" at bounding box center [524, 542] width 14 height 14
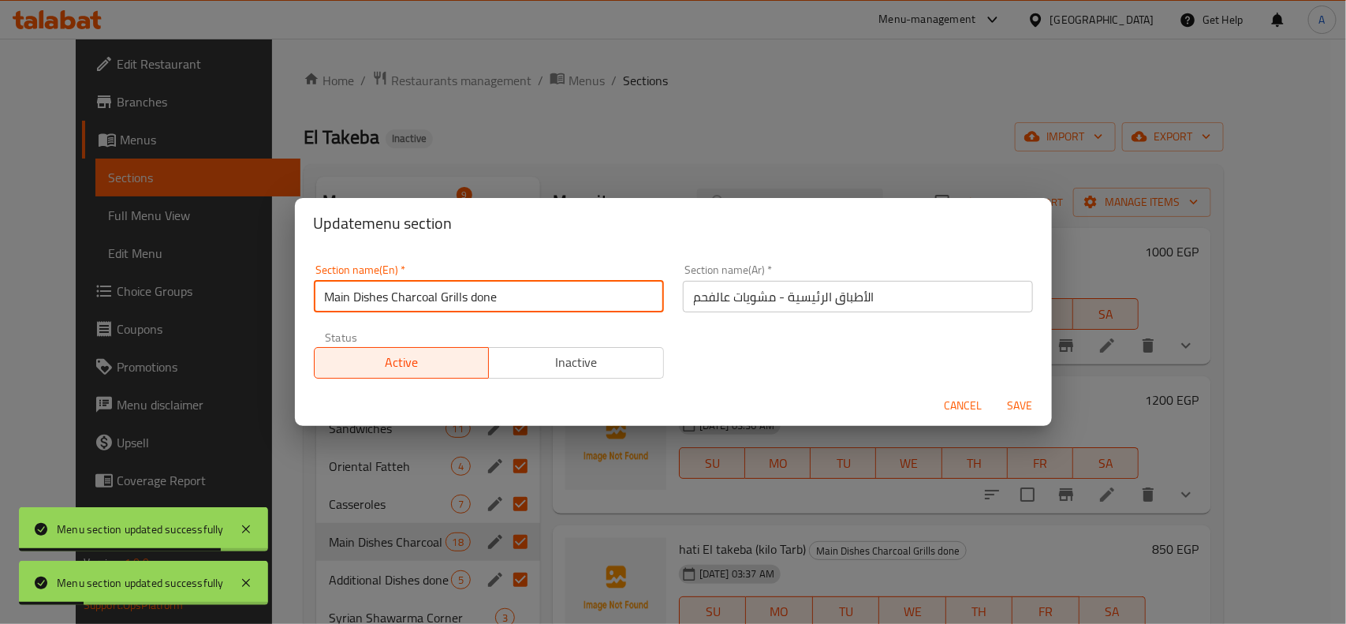
click at [479, 298] on input "Main Dishes Charcoal Grills done" at bounding box center [489, 297] width 350 height 32
type input "Main Dishes Charcoal Grills"
click at [1031, 408] on span "Save" at bounding box center [1021, 406] width 38 height 20
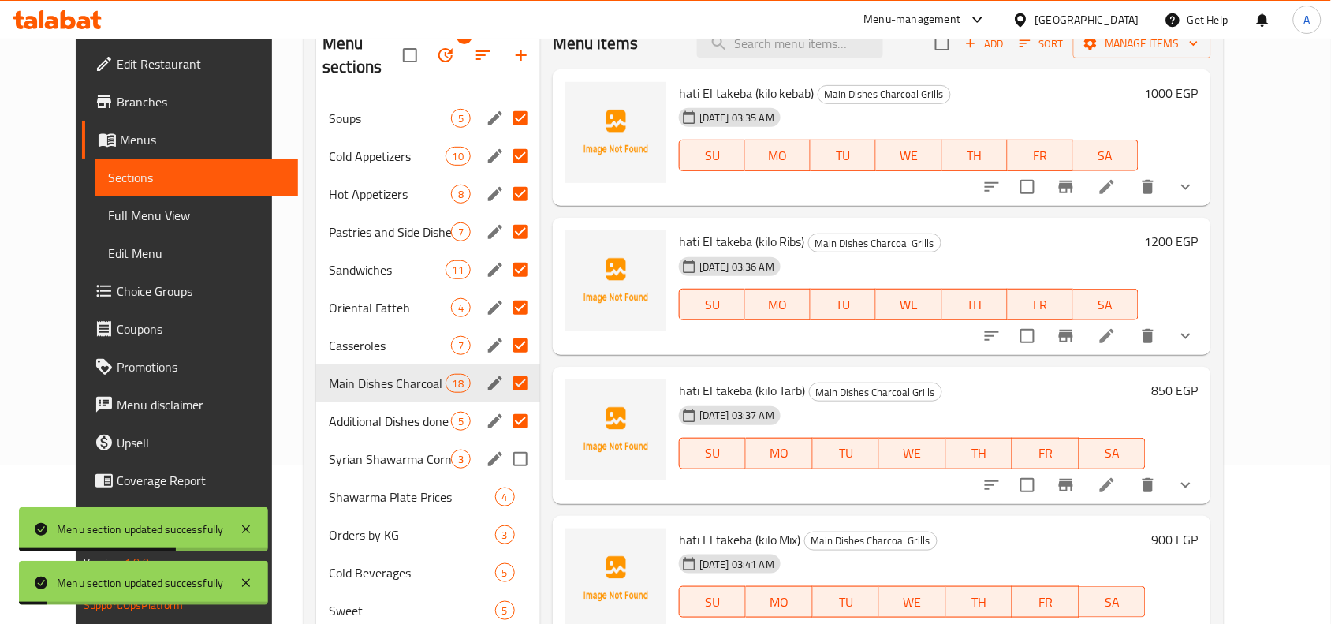
scroll to position [197, 0]
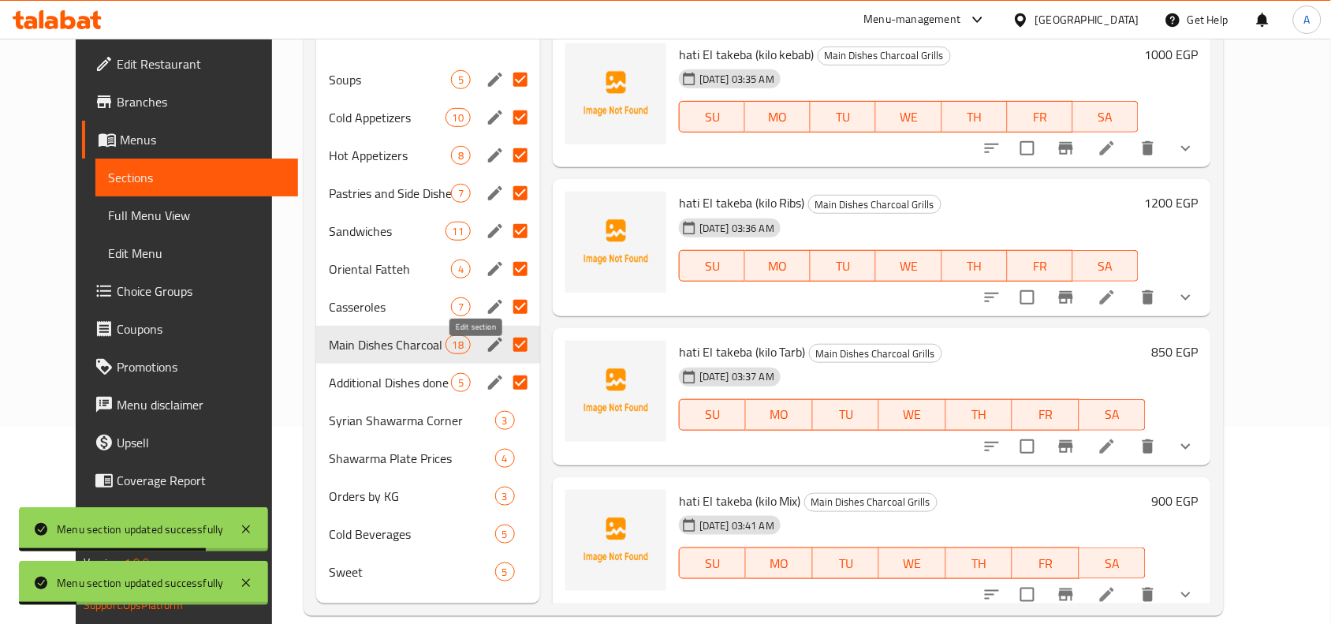
click at [488, 375] on icon "edit" at bounding box center [495, 382] width 14 height 14
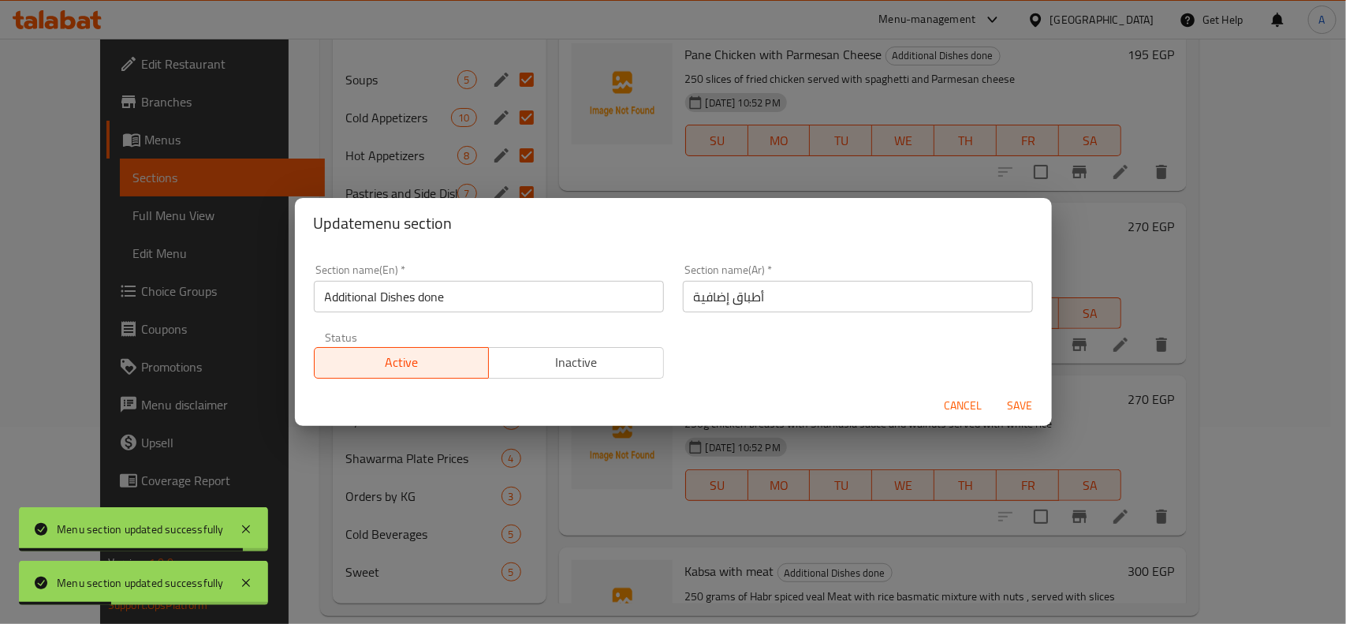
click at [444, 297] on input "Additional Dishes done" at bounding box center [489, 297] width 350 height 32
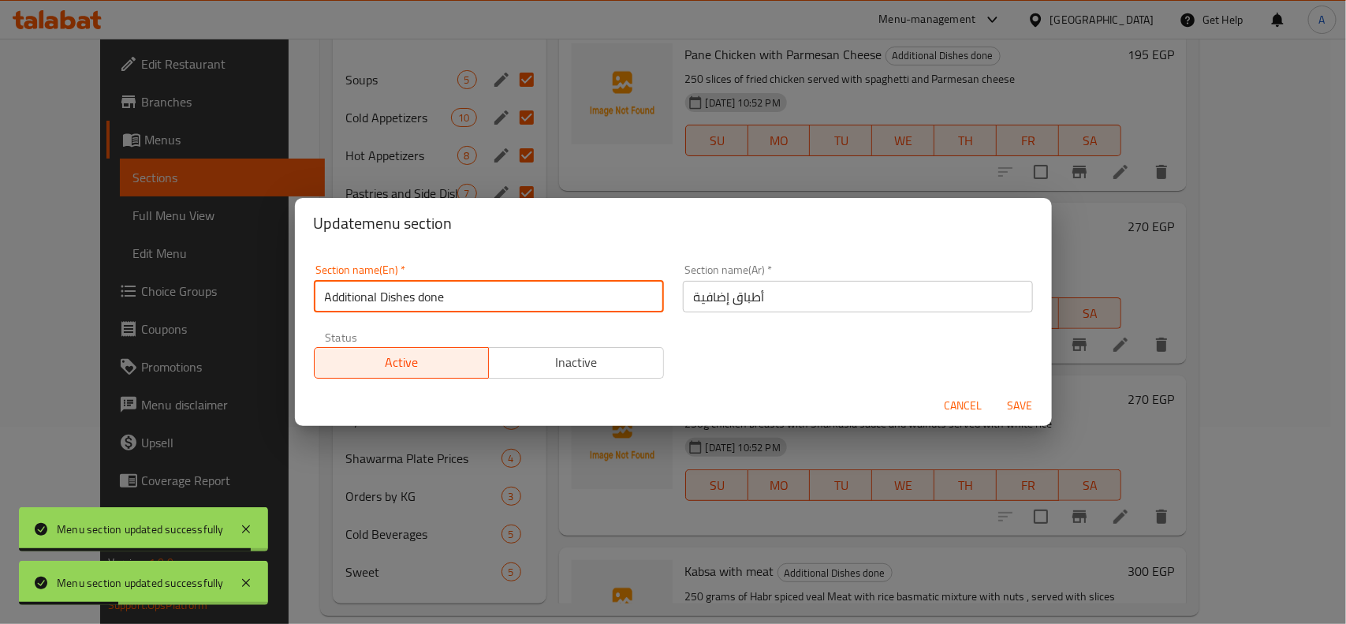
click at [439, 297] on input "Additional Dishes done" at bounding box center [489, 297] width 350 height 32
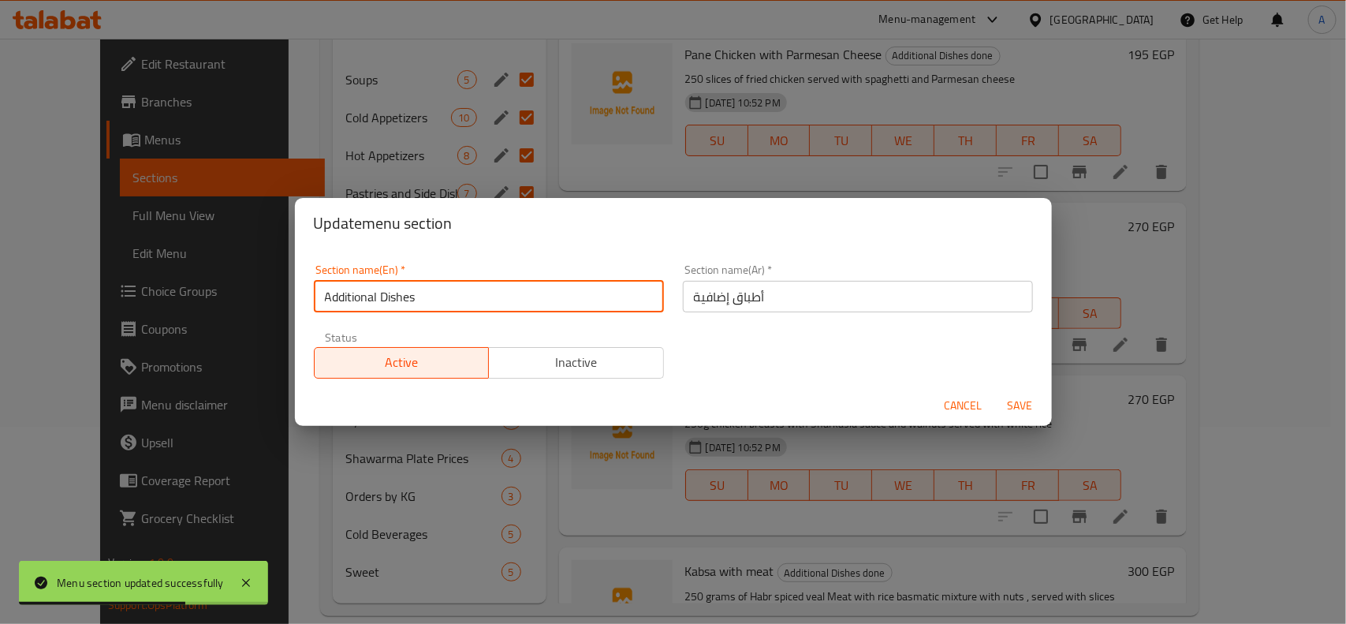
type input "Additional Dishes"
click at [1019, 399] on span "Save" at bounding box center [1021, 406] width 38 height 20
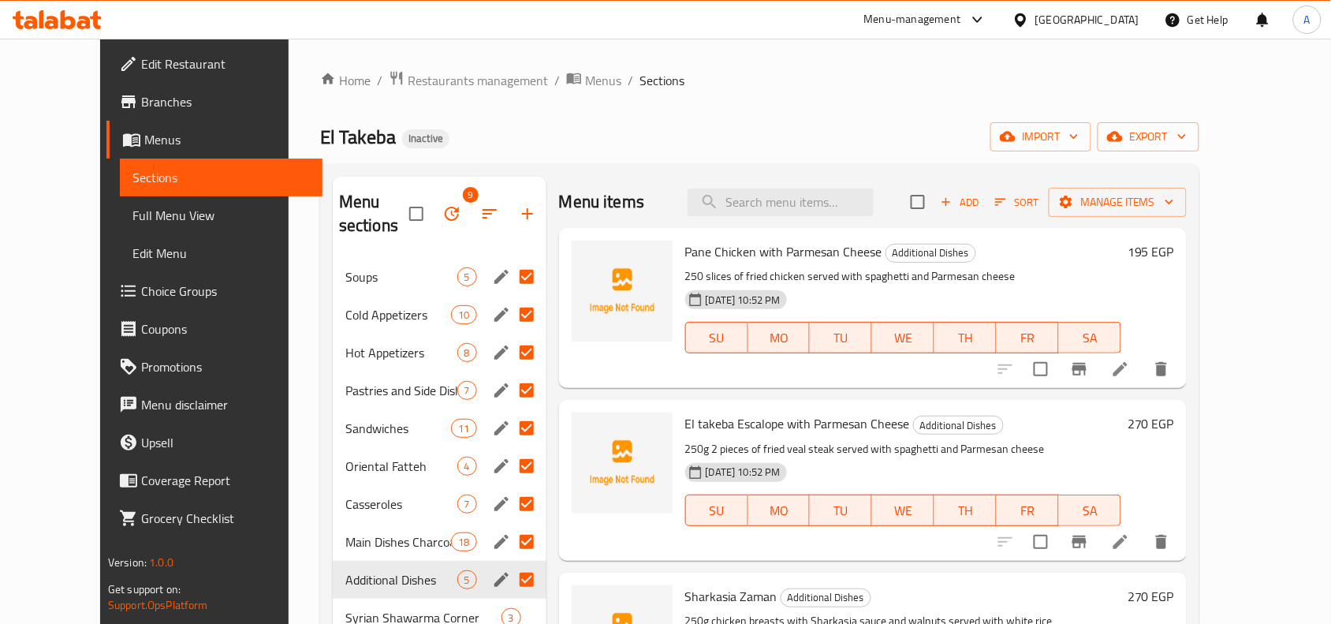
drag, startPoint x: 501, startPoint y: 251, endPoint x: 502, endPoint y: 266, distance: 15.1
click at [510, 260] on input "Menu sections" at bounding box center [526, 276] width 33 height 33
checkbox input "false"
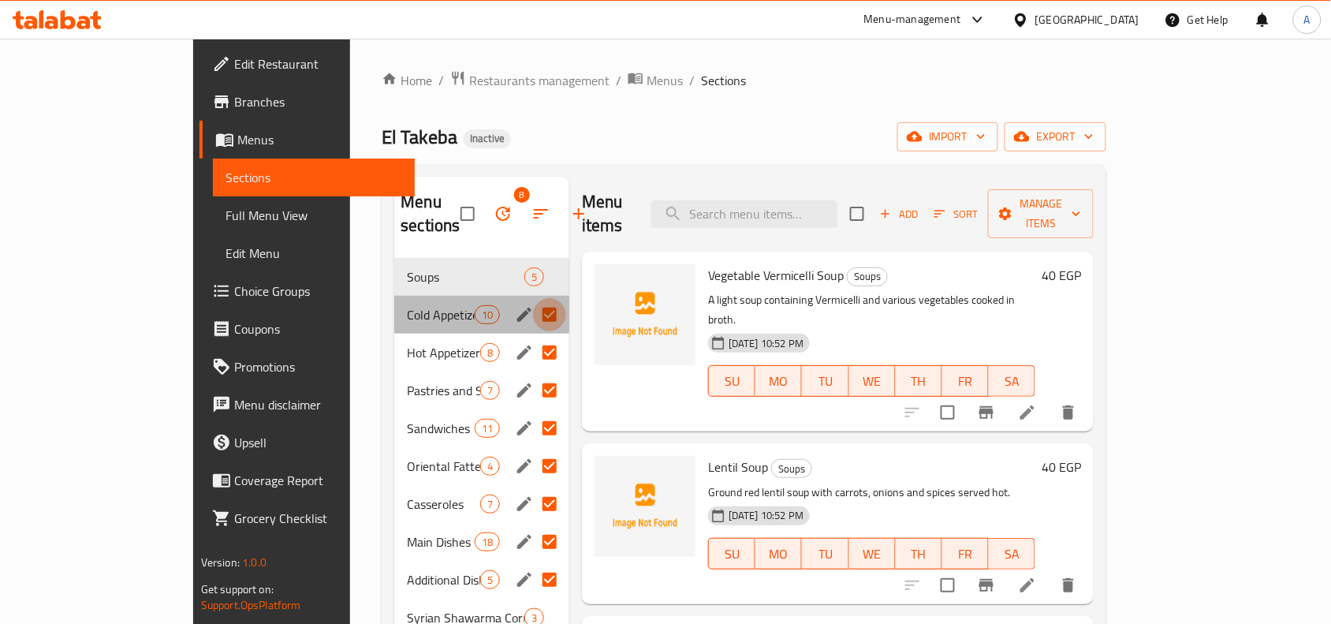
click at [533, 298] on input "Menu sections" at bounding box center [549, 314] width 33 height 33
checkbox input "false"
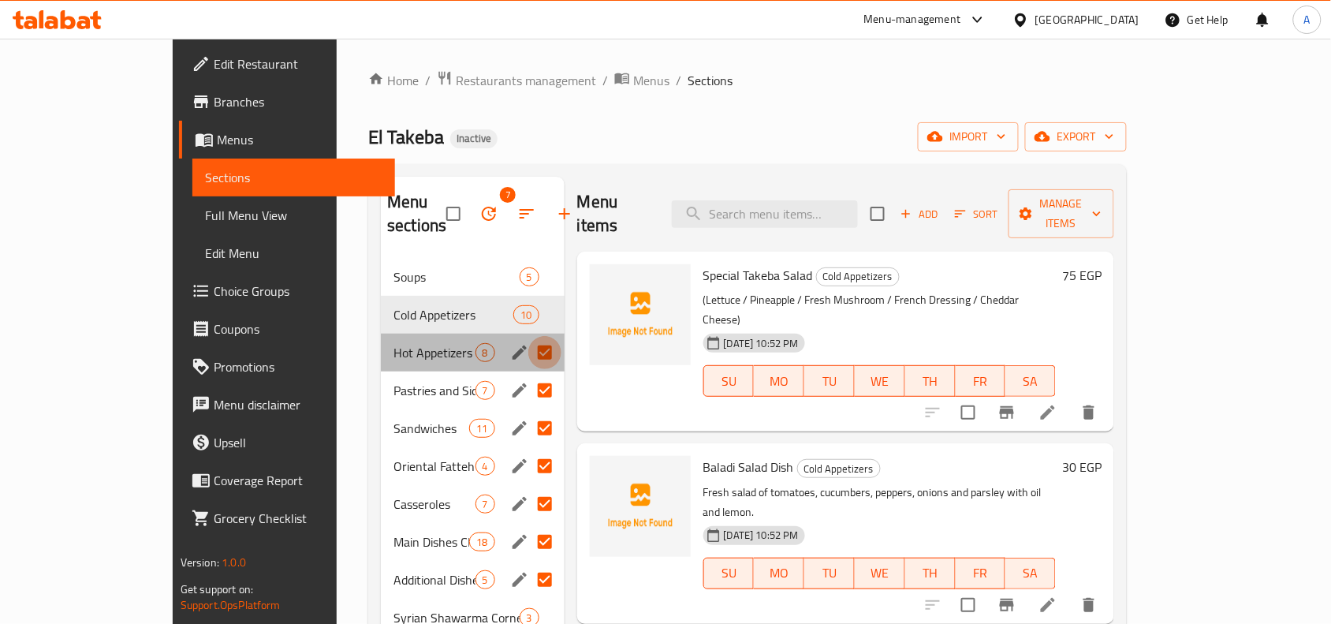
drag, startPoint x: 502, startPoint y: 322, endPoint x: 502, endPoint y: 338, distance: 15.8
click at [528, 336] on input "Menu sections" at bounding box center [544, 352] width 33 height 33
checkbox input "false"
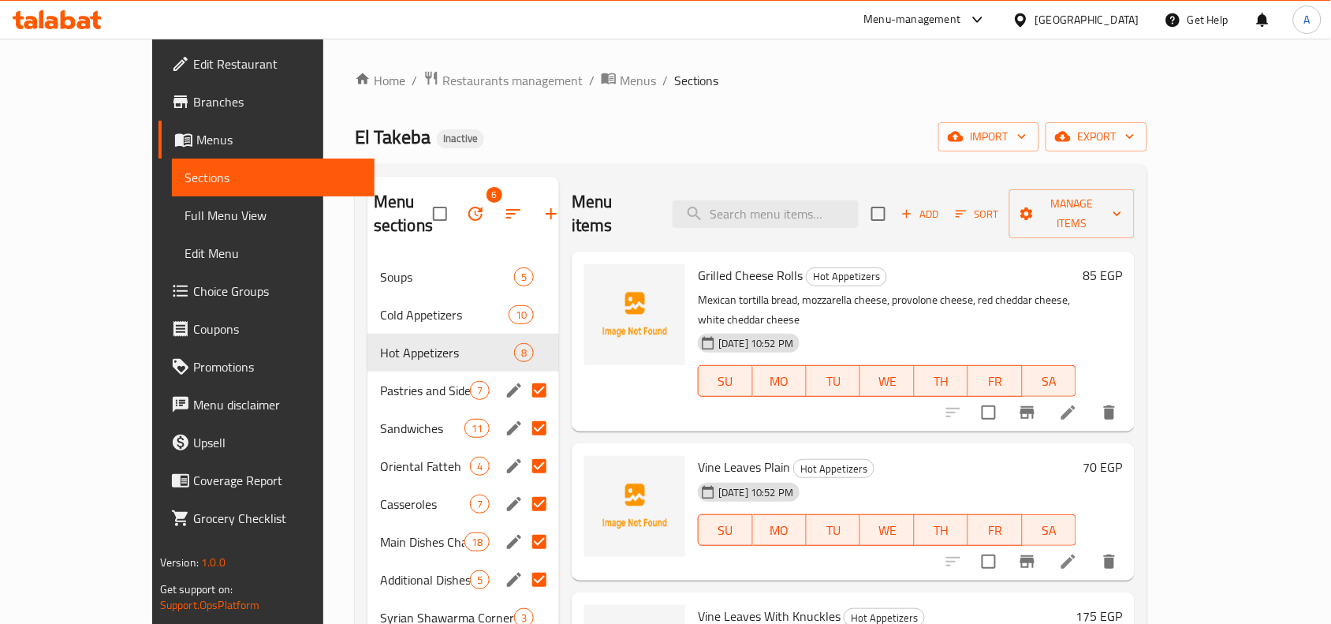
click at [523, 375] on input "Menu sections" at bounding box center [539, 390] width 33 height 33
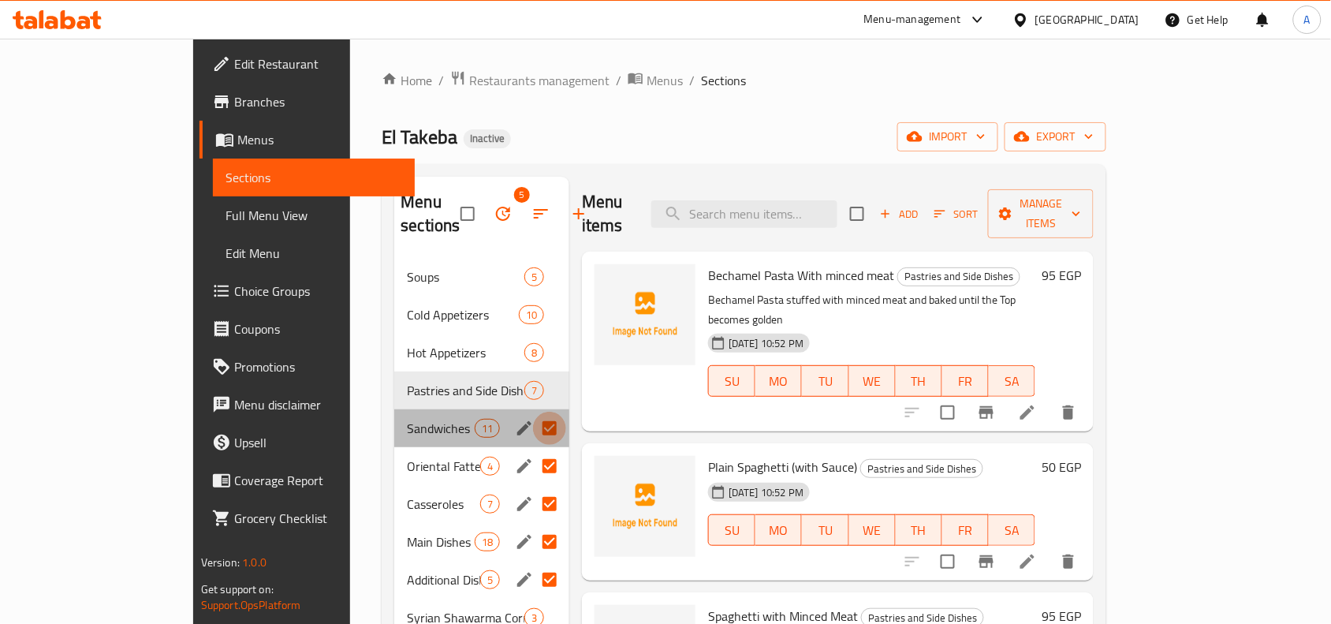
drag, startPoint x: 498, startPoint y: 402, endPoint x: 498, endPoint y: 423, distance: 21.3
click at [533, 412] on input "Menu sections" at bounding box center [549, 428] width 33 height 33
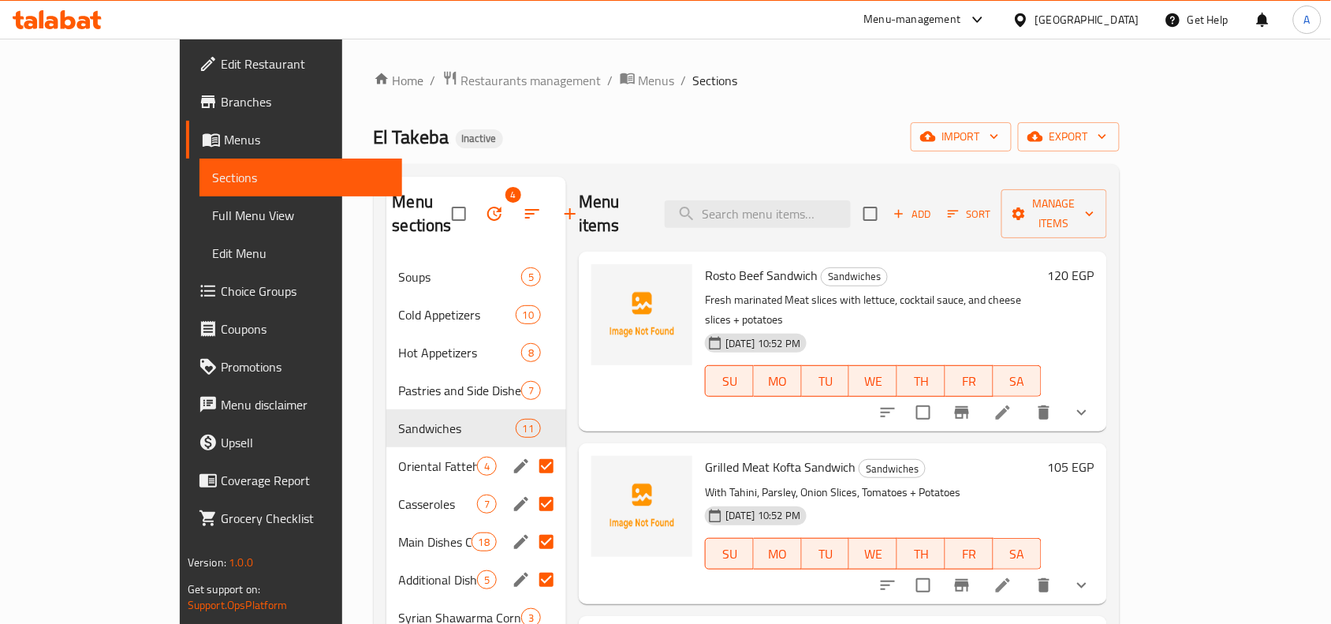
click at [530, 449] on input "Menu sections" at bounding box center [546, 465] width 33 height 33
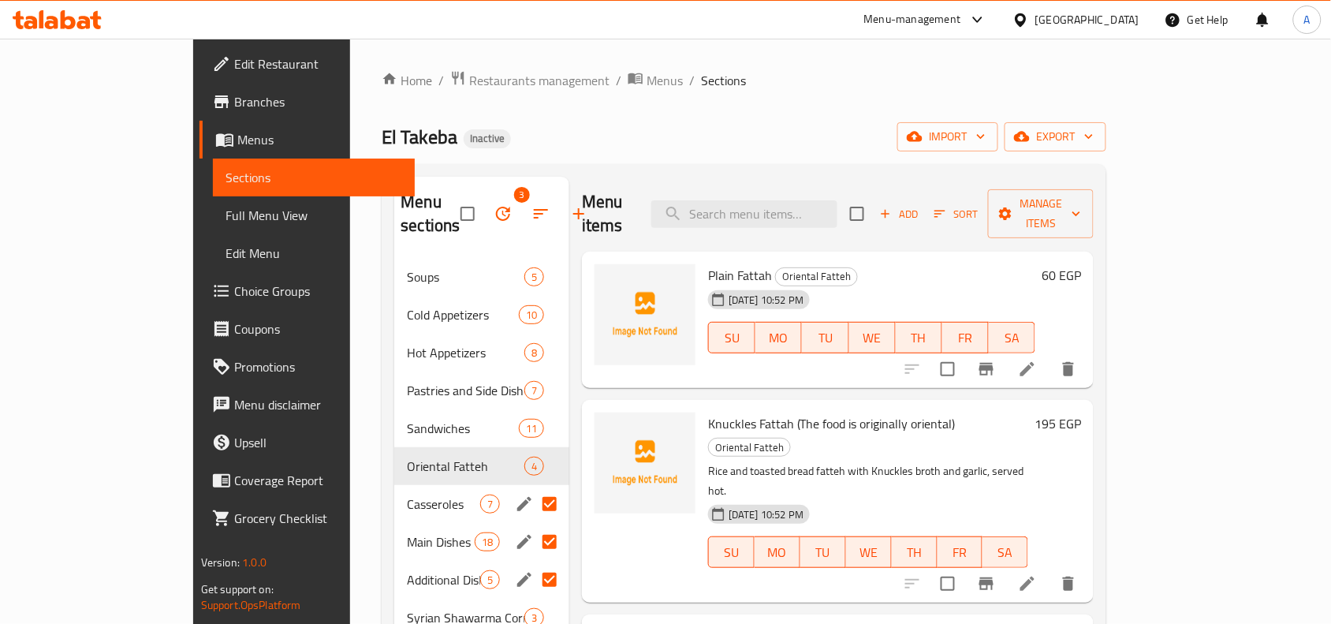
drag, startPoint x: 497, startPoint y: 485, endPoint x: 498, endPoint y: 513, distance: 27.6
click at [533, 489] on input "Menu sections" at bounding box center [549, 503] width 33 height 33
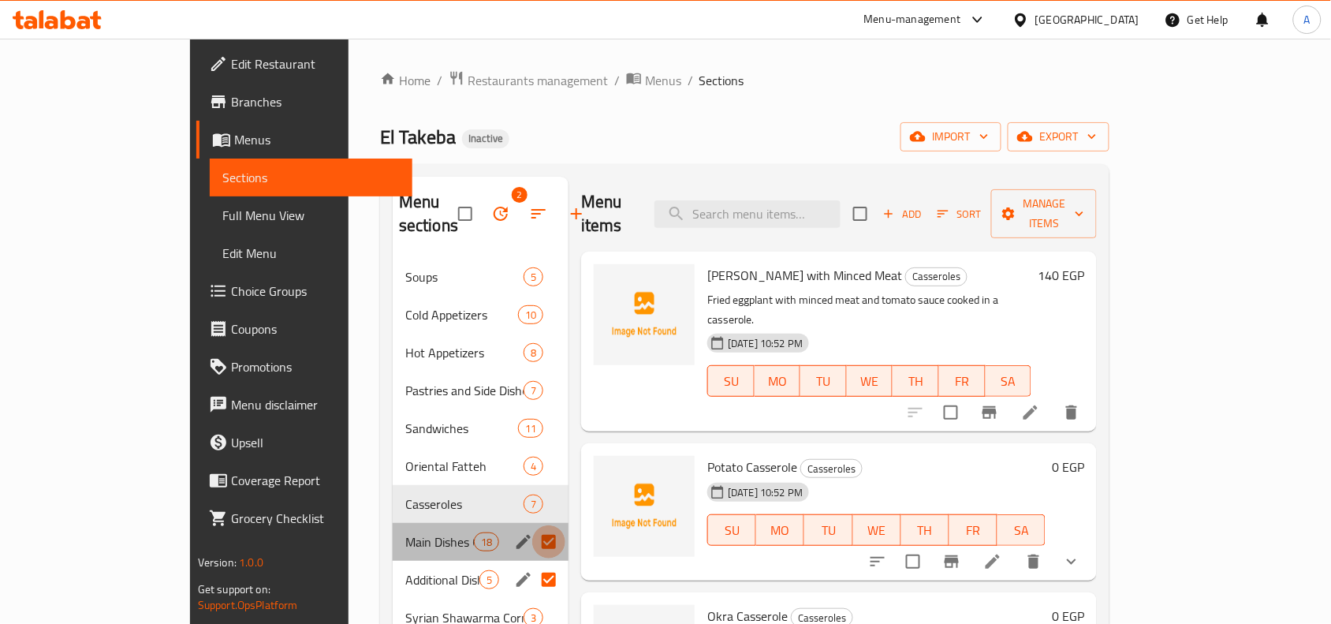
drag, startPoint x: 498, startPoint y: 523, endPoint x: 505, endPoint y: 554, distance: 32.3
click at [532, 533] on input "Menu sections" at bounding box center [548, 541] width 33 height 33
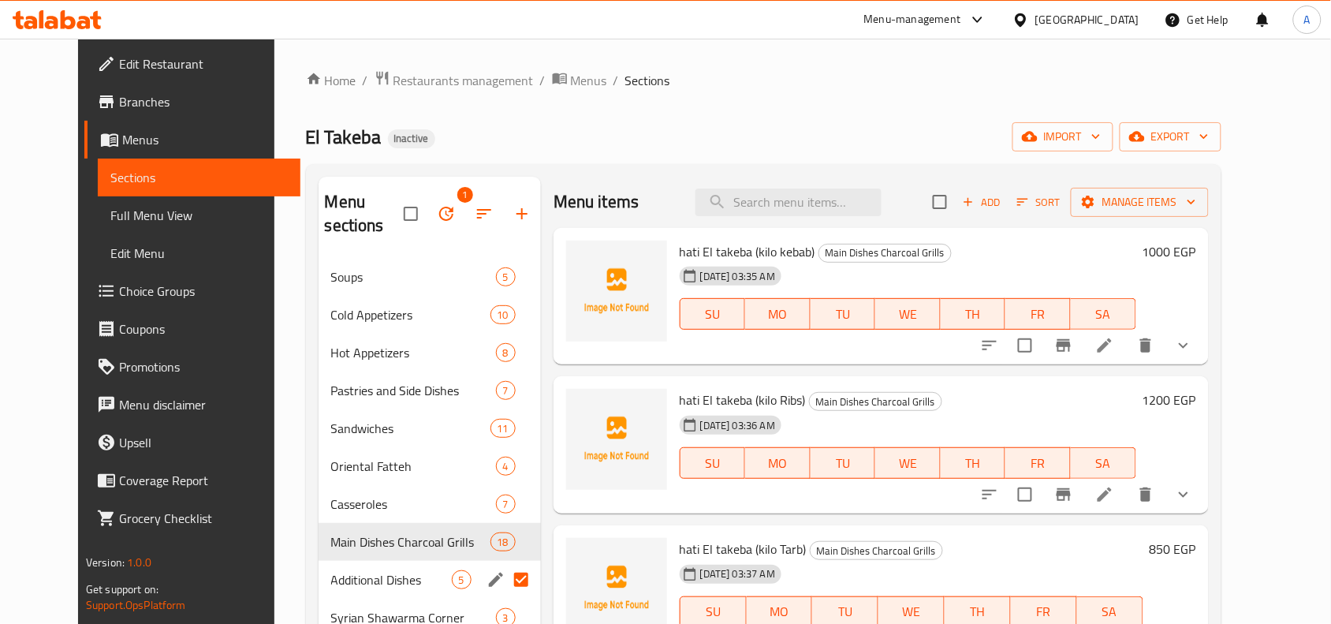
click at [505, 563] on input "Menu sections" at bounding box center [521, 579] width 33 height 33
checkbox input "false"
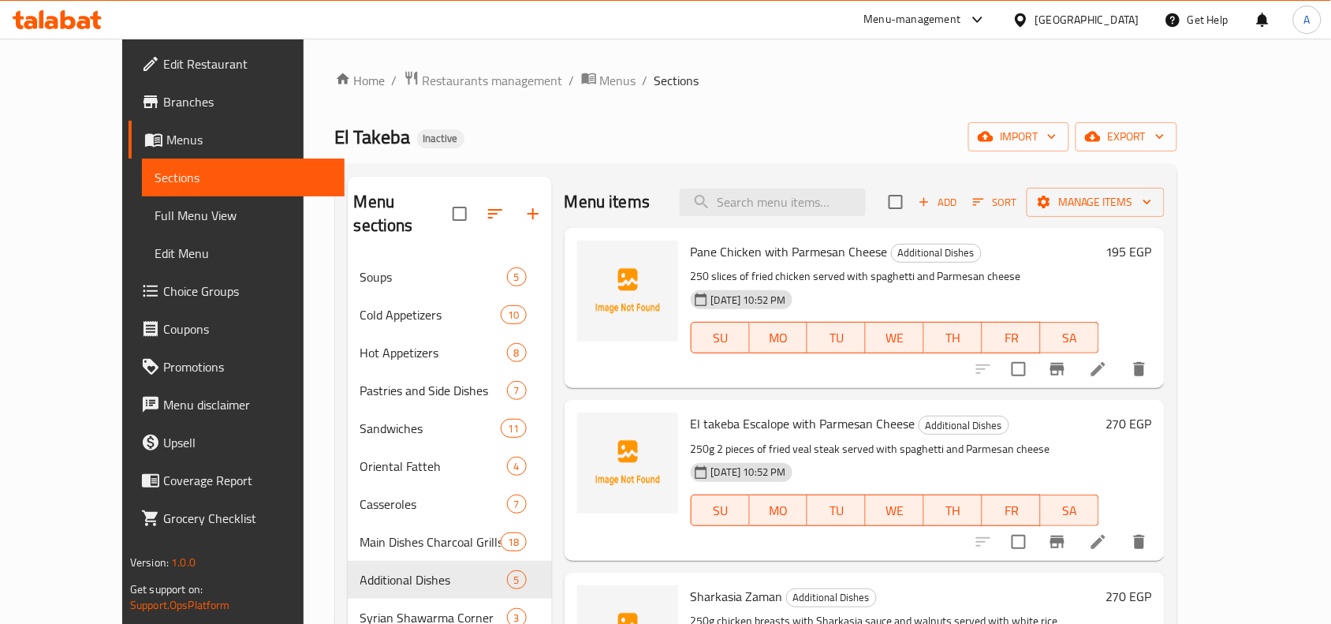
drag, startPoint x: 730, startPoint y: 115, endPoint x: 714, endPoint y: 131, distance: 22.9
click at [730, 114] on div "Home / Restaurants management / Menus / Sections El Takeba Inactive import expo…" at bounding box center [756, 441] width 843 height 743
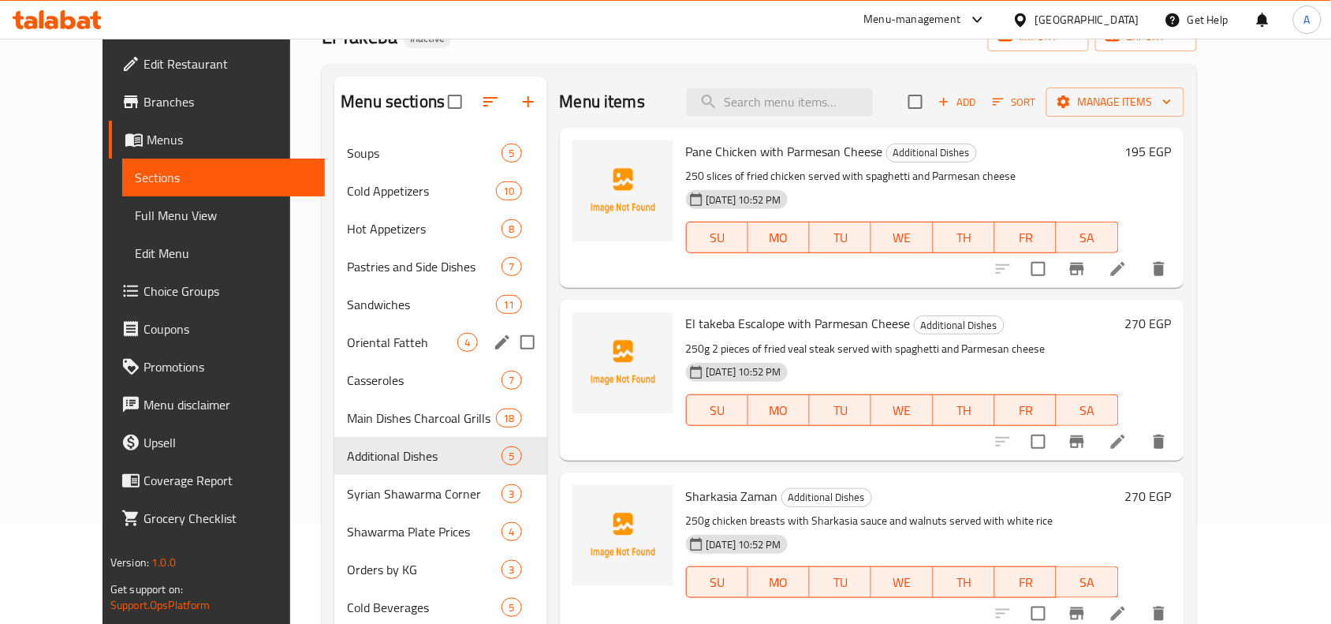
scroll to position [222, 0]
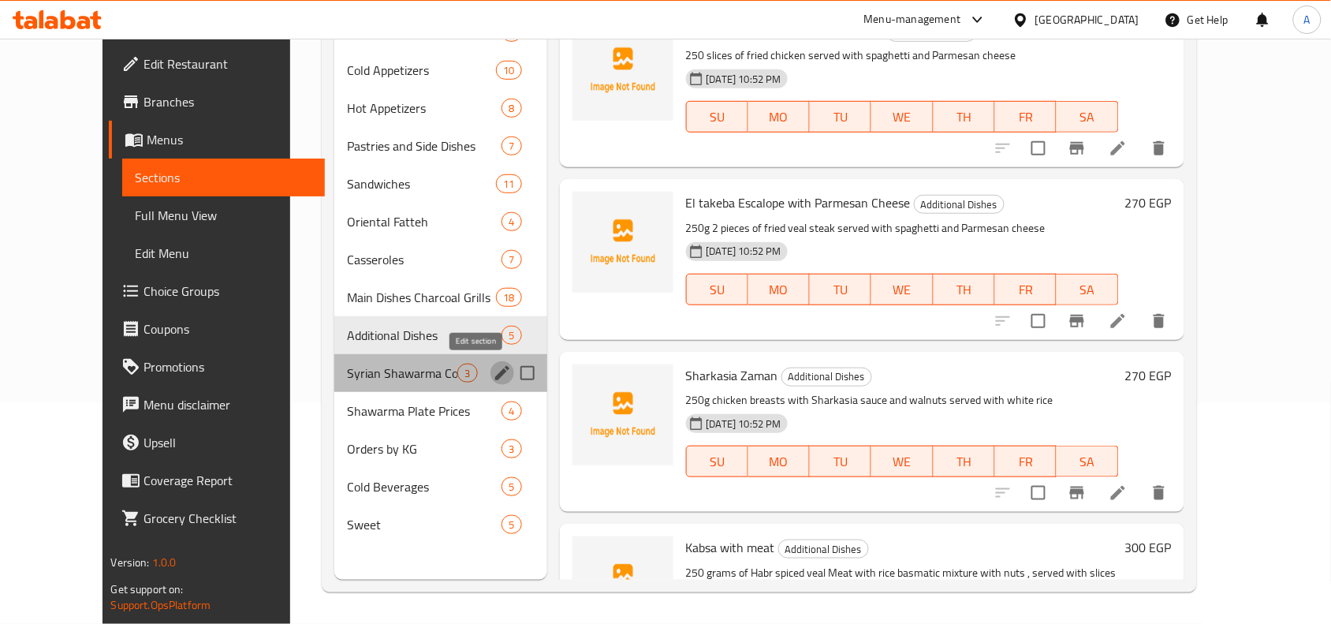
click at [495, 375] on icon "edit" at bounding box center [502, 373] width 14 height 14
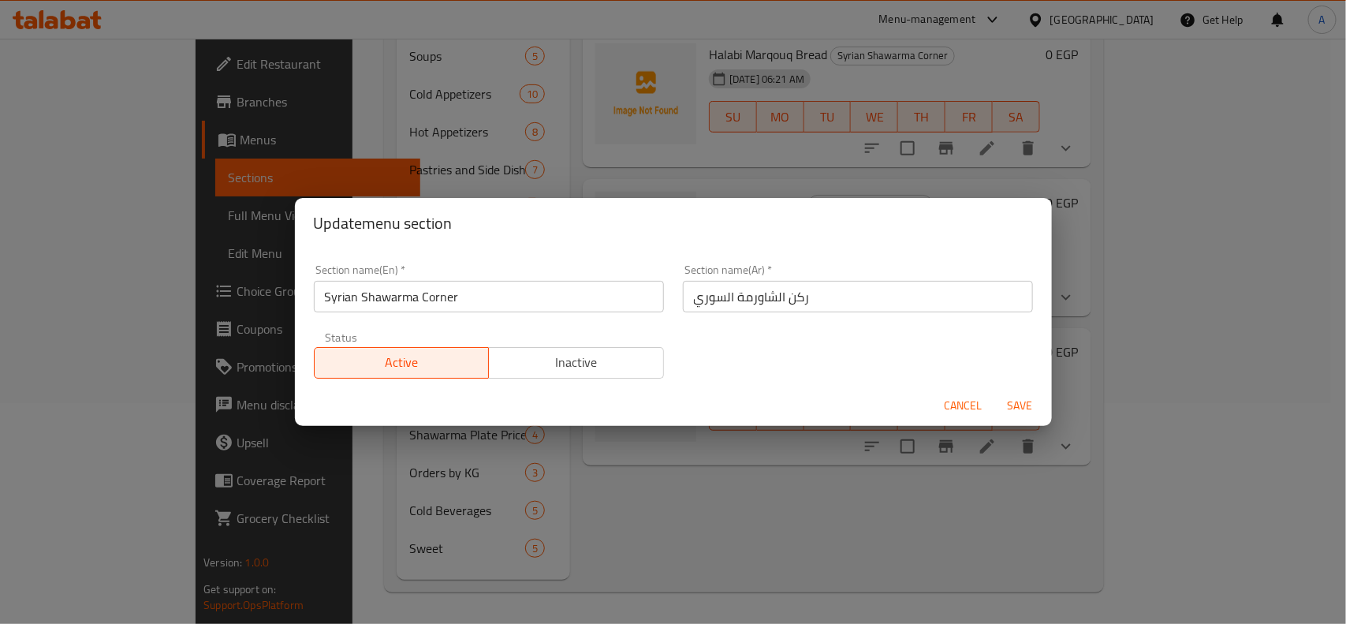
click at [735, 300] on input "ركن الشاورمة السوري" at bounding box center [858, 297] width 350 height 32
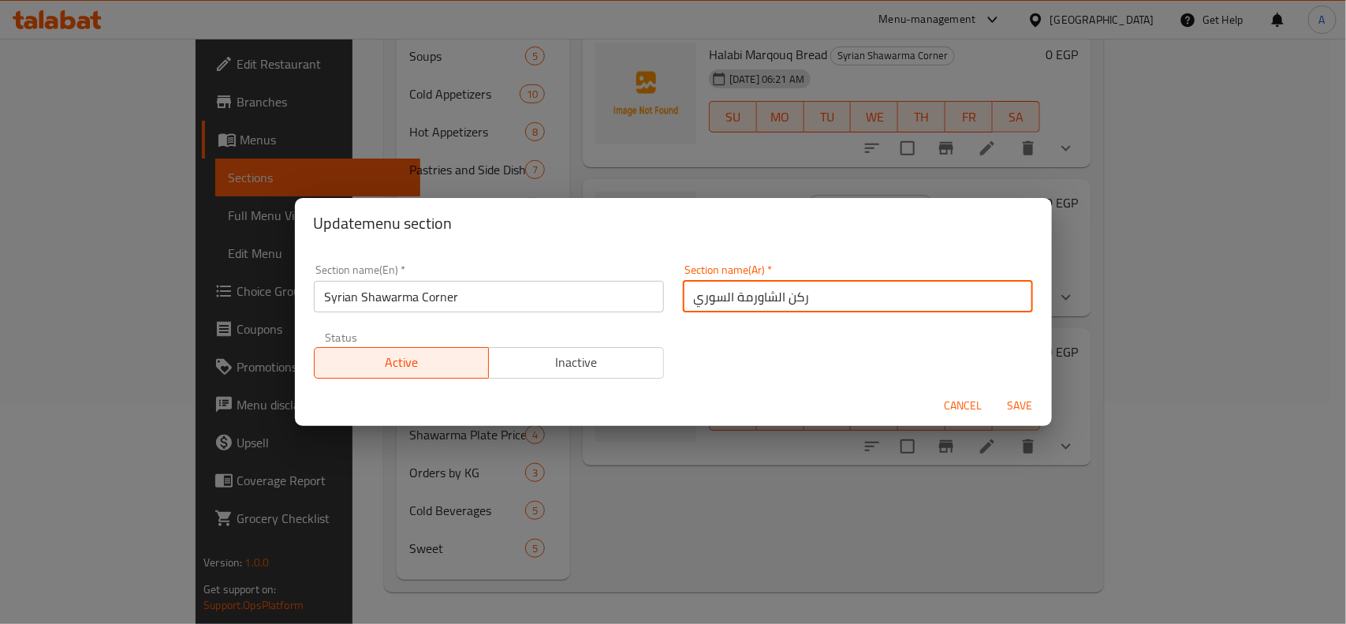
drag, startPoint x: 952, startPoint y: 400, endPoint x: 616, endPoint y: 375, distance: 336.9
click at [948, 400] on span "Cancel" at bounding box center [964, 406] width 38 height 20
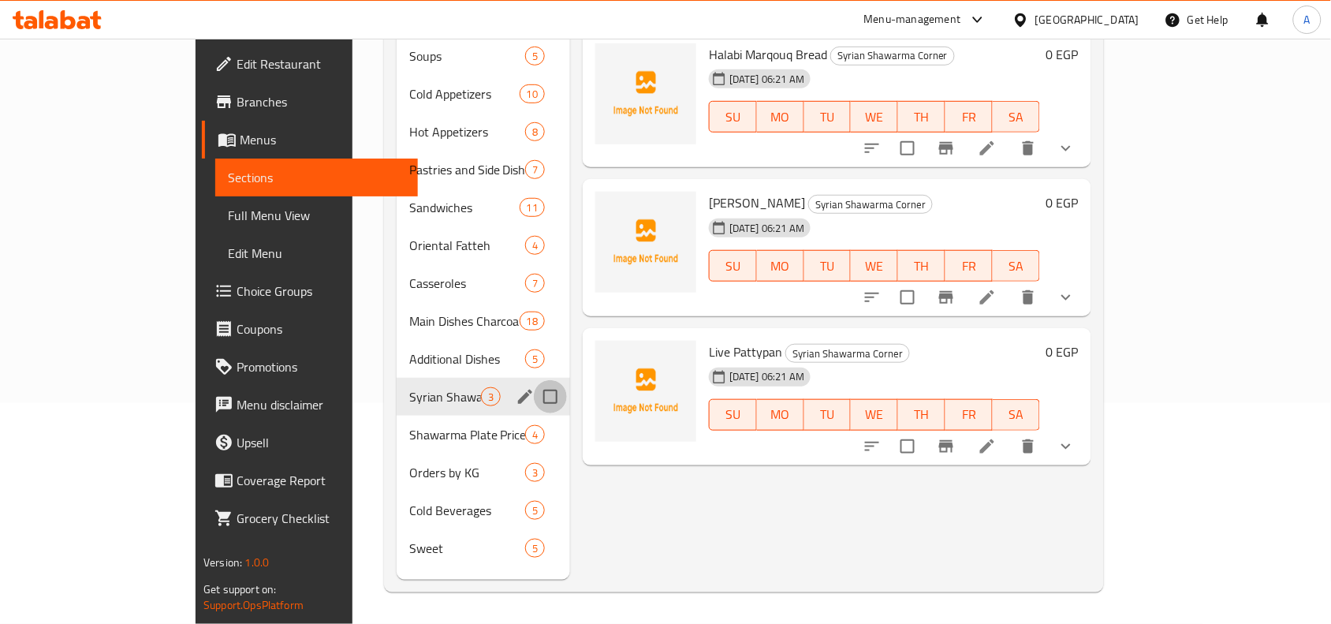
click at [534, 380] on input "Menu sections" at bounding box center [550, 396] width 33 height 33
checkbox input "true"
click at [516, 387] on icon "edit" at bounding box center [525, 396] width 19 height 19
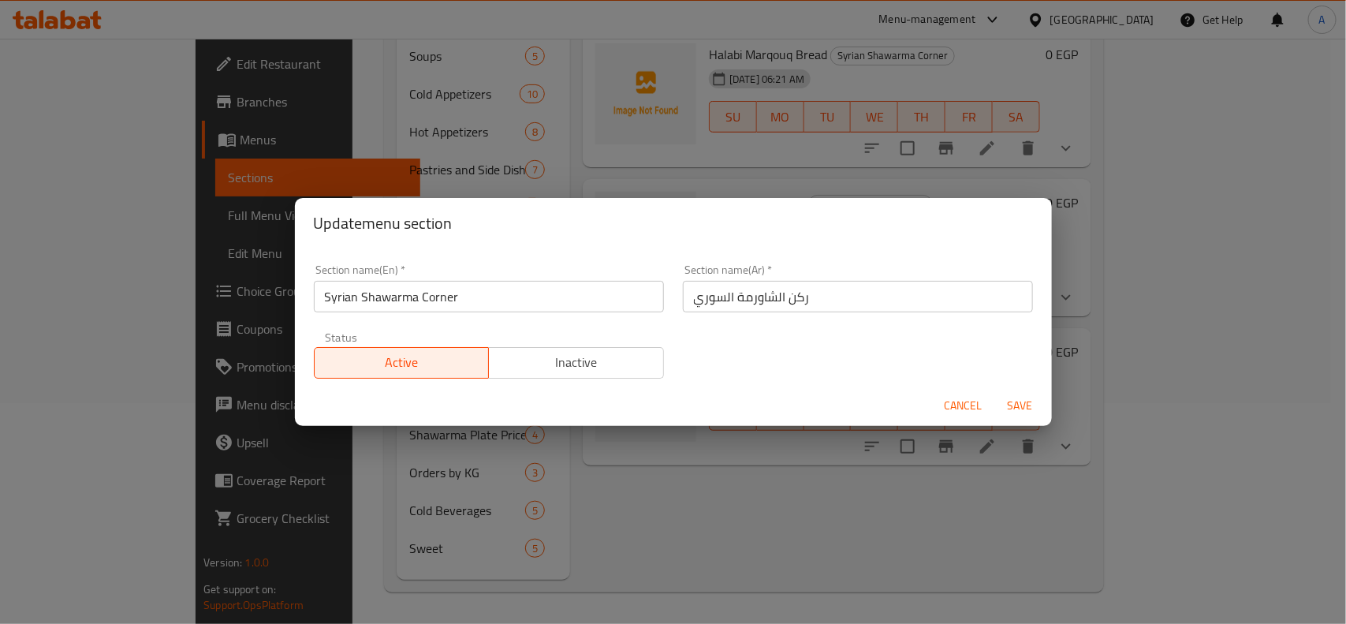
drag, startPoint x: 730, startPoint y: 302, endPoint x: 730, endPoint y: 313, distance: 11.0
click at [730, 310] on input "ركن الشاورمة السوري" at bounding box center [858, 297] width 350 height 32
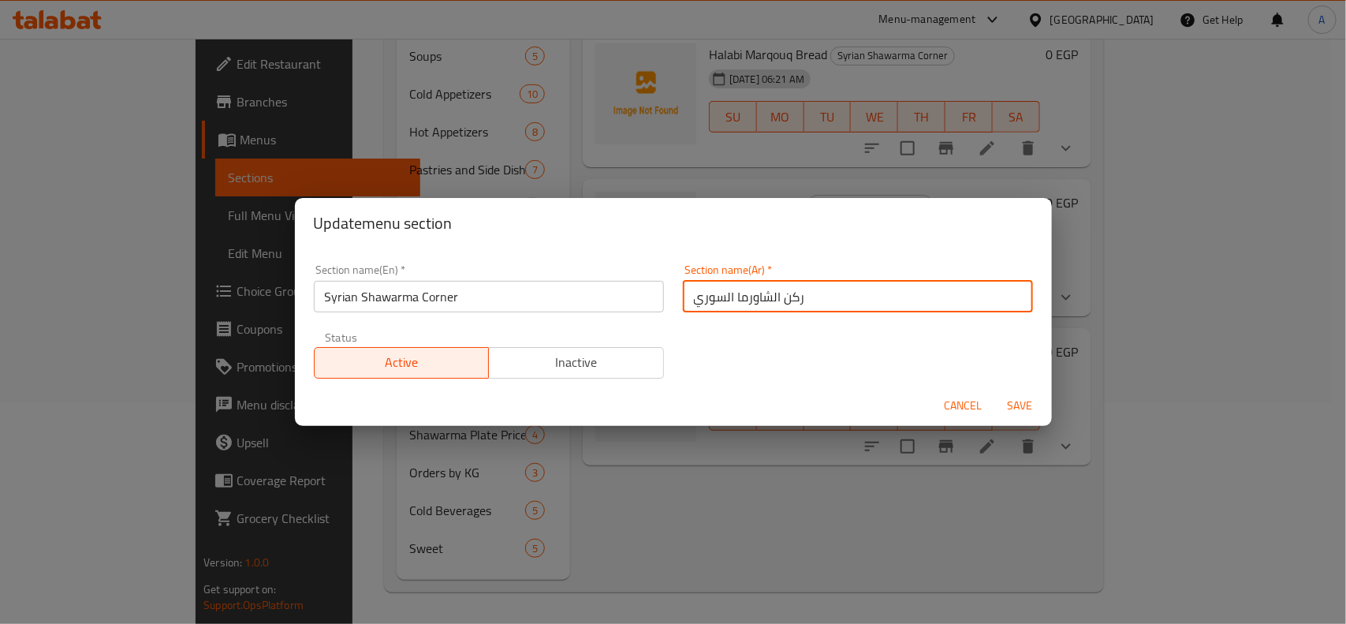
type input "ركن الشاورما السوري"
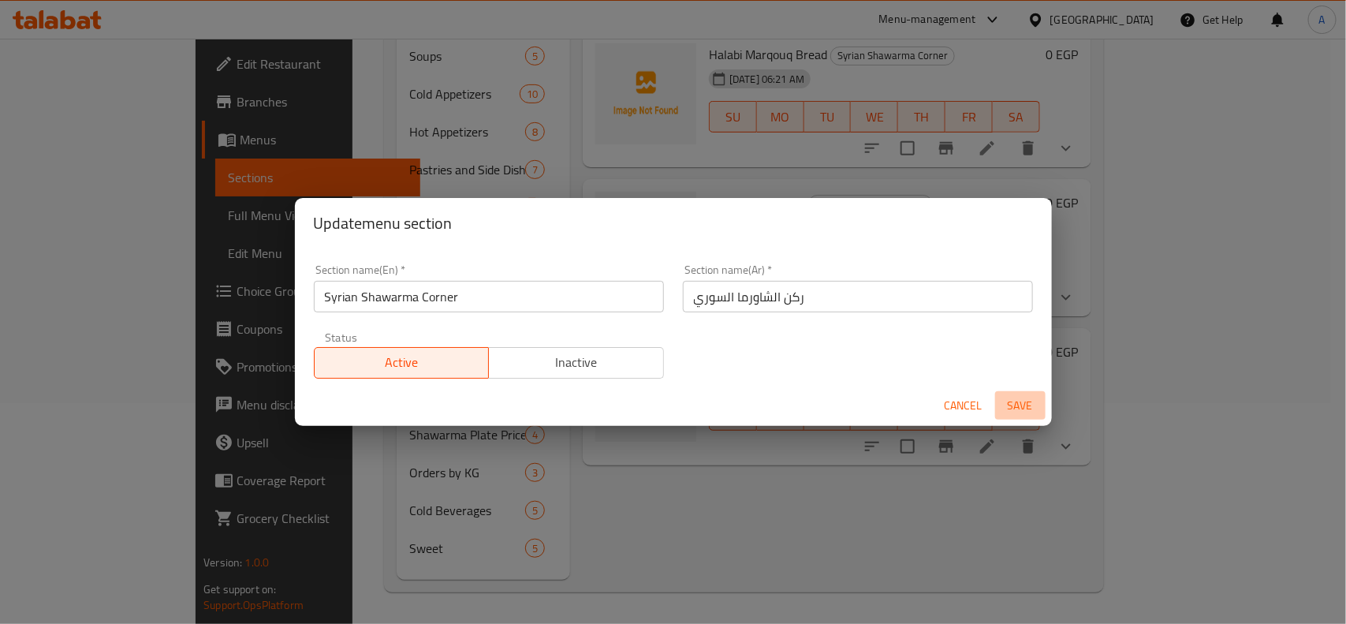
click at [1030, 416] on button "Save" at bounding box center [1020, 405] width 50 height 29
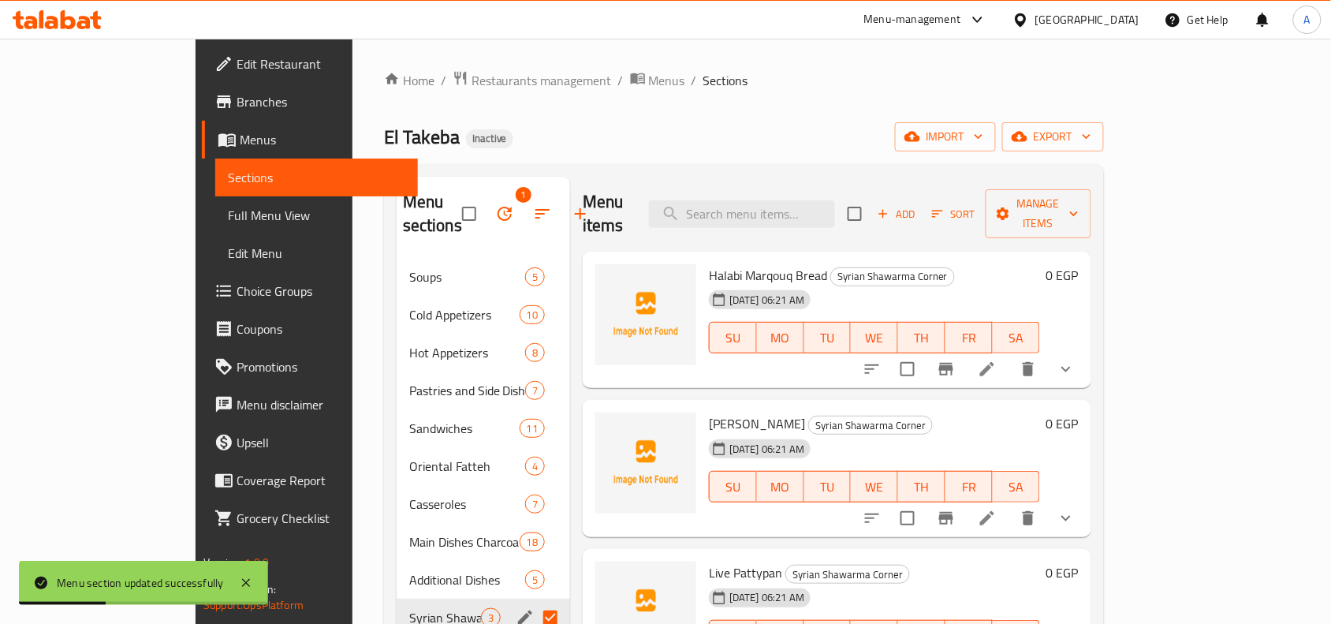
click at [994, 362] on icon at bounding box center [987, 369] width 14 height 14
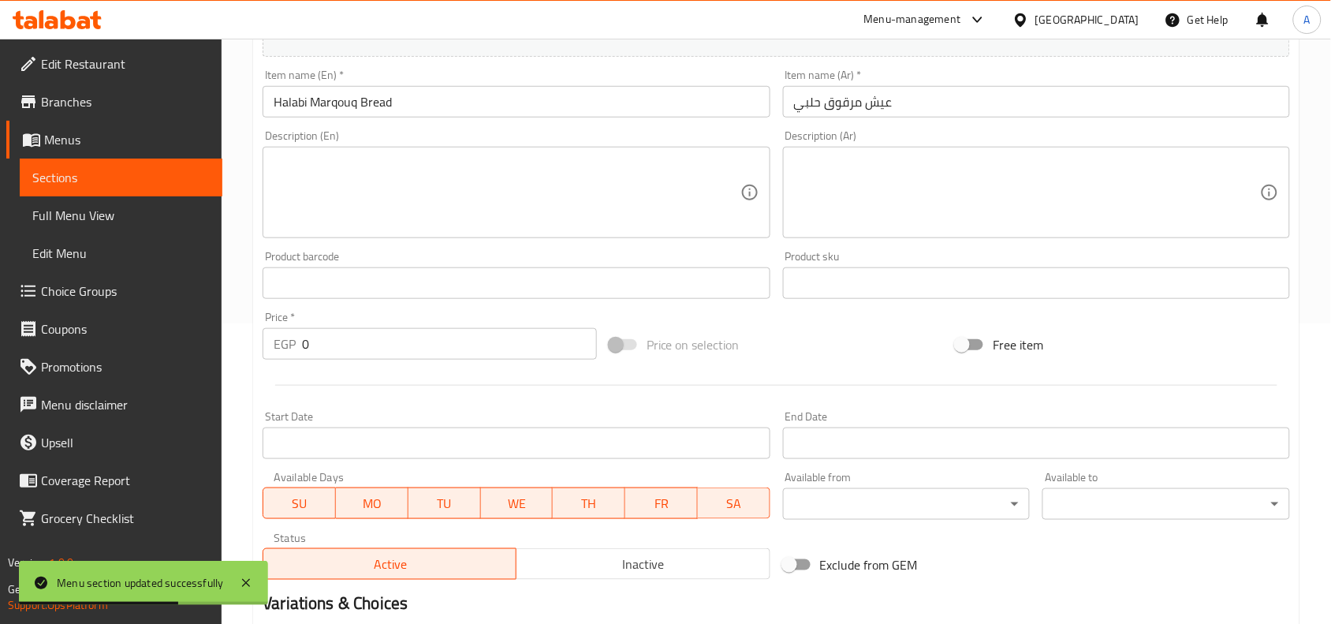
scroll to position [526, 0]
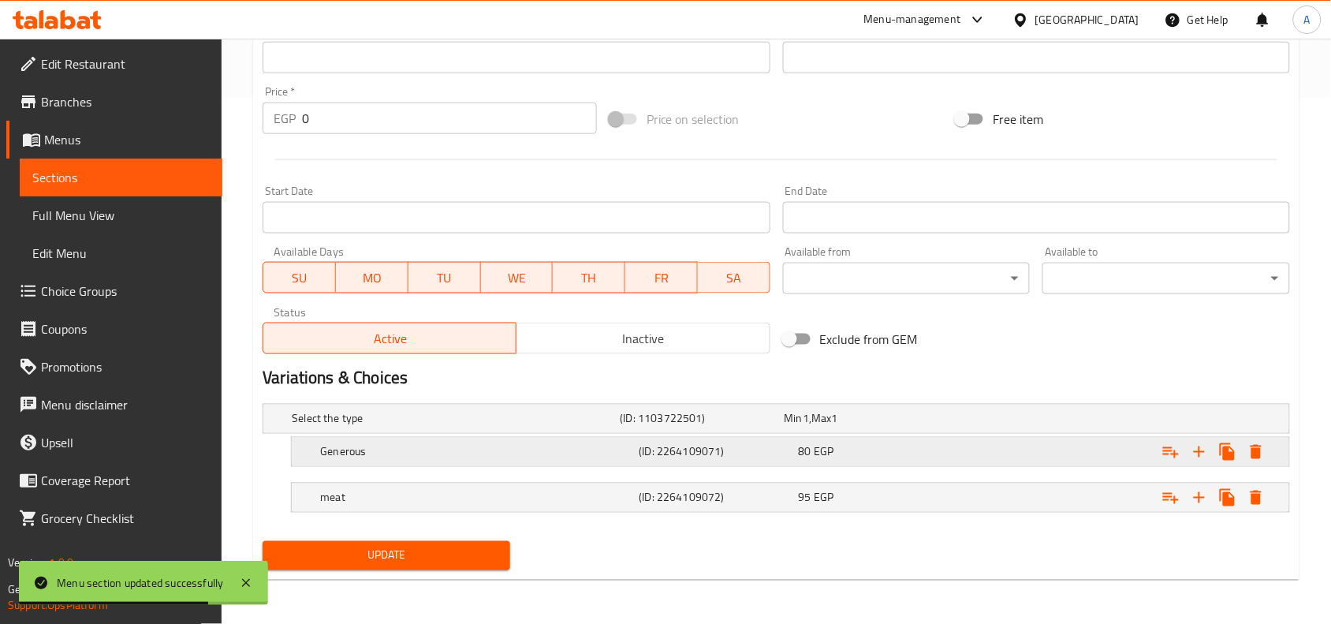
click at [517, 450] on h5 "Generous" at bounding box center [476, 452] width 312 height 16
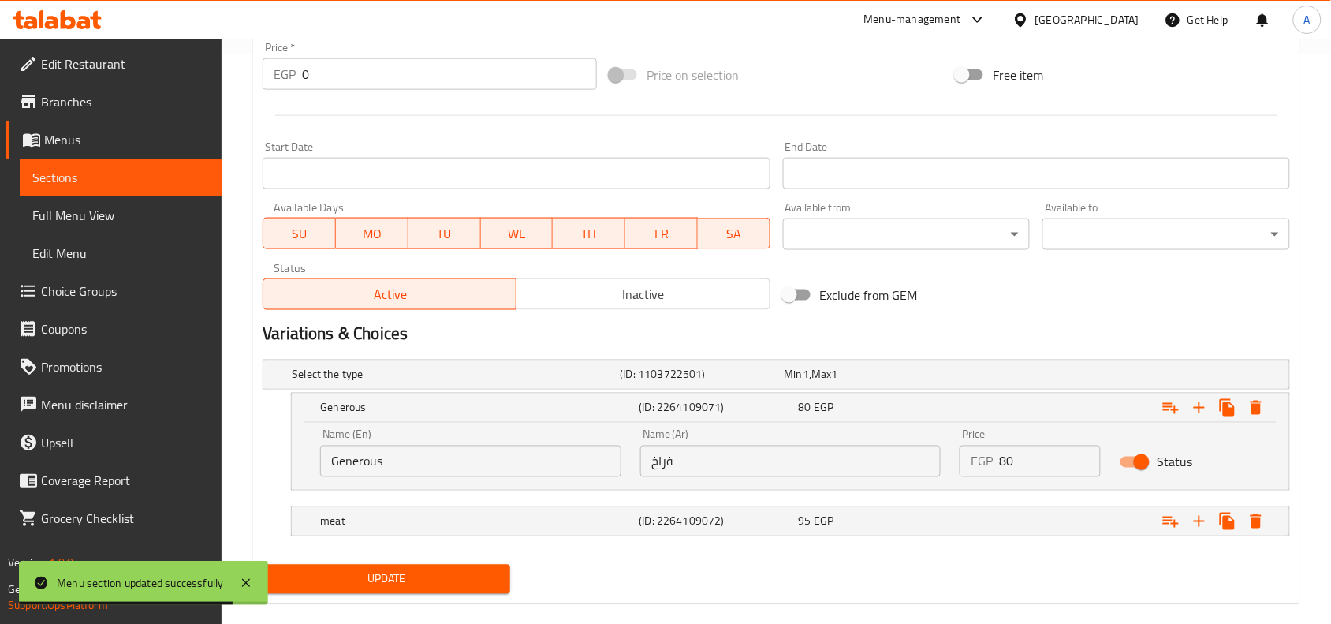
scroll to position [594, 0]
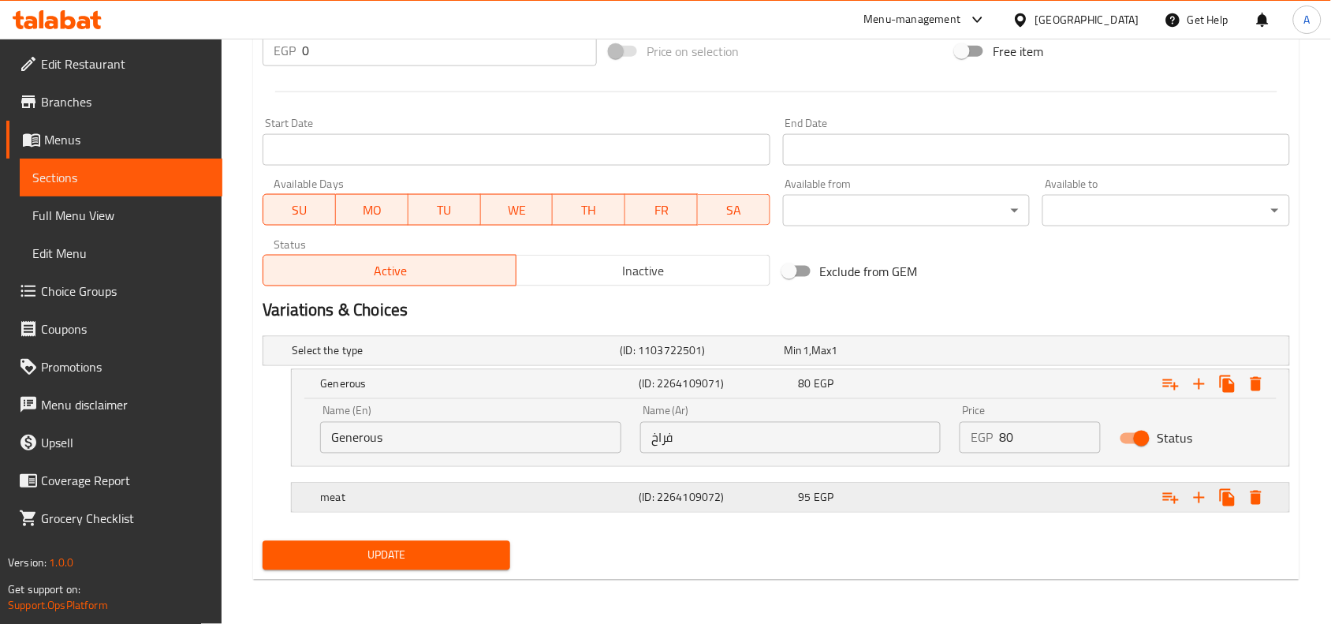
click at [501, 487] on div "meat" at bounding box center [476, 498] width 319 height 22
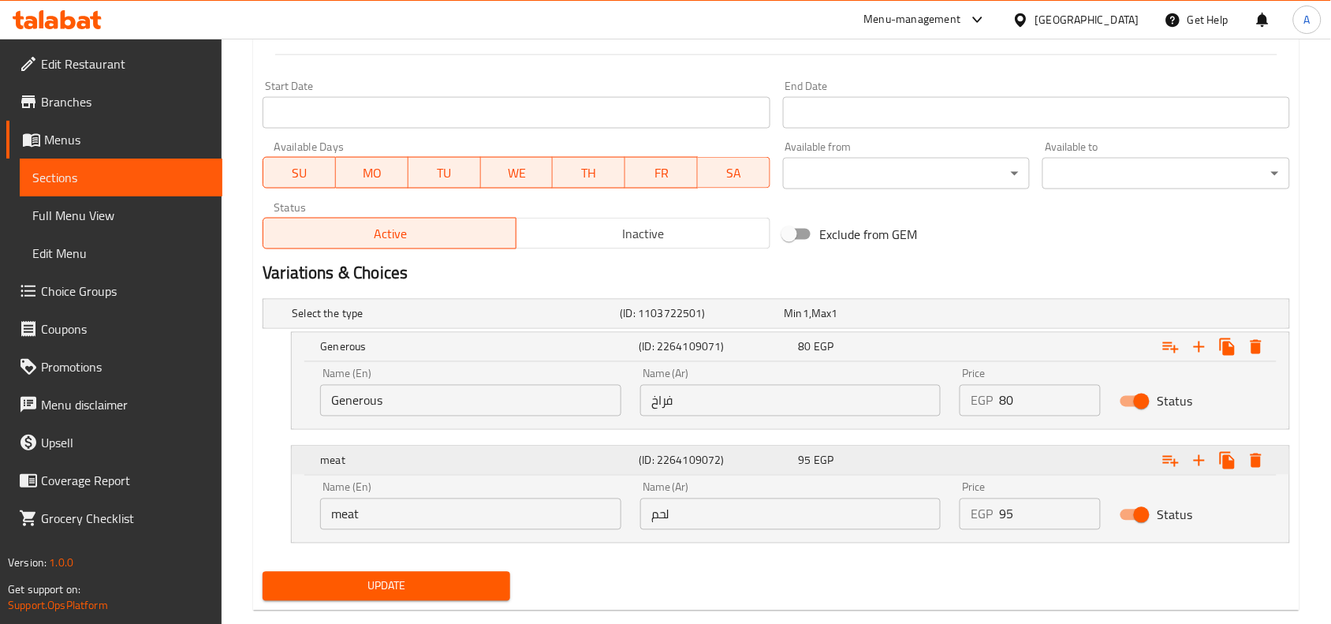
scroll to position [661, 0]
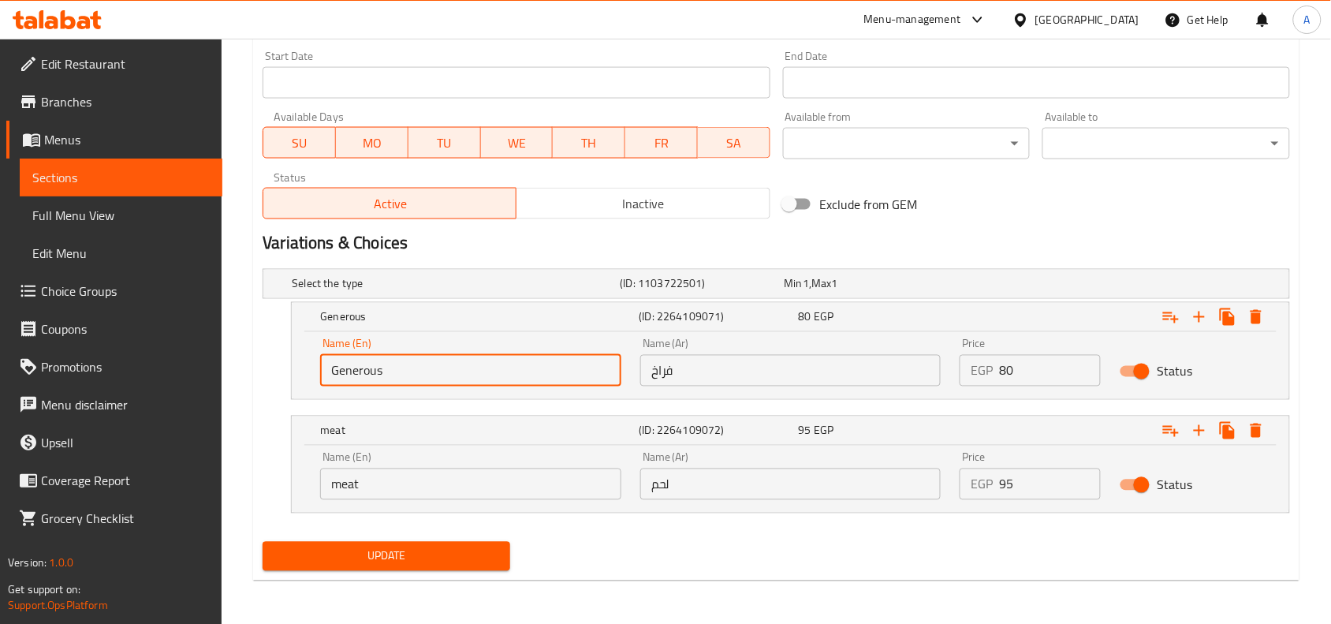
click at [412, 375] on input "Generous" at bounding box center [470, 371] width 301 height 32
type input "chicken"
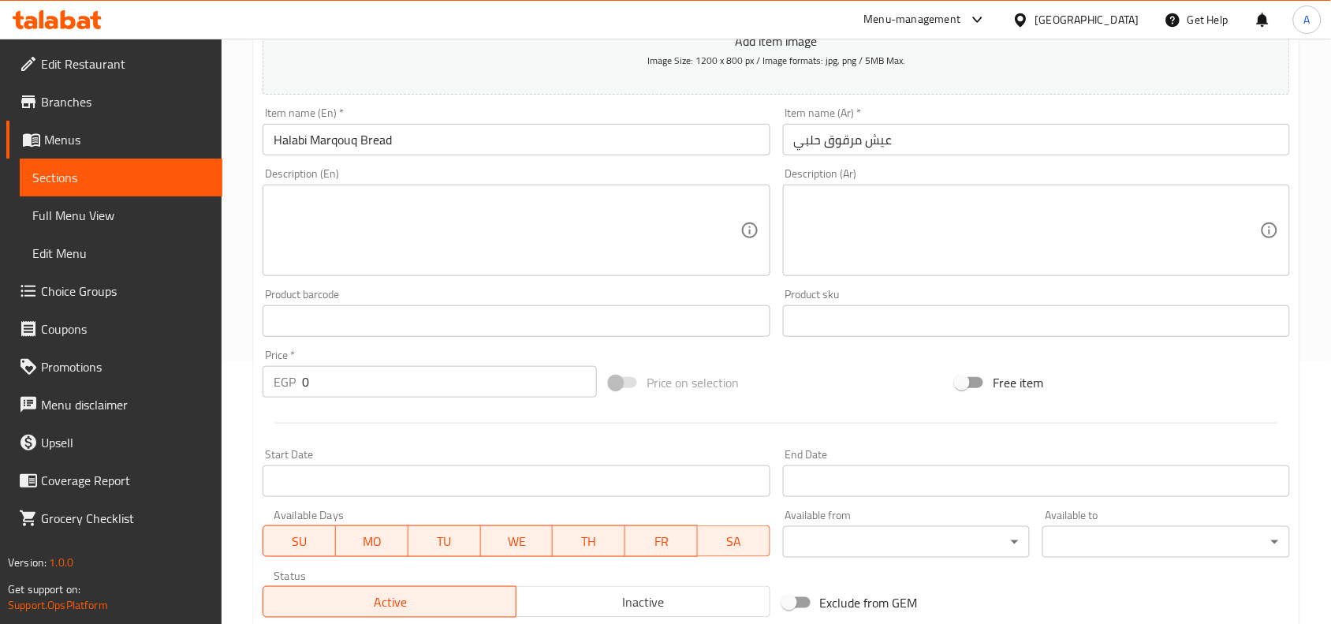
scroll to position [168, 0]
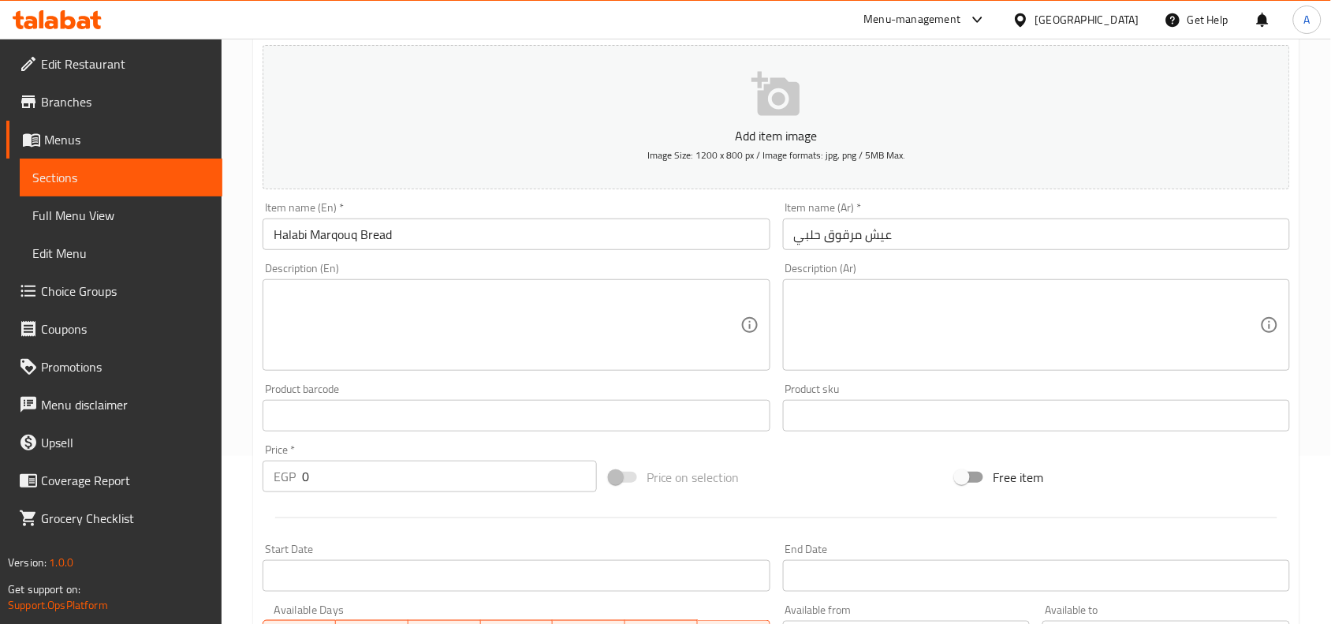
click at [237, 132] on div "Home / Restaurants management / Menus / Sections / item / update Syrian Shawarm…" at bounding box center [777, 494] width 1110 height 1247
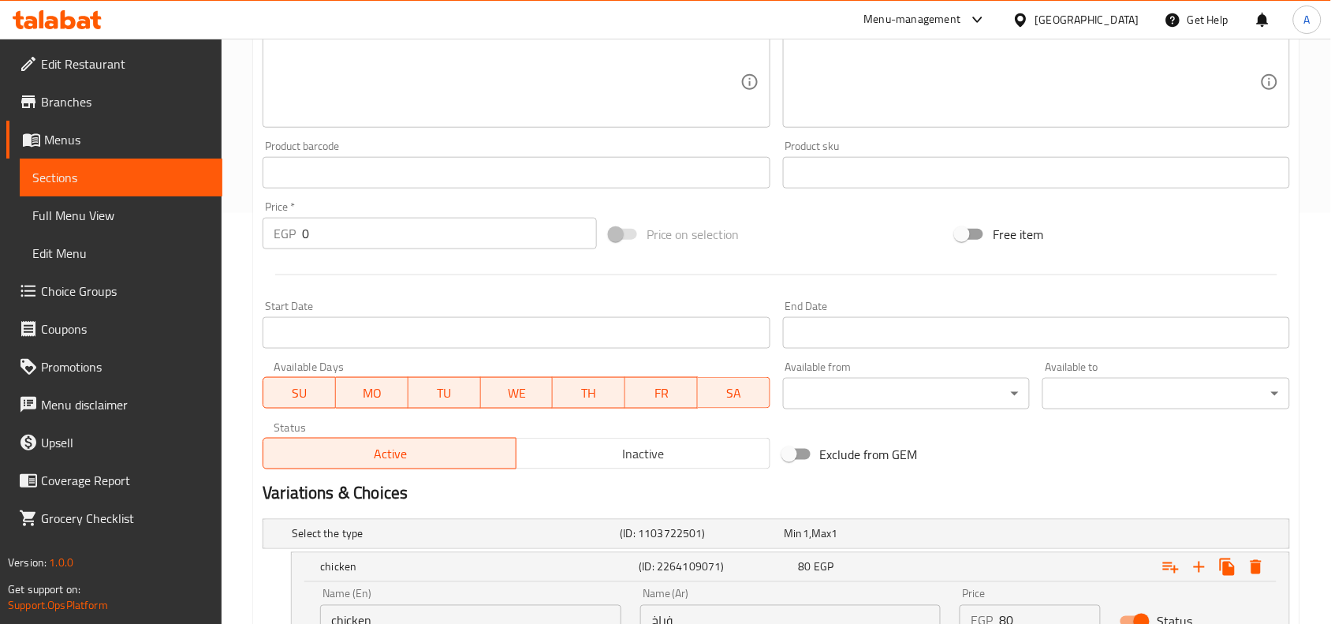
scroll to position [661, 0]
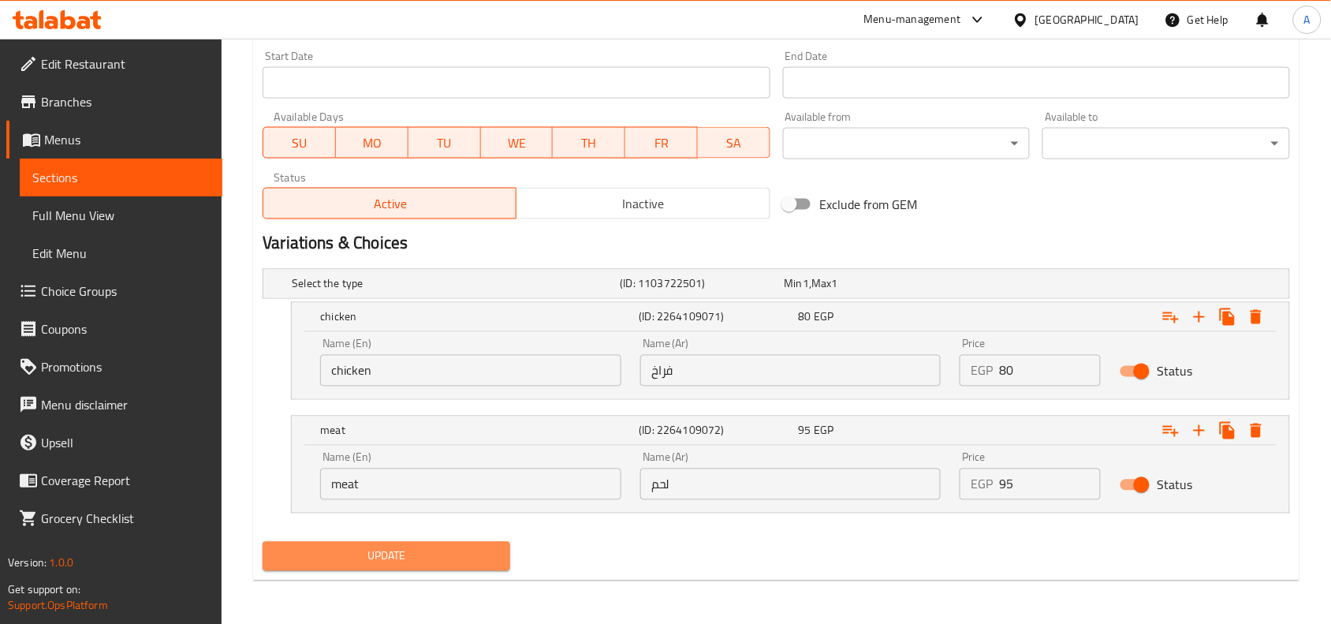
click at [465, 546] on span "Update" at bounding box center [386, 556] width 222 height 20
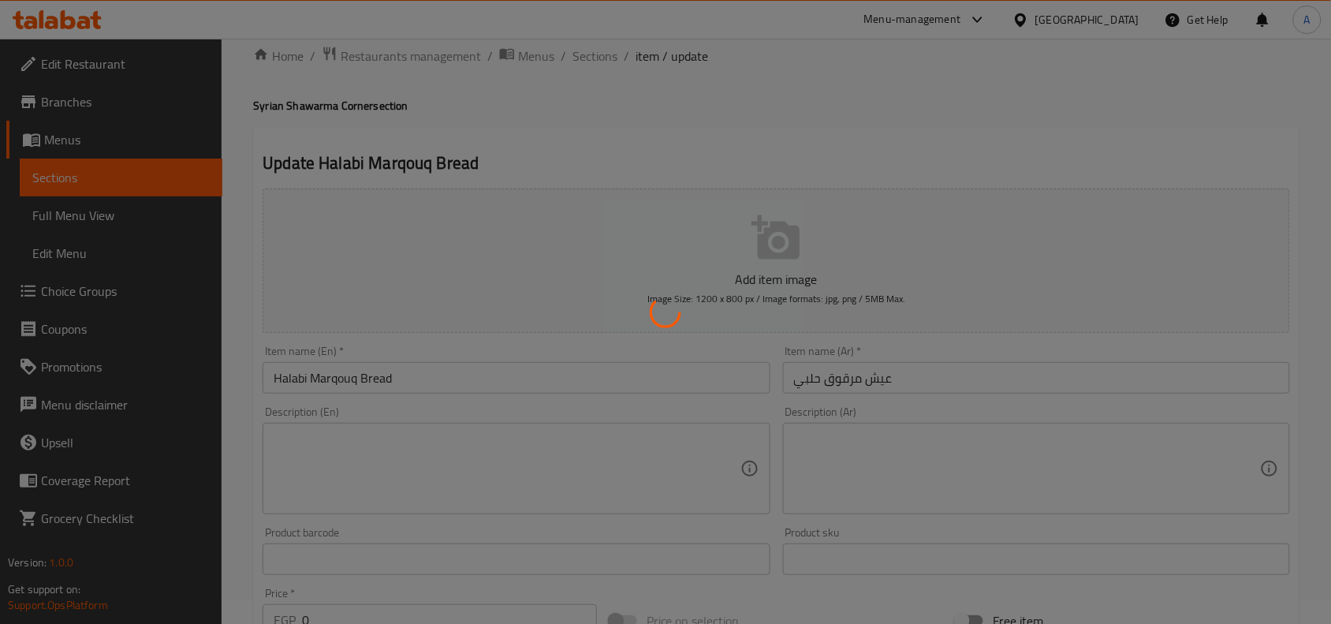
scroll to position [0, 0]
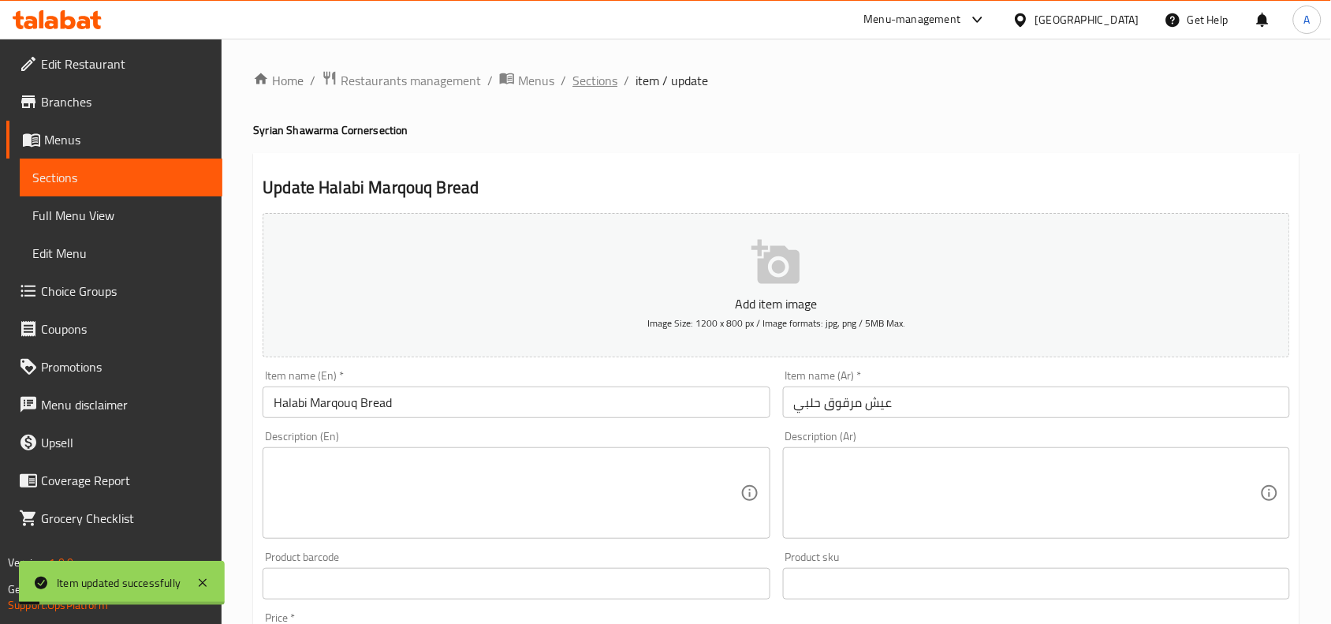
click at [603, 83] on span "Sections" at bounding box center [595, 80] width 45 height 19
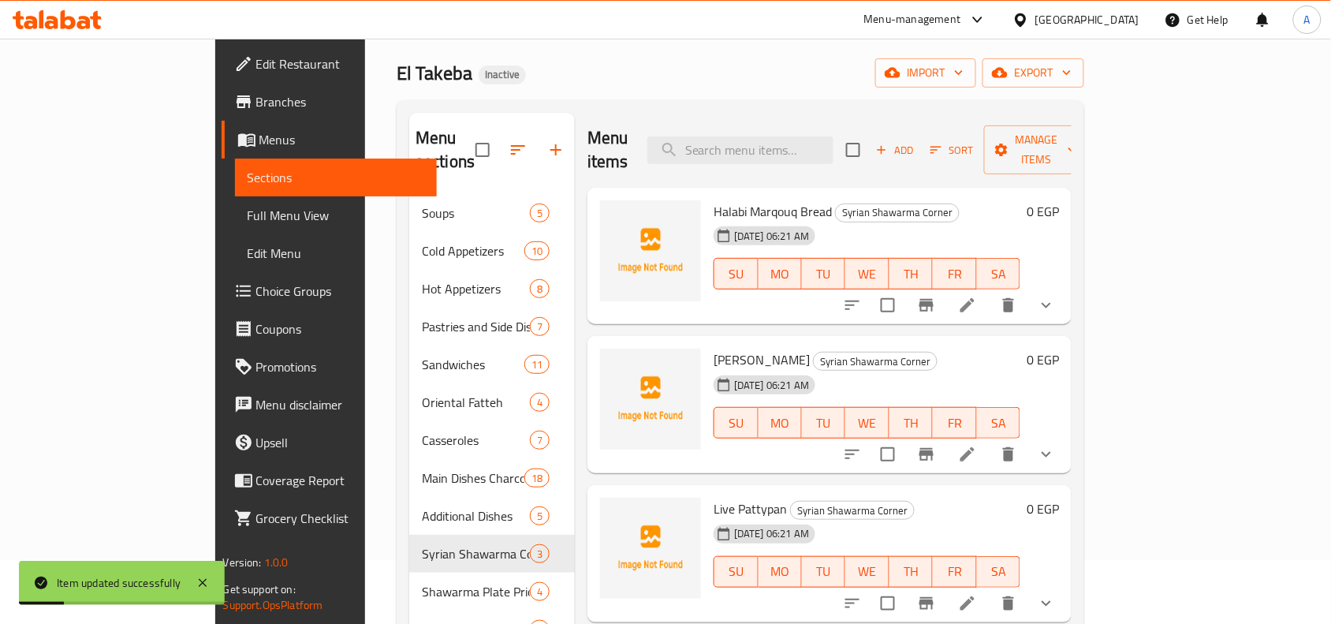
scroll to position [99, 0]
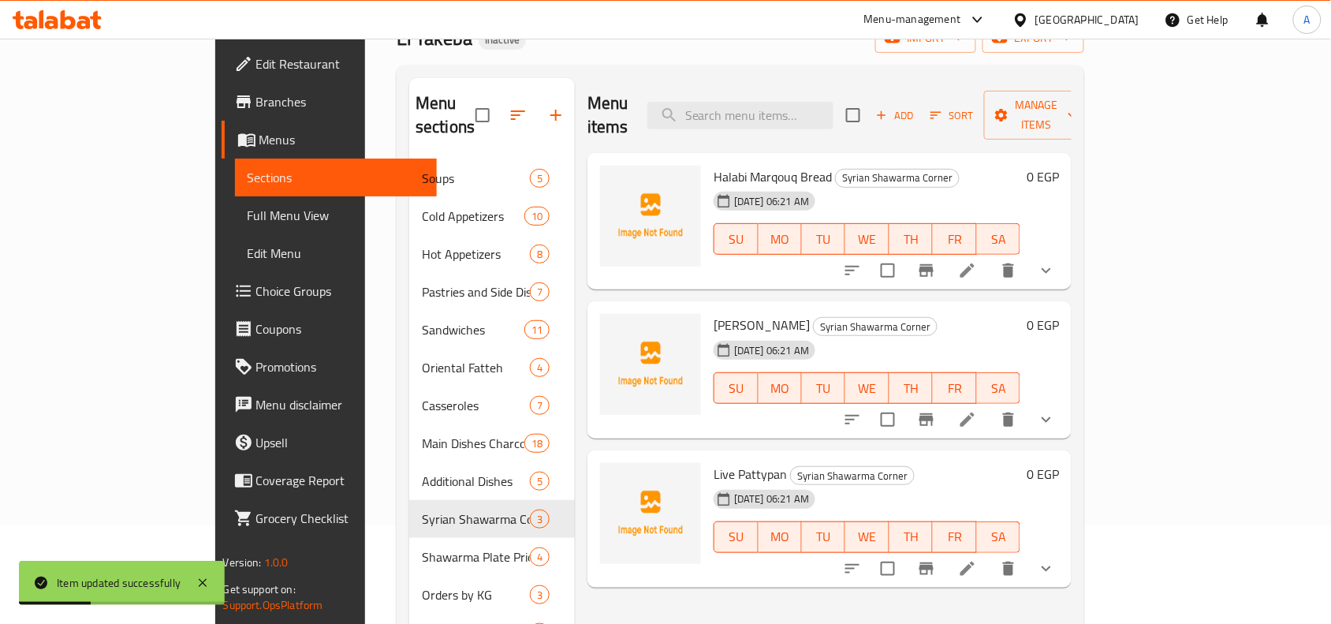
click at [990, 405] on li at bounding box center [968, 419] width 44 height 28
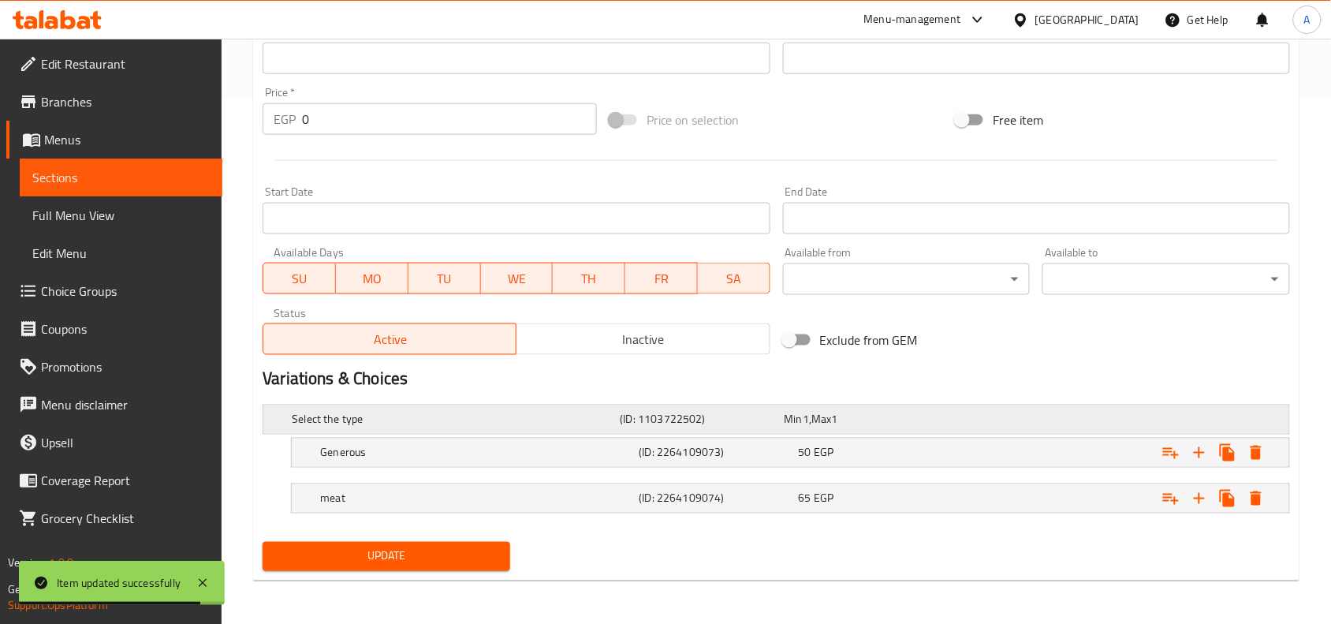
scroll to position [526, 0]
click at [438, 449] on h5 "Generous" at bounding box center [476, 452] width 312 height 16
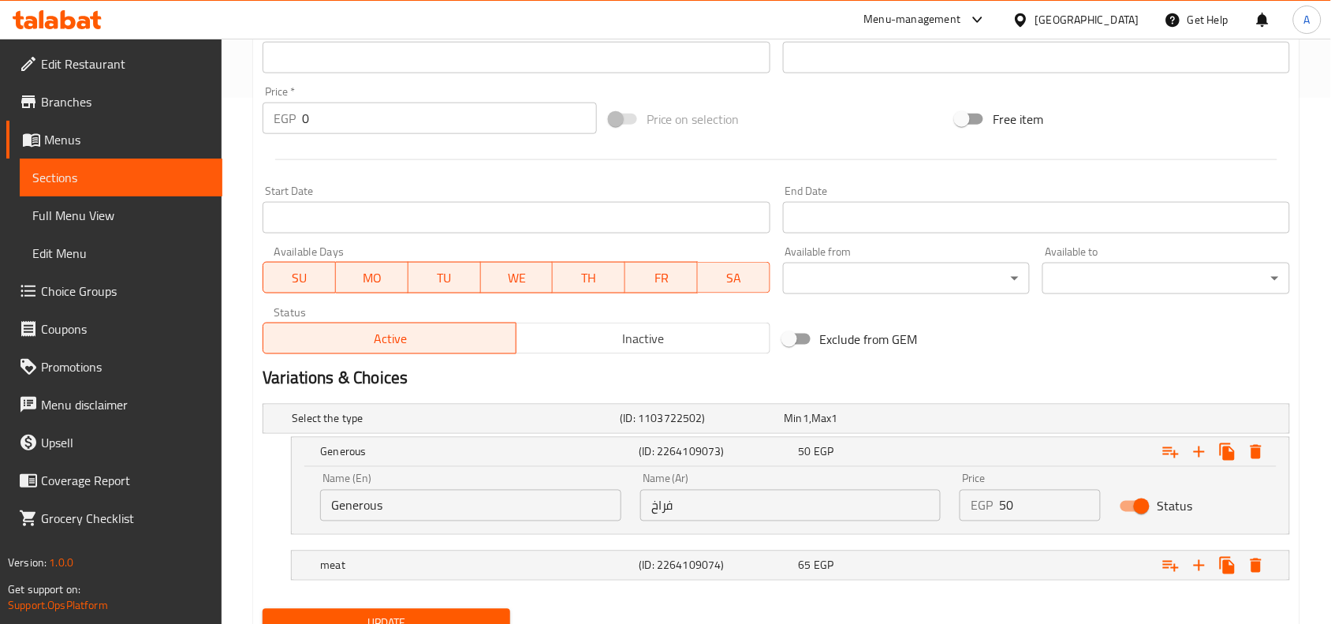
click at [426, 490] on input "Generous" at bounding box center [470, 506] width 301 height 32
click at [423, 502] on input "Generous" at bounding box center [470, 506] width 301 height 32
click at [423, 502] on input "text" at bounding box center [470, 506] width 301 height 32
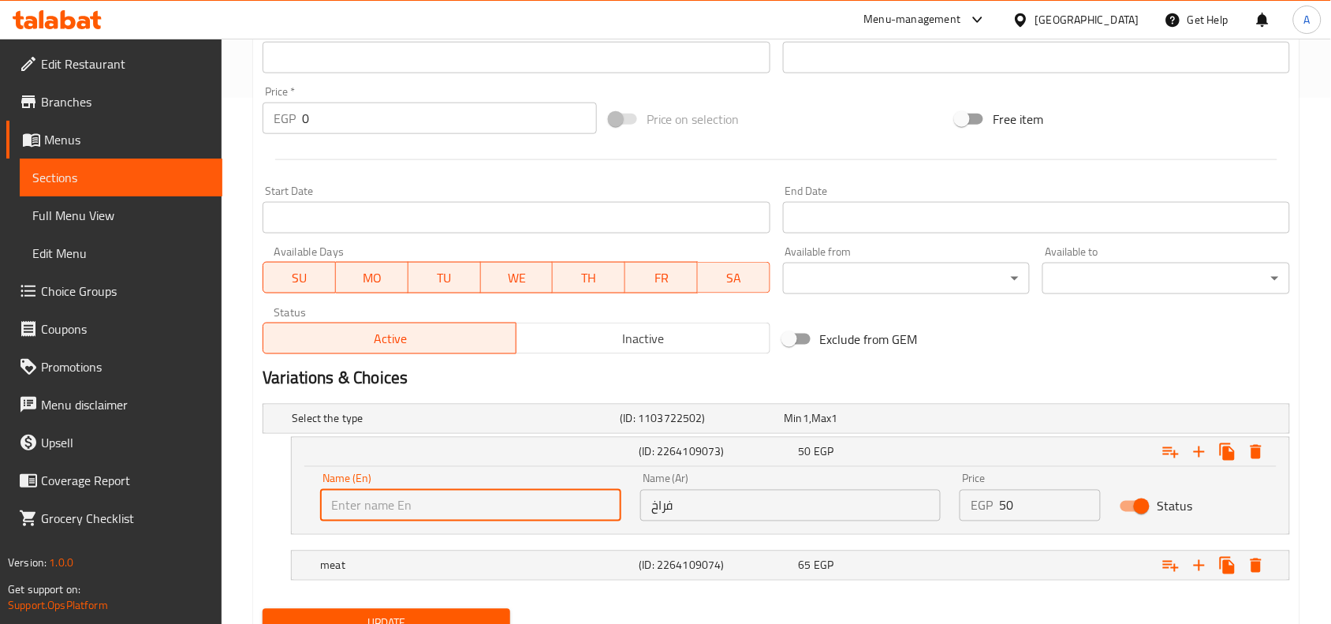
type input "chicken"
click at [453, 558] on h5 "meat" at bounding box center [476, 566] width 312 height 16
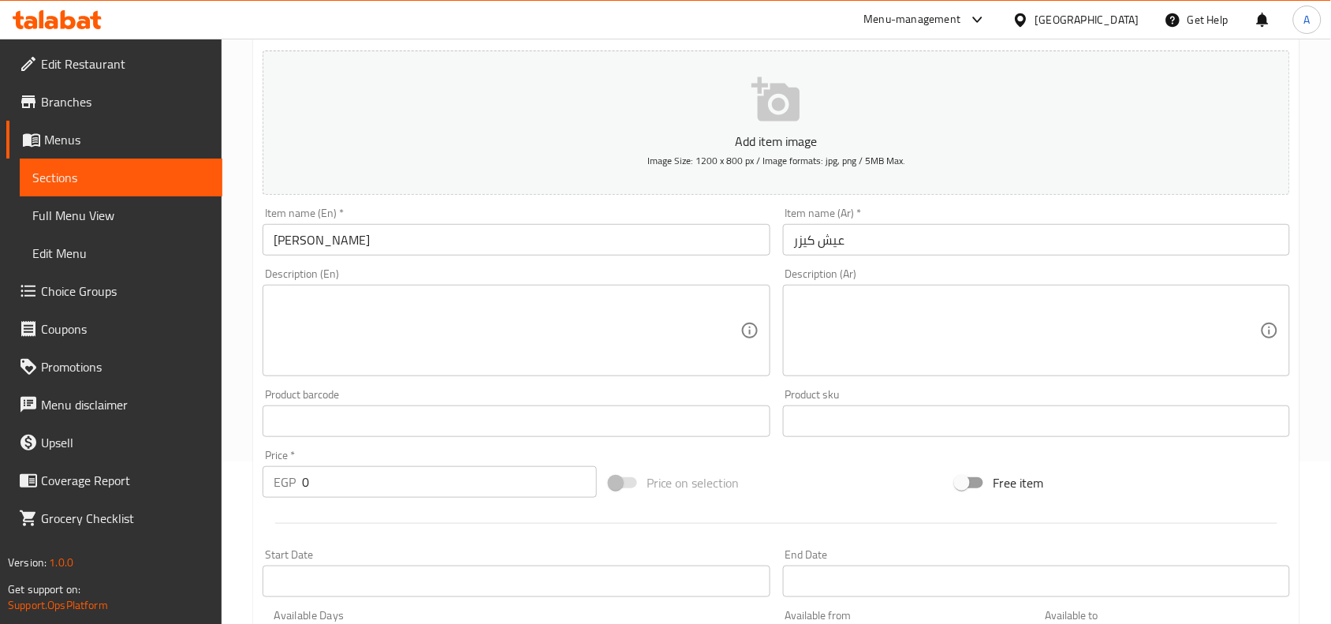
scroll to position [0, 0]
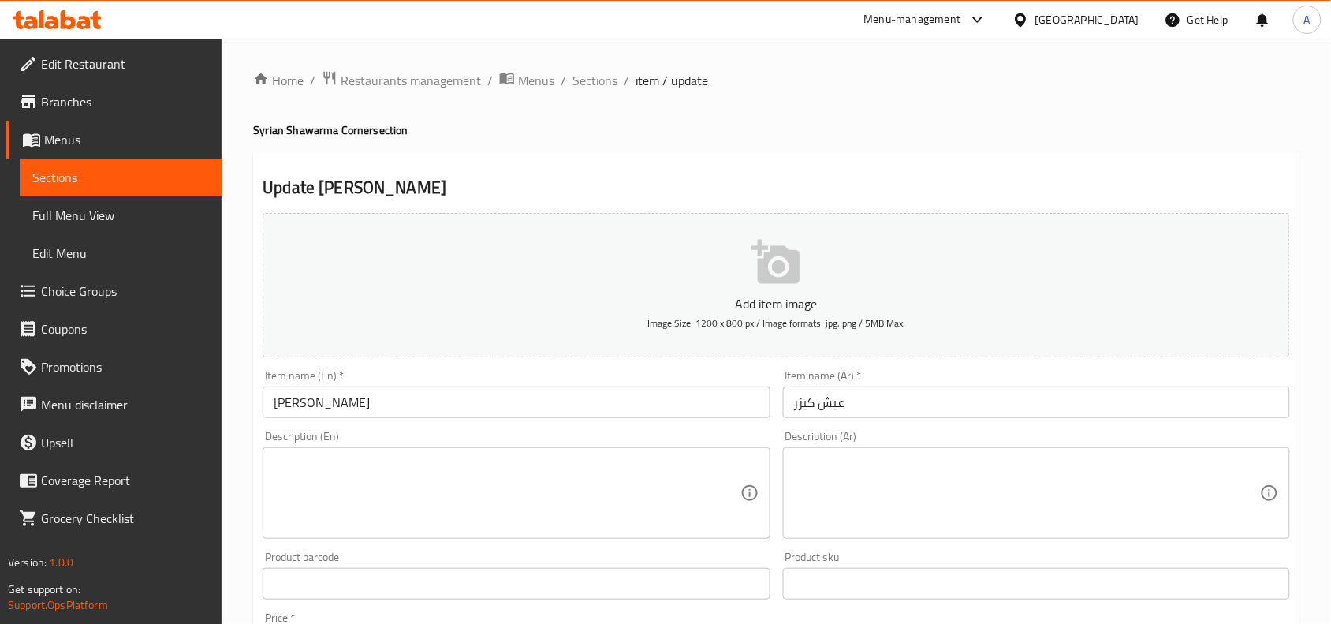
click at [389, 408] on input "Eaysh Kaiser" at bounding box center [516, 402] width 507 height 32
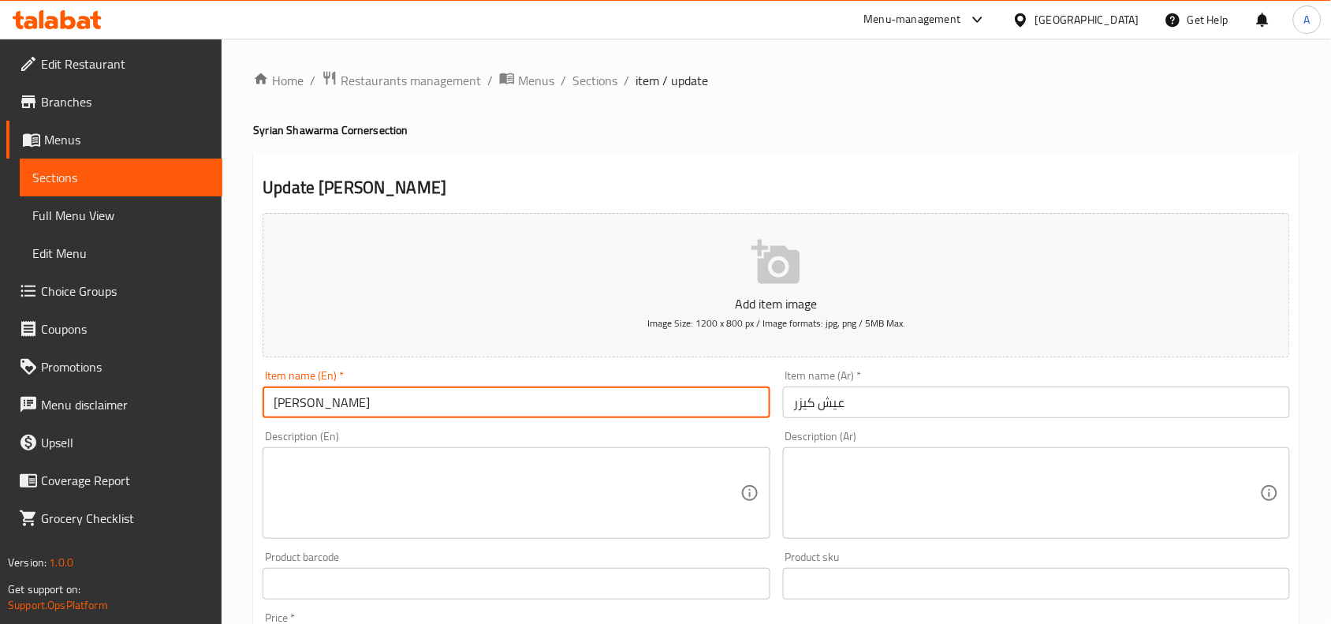
click at [389, 408] on input "Eaysh Kaiser" at bounding box center [516, 402] width 507 height 32
type input "ل"
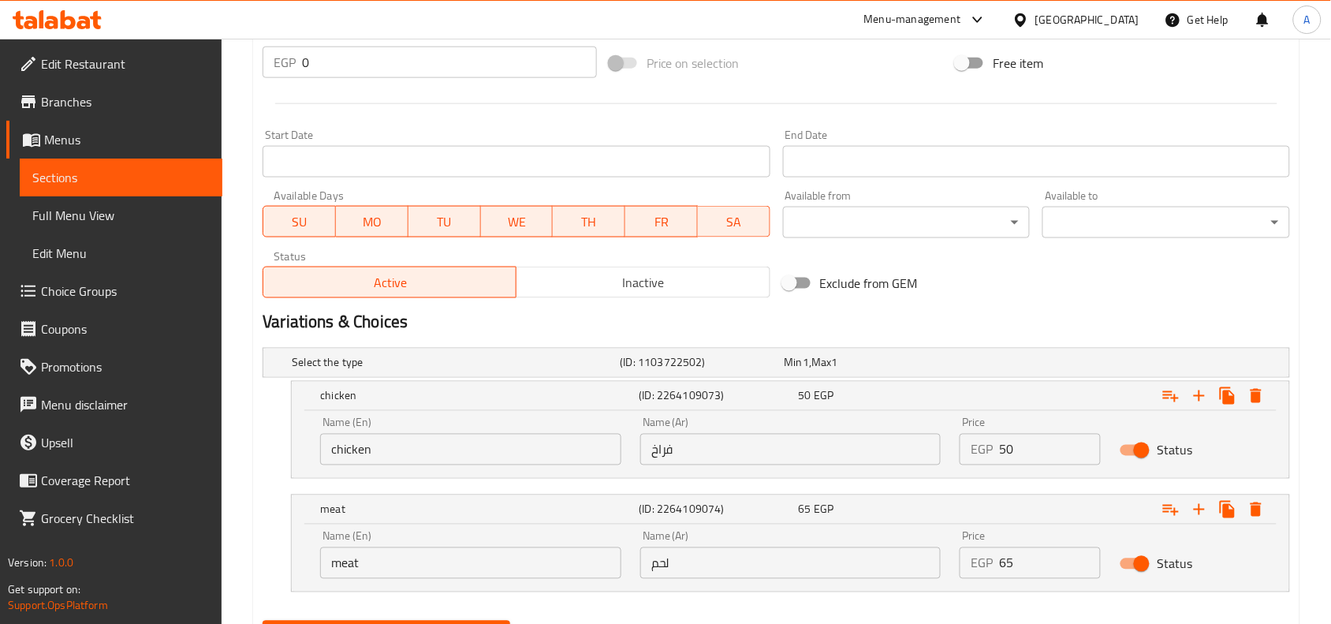
scroll to position [661, 0]
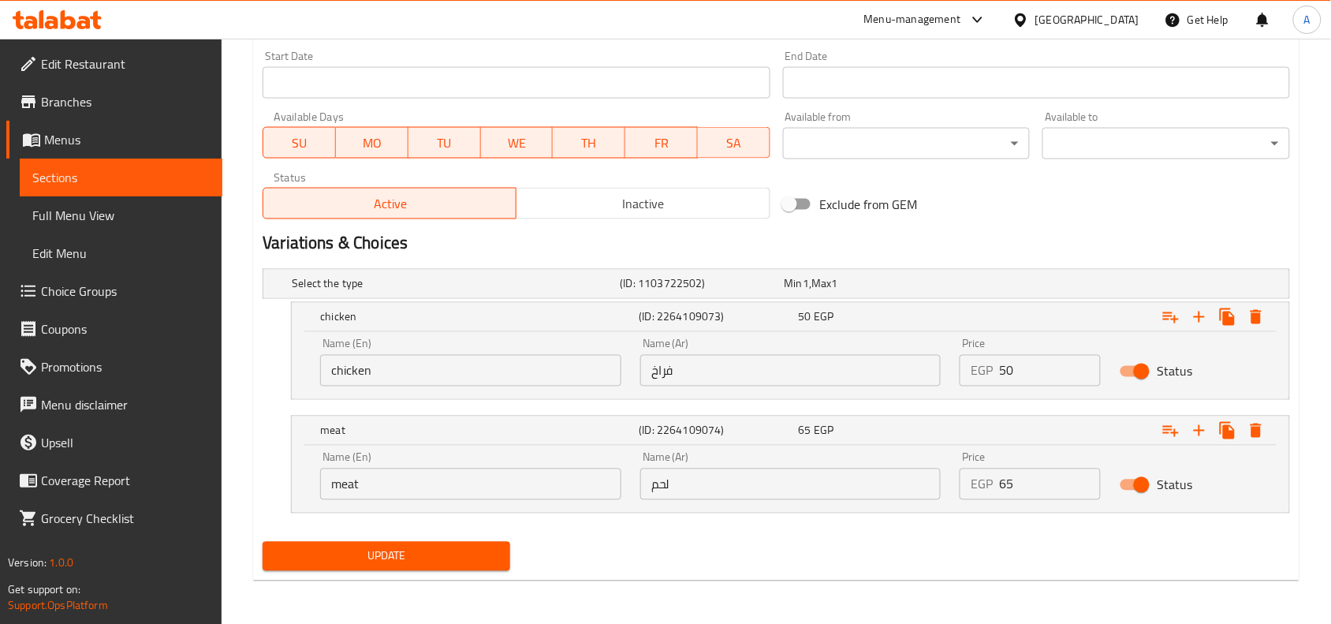
type input "Bun Bread"
drag, startPoint x: 489, startPoint y: 573, endPoint x: 482, endPoint y: 552, distance: 21.7
click at [485, 570] on div "Update" at bounding box center [386, 556] width 260 height 42
click at [482, 552] on span "Update" at bounding box center [386, 556] width 222 height 20
drag, startPoint x: 467, startPoint y: 554, endPoint x: 498, endPoint y: 491, distance: 70.2
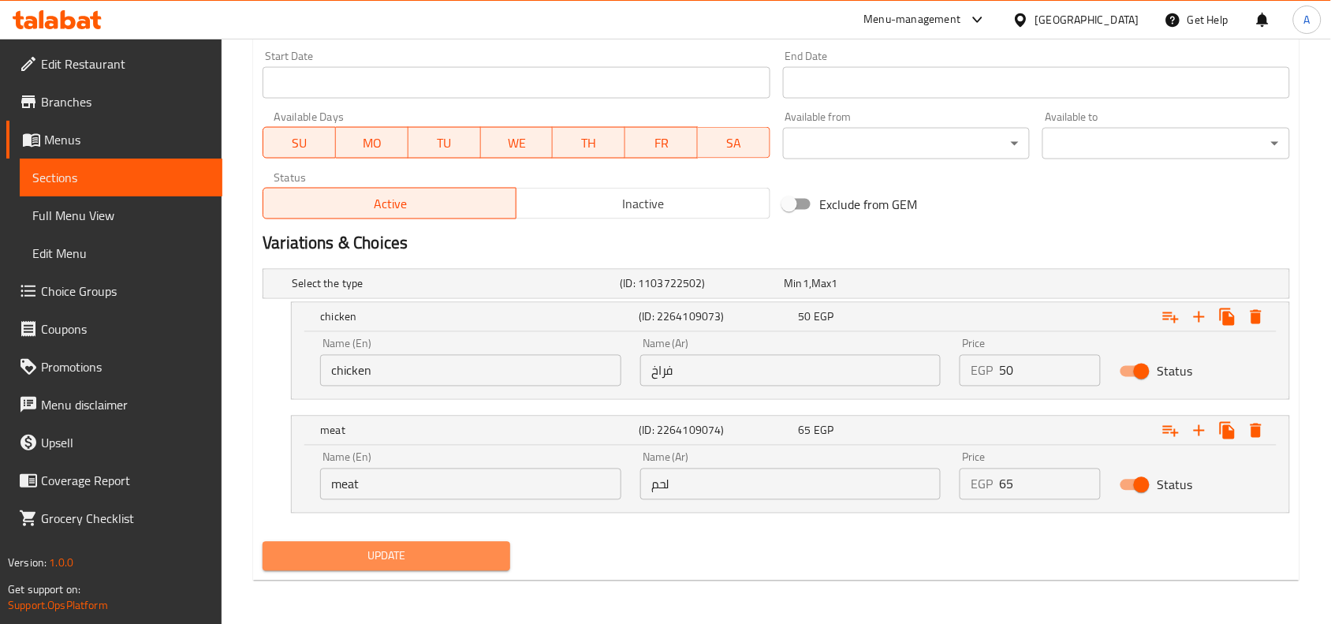
click at [467, 556] on span "Update" at bounding box center [386, 556] width 222 height 20
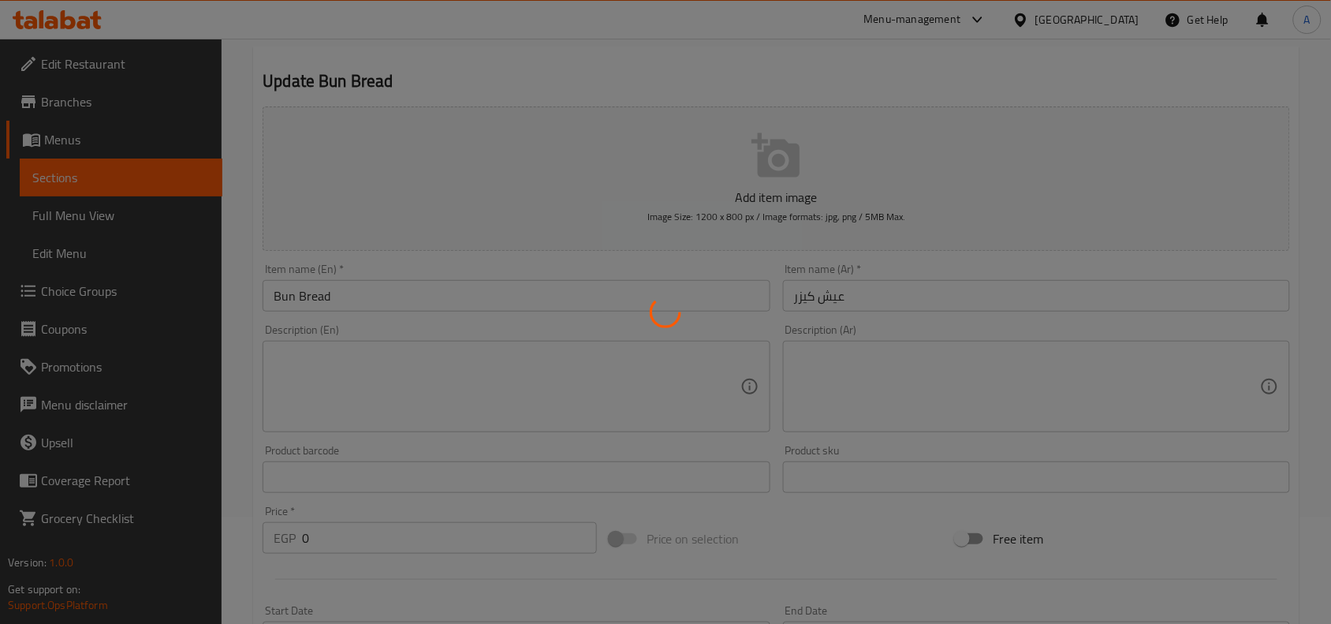
scroll to position [0, 0]
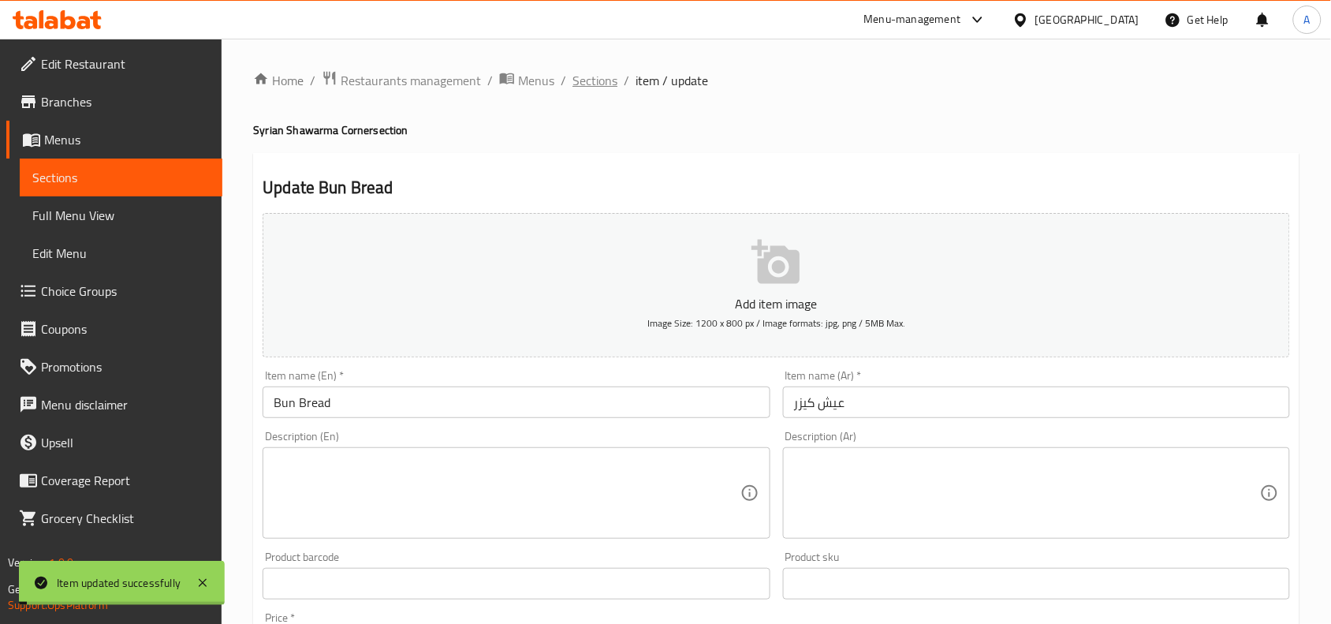
click at [593, 87] on span "Sections" at bounding box center [595, 80] width 45 height 19
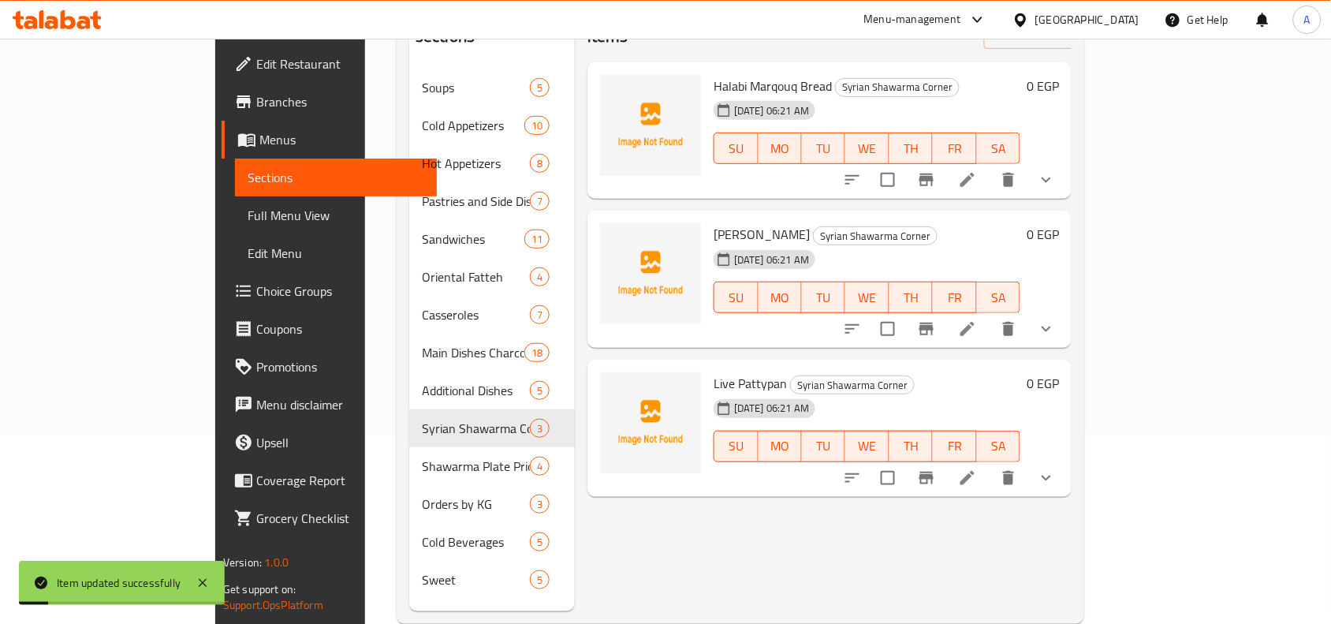
scroll to position [197, 0]
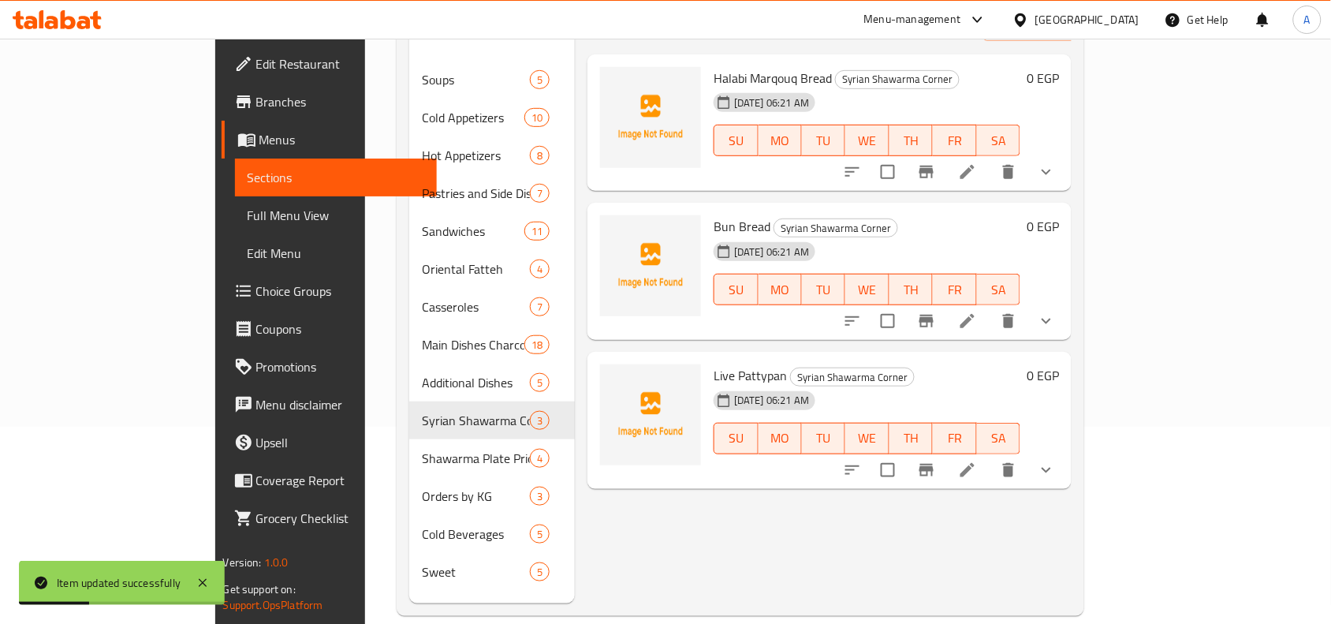
click at [977, 461] on icon at bounding box center [967, 470] width 19 height 19
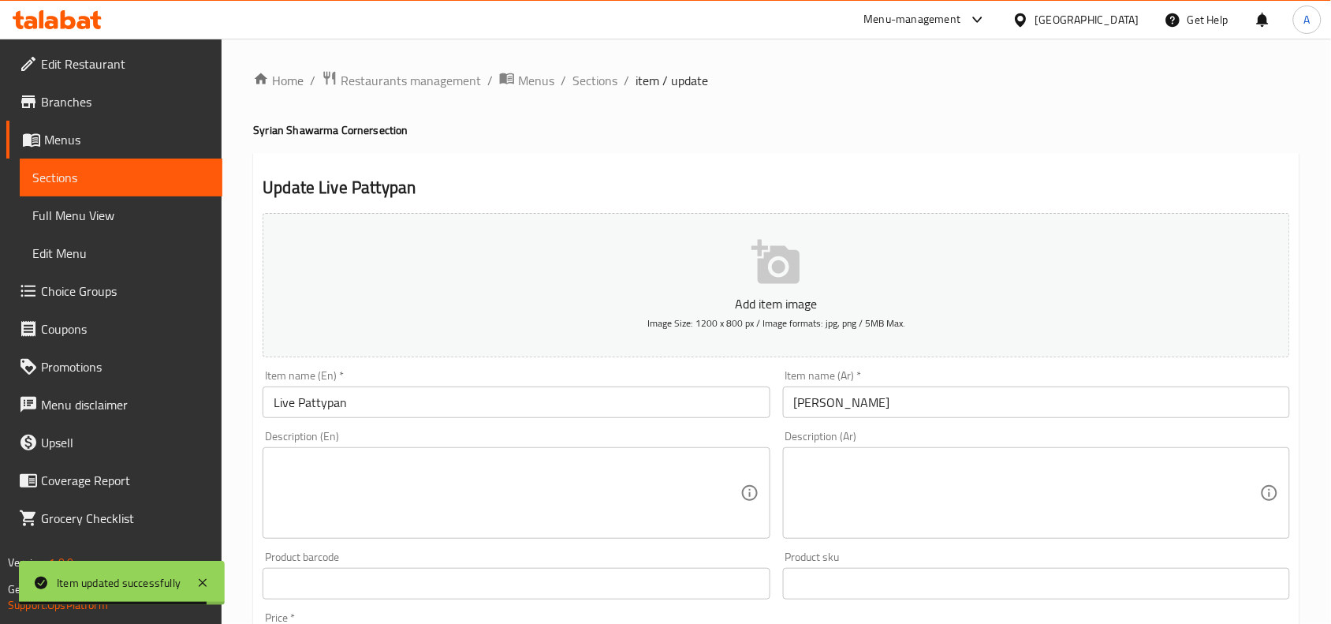
click at [810, 410] on input "عيش باتيبان" at bounding box center [1036, 402] width 507 height 32
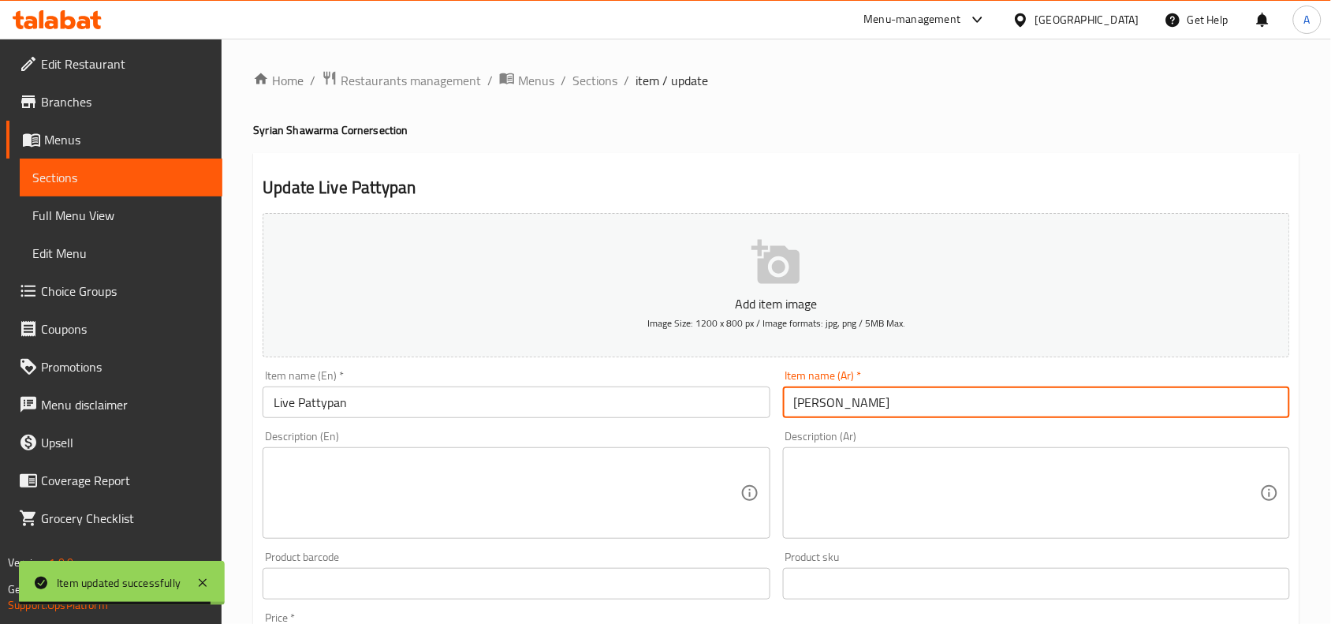
click at [810, 410] on input "عيش باتيبان" at bounding box center [1036, 402] width 507 height 32
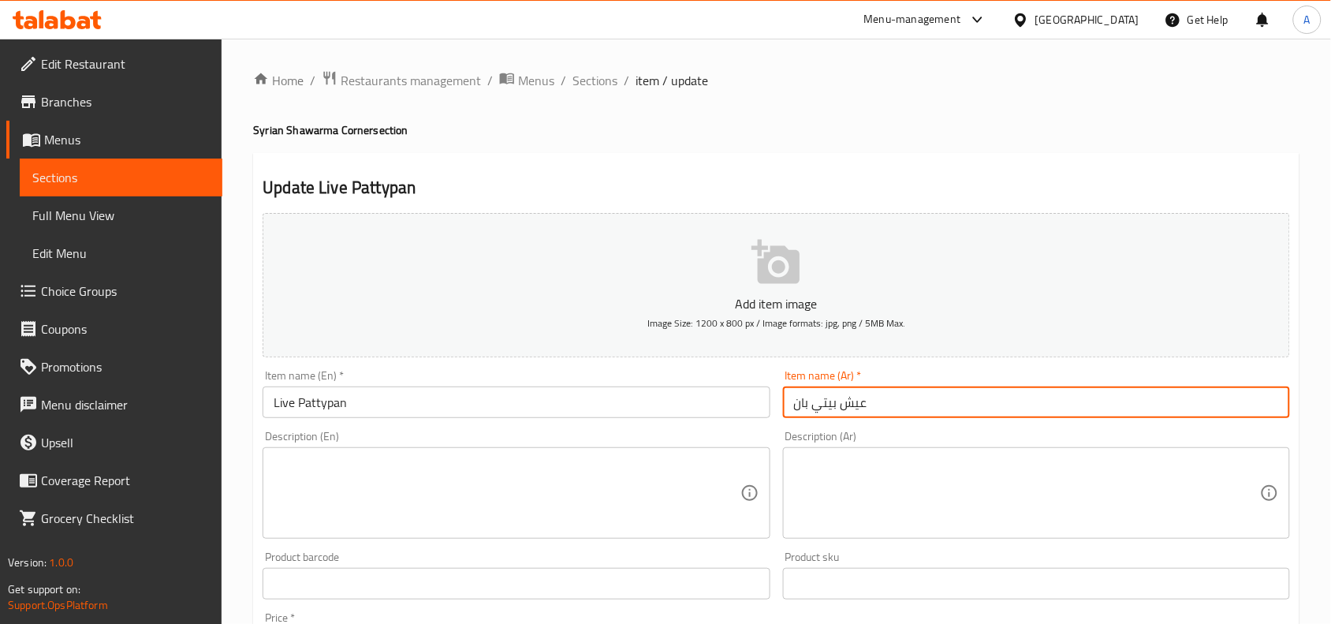
drag, startPoint x: 837, startPoint y: 407, endPoint x: 787, endPoint y: 410, distance: 49.8
click at [787, 410] on input "عيش بيتي بان" at bounding box center [1036, 402] width 507 height 32
type input "عيش بيتي بان"
click at [487, 415] on input "Live Pattypan" at bounding box center [516, 402] width 507 height 32
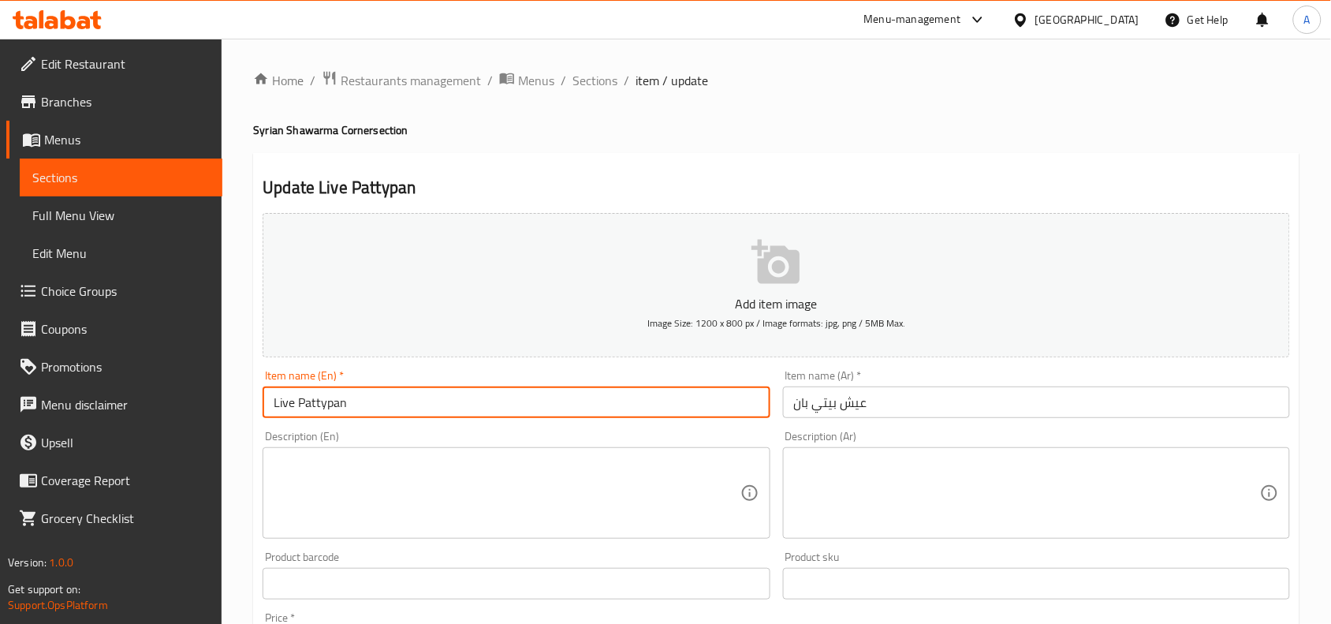
click at [487, 415] on input "Live Pattypan" at bounding box center [516, 402] width 507 height 32
paste input "Petit Pain Bread"
type input "Petit Pain Bread"
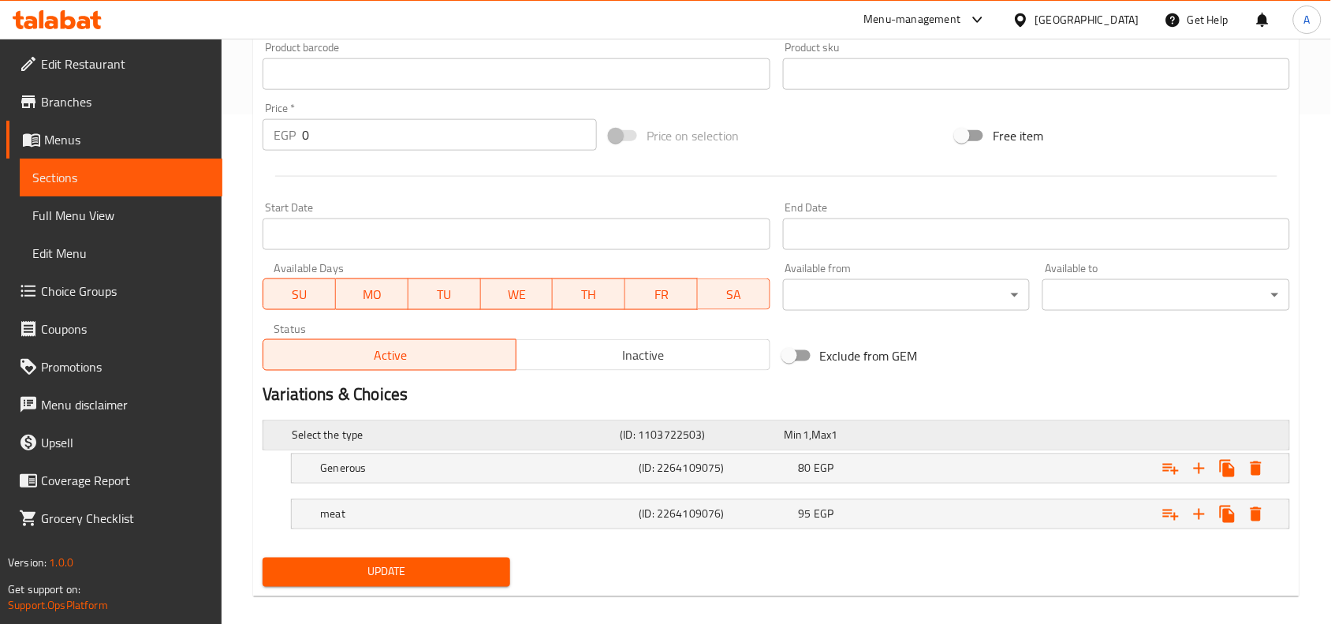
scroll to position [526, 0]
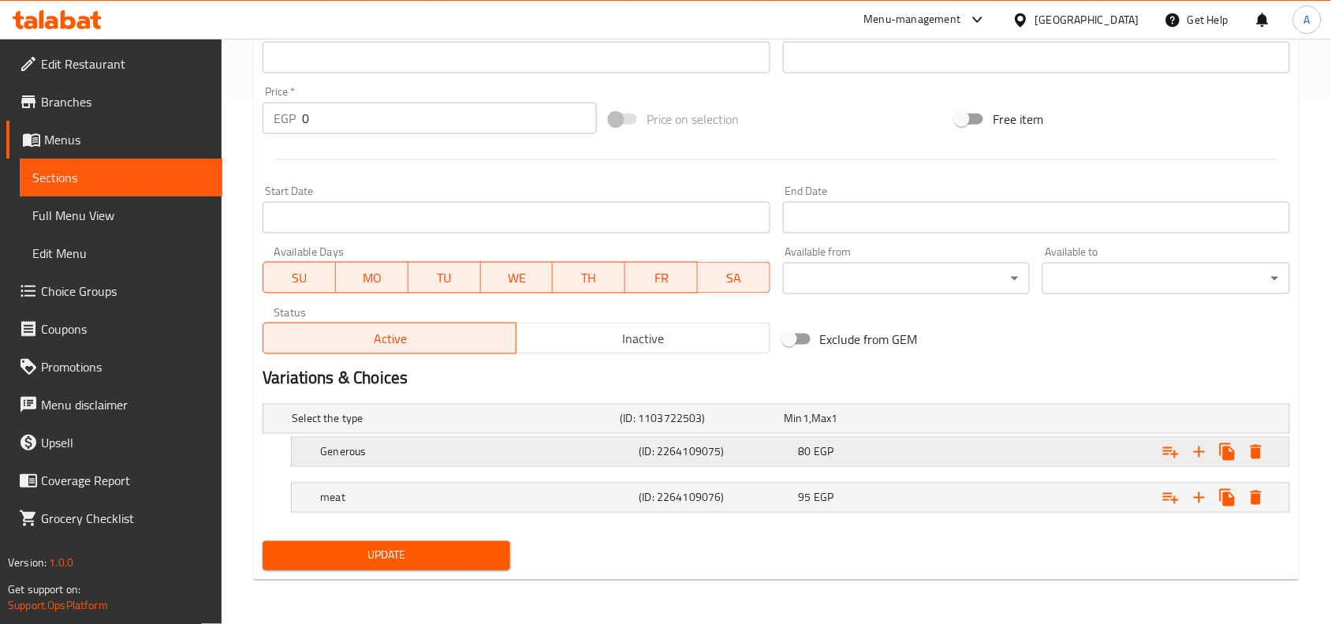
click at [443, 446] on h5 "Generous" at bounding box center [476, 452] width 312 height 16
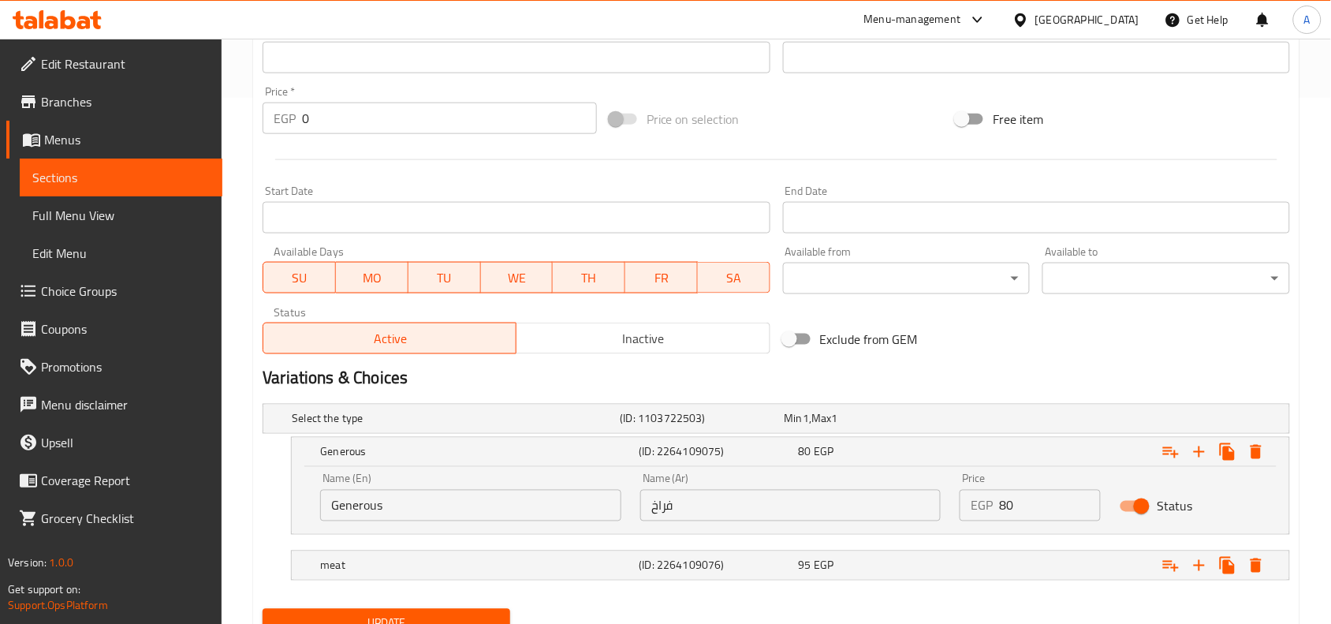
click at [440, 498] on input "Generous" at bounding box center [470, 506] width 301 height 32
click at [439, 498] on input "Generous" at bounding box center [470, 506] width 301 height 32
click at [436, 506] on input "text" at bounding box center [470, 506] width 301 height 32
type input "chicken"
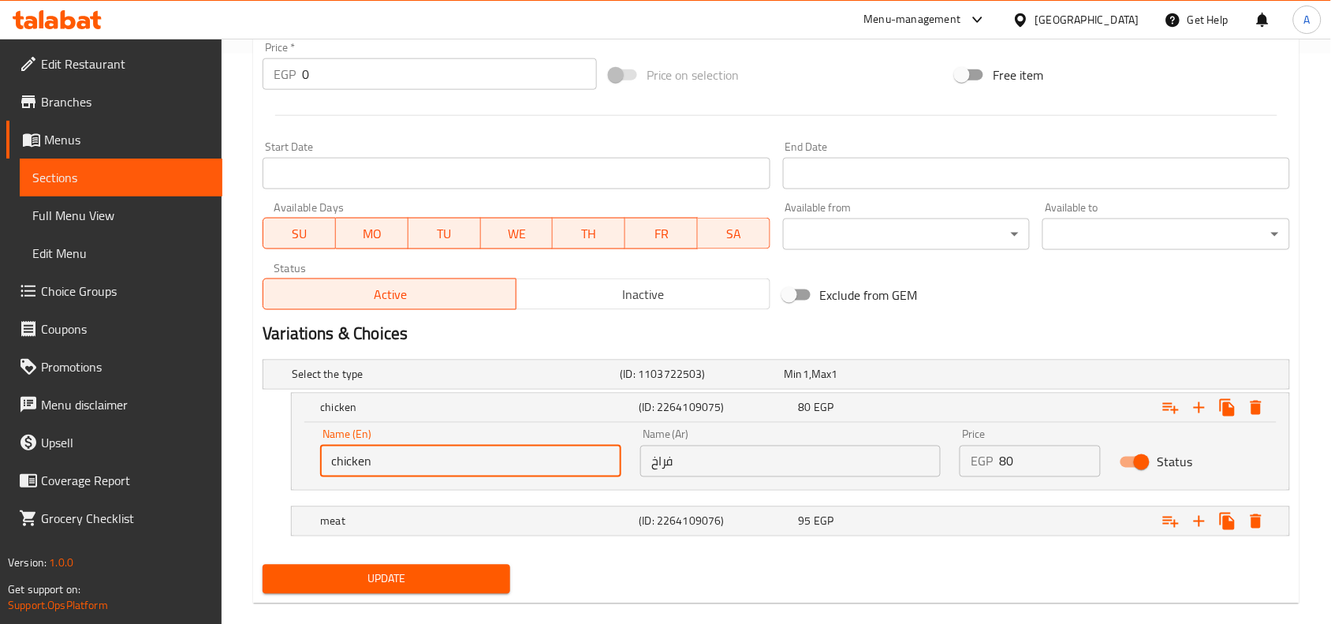
scroll to position [594, 0]
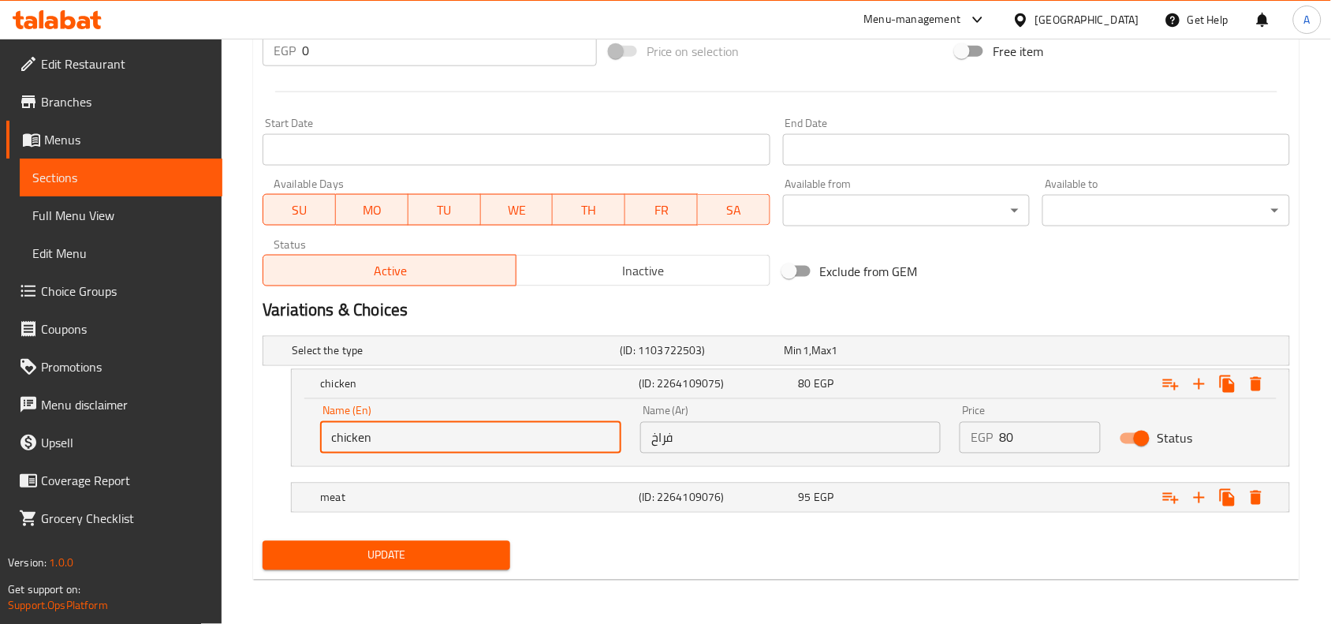
click at [427, 554] on span "Update" at bounding box center [386, 556] width 222 height 20
click at [458, 561] on span "Update" at bounding box center [386, 556] width 222 height 20
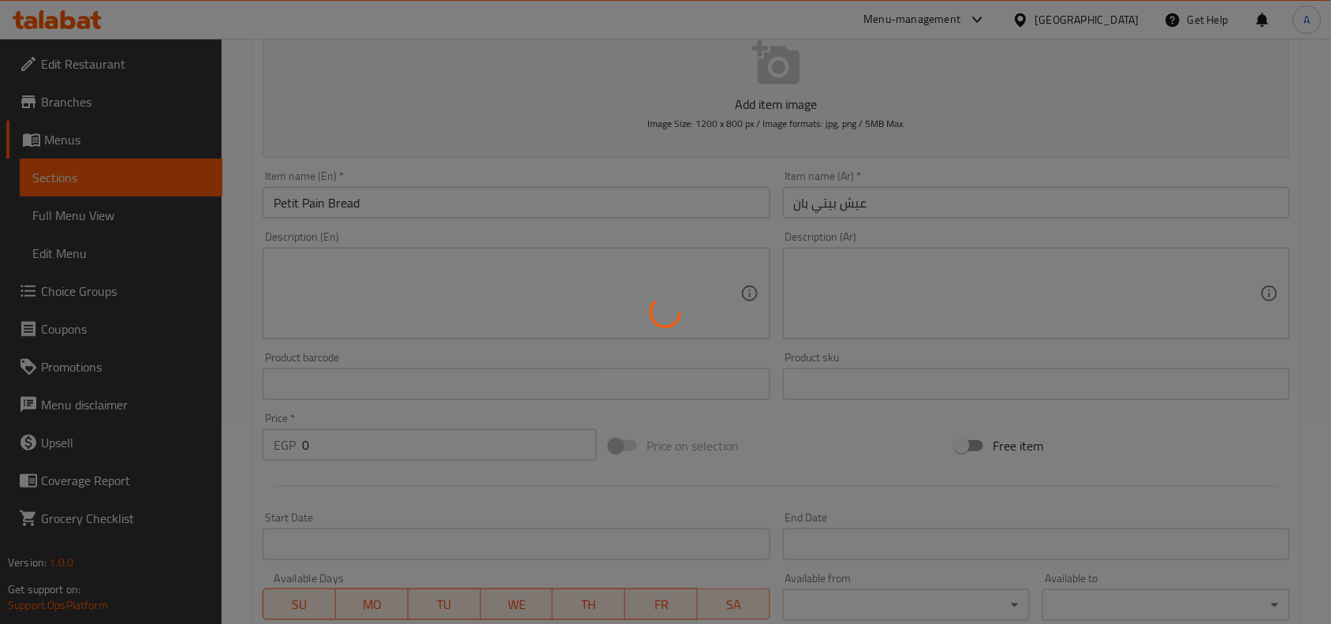
scroll to position [0, 0]
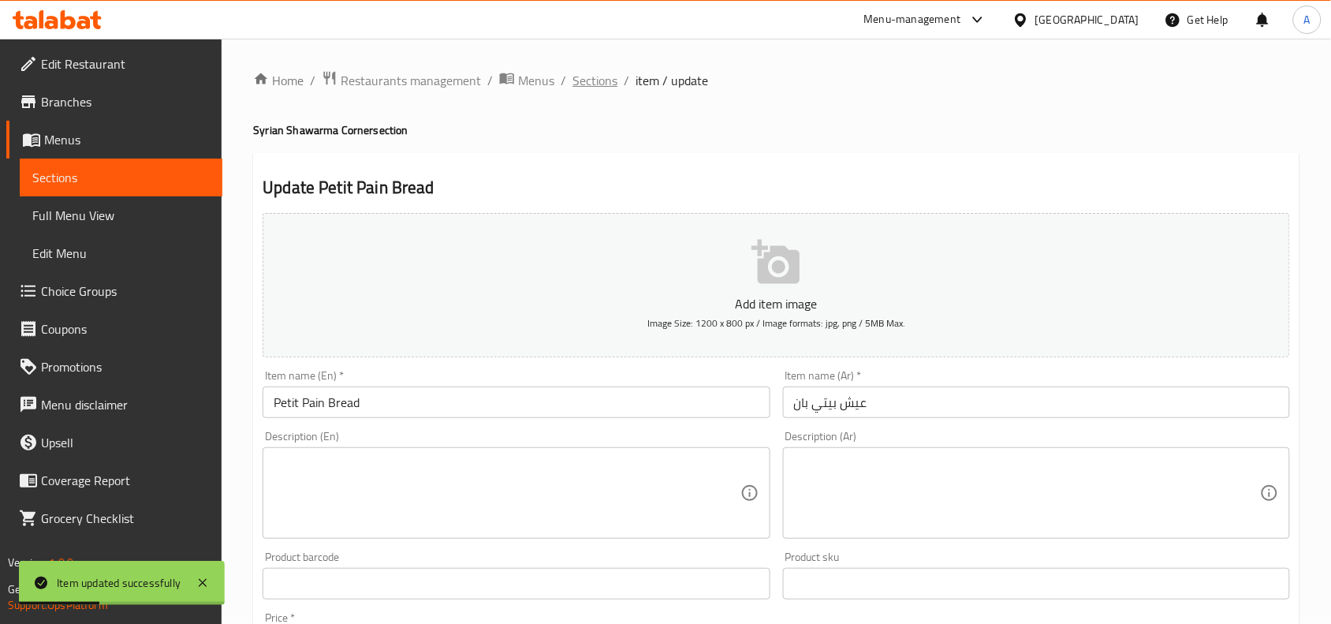
click at [585, 80] on span "Sections" at bounding box center [595, 80] width 45 height 19
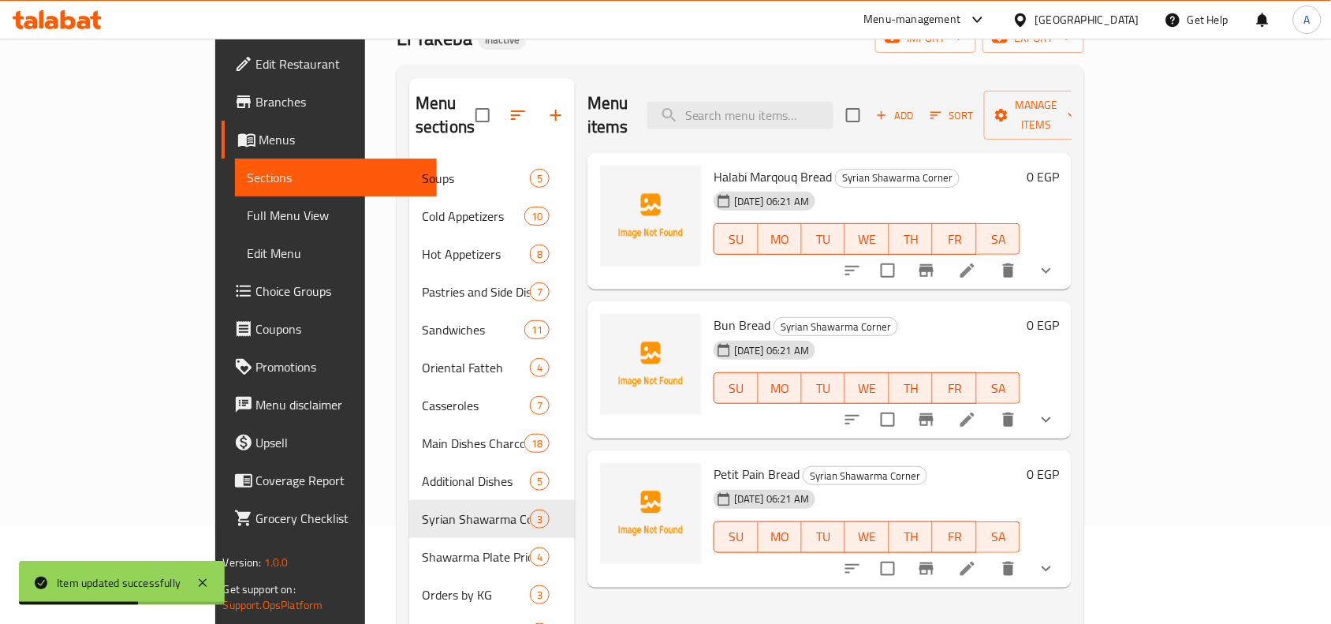
scroll to position [197, 0]
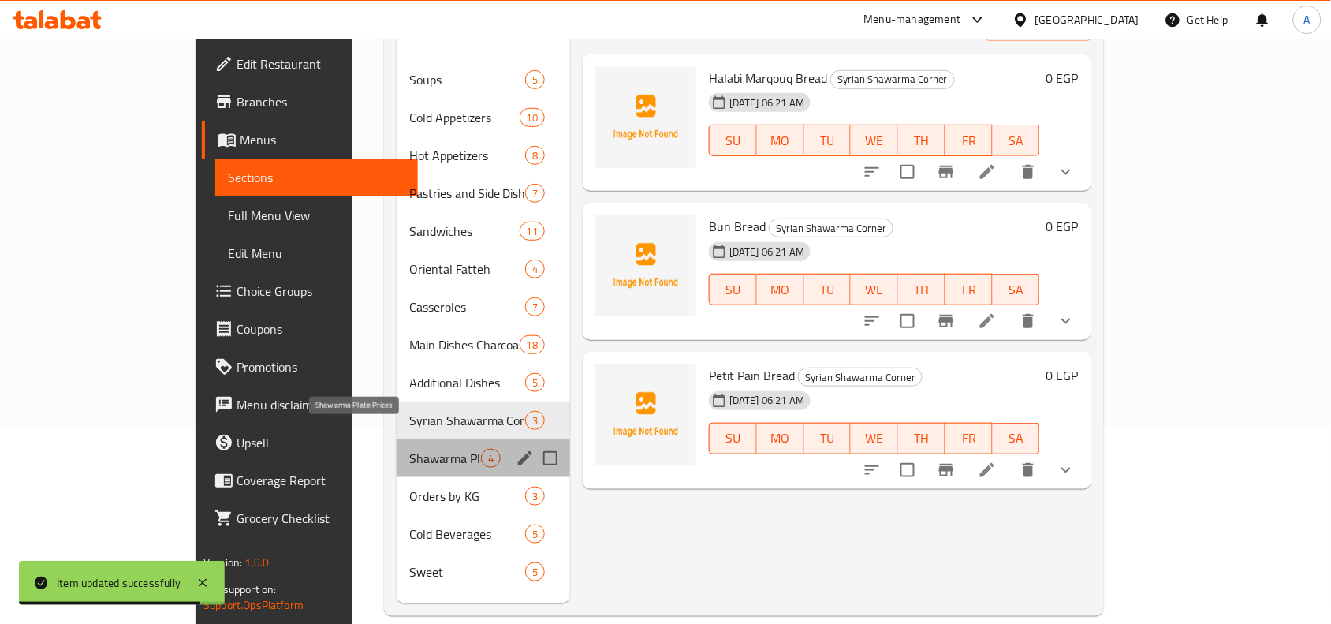
click at [418, 449] on span "Shawarma Plate Prices" at bounding box center [445, 458] width 72 height 19
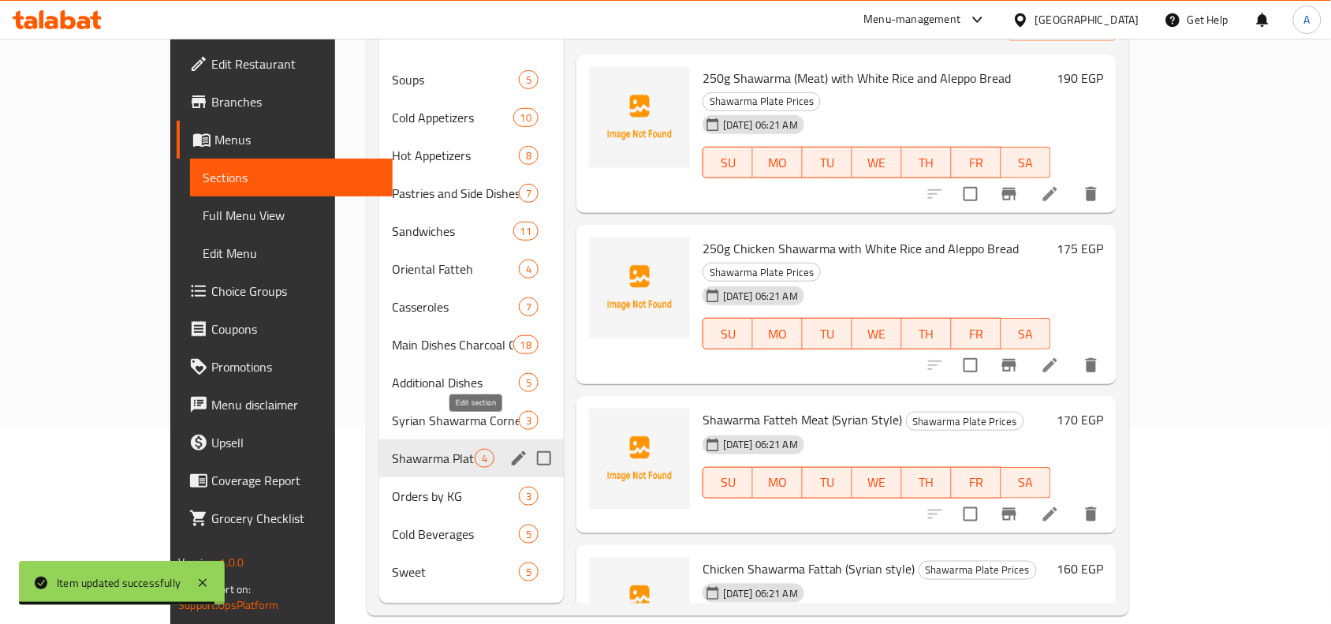
click at [509, 449] on icon "edit" at bounding box center [518, 458] width 19 height 19
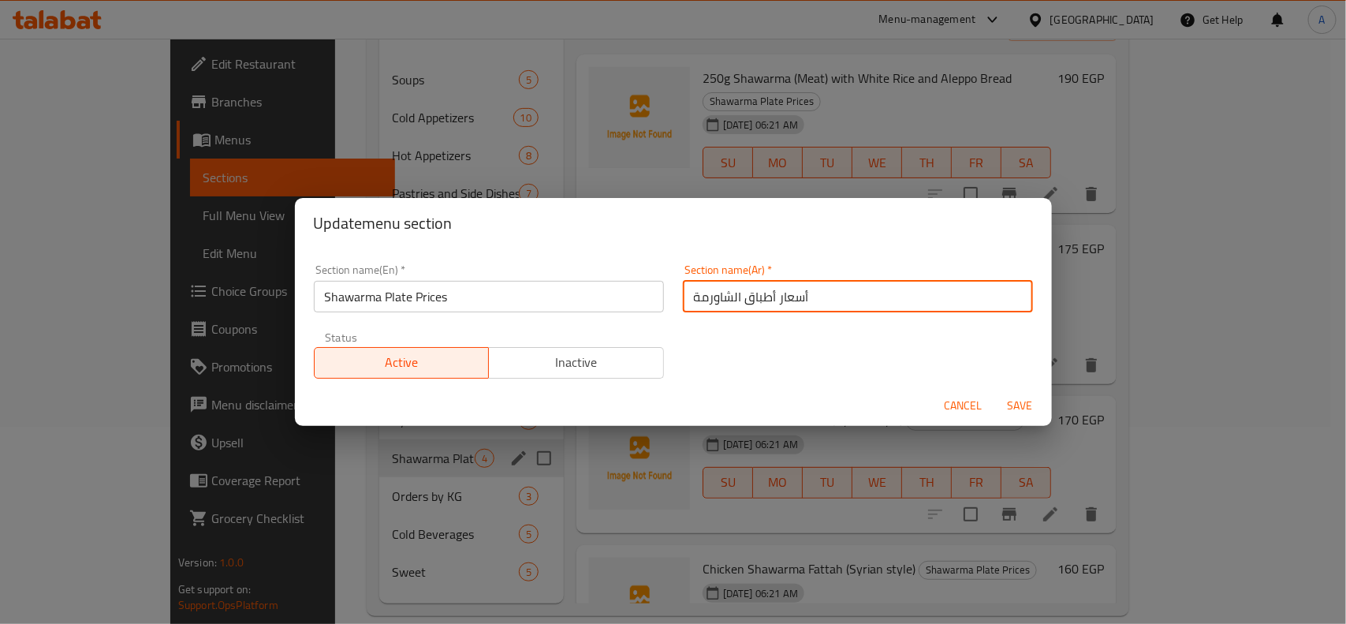
click at [786, 300] on input "أسعار أطباق الشاورمة" at bounding box center [858, 297] width 350 height 32
click at [733, 309] on input "أسعار أطباق الشاورمة" at bounding box center [858, 297] width 350 height 32
click at [733, 308] on input "أسعار أطباق الشاورمة" at bounding box center [858, 297] width 350 height 32
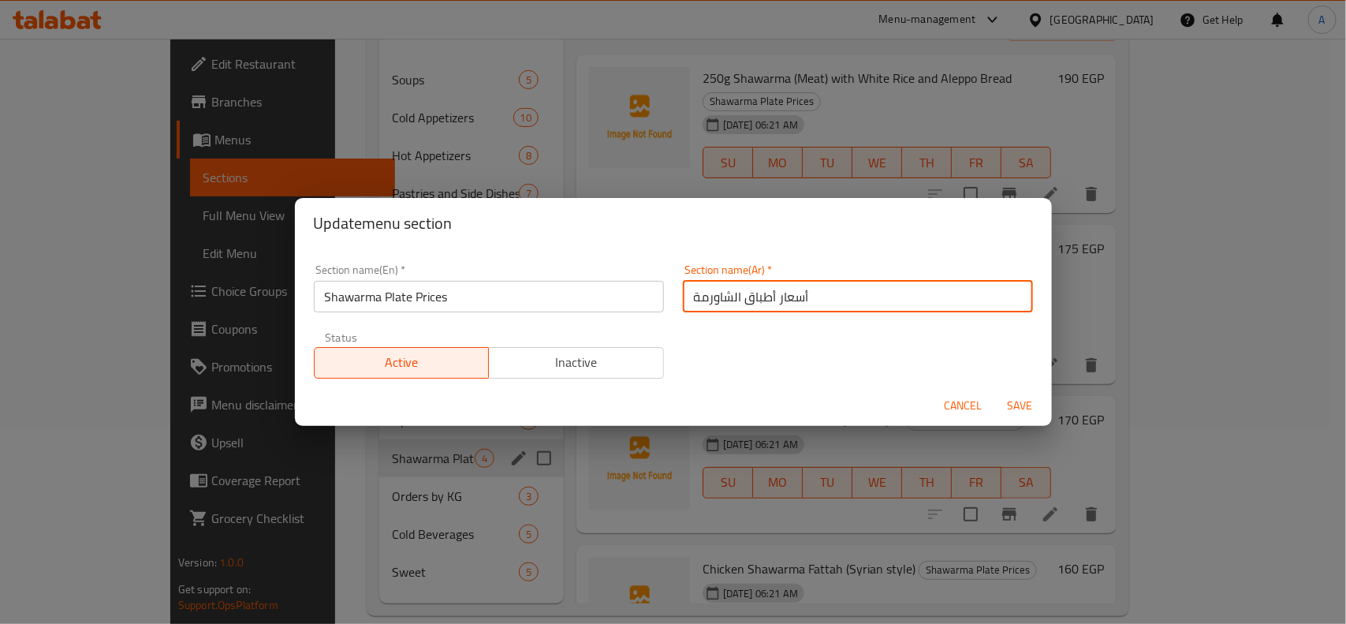
click at [436, 300] on input "Shawarma Plate Prices" at bounding box center [489, 297] width 350 height 32
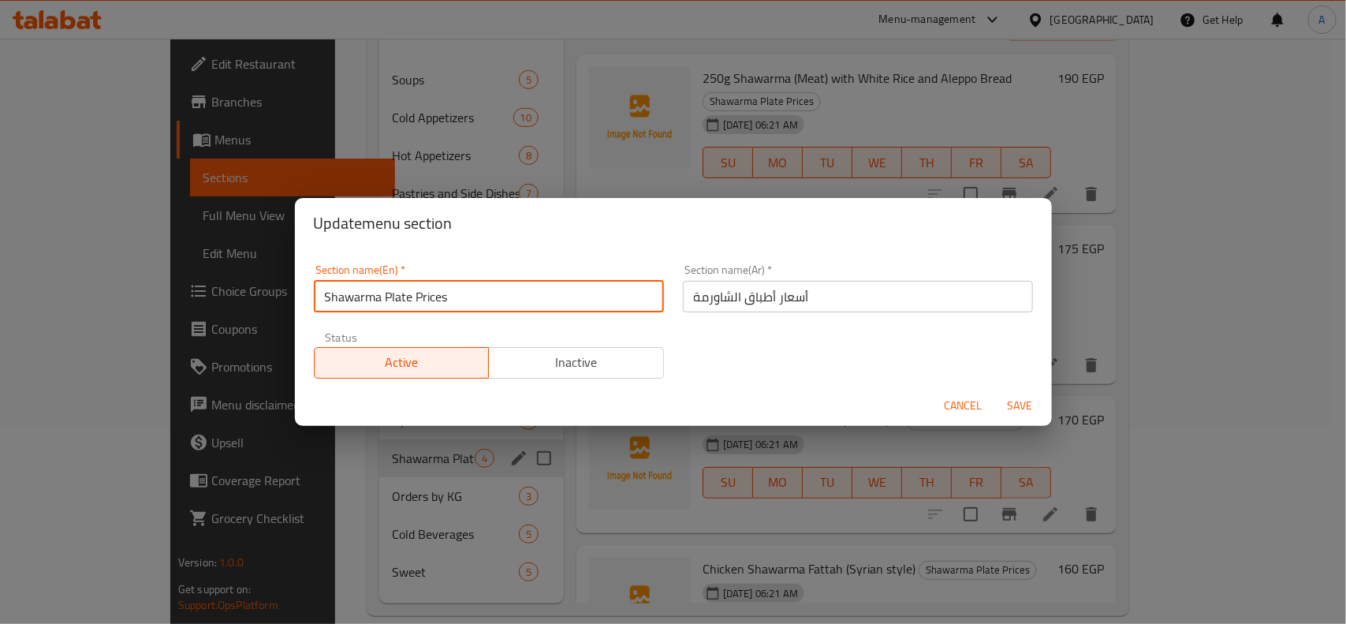
click at [436, 300] on input "Shawarma Plate Prices" at bounding box center [489, 297] width 350 height 32
click at [945, 408] on span "Cancel" at bounding box center [964, 406] width 38 height 20
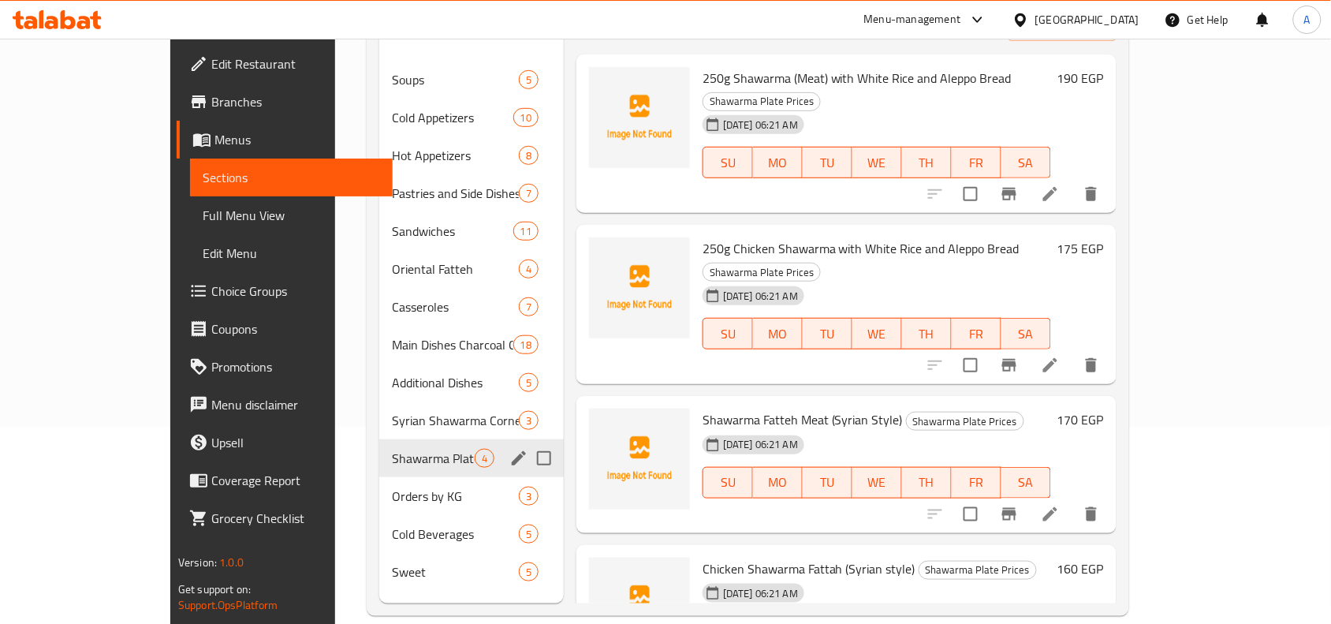
click at [528, 442] on input "Menu sections" at bounding box center [544, 458] width 33 height 33
checkbox input "true"
click at [509, 449] on icon "edit" at bounding box center [518, 458] width 19 height 19
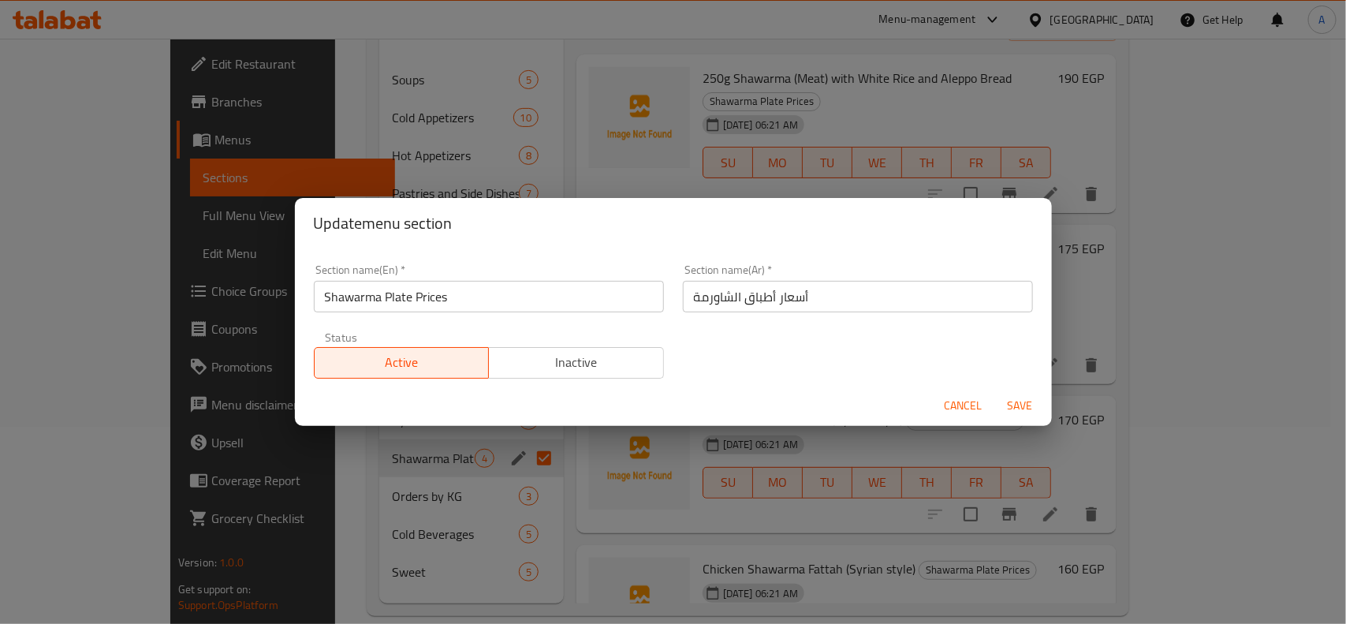
click at [444, 297] on input "Shawarma Plate Prices" at bounding box center [489, 297] width 350 height 32
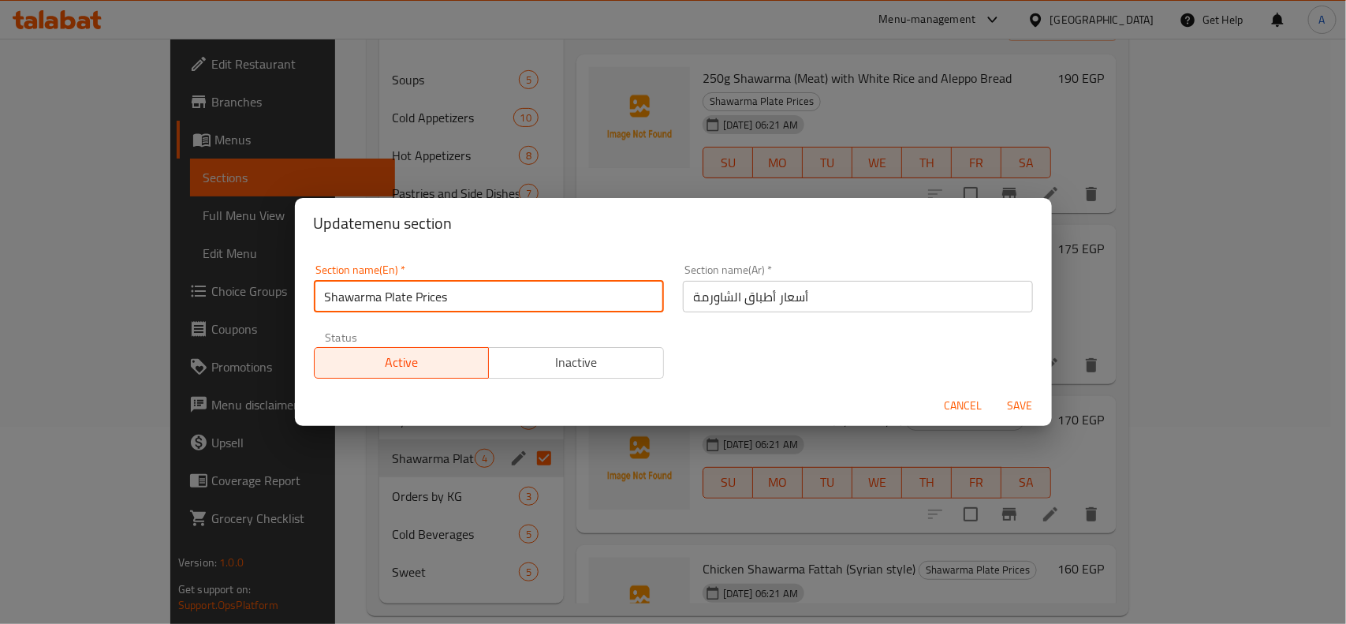
click at [444, 297] on input "Shawarma Plate Prices" at bounding box center [489, 297] width 350 height 32
type input "Shawarma Plate"
click at [746, 311] on input "أسعار أطباق الشاورمة" at bounding box center [858, 297] width 350 height 32
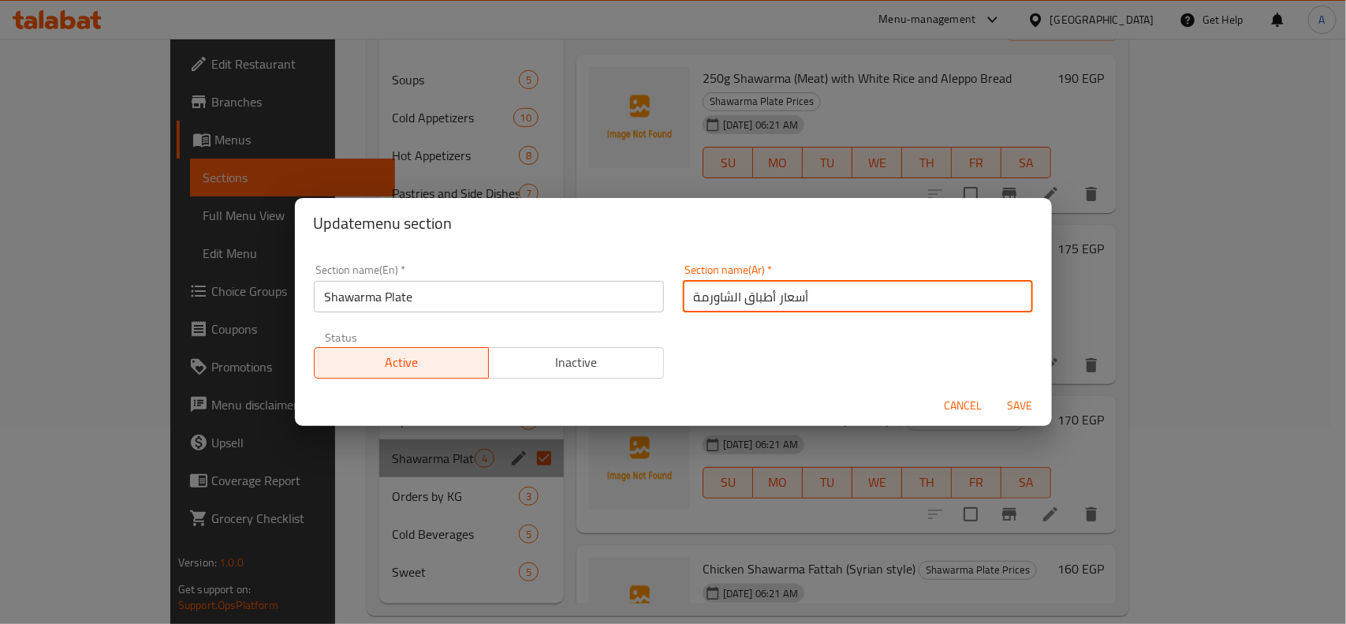
click at [746, 311] on input "أسعار أطباق الشاورمة" at bounding box center [858, 297] width 350 height 32
click at [746, 312] on div "Section name(Ar)   * أسعار أطباق الشاورمة Section name(Ar) *" at bounding box center [857, 288] width 369 height 67
type input "H"
type input "أطباق شاورما"
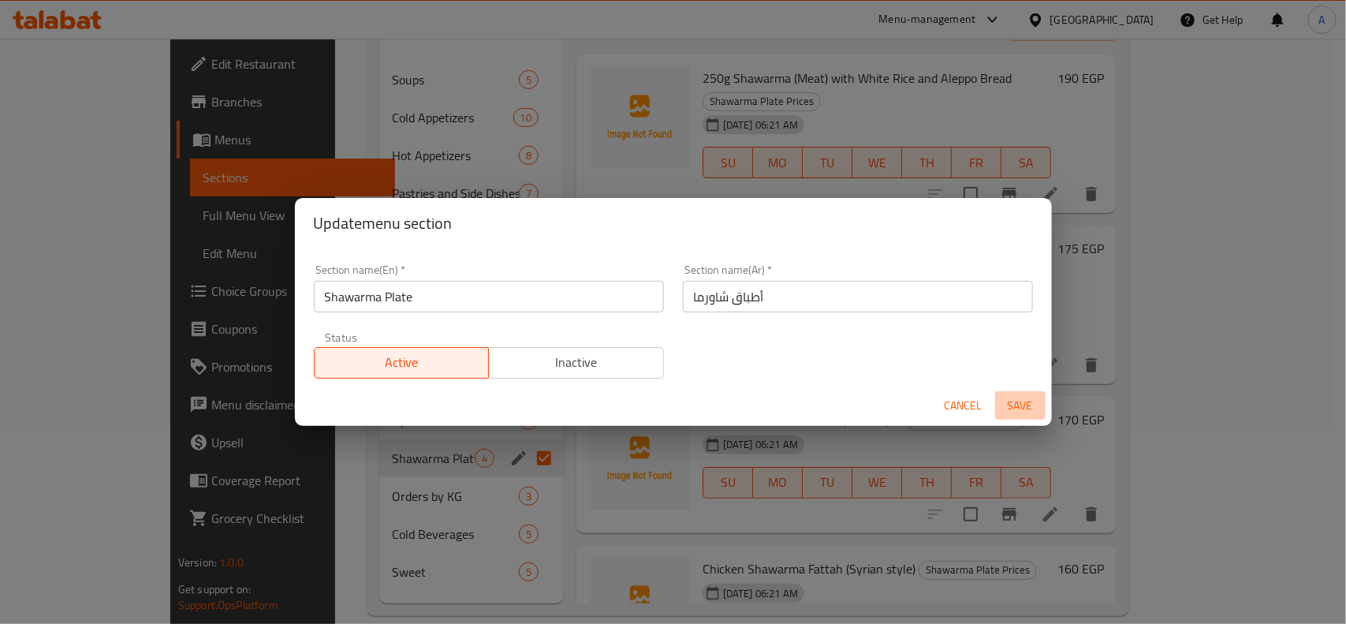
click at [1035, 411] on span "Save" at bounding box center [1021, 406] width 38 height 20
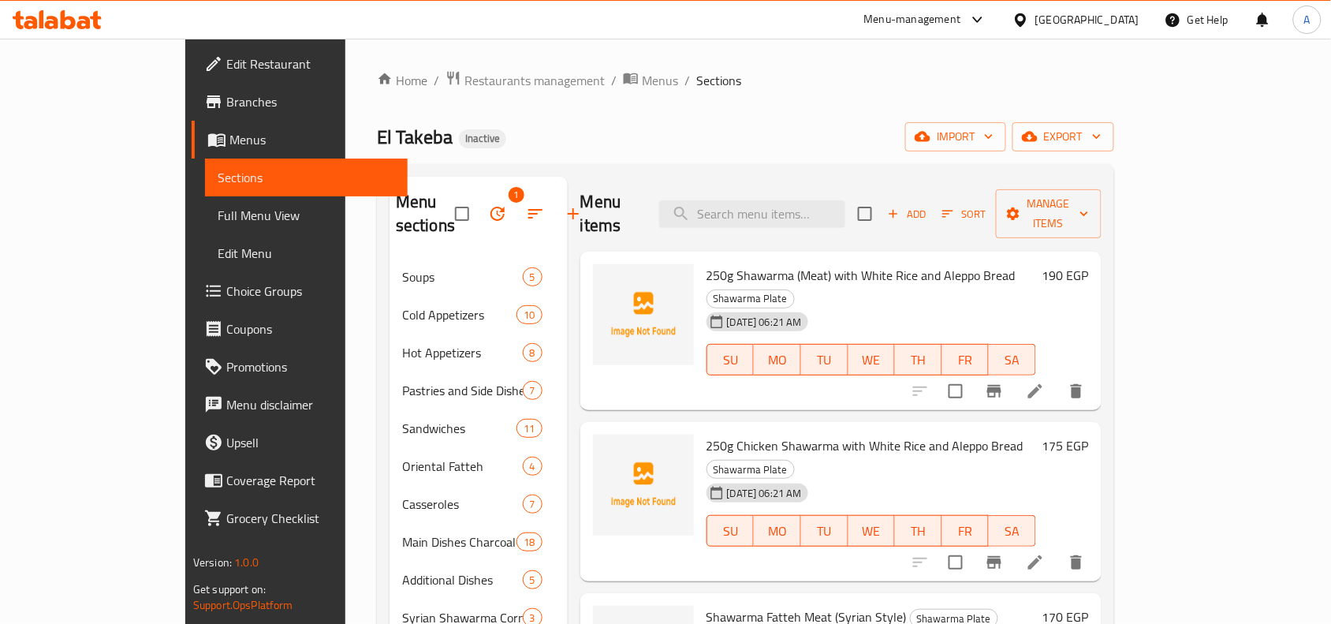
click at [1057, 377] on li at bounding box center [1035, 391] width 44 height 28
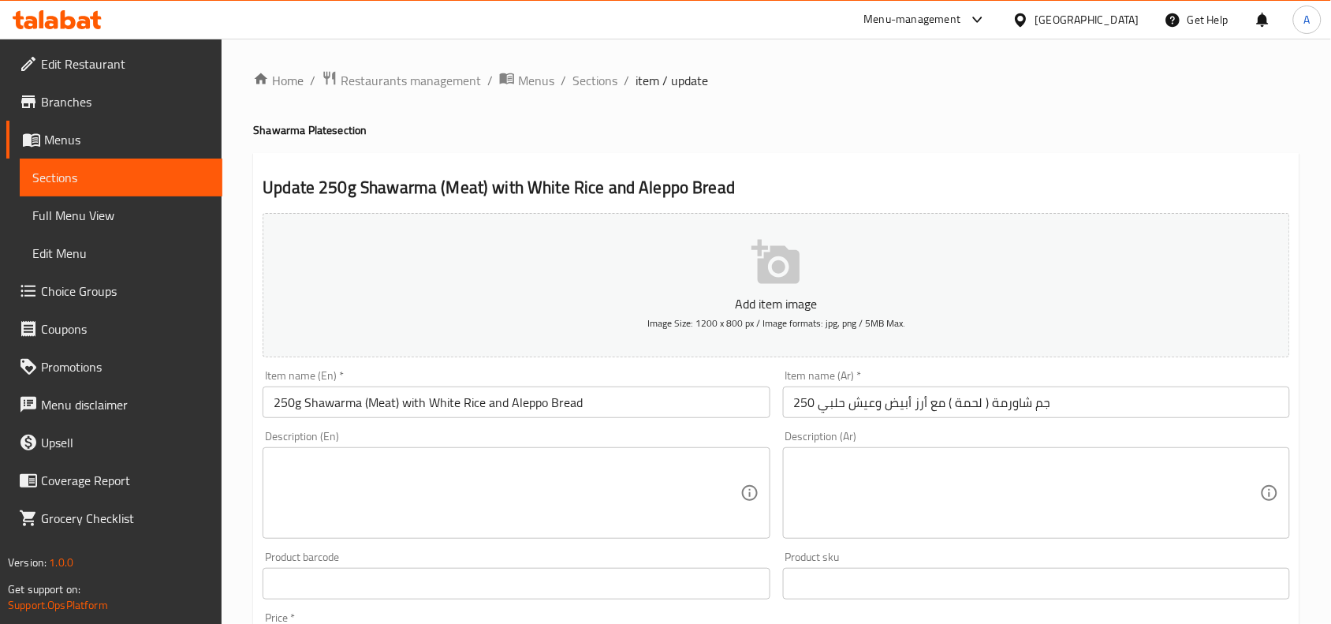
click at [526, 402] on input "250g Shawarma (Meat) with White Rice and Aleppo Bread" at bounding box center [516, 402] width 507 height 32
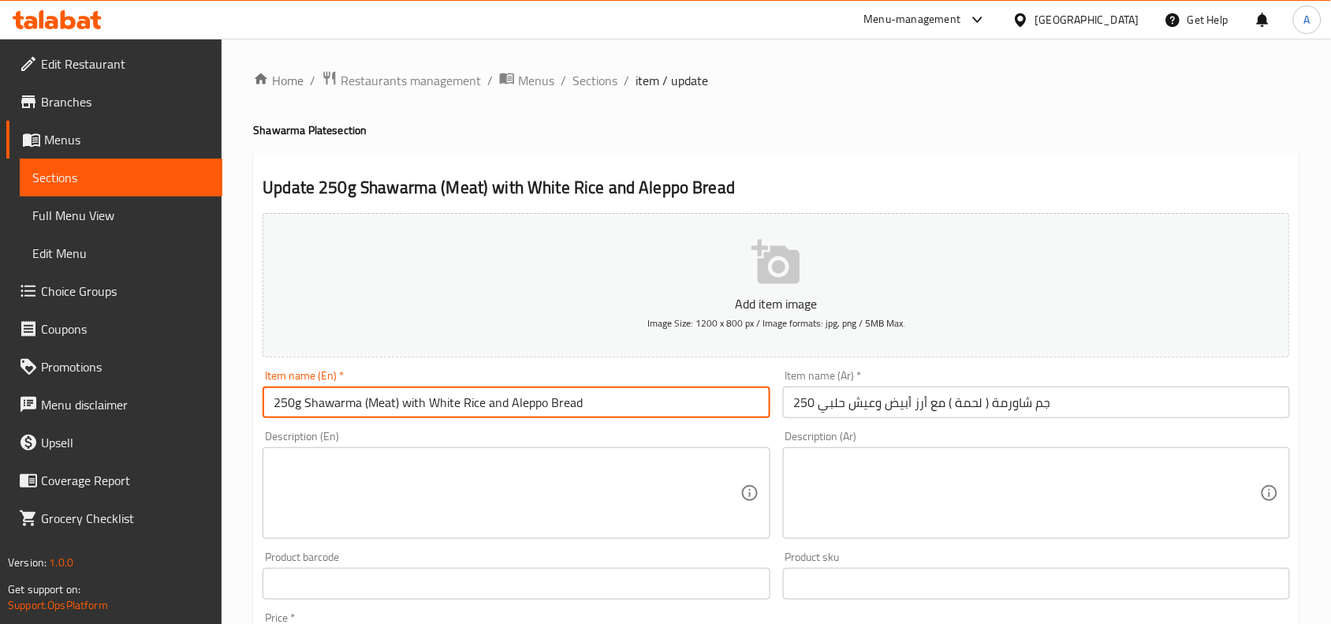
click at [526, 402] on input "250g Shawarma (Meat) with White Rice and Aleppo Bread" at bounding box center [516, 402] width 507 height 32
type input "250g Shawarma (Meat) with White Rice and halabi Bread"
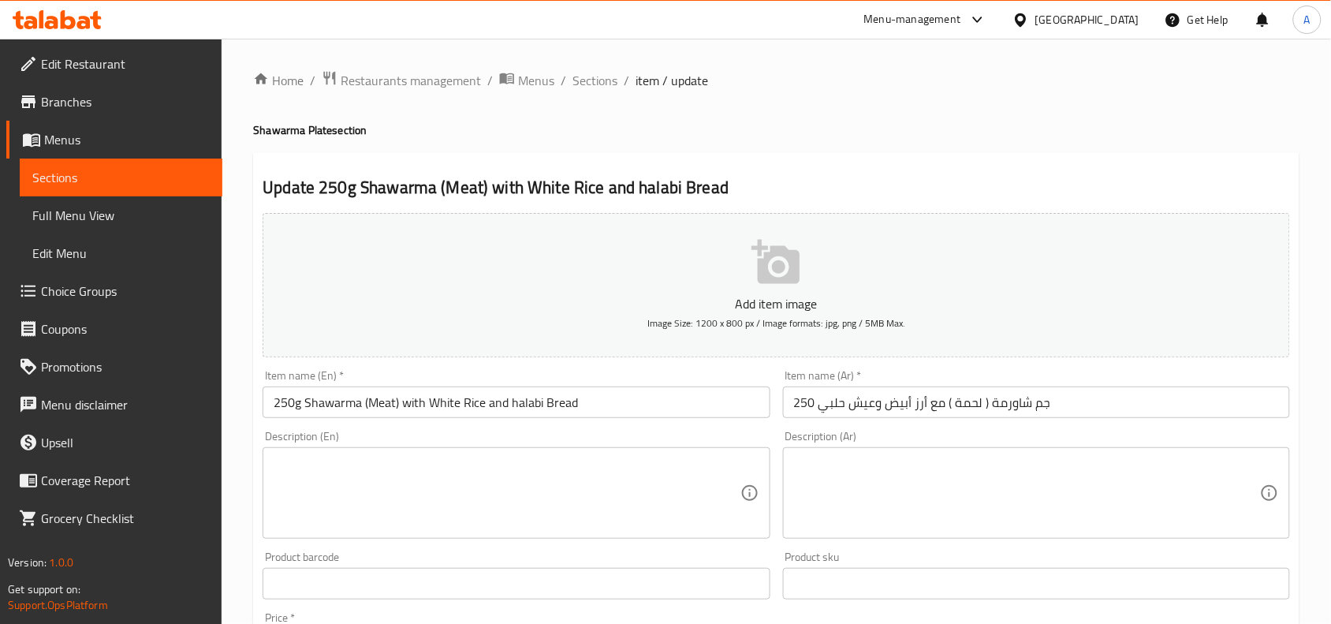
click at [332, 104] on div "Home / Restaurants management / Menus / Sections / item / update Shawarma Plate…" at bounding box center [776, 576] width 1046 height 1013
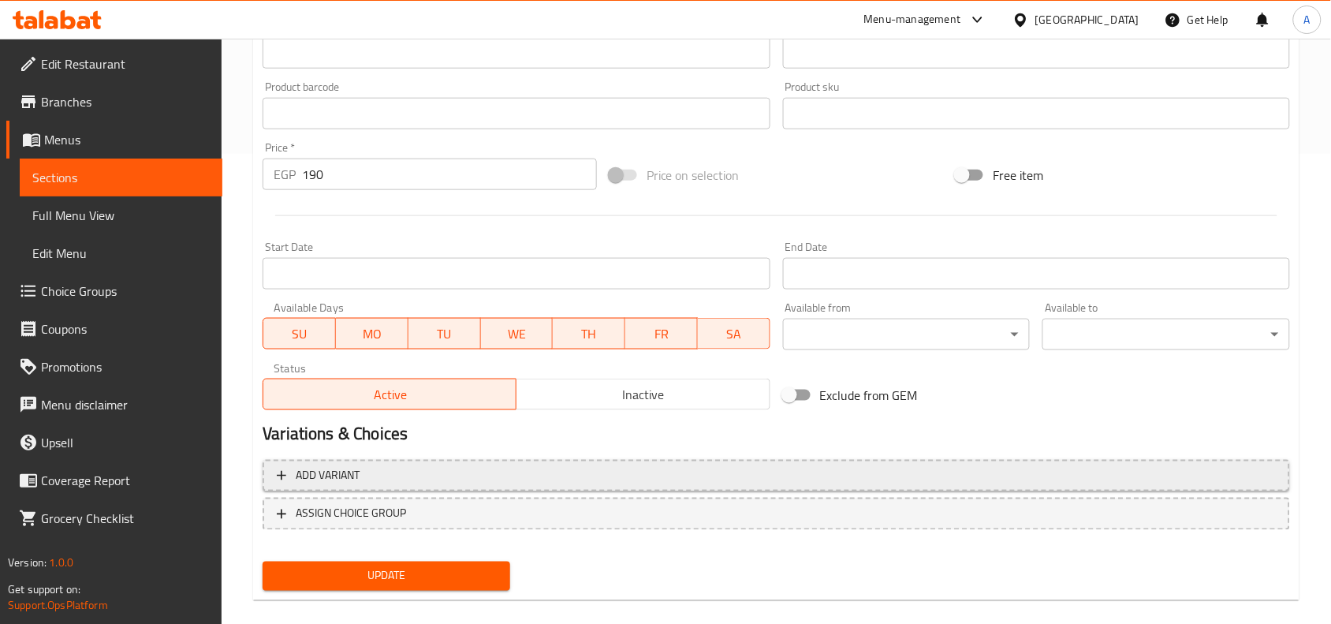
scroll to position [487, 0]
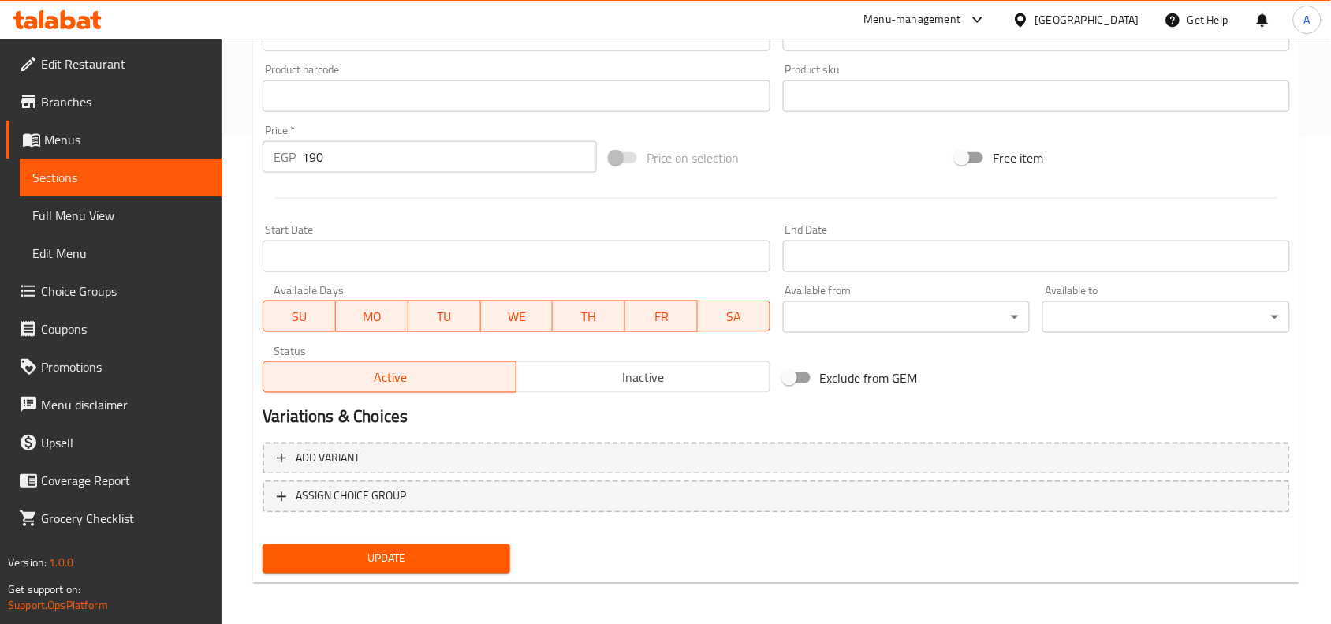
click at [473, 558] on span "Update" at bounding box center [386, 559] width 222 height 20
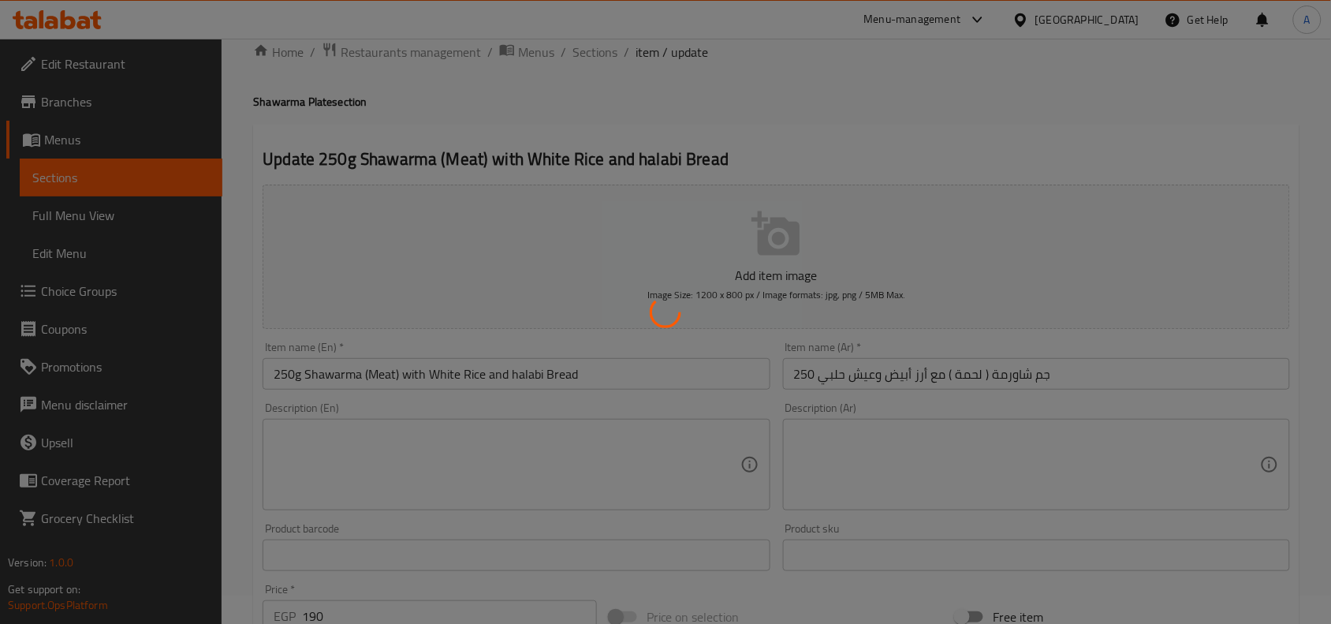
scroll to position [0, 0]
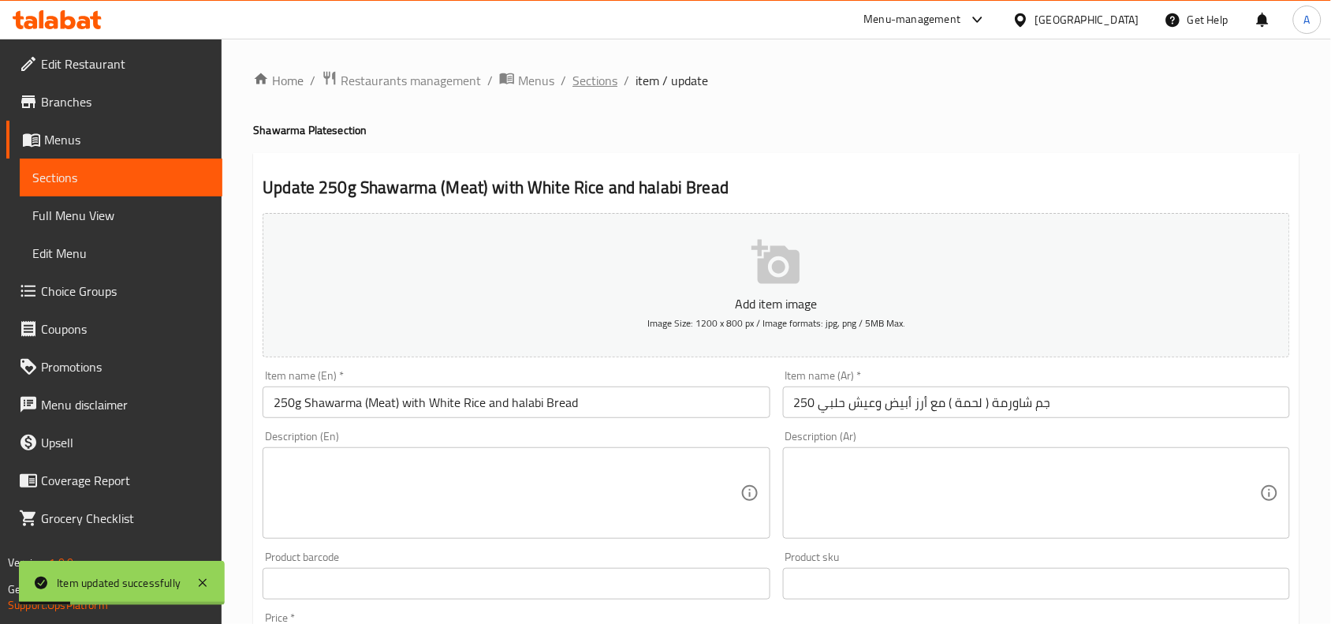
click at [605, 80] on span "Sections" at bounding box center [595, 80] width 45 height 19
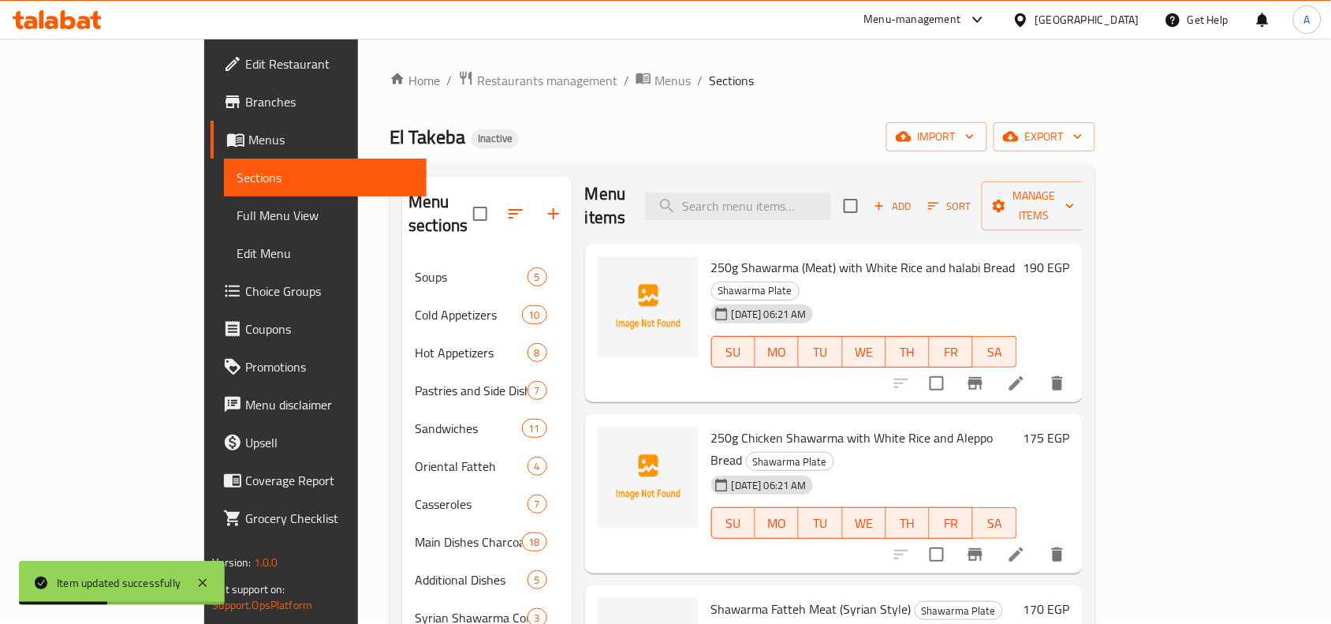
scroll to position [9, 0]
click at [1026, 543] on icon at bounding box center [1016, 552] width 19 height 19
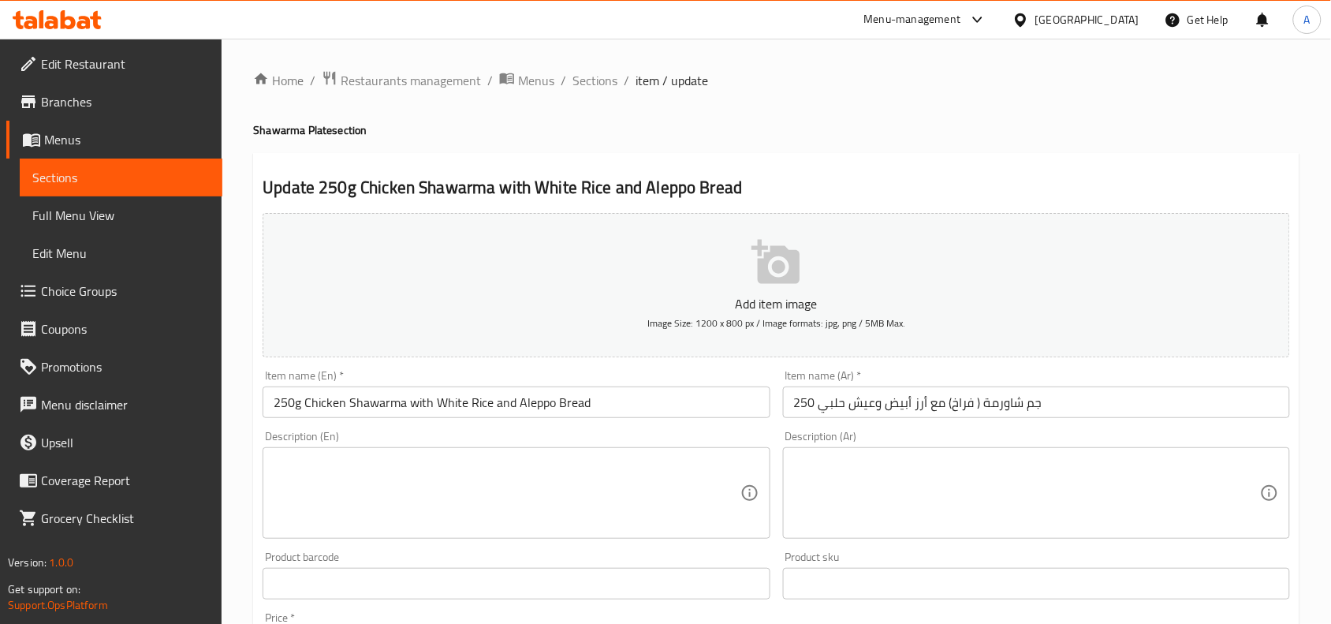
click at [526, 410] on input "250g Chicken Shawarma with White Rice and Aleppo Bread" at bounding box center [516, 402] width 507 height 32
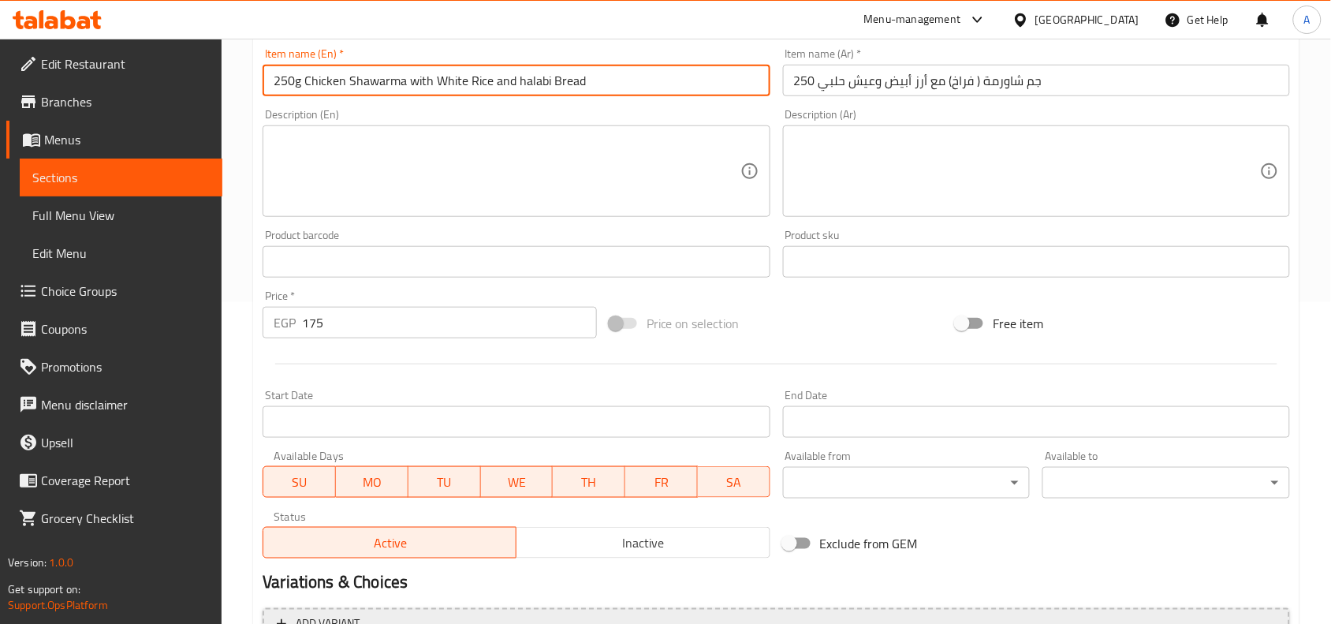
scroll to position [487, 0]
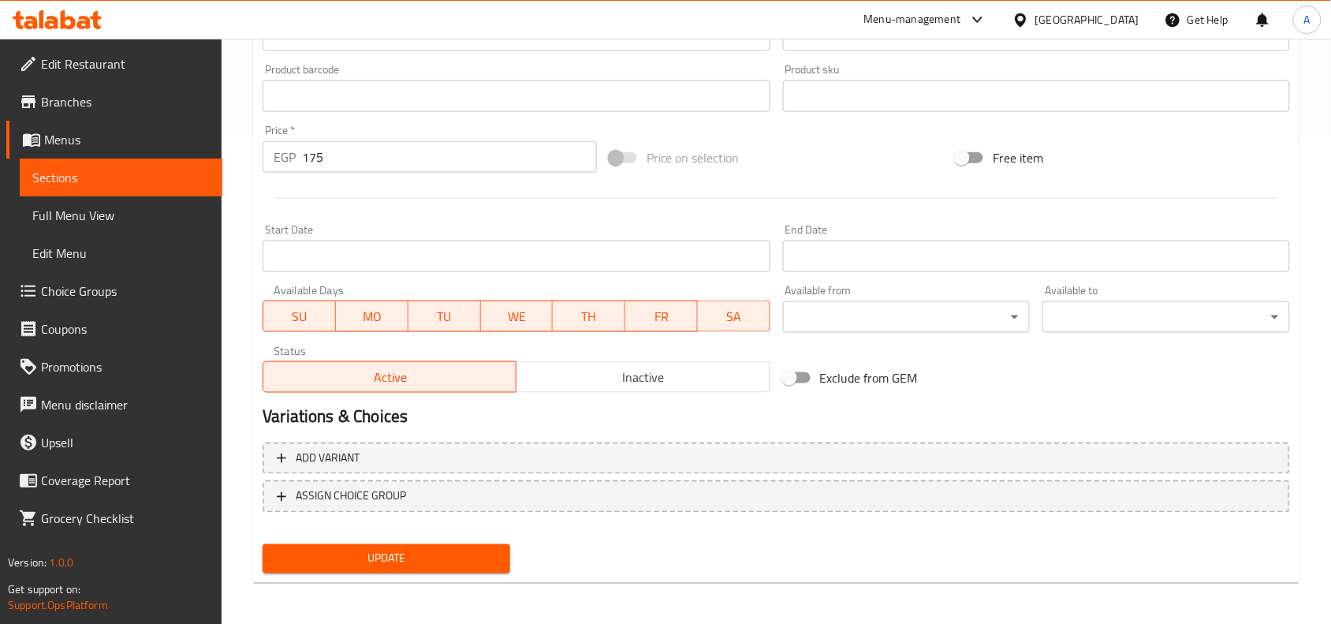
type input "250g Chicken Shawarma with White Rice and halabi Bread"
click at [443, 561] on span "Update" at bounding box center [386, 559] width 222 height 20
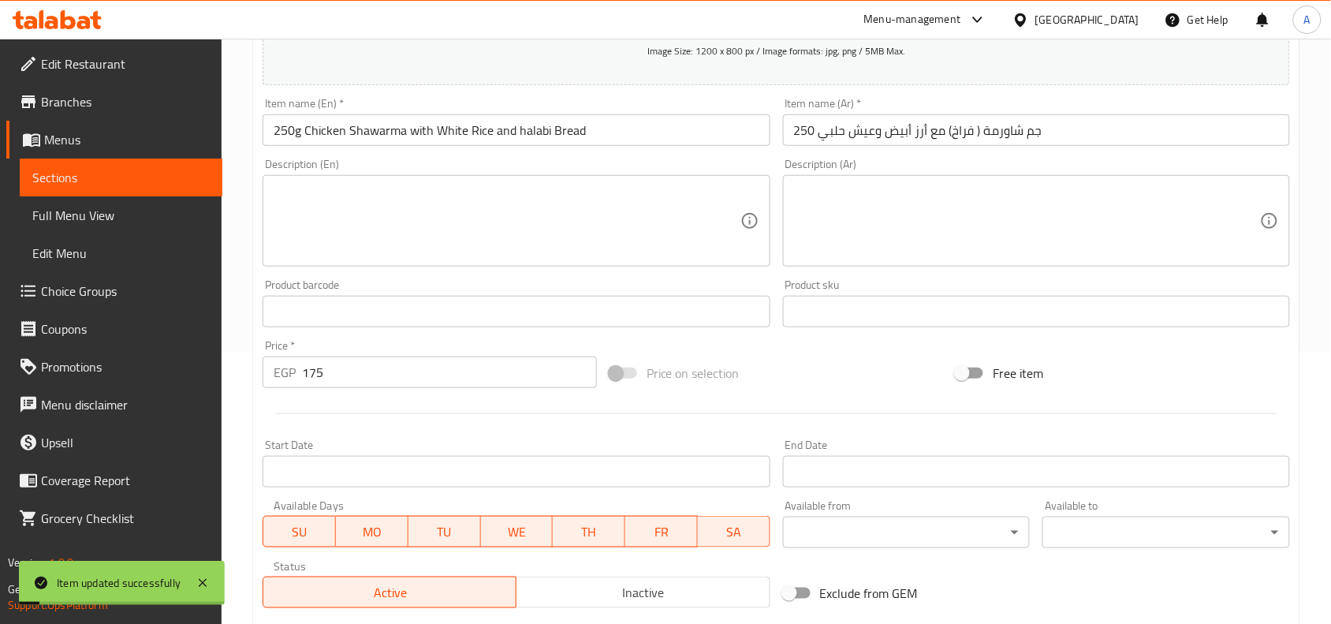
scroll to position [0, 0]
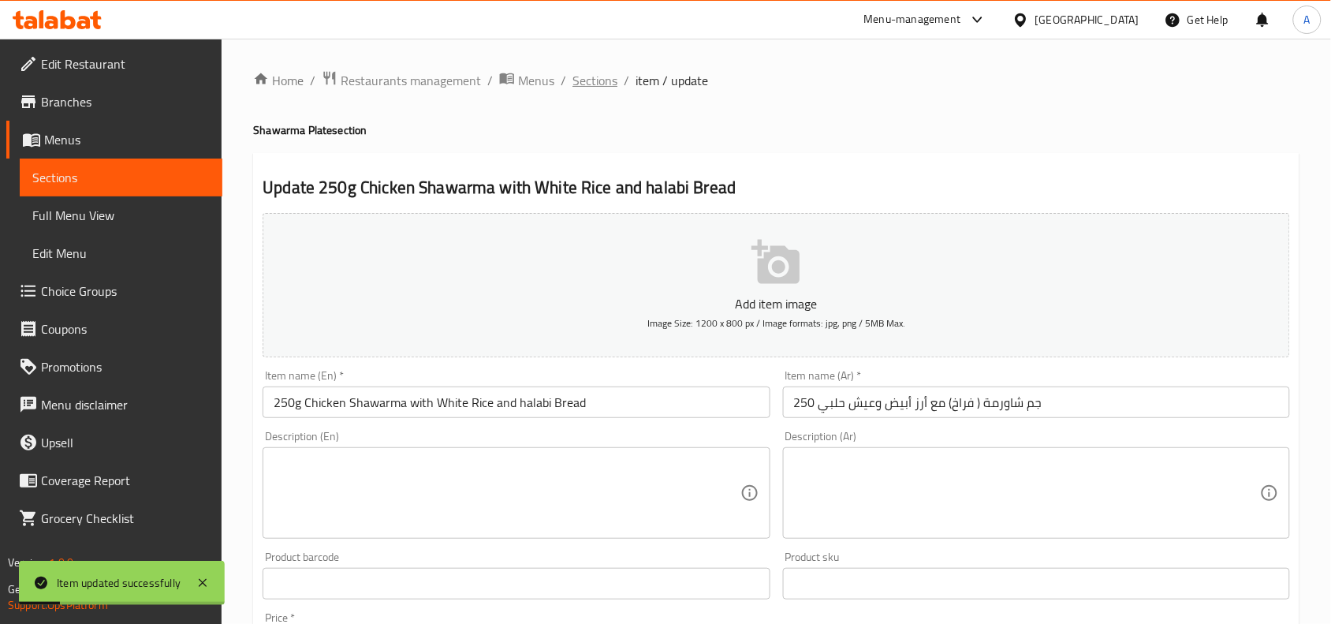
click at [584, 84] on span "Sections" at bounding box center [595, 80] width 45 height 19
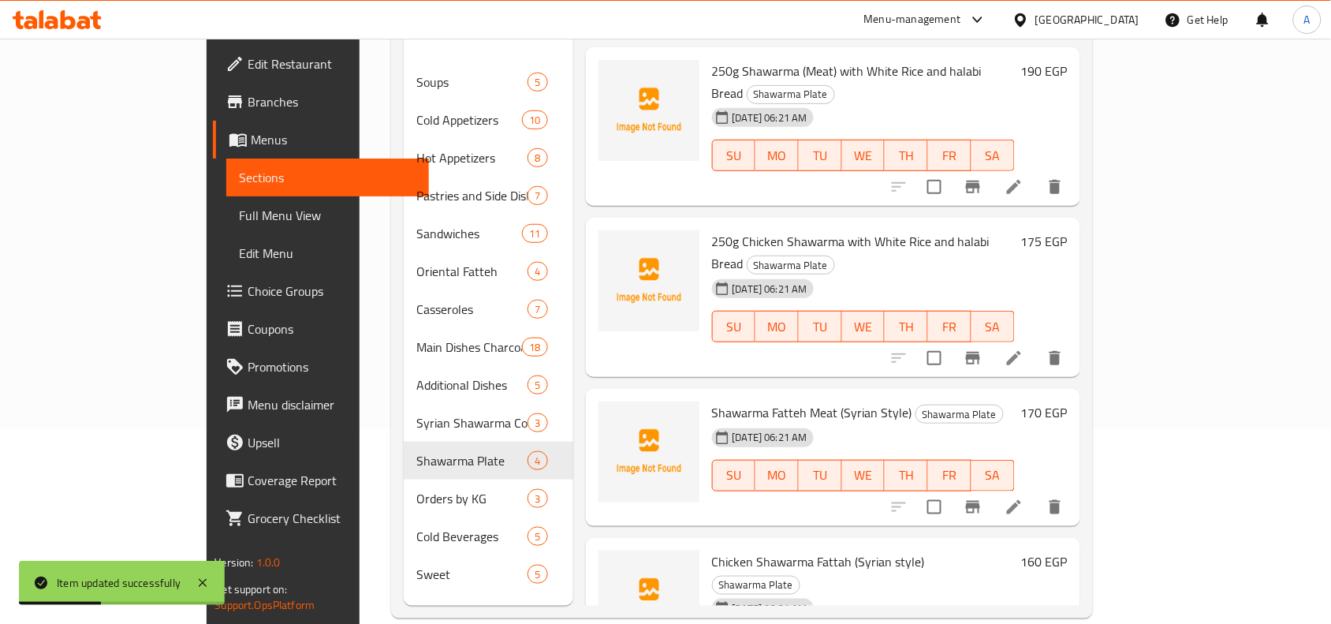
scroll to position [197, 0]
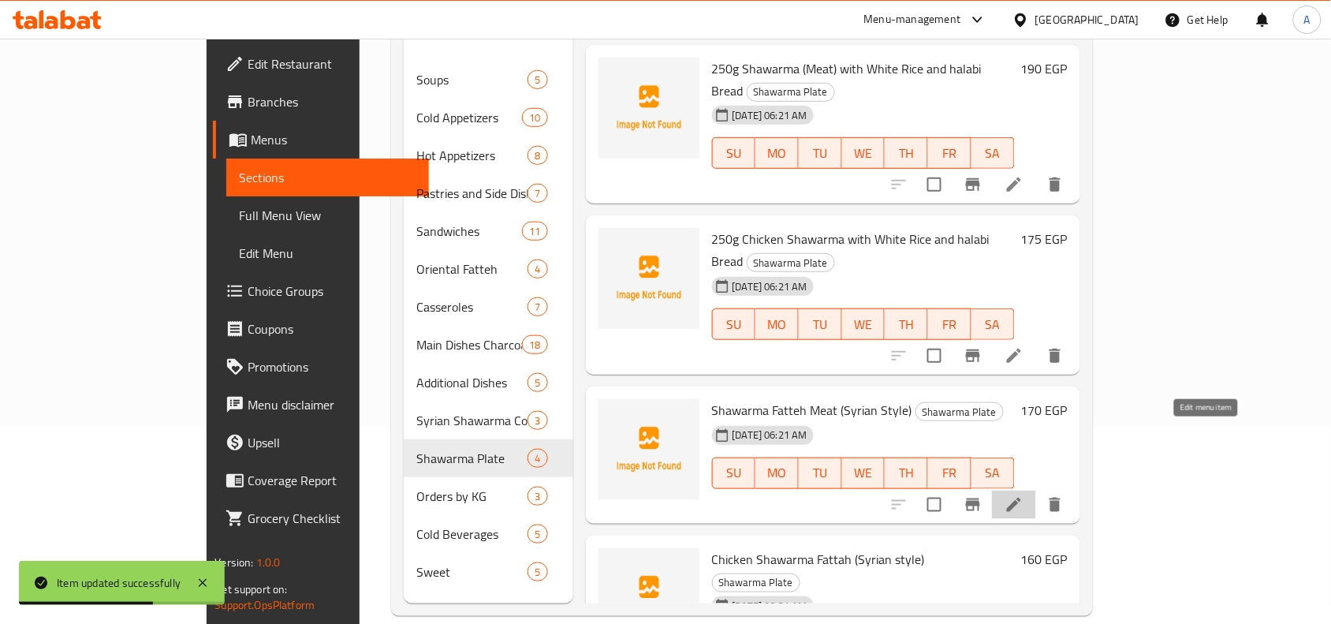
click at [1021, 498] on icon at bounding box center [1014, 505] width 14 height 14
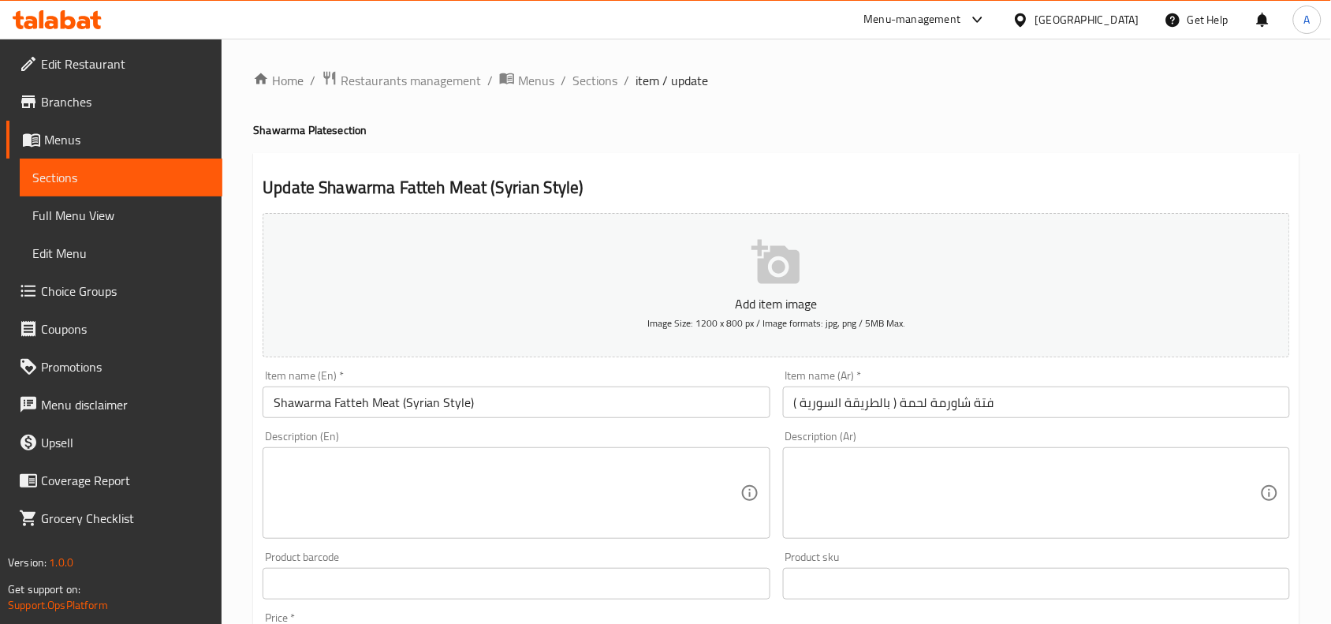
click at [339, 448] on div "Description (En)" at bounding box center [516, 492] width 507 height 91
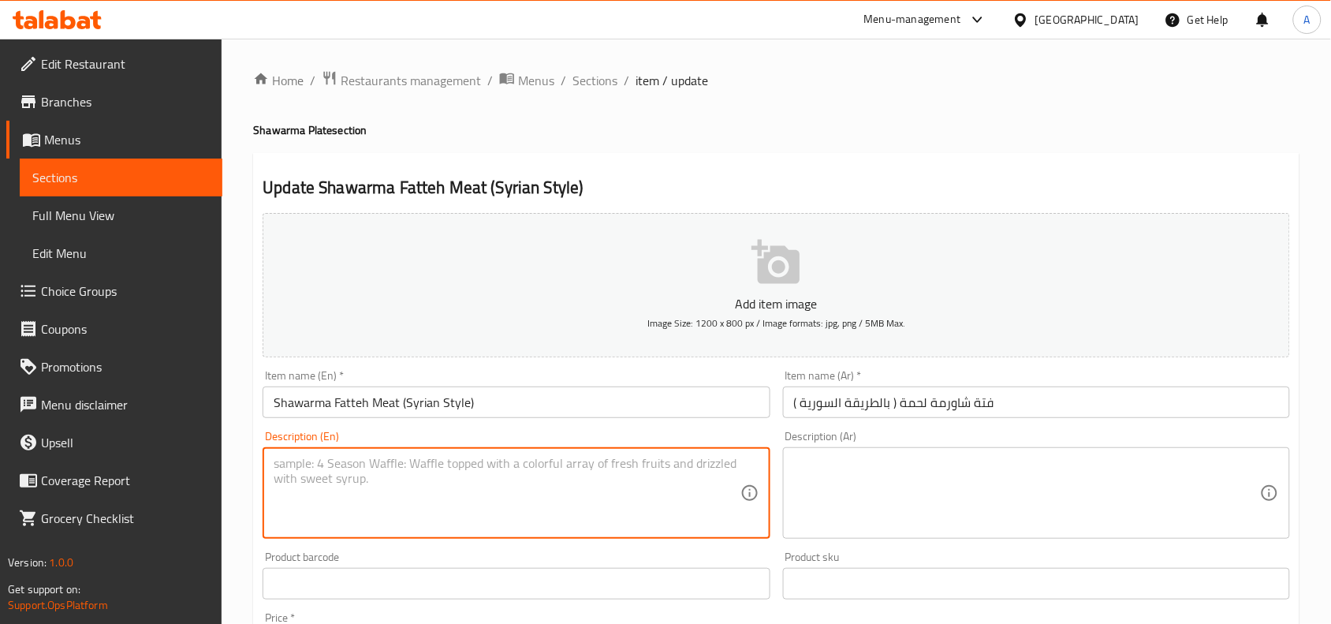
click at [897, 464] on textarea at bounding box center [1027, 493] width 466 height 75
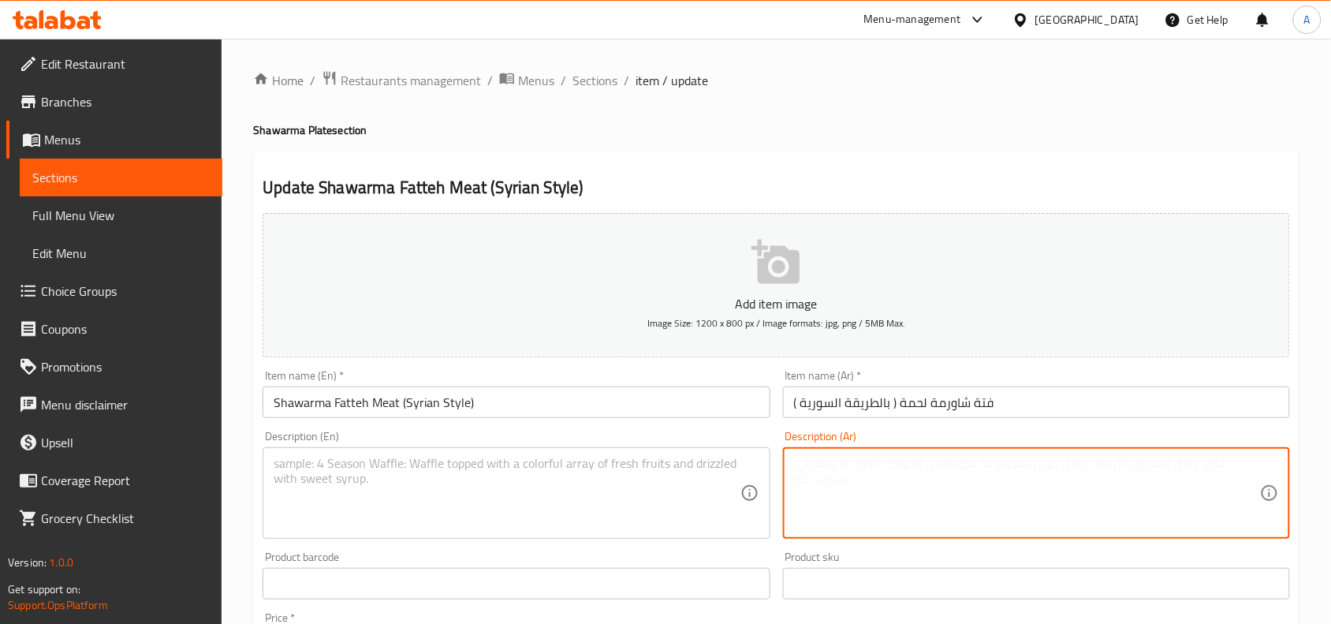
paste textarea "فتة مكونة من أرز وخبز محمص مع شاورما لحم وصوص طماطم"
type textarea "فتة مكونة من أرز وخبز محمص مع شاورما لحم وصوص طماطم"
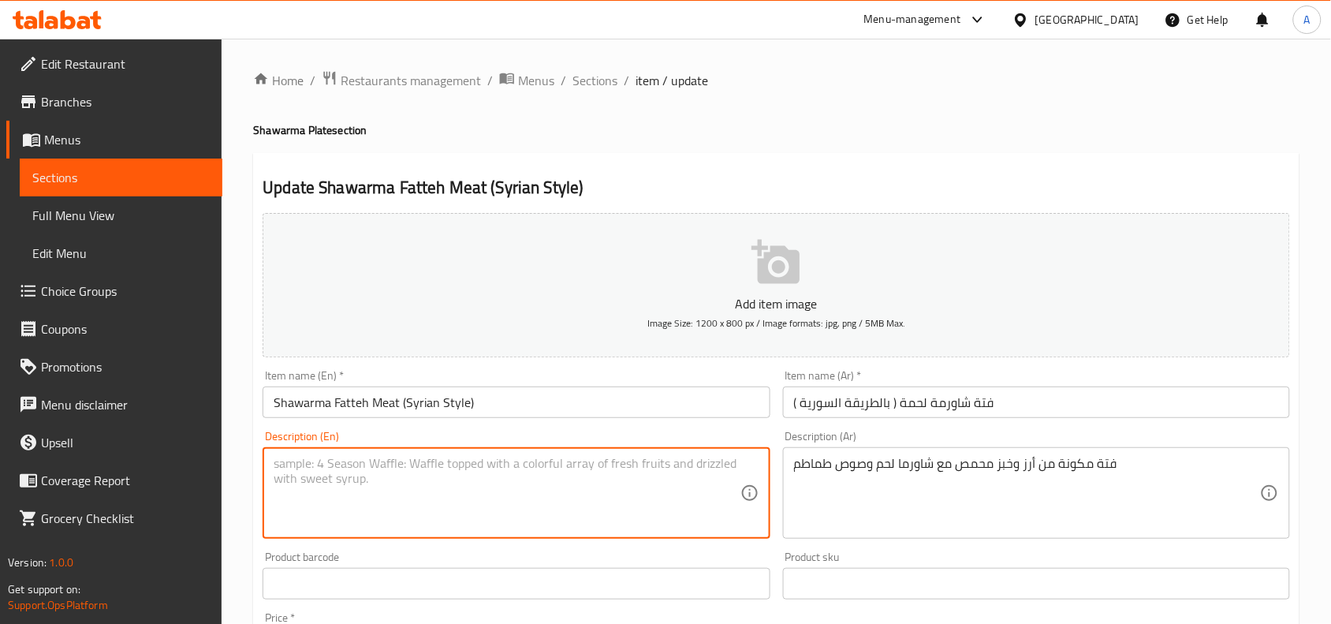
click at [543, 485] on textarea at bounding box center [507, 493] width 466 height 75
paste textarea "Fatteh made of rice and toasted bread with shawarma meat and tomato sauce"
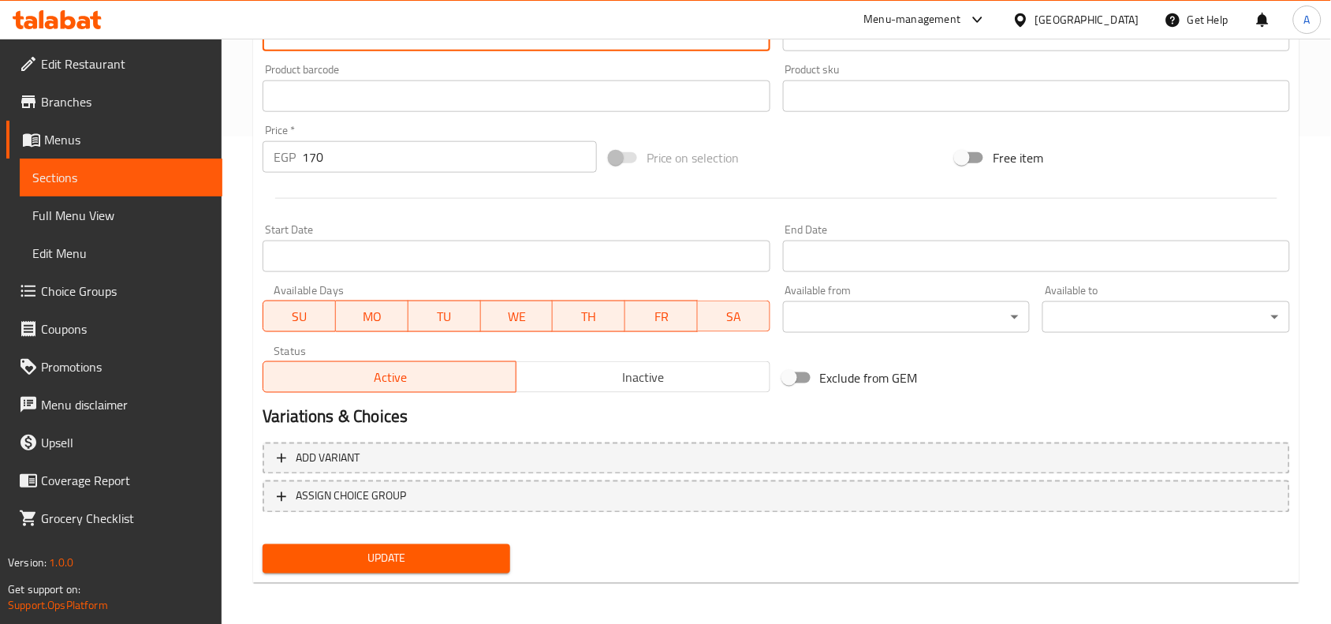
type textarea "Fatteh made of rice and toasted bread with shawarma meat and tomato sauce"
click at [461, 564] on span "Update" at bounding box center [386, 559] width 222 height 20
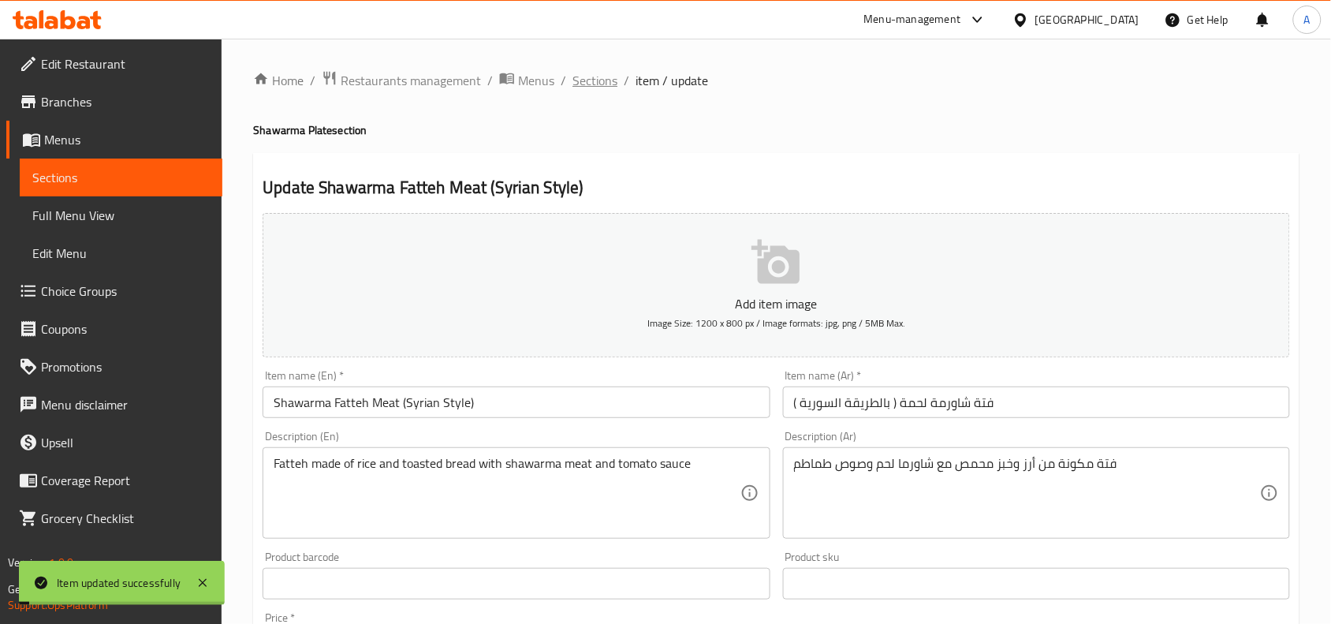
click at [590, 73] on span "Sections" at bounding box center [595, 80] width 45 height 19
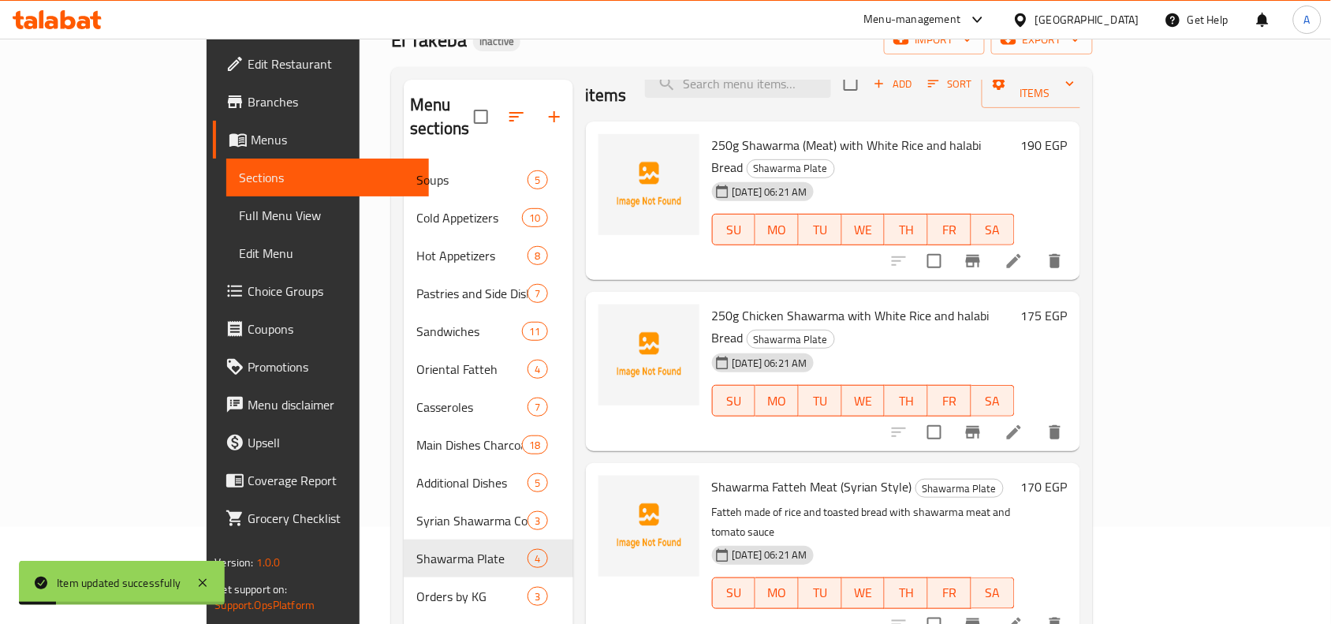
scroll to position [222, 0]
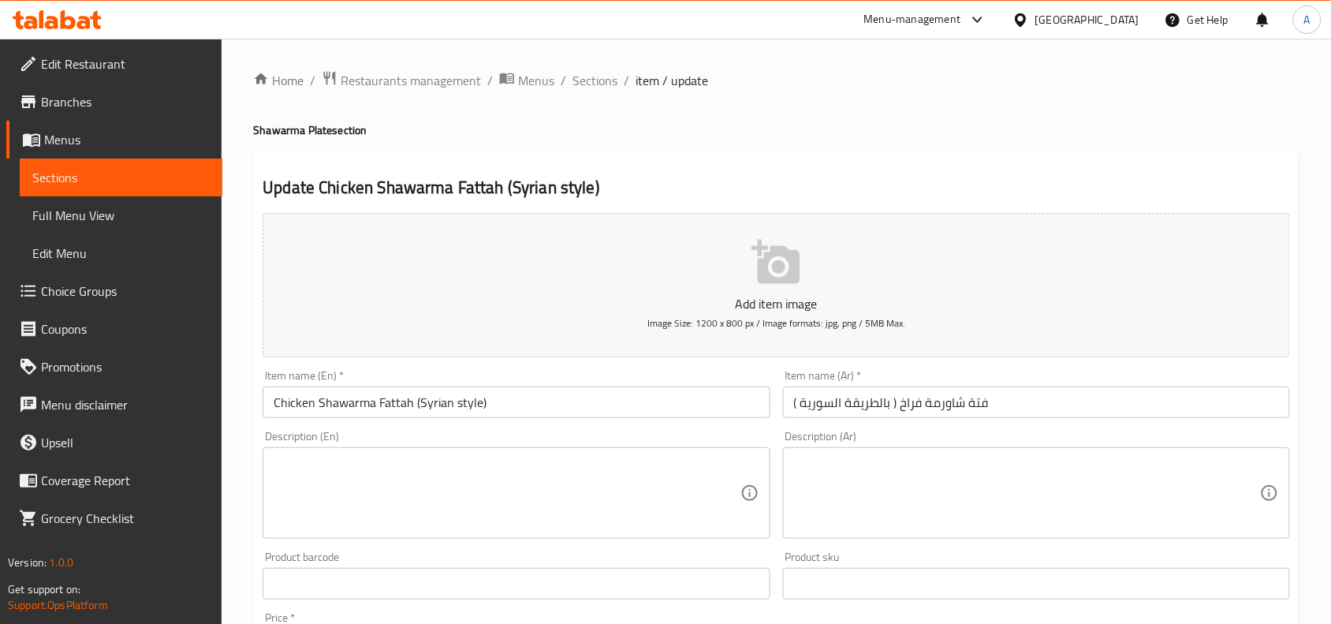
click at [727, 481] on textarea at bounding box center [507, 493] width 466 height 75
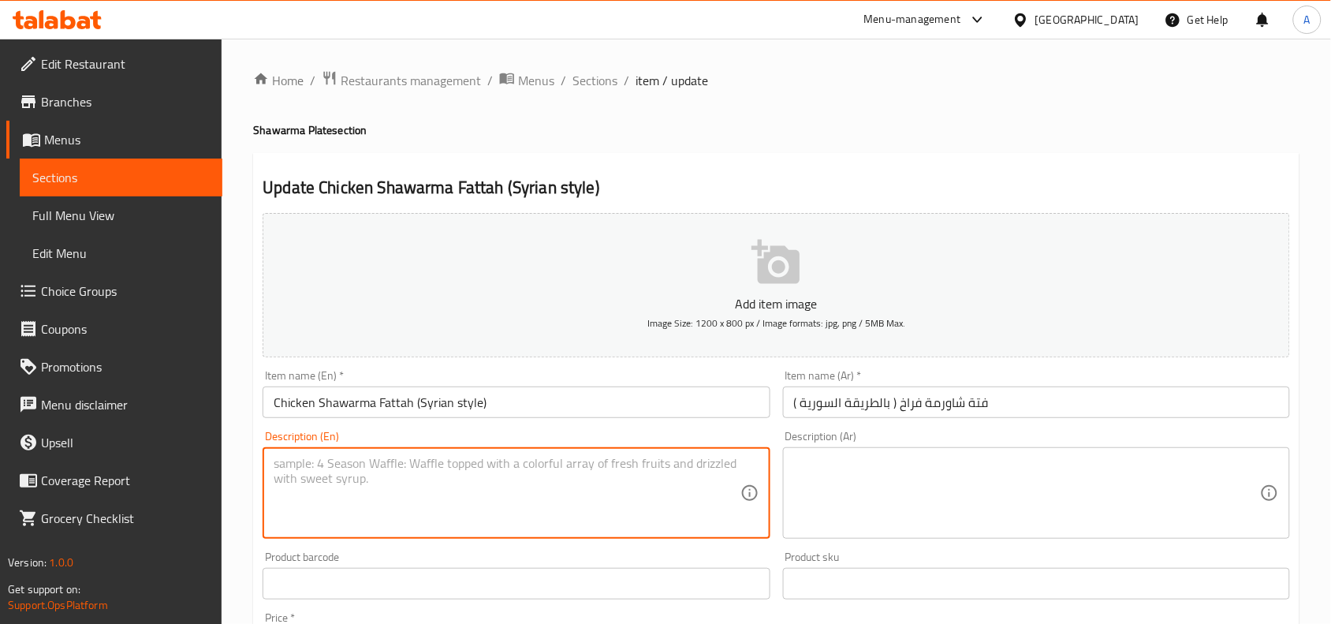
click at [816, 479] on textarea at bounding box center [1027, 493] width 466 height 75
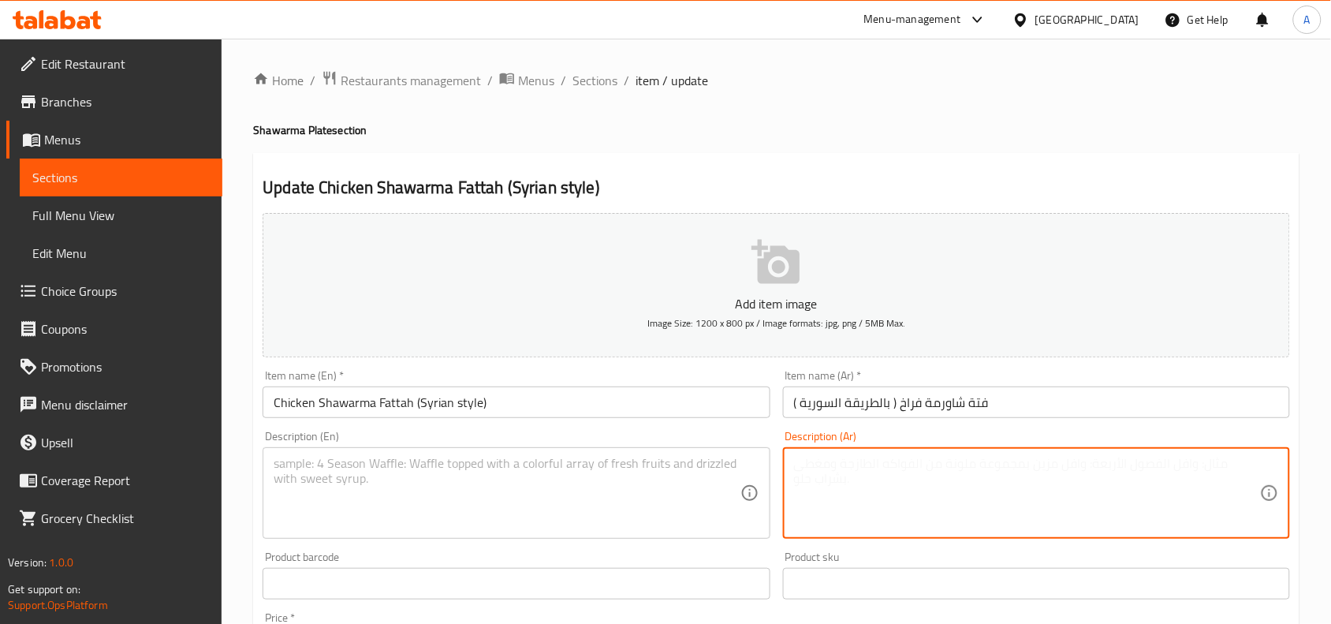
paste textarea "فتة مكونة من أرز وخبز محمص مع شاورما دجاج وصوص زبادي"
type textarea "فتة مكونة من أرز وخبز محمص مع شاورما دجاج وصوص زبادي"
click at [499, 486] on textarea at bounding box center [507, 493] width 466 height 75
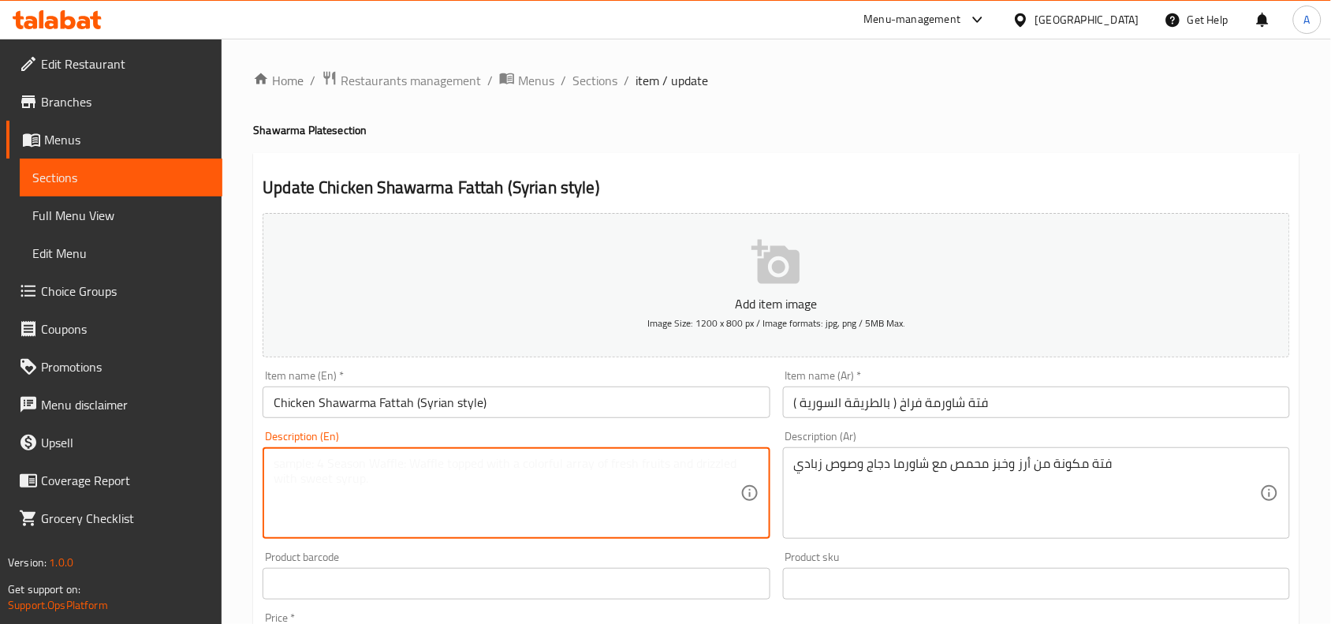
paste textarea "Fatteh made of rice and toasted bread with chicken shawarma and yogurt sauce"
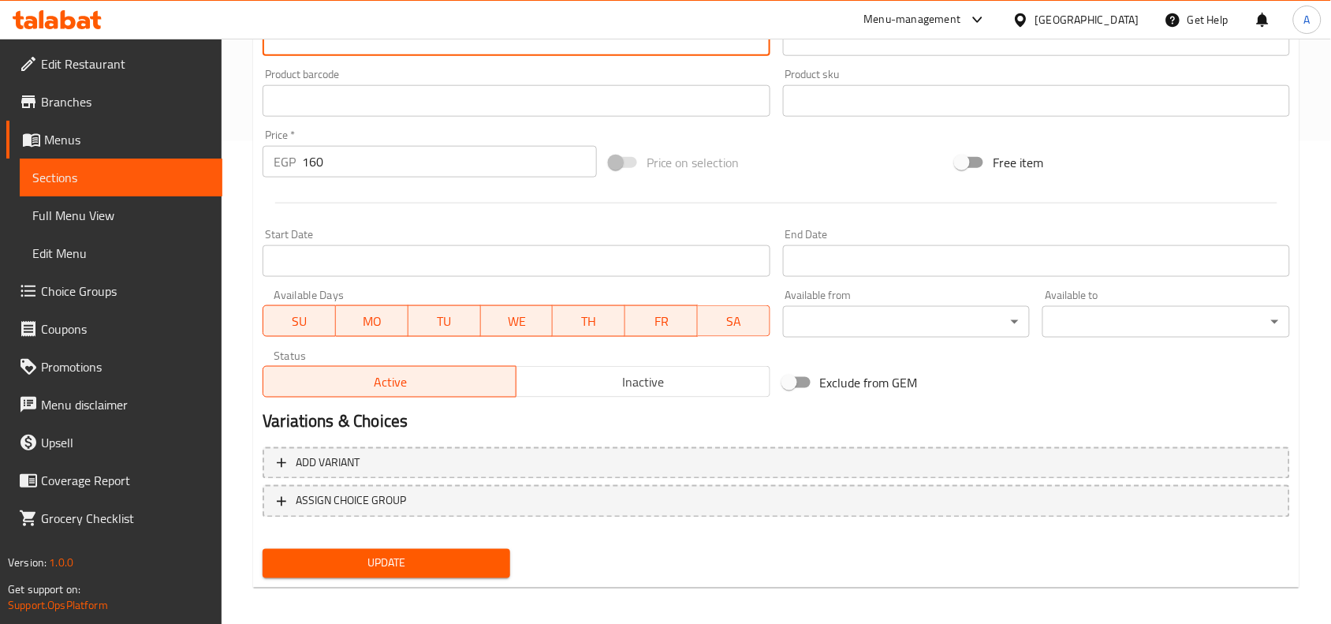
scroll to position [487, 0]
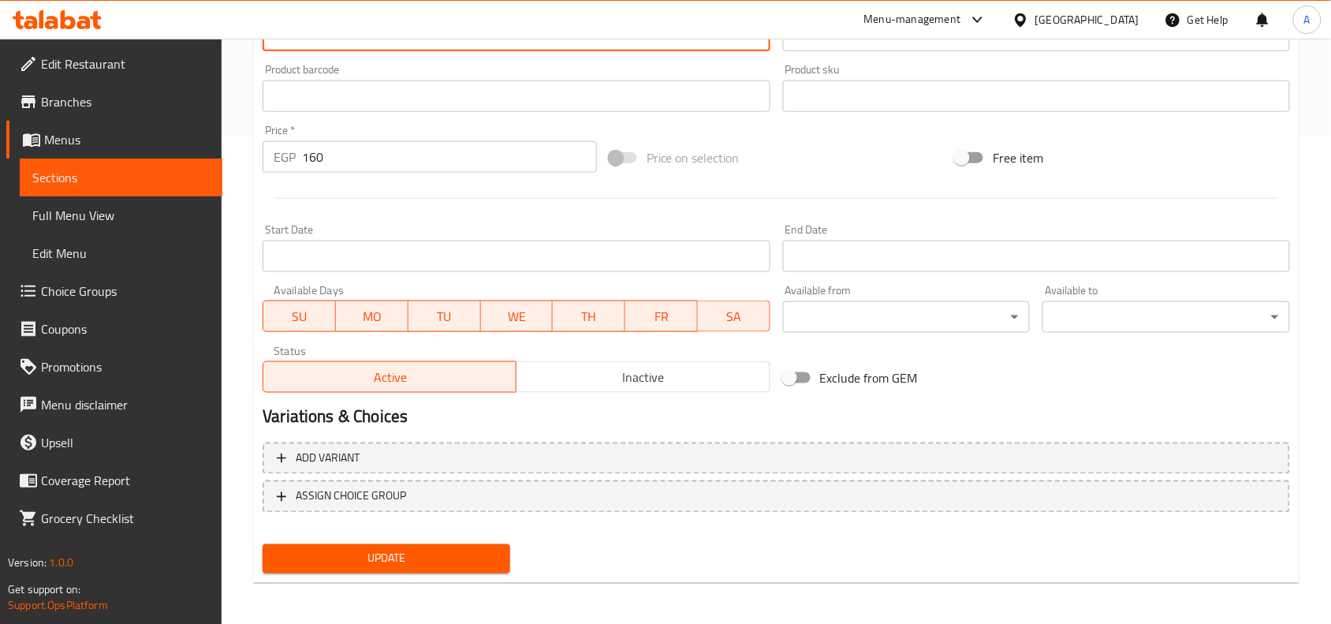
type textarea "Fatteh made of rice and toasted bread with chicken shawarma and yogurt sauce"
drag, startPoint x: 471, startPoint y: 572, endPoint x: 470, endPoint y: 554, distance: 17.4
click at [471, 570] on div "Update" at bounding box center [386, 559] width 260 height 42
click at [475, 544] on button "Update" at bounding box center [387, 558] width 248 height 29
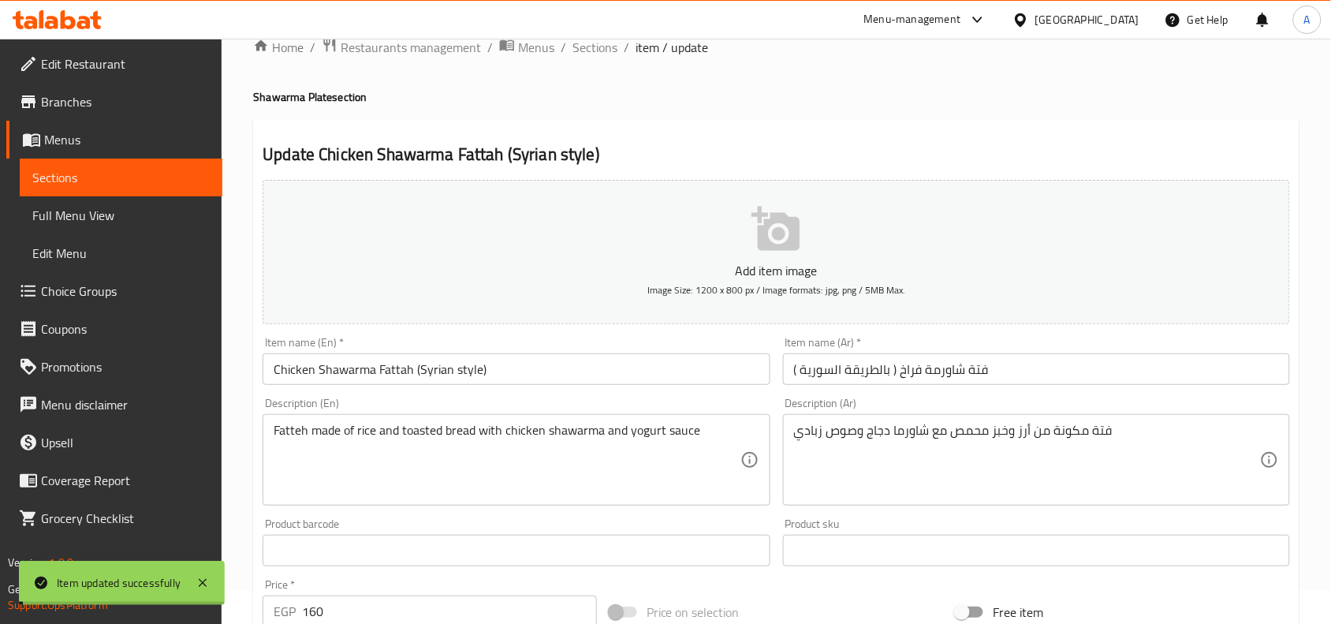
scroll to position [0, 0]
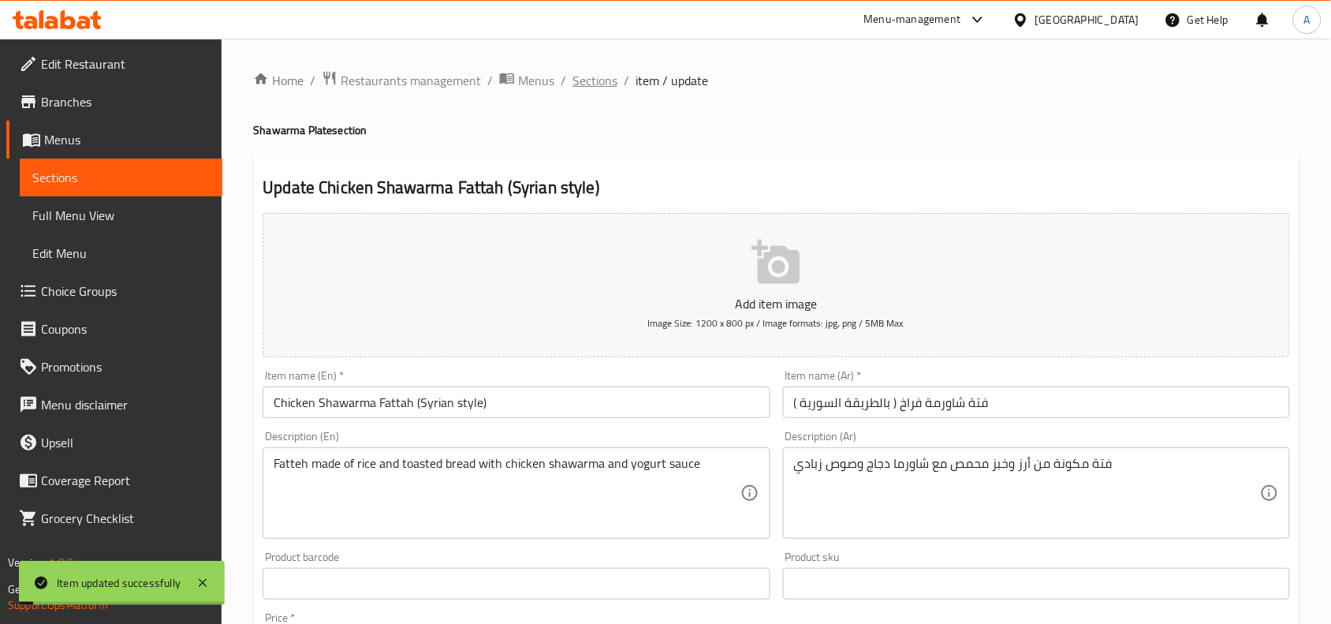
click at [600, 71] on span "Sections" at bounding box center [595, 80] width 45 height 19
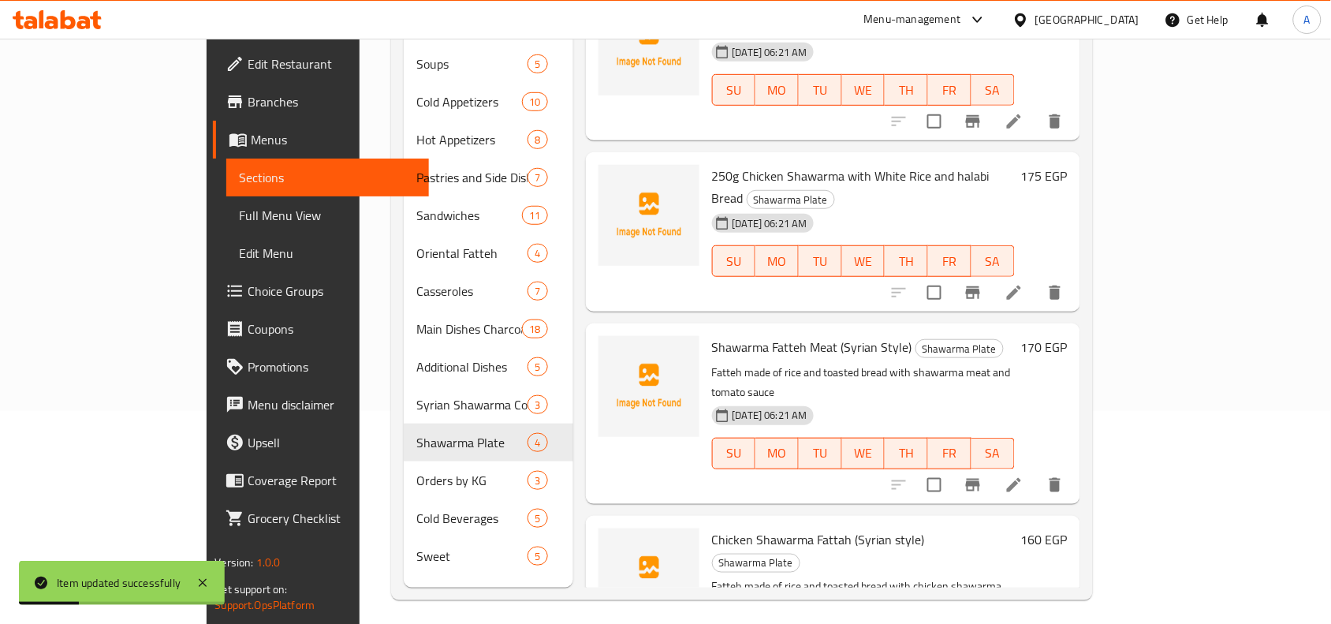
scroll to position [222, 0]
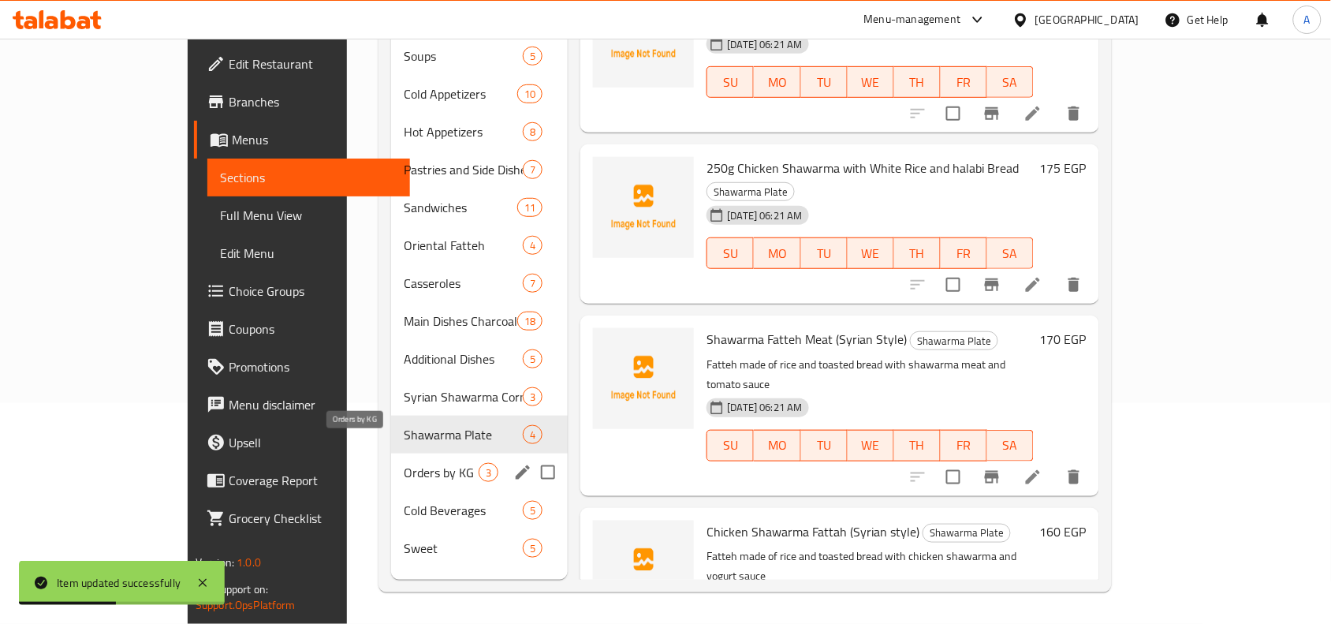
click at [405, 463] on span "Orders by KG" at bounding box center [441, 472] width 75 height 19
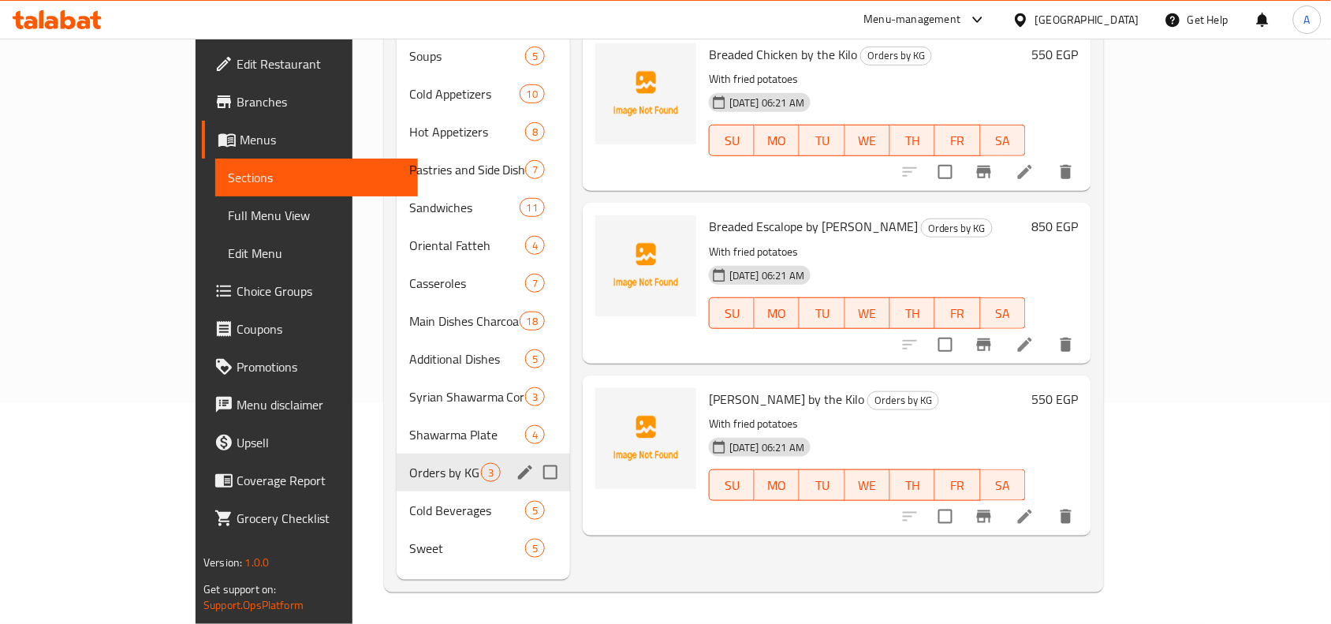
click at [534, 456] on input "Menu sections" at bounding box center [550, 472] width 33 height 33
click at [516, 463] on icon "edit" at bounding box center [525, 472] width 19 height 19
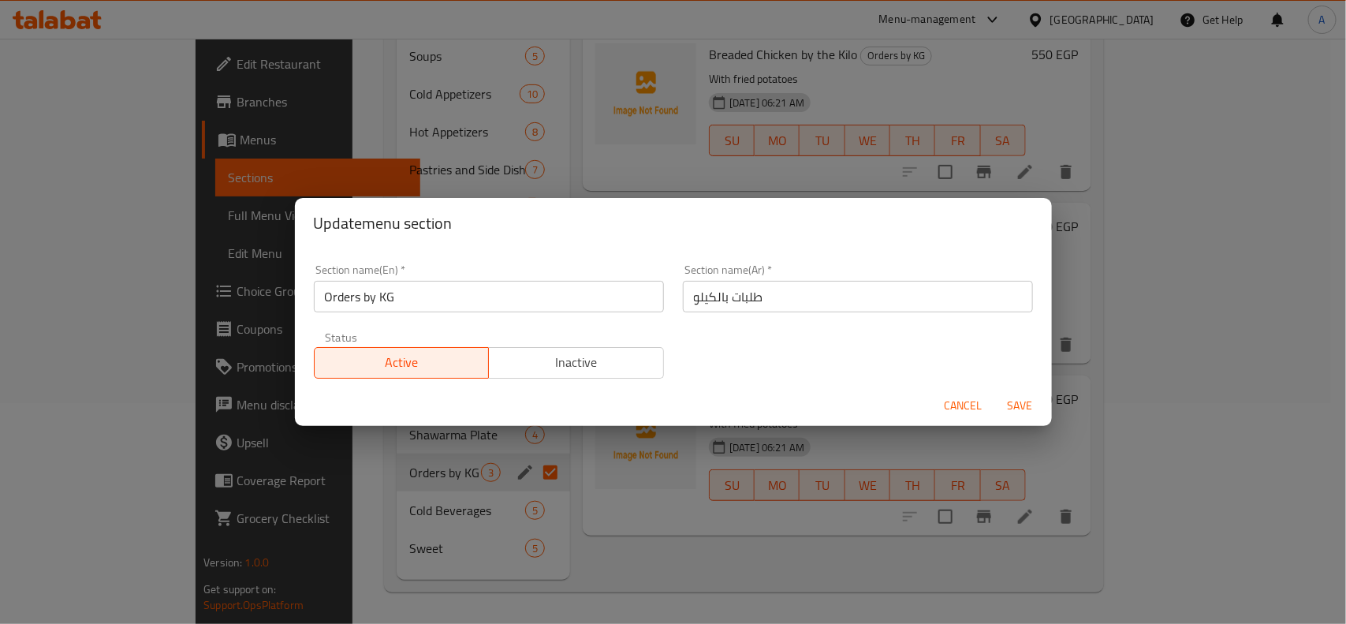
click at [949, 400] on span "Cancel" at bounding box center [964, 406] width 38 height 20
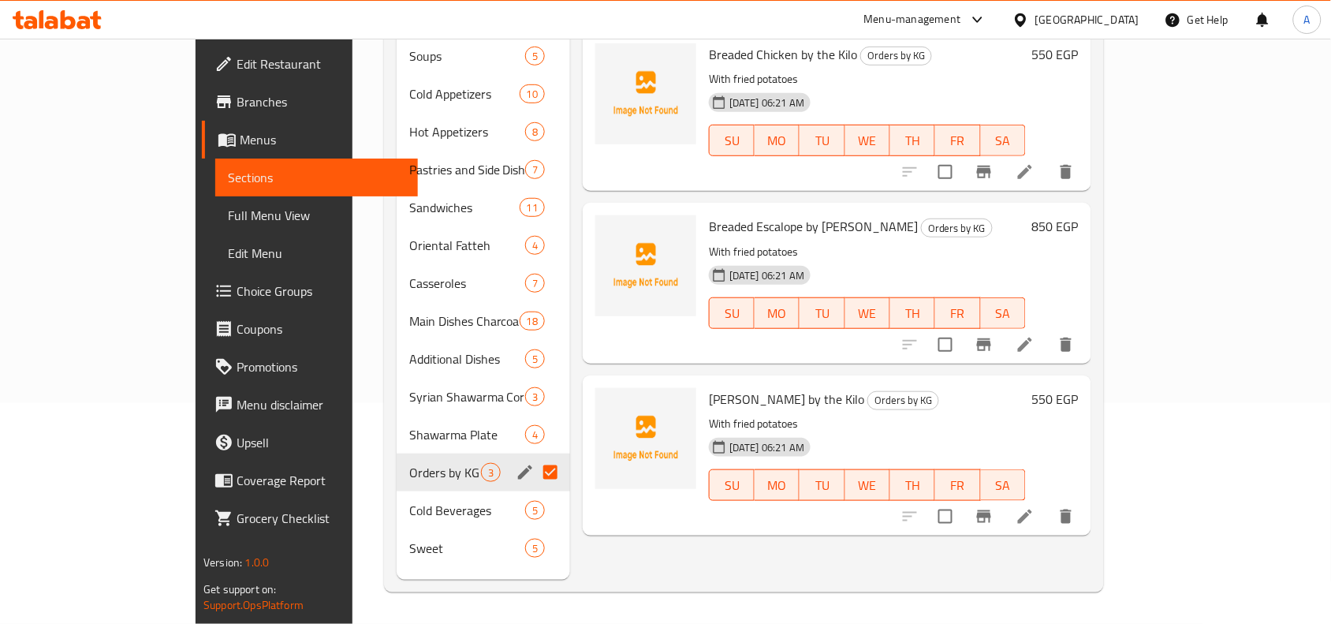
click at [534, 456] on input "Menu sections" at bounding box center [550, 472] width 33 height 33
checkbox input "false"
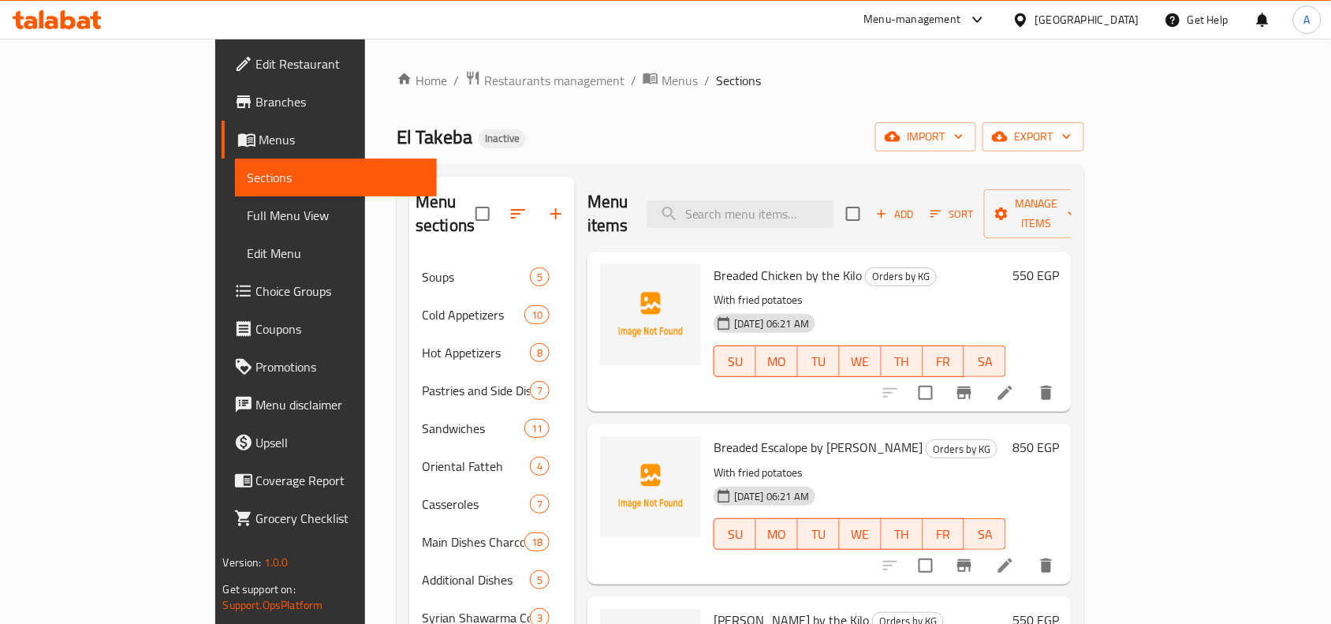
click at [1028, 379] on li at bounding box center [1005, 393] width 44 height 28
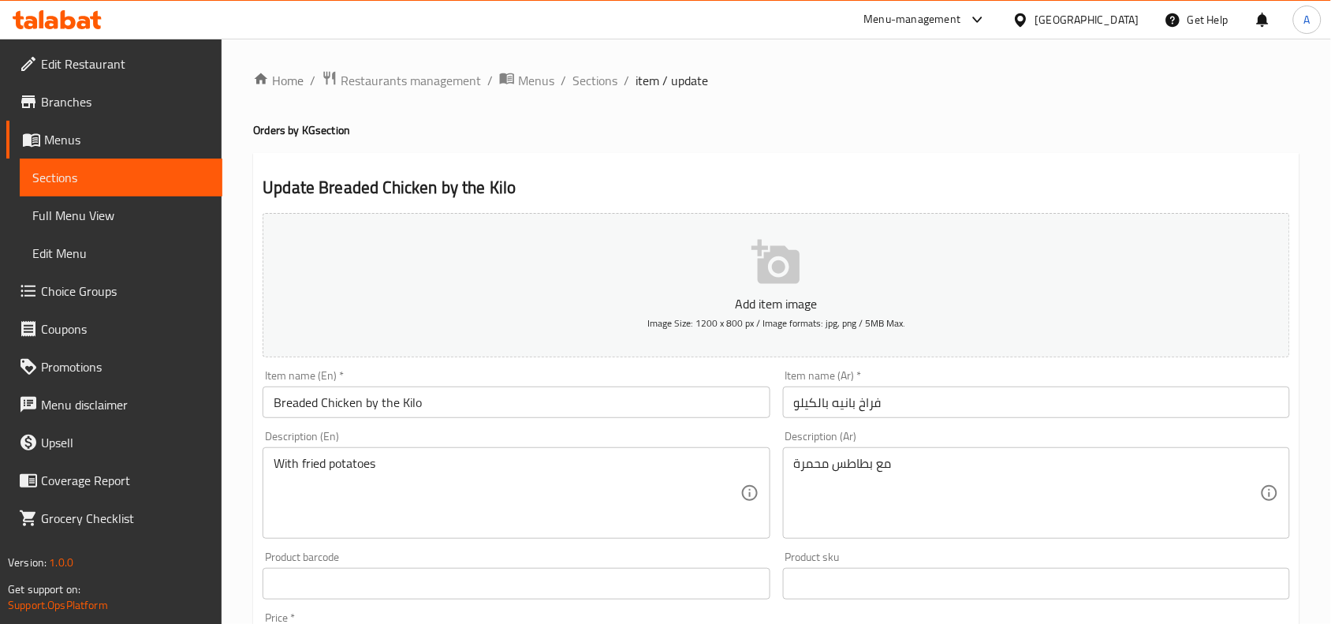
click at [389, 412] on input "Breaded Chicken by the Kilo" at bounding box center [516, 402] width 507 height 32
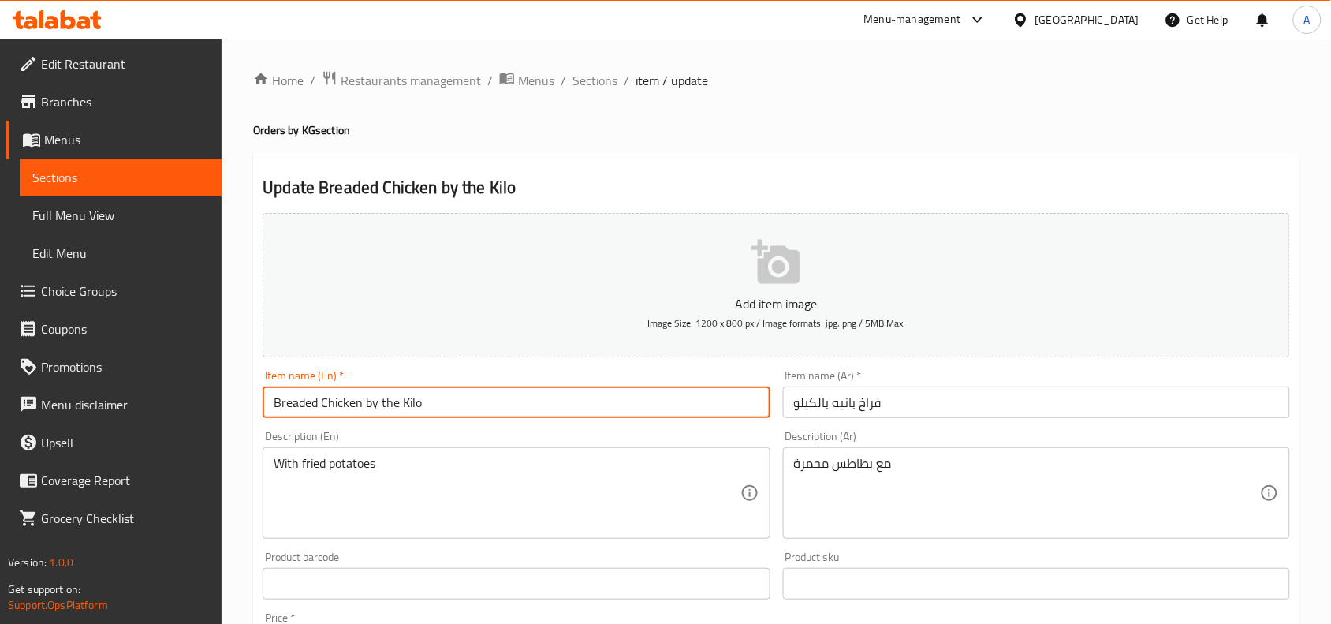
click at [389, 412] on input "Breaded Chicken by the Kilo" at bounding box center [516, 402] width 507 height 32
type input "}ا"
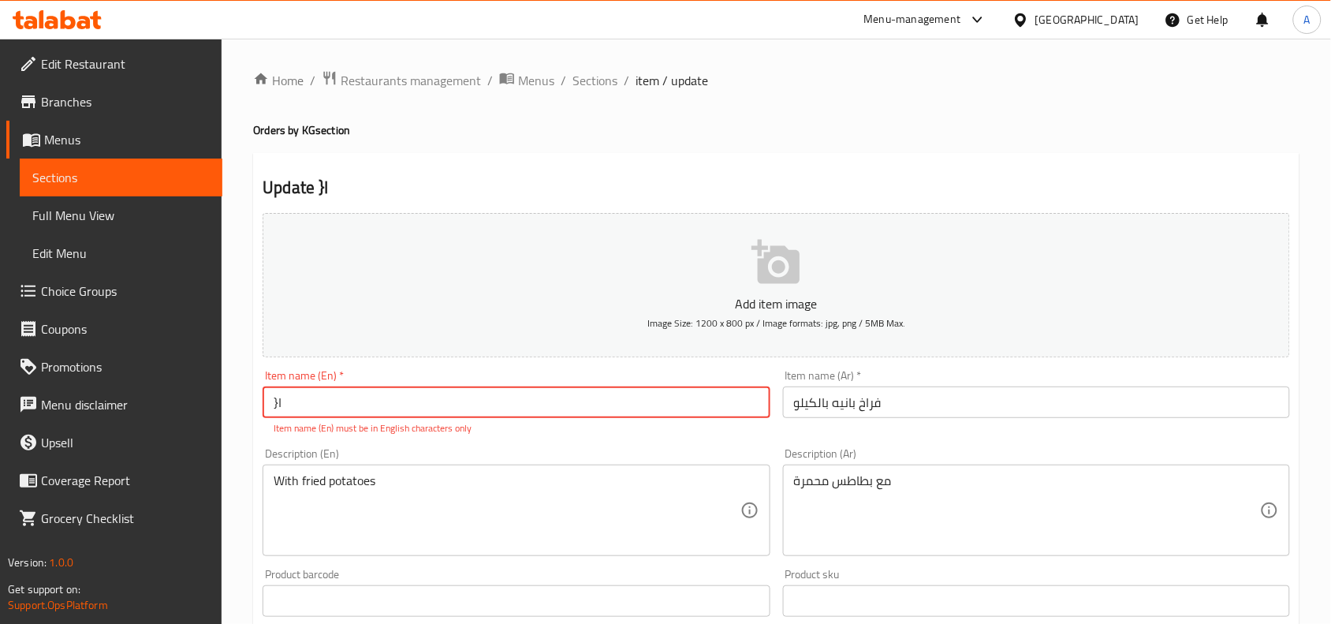
click at [323, 412] on input "}ا" at bounding box center [516, 402] width 507 height 32
type input "Kilo Chicken Pane"
click at [874, 408] on input "فراخ بانيه بالكيلو" at bounding box center [1036, 402] width 507 height 32
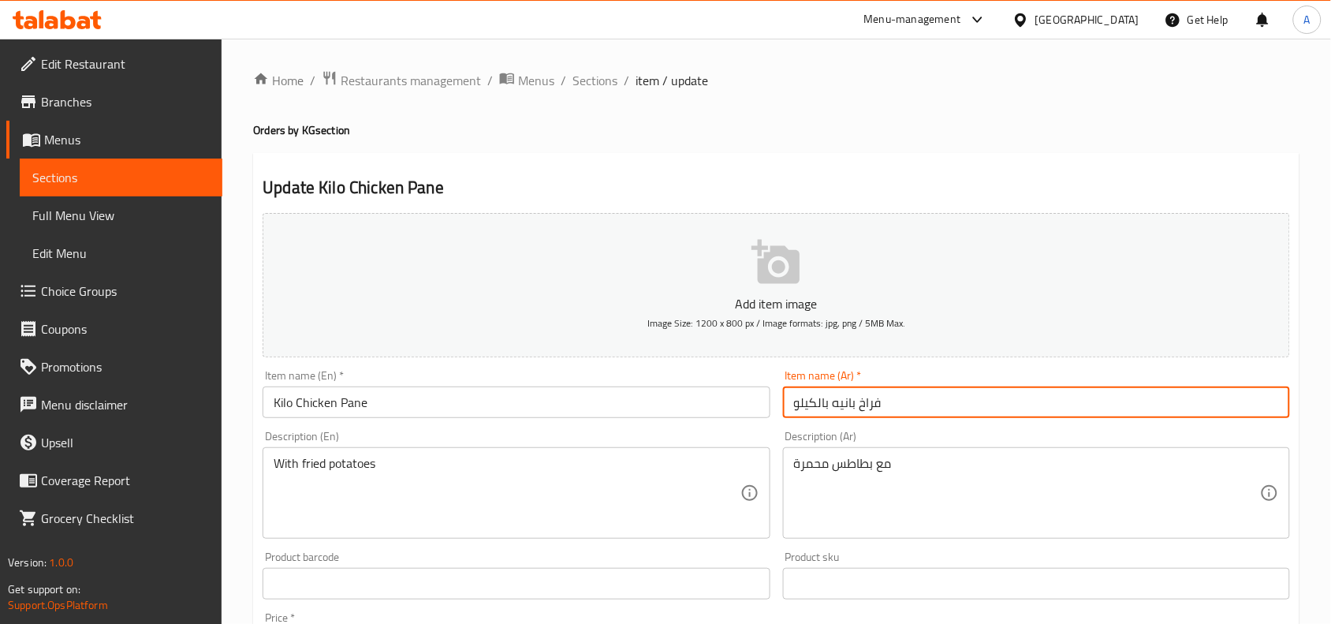
click at [874, 408] on input "فراخ بانيه بالكيلو" at bounding box center [1036, 402] width 507 height 32
type input "كيلو فراخ بانيه"
click at [332, 466] on textarea "With fried potatoes" at bounding box center [507, 493] width 466 height 75
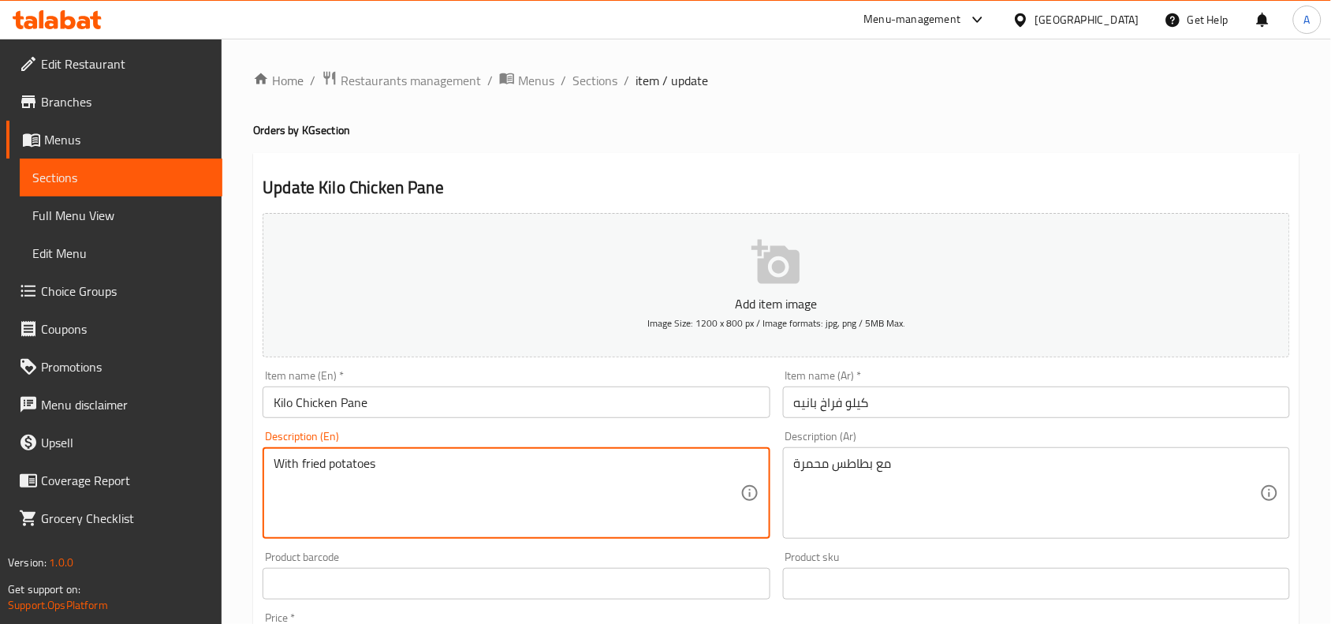
drag, startPoint x: 302, startPoint y: 466, endPoint x: 408, endPoint y: 472, distance: 106.6
click at [408, 472] on textarea "With fried potatoes" at bounding box center [507, 493] width 466 height 75
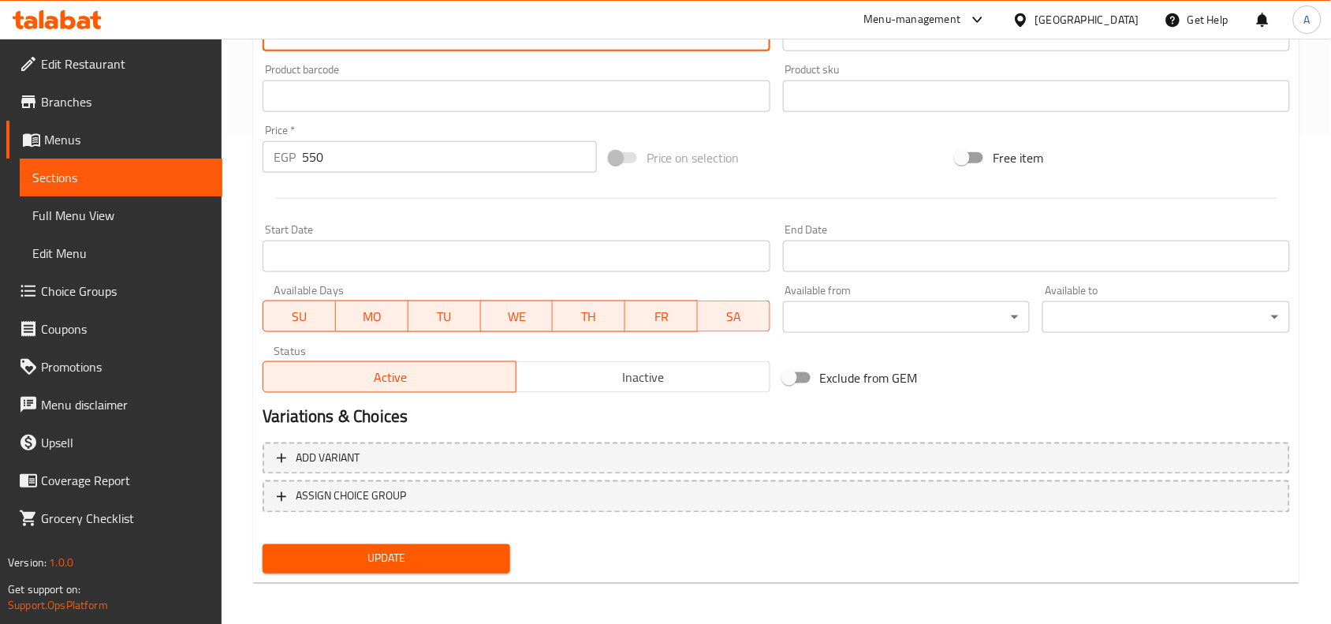
type textarea "With French fries"
click at [491, 549] on span "Update" at bounding box center [386, 559] width 222 height 20
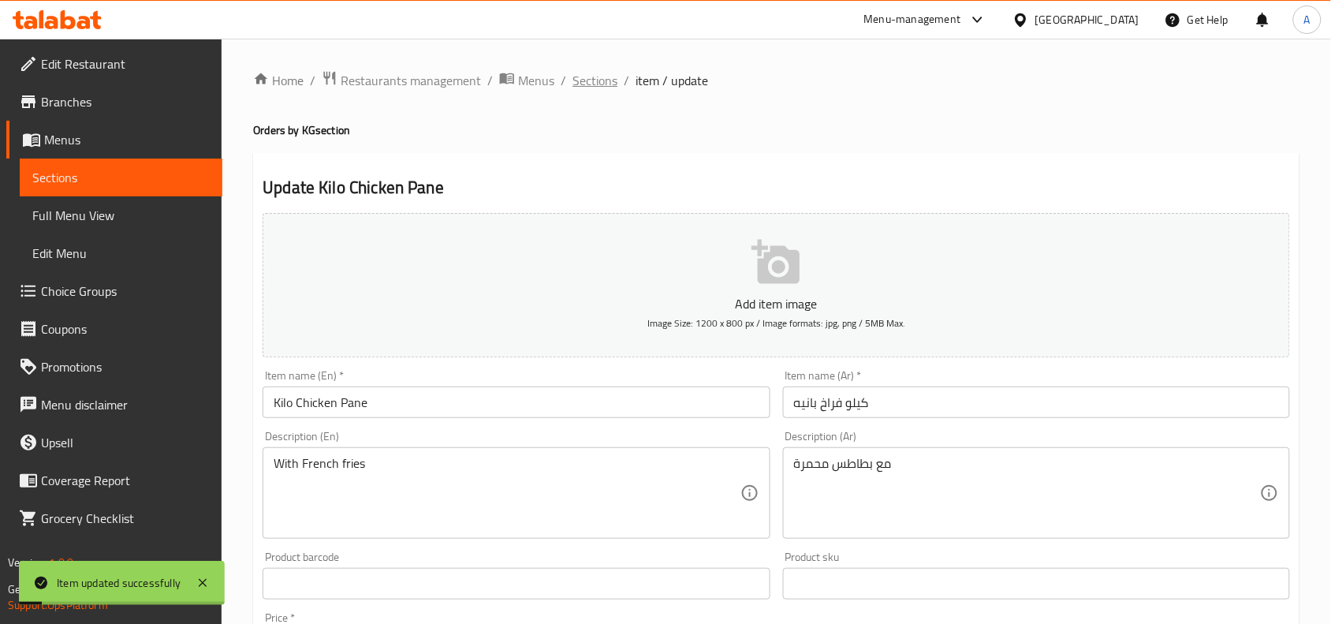
click at [605, 83] on span "Sections" at bounding box center [595, 80] width 45 height 19
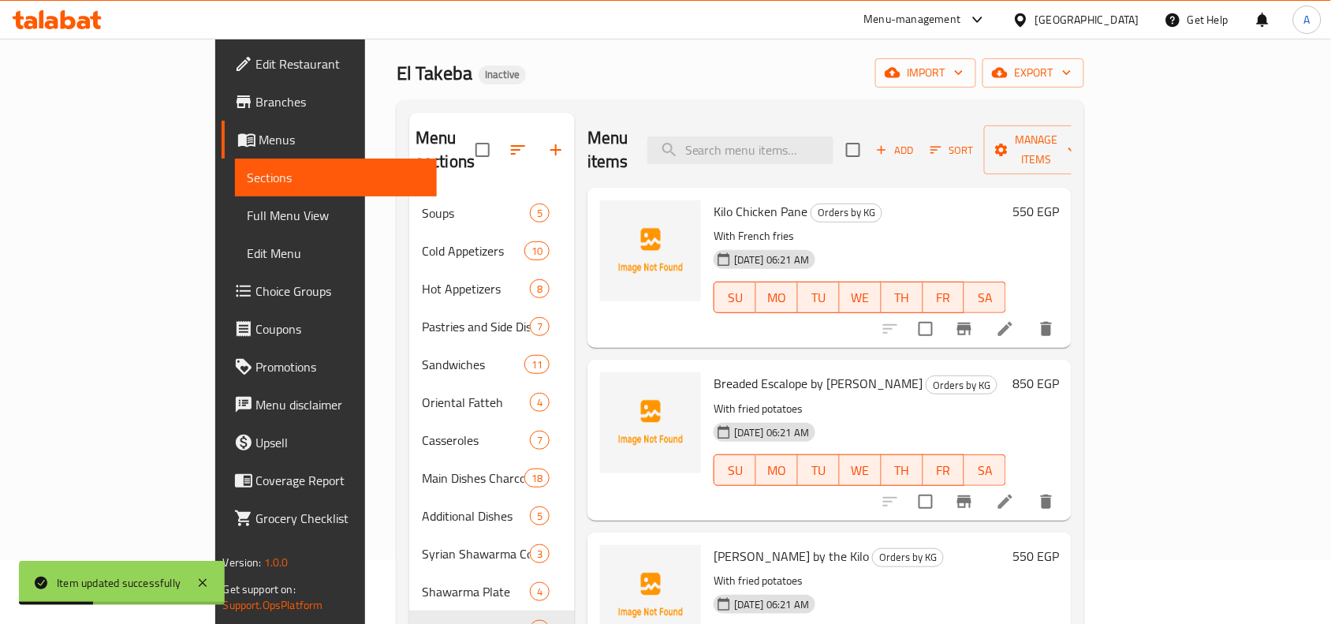
scroll to position [99, 0]
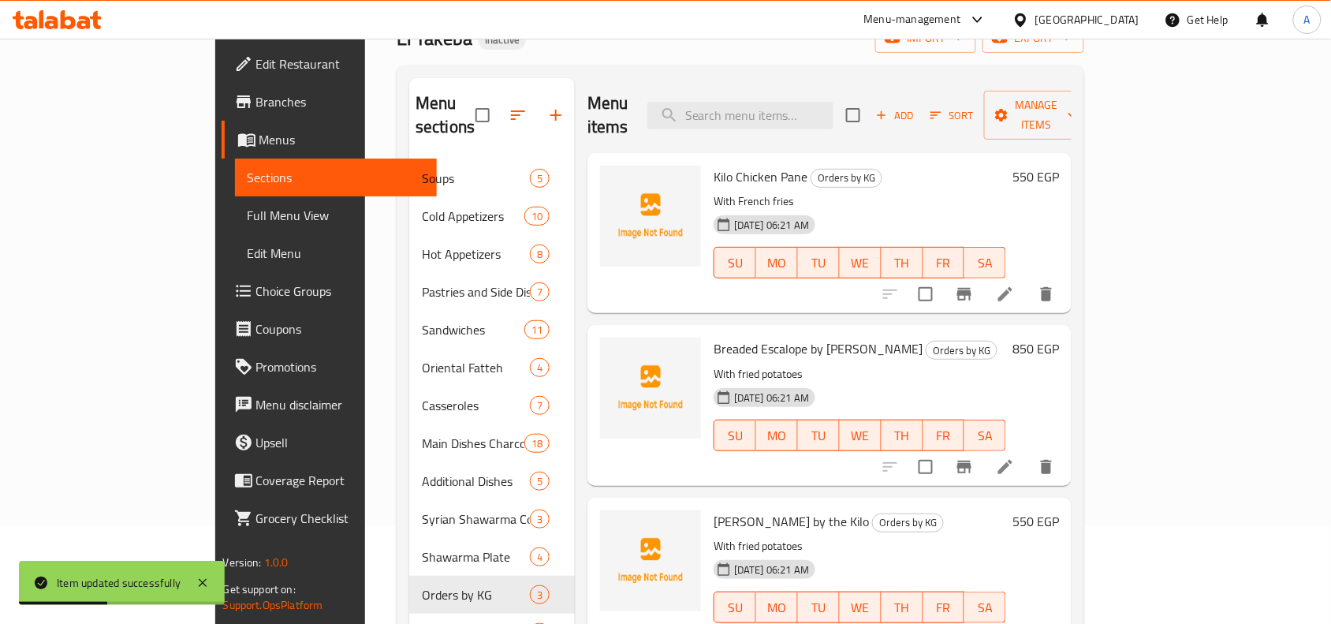
click at [1028, 453] on li at bounding box center [1005, 467] width 44 height 28
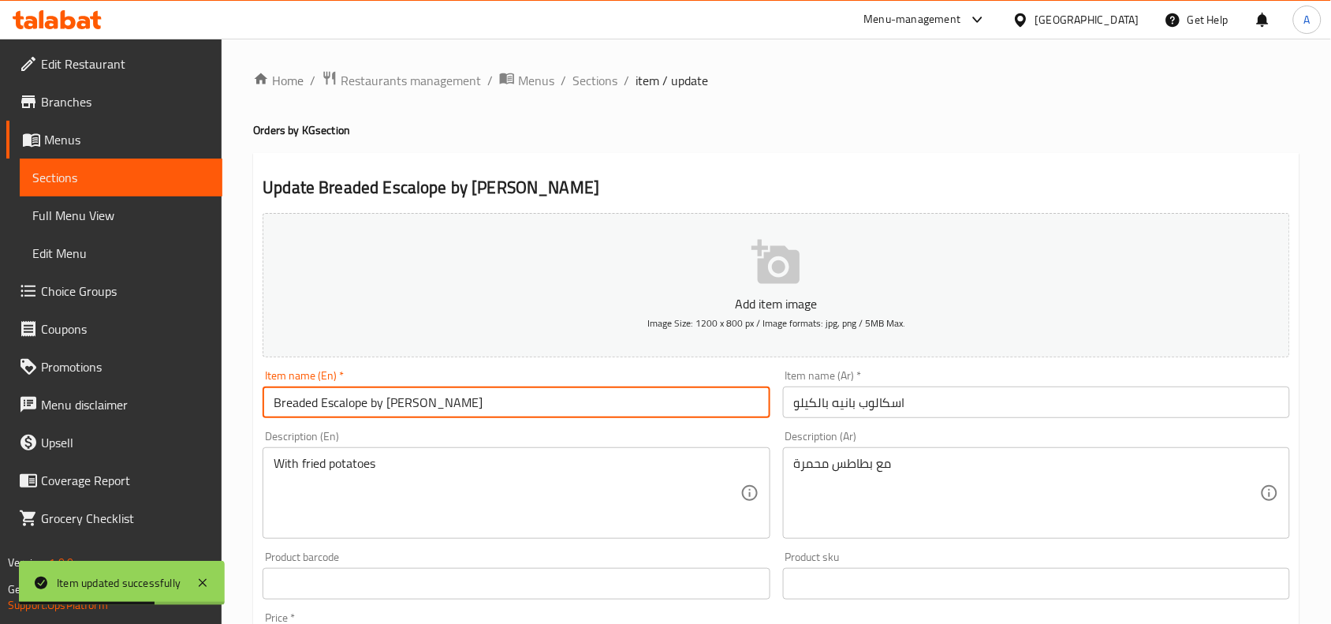
click at [297, 412] on input "Breaded Escalope by Kilo" at bounding box center [516, 402] width 507 height 32
click at [341, 412] on input "Breaded Escalope by Kilo" at bounding box center [516, 402] width 507 height 32
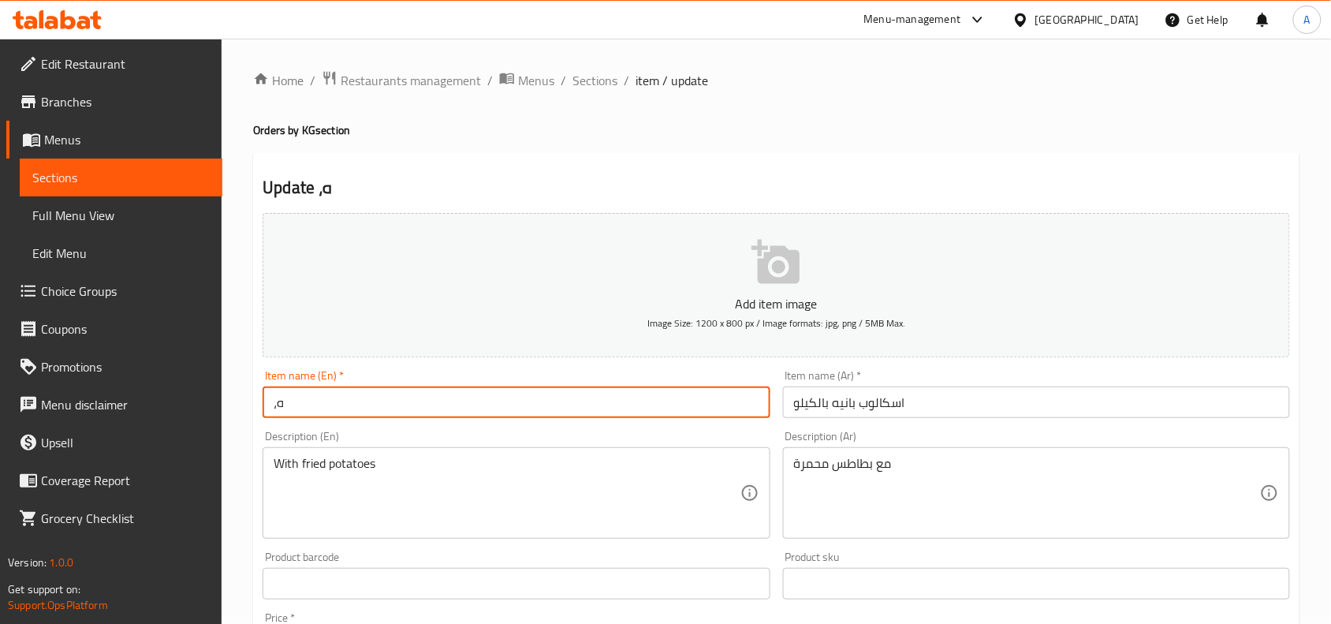
type input "،"
type input "Kilo Escalop Pane"
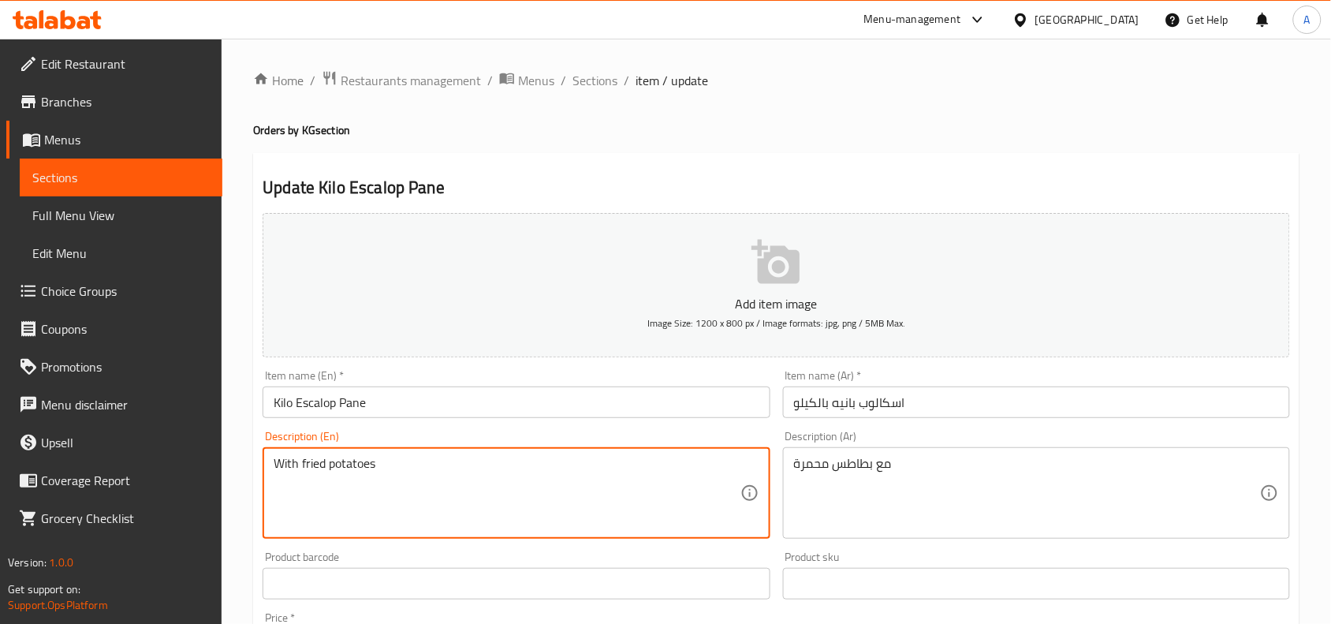
drag, startPoint x: 300, startPoint y: 466, endPoint x: 446, endPoint y: 466, distance: 145.9
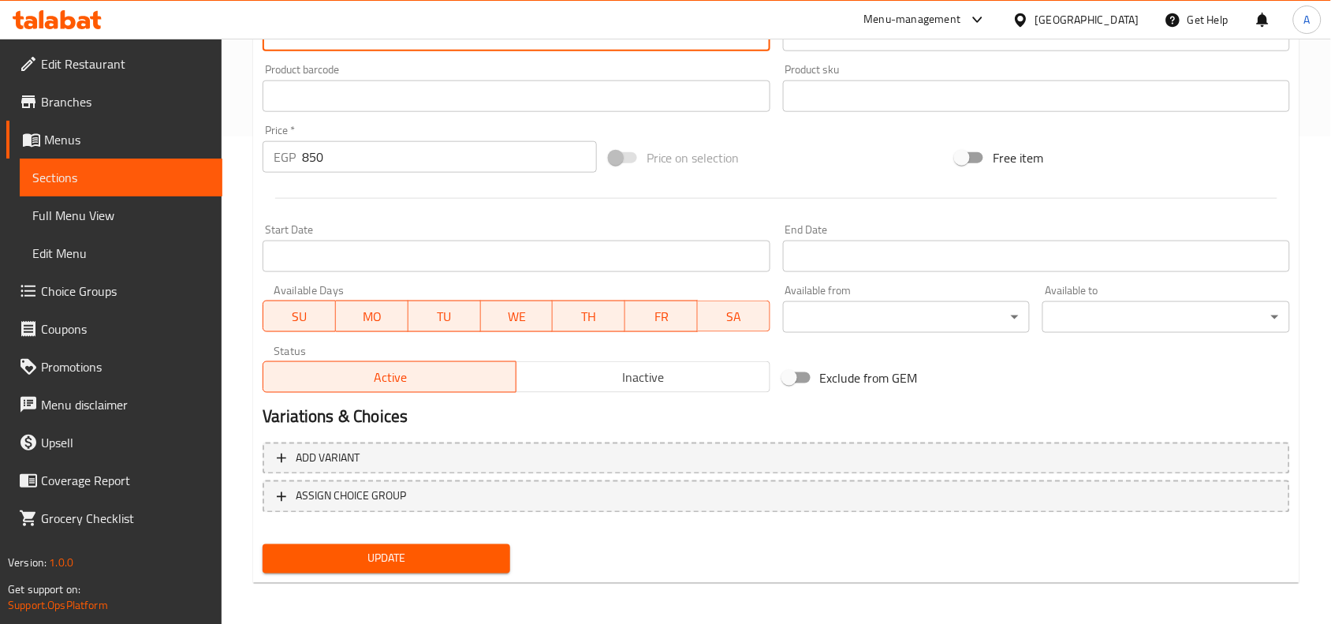
type textarea "With French Fries"
click at [450, 550] on span "Update" at bounding box center [386, 559] width 222 height 20
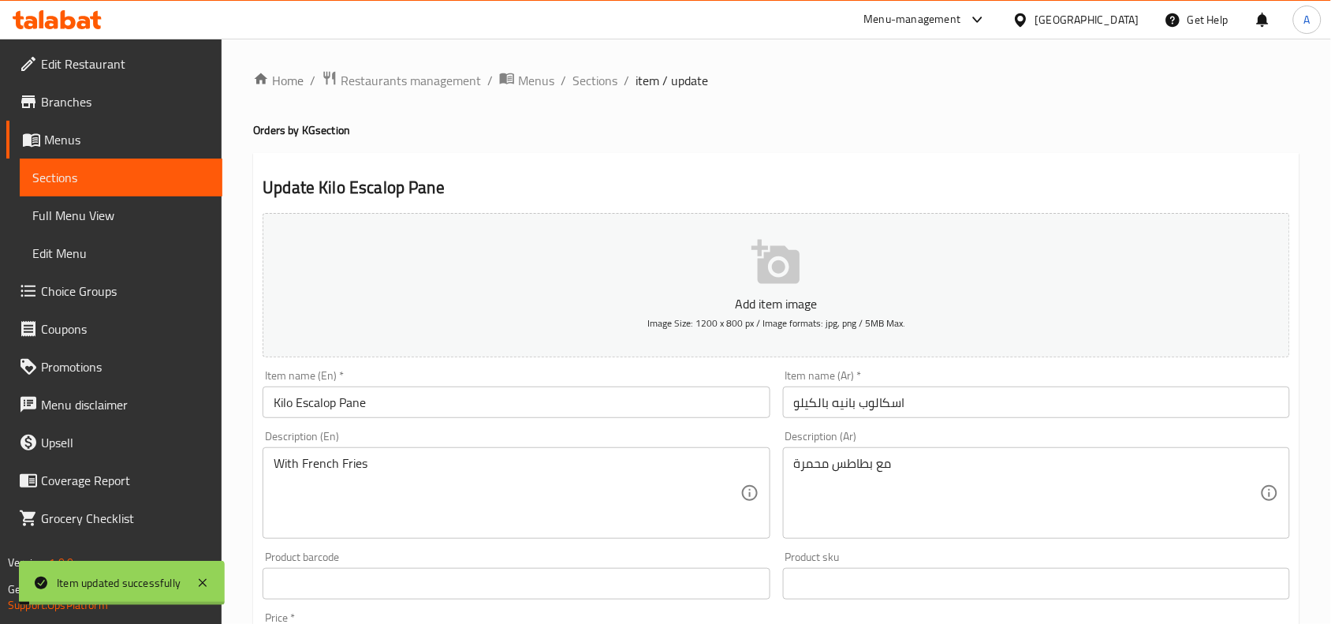
click at [597, 93] on div "Home / Restaurants management / Menus / Sections / item / update Orders by KG s…" at bounding box center [776, 576] width 1046 height 1013
click at [600, 89] on span "Sections" at bounding box center [595, 80] width 45 height 19
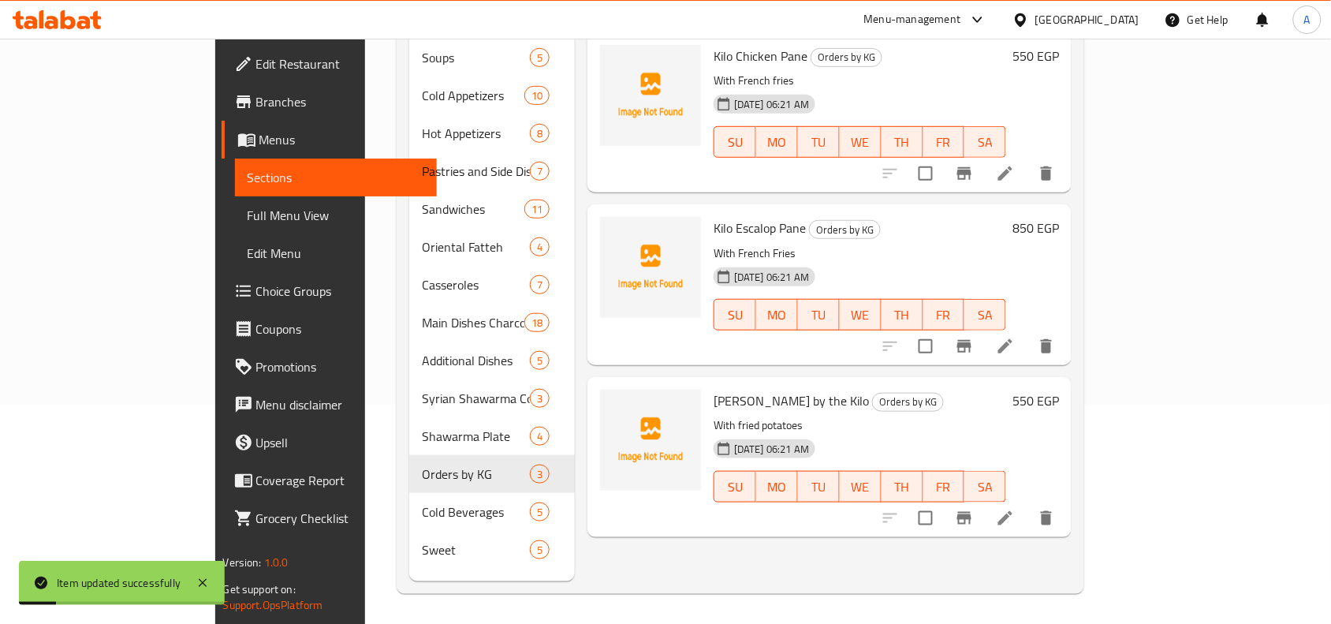
scroll to position [222, 0]
click at [1013, 509] on icon at bounding box center [1005, 516] width 14 height 14
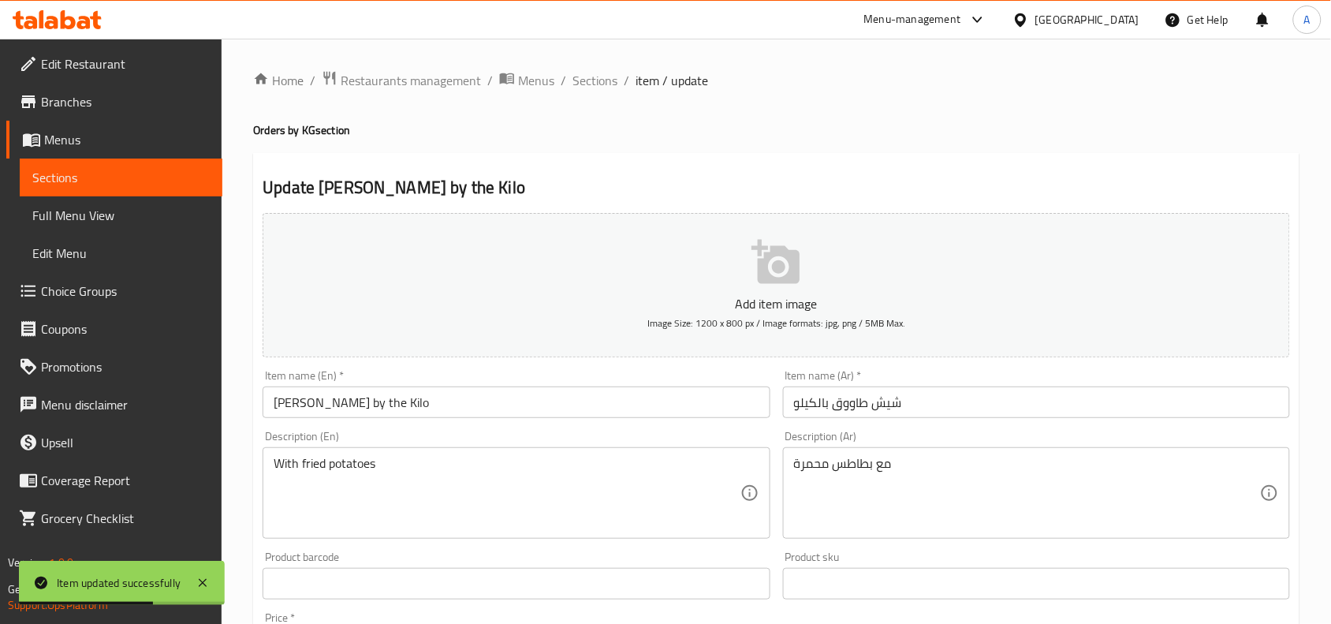
click at [352, 405] on input "Shish Tawook by the Kilo" at bounding box center [516, 402] width 507 height 32
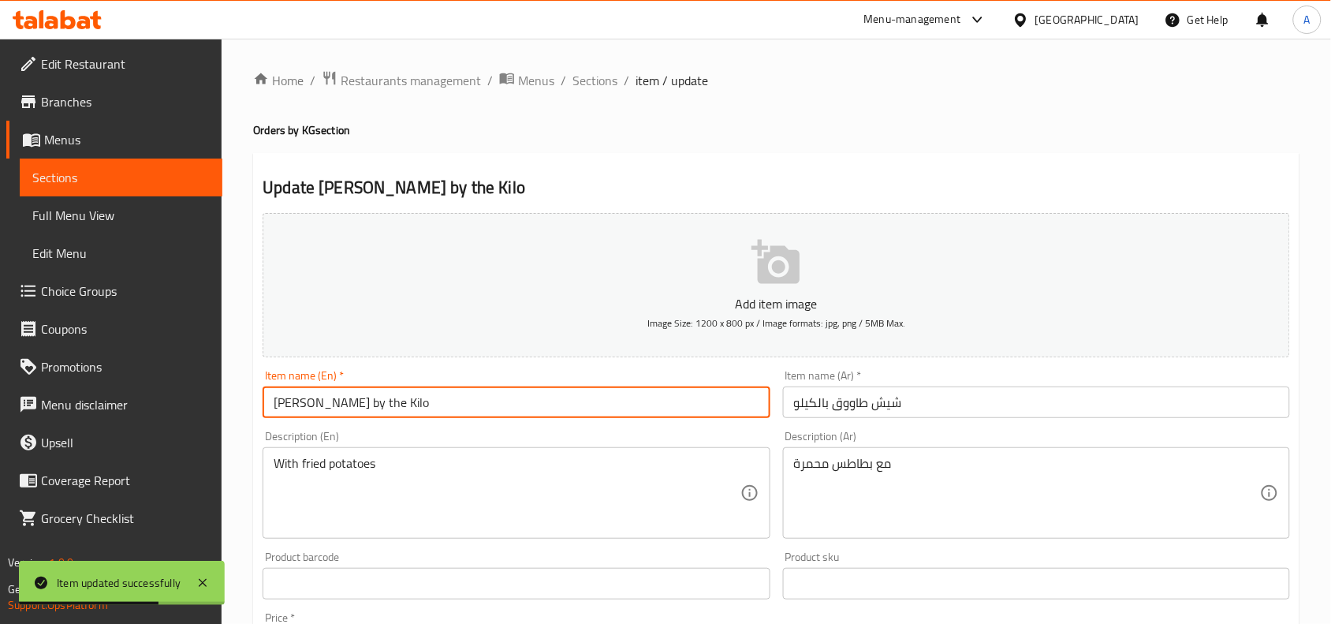
click at [352, 404] on input "Shish Tawook by the Kilo" at bounding box center [516, 402] width 507 height 32
type input "،"
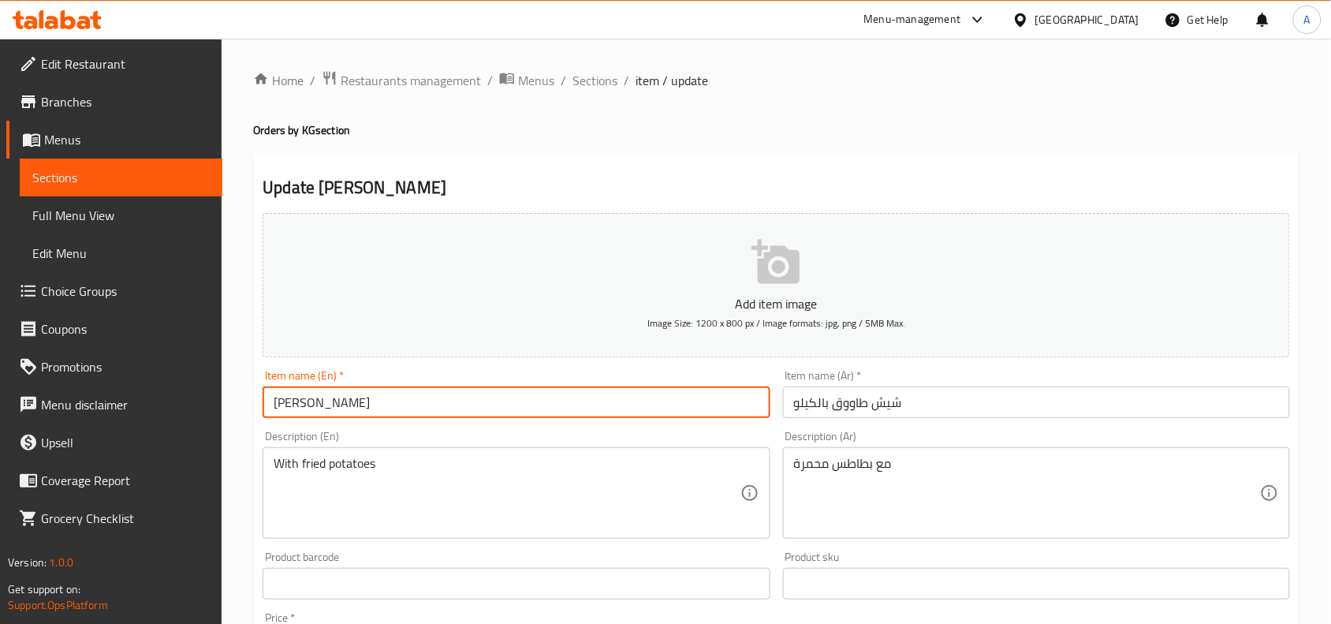
type input "[PERSON_NAME]"
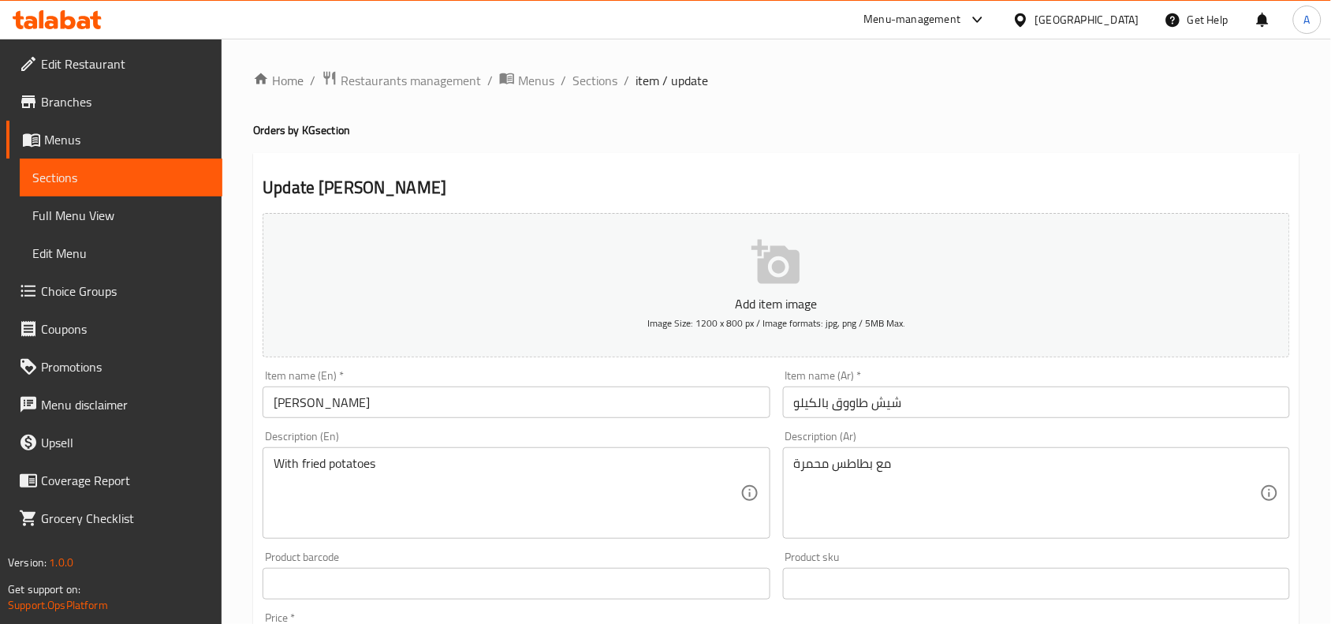
click at [899, 420] on div "Item name (Ar)   * شيش طاووق بالكيلو Item name (Ar) *" at bounding box center [1037, 394] width 520 height 61
click at [897, 412] on input "شيش طاووق بالكيلو" at bounding box center [1036, 402] width 507 height 32
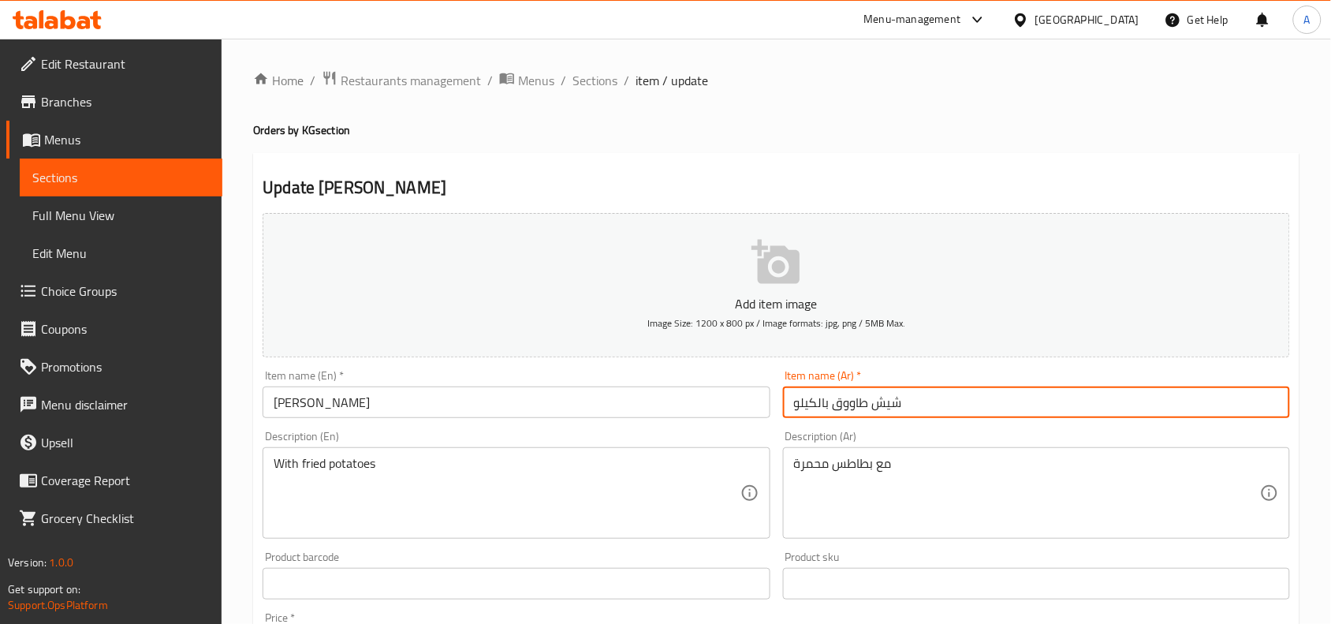
click at [897, 412] on input "شيش طاووق بالكيلو" at bounding box center [1036, 402] width 507 height 32
type input "كيلو شيش طاووق"
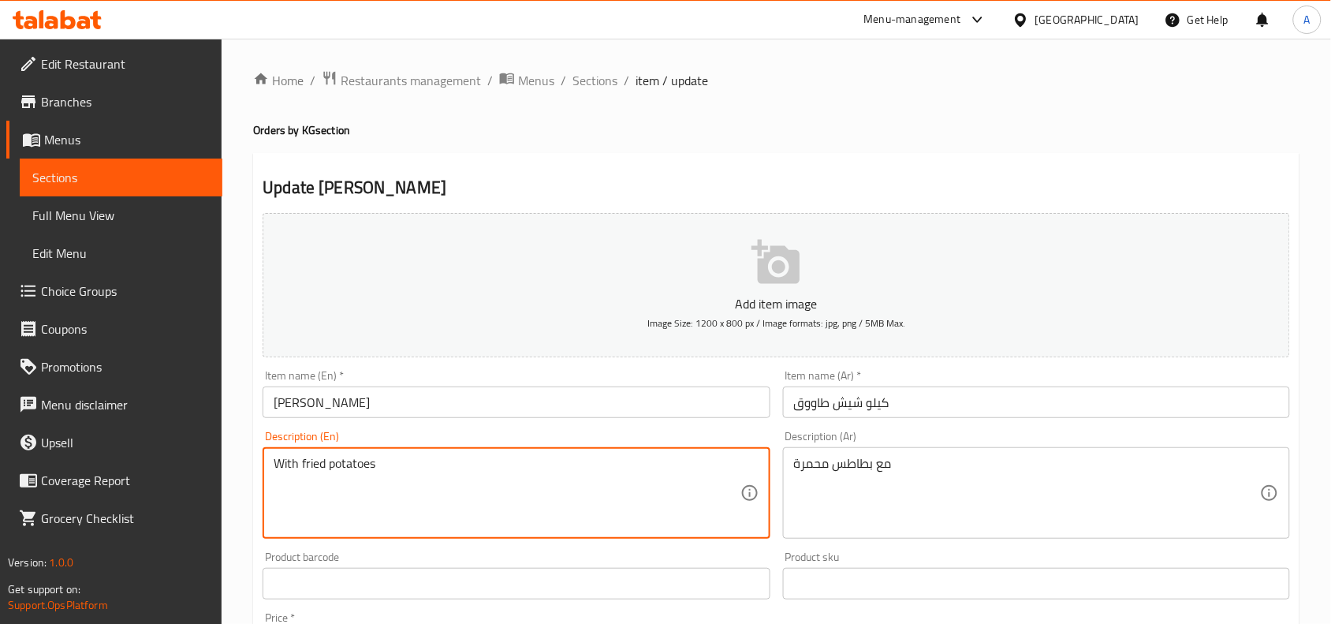
drag, startPoint x: 389, startPoint y: 476, endPoint x: 300, endPoint y: 470, distance: 89.3
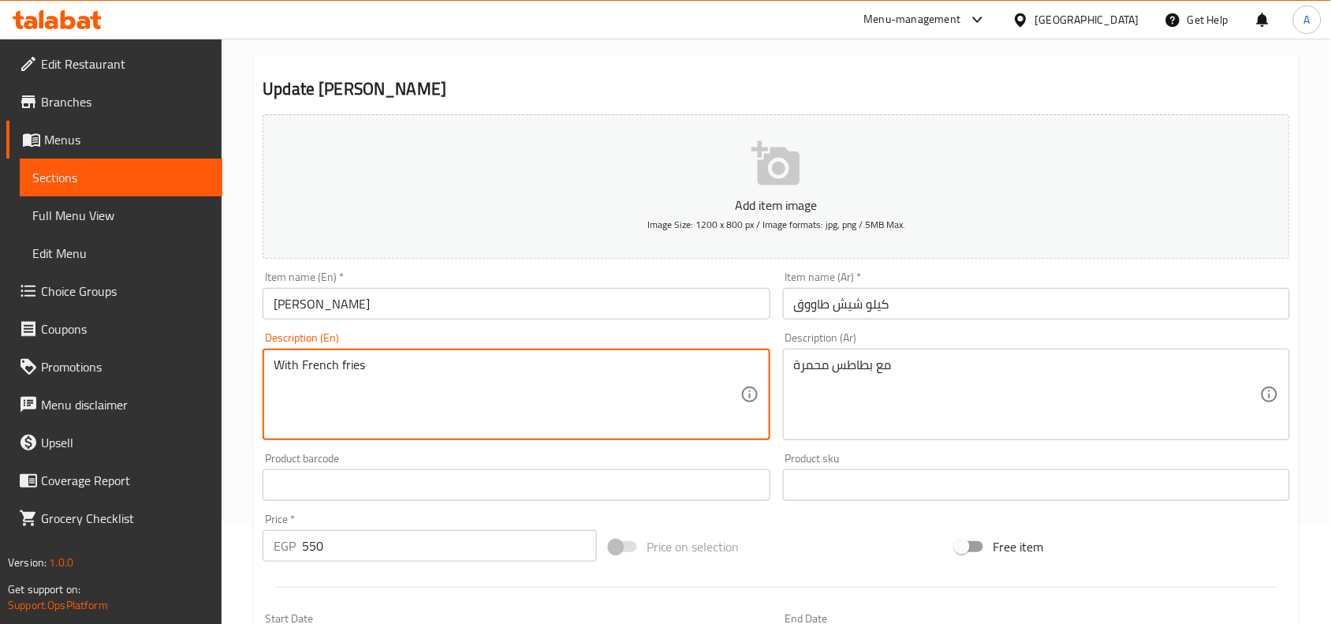
type textarea "With French fries"
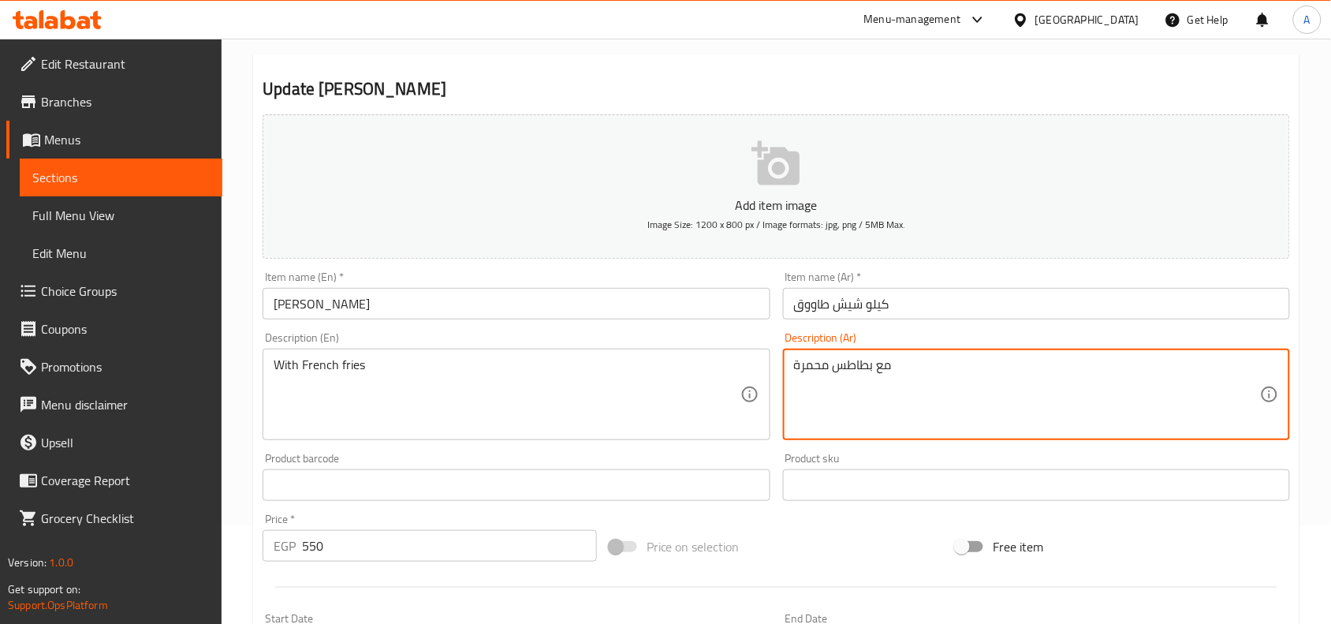
paste textarea "دجاج متبل بالبهارات ومشوي على الفحم، يقدم بكمية كيلو مع الخبز والسلطات."
type textarea "مع بطاطس محمرة"
click at [872, 375] on textarea "مع بطاطس محمرة" at bounding box center [1027, 394] width 466 height 75
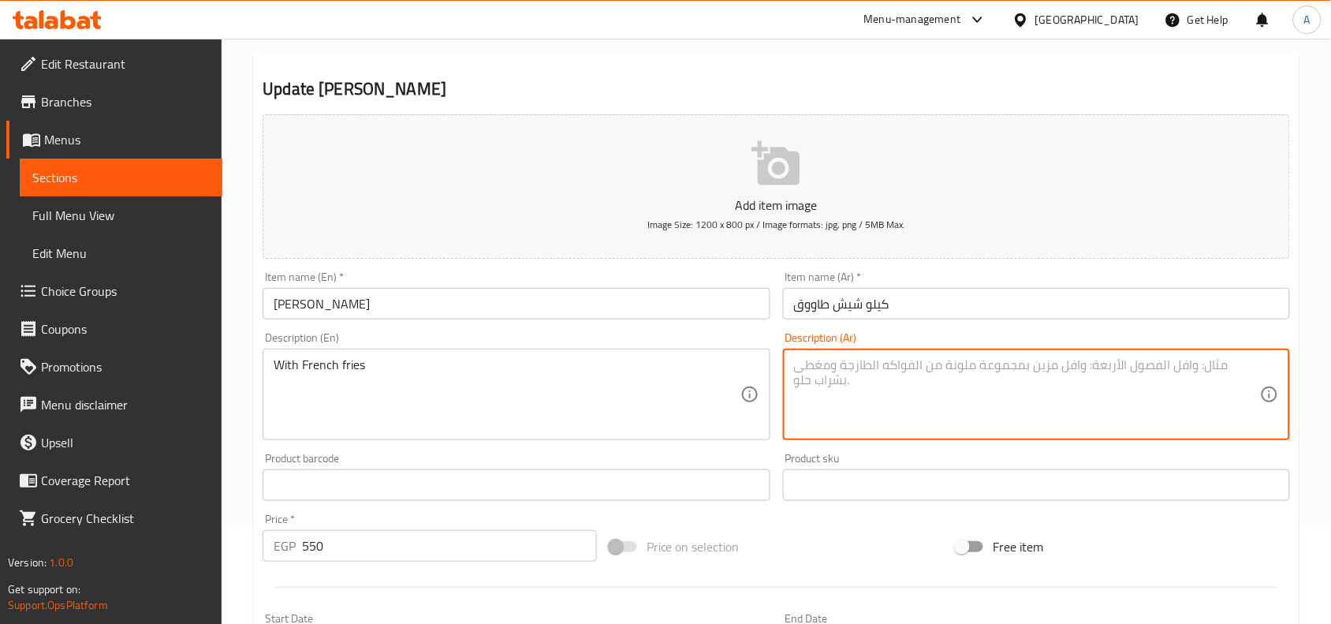
paste textarea "دجاج متبل بالبهارات ومشوي على الفحم، يقدم بكمية كيلو مع الخبز والسلطات."
click at [864, 379] on textarea "دجاج متبل بالبهارات ومشوي على الفحم، يقدم بكمية كيلو مع الخبز والسلطات مع بطاطس…" at bounding box center [1027, 394] width 466 height 75
type textarea "دجاج متبل بالبهارات ومشوي على الفحم، يقدم بكمية كيلو مع الخبز والسلطات مع بطاطس…"
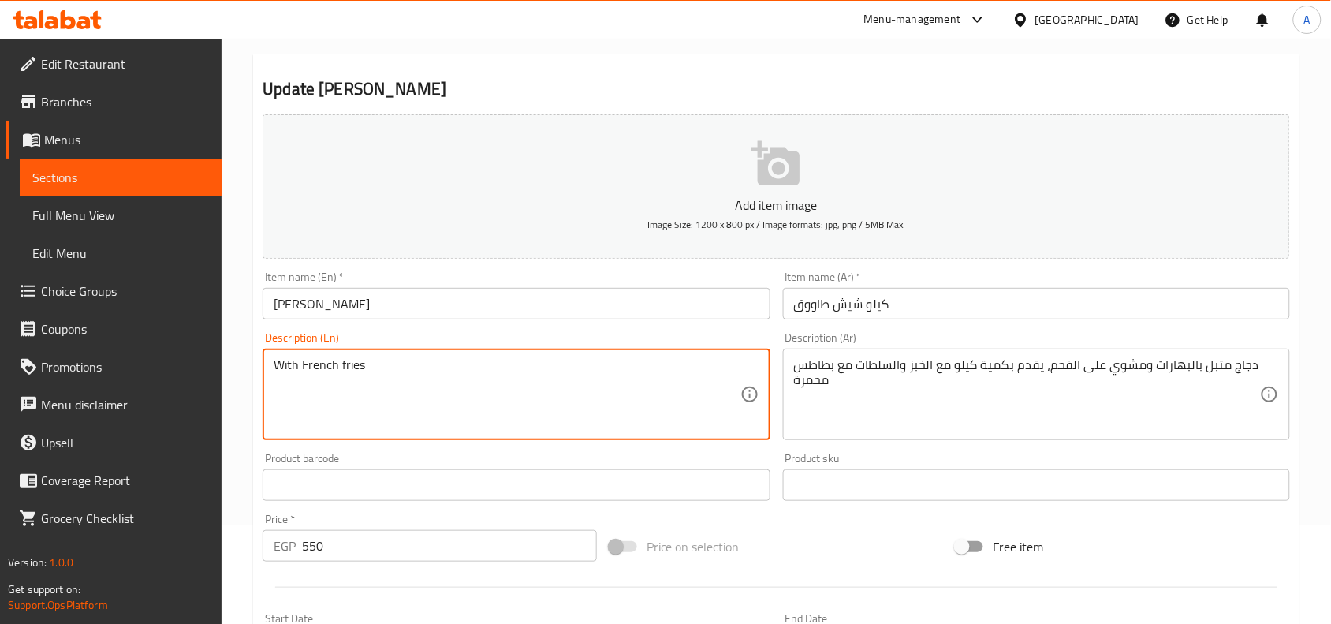
click at [479, 369] on textarea "With French fries" at bounding box center [507, 394] width 466 height 75
paste textarea "Chicken marinated with spices and grilled over charcoal, served in kilos with b…"
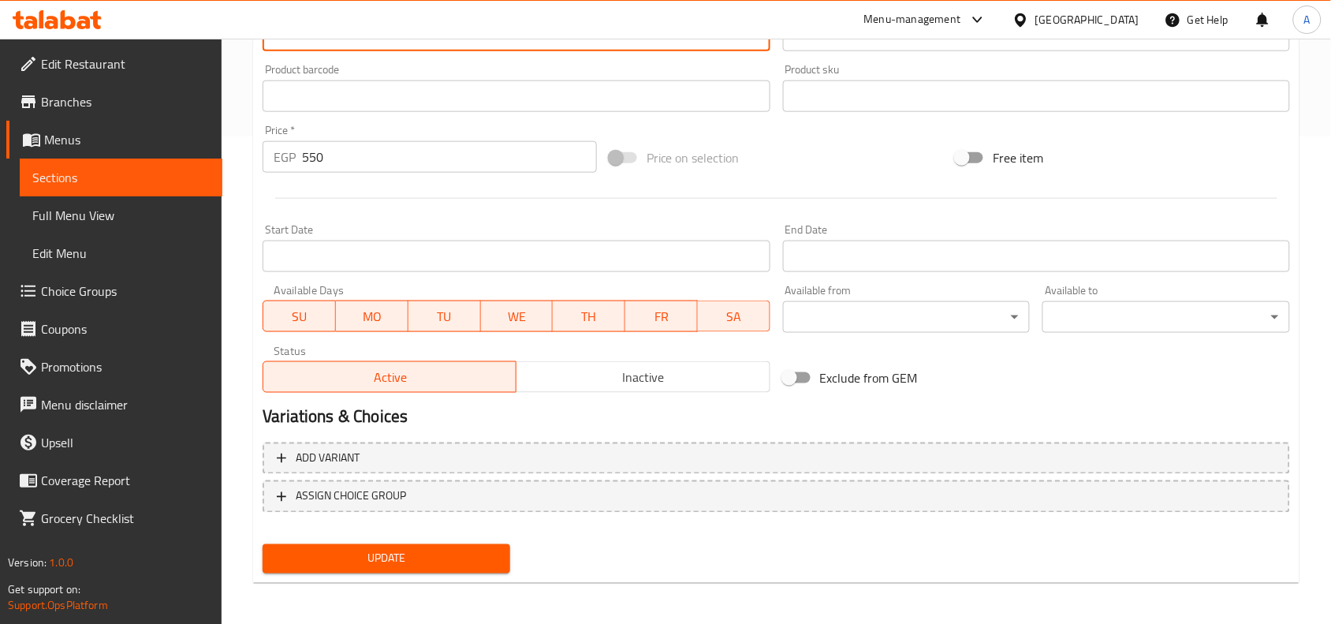
type textarea "Chicken marinated with spices and grilled over charcoal, served in kilos with b…"
click at [472, 556] on span "Update" at bounding box center [386, 559] width 222 height 20
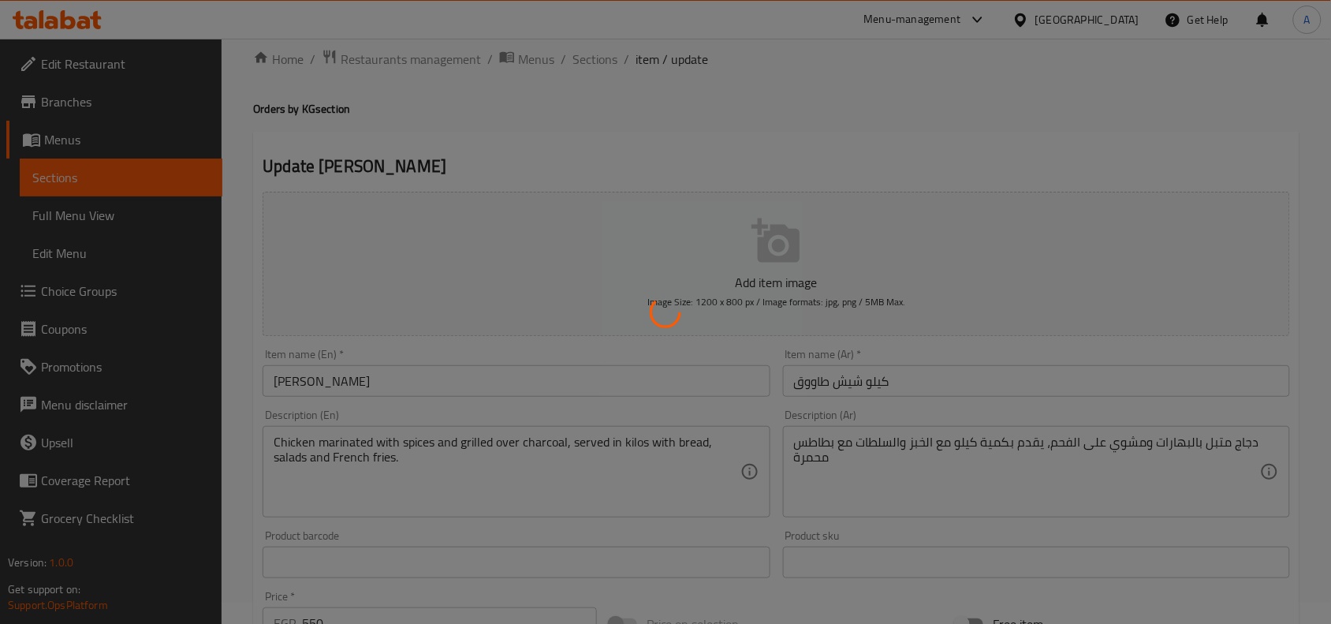
scroll to position [0, 0]
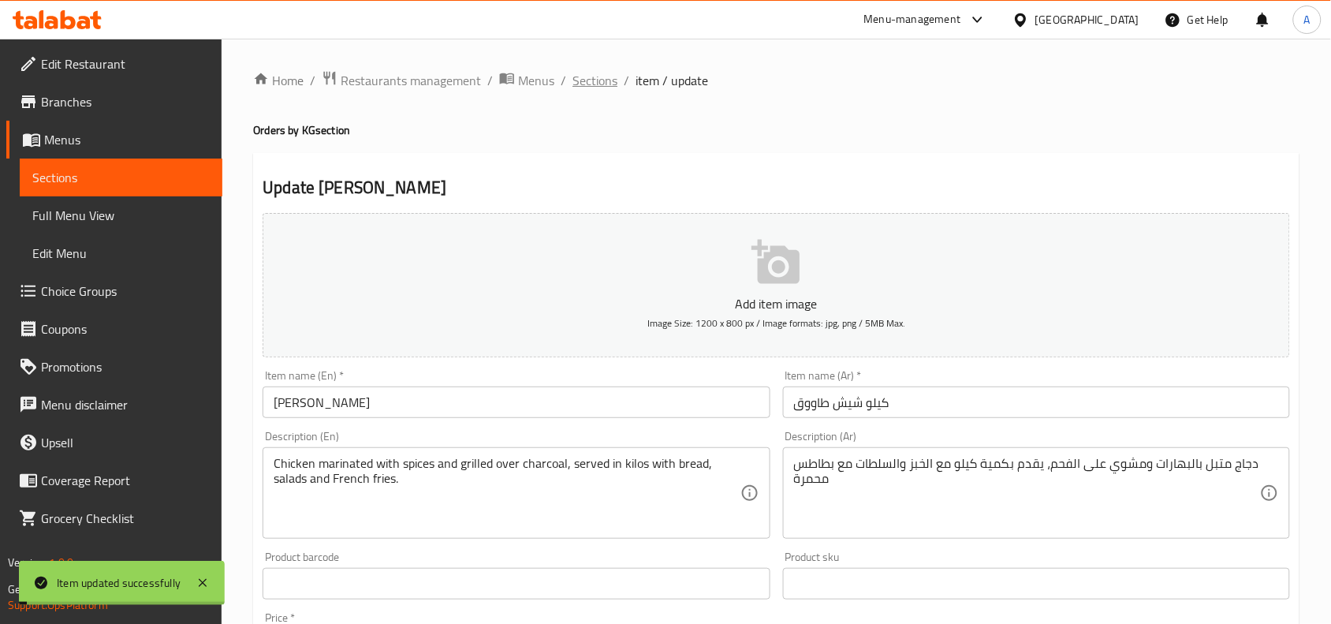
click at [593, 80] on span "Sections" at bounding box center [595, 80] width 45 height 19
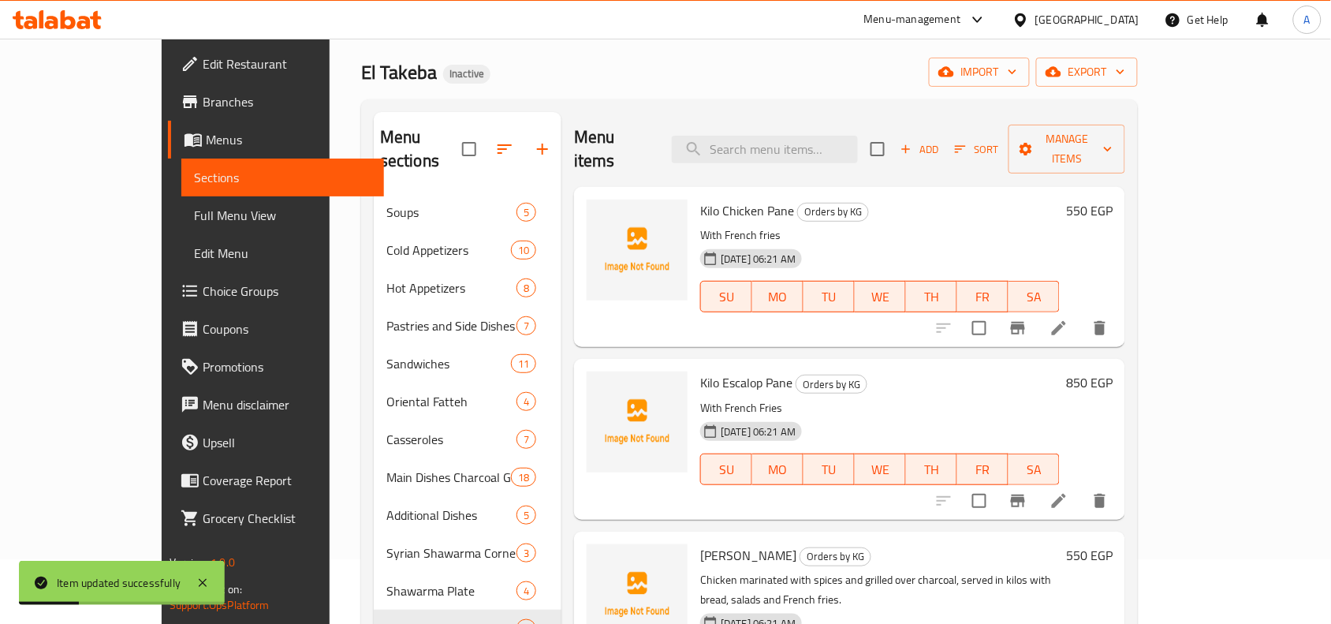
scroll to position [197, 0]
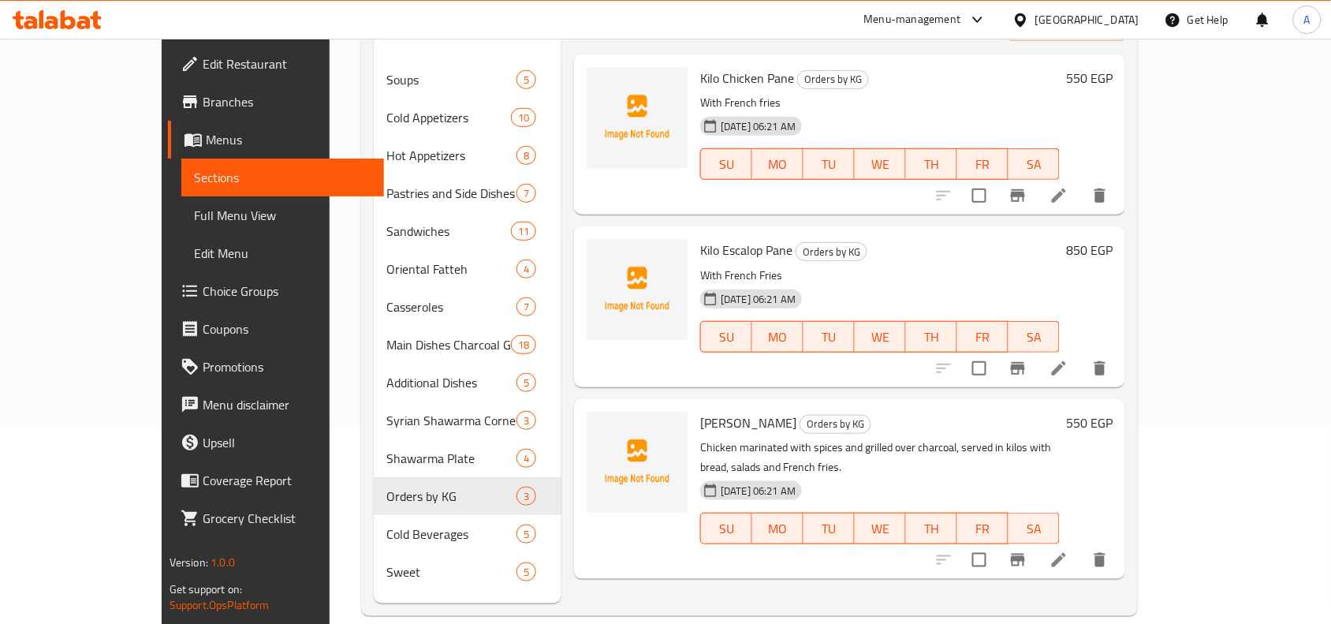
click at [657, 576] on div "Menu items Add Sort Manage items Kilo Chicken Pane Orders by KG With French fri…" at bounding box center [843, 291] width 564 height 624
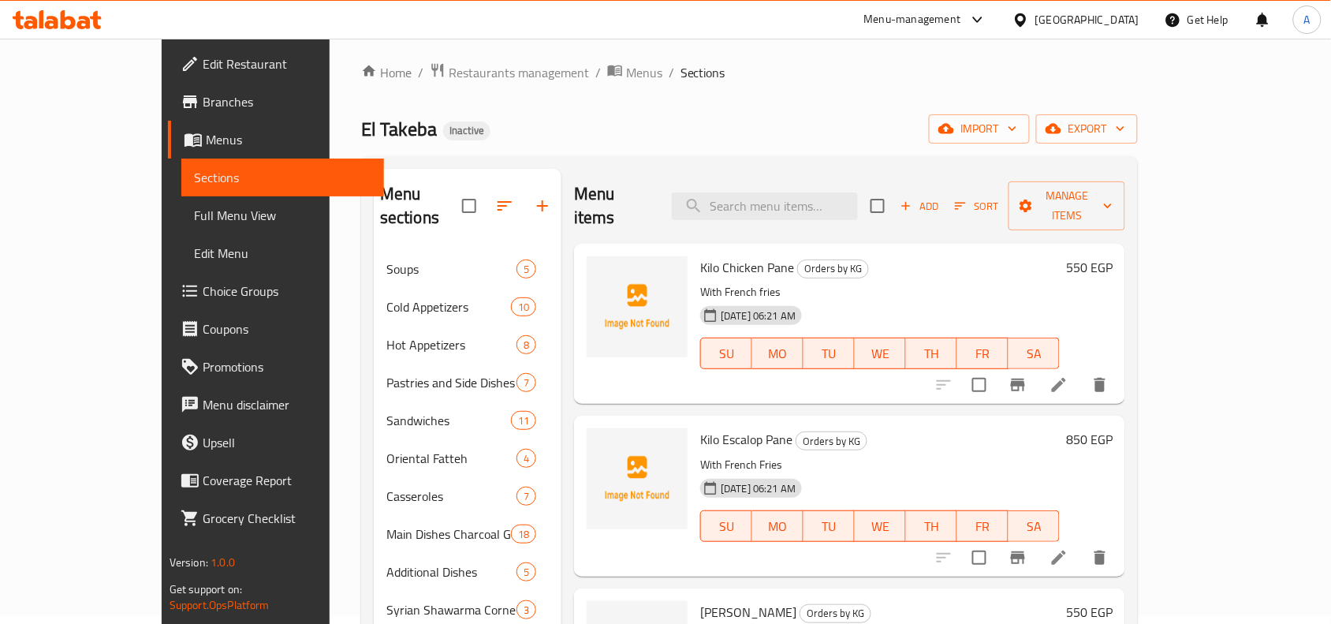
scroll to position [0, 0]
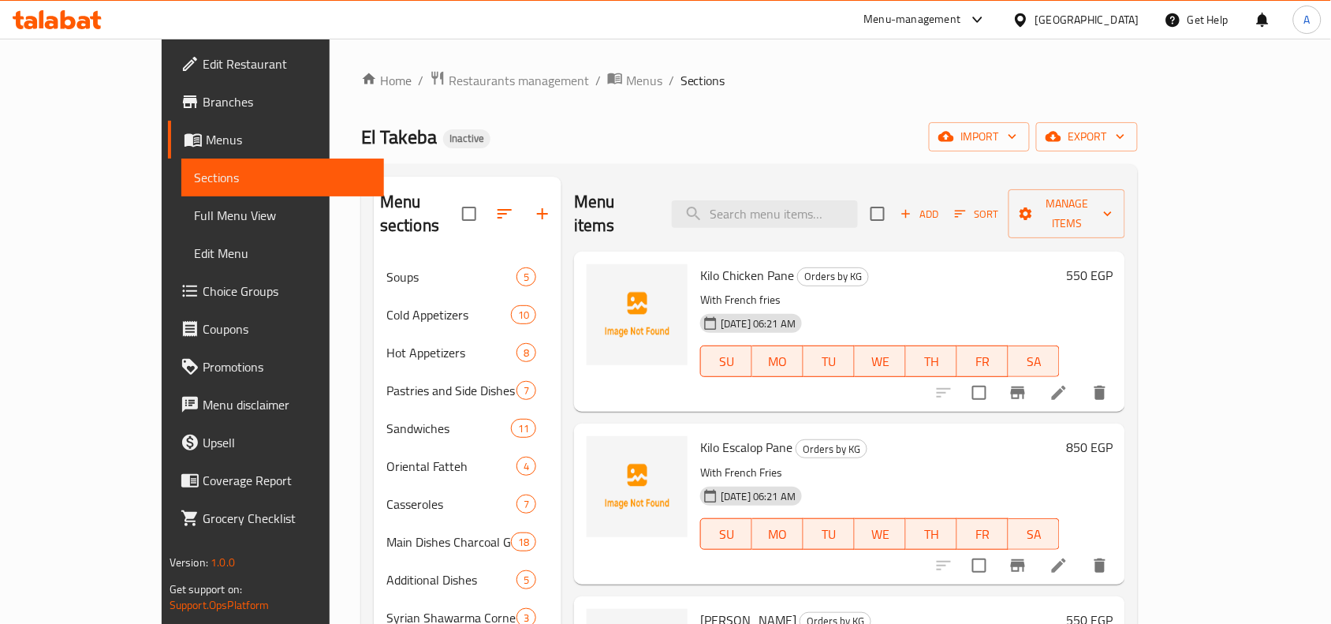
click at [1066, 386] on icon at bounding box center [1059, 393] width 14 height 14
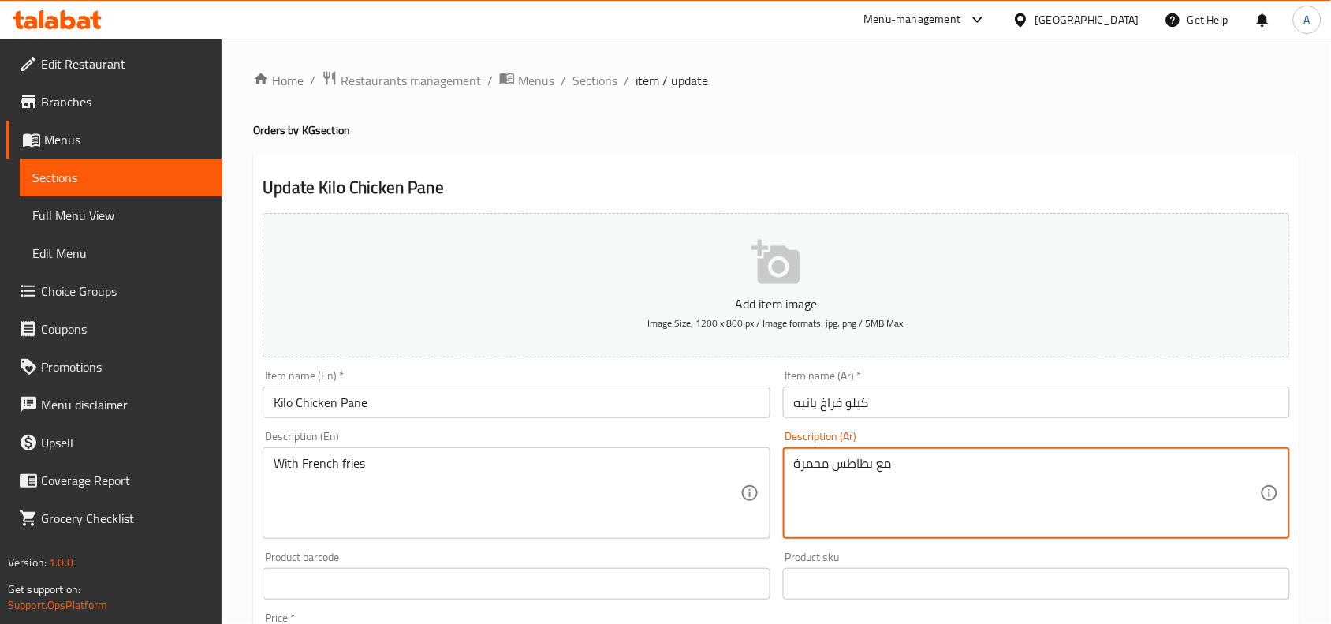
click at [887, 467] on textarea "مع بطاطس محمرة" at bounding box center [1027, 493] width 466 height 75
paste textarea ": كيلو دجاج بانيه مقلي مغطى بالبقسماط، يقدم ساخناً مع البطاطس والصلصات"
click at [853, 475] on textarea ": كيلو دجاج بانيه مقلي مغطى بالبقسماط، يقدم ساخناً مع البطاطس والصلصات" at bounding box center [1027, 493] width 466 height 75
click at [794, 471] on textarea ": كيلو دجاج بانيه مقلي مغطى بالبقسماط، يقدم ساخناً مع البطاطس المحمرة والصلصات" at bounding box center [1027, 493] width 466 height 75
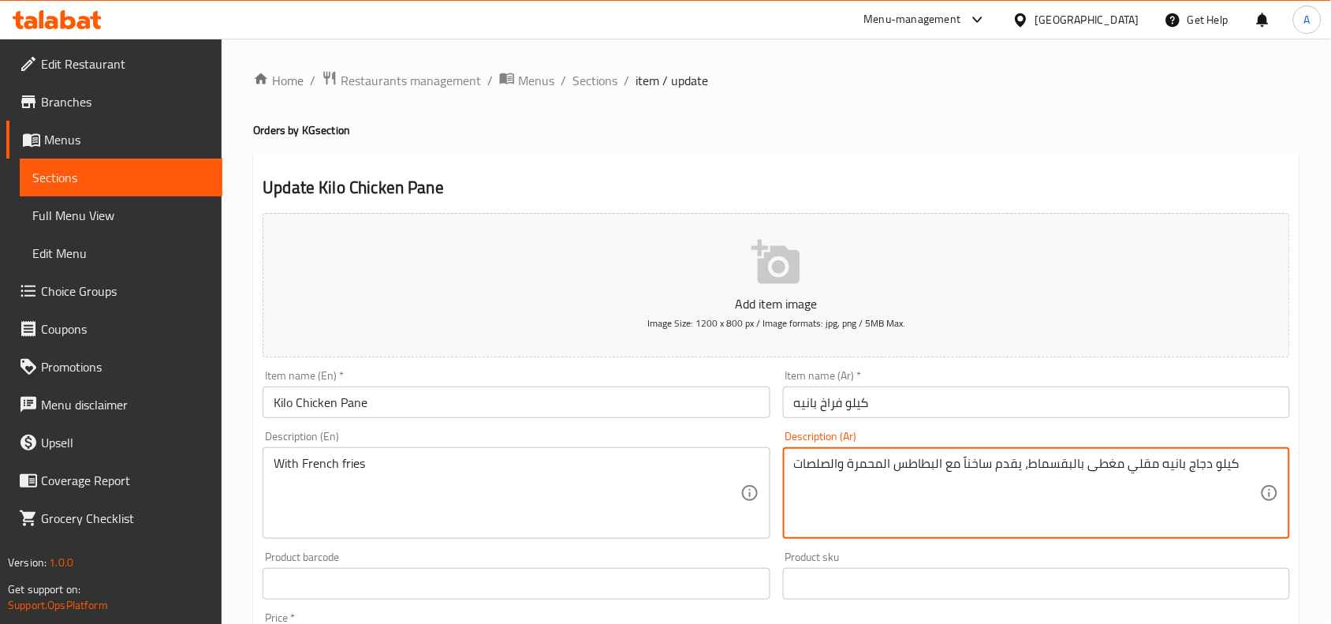
click at [873, 459] on textarea "كيلو دجاج بانيه مقلي مغطى بالبقسماط، يقدم ساخناً مع البطاطس المحمرة والصلصات" at bounding box center [1027, 493] width 466 height 75
click at [873, 457] on textarea "كيلو دجاج بانيه مقلي مغطى بالبقسماط، يقدم ساخناً مع البطاطس المحمرة والصلصات" at bounding box center [1027, 493] width 466 height 75
type textarea "كيلو دجاج بانيه مقلي مغطى بالبقسماط، يقدم ساخناً مع البطاطس المحمرة والصلصات"
click at [515, 456] on textarea "With French fries" at bounding box center [507, 493] width 466 height 75
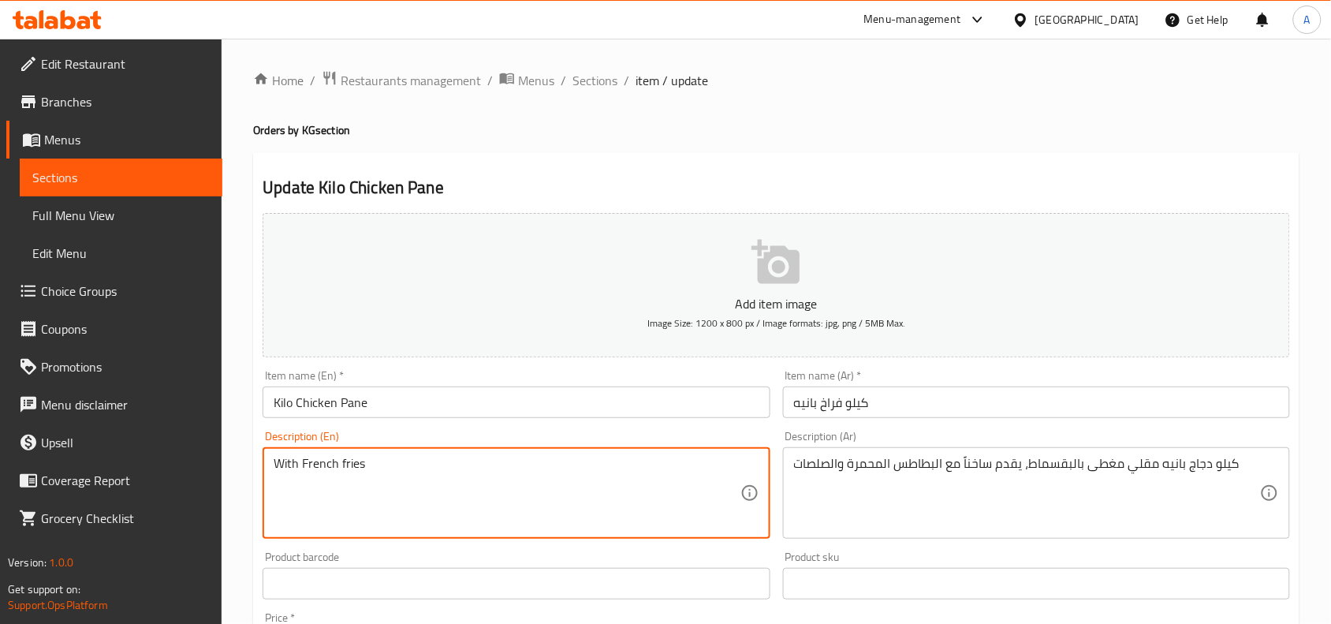
click at [515, 456] on textarea "With French fries" at bounding box center [507, 493] width 466 height 75
paste textarea "1 kg of fried breaded chicken, served hot with French fries and sauces."
click at [423, 468] on textarea "1 kg of fried breaded chicken, served hot with French fries and sauces." at bounding box center [507, 493] width 466 height 75
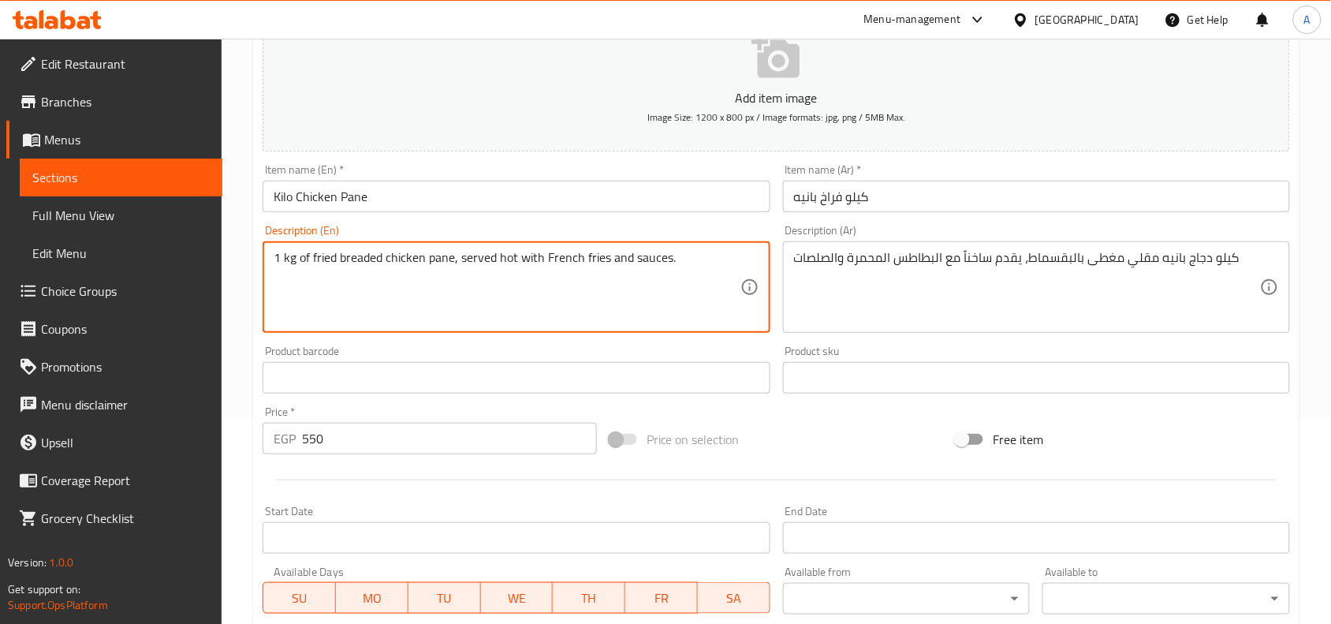
scroll to position [487, 0]
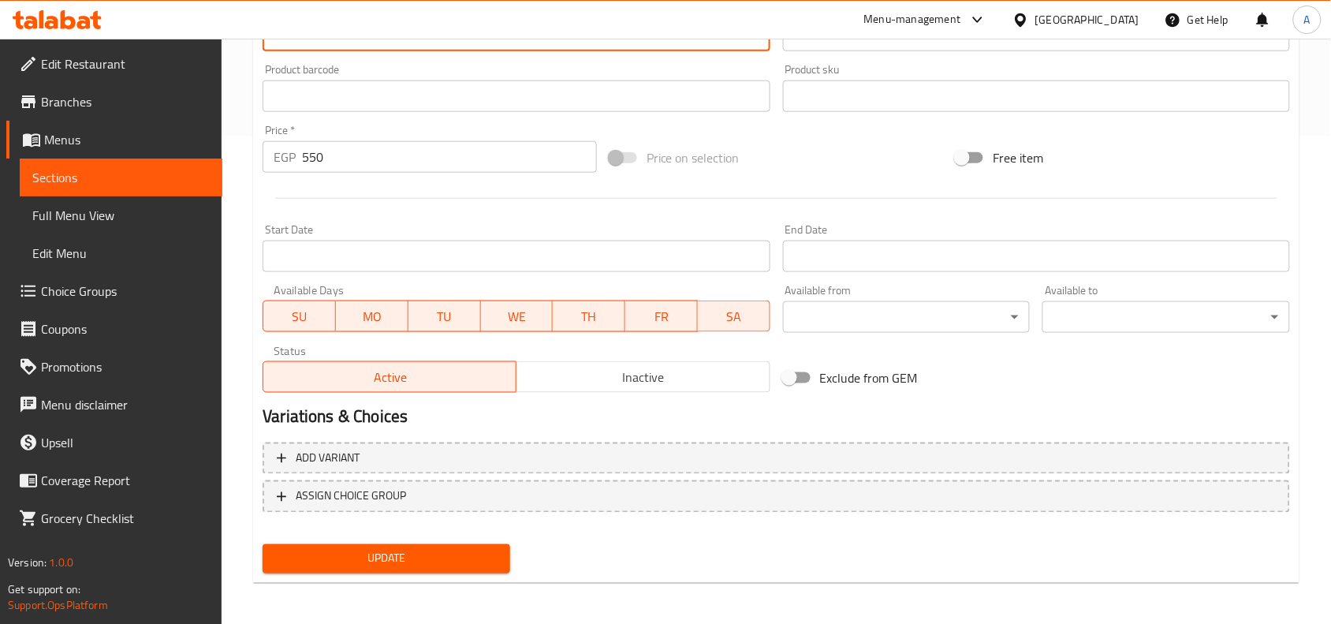
type textarea "1 kg of fried breaded chicken pane, served hot with French fries and sauces."
click at [452, 552] on span "Update" at bounding box center [386, 559] width 222 height 20
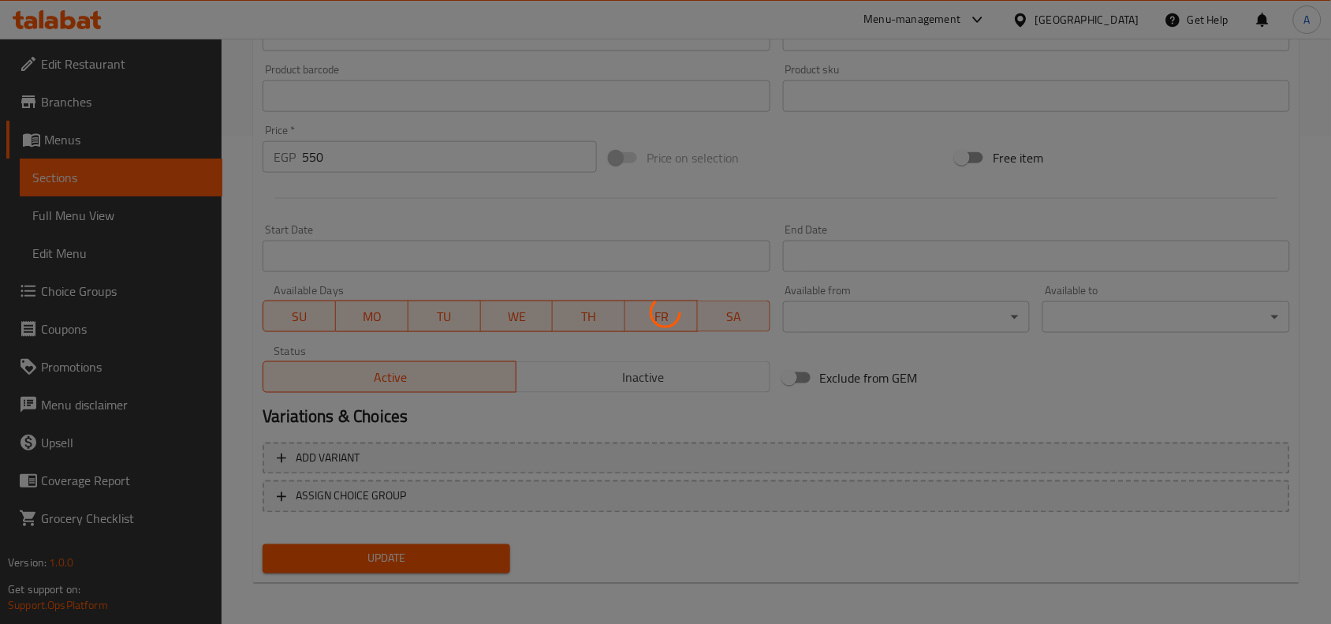
scroll to position [0, 0]
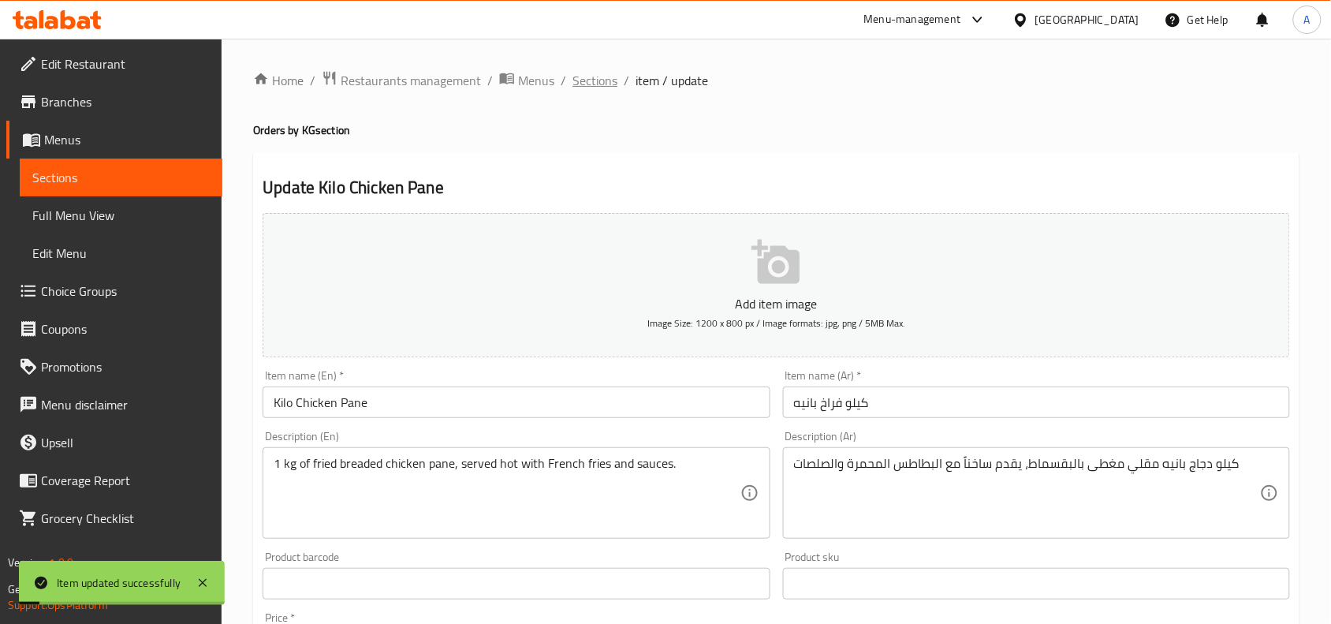
click at [588, 77] on span "Sections" at bounding box center [595, 80] width 45 height 19
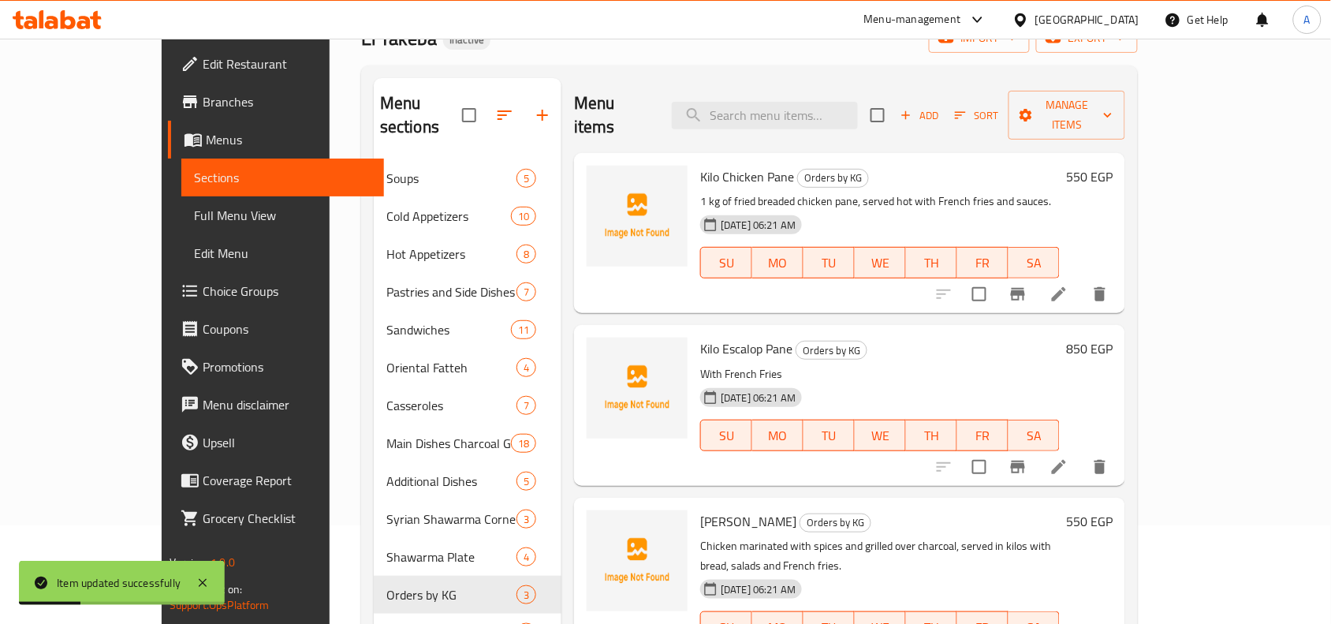
scroll to position [197, 0]
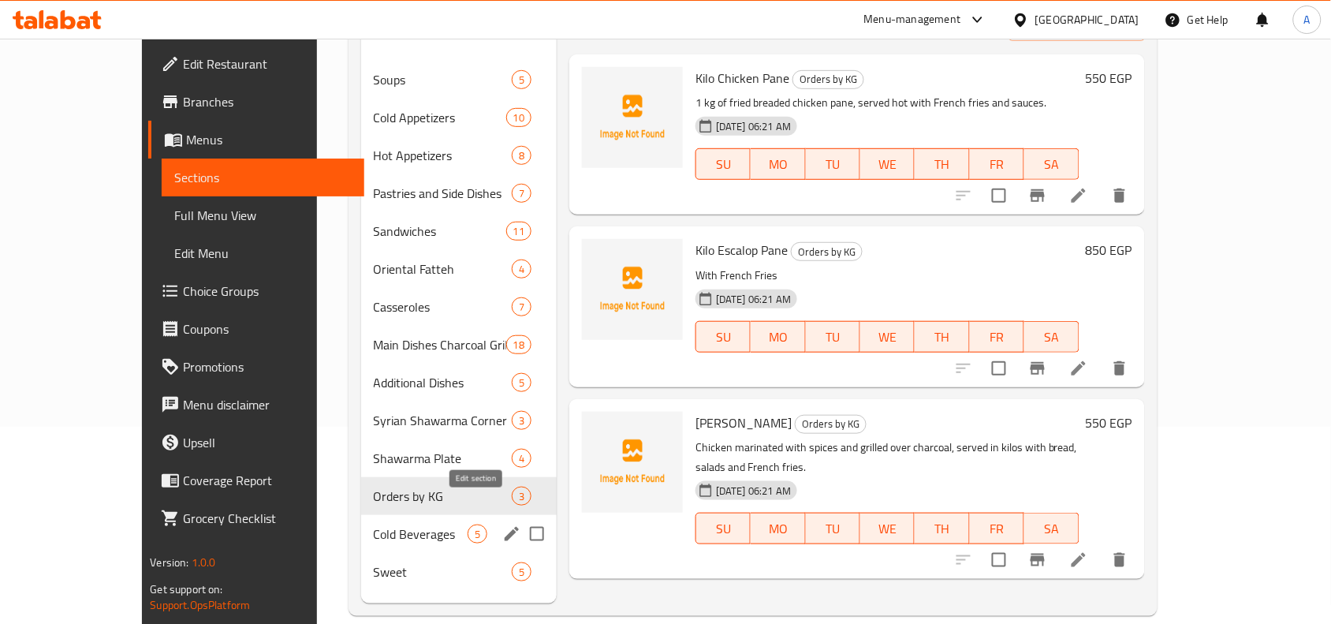
click at [502, 524] on icon "edit" at bounding box center [511, 533] width 19 height 19
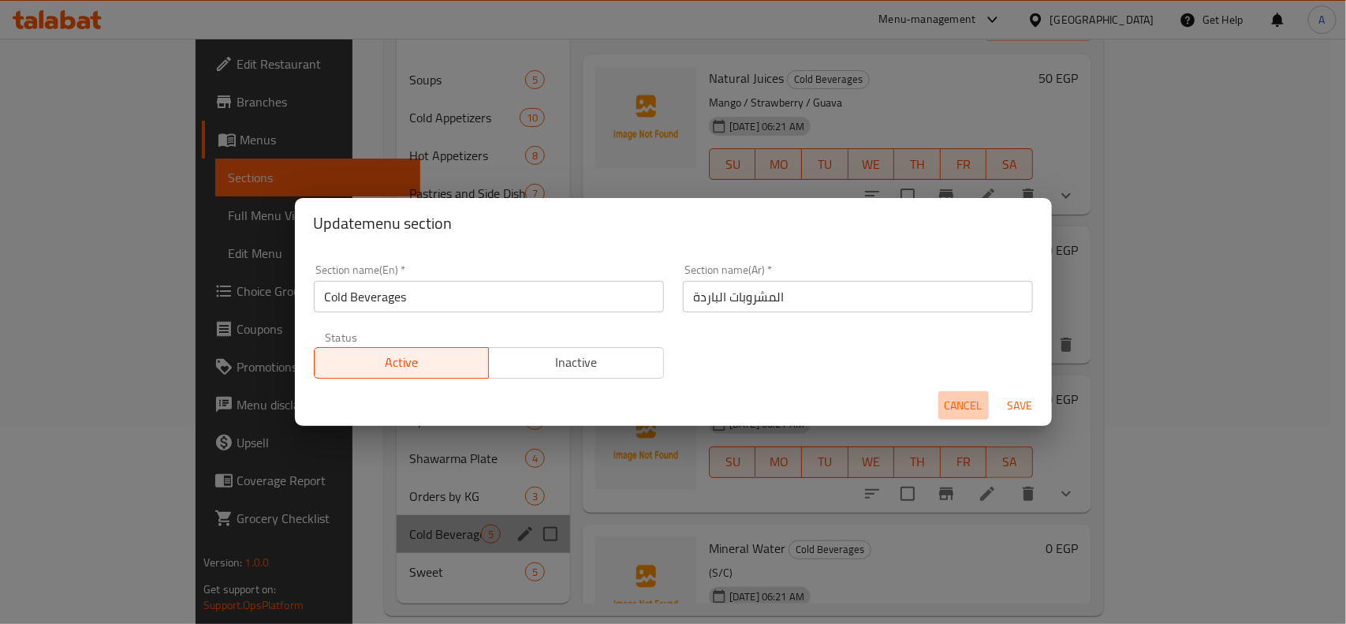
click at [962, 410] on span "Cancel" at bounding box center [964, 406] width 38 height 20
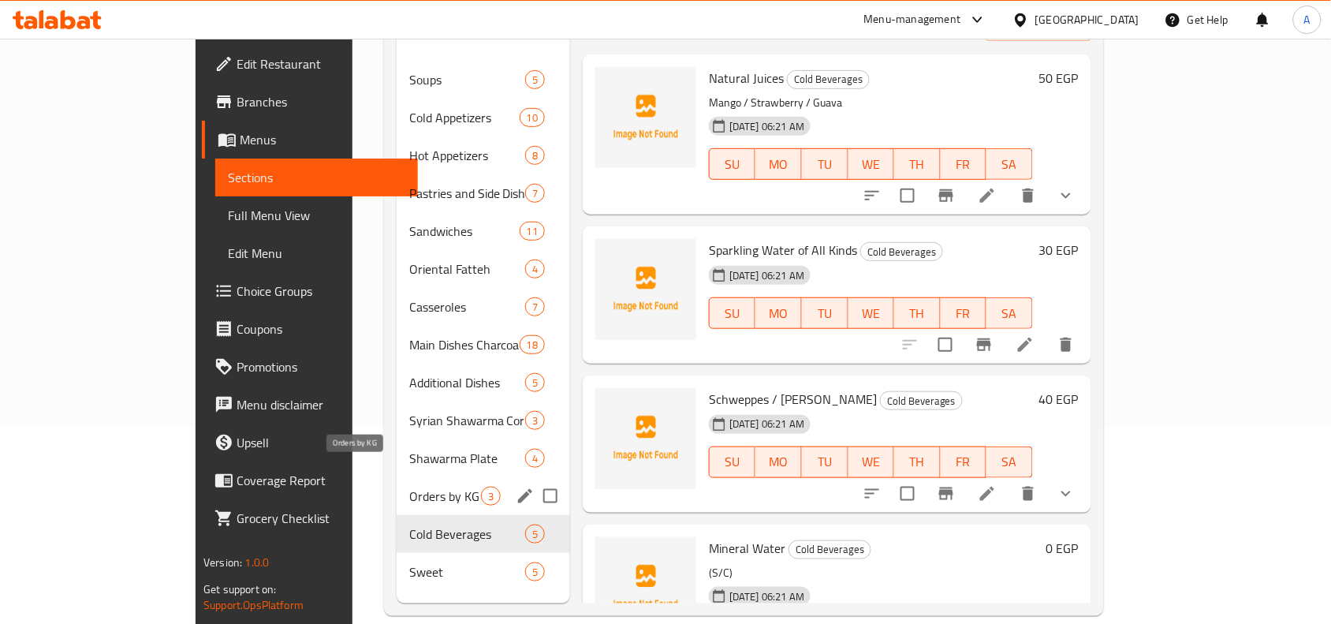
click at [409, 487] on span "Orders by KG" at bounding box center [445, 496] width 72 height 19
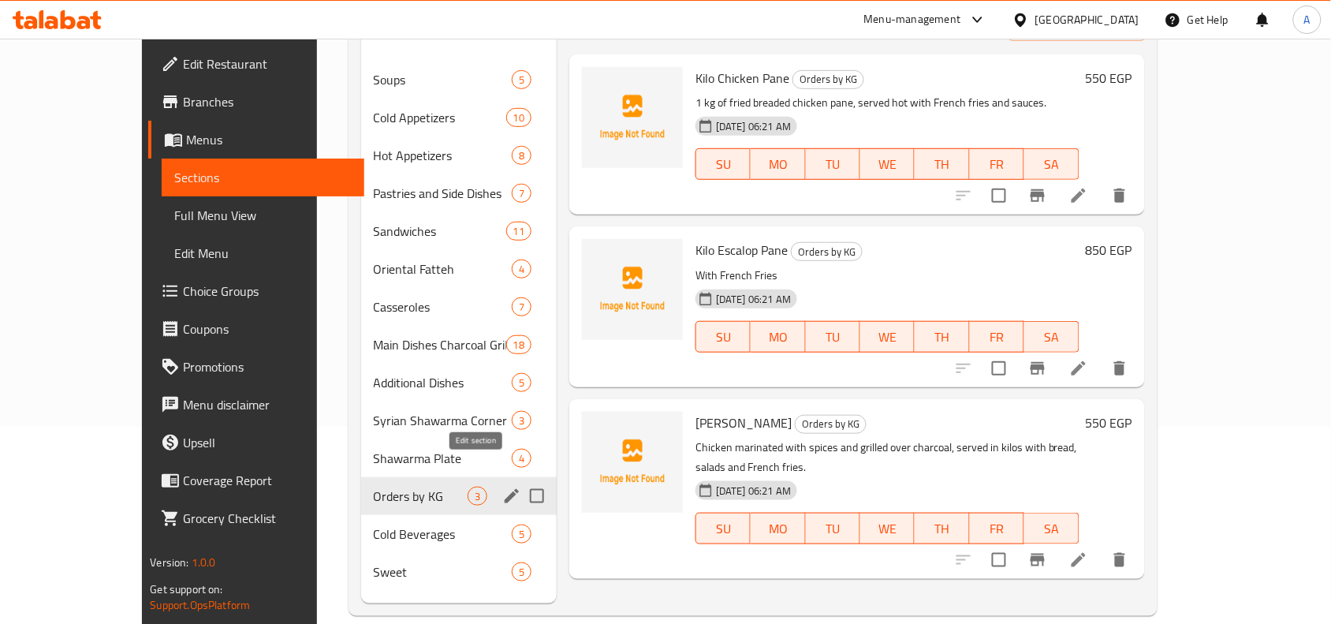
click at [502, 487] on icon "edit" at bounding box center [511, 496] width 19 height 19
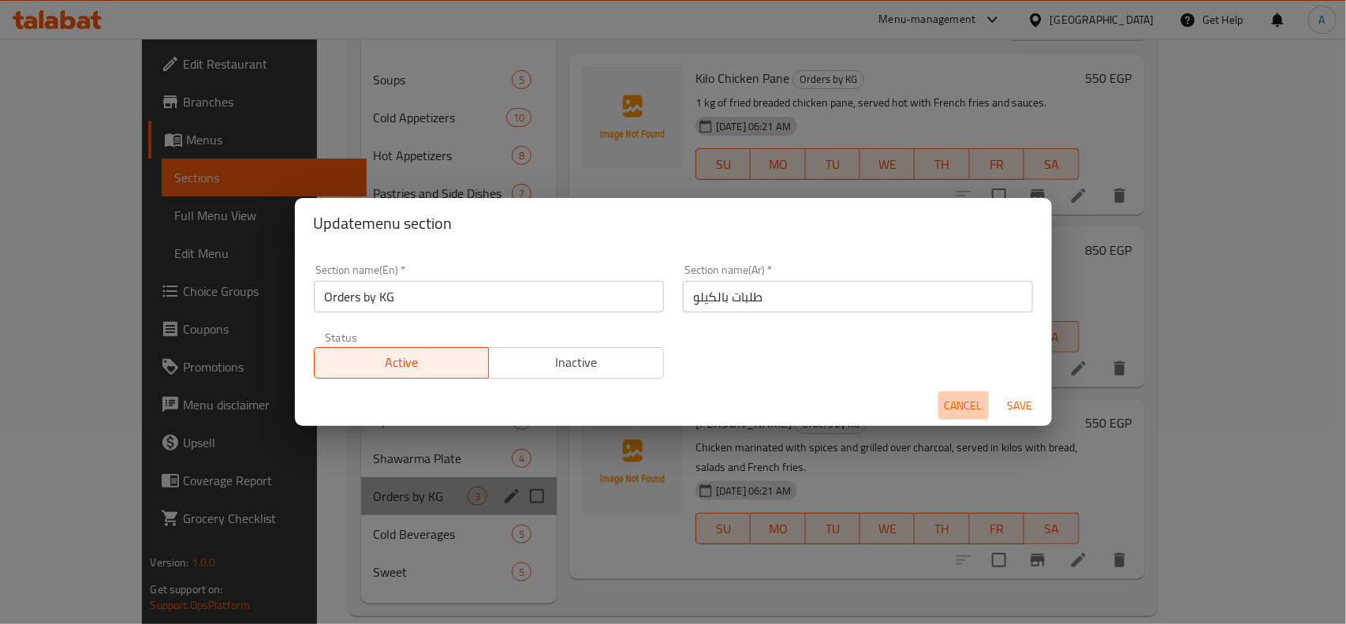
click at [952, 399] on span "Cancel" at bounding box center [964, 406] width 38 height 20
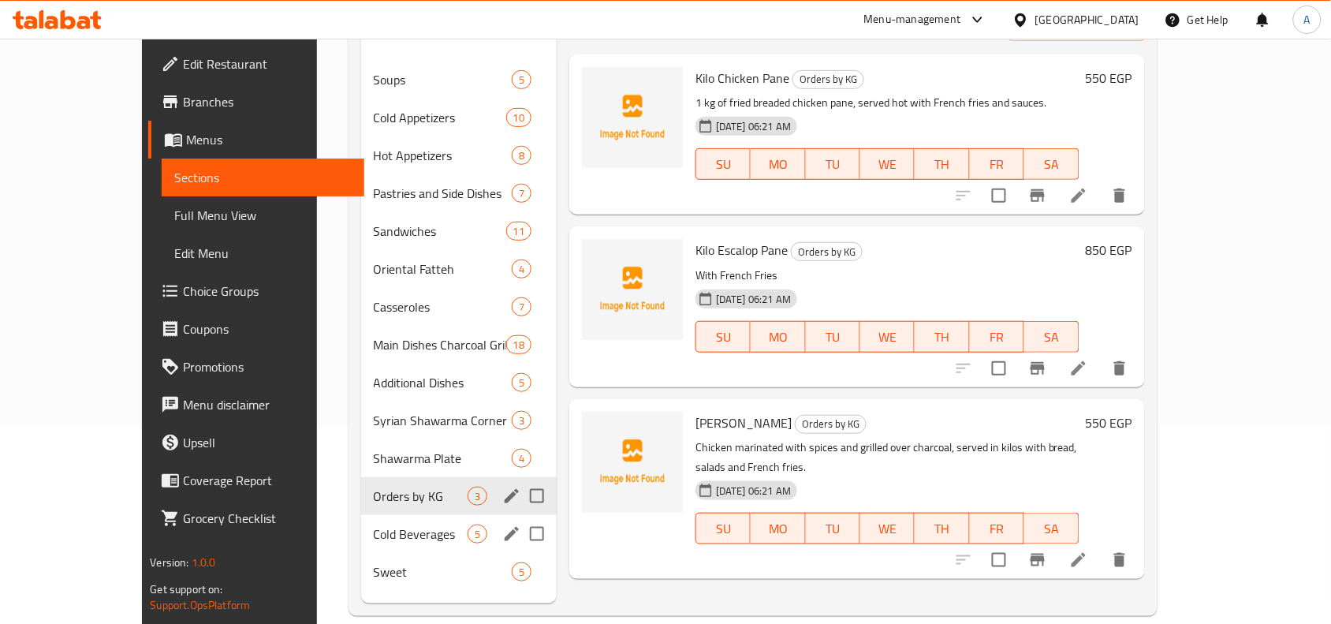
click at [365, 521] on div "Cold Beverages 5" at bounding box center [459, 534] width 196 height 38
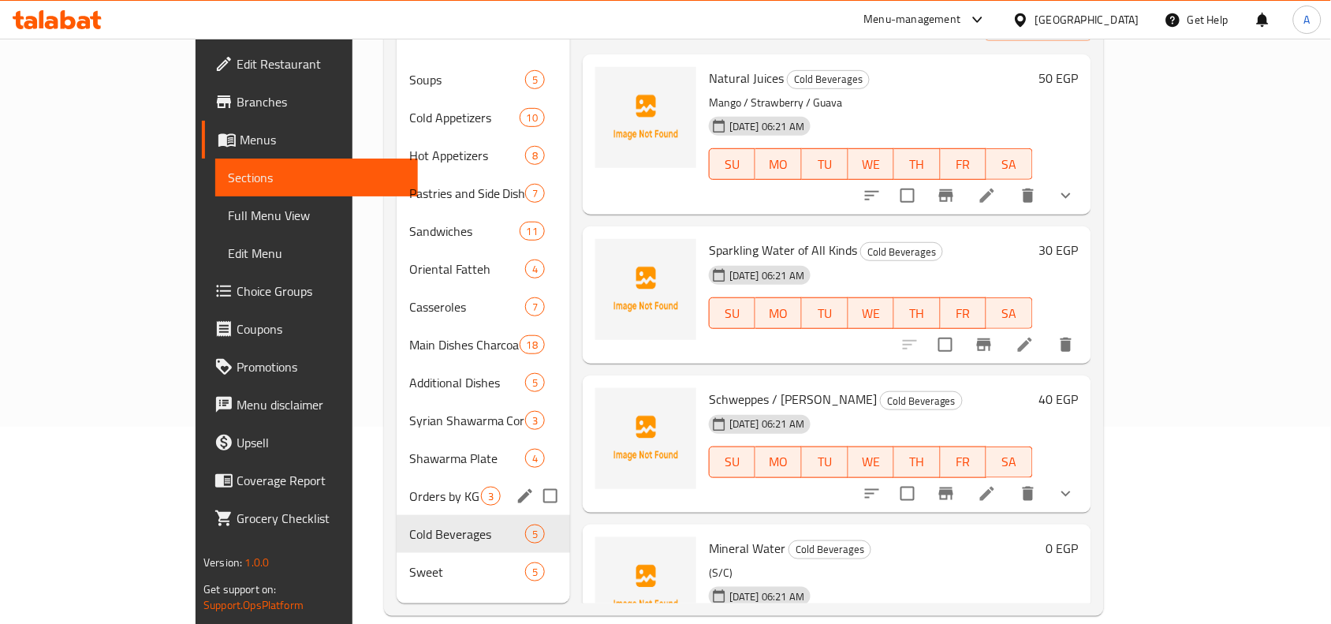
click at [534, 479] on input "Menu sections" at bounding box center [550, 495] width 33 height 33
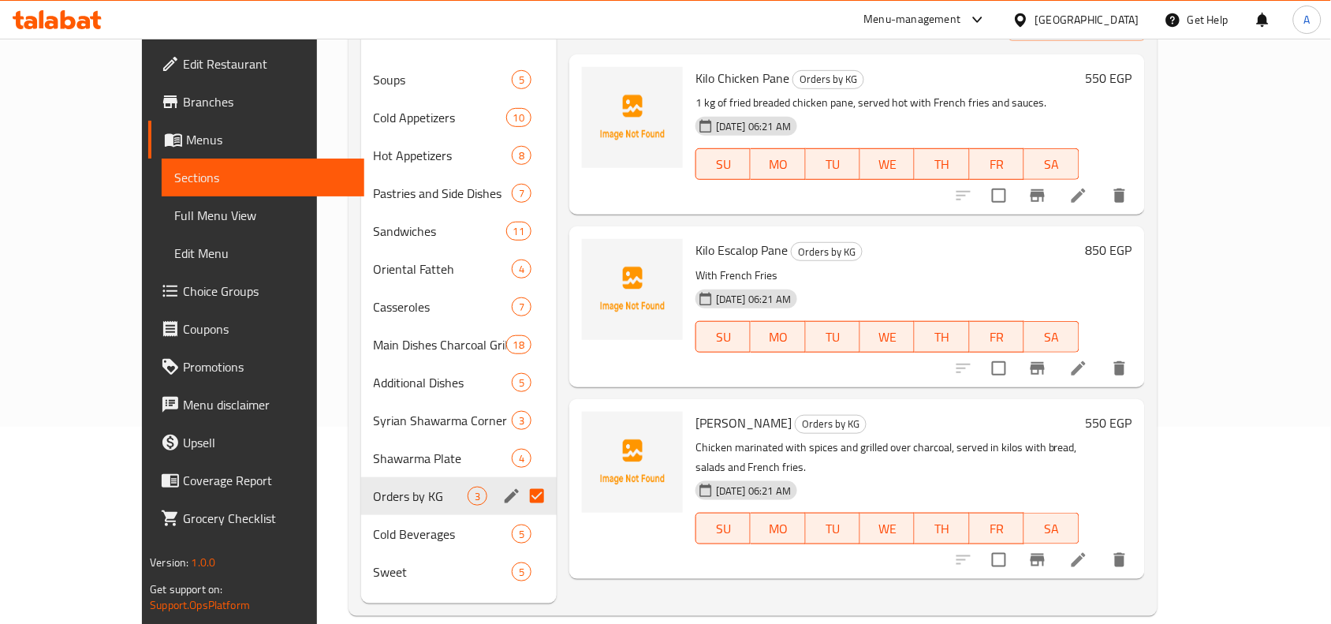
click at [520, 479] on input "Menu sections" at bounding box center [536, 495] width 33 height 33
checkbox input "false"
click at [520, 479] on input "Menu sections" at bounding box center [536, 495] width 33 height 33
checkbox input "true"
click at [505, 489] on icon "edit" at bounding box center [512, 496] width 14 height 14
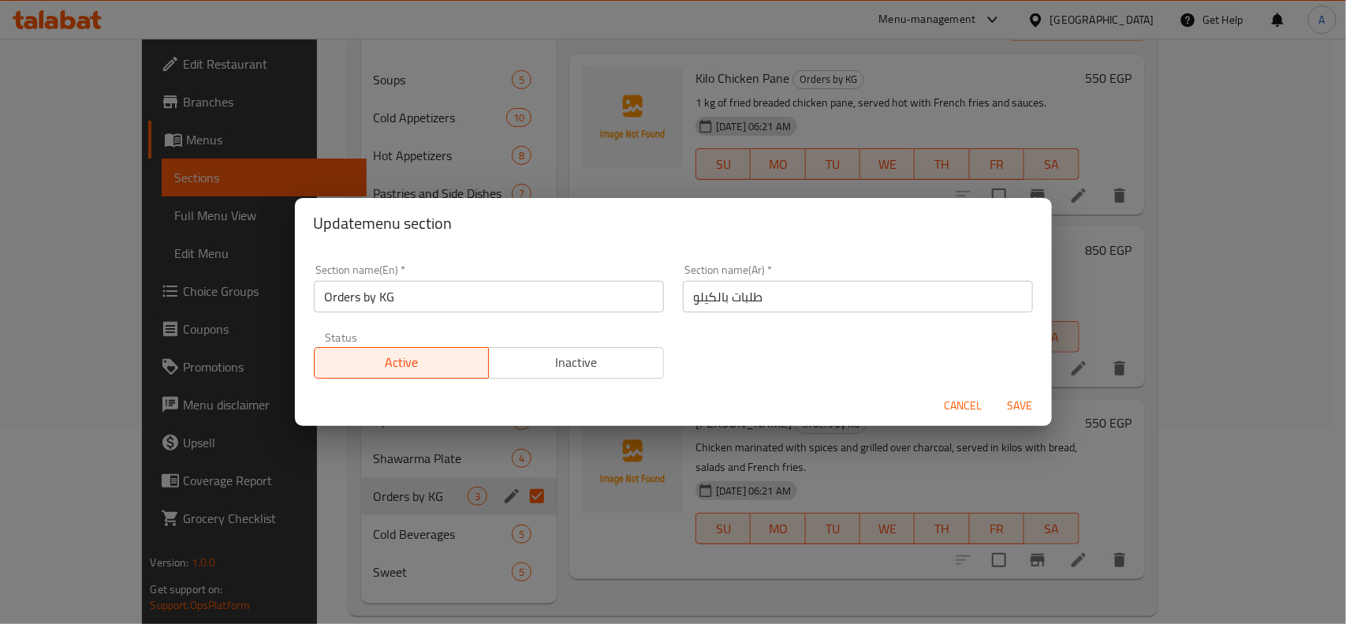
click at [416, 302] on input "Orders by KG" at bounding box center [489, 297] width 350 height 32
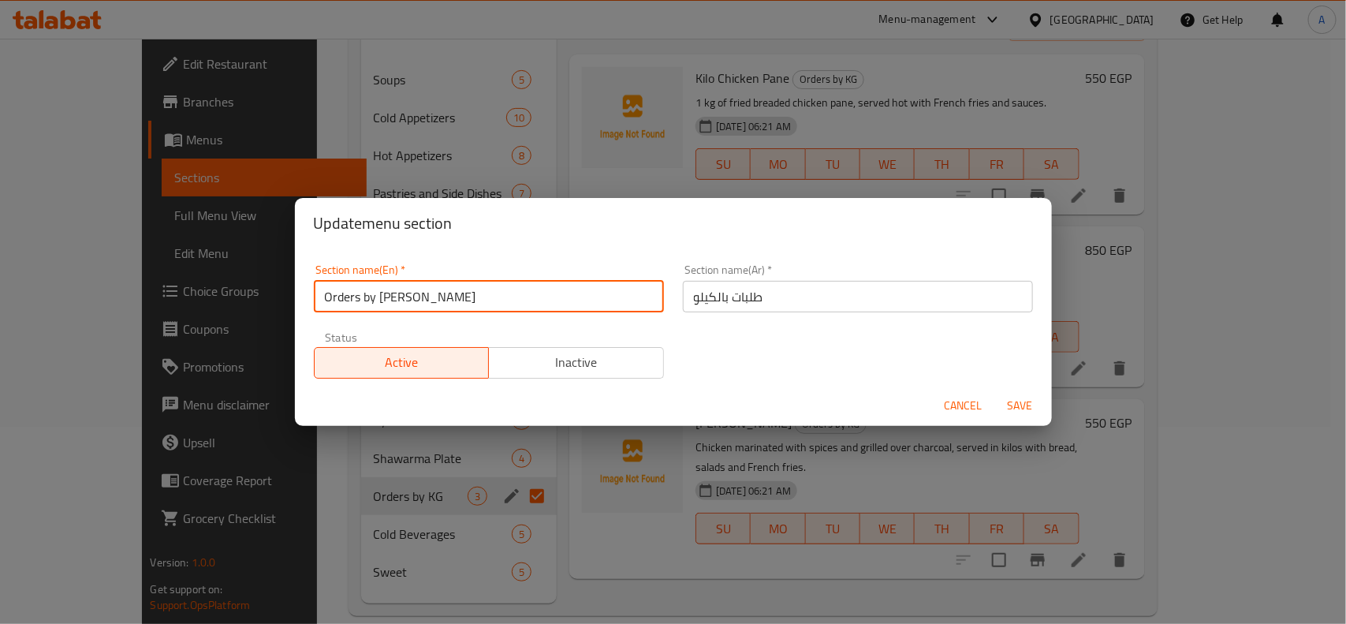
type input "Orders by Kilo"
click at [1035, 408] on span "Save" at bounding box center [1021, 406] width 38 height 20
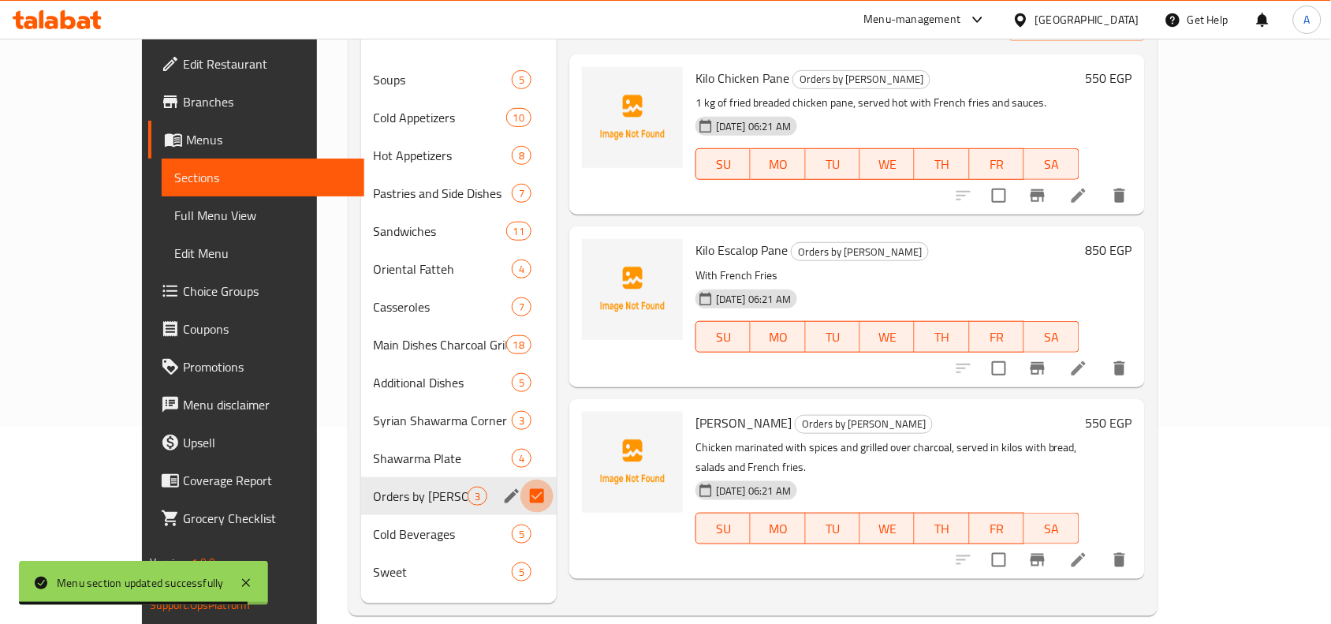
click at [520, 479] on input "Menu sections" at bounding box center [536, 495] width 33 height 33
checkbox input "false"
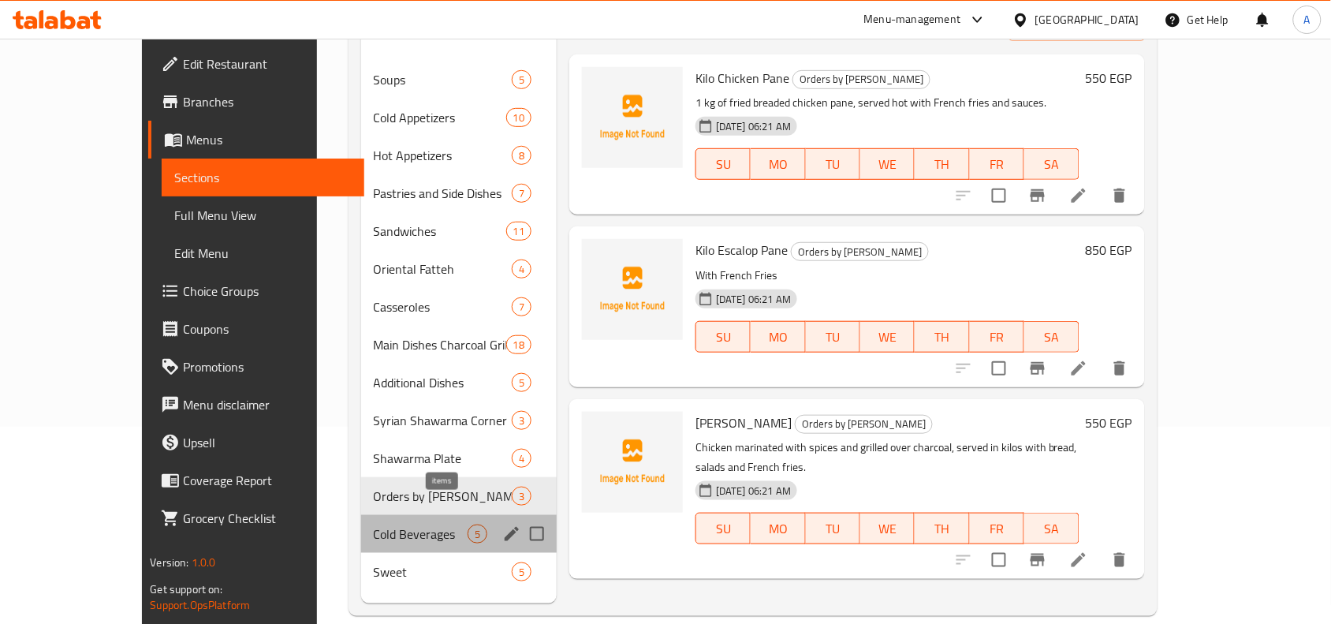
click at [468, 527] on span "5" at bounding box center [477, 534] width 18 height 15
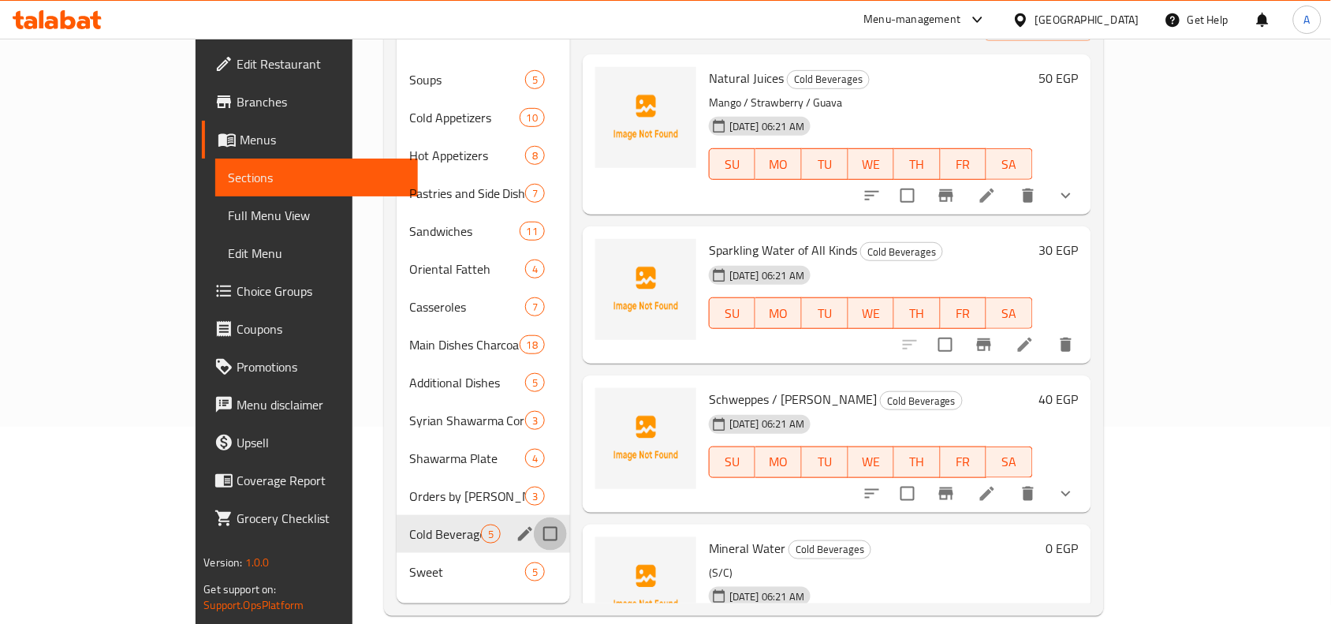
click at [534, 517] on input "Menu sections" at bounding box center [550, 533] width 33 height 33
checkbox input "false"
click at [518, 527] on icon "edit" at bounding box center [525, 534] width 14 height 14
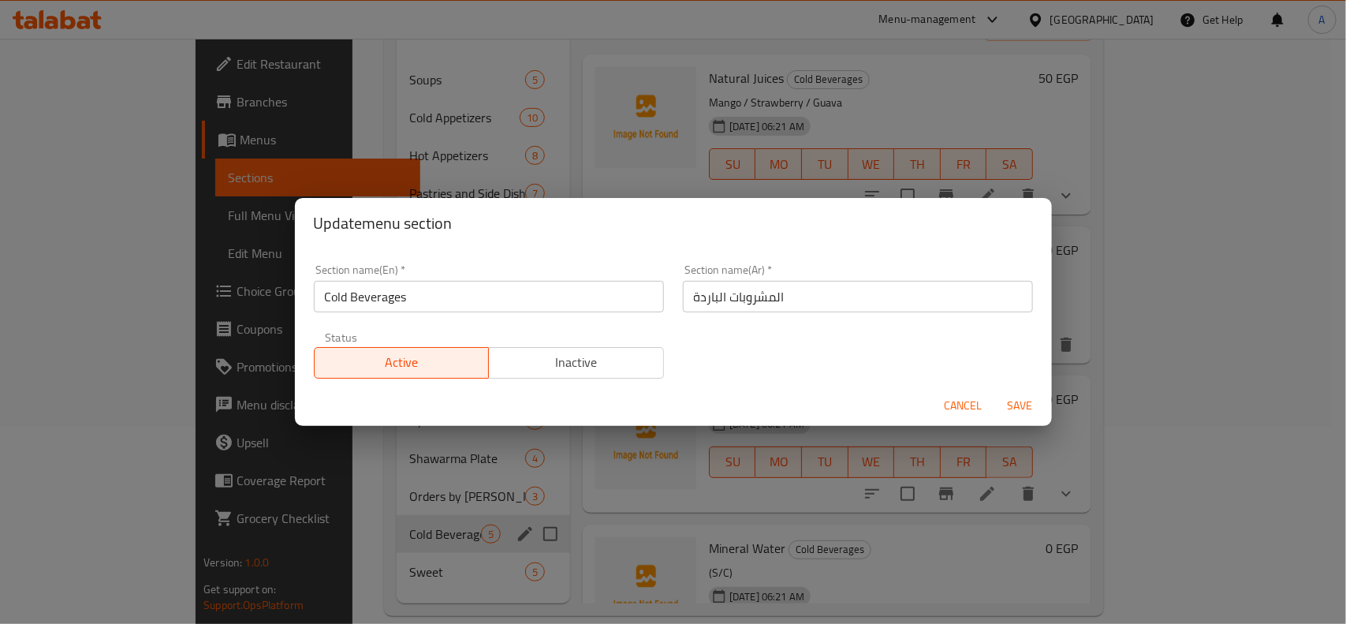
click at [971, 404] on span "Cancel" at bounding box center [964, 406] width 38 height 20
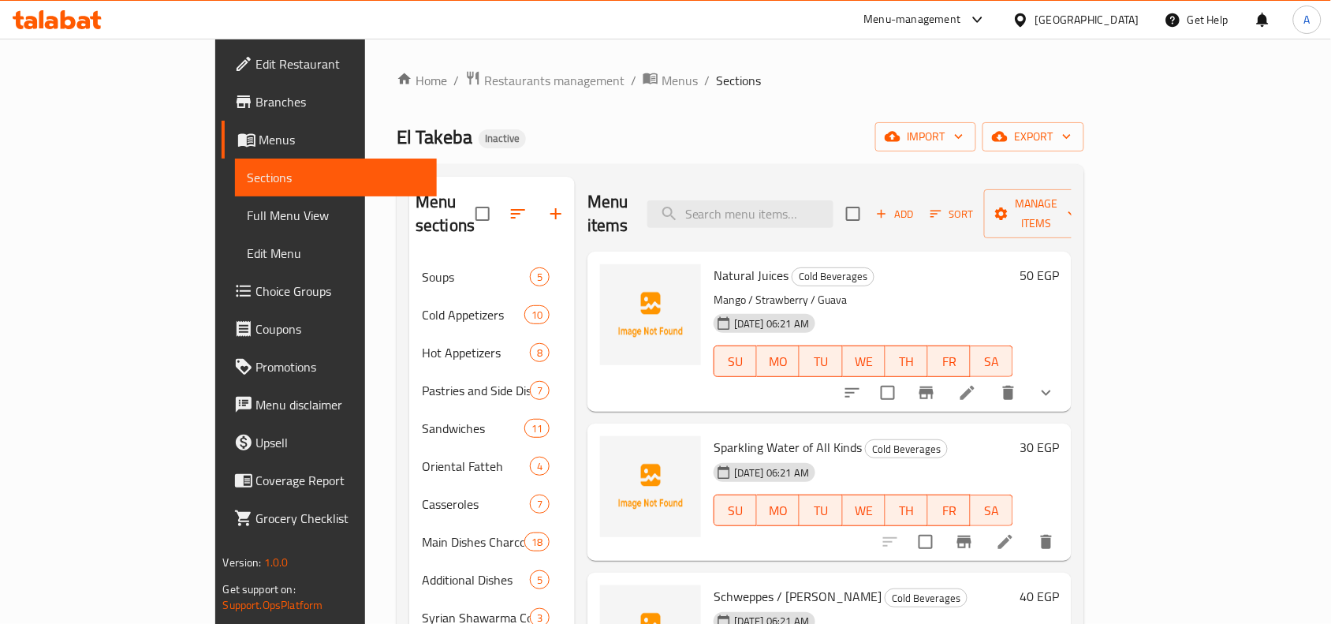
click at [999, 585] on h6 "Schweppes / Fayrouz Cold Beverages" at bounding box center [864, 596] width 300 height 22
click at [977, 383] on icon at bounding box center [967, 392] width 19 height 19
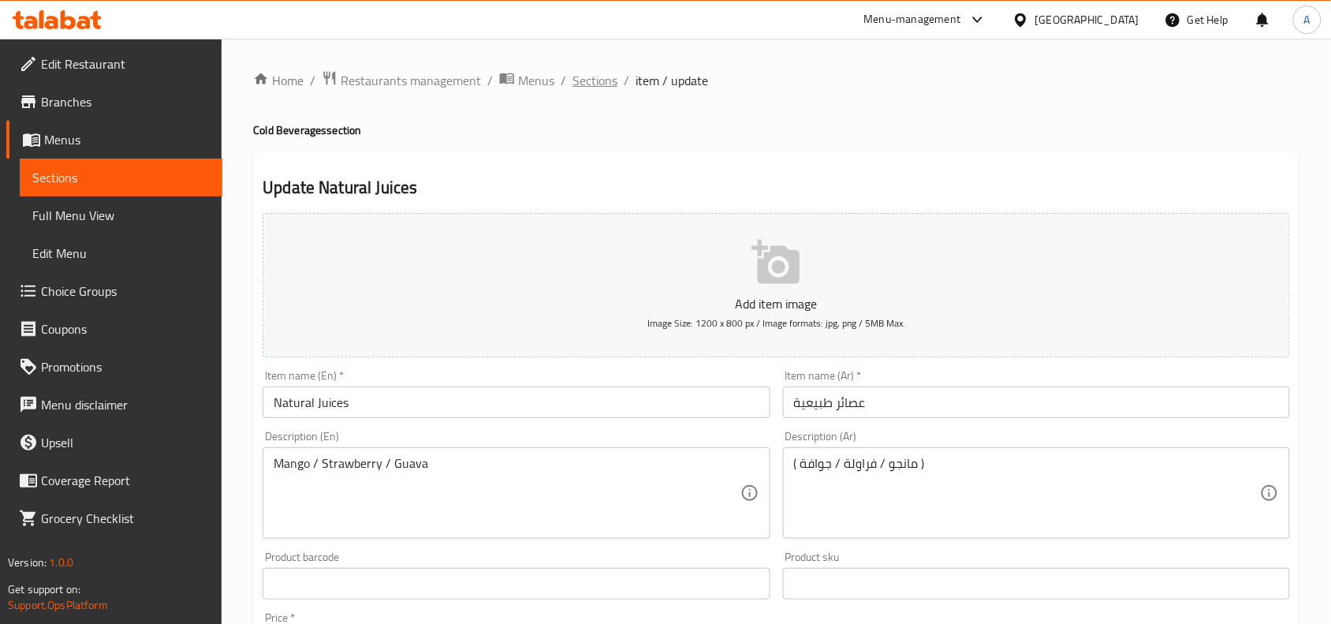
click at [602, 73] on span "Sections" at bounding box center [595, 80] width 45 height 19
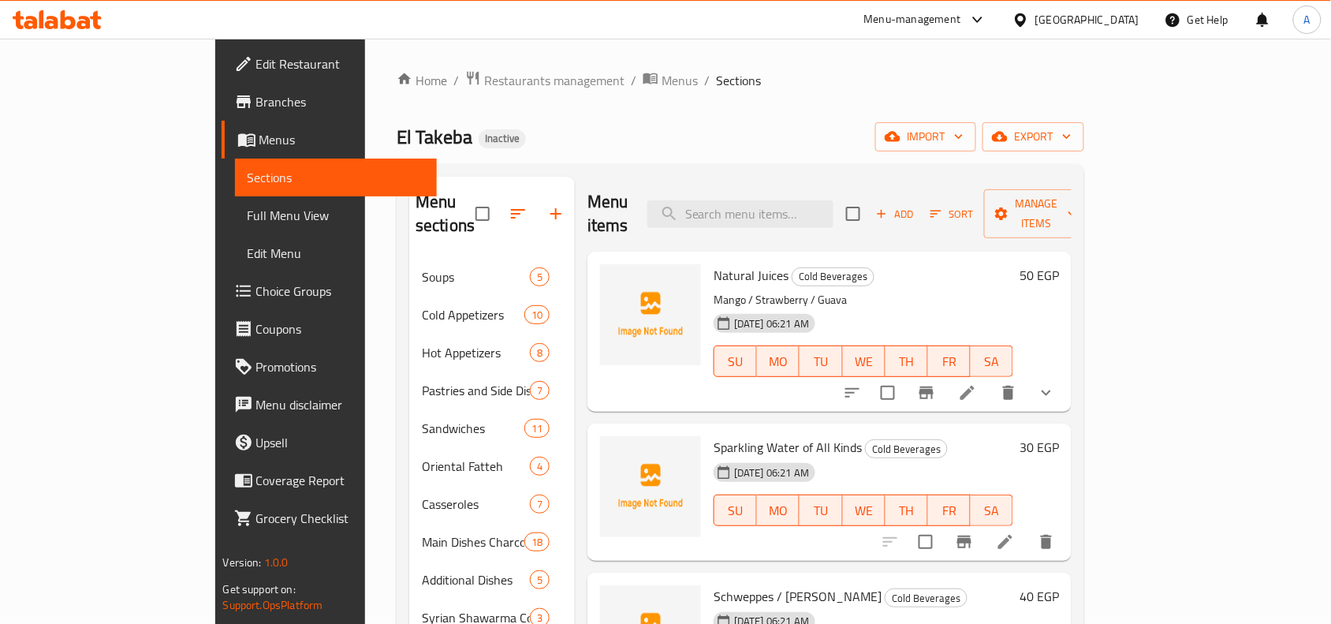
click at [1065, 380] on button "show more" at bounding box center [1047, 393] width 38 height 38
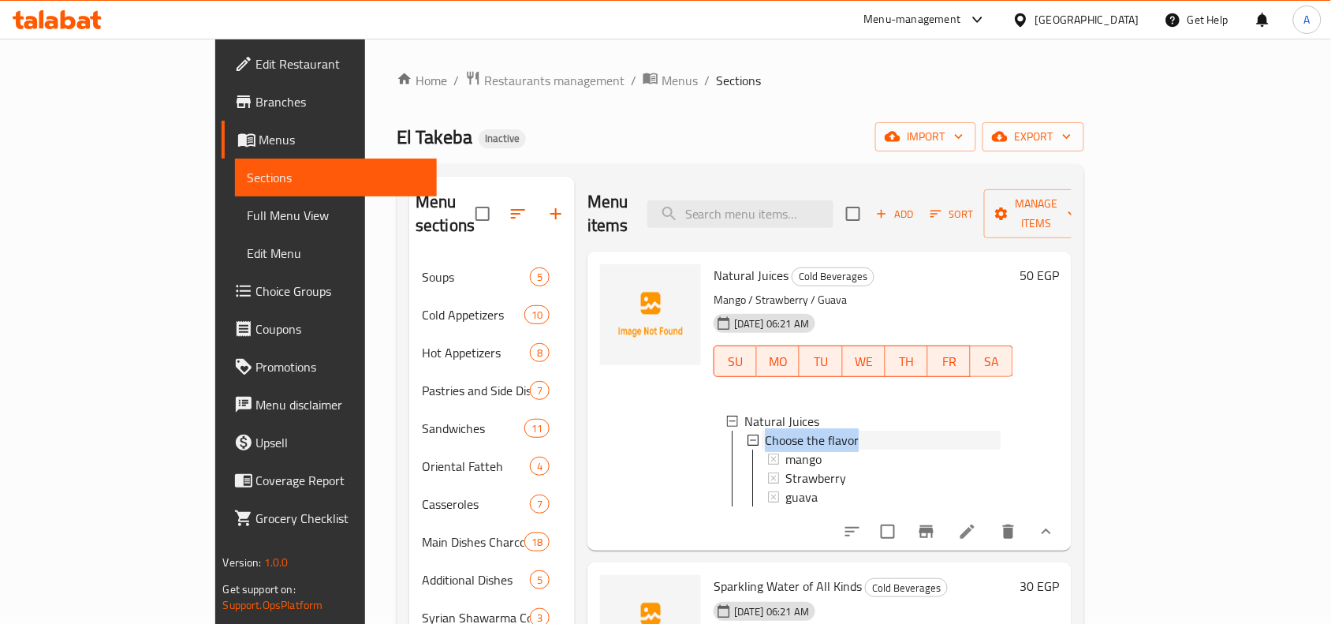
drag, startPoint x: 854, startPoint y: 420, endPoint x: 707, endPoint y: 416, distance: 147.5
click at [747, 431] on div "Choose the flavor" at bounding box center [874, 440] width 254 height 19
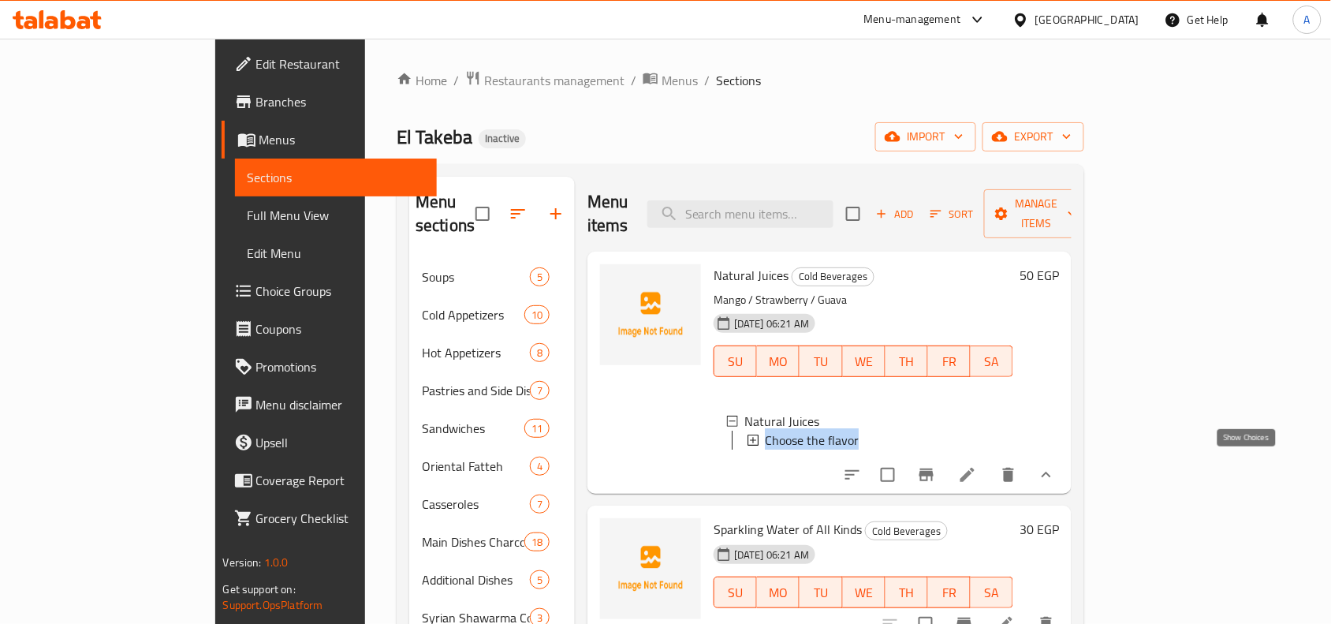
drag, startPoint x: 1248, startPoint y: 473, endPoint x: 1233, endPoint y: 476, distance: 15.2
click at [1056, 473] on icon "show more" at bounding box center [1046, 474] width 19 height 19
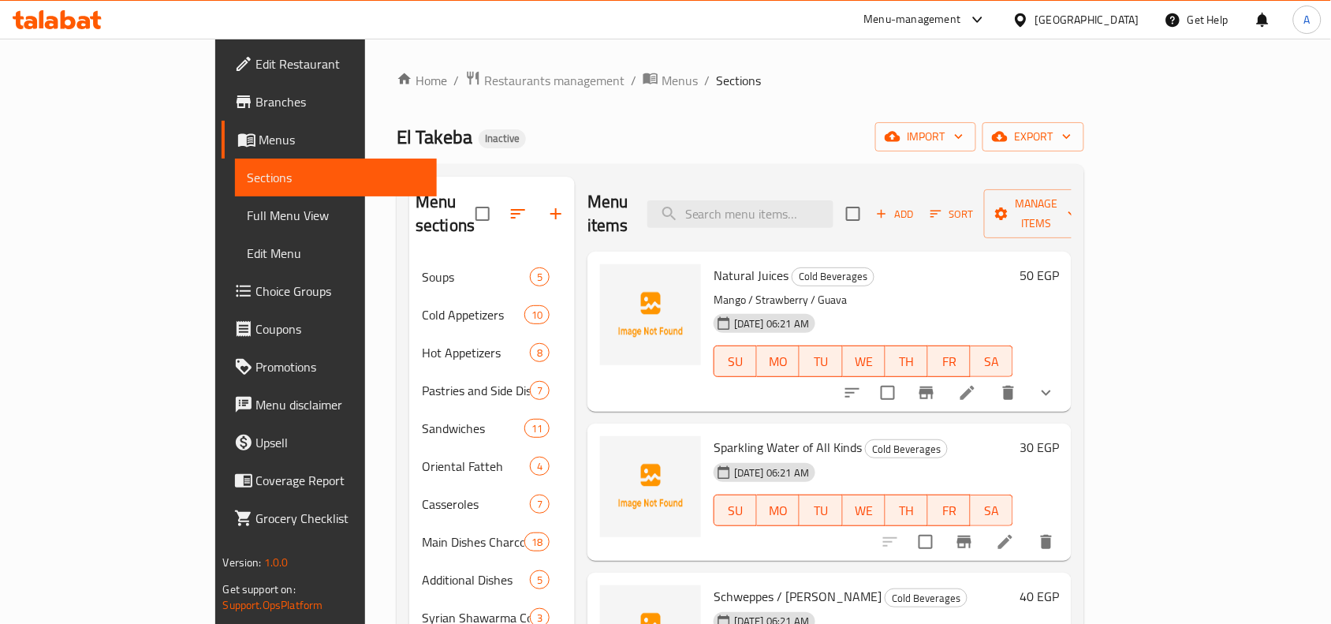
drag, startPoint x: 1244, startPoint y: 380, endPoint x: 1234, endPoint y: 380, distance: 10.3
click at [1065, 380] on button "show more" at bounding box center [1047, 393] width 38 height 38
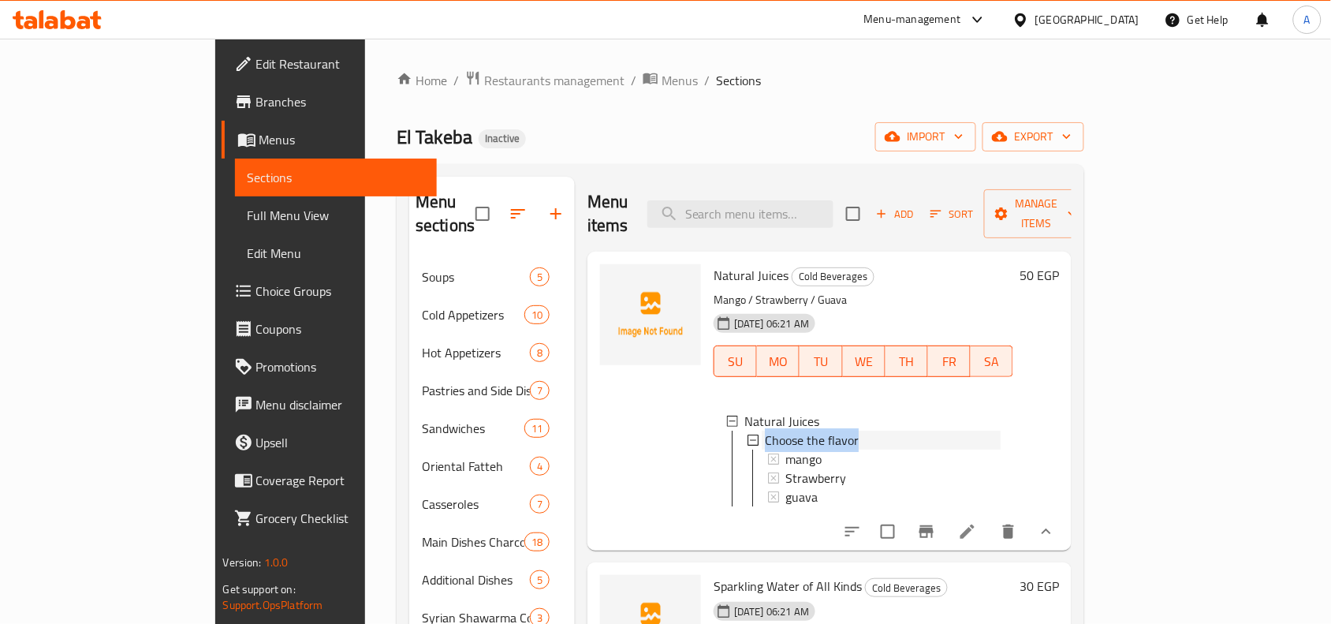
drag, startPoint x: 838, startPoint y: 416, endPoint x: 711, endPoint y: 423, distance: 127.2
click at [765, 431] on div "Choose the flavor" at bounding box center [883, 440] width 236 height 19
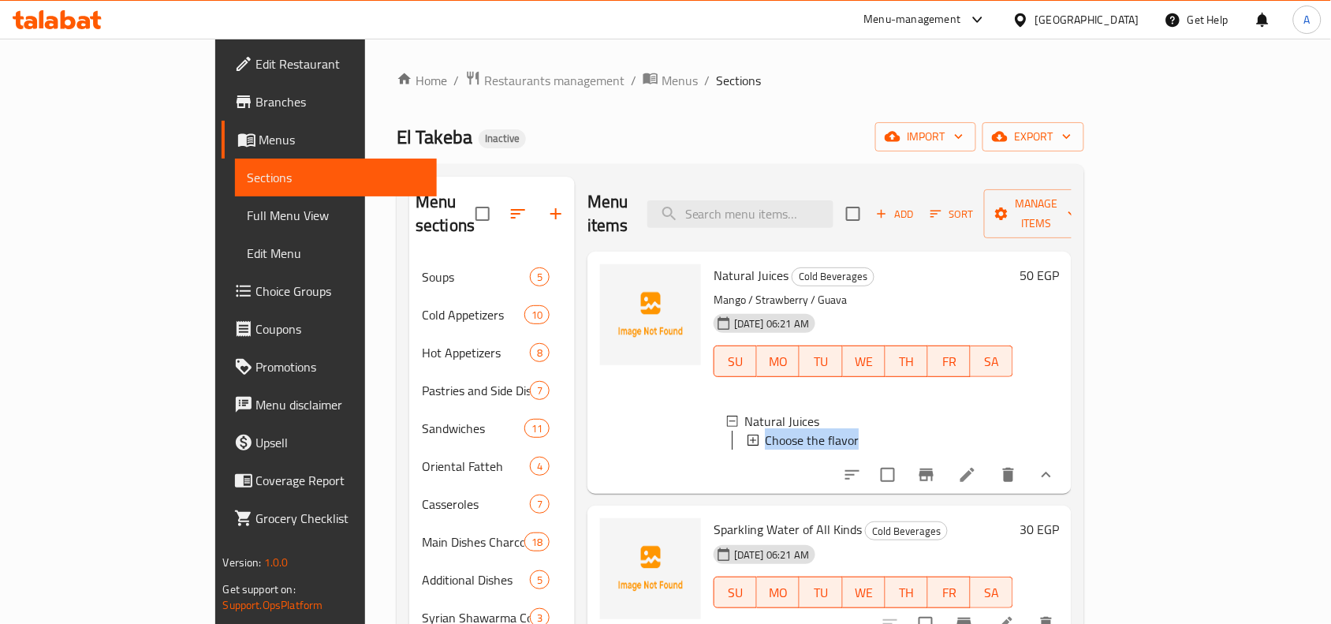
copy span "Choose the flavor"
click at [1056, 471] on icon "show more" at bounding box center [1046, 474] width 19 height 19
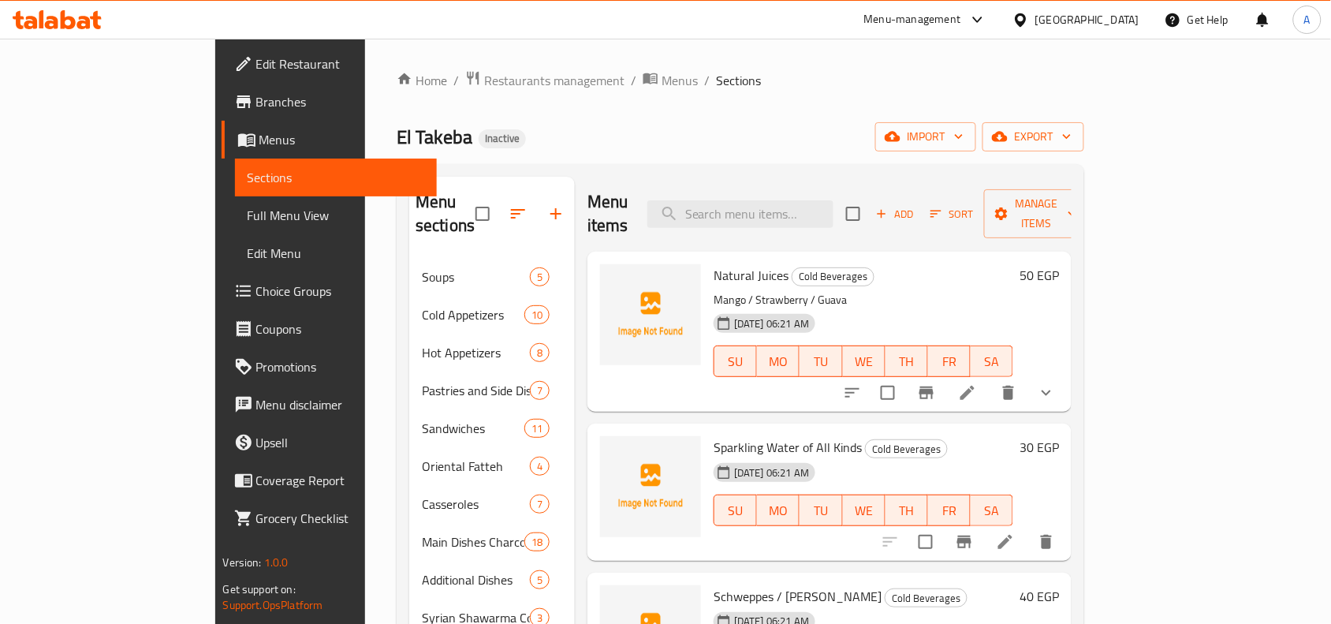
scroll to position [99, 0]
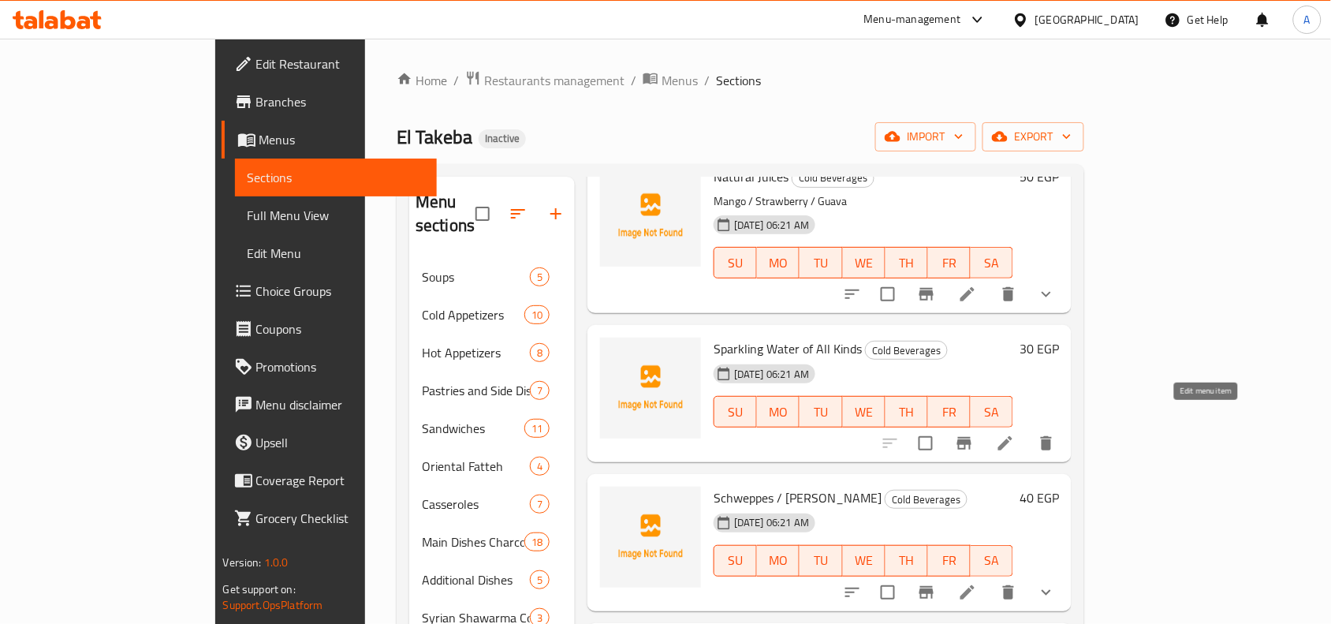
click at [1015, 434] on icon at bounding box center [1005, 443] width 19 height 19
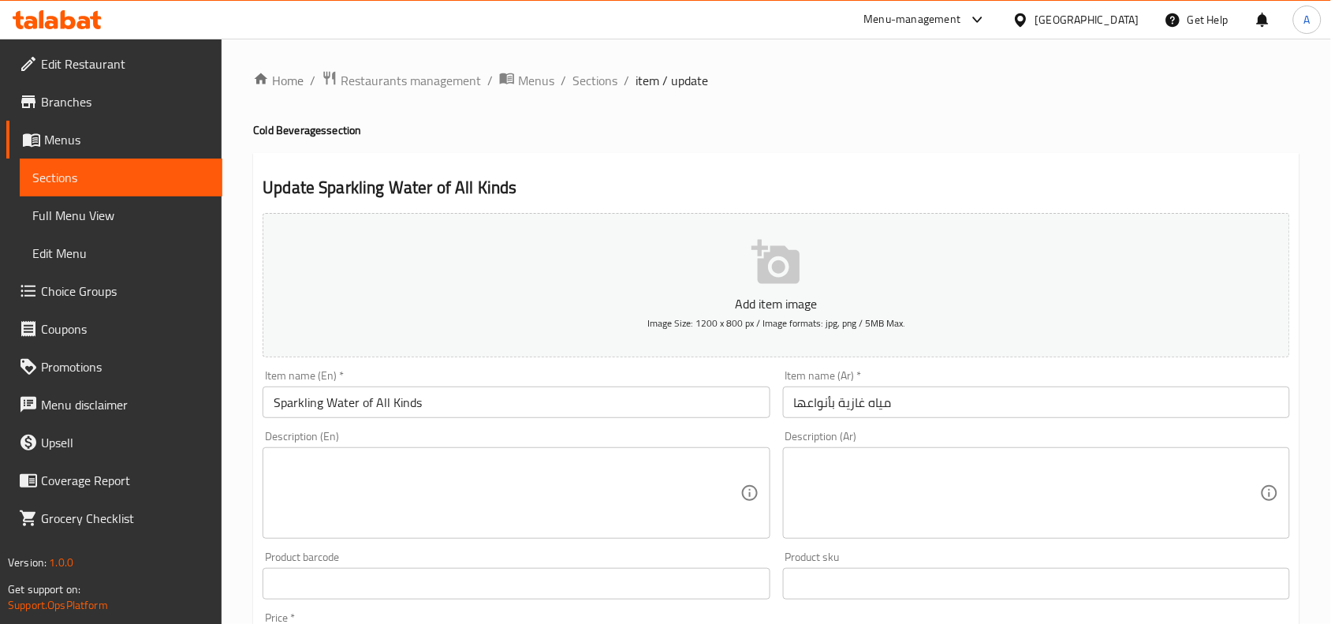
click at [436, 408] on input "Sparkling Water of All Kinds" at bounding box center [516, 402] width 507 height 32
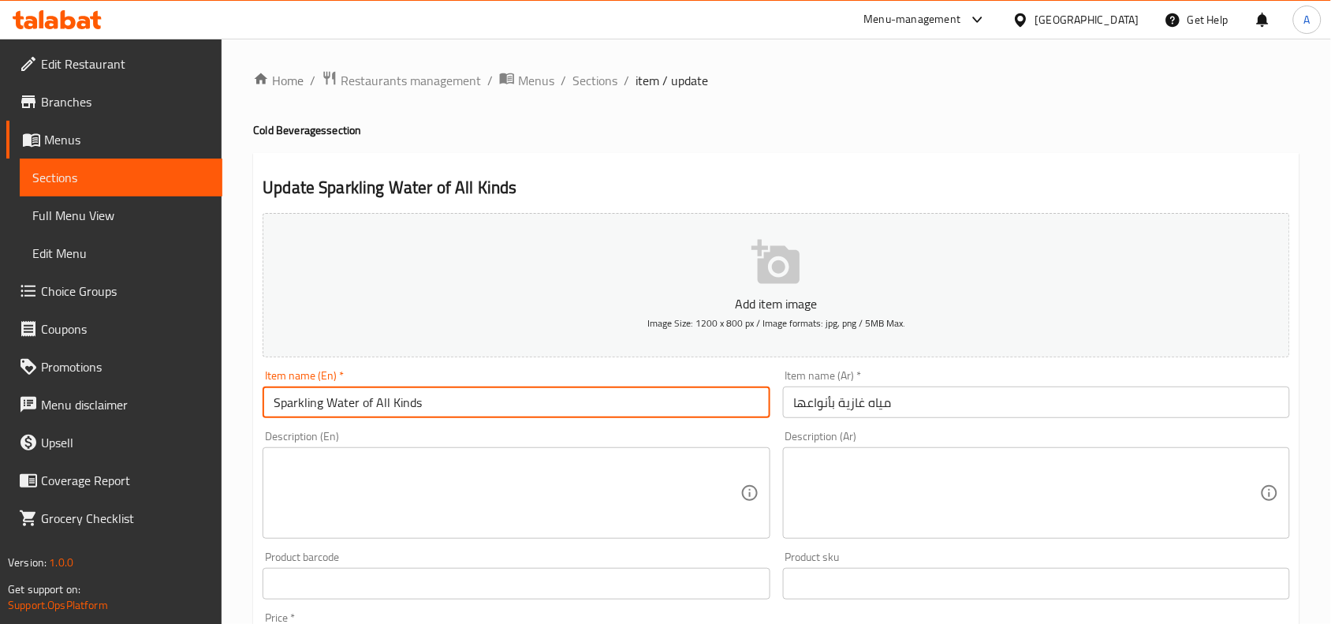
click at [436, 408] on input "Sparkling Water of All Kinds" at bounding box center [516, 402] width 507 height 32
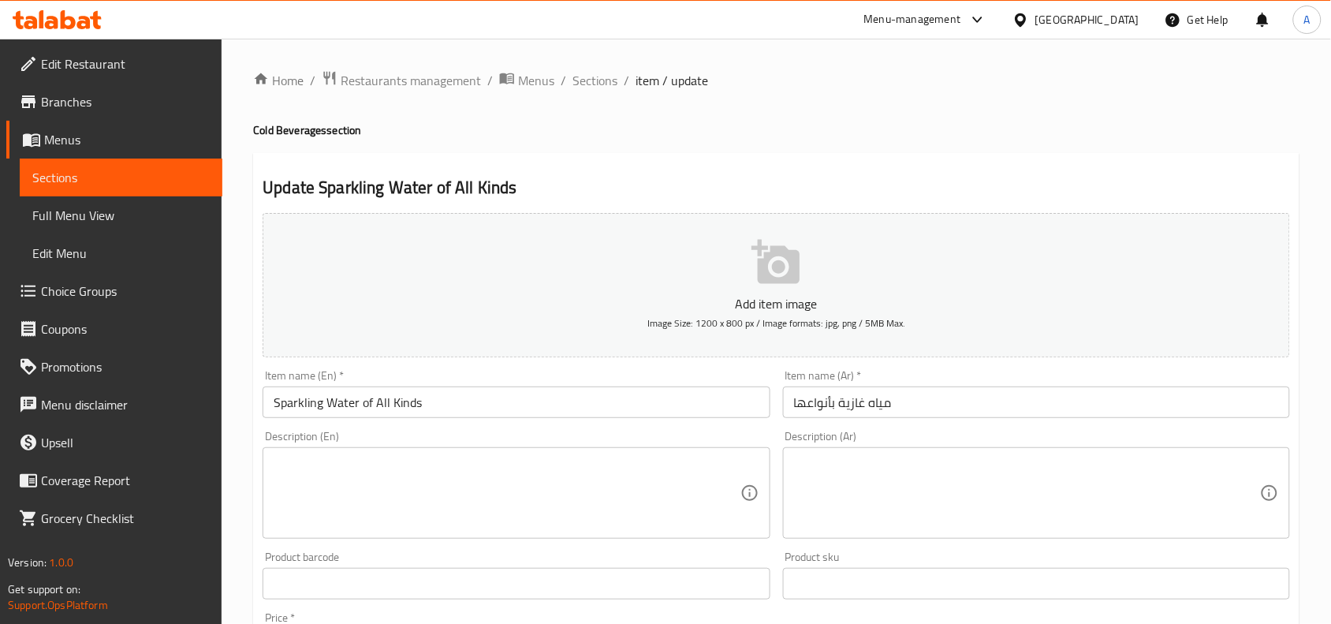
click at [828, 423] on div "Item name (Ar)   * مياه غازية بأنواعها Item name (Ar) *" at bounding box center [1037, 394] width 520 height 61
click at [830, 420] on div "Item name (Ar)   * مياه غازية بأنواعها Item name (Ar) *" at bounding box center [1037, 394] width 520 height 61
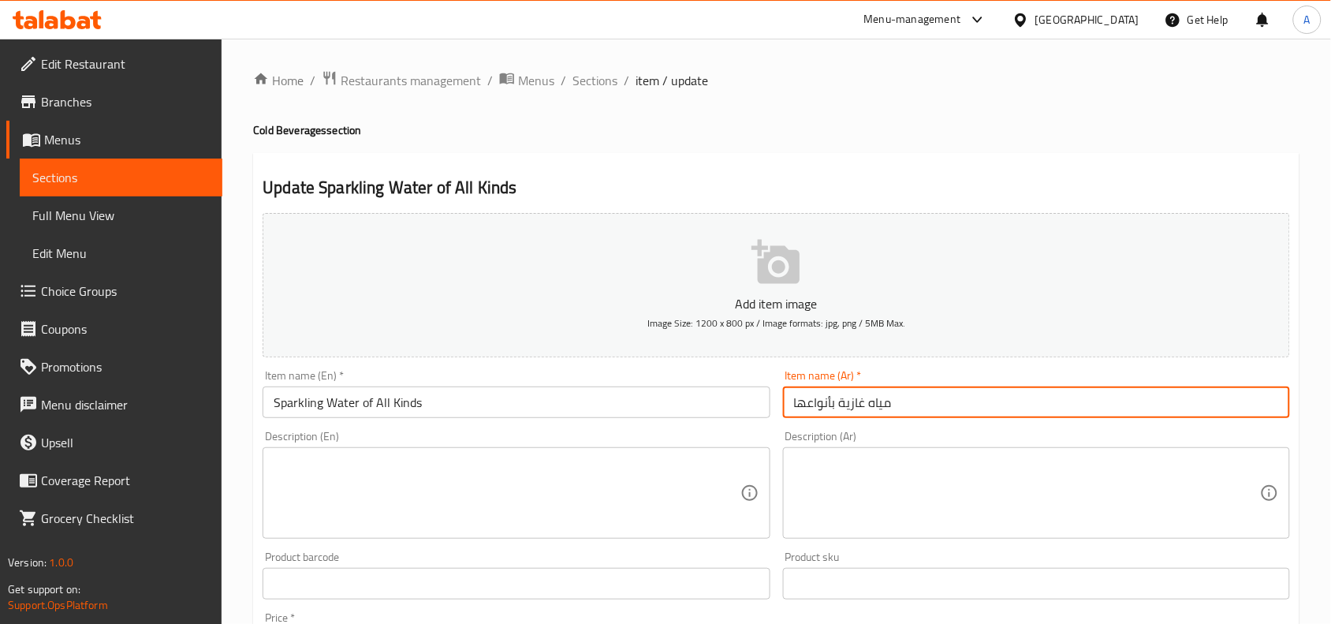
click at [840, 407] on input "مياه غازية بأنواعها" at bounding box center [1036, 402] width 507 height 32
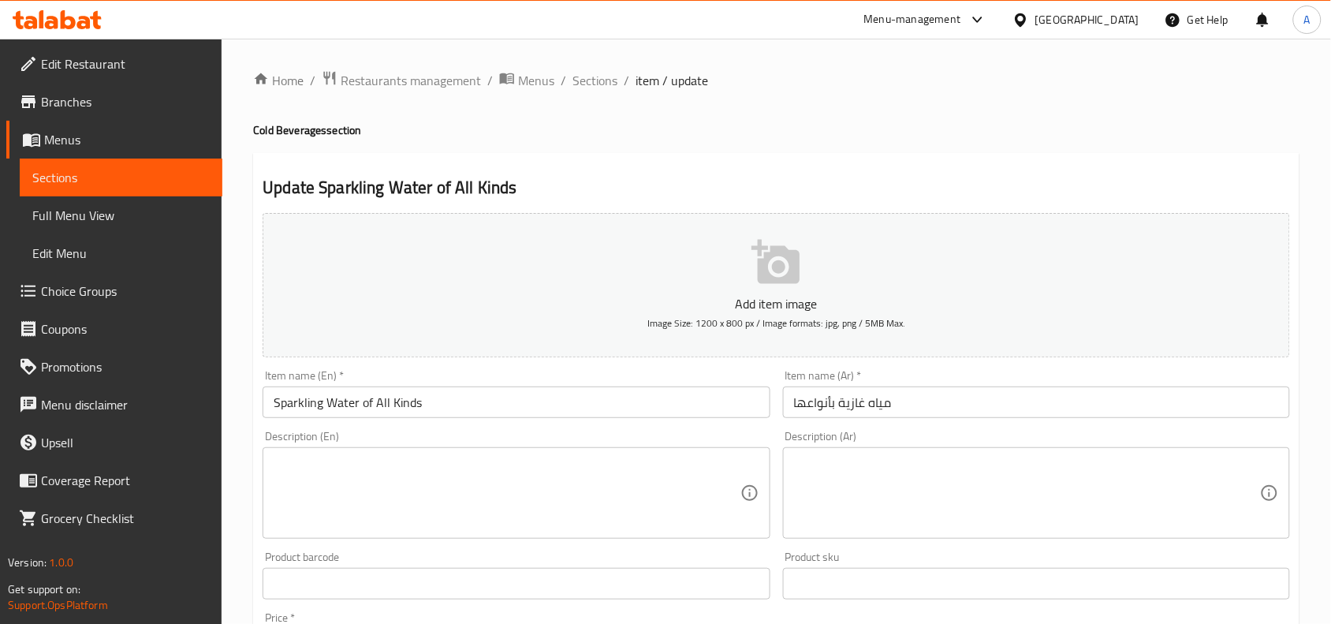
click at [822, 177] on h2 "Update Sparkling Water of All Kinds" at bounding box center [777, 188] width 1028 height 24
drag, startPoint x: 603, startPoint y: 83, endPoint x: 624, endPoint y: 112, distance: 35.7
click at [603, 83] on span "Sections" at bounding box center [595, 80] width 45 height 19
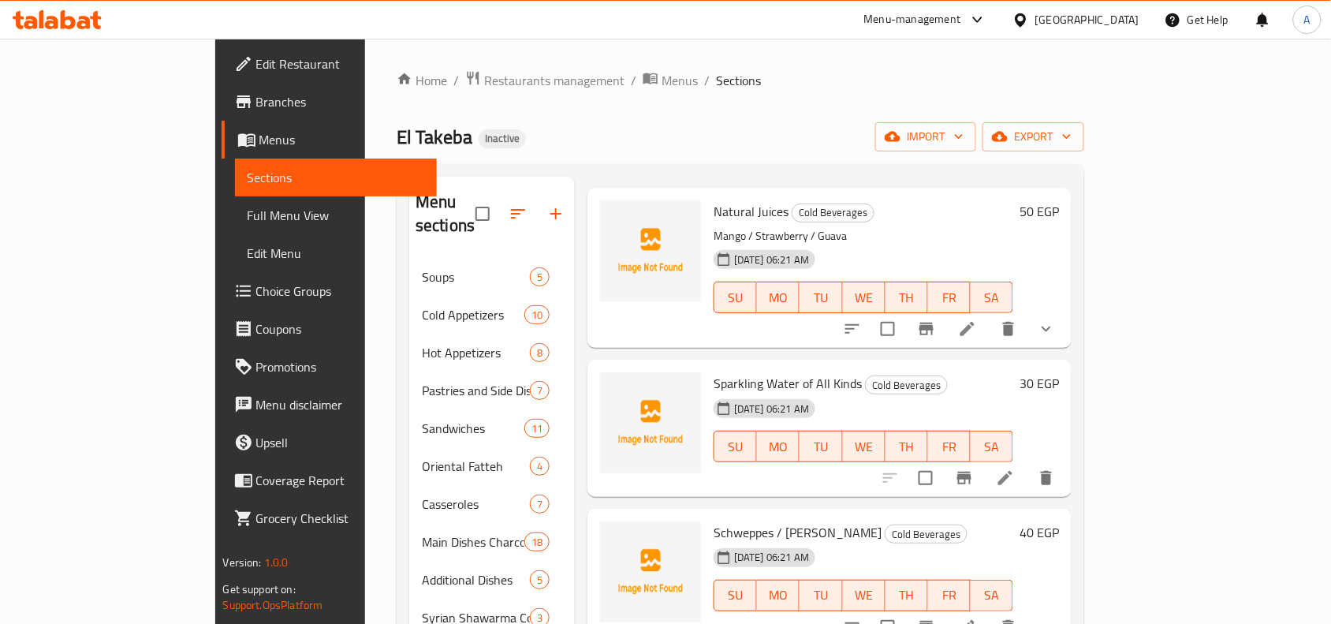
scroll to position [99, 0]
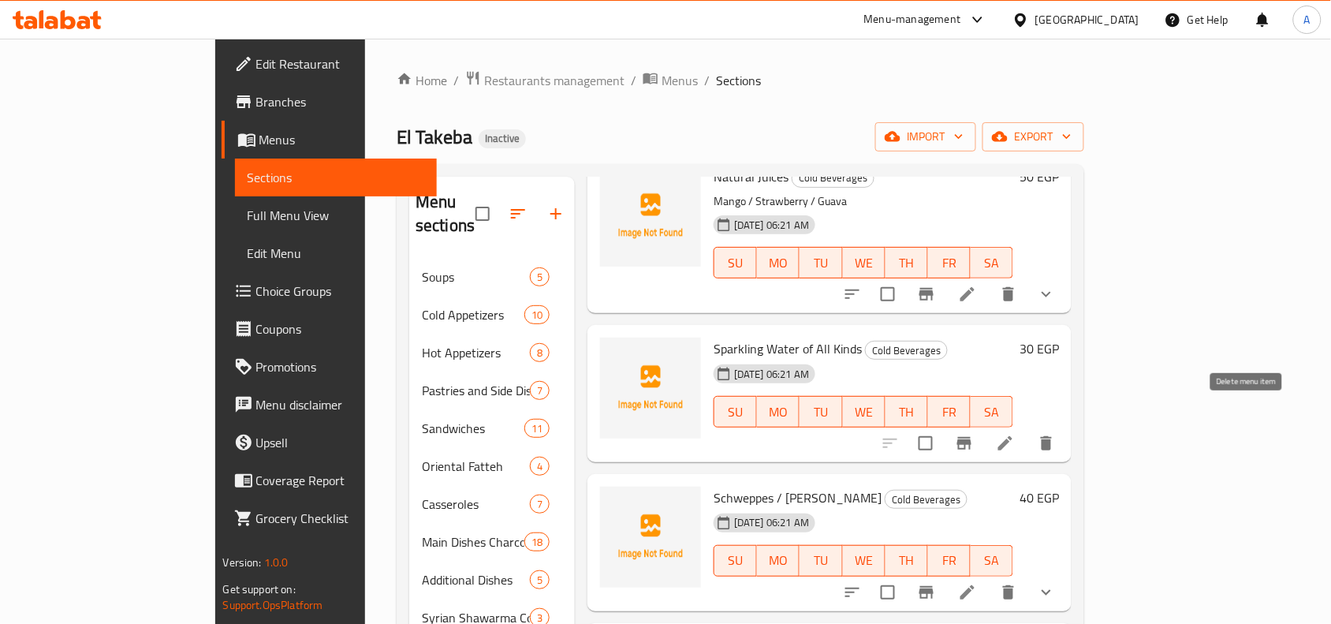
click at [1052, 436] on icon "delete" at bounding box center [1046, 443] width 11 height 14
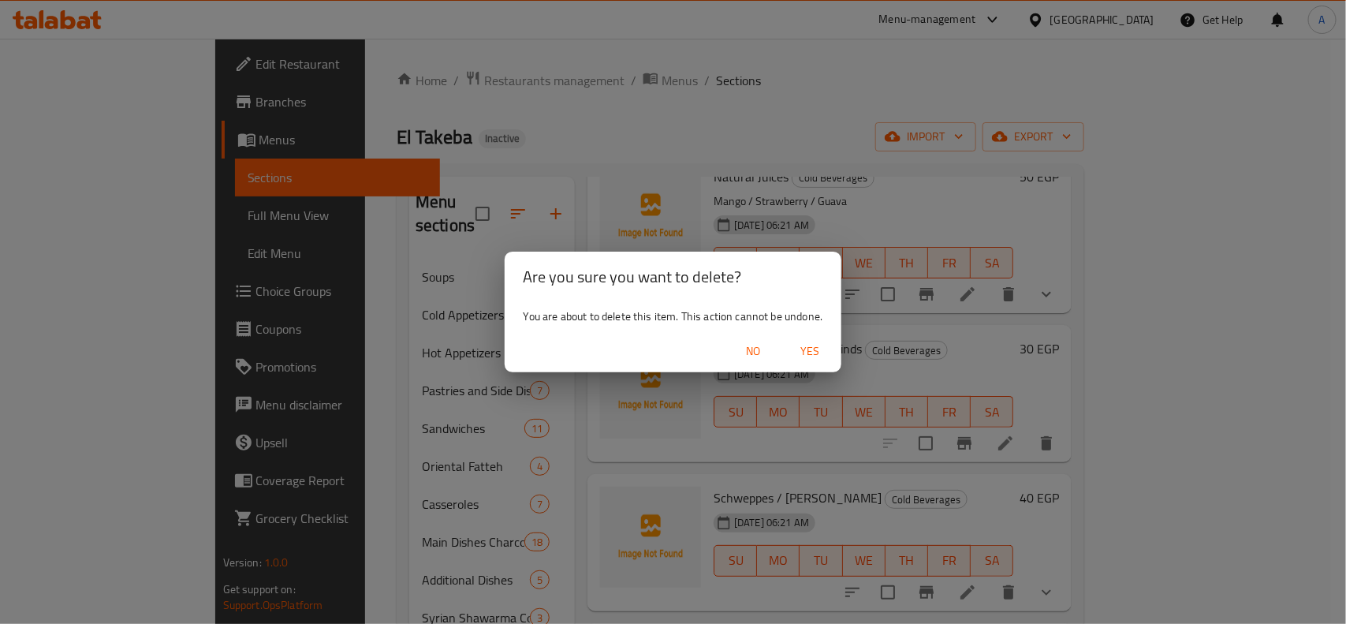
click at [816, 357] on span "Yes" at bounding box center [810, 351] width 38 height 20
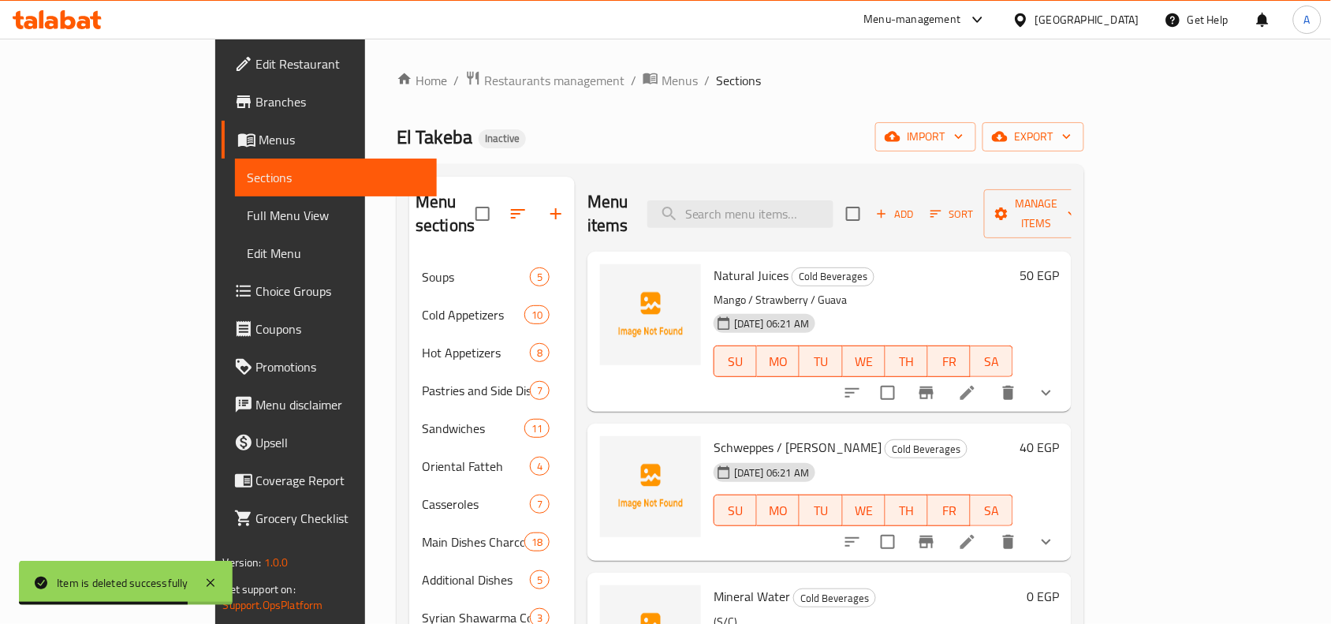
scroll to position [80, 0]
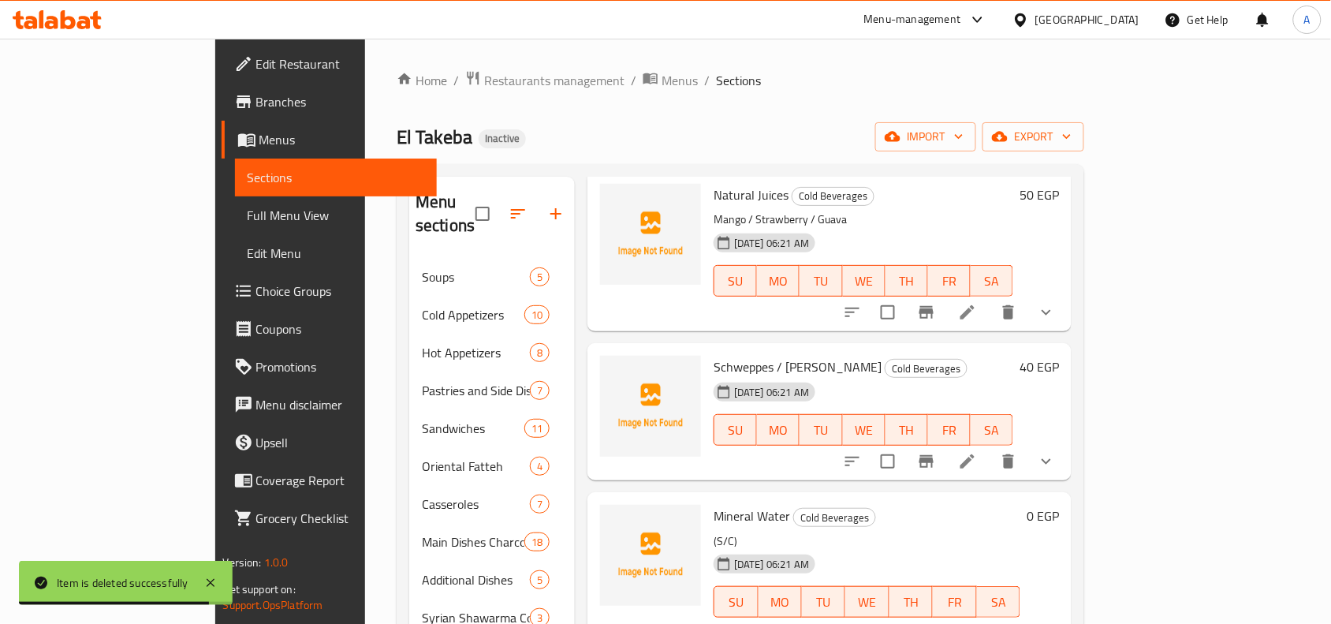
click at [977, 452] on icon at bounding box center [967, 461] width 19 height 19
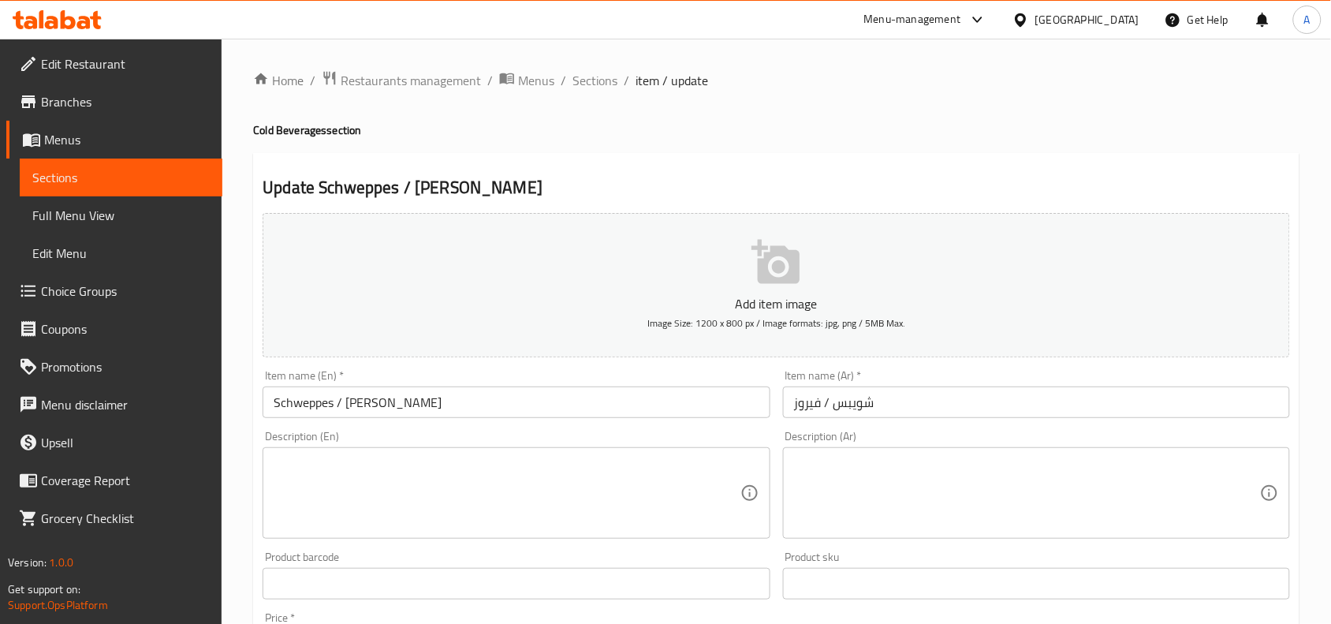
drag, startPoint x: 602, startPoint y: 76, endPoint x: 611, endPoint y: 101, distance: 26.2
click at [601, 76] on span "Sections" at bounding box center [595, 80] width 45 height 19
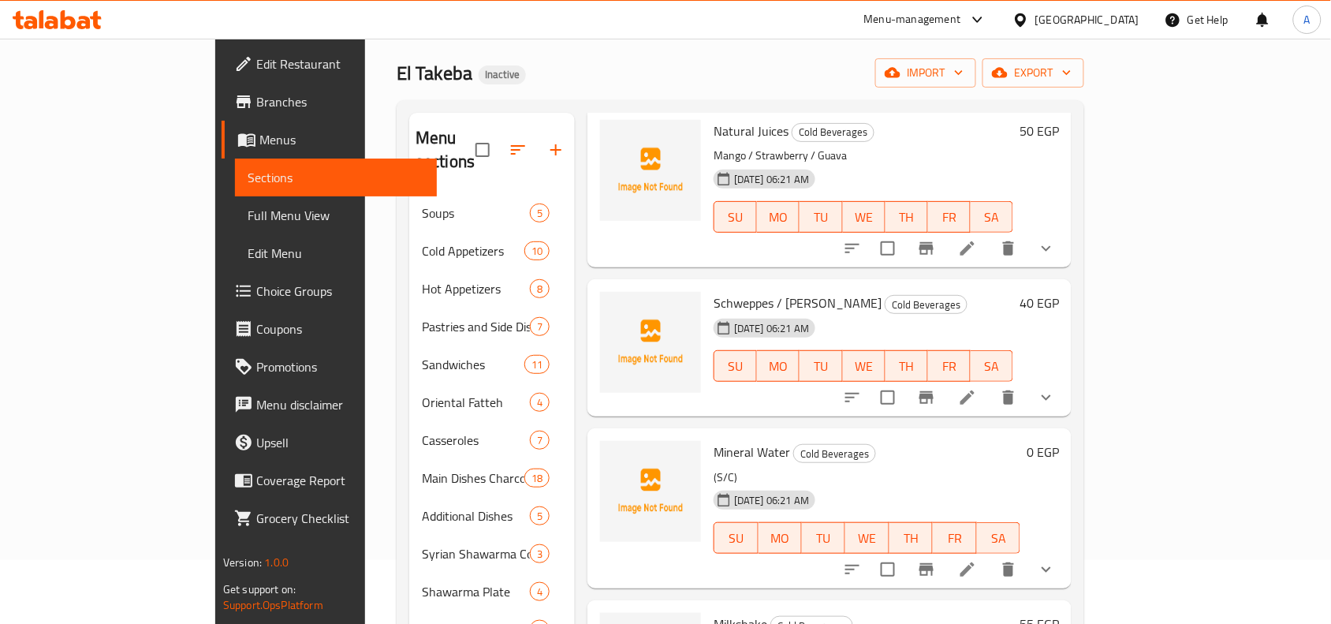
scroll to position [99, 0]
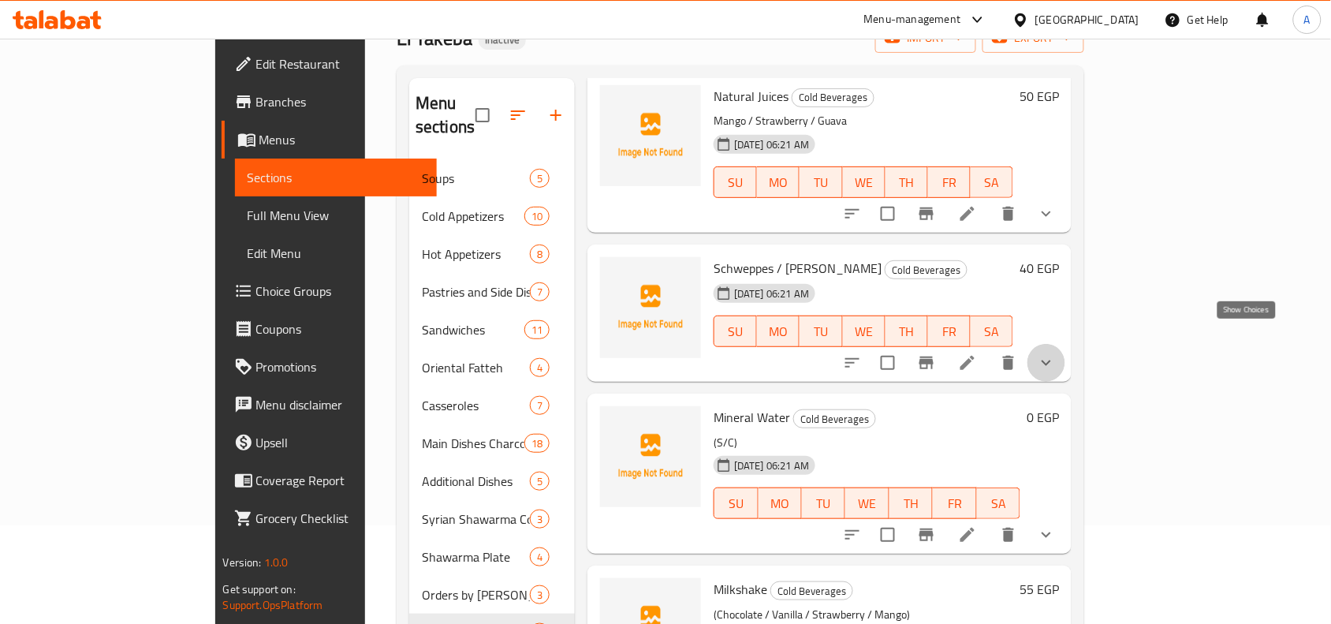
click at [1056, 353] on icon "show more" at bounding box center [1046, 362] width 19 height 19
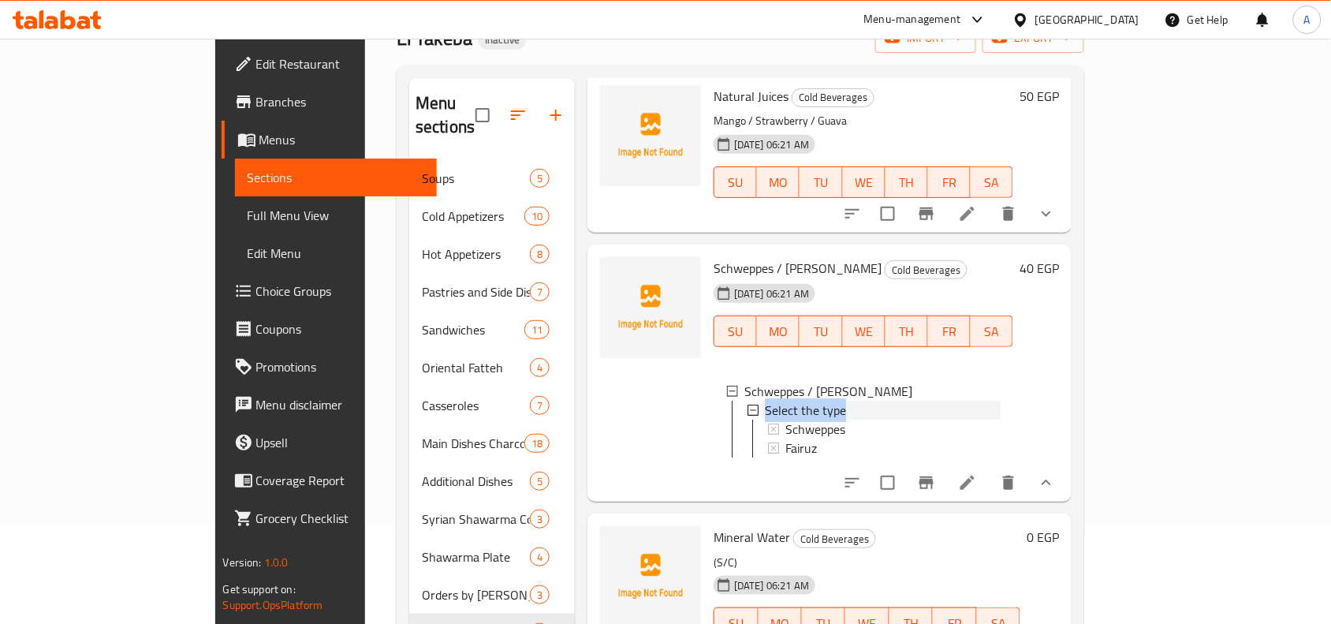
drag, startPoint x: 824, startPoint y: 381, endPoint x: 712, endPoint y: 384, distance: 112.0
click at [762, 401] on div "Select the type" at bounding box center [881, 410] width 239 height 19
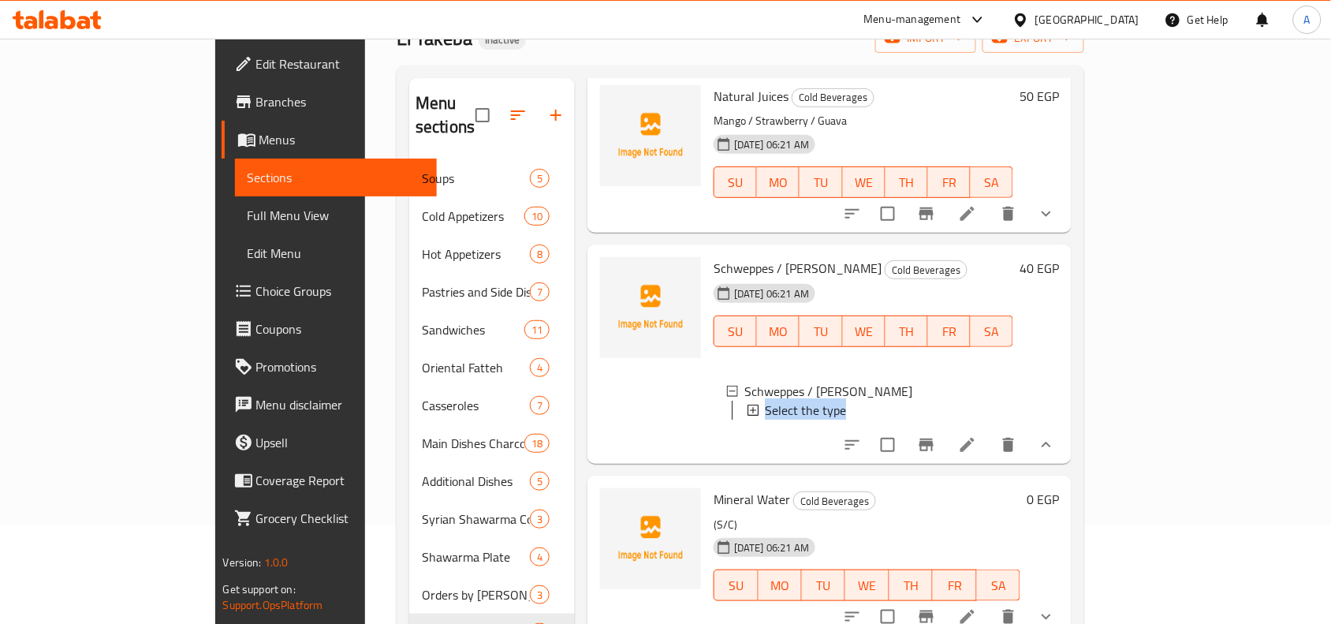
copy span "Select the type"
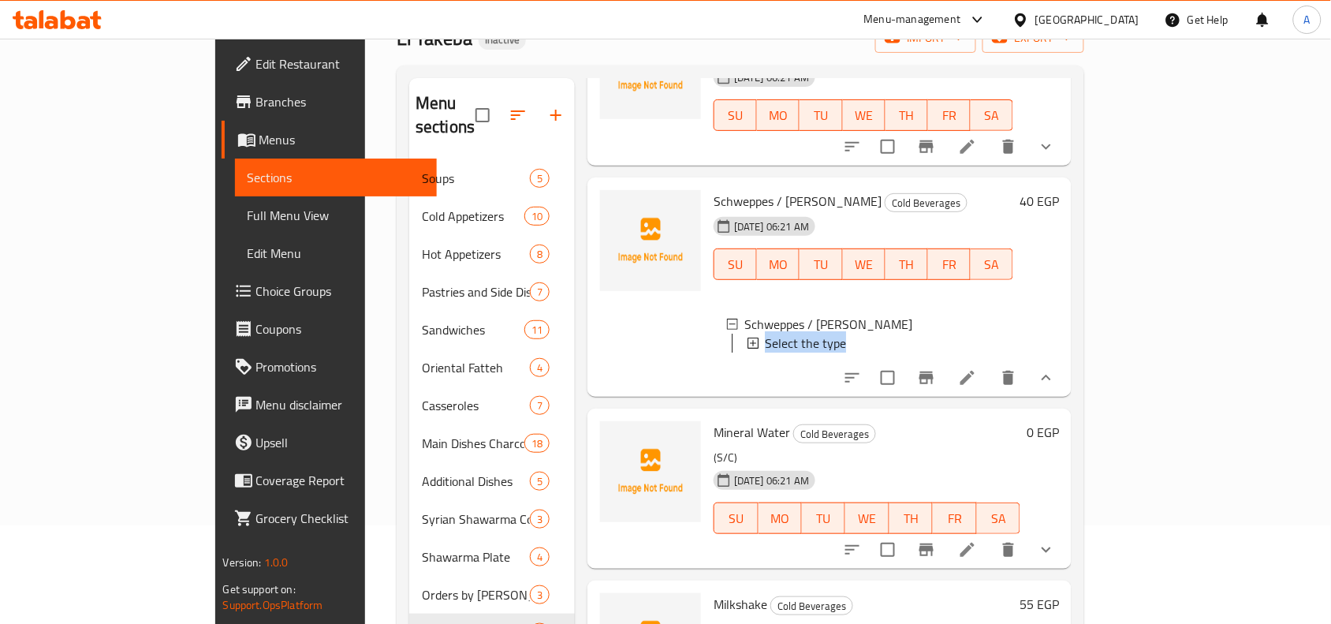
scroll to position [177, 0]
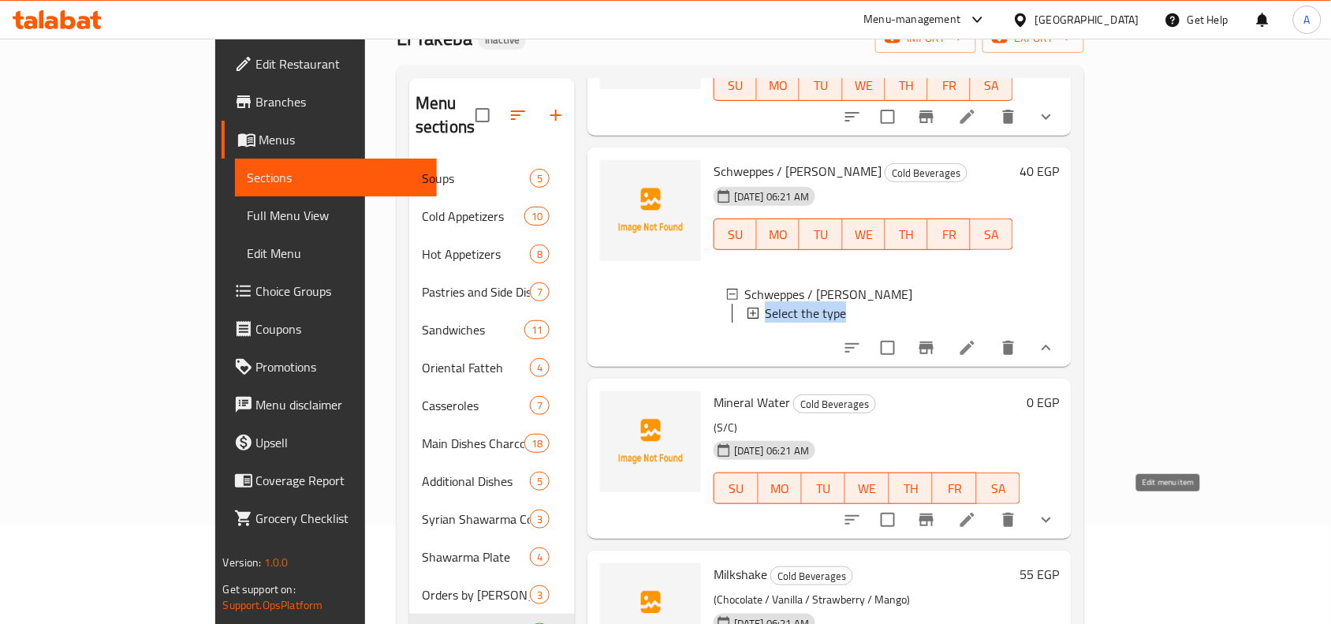
click at [977, 510] on icon at bounding box center [967, 519] width 19 height 19
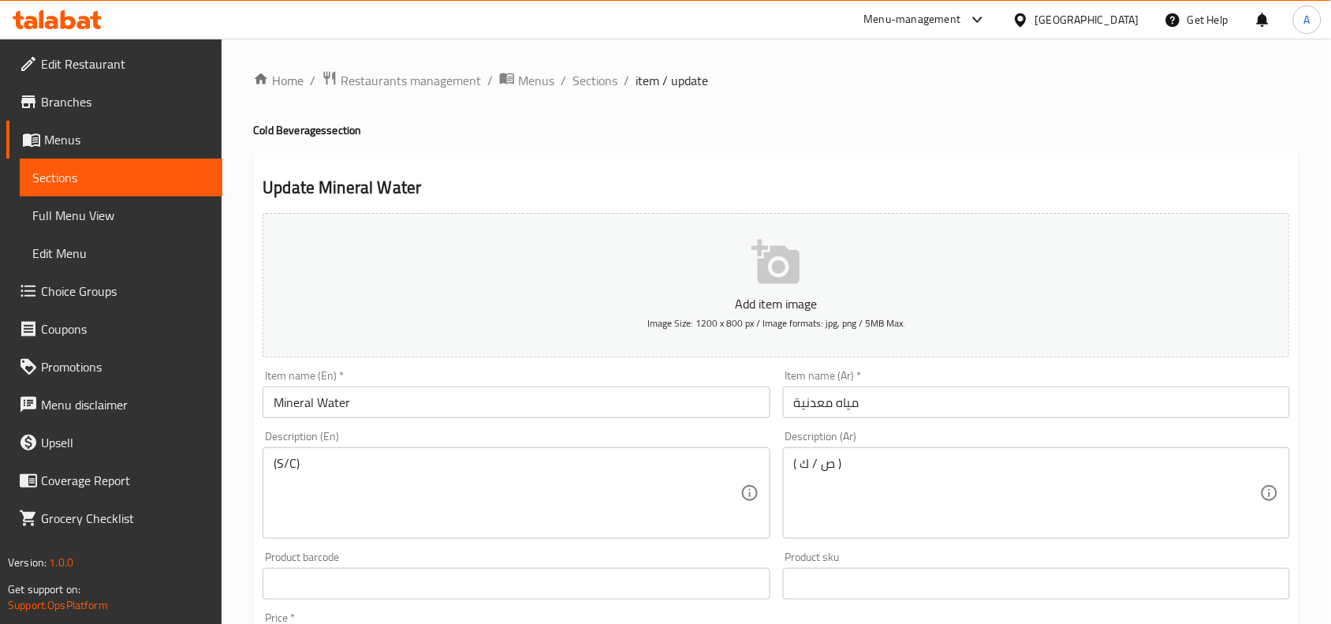
click at [794, 448] on div "( ص / ك ) Description (Ar)" at bounding box center [1036, 492] width 507 height 91
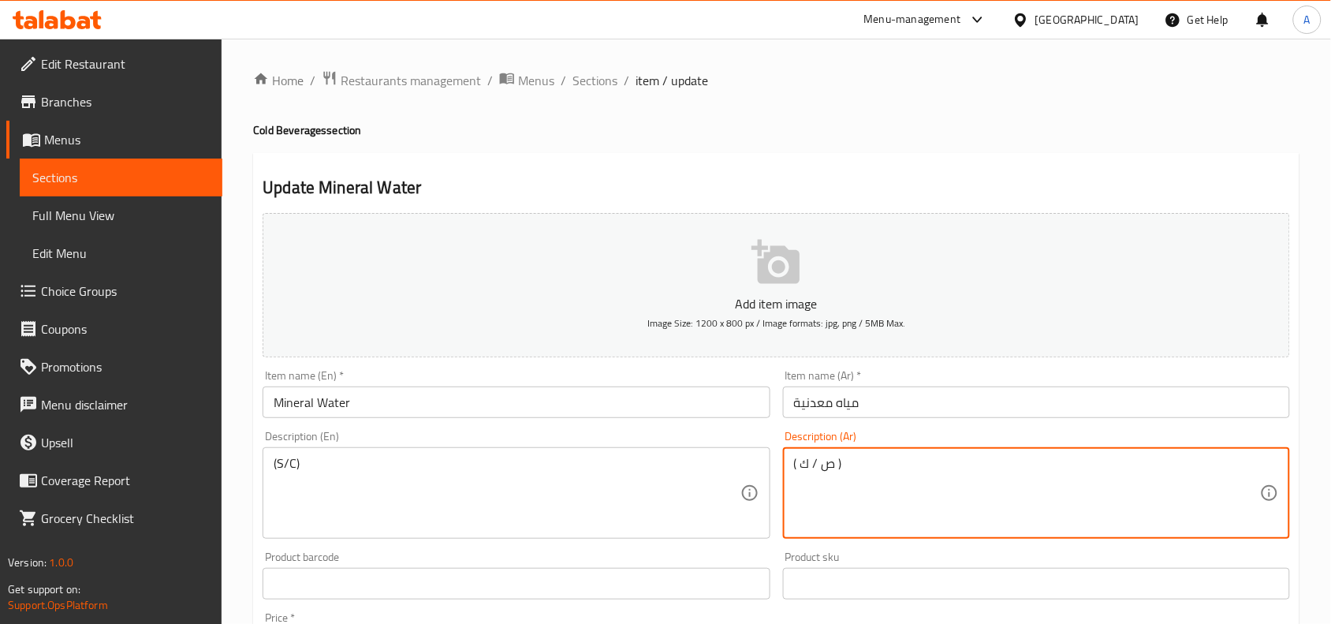
click at [807, 471] on textarea "( ص / ك )" at bounding box center [1027, 493] width 466 height 75
click at [901, 408] on input "مياه معدنية" at bounding box center [1036, 402] width 507 height 32
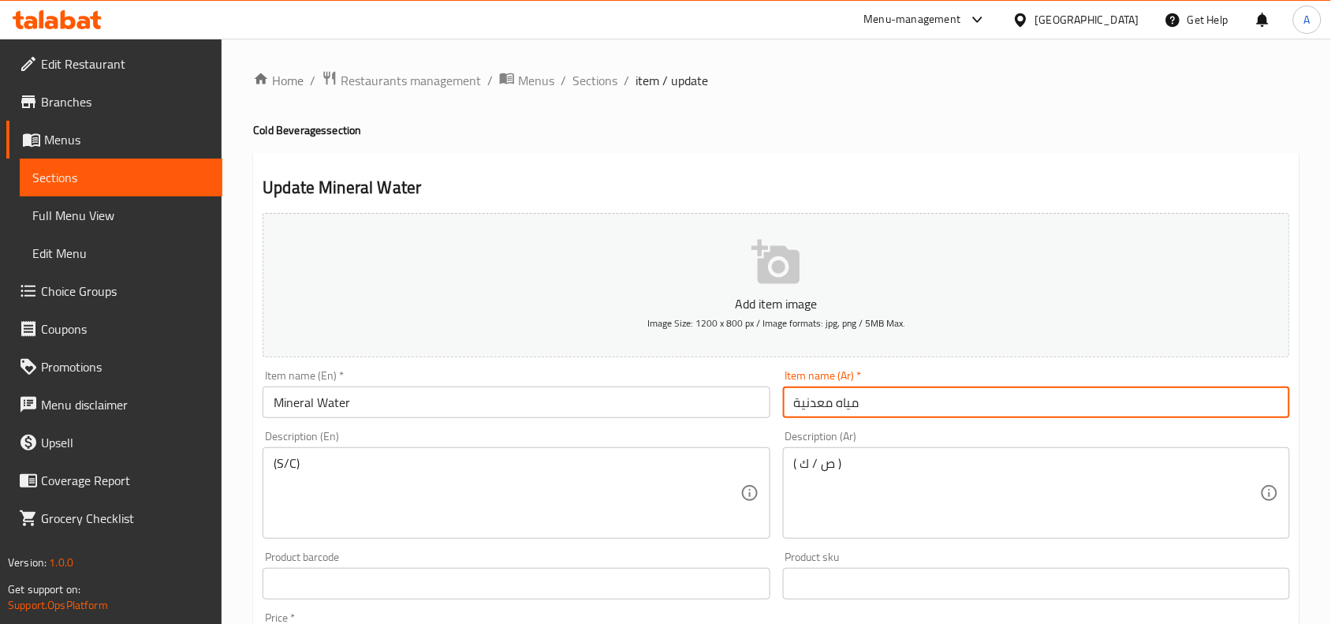
paste input "( ص / ك )"
type input "مياه معدنية ( ص / ك )"
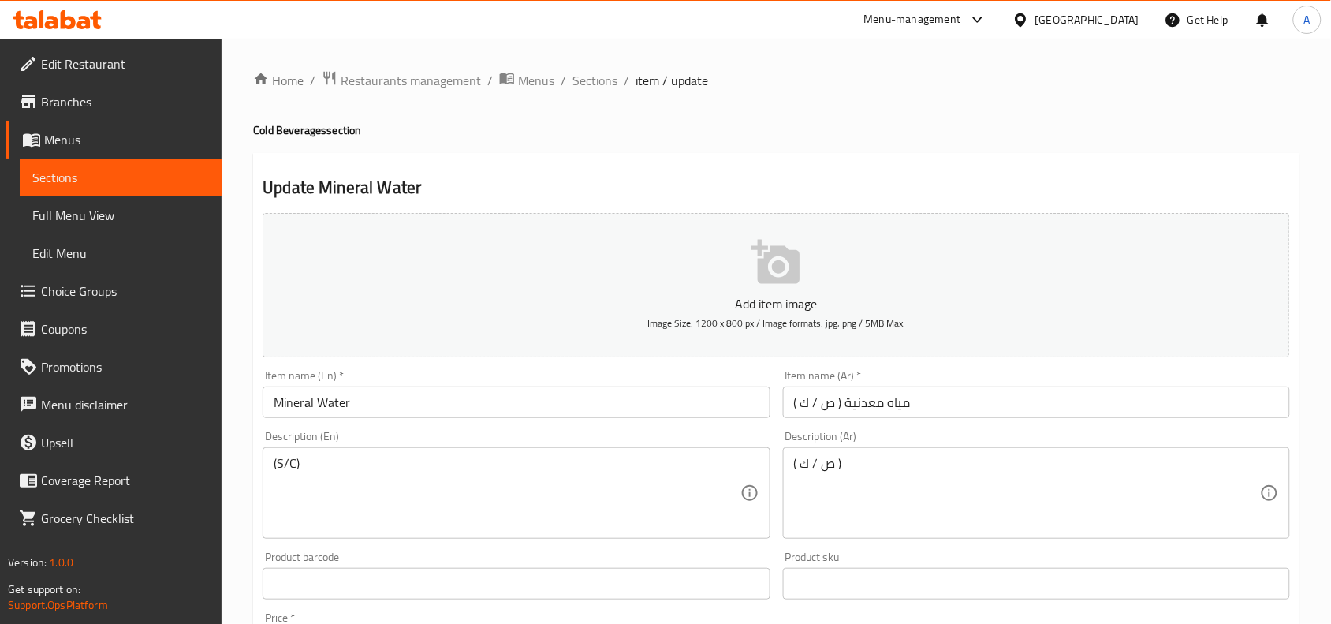
click at [821, 446] on div "Description (Ar) ( ص / ك ) Description (Ar)" at bounding box center [1036, 485] width 507 height 108
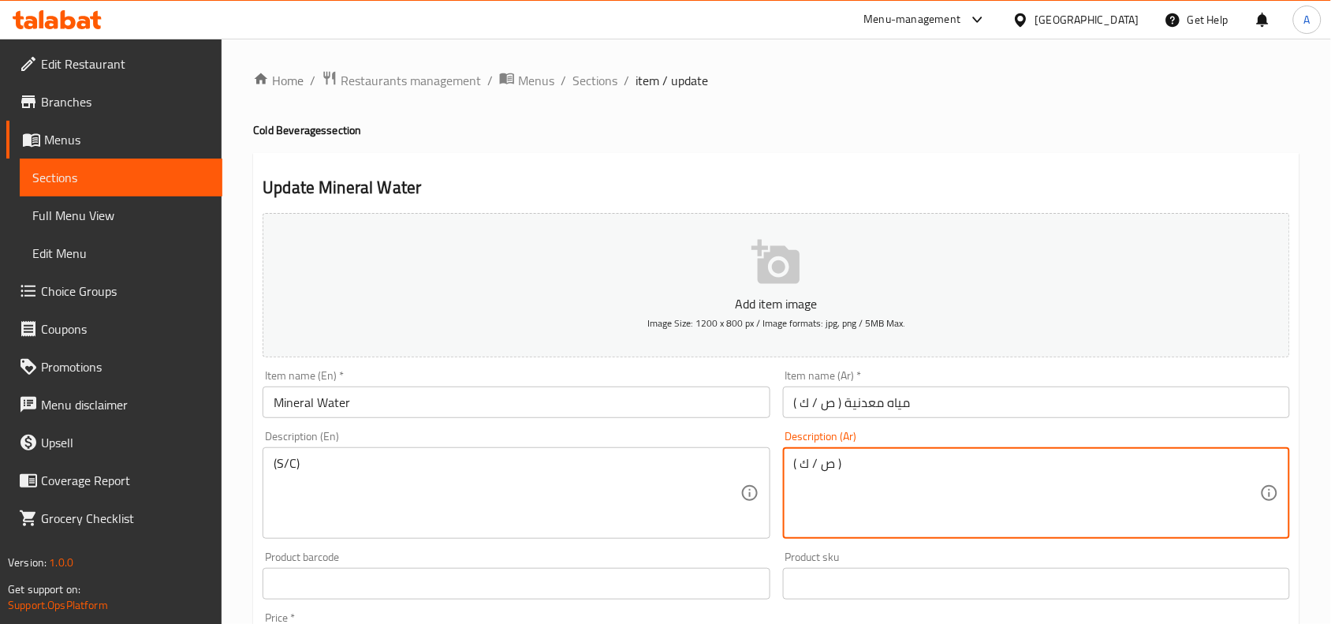
click at [817, 458] on textarea "( ص / ك )" at bounding box center [1027, 493] width 466 height 75
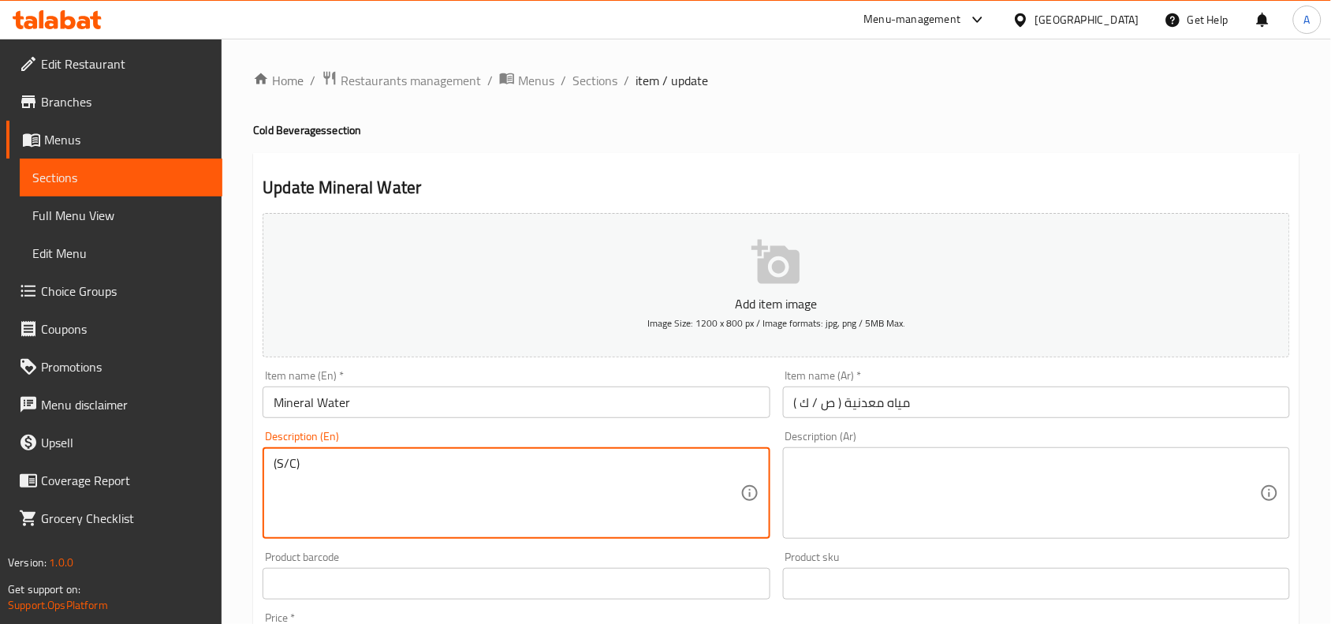
click at [284, 481] on textarea "(S/C)" at bounding box center [507, 493] width 466 height 75
click at [368, 430] on div "Description (En) Description (En)" at bounding box center [516, 484] width 520 height 121
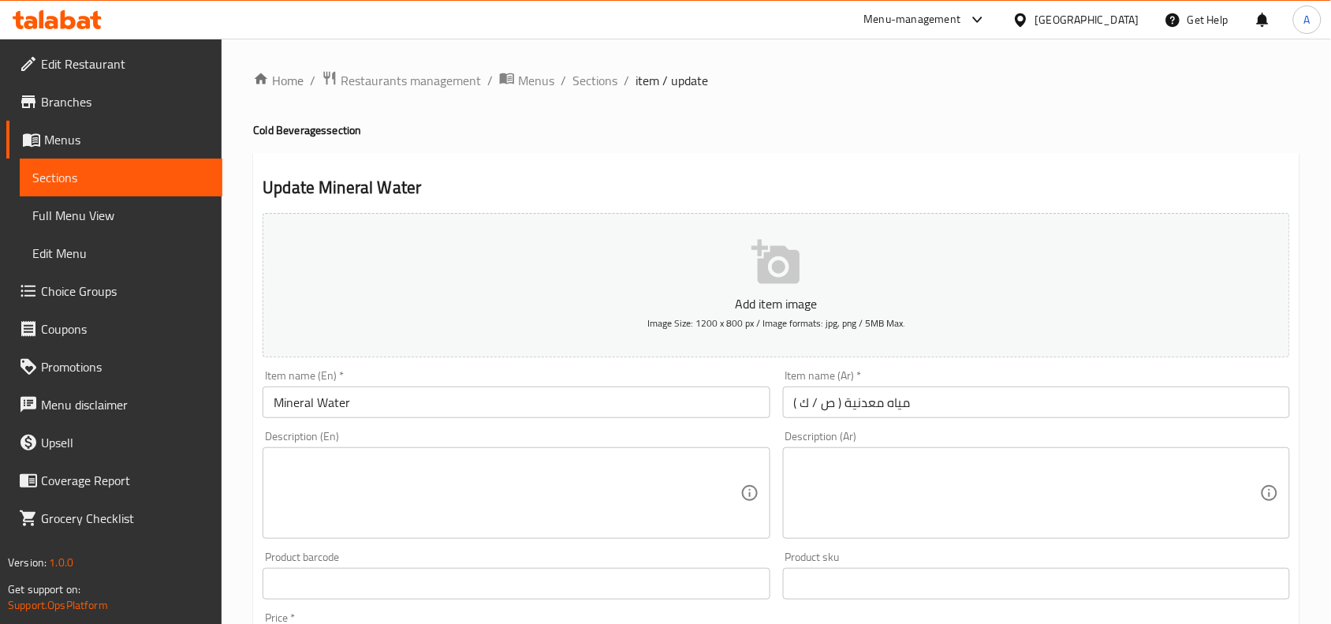
click at [376, 416] on input "Mineral Water" at bounding box center [516, 402] width 507 height 32
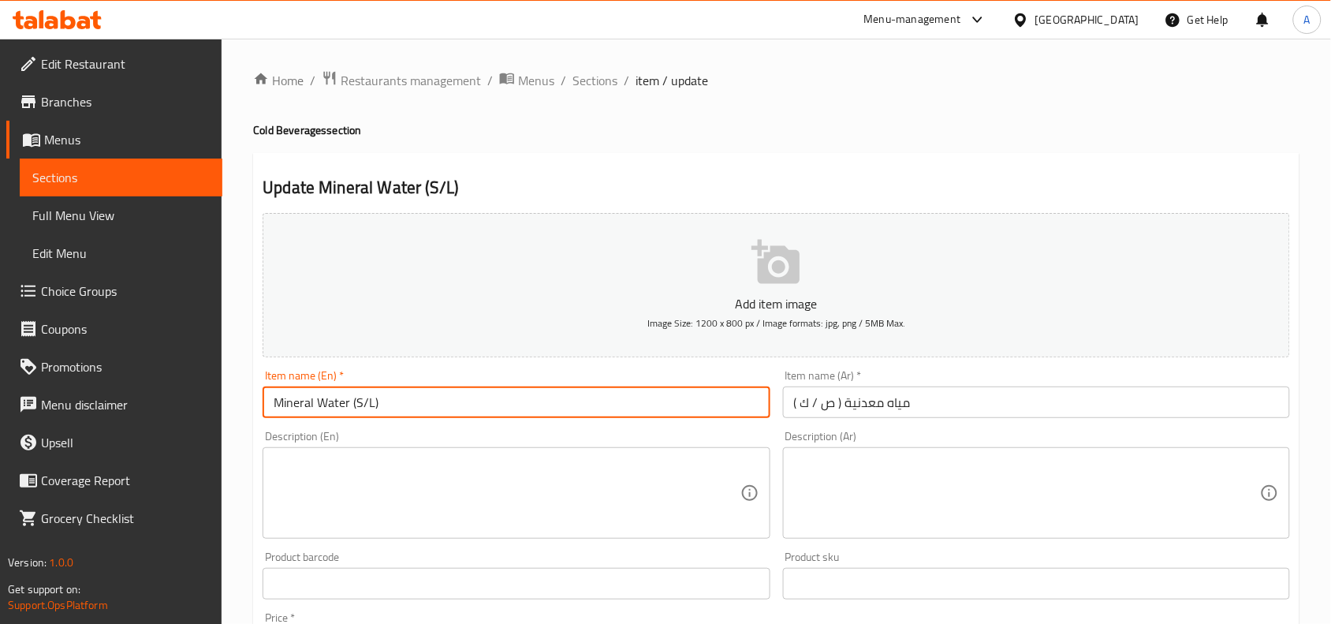
type input "Mineral Water (S/L)"
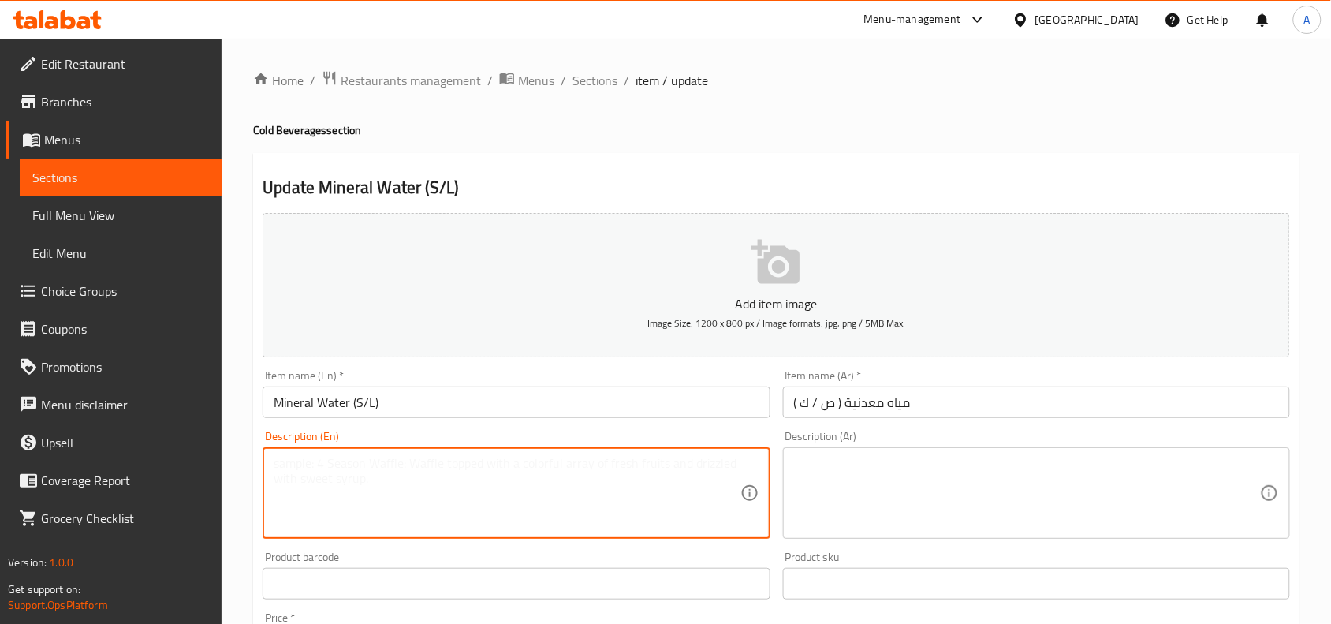
drag, startPoint x: 439, startPoint y: 520, endPoint x: 474, endPoint y: 485, distance: 49.6
click at [451, 513] on textarea at bounding box center [507, 493] width 466 height 75
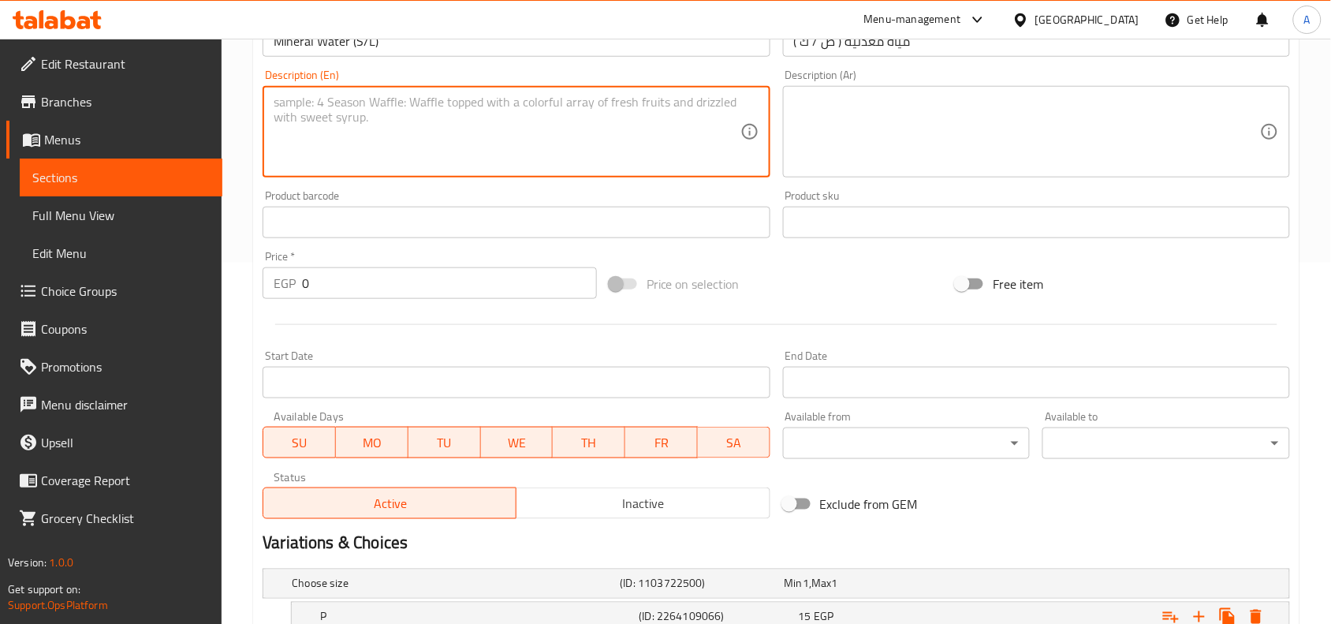
scroll to position [493, 0]
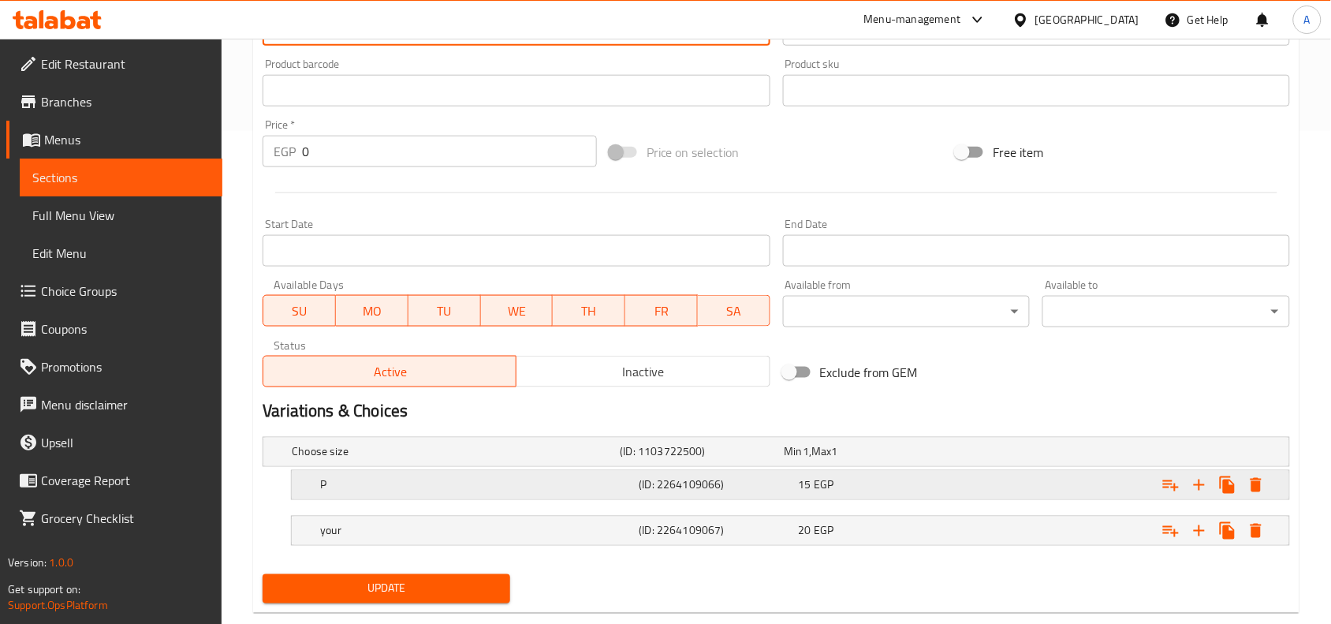
click at [487, 476] on div "P" at bounding box center [476, 485] width 319 height 22
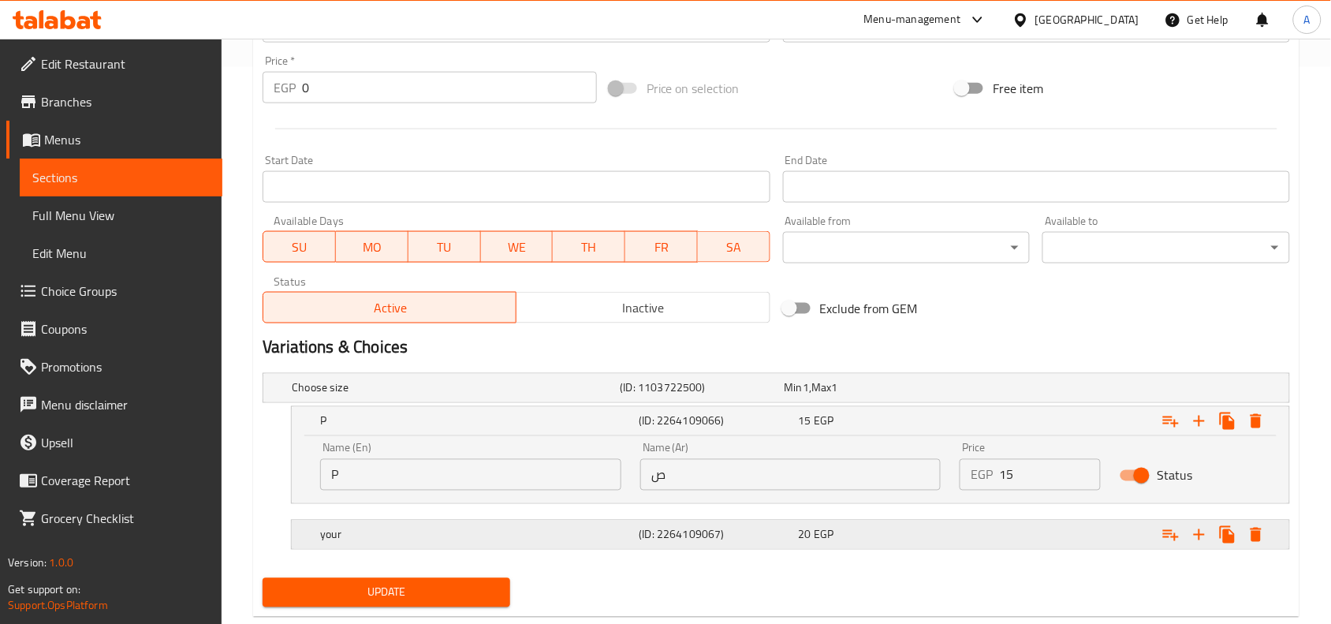
scroll to position [591, 0]
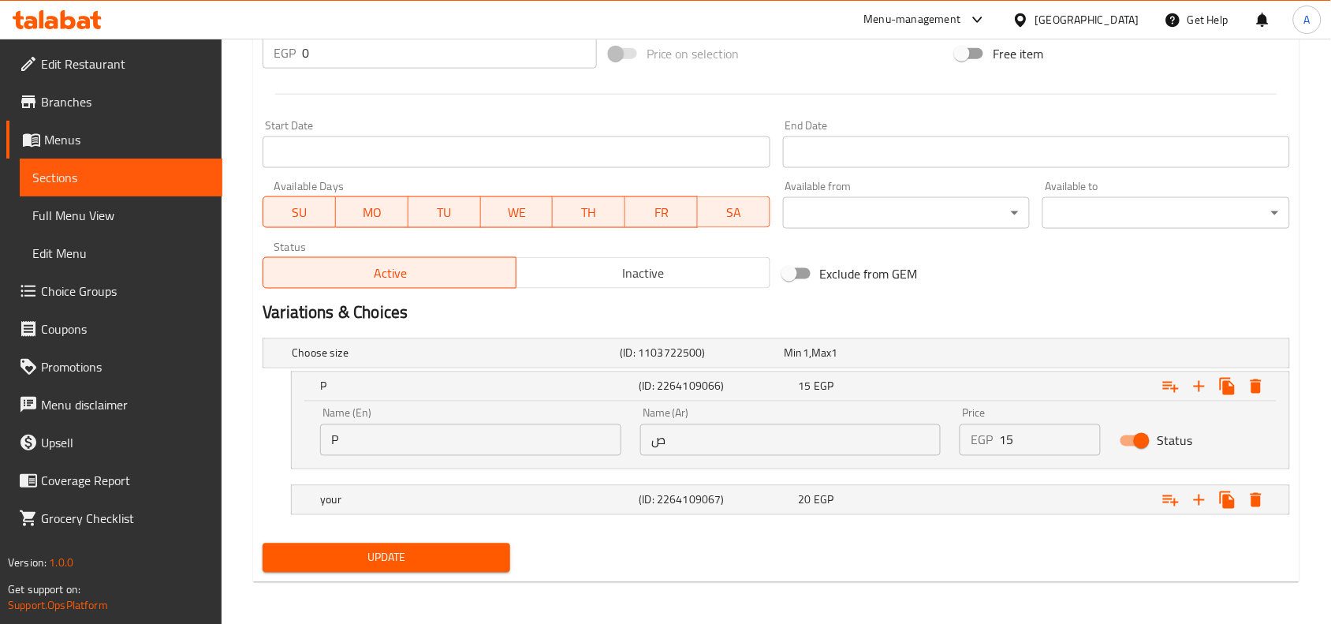
click at [468, 459] on div "Name (En) P Name (En)" at bounding box center [471, 431] width 320 height 67
click at [468, 458] on div "Name (En) P Name (En)" at bounding box center [471, 431] width 320 height 67
click at [491, 464] on div "Name (En) P Name (En)" at bounding box center [471, 431] width 320 height 67
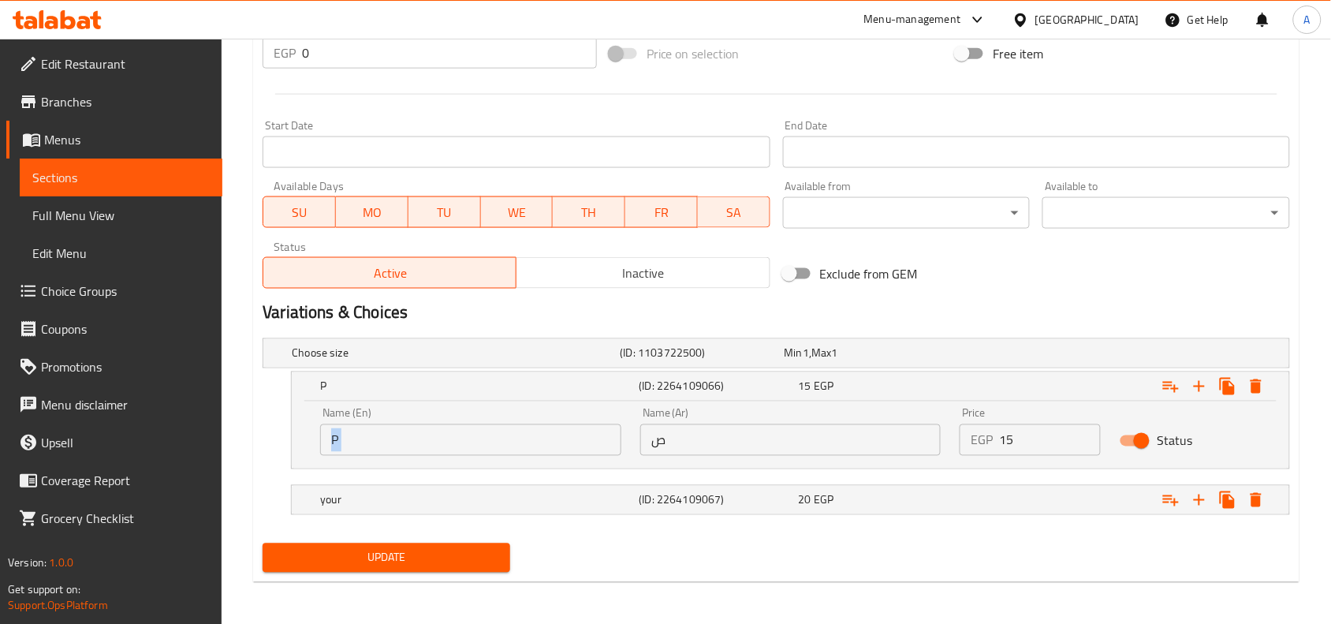
click at [491, 464] on div "Name (En) P Name (En)" at bounding box center [471, 431] width 320 height 67
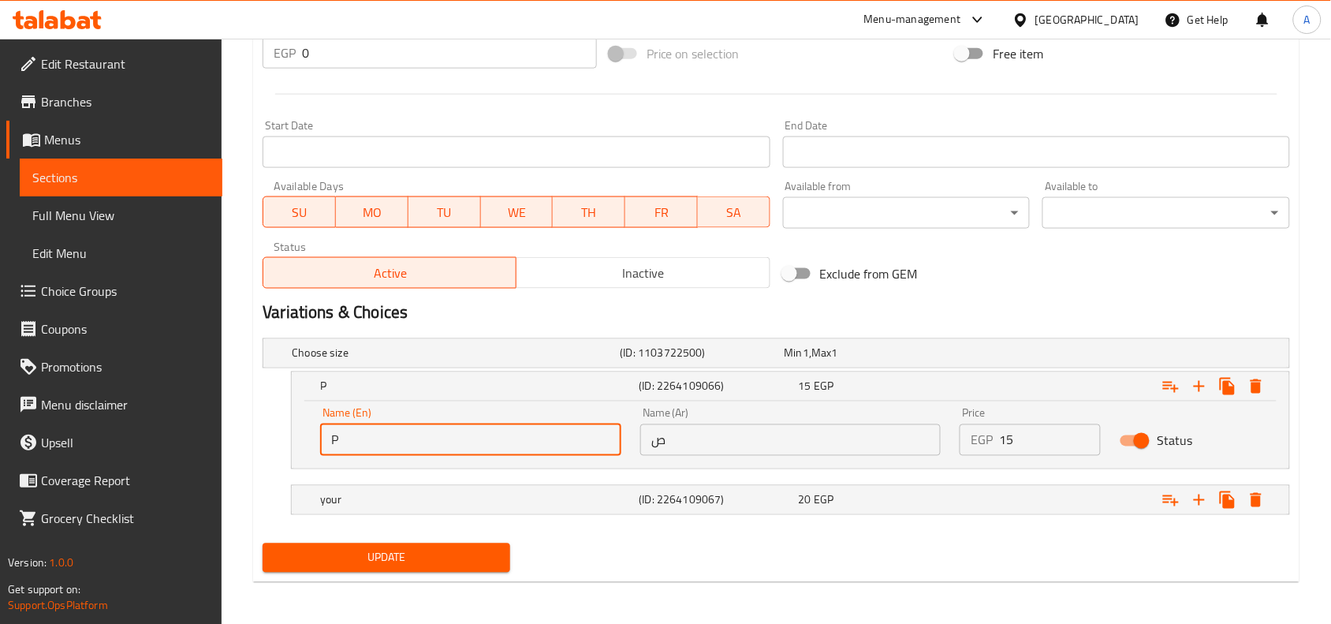
click at [507, 438] on input "P" at bounding box center [470, 440] width 301 height 32
click at [517, 440] on input "P" at bounding box center [470, 440] width 301 height 32
type input "ٍSmall"
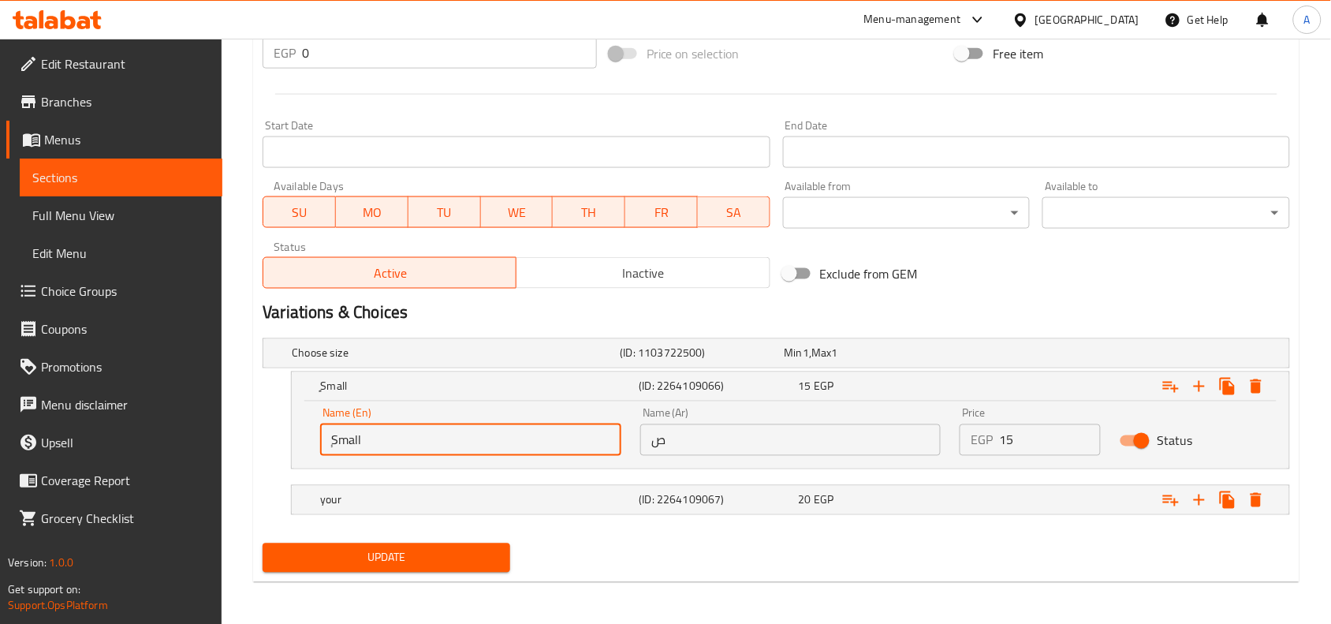
click at [345, 442] on input "ٍSmall" at bounding box center [470, 440] width 301 height 32
type input "small"
click at [647, 434] on input "ص" at bounding box center [790, 440] width 301 height 32
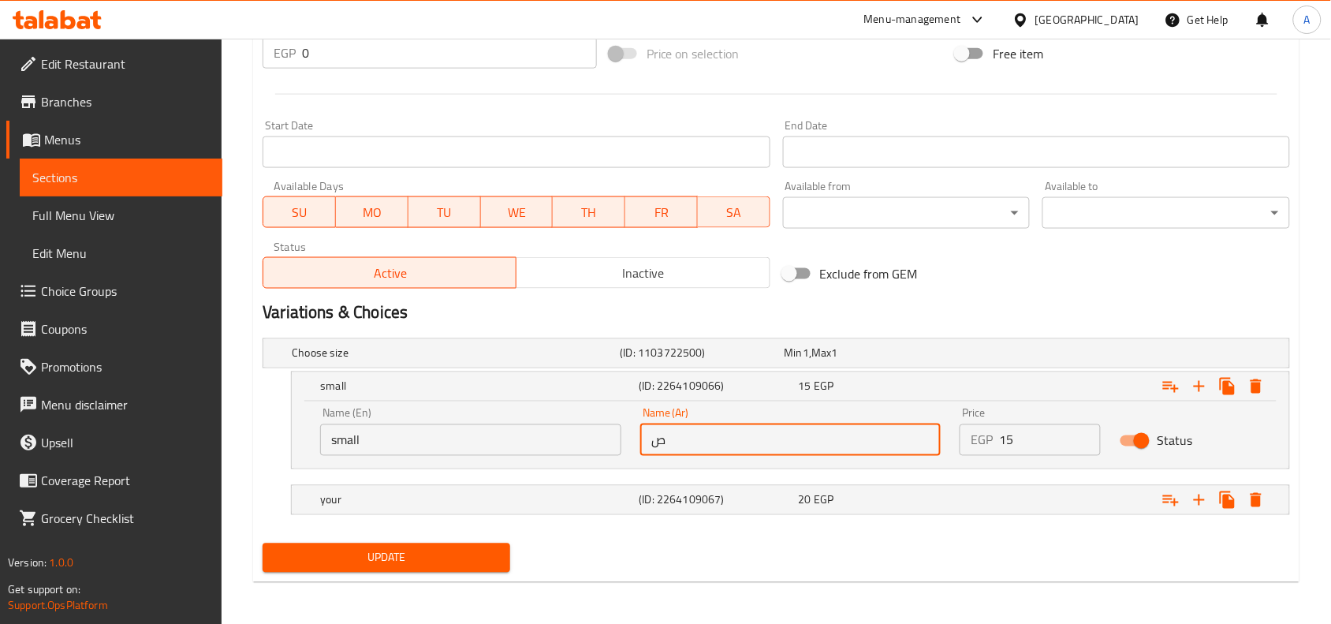
click at [647, 434] on input "ص" at bounding box center [790, 440] width 301 height 32
type input "صغير"
click at [466, 509] on div "your" at bounding box center [476, 500] width 319 height 22
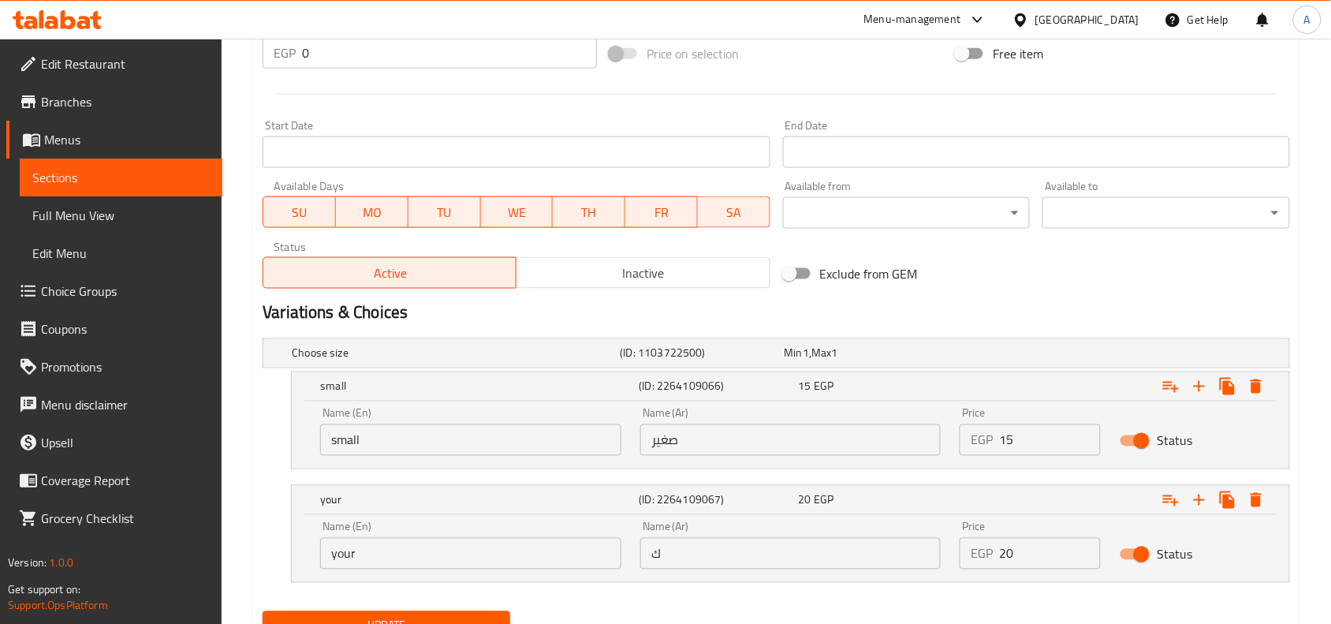
click at [408, 564] on input "your" at bounding box center [470, 554] width 301 height 32
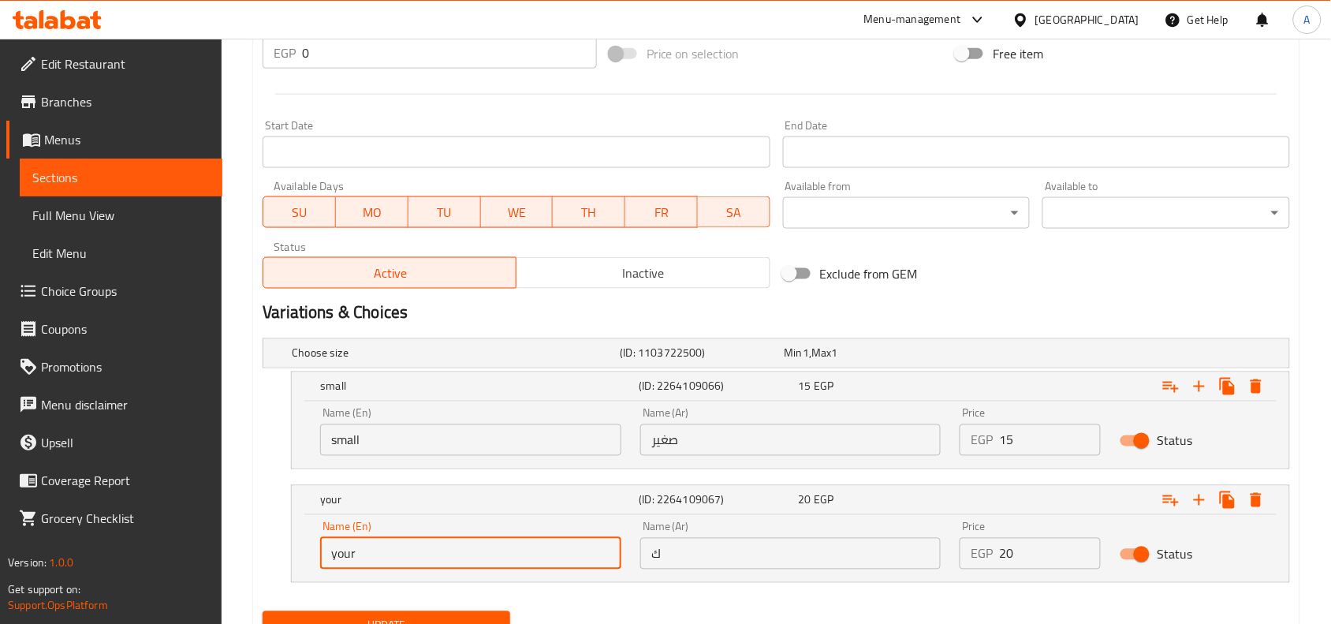
click at [408, 564] on input "your" at bounding box center [470, 554] width 301 height 32
type input "/"
type input "Large"
click at [669, 542] on input "ك" at bounding box center [790, 554] width 301 height 32
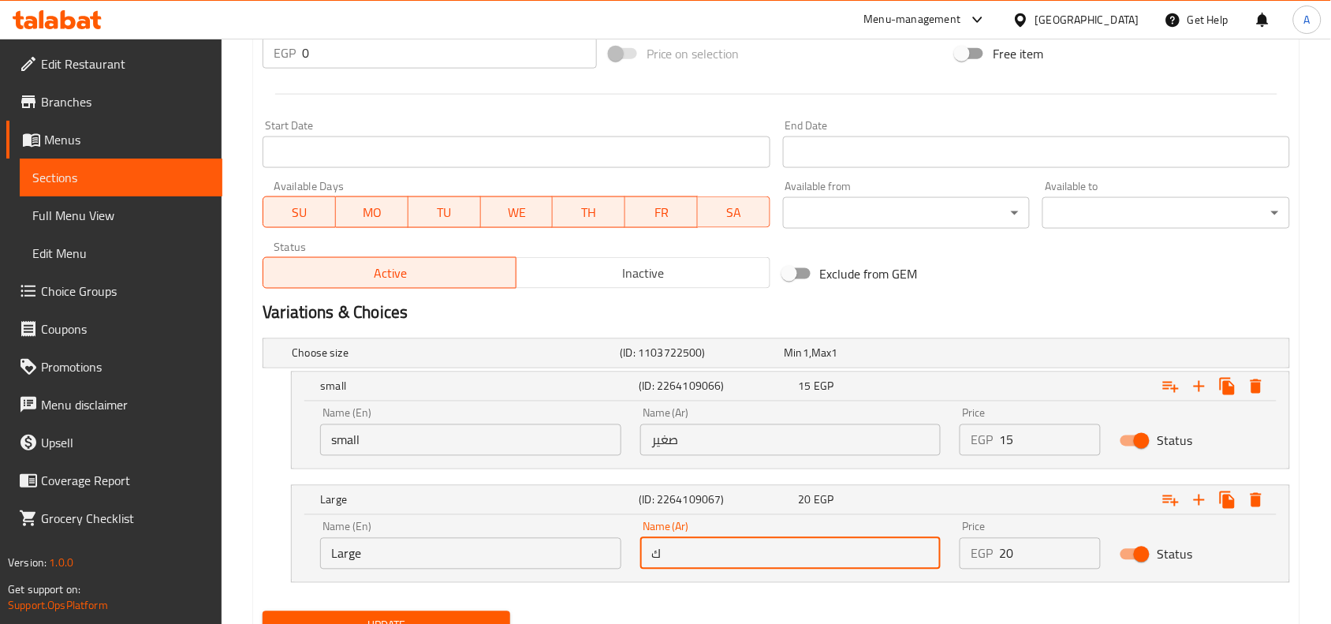
click at [669, 542] on input "ك" at bounding box center [790, 554] width 301 height 32
type input "كبير"
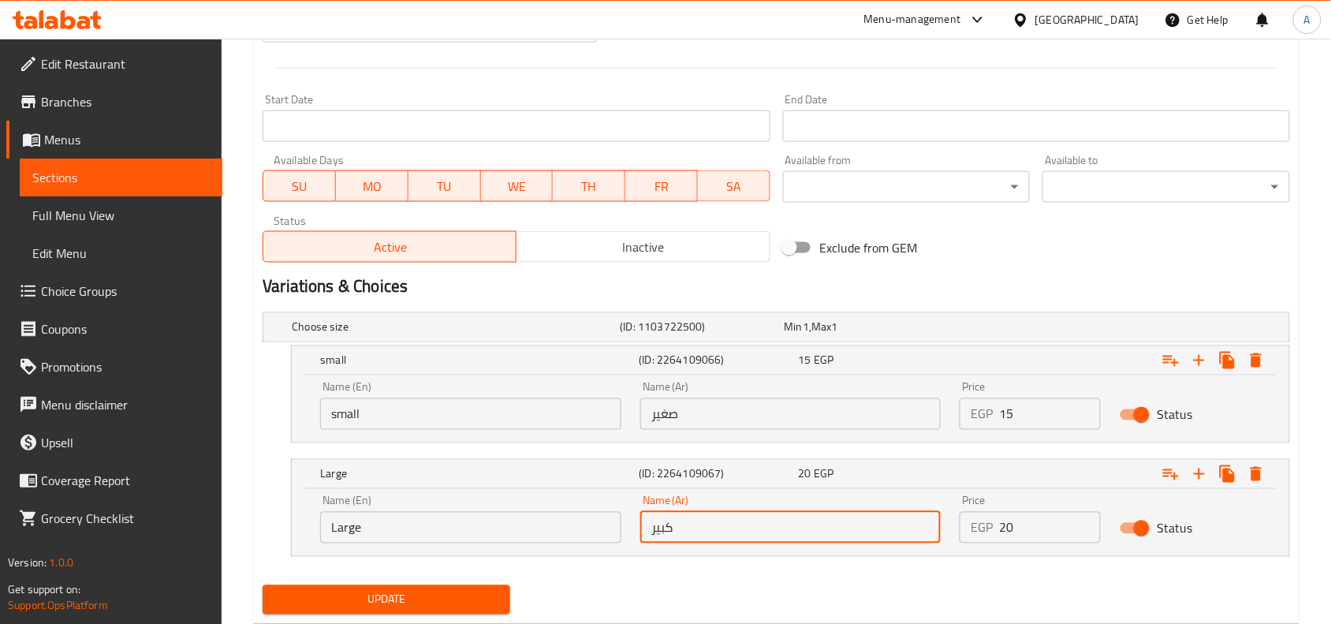
scroll to position [661, 0]
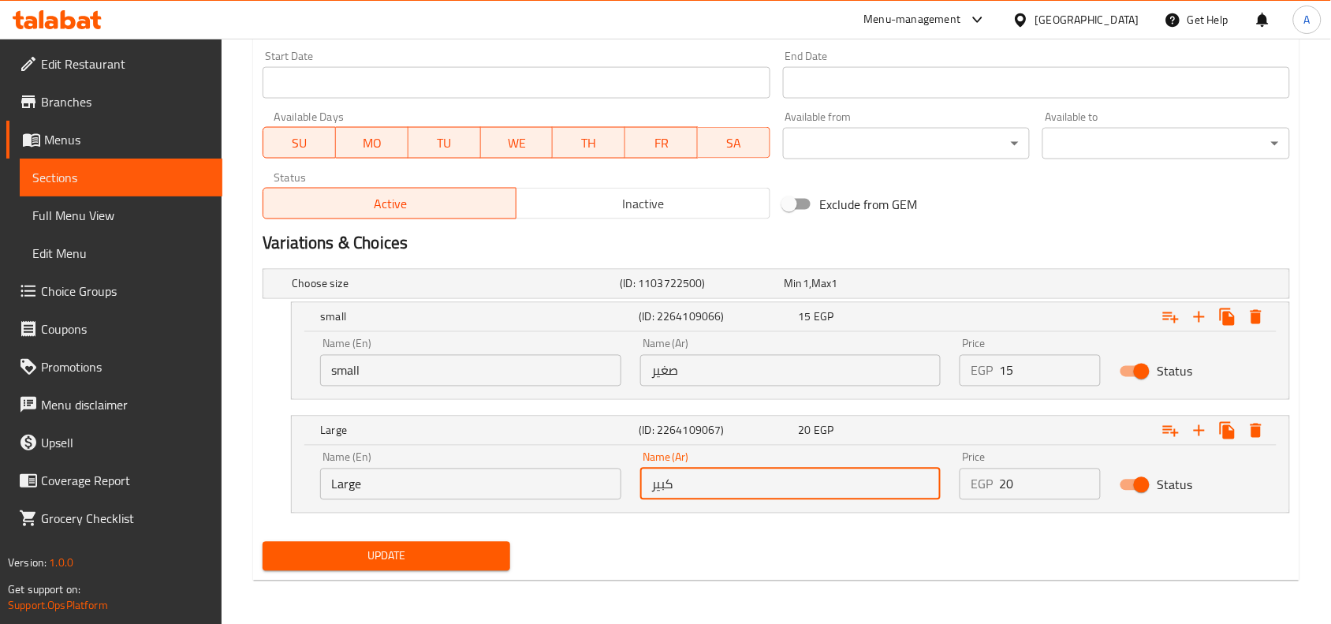
click at [427, 548] on span "Update" at bounding box center [386, 556] width 222 height 20
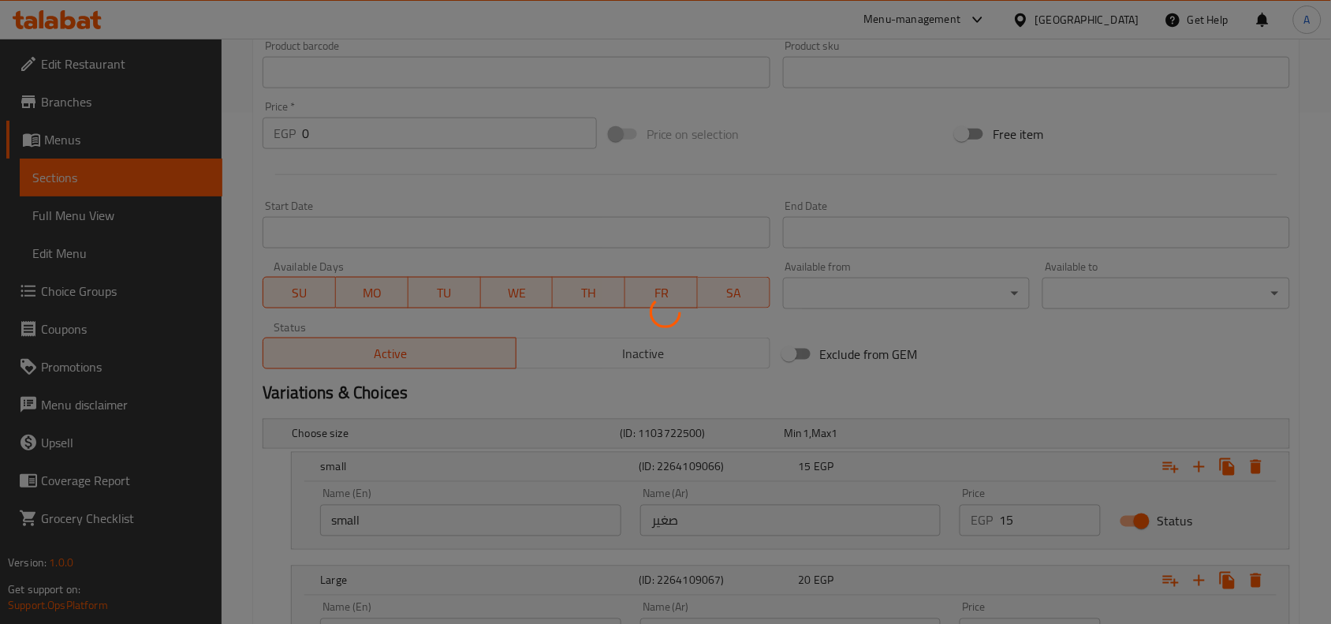
scroll to position [365, 0]
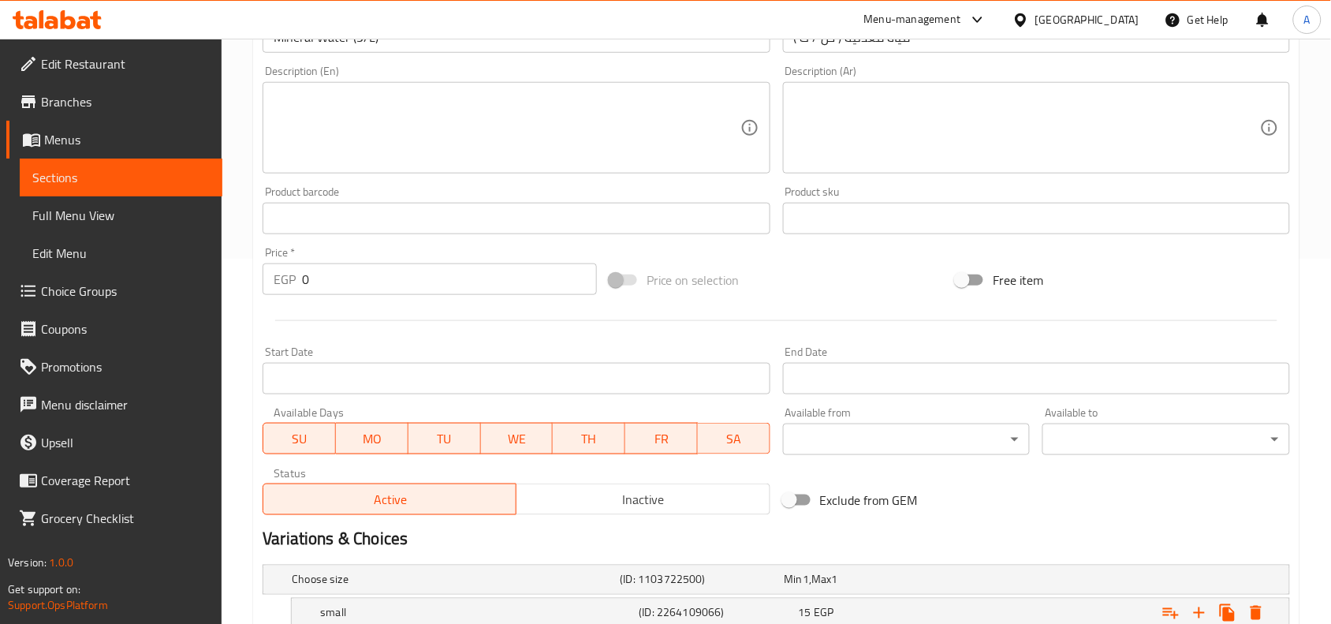
click at [317, 311] on div at bounding box center [776, 320] width 1040 height 39
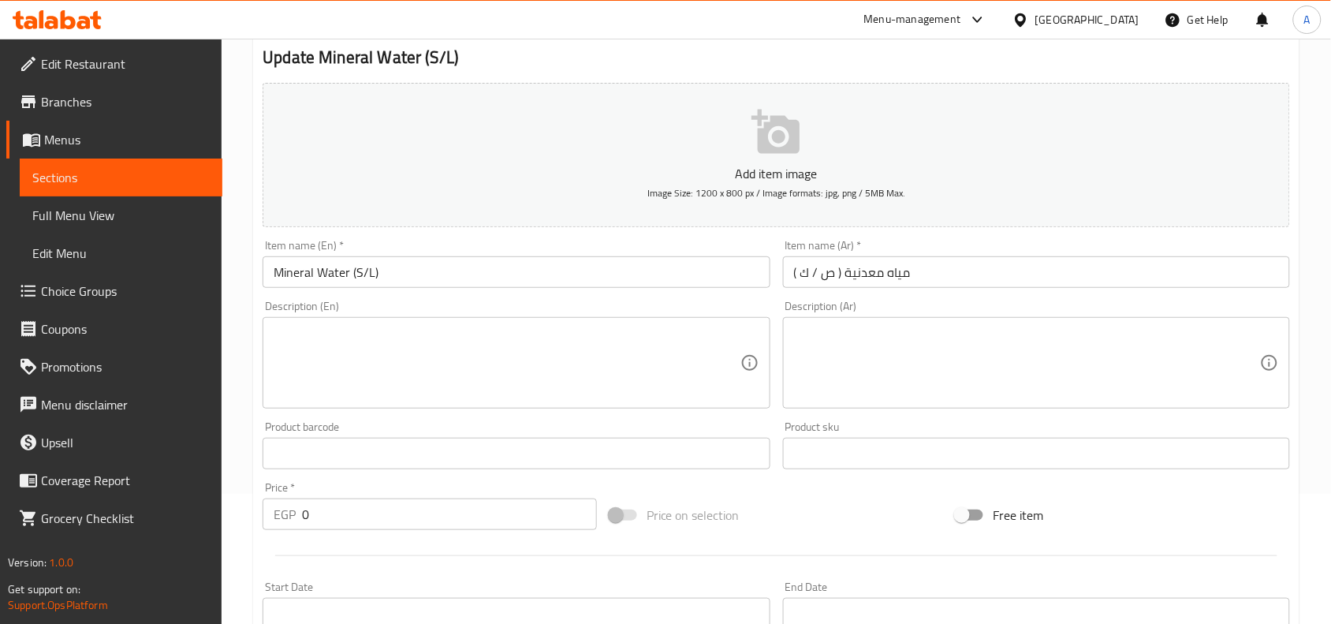
scroll to position [69, 0]
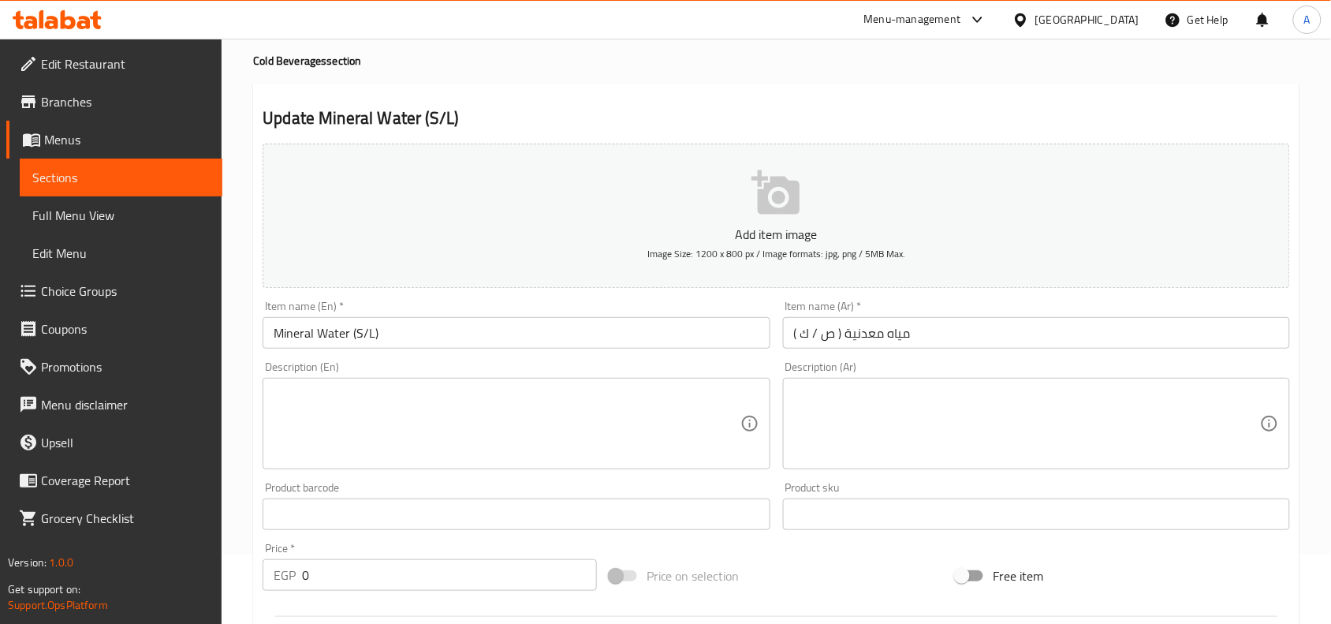
click at [864, 442] on textarea at bounding box center [1027, 423] width 466 height 75
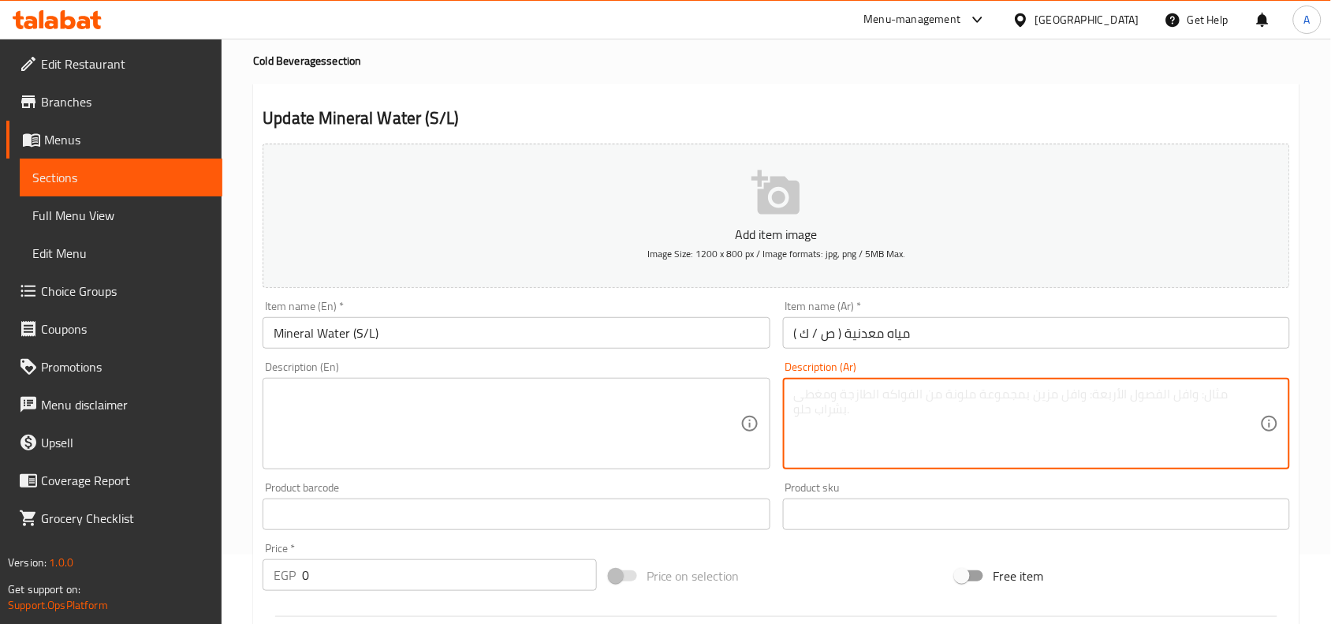
paste textarea "زجاجة مياه صغيرة منعشة مناسبة مع جميع الوجبات للحفاظ على الترطيب"
type textarea "زجاجة مياه صغيرة منعشة مناسبة مع جميع الوجبات للحفاظ على الترطيب"
click at [572, 451] on textarea at bounding box center [507, 423] width 466 height 75
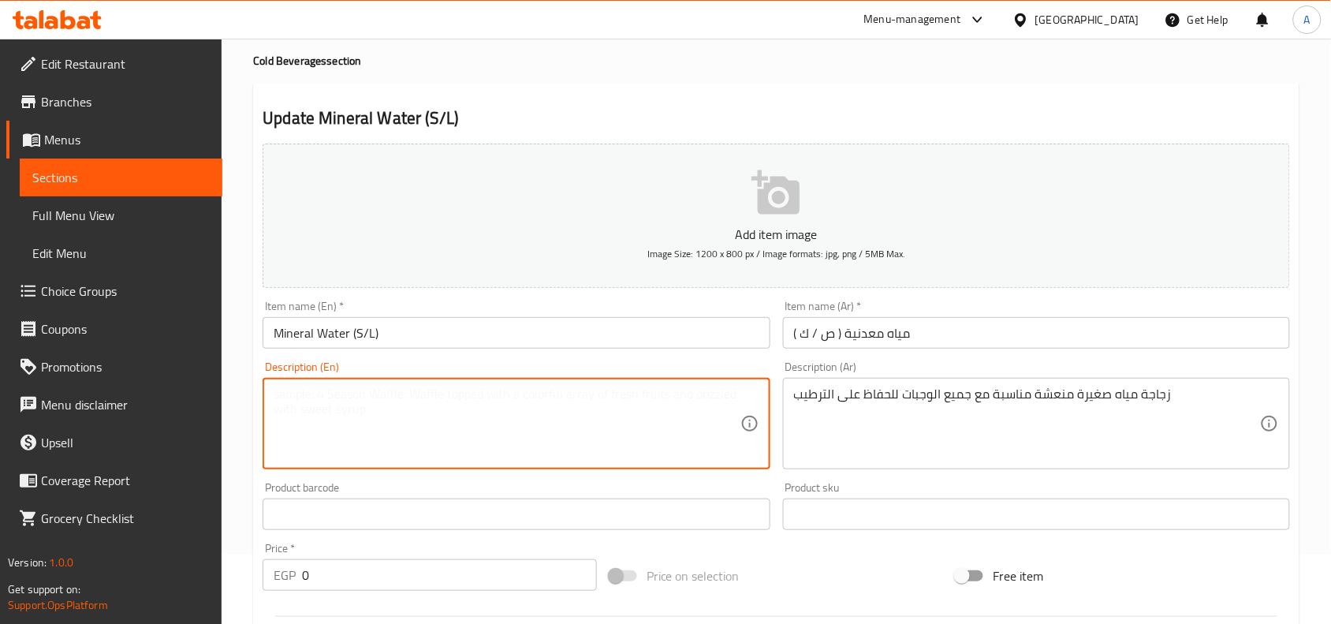
paste textarea "A refreshing little water bottle that goes with all meals to keep you hydrated."
click at [360, 397] on textarea "A refreshing little water bottle that goes with all meals to keep you hydrated." at bounding box center [507, 423] width 466 height 75
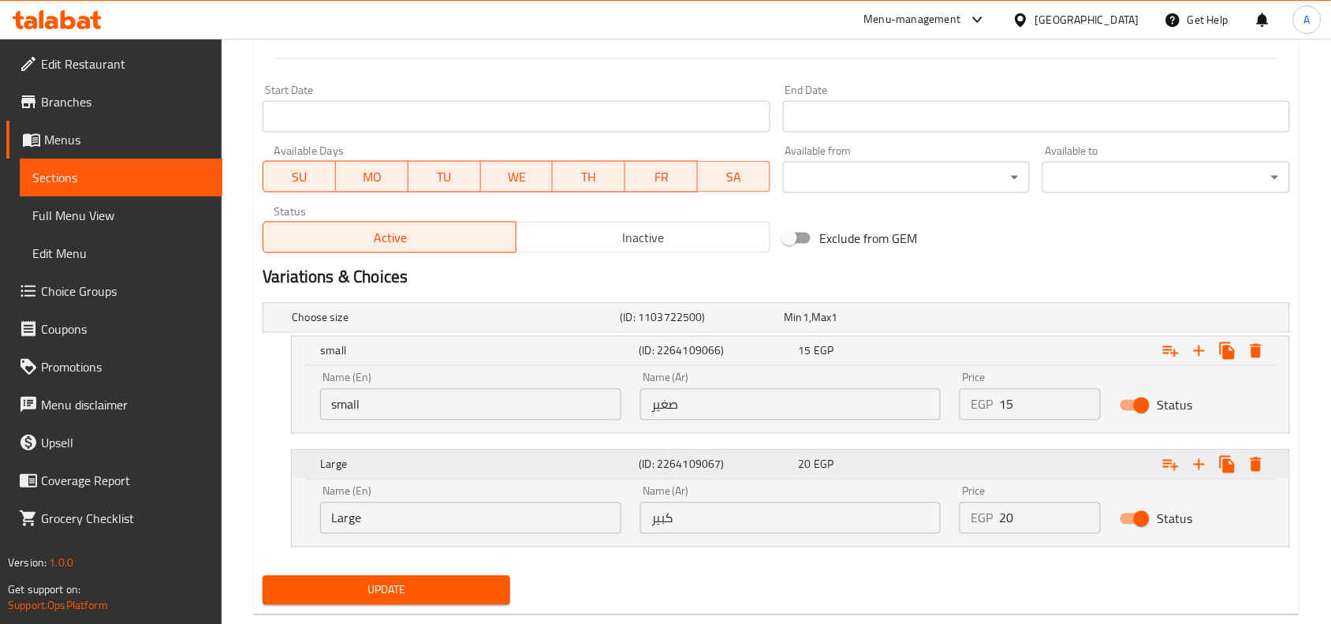
scroll to position [661, 0]
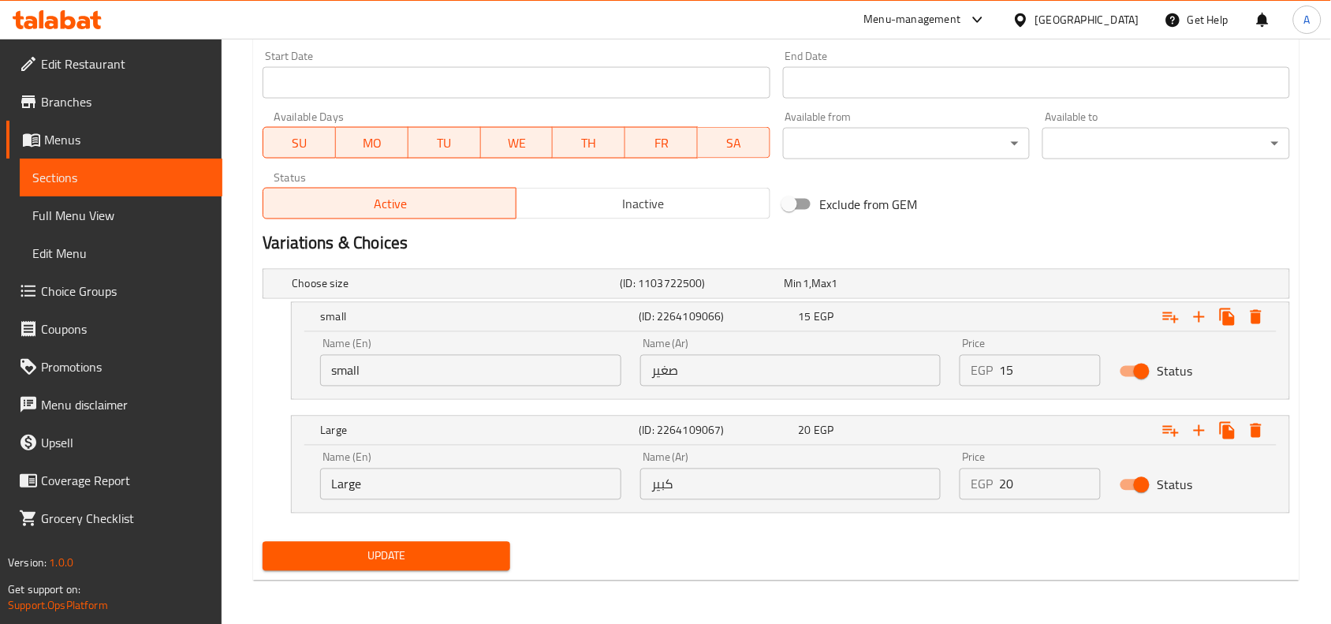
type textarea "A refreshing small water bottle that goes with all meals to keep you hydrated."
click at [460, 569] on button "Update" at bounding box center [387, 556] width 248 height 29
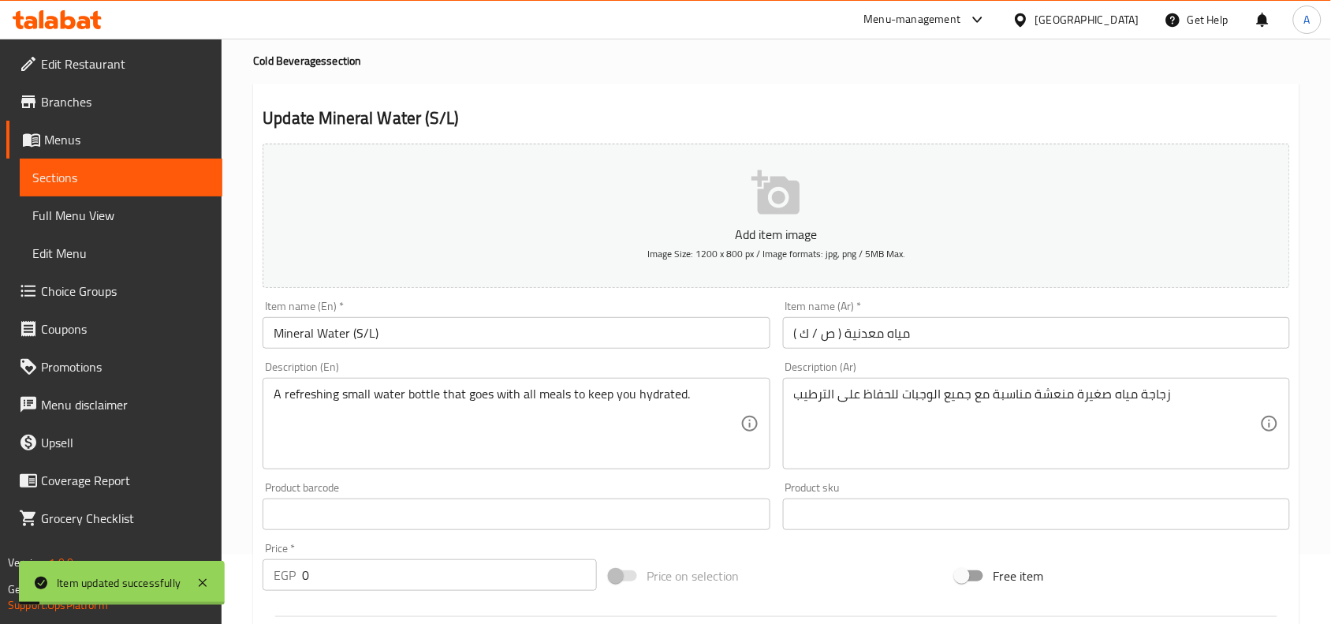
scroll to position [0, 0]
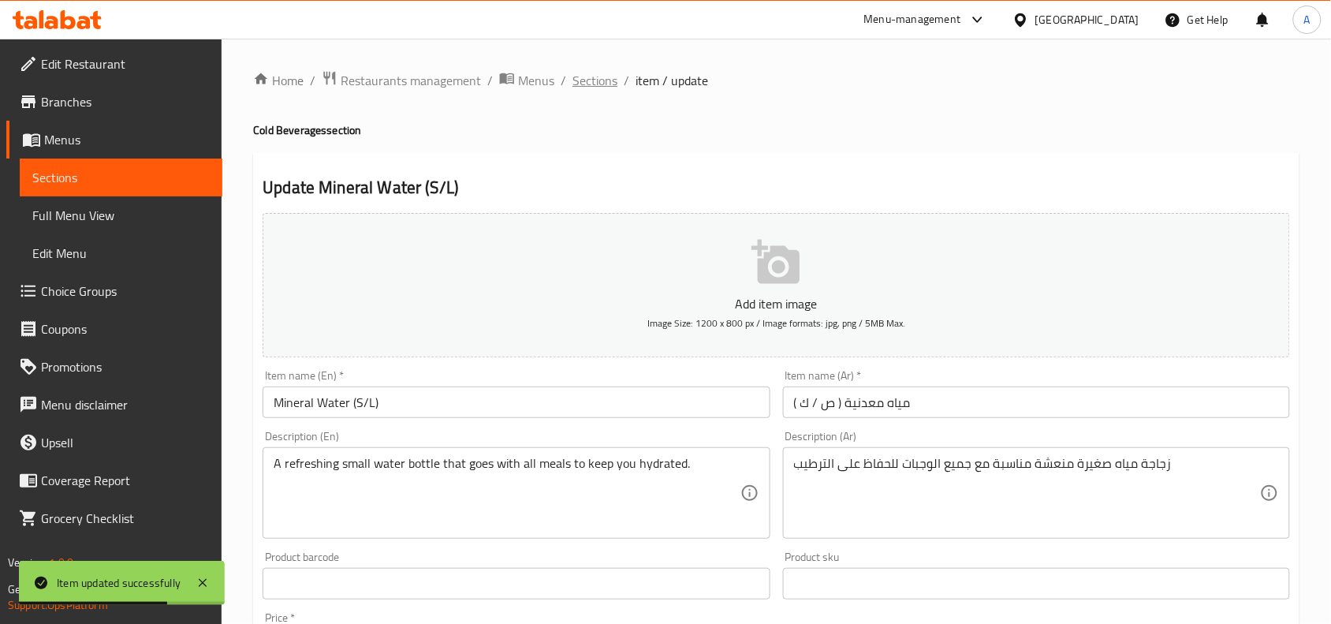
click at [592, 84] on span "Sections" at bounding box center [595, 80] width 45 height 19
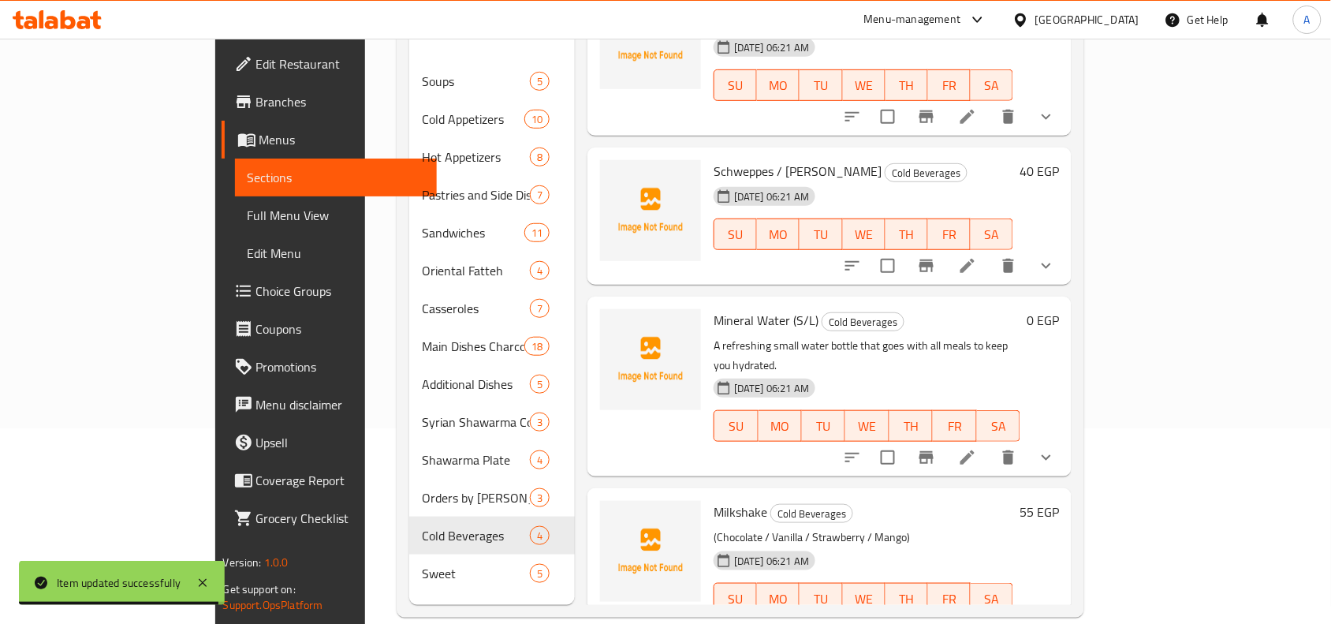
scroll to position [197, 0]
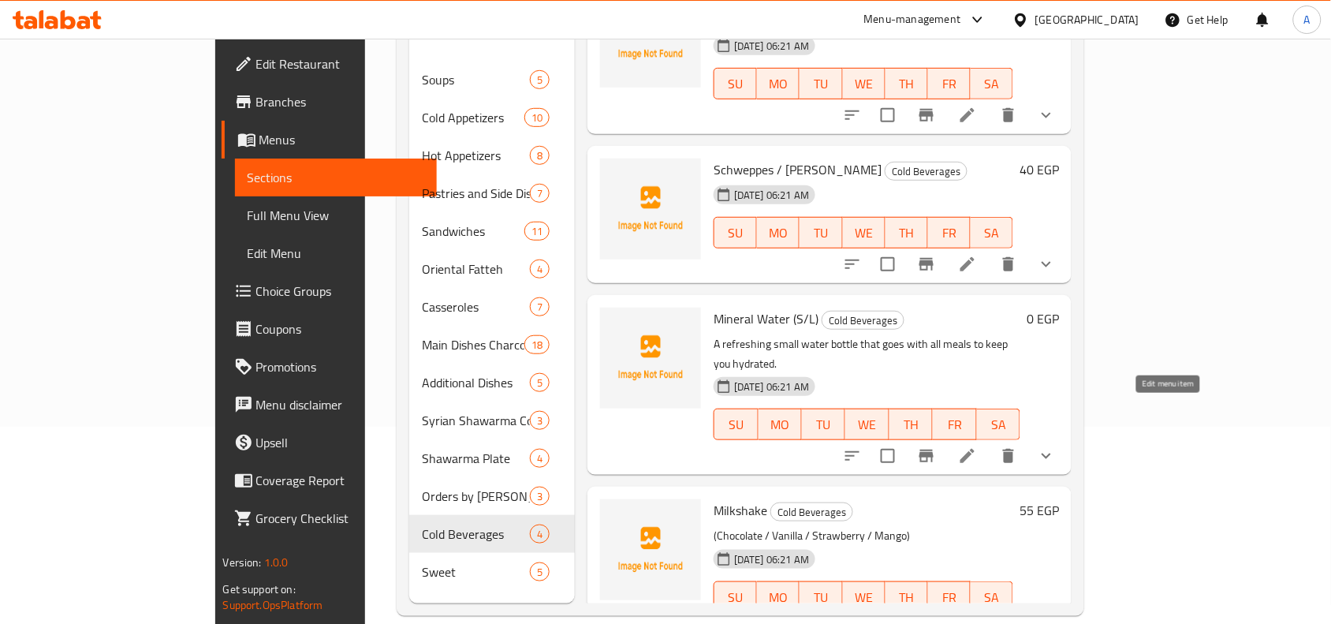
click at [977, 446] on icon at bounding box center [967, 455] width 19 height 19
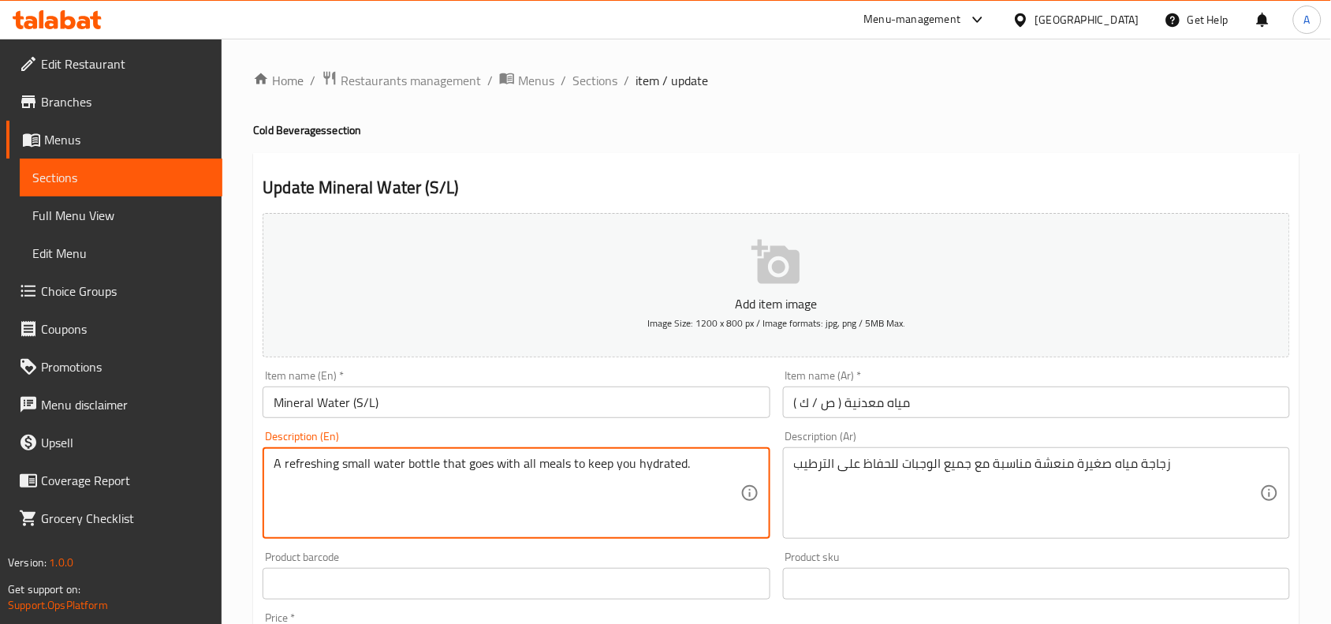
click at [663, 461] on textarea "A refreshing small water bottle that goes with all meals to keep you hydrated." at bounding box center [507, 493] width 466 height 75
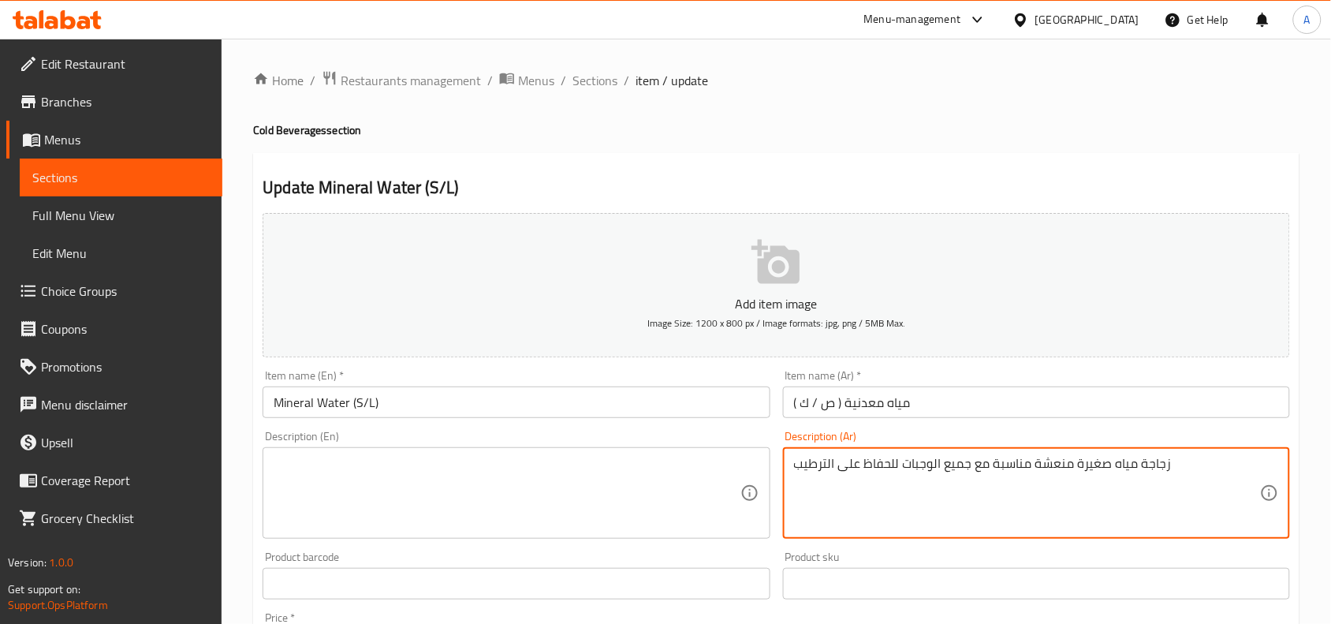
click at [988, 481] on textarea "زجاجة مياه صغيرة منعشة مناسبة مع جميع الوجبات للحفاظ على الترطيب" at bounding box center [1027, 493] width 466 height 75
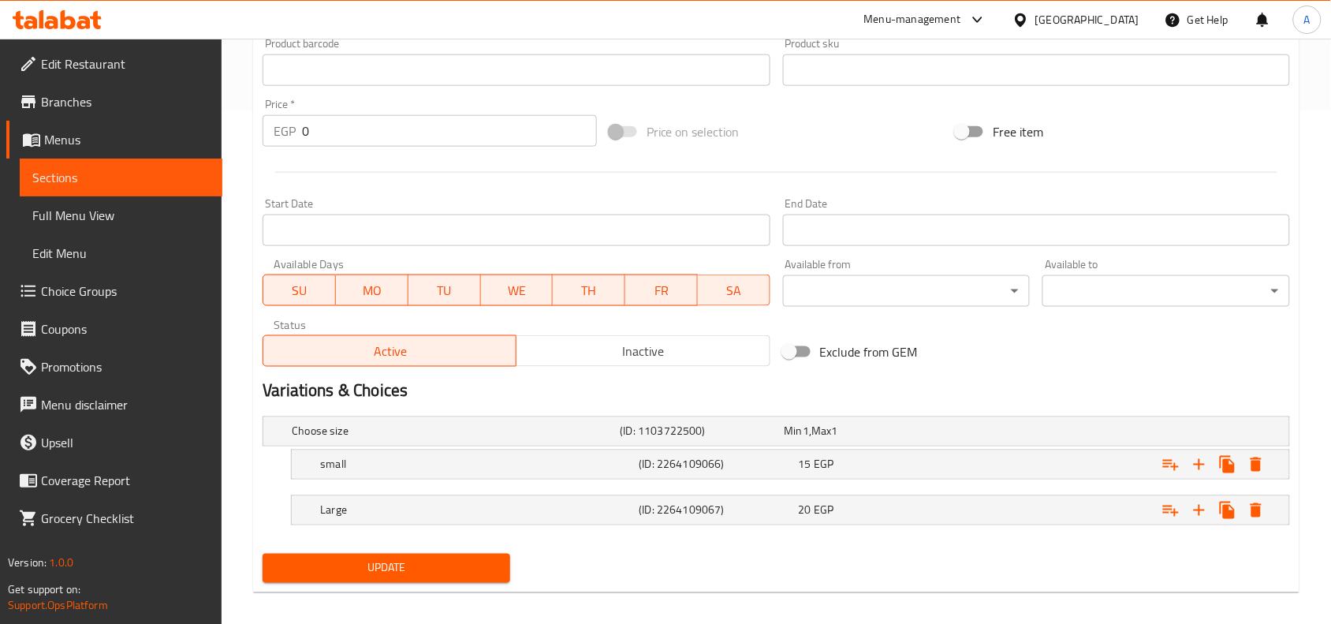
scroll to position [526, 0]
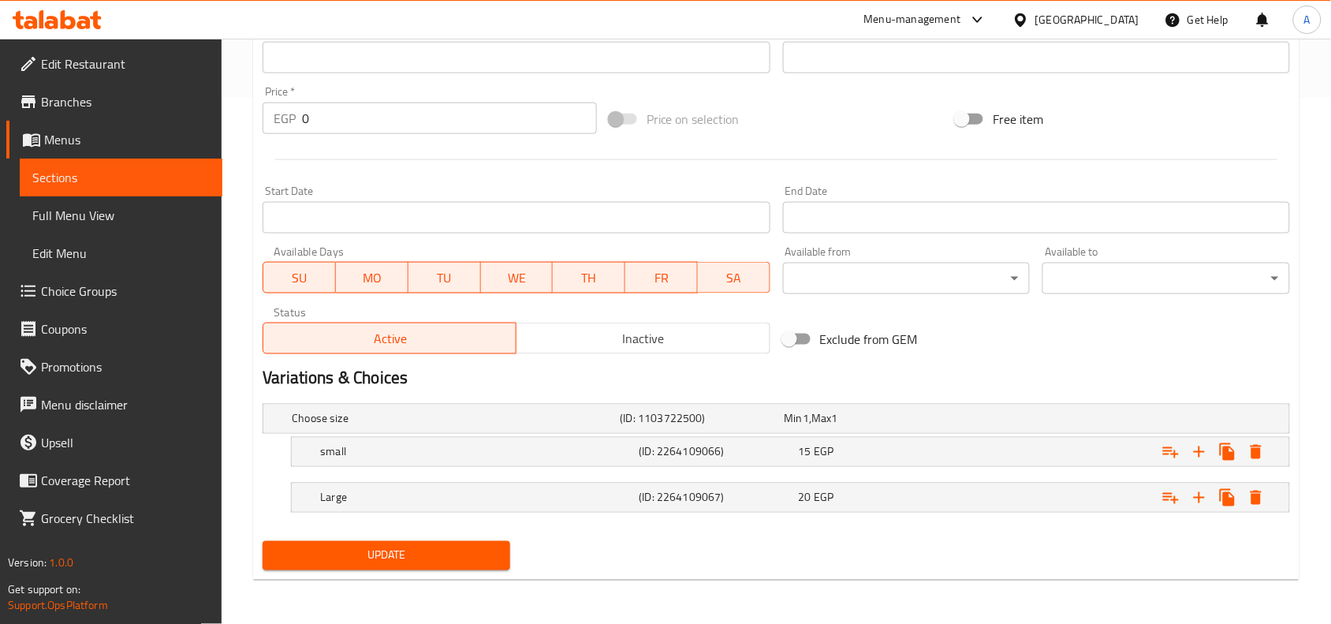
click at [455, 557] on span "Update" at bounding box center [386, 556] width 222 height 20
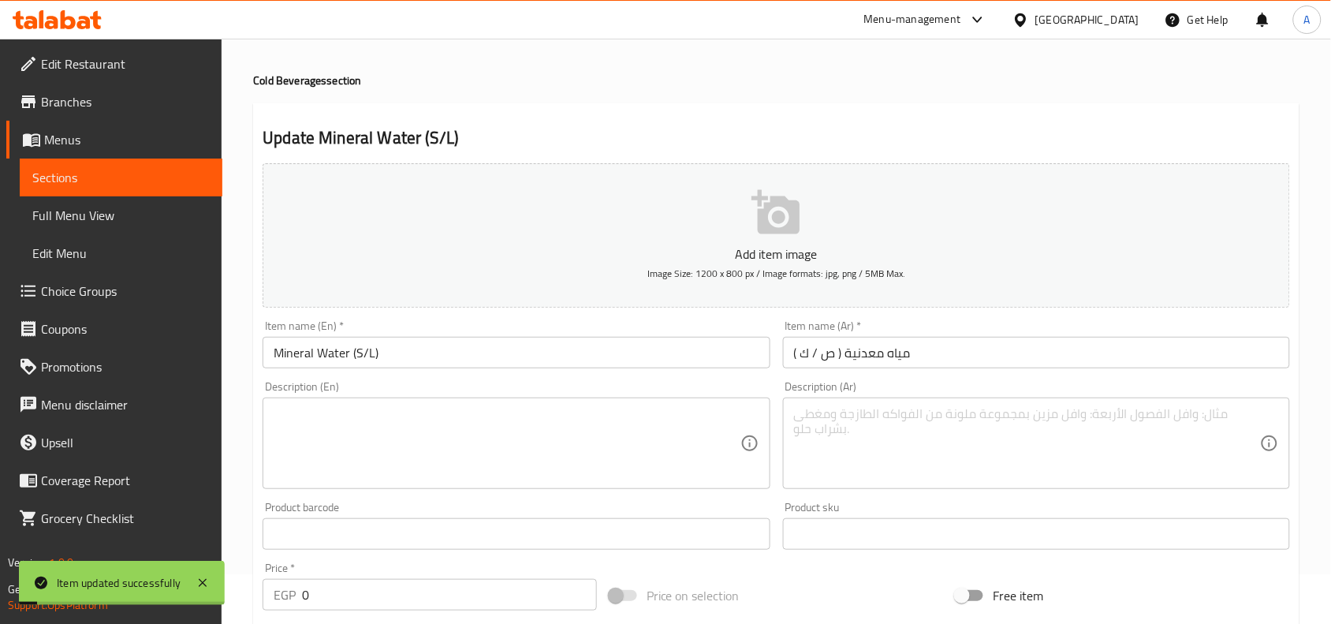
scroll to position [0, 0]
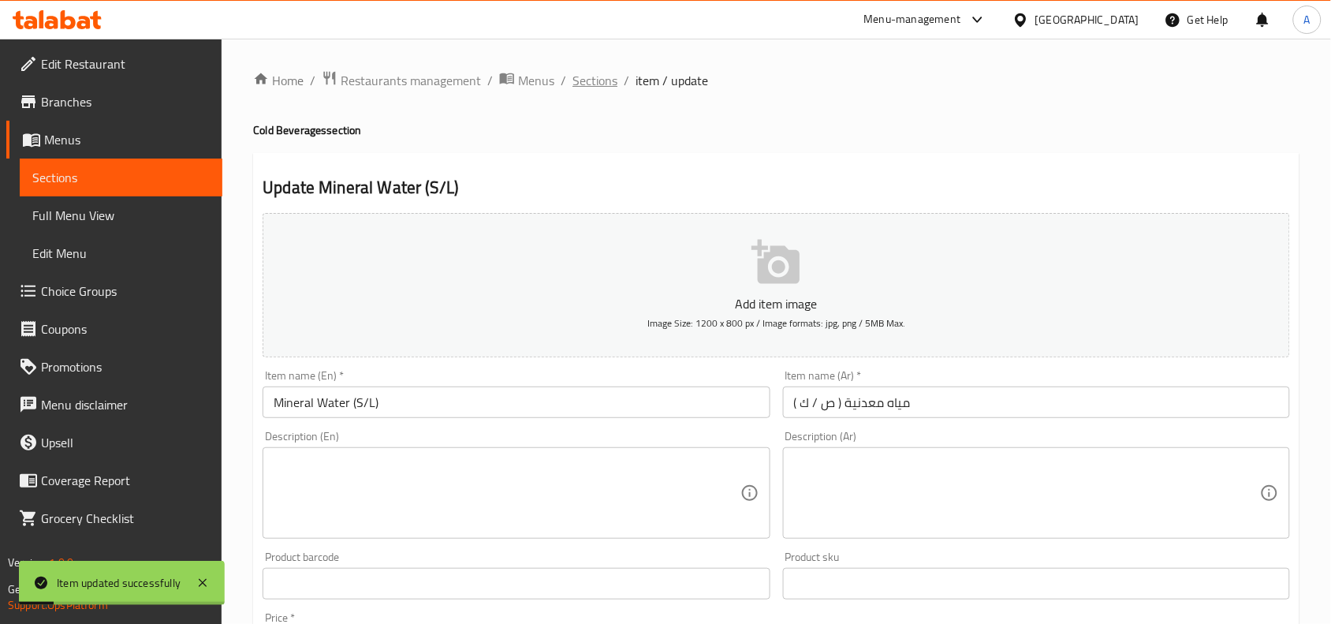
click at [595, 84] on span "Sections" at bounding box center [595, 80] width 45 height 19
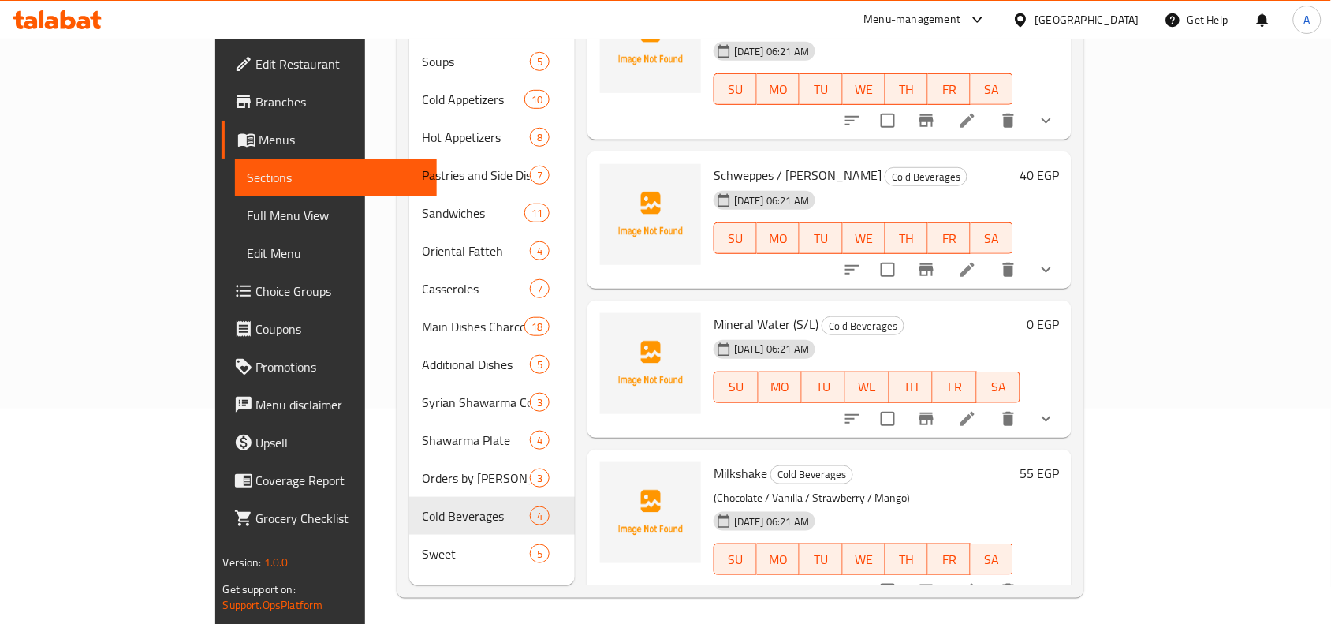
scroll to position [222, 0]
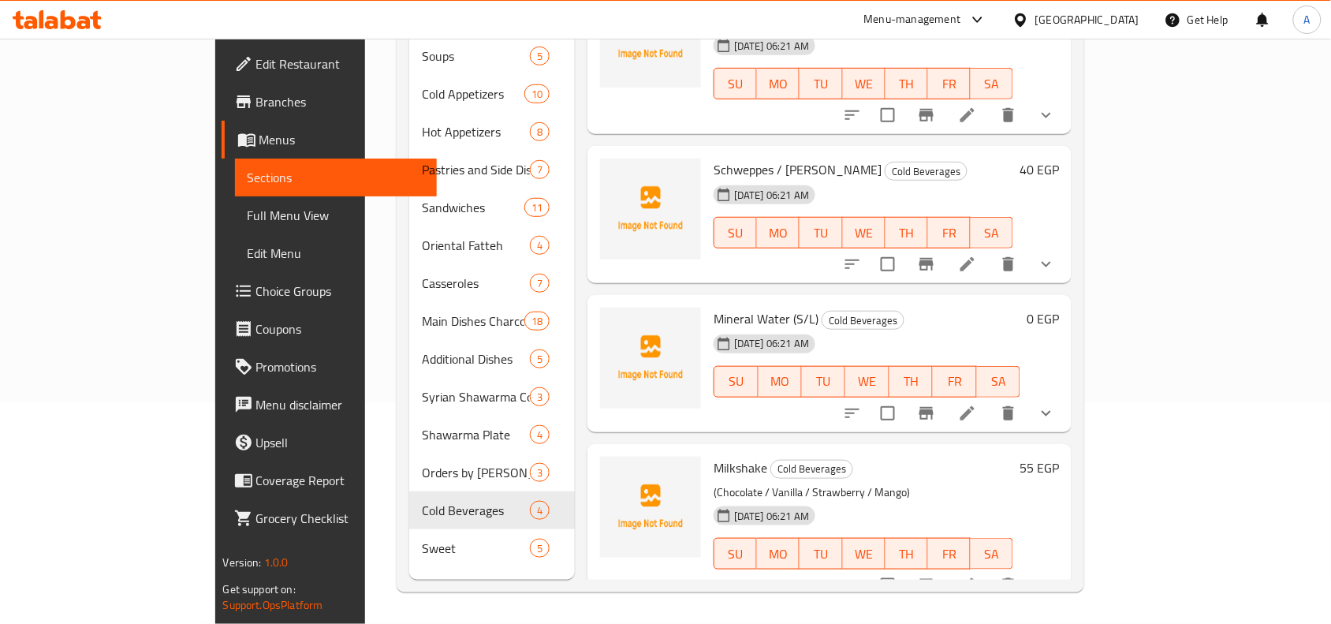
click at [977, 576] on icon at bounding box center [967, 585] width 19 height 19
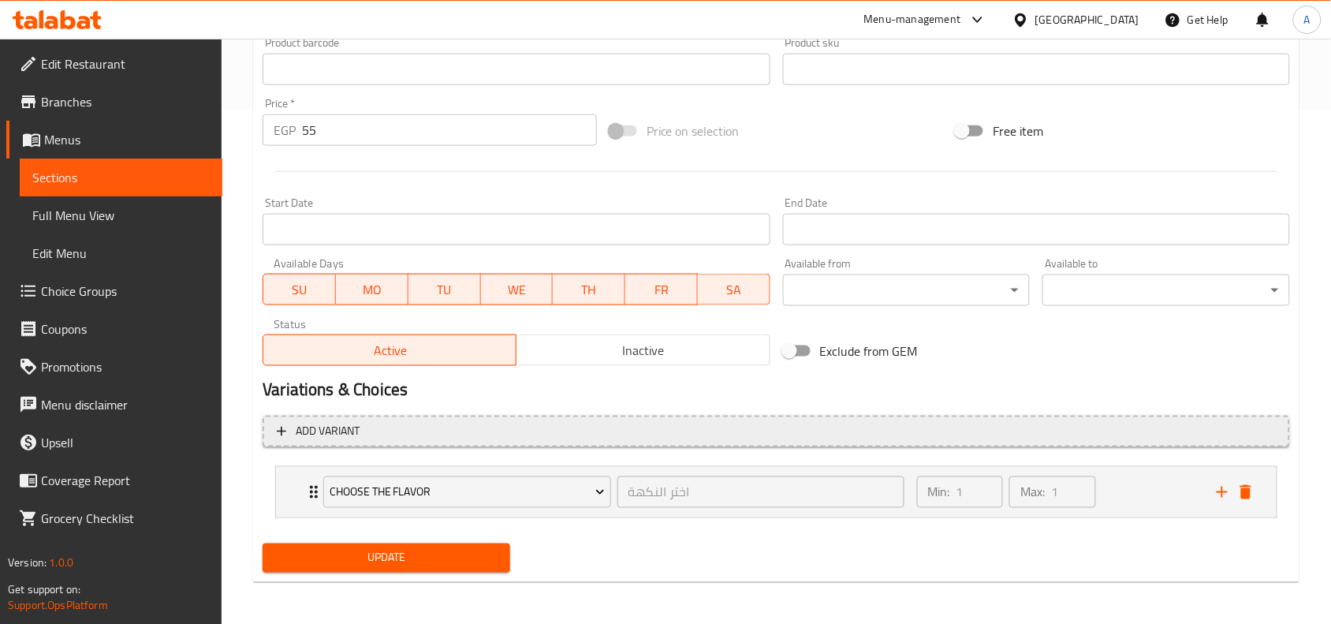
scroll to position [515, 0]
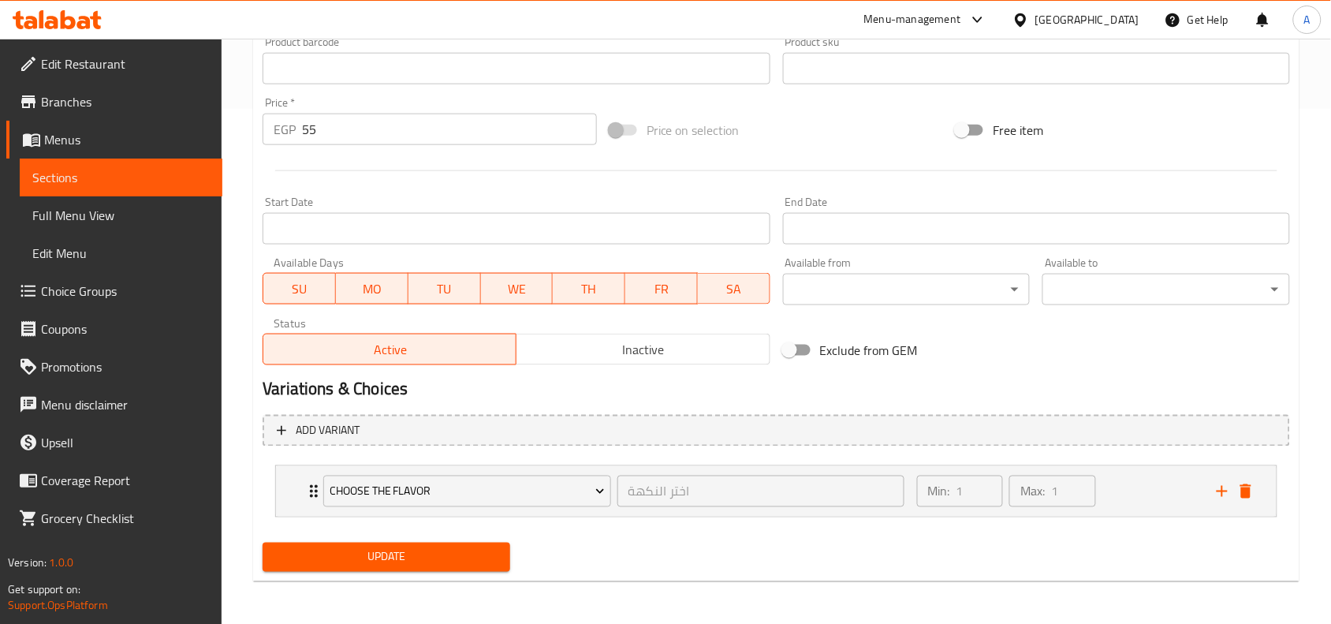
click at [461, 547] on span "Update" at bounding box center [386, 557] width 222 height 20
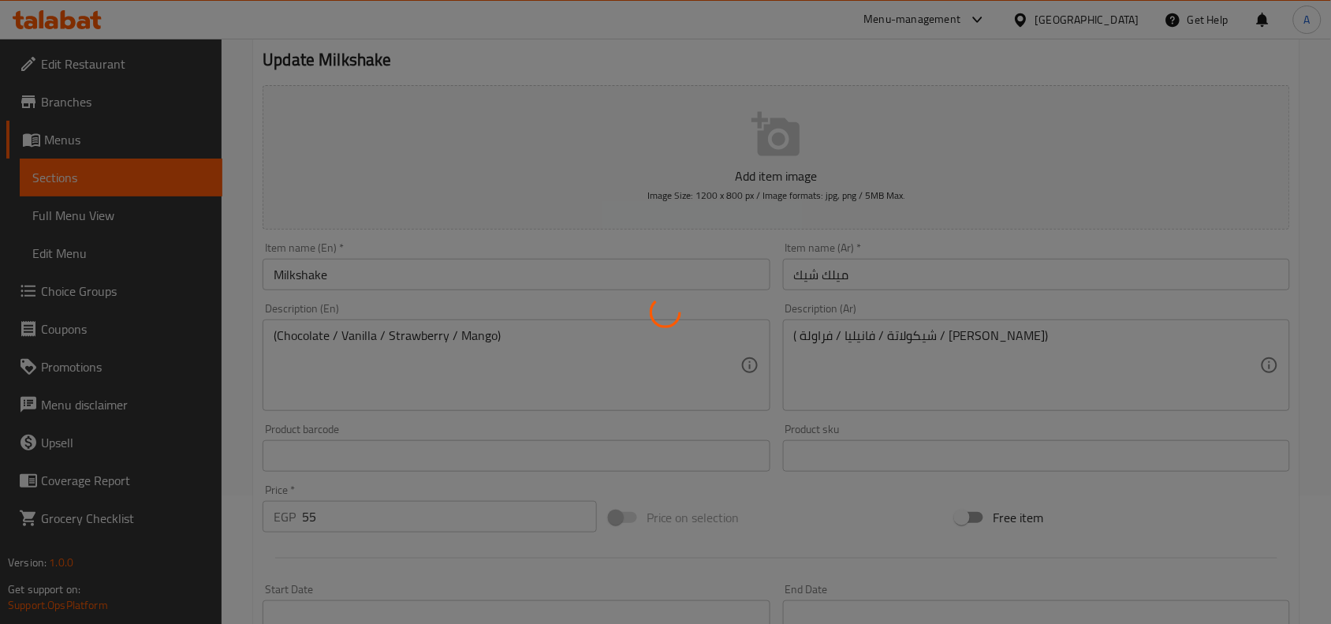
scroll to position [121, 0]
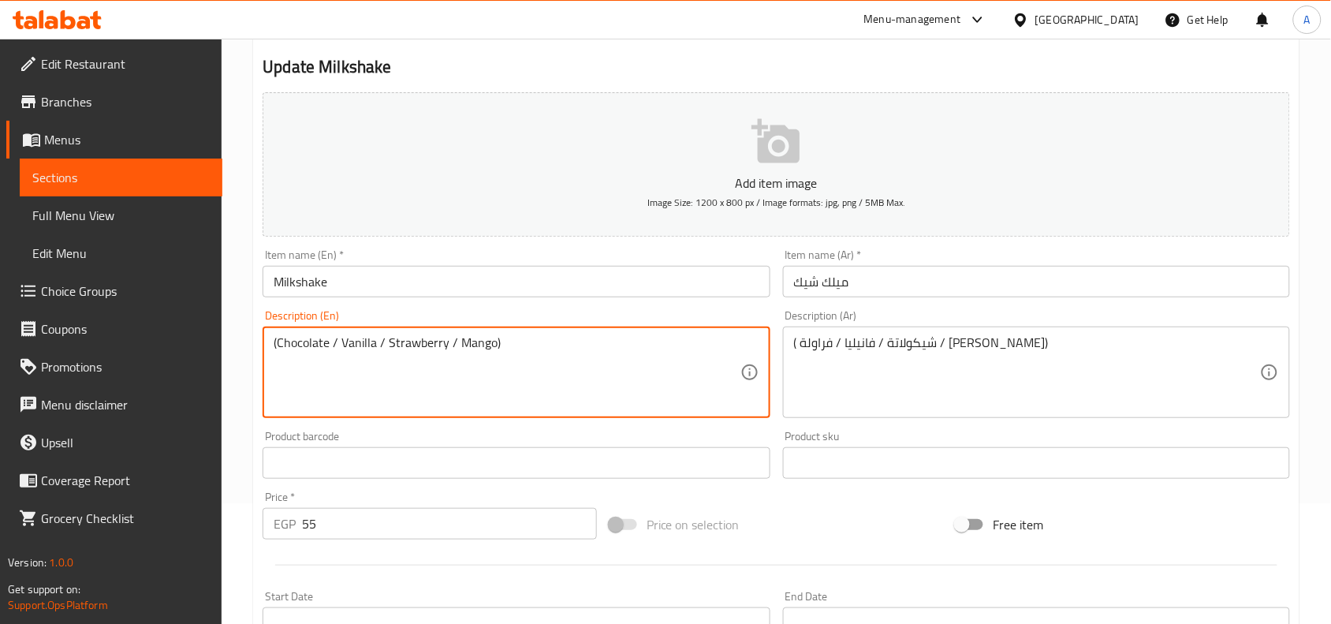
click at [400, 355] on textarea "(Chocolate / Vanilla / Strawberry / Mango)" at bounding box center [507, 372] width 466 height 75
click at [395, 293] on input "Milkshake" at bounding box center [516, 282] width 507 height 32
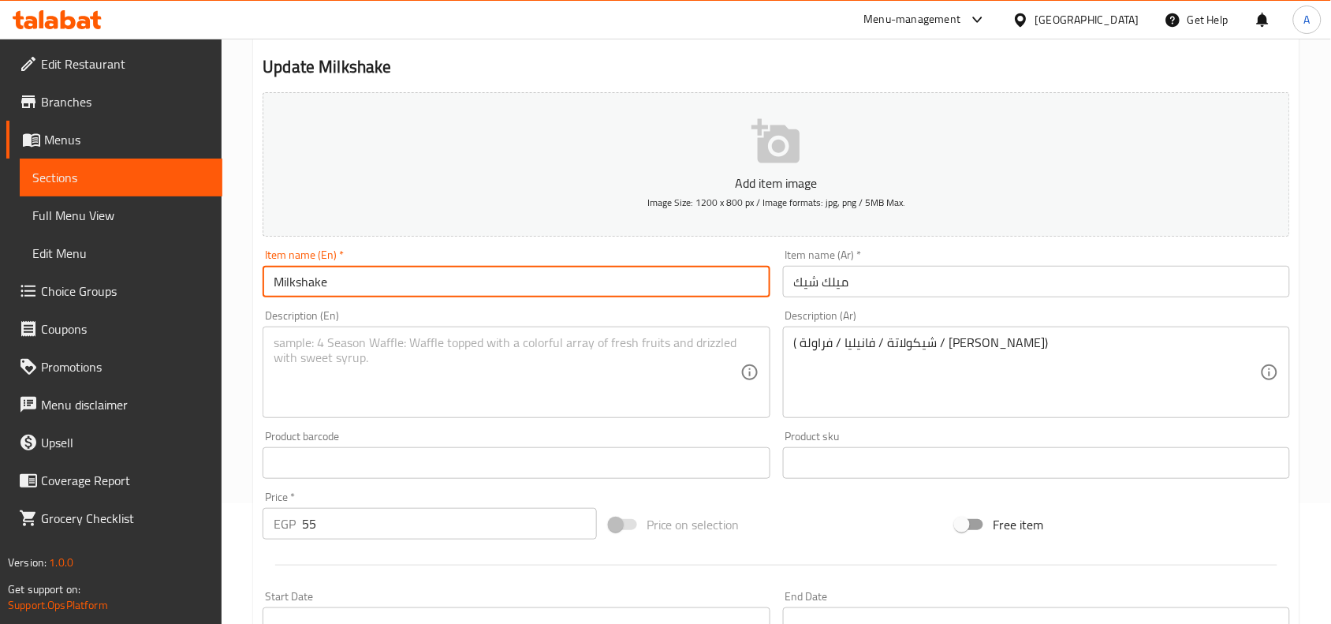
paste input "(Chocolate / Vanilla / Strawberry / Mango)"
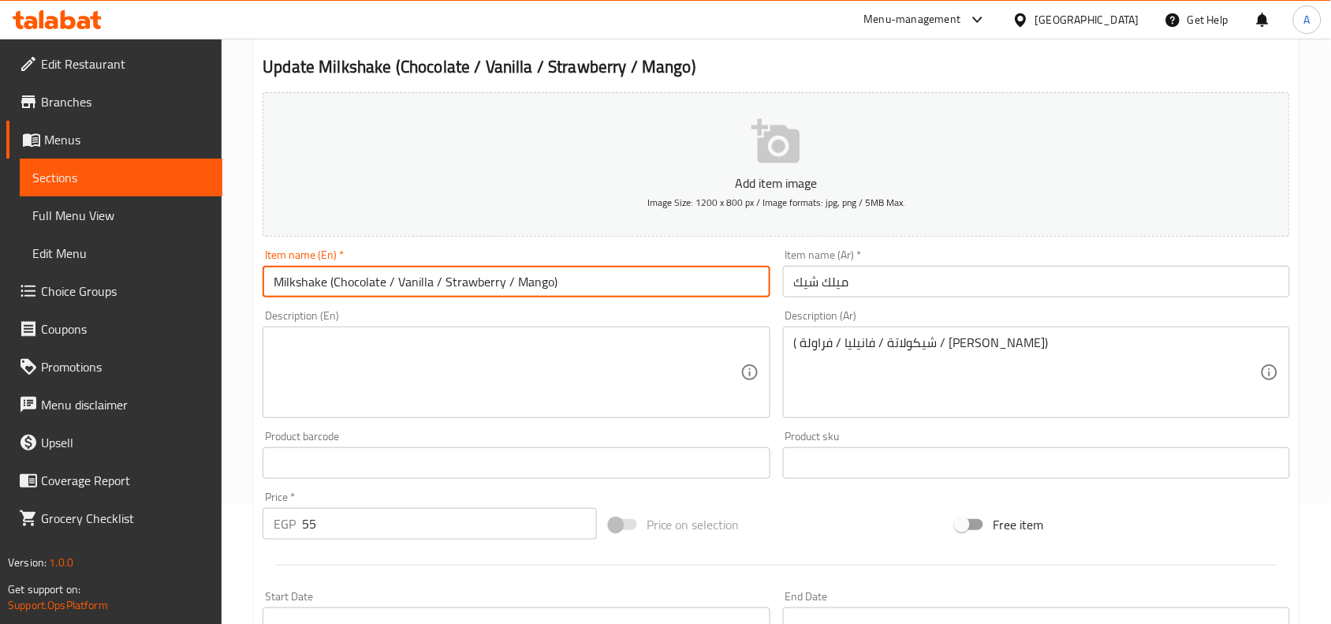
type input "Milkshake (Chocolate / Vanilla / Strawberry / Mango)"
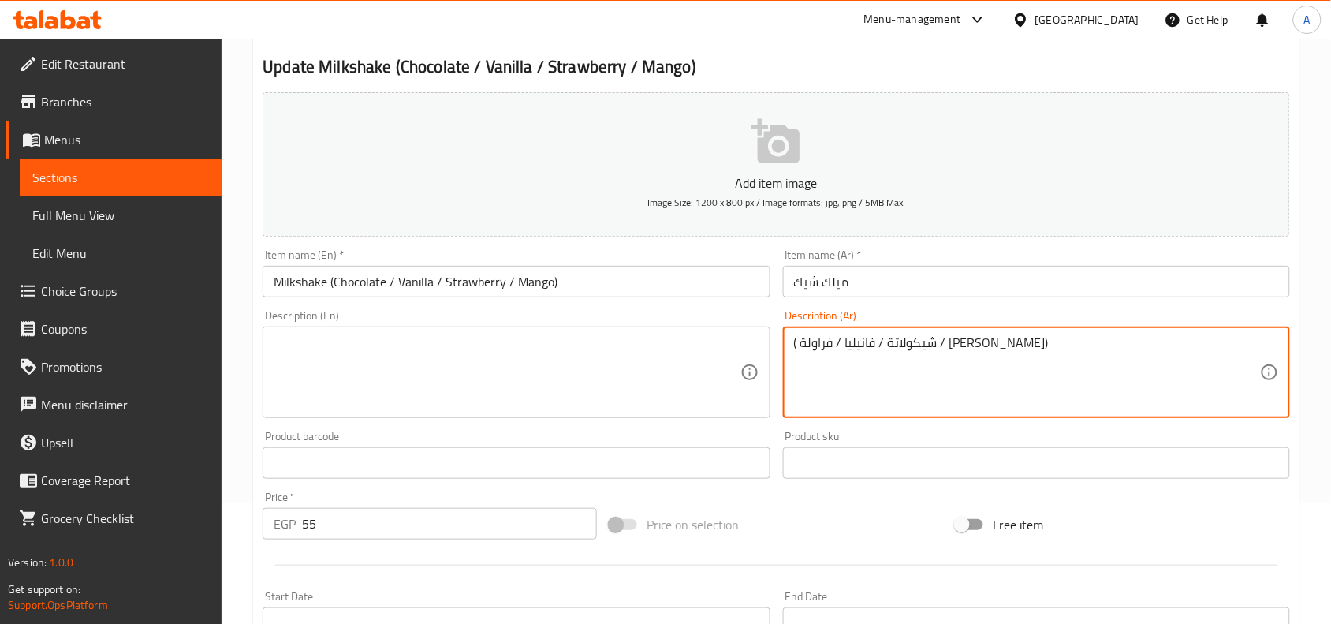
click at [931, 355] on textarea "( شيكولاتة / فانيليا / فراولة / مانجو)" at bounding box center [1027, 372] width 466 height 75
click at [858, 293] on input "ميلك شيك" at bounding box center [1036, 282] width 507 height 32
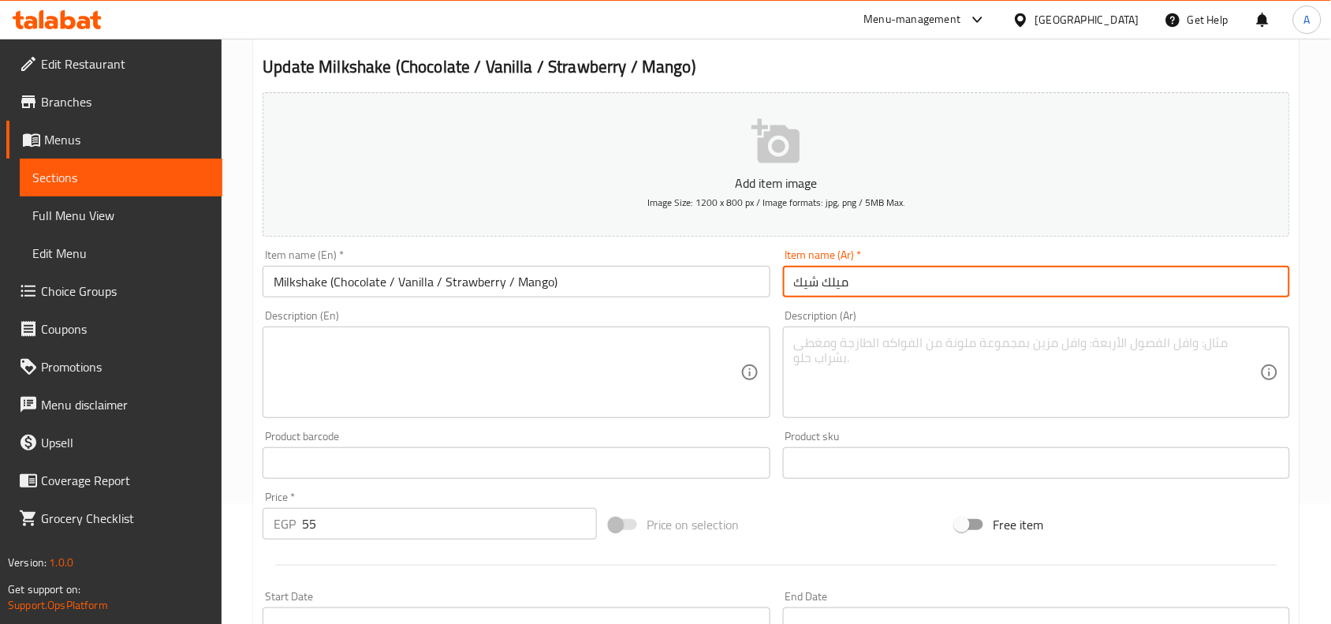
paste input "( شيكولاتة / فانيليا / فراولة / مانجو)"
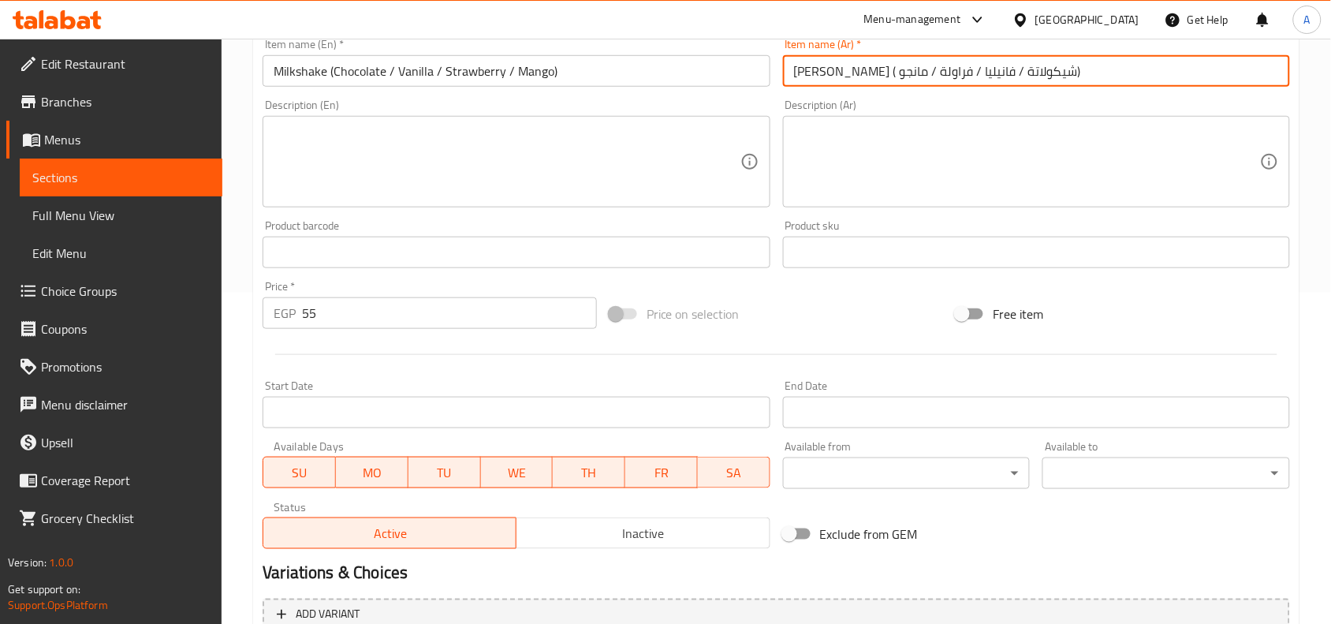
scroll to position [515, 0]
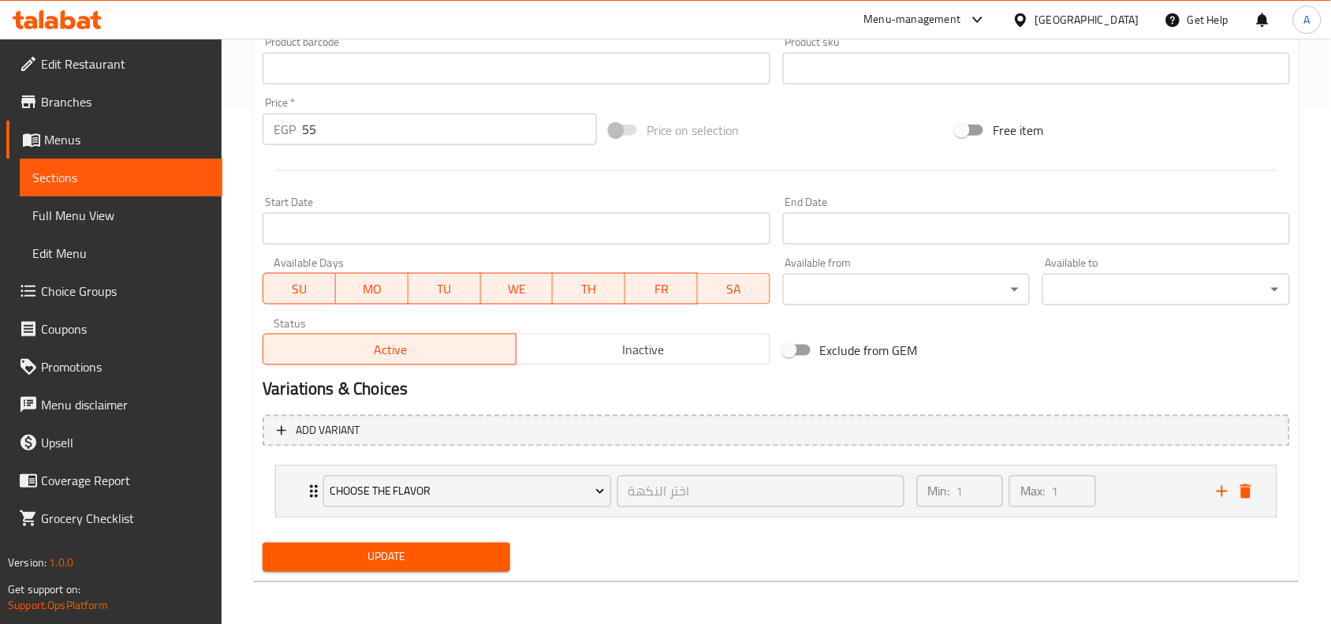
type input "ميلك شيك ( شيكولاتة / فانيليا / فراولة / مانجو)"
click at [476, 543] on button "Update" at bounding box center [387, 557] width 248 height 29
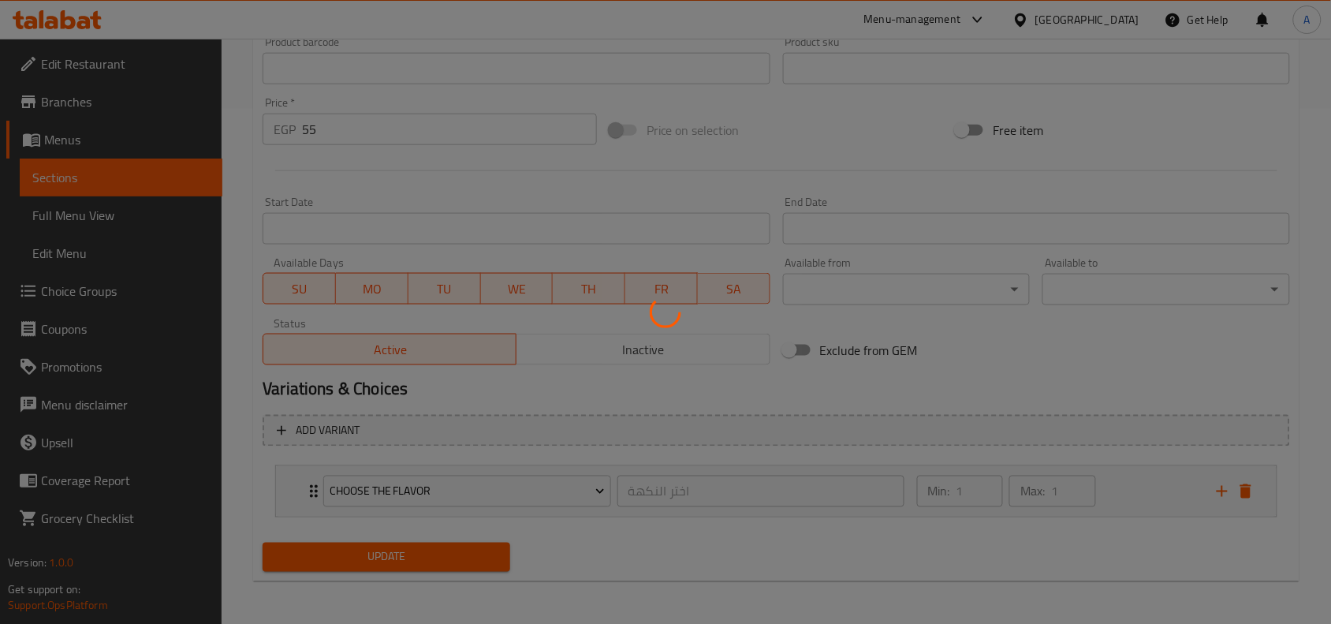
click at [477, 542] on div at bounding box center [665, 312] width 1331 height 624
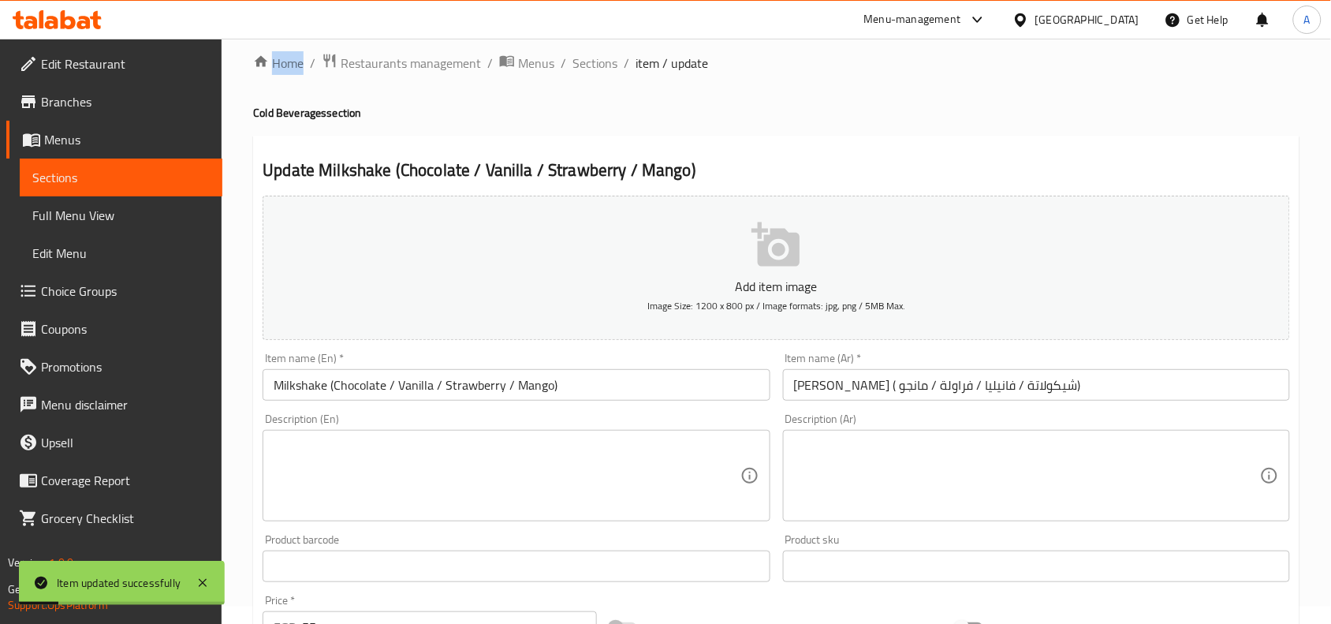
scroll to position [0, 0]
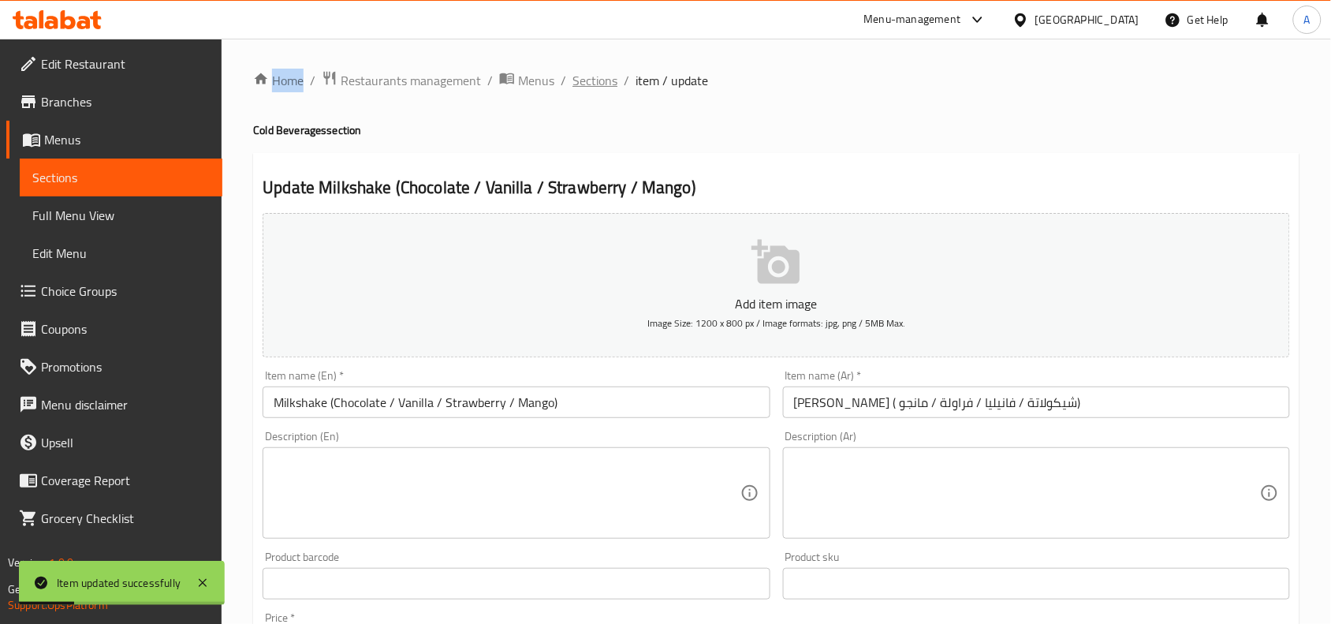
click at [586, 88] on span "Sections" at bounding box center [595, 80] width 45 height 19
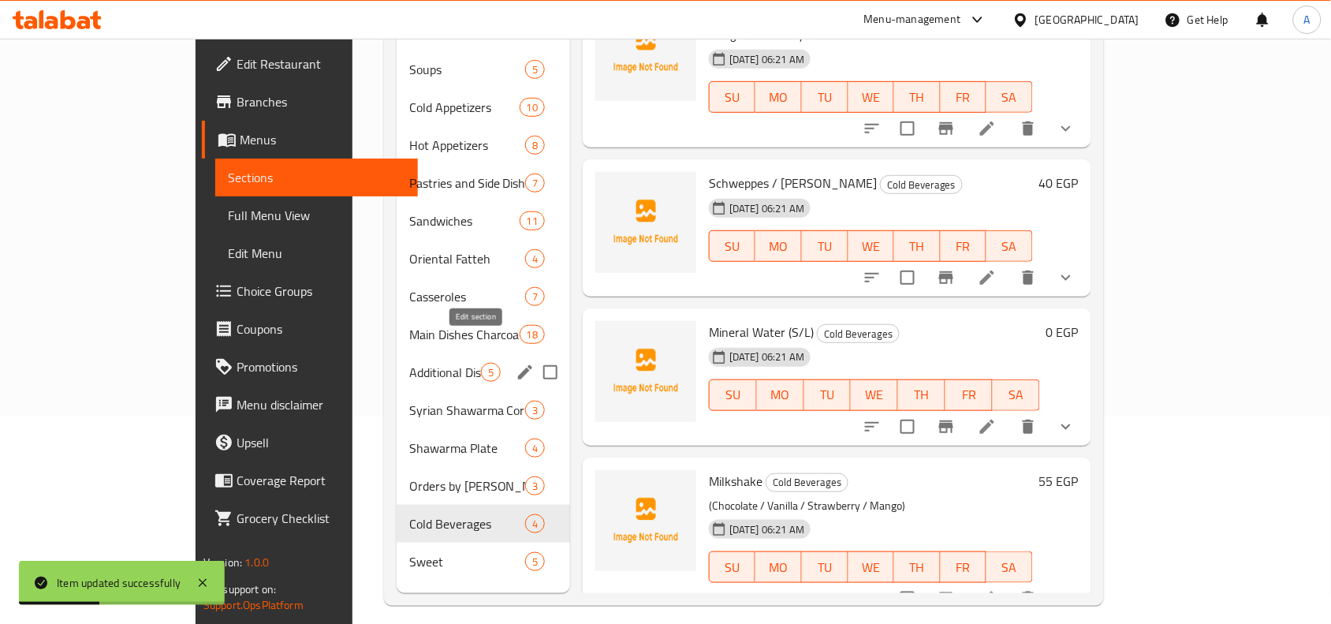
scroll to position [222, 0]
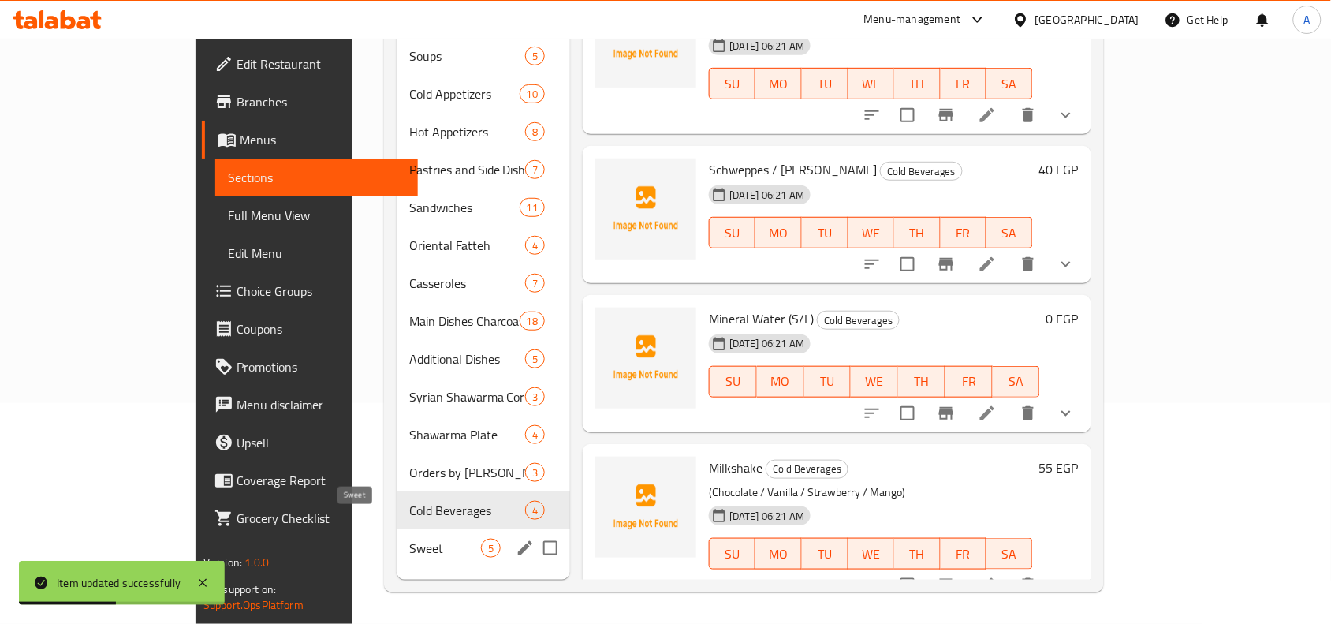
click at [409, 539] on span "Sweet" at bounding box center [445, 548] width 72 height 19
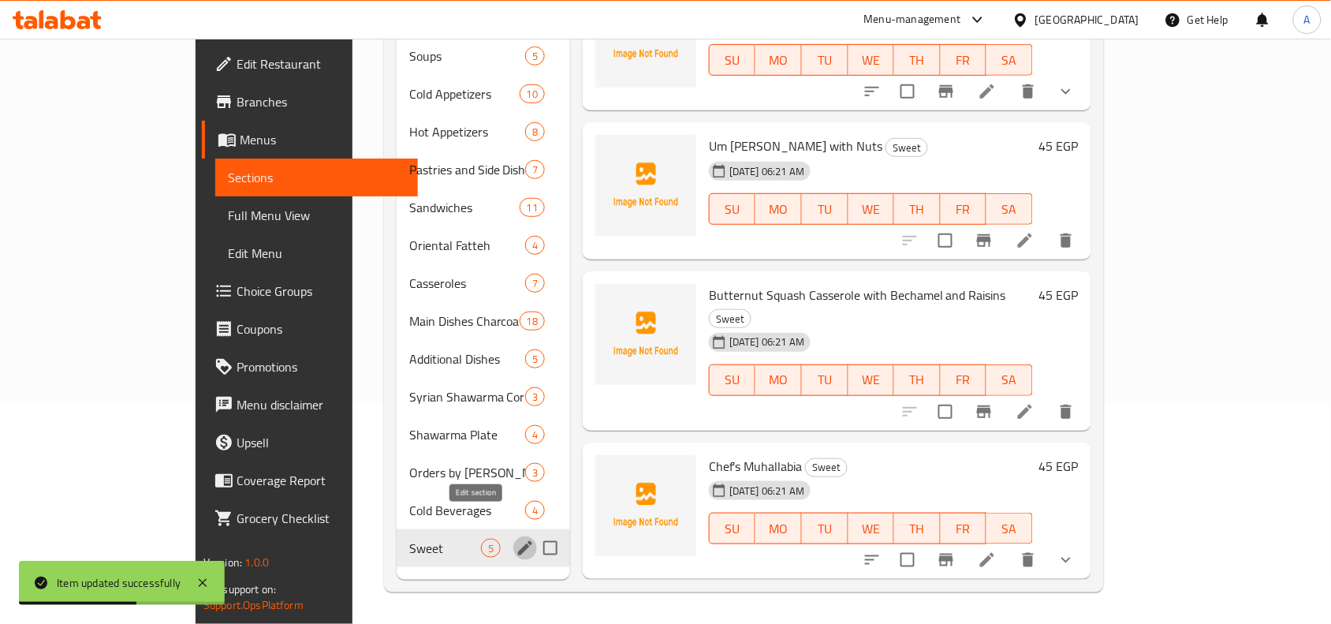
click at [518, 541] on icon "edit" at bounding box center [525, 548] width 14 height 14
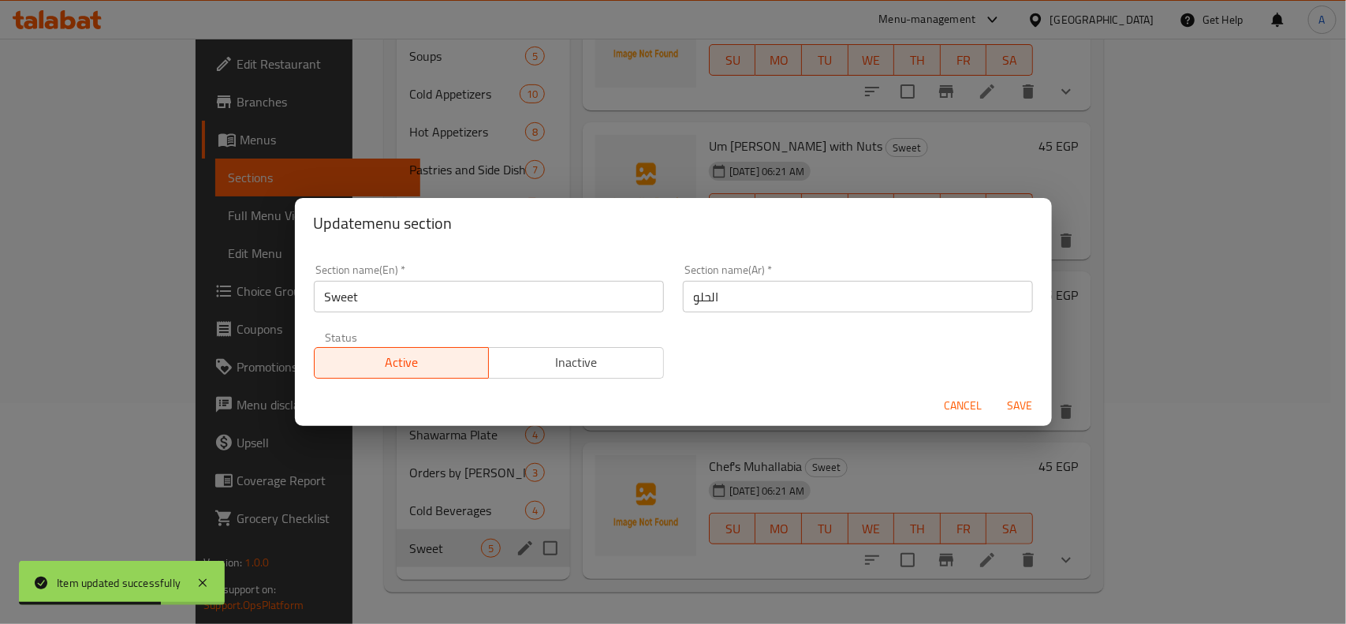
click at [949, 399] on span "Cancel" at bounding box center [964, 406] width 38 height 20
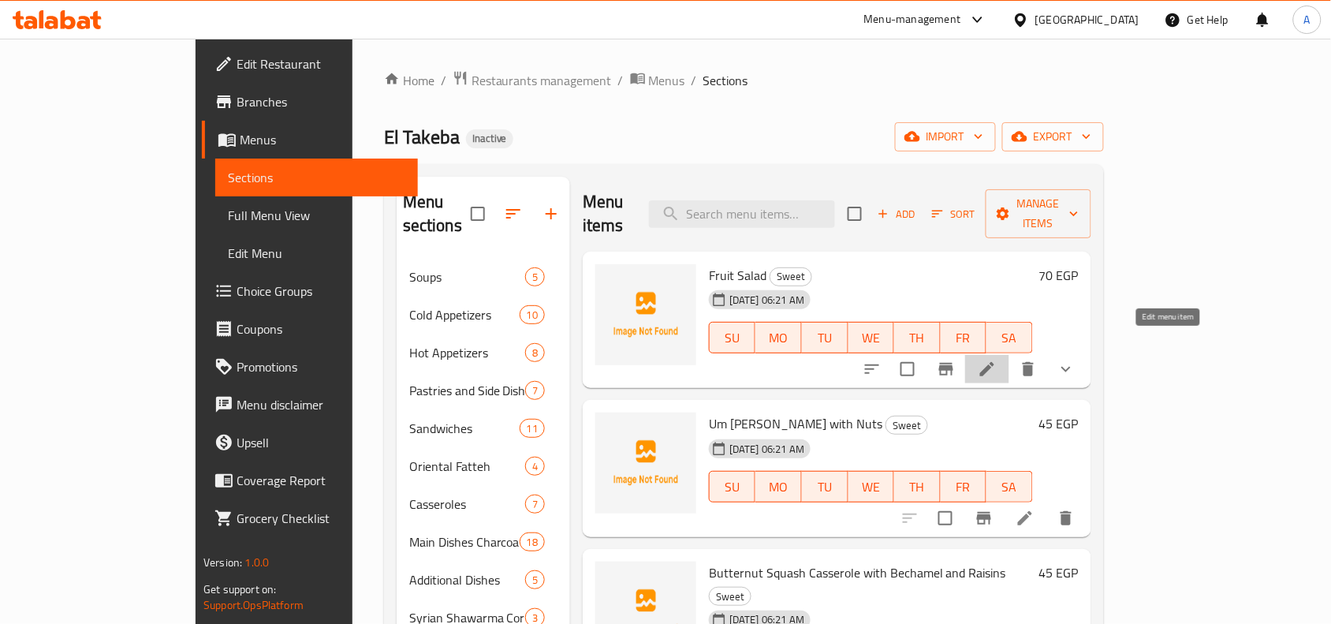
click at [997, 360] on icon at bounding box center [987, 369] width 19 height 19
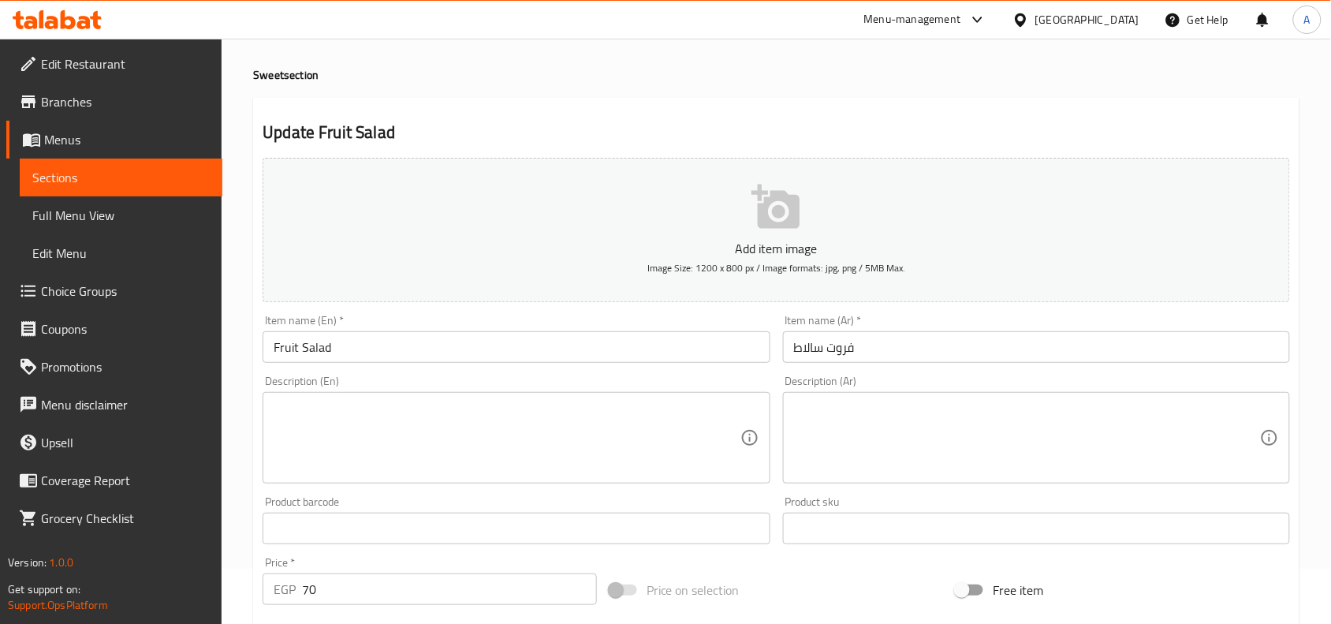
scroll to position [99, 0]
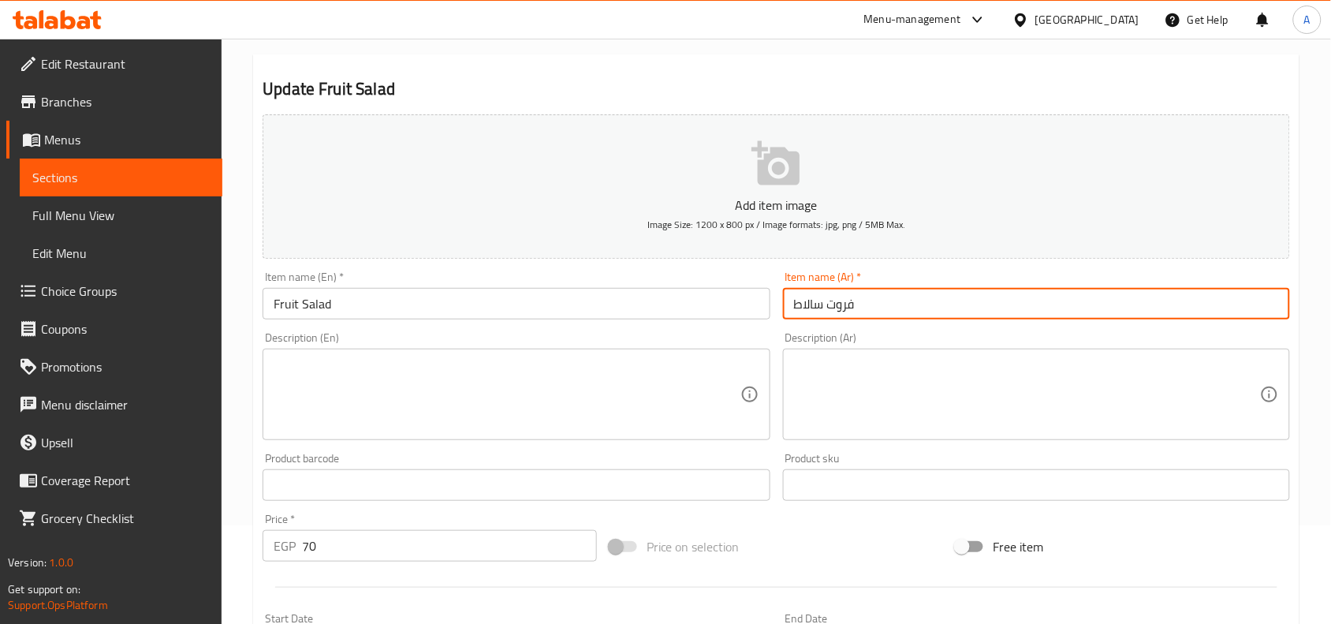
drag, startPoint x: 794, startPoint y: 308, endPoint x: 789, endPoint y: 377, distance: 69.6
click at [794, 318] on input "فروت سالاط" at bounding box center [1036, 304] width 507 height 32
click at [798, 306] on input "فروت سالاط" at bounding box center [1036, 304] width 507 height 32
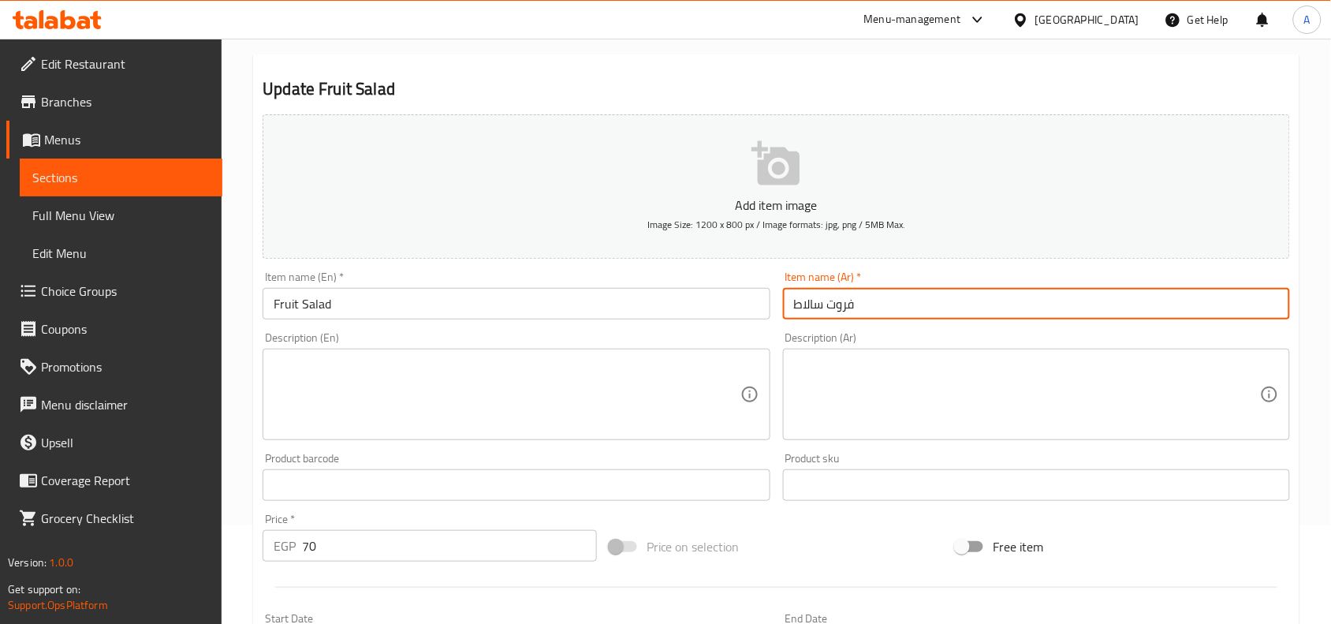
click at [810, 306] on input "فروت سالاط" at bounding box center [1036, 304] width 507 height 32
type input "فروت سالاد"
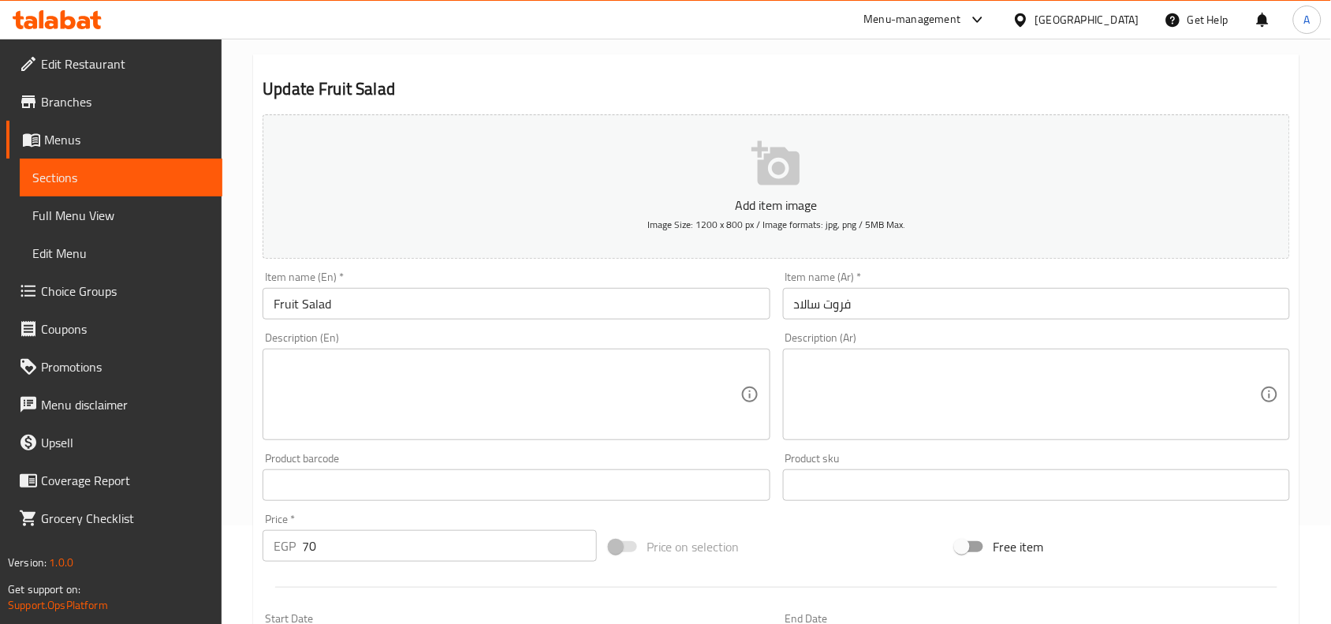
drag, startPoint x: 338, startPoint y: 411, endPoint x: 345, endPoint y: 408, distance: 8.5
click at [338, 411] on textarea at bounding box center [507, 394] width 466 height 75
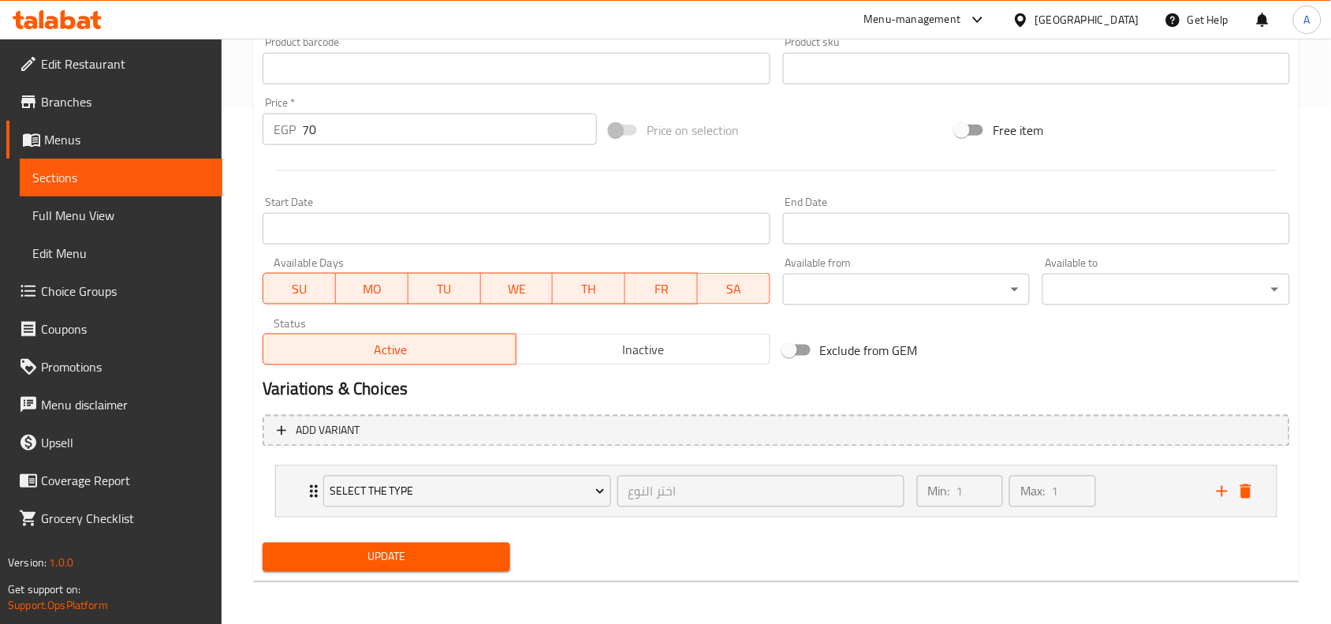
click at [455, 556] on span "Update" at bounding box center [386, 557] width 222 height 20
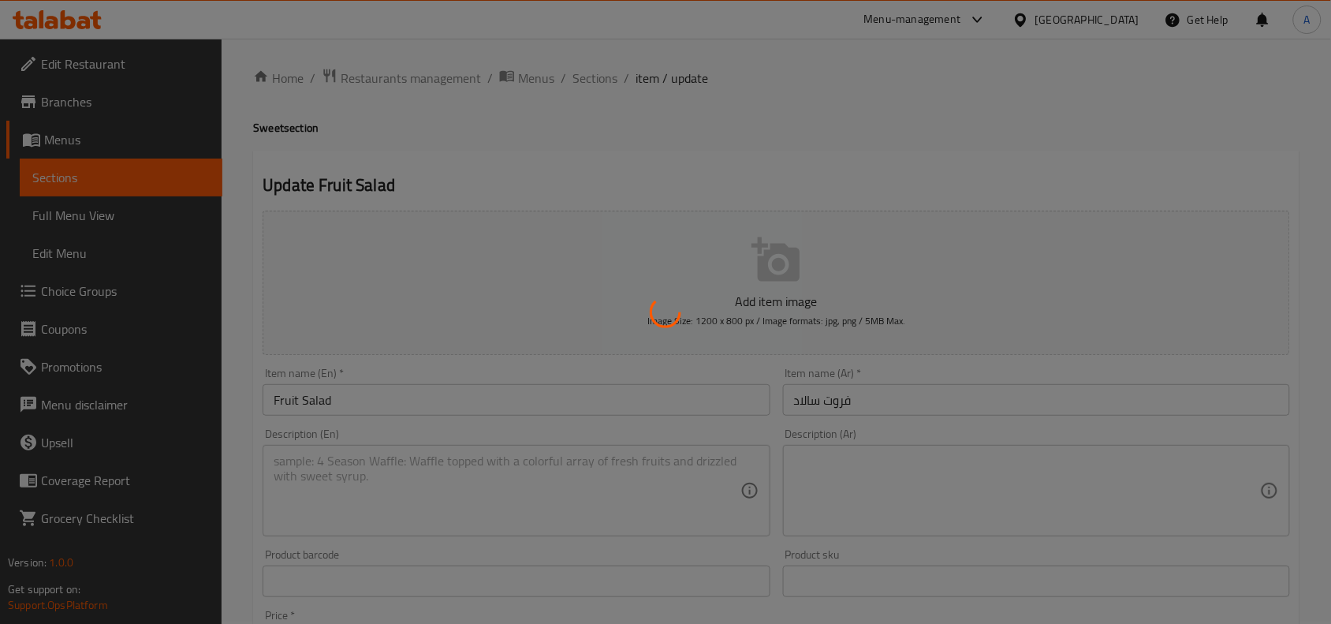
scroll to position [0, 0]
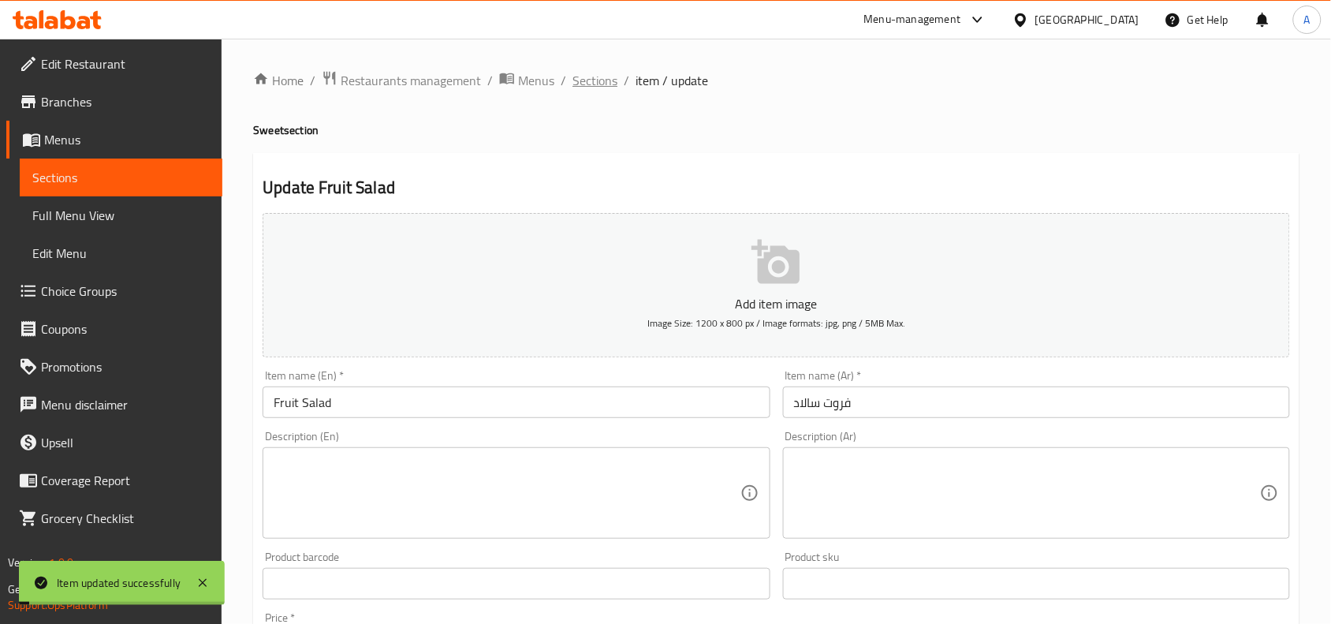
click at [599, 83] on span "Sections" at bounding box center [595, 80] width 45 height 19
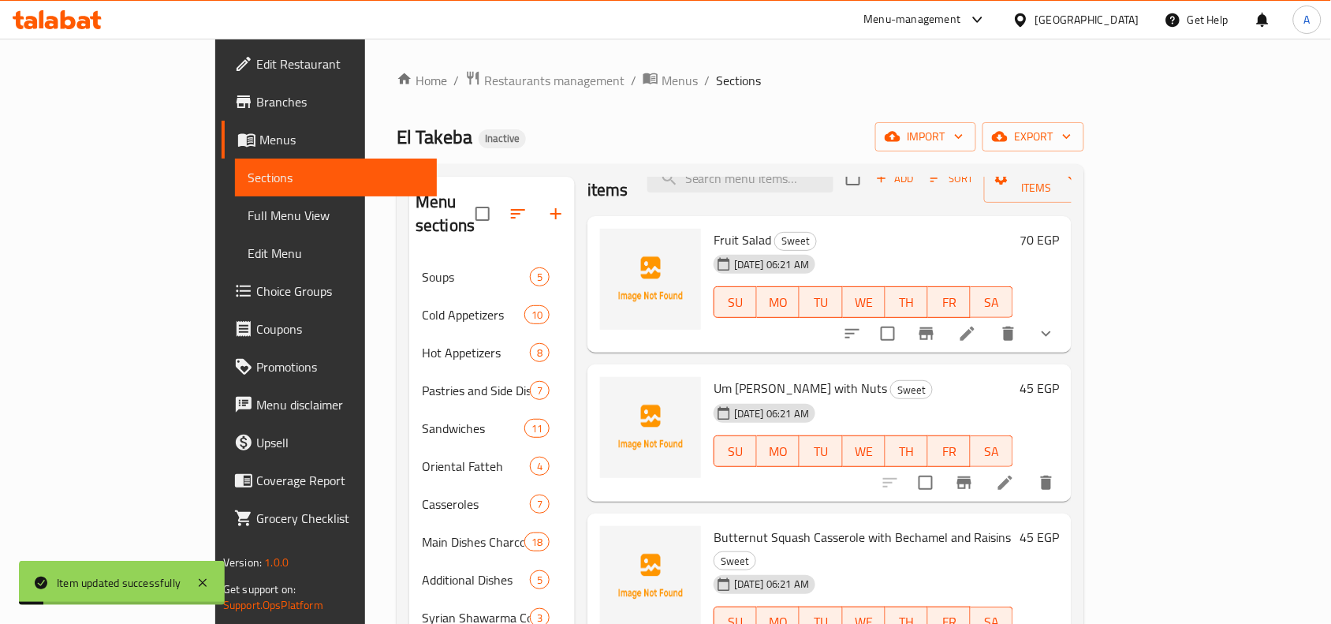
scroll to position [99, 0]
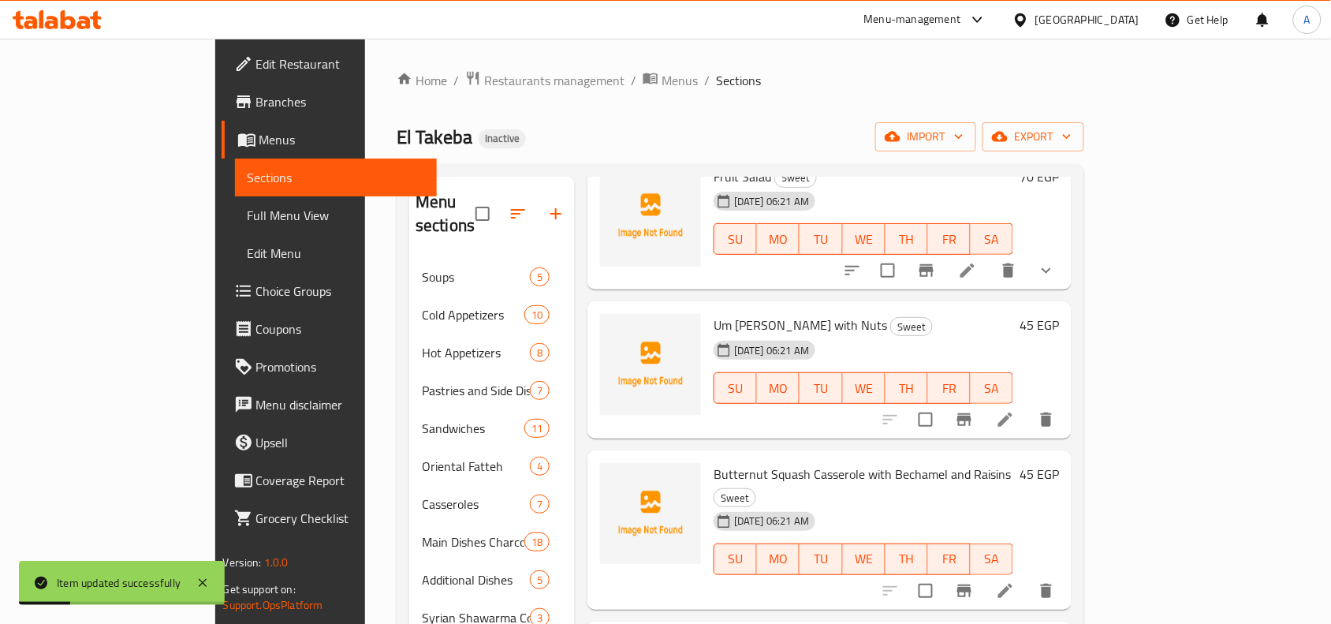
click at [1015, 410] on icon at bounding box center [1005, 419] width 19 height 19
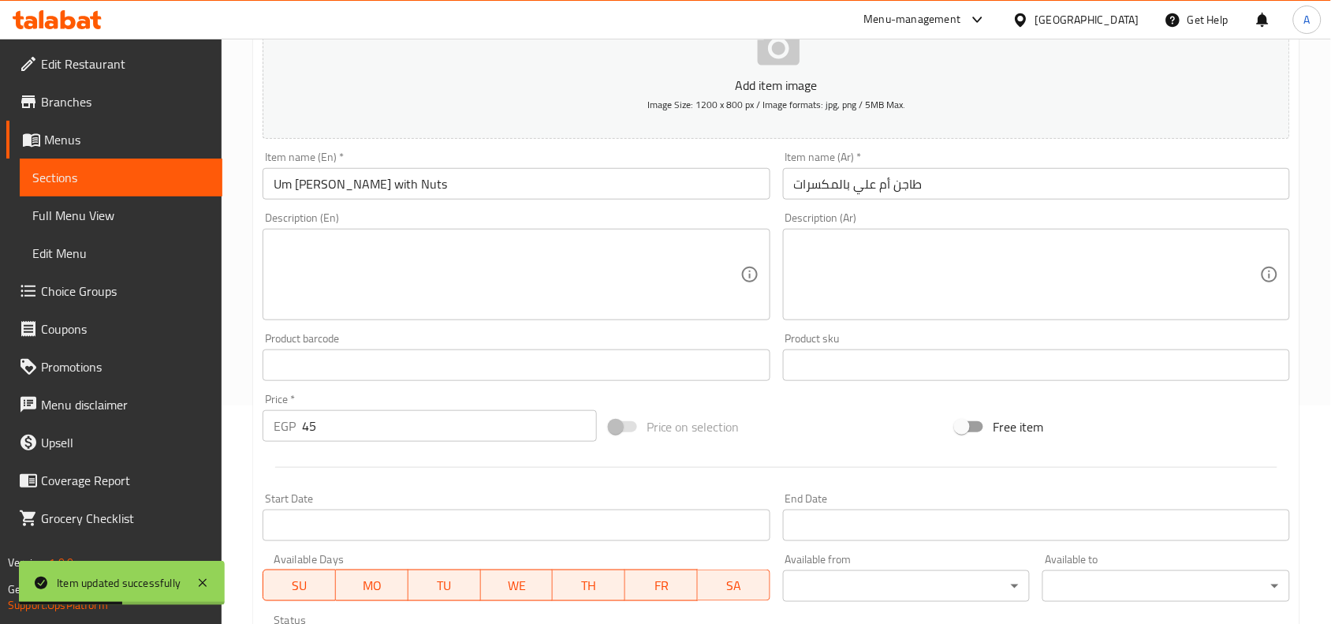
scroll to position [394, 0]
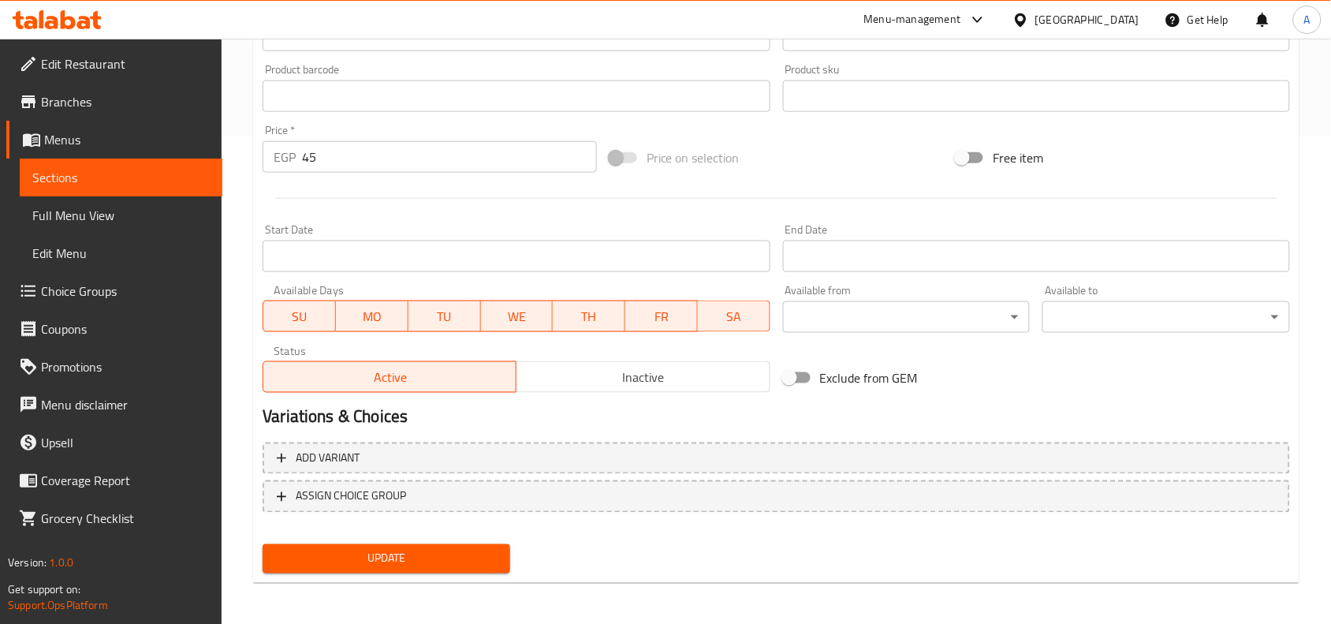
click at [444, 553] on span "Update" at bounding box center [386, 559] width 222 height 20
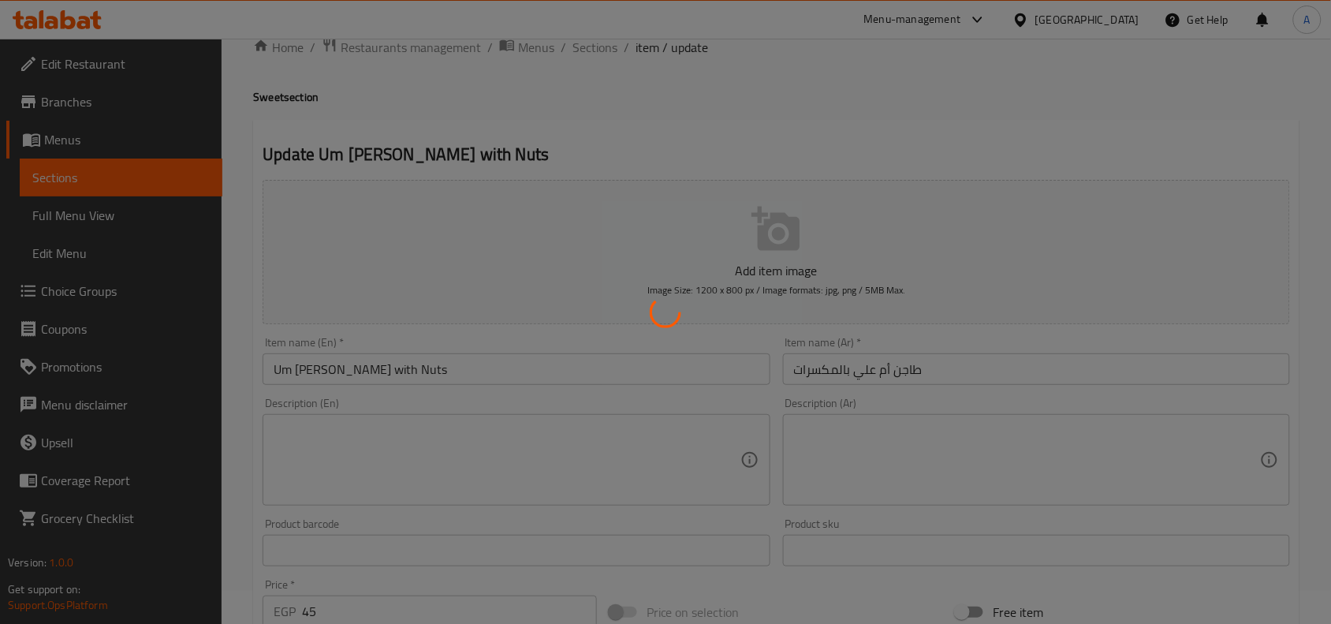
scroll to position [0, 0]
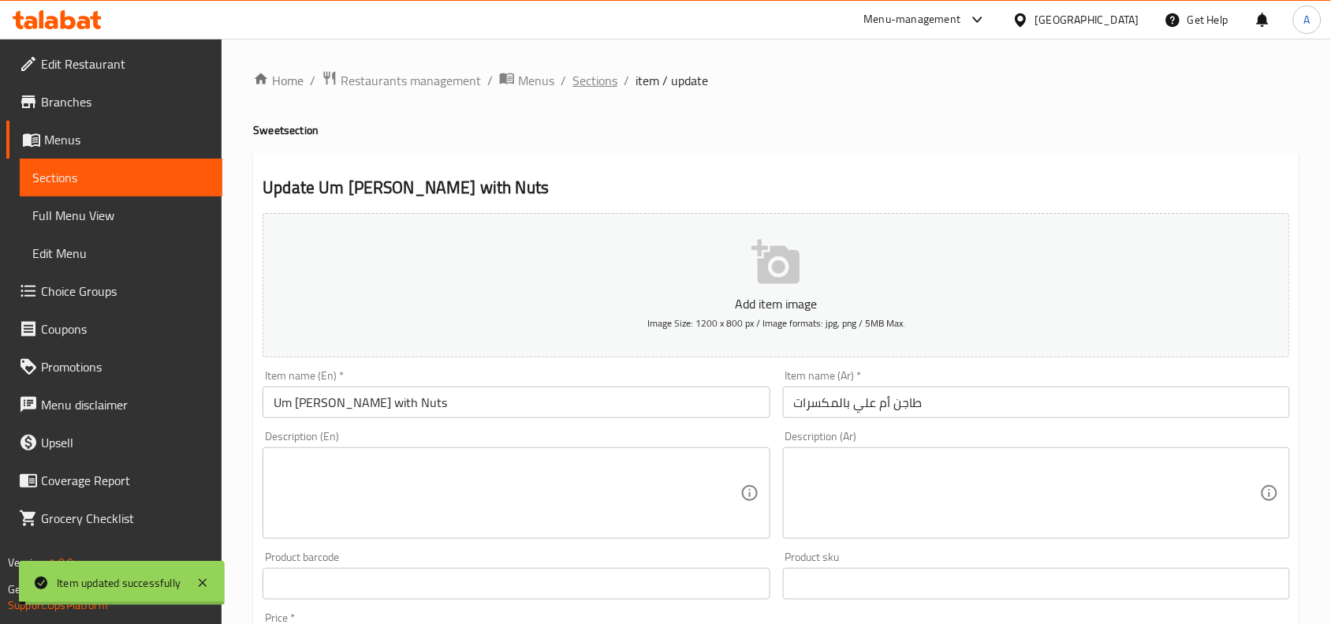
click at [599, 80] on span "Sections" at bounding box center [595, 80] width 45 height 19
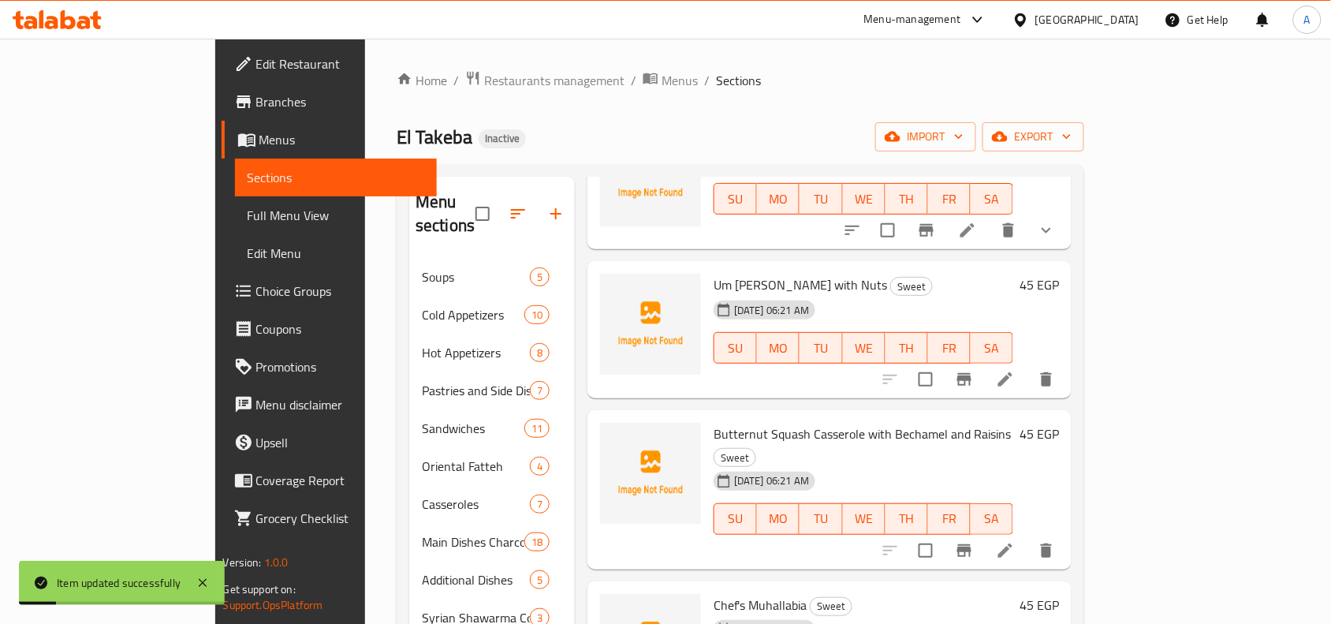
scroll to position [159, 0]
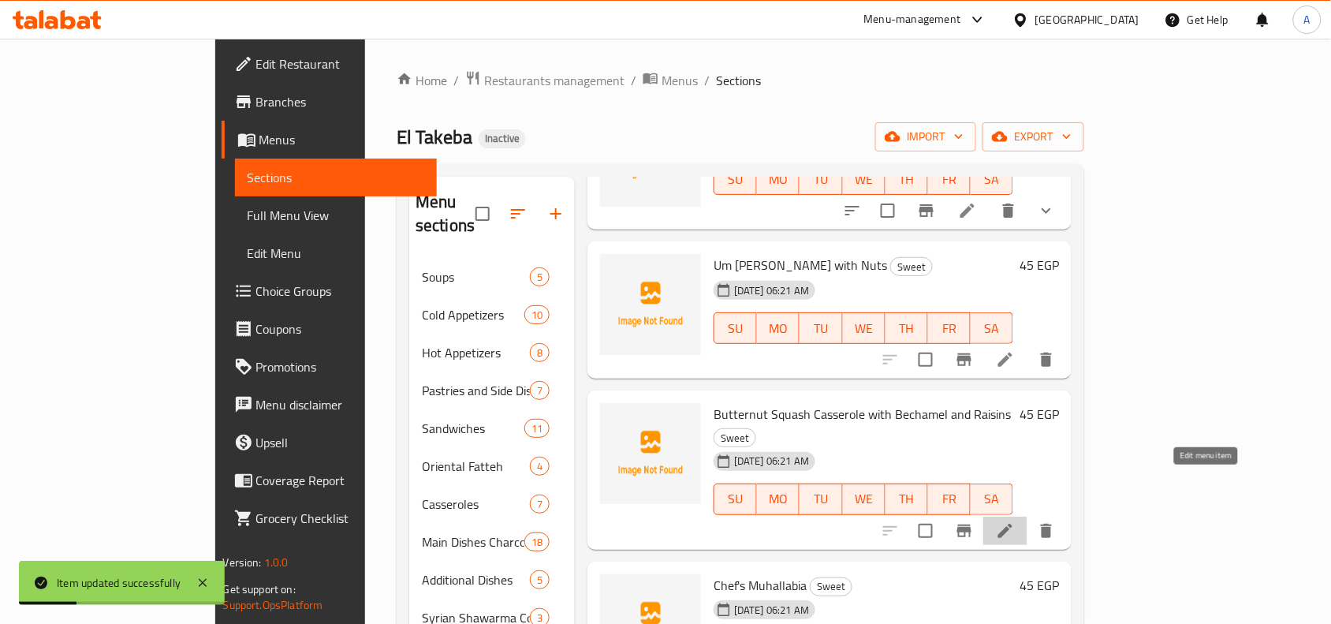
click at [1015, 521] on icon at bounding box center [1005, 530] width 19 height 19
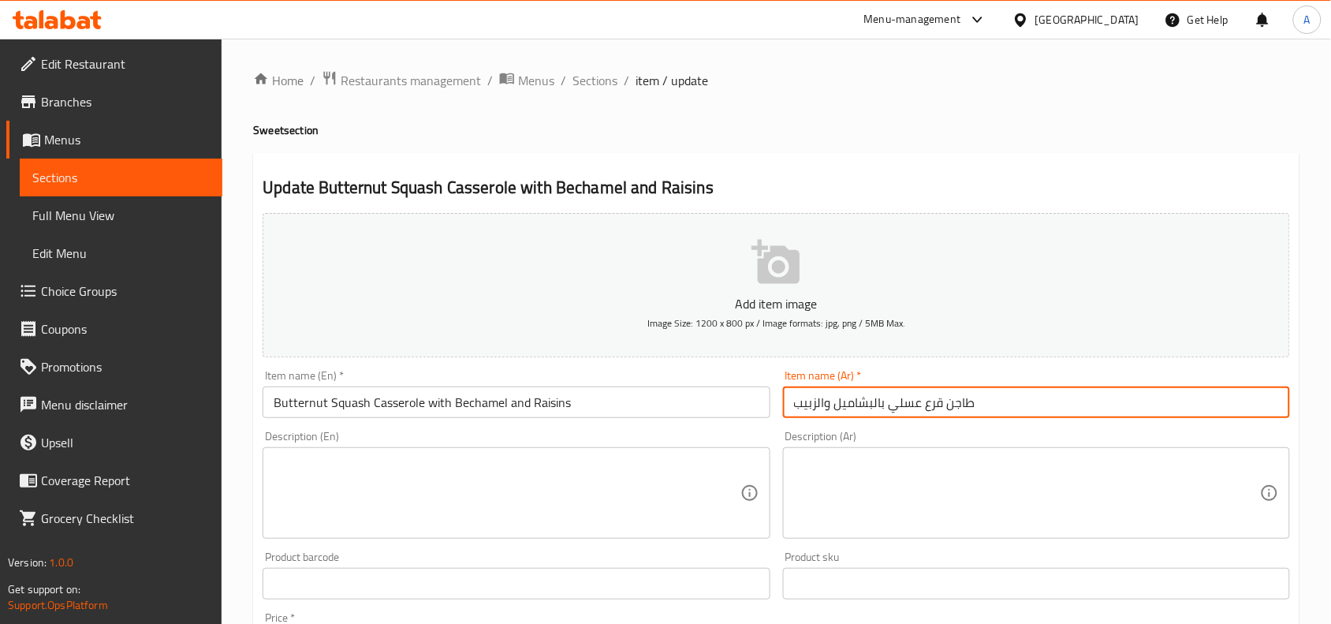
click at [932, 410] on input "طاجن قرع عسلي بالبشاميل والزبيب" at bounding box center [1036, 402] width 507 height 32
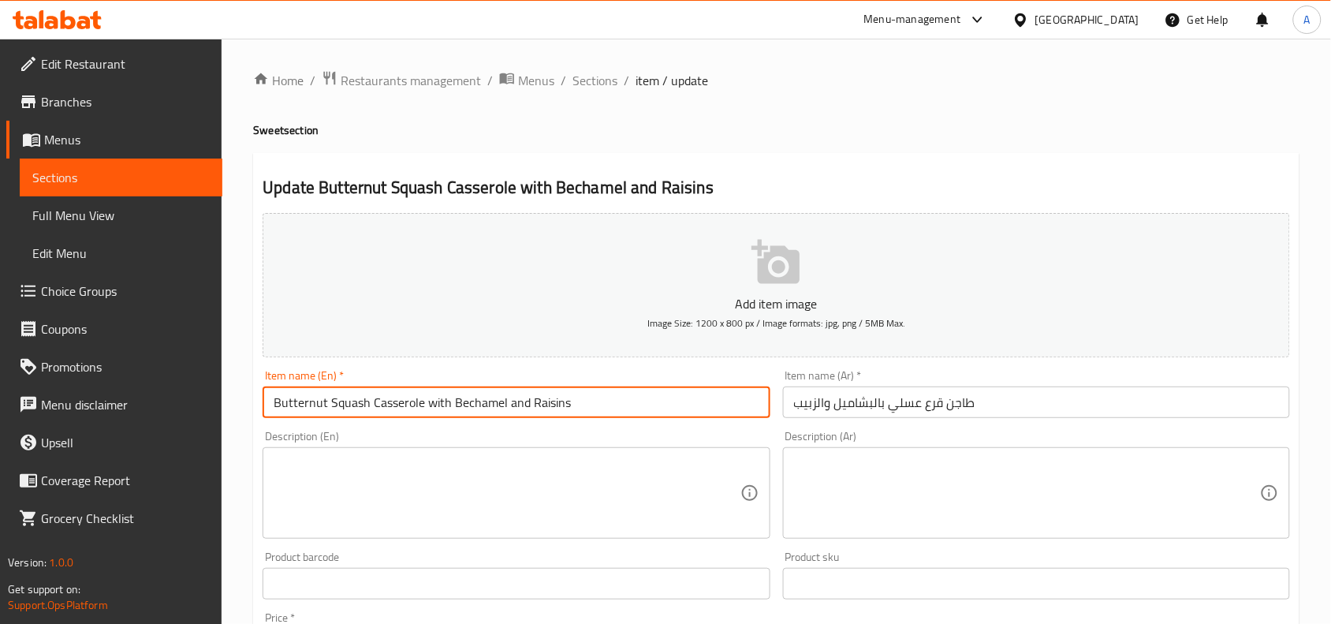
click at [349, 411] on input "Butternut Squash Casserole with Bechamel and Raisins" at bounding box center [516, 402] width 507 height 32
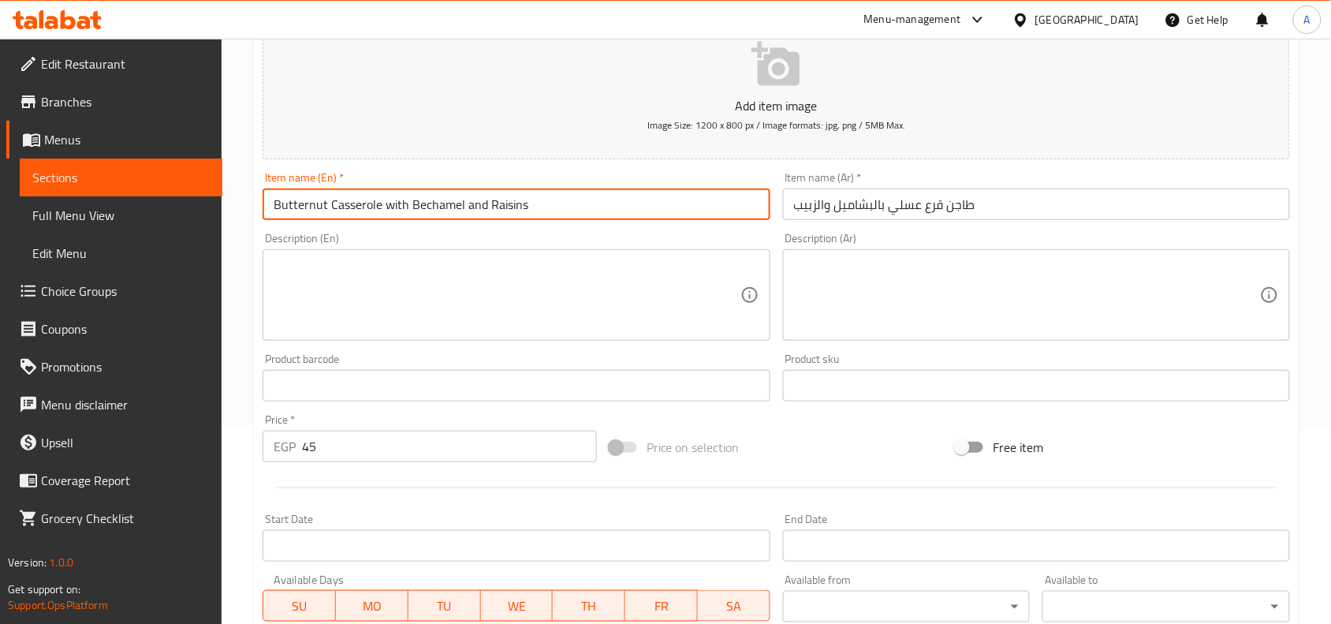
scroll to position [487, 0]
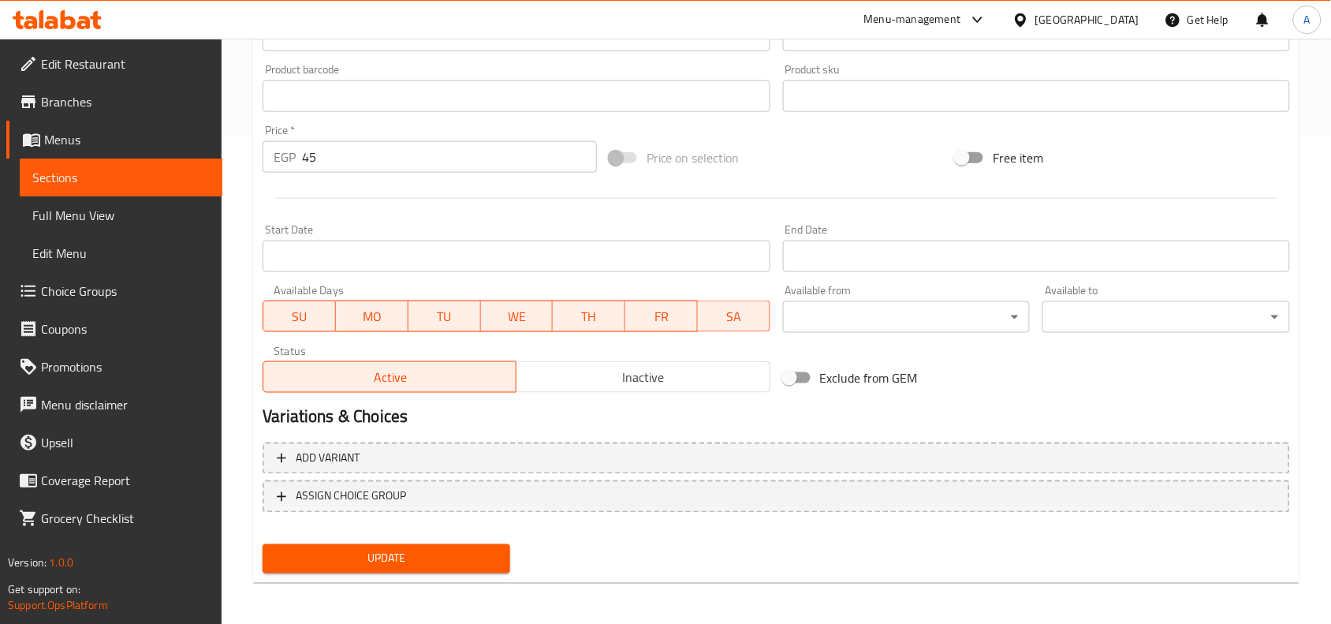
type input "Butternut Casserole with Bechamel and Raisins"
click at [345, 211] on div at bounding box center [776, 198] width 1040 height 39
click at [431, 544] on button "Update" at bounding box center [387, 558] width 248 height 29
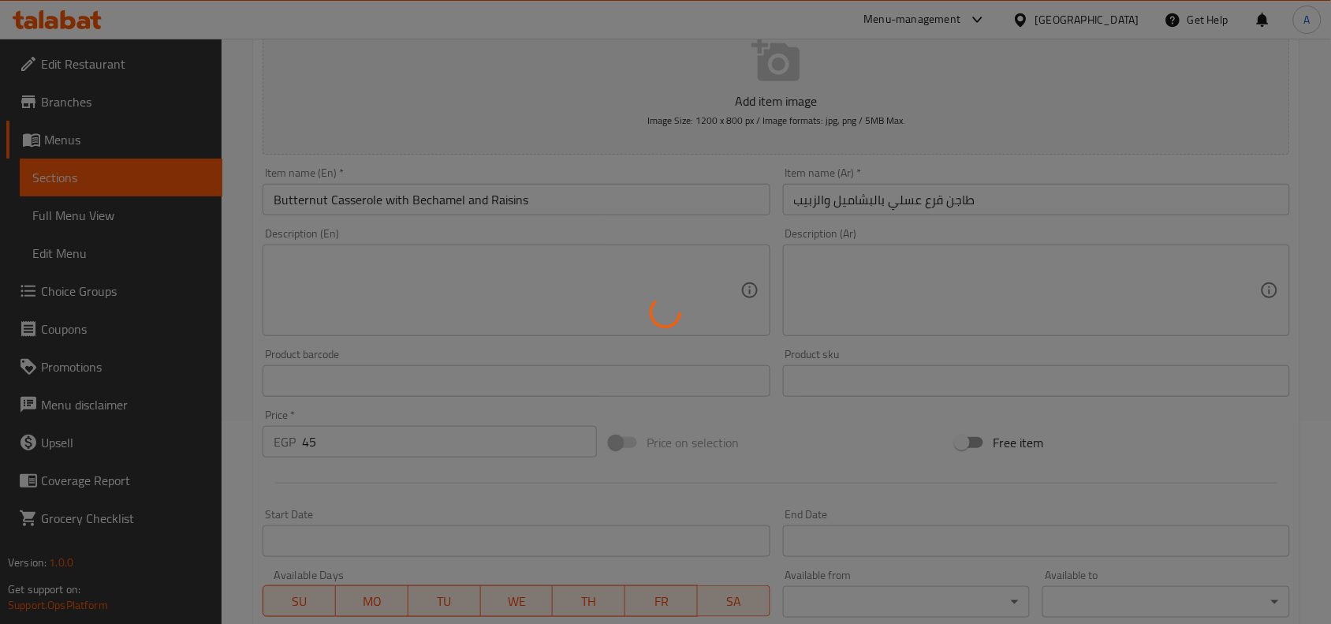
scroll to position [0, 0]
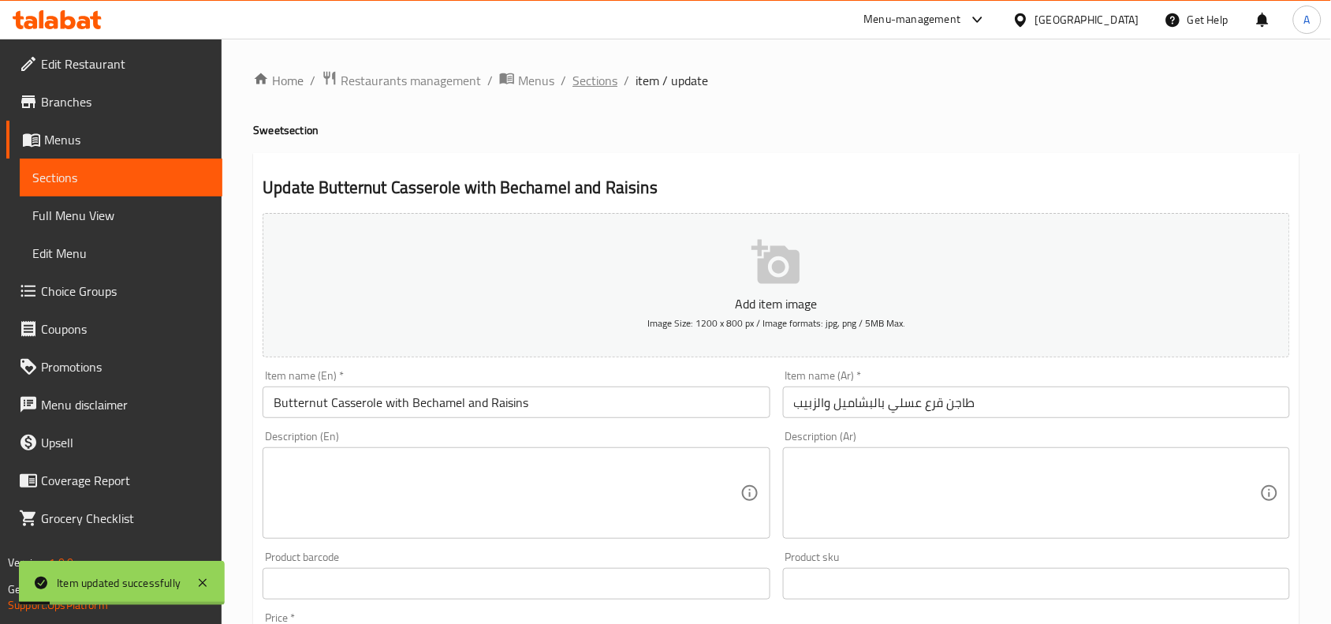
click at [592, 87] on span "Sections" at bounding box center [595, 80] width 45 height 19
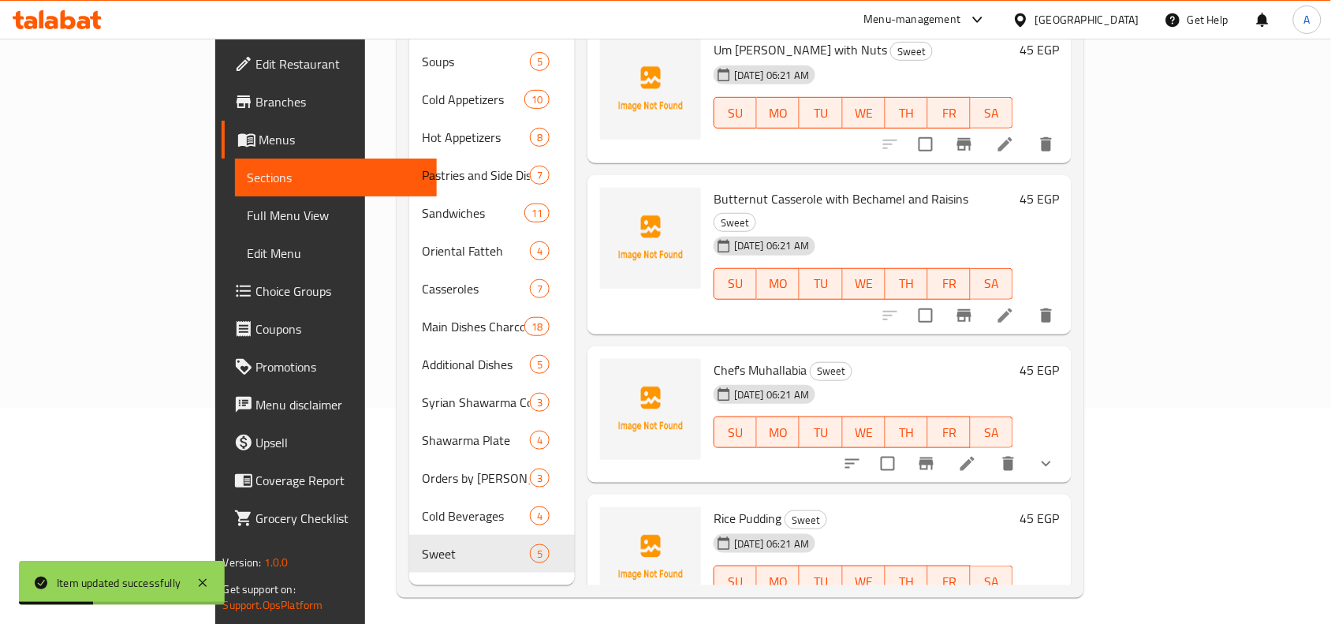
scroll to position [222, 0]
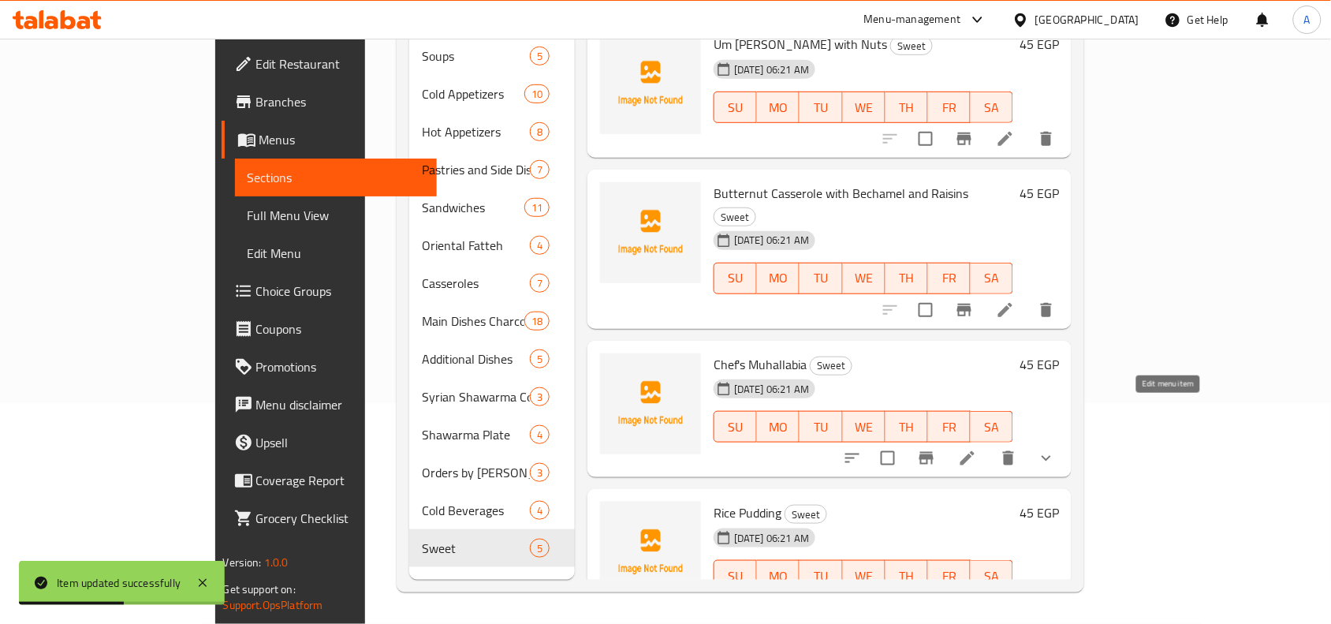
click at [977, 449] on icon at bounding box center [967, 458] width 19 height 19
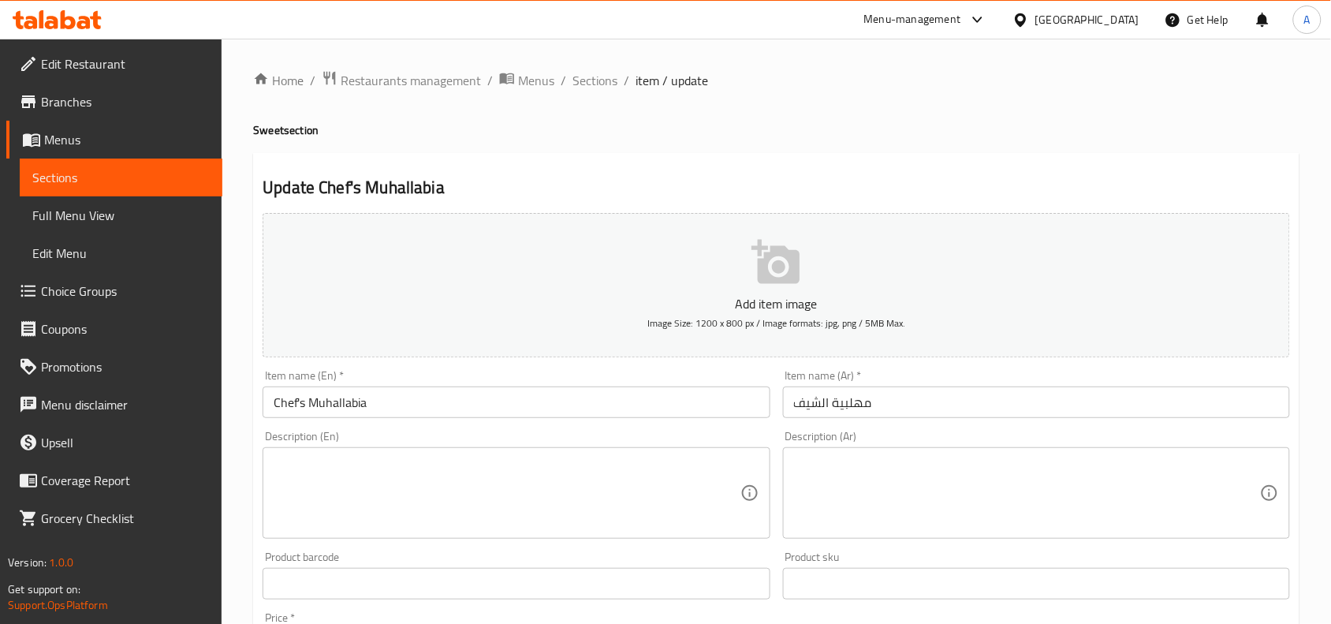
click at [329, 154] on div "Update Chef's Muhallabia Add item image Image Size: 1200 x 800 px / Image forma…" at bounding box center [776, 625] width 1046 height 944
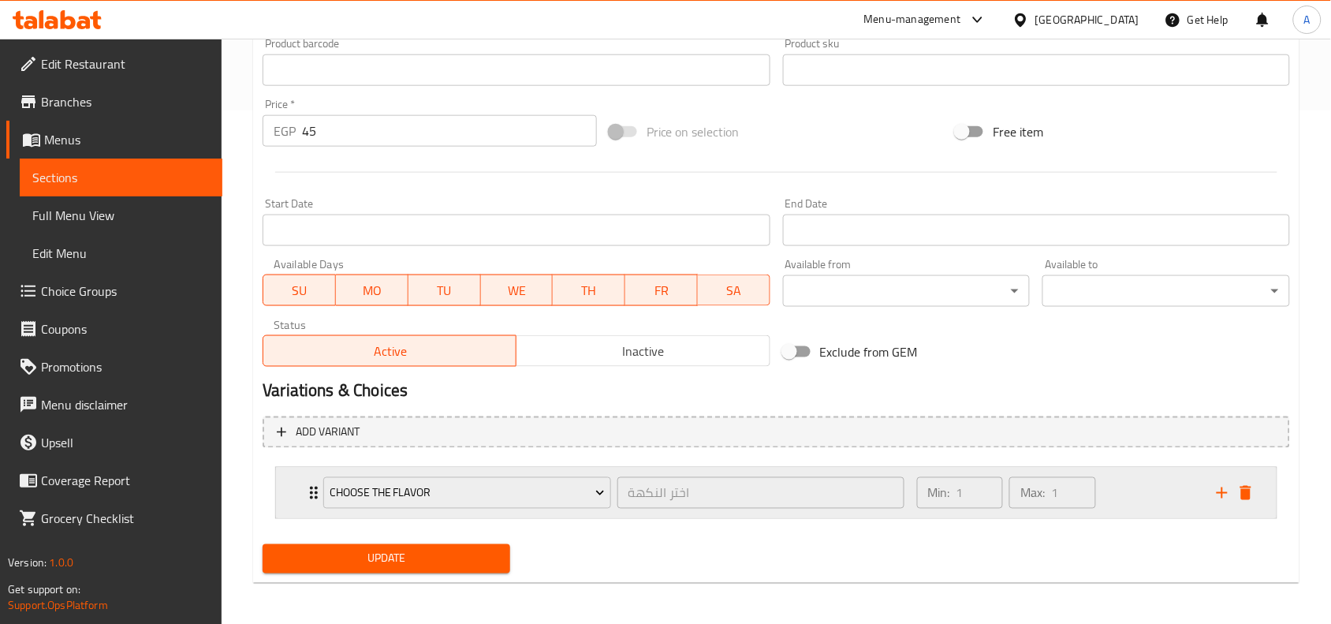
scroll to position [515, 0]
click at [459, 561] on span "Update" at bounding box center [386, 557] width 222 height 20
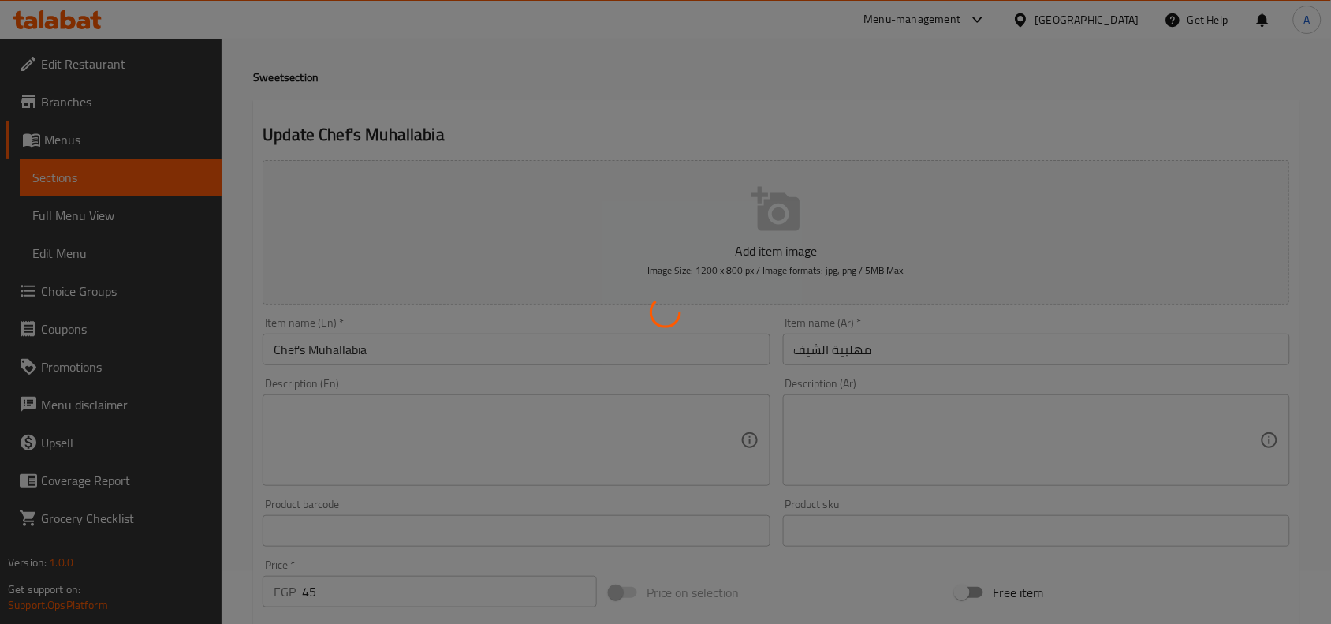
scroll to position [0, 0]
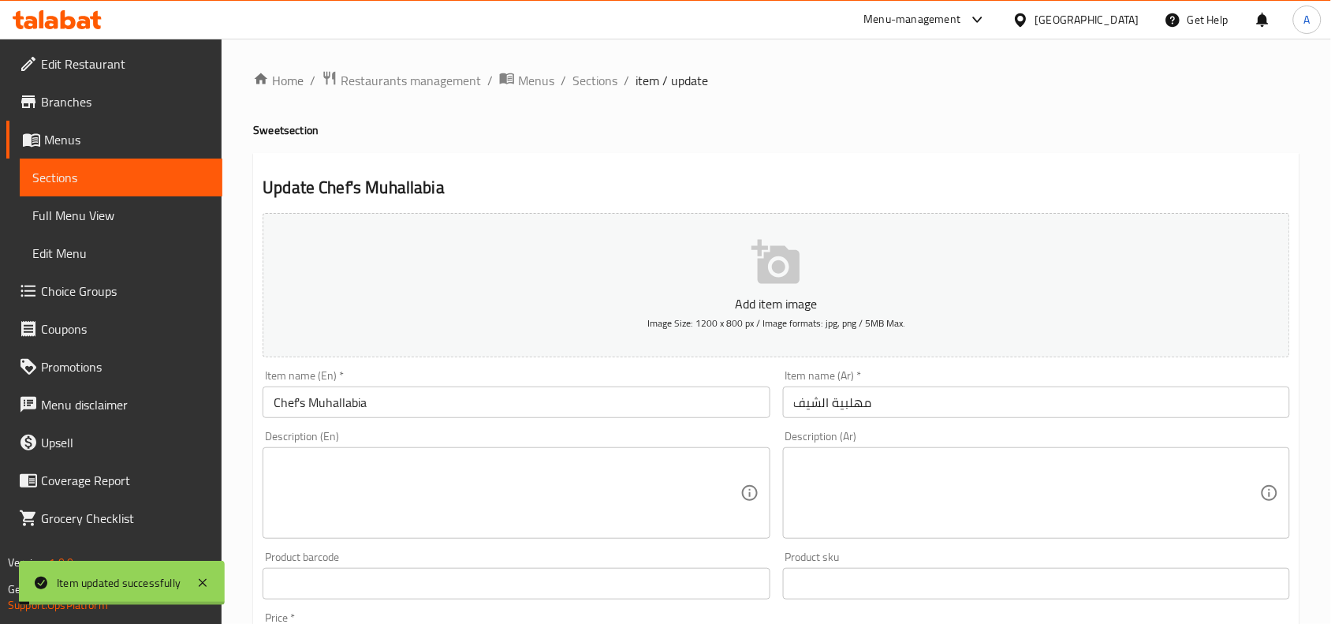
drag, startPoint x: 589, startPoint y: 88, endPoint x: 592, endPoint y: 96, distance: 9.2
click at [589, 88] on span "Sections" at bounding box center [595, 80] width 45 height 19
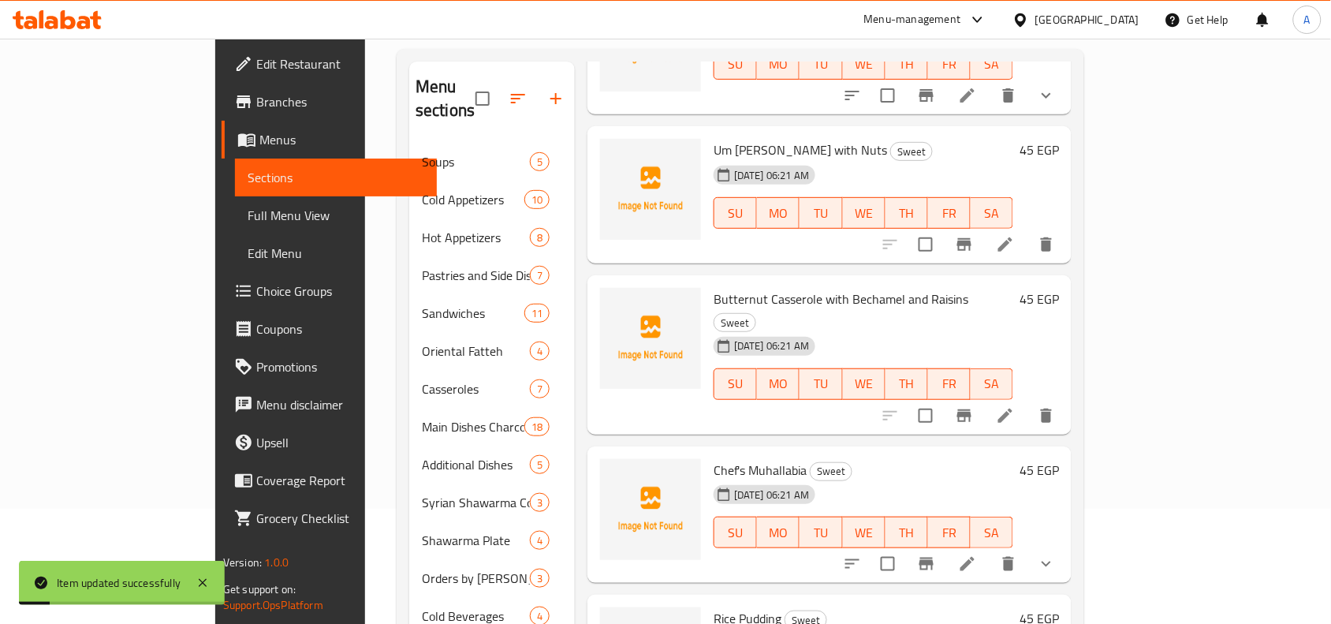
scroll to position [222, 0]
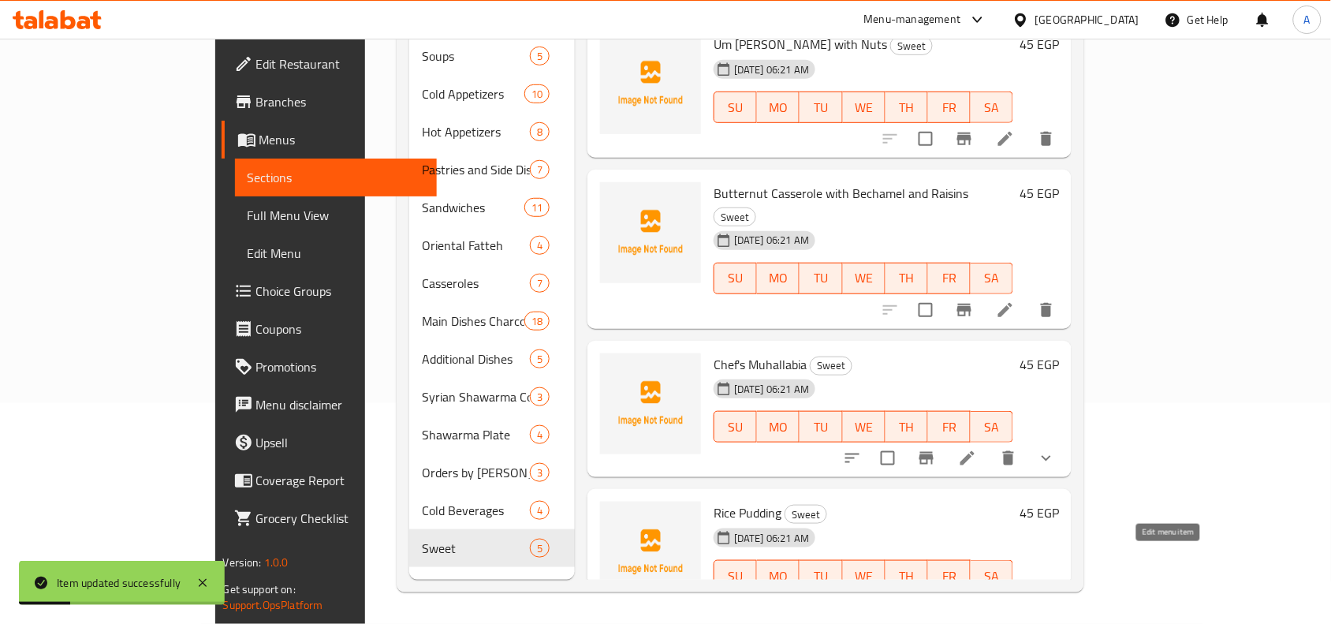
click at [975, 600] on icon at bounding box center [968, 607] width 14 height 14
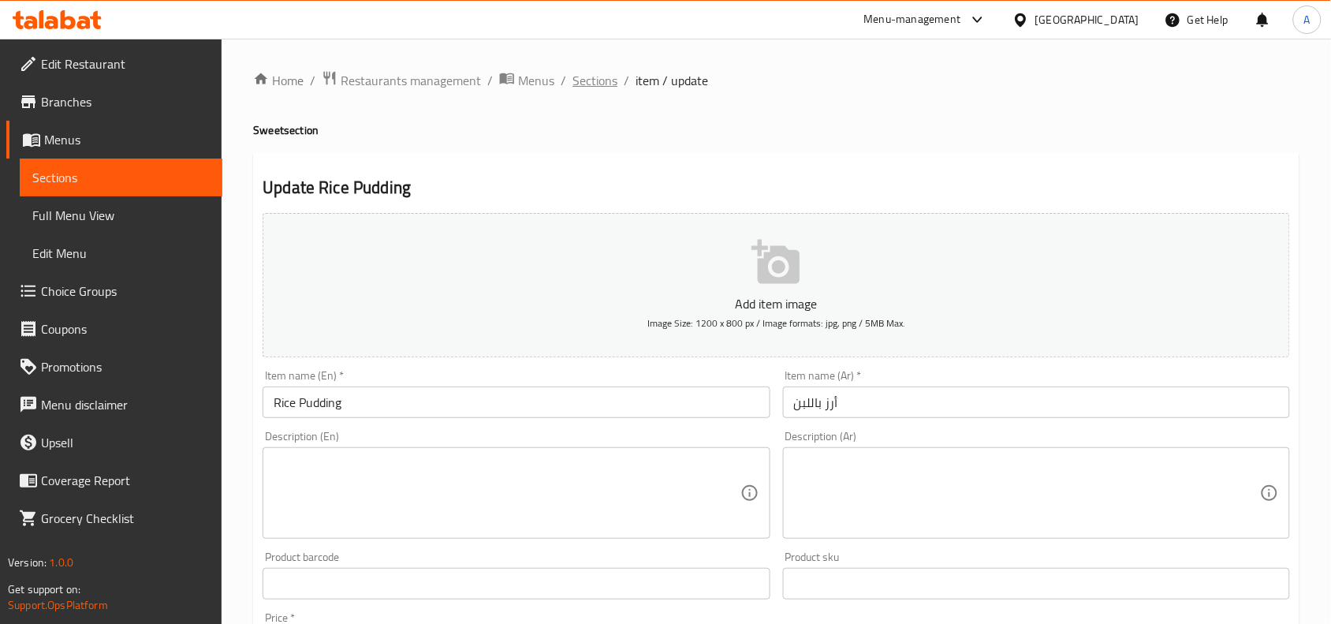
click at [602, 87] on span "Sections" at bounding box center [595, 80] width 45 height 19
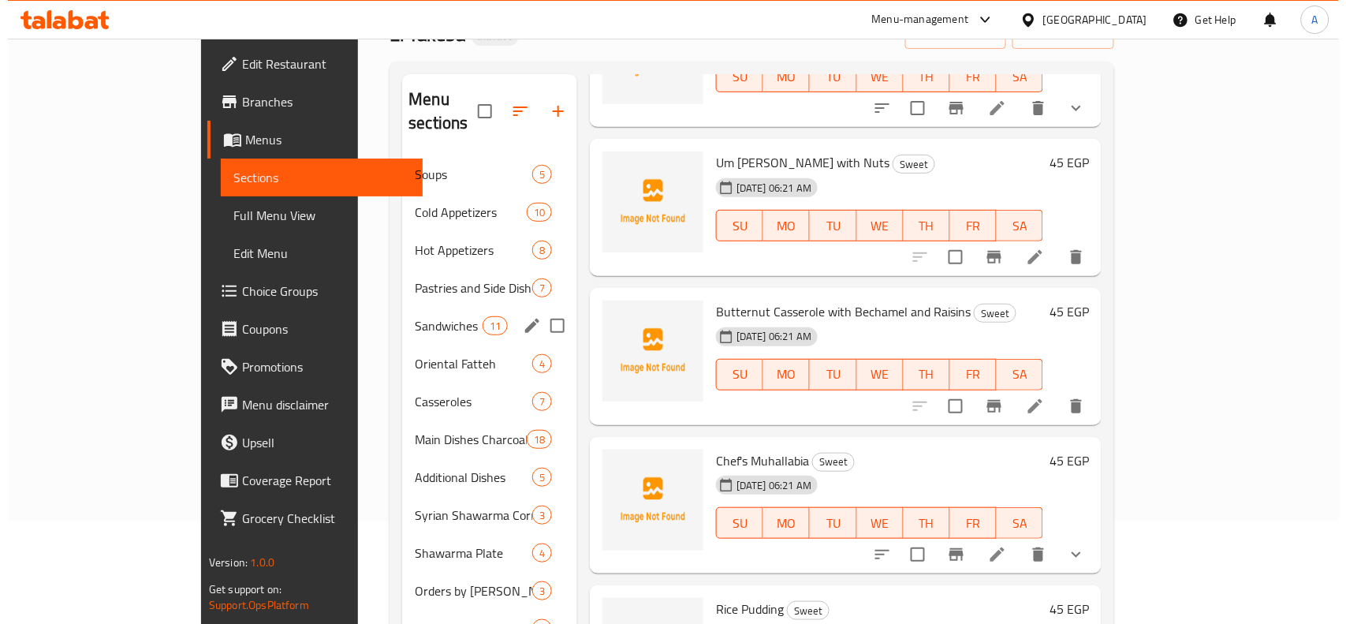
scroll to position [222, 0]
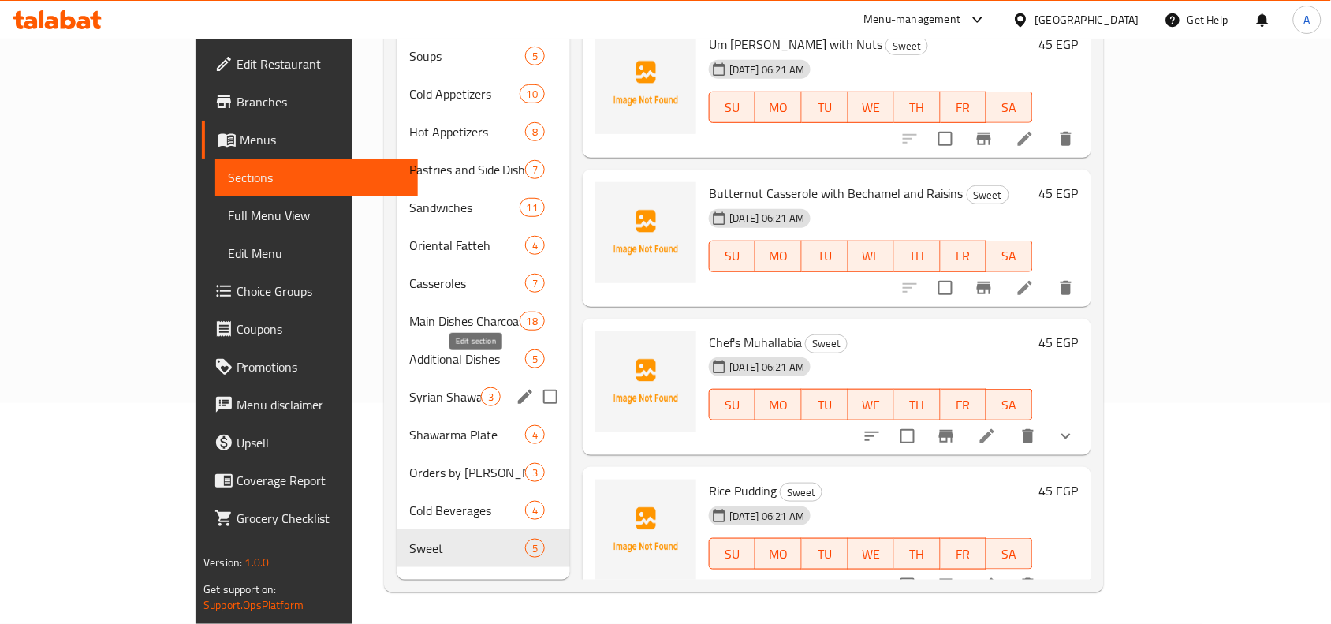
click at [518, 390] on icon "edit" at bounding box center [525, 397] width 14 height 14
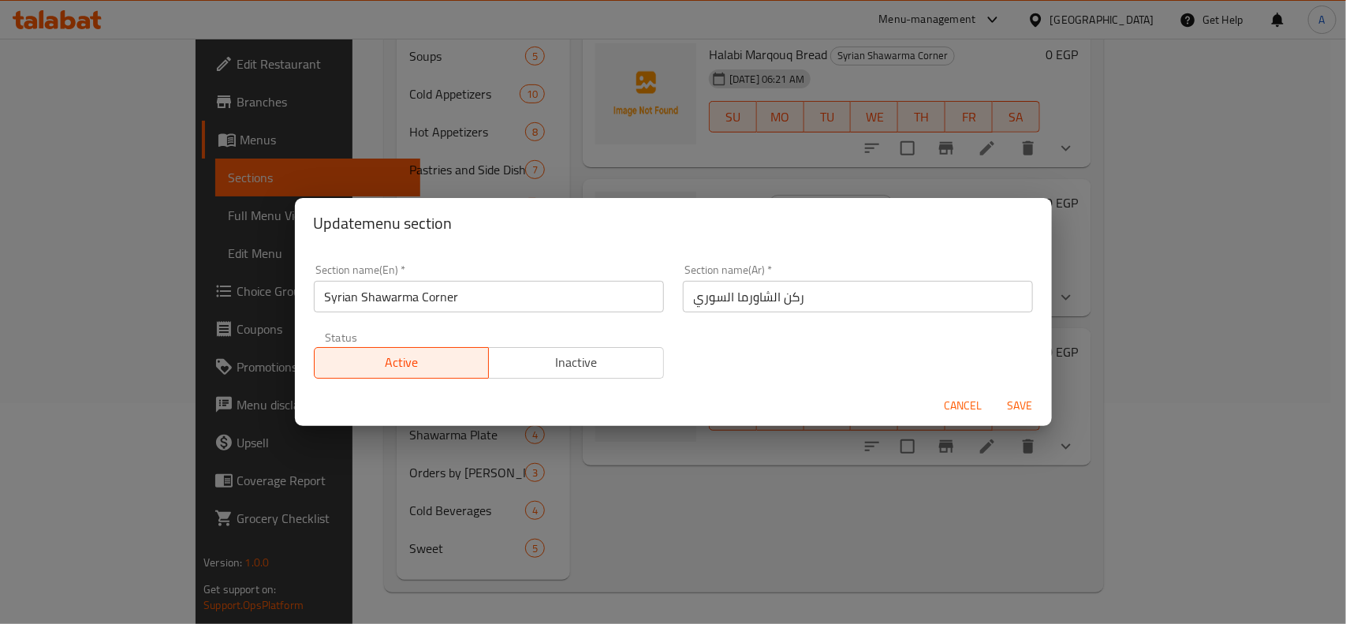
click at [485, 302] on input "Syrian Shawarma Corner" at bounding box center [489, 297] width 350 height 32
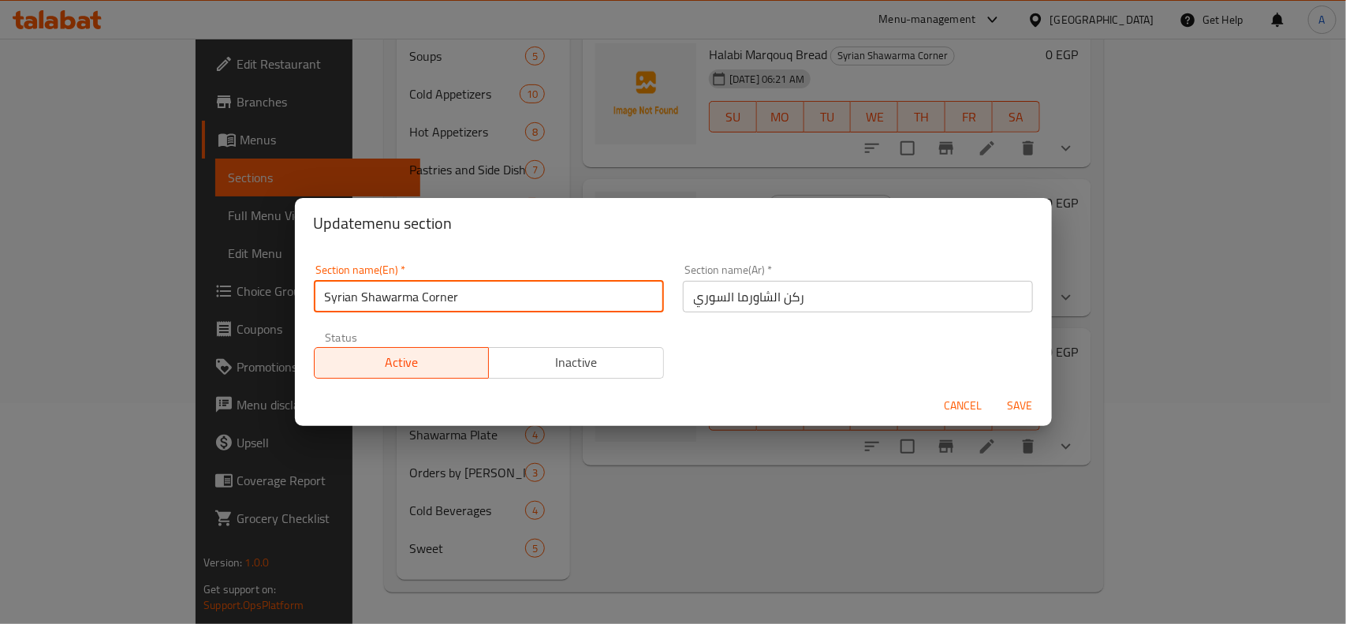
click at [485, 302] on input "Syrian Shawarma Corner" at bounding box center [489, 297] width 350 height 32
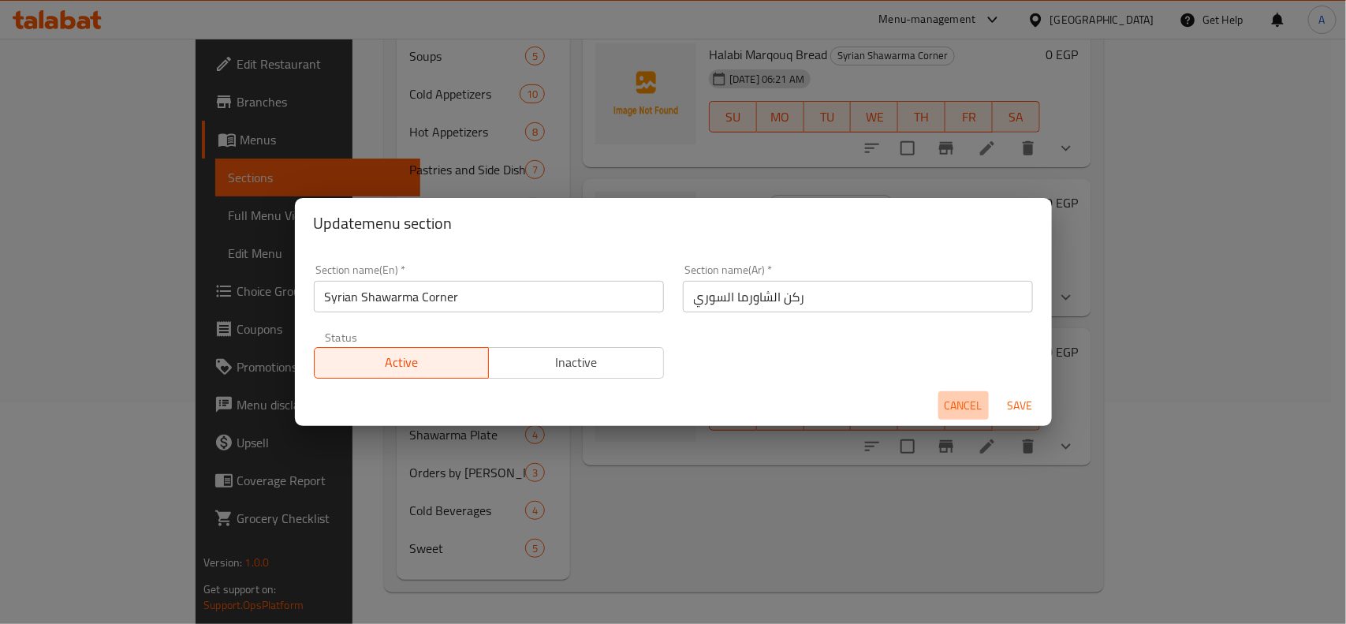
click at [945, 400] on span "Cancel" at bounding box center [964, 406] width 38 height 20
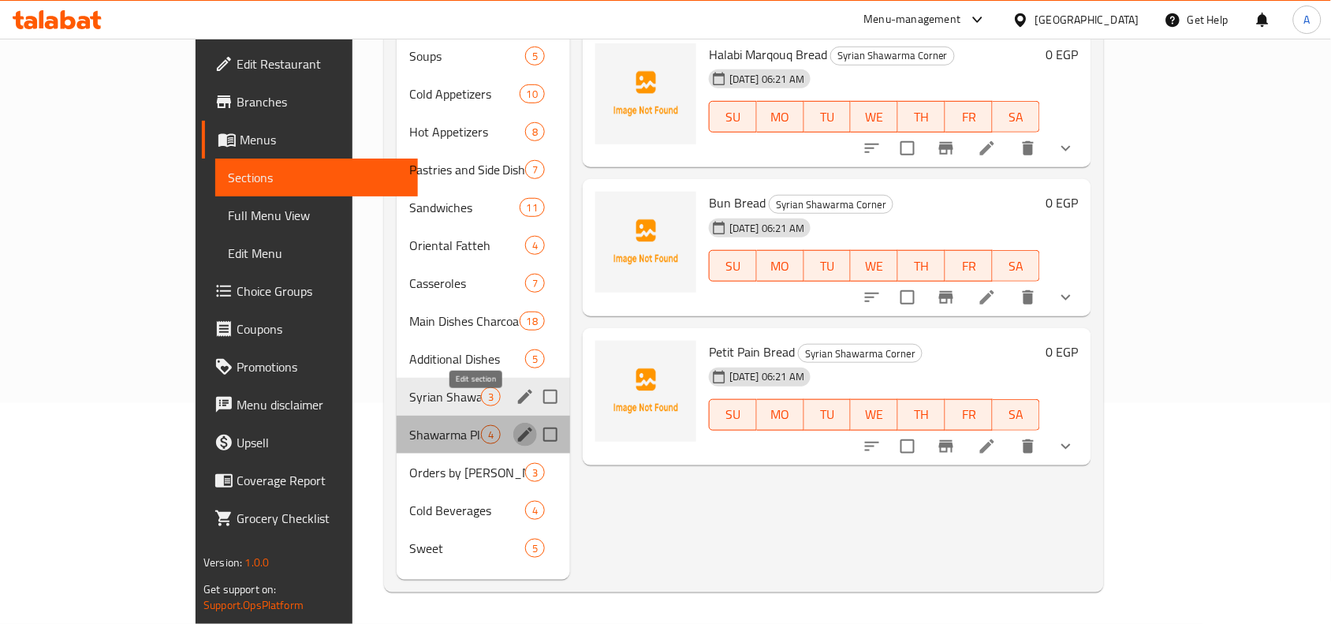
click at [516, 425] on icon "edit" at bounding box center [525, 434] width 19 height 19
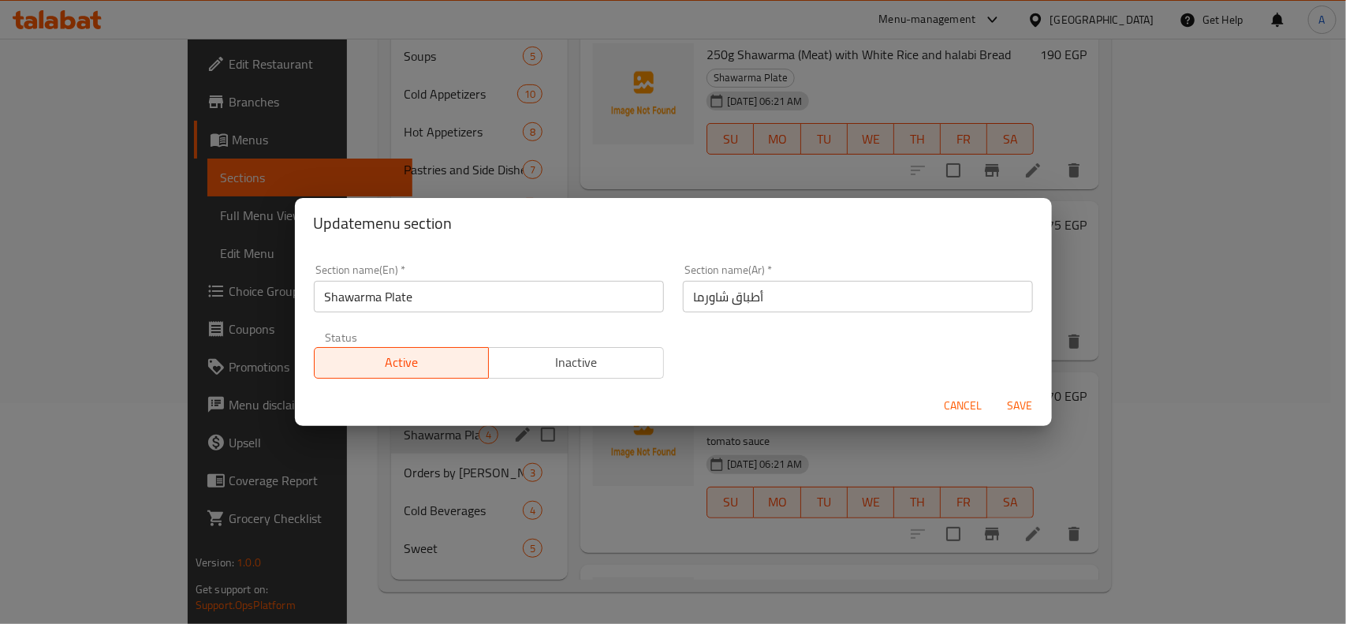
click at [522, 300] on input "Shawarma Plate" at bounding box center [489, 297] width 350 height 32
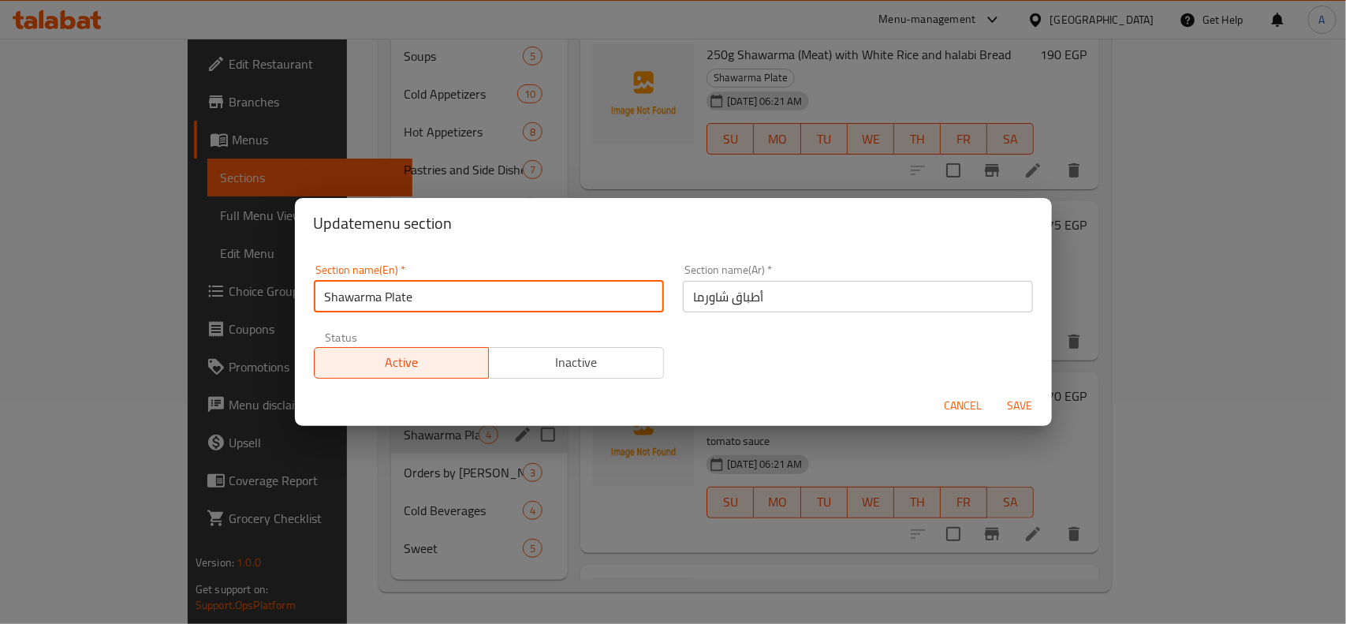
click at [522, 300] on input "Shawarma Plate" at bounding box center [489, 297] width 350 height 32
click at [971, 408] on span "Cancel" at bounding box center [964, 406] width 38 height 20
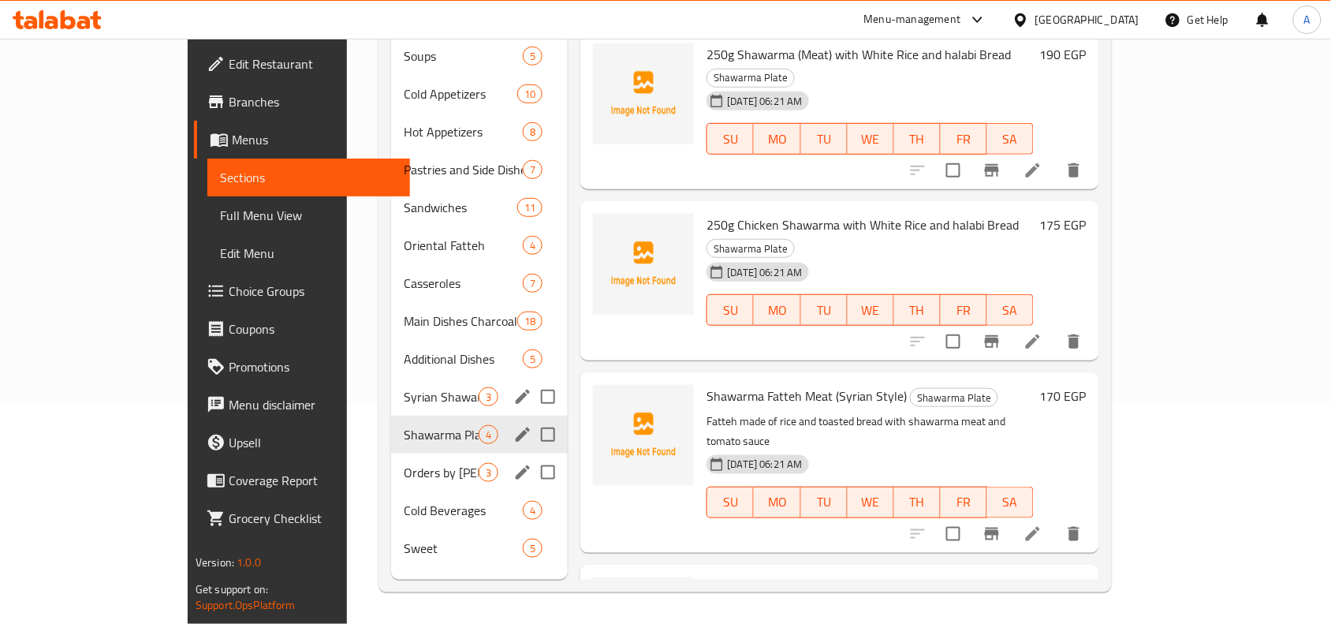
click at [532, 456] on input "Menu sections" at bounding box center [548, 472] width 33 height 33
checkbox input "true"
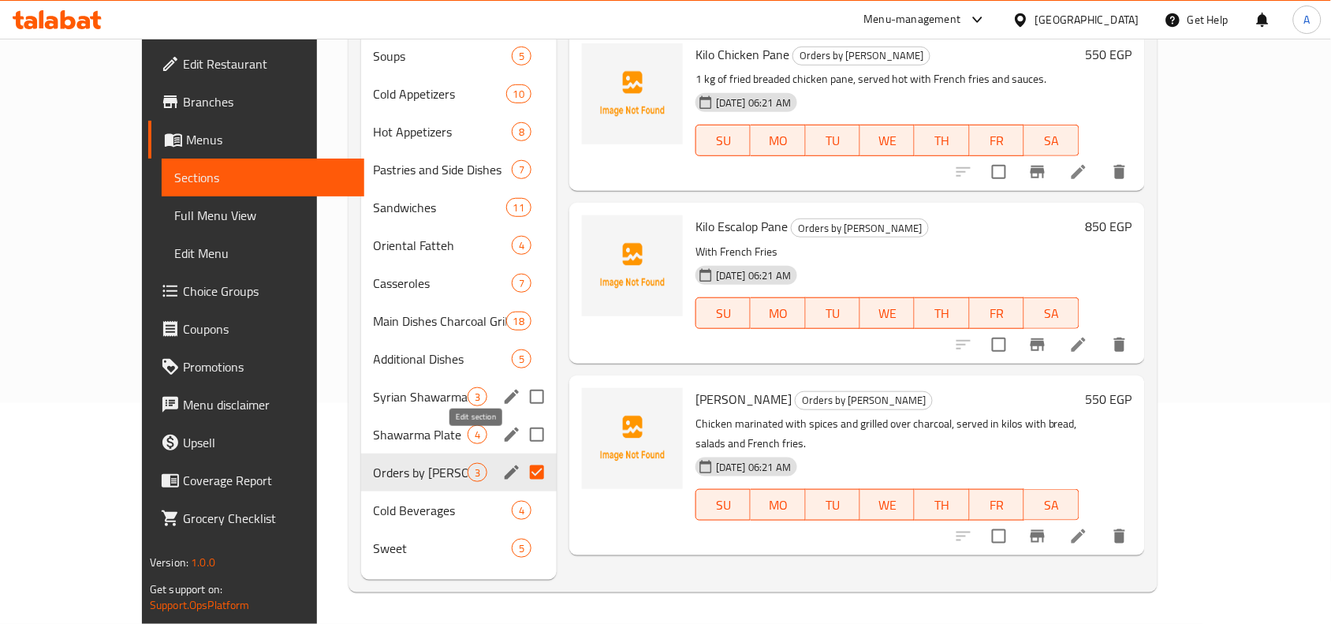
click at [505, 465] on icon "edit" at bounding box center [512, 472] width 14 height 14
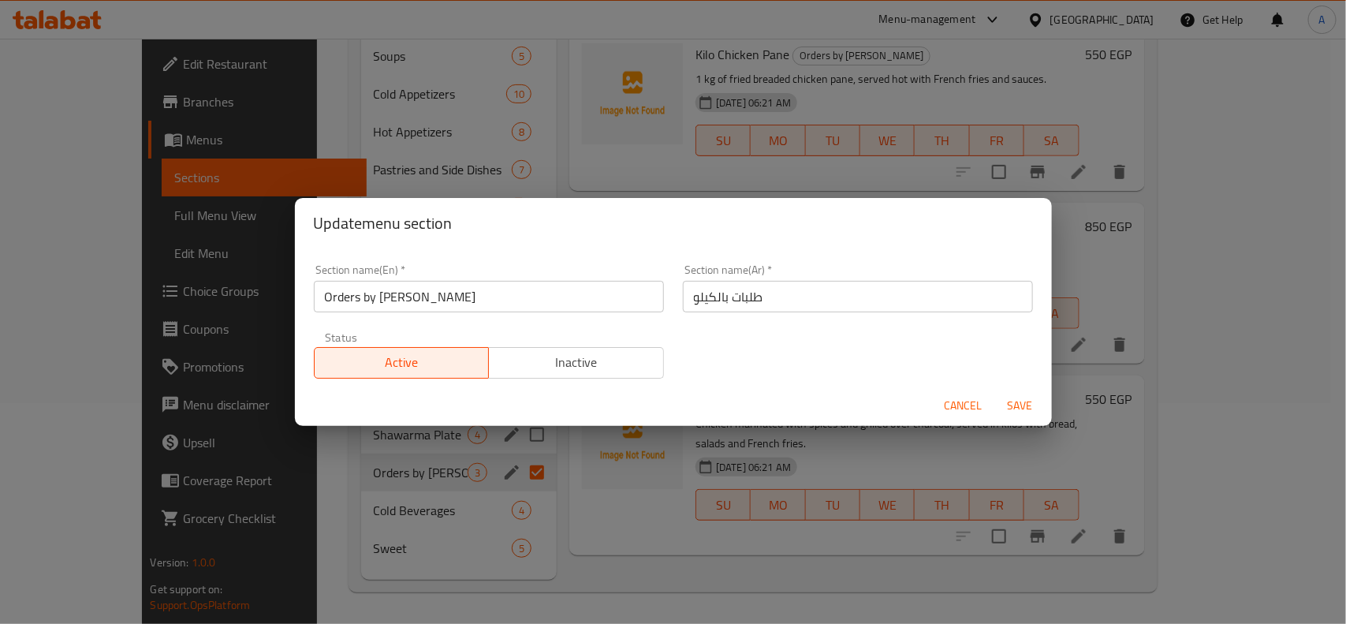
click at [416, 313] on div "Section name(En)   * Orders by Kilo Section name(En) *" at bounding box center [488, 288] width 369 height 67
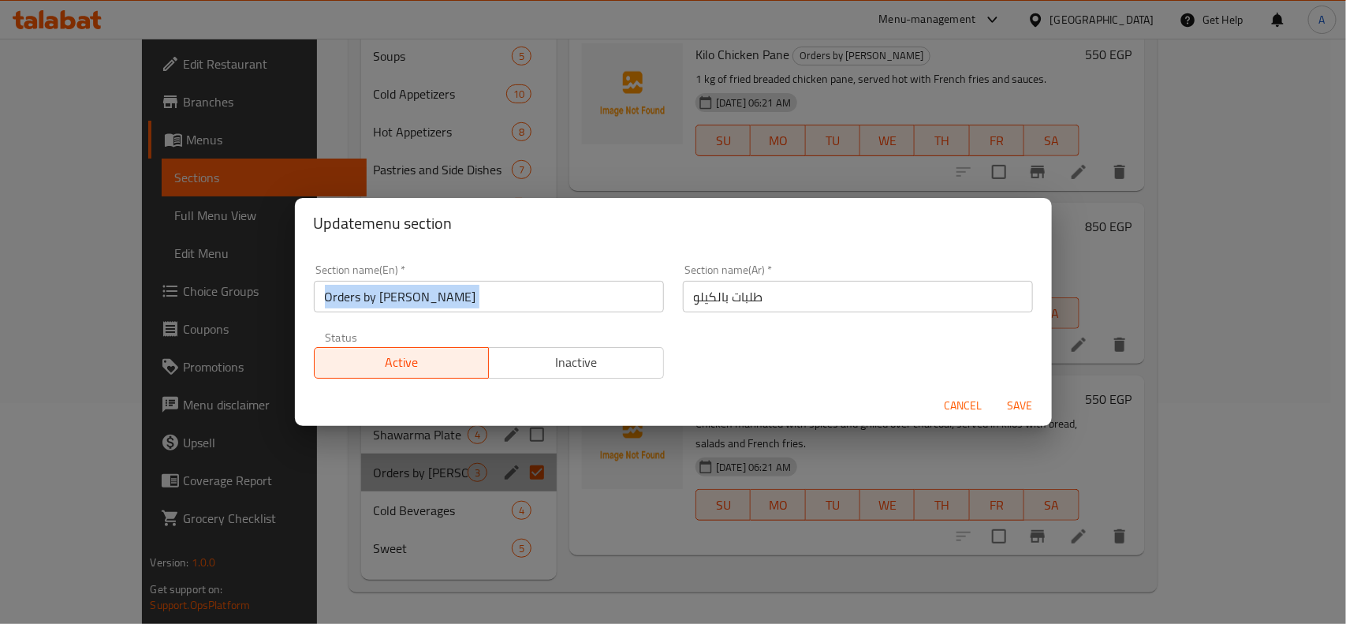
click at [416, 300] on input "Orders by Kilo" at bounding box center [489, 297] width 350 height 32
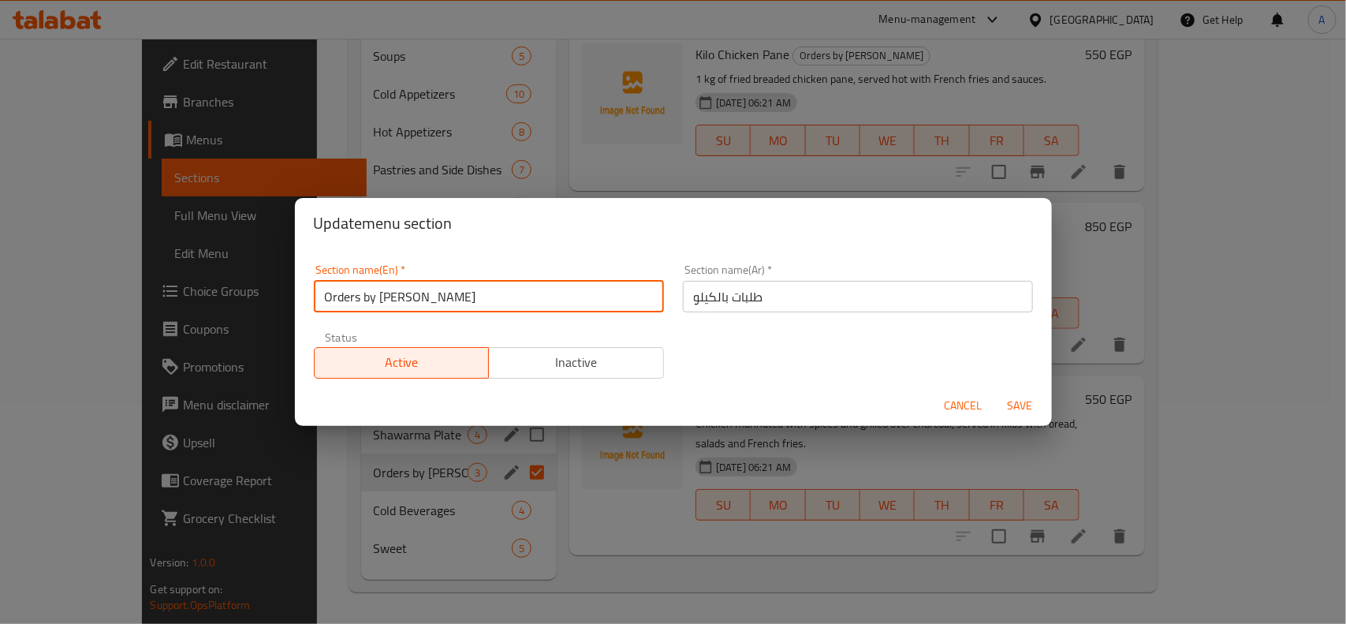
click at [416, 300] on input "Orders by Kilo" at bounding box center [489, 297] width 350 height 32
click at [971, 410] on span "Cancel" at bounding box center [964, 406] width 38 height 20
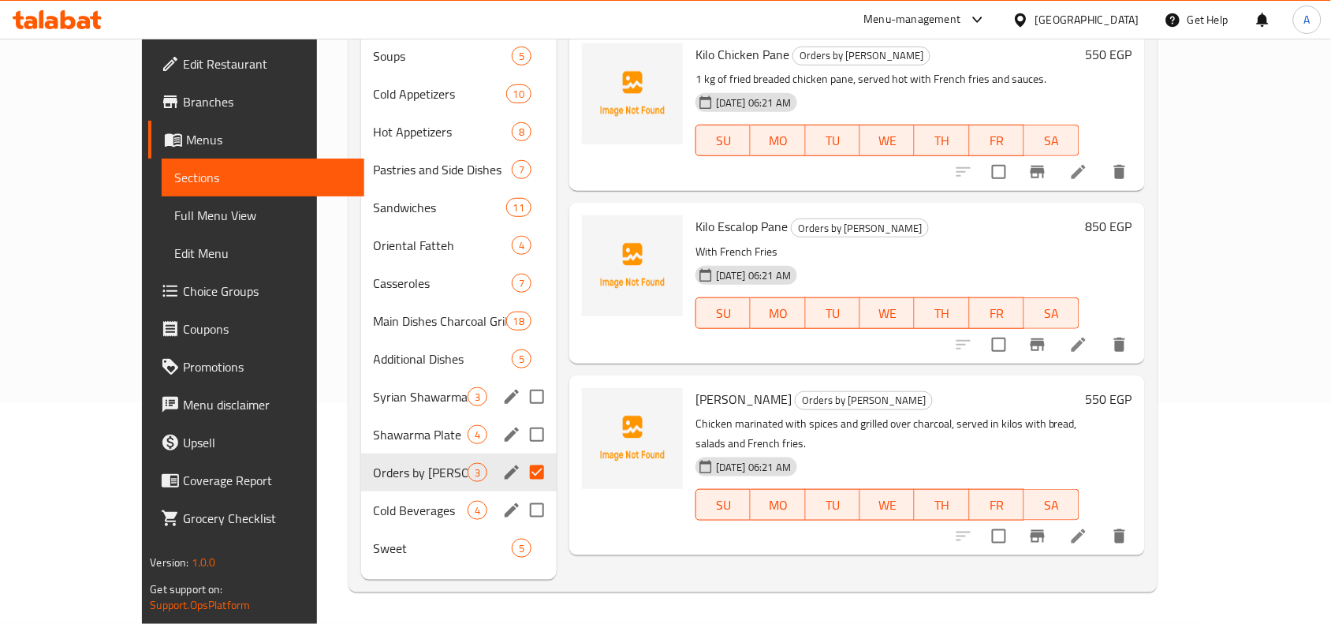
drag, startPoint x: 483, startPoint y: 498, endPoint x: 479, endPoint y: 490, distance: 9.2
click at [502, 501] on icon "edit" at bounding box center [511, 510] width 19 height 19
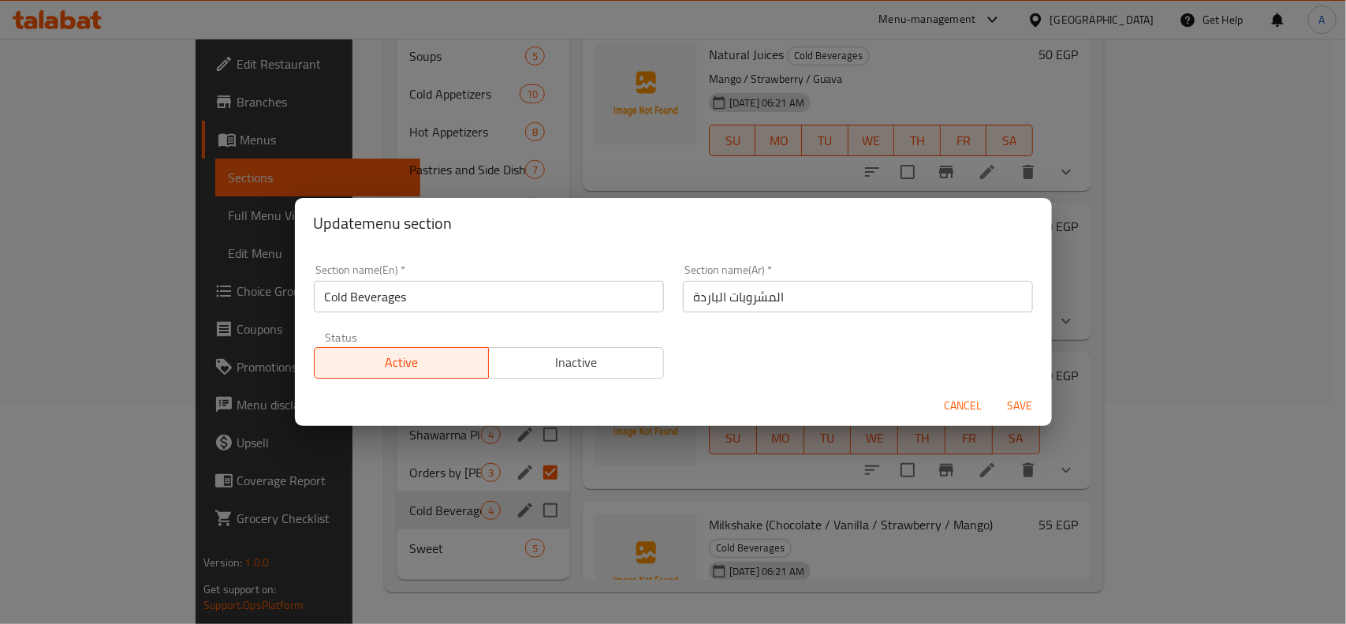
click at [448, 302] on input "Cold Beverages" at bounding box center [489, 297] width 350 height 32
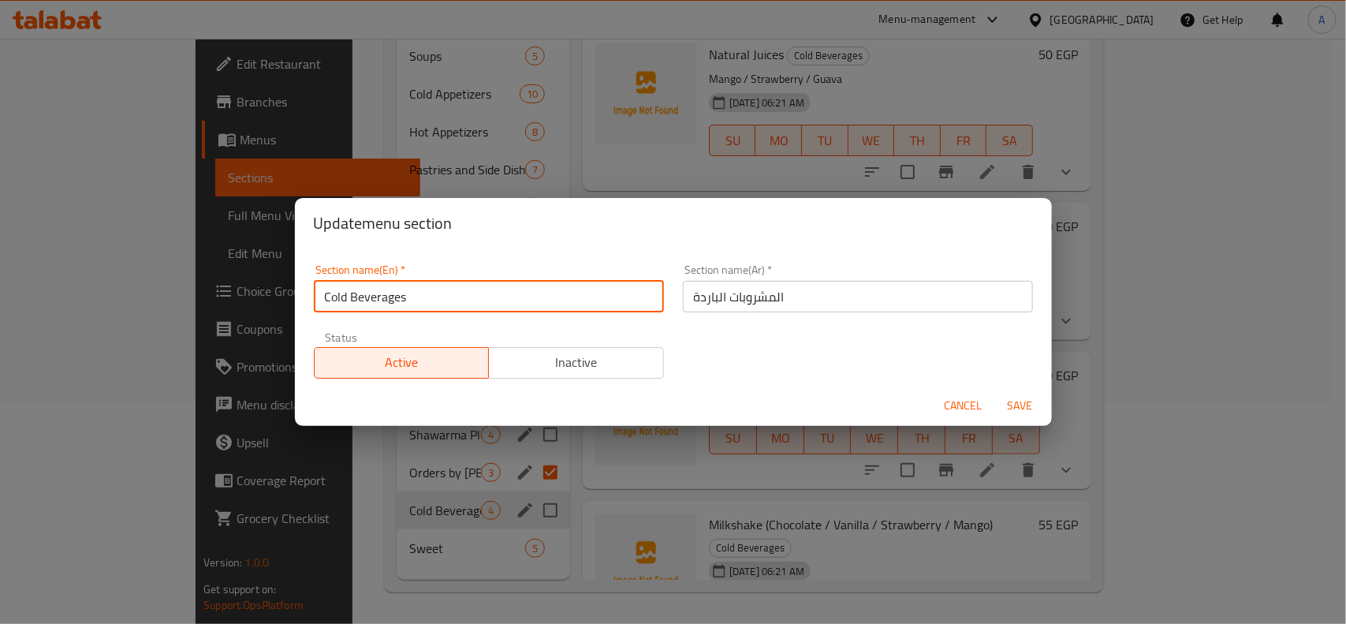
click at [448, 302] on input "Cold Beverages" at bounding box center [489, 297] width 350 height 32
click at [952, 406] on span "Cancel" at bounding box center [964, 406] width 38 height 20
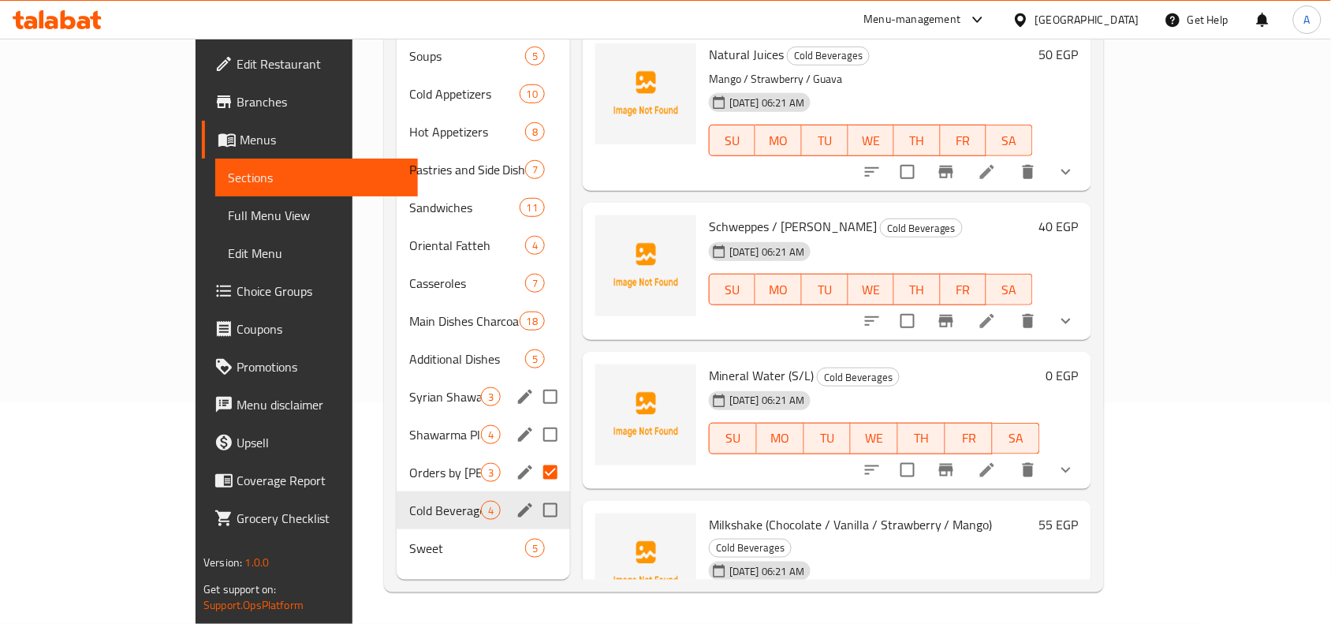
click at [964, 215] on h6 "Schweppes / Fayrouz Cold Beverages" at bounding box center [871, 226] width 324 height 22
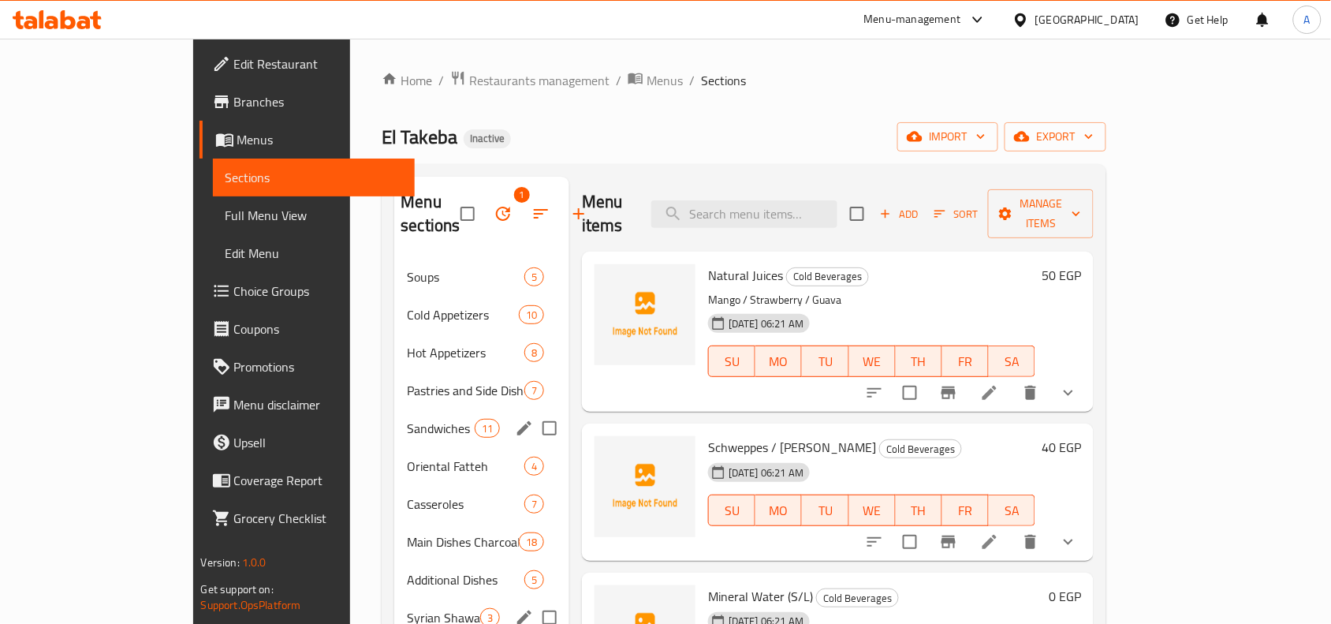
scroll to position [222, 0]
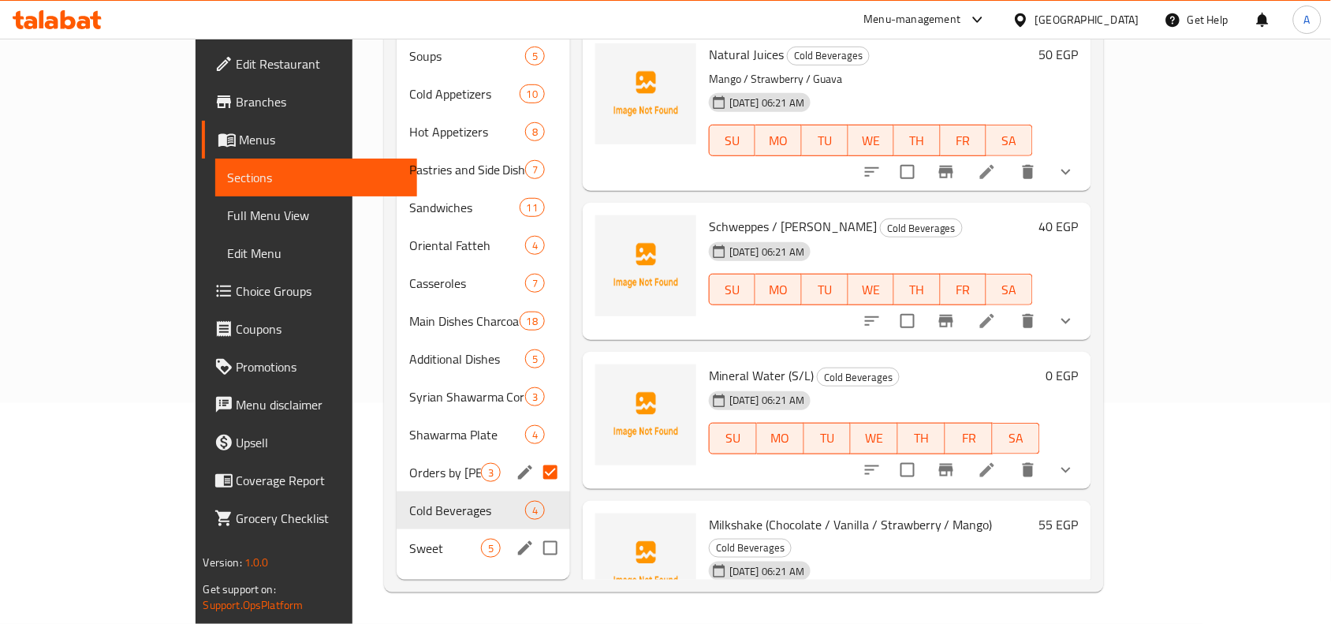
click at [534, 532] on input "Menu sections" at bounding box center [550, 548] width 33 height 33
checkbox input "true"
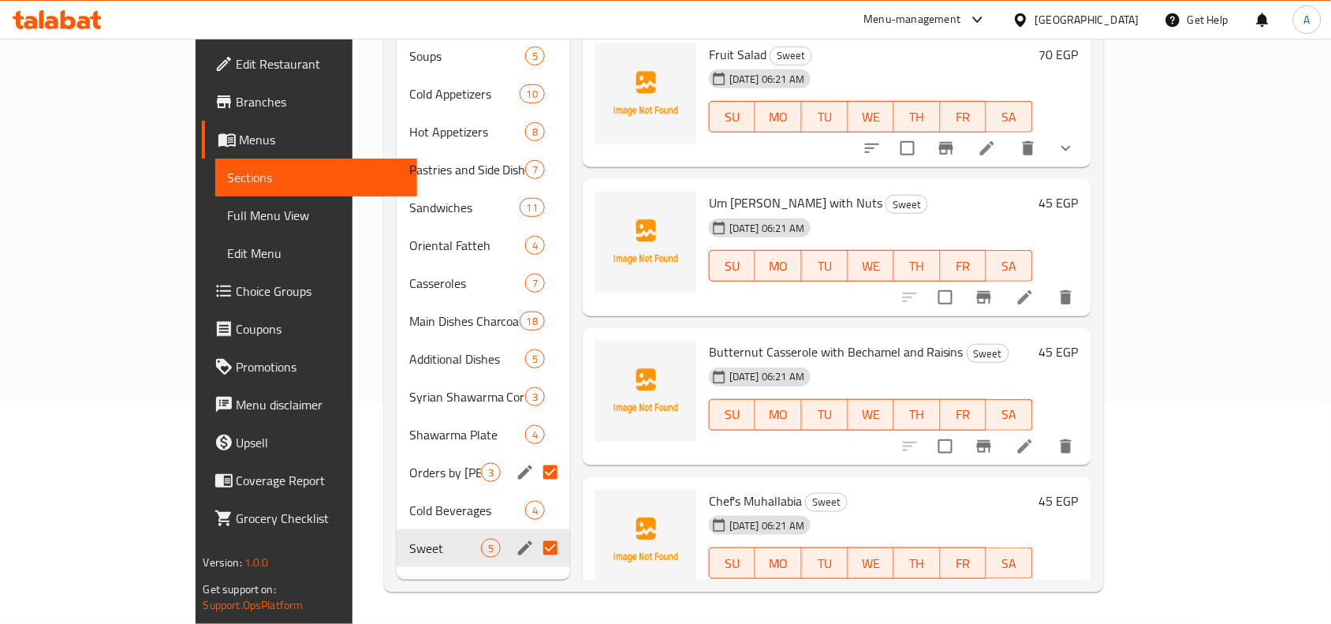
click at [516, 539] on icon "edit" at bounding box center [525, 548] width 19 height 19
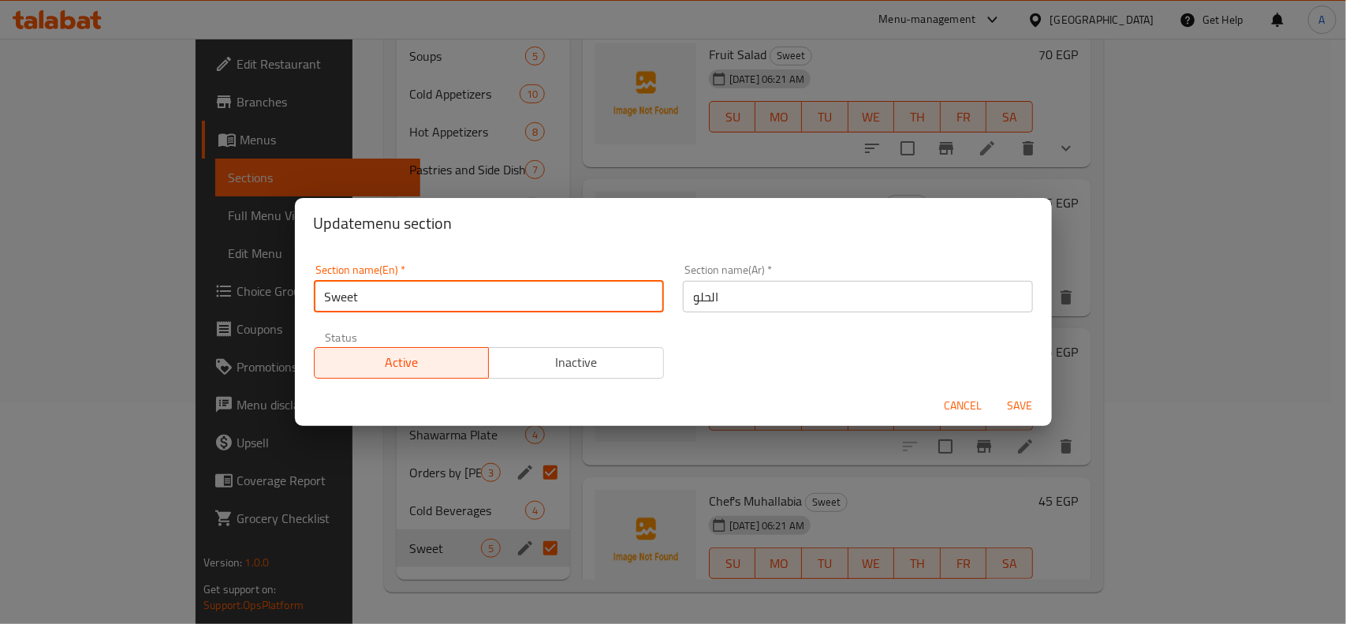
click at [375, 298] on input "Sweet" at bounding box center [489, 297] width 350 height 32
type input "Sweets"
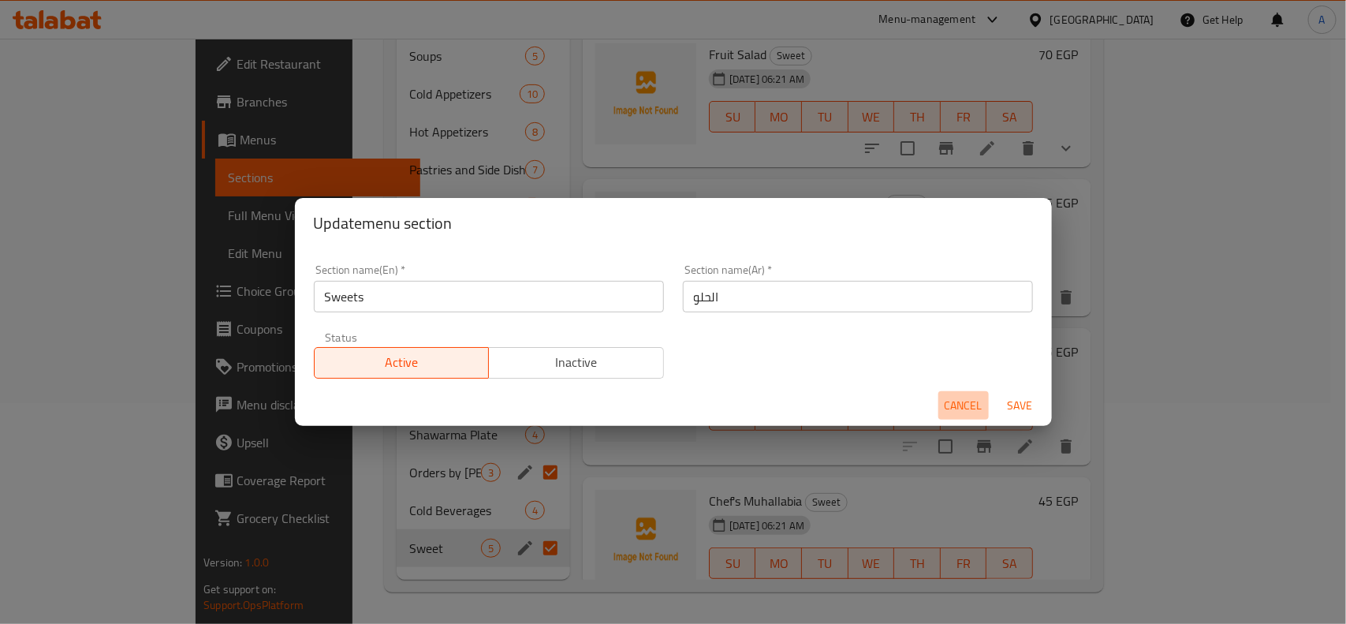
click at [970, 405] on span "Cancel" at bounding box center [964, 406] width 38 height 20
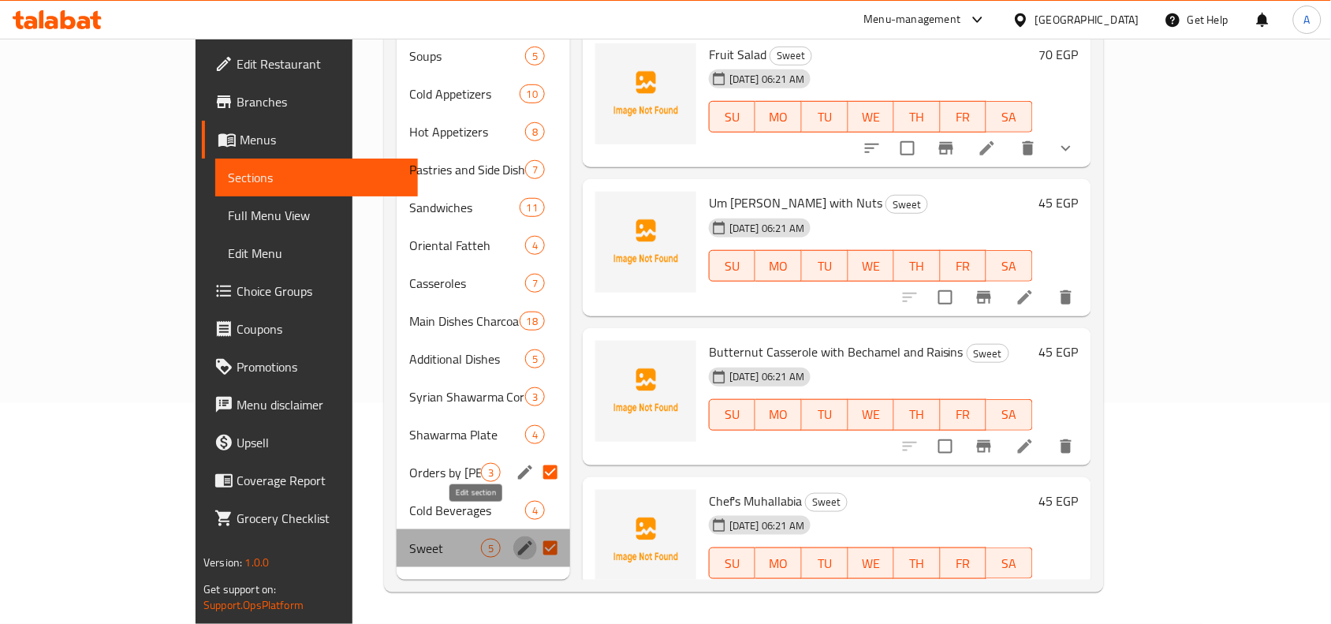
click at [516, 539] on icon "edit" at bounding box center [525, 548] width 19 height 19
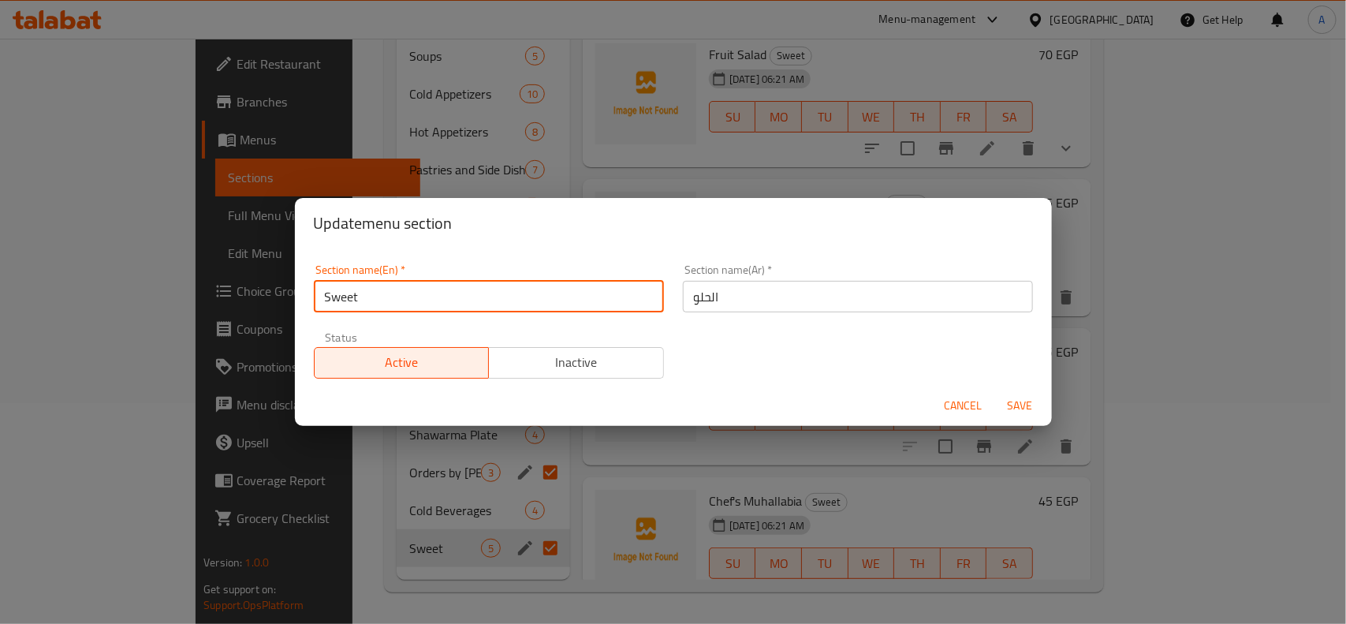
click at [462, 300] on input "Sweet" at bounding box center [489, 297] width 350 height 32
type input "Sweets"
click at [1024, 404] on span "Save" at bounding box center [1021, 406] width 38 height 20
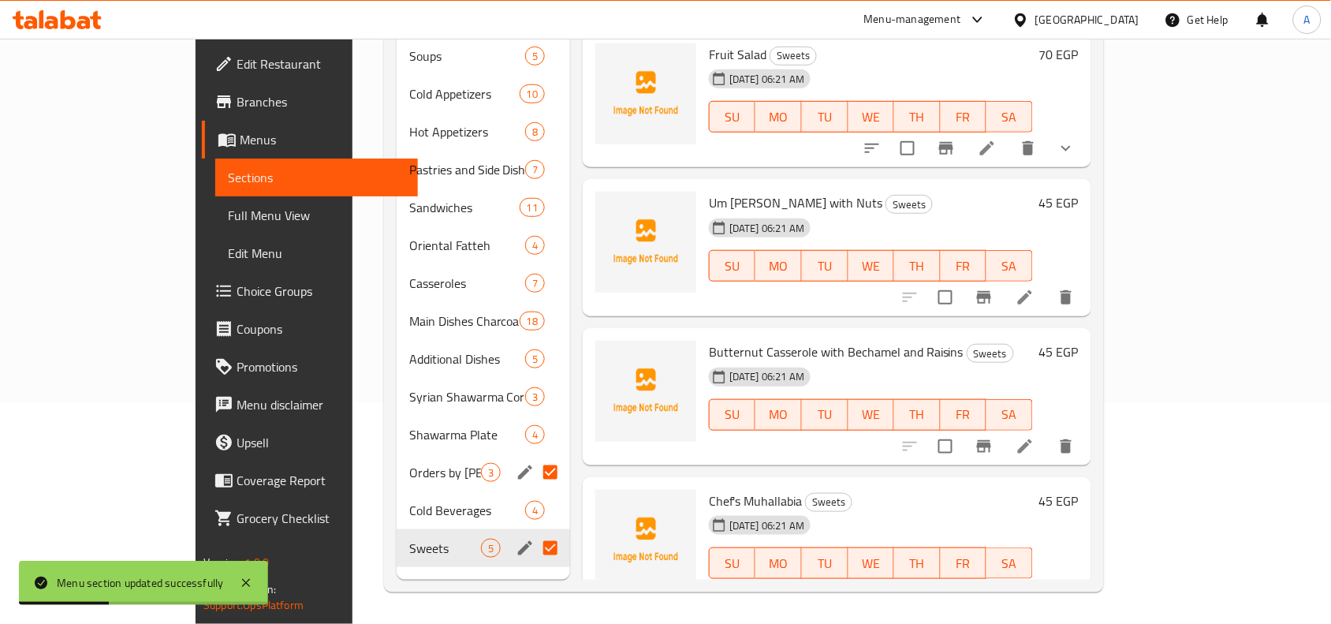
click at [953, 509] on div "29-08-2025 06:21 AM SU MO TU WE TH FR SA" at bounding box center [871, 551] width 337 height 85
click at [228, 211] on span "Full Menu View" at bounding box center [316, 215] width 177 height 19
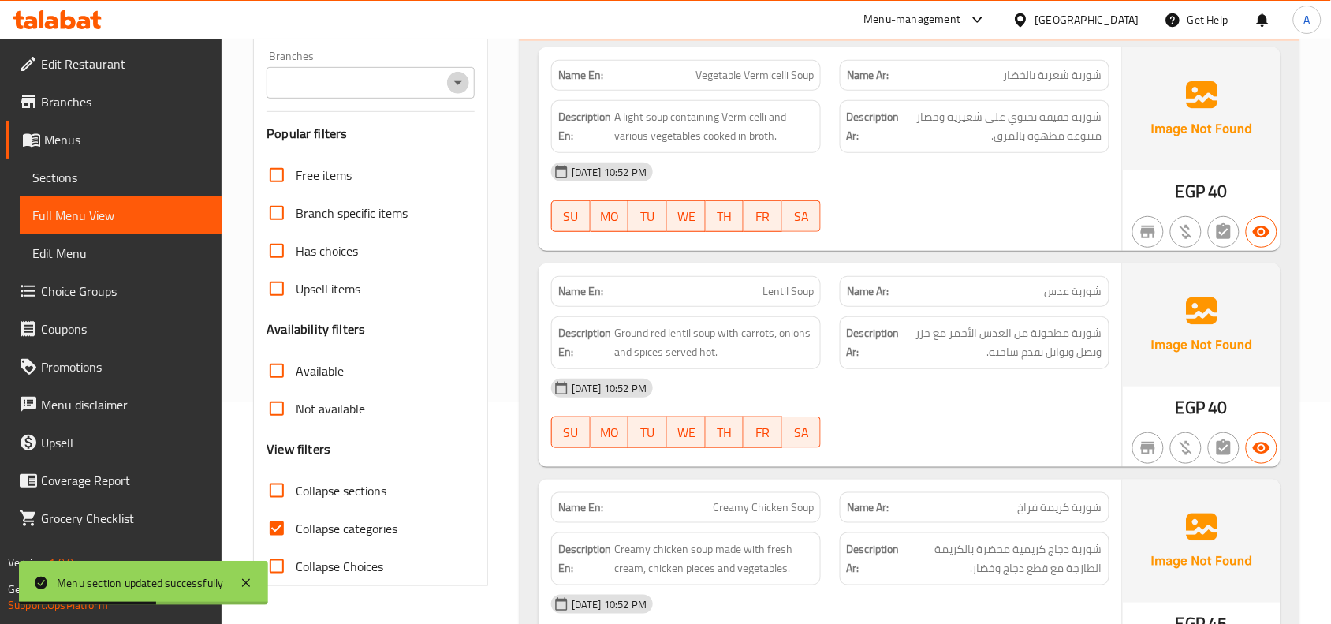
click at [458, 83] on icon "Open" at bounding box center [458, 83] width 8 height 4
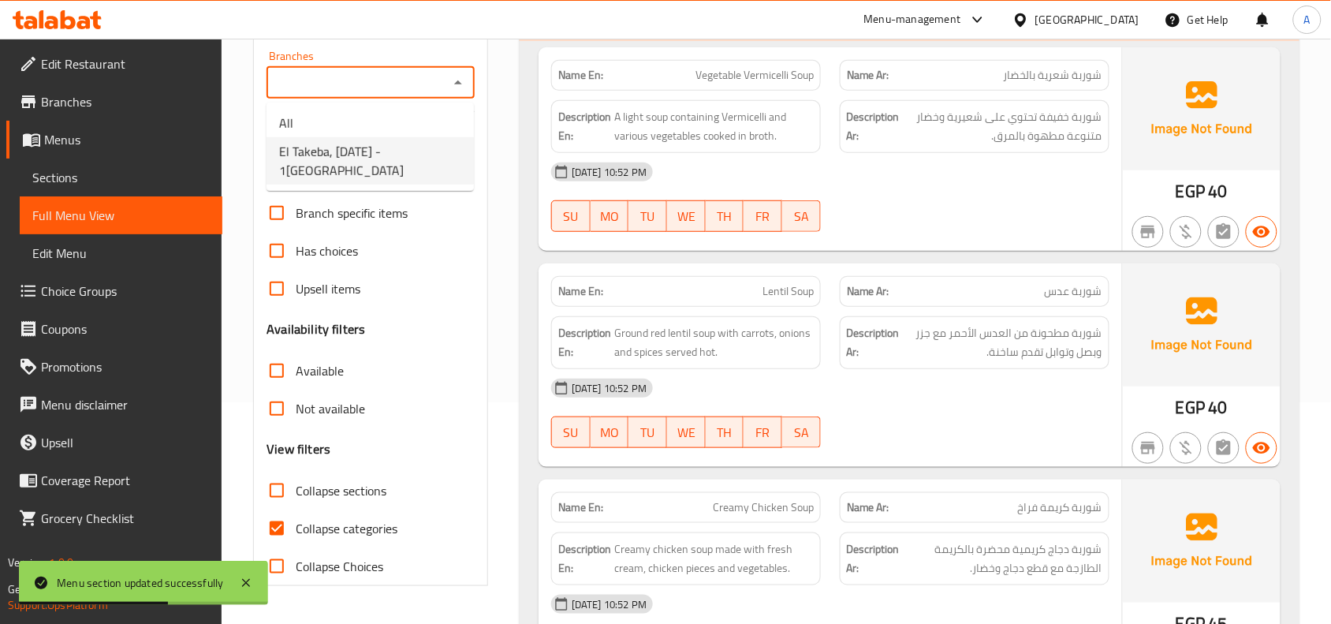
click at [390, 148] on span "El Takeba, 6th of October - 1st District" at bounding box center [370, 161] width 182 height 38
type input "El Takeba, 6th of October - 1st District"
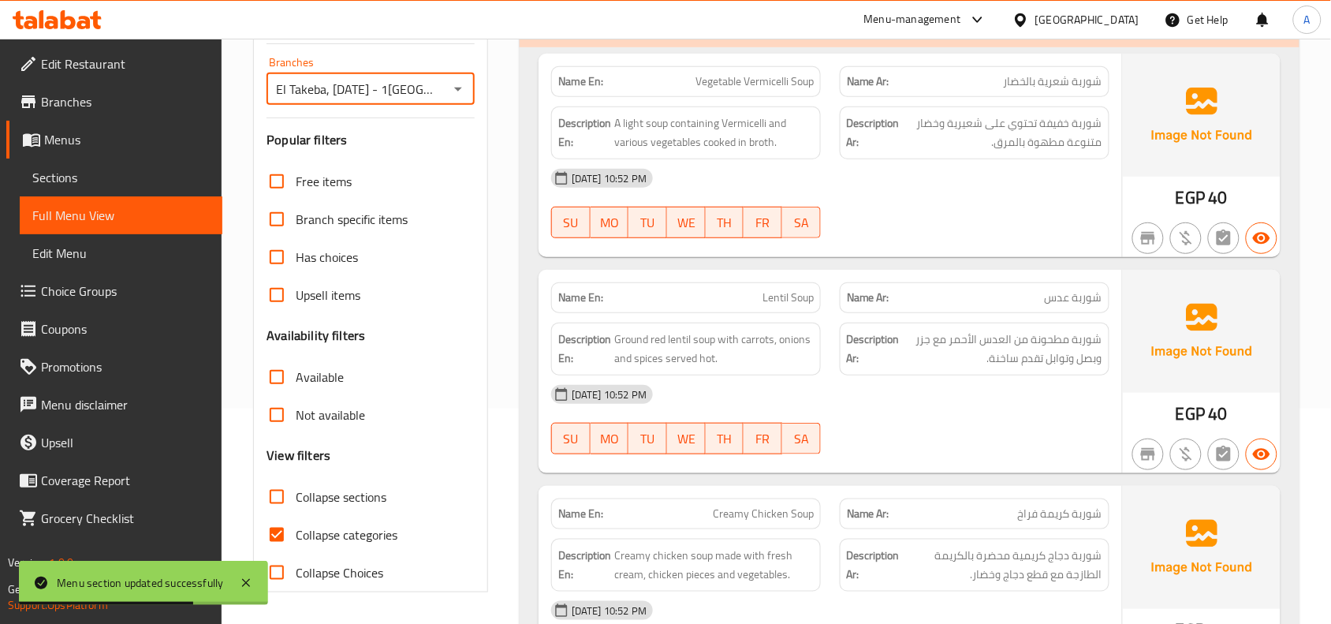
scroll to position [320, 0]
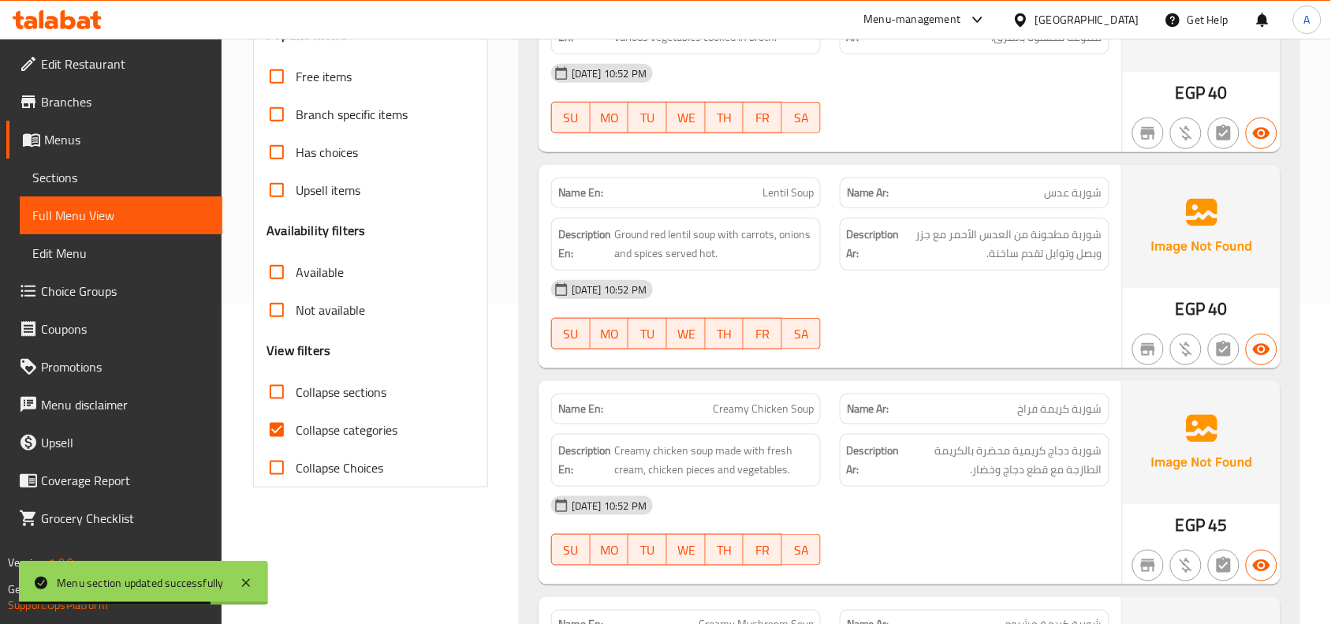
click at [285, 424] on input "Collapse categories" at bounding box center [277, 430] width 38 height 38
click at [285, 427] on input "Collapse categories" at bounding box center [277, 430] width 38 height 38
checkbox input "true"
click at [280, 395] on input "Collapse sections" at bounding box center [277, 392] width 38 height 38
checkbox input "true"
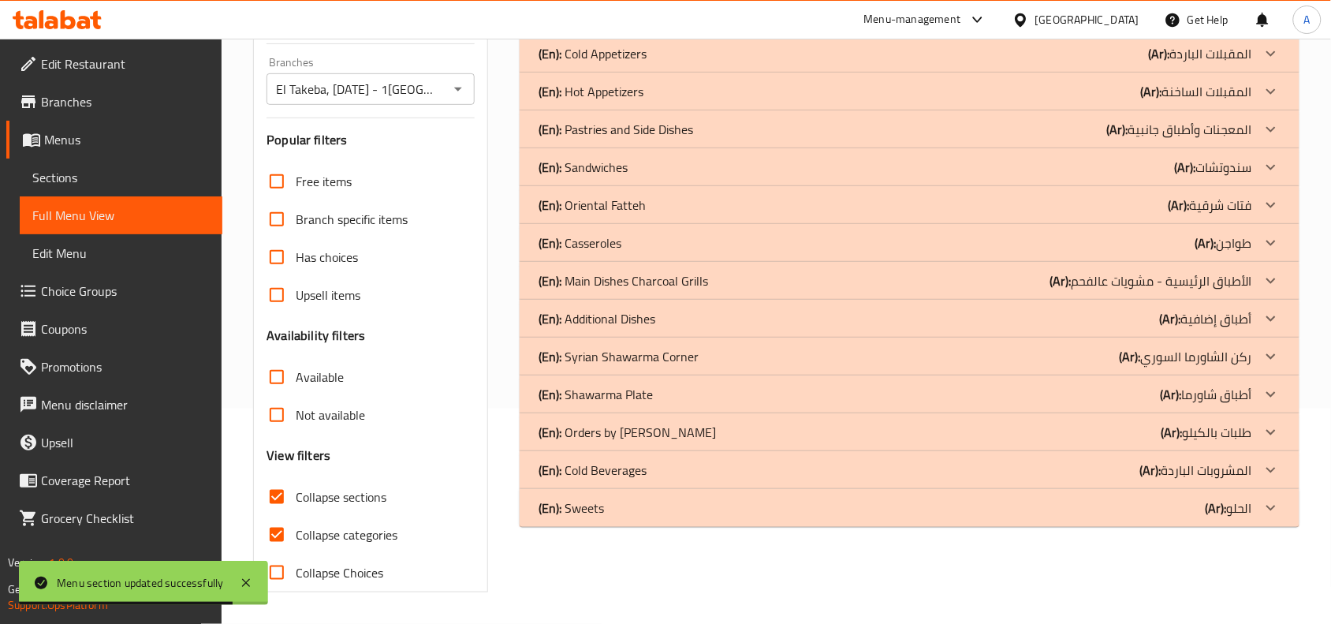
scroll to position [215, 0]
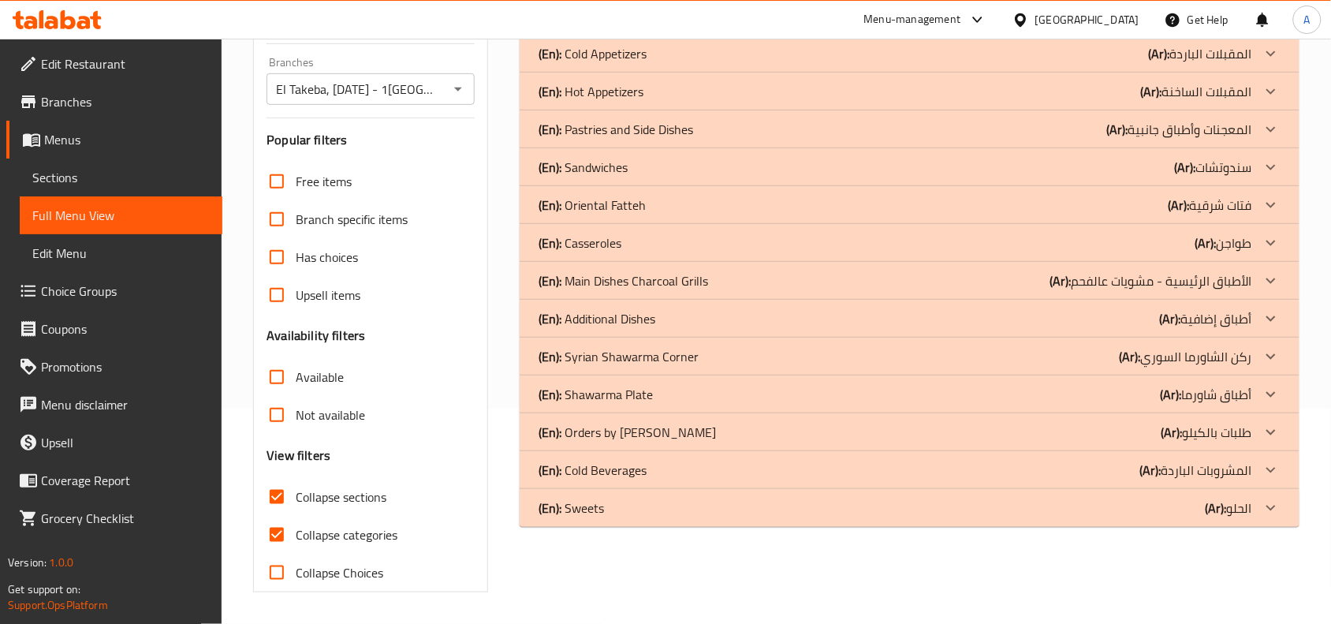
click at [874, 338] on div "(En): Syrian Shawarma Corner (Ar): ركن الشاورما السوري Name En: Halabi Marqouq …" at bounding box center [910, 357] width 780 height 38
click at [819, 356] on div "(En): Syrian Shawarma Corner (Ar): ركن الشاورما السوري" at bounding box center [896, 356] width 714 height 19
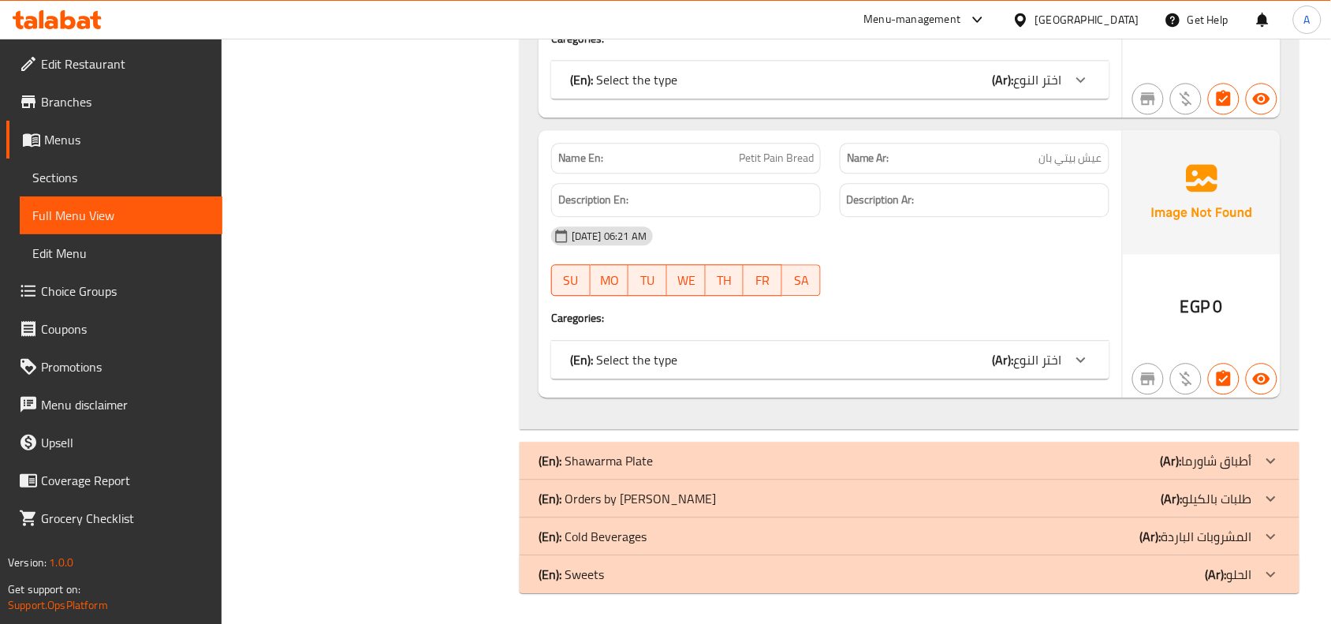
scroll to position [1054, 0]
click at [770, 444] on div "(En): Shawarma Plate (Ar): أطباق شاورما" at bounding box center [910, 460] width 780 height 38
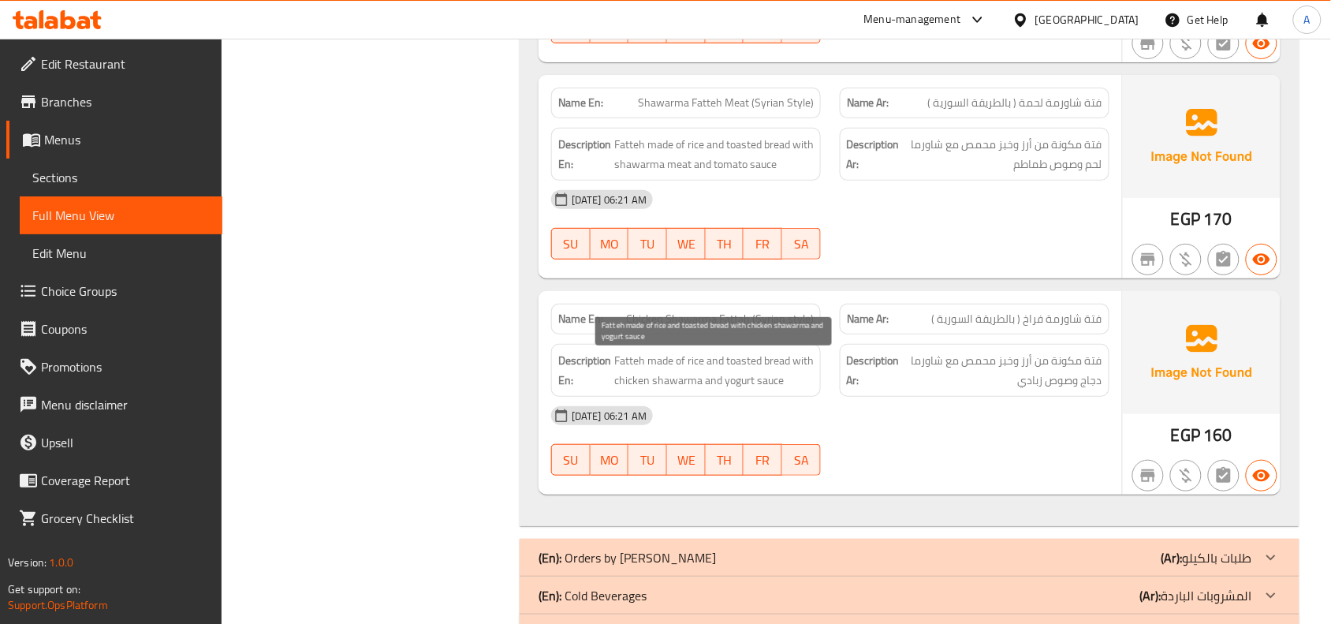
scroll to position [1966, 0]
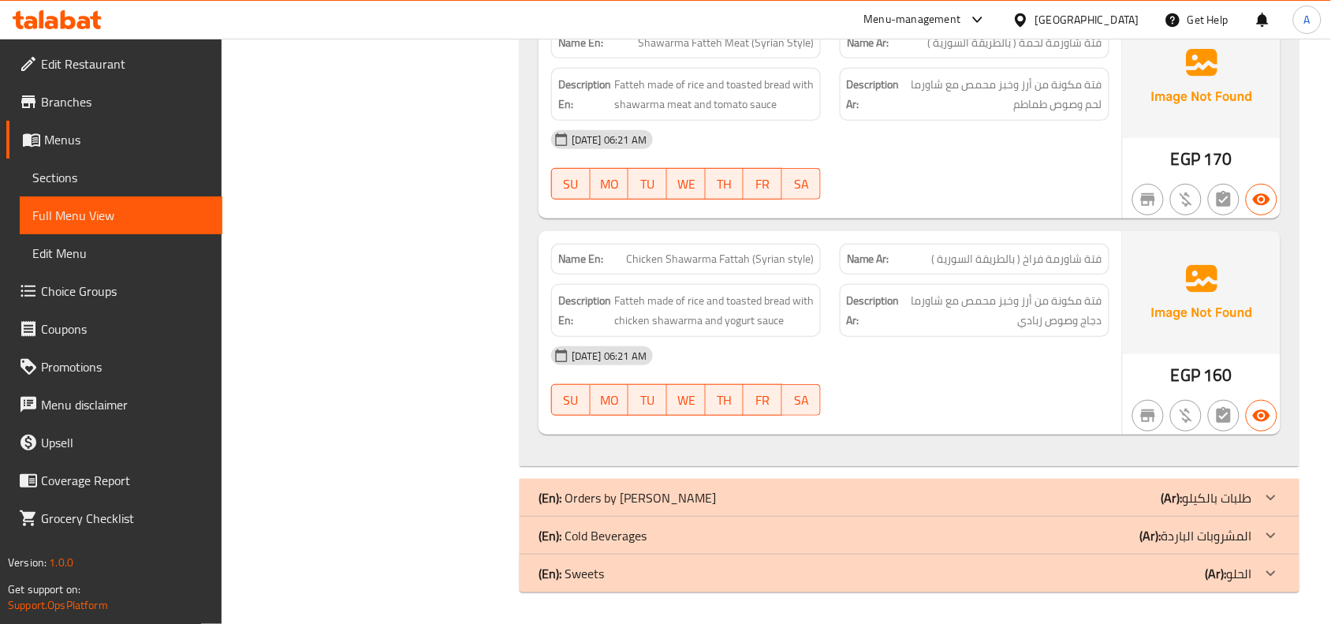
click at [692, 501] on div "(En): Orders by Kilo (Ar): طلبات بالكيلو" at bounding box center [896, 497] width 714 height 19
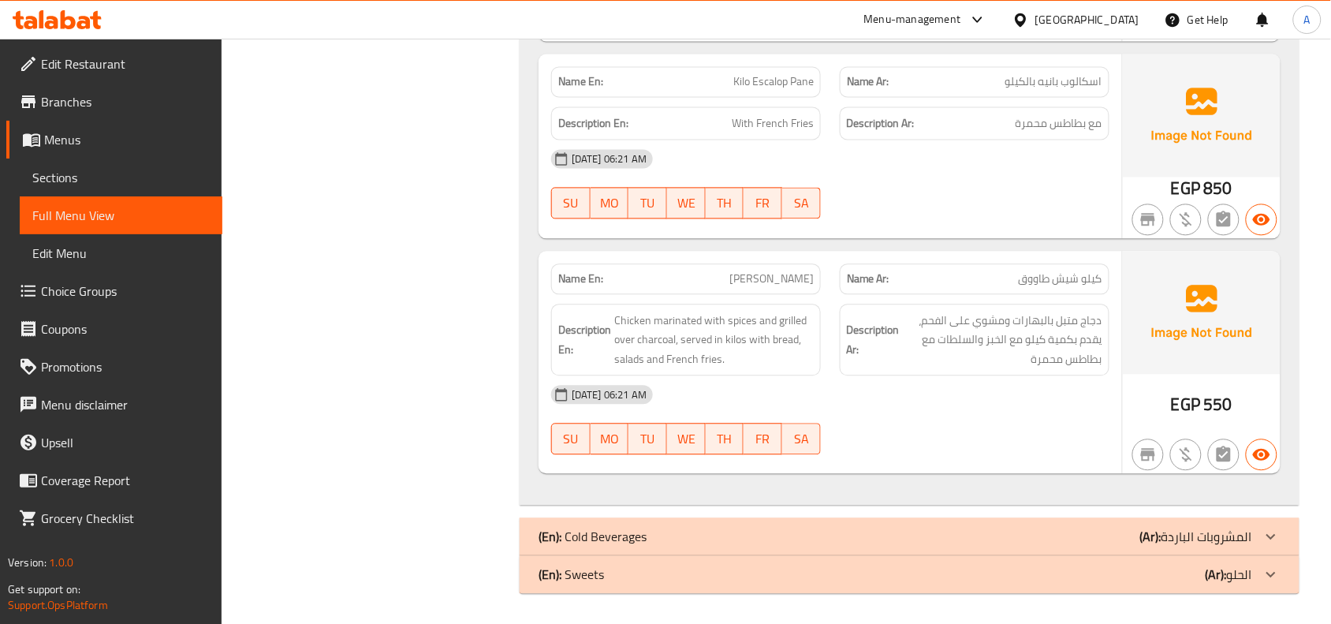
scroll to position [2686, 0]
click at [688, 523] on div "(En): Cold Beverages (Ar): المشروبات الباردة" at bounding box center [910, 536] width 780 height 38
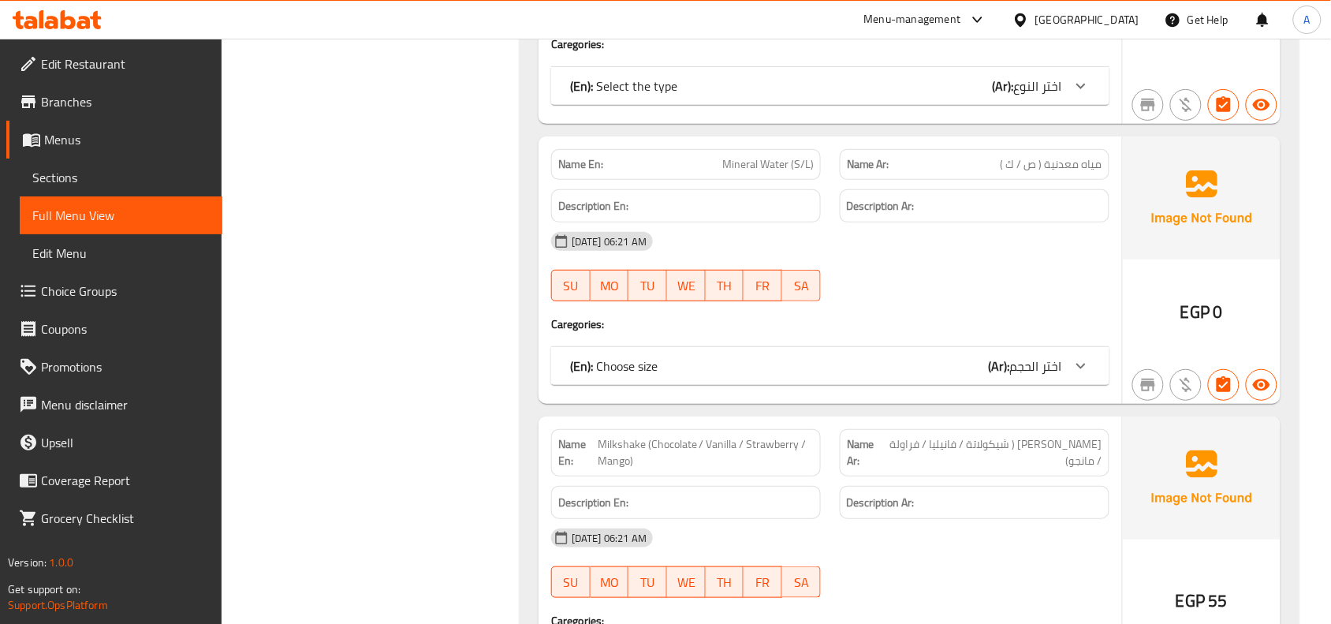
scroll to position [3874, 0]
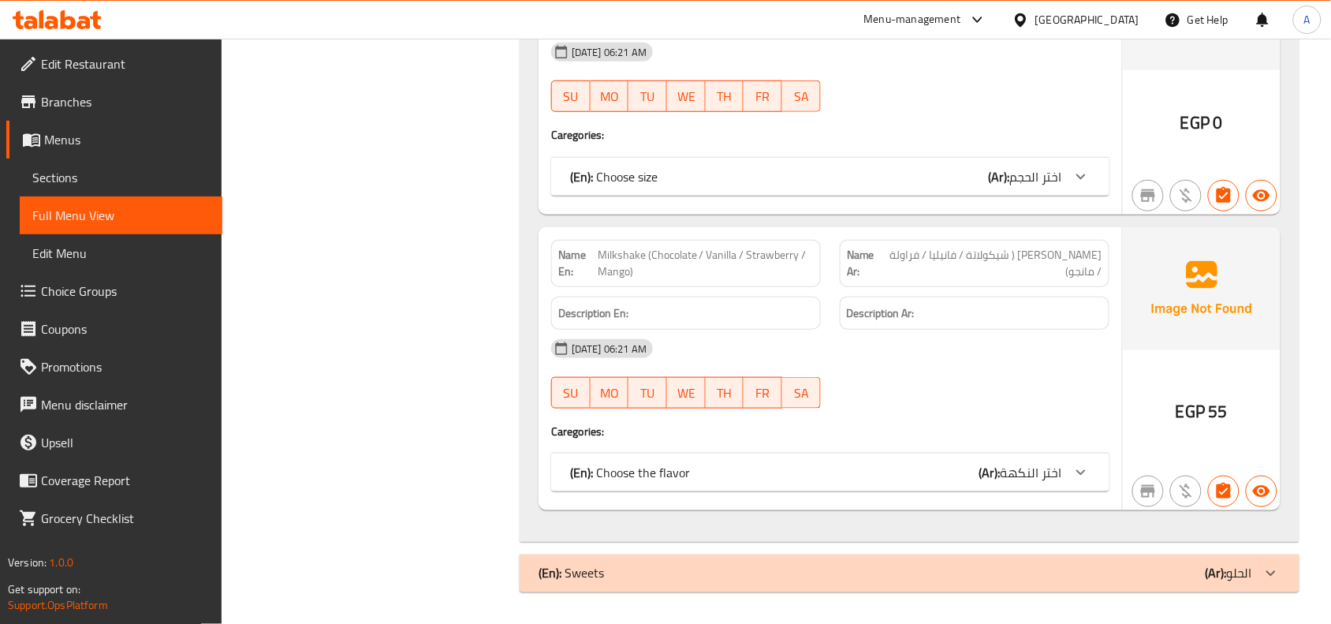
click at [636, 570] on div "(En): Sweets (Ar): الحلو" at bounding box center [896, 573] width 714 height 19
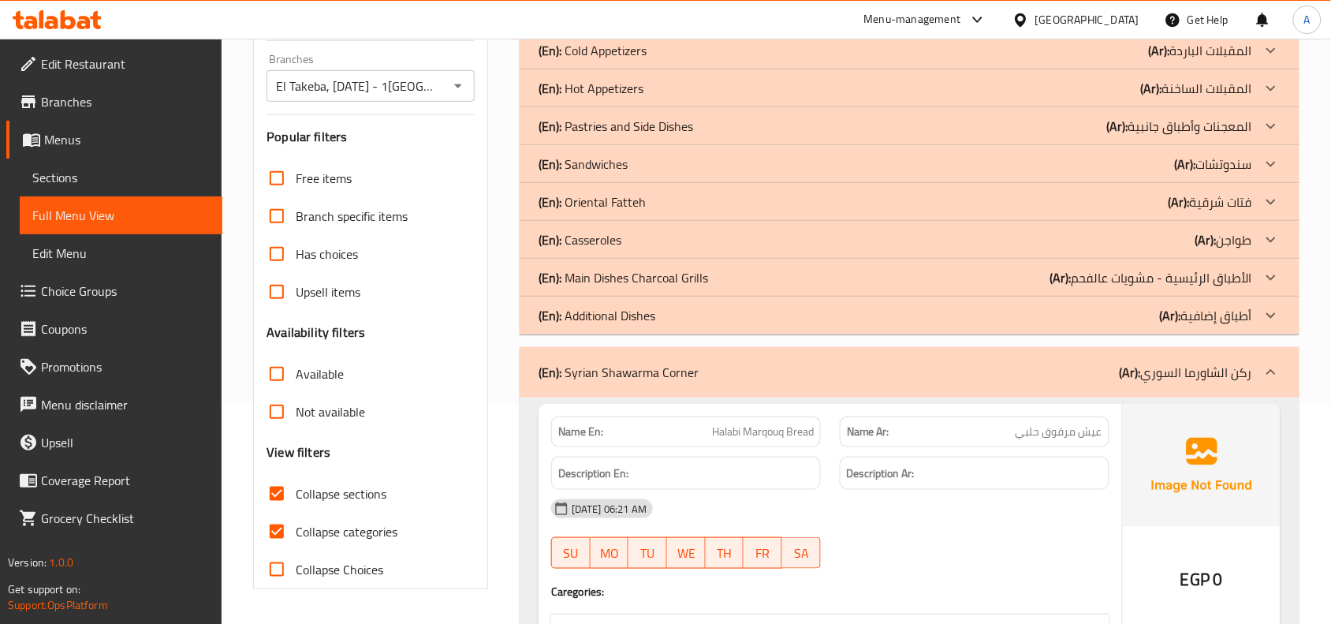
scroll to position [326, 0]
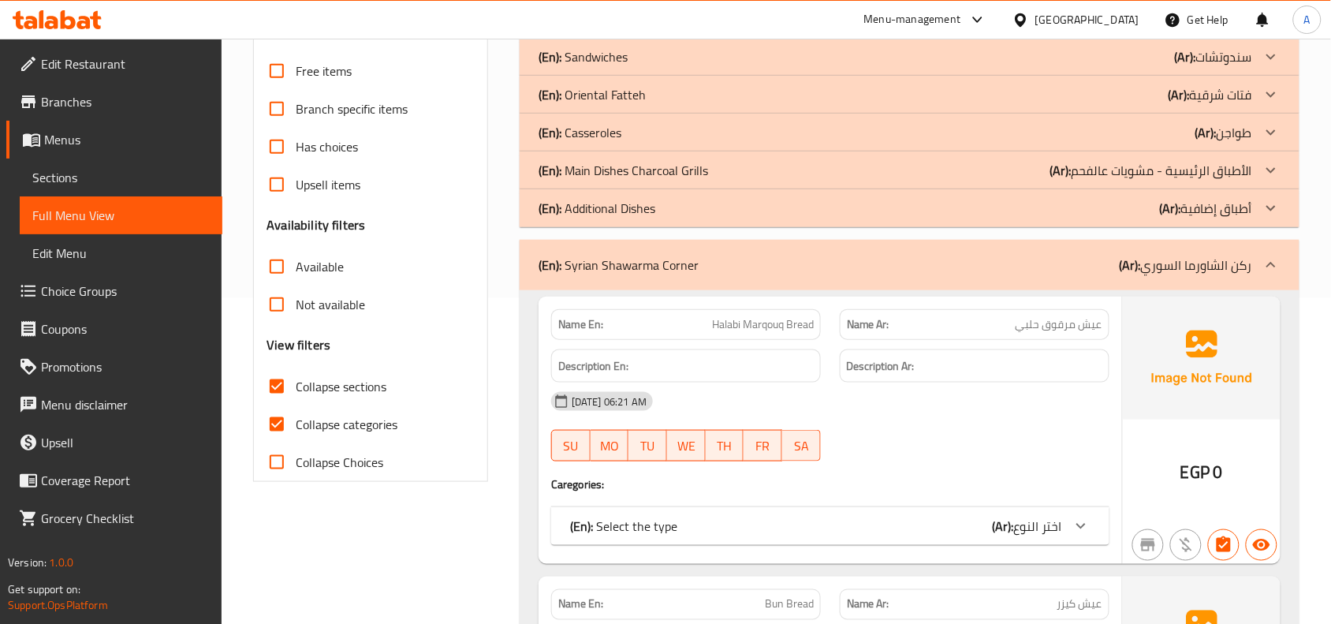
drag, startPoint x: 285, startPoint y: 423, endPoint x: 364, endPoint y: 206, distance: 231.8
click at [284, 423] on input "Collapse categories" at bounding box center [277, 424] width 38 height 38
checkbox input "false"
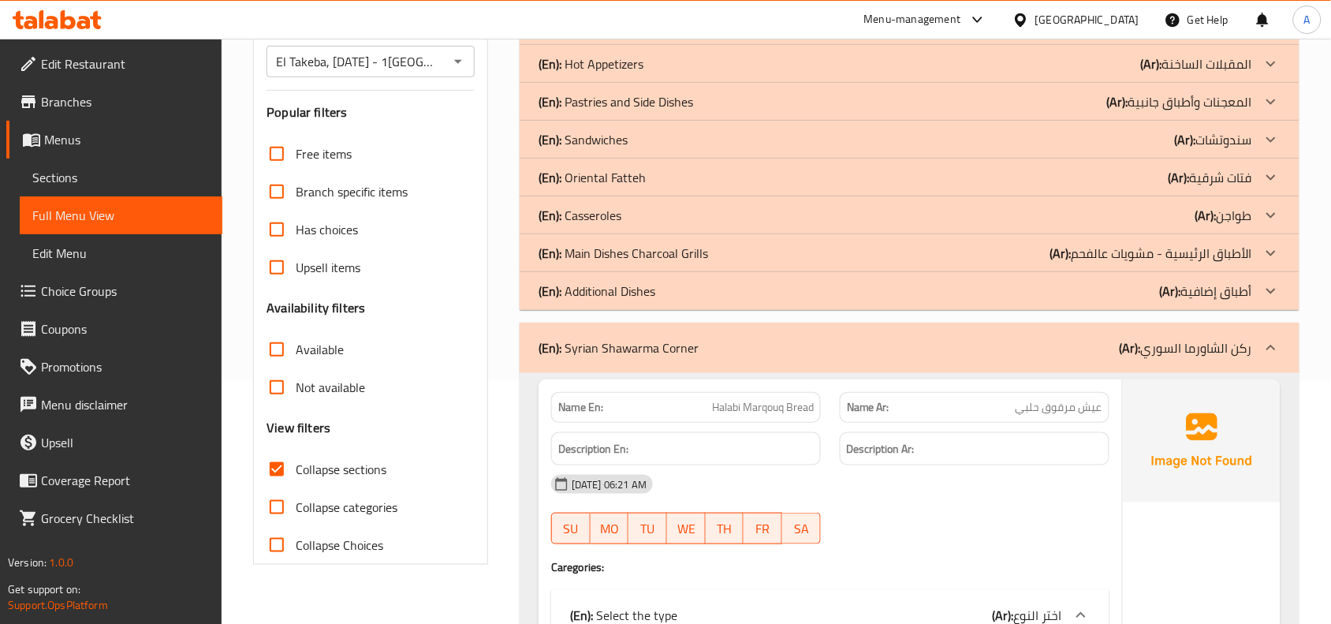
scroll to position [0, 0]
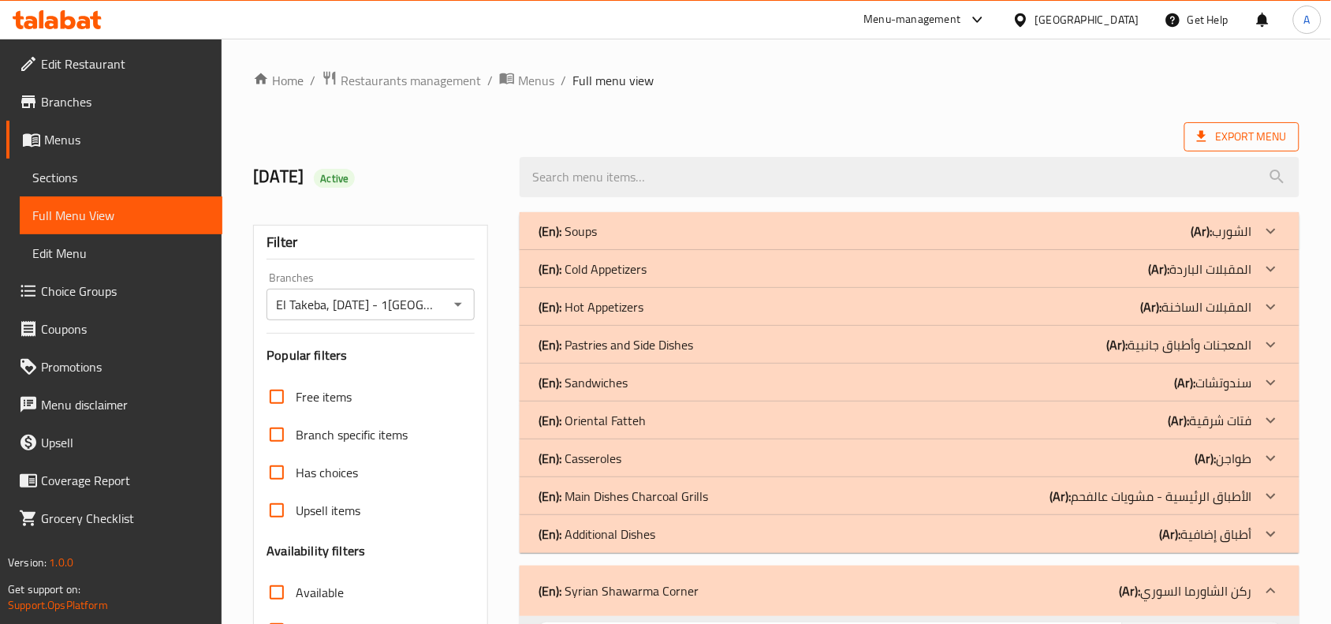
click at [1231, 143] on span "Export Menu" at bounding box center [1242, 137] width 90 height 20
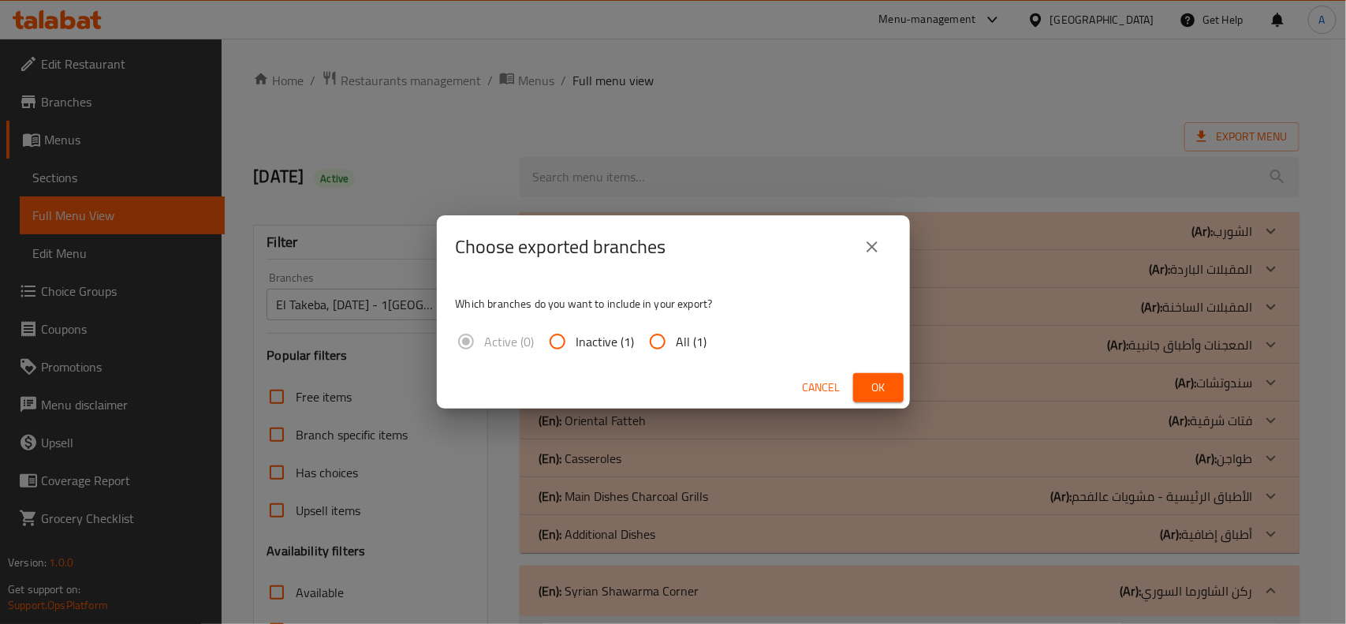
click at [660, 340] on input "All (1)" at bounding box center [658, 342] width 38 height 38
radio input "true"
click at [875, 382] on span "Ok" at bounding box center [878, 388] width 25 height 20
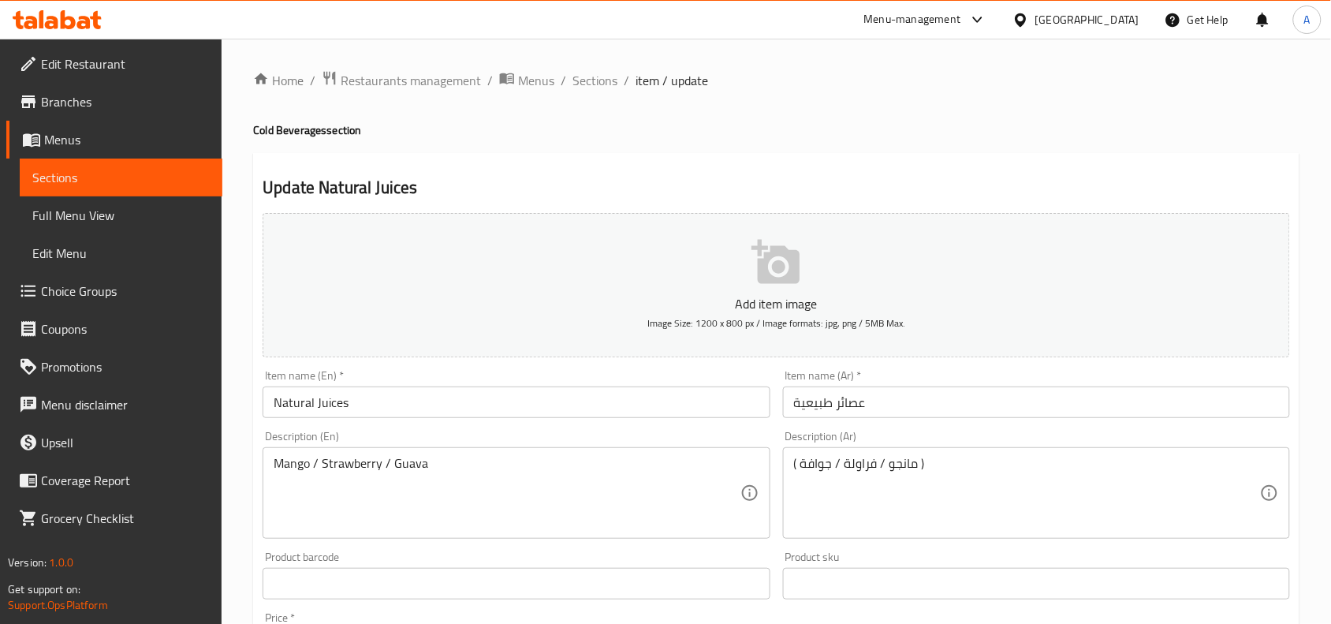
click at [103, 293] on span "Choice Groups" at bounding box center [125, 291] width 169 height 19
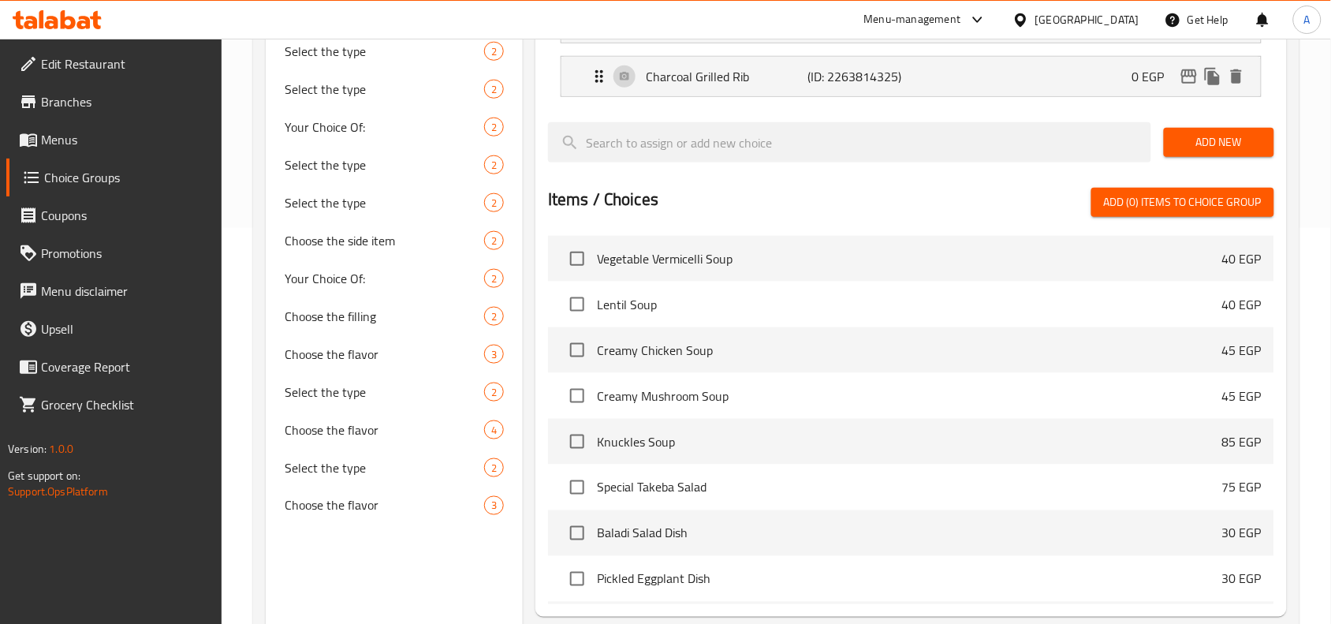
scroll to position [493, 0]
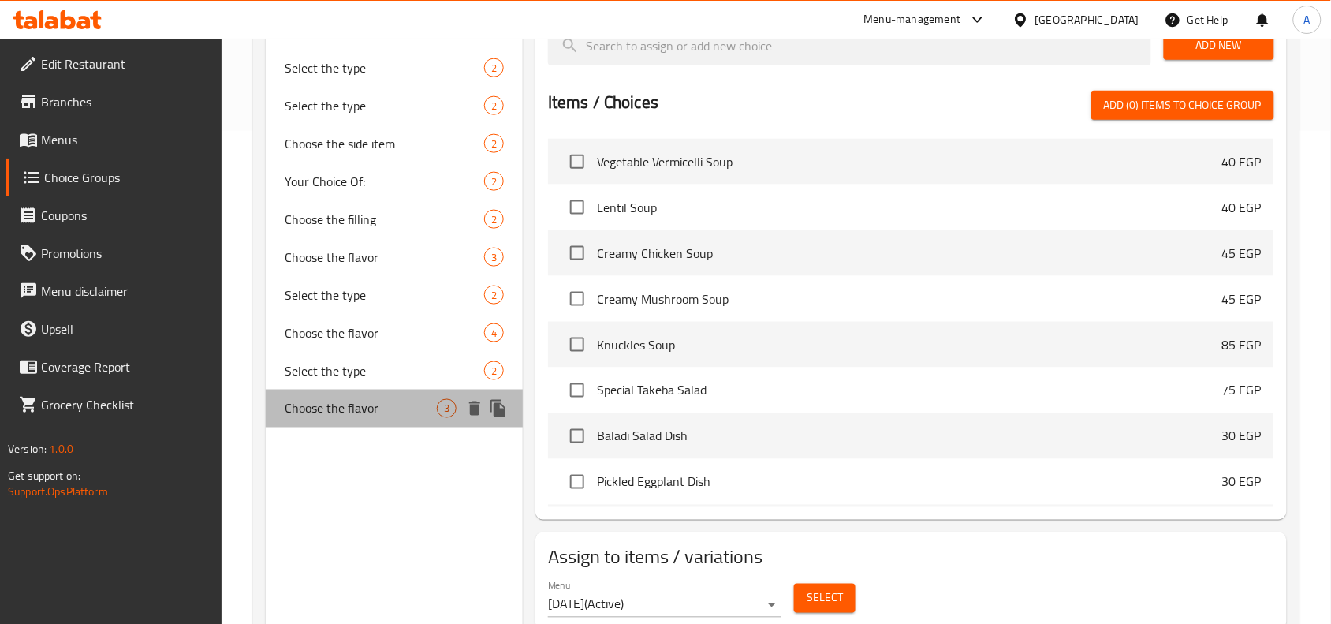
click at [356, 407] on span "Choose the flavor" at bounding box center [361, 408] width 152 height 19
type input "Choose the flavor"
type input "اختر النكهة"
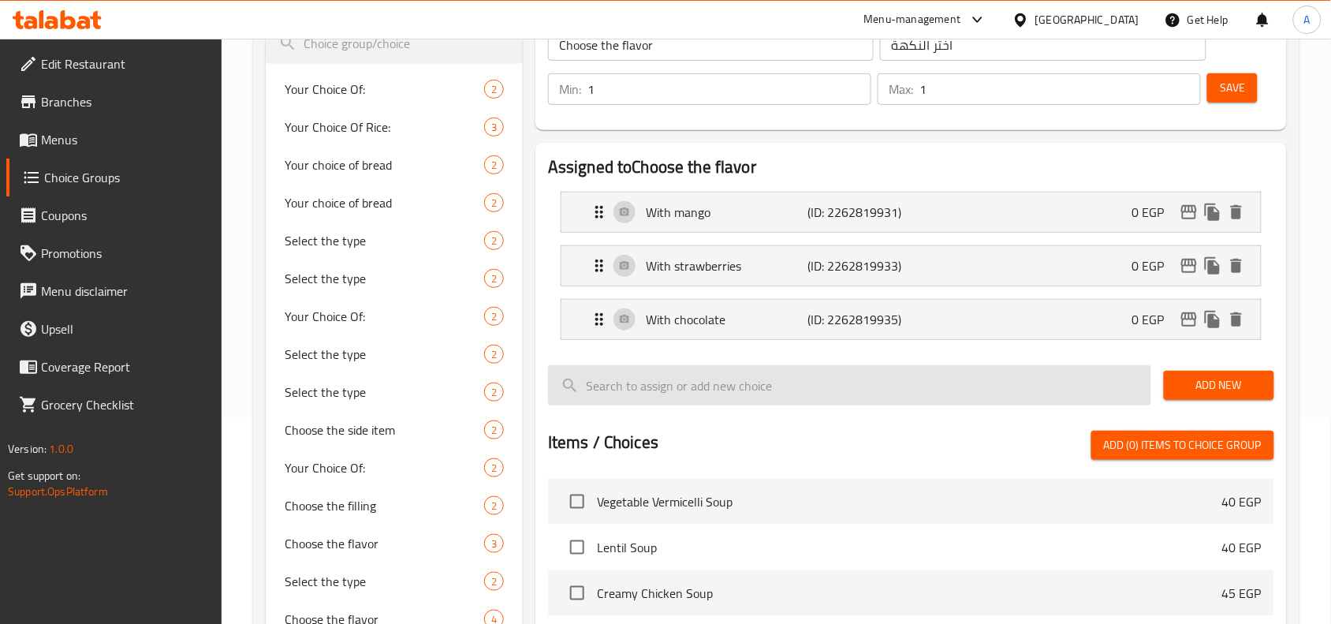
scroll to position [197, 0]
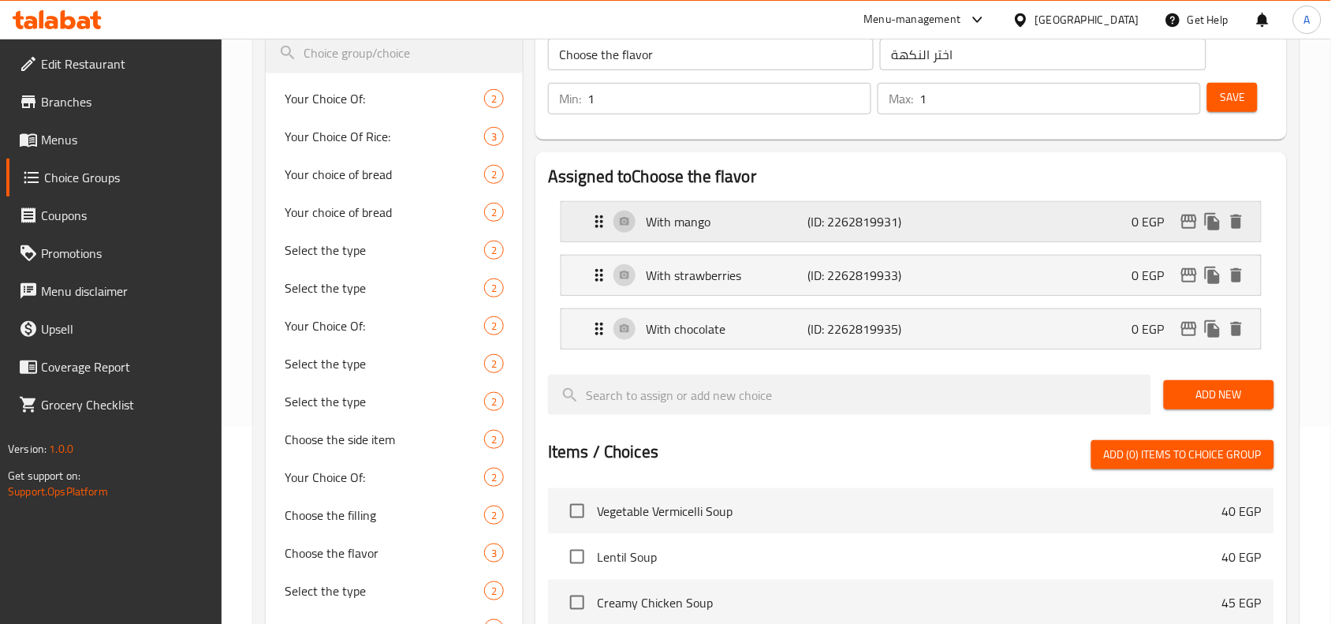
click at [737, 226] on p "With mango" at bounding box center [727, 221] width 162 height 19
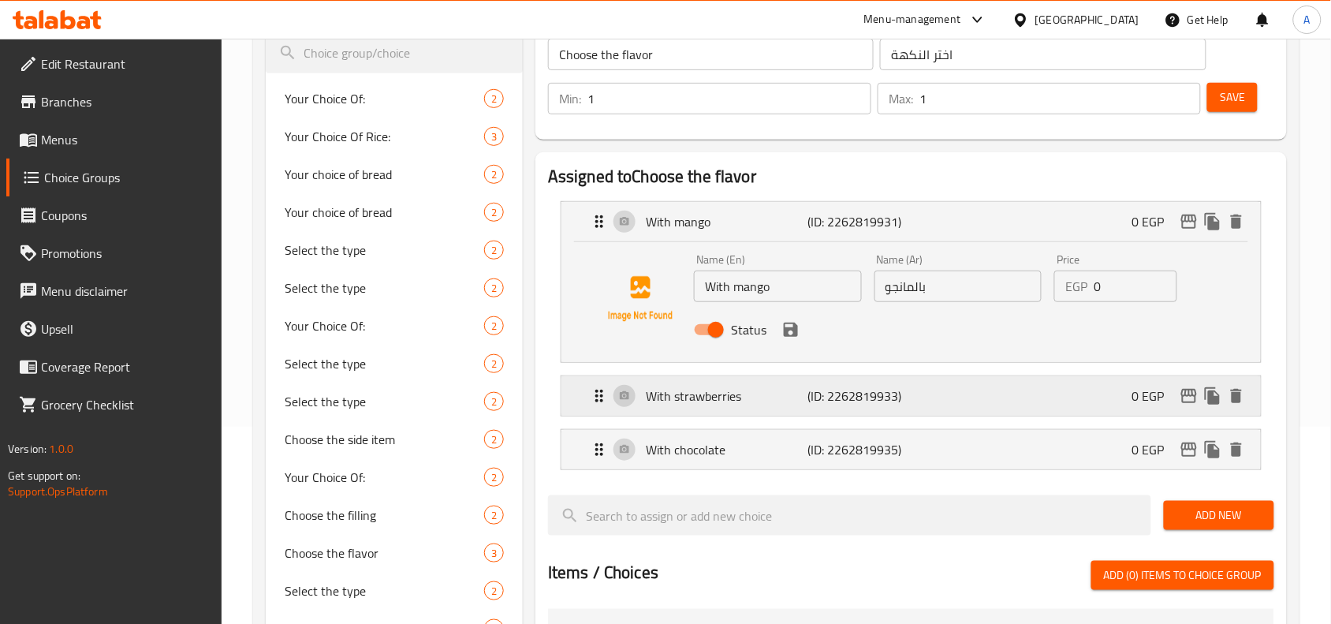
click at [695, 398] on p "With strawberries" at bounding box center [727, 395] width 162 height 19
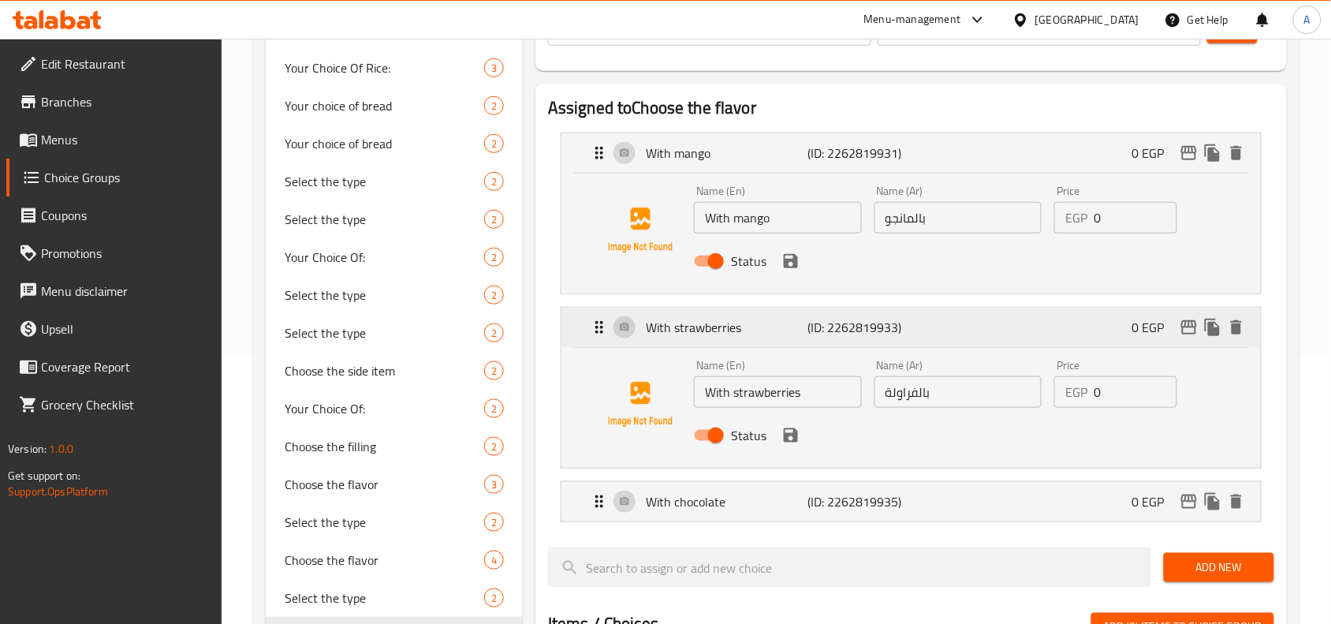
scroll to position [296, 0]
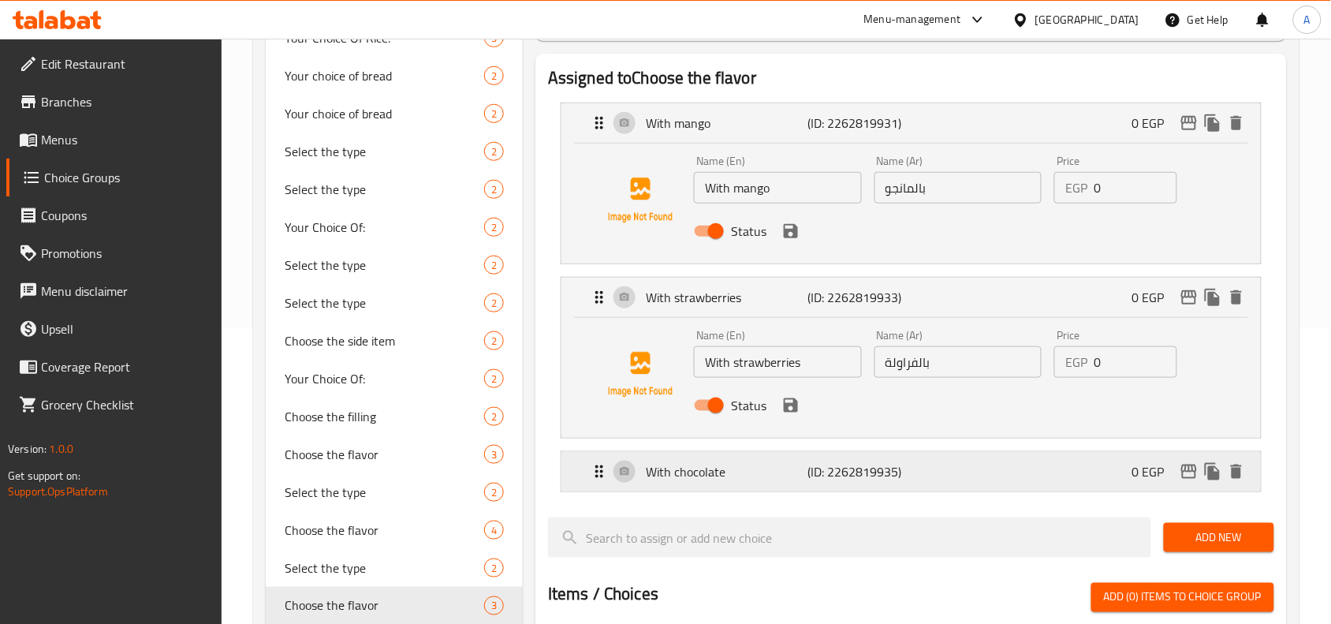
click at [665, 463] on p "With chocolate" at bounding box center [727, 471] width 162 height 19
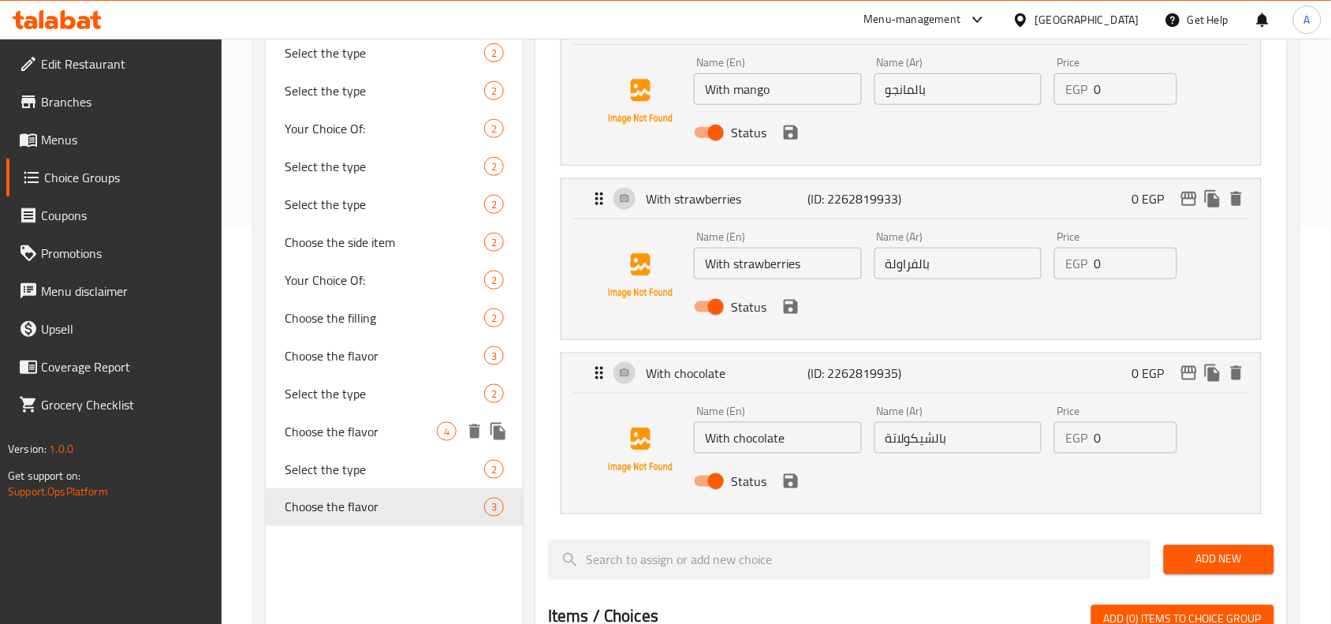
scroll to position [493, 0]
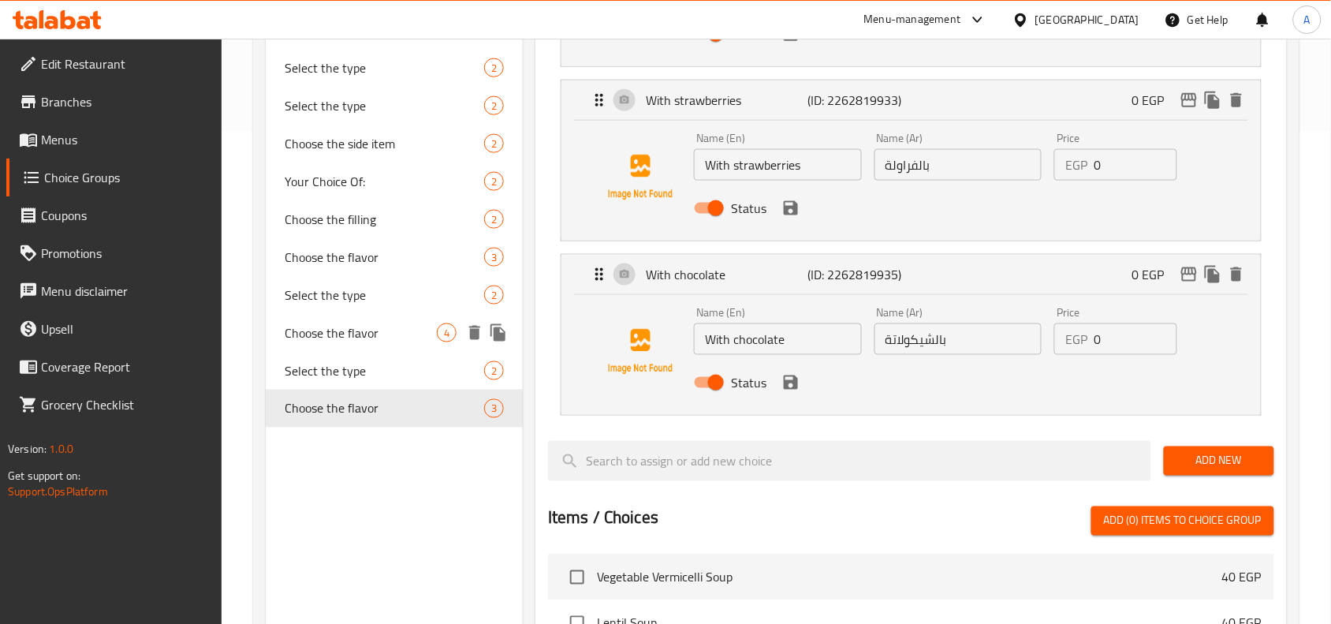
click at [367, 336] on span "Choose the flavor" at bounding box center [361, 332] width 152 height 19
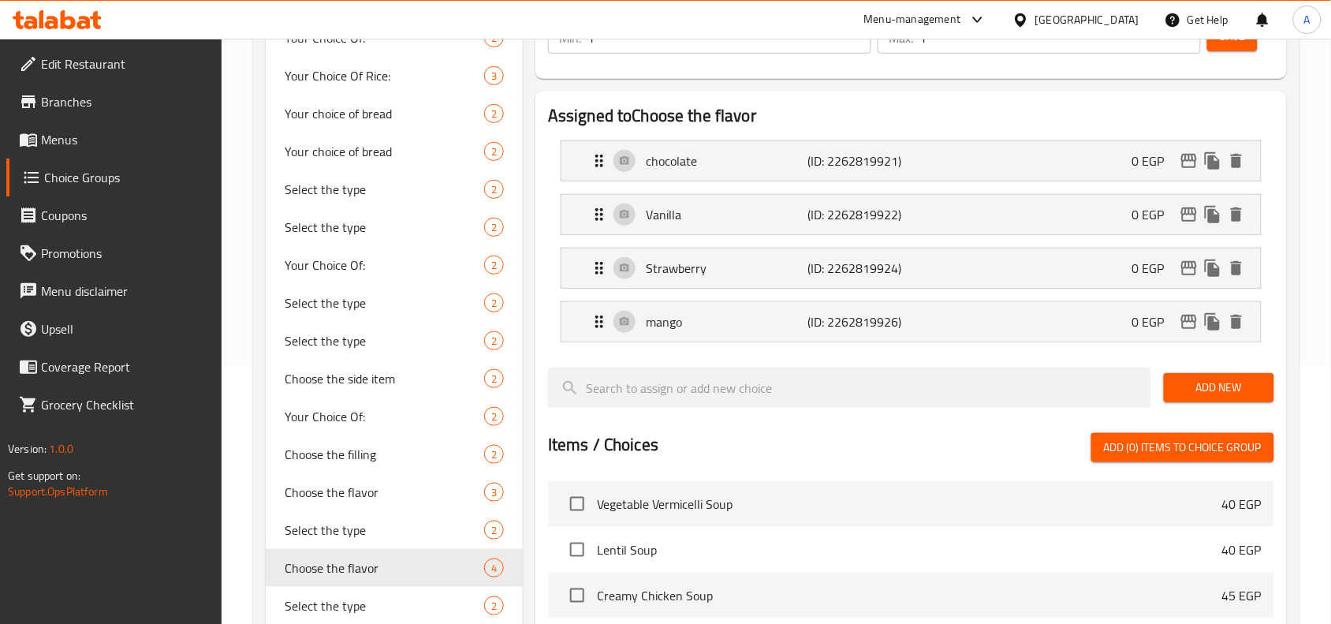
scroll to position [535, 0]
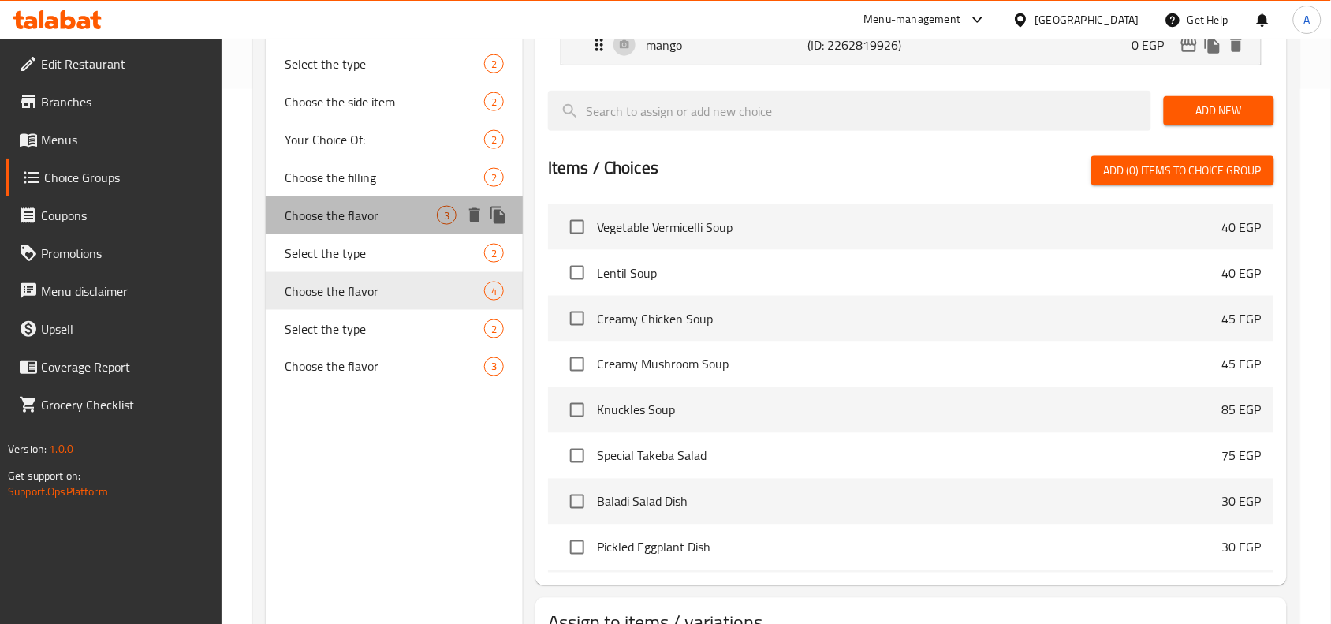
click at [404, 217] on span "Choose the flavor" at bounding box center [361, 215] width 152 height 19
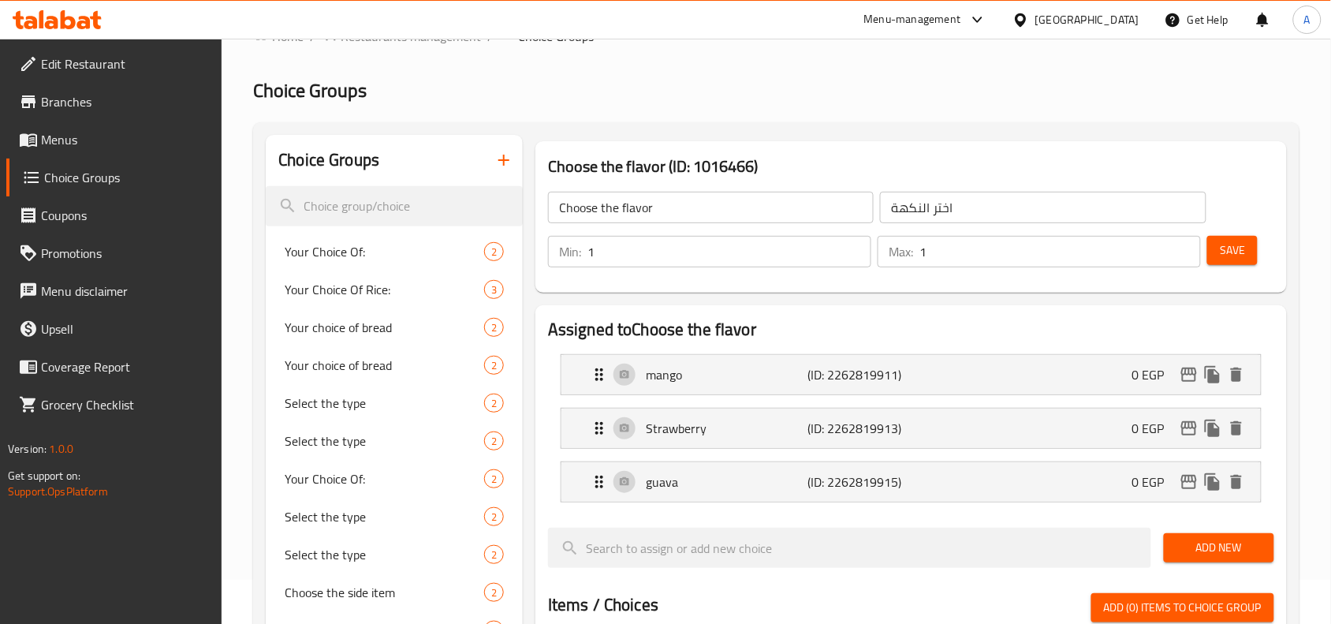
scroll to position [42, 0]
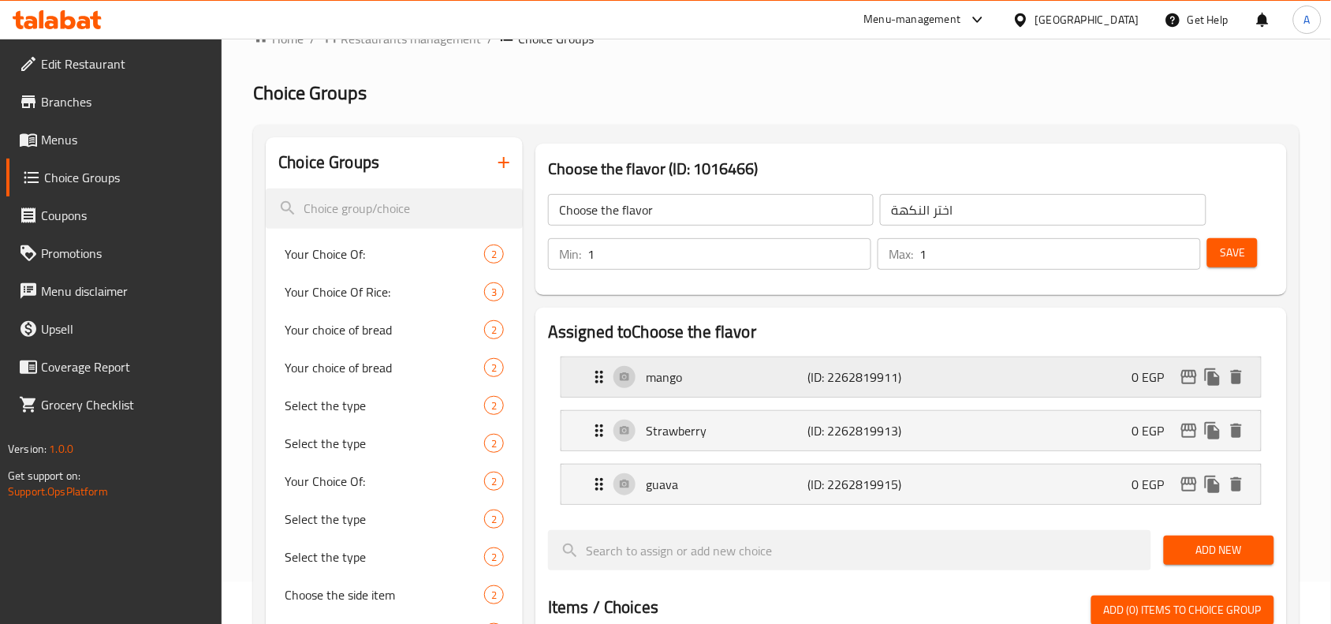
click at [753, 386] on div "mango (ID: 2262819911) 0 EGP" at bounding box center [916, 376] width 652 height 39
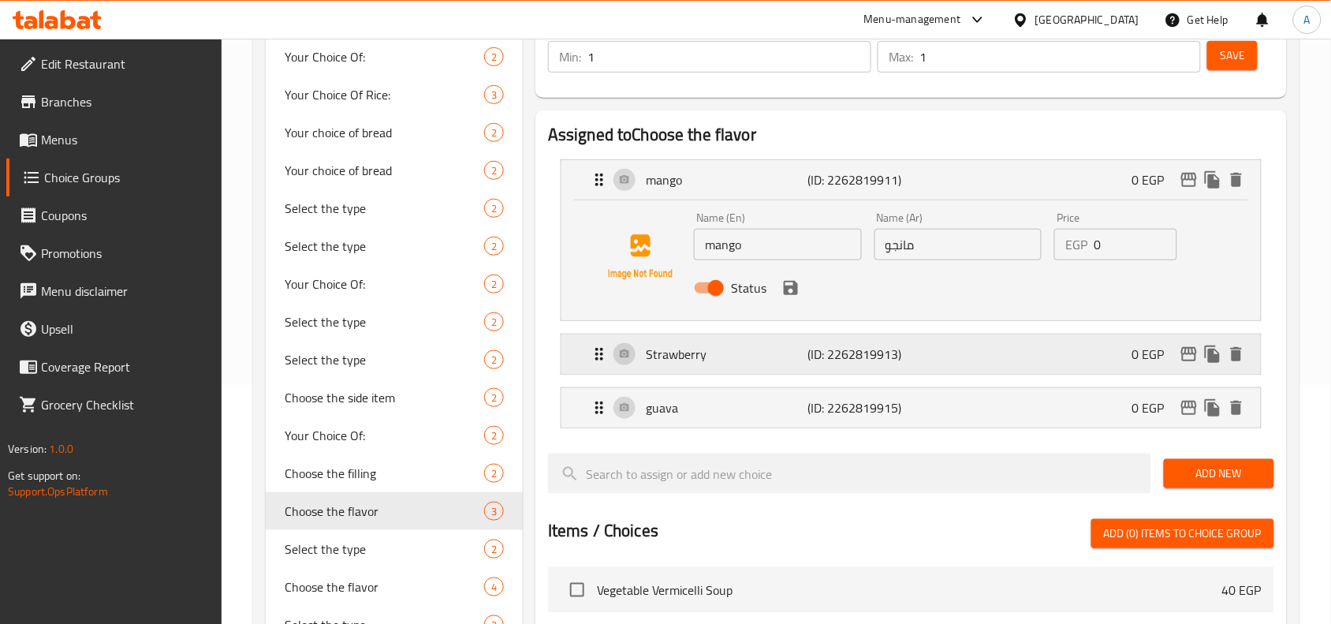
click at [739, 371] on div "Strawberry (ID: 2262819913) 0 EGP" at bounding box center [916, 353] width 652 height 39
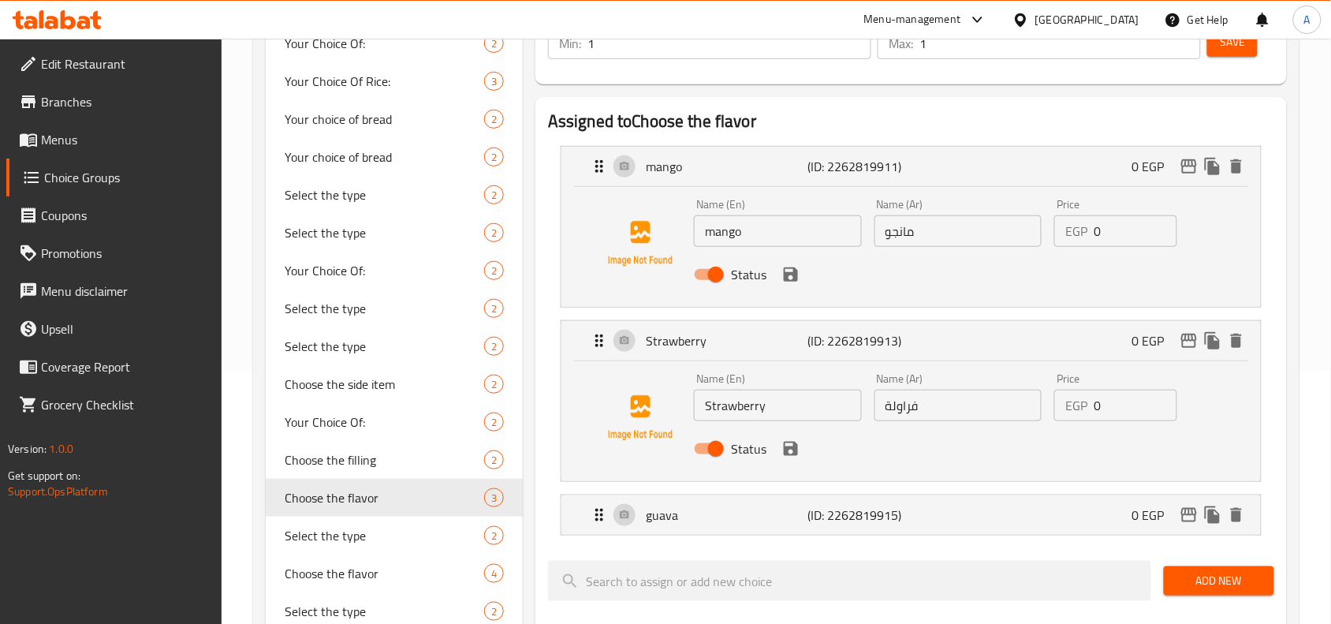
scroll to position [338, 0]
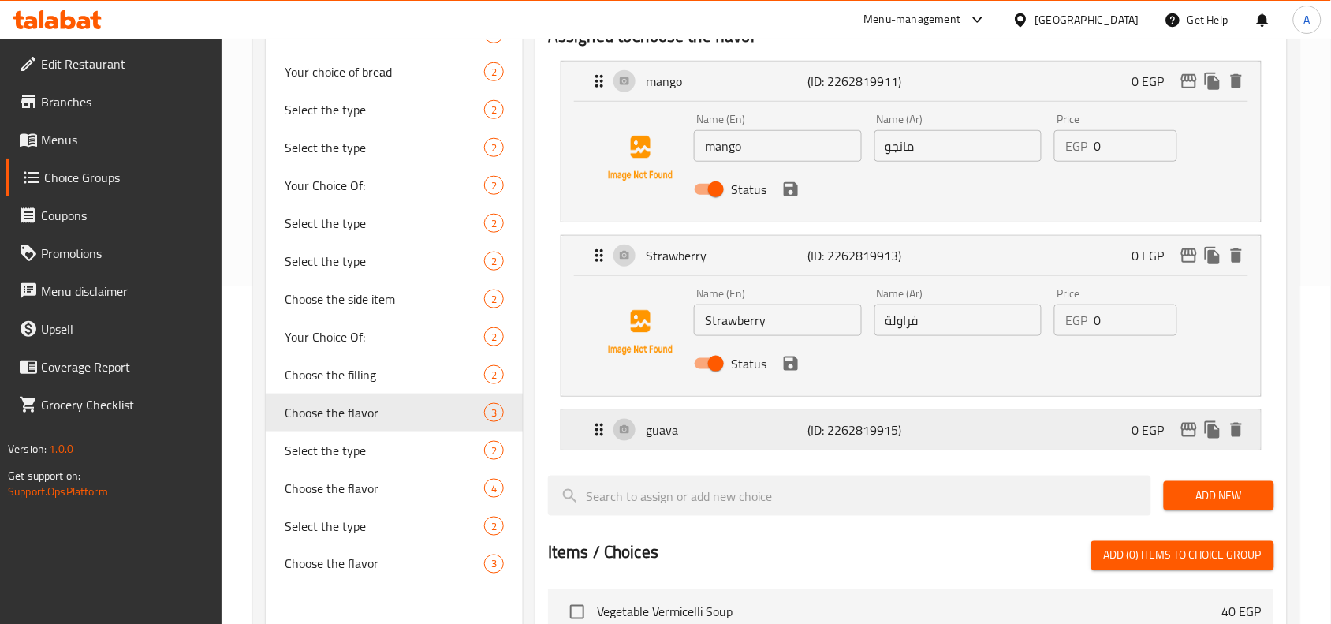
click at [726, 442] on div "guava (ID: 2262819915) 0 EGP" at bounding box center [916, 429] width 652 height 39
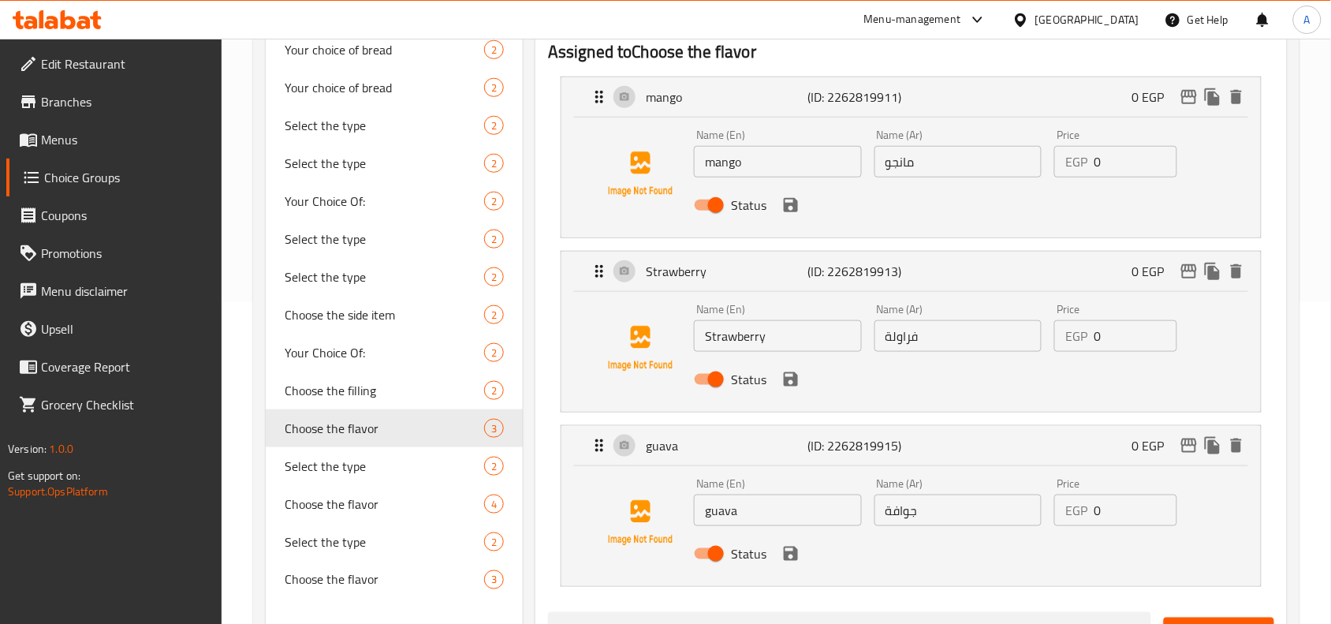
scroll to position [140, 0]
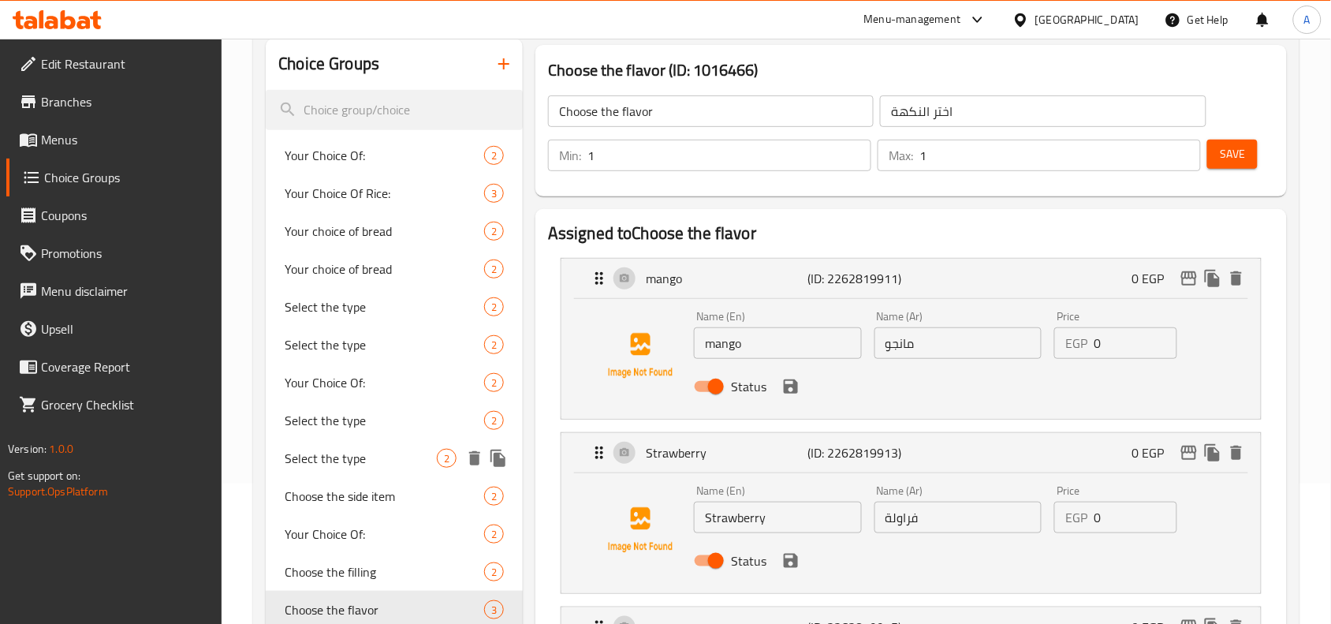
click at [387, 458] on span "Select the type" at bounding box center [361, 458] width 152 height 19
type input "Select the type"
type input "اختر النوع"
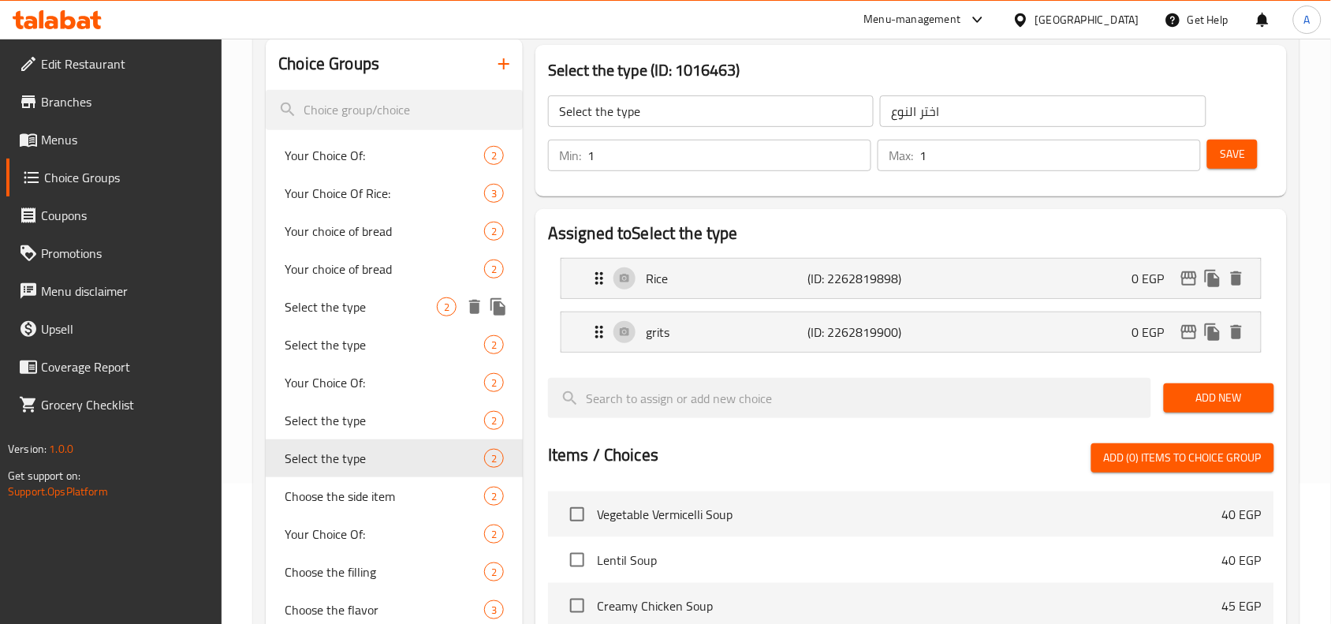
click at [326, 298] on span "Select the type" at bounding box center [361, 306] width 152 height 19
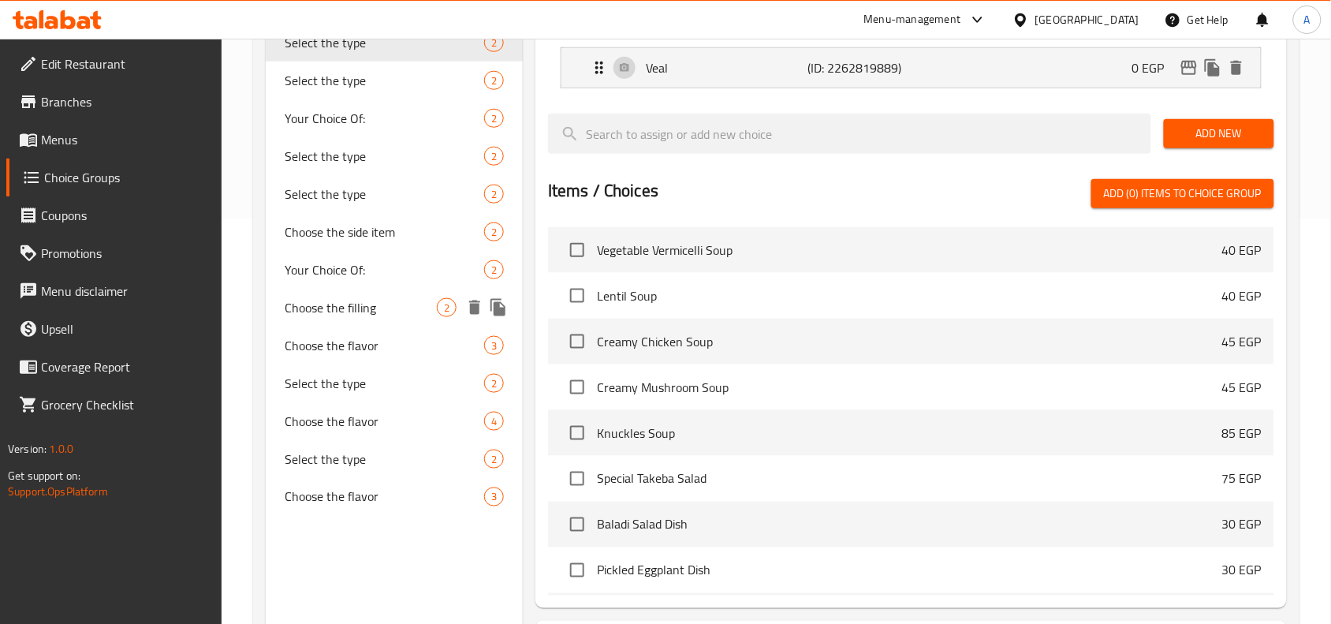
scroll to position [436, 0]
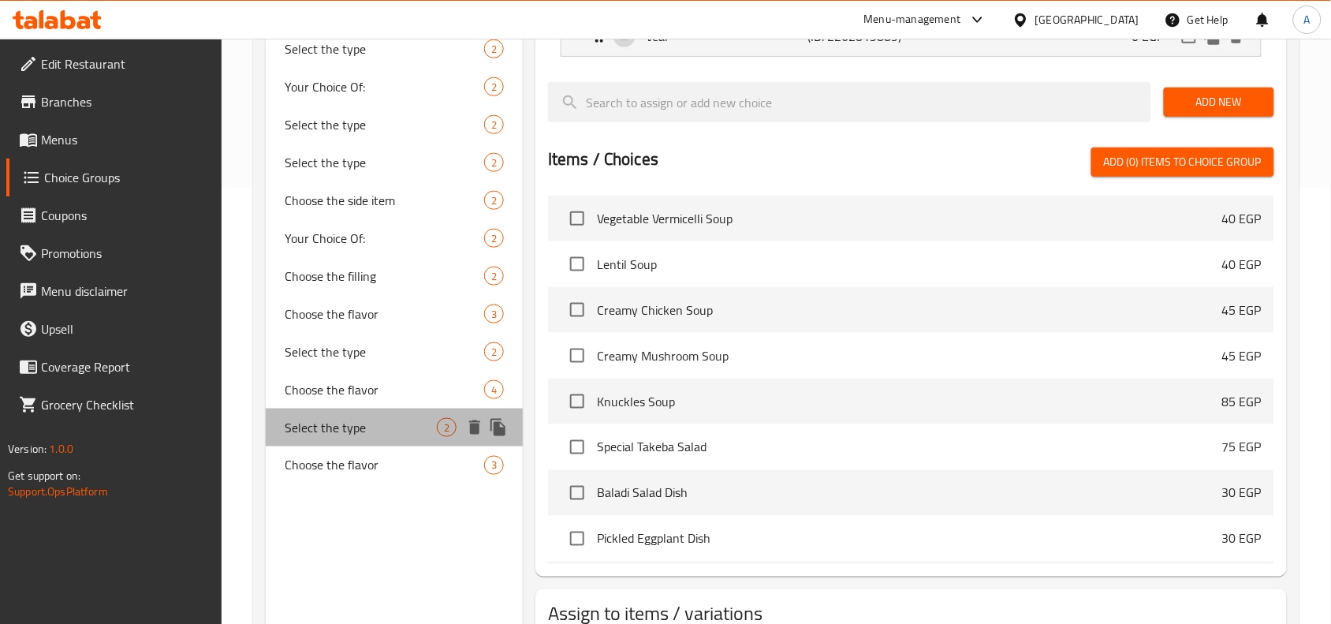
click at [382, 422] on span "Select the type" at bounding box center [361, 427] width 152 height 19
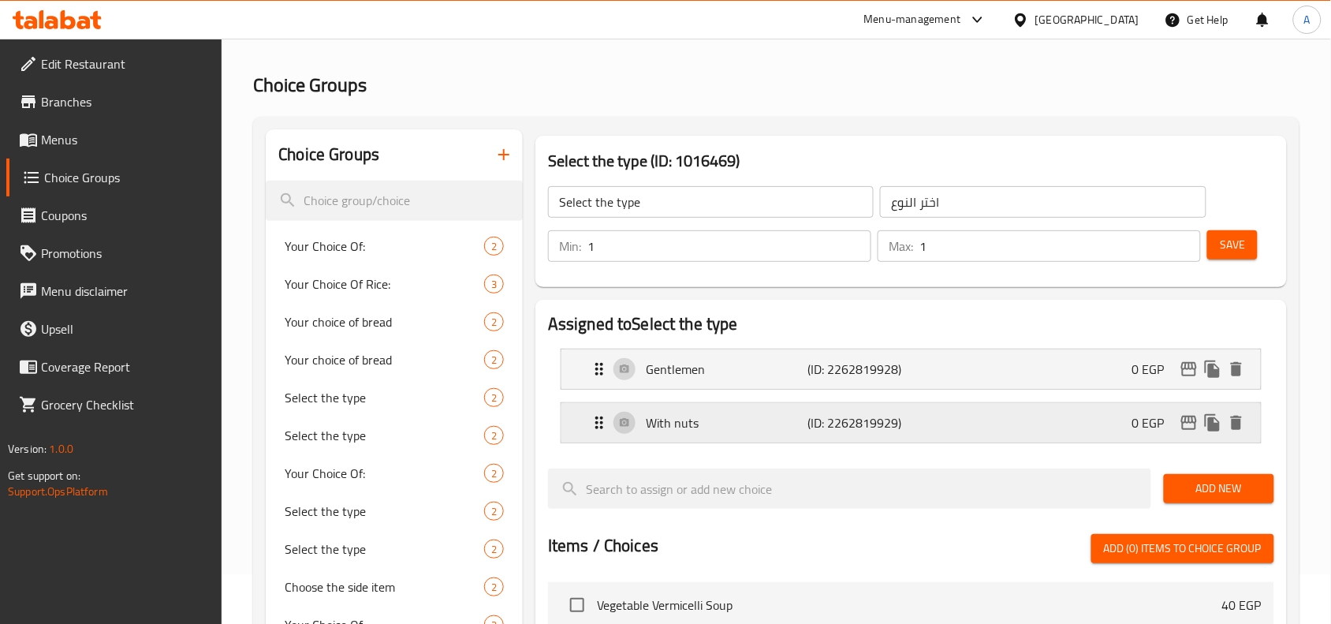
scroll to position [42, 0]
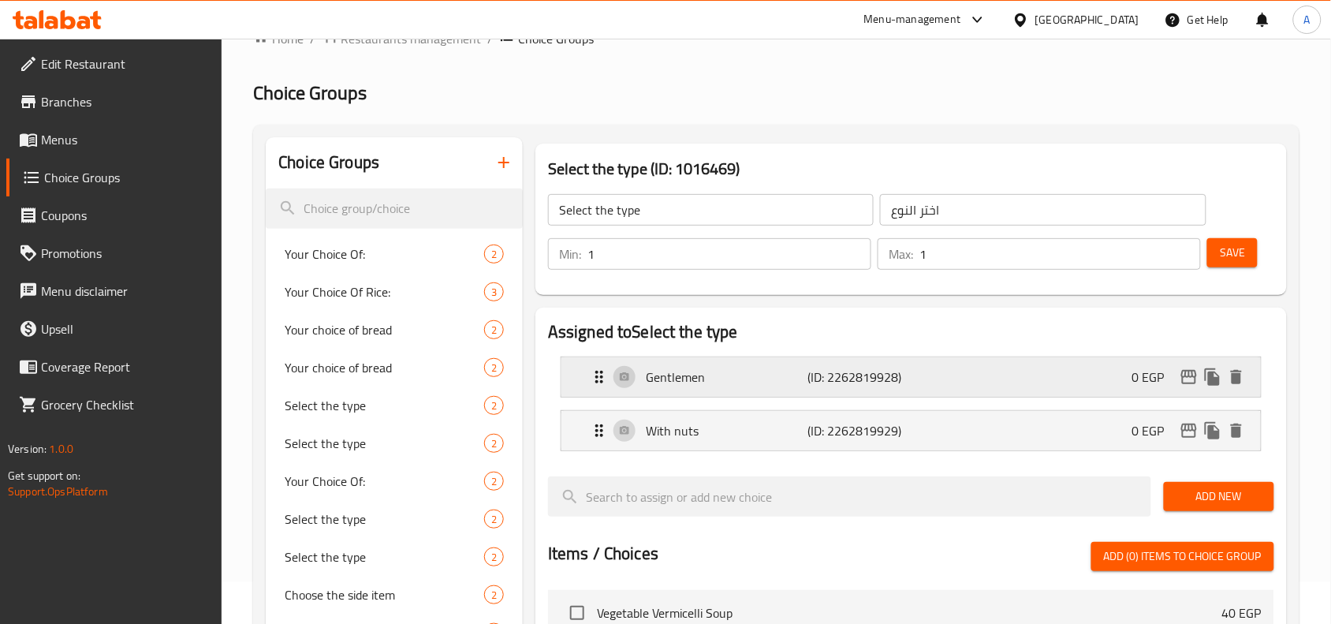
click at [767, 387] on div "Gentlemen (ID: 2262819928) 0 EGP" at bounding box center [916, 376] width 652 height 39
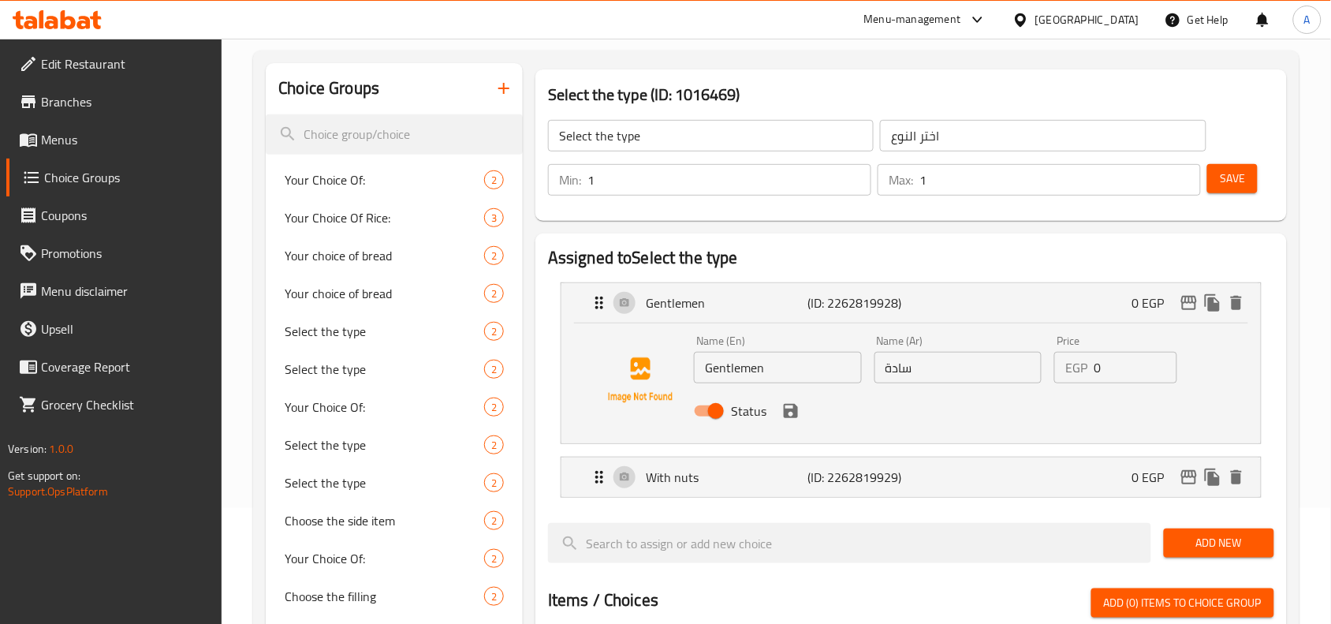
scroll to position [80, 0]
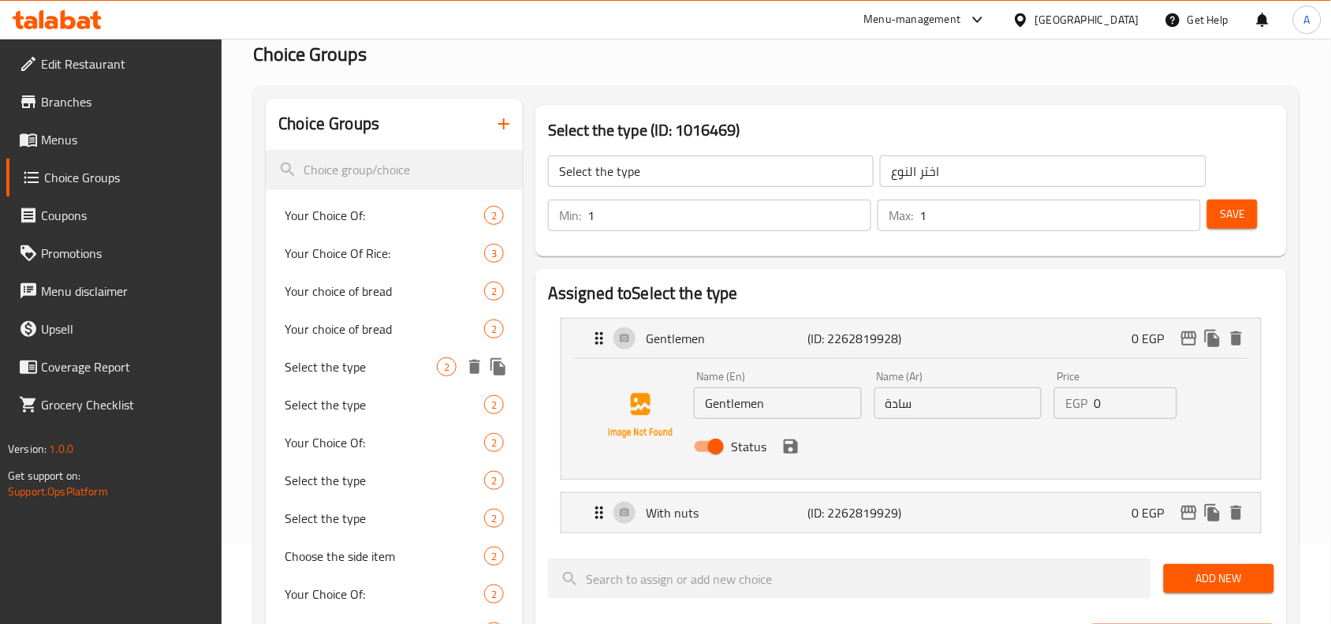
click at [412, 361] on span "Select the type" at bounding box center [361, 366] width 152 height 19
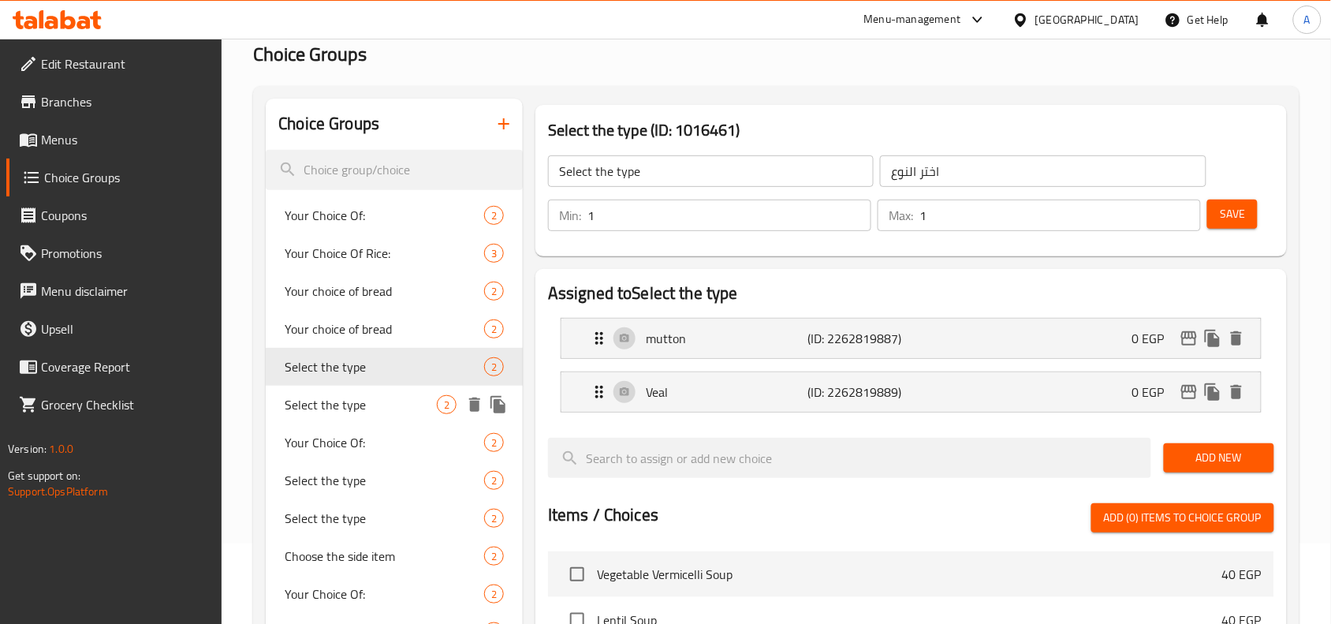
click at [402, 406] on span "Select the type" at bounding box center [361, 404] width 152 height 19
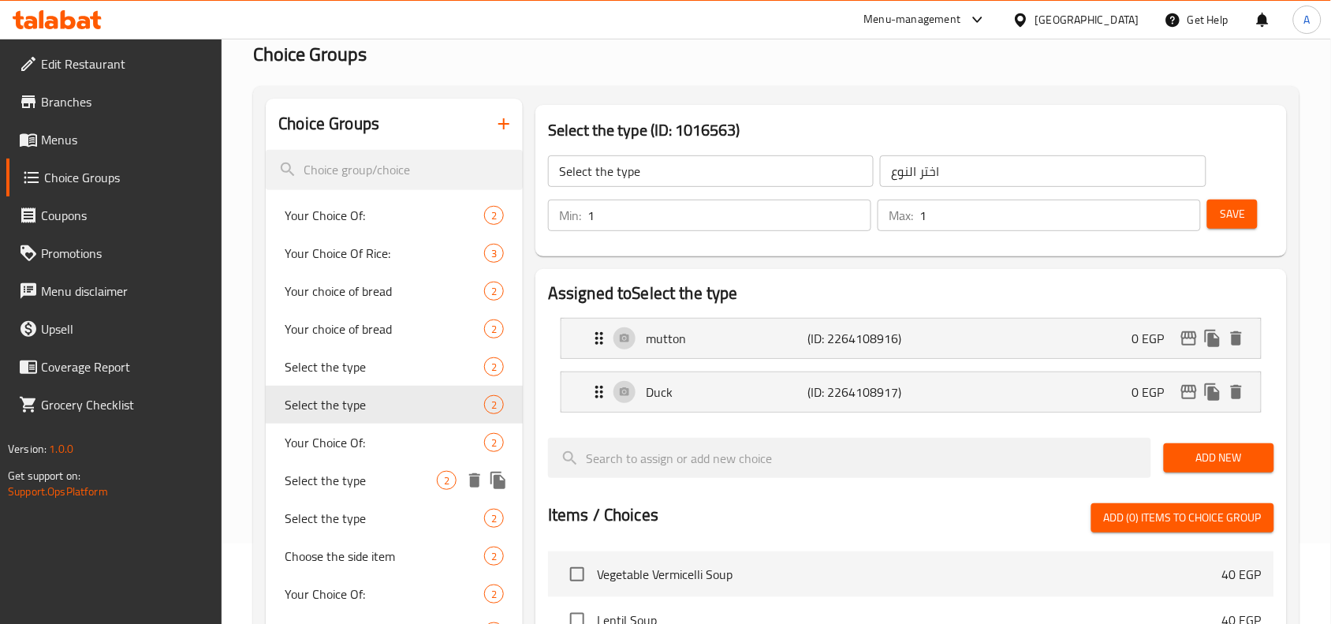
click at [385, 479] on span "Select the type" at bounding box center [361, 480] width 152 height 19
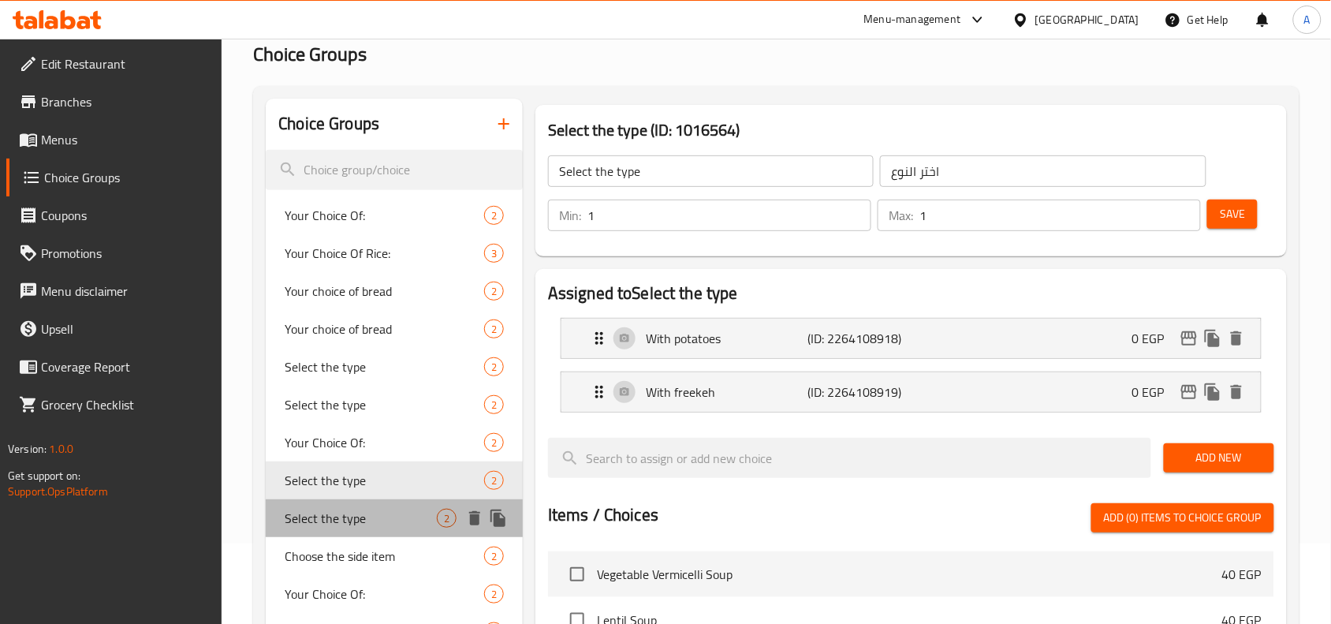
click at [365, 530] on div "Select the type 2" at bounding box center [394, 518] width 257 height 38
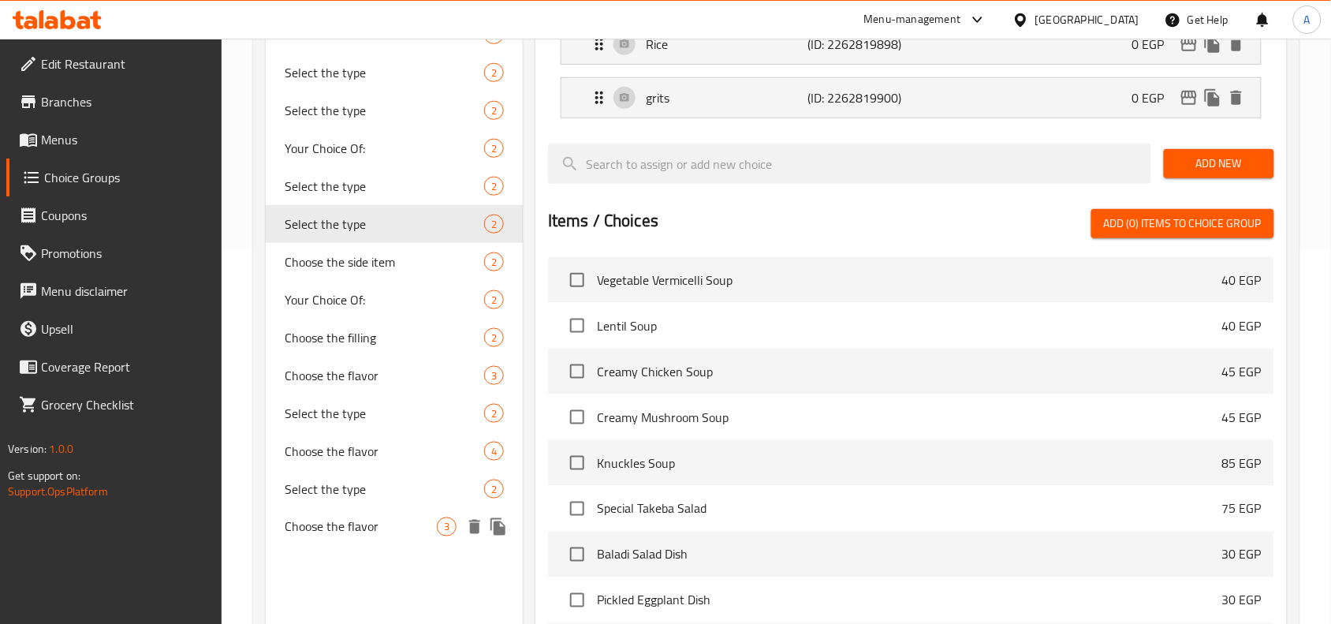
scroll to position [376, 0]
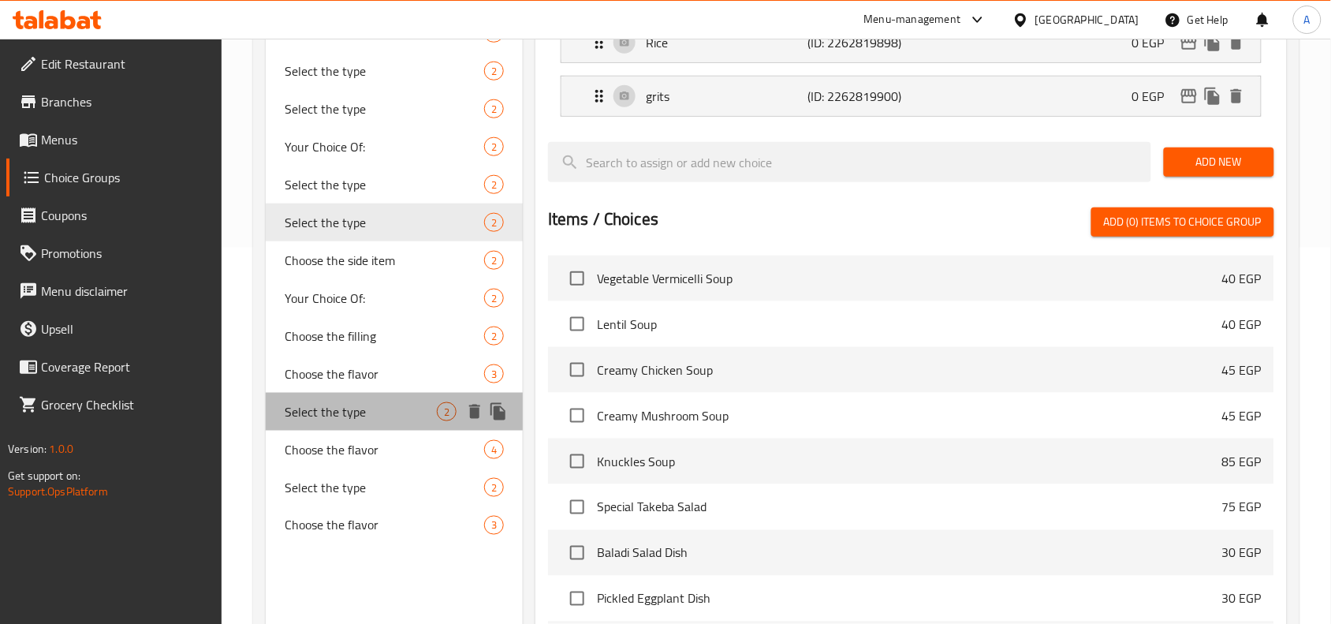
click at [396, 419] on span "Select the type" at bounding box center [361, 411] width 152 height 19
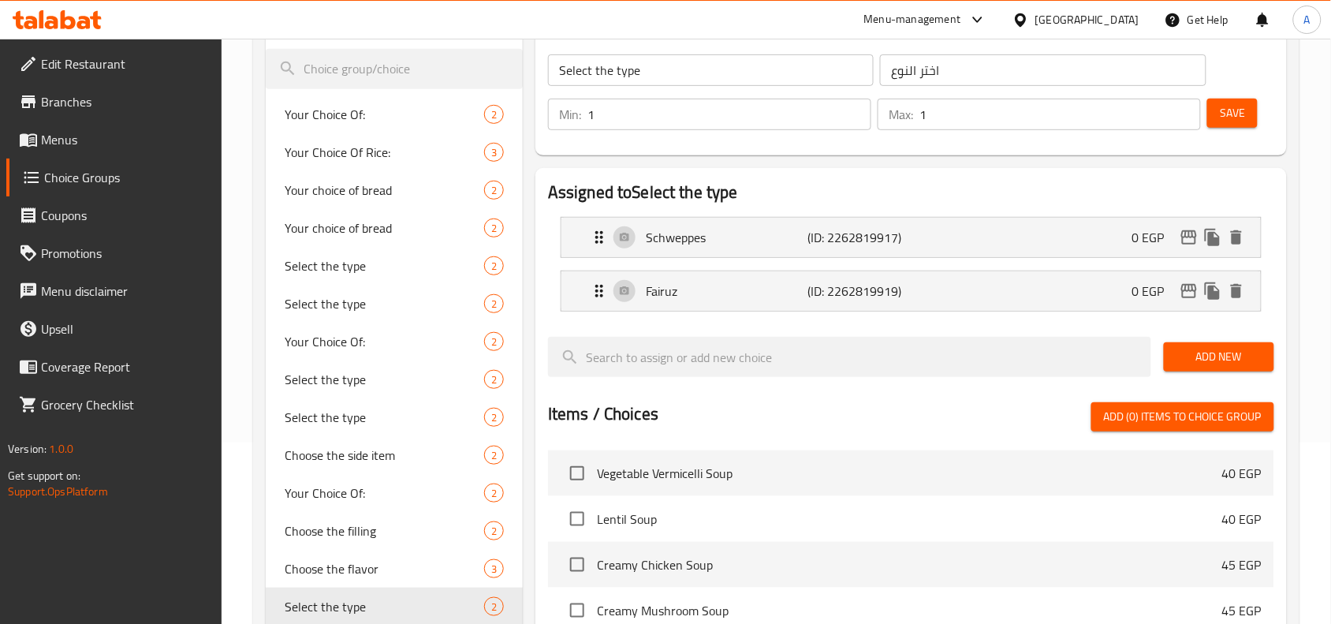
scroll to position [179, 0]
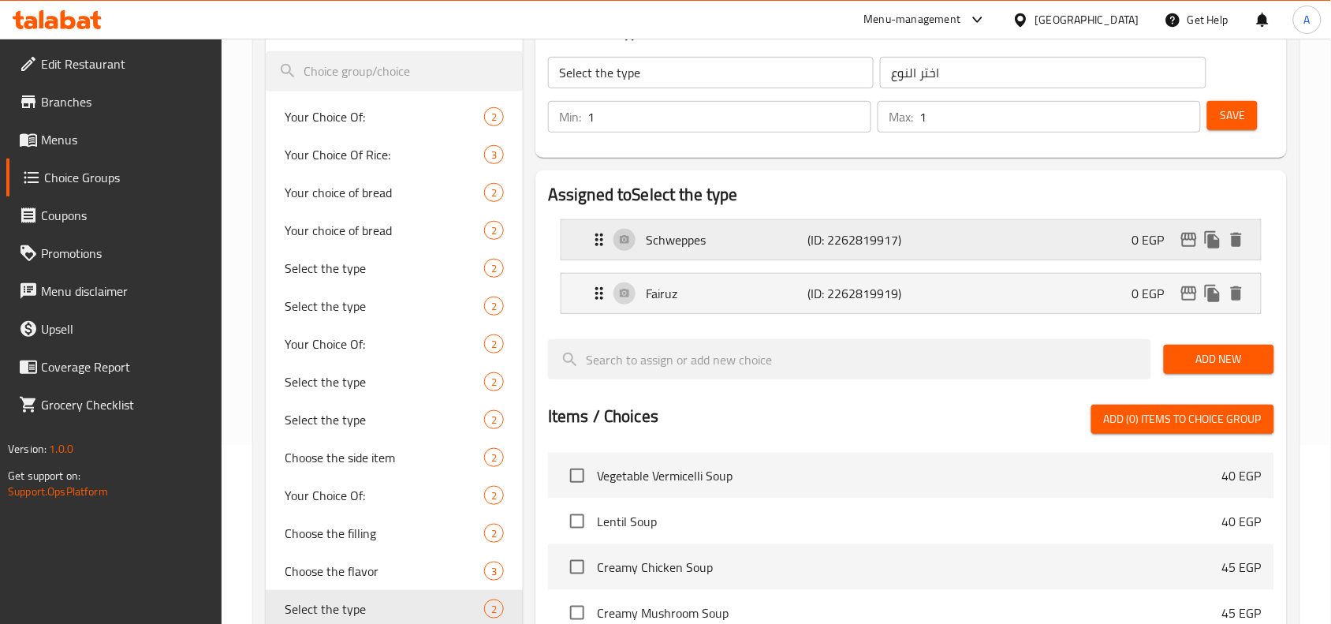
click at [742, 237] on p "Schweppes" at bounding box center [727, 239] width 162 height 19
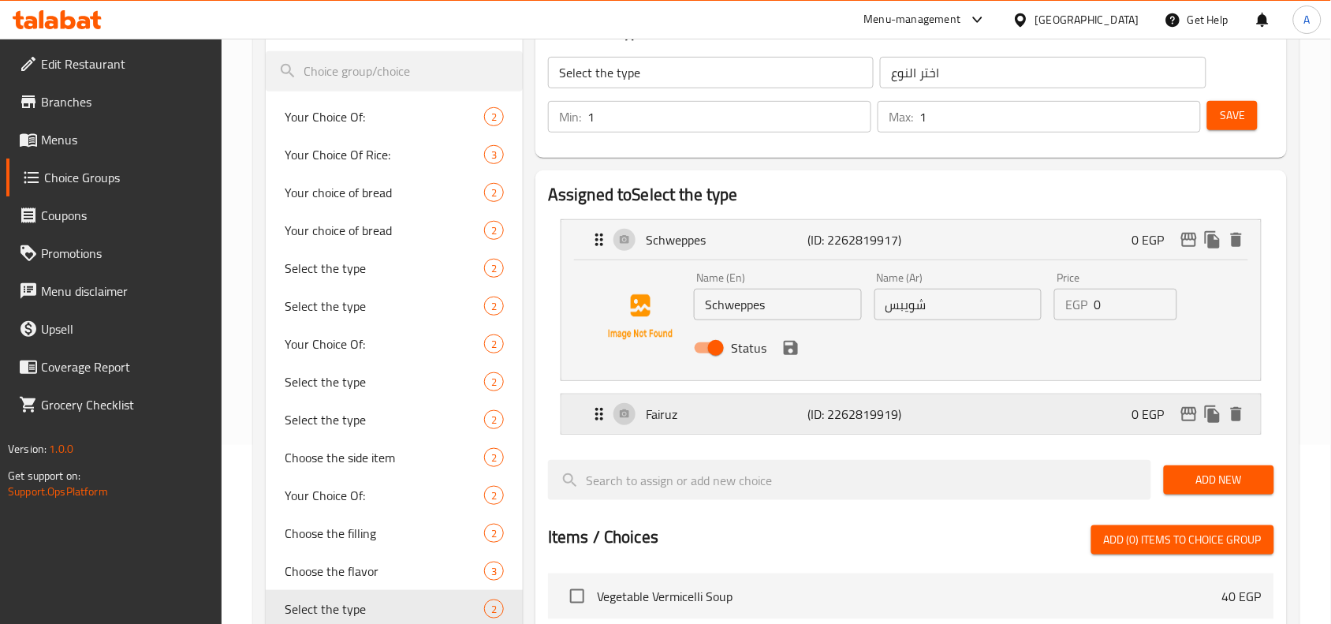
click at [729, 426] on div "[PERSON_NAME] (ID: 2262819919) 0 EGP" at bounding box center [916, 413] width 652 height 39
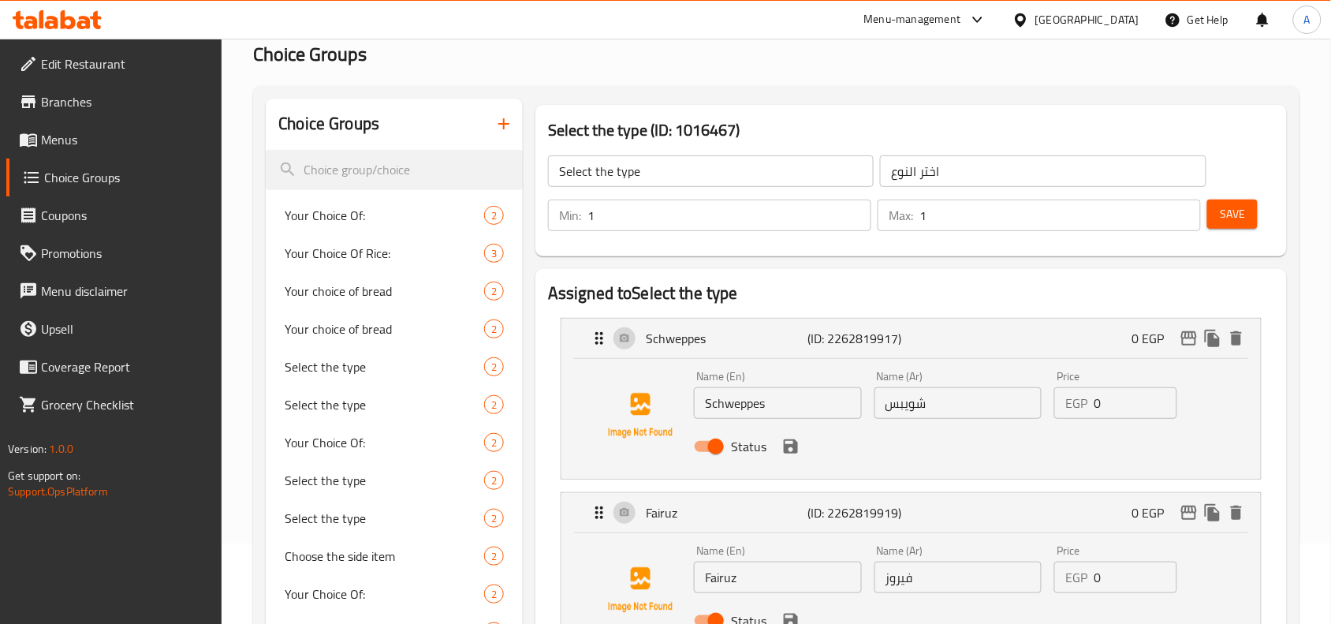
scroll to position [436, 0]
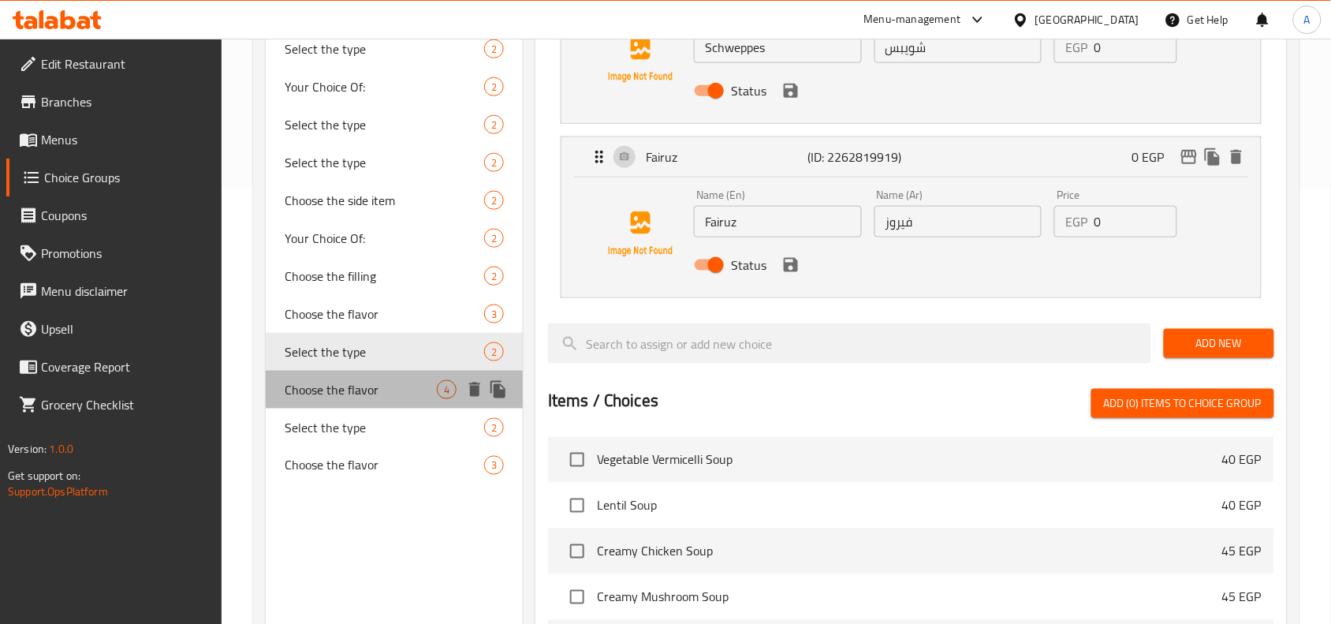
click at [423, 383] on span "Choose the flavor" at bounding box center [361, 389] width 152 height 19
type input "Choose the flavor"
type input "اختر النكهة"
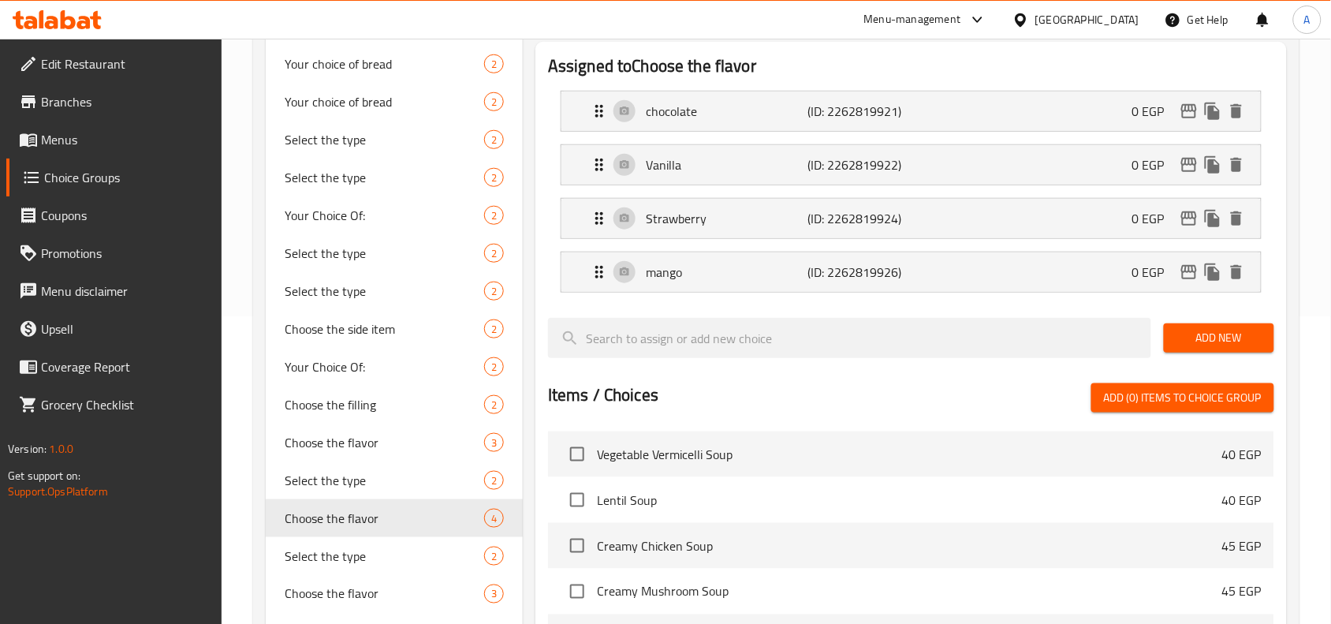
scroll to position [140, 0]
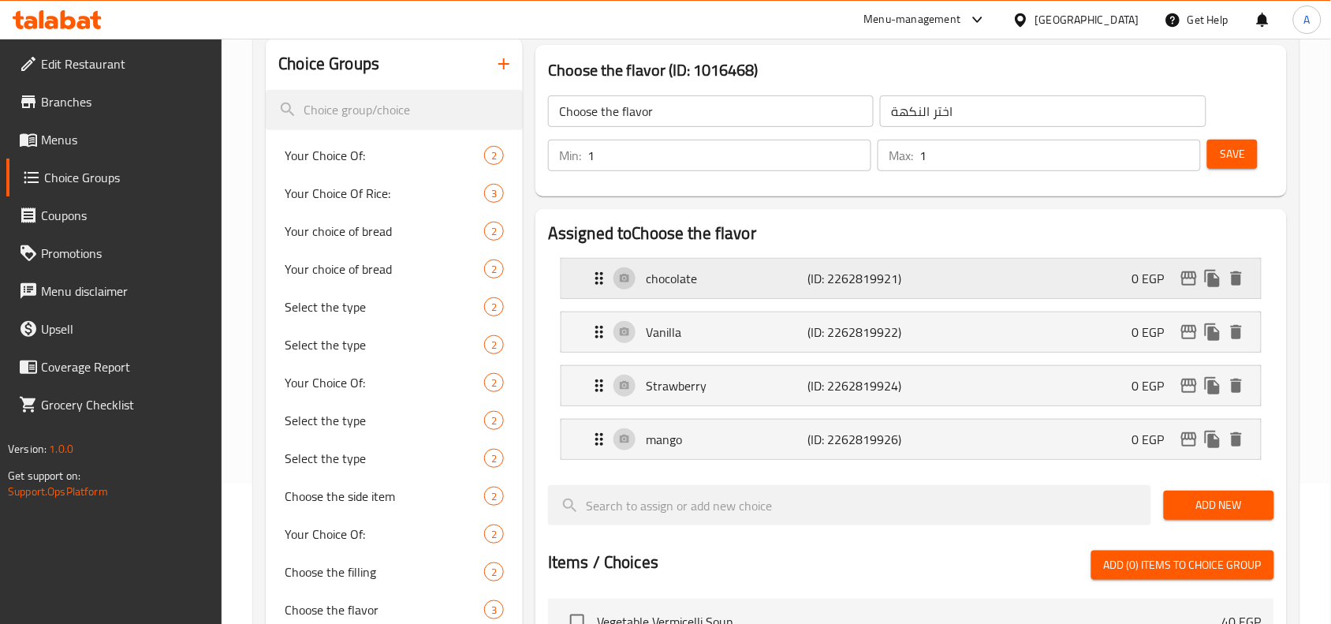
click at [724, 278] on p "chocolate" at bounding box center [727, 278] width 162 height 19
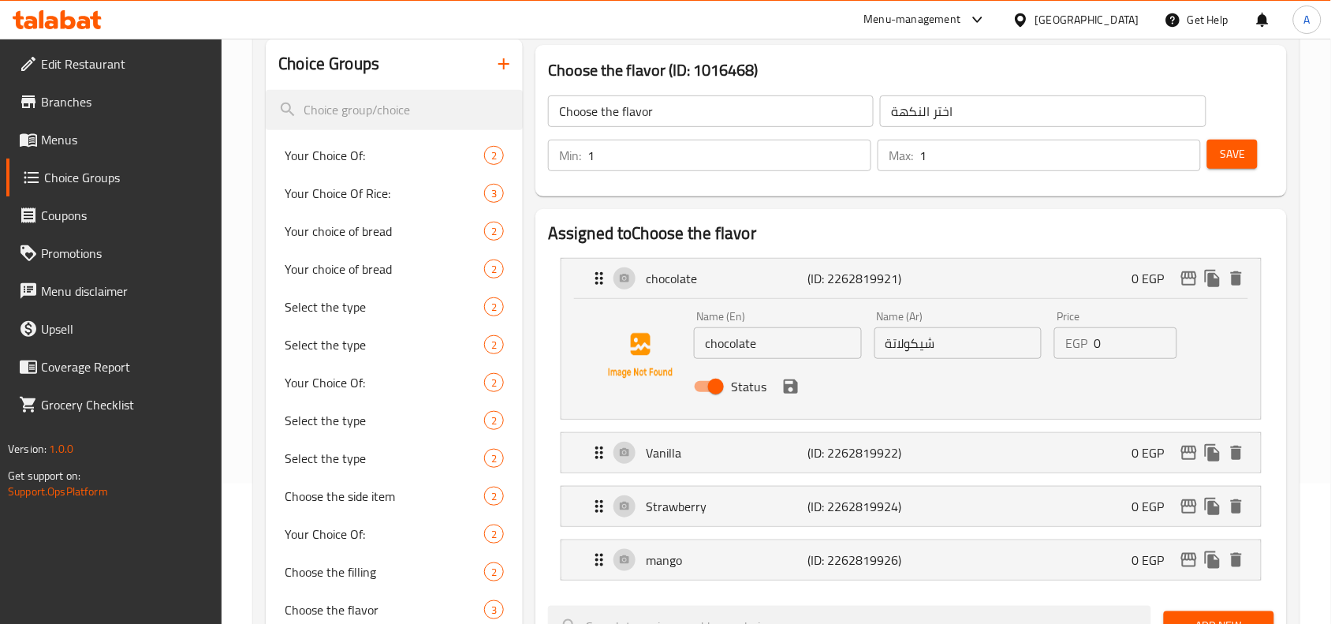
click at [915, 352] on input "شيكولاتة" at bounding box center [959, 343] width 168 height 32
type input "a"
click at [796, 382] on icon "save" at bounding box center [791, 386] width 14 height 14
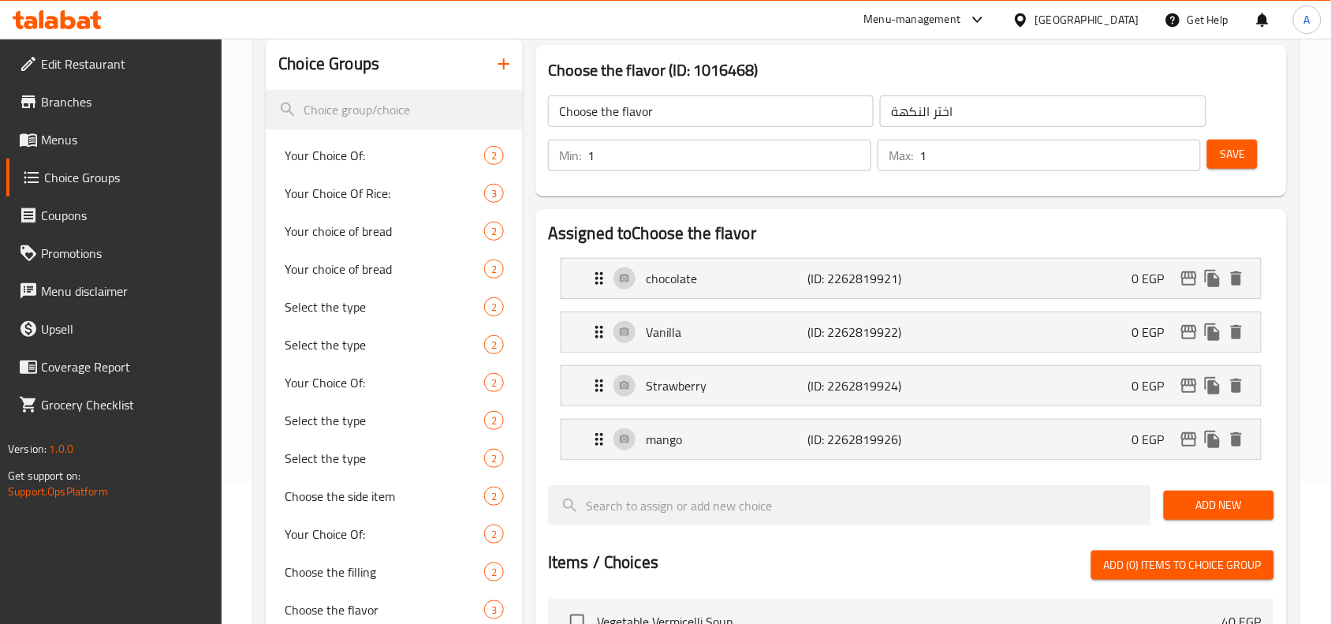
type input "شوكولاتة"
click at [719, 344] on div "Vanilla (ID: 2262819922) 0 EGP" at bounding box center [916, 331] width 652 height 39
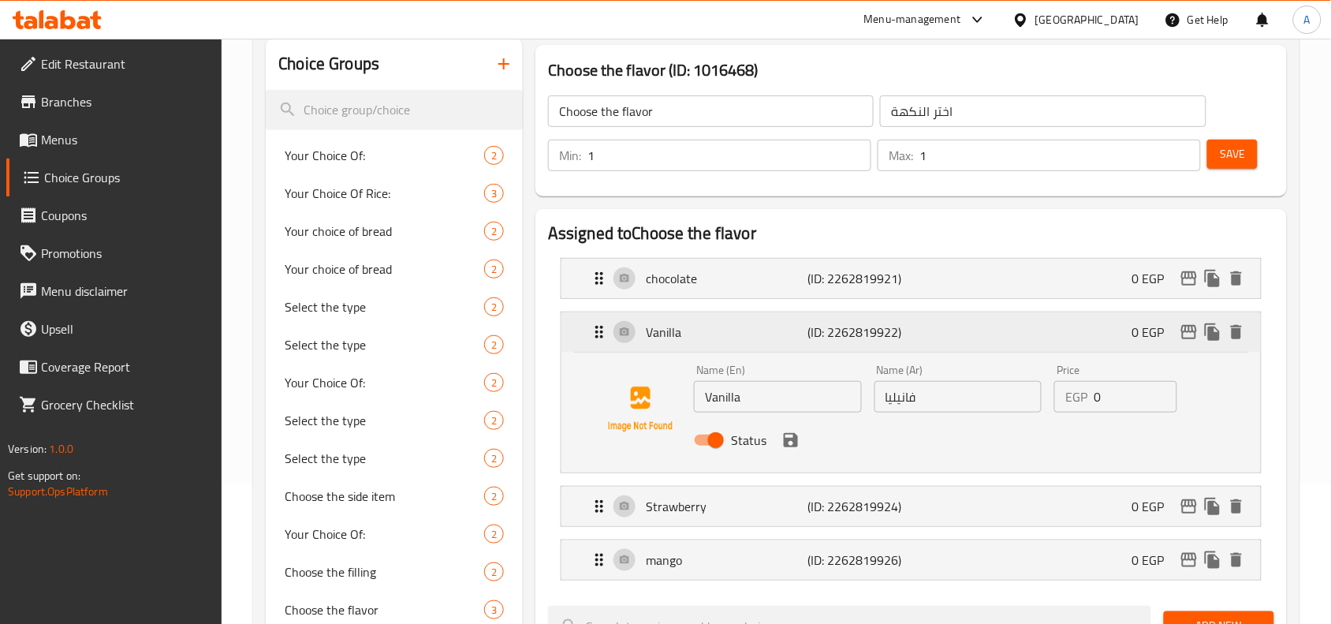
click at [719, 344] on div "Vanilla (ID: 2262819922) 0 EGP" at bounding box center [916, 331] width 652 height 39
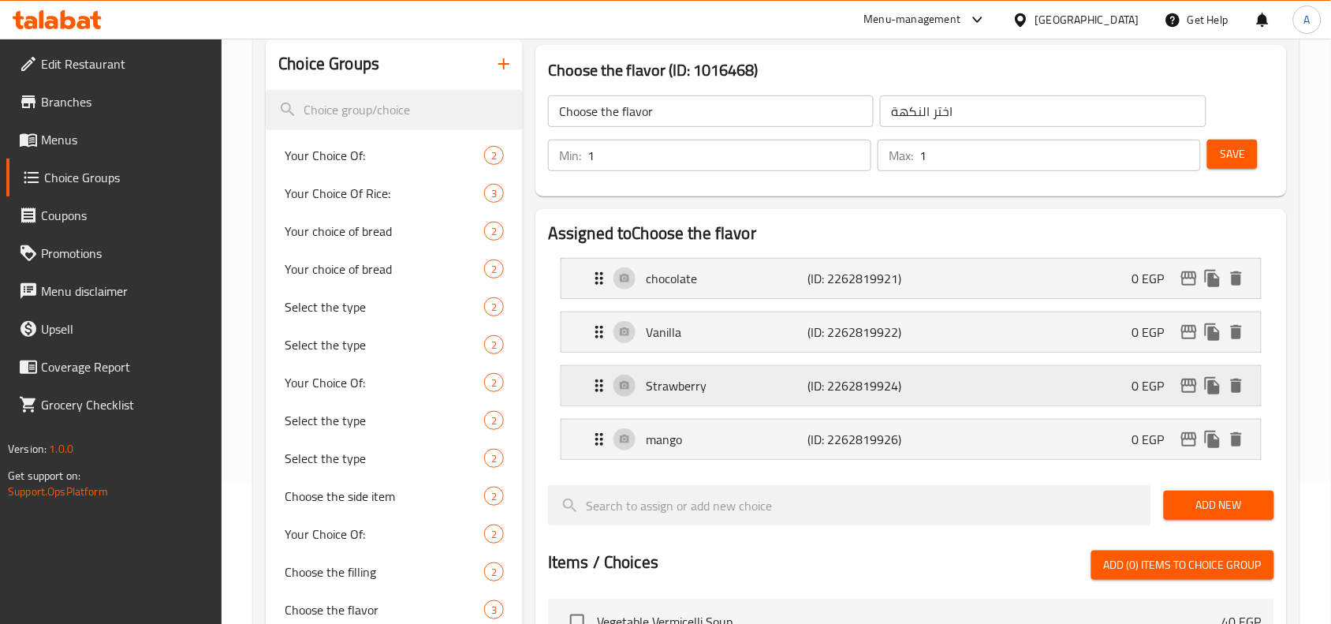
click at [718, 388] on p "Strawberry" at bounding box center [727, 385] width 162 height 19
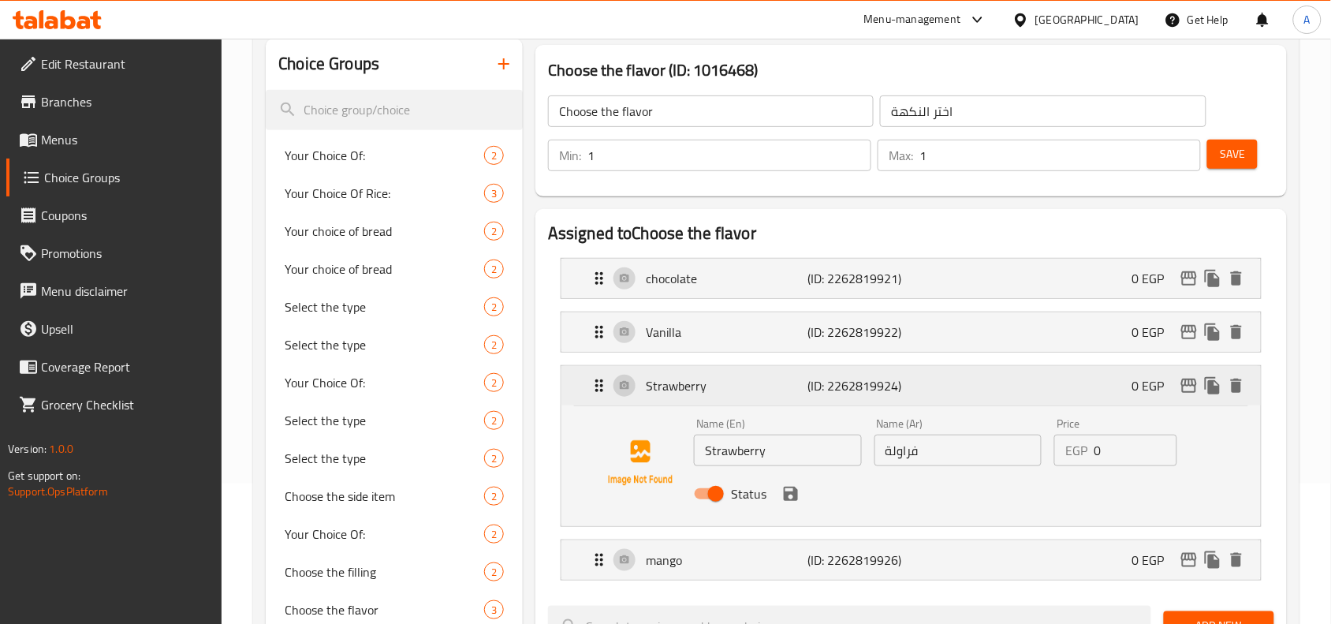
click at [716, 387] on p "Strawberry" at bounding box center [727, 385] width 162 height 19
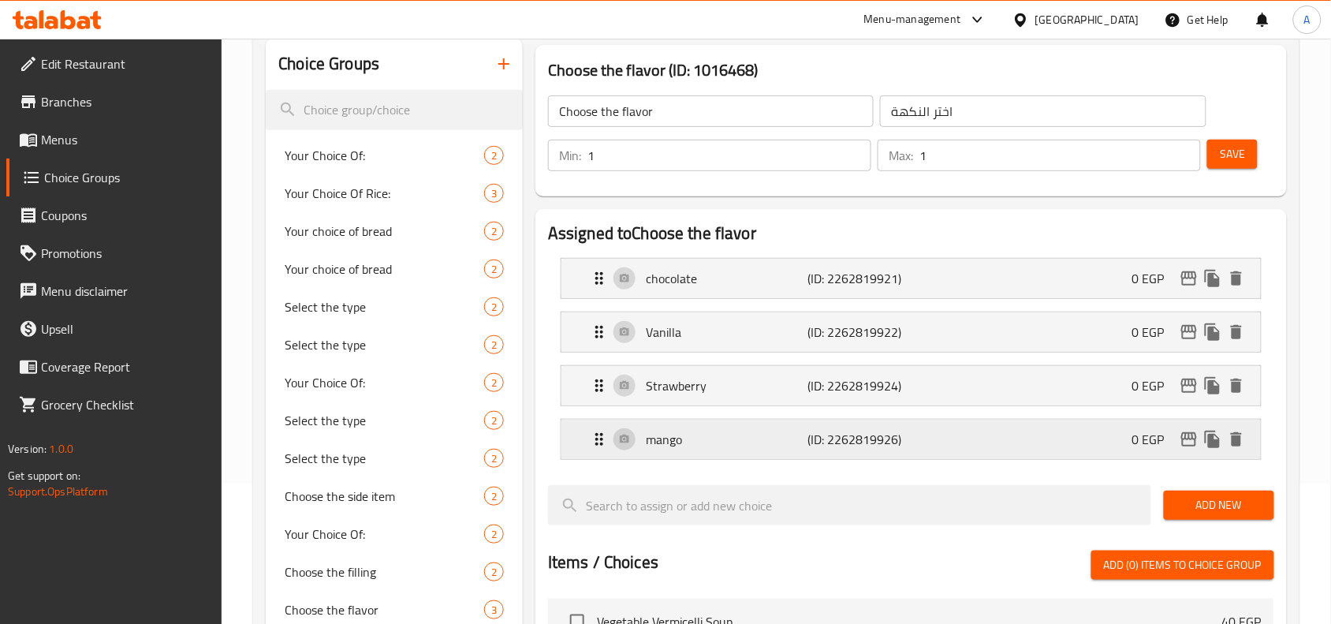
click at [698, 453] on div "mango (ID: 2262819926) 0 EGP" at bounding box center [916, 439] width 652 height 39
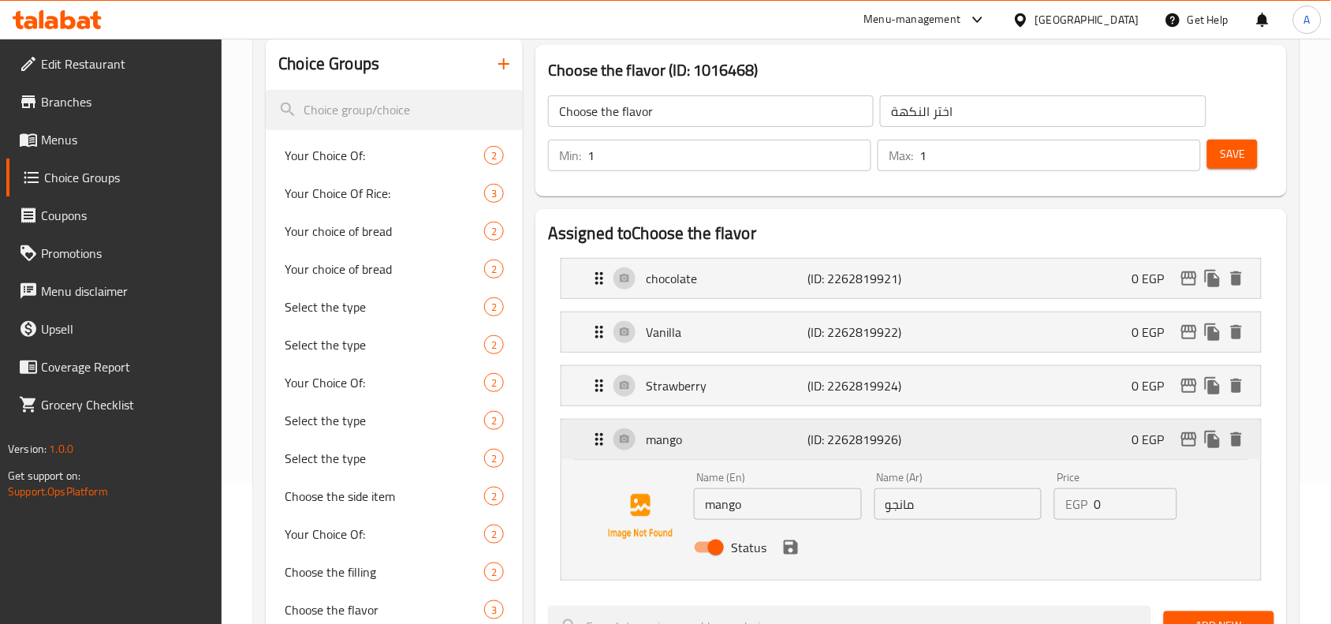
click at [699, 448] on p "mango" at bounding box center [727, 439] width 162 height 19
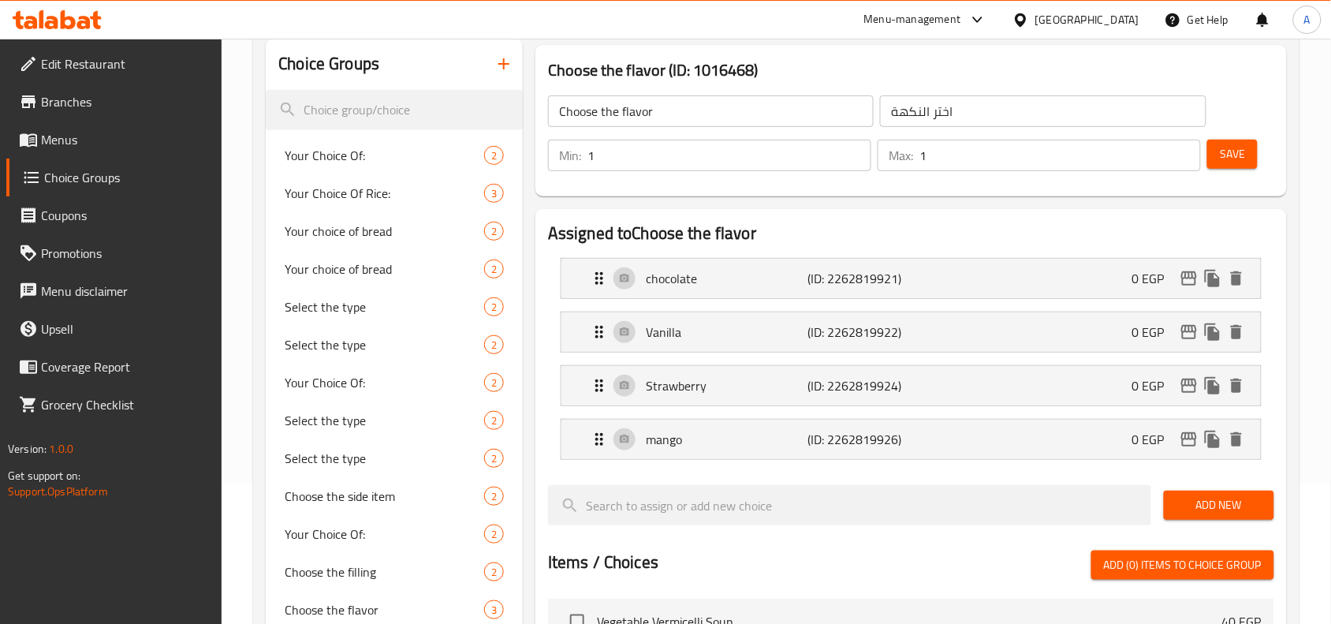
click at [1247, 158] on button "Save" at bounding box center [1232, 154] width 50 height 29
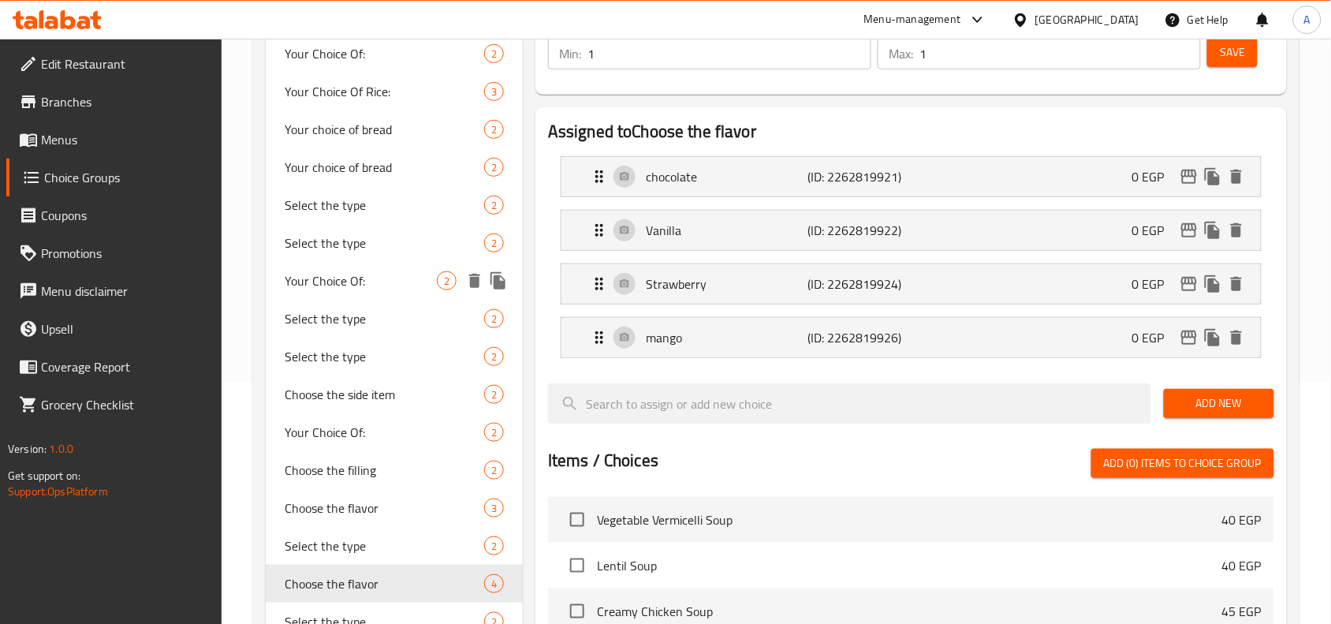
scroll to position [338, 0]
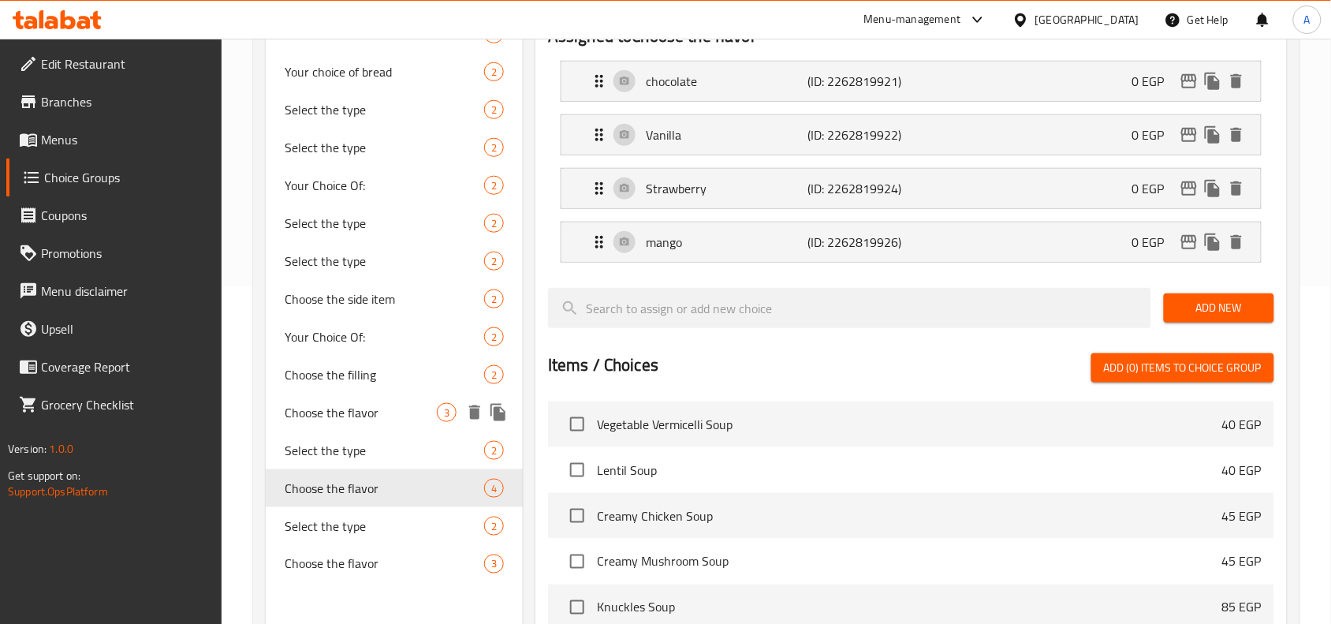
click at [420, 399] on div "Choose the flavor 3" at bounding box center [394, 413] width 257 height 38
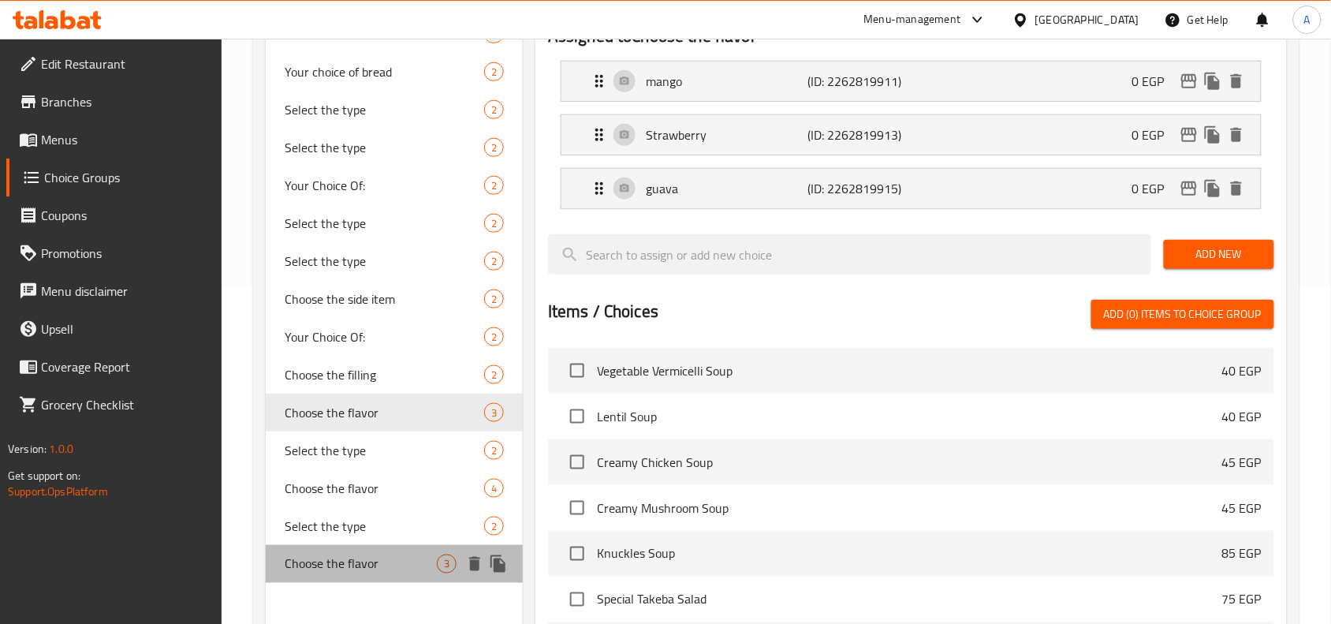
click at [389, 560] on span "Choose the flavor" at bounding box center [361, 563] width 152 height 19
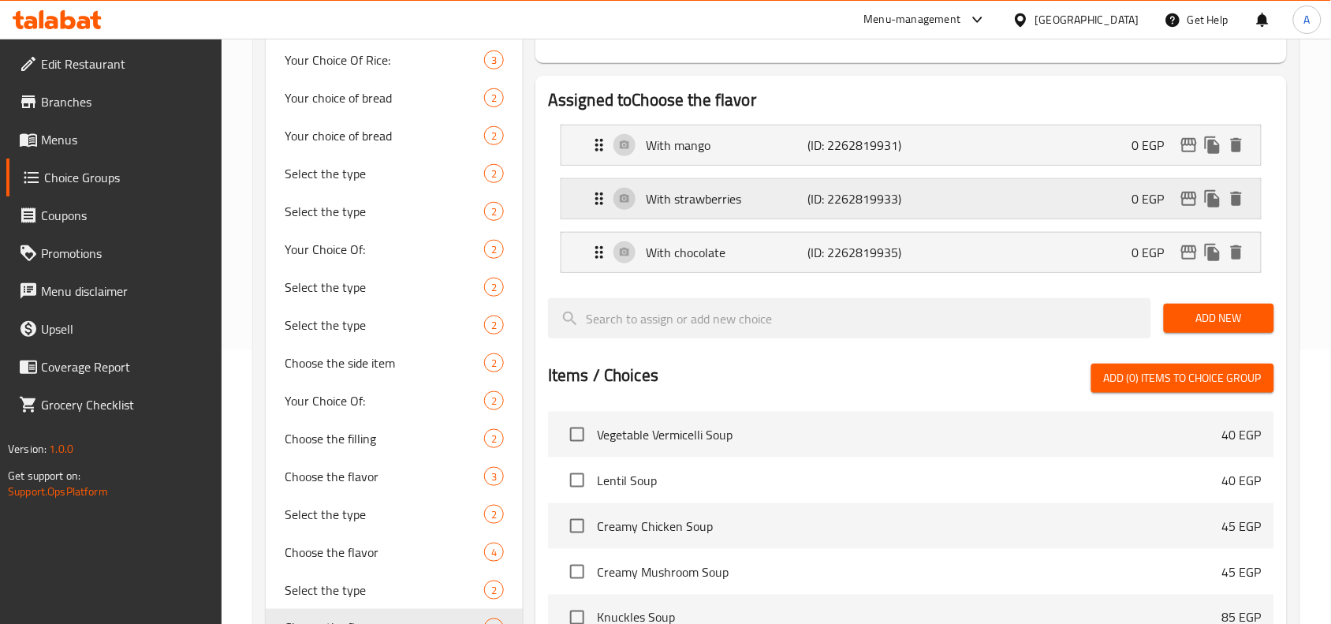
scroll to position [239, 0]
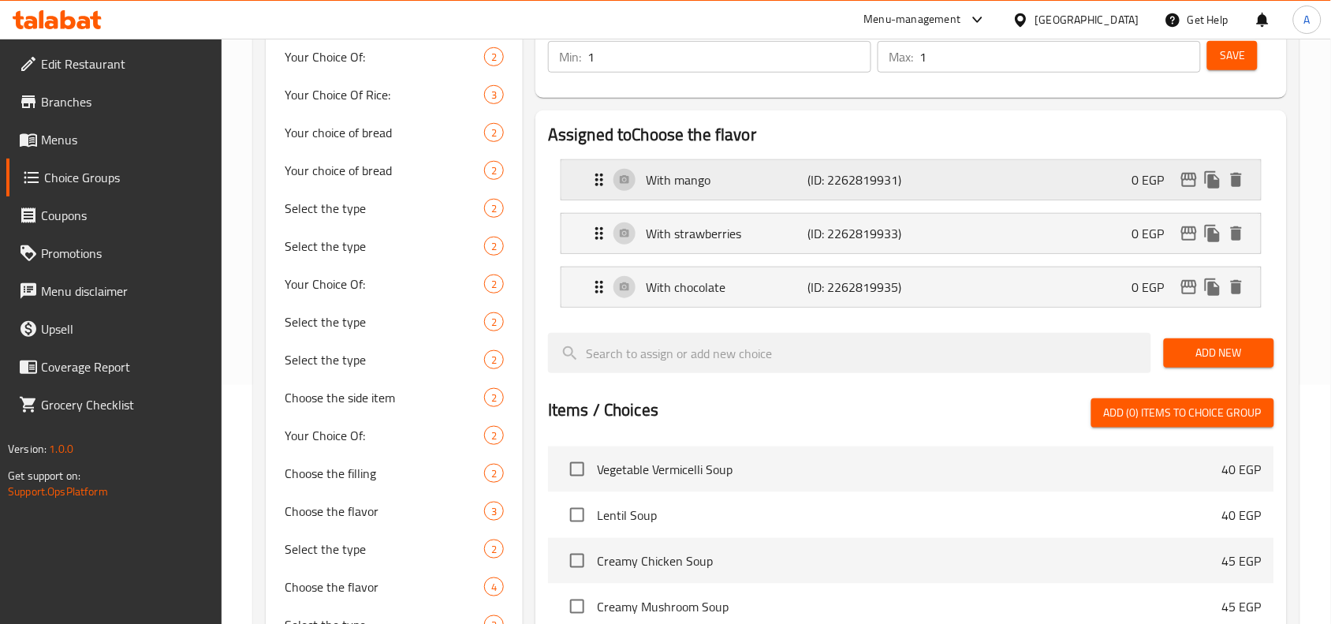
click at [754, 187] on p "With mango" at bounding box center [727, 179] width 162 height 19
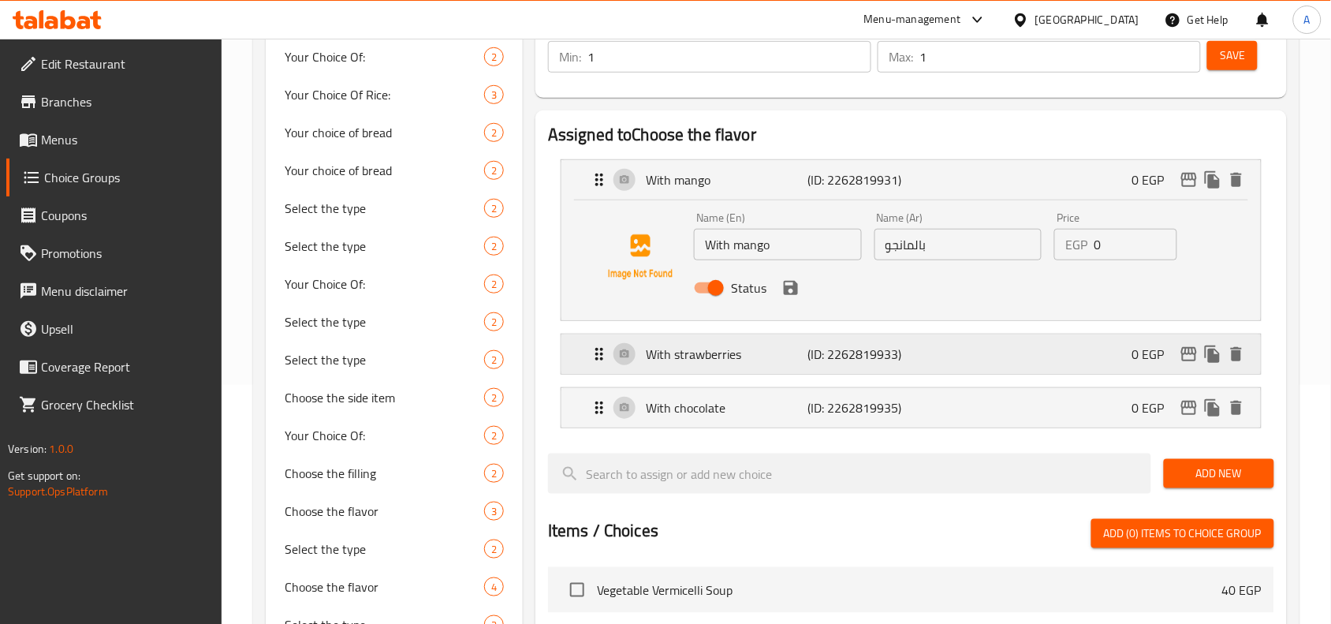
click at [733, 353] on p "With strawberries" at bounding box center [727, 354] width 162 height 19
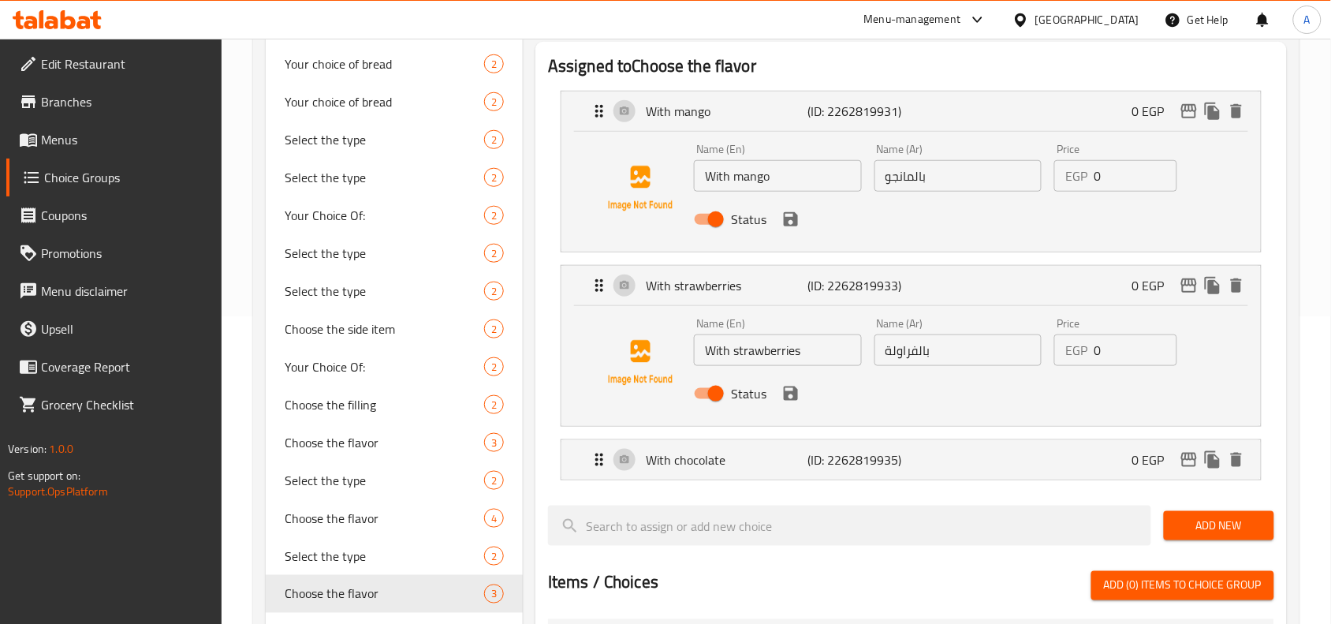
scroll to position [338, 0]
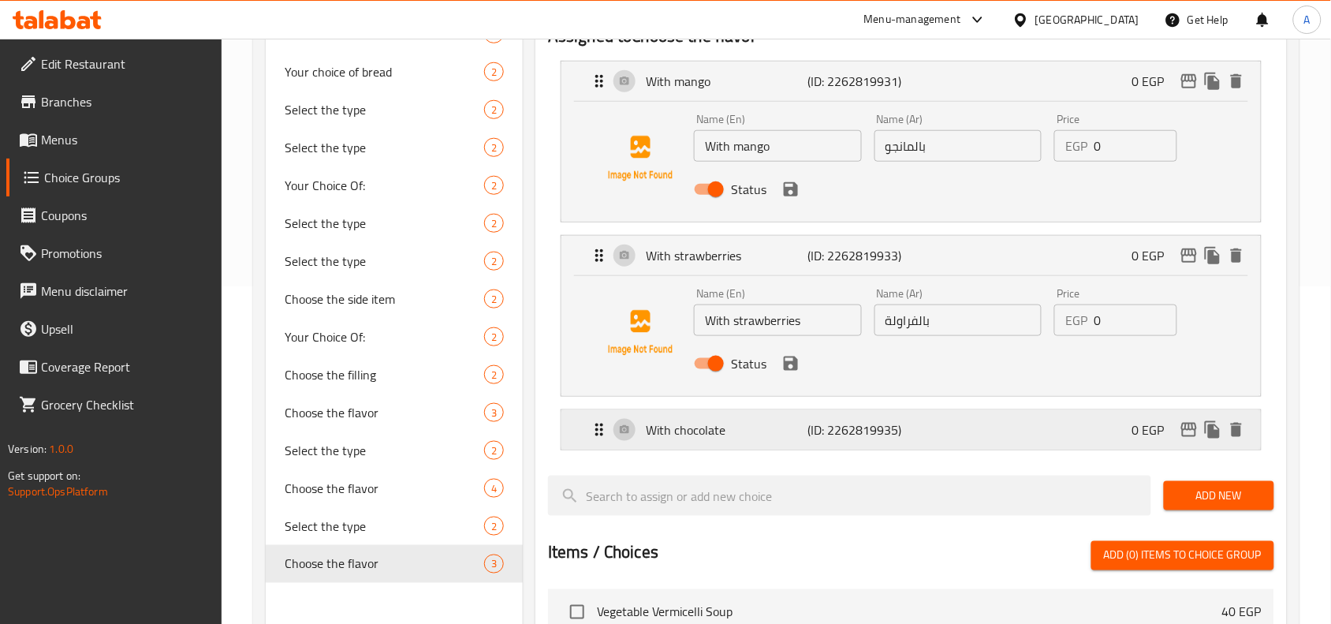
click at [690, 442] on div "With chocolate (ID: 2262819935) 0 EGP" at bounding box center [916, 429] width 652 height 39
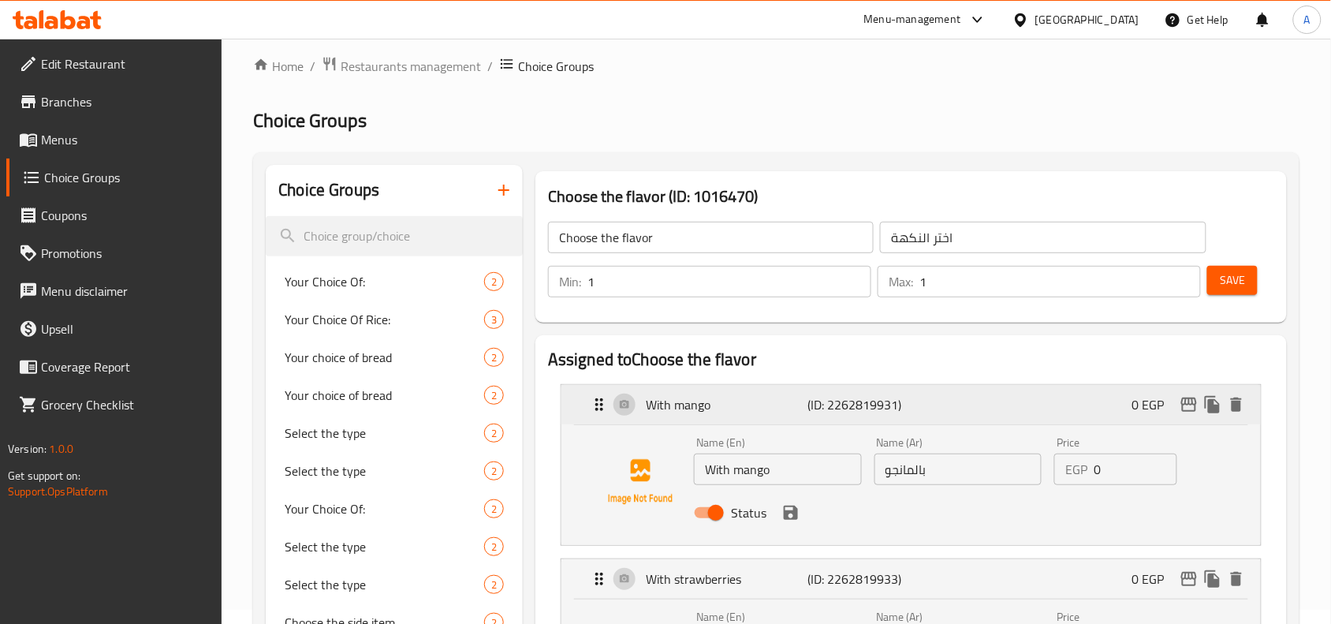
scroll to position [0, 0]
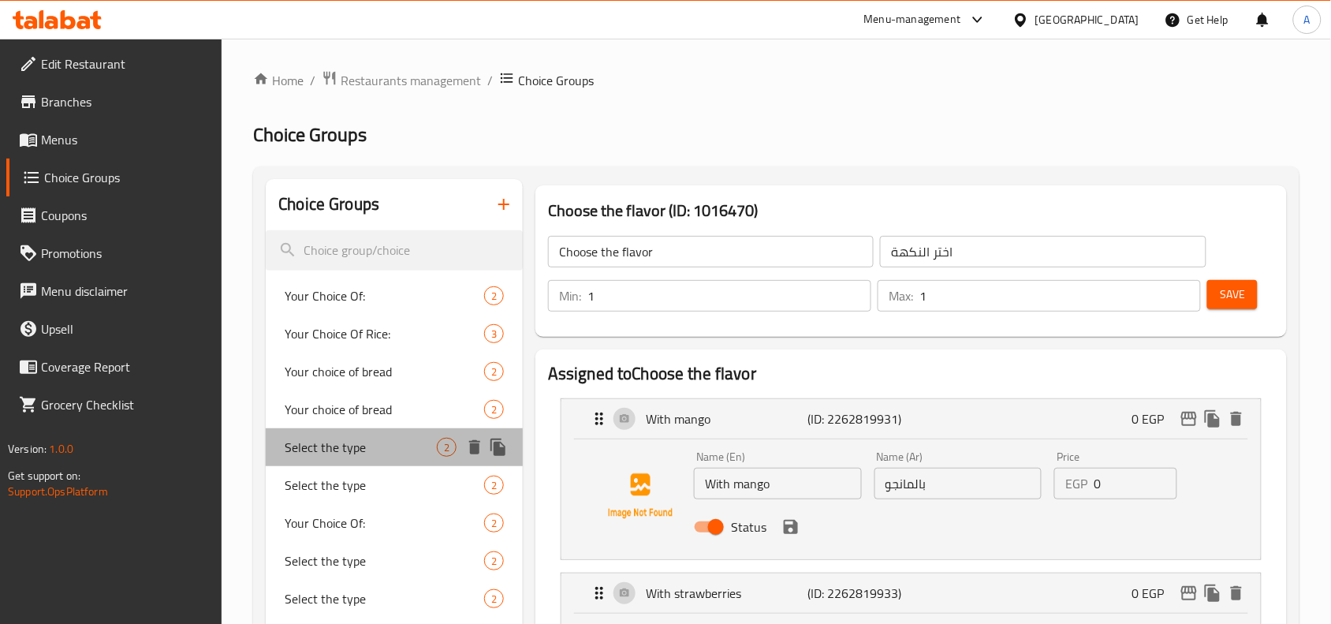
click at [411, 461] on div "Select the type 2" at bounding box center [394, 447] width 257 height 38
type input "Select the type"
type input "اختر النوع"
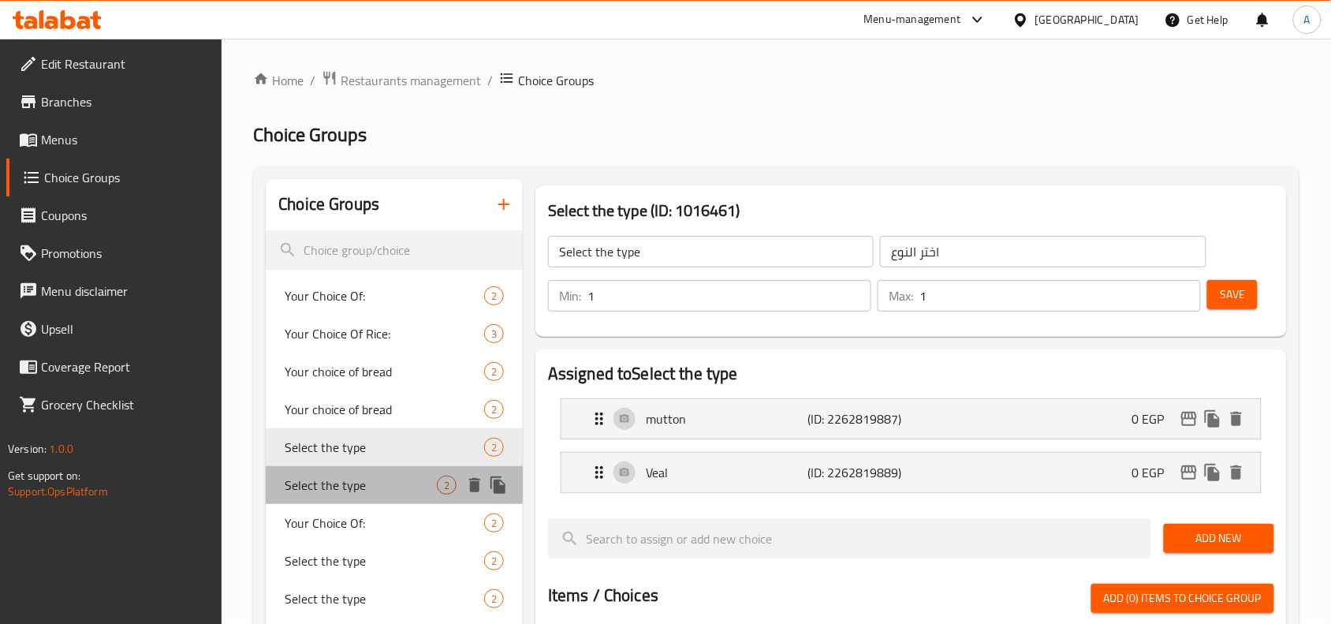
click at [371, 478] on span "Select the type" at bounding box center [361, 485] width 152 height 19
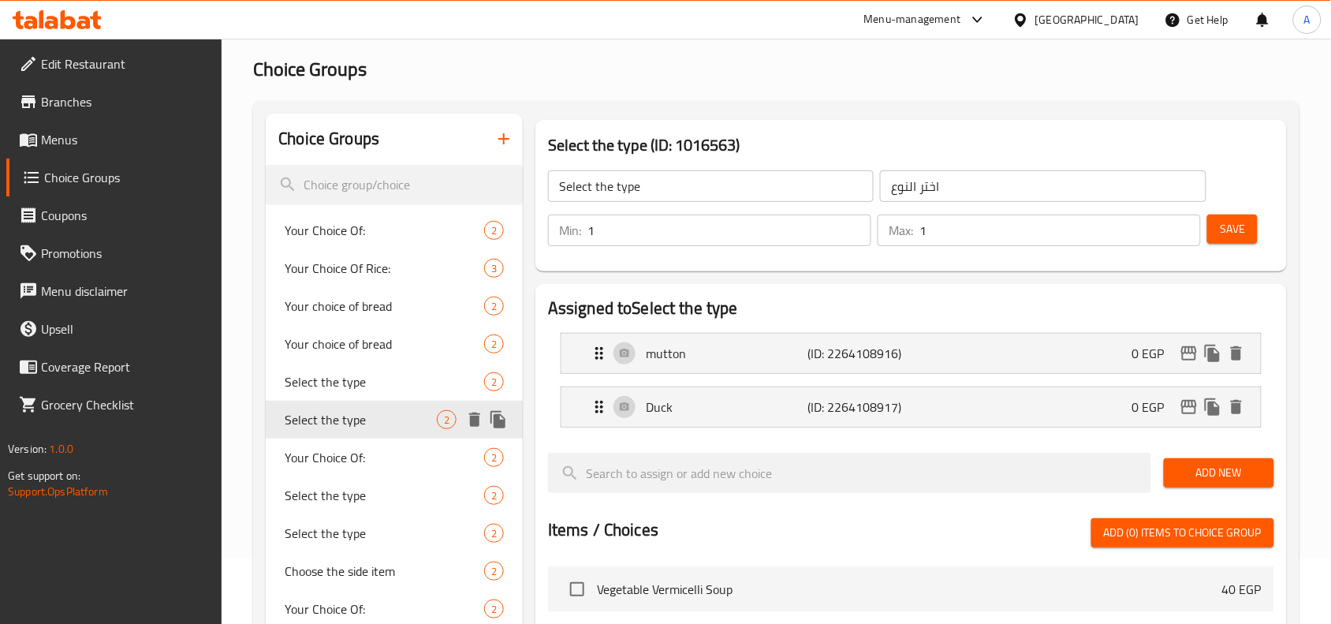
scroll to position [99, 0]
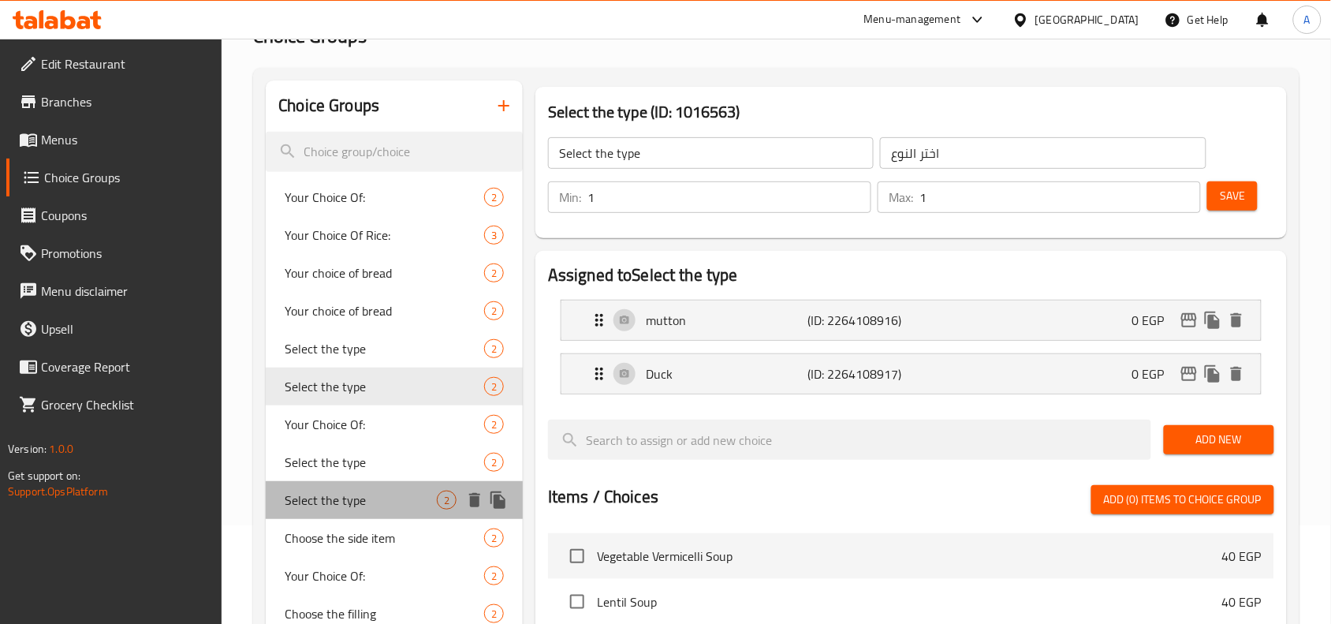
click at [377, 489] on div "Select the type 2" at bounding box center [394, 500] width 257 height 38
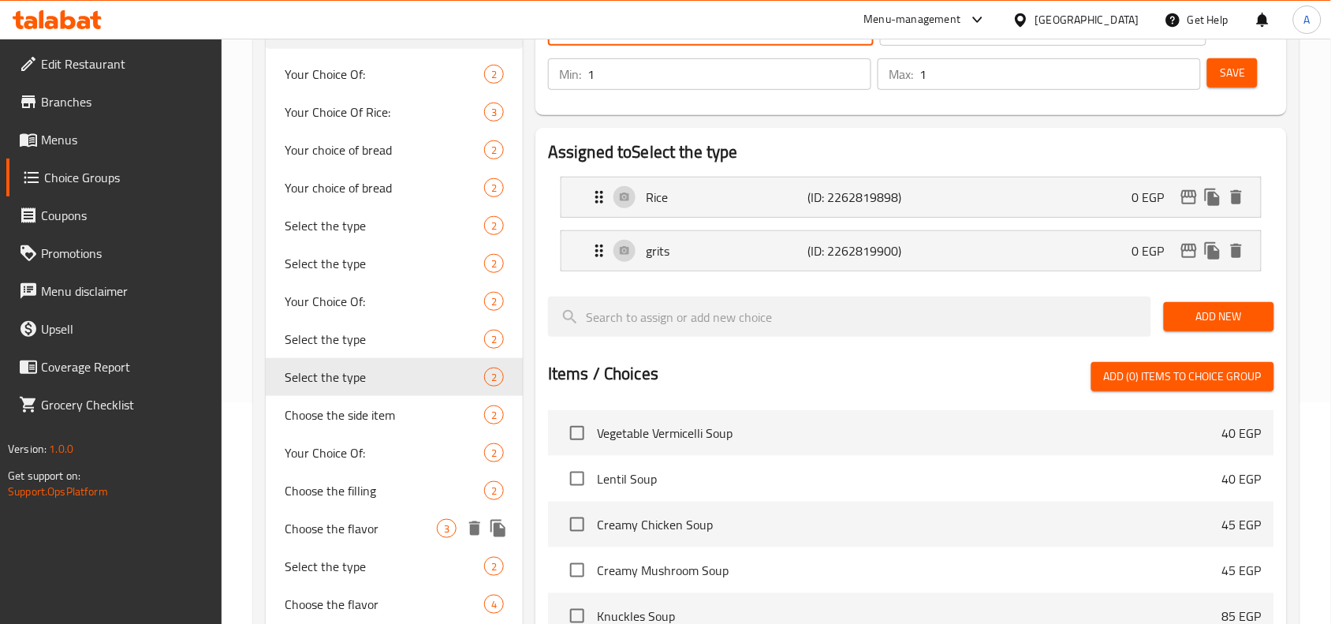
scroll to position [296, 0]
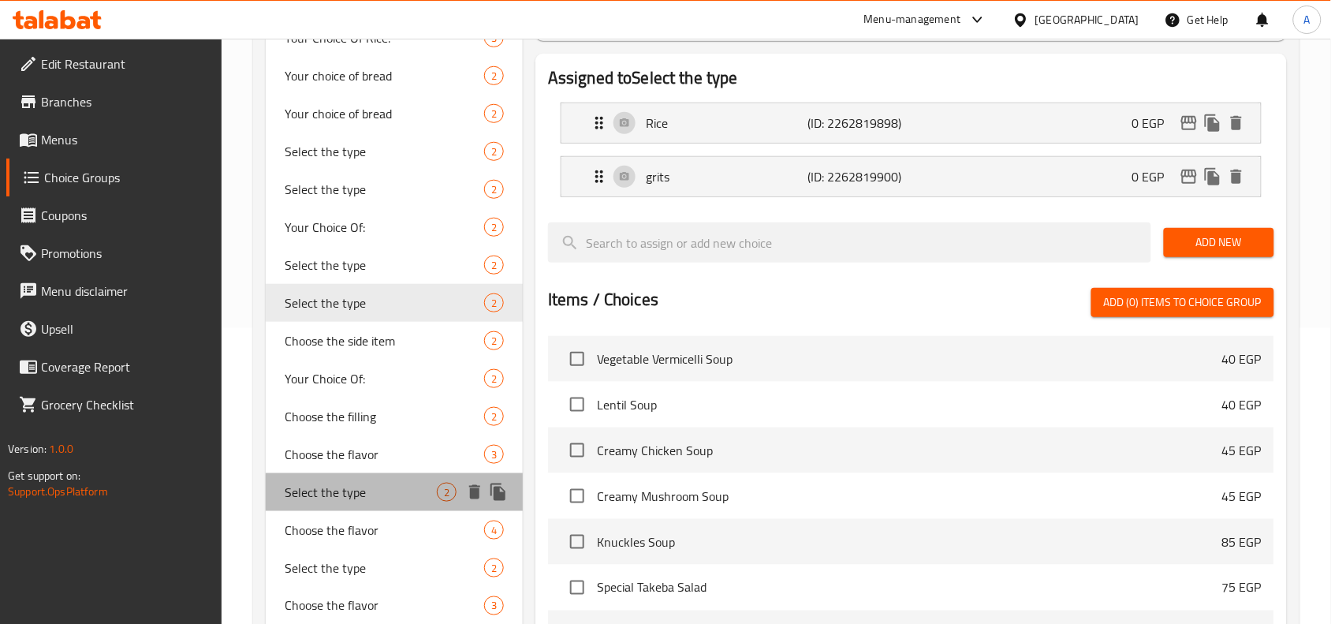
click at [404, 491] on span "Select the type" at bounding box center [361, 492] width 152 height 19
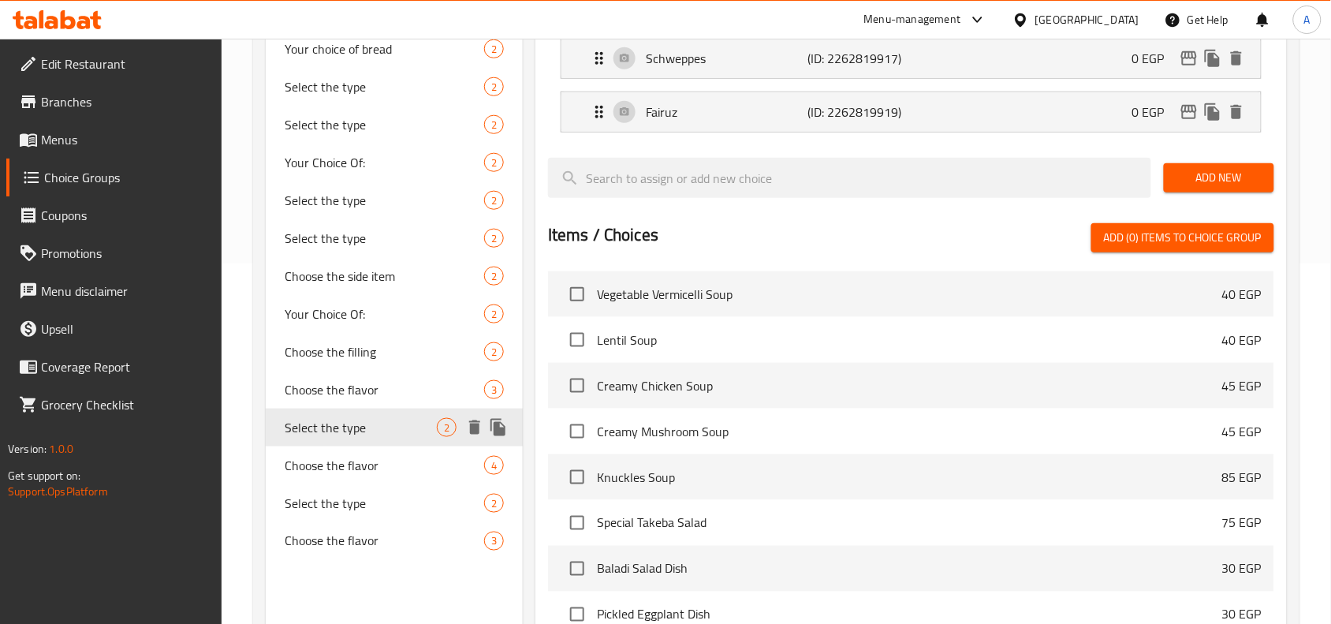
scroll to position [394, 0]
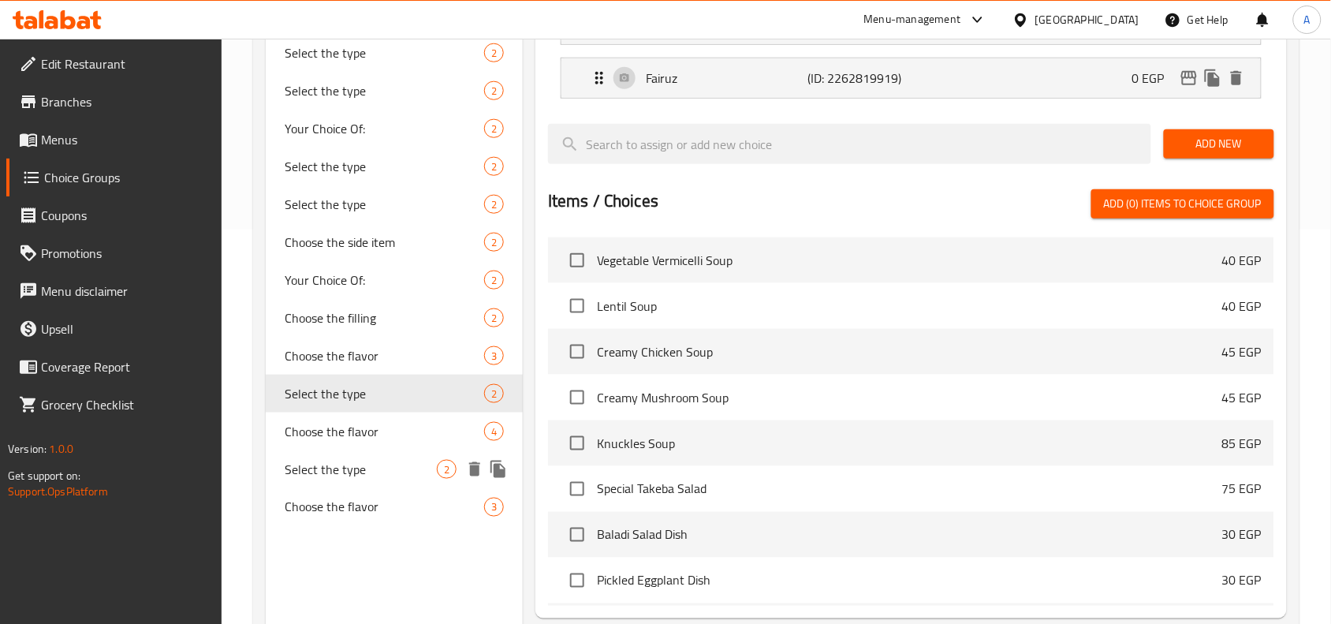
click at [391, 470] on span "Select the type" at bounding box center [361, 469] width 152 height 19
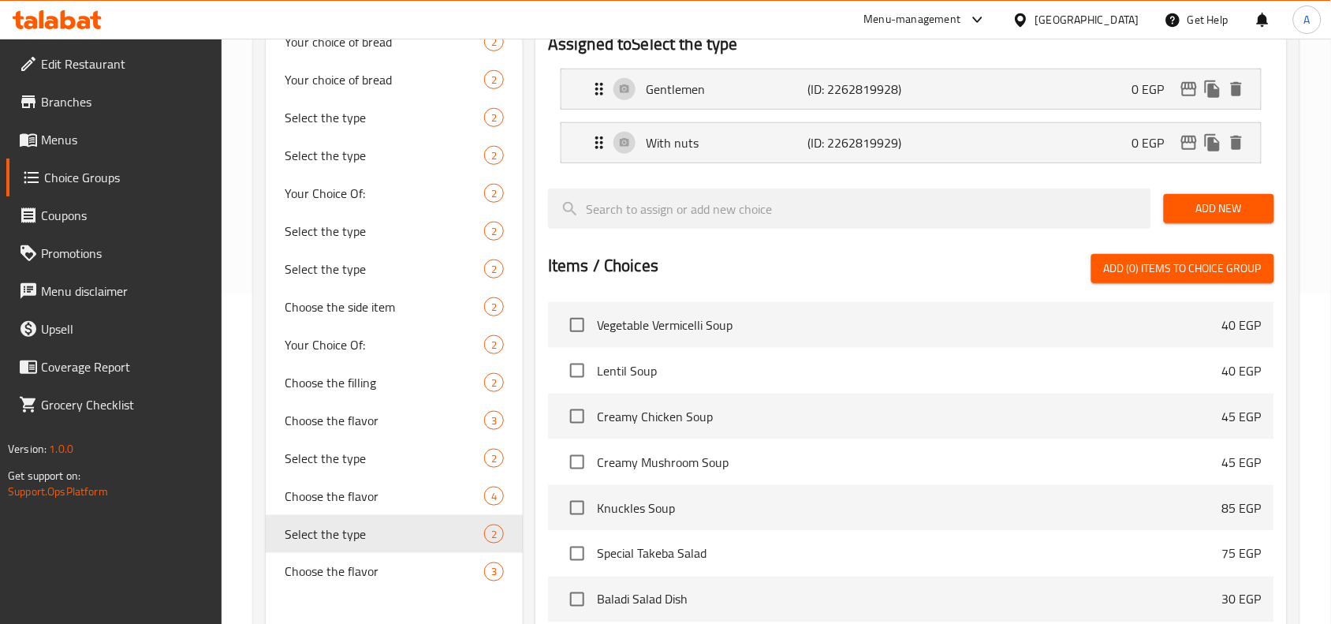
scroll to position [296, 0]
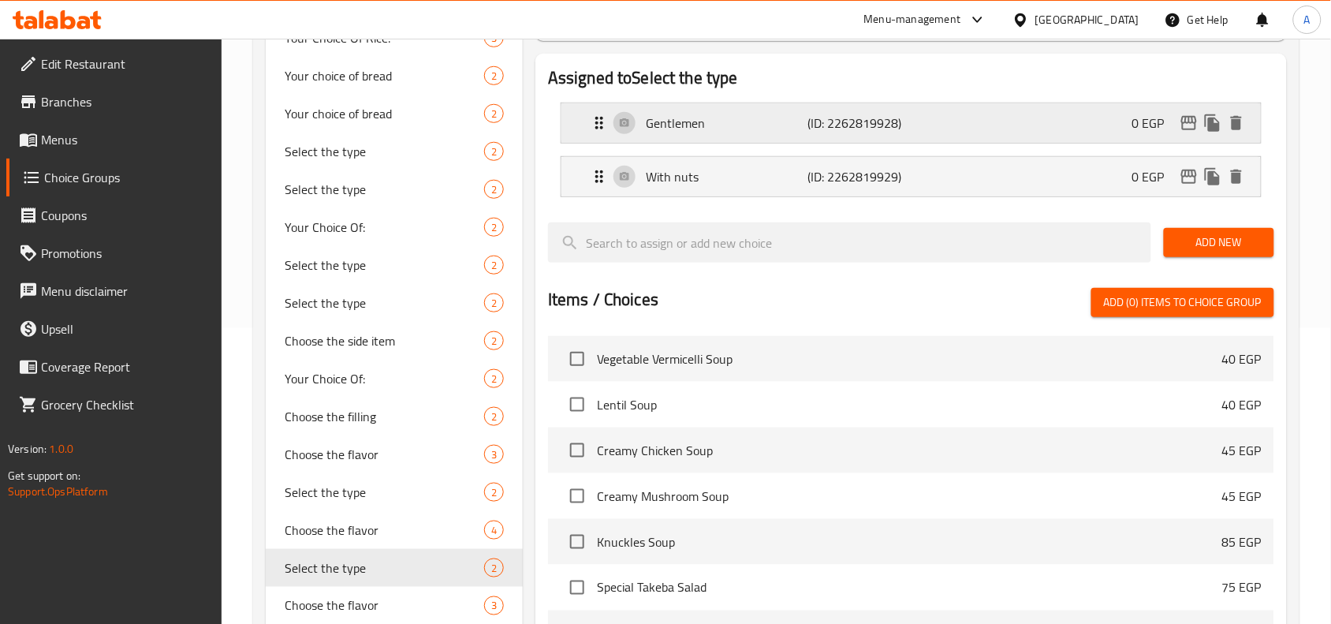
click at [723, 127] on p "Gentlemen" at bounding box center [727, 123] width 162 height 19
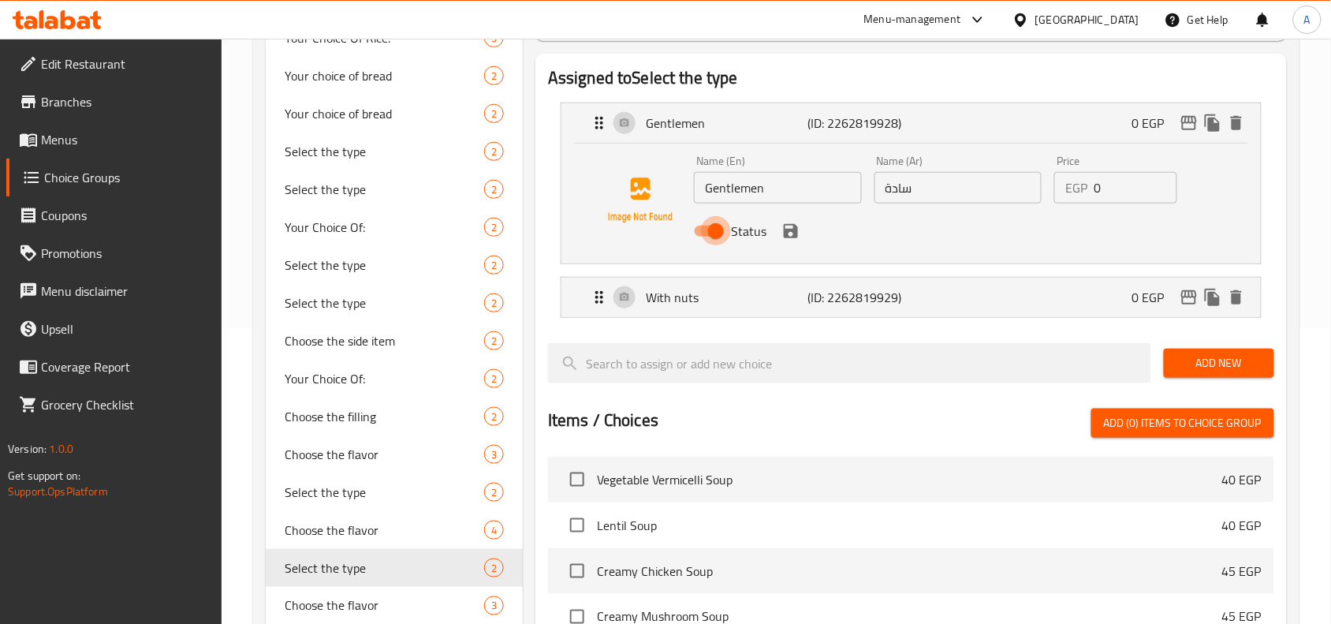
click at [726, 216] on input "Status" at bounding box center [716, 231] width 90 height 30
click at [729, 205] on div "Name (En) Gentlemen Name (En)" at bounding box center [778, 179] width 181 height 61
click at [718, 229] on input "Status" at bounding box center [700, 231] width 90 height 30
checkbox input "true"
click at [750, 196] on input "Gentlemen" at bounding box center [778, 188] width 168 height 32
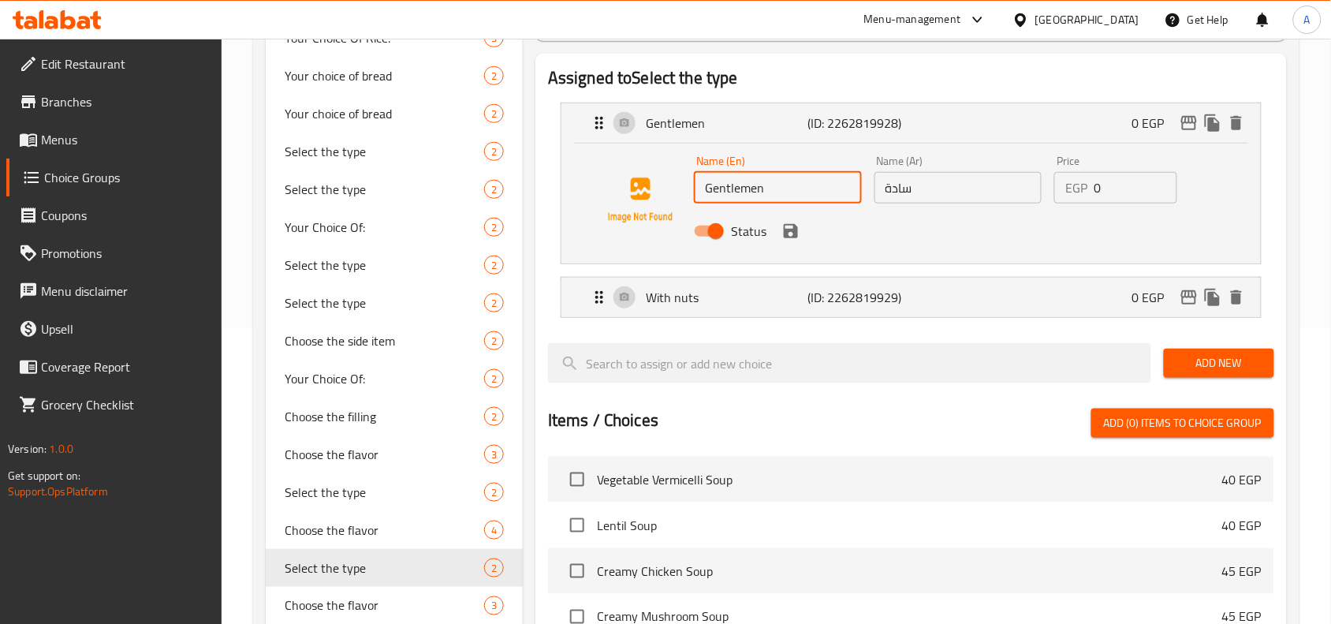
click at [750, 196] on input "Gentlemen" at bounding box center [778, 188] width 168 height 32
click at [785, 233] on icon "save" at bounding box center [791, 231] width 14 height 14
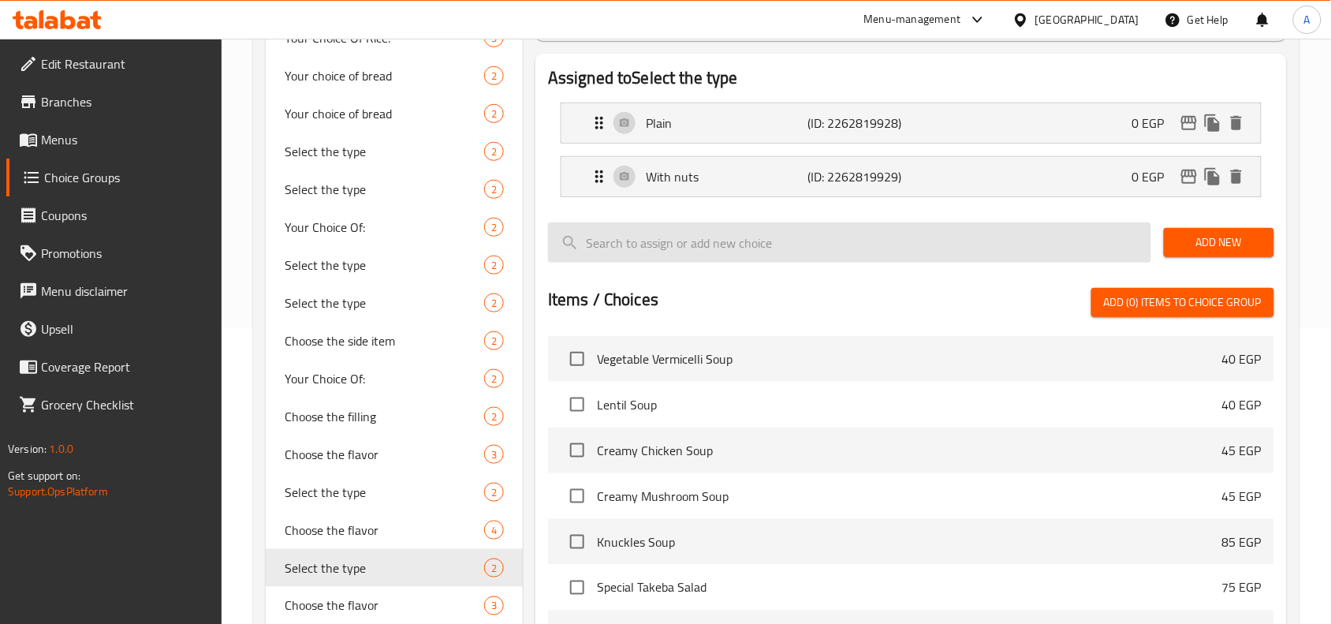
type input "Plain"
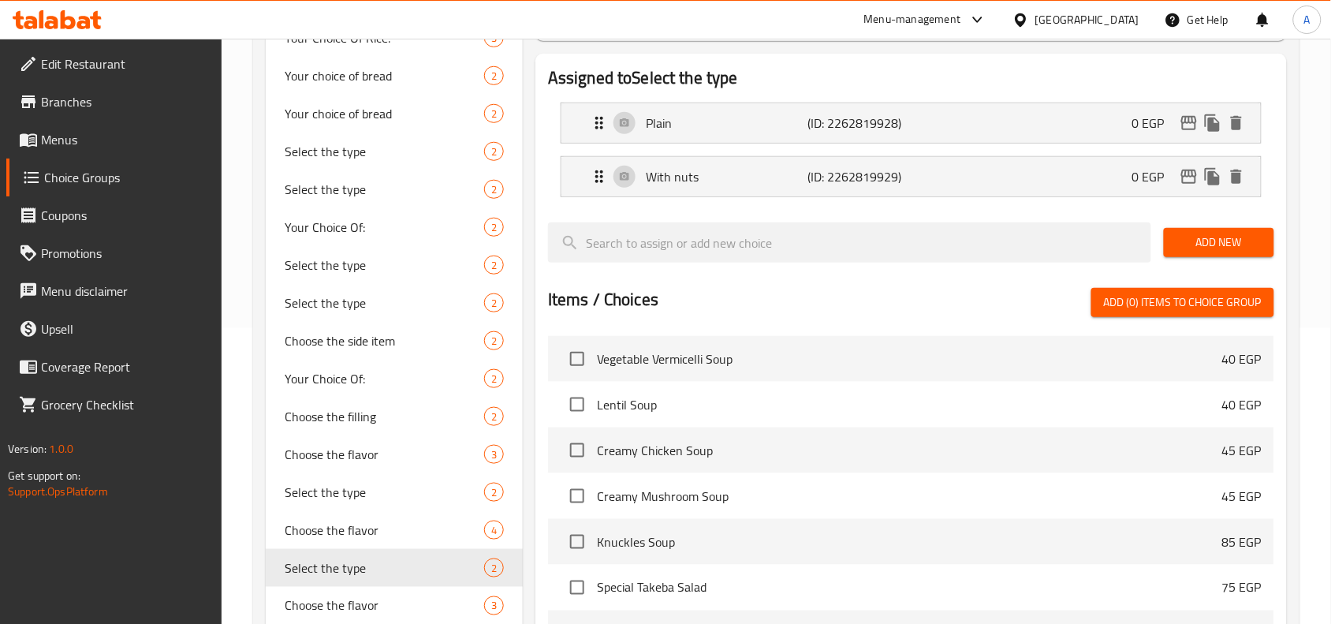
scroll to position [0, 0]
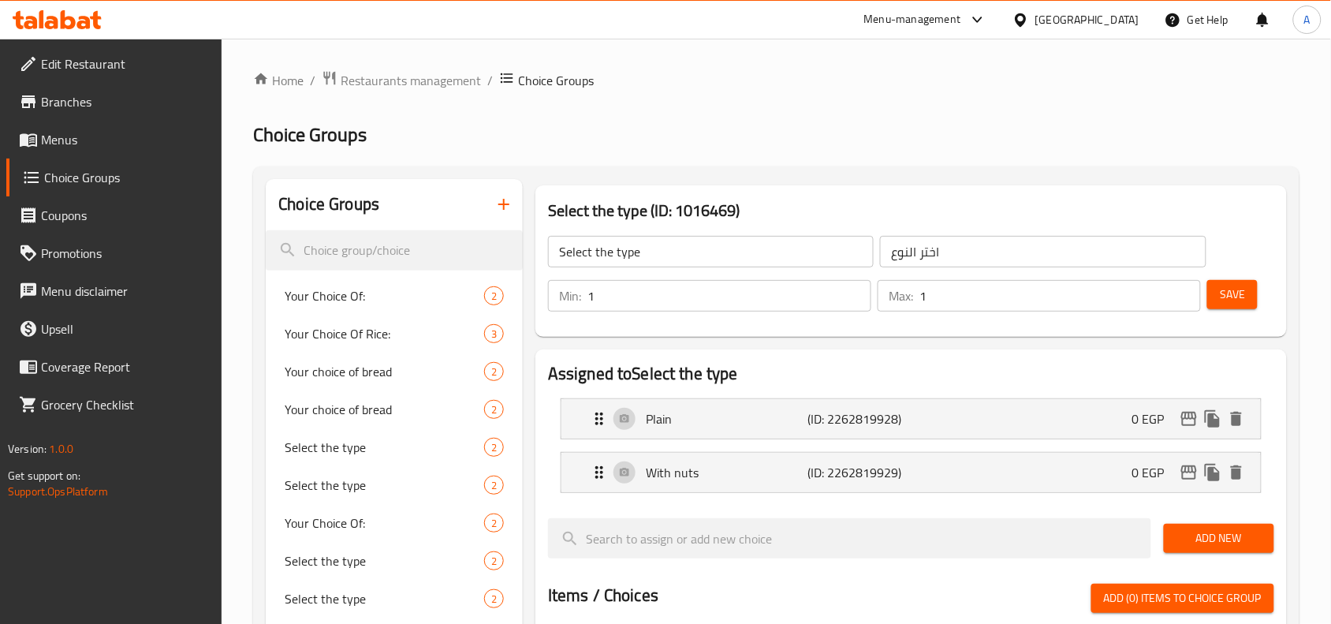
click at [1219, 297] on button "Save" at bounding box center [1232, 294] width 50 height 29
